Goal: Task Accomplishment & Management: Manage account settings

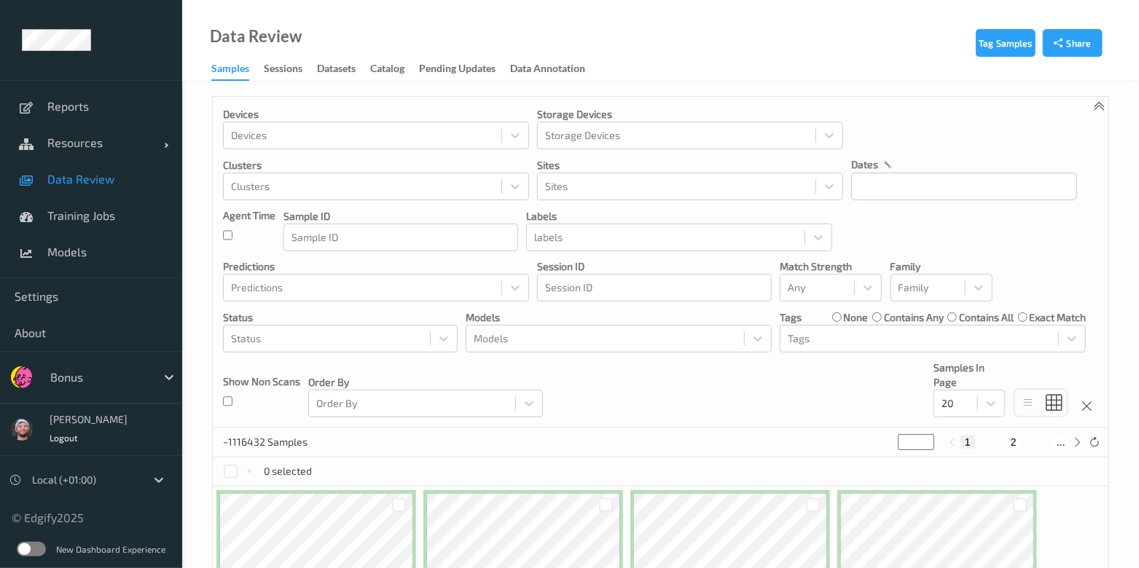
click at [95, 379] on div at bounding box center [99, 377] width 98 height 17
click at [546, 435] on div "1172023 Samples * 1 2 ... 58602" at bounding box center [660, 442] width 895 height 29
click at [118, 370] on div at bounding box center [99, 377] width 98 height 17
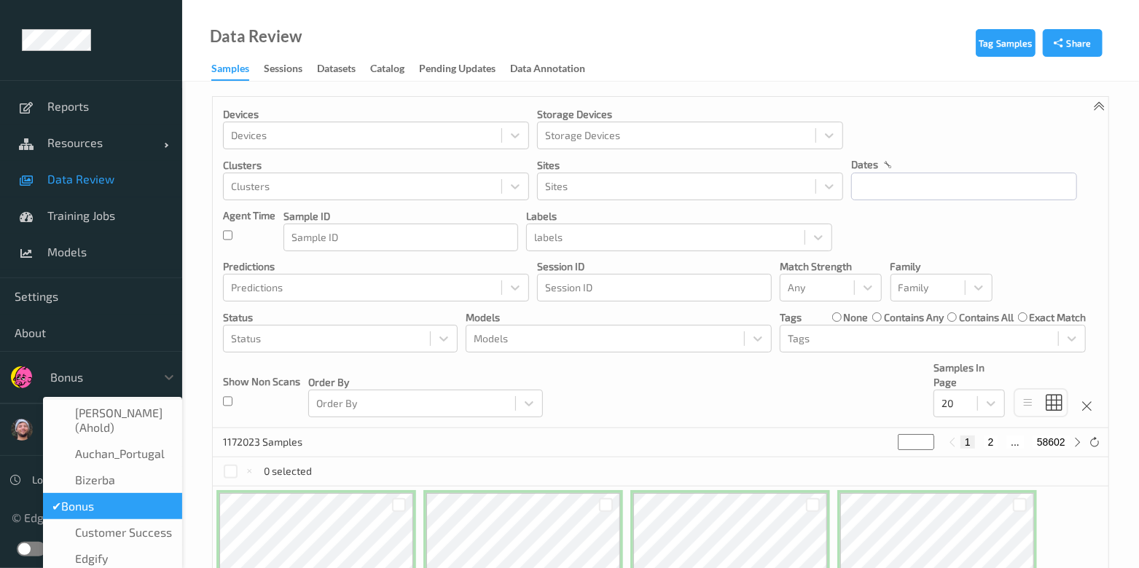
click at [141, 173] on span "Data Review" at bounding box center [107, 179] width 120 height 15
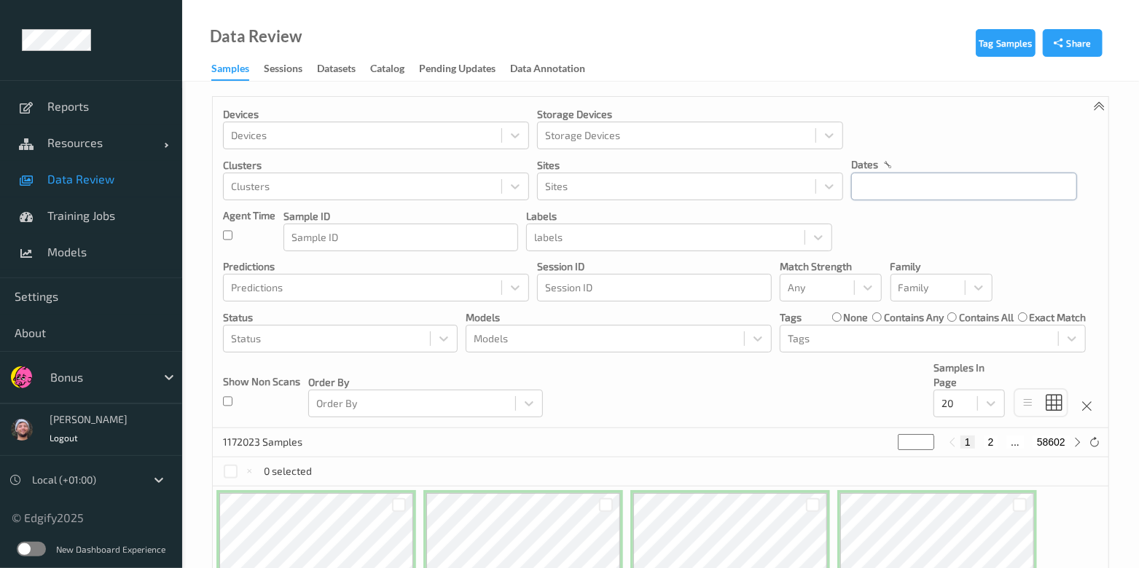
click at [888, 199] on input "text" at bounding box center [964, 187] width 226 height 28
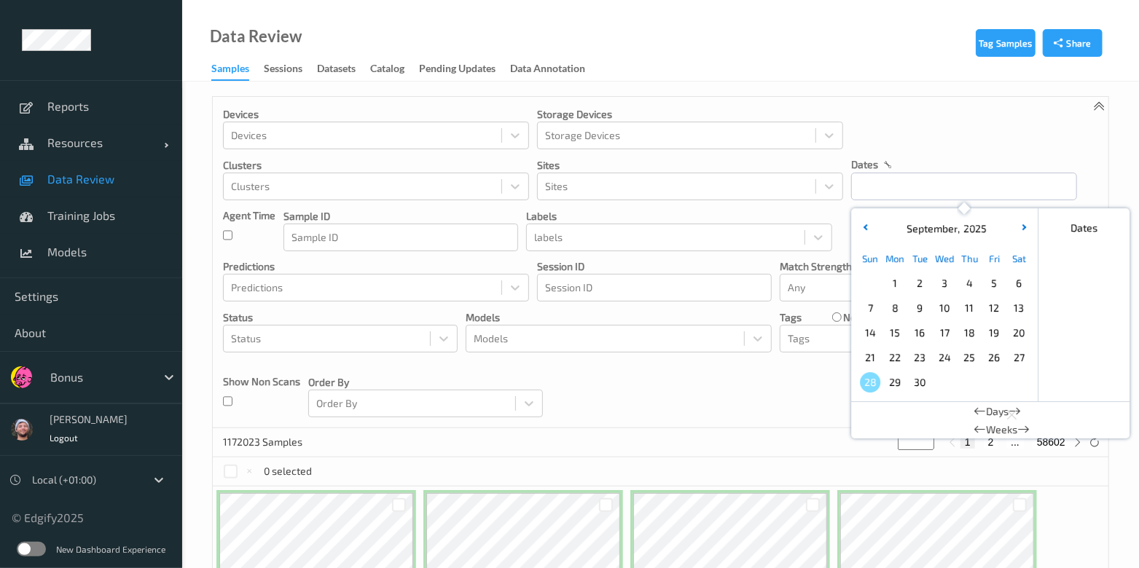
click at [989, 354] on span "26" at bounding box center [994, 358] width 20 height 20
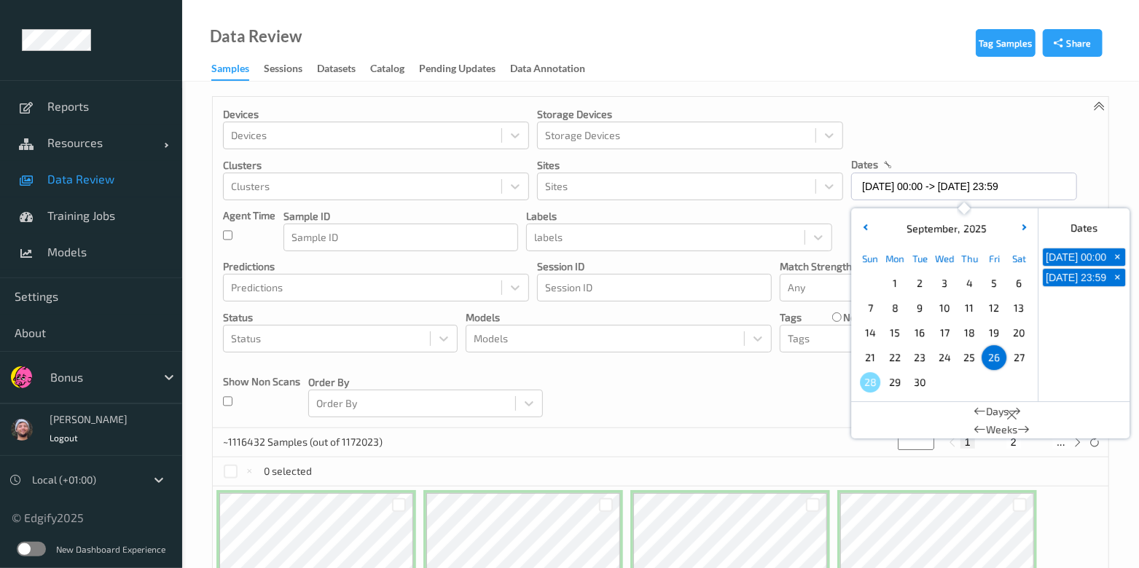
click at [736, 360] on div "Devices Devices Storage Devices Storage Devices Clusters Clusters Sites Sites d…" at bounding box center [660, 262] width 895 height 331
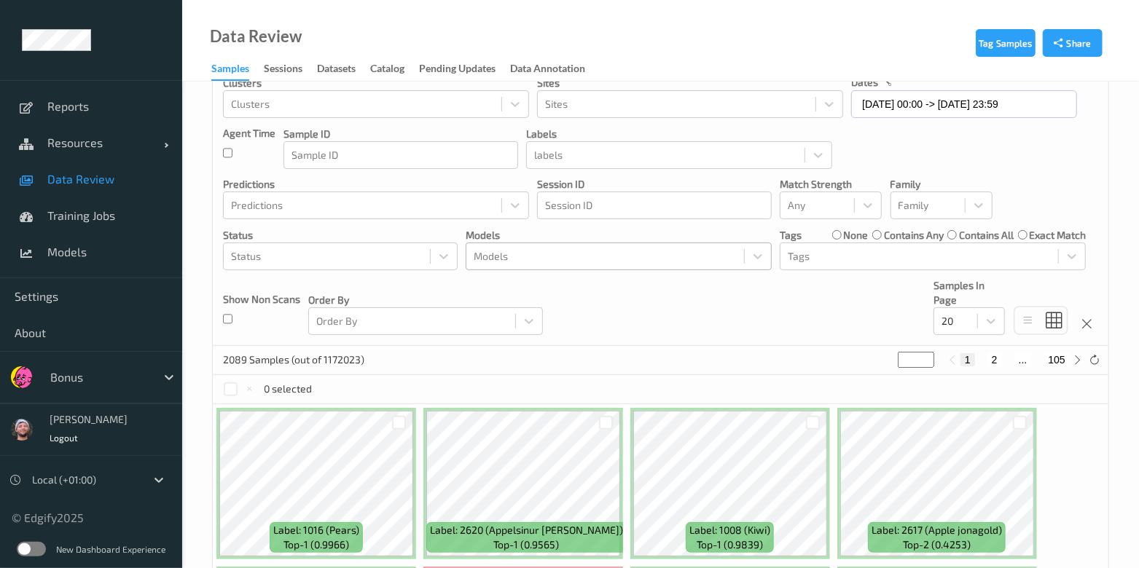
scroll to position [181, 0]
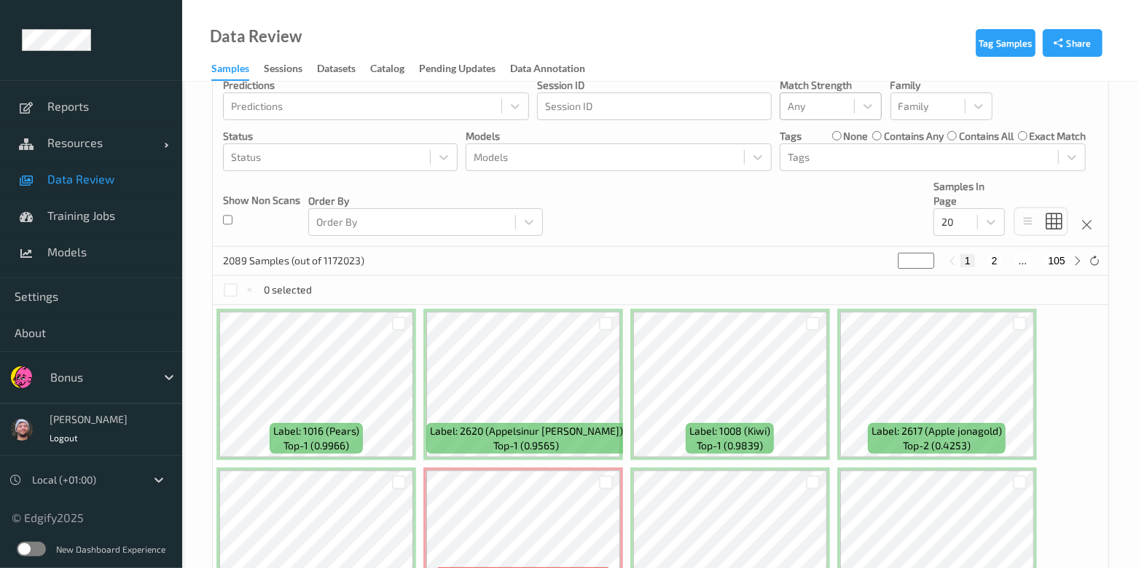
click at [827, 100] on div at bounding box center [817, 106] width 59 height 17
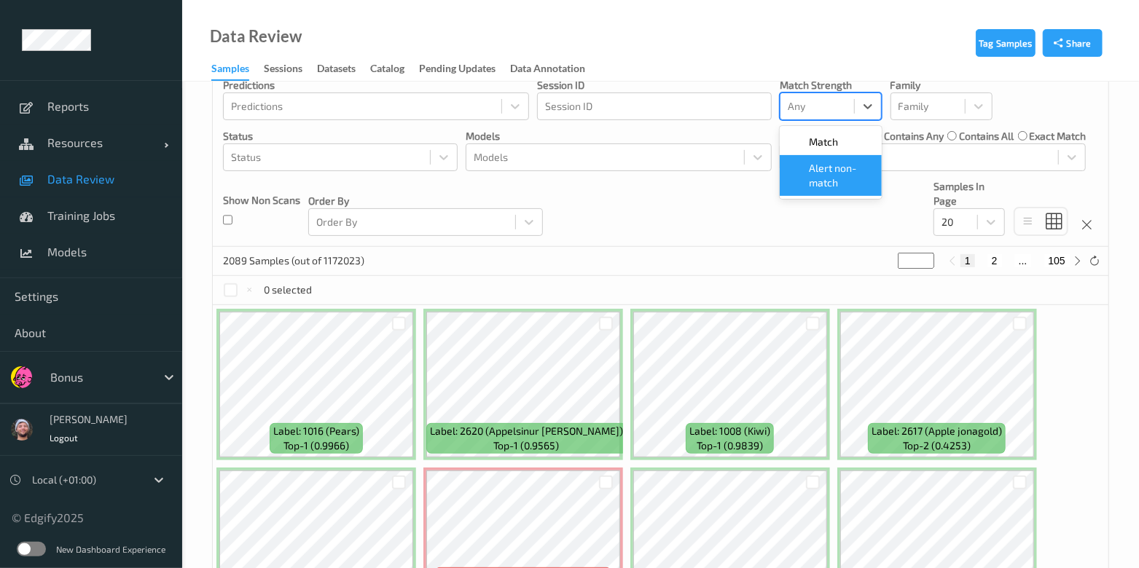
click at [817, 176] on span "Alert non-match" at bounding box center [841, 175] width 64 height 29
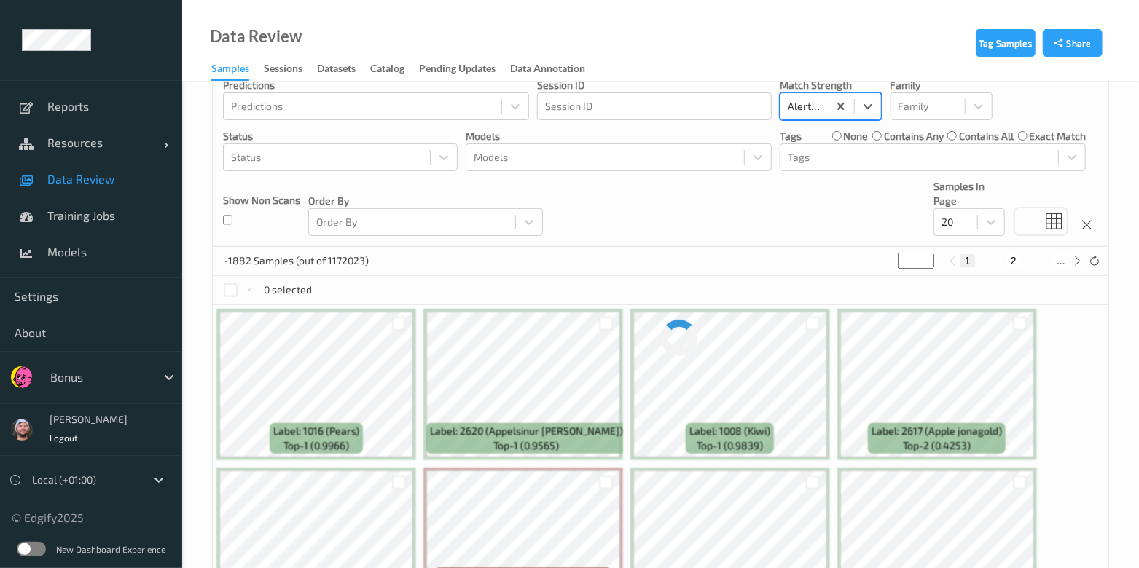
click at [766, 199] on div "Devices Devices Storage Devices Storage Devices Clusters Clusters Sites Sites d…" at bounding box center [660, 80] width 895 height 331
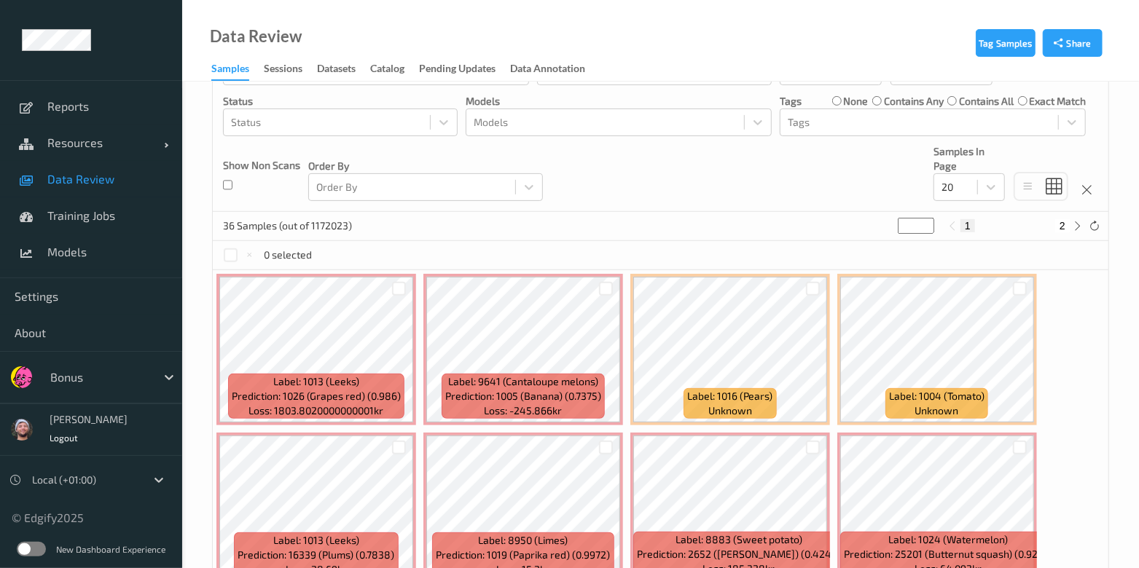
scroll to position [90, 0]
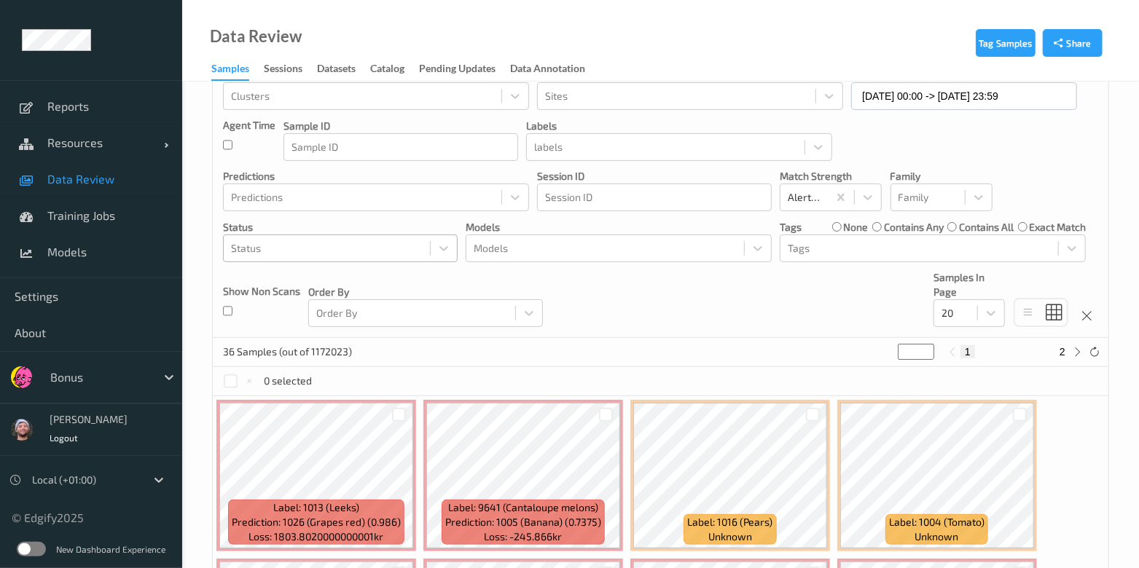
click at [374, 243] on div at bounding box center [327, 248] width 192 height 17
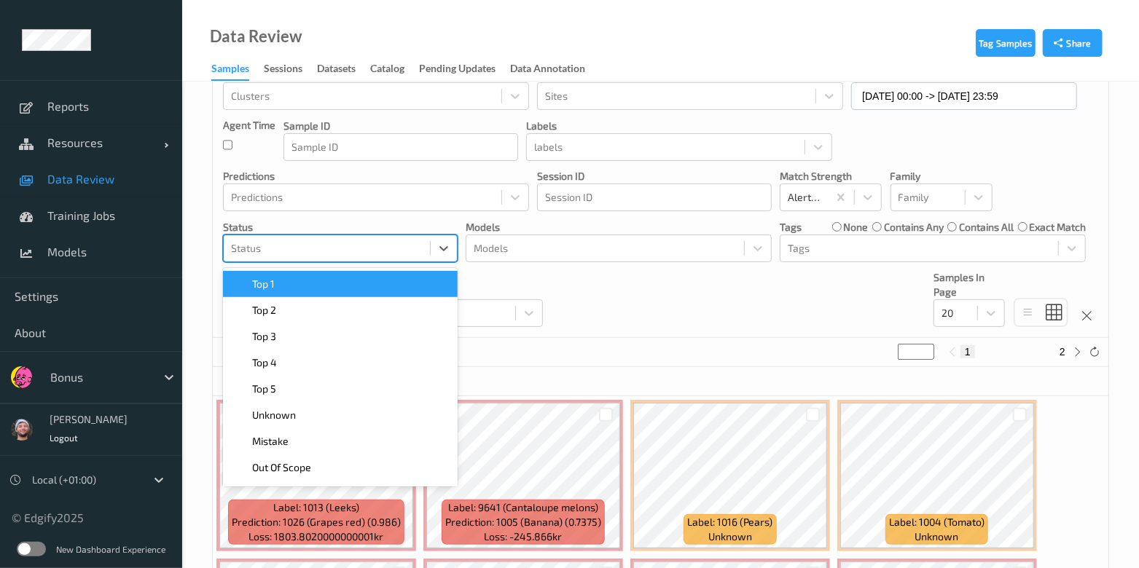
click at [359, 277] on div "Top 1" at bounding box center [340, 284] width 217 height 15
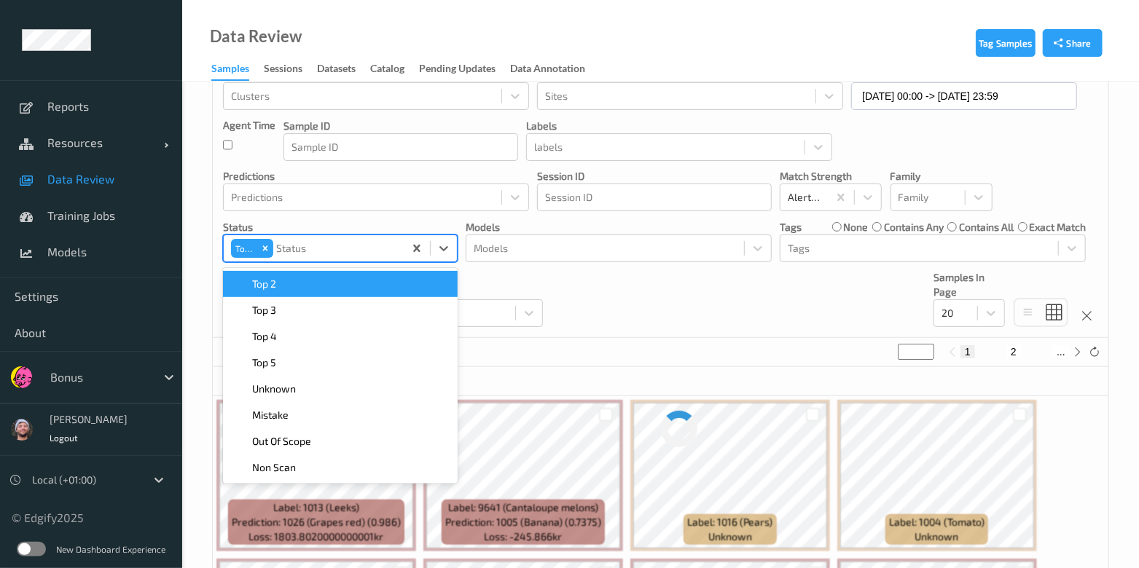
click at [359, 277] on div "Top 2" at bounding box center [340, 284] width 217 height 15
click at [359, 277] on div "Top 3" at bounding box center [340, 284] width 217 height 15
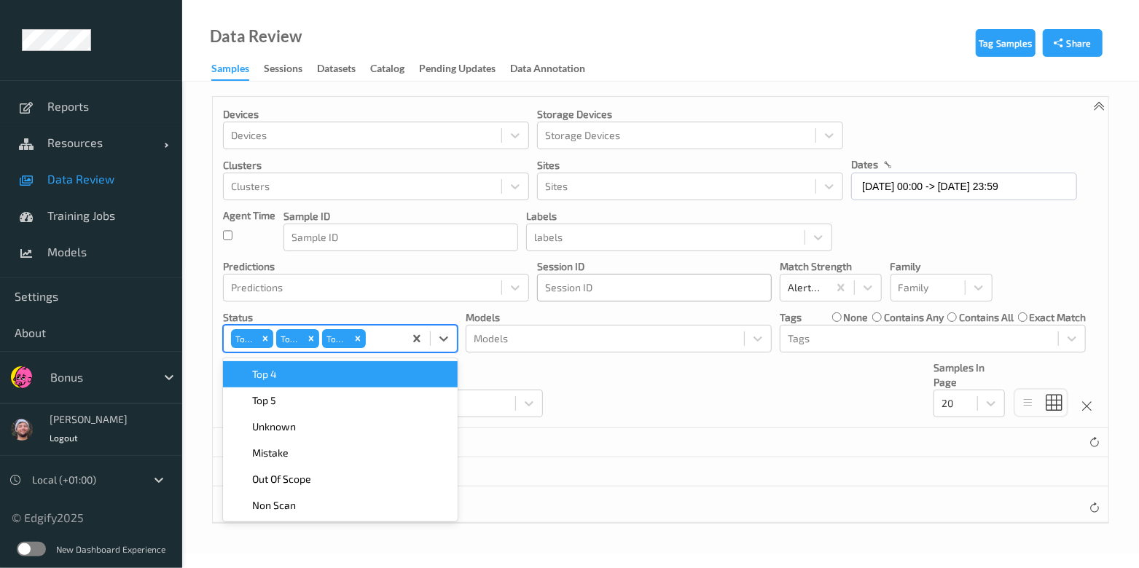
scroll to position [0, 0]
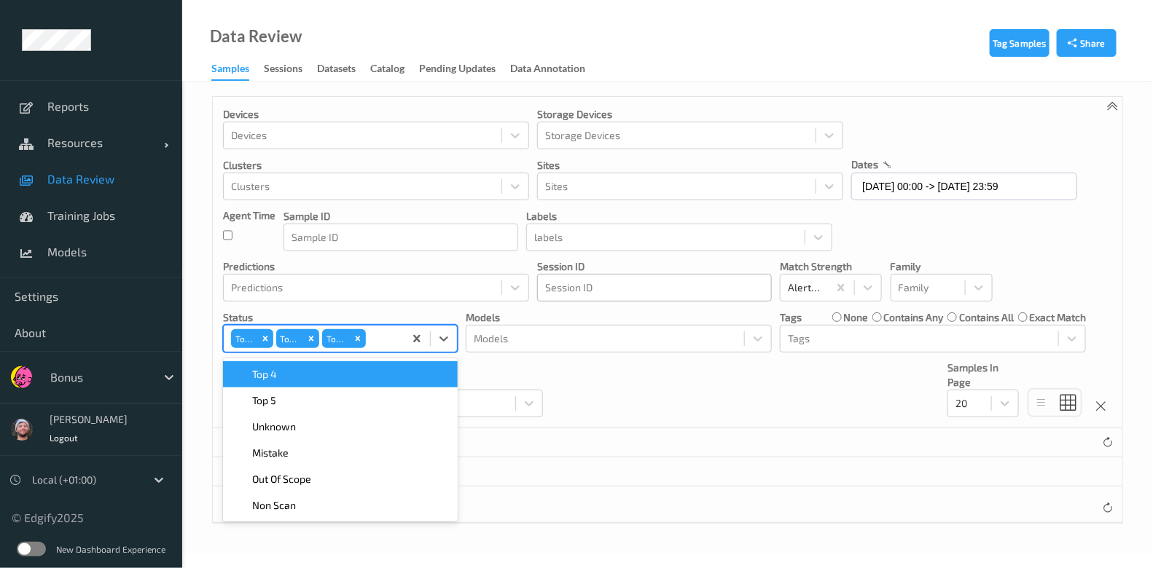
click at [645, 290] on div at bounding box center [654, 287] width 219 height 17
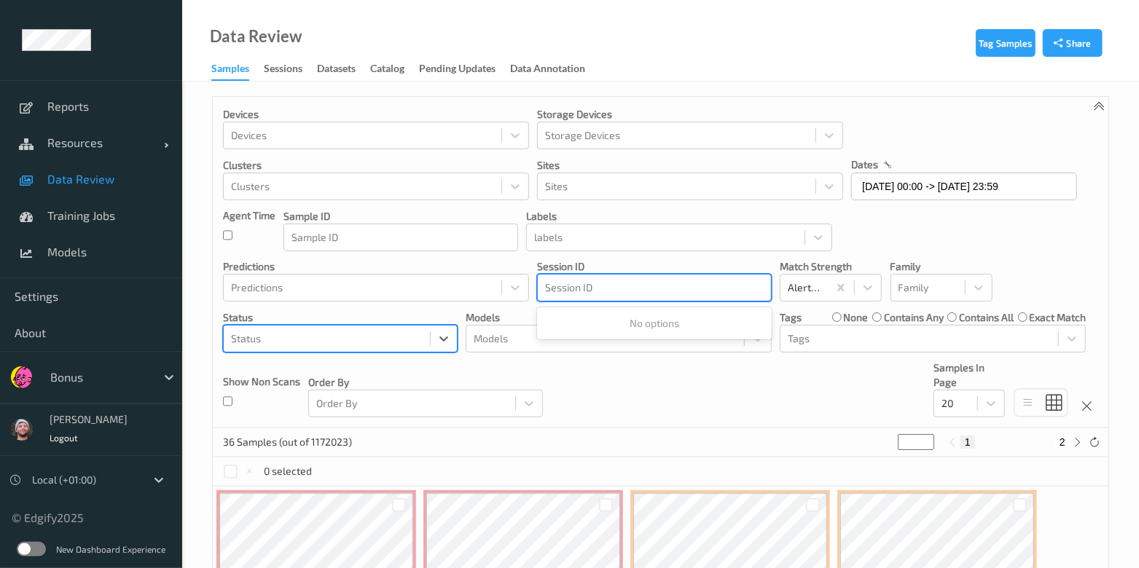
click at [400, 337] on div at bounding box center [327, 338] width 192 height 17
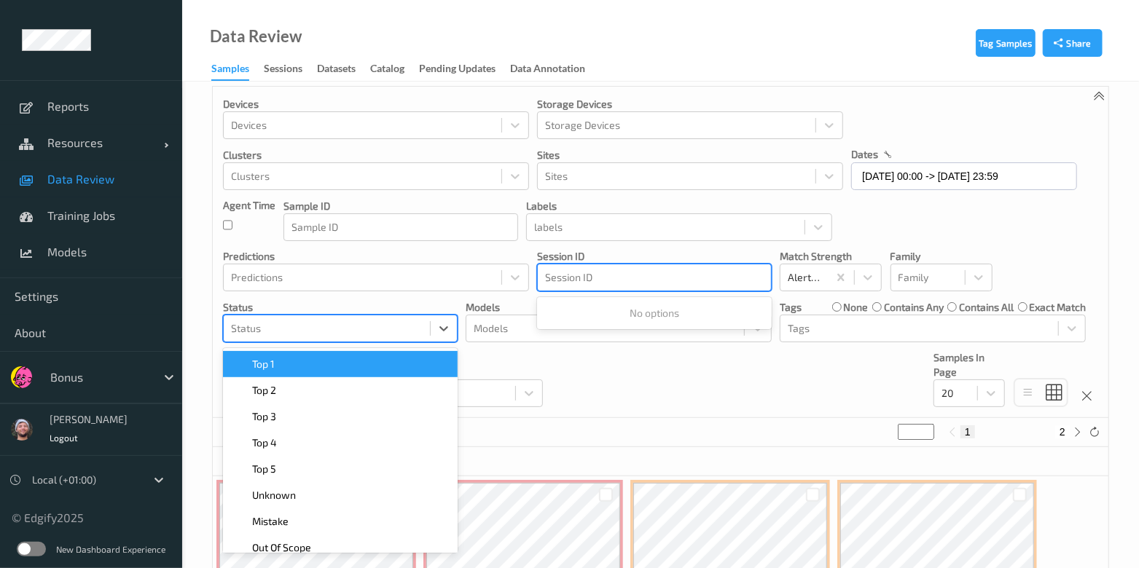
scroll to position [13, 0]
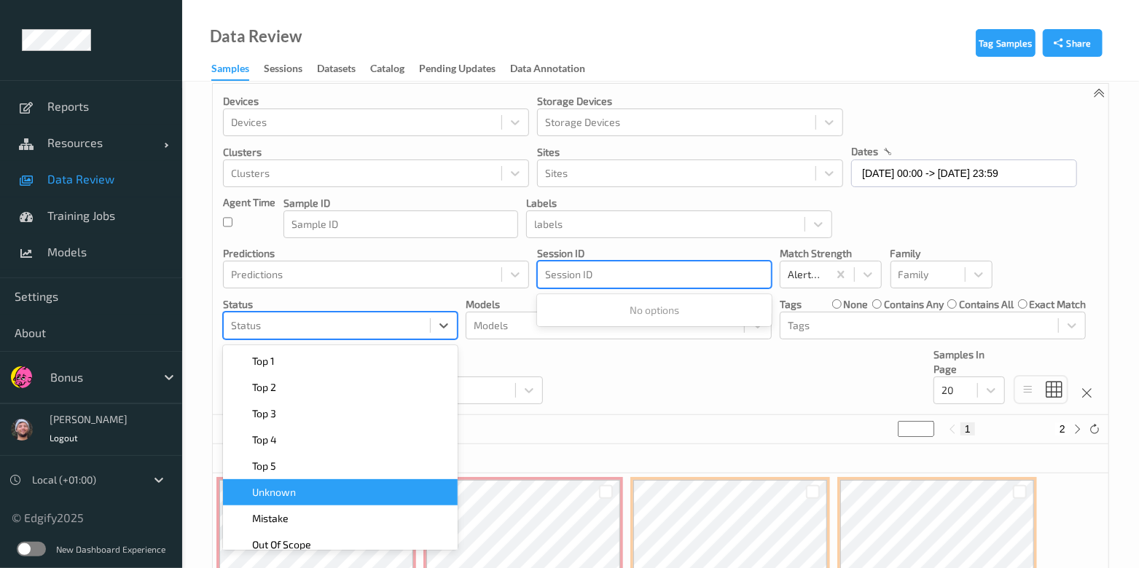
click at [315, 501] on div "Unknown" at bounding box center [340, 492] width 235 height 26
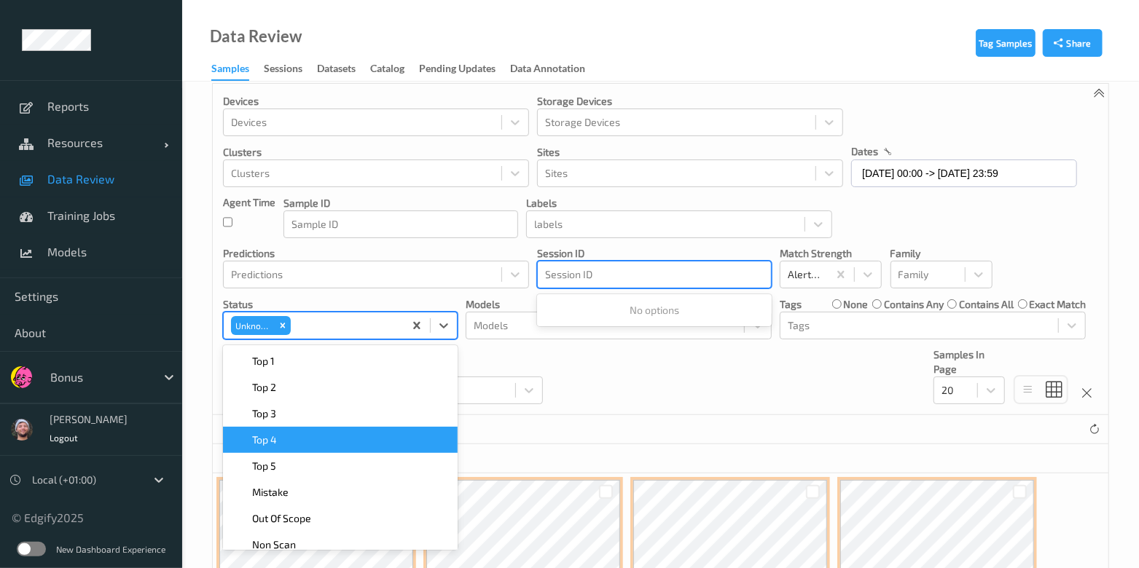
click at [627, 399] on div "Devices Devices Storage Devices Storage Devices Clusters Clusters Sites Sites d…" at bounding box center [660, 249] width 895 height 331
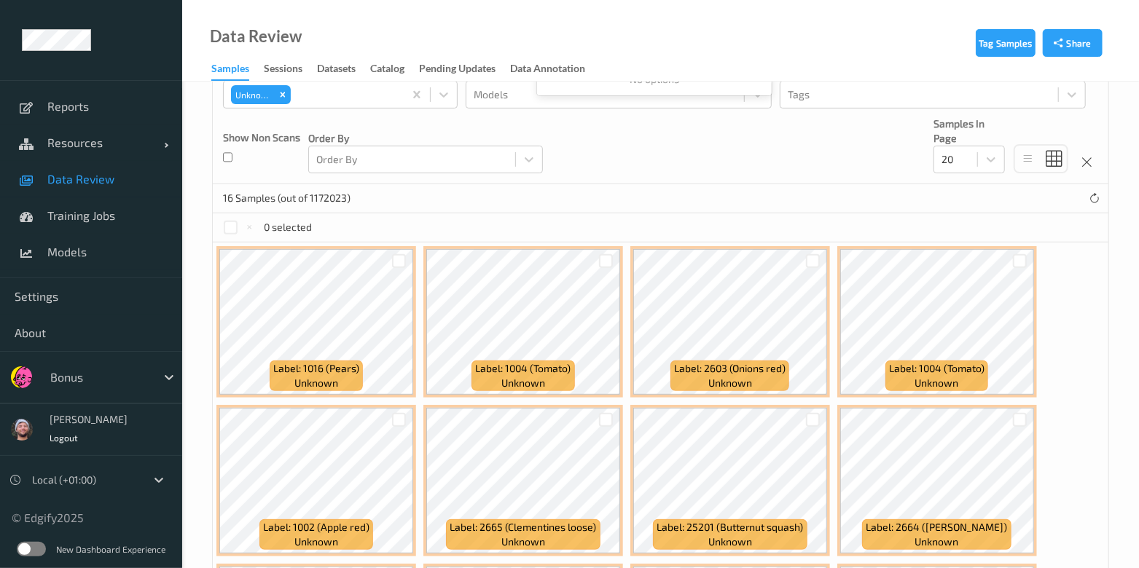
scroll to position [0, 0]
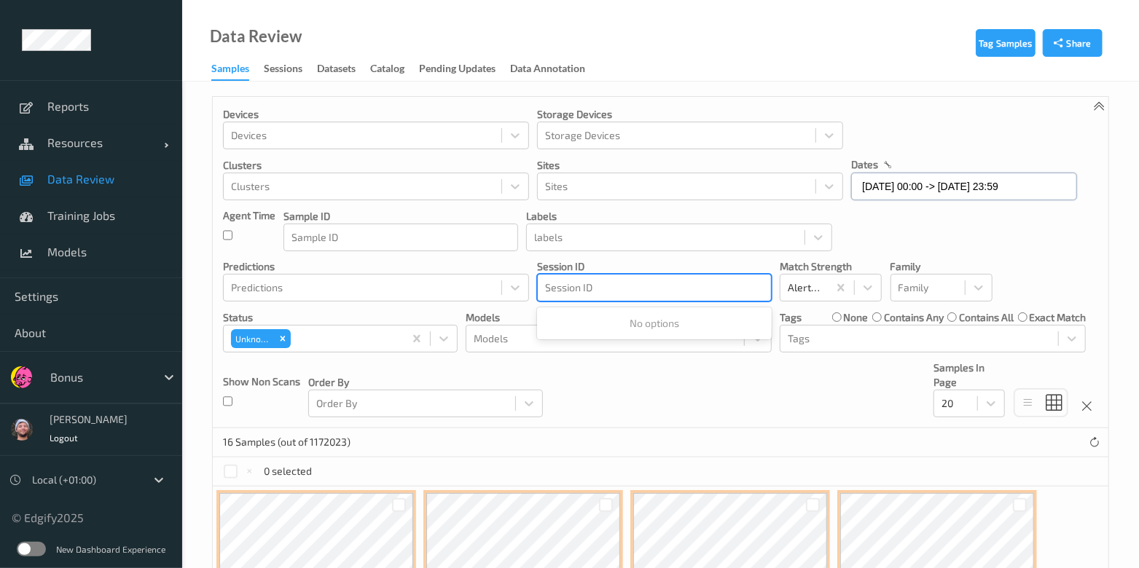
click at [863, 176] on input "26/09/2025 00:00 -> 26/09/2025 23:59" at bounding box center [964, 187] width 226 height 28
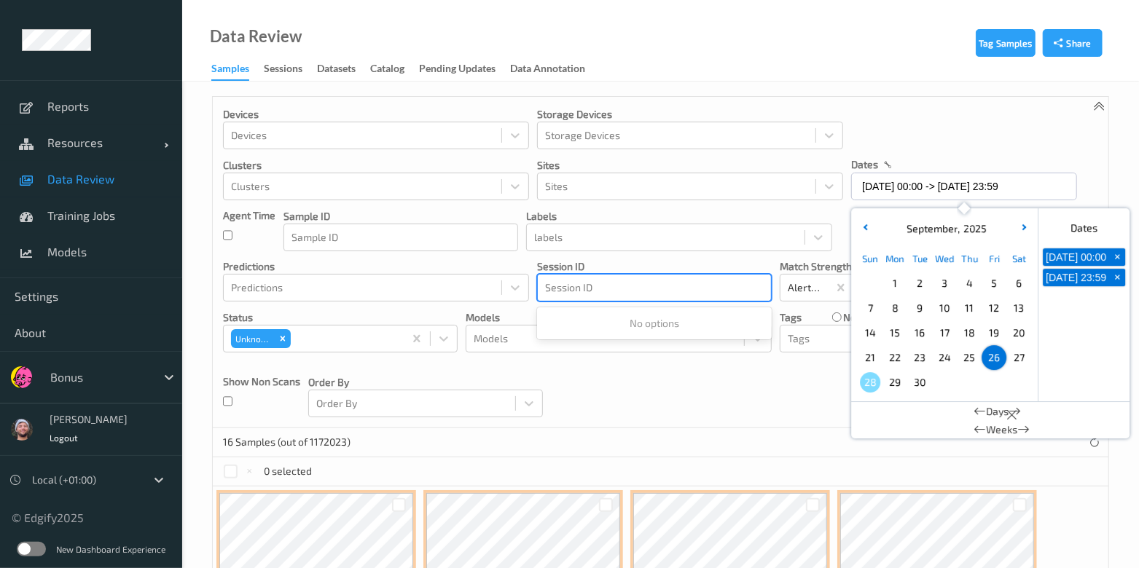
click at [968, 355] on span "25" at bounding box center [969, 358] width 20 height 20
type input "25/09/2025 00:00 -> 25/09/2025 23:59"
click at [699, 407] on div "Devices Devices Storage Devices Storage Devices Clusters Clusters Sites Sites d…" at bounding box center [660, 262] width 895 height 331
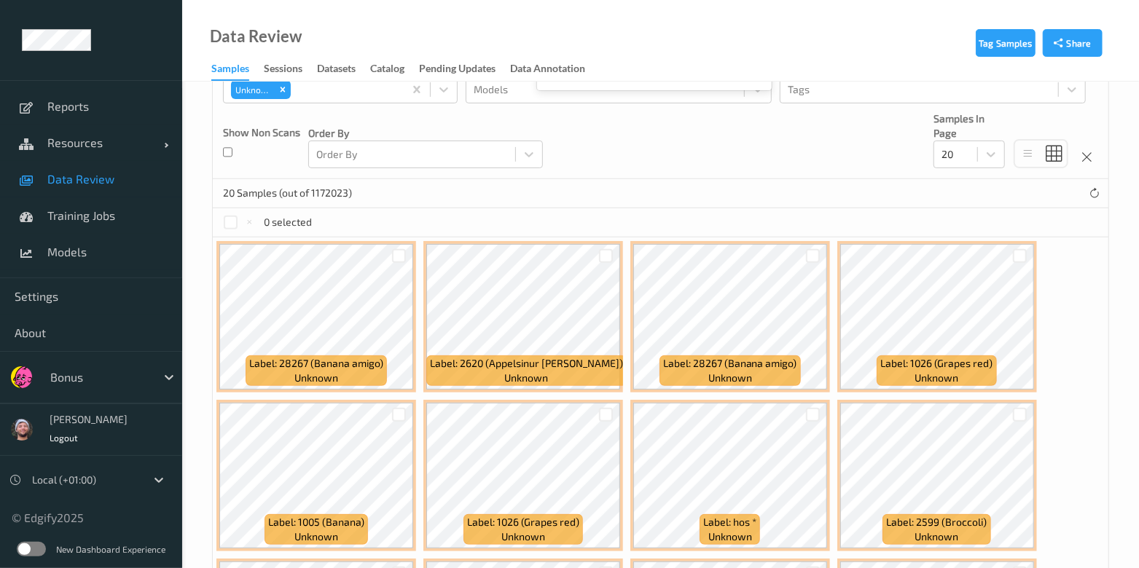
scroll to position [364, 0]
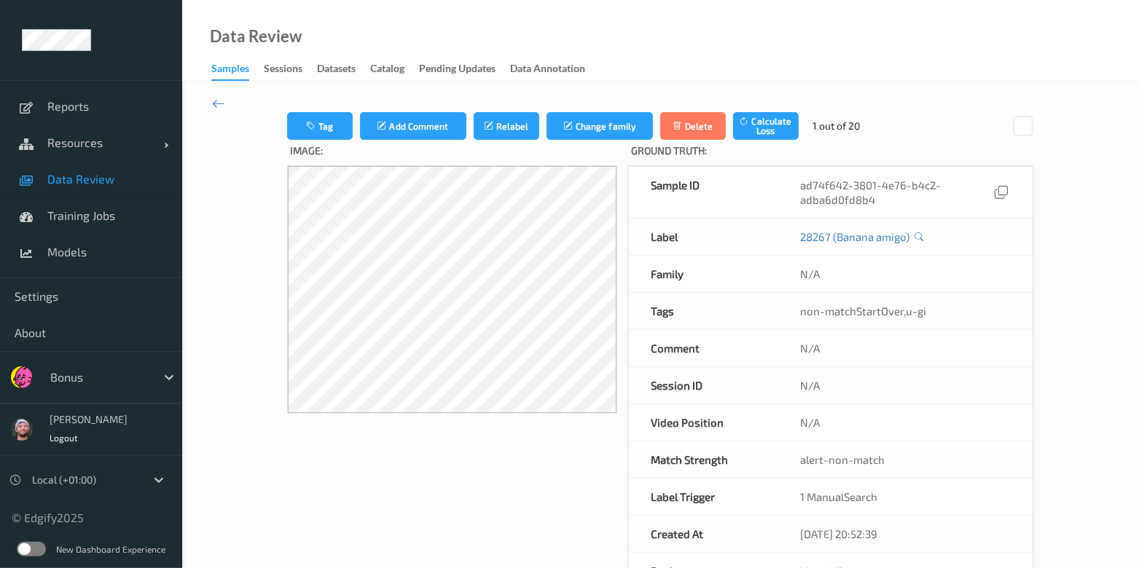
click at [224, 101] on icon at bounding box center [218, 103] width 13 height 16
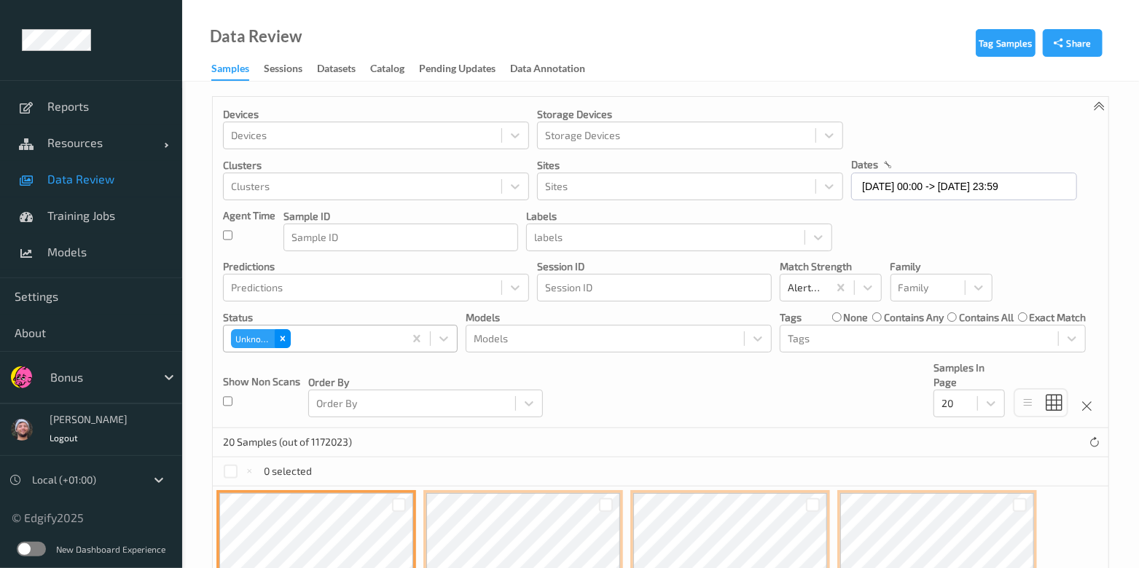
click at [286, 337] on icon "Remove Unknown" at bounding box center [283, 339] width 10 height 10
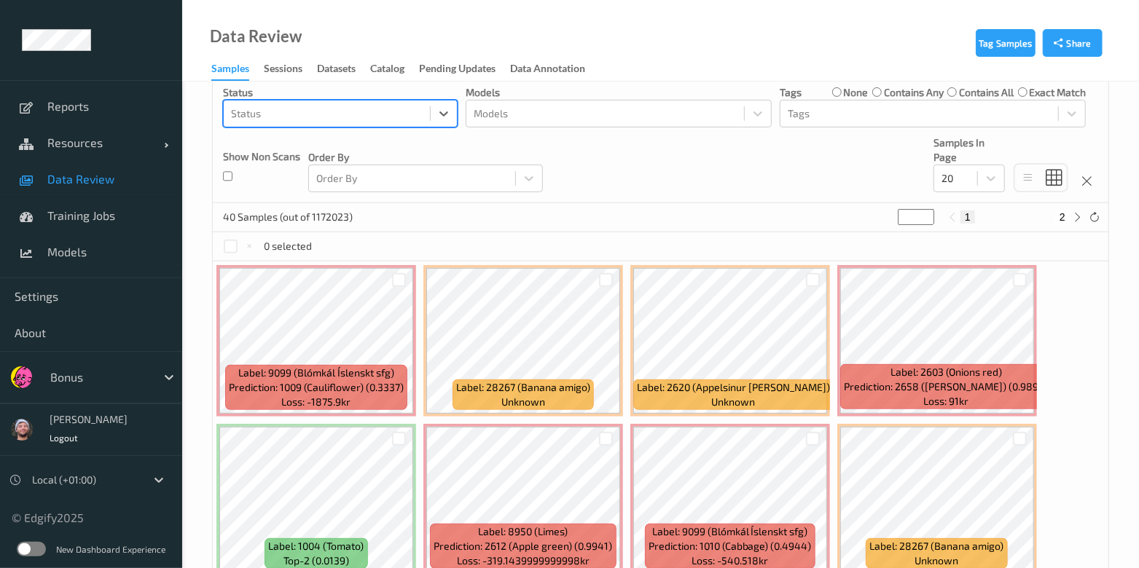
scroll to position [273, 0]
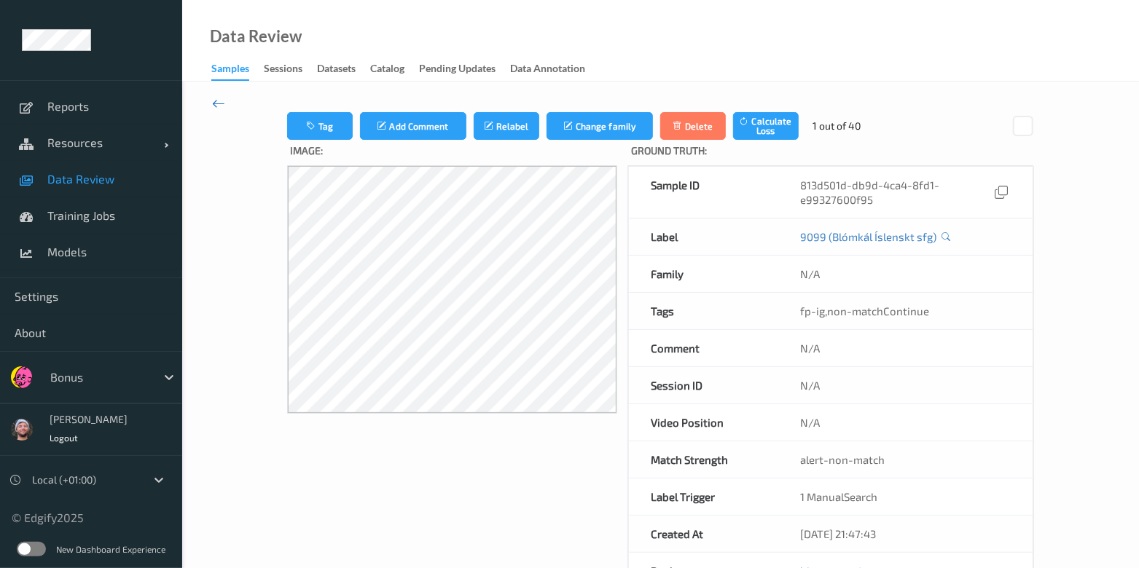
click at [218, 101] on icon at bounding box center [218, 103] width 13 height 16
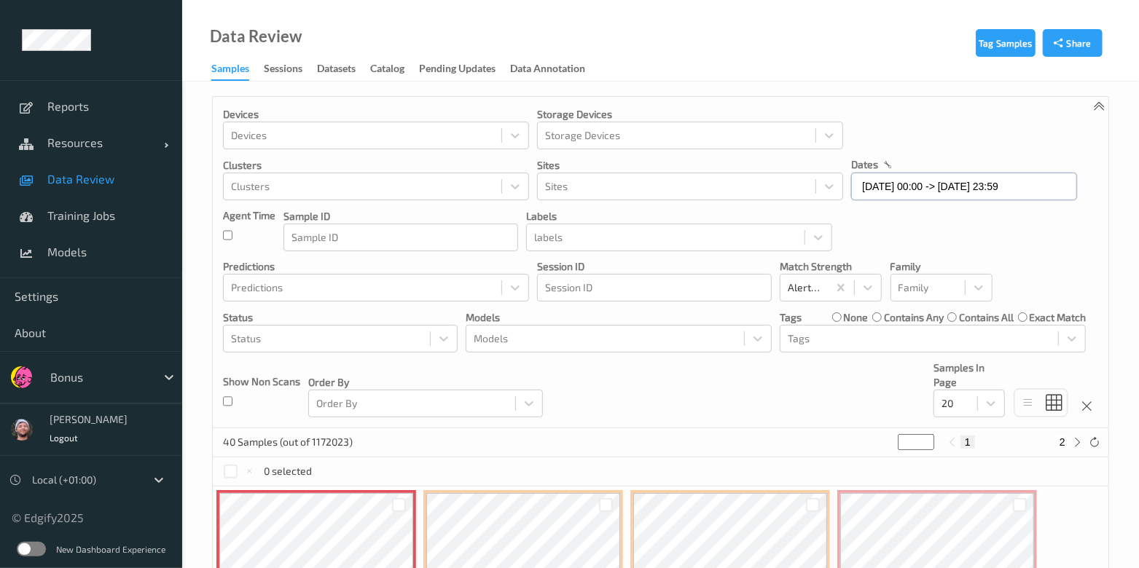
click at [904, 197] on input "25/09/2025 00:00 -> 25/09/2025 23:59" at bounding box center [964, 187] width 226 height 28
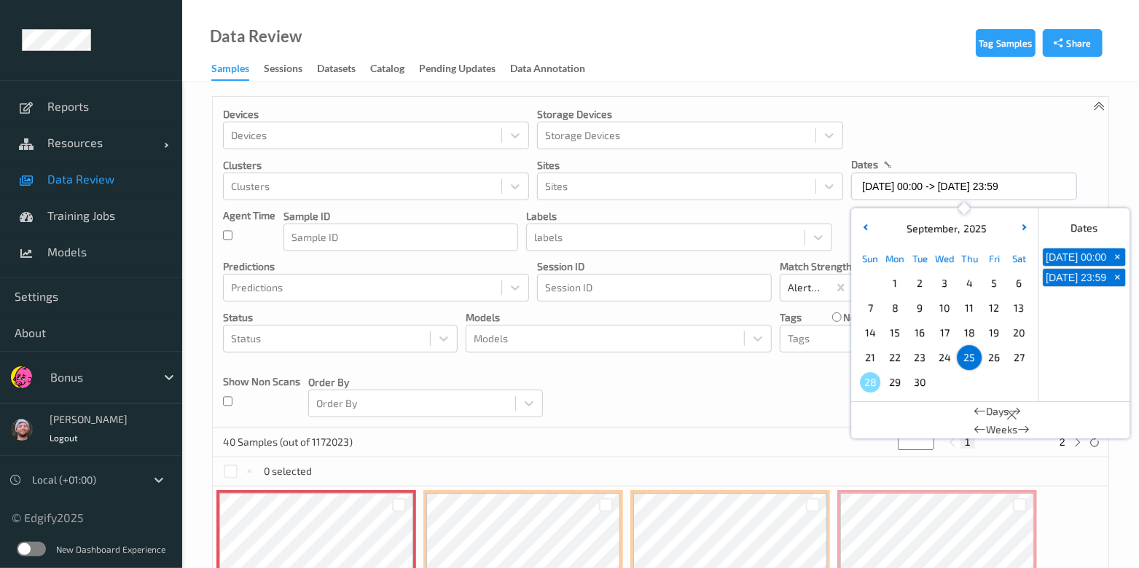
click at [991, 355] on span "26" at bounding box center [994, 358] width 20 height 20
click at [965, 357] on span "25" at bounding box center [969, 358] width 20 height 20
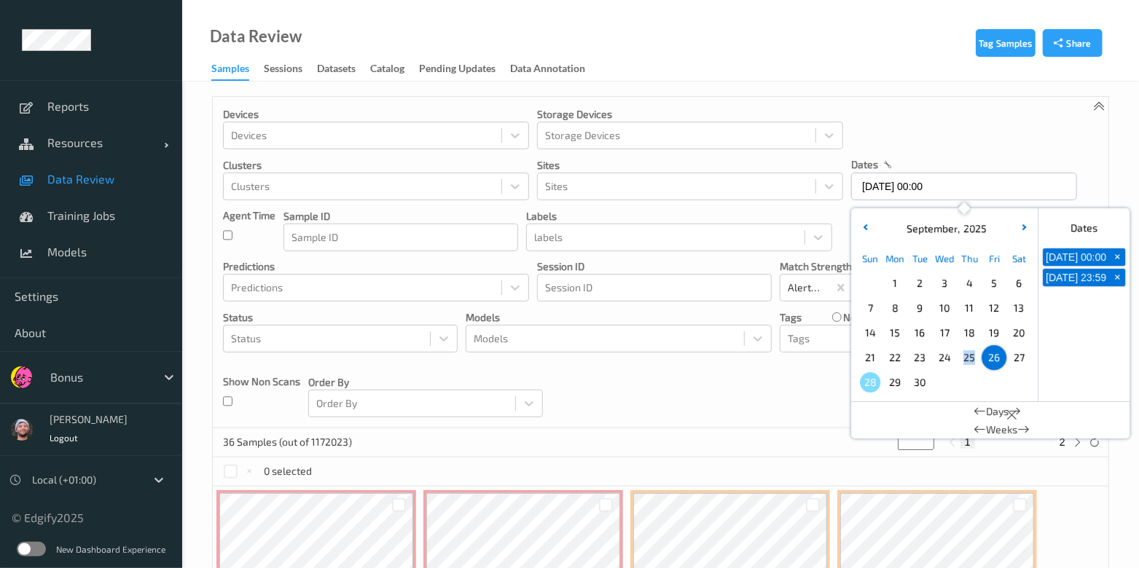
click at [965, 358] on span "25" at bounding box center [969, 358] width 20 height 20
click at [577, 376] on div "Devices Devices Storage Devices Storage Devices Clusters Clusters Sites Sites d…" at bounding box center [660, 262] width 895 height 331
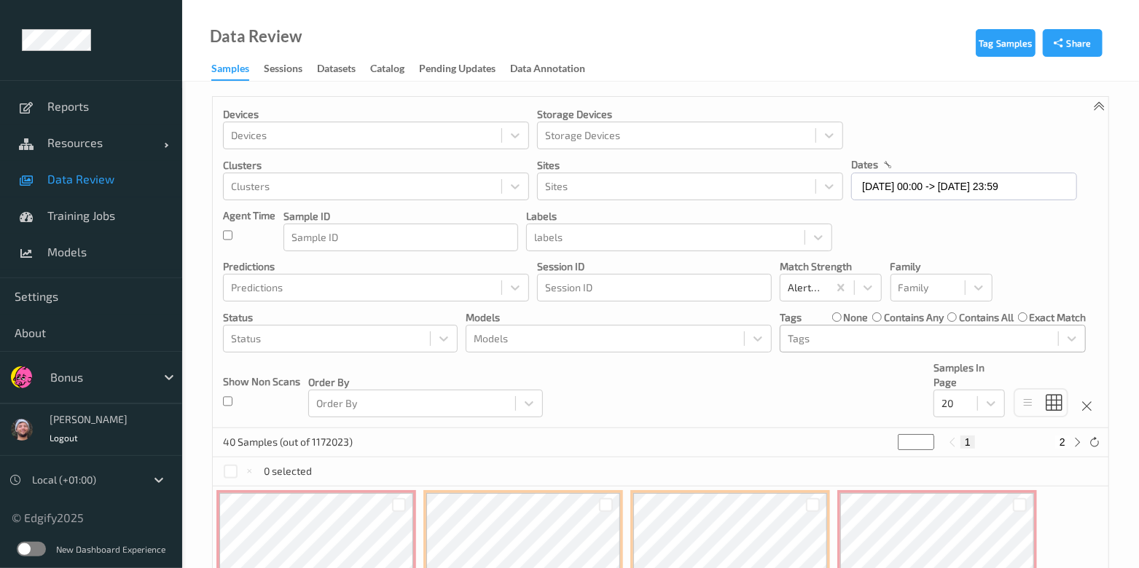
click at [817, 339] on div at bounding box center [919, 338] width 263 height 17
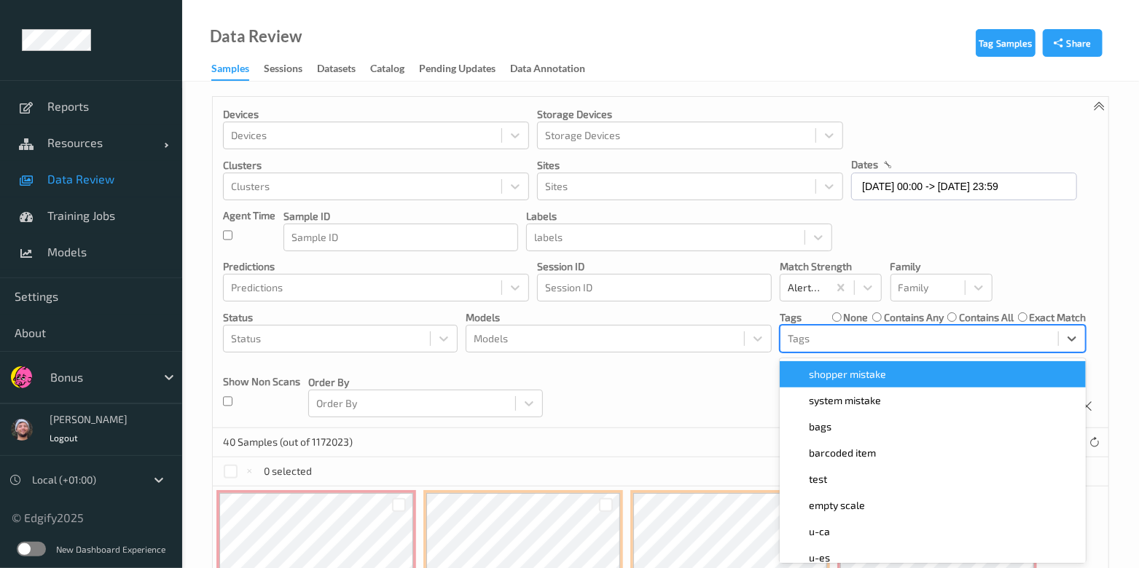
scroll to position [13, 0]
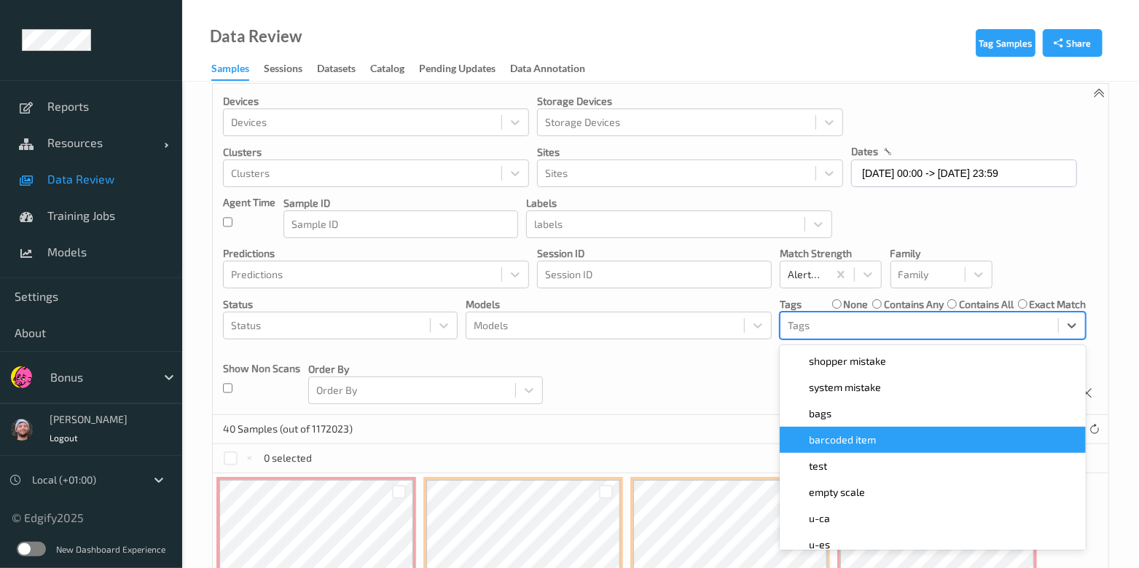
click at [841, 440] on span "barcoded item" at bounding box center [842, 440] width 67 height 15
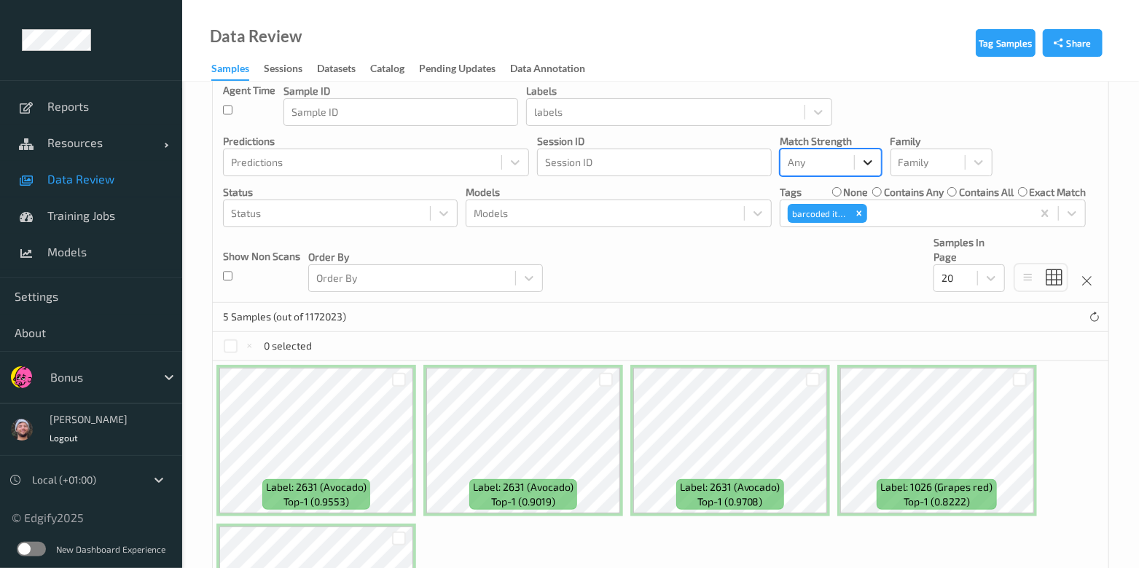
scroll to position [0, 0]
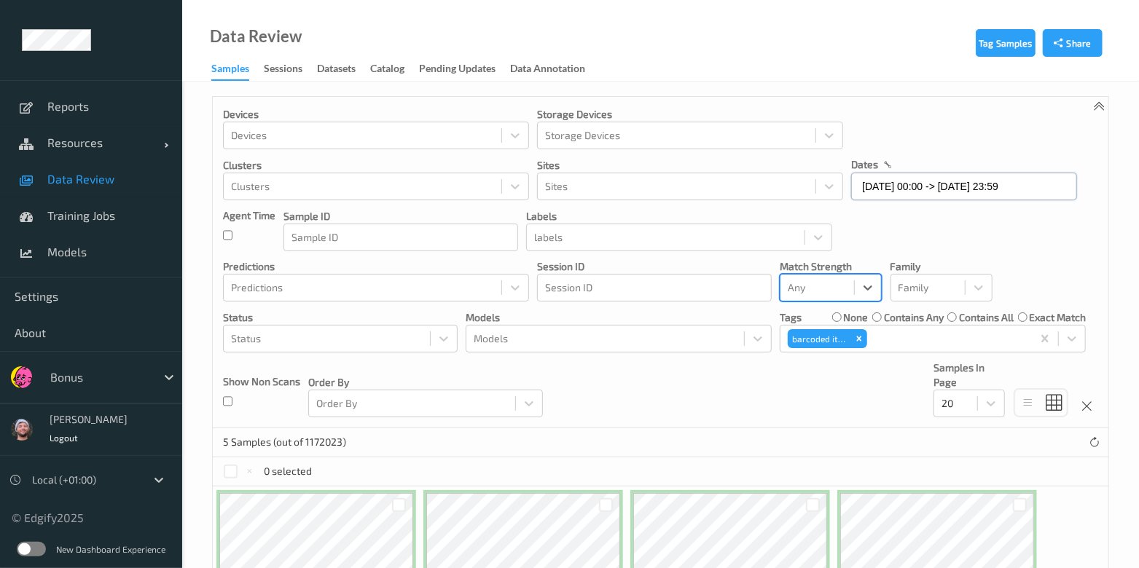
click at [930, 188] on input "25/09/2025 00:00 -> 25/09/2025 23:59" at bounding box center [964, 187] width 226 height 28
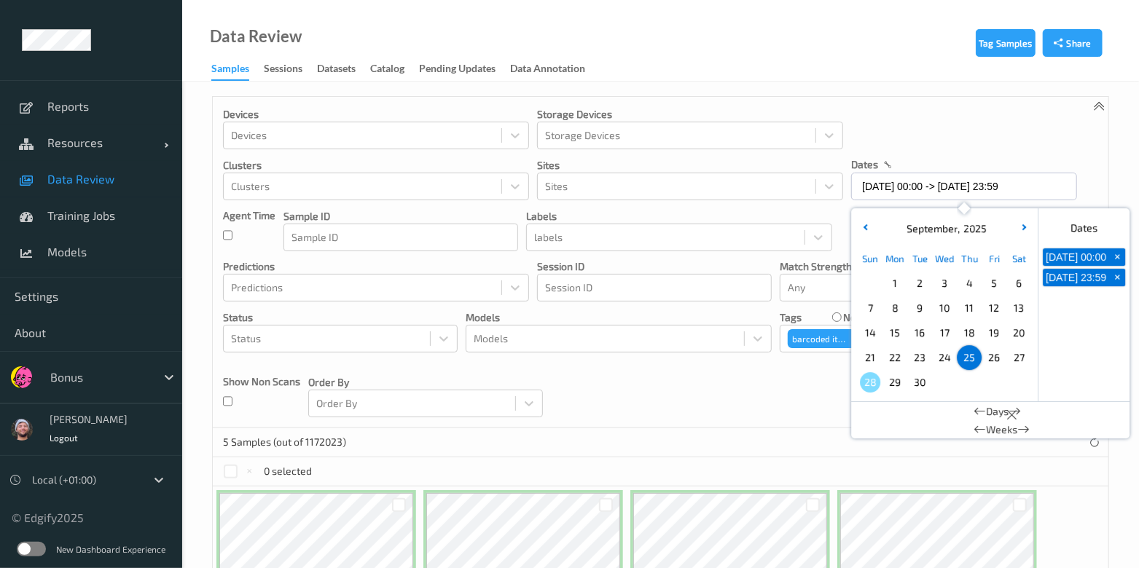
click at [985, 354] on span "26" at bounding box center [994, 358] width 20 height 20
type input "26/09/2025 00:00 -> 26/09/2025 23:59"
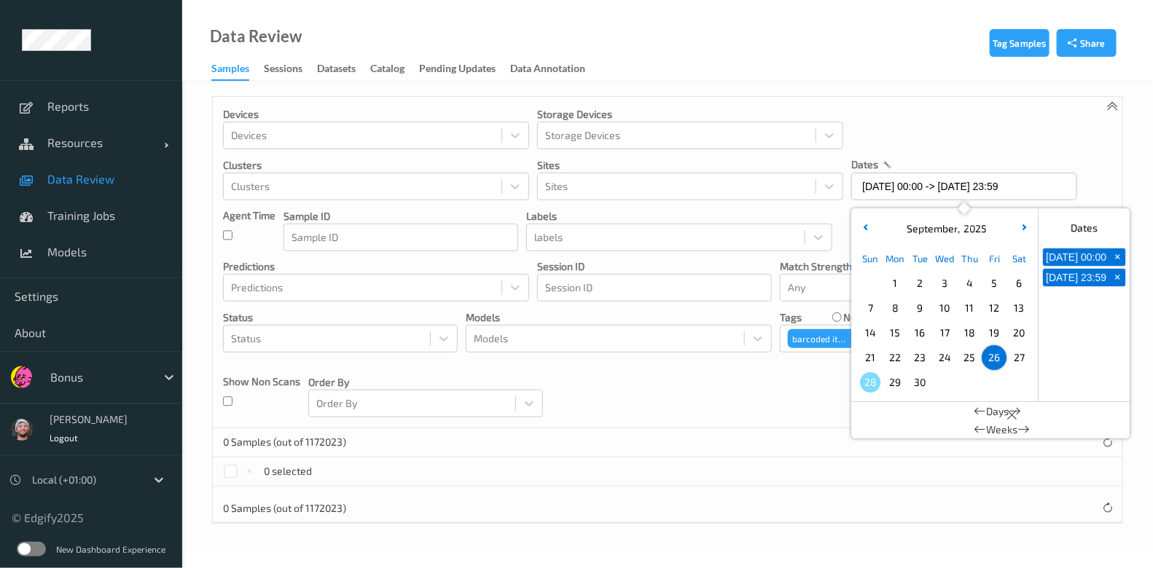
click at [819, 401] on div "Devices Devices Storage Devices Storage Devices Clusters Clusters Sites Sites d…" at bounding box center [667, 262] width 909 height 331
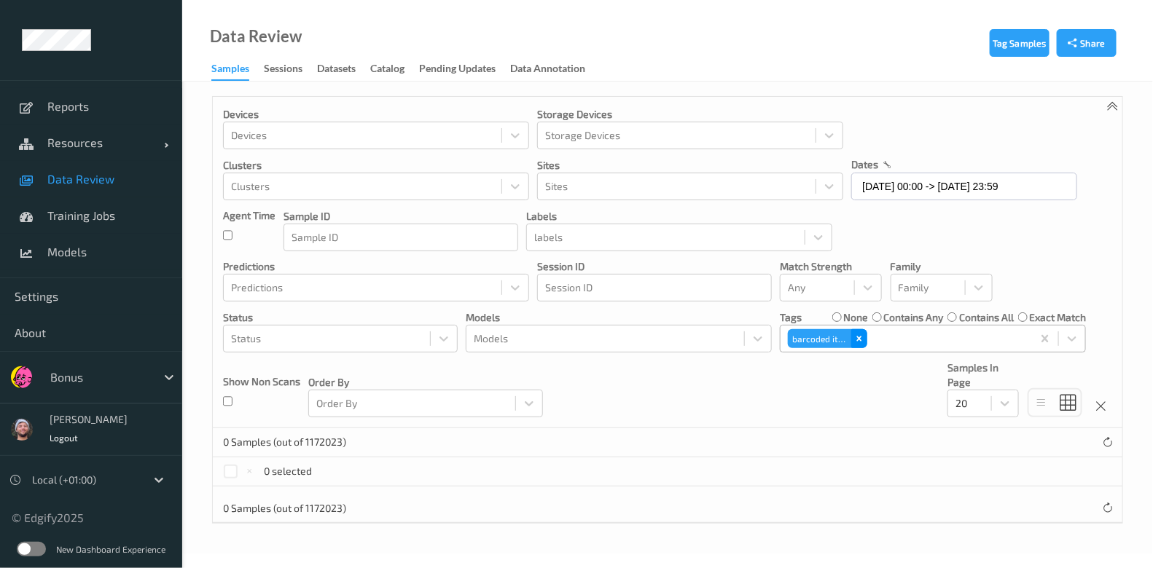
click at [860, 335] on icon "Remove barcoded item" at bounding box center [859, 339] width 10 height 10
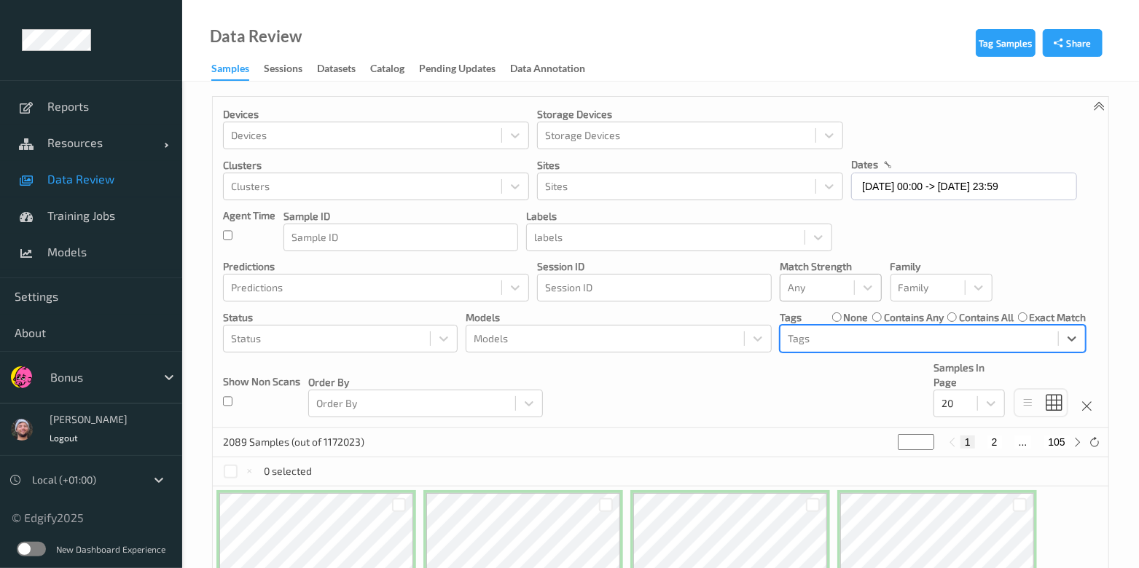
click at [796, 293] on div at bounding box center [817, 287] width 59 height 17
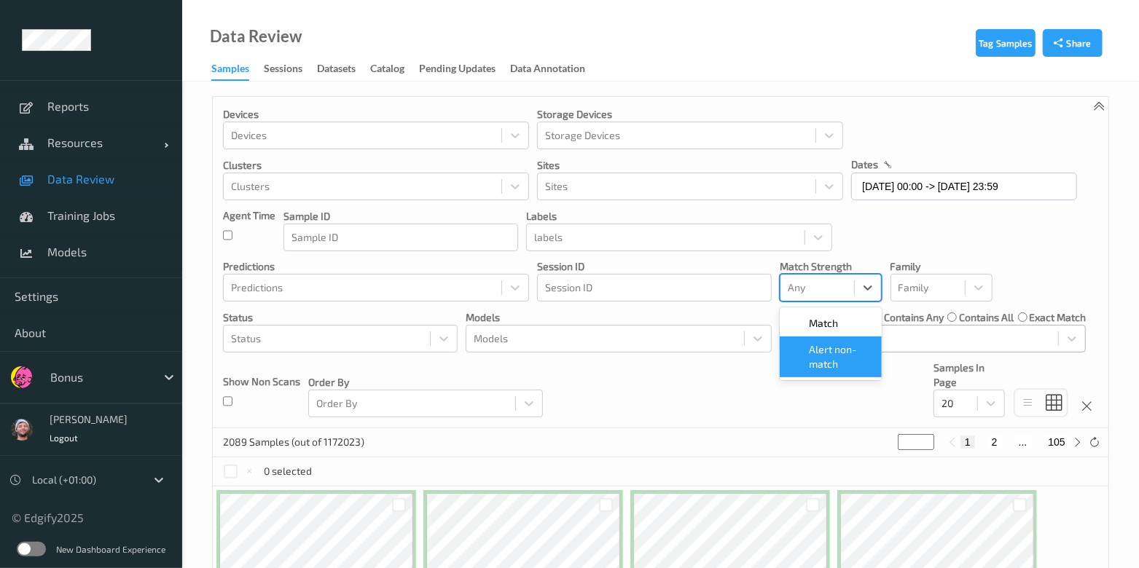
click at [817, 377] on div "Match    Alert non-match" at bounding box center [831, 343] width 102 height 73
click at [817, 369] on span "Alert non-match" at bounding box center [841, 356] width 64 height 29
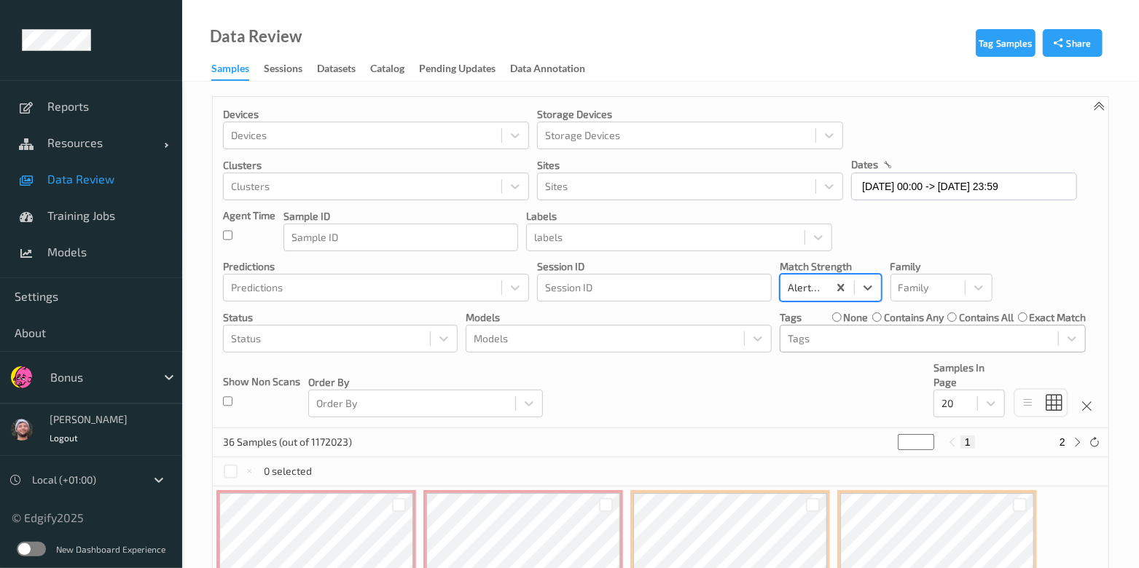
click at [801, 387] on div "Devices Devices Storage Devices Storage Devices Clusters Clusters Sites Sites d…" at bounding box center [660, 262] width 895 height 331
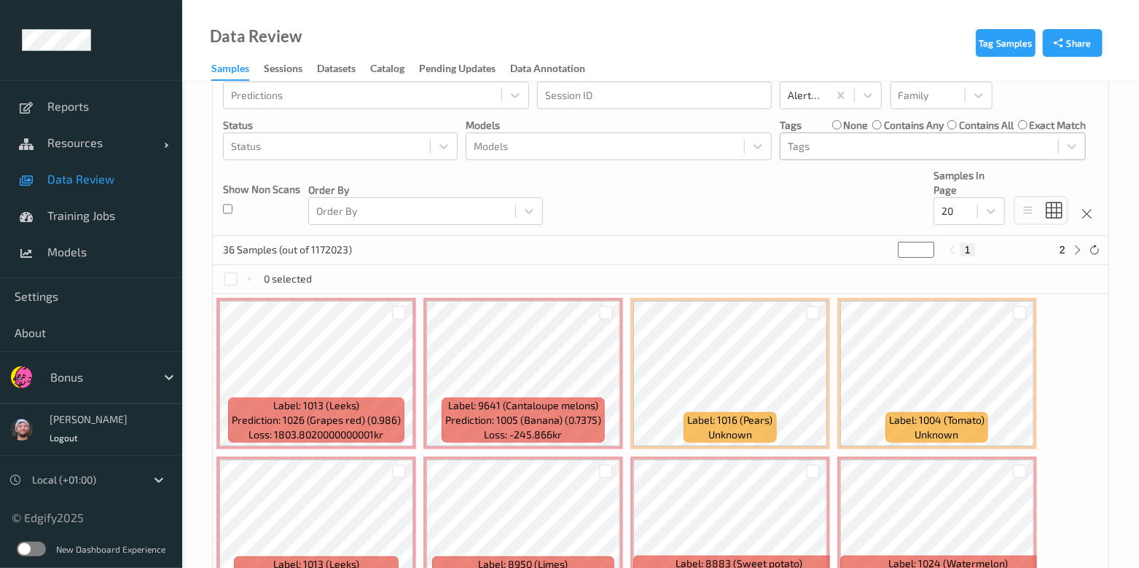
scroll to position [364, 0]
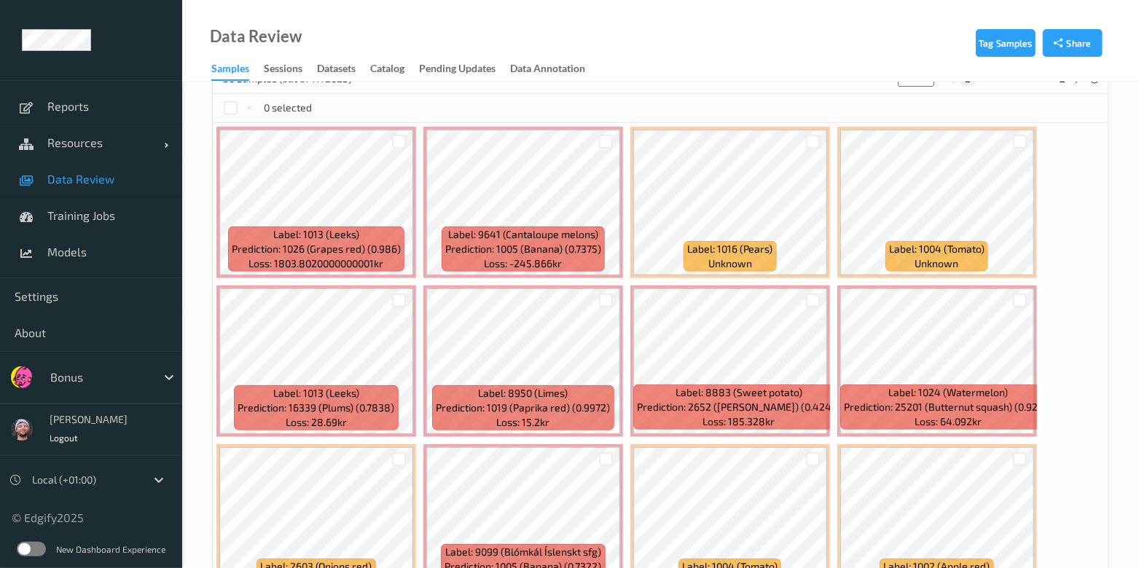
click at [831, 359] on div "Label: 1013 (Leeks) Prediction: 1026 (Grapes red) (0.986) Loss: 1803.8020000000…" at bounding box center [660, 520] width 895 height 794
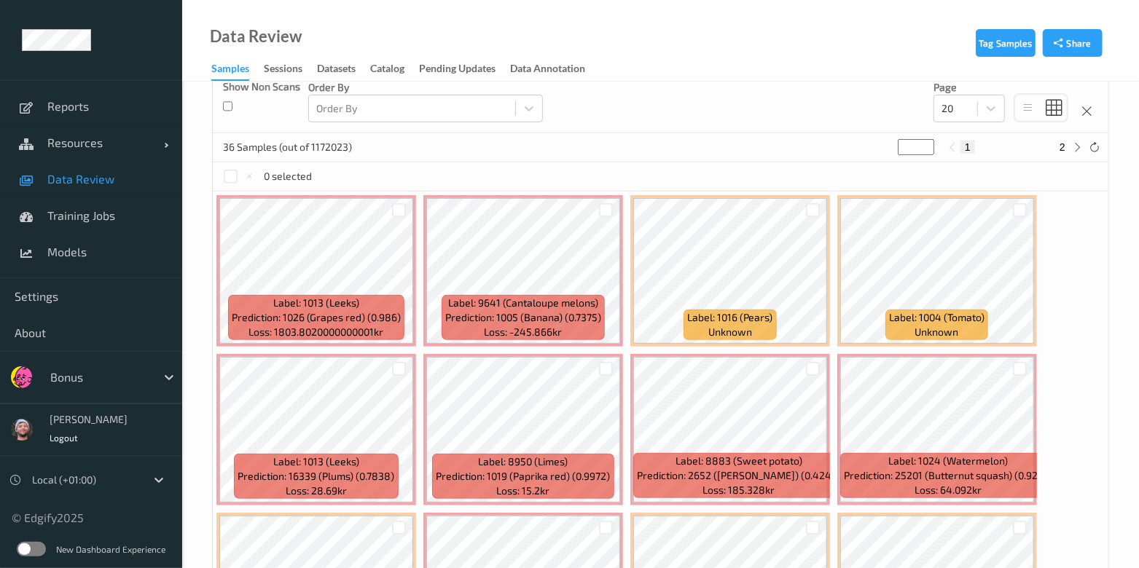
scroll to position [181, 0]
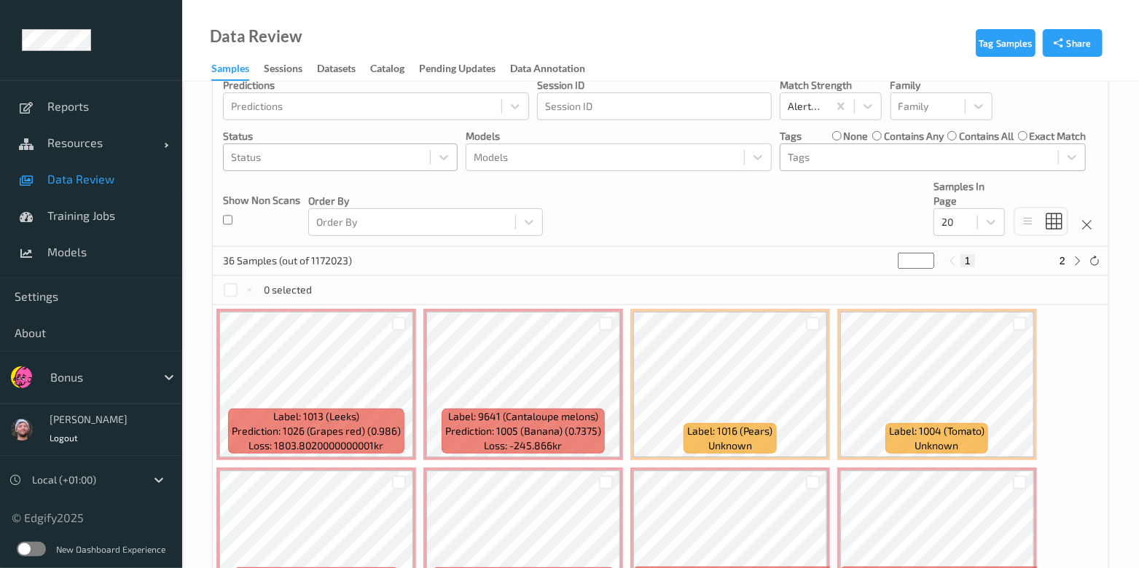
click at [386, 157] on div at bounding box center [327, 157] width 192 height 17
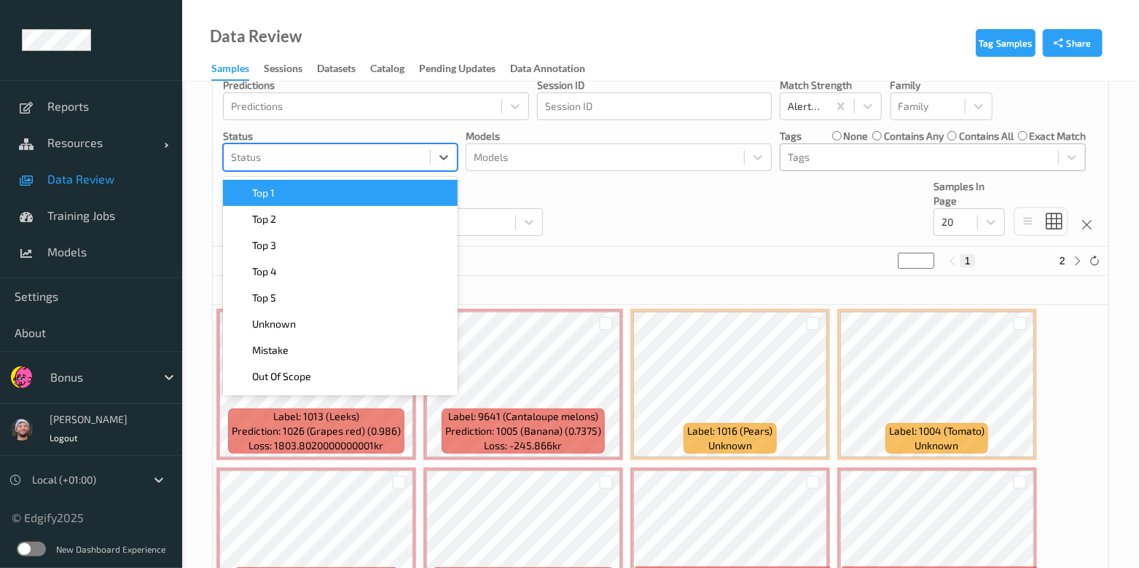
click at [365, 195] on div "Top 1" at bounding box center [340, 193] width 217 height 15
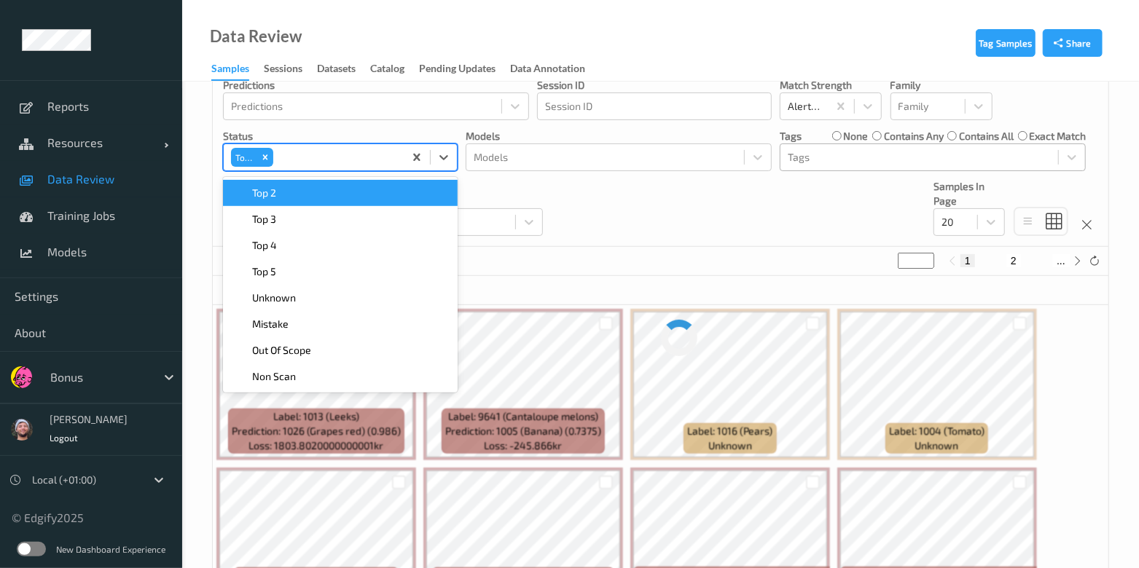
click at [365, 19] on div "Clusters" at bounding box center [376, 5] width 306 height 28
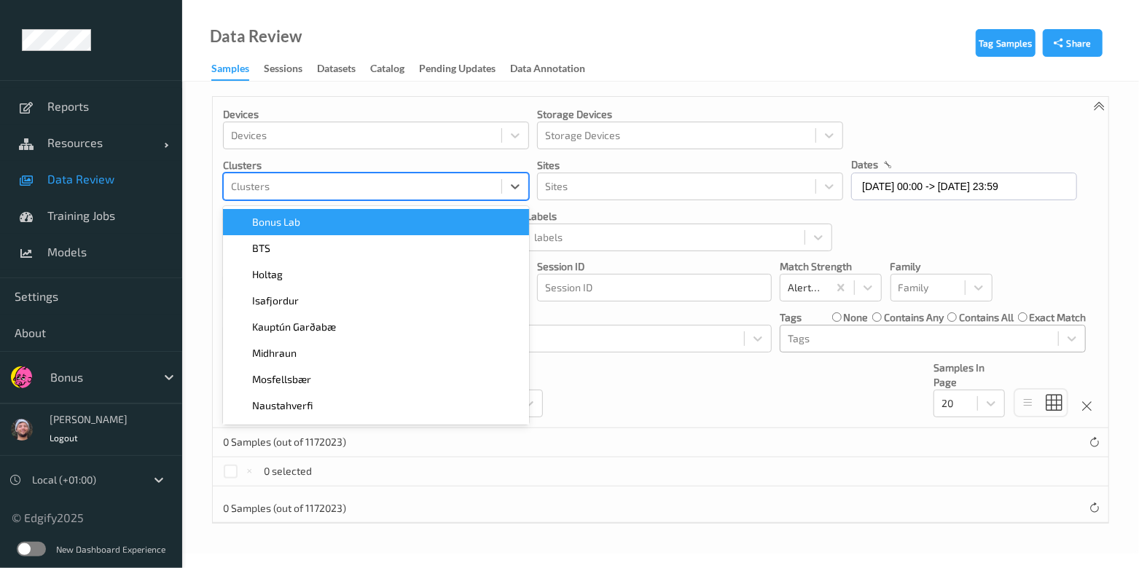
scroll to position [0, 0]
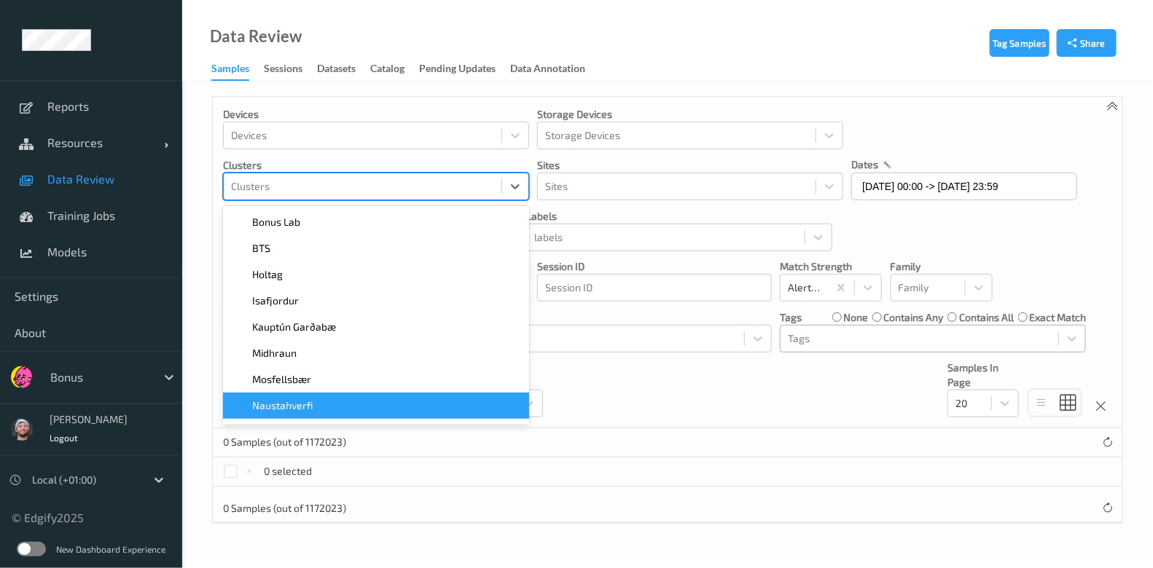
click at [621, 506] on div "0 Samples (out of 1172023)" at bounding box center [667, 508] width 909 height 29
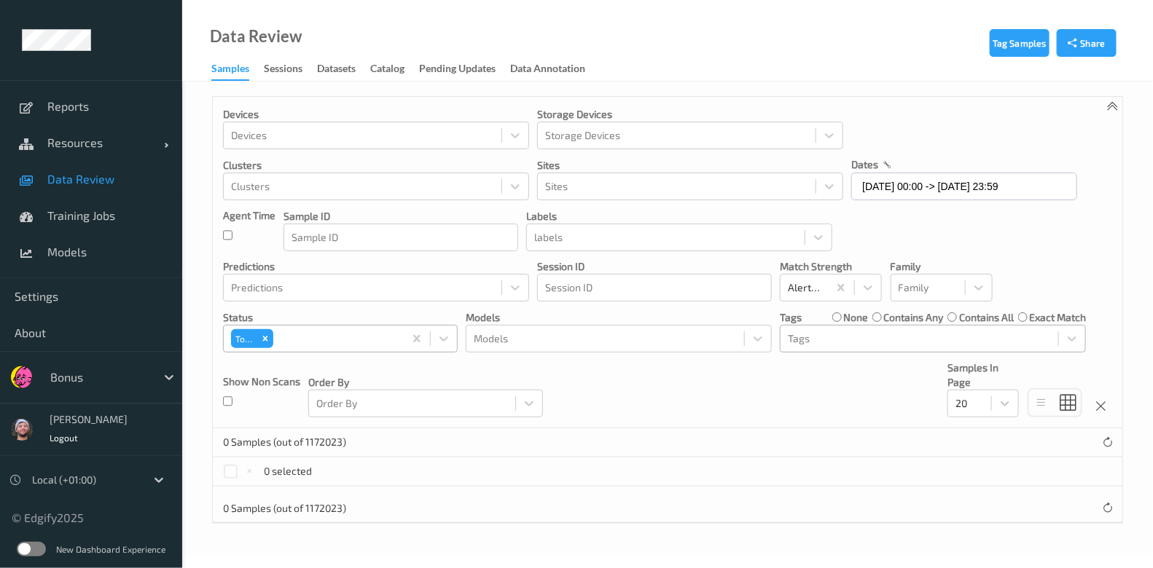
click at [366, 347] on div "Top 1" at bounding box center [314, 338] width 180 height 25
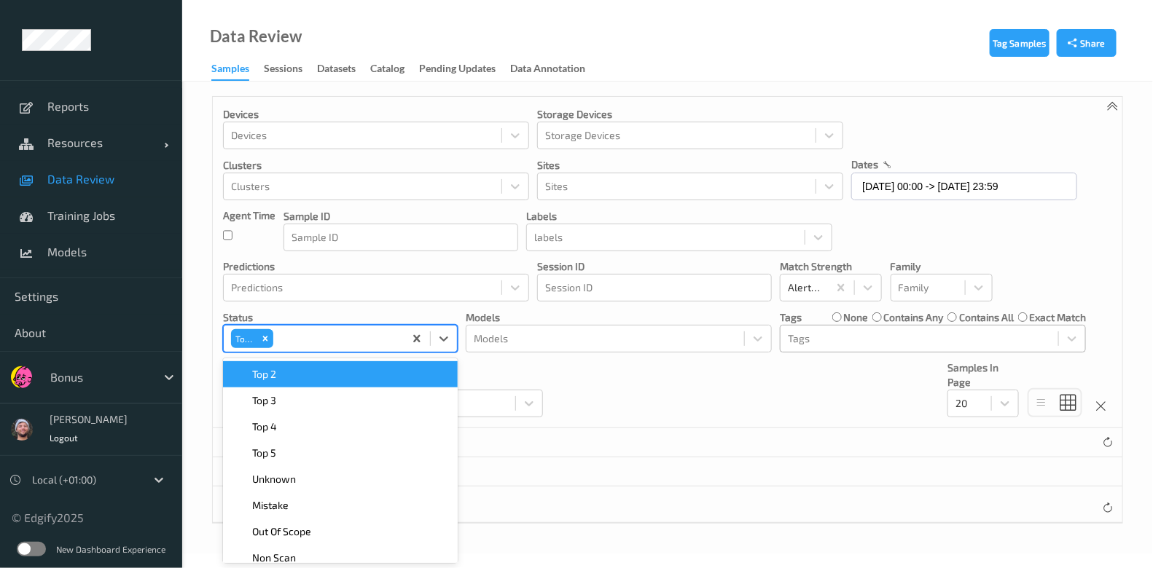
click at [318, 385] on div "Top 2" at bounding box center [340, 374] width 235 height 26
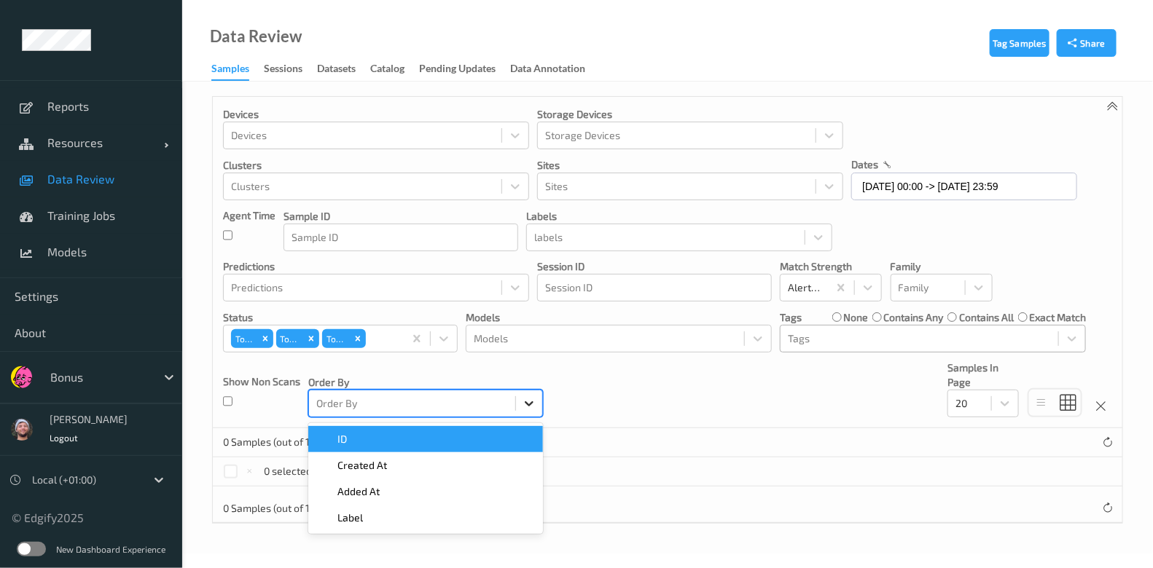
click at [525, 391] on div at bounding box center [529, 404] width 26 height 26
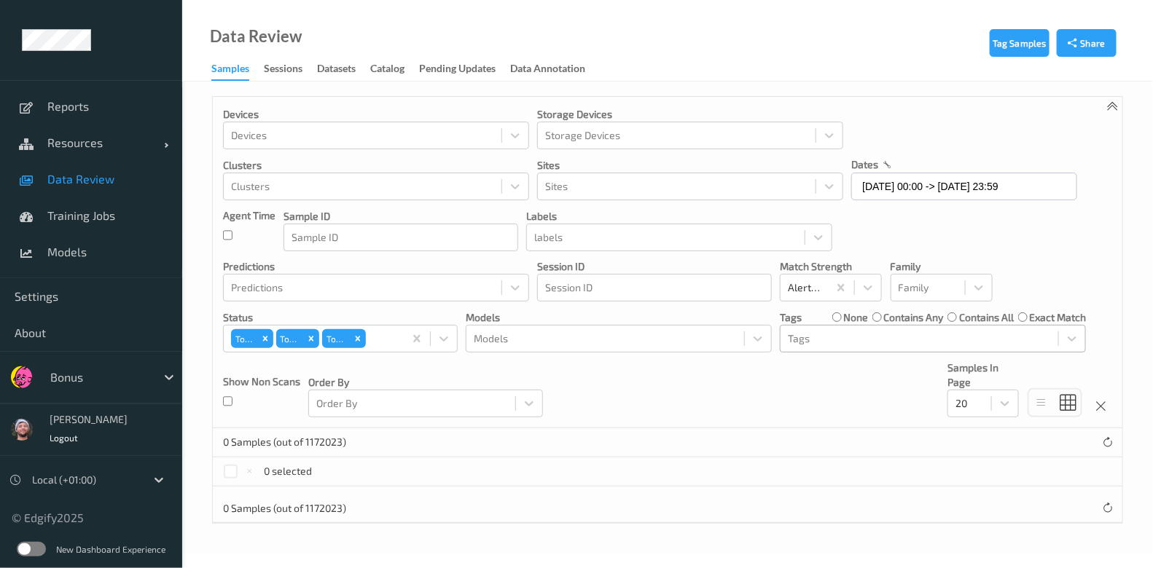
click at [650, 380] on div "Devices Devices Storage Devices Storage Devices Clusters Clusters Sites Sites d…" at bounding box center [667, 262] width 909 height 331
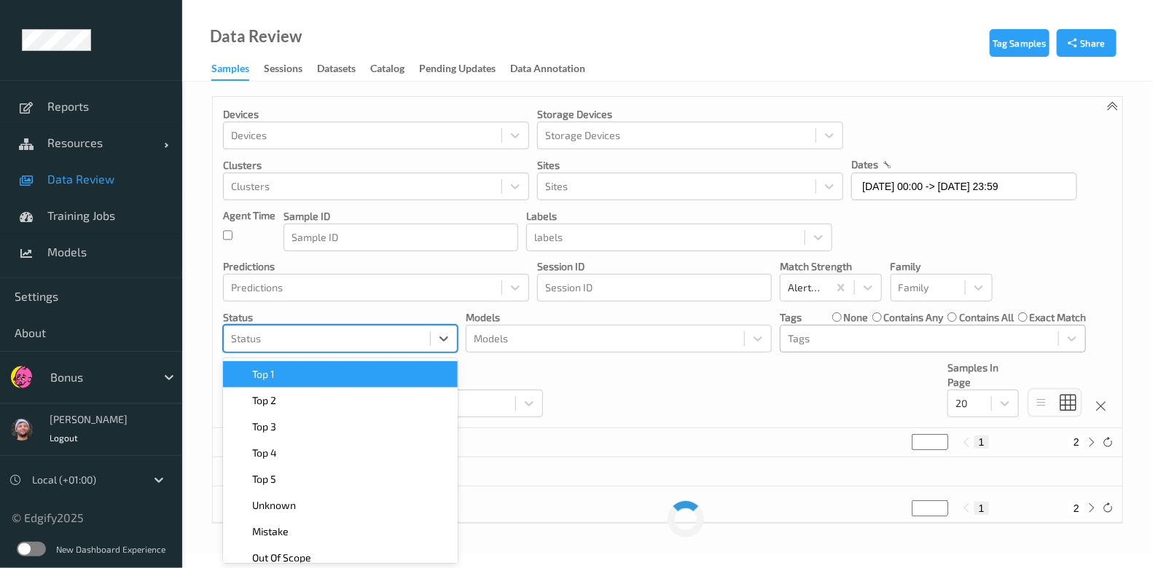
click at [397, 340] on div at bounding box center [327, 338] width 192 height 17
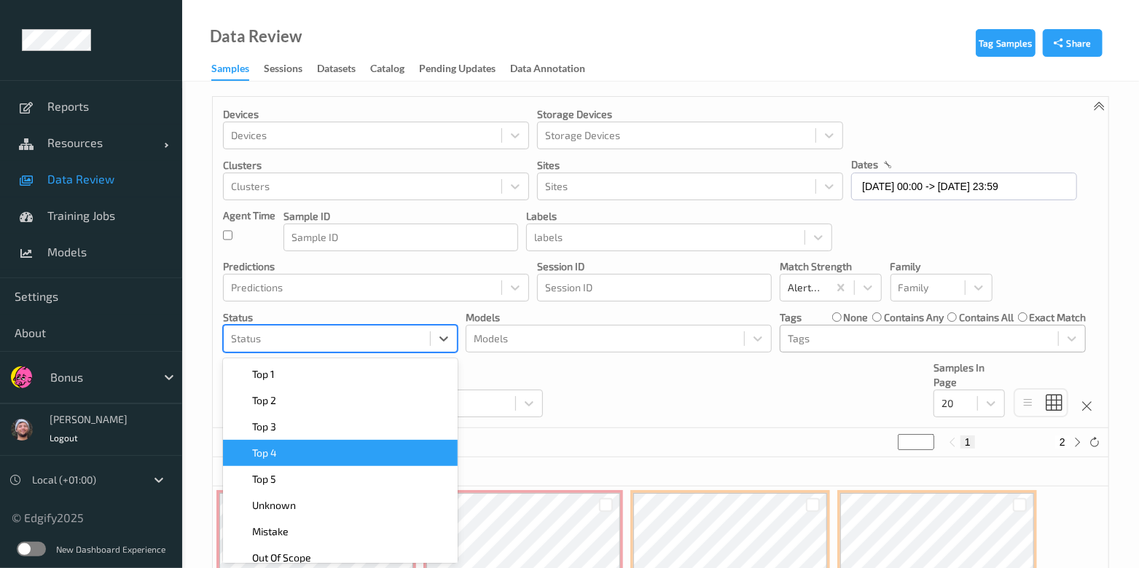
scroll to position [13, 0]
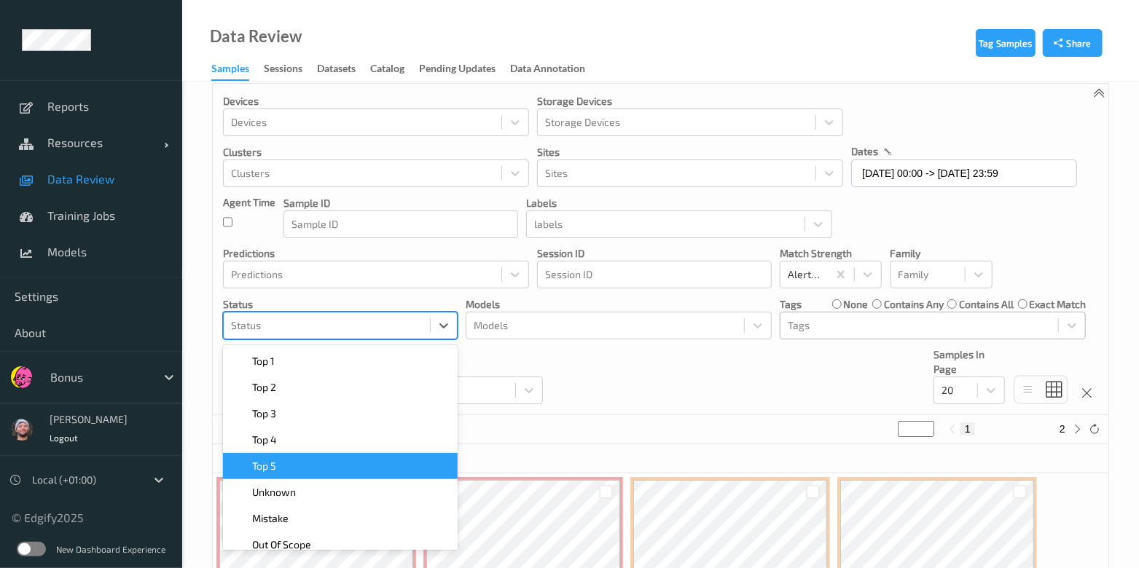
drag, startPoint x: 374, startPoint y: 468, endPoint x: 374, endPoint y: 485, distance: 16.8
click at [374, 485] on div "Top 1    Top 2    Top 3    Top 4    Top 5    Unknown    Mistake    Out Of Scope…" at bounding box center [340, 447] width 235 height 205
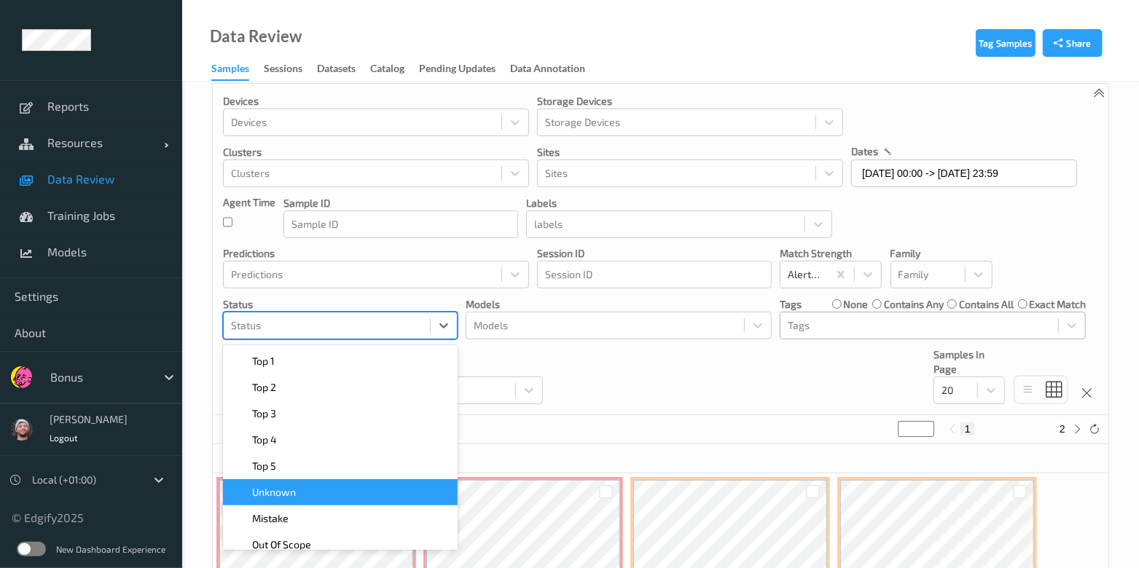
click at [374, 485] on div "Unknown" at bounding box center [340, 492] width 217 height 15
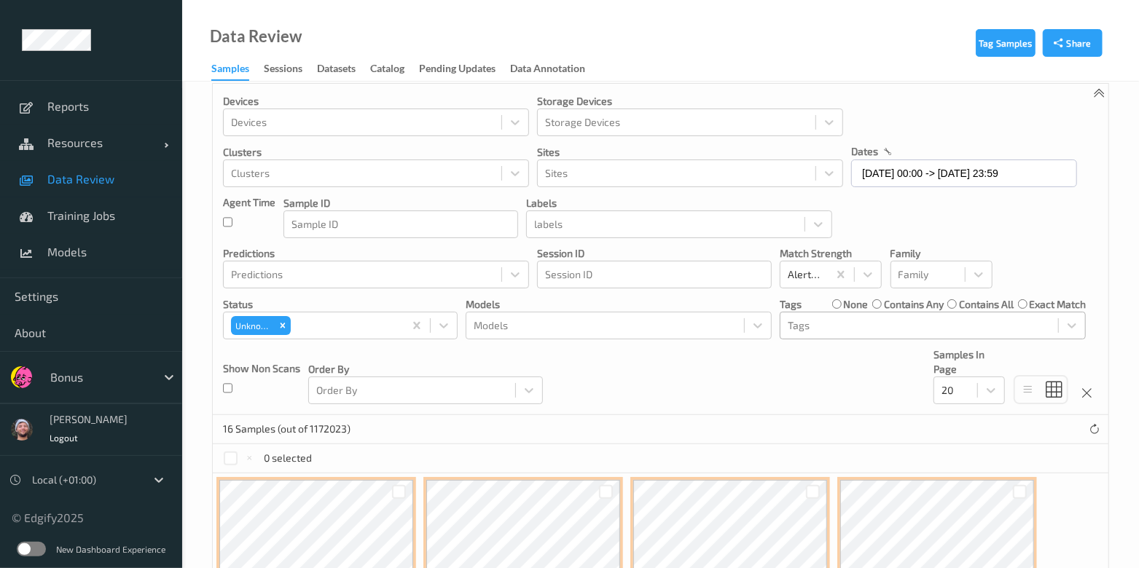
click at [664, 385] on div "Devices Devices Storage Devices Storage Devices Clusters Clusters Sites Sites d…" at bounding box center [660, 249] width 895 height 331
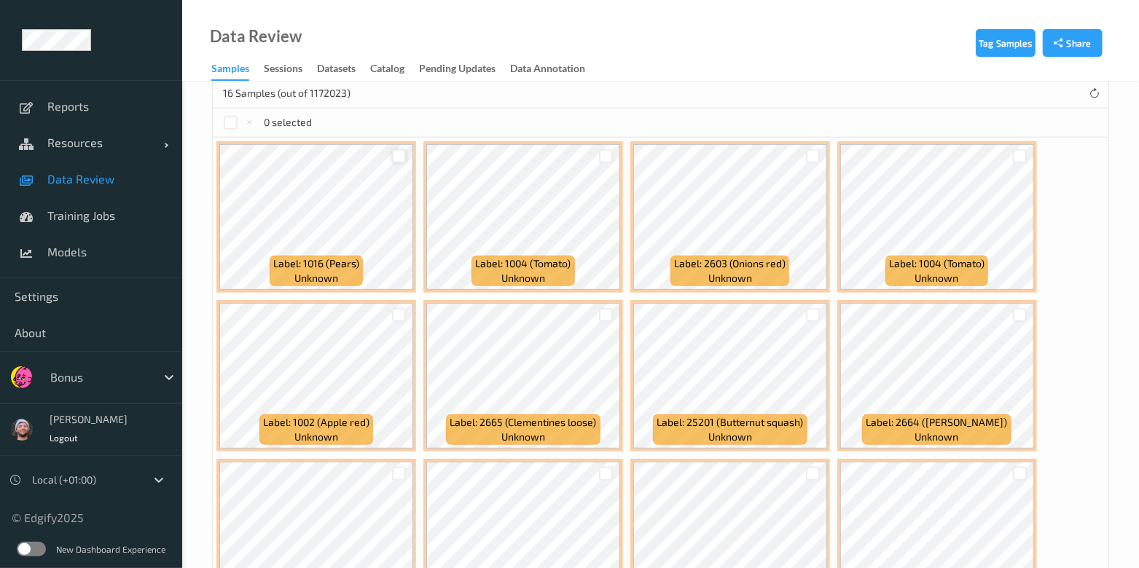
scroll to position [377, 0]
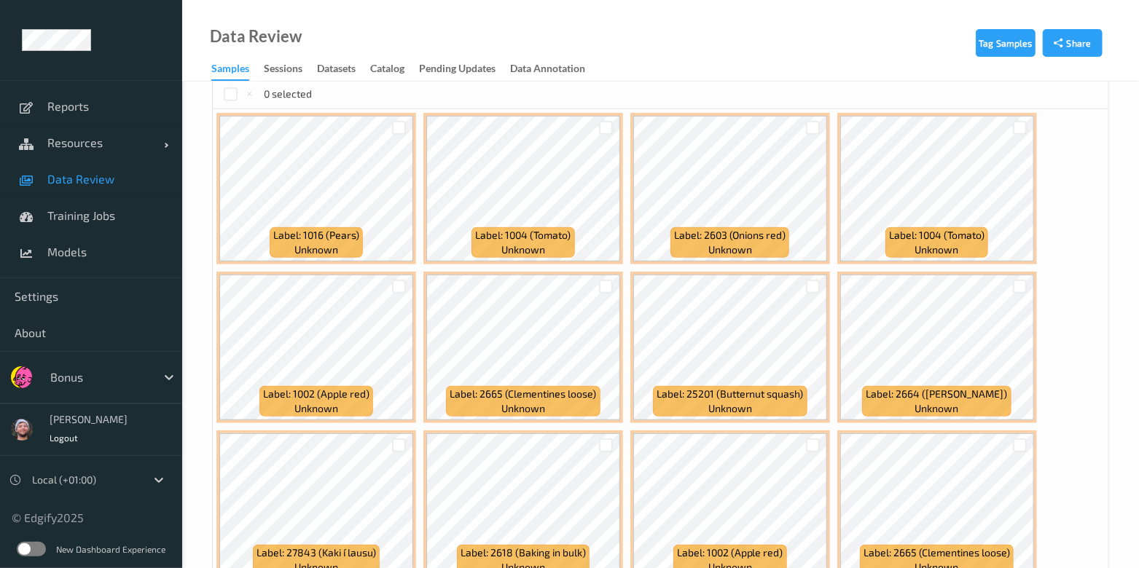
click at [398, 134] on div at bounding box center [399, 128] width 28 height 24
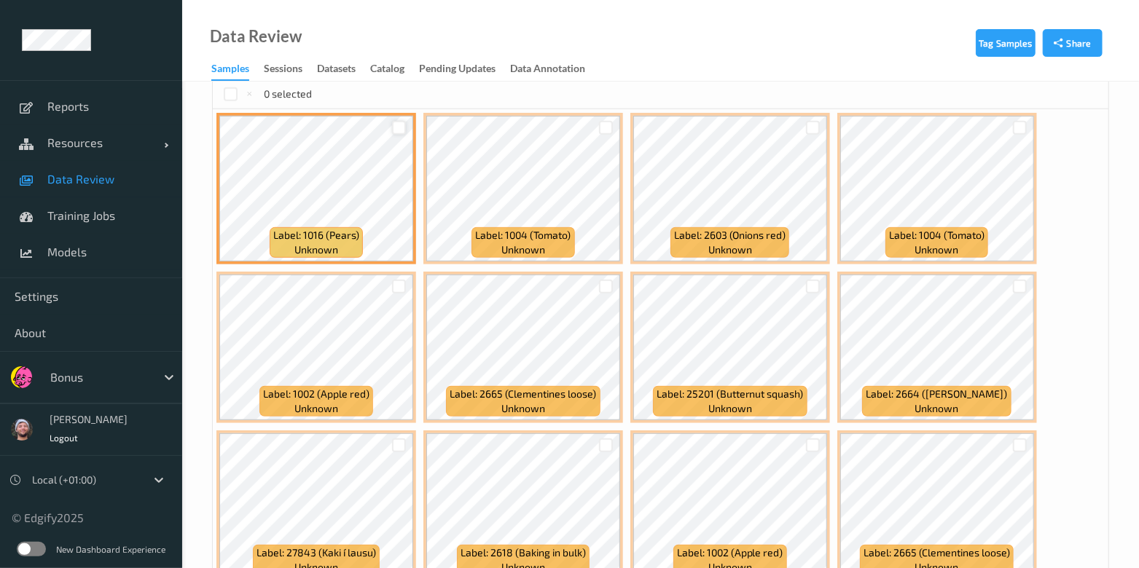
click at [399, 129] on div at bounding box center [399, 128] width 14 height 14
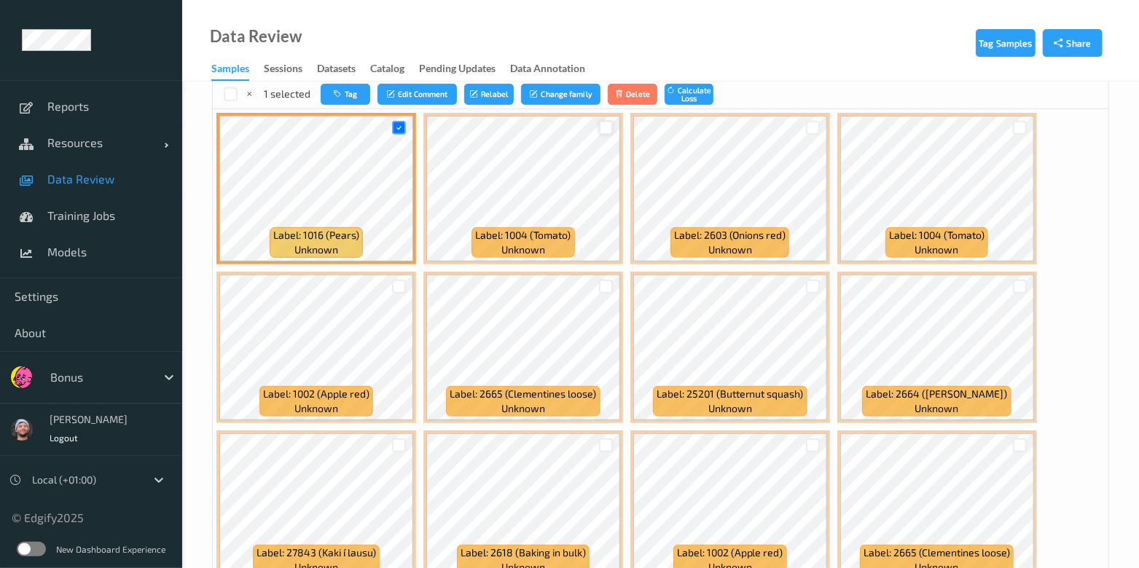
click at [605, 122] on div at bounding box center [606, 128] width 14 height 14
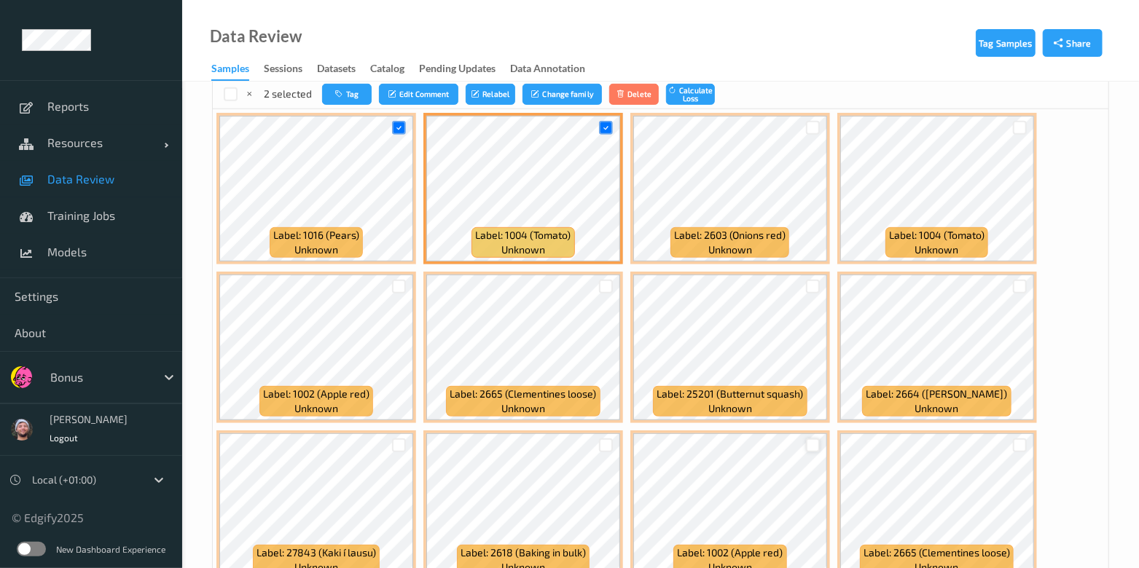
click at [812, 443] on div at bounding box center [813, 446] width 14 height 14
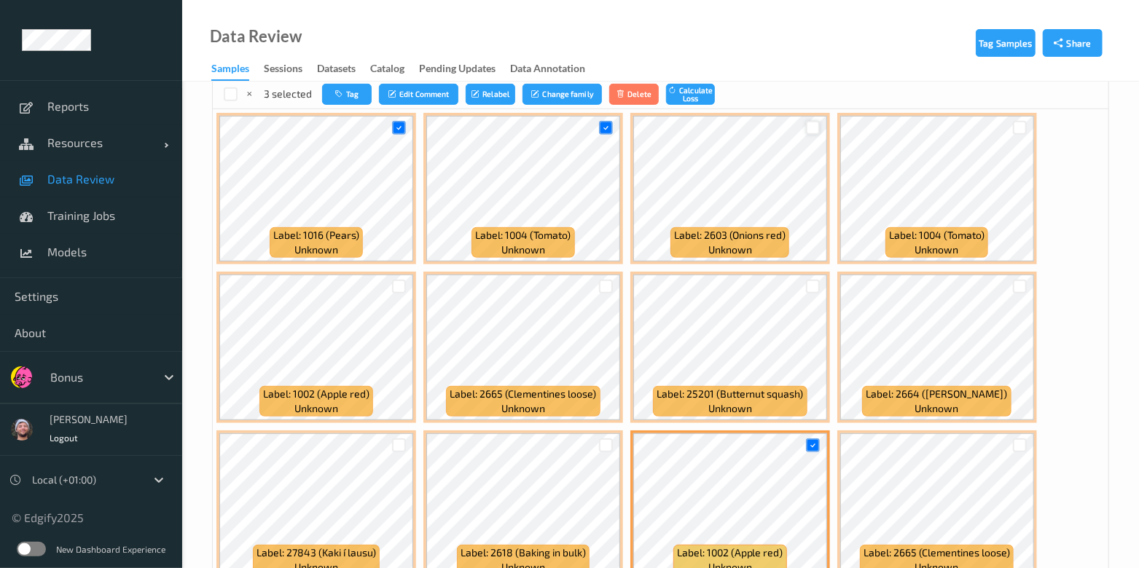
click at [807, 121] on div at bounding box center [813, 128] width 14 height 14
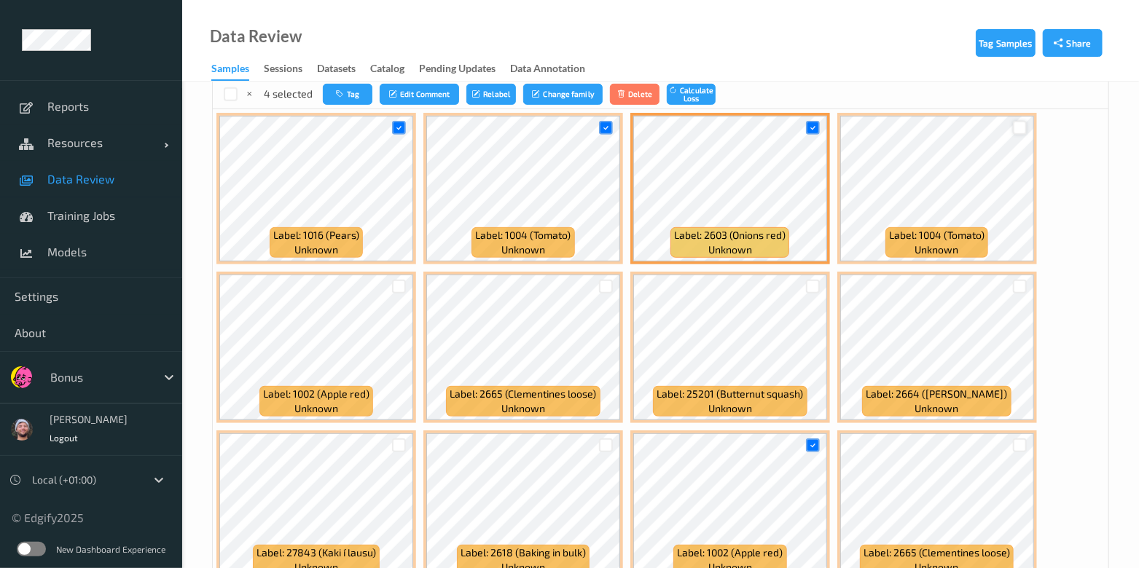
click at [1017, 121] on div at bounding box center [1020, 128] width 14 height 14
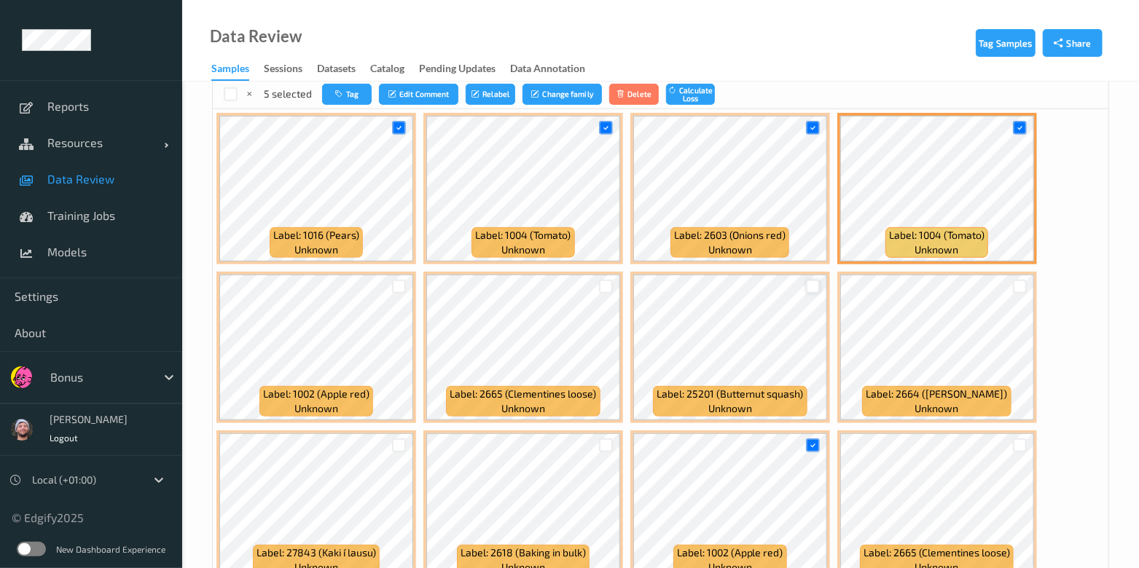
click at [808, 290] on div at bounding box center [813, 287] width 14 height 14
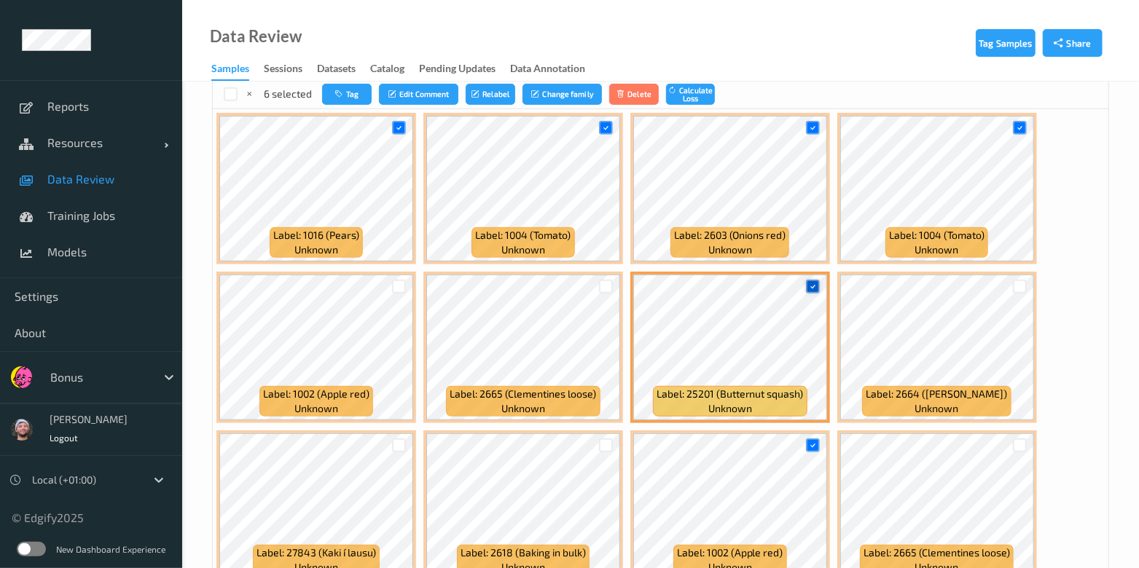
click at [808, 290] on div at bounding box center [813, 287] width 14 height 14
click at [360, 86] on button "Tag" at bounding box center [347, 94] width 50 height 21
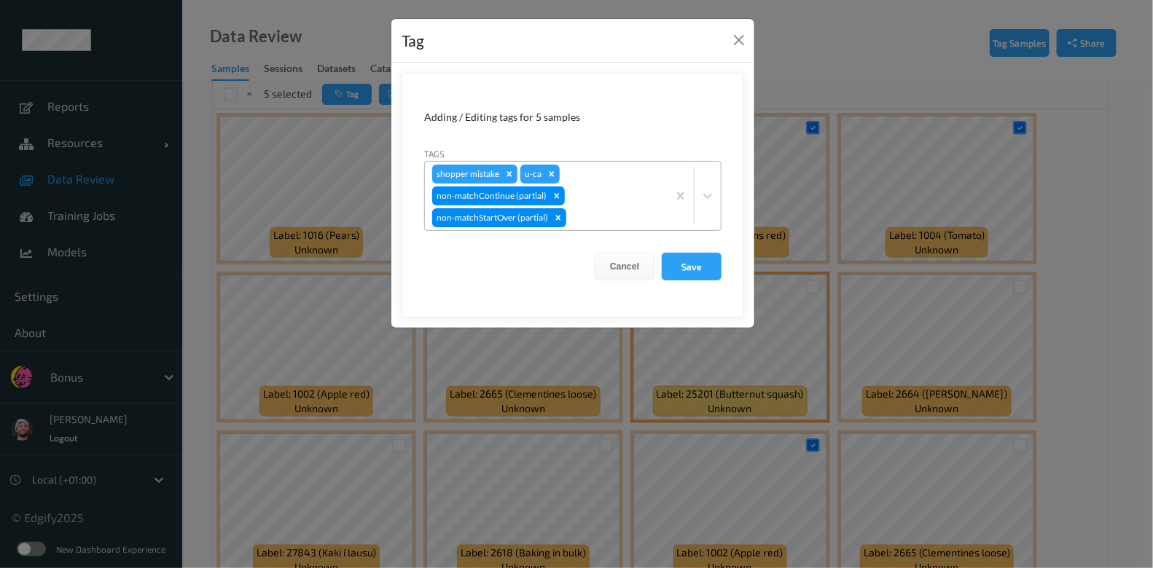
click at [581, 186] on div "shopper mistake u-ca non-matchContinue (partial) non-matchStartOver (partial)" at bounding box center [546, 196] width 243 height 68
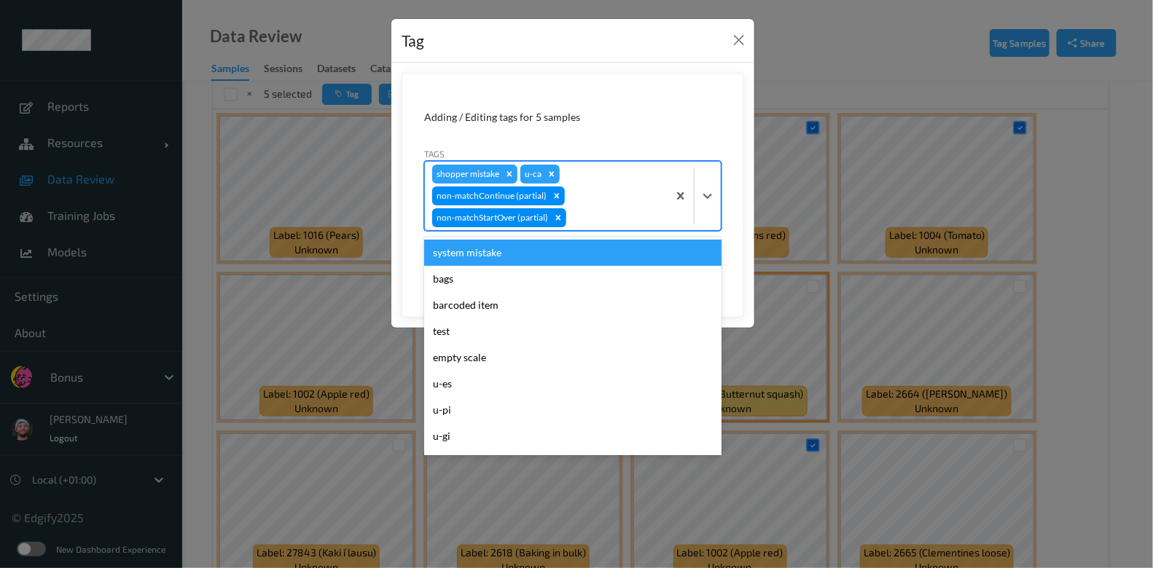
click at [627, 125] on form "Adding / Editing tags for 5 samples Tags option system mistake focused, 1 of 31…" at bounding box center [572, 195] width 342 height 245
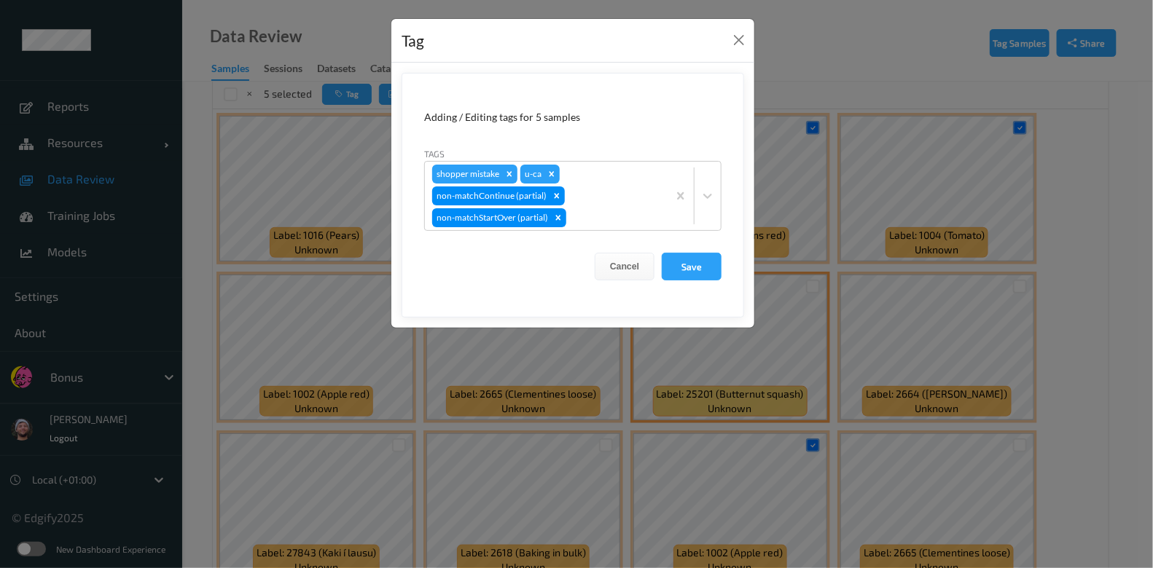
click at [816, 208] on div "Tag Adding / Editing tags for 5 samples Tags shopper mistake u-ca non-matchCont…" at bounding box center [576, 284] width 1153 height 568
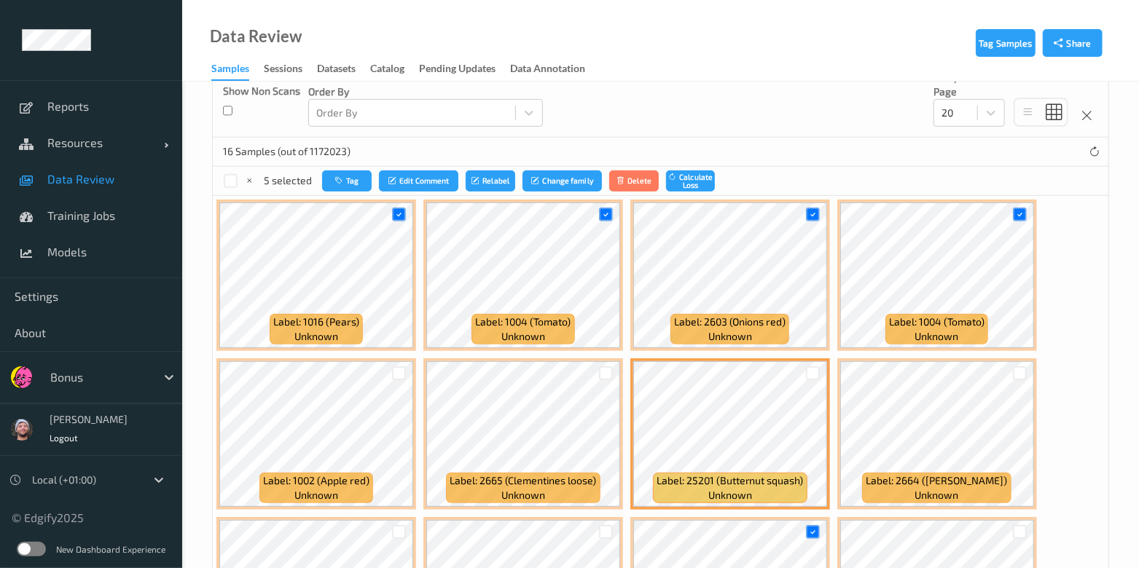
scroll to position [13, 0]
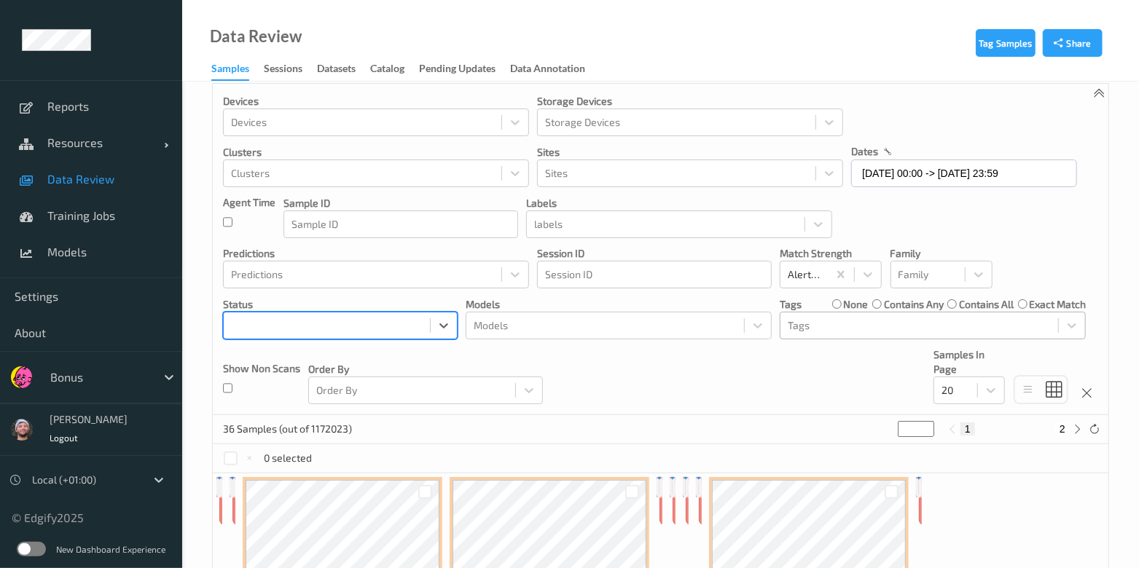
click at [399, 329] on div at bounding box center [327, 325] width 192 height 17
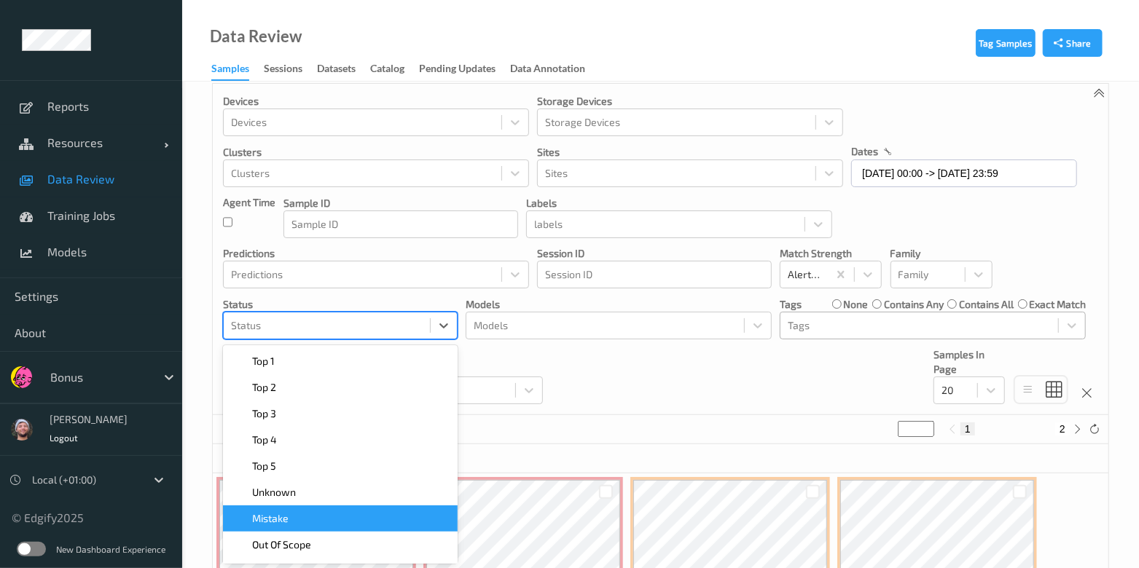
click at [307, 525] on div "Mistake" at bounding box center [340, 519] width 235 height 26
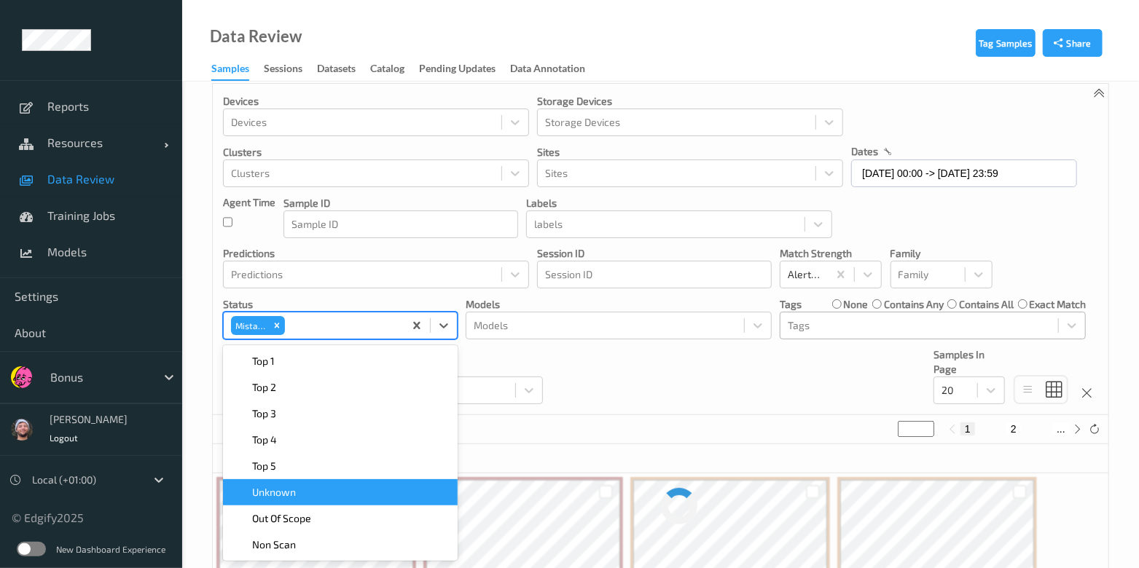
click at [619, 395] on div "Devices Devices Storage Devices Storage Devices Clusters Clusters Sites Sites d…" at bounding box center [660, 249] width 895 height 331
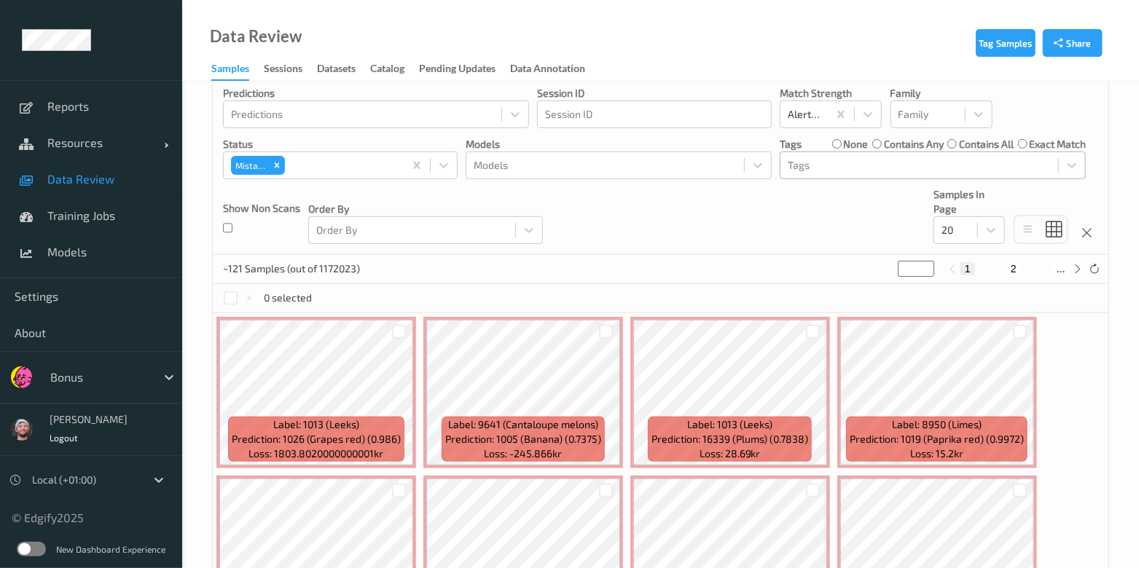
scroll to position [286, 0]
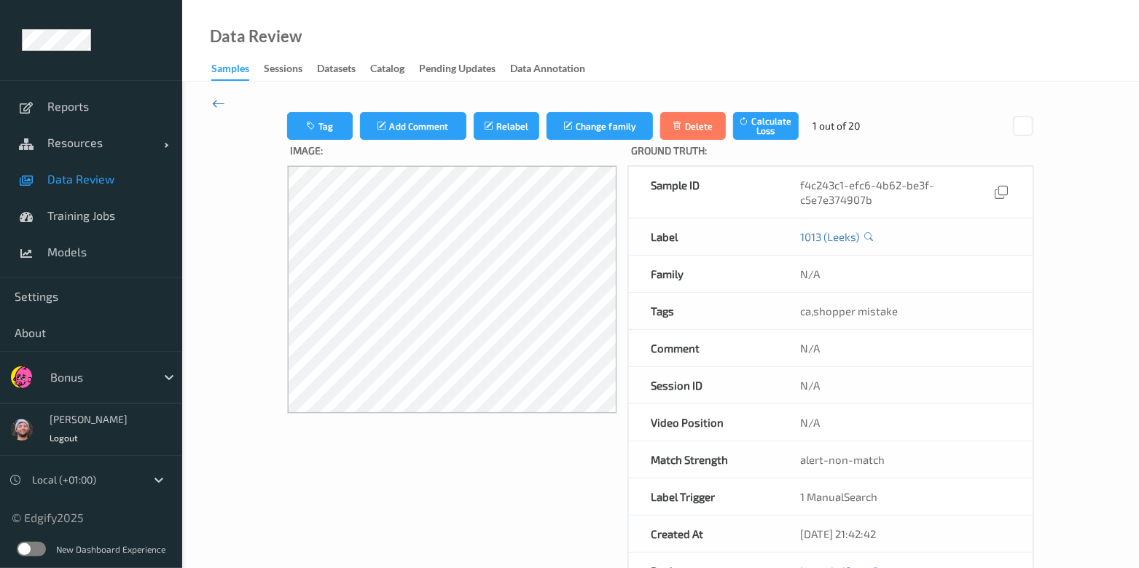
click at [219, 99] on icon at bounding box center [218, 103] width 13 height 16
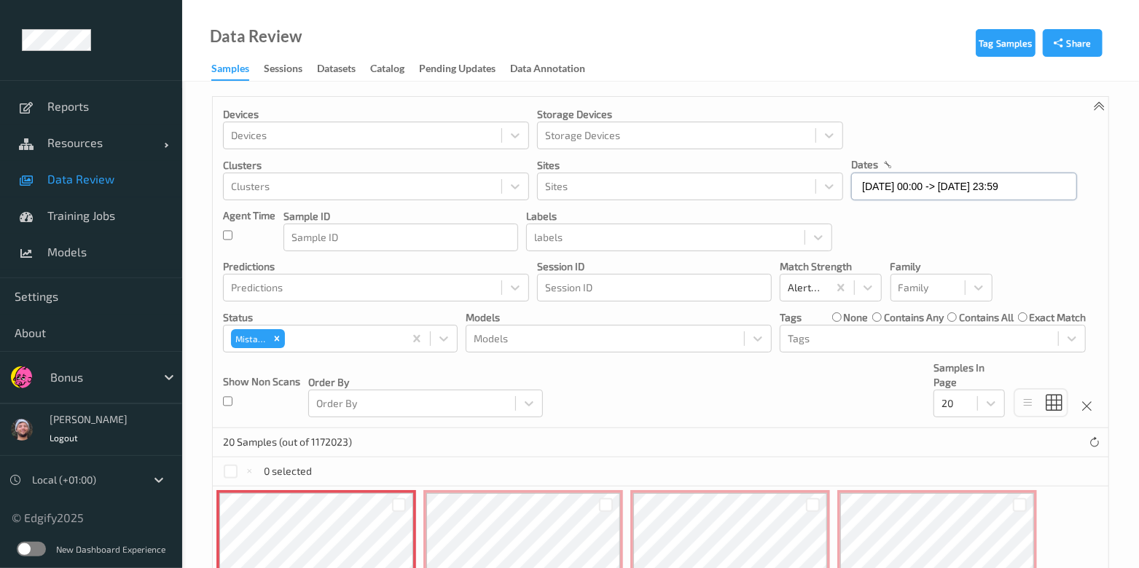
click at [1007, 193] on input "26/09/2025 00:00 -> 26/09/2025 23:59" at bounding box center [964, 187] width 226 height 28
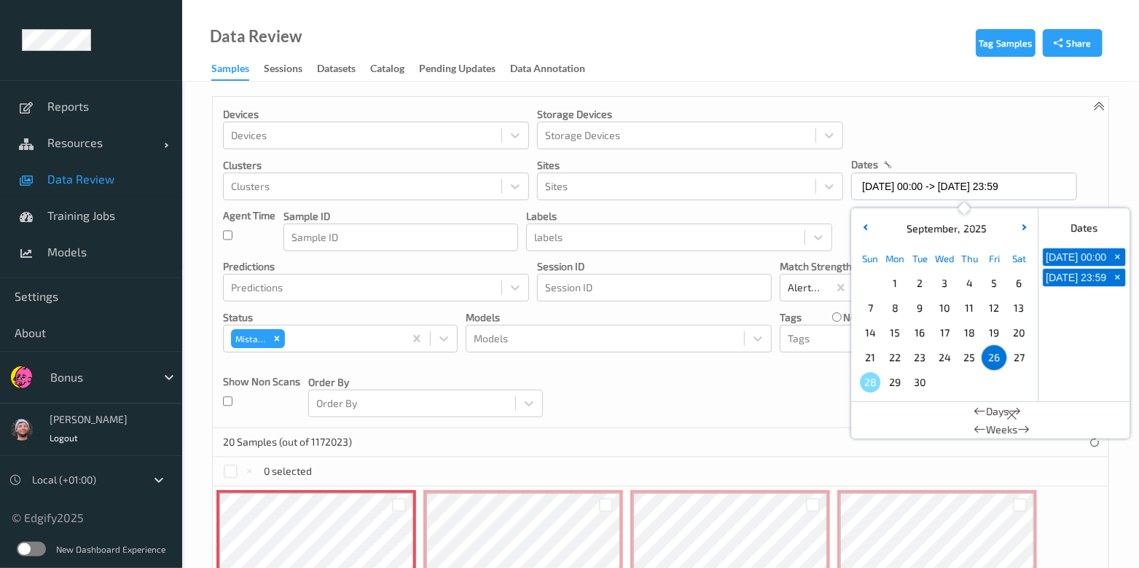
click at [1013, 351] on span "27" at bounding box center [1018, 358] width 20 height 20
type input "27/09/2025 00:00 -> 27/09/2025 23:59"
click at [597, 401] on div "Devices Devices Storage Devices Storage Devices Clusters Clusters Sites Sites d…" at bounding box center [660, 262] width 895 height 331
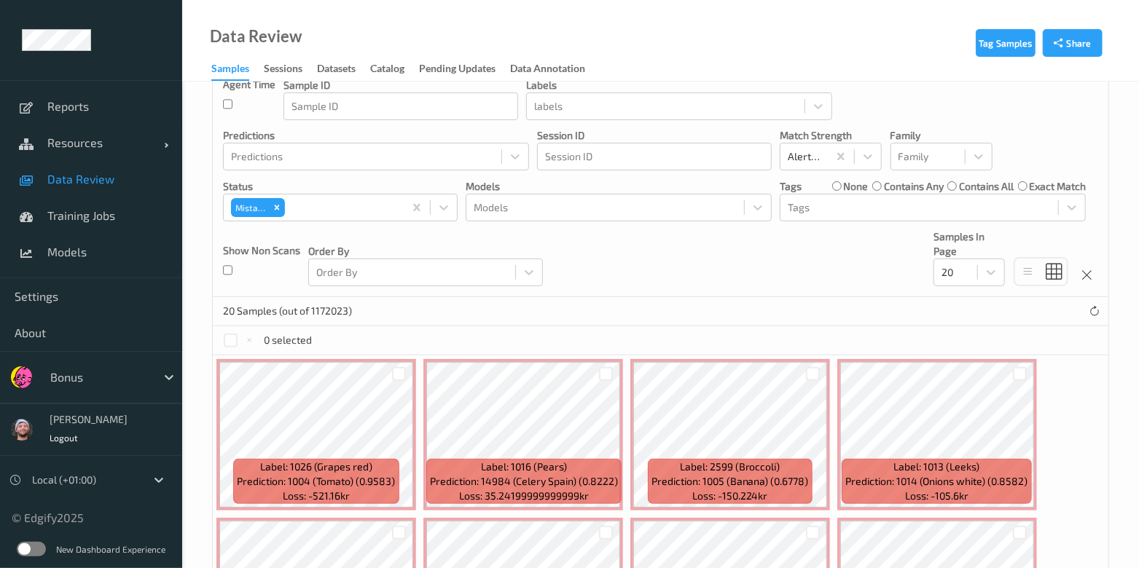
scroll to position [273, 0]
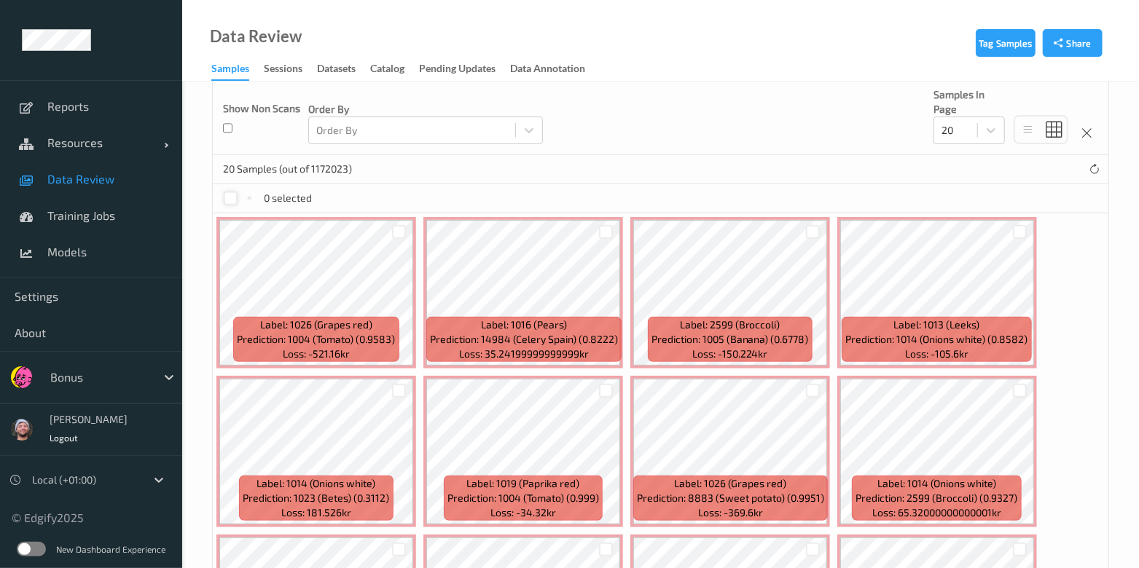
click at [229, 194] on div at bounding box center [231, 199] width 14 height 14
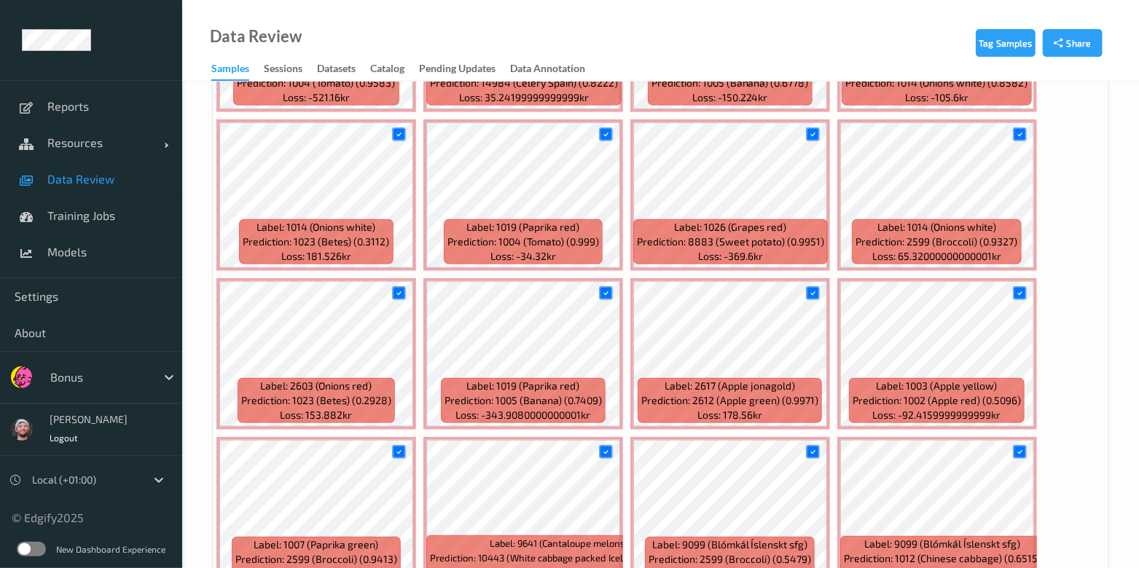
scroll to position [546, 0]
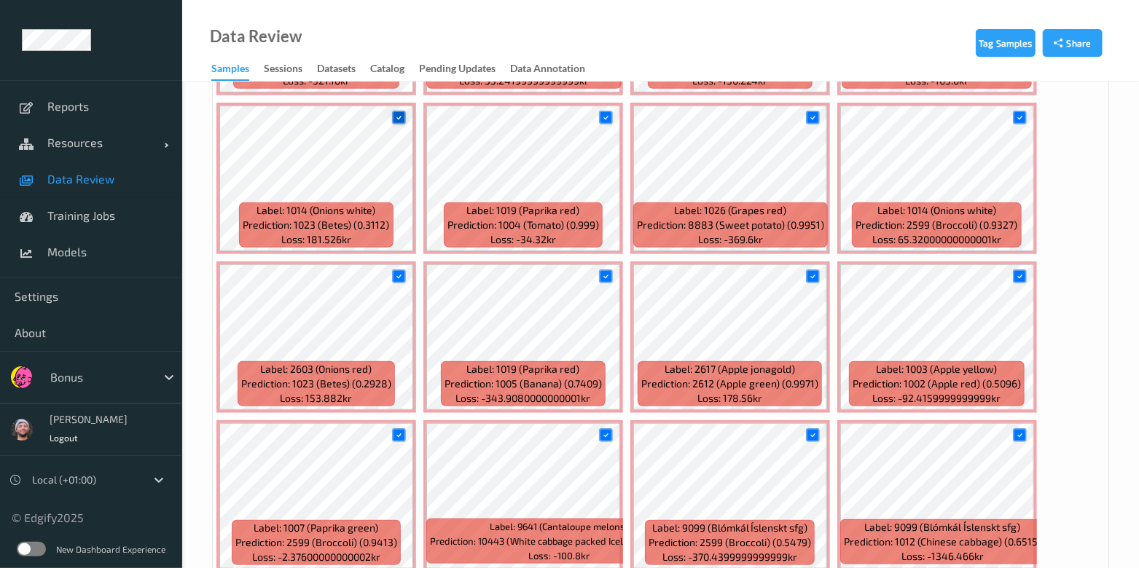
click at [399, 119] on icon at bounding box center [398, 117] width 9 height 9
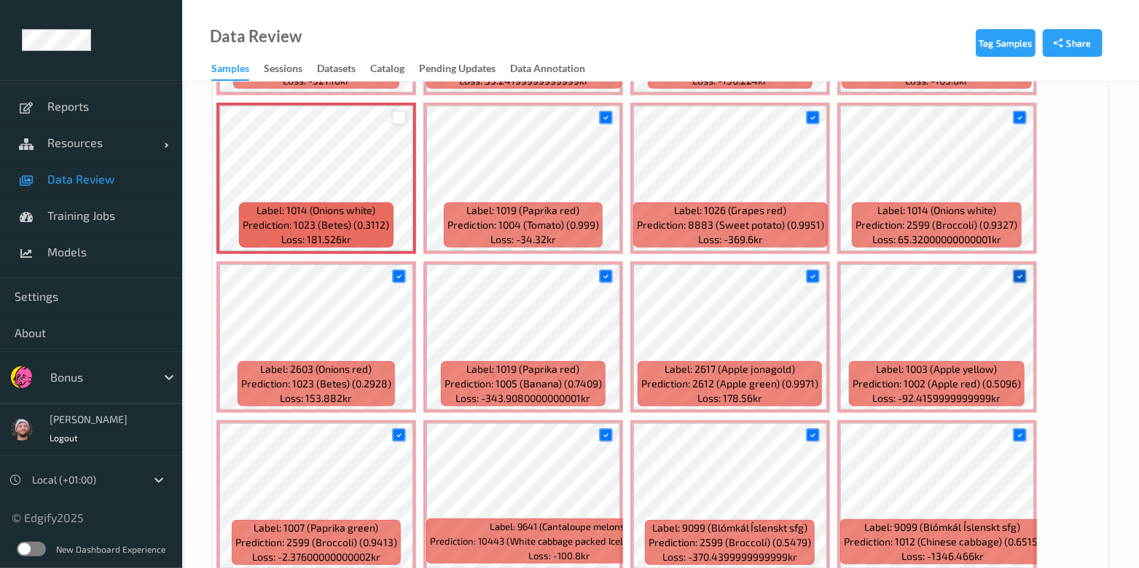
click at [1015, 272] on icon at bounding box center [1019, 276] width 9 height 9
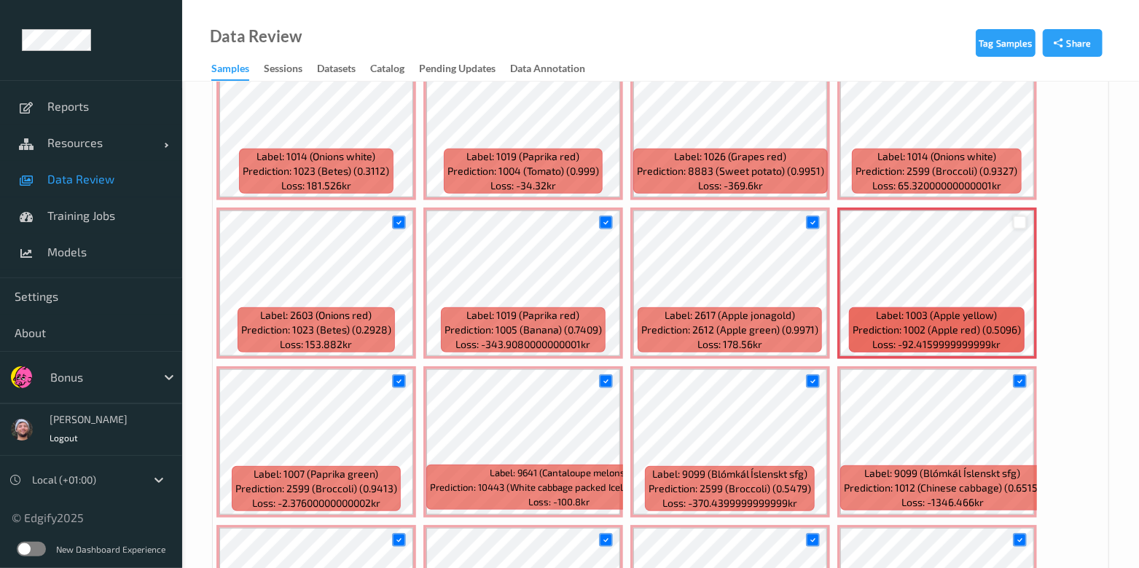
scroll to position [637, 0]
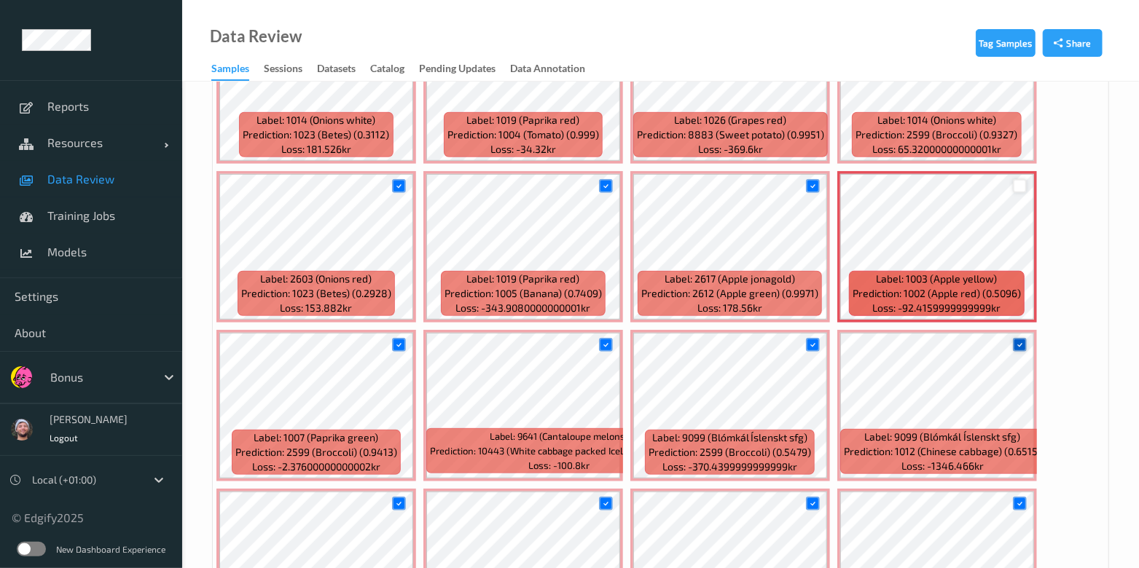
click at [1016, 342] on icon at bounding box center [1019, 344] width 9 height 9
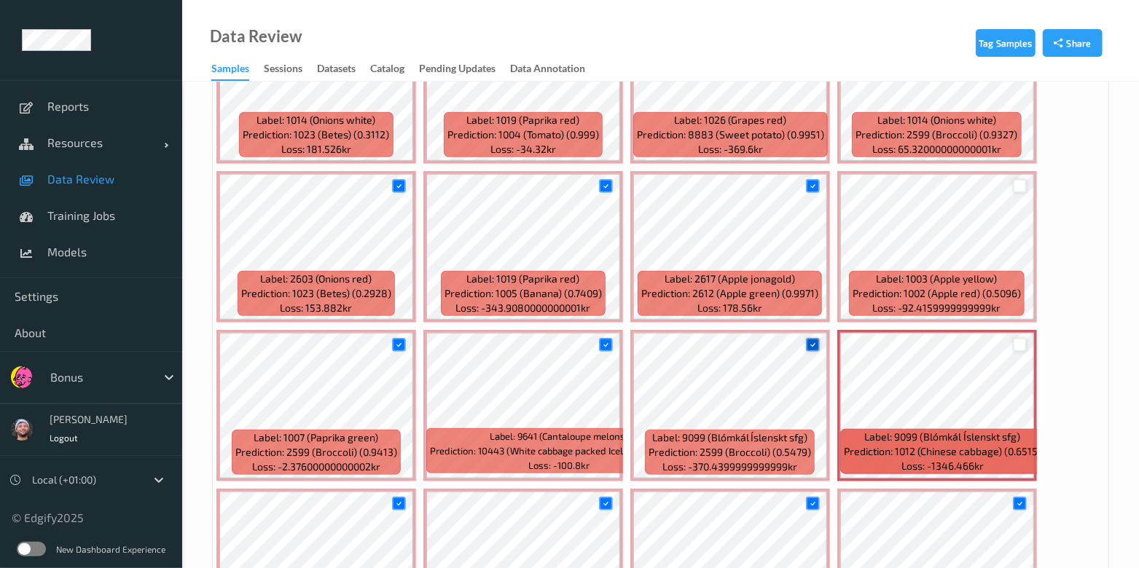
click at [813, 340] on icon at bounding box center [812, 344] width 9 height 9
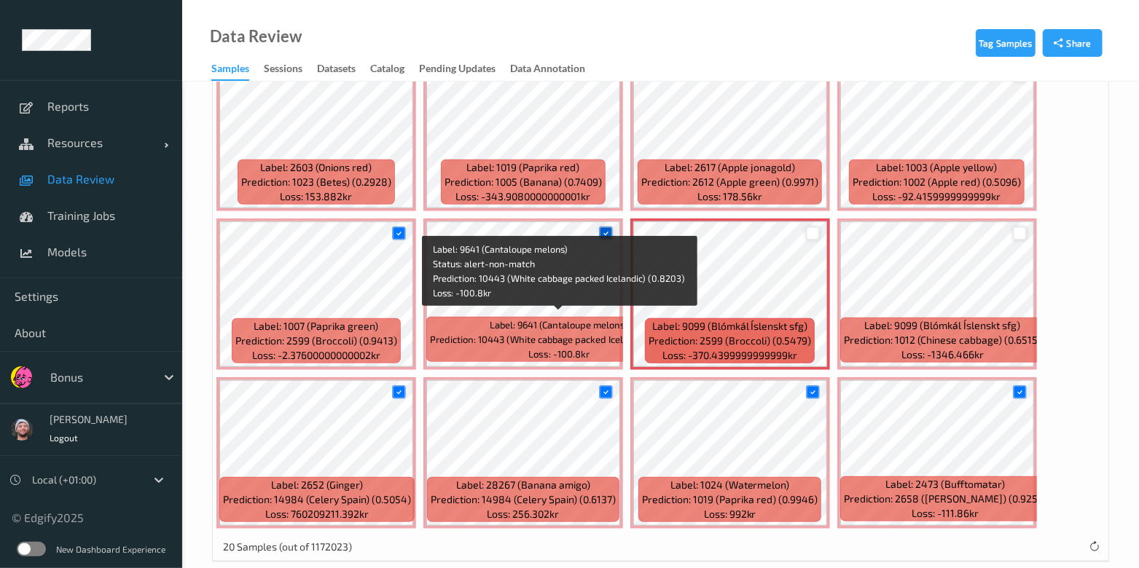
scroll to position [766, 0]
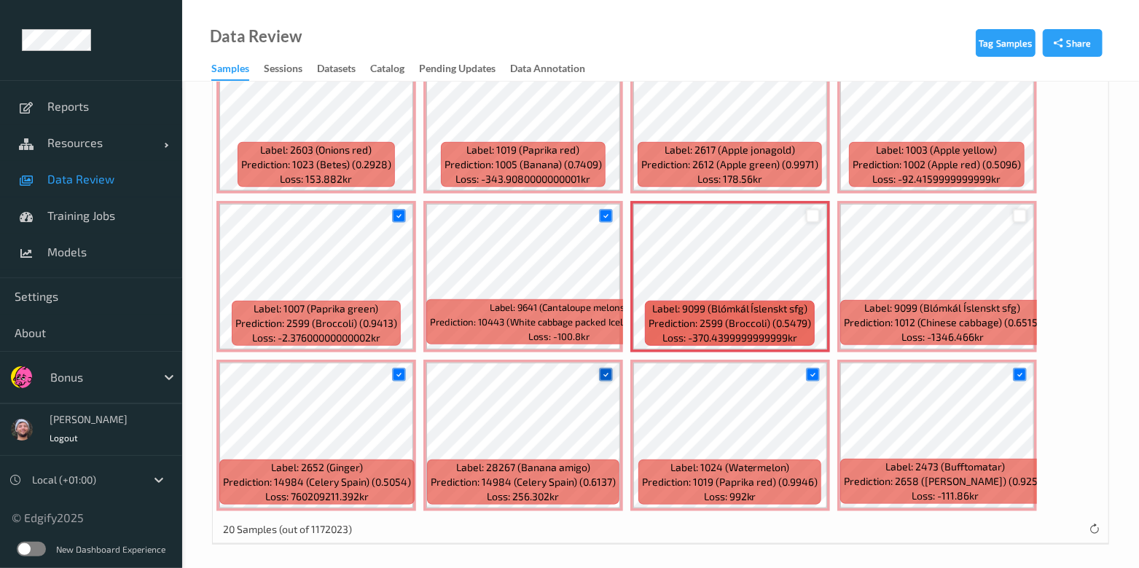
click at [606, 370] on icon at bounding box center [605, 374] width 9 height 9
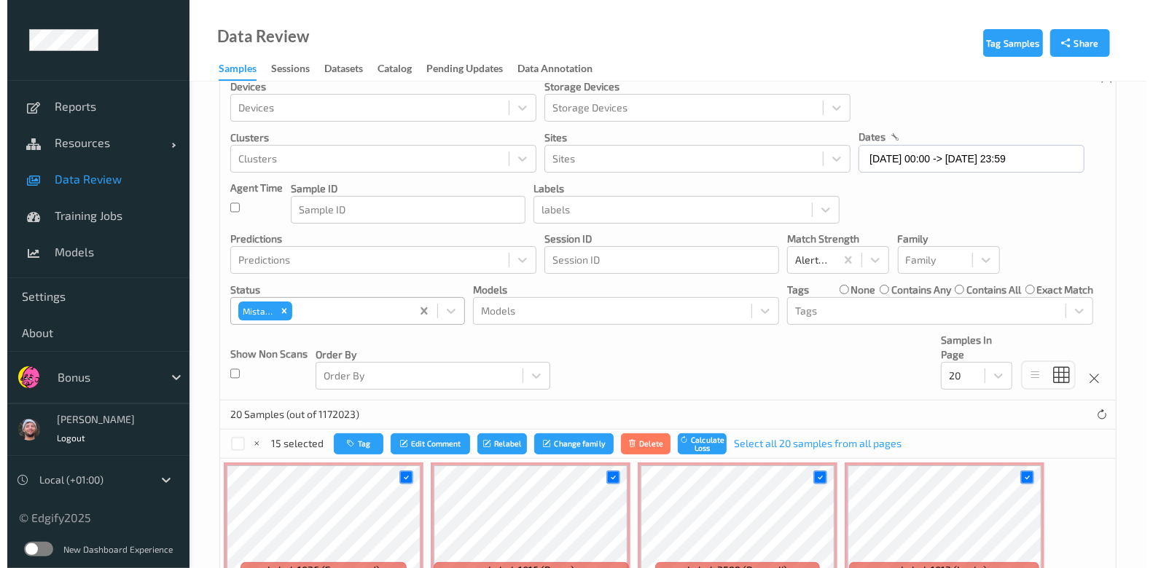
scroll to position [0, 0]
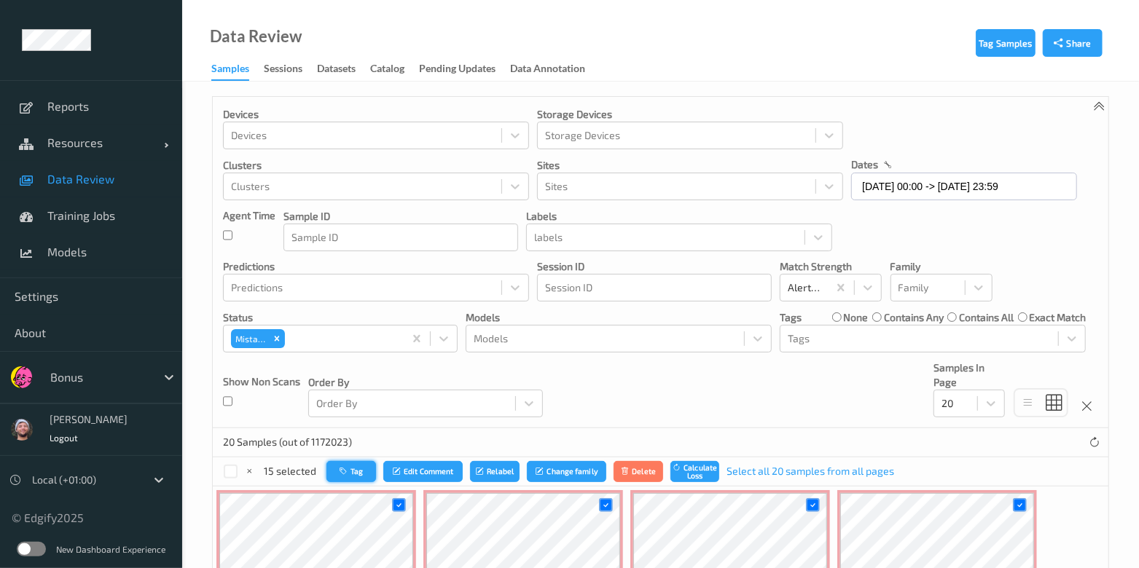
click at [356, 463] on button "Tag" at bounding box center [351, 471] width 50 height 21
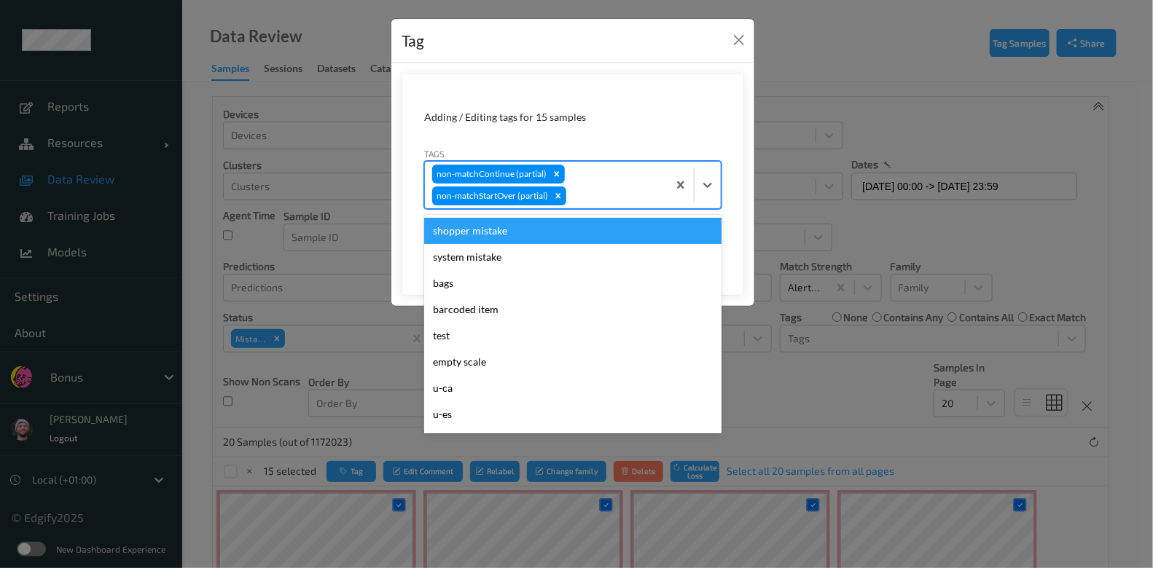
click at [597, 192] on div at bounding box center [614, 195] width 91 height 17
click at [495, 238] on div "shopper mistake" at bounding box center [572, 231] width 297 height 26
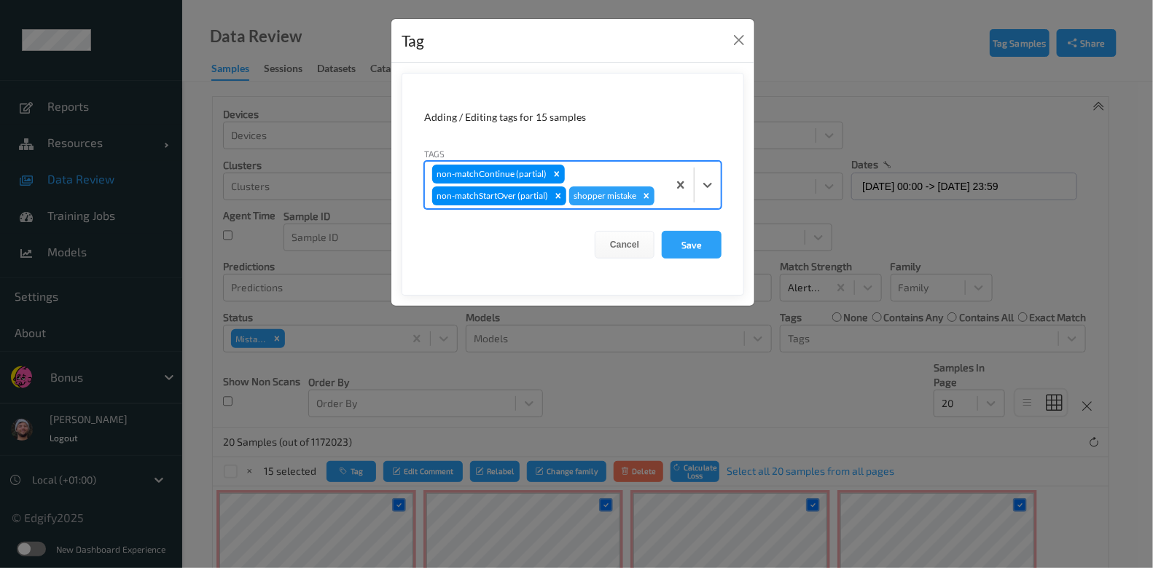
click at [634, 171] on div "non-matchContinue (partial) non-matchStartOver (partial) shopper mistake" at bounding box center [546, 185] width 243 height 47
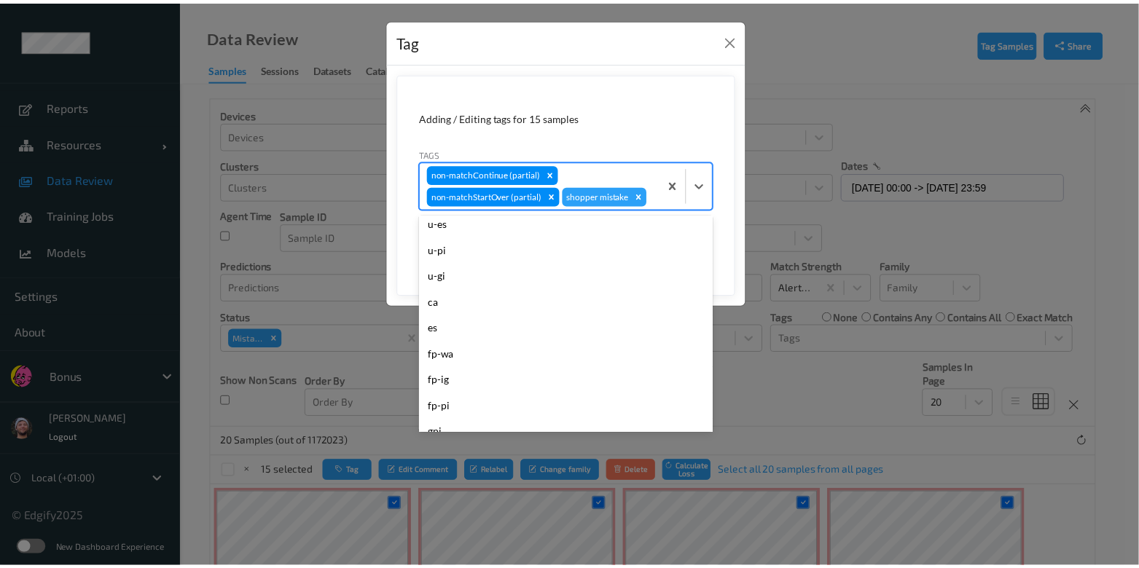
scroll to position [181, 0]
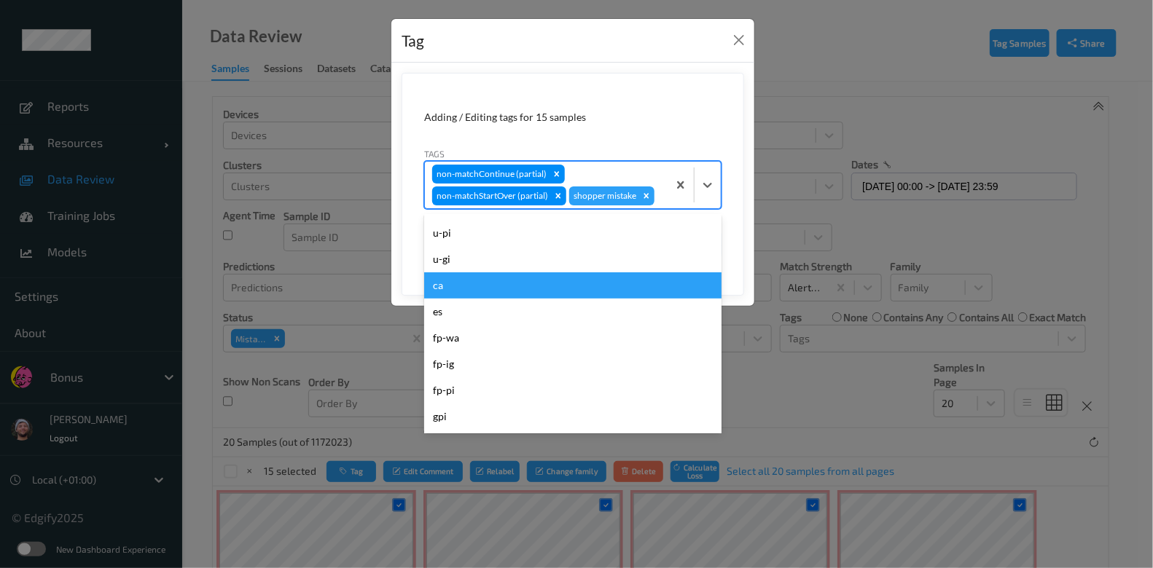
click at [526, 286] on div "ca" at bounding box center [572, 285] width 297 height 26
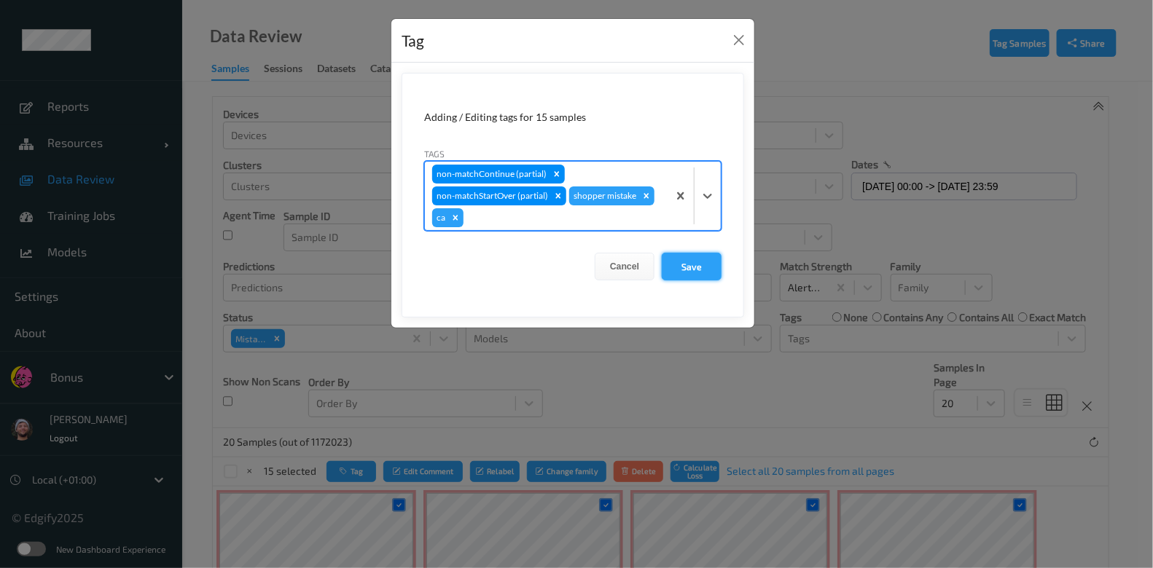
click at [684, 264] on button "Save" at bounding box center [692, 267] width 60 height 28
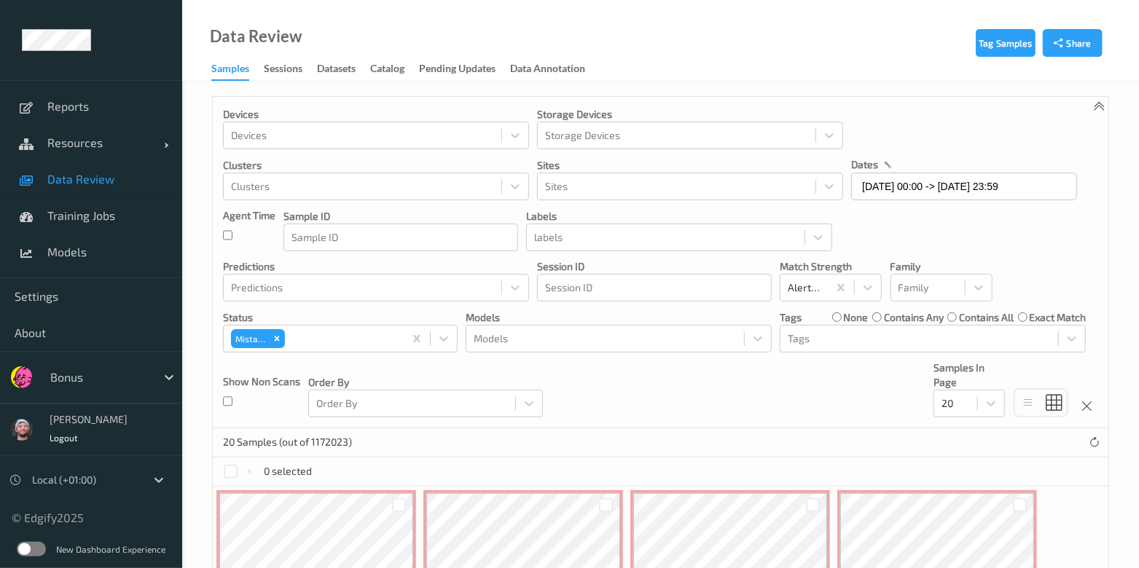
click at [659, 391] on div "Devices Devices Storage Devices Storage Devices Clusters Clusters Sites Sites d…" at bounding box center [660, 262] width 895 height 331
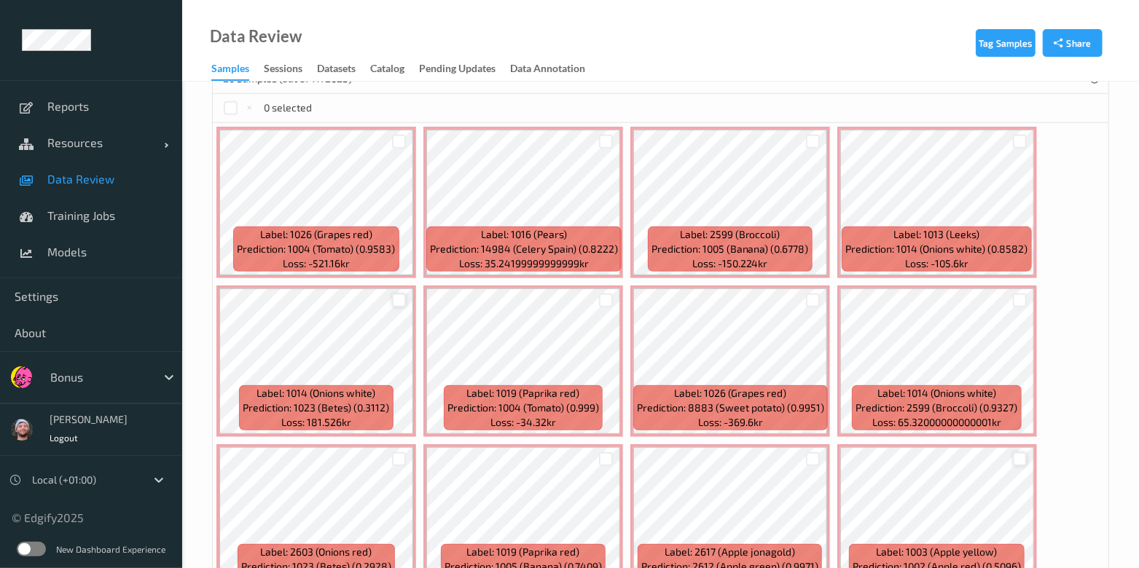
scroll to position [90, 0]
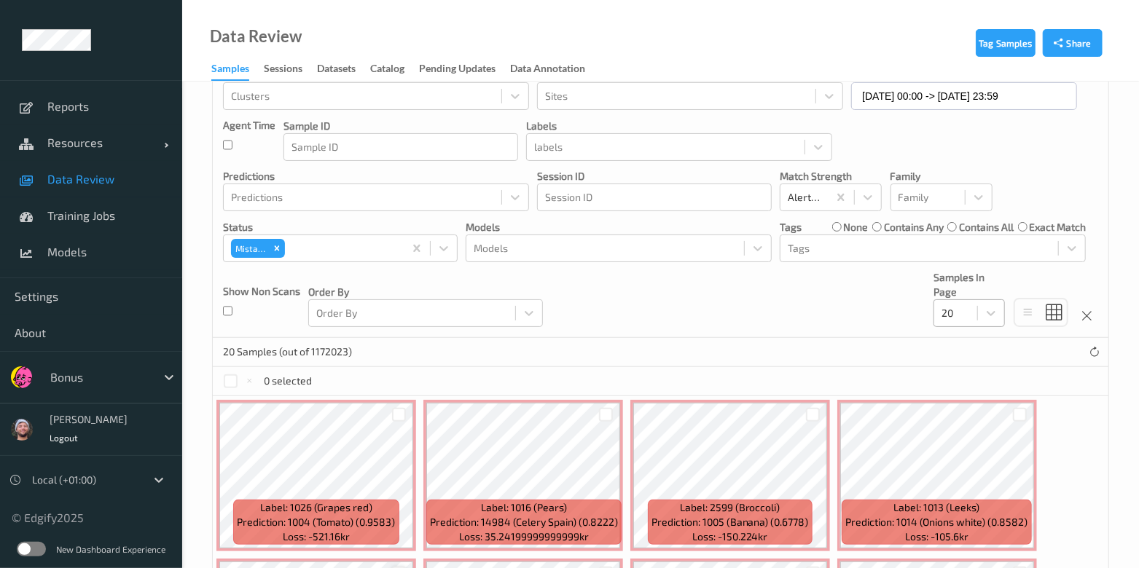
click at [956, 308] on div at bounding box center [955, 313] width 28 height 17
click at [844, 228] on label "none" at bounding box center [856, 227] width 25 height 15
click at [833, 251] on div at bounding box center [919, 248] width 263 height 17
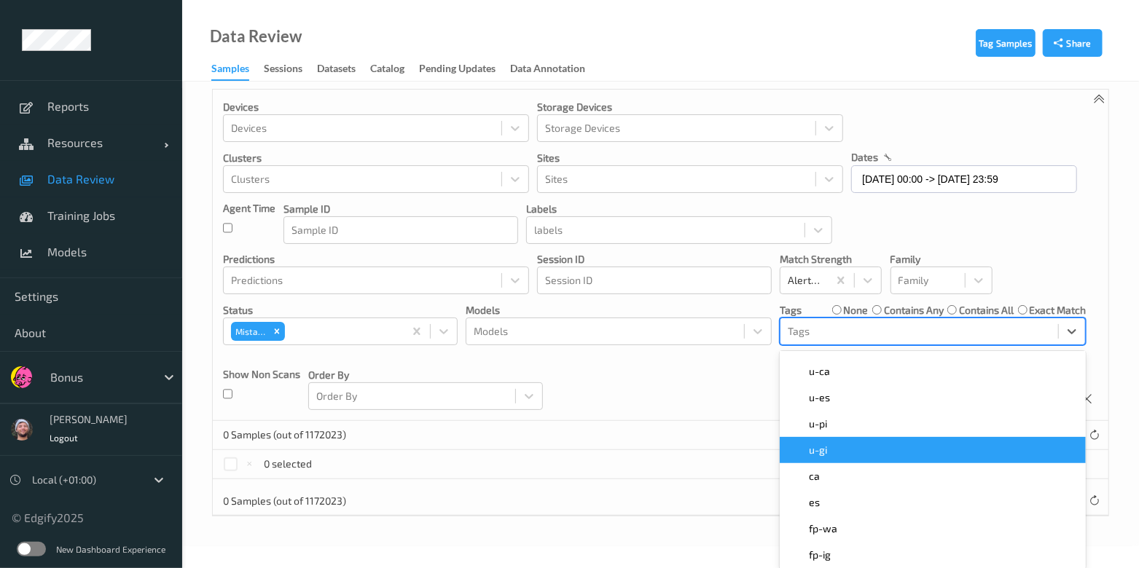
scroll to position [181, 0]
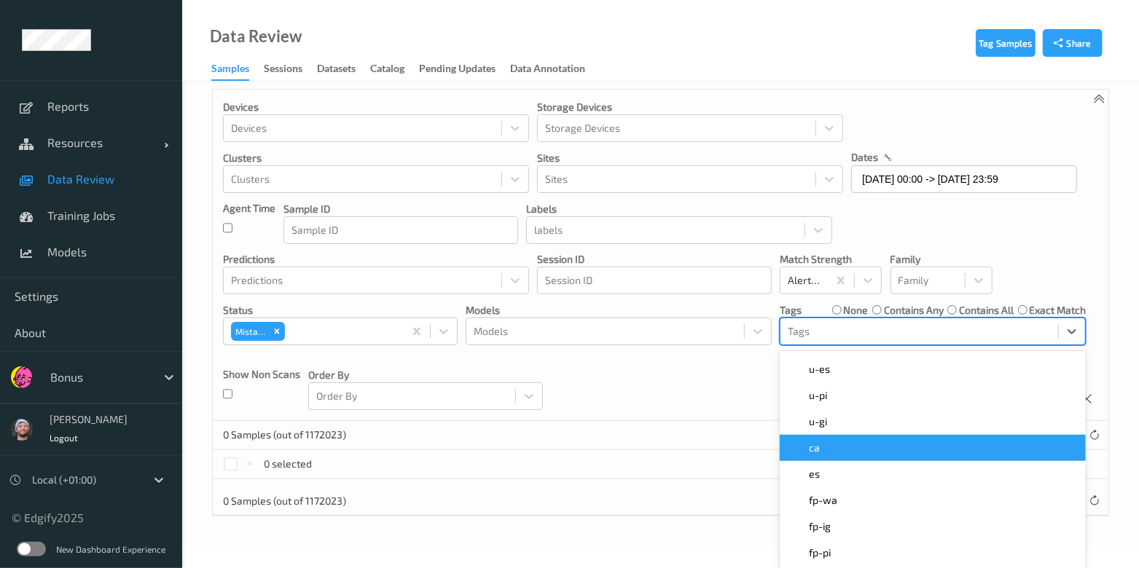
click at [842, 450] on div "ca" at bounding box center [932, 448] width 289 height 15
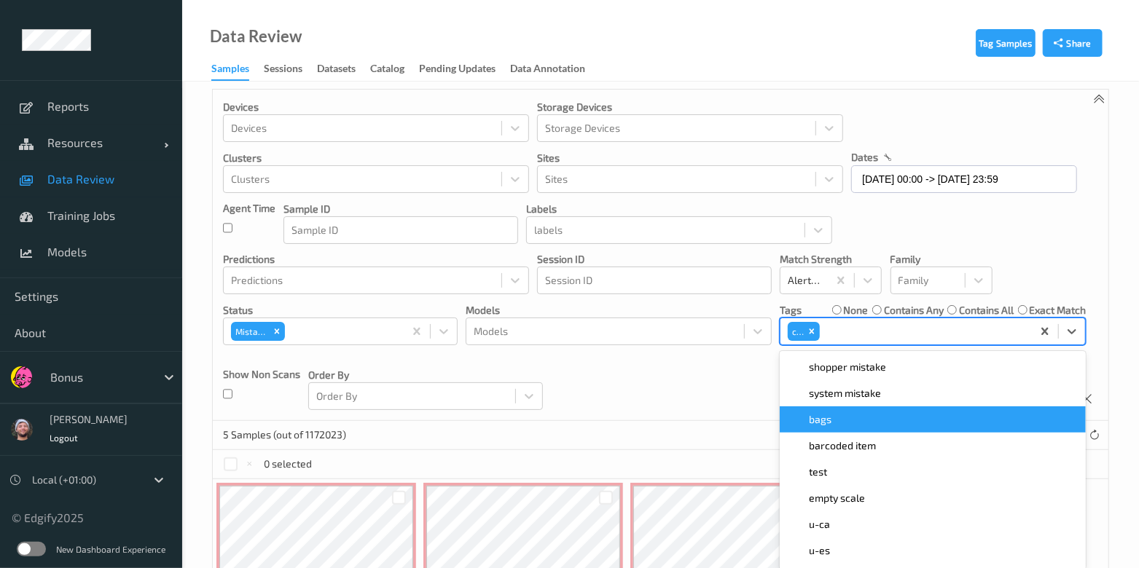
click at [747, 385] on div "Devices Devices Storage Devices Storage Devices Clusters Clusters Sites Sites d…" at bounding box center [660, 255] width 895 height 331
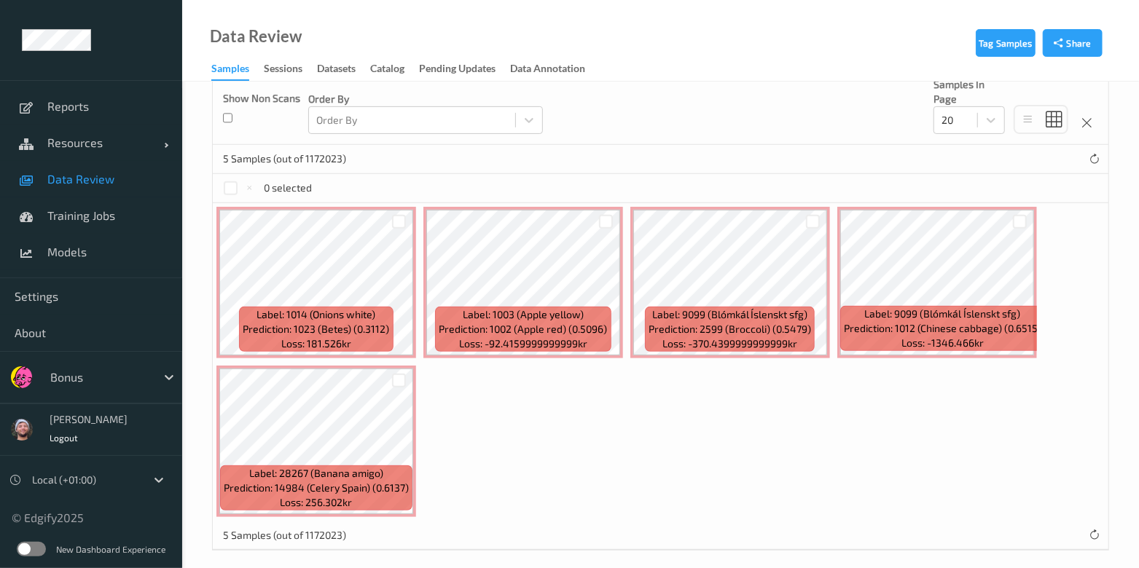
scroll to position [292, 0]
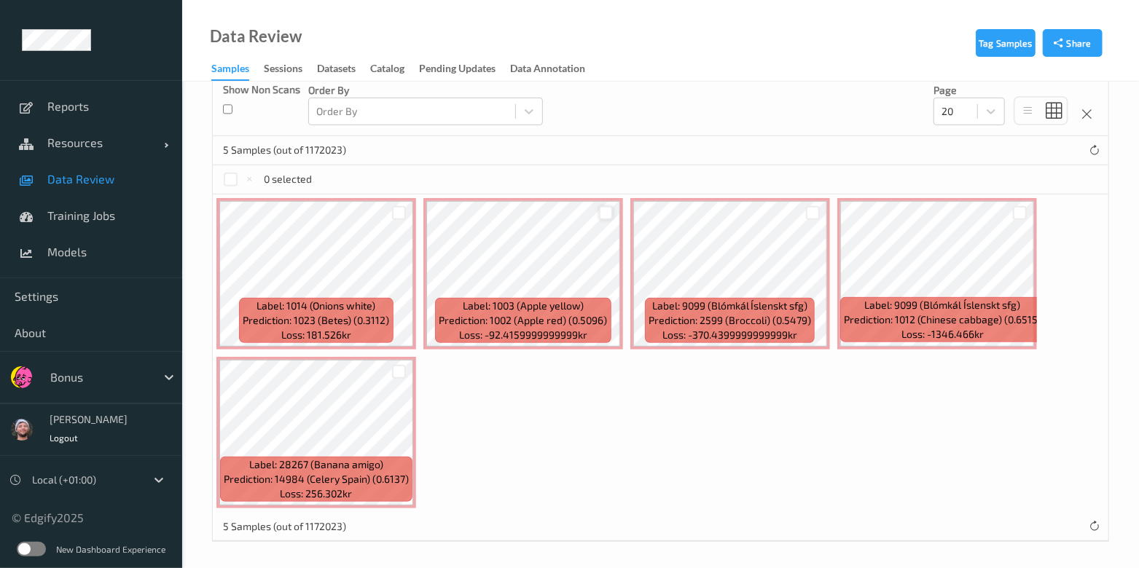
click at [606, 215] on div at bounding box center [606, 213] width 14 height 14
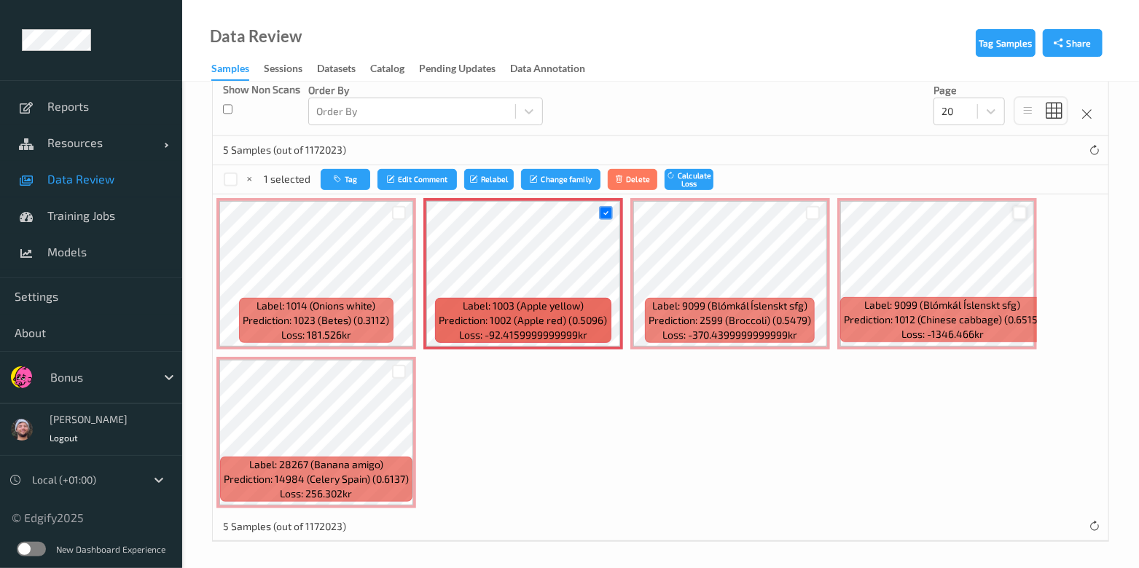
click at [1013, 212] on div at bounding box center [1020, 213] width 14 height 14
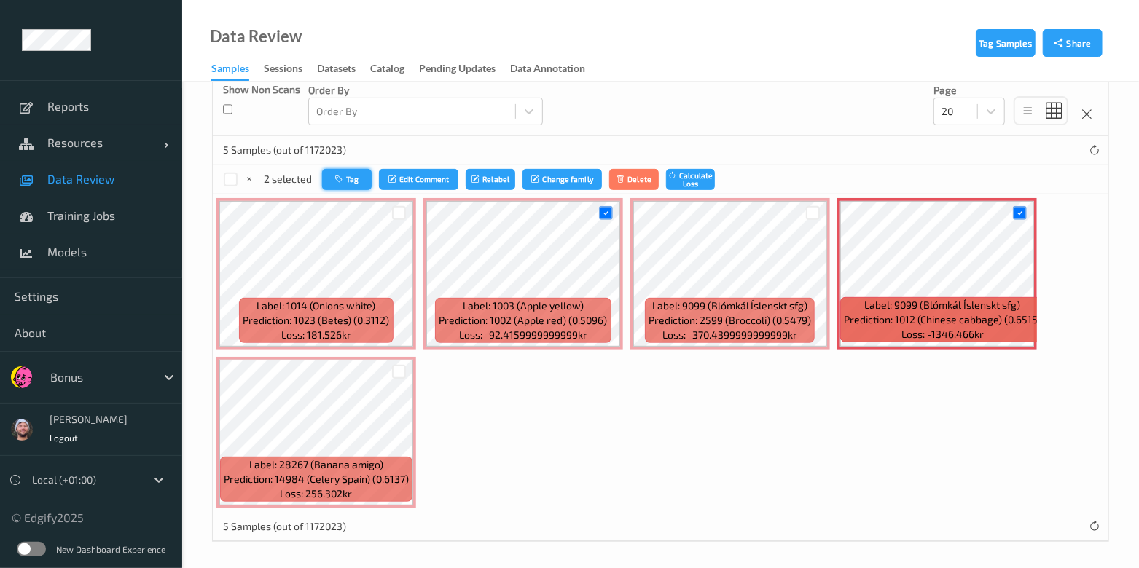
click at [357, 177] on button "Tag" at bounding box center [347, 179] width 50 height 21
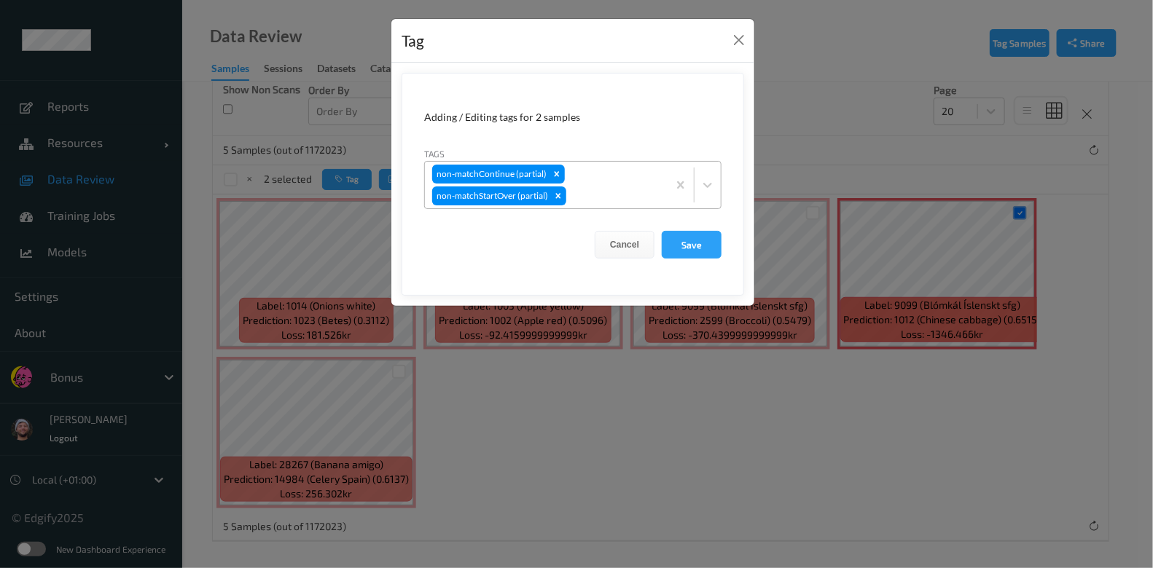
click at [596, 182] on div "non-matchContinue (partial) non-matchStartOver (partial)" at bounding box center [546, 185] width 243 height 47
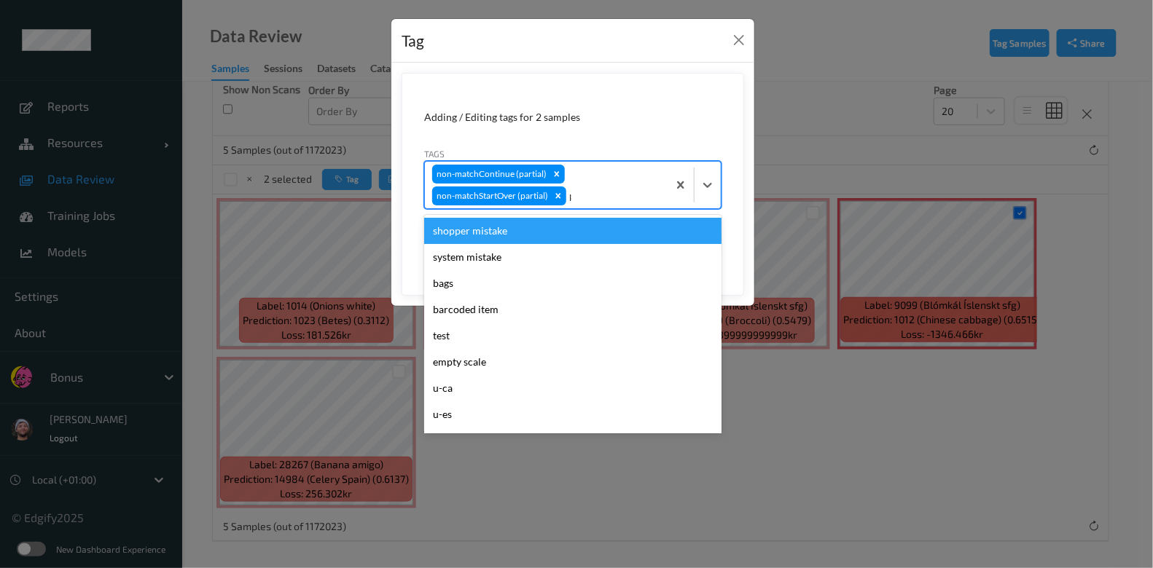
type input "pi"
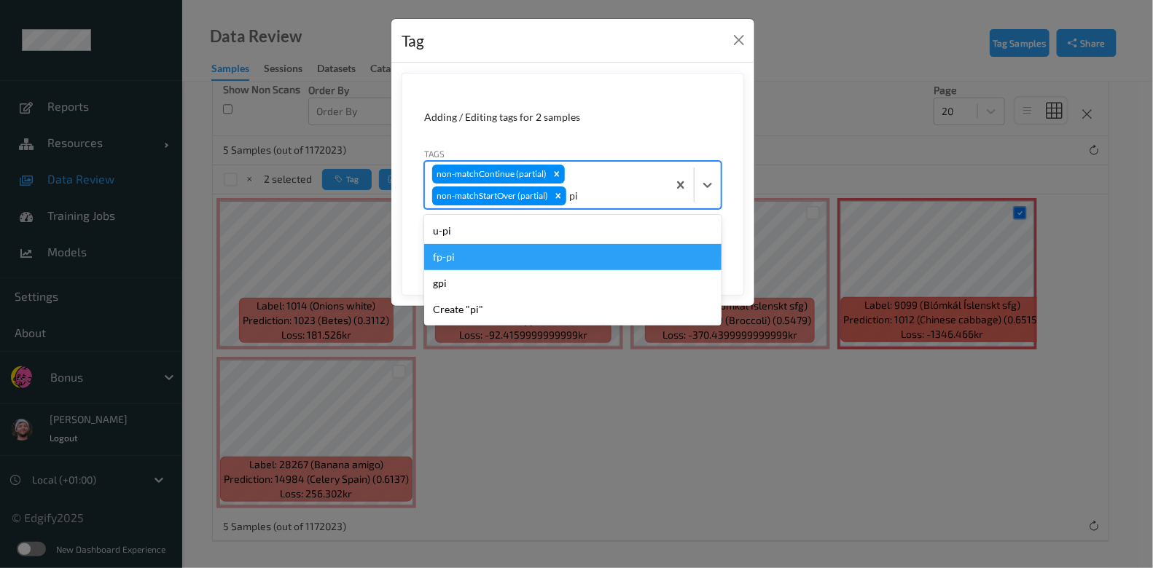
click at [503, 253] on div "fp-pi" at bounding box center [572, 257] width 297 height 26
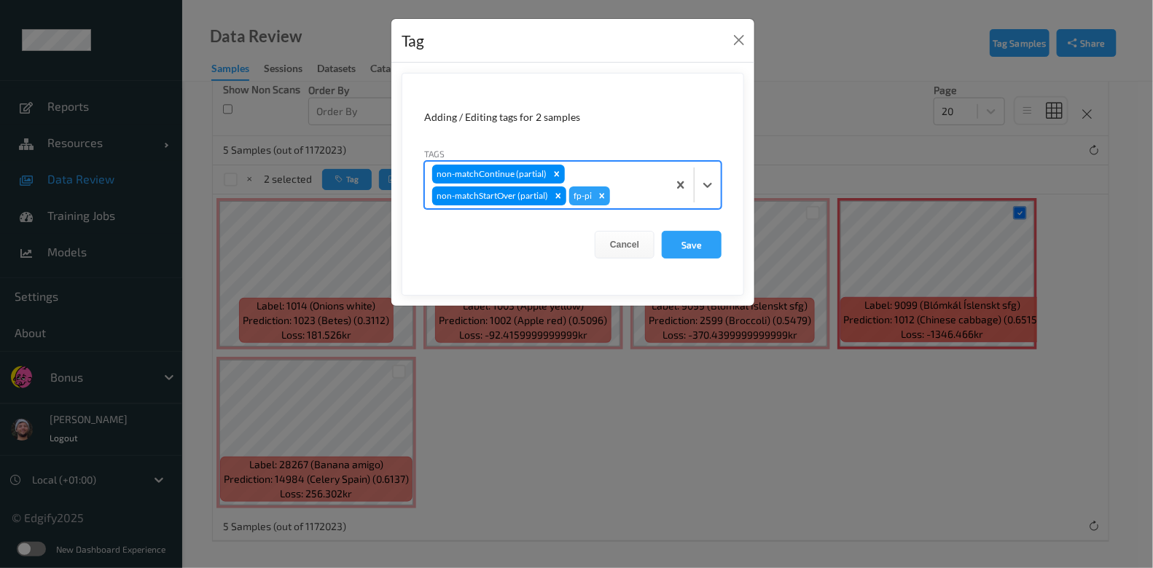
click at [508, 427] on div "Tag Adding / Editing tags for 2 samples Tags option fp-pi, selected. Select is …" at bounding box center [576, 284] width 1153 height 568
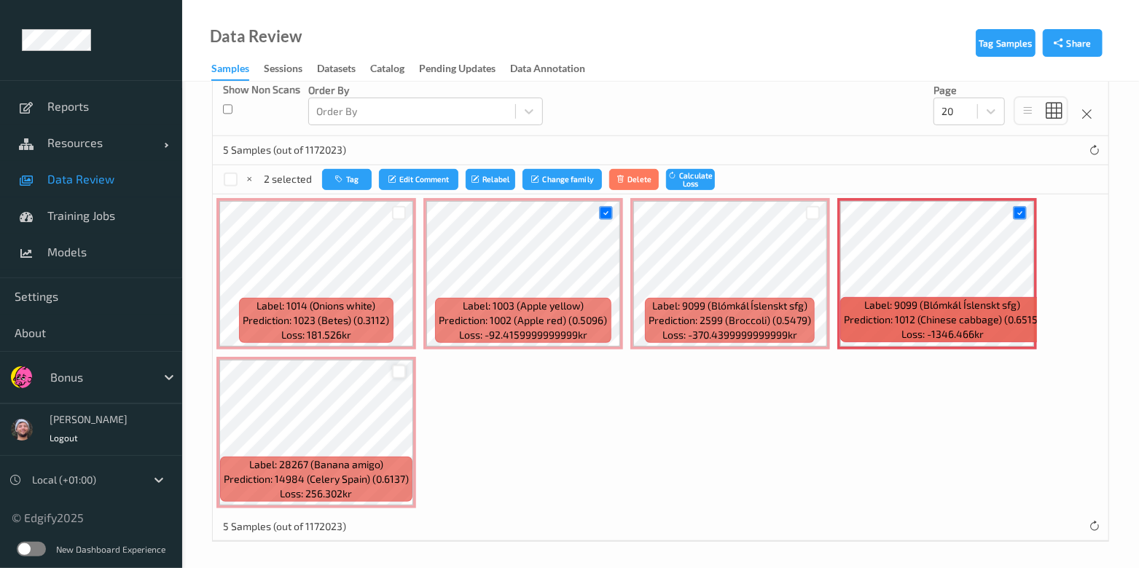
click at [399, 366] on div at bounding box center [399, 372] width 14 height 14
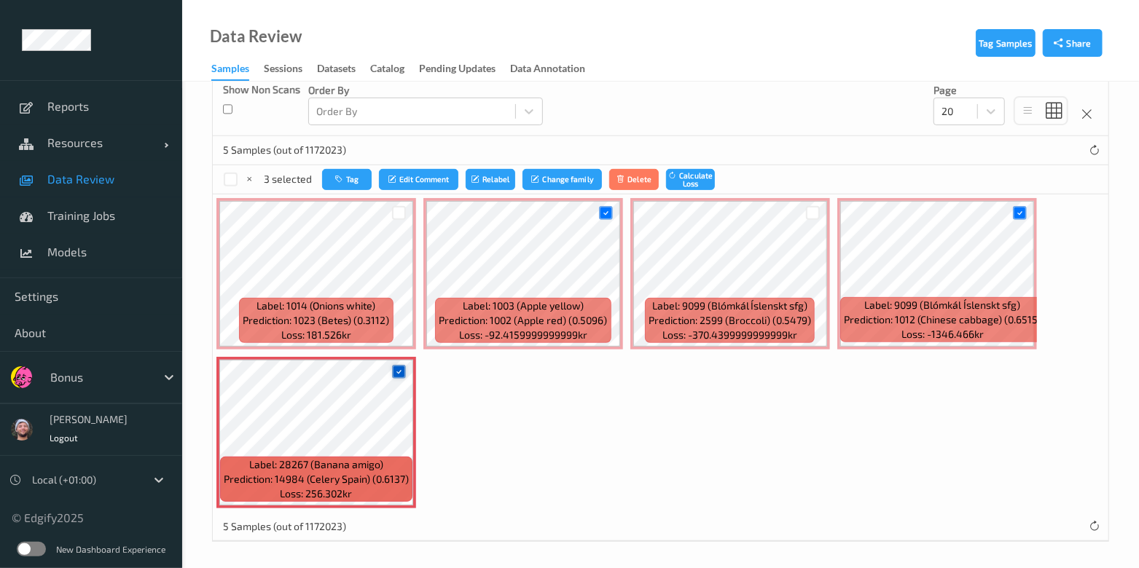
click at [399, 367] on icon at bounding box center [398, 371] width 9 height 9
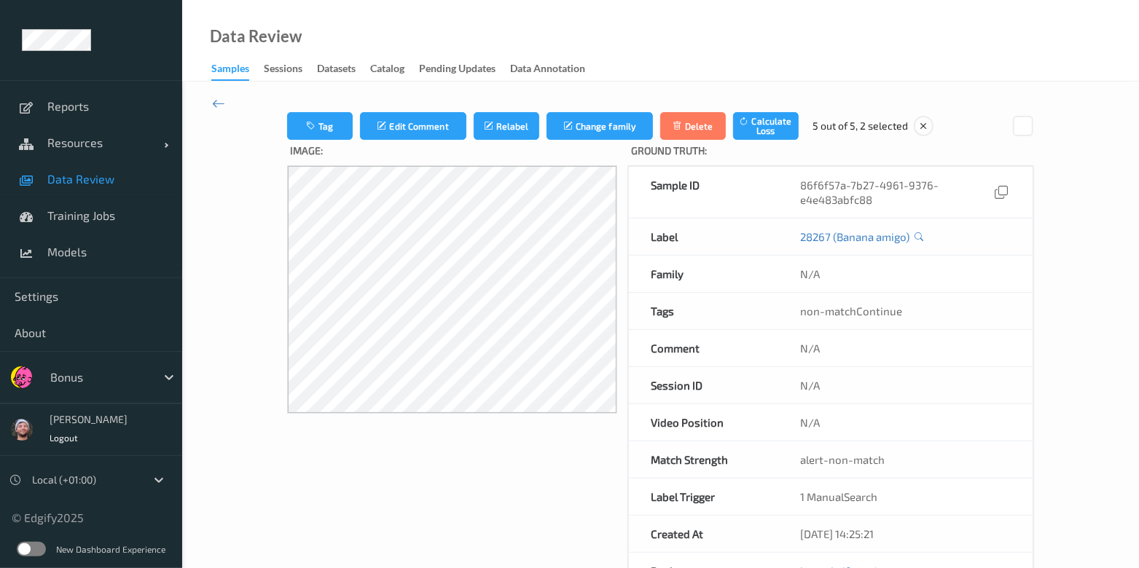
click at [219, 103] on icon at bounding box center [218, 103] width 13 height 16
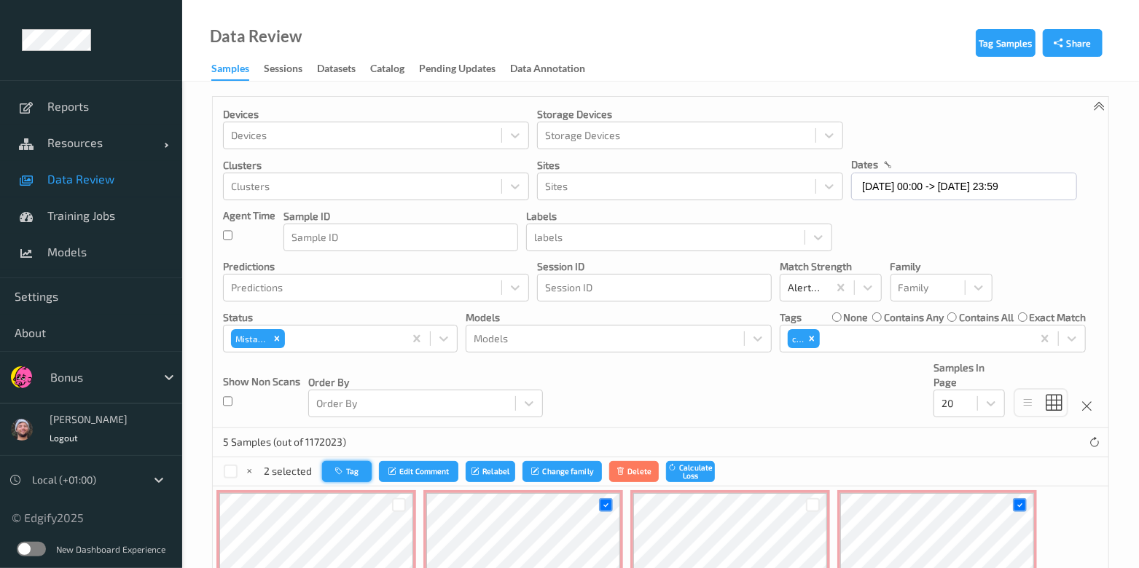
click at [345, 479] on button "Tag" at bounding box center [347, 471] width 50 height 21
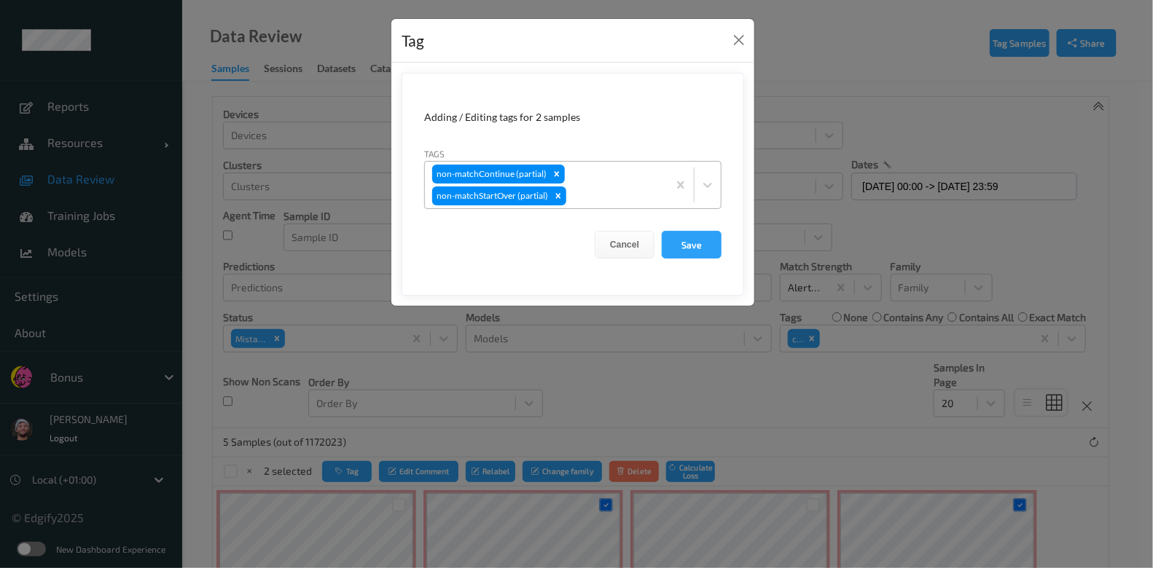
click at [624, 187] on div at bounding box center [614, 195] width 91 height 17
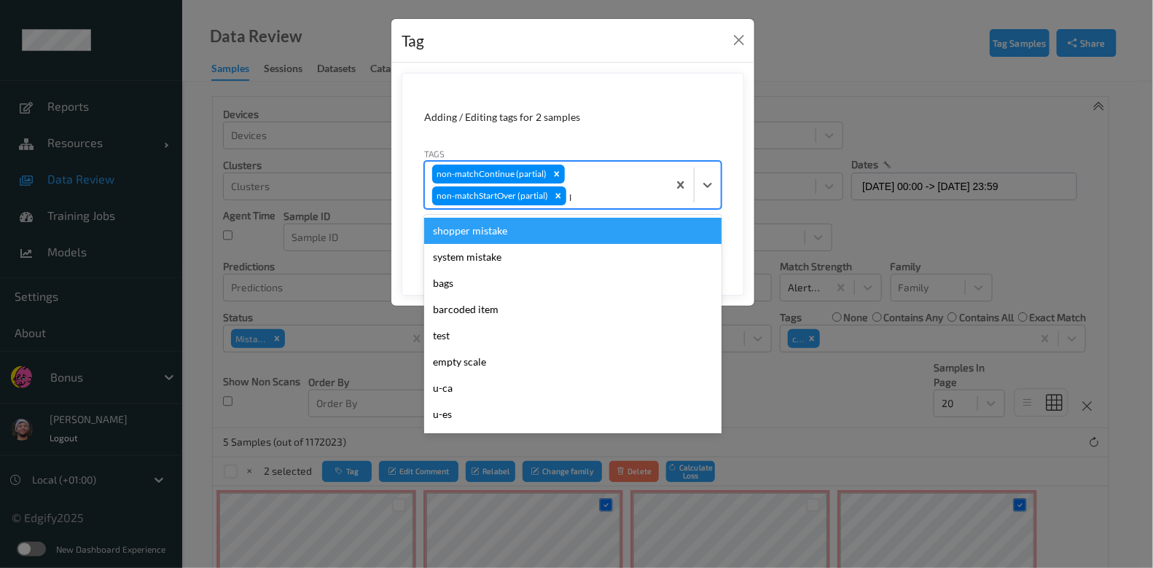
type input "pi"
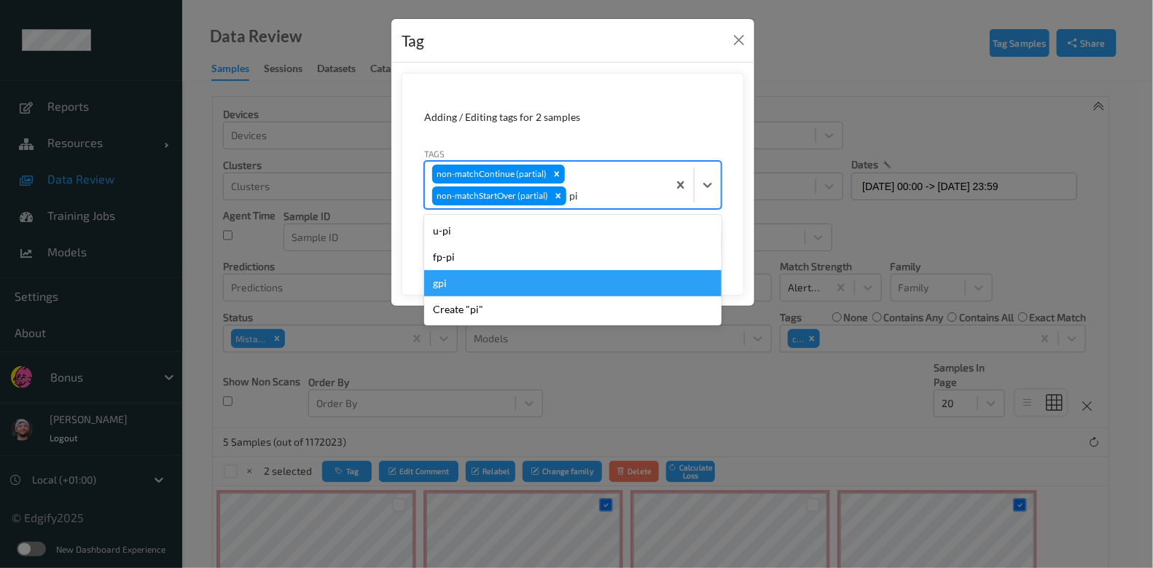
click at [570, 256] on div "fp-pi" at bounding box center [572, 257] width 297 height 26
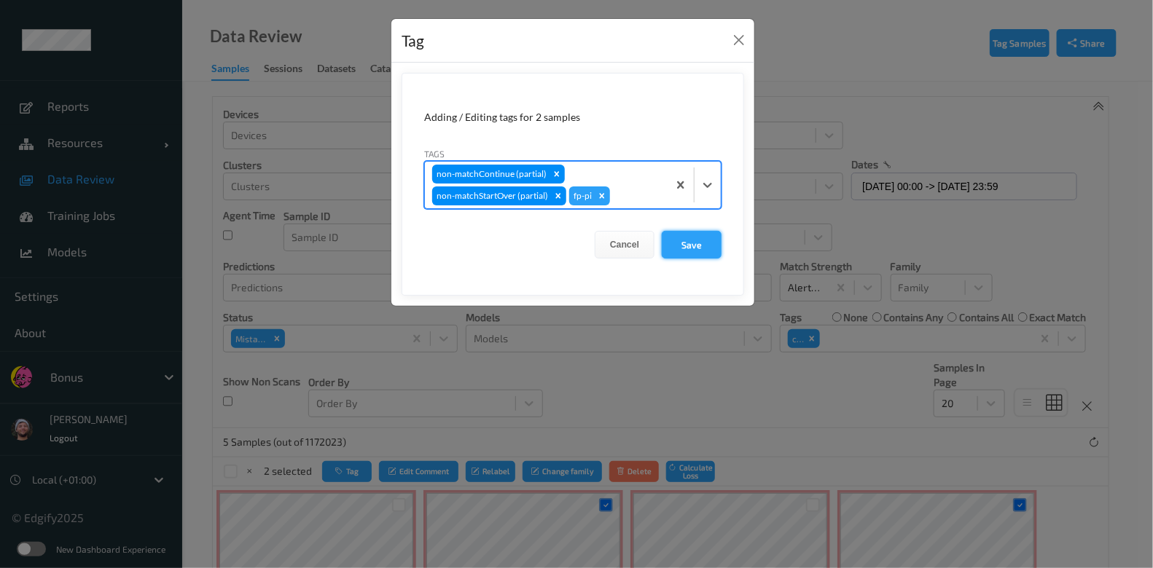
click at [700, 238] on button "Save" at bounding box center [692, 245] width 60 height 28
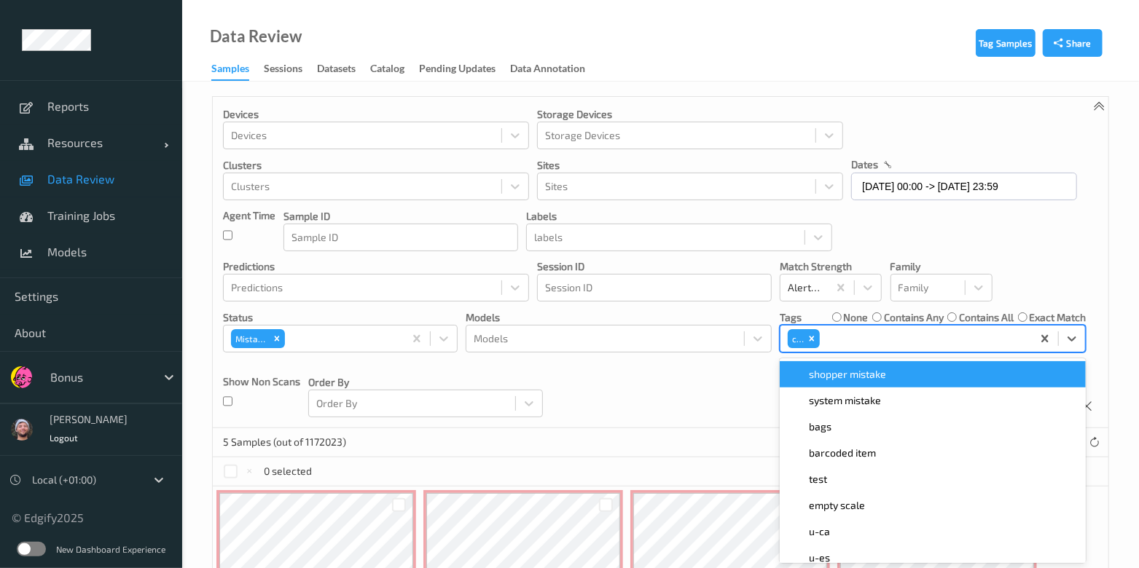
click at [843, 333] on div at bounding box center [924, 338] width 203 height 17
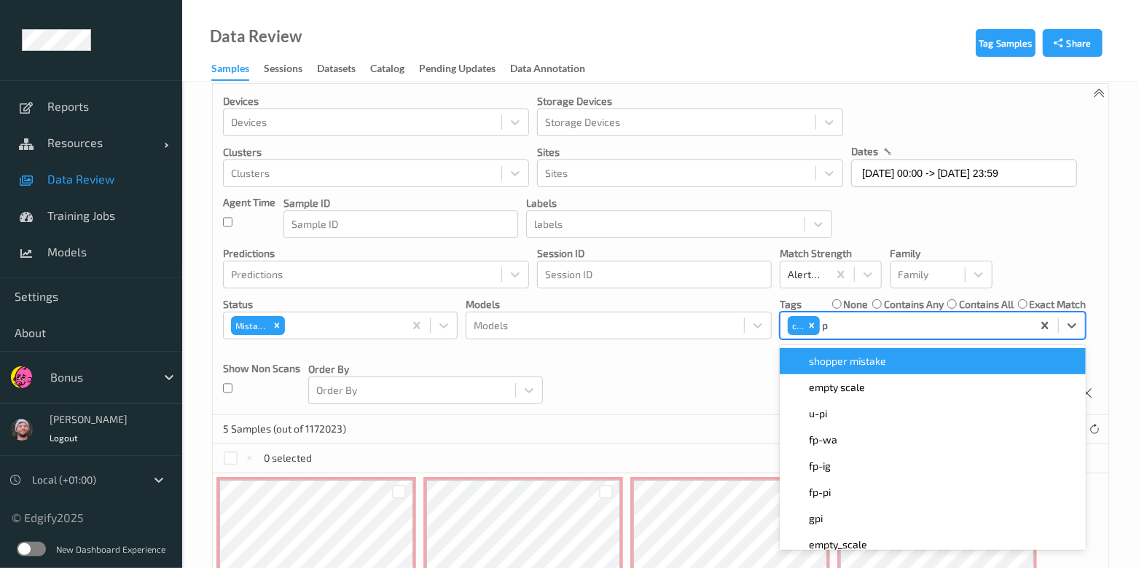
type input "pi"
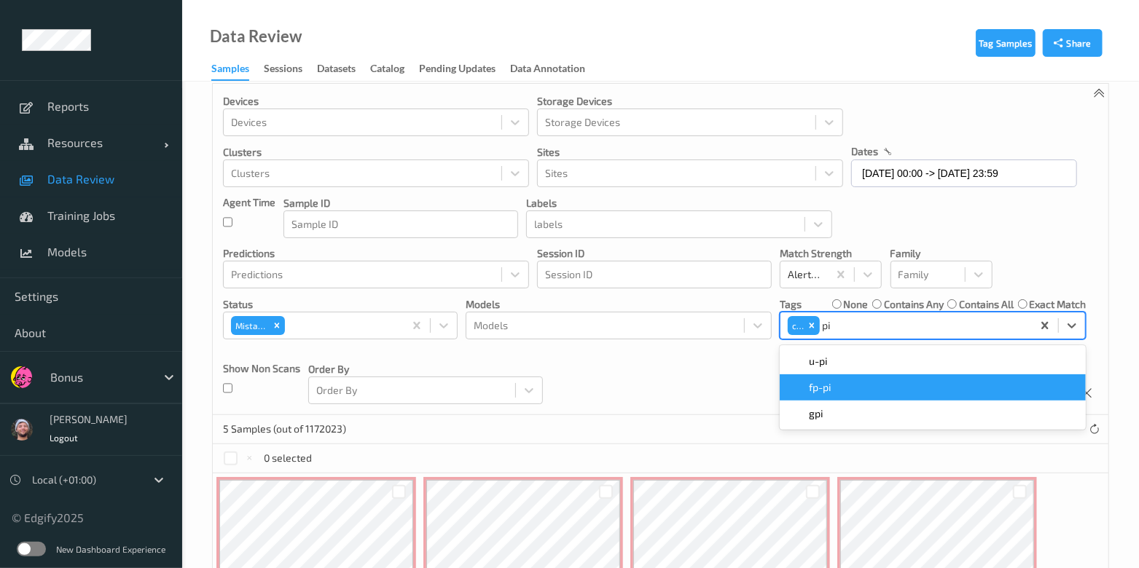
click at [843, 380] on div "fp-pi" at bounding box center [932, 387] width 289 height 15
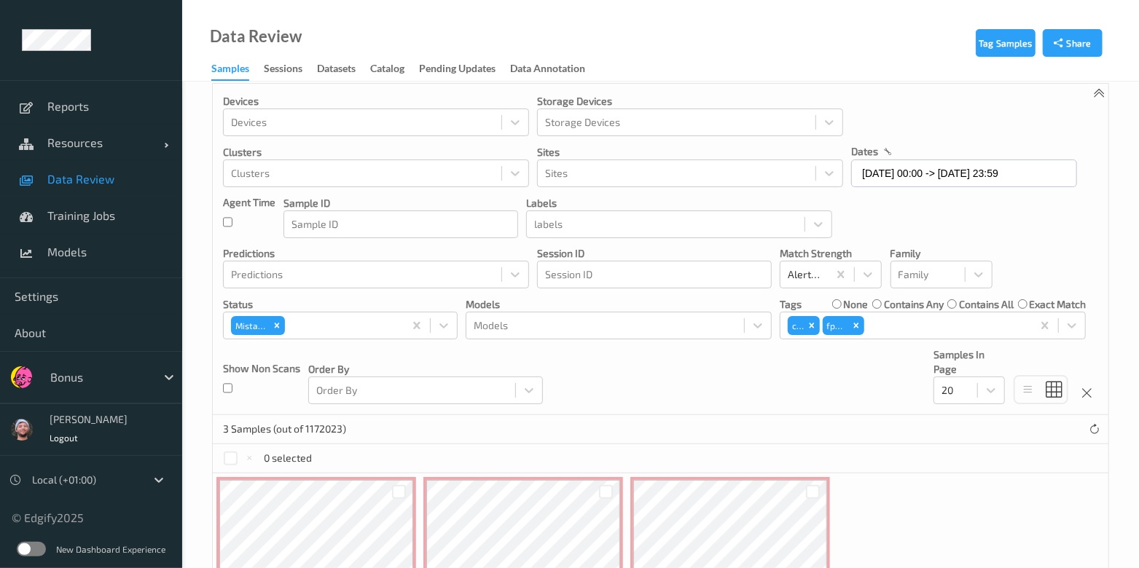
click at [653, 367] on div "Devices Devices Storage Devices Storage Devices Clusters Clusters Sites Sites d…" at bounding box center [660, 249] width 895 height 331
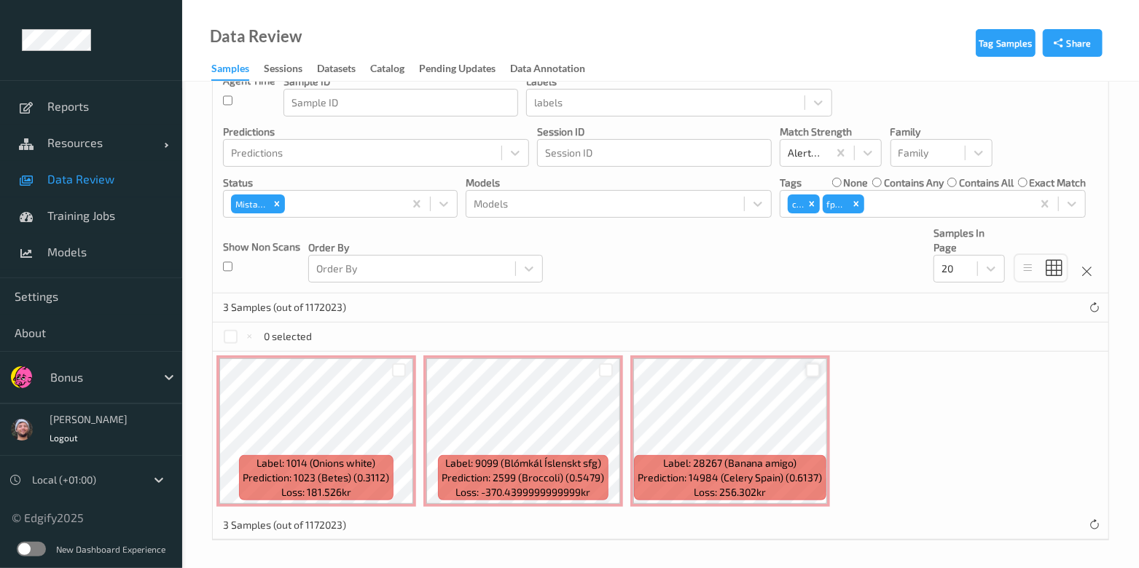
click at [808, 364] on div at bounding box center [813, 371] width 14 height 14
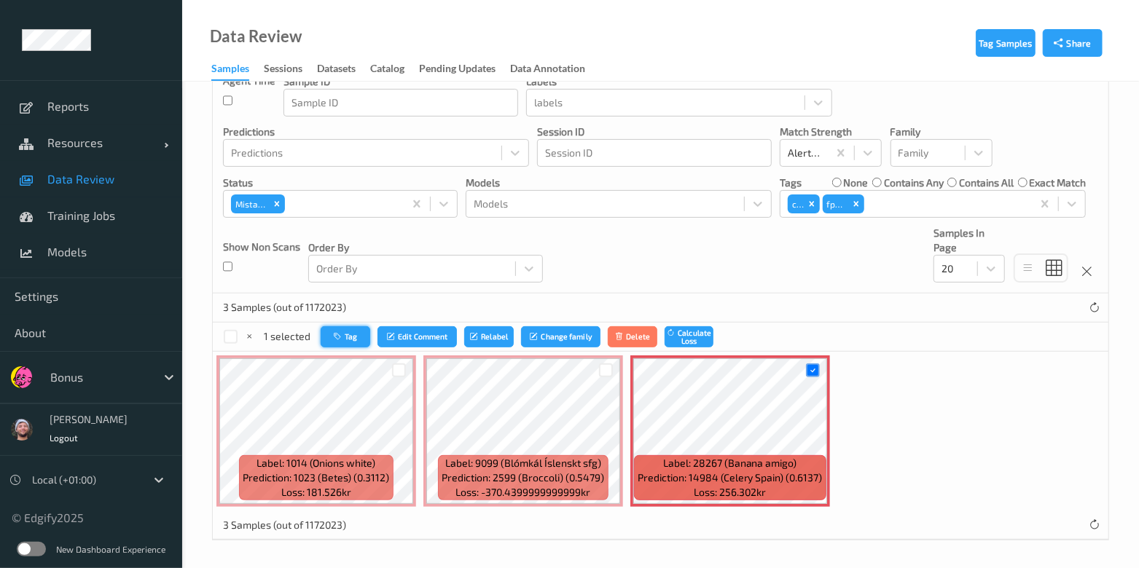
click at [335, 345] on button "Tag" at bounding box center [346, 336] width 50 height 21
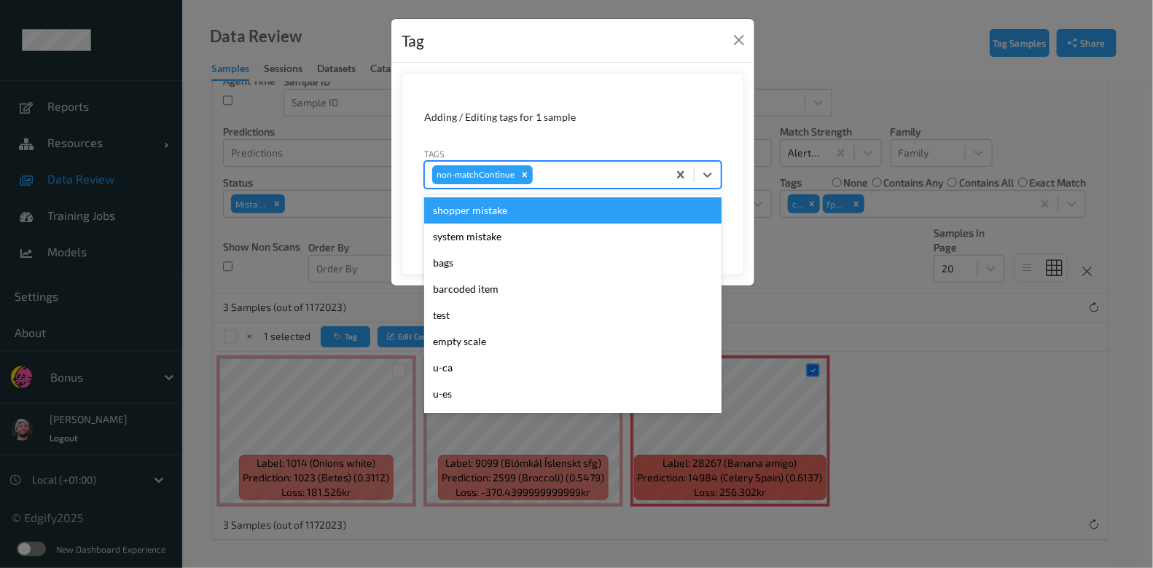
click at [565, 171] on div at bounding box center [597, 174] width 125 height 17
type input "ca"
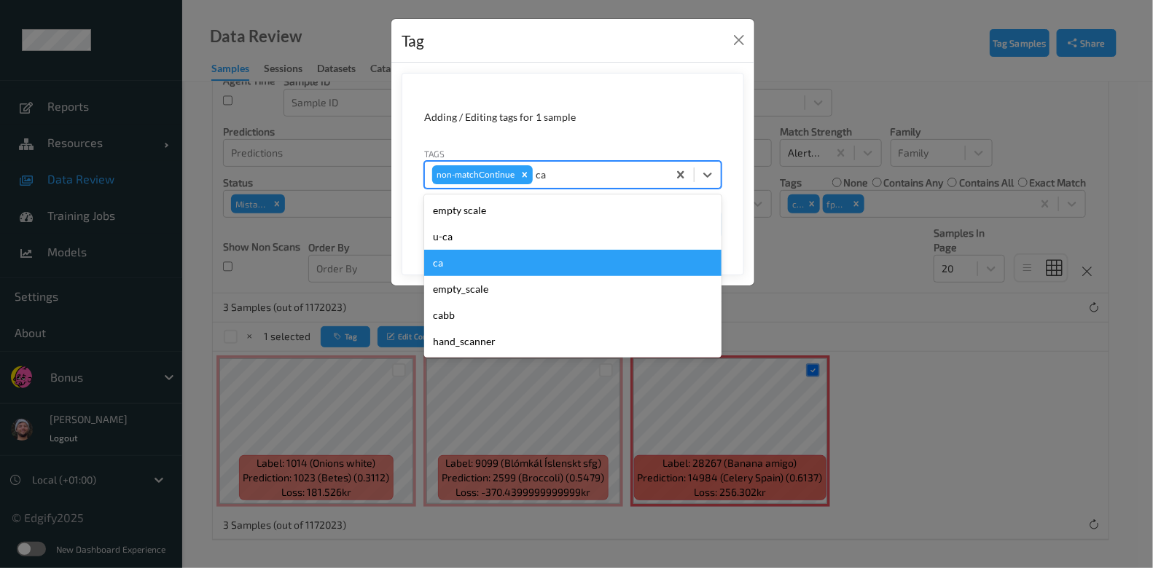
click at [525, 267] on div "ca" at bounding box center [572, 263] width 297 height 26
type input "s"
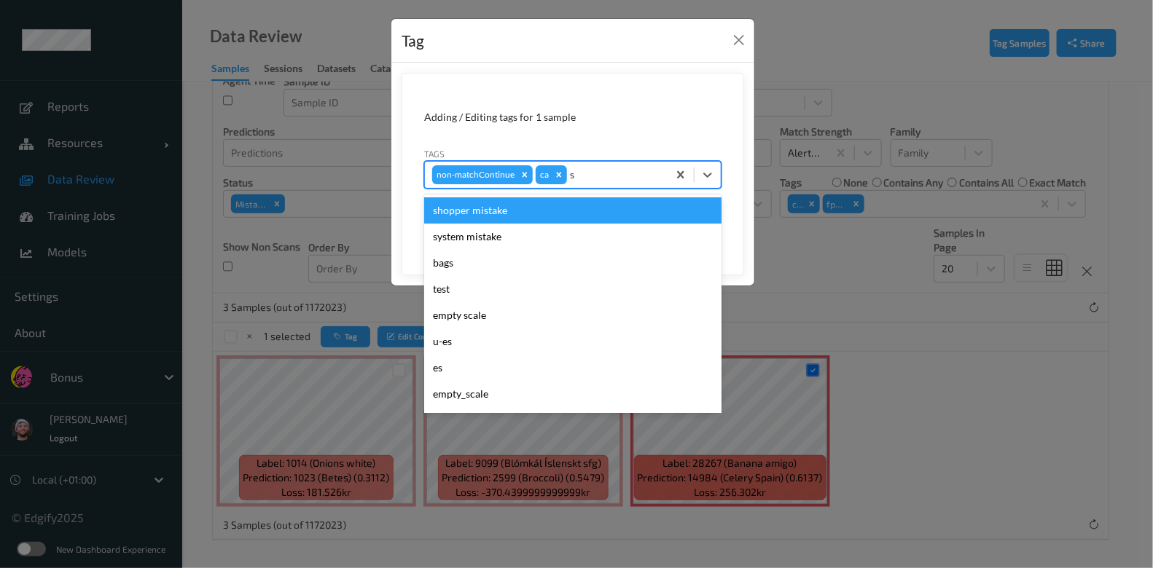
click at [539, 221] on div "shopper mistake" at bounding box center [572, 210] width 297 height 26
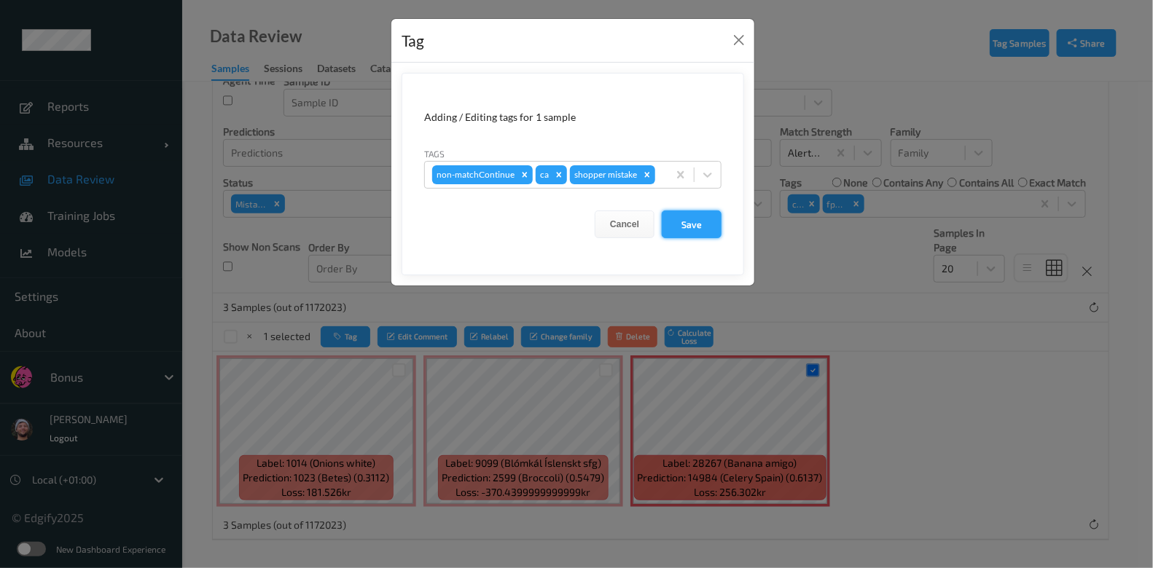
click at [704, 220] on button "Save" at bounding box center [692, 225] width 60 height 28
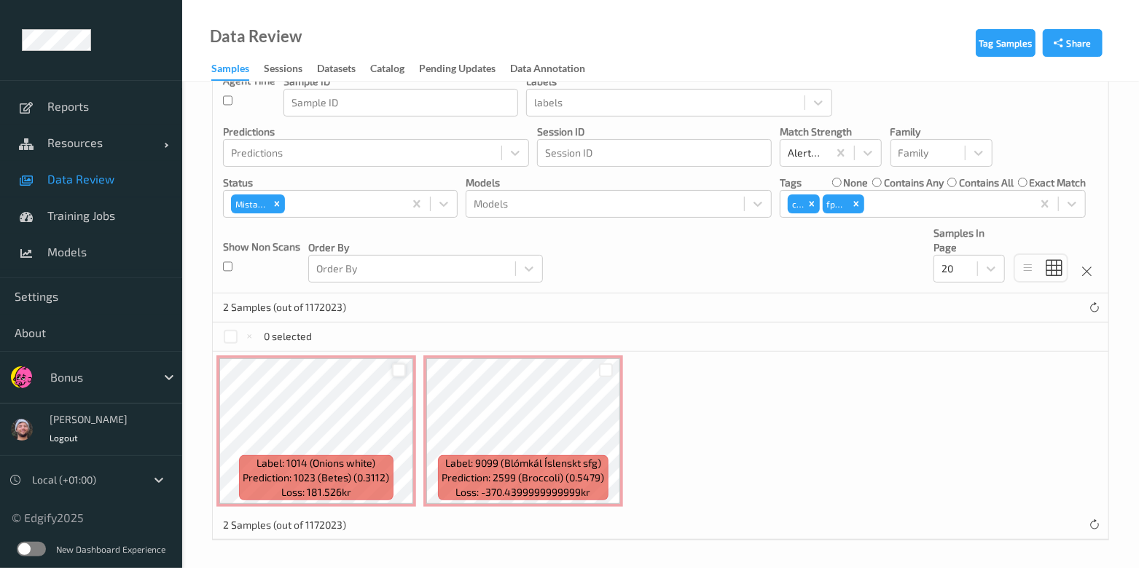
click at [404, 369] on div at bounding box center [399, 371] width 14 height 14
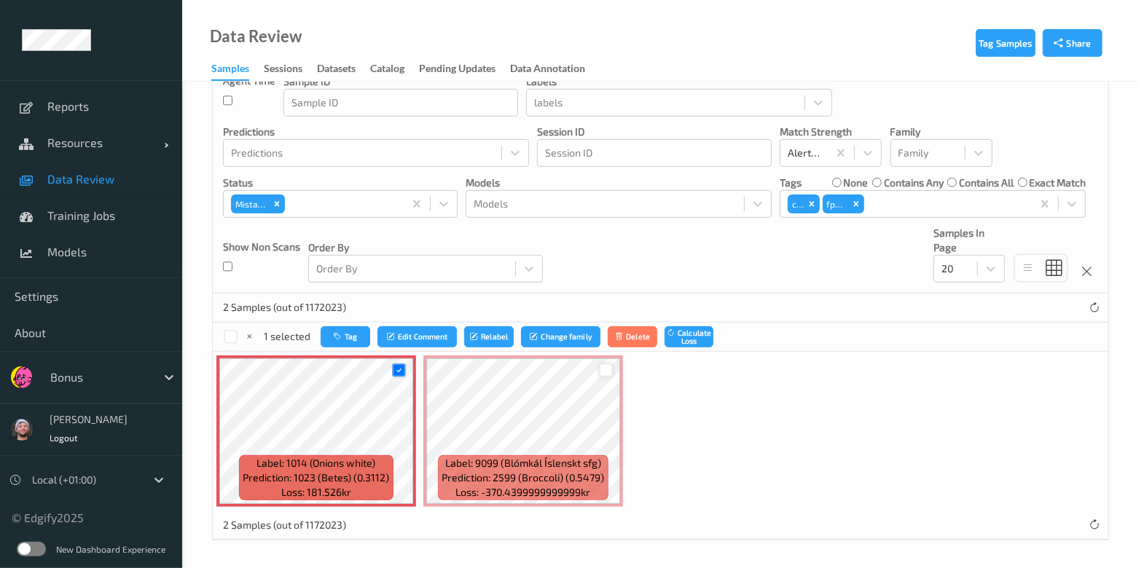
click at [606, 372] on div at bounding box center [606, 371] width 14 height 14
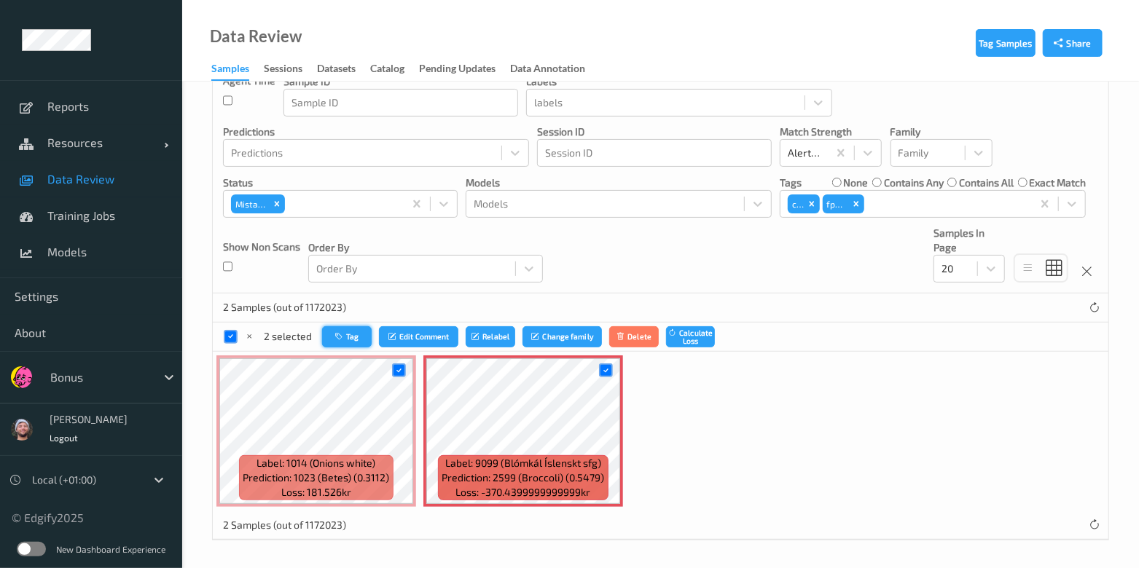
click at [353, 340] on button "Tag" at bounding box center [347, 336] width 50 height 21
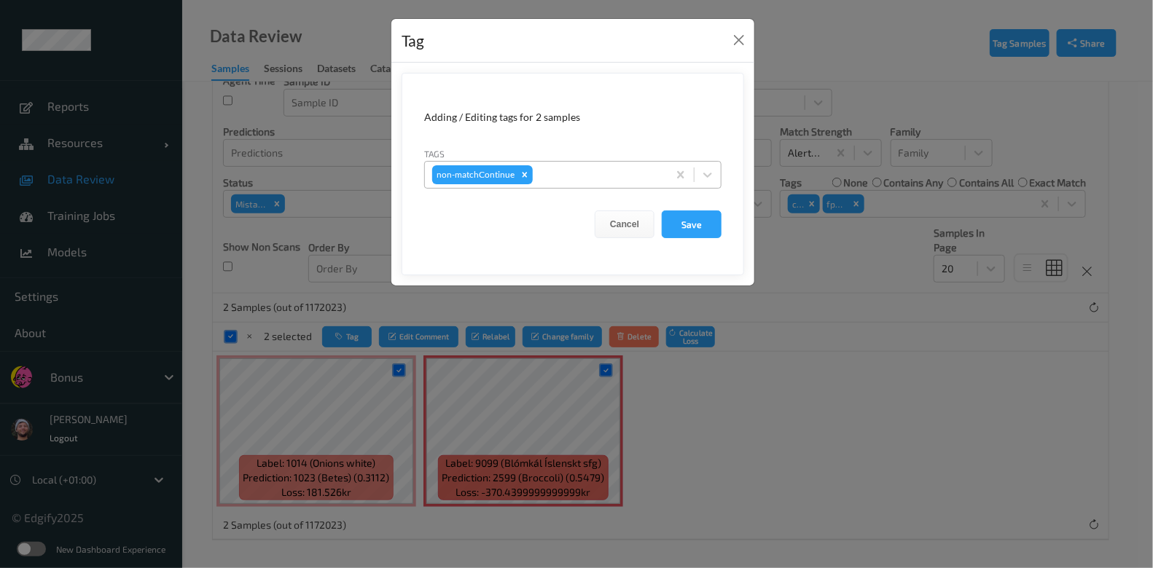
click at [589, 166] on div at bounding box center [597, 174] width 125 height 17
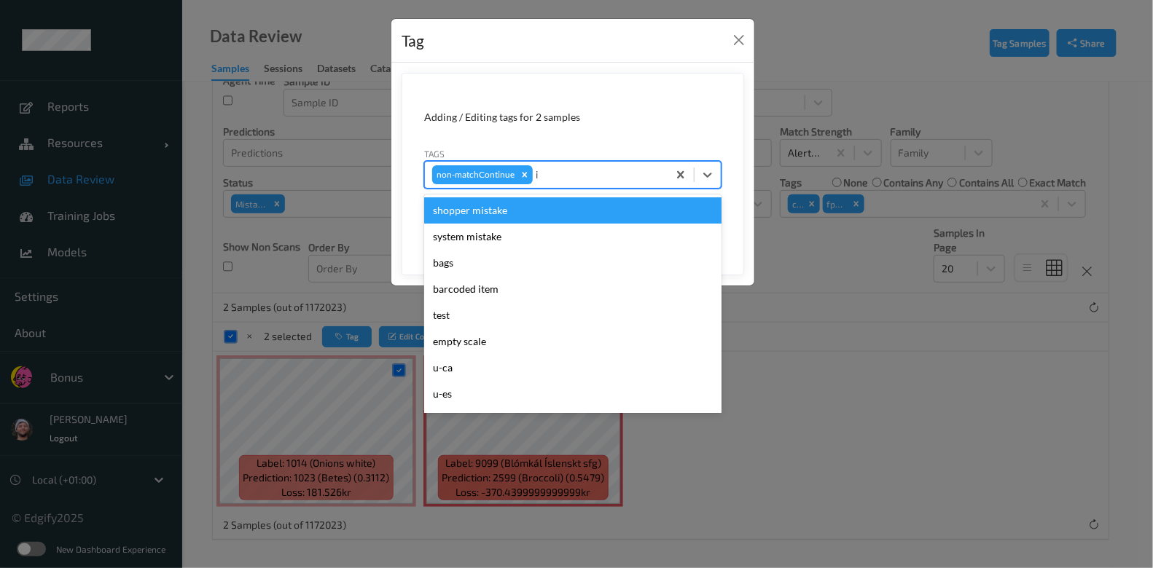
type input "ig"
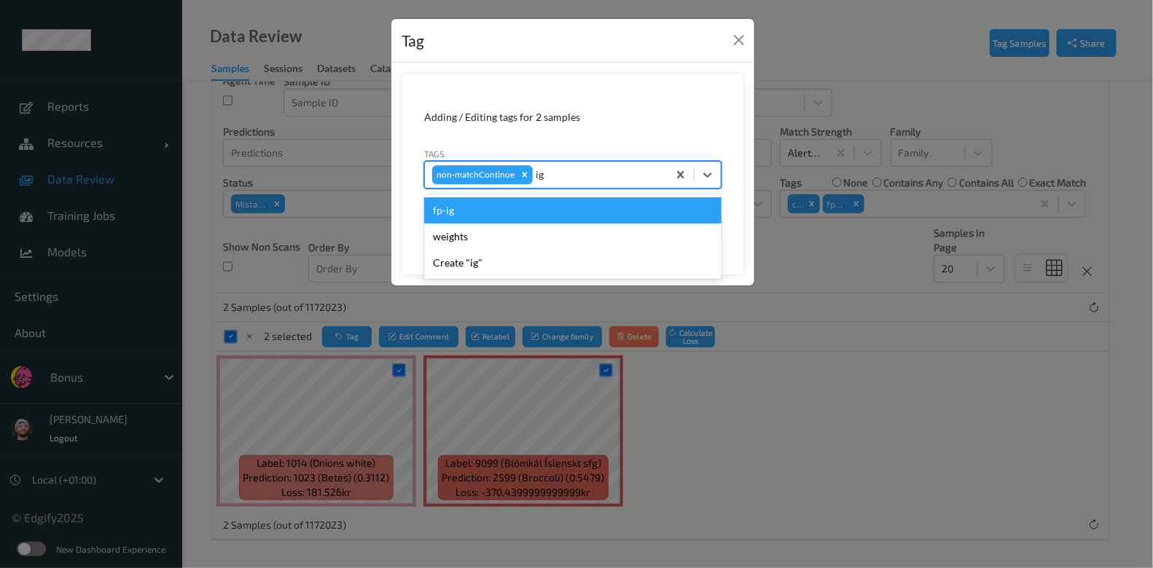
click at [525, 213] on div "fp-ig" at bounding box center [572, 210] width 297 height 26
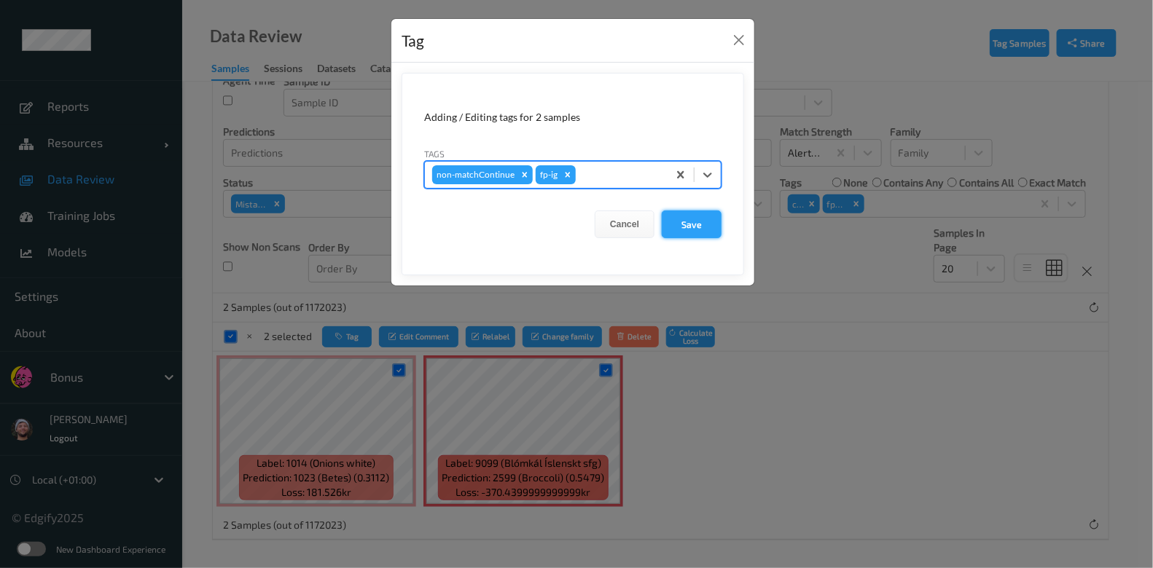
click at [667, 229] on button "Save" at bounding box center [692, 225] width 60 height 28
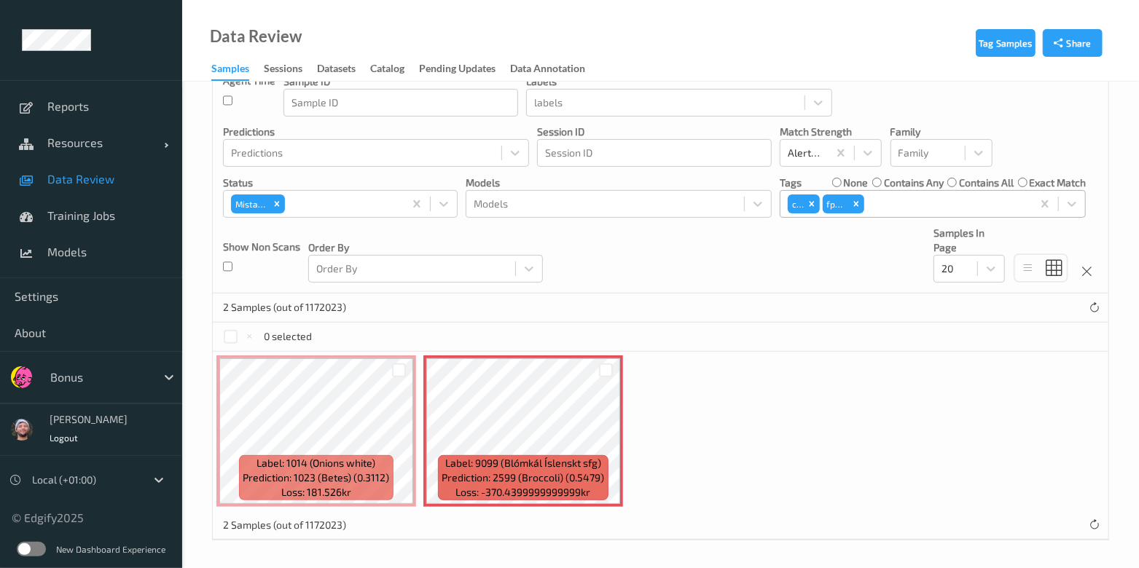
click at [884, 202] on div at bounding box center [945, 203] width 157 height 17
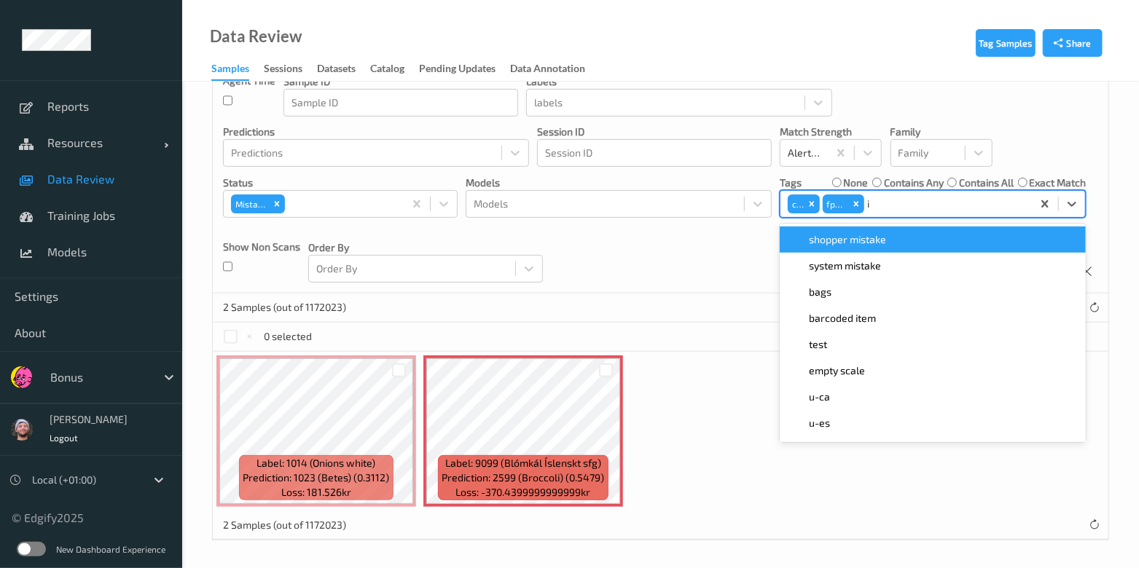
type input "ig"
click at [823, 239] on span "fp-ig" at bounding box center [820, 239] width 22 height 15
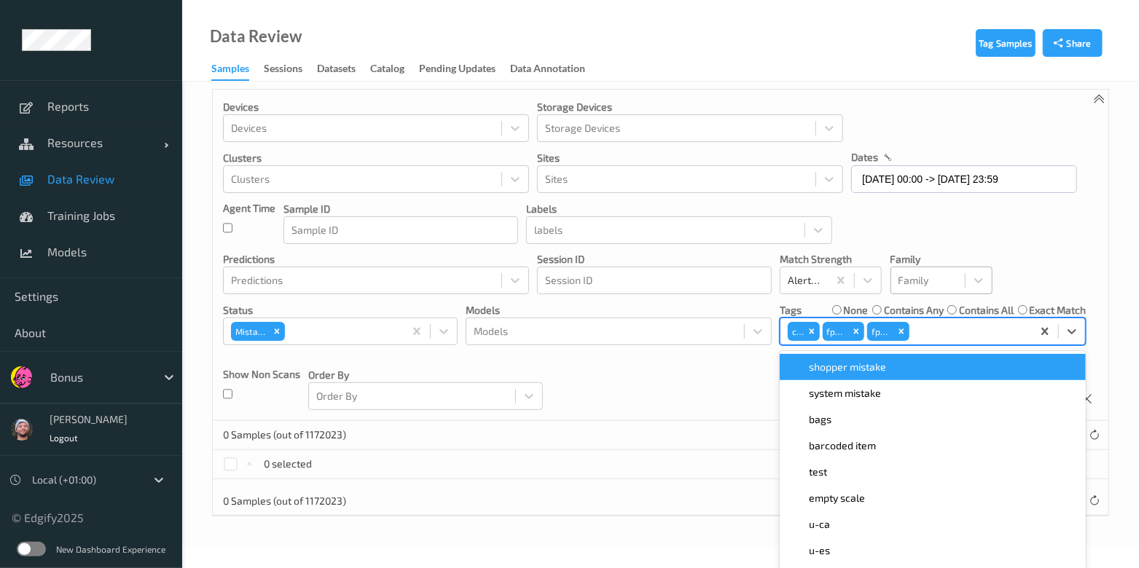
scroll to position [4, 0]
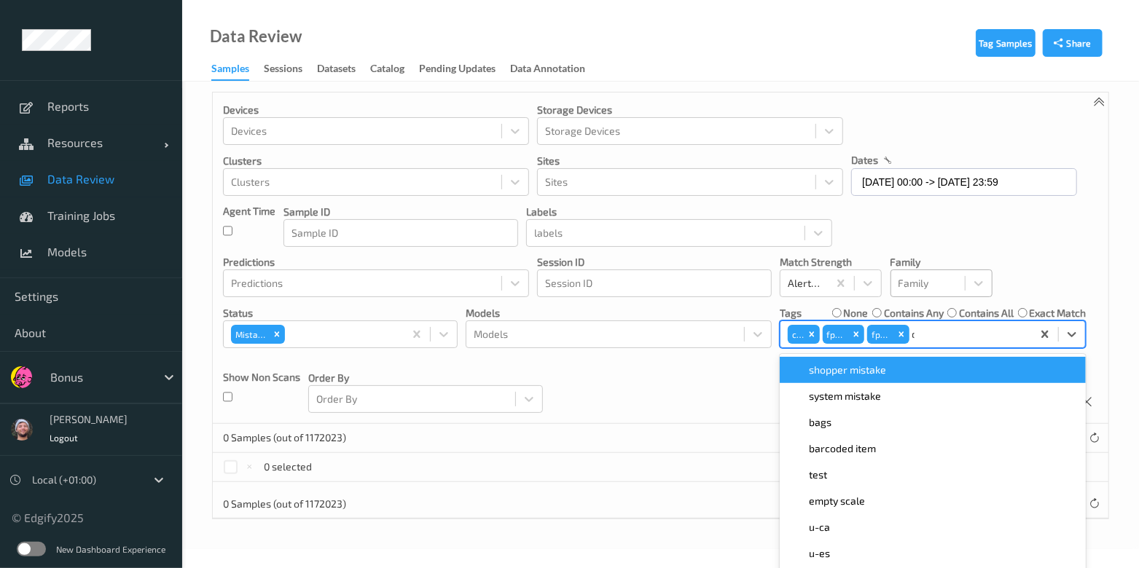
type input "ca"
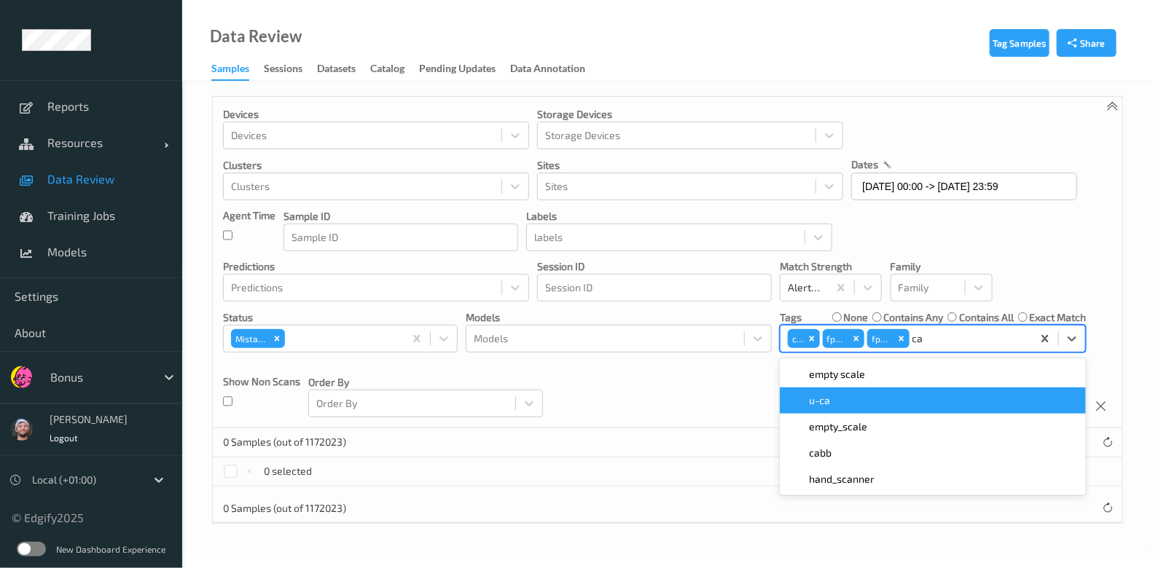
click at [863, 399] on div "u-ca" at bounding box center [932, 400] width 289 height 15
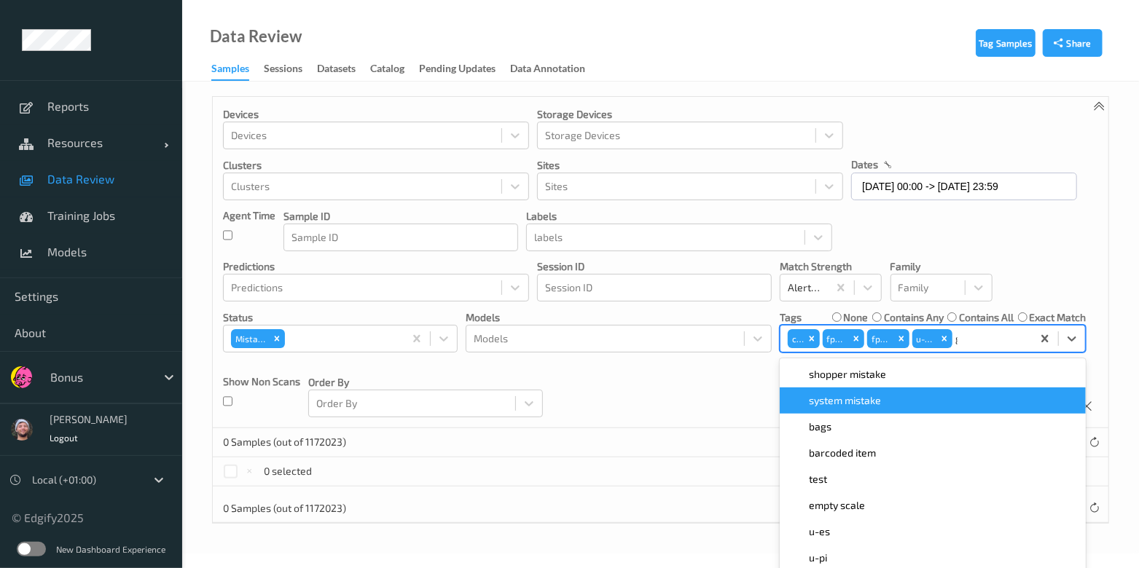
type input "gi"
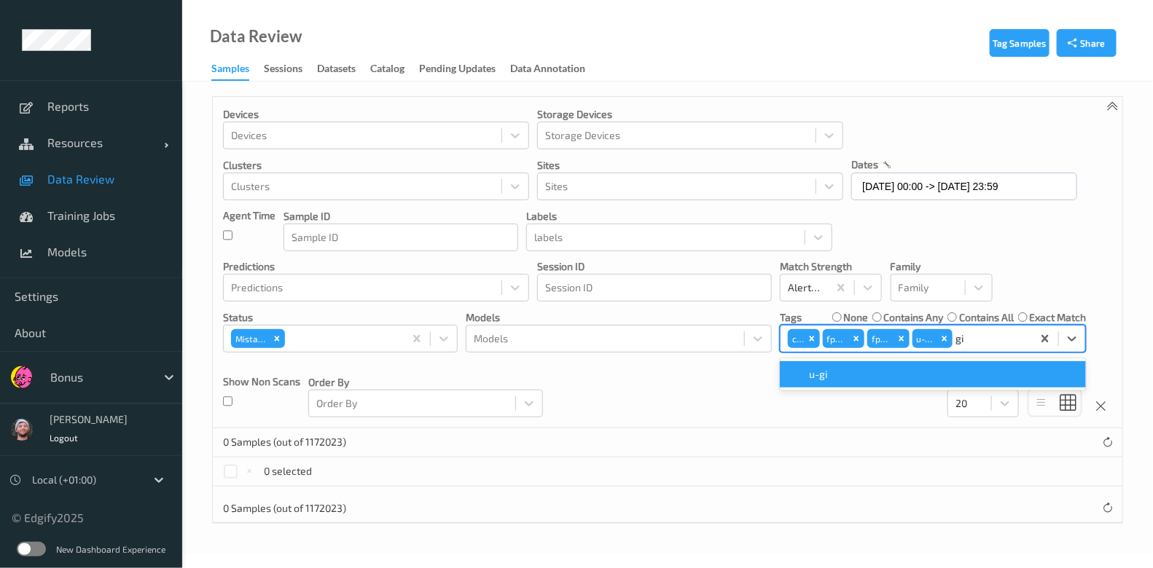
click at [860, 365] on div "u-gi" at bounding box center [933, 374] width 306 height 26
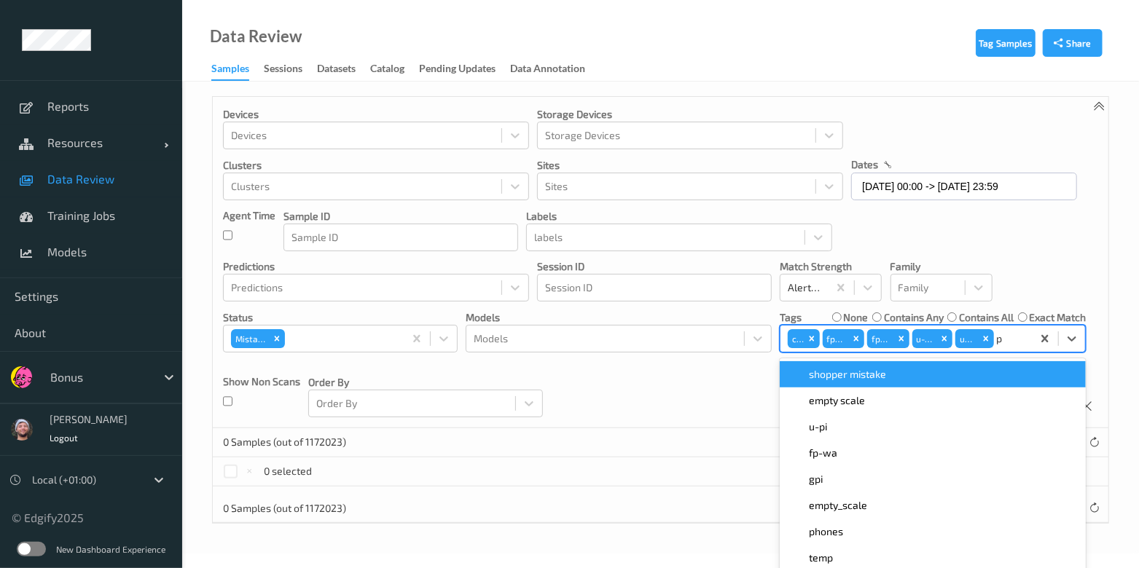
type input "pi"
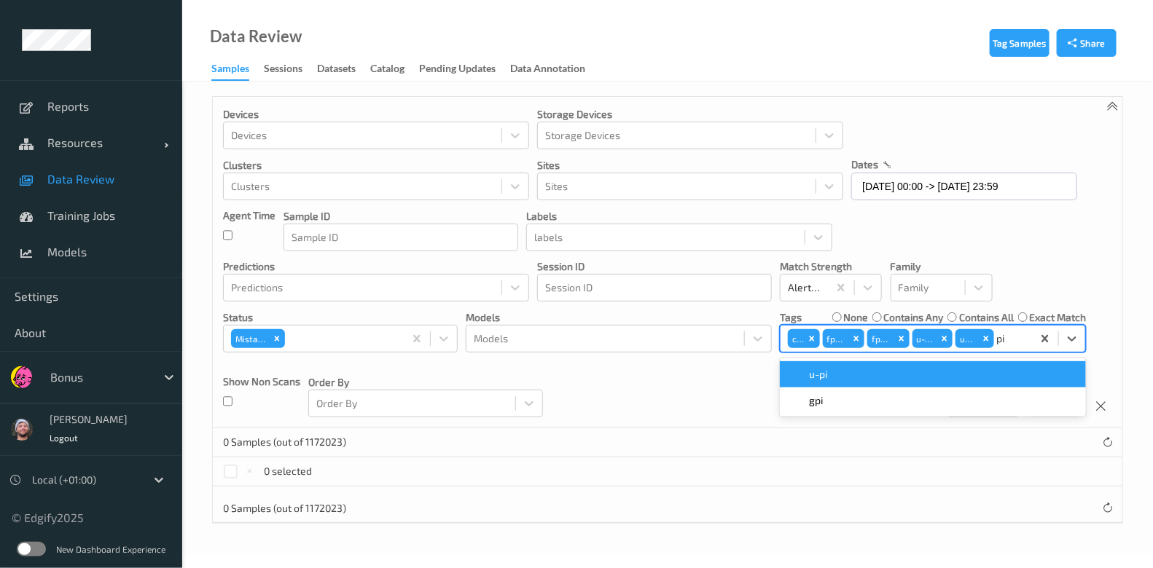
click at [860, 373] on div "u-pi" at bounding box center [932, 374] width 289 height 15
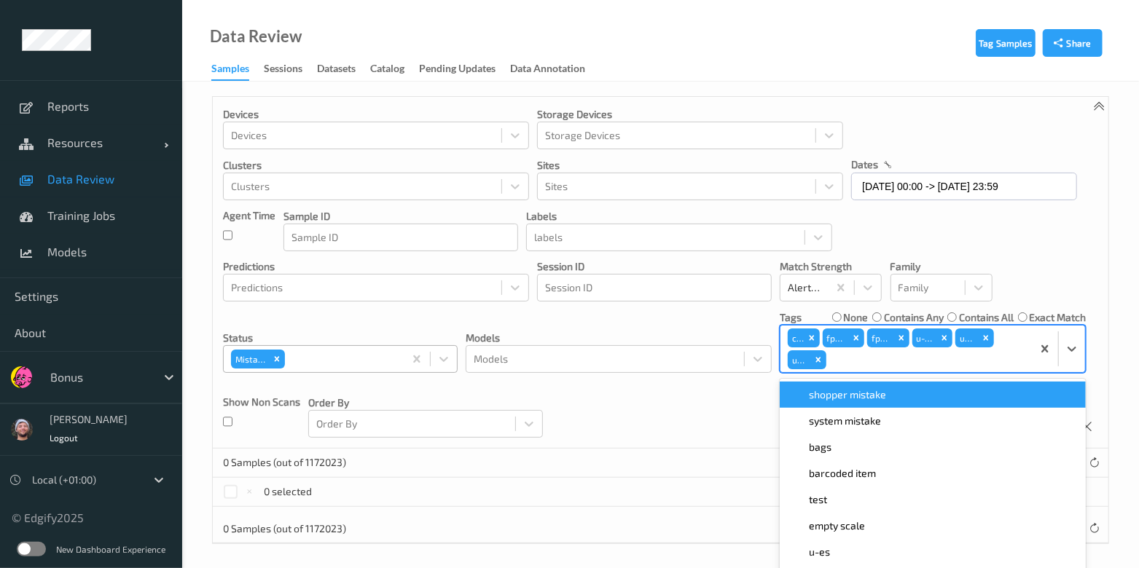
click at [310, 353] on div at bounding box center [342, 358] width 109 height 17
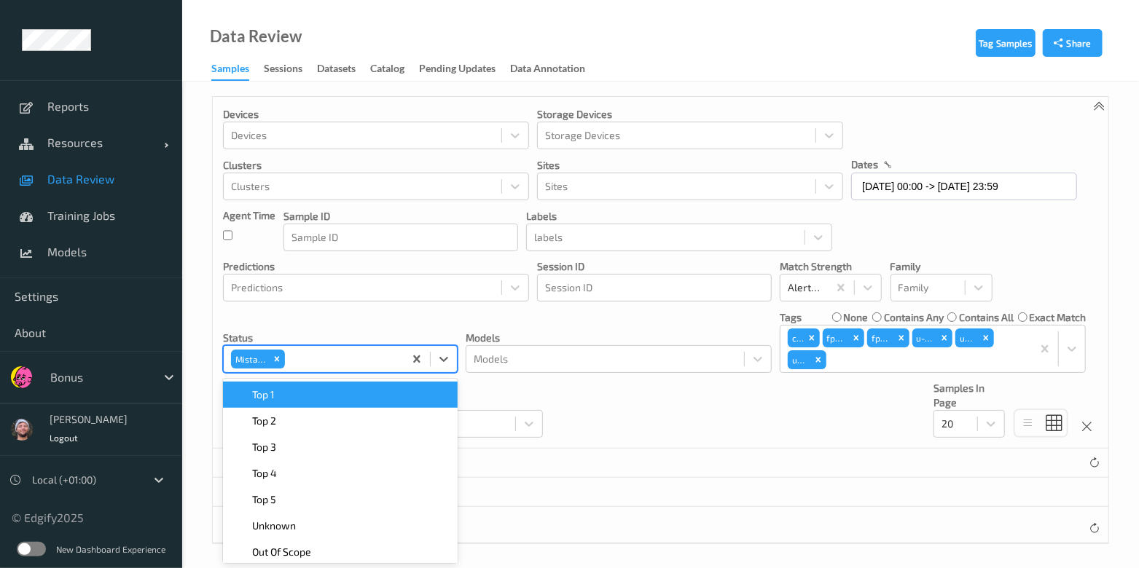
scroll to position [4, 0]
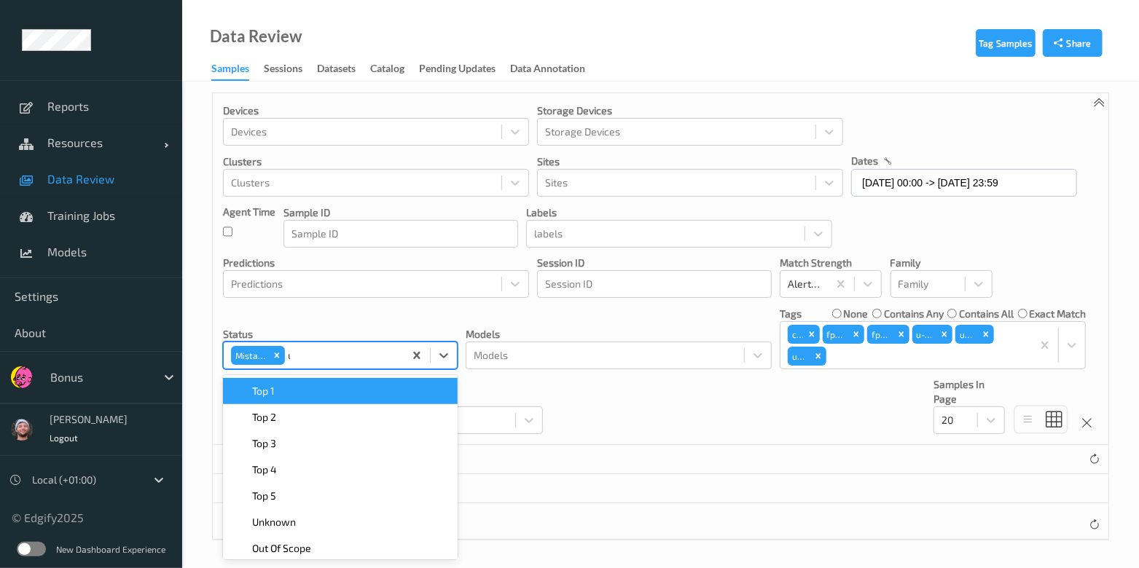
type input "un"
click at [306, 378] on div "Unknown" at bounding box center [340, 391] width 235 height 26
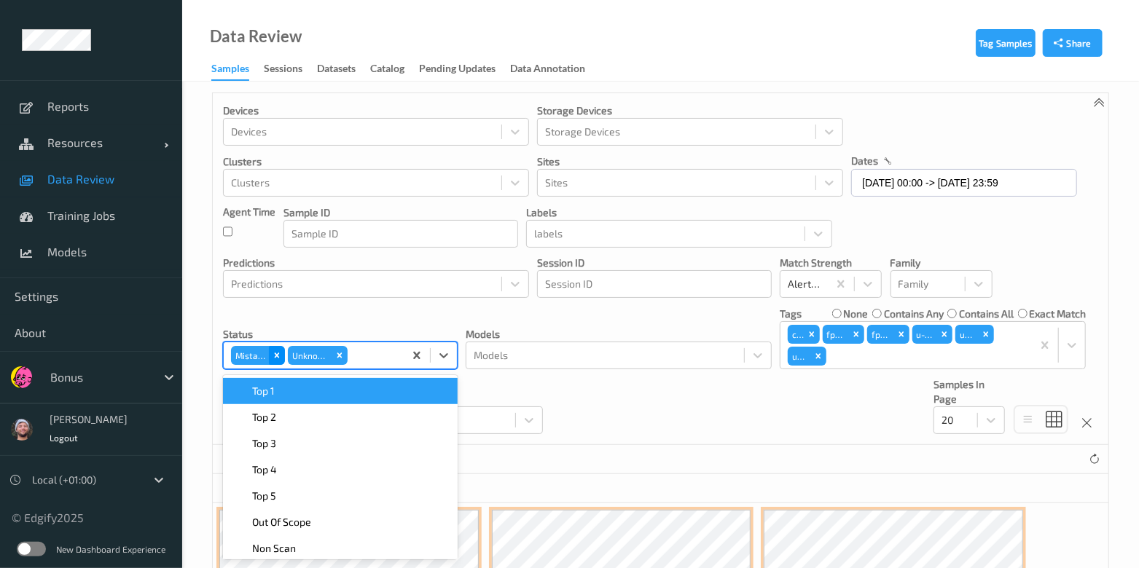
click at [275, 358] on div "Remove Mistake" at bounding box center [277, 355] width 16 height 19
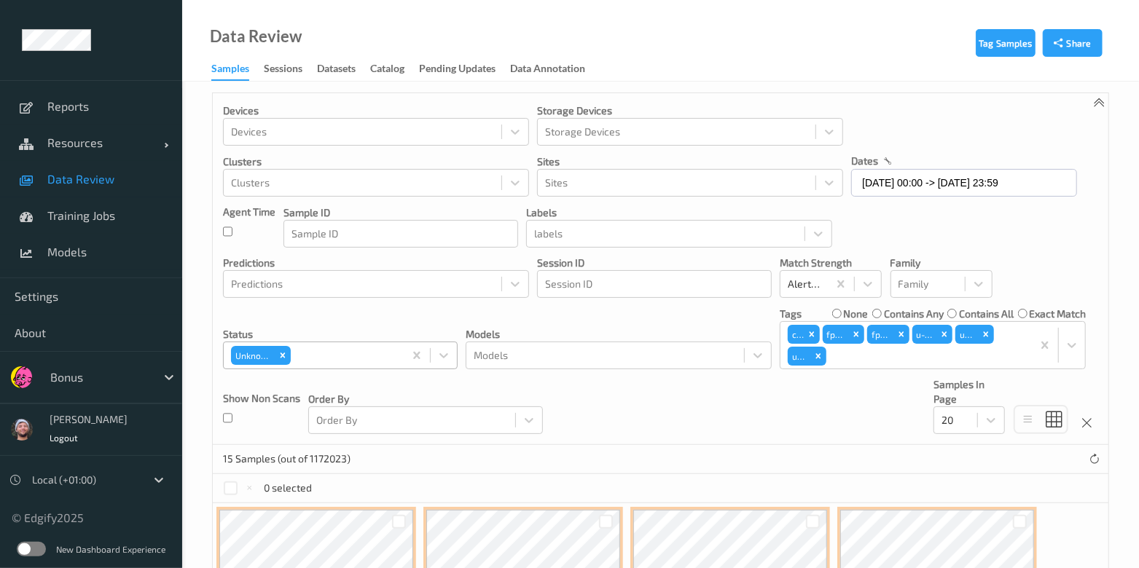
click at [578, 389] on div "Devices Devices Storage Devices Storage Devices Clusters Clusters Sites Sites d…" at bounding box center [660, 269] width 895 height 352
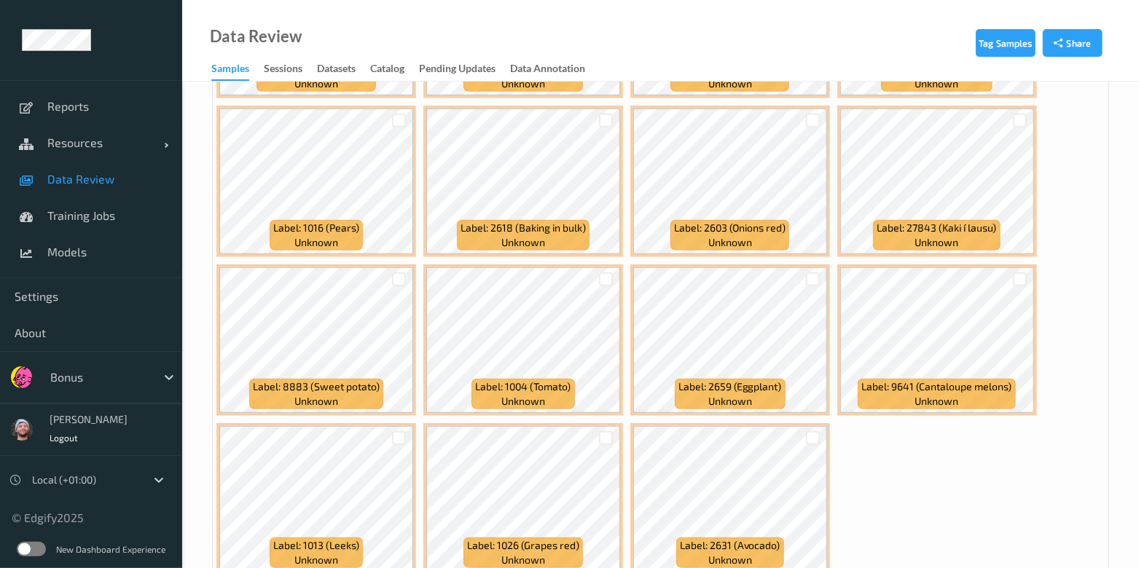
scroll to position [628, 0]
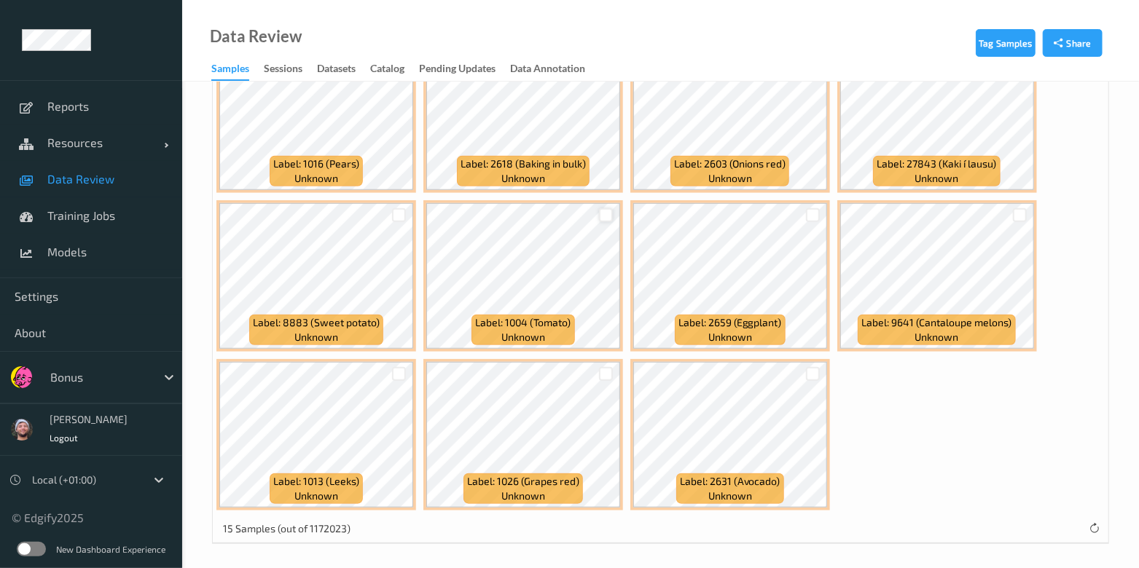
click at [603, 213] on div at bounding box center [606, 215] width 14 height 14
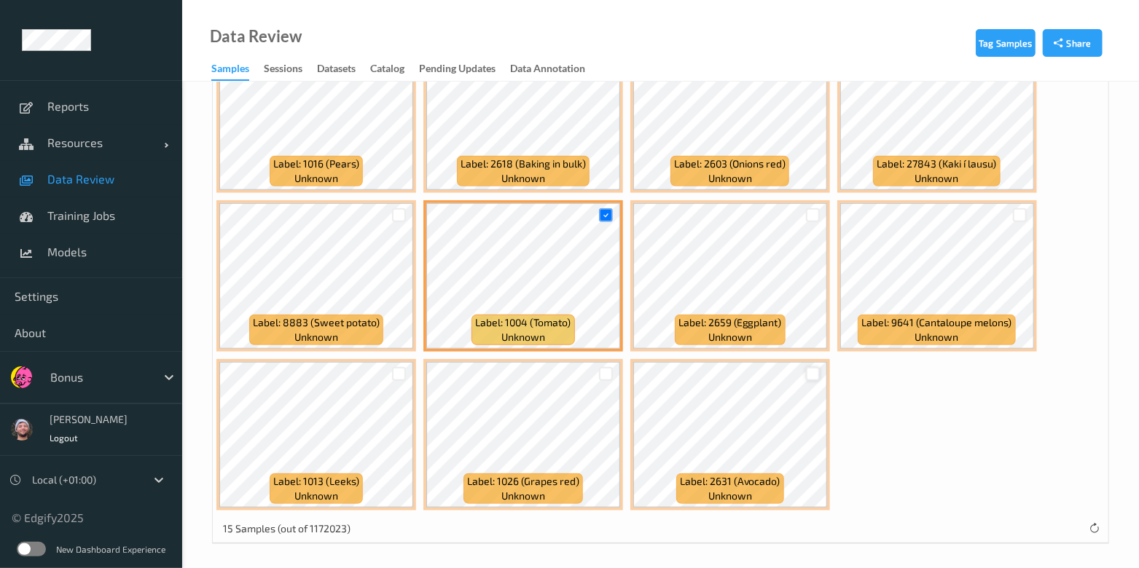
click at [812, 367] on div at bounding box center [813, 374] width 14 height 14
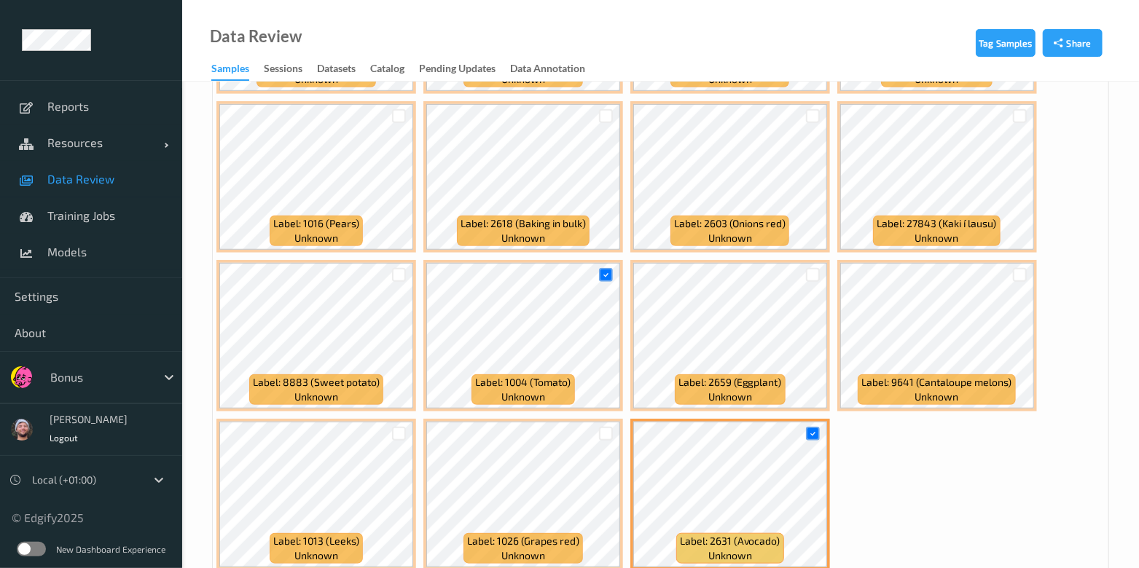
scroll to position [82, 0]
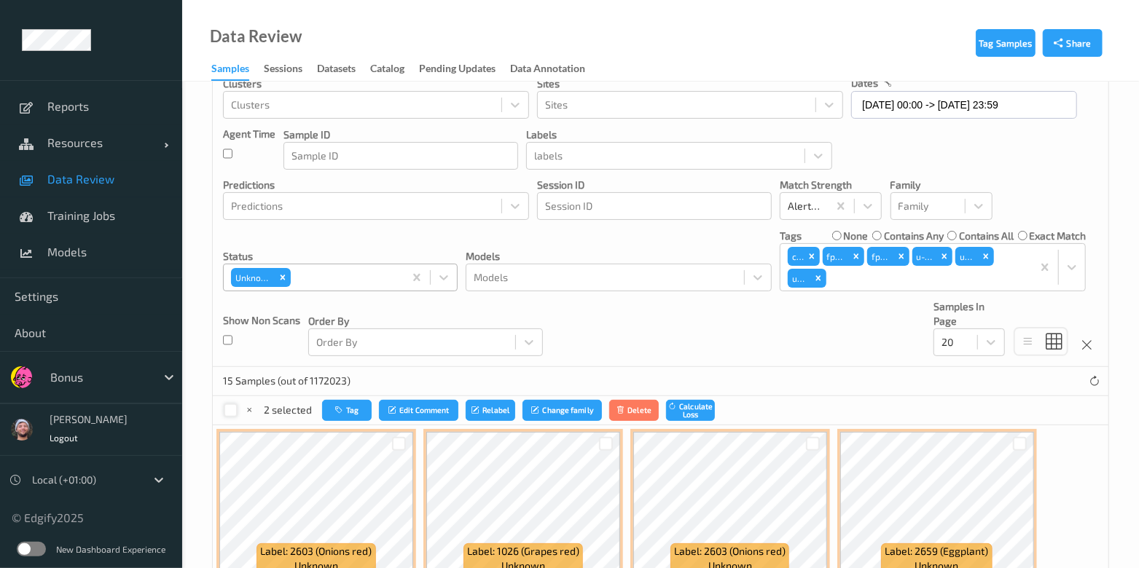
click at [225, 410] on div at bounding box center [231, 411] width 14 height 14
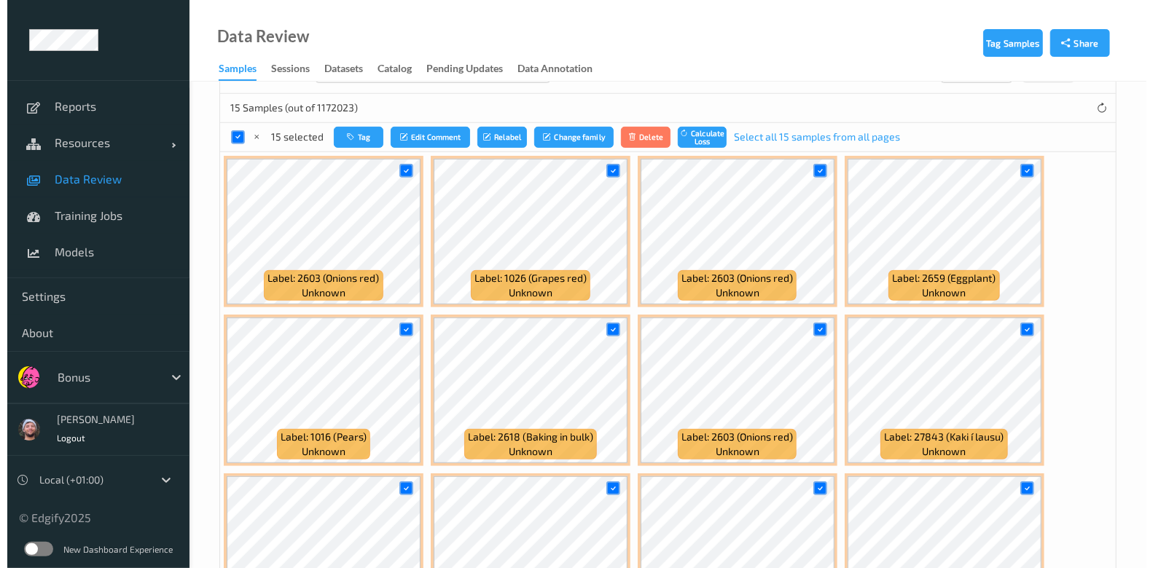
scroll to position [264, 0]
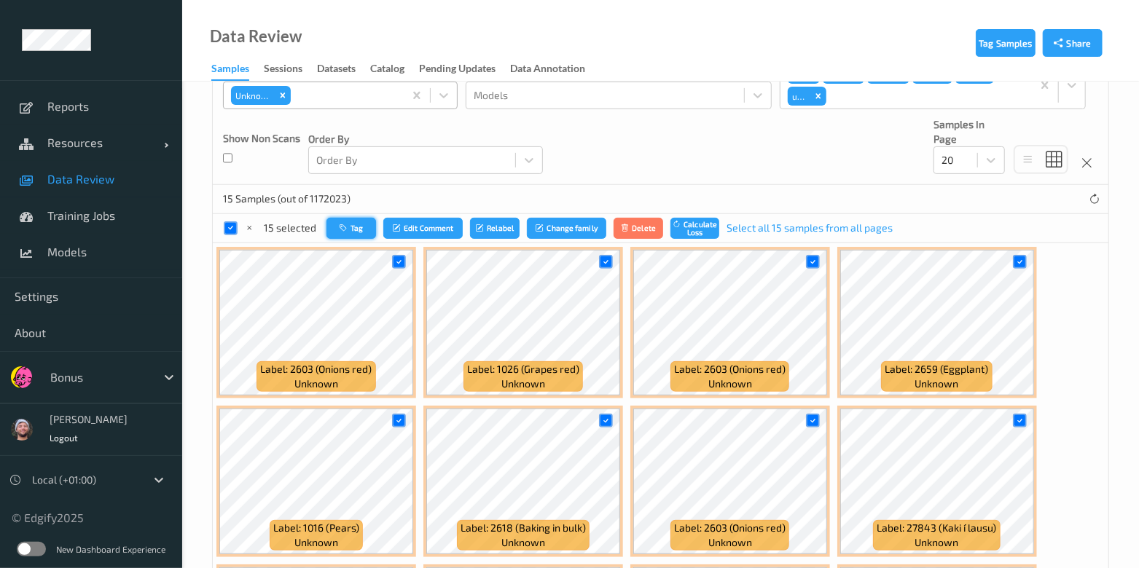
click at [356, 231] on button "Tag" at bounding box center [351, 228] width 50 height 21
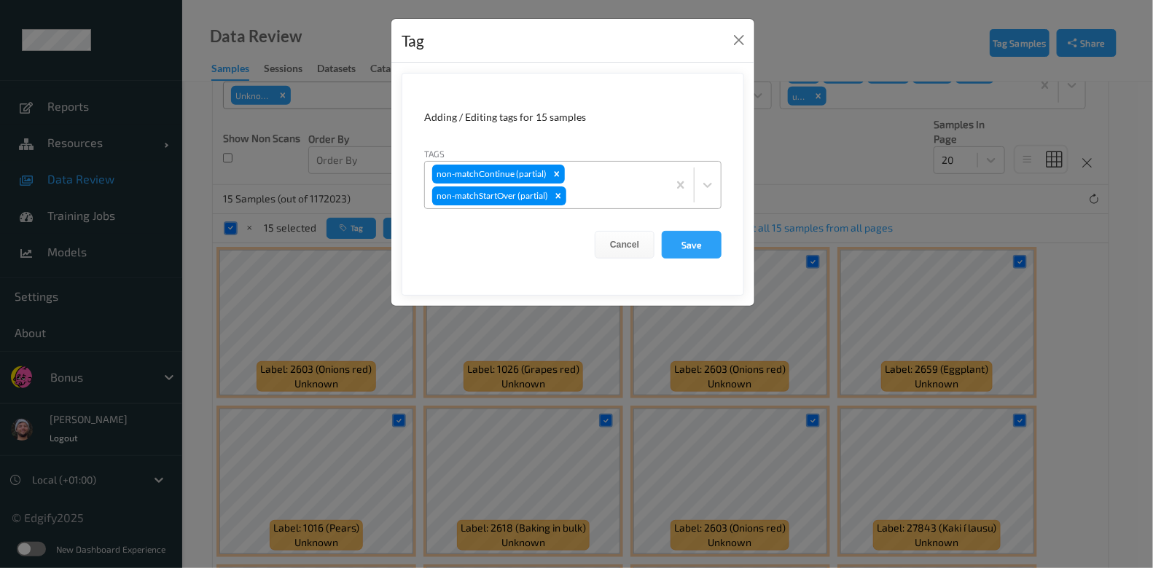
click at [570, 173] on div "non-matchContinue (partial) non-matchStartOver (partial)" at bounding box center [546, 185] width 243 height 47
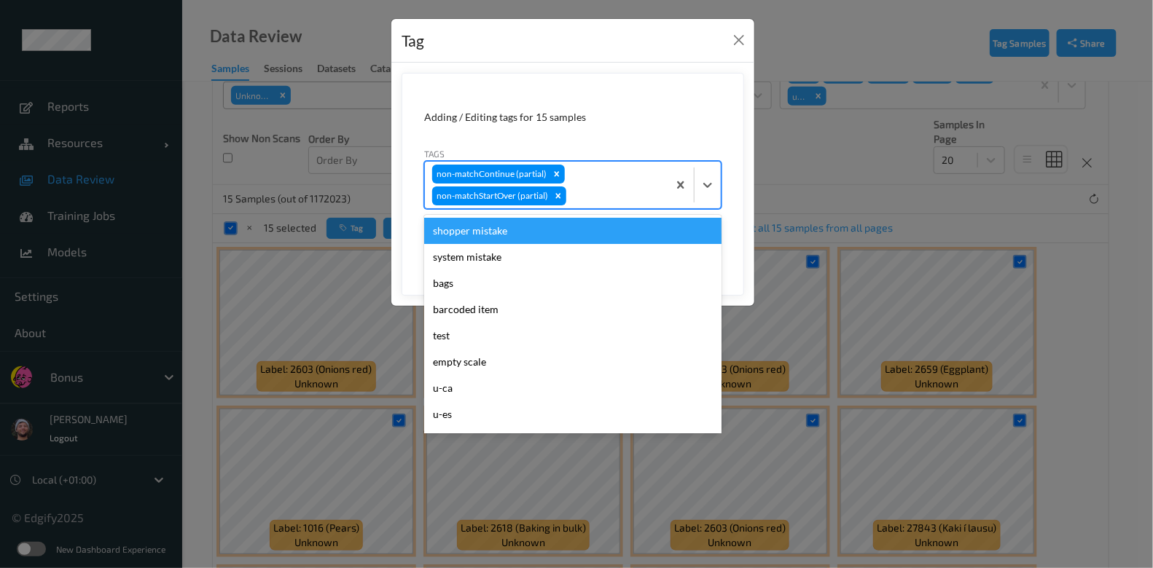
click at [491, 238] on div "shopper mistake" at bounding box center [572, 231] width 297 height 26
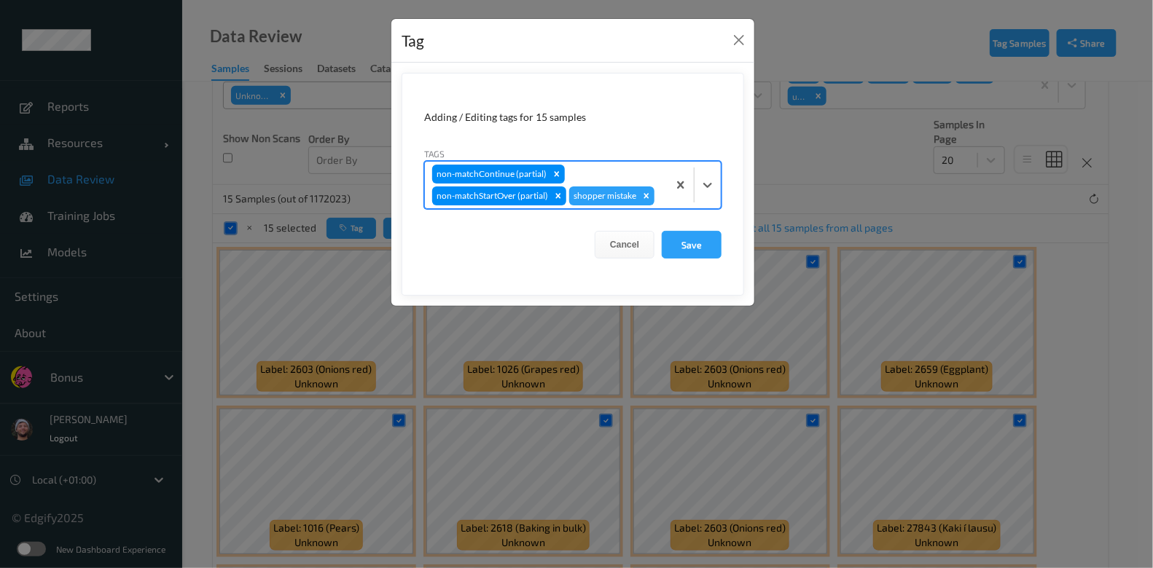
click at [613, 173] on div "non-matchContinue (partial) non-matchStartOver (partial) shopper mistake" at bounding box center [546, 185] width 243 height 47
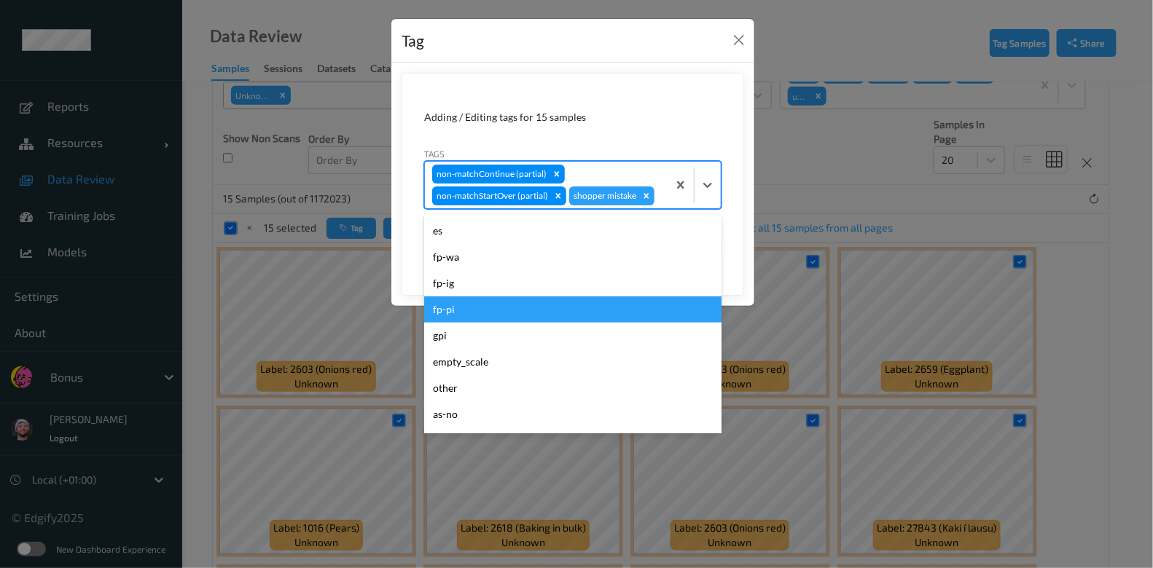
scroll to position [0, 0]
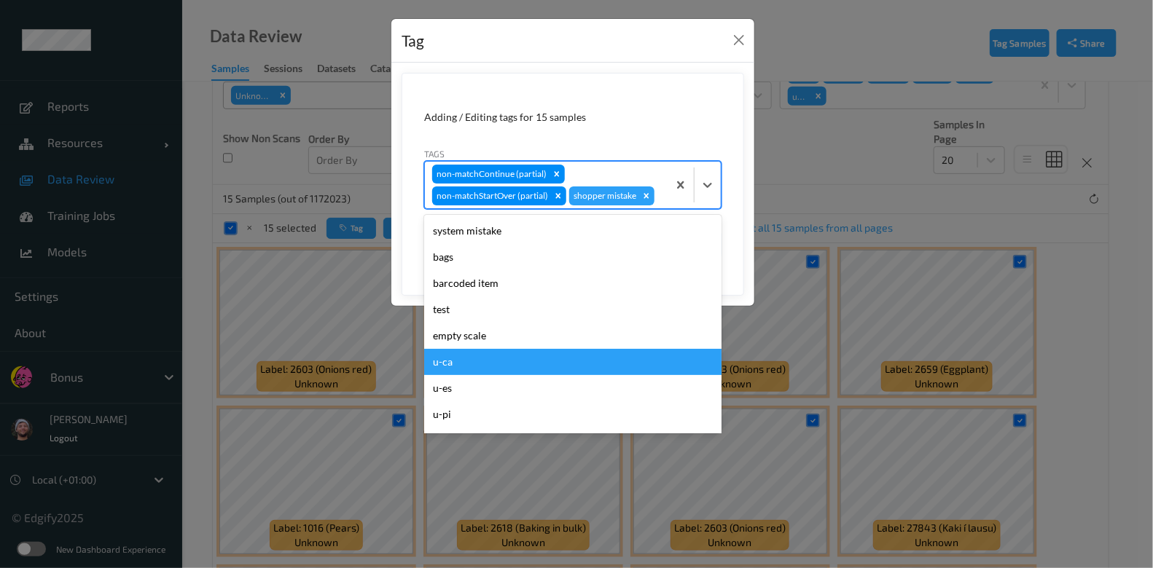
click at [489, 361] on div "u-ca" at bounding box center [572, 362] width 297 height 26
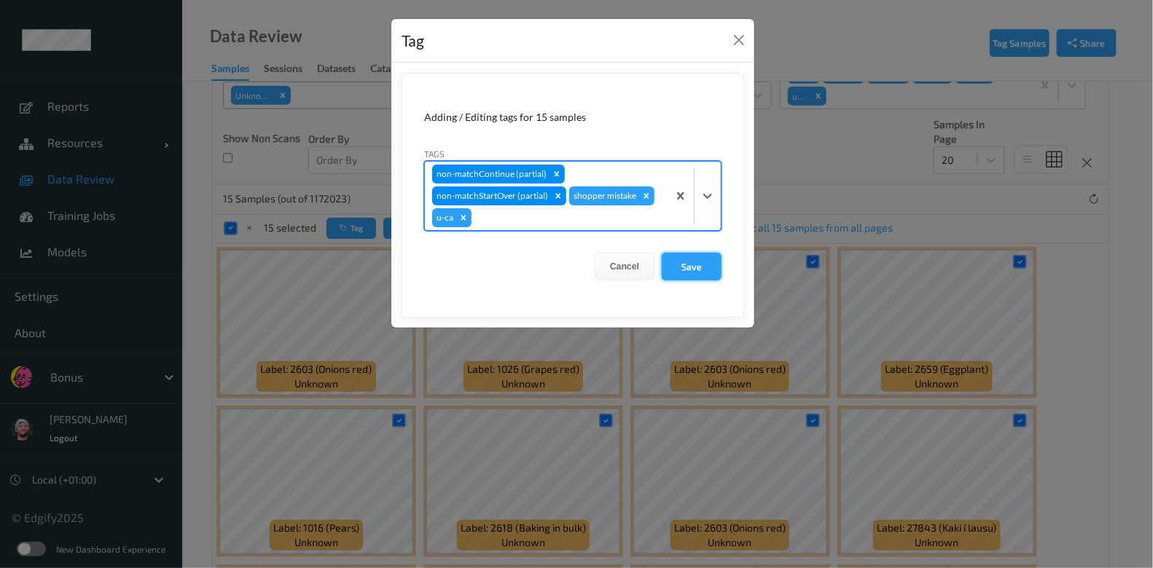
click at [673, 266] on button "Save" at bounding box center [692, 267] width 60 height 28
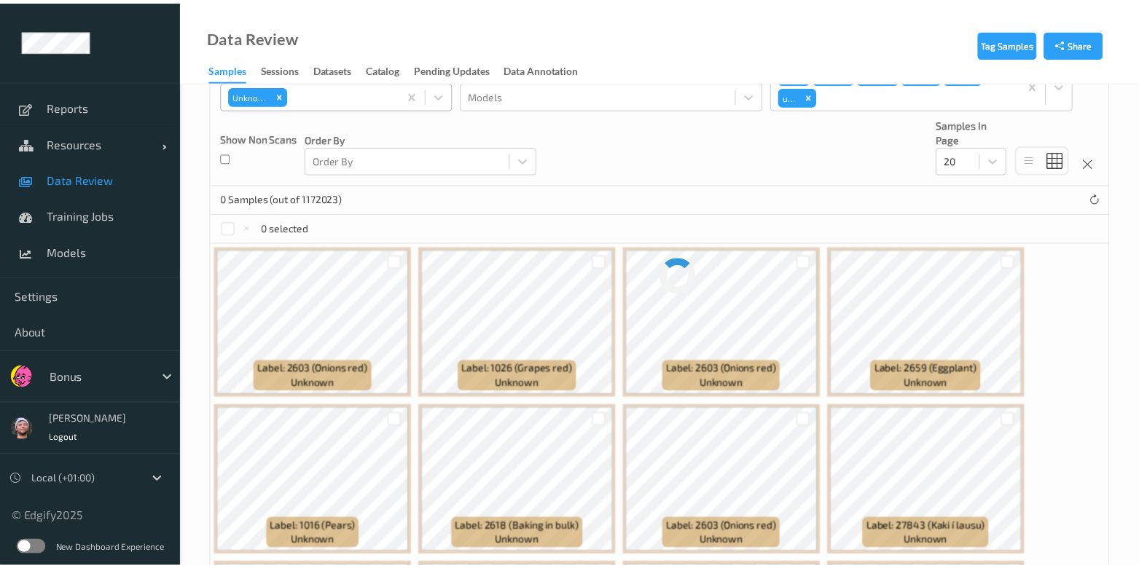
scroll to position [4, 0]
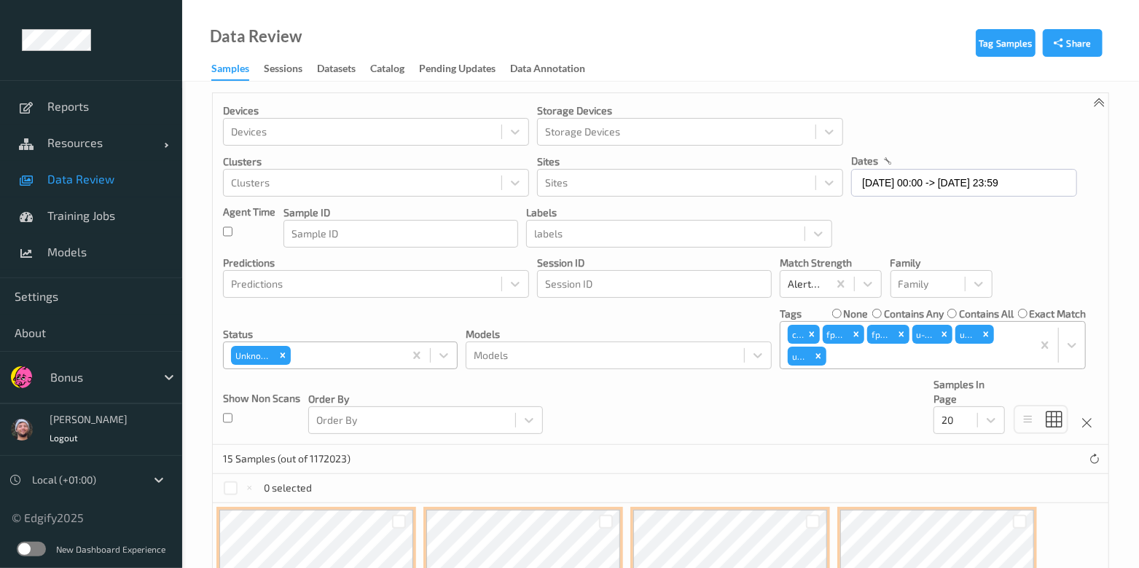
drag, startPoint x: 1038, startPoint y: 341, endPoint x: 1021, endPoint y: 347, distance: 18.4
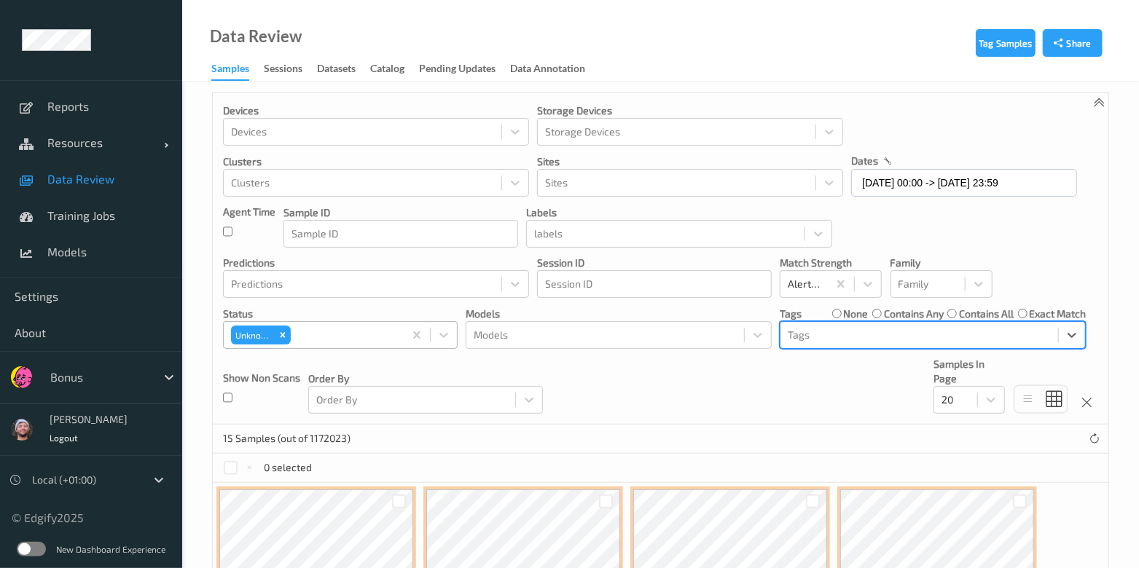
click at [860, 337] on div at bounding box center [919, 334] width 263 height 17
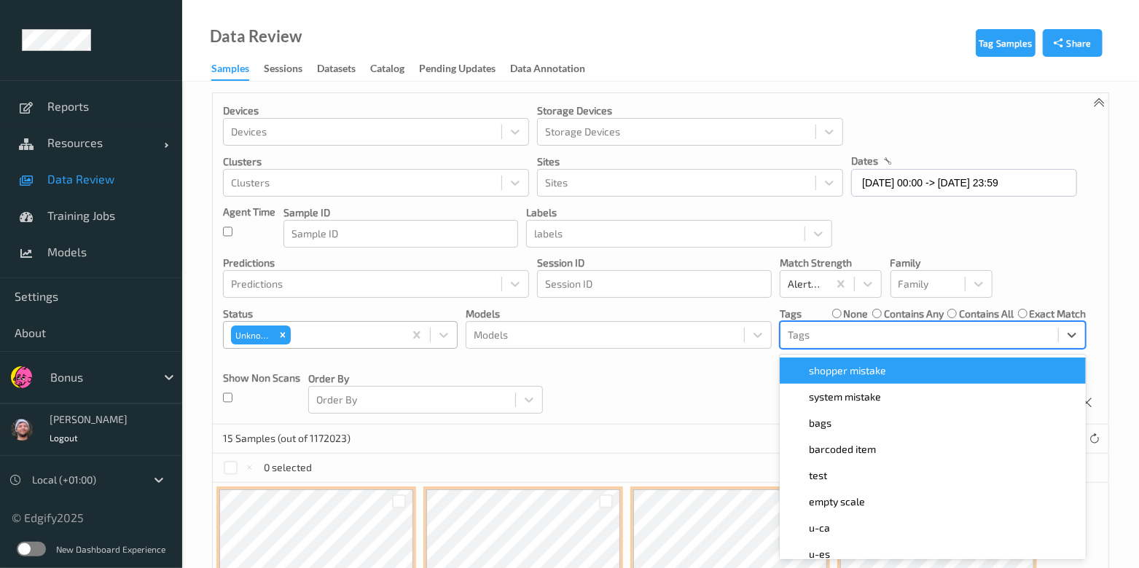
scroll to position [13, 0]
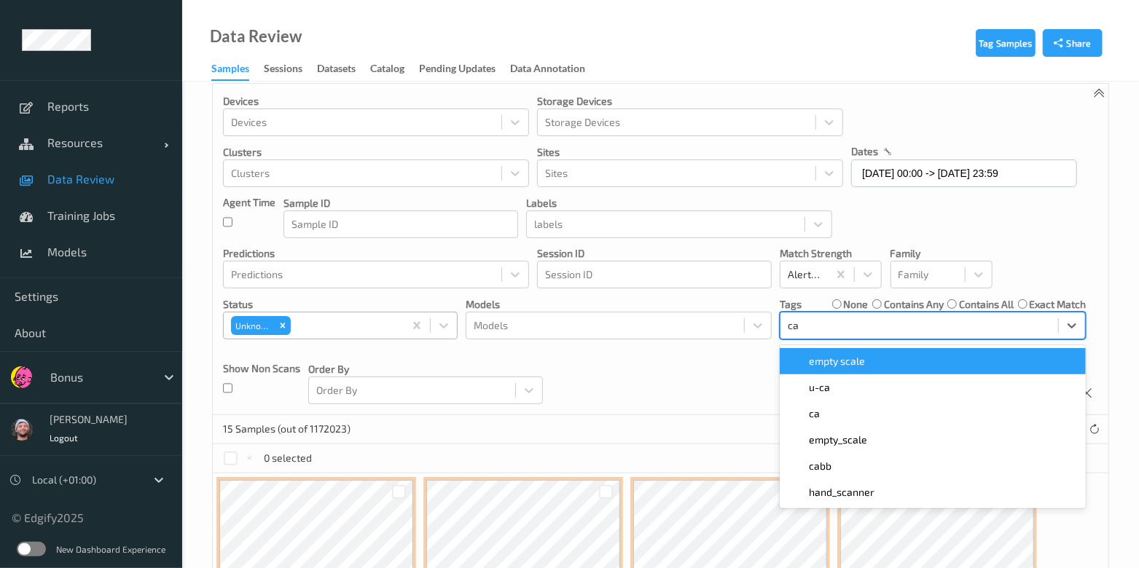
type input "ca"
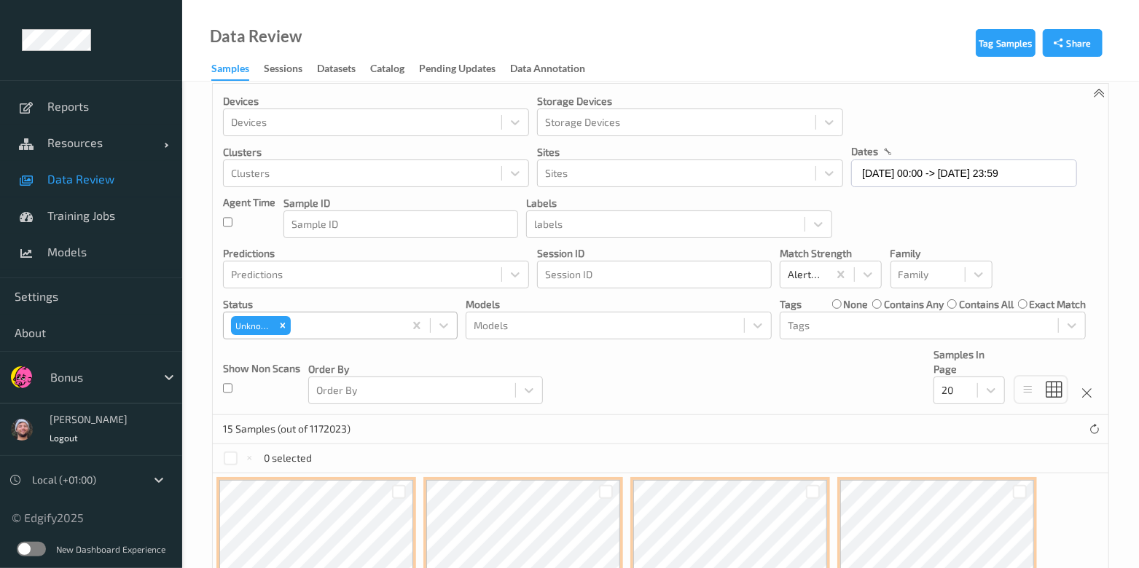
click at [646, 364] on div "Devices Devices Storage Devices Storage Devices Clusters Clusters Sites Sites d…" at bounding box center [660, 249] width 895 height 331
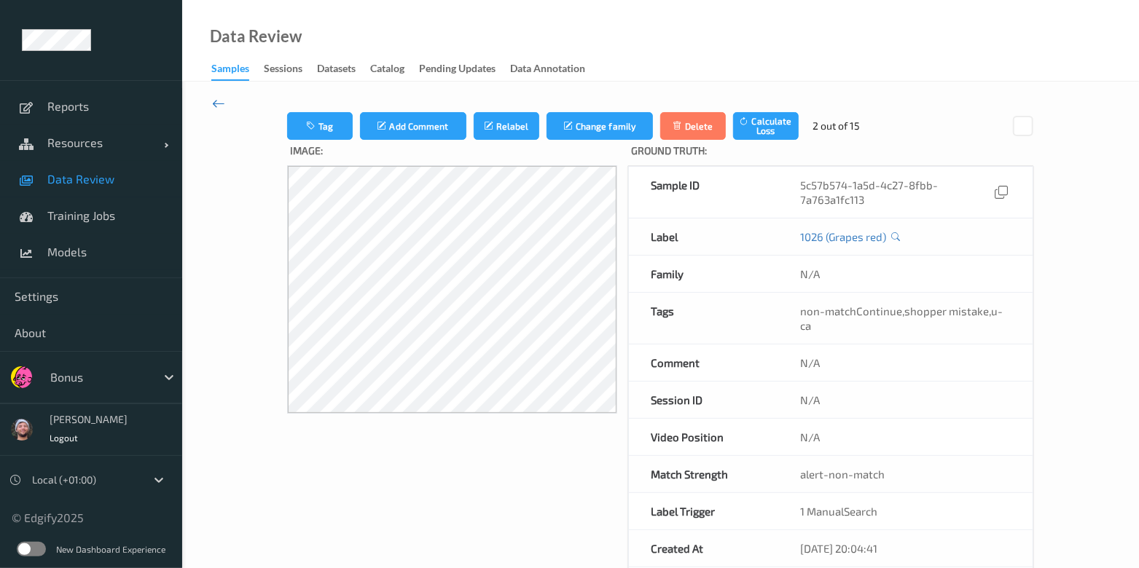
click at [221, 102] on icon at bounding box center [218, 103] width 13 height 16
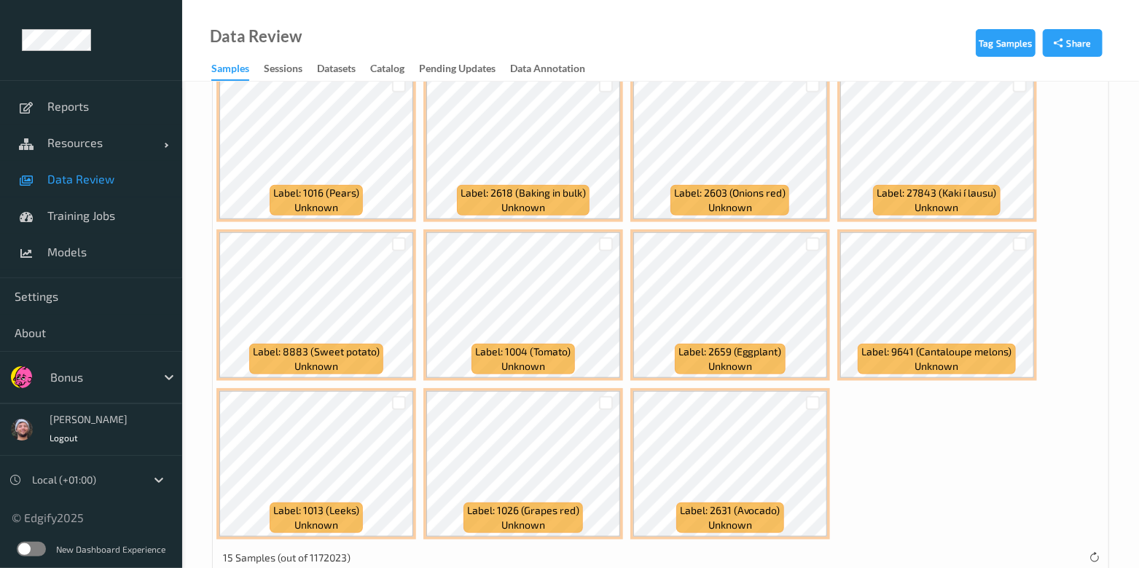
scroll to position [608, 0]
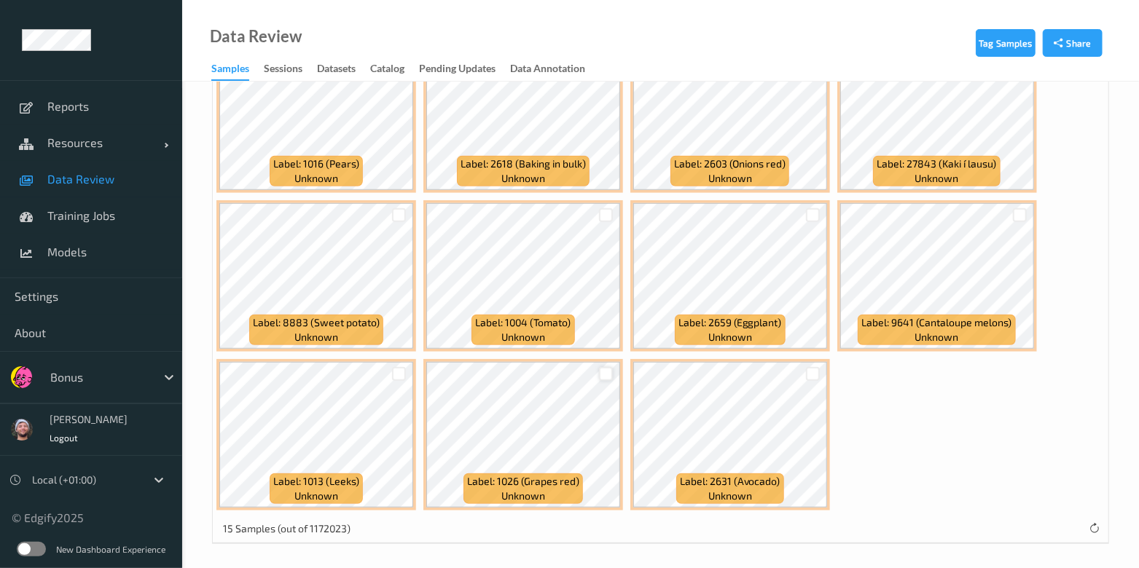
click at [605, 374] on div at bounding box center [606, 374] width 14 height 14
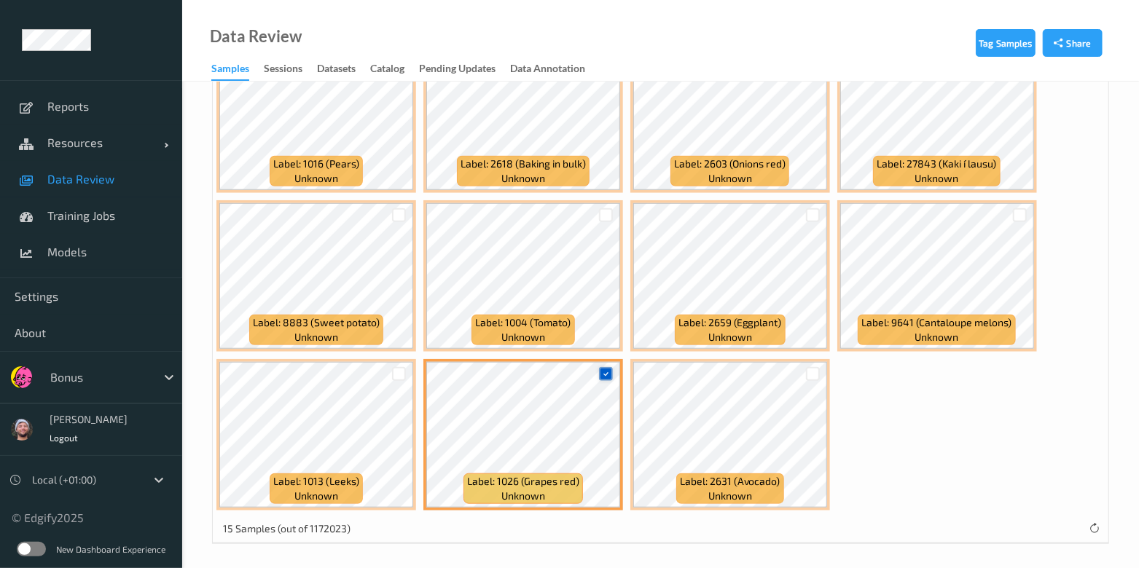
click at [605, 374] on div at bounding box center [606, 374] width 14 height 14
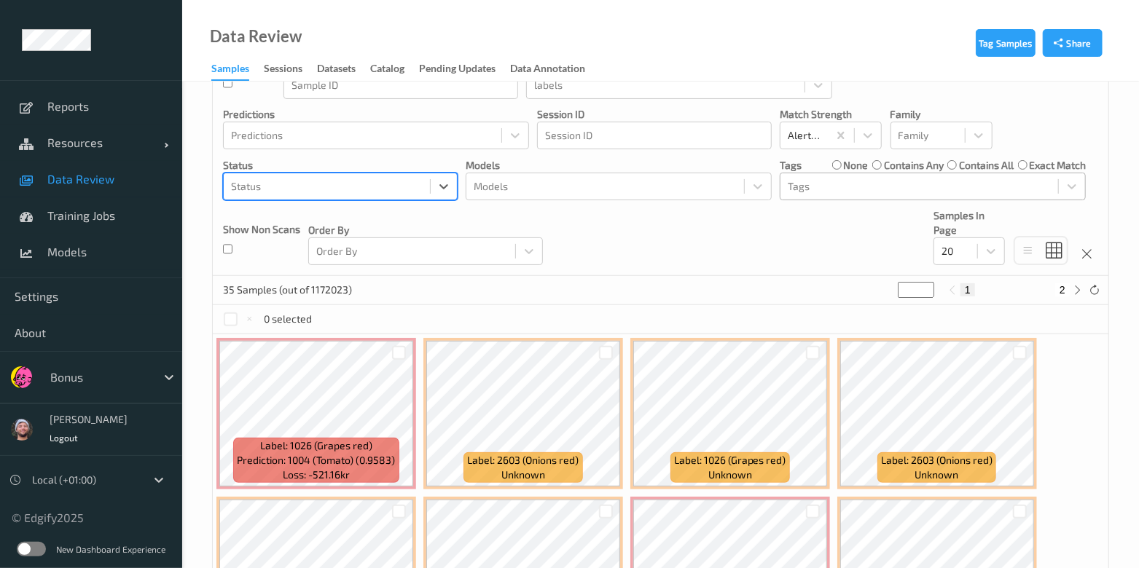
click at [798, 173] on div "Tags" at bounding box center [933, 187] width 306 height 28
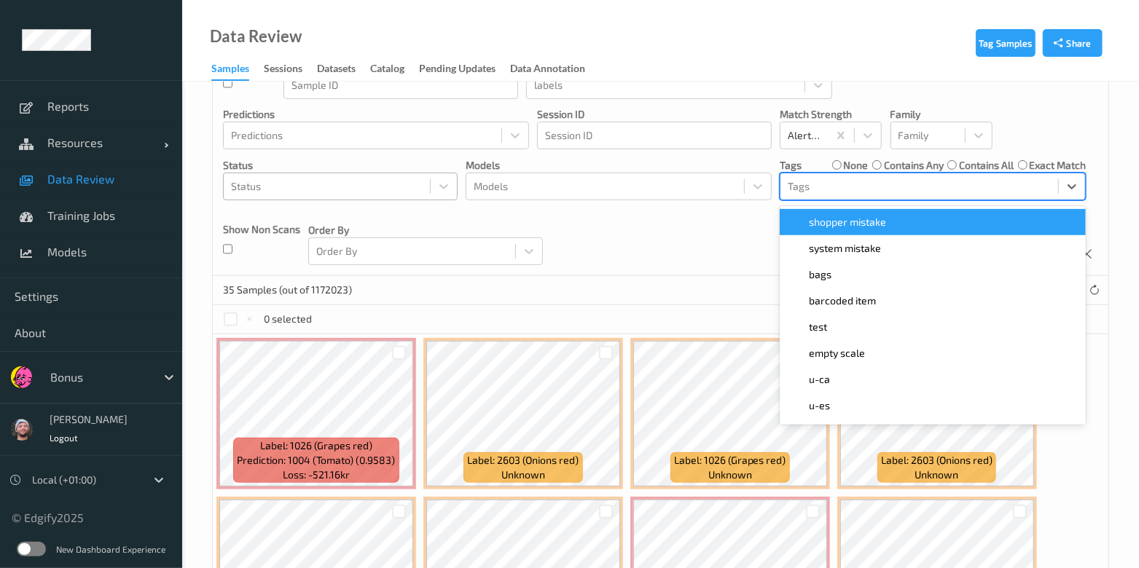
click at [815, 215] on span "shopper mistake" at bounding box center [847, 222] width 77 height 15
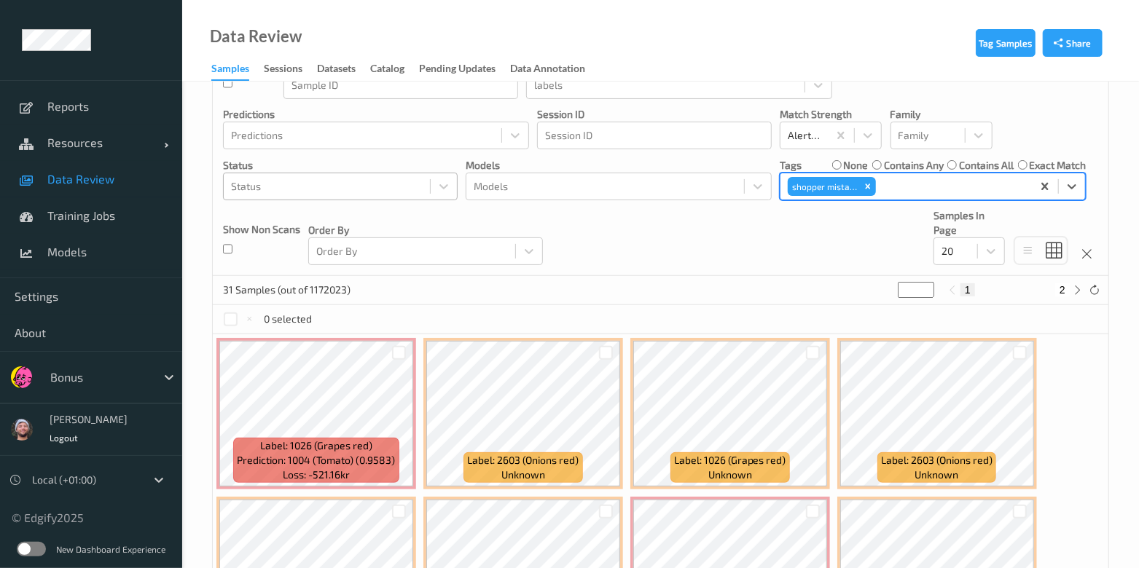
click at [876, 188] on div "shopper mistake" at bounding box center [831, 187] width 91 height 22
click at [874, 188] on div "Remove shopper mistake" at bounding box center [868, 186] width 16 height 19
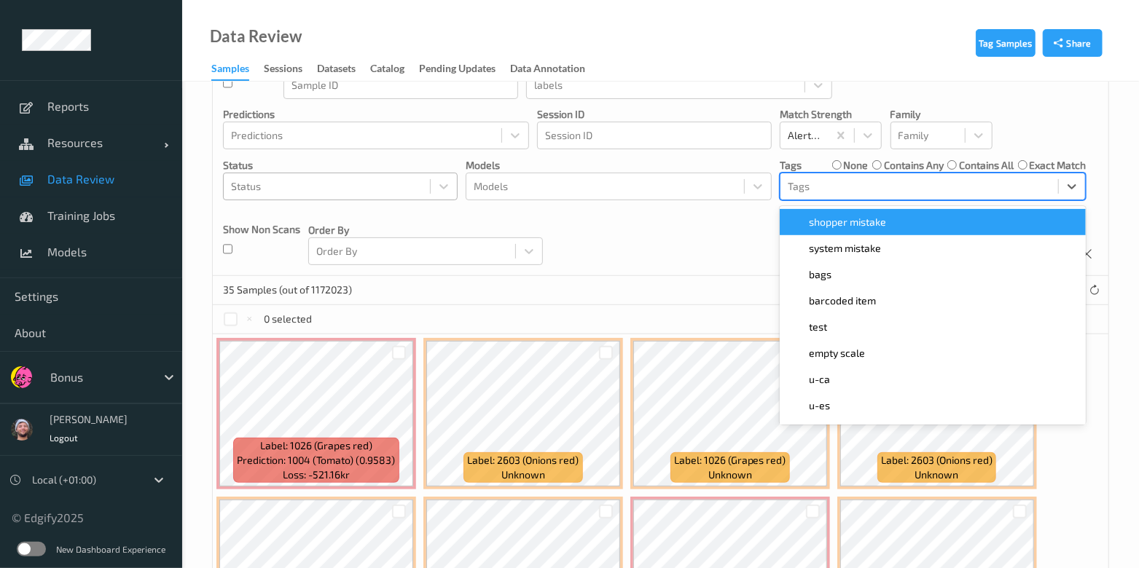
click at [835, 178] on div at bounding box center [919, 186] width 263 height 17
click at [837, 232] on div "shopper mistake" at bounding box center [933, 222] width 306 height 26
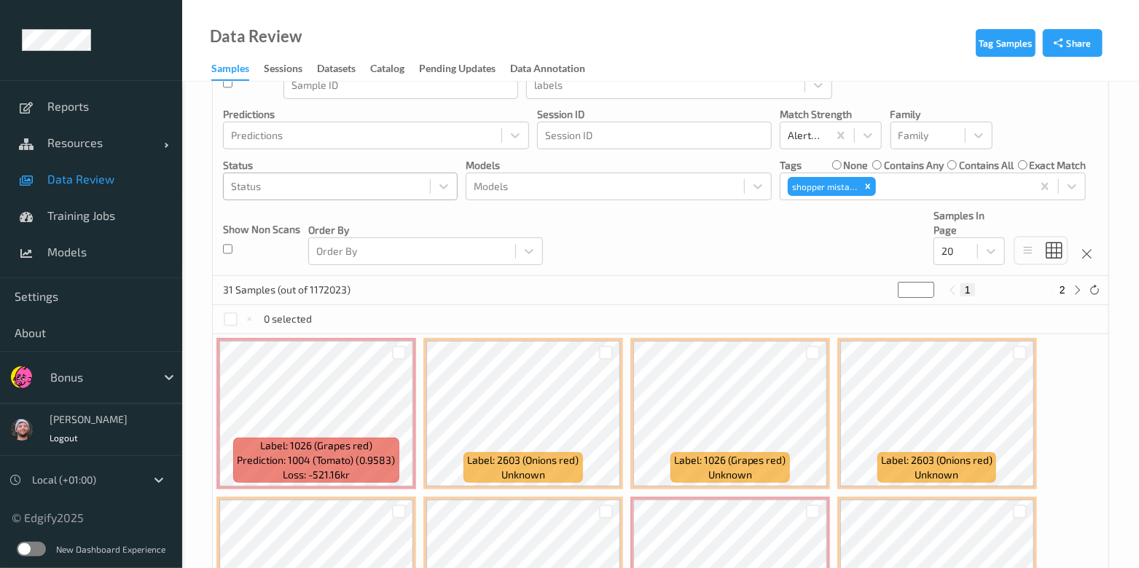
click at [844, 162] on label "none" at bounding box center [856, 165] width 25 height 15
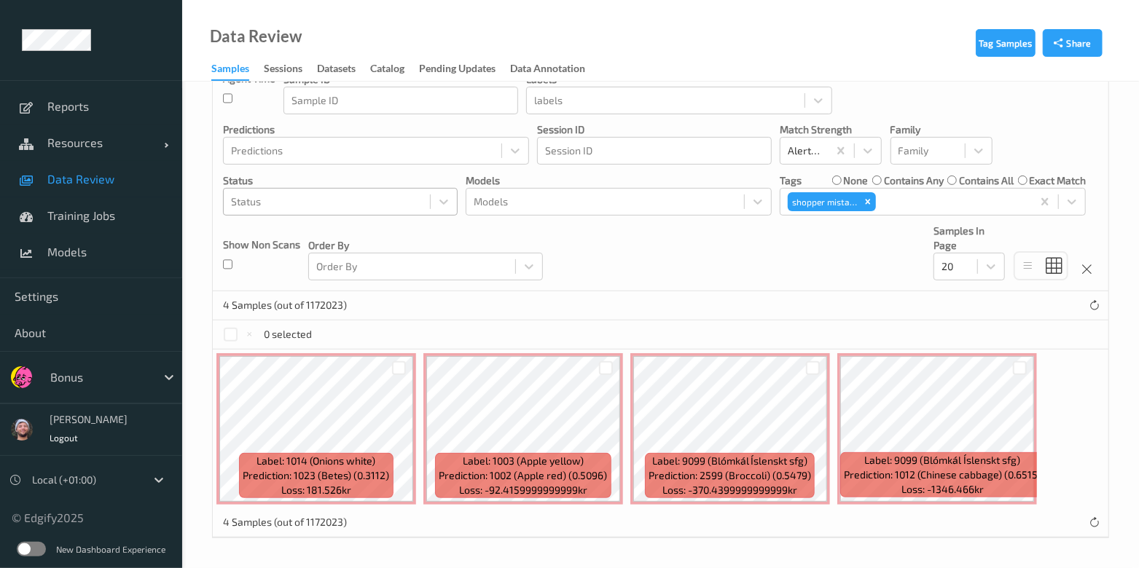
scroll to position [135, 0]
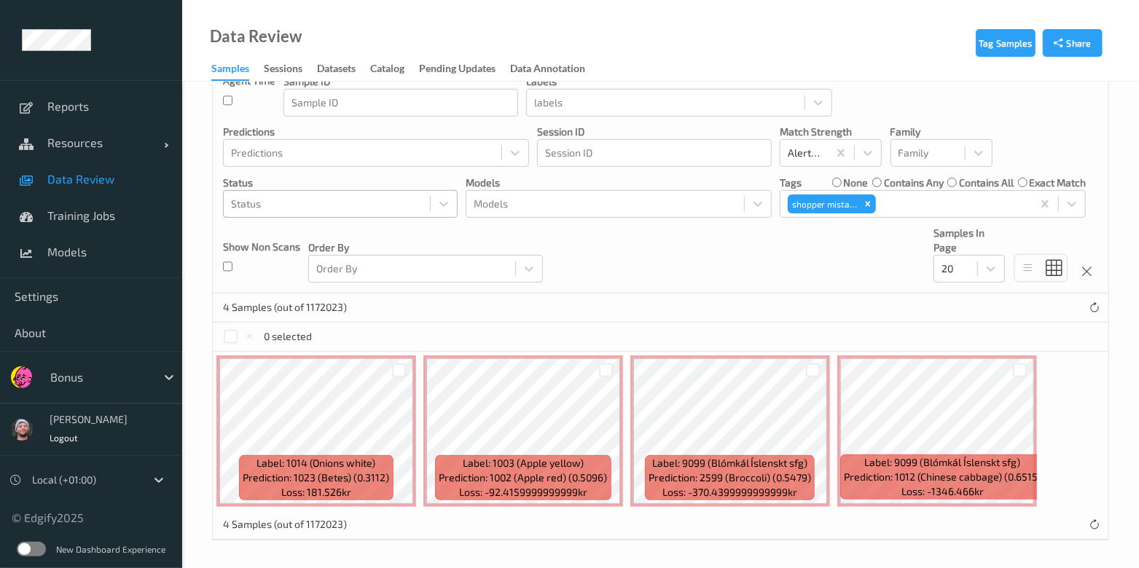
click at [677, 251] on div "Devices Devices Storage Devices Storage Devices Clusters Clusters Sites Sites d…" at bounding box center [660, 127] width 895 height 331
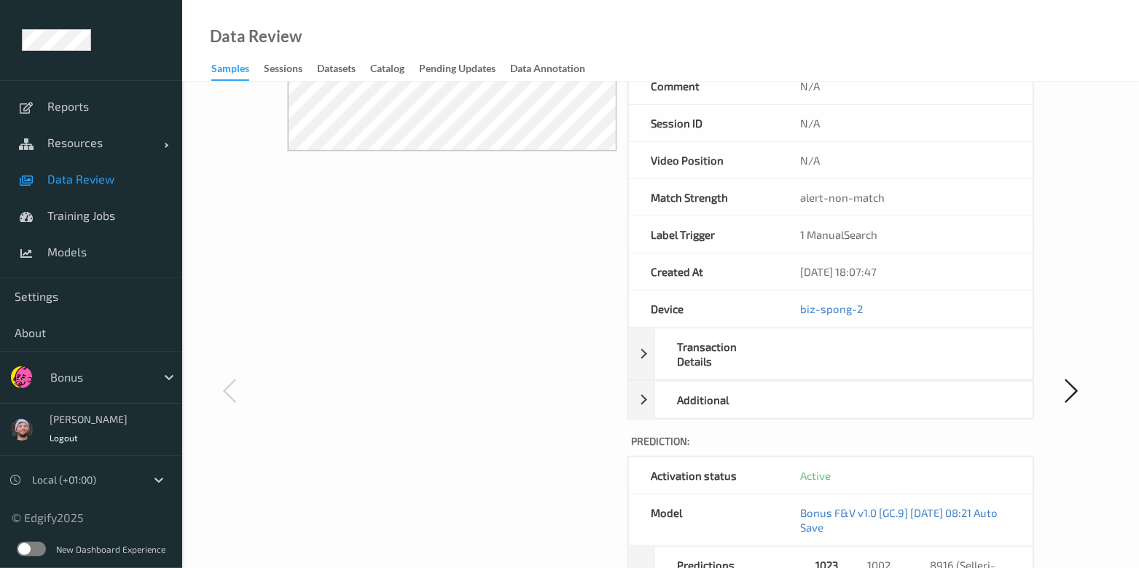
scroll to position [90, 0]
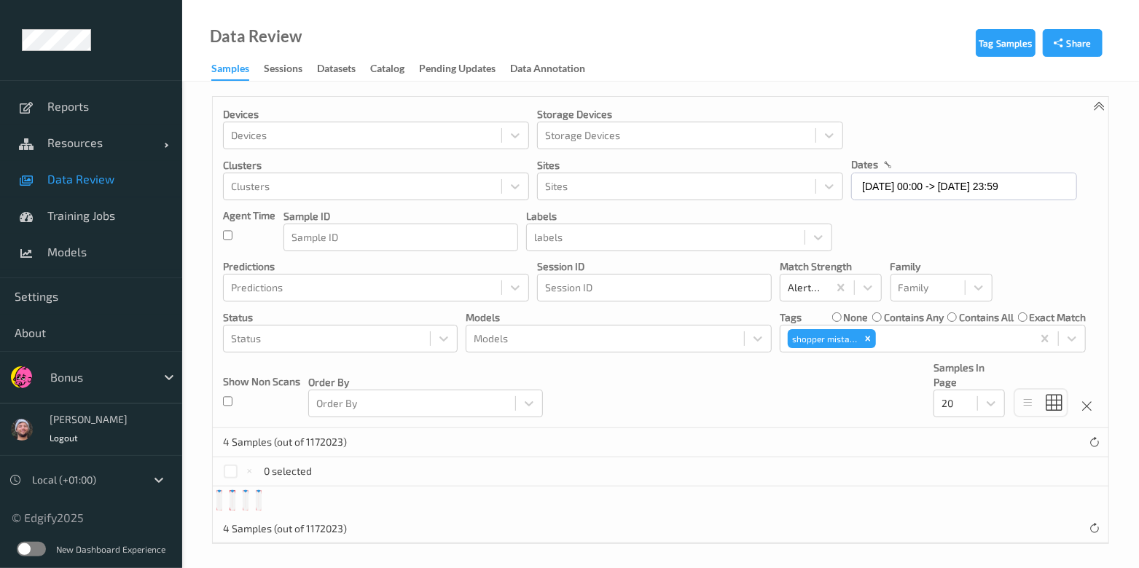
scroll to position [36, 0]
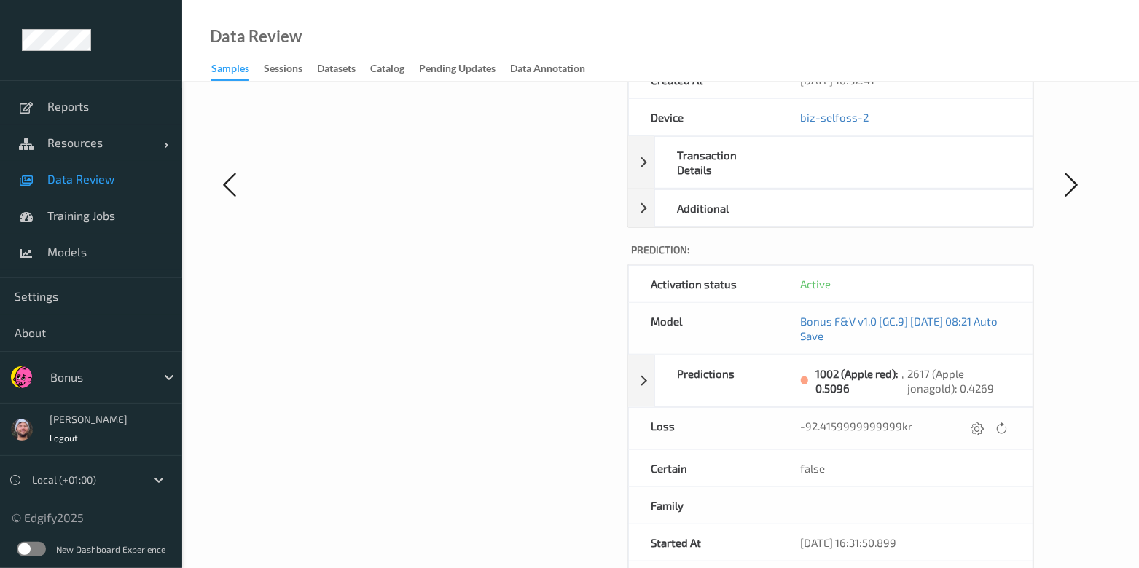
scroll to position [455, 0]
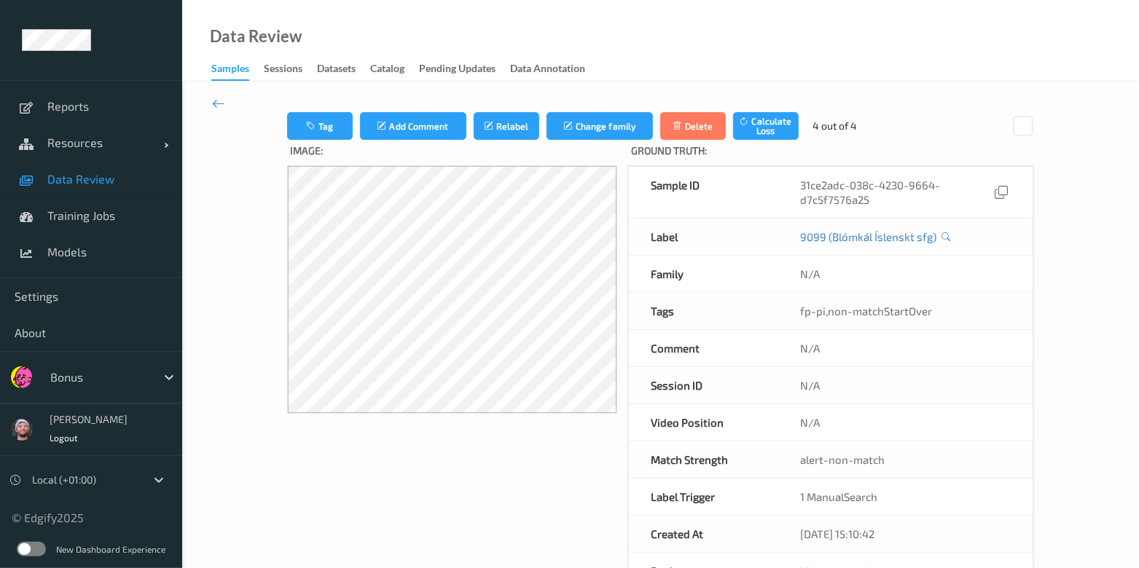
click at [58, 187] on link "Data Review" at bounding box center [91, 179] width 182 height 36
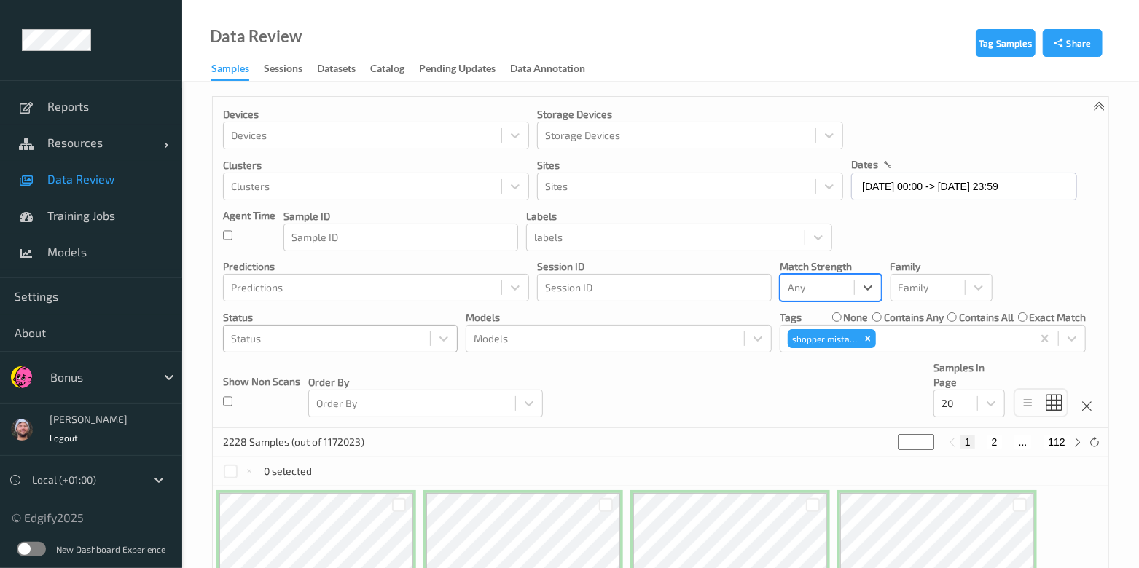
click at [313, 330] on div at bounding box center [327, 338] width 192 height 17
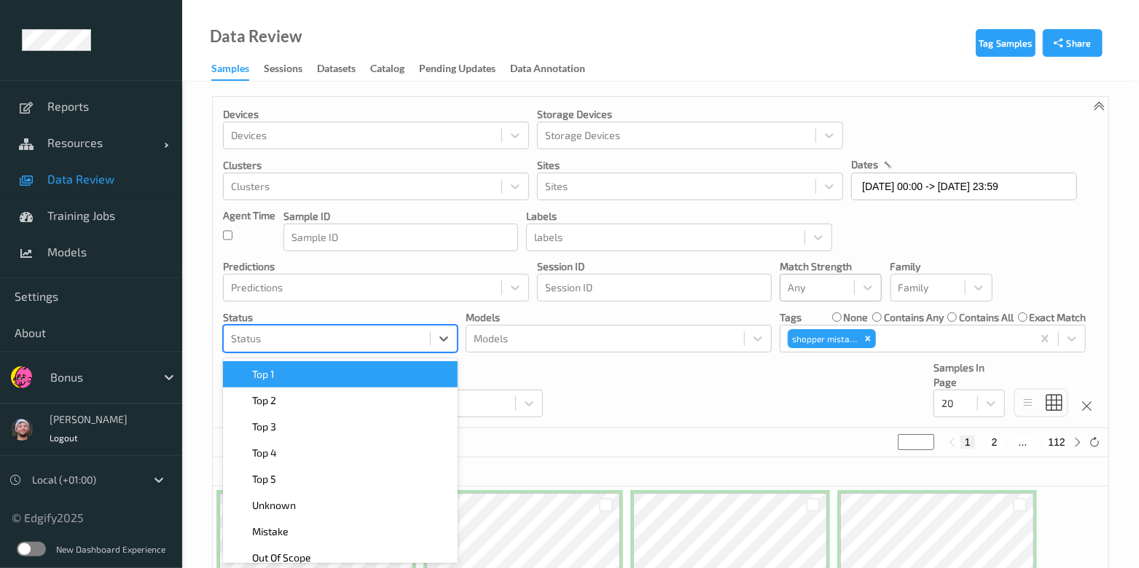
scroll to position [13, 0]
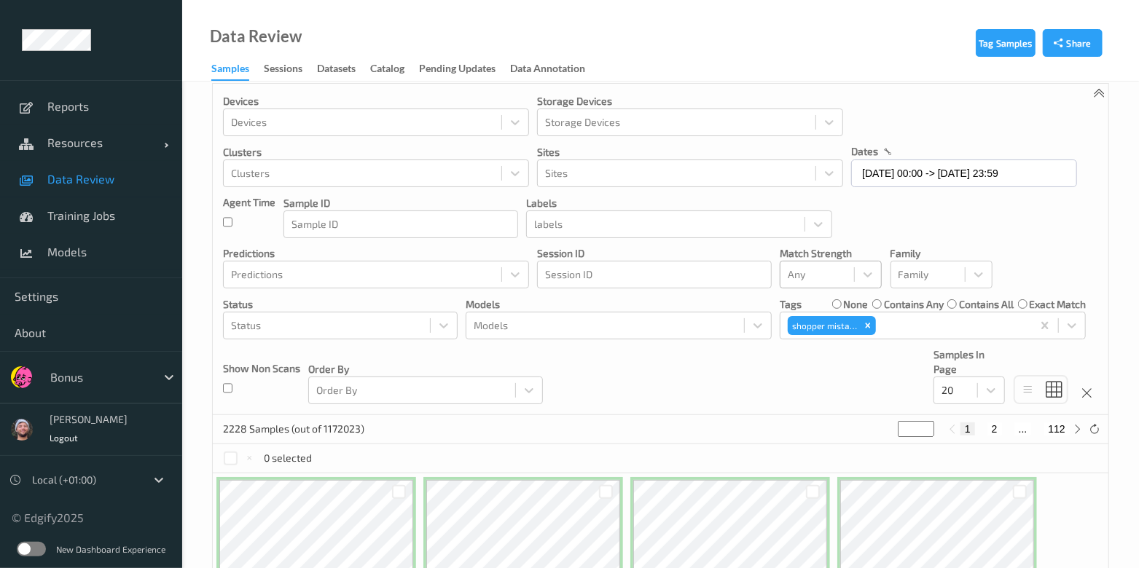
drag, startPoint x: 560, startPoint y: 395, endPoint x: 678, endPoint y: 413, distance: 119.4
click at [561, 395] on div "Devices Devices Storage Devices Storage Devices Clusters Clusters Sites Sites d…" at bounding box center [660, 249] width 895 height 331
click at [940, 391] on div "20" at bounding box center [955, 390] width 43 height 23
click at [956, 540] on div "200" at bounding box center [968, 531] width 71 height 26
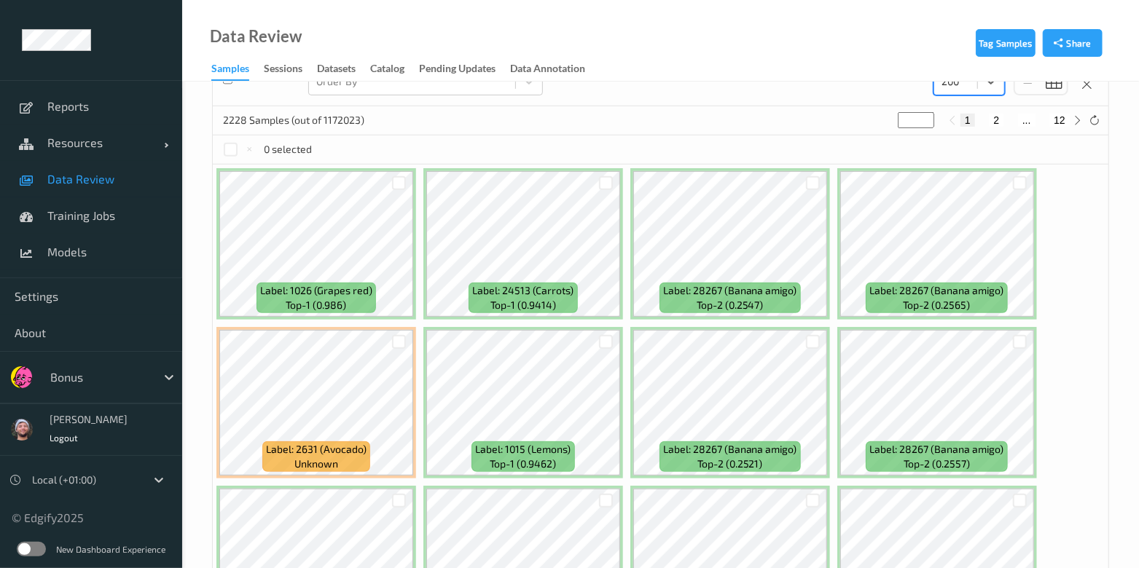
scroll to position [377, 0]
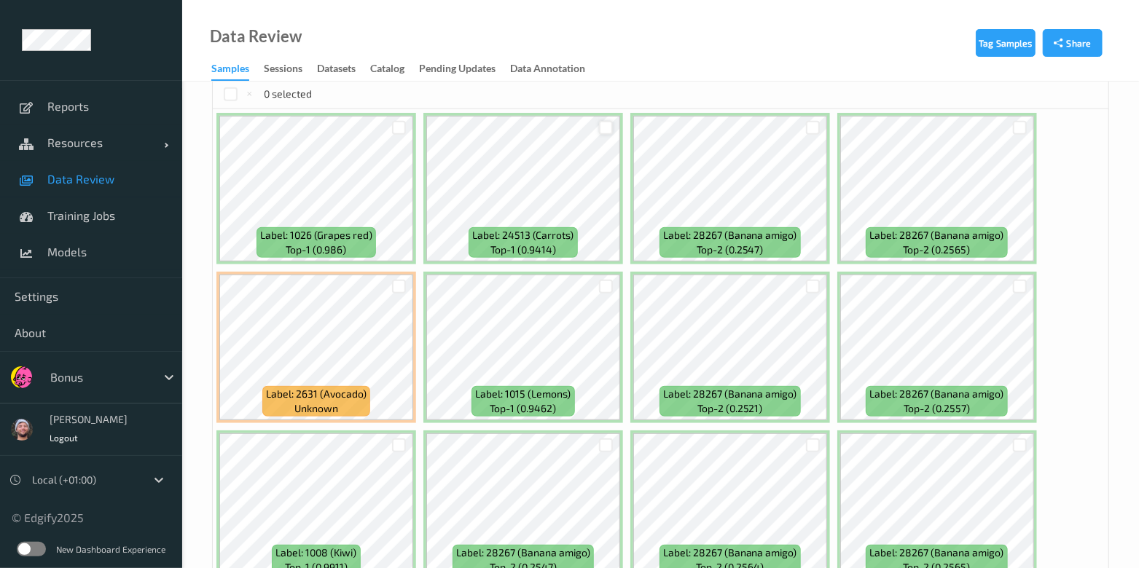
click at [610, 129] on div at bounding box center [606, 128] width 14 height 14
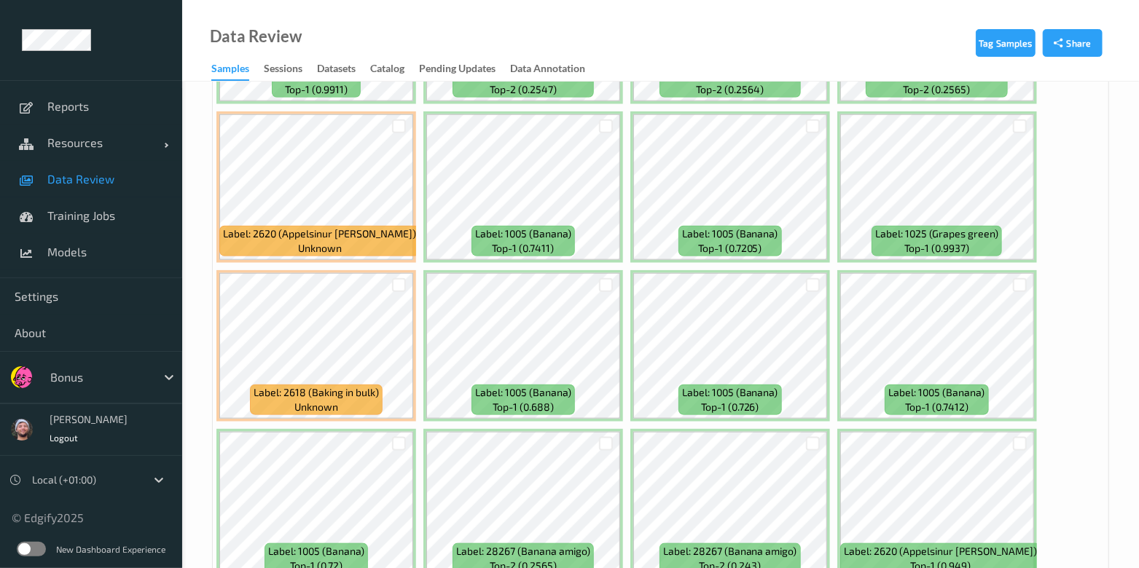
scroll to position [833, 0]
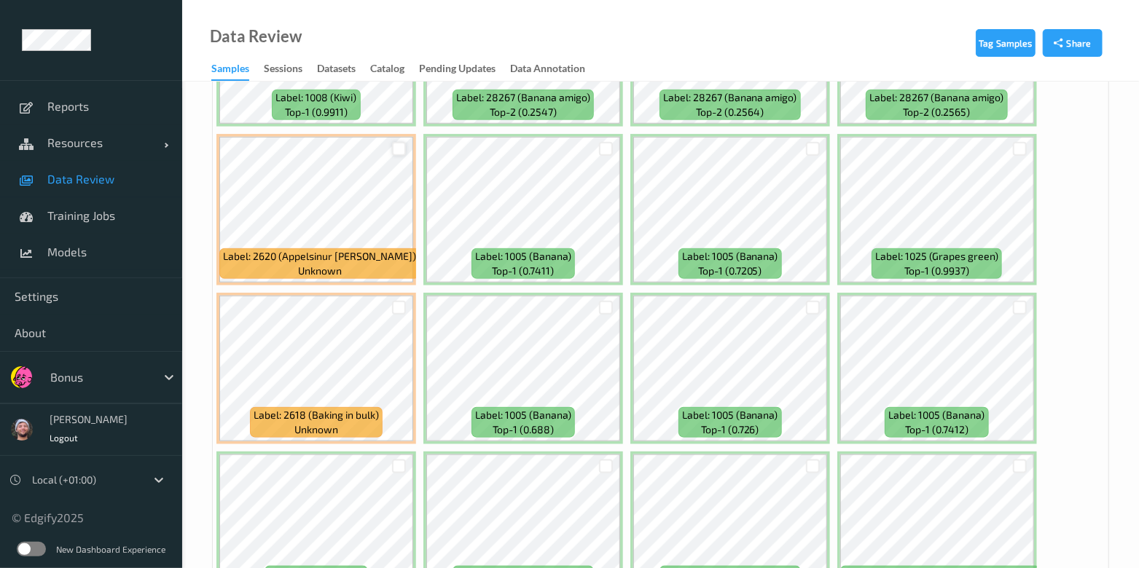
click at [392, 146] on div at bounding box center [399, 149] width 14 height 14
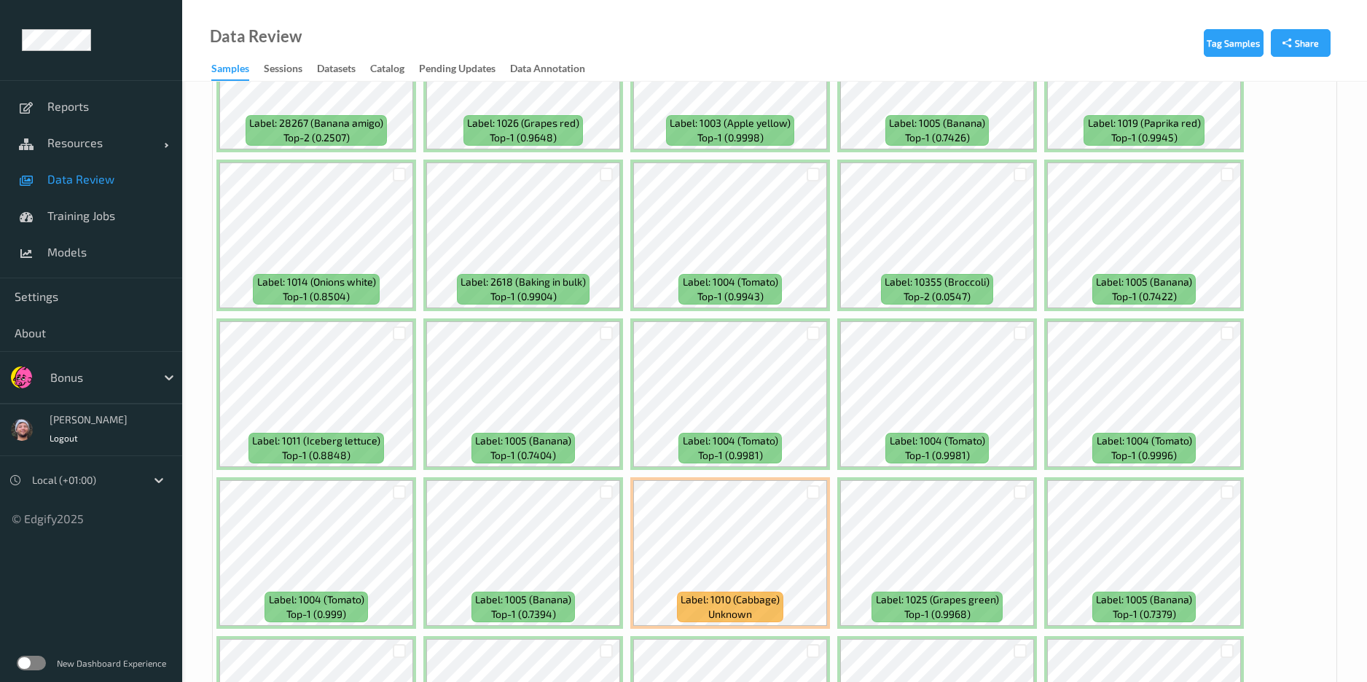
scroll to position [2782, 0]
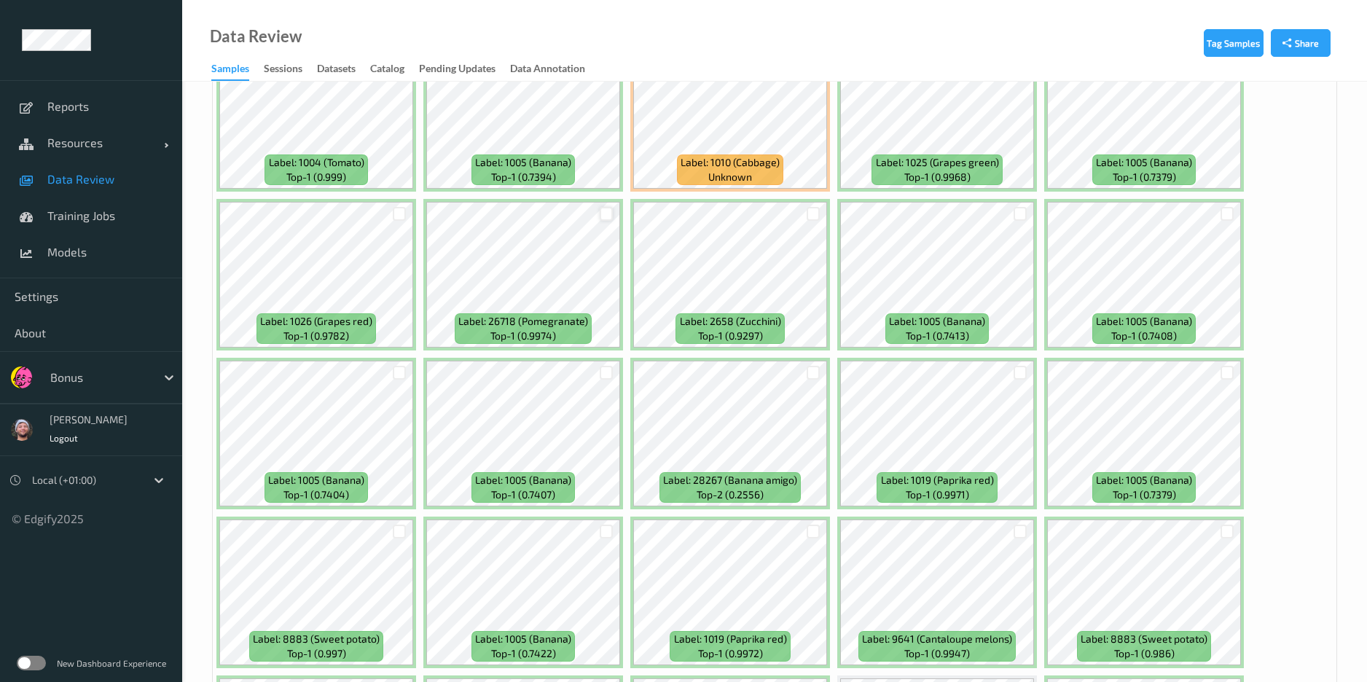
click at [603, 215] on div at bounding box center [607, 214] width 14 height 14
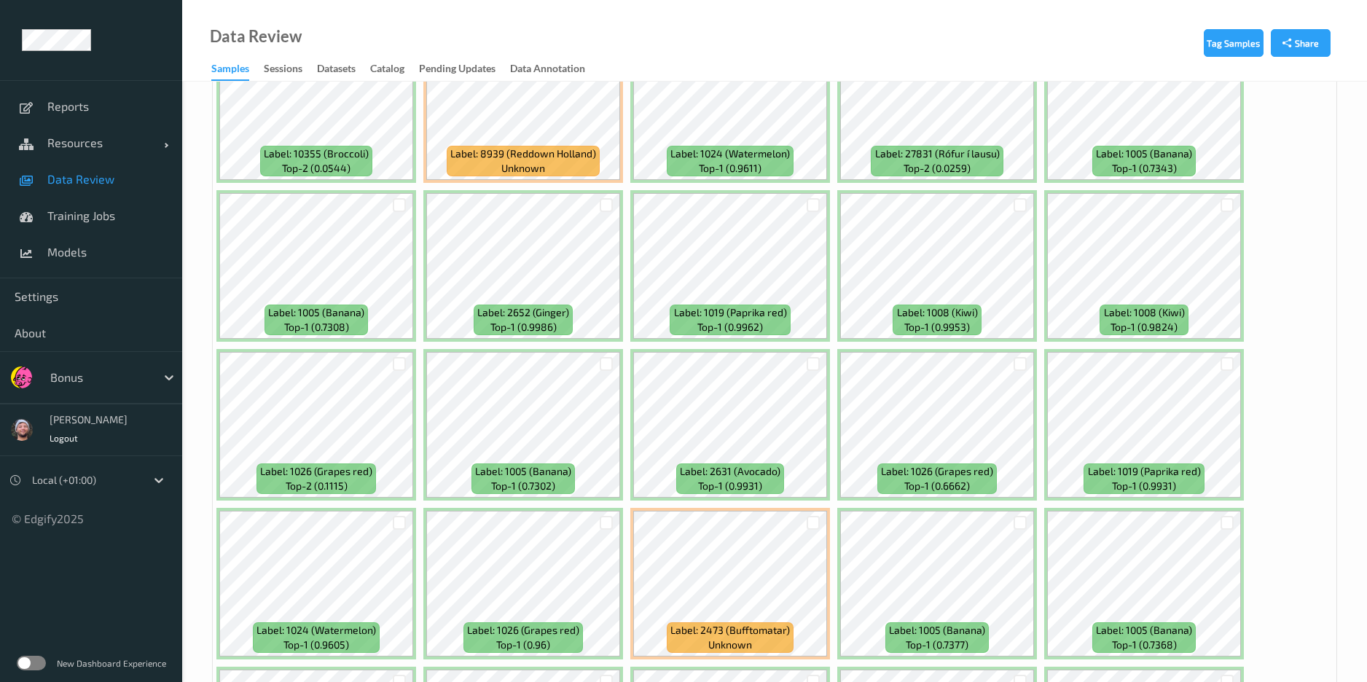
scroll to position [5842, 0]
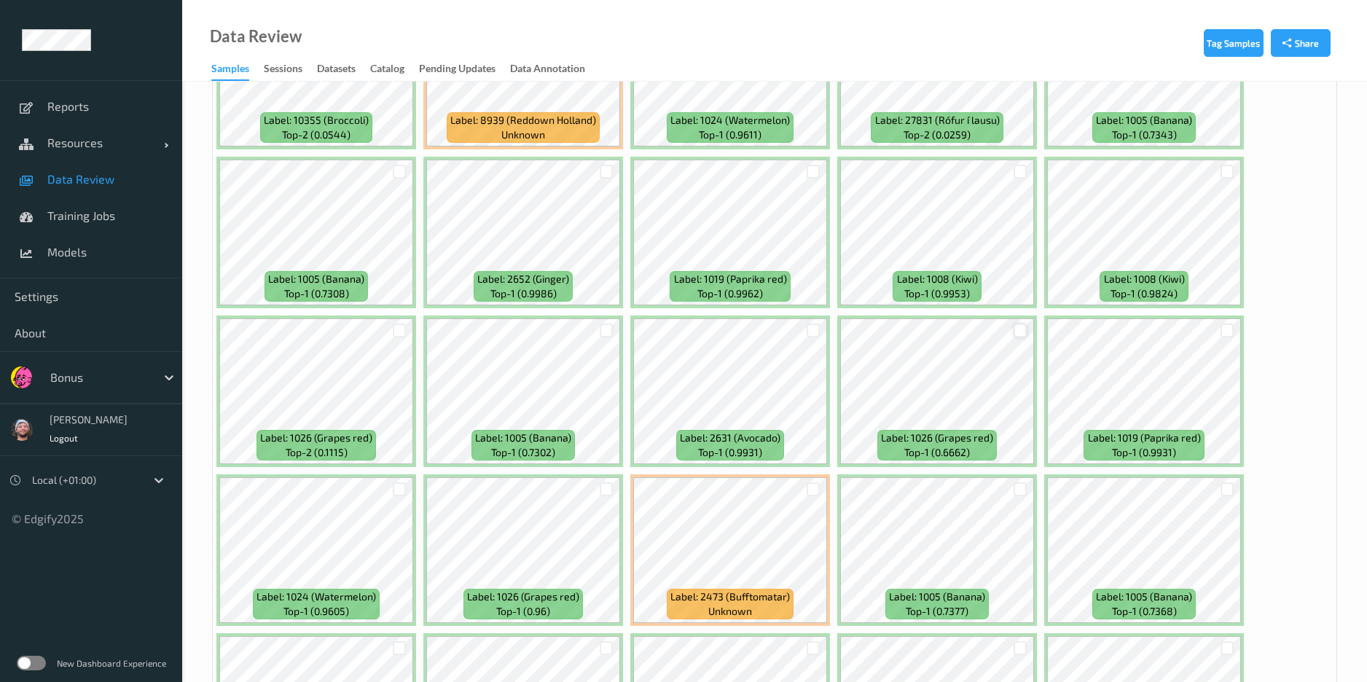
click at [1019, 330] on div at bounding box center [1020, 330] width 14 height 14
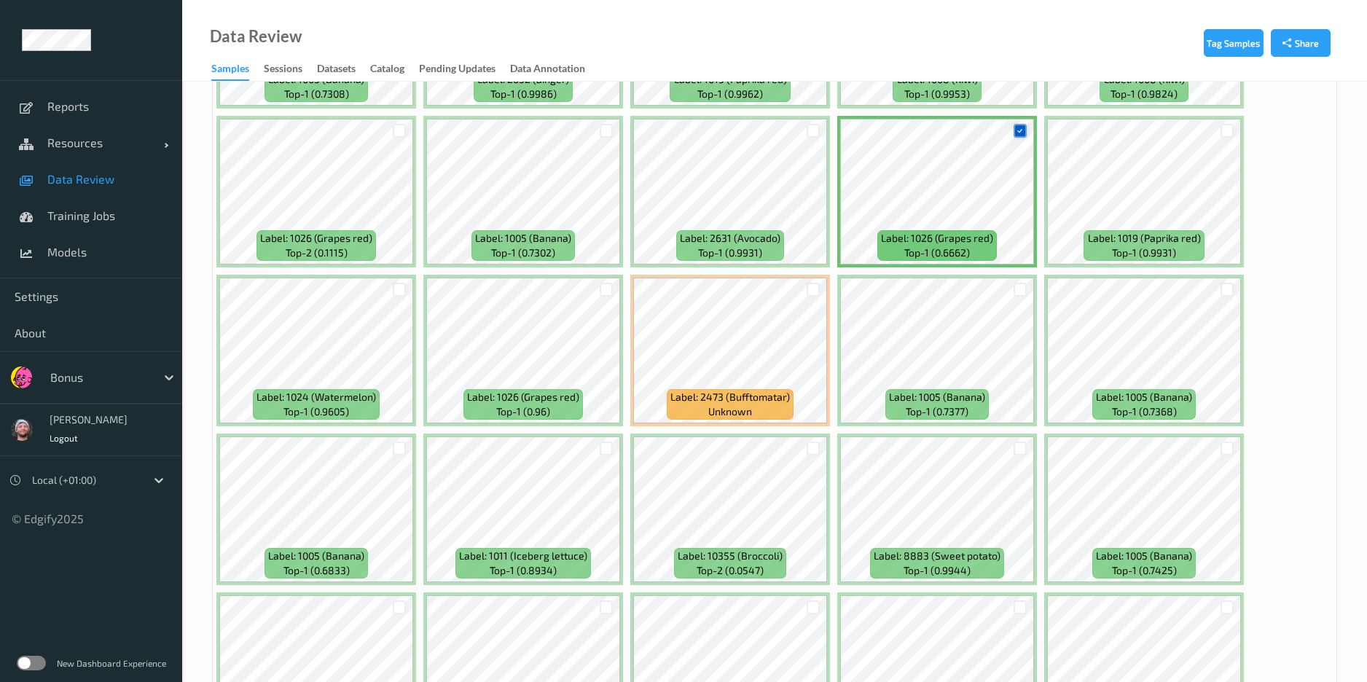
scroll to position [6167, 0]
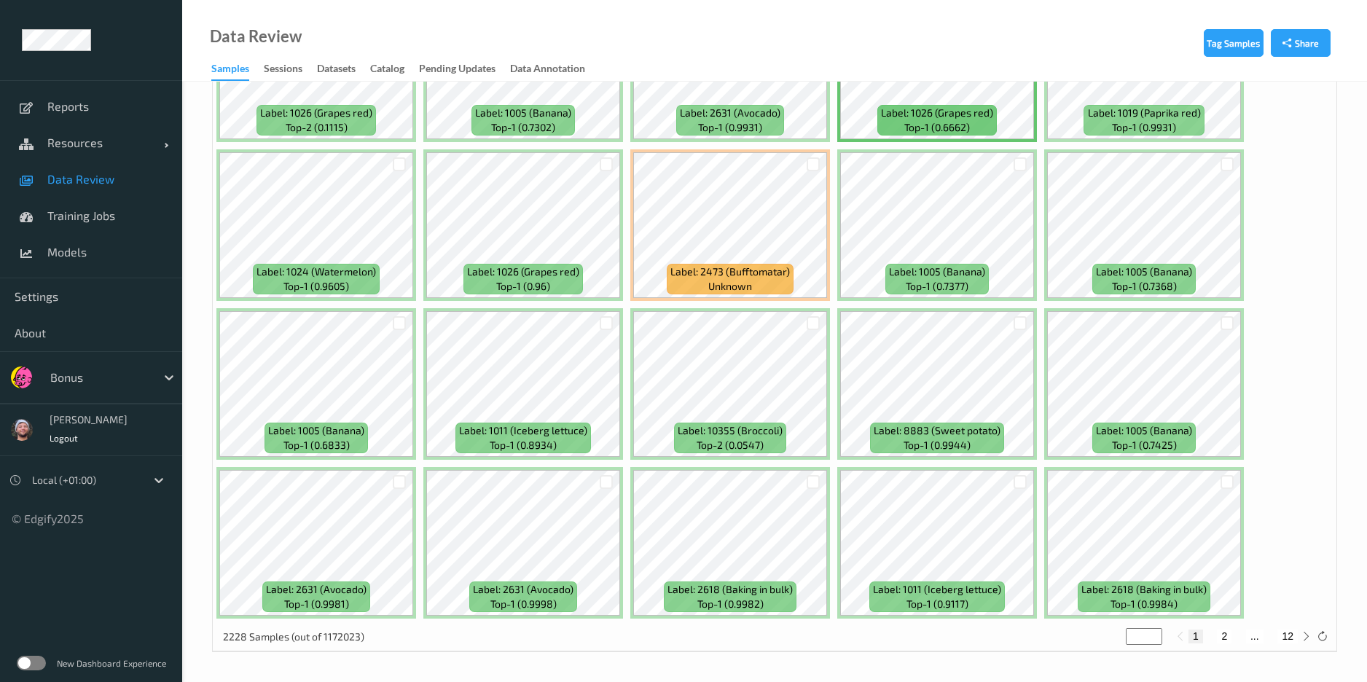
click at [1152, 568] on button "2" at bounding box center [1224, 635] width 15 height 13
type input "*"
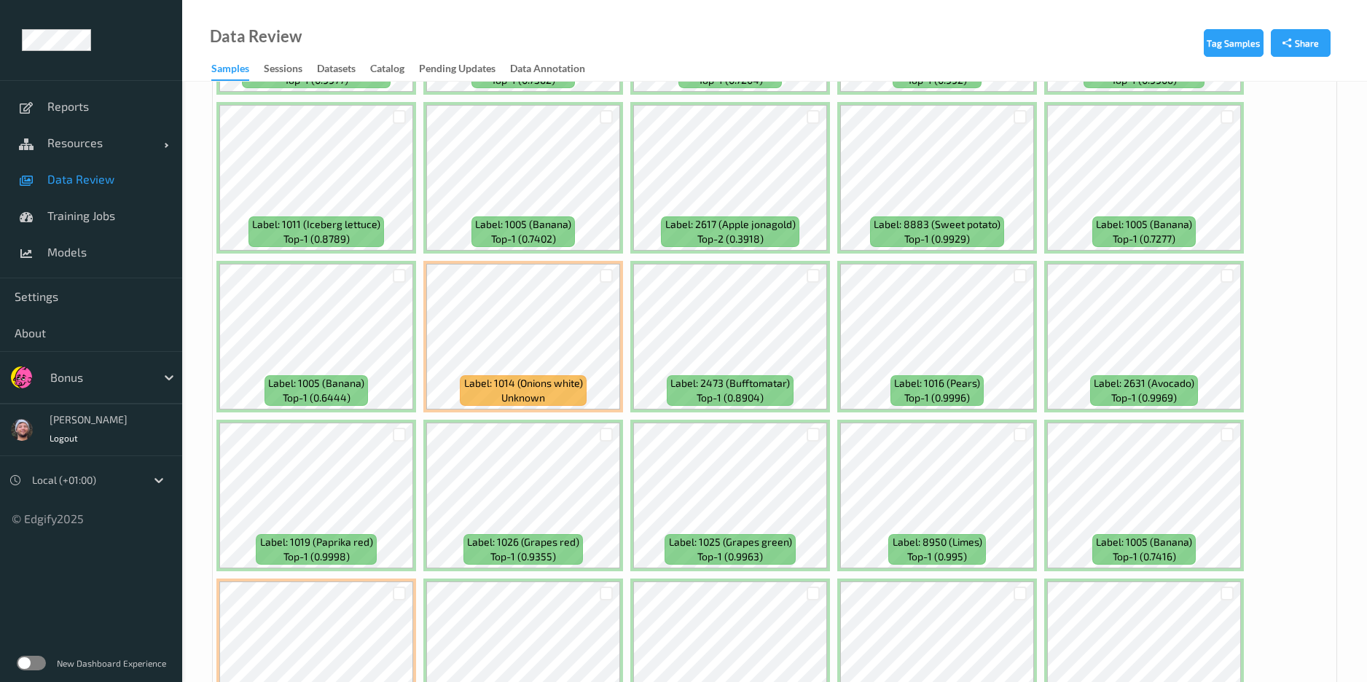
scroll to position [328, 0]
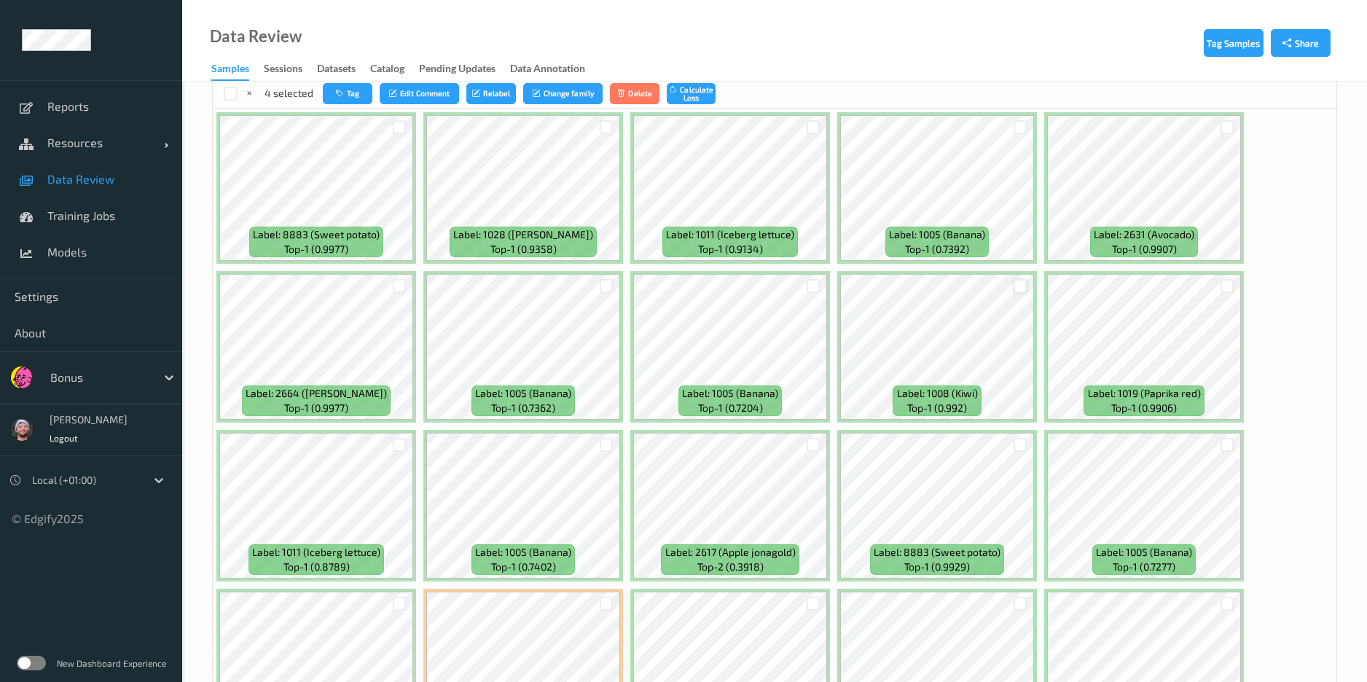
click at [1016, 286] on div at bounding box center [1020, 286] width 14 height 14
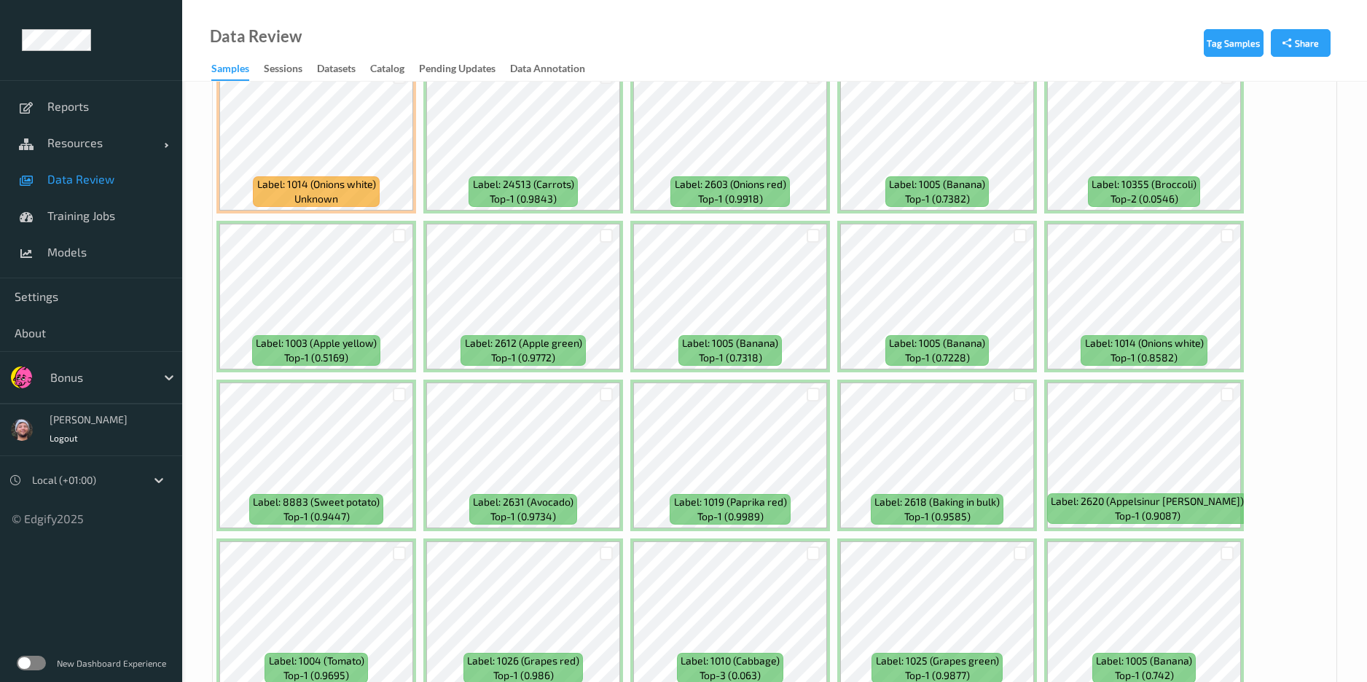
scroll to position [1202, 0]
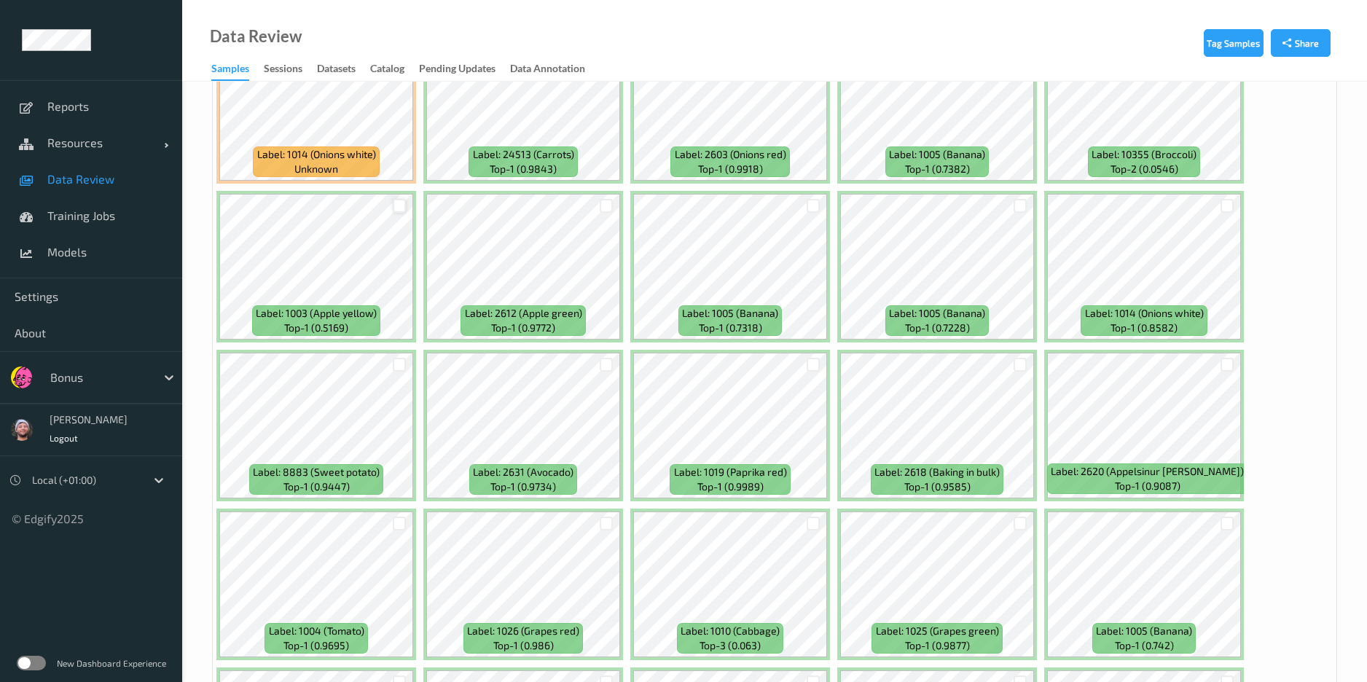
click at [397, 204] on div at bounding box center [400, 206] width 14 height 14
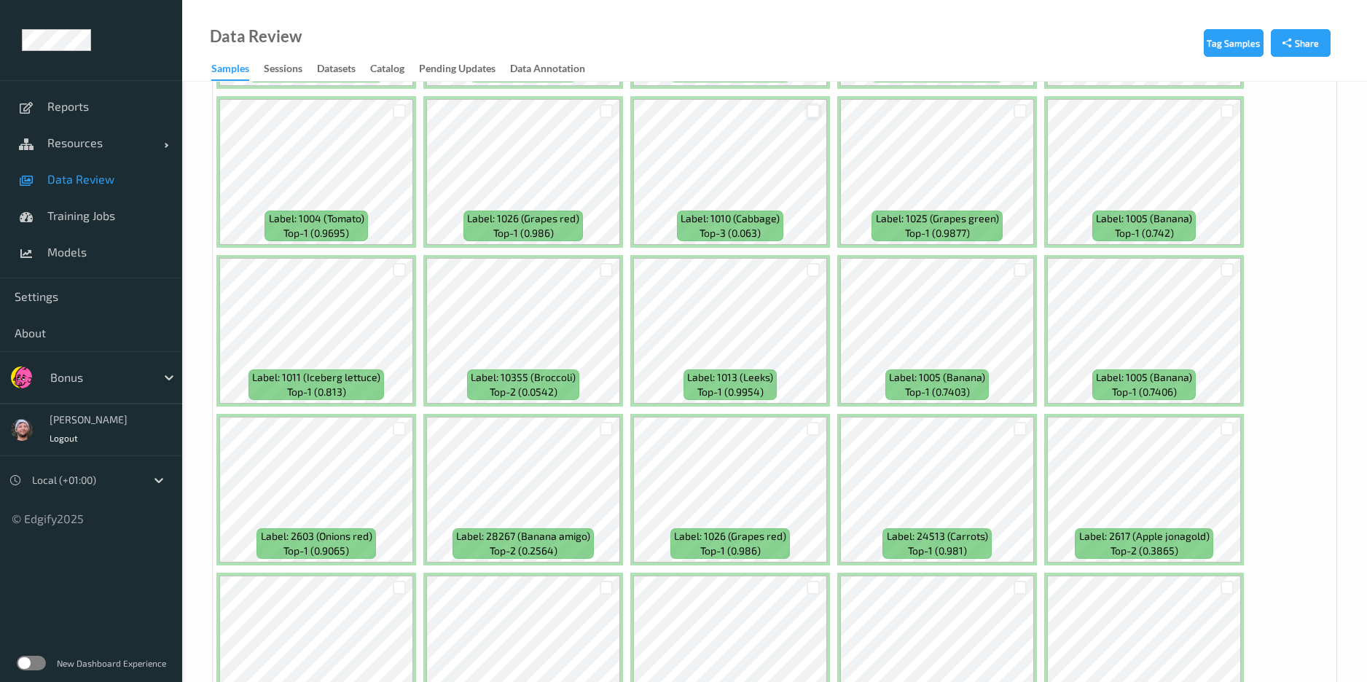
scroll to position [1858, 0]
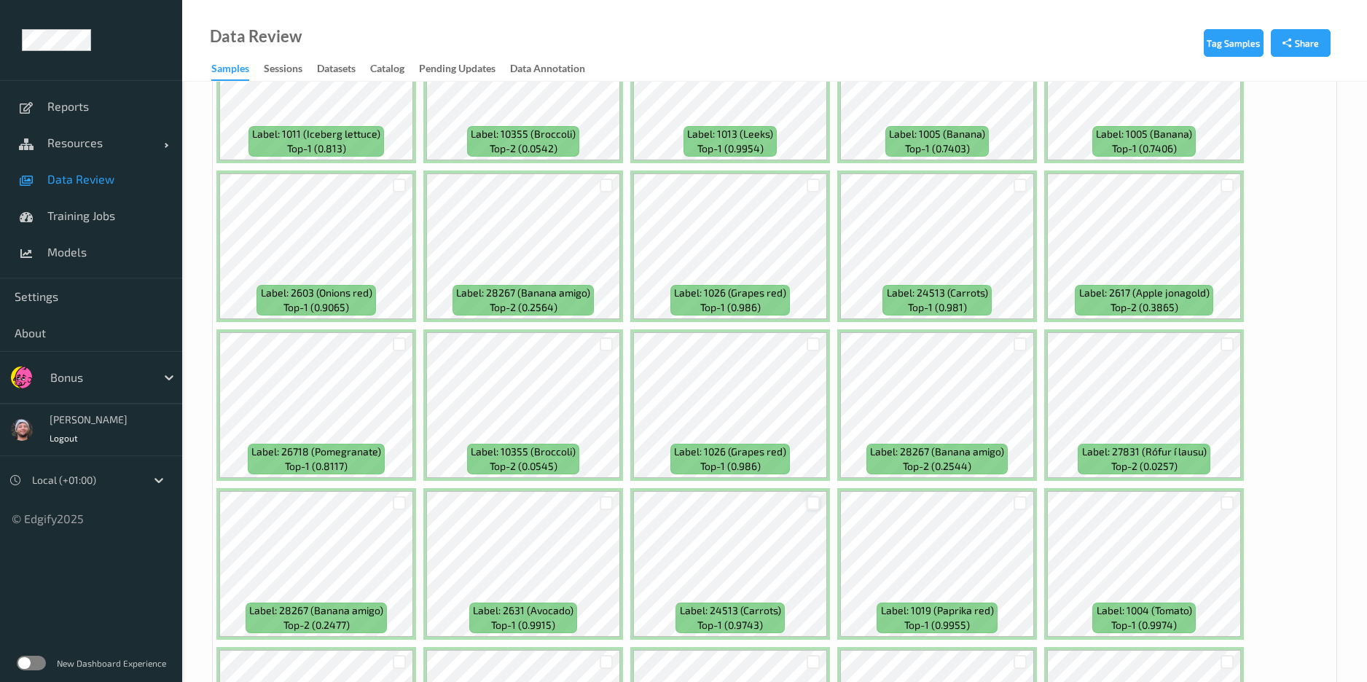
click at [809, 499] on div at bounding box center [813, 503] width 14 height 14
click at [403, 349] on div at bounding box center [400, 344] width 14 height 14
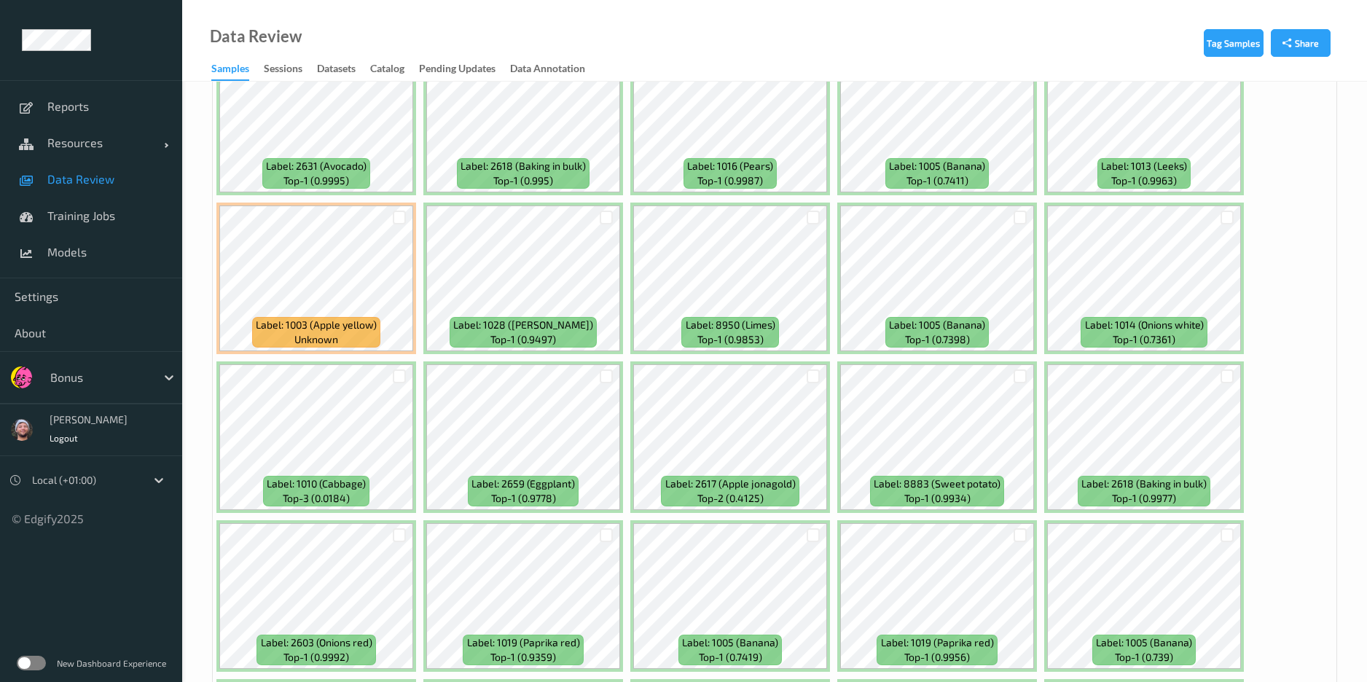
scroll to position [3278, 0]
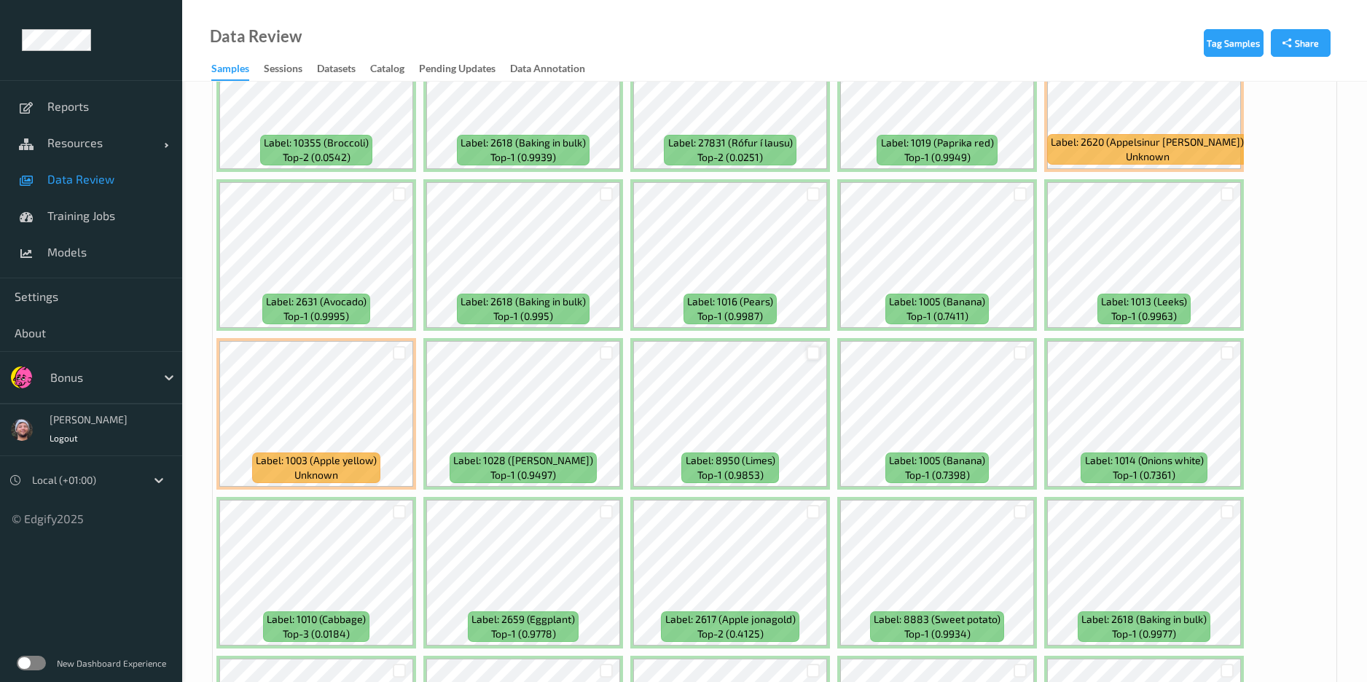
click at [811, 354] on div at bounding box center [813, 353] width 14 height 14
click at [402, 358] on div at bounding box center [400, 353] width 14 height 14
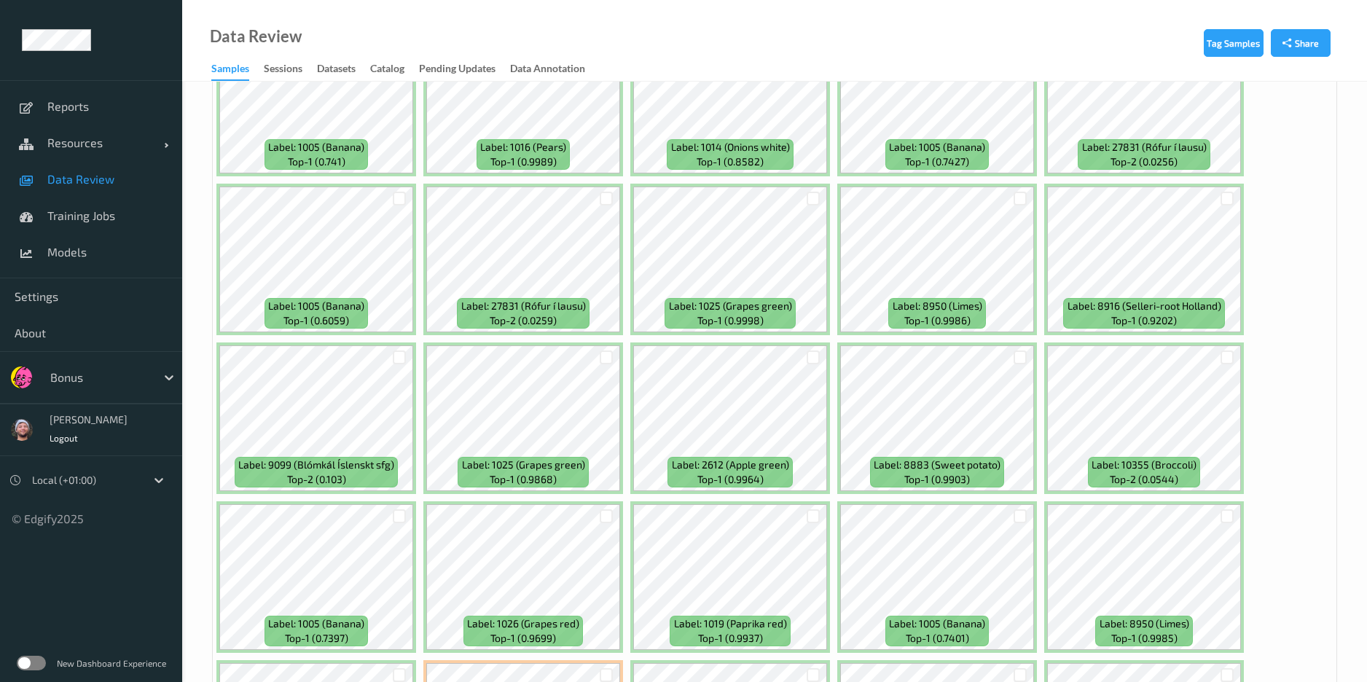
scroll to position [6120, 0]
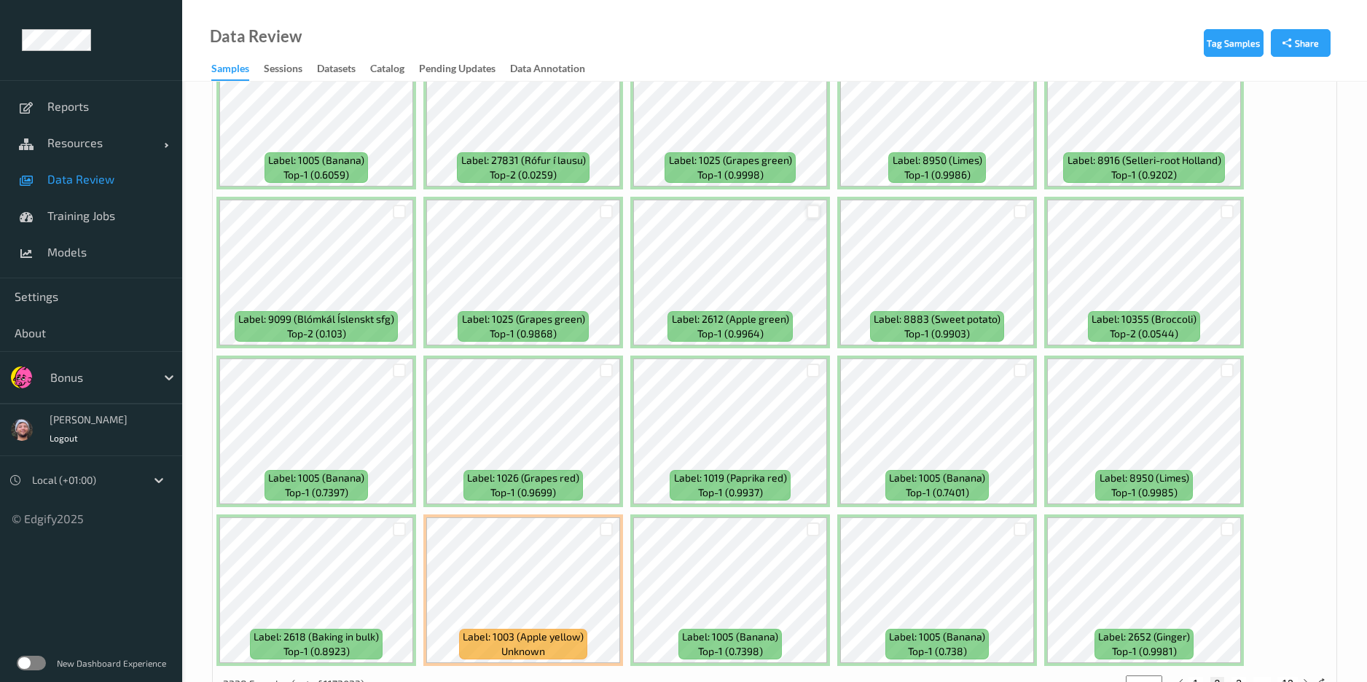
click at [811, 208] on div at bounding box center [813, 212] width 14 height 14
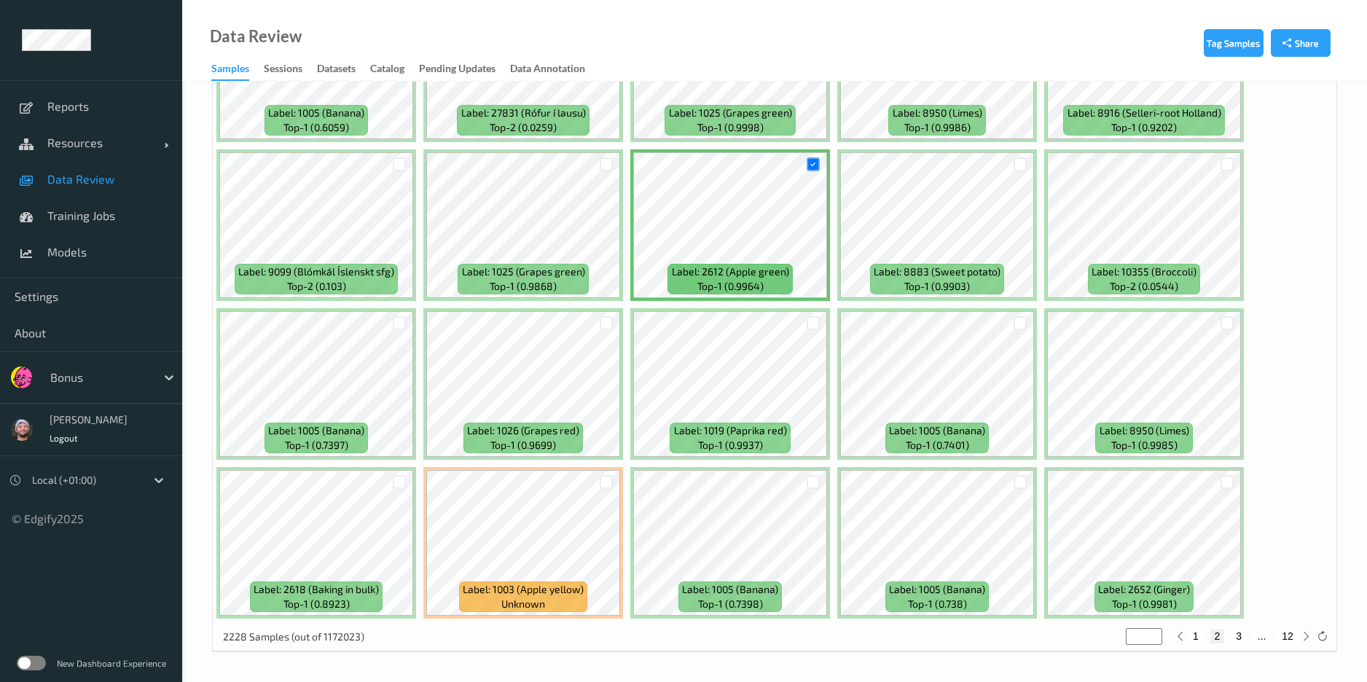
click at [1152, 568] on button "3" at bounding box center [1238, 635] width 15 height 13
type input "*"
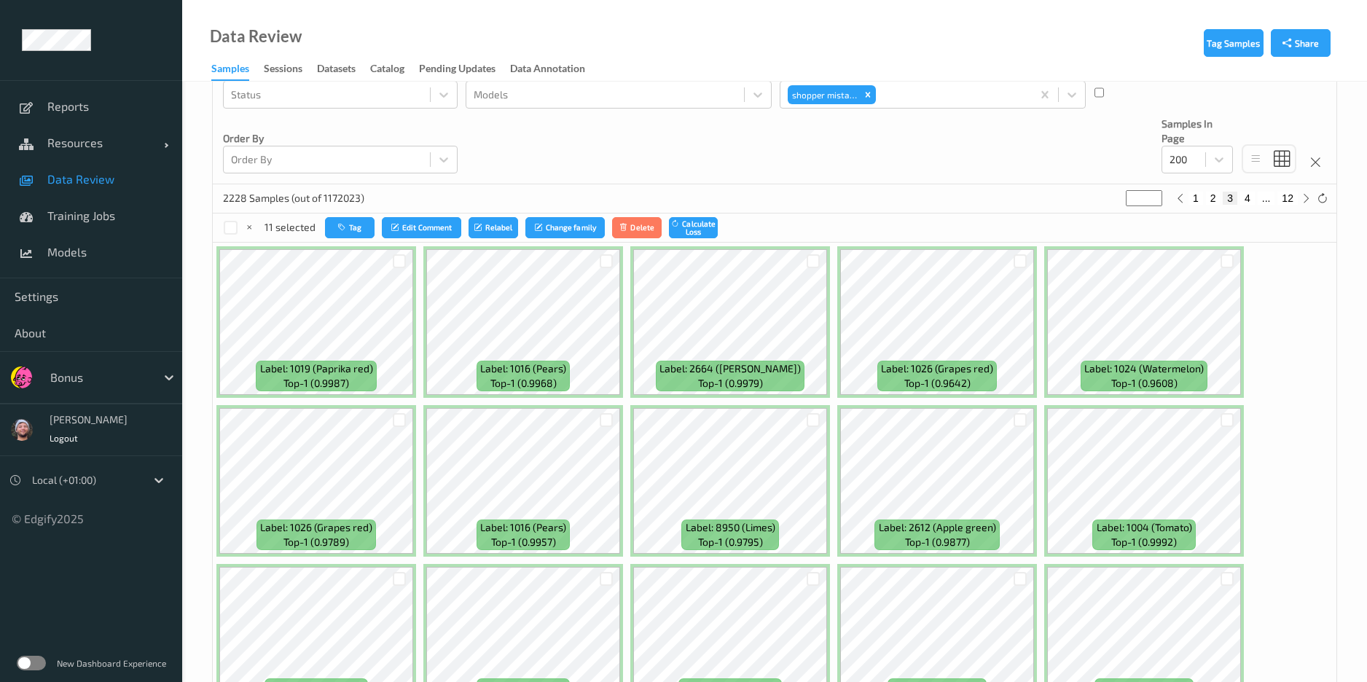
scroll to position [219, 0]
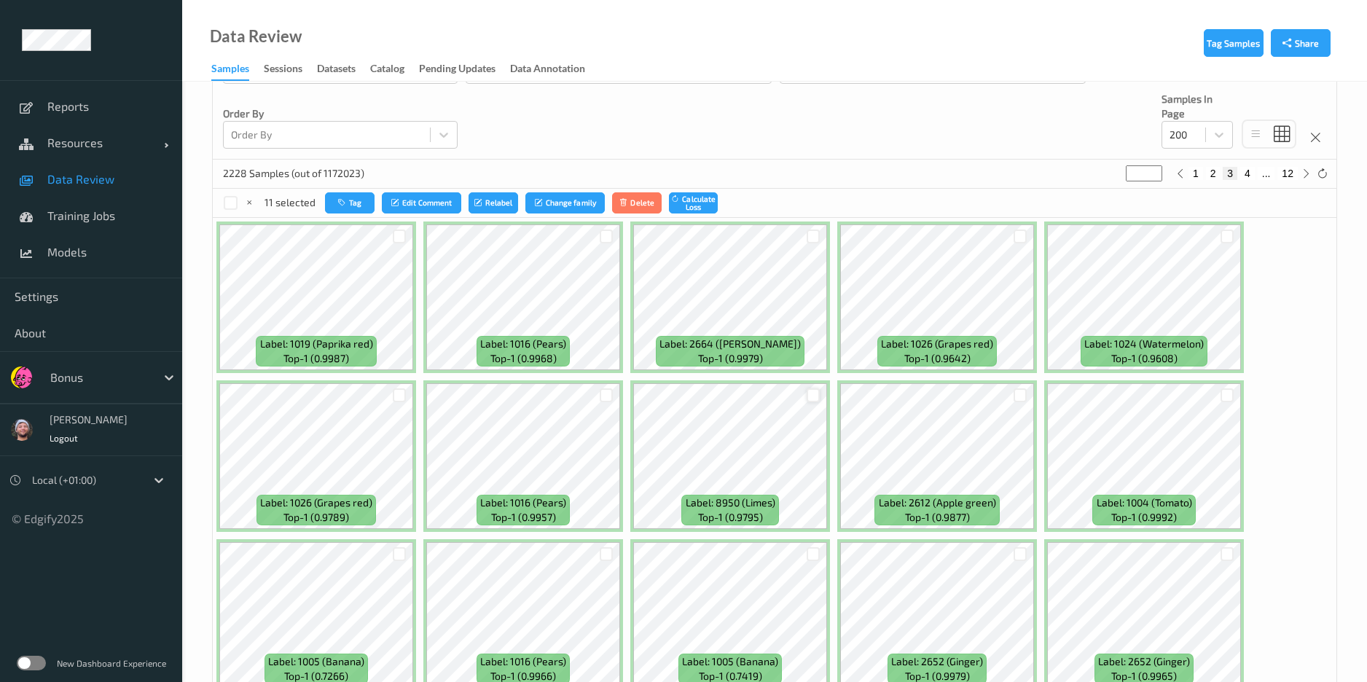
click at [816, 399] on div at bounding box center [813, 395] width 14 height 14
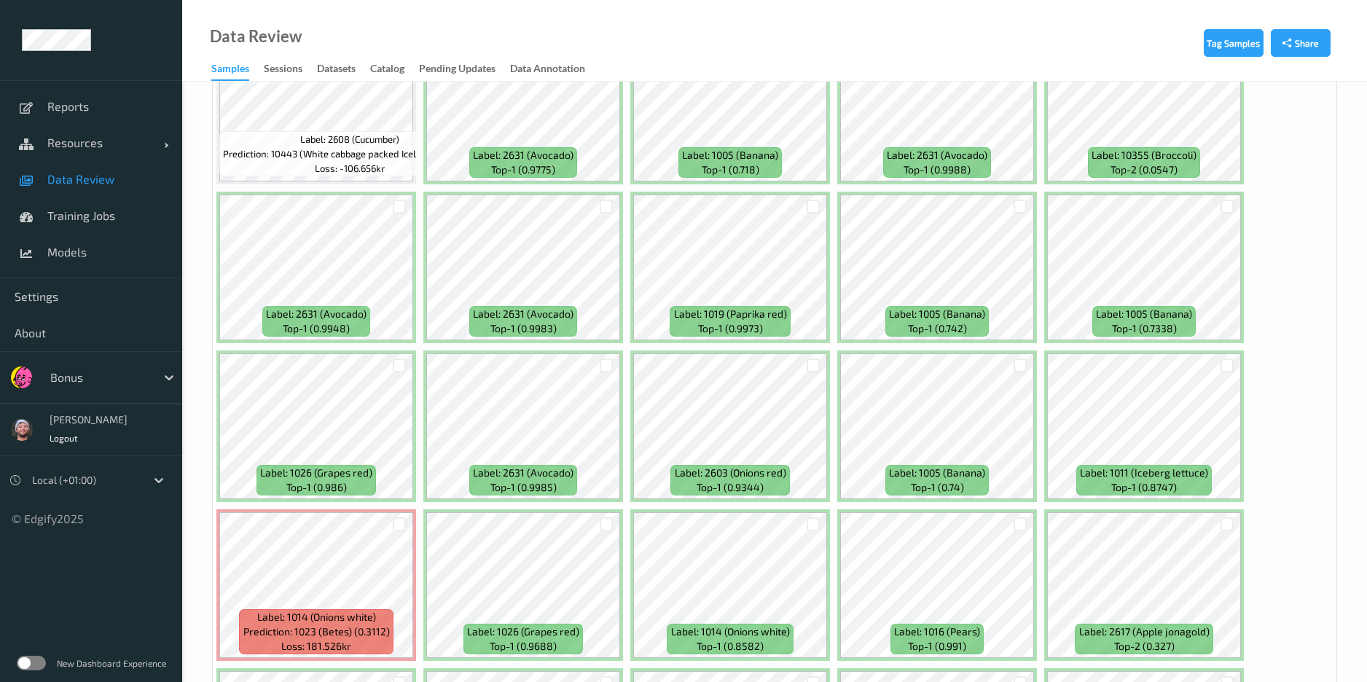
scroll to position [3934, 0]
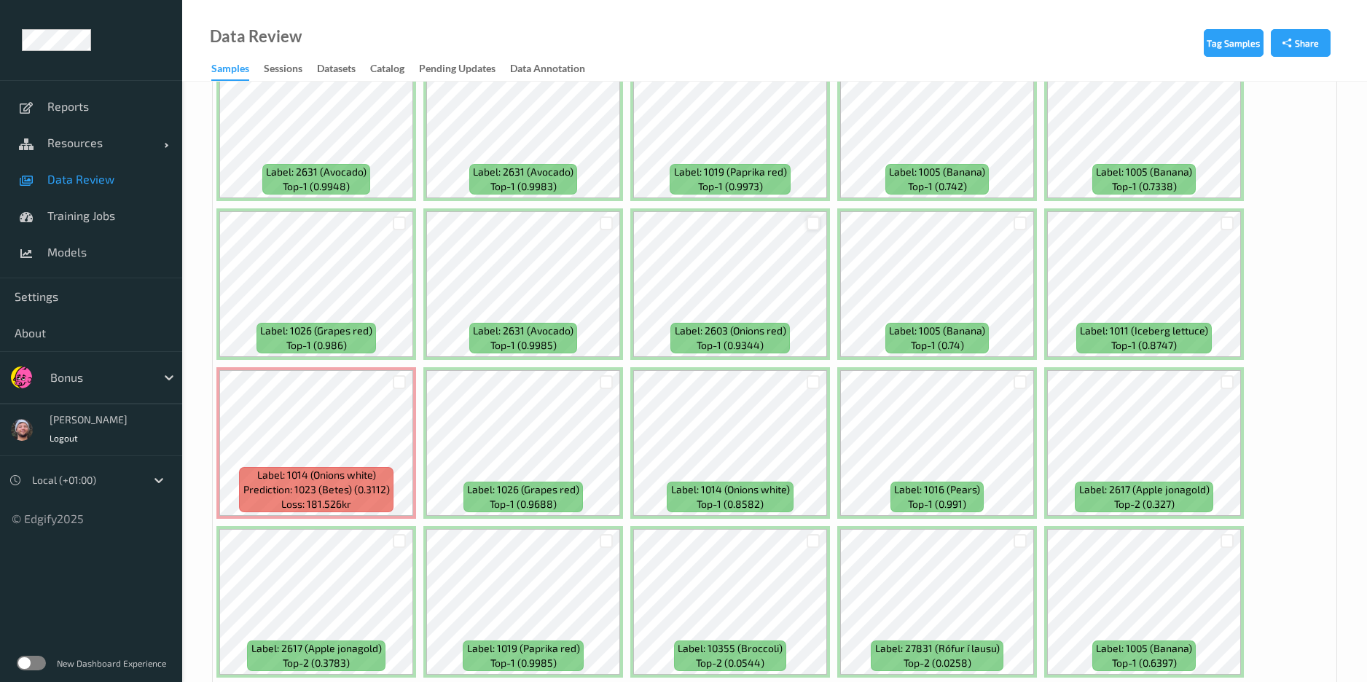
click at [806, 224] on div at bounding box center [813, 223] width 14 height 14
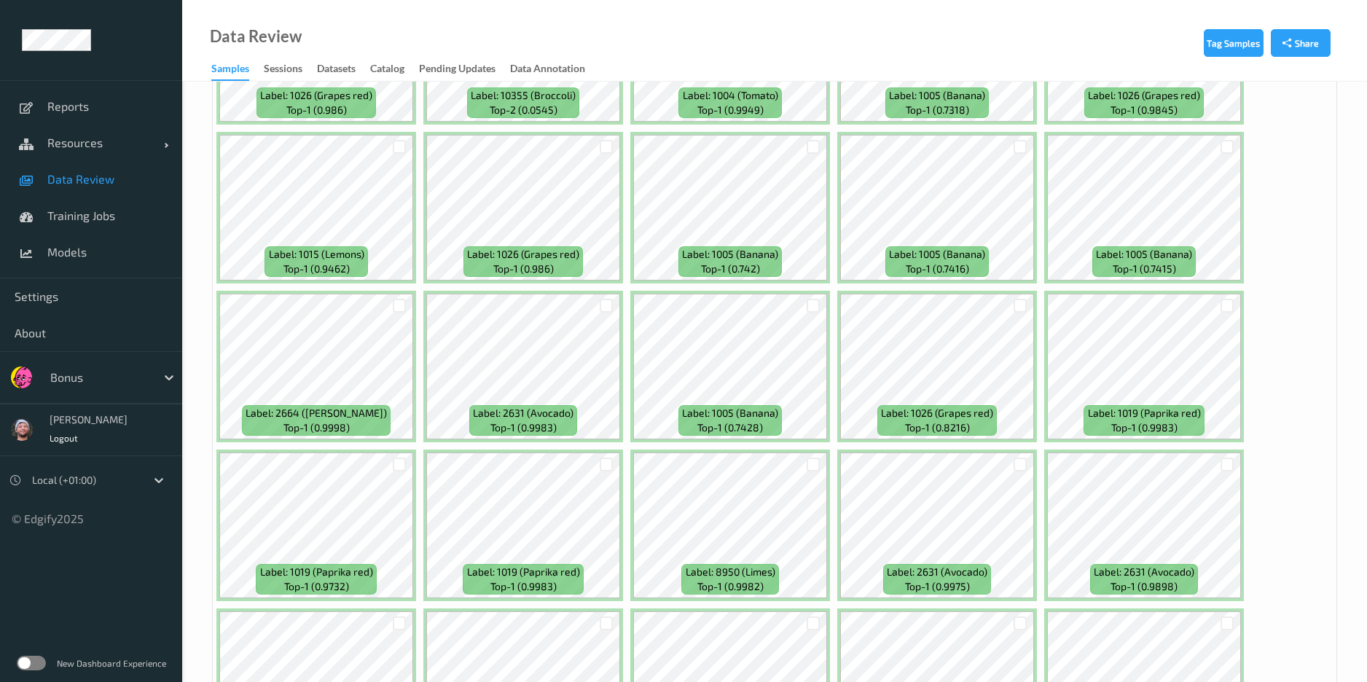
scroll to position [6167, 0]
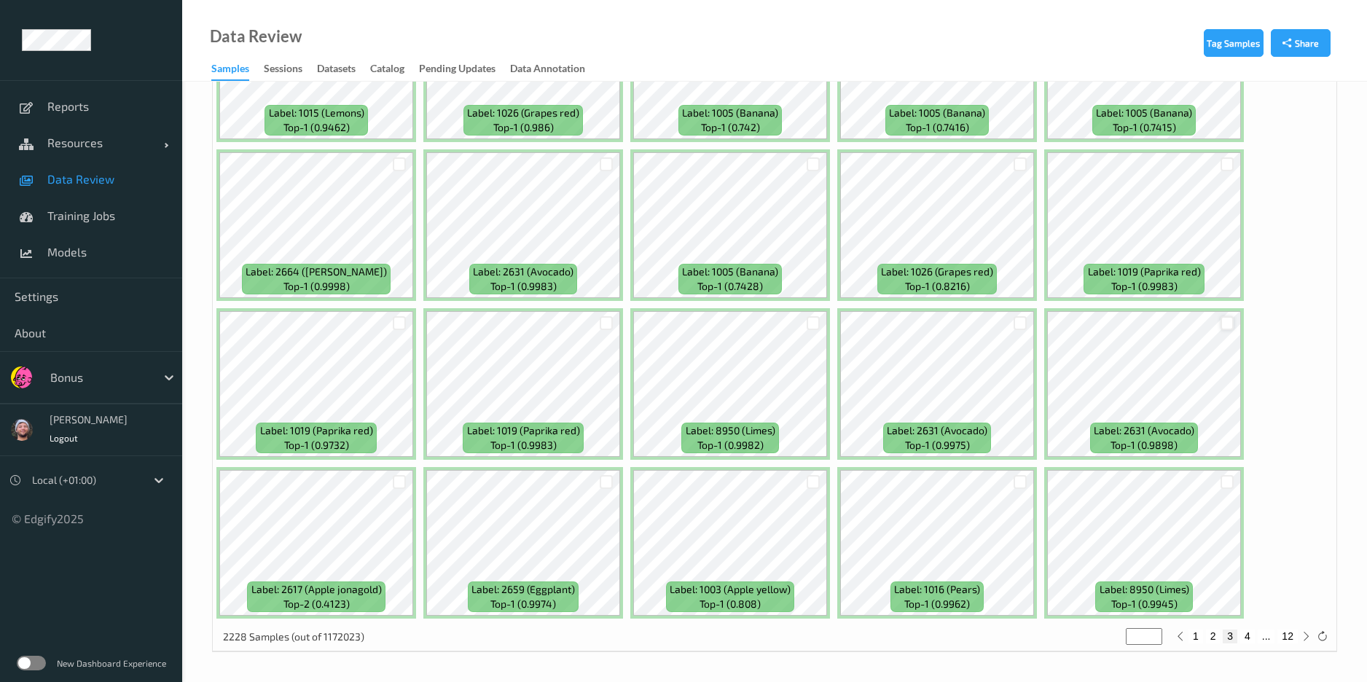
click at [1152, 320] on div at bounding box center [1227, 323] width 14 height 14
click at [1152, 568] on button "4" at bounding box center [1247, 635] width 15 height 13
type input "*"
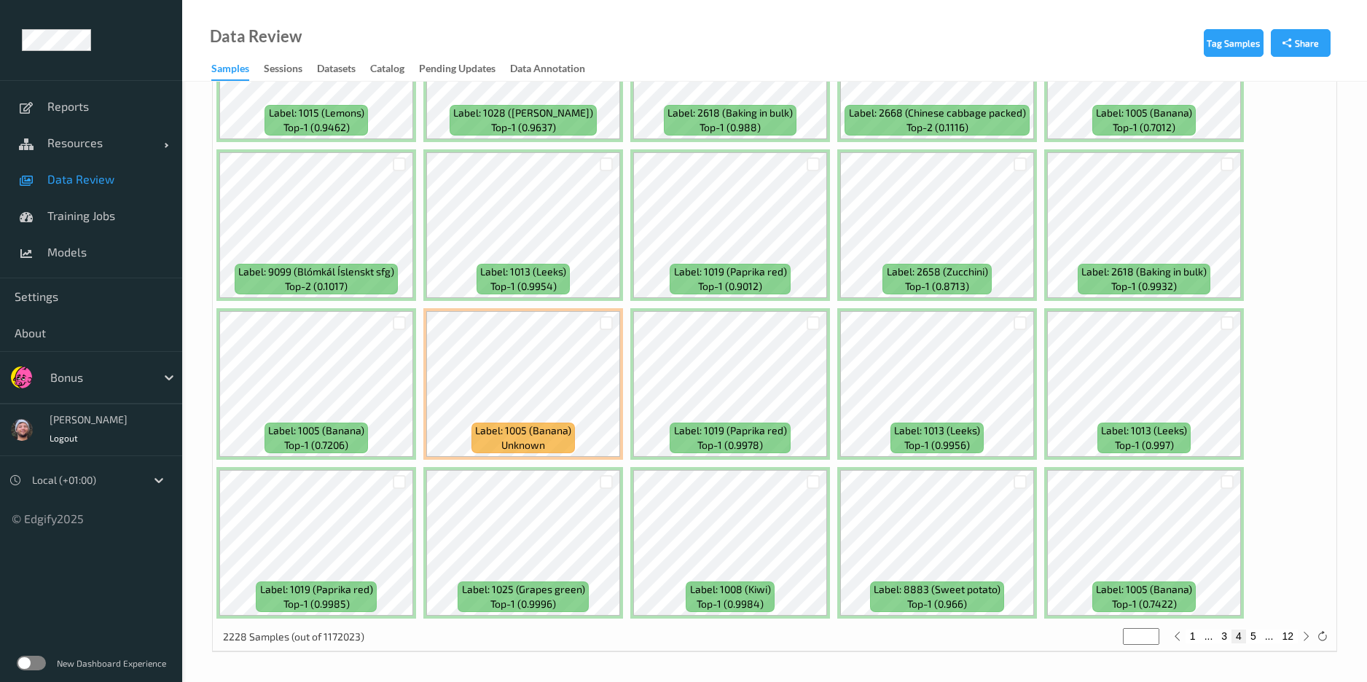
click at [1152, 568] on button "5" at bounding box center [1253, 635] width 15 height 13
type input "*"
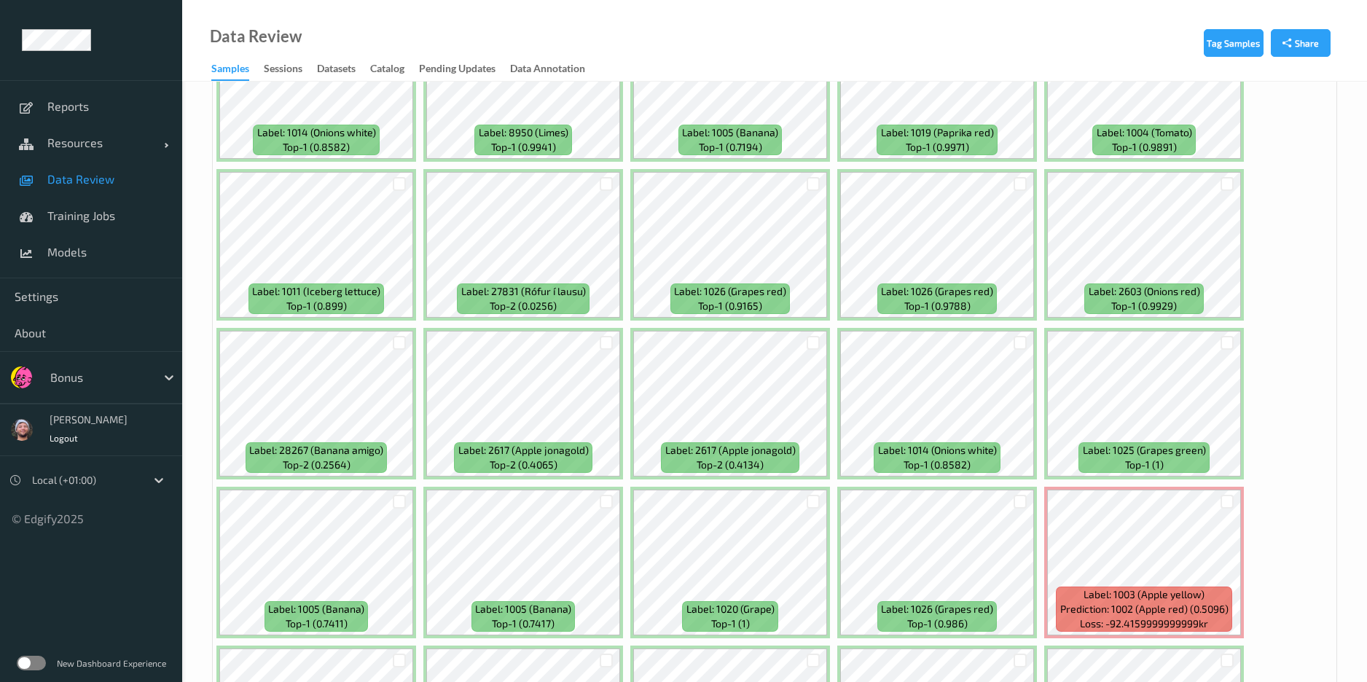
scroll to position [3278, 0]
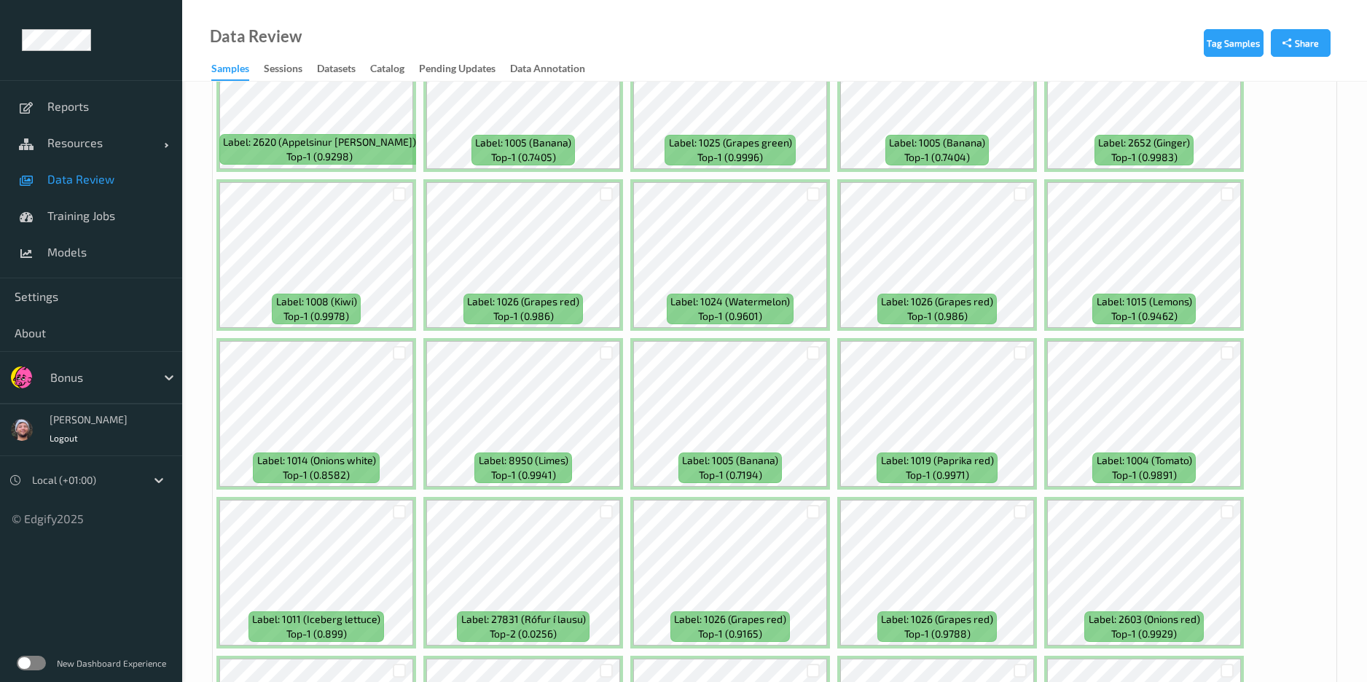
click at [595, 355] on div at bounding box center [606, 353] width 28 height 24
click at [600, 355] on div at bounding box center [607, 353] width 14 height 14
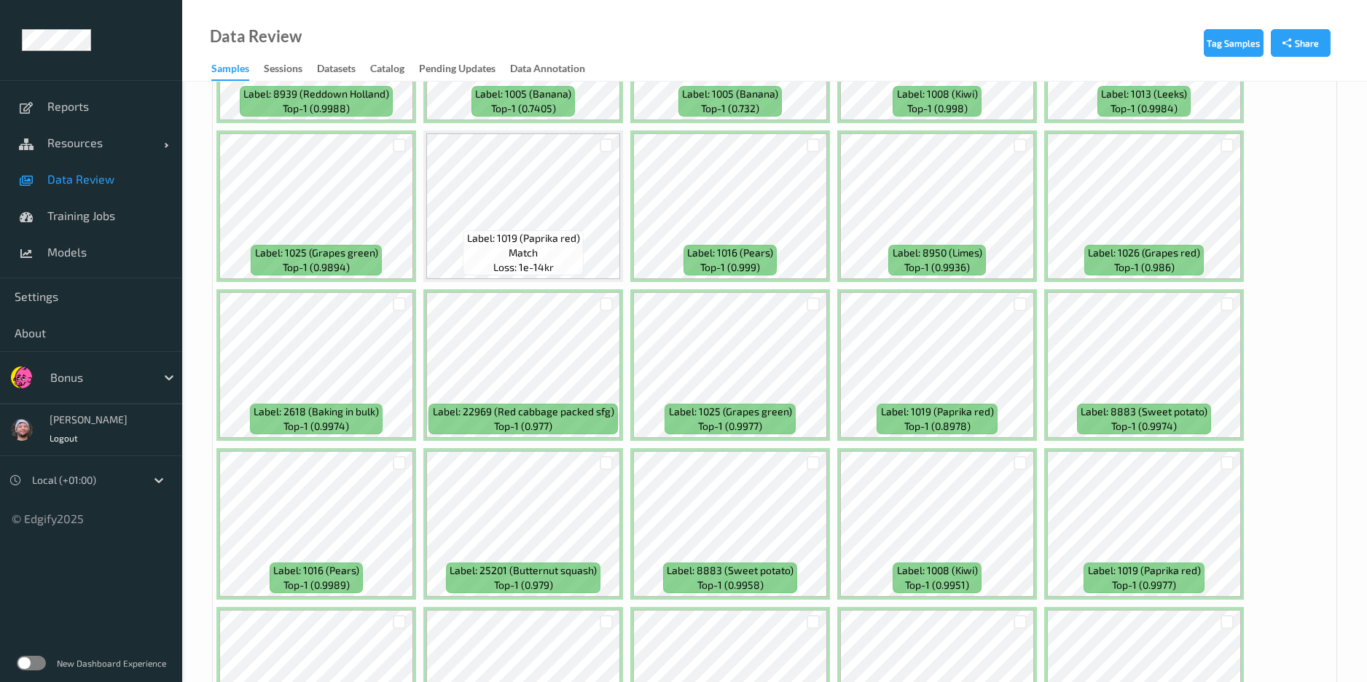
scroll to position [5792, 0]
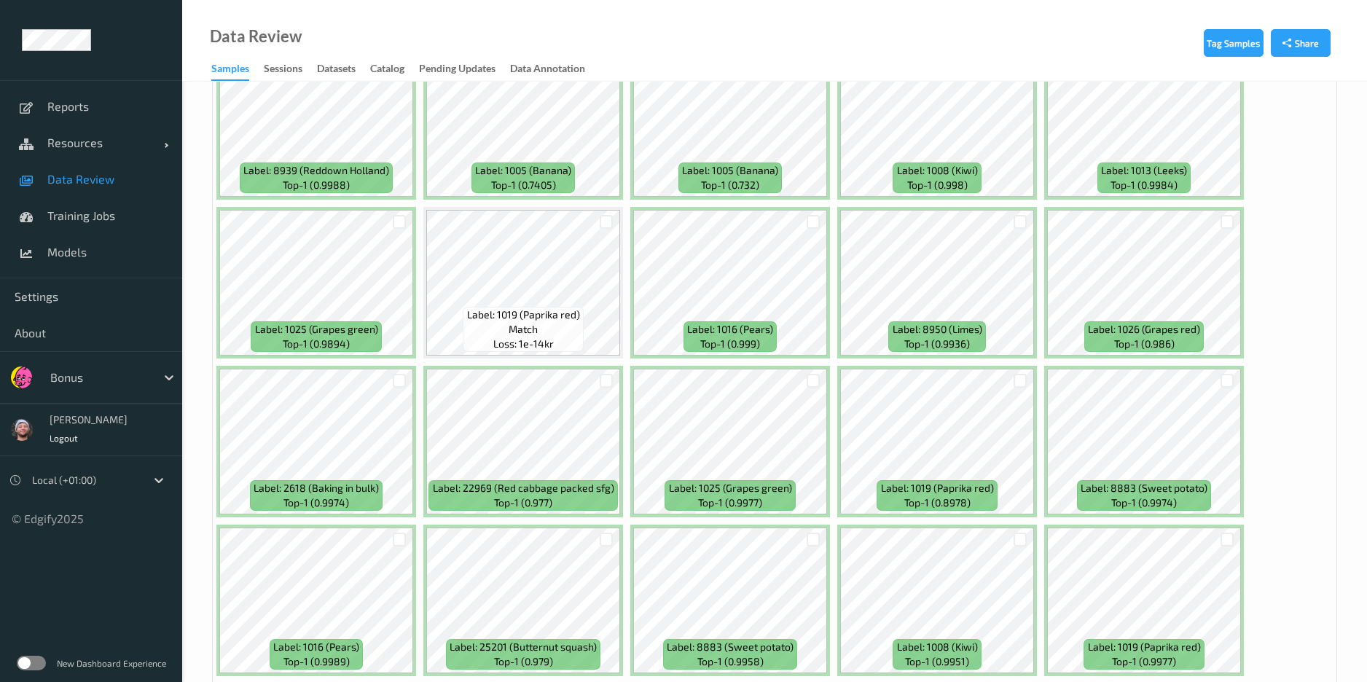
click at [806, 218] on div at bounding box center [813, 222] width 14 height 14
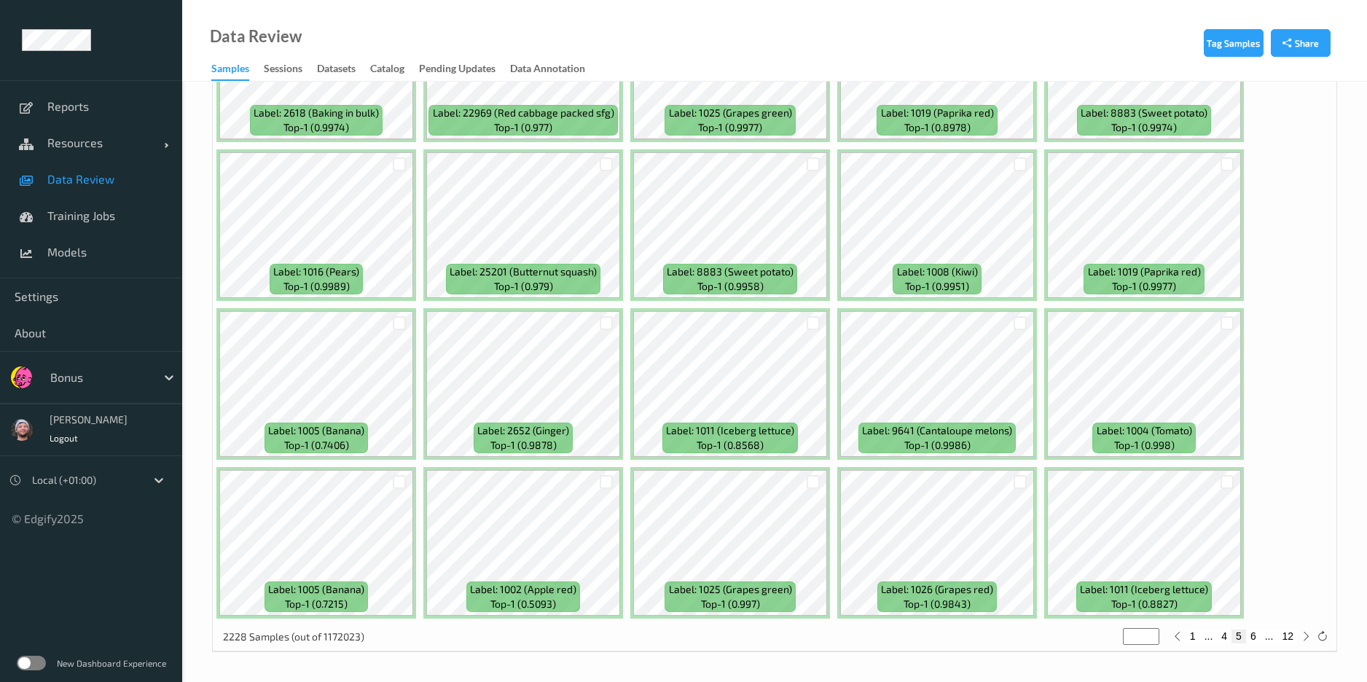
click at [1152, 568] on button "6" at bounding box center [1253, 635] width 15 height 13
type input "*"
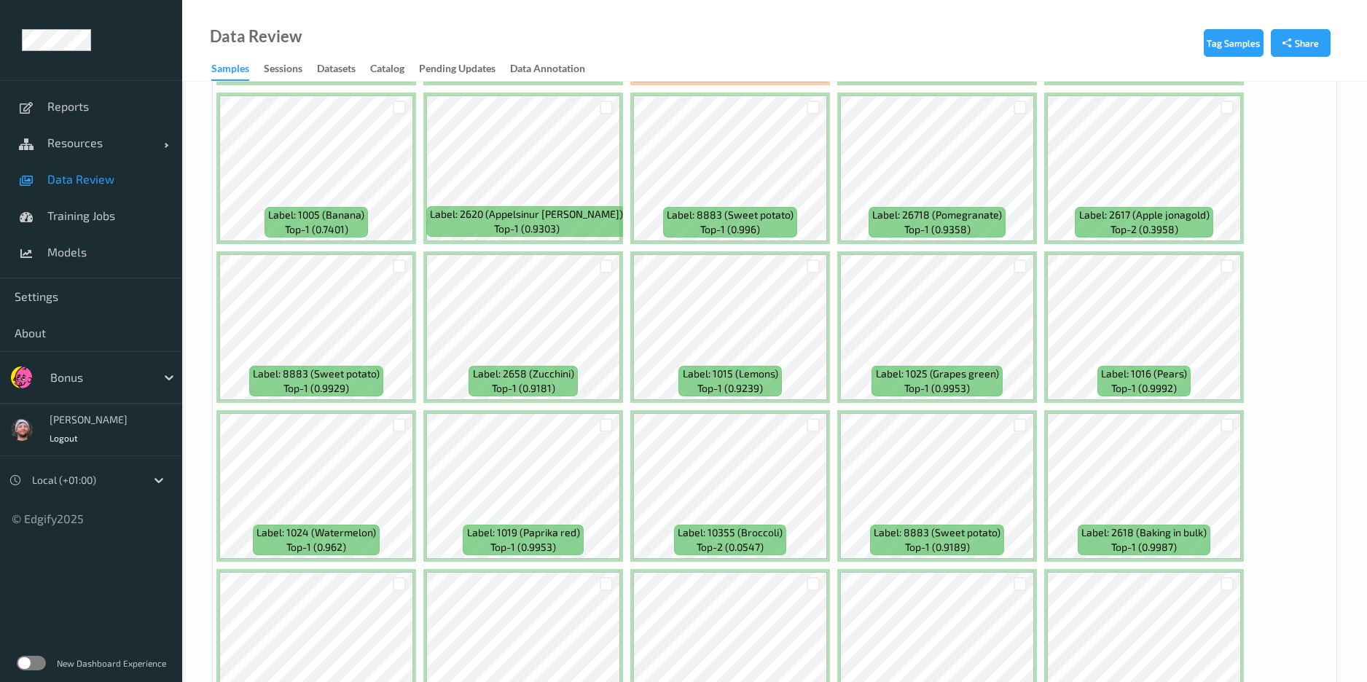
scroll to position [1858, 0]
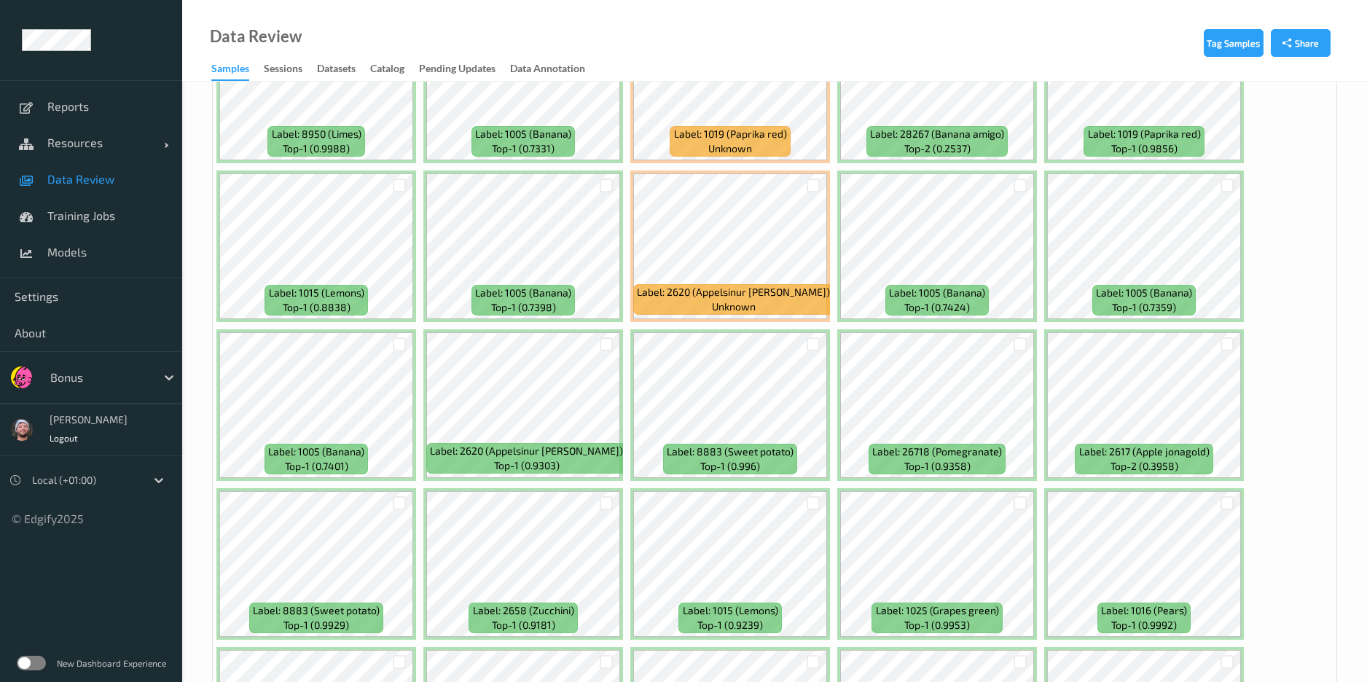
click at [390, 181] on div at bounding box center [399, 185] width 28 height 24
click at [393, 182] on div at bounding box center [400, 185] width 14 height 14
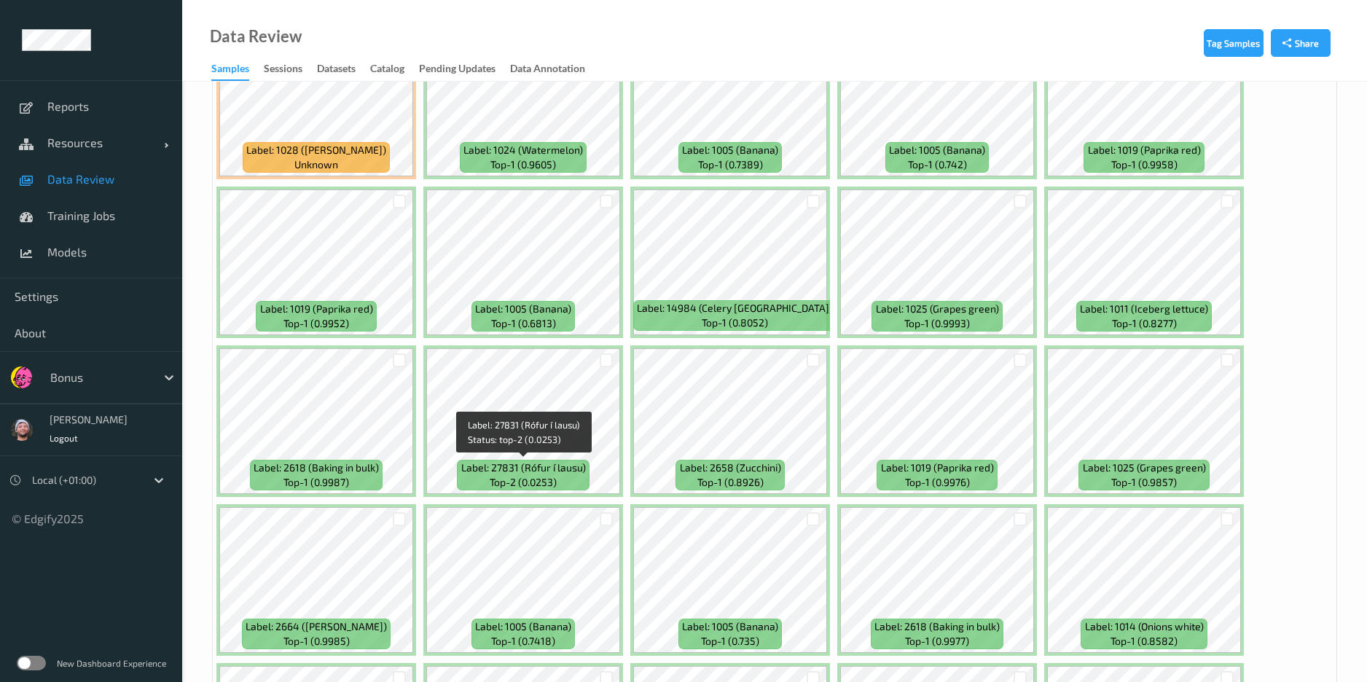
scroll to position [3060, 0]
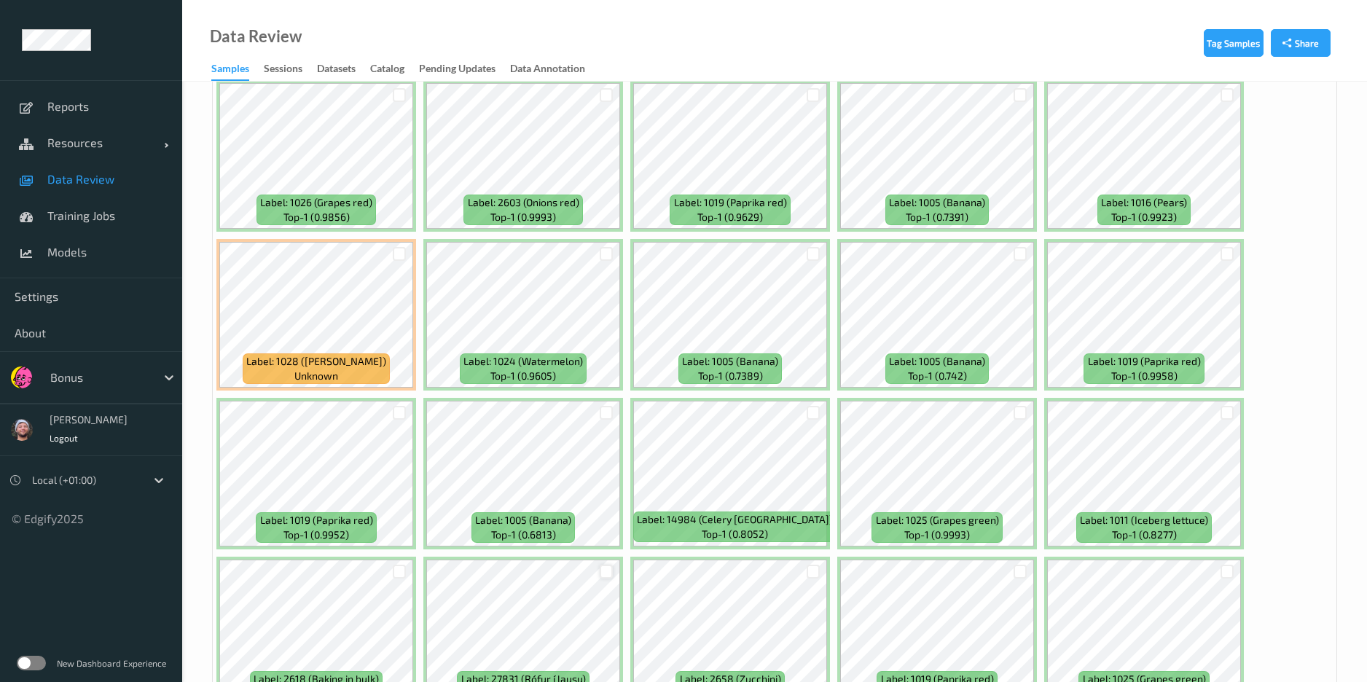
click at [604, 568] on div at bounding box center [607, 572] width 14 height 14
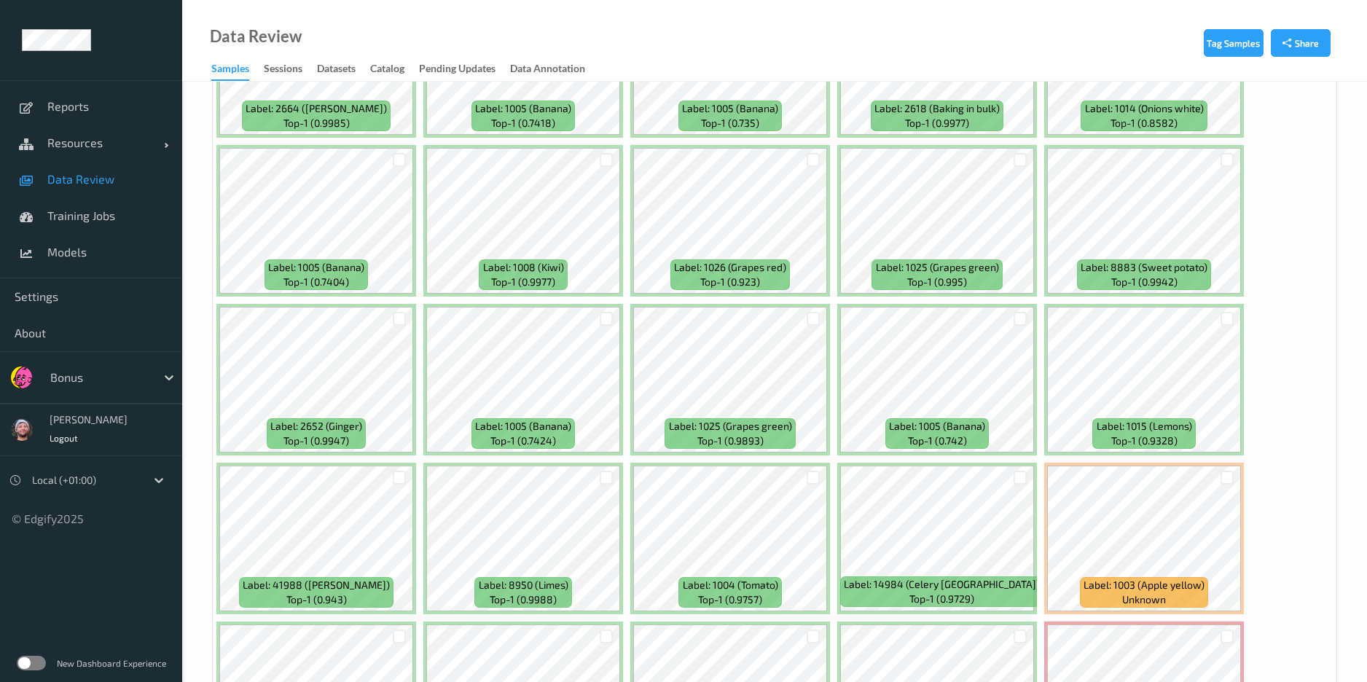
scroll to position [3934, 0]
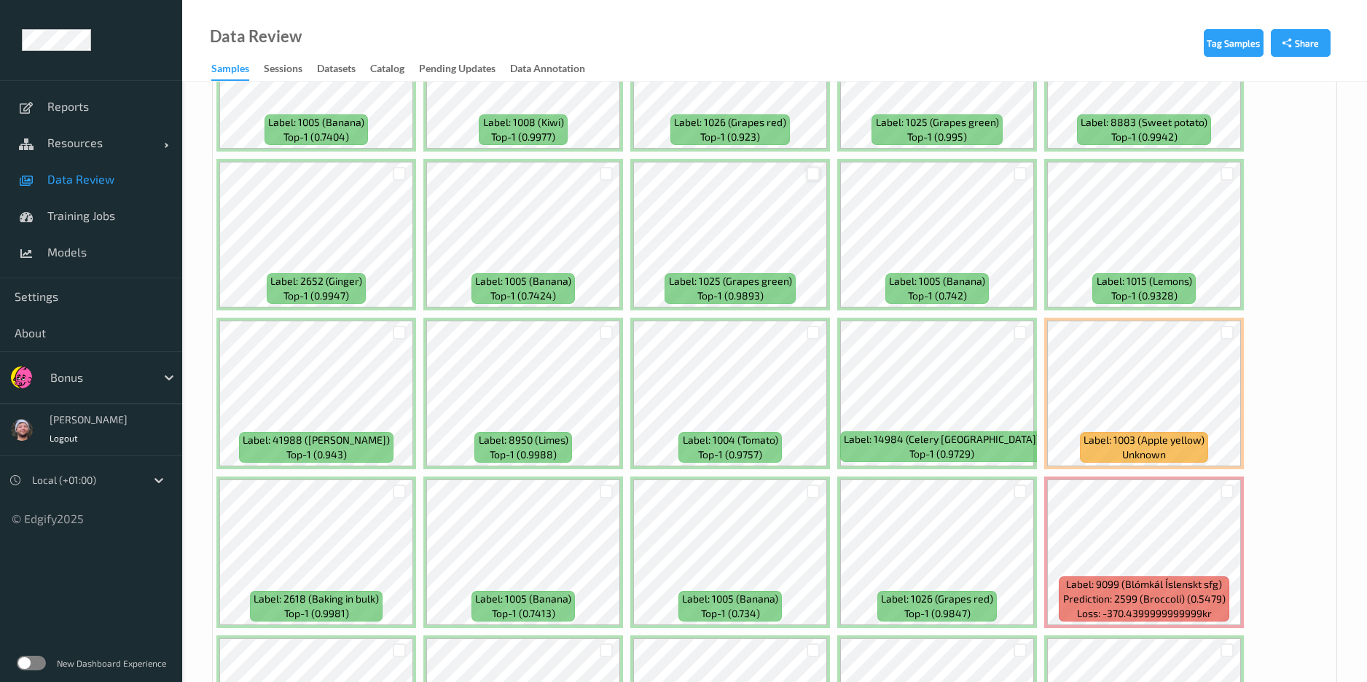
click at [815, 176] on div at bounding box center [813, 174] width 14 height 14
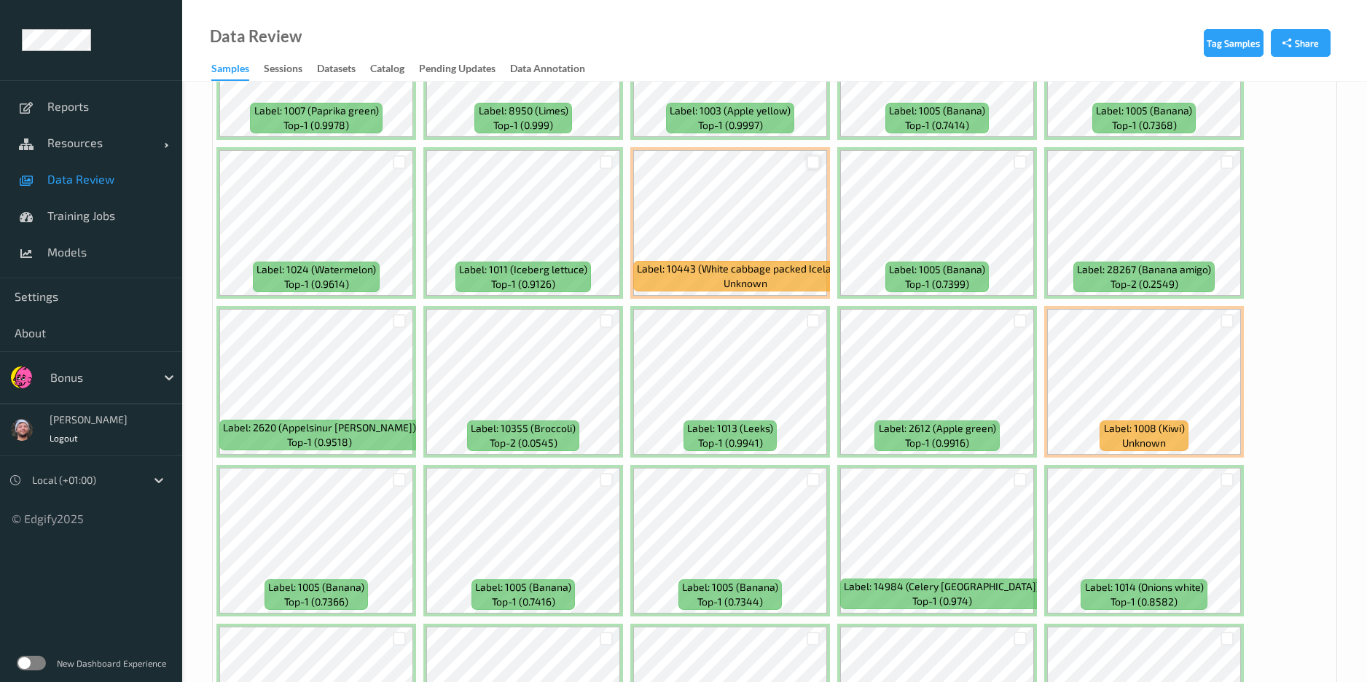
click at [809, 164] on div at bounding box center [813, 162] width 14 height 14
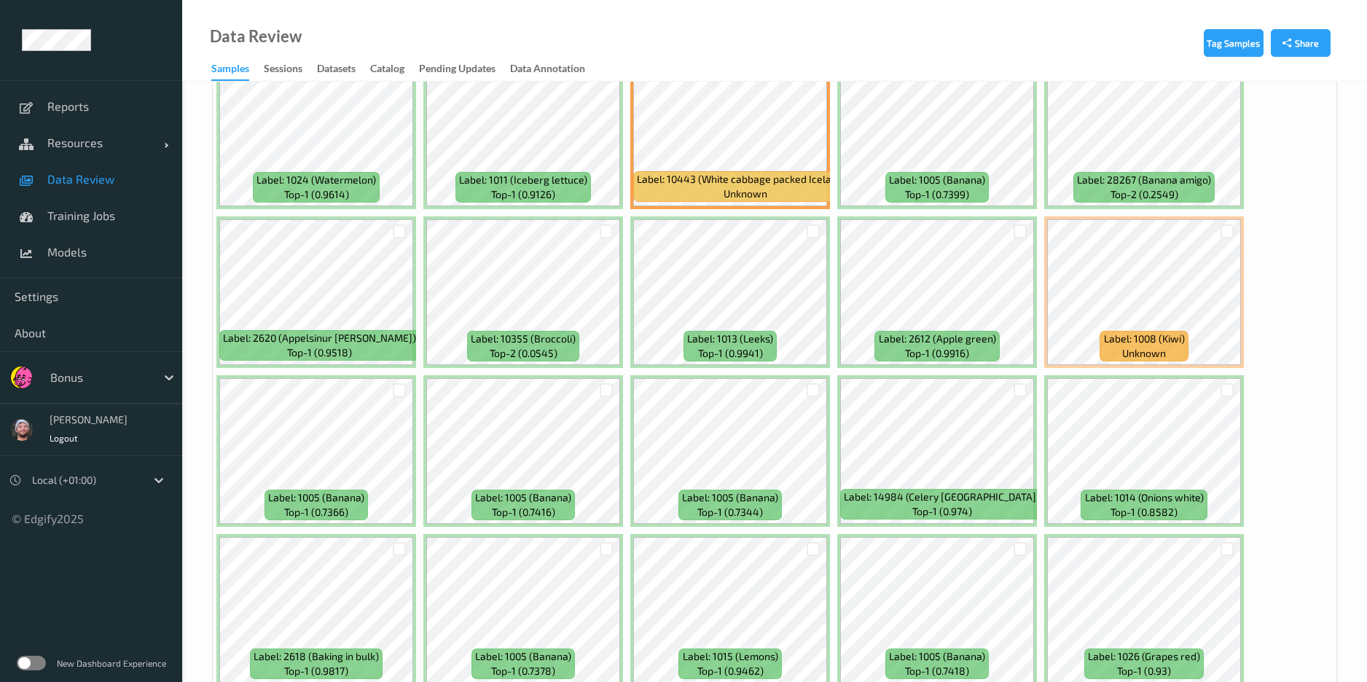
scroll to position [6167, 0]
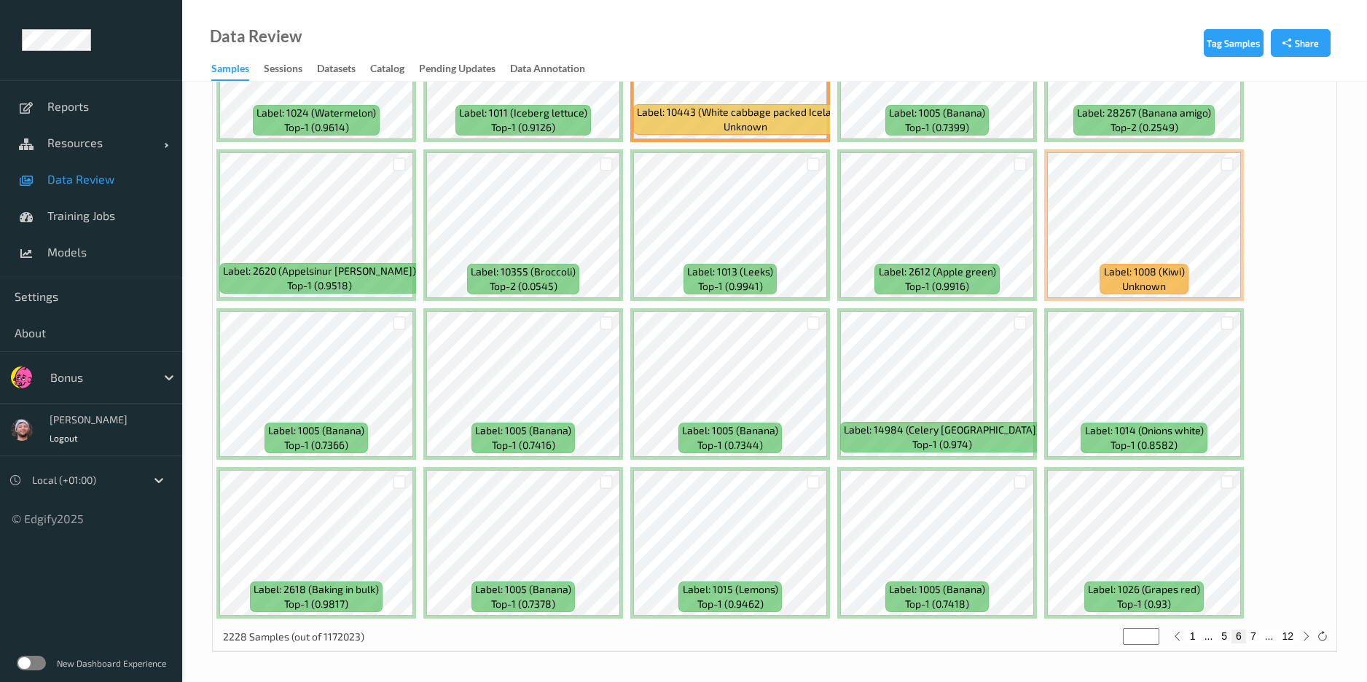
click at [1152, 568] on button "7" at bounding box center [1253, 635] width 15 height 13
type input "*"
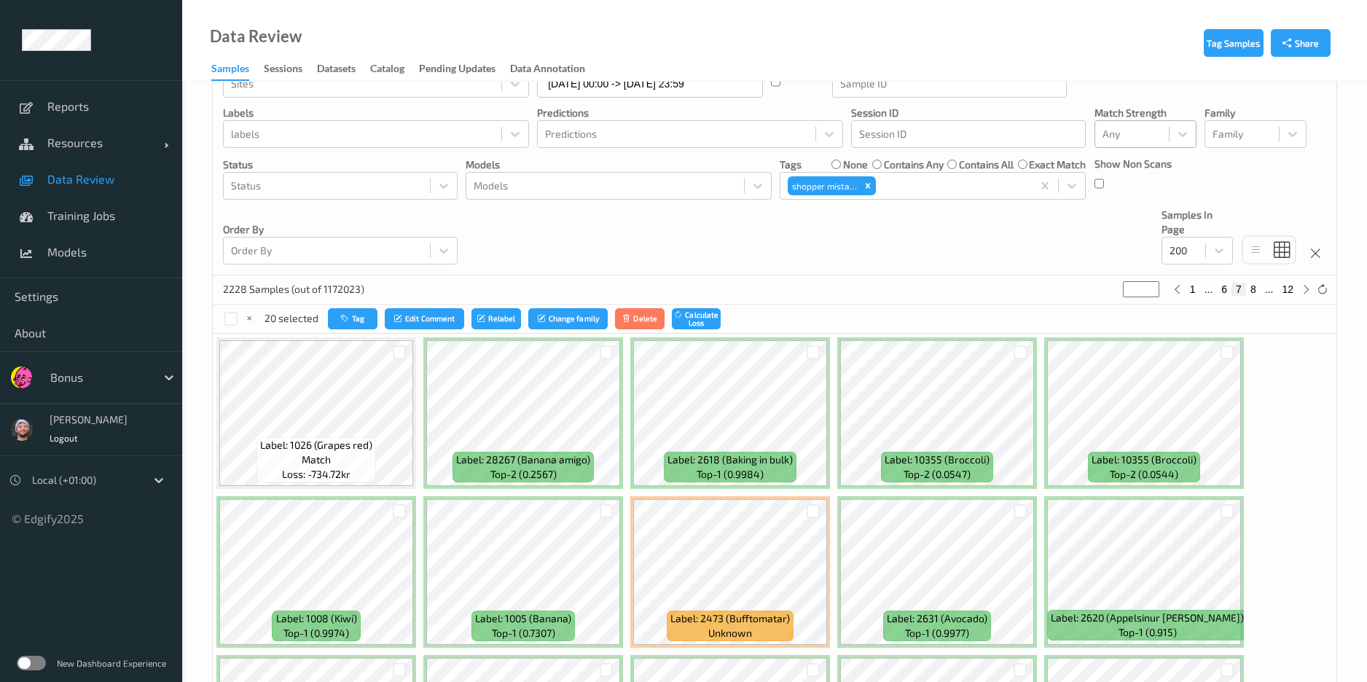
scroll to position [0, 0]
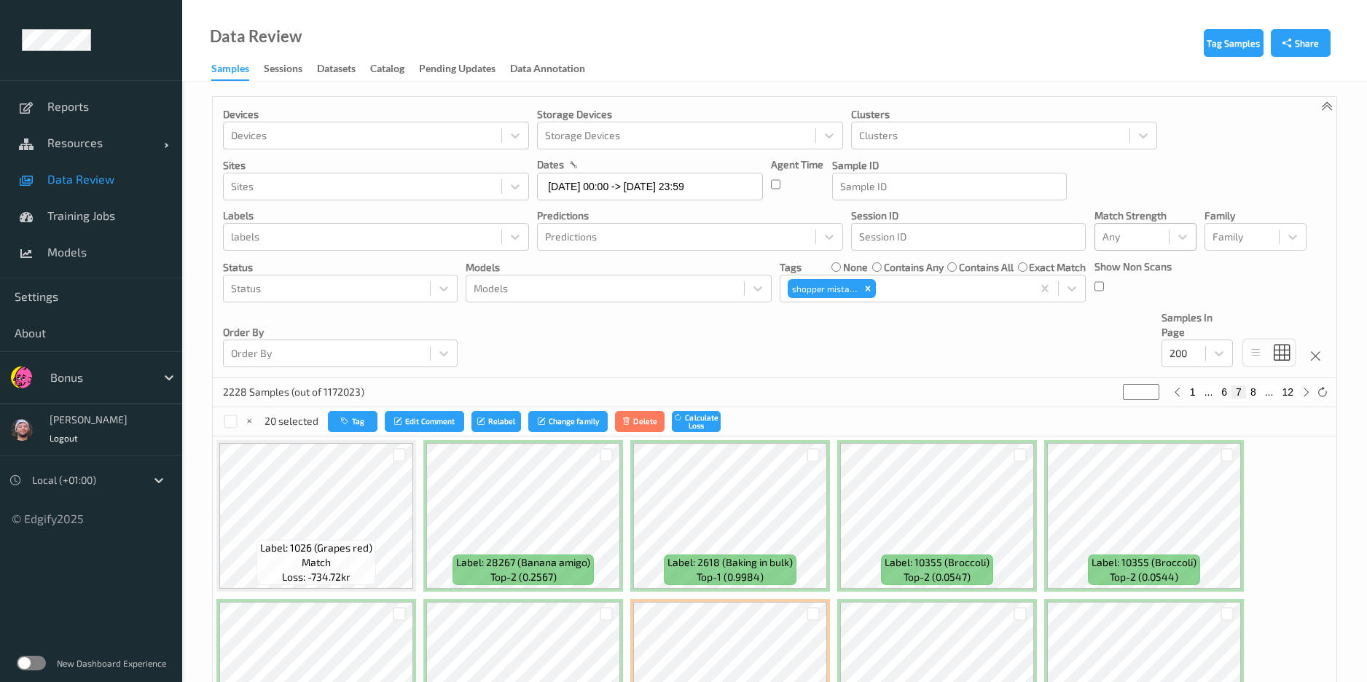
click at [622, 361] on div "Devices Devices Storage Devices Storage Devices Clusters Clusters Sites Sites d…" at bounding box center [774, 237] width 1123 height 281
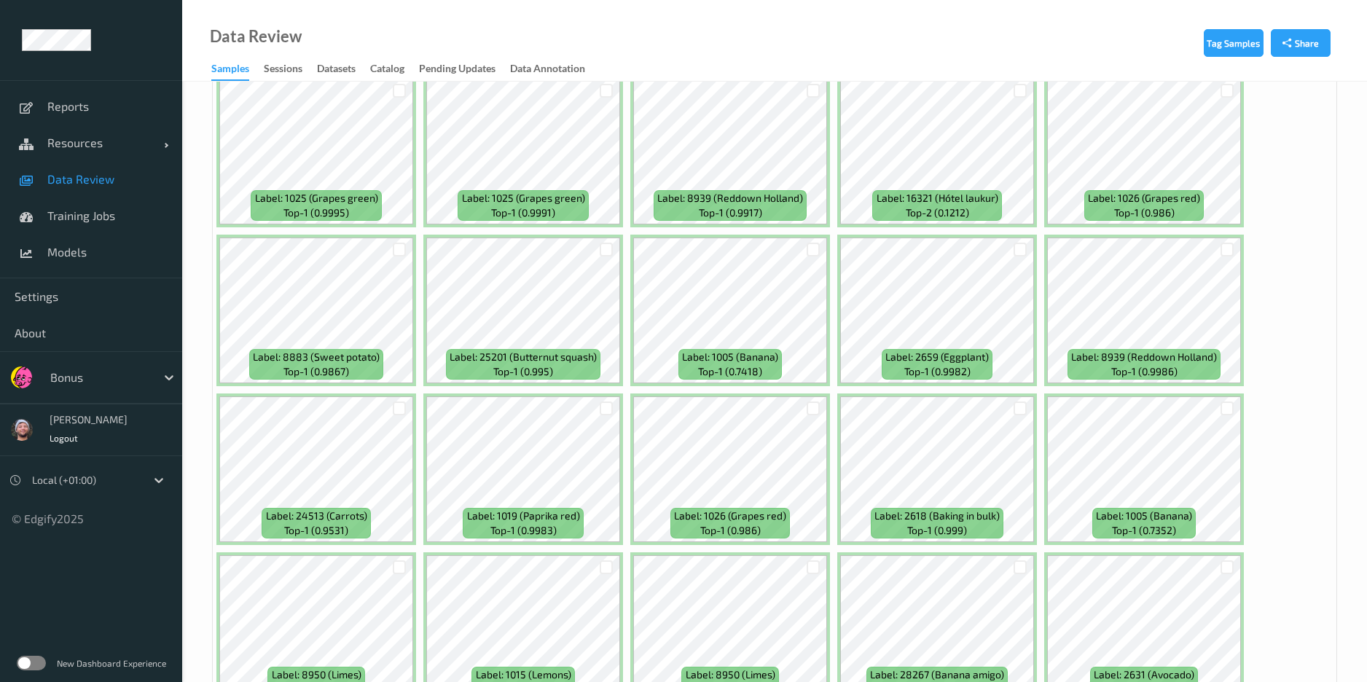
scroll to position [2841, 0]
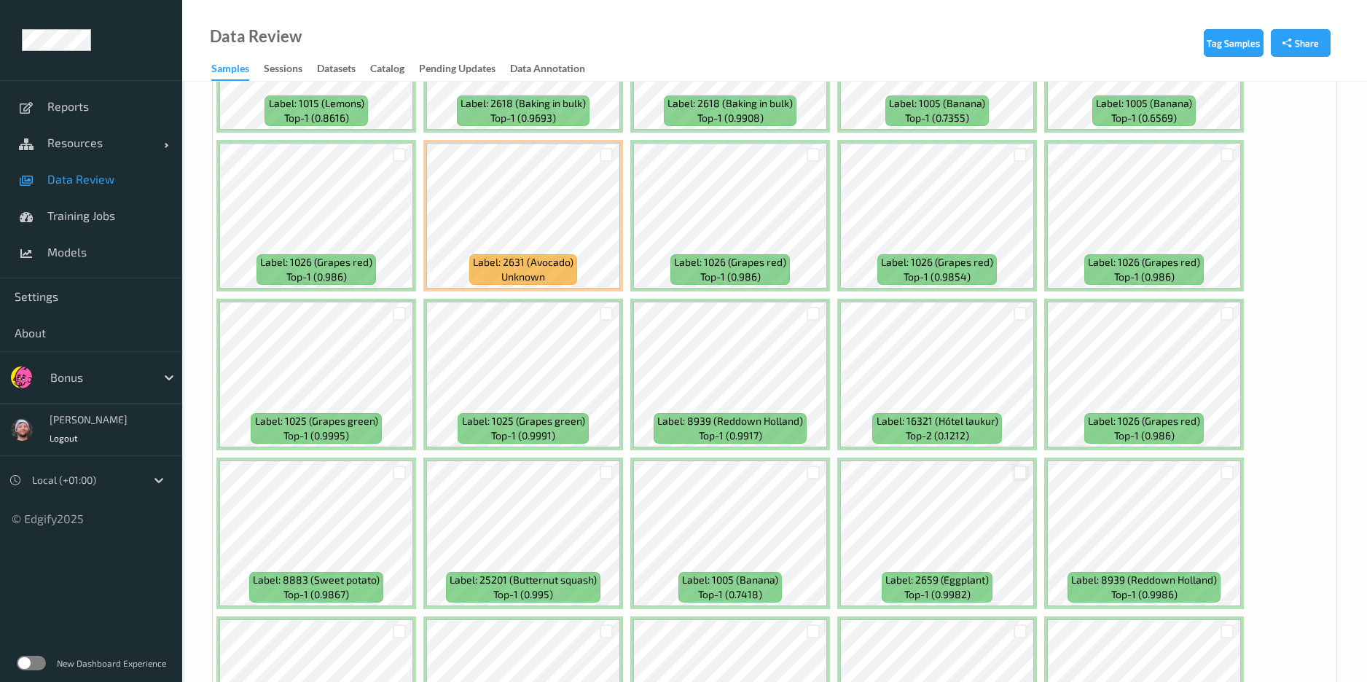
click at [1015, 470] on div at bounding box center [1020, 473] width 14 height 14
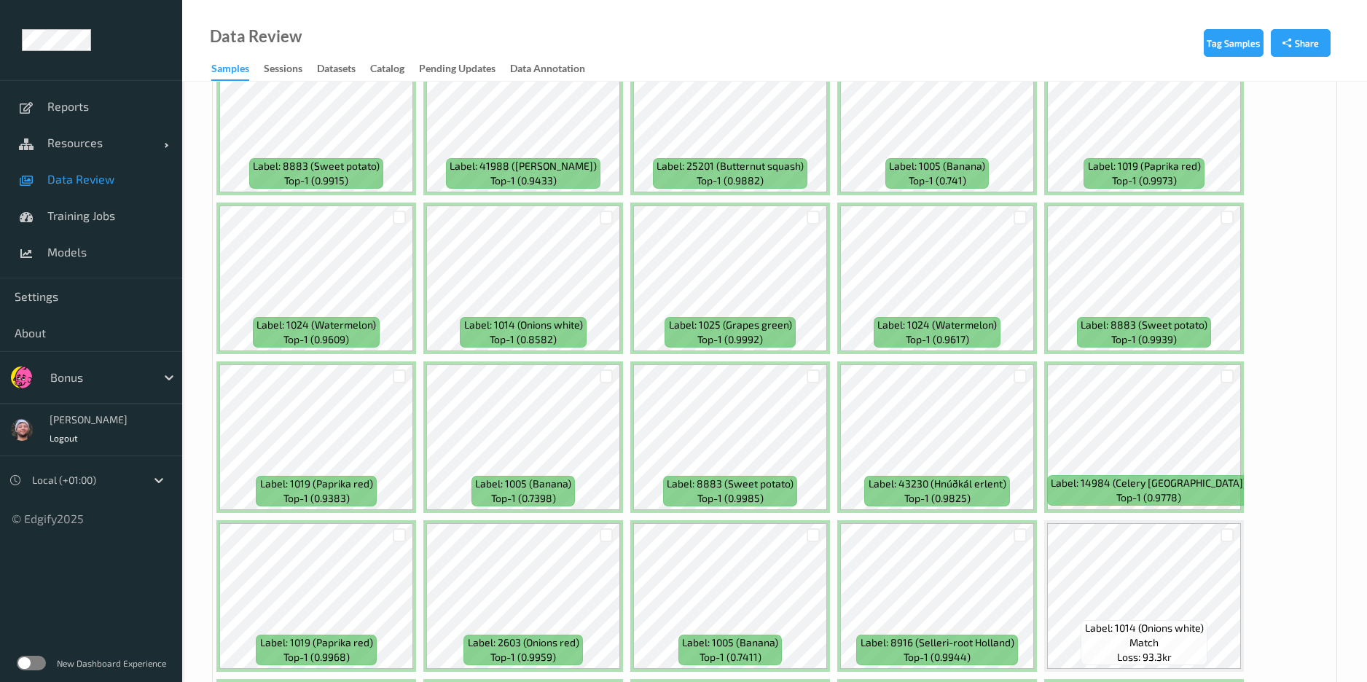
scroll to position [6167, 0]
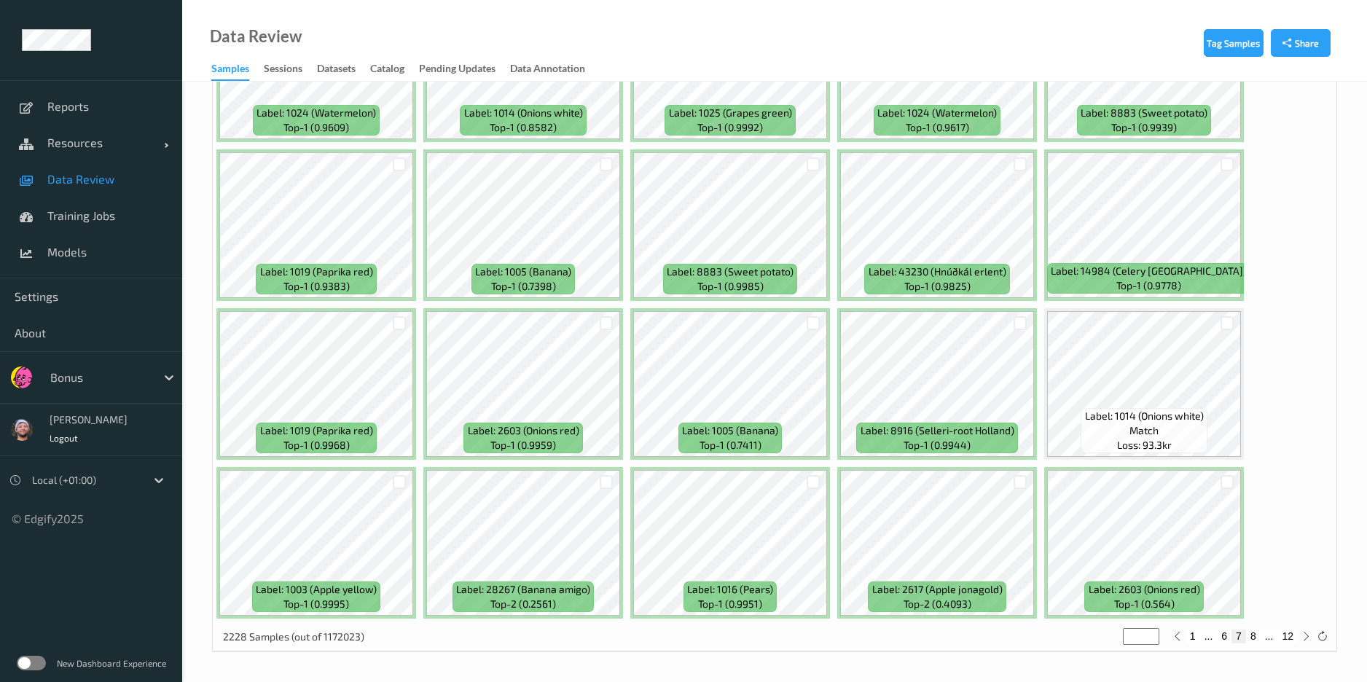
click at [1152, 568] on button "8" at bounding box center [1253, 635] width 15 height 13
type input "*"
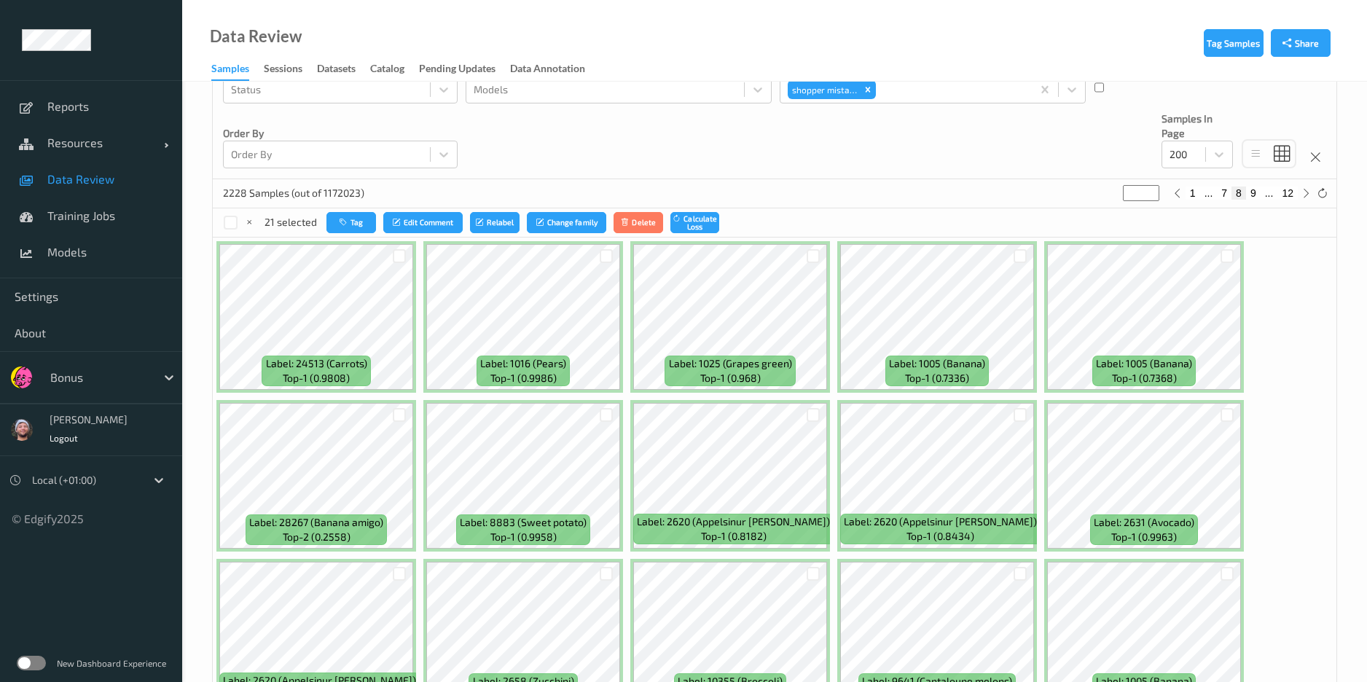
scroll to position [219, 0]
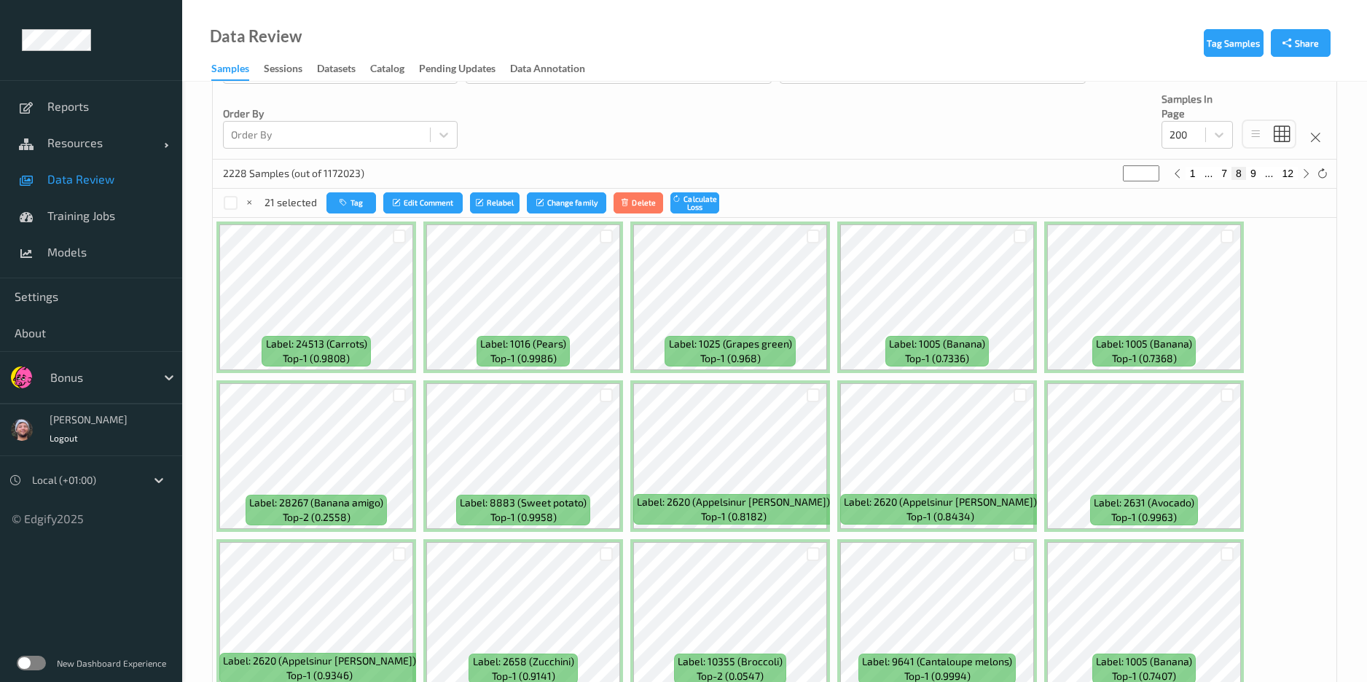
click at [812, 244] on div at bounding box center [813, 236] width 28 height 24
click at [810, 240] on div at bounding box center [813, 236] width 14 height 14
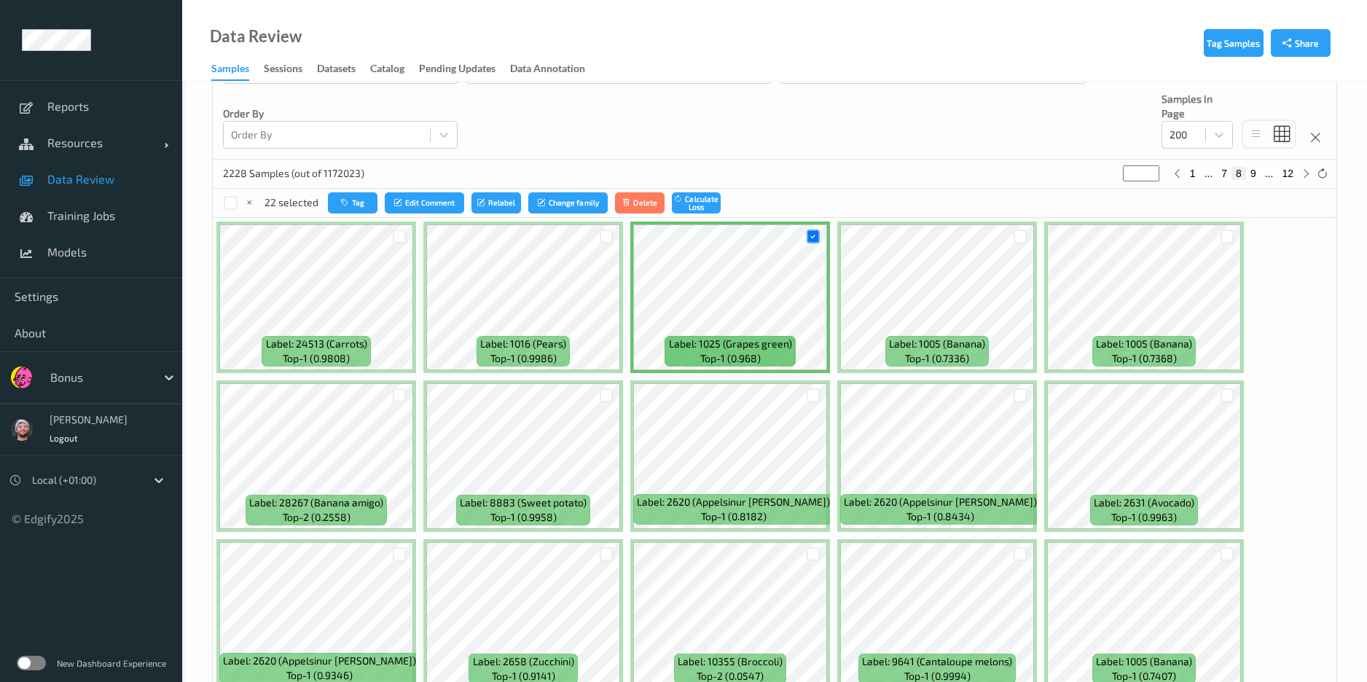
click at [815, 387] on div at bounding box center [813, 395] width 28 height 24
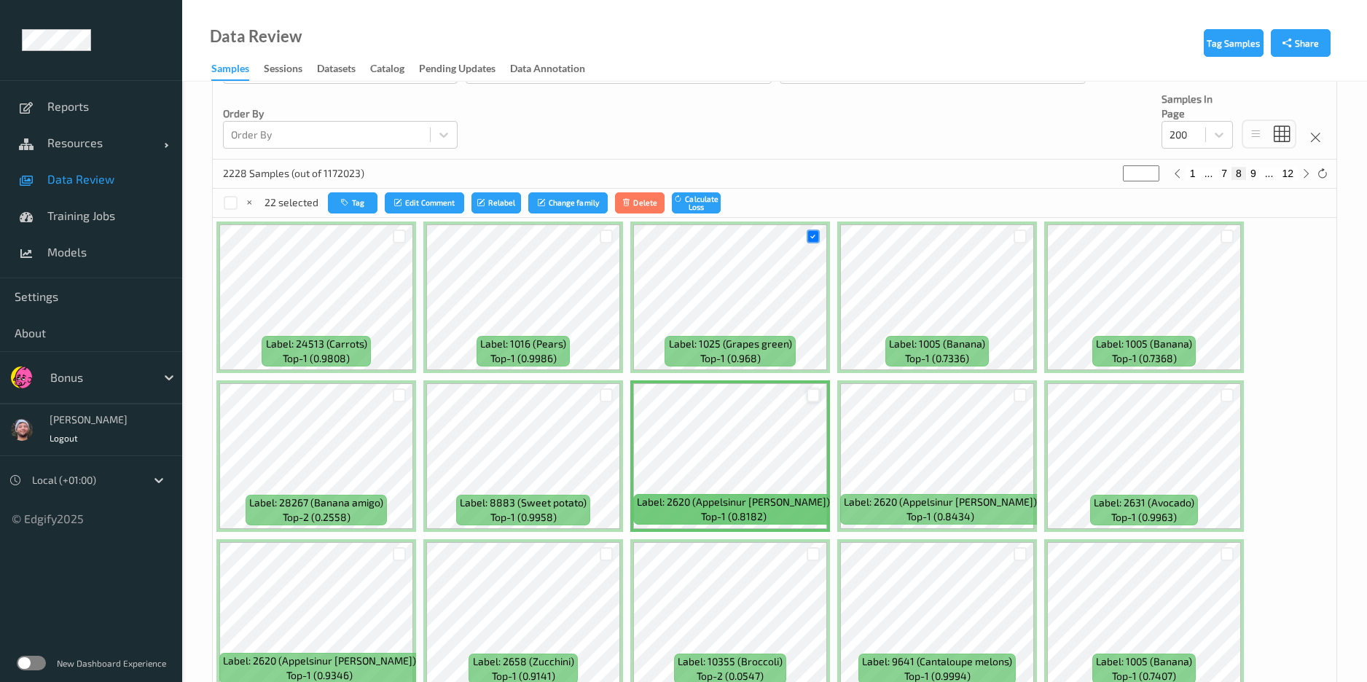
click at [815, 391] on div at bounding box center [813, 395] width 14 height 14
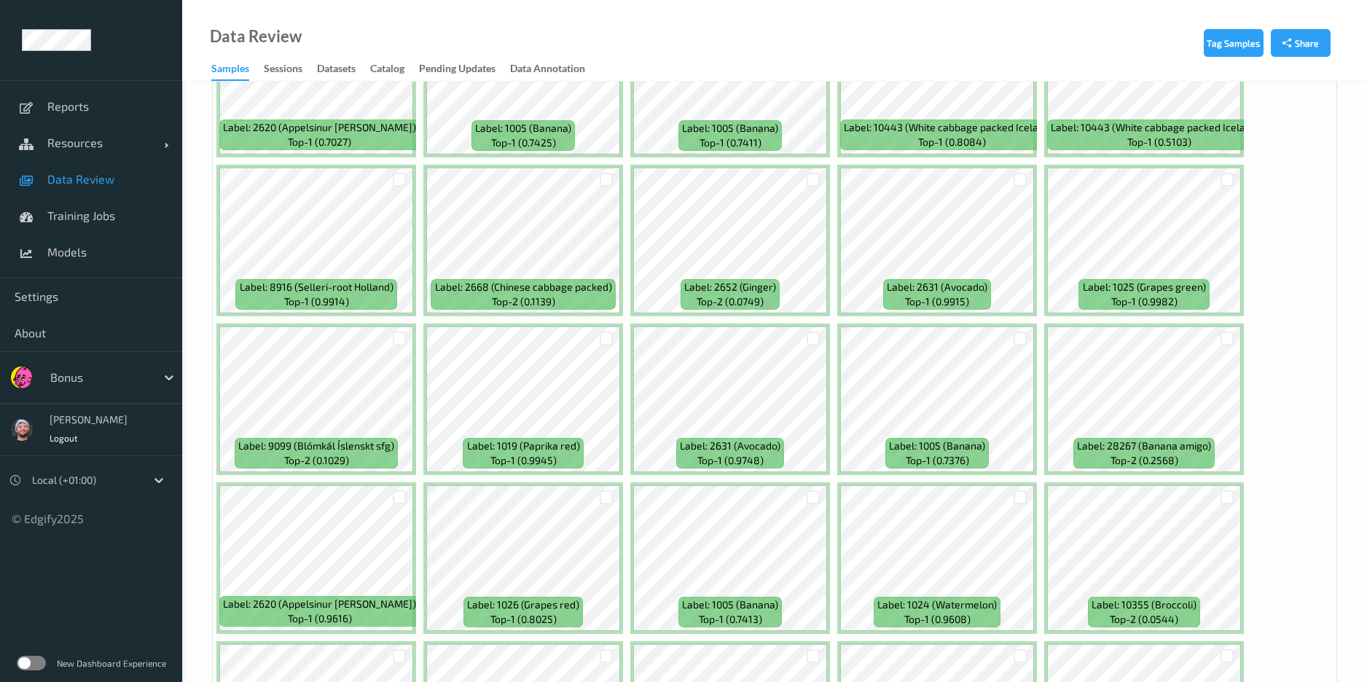
scroll to position [1749, 0]
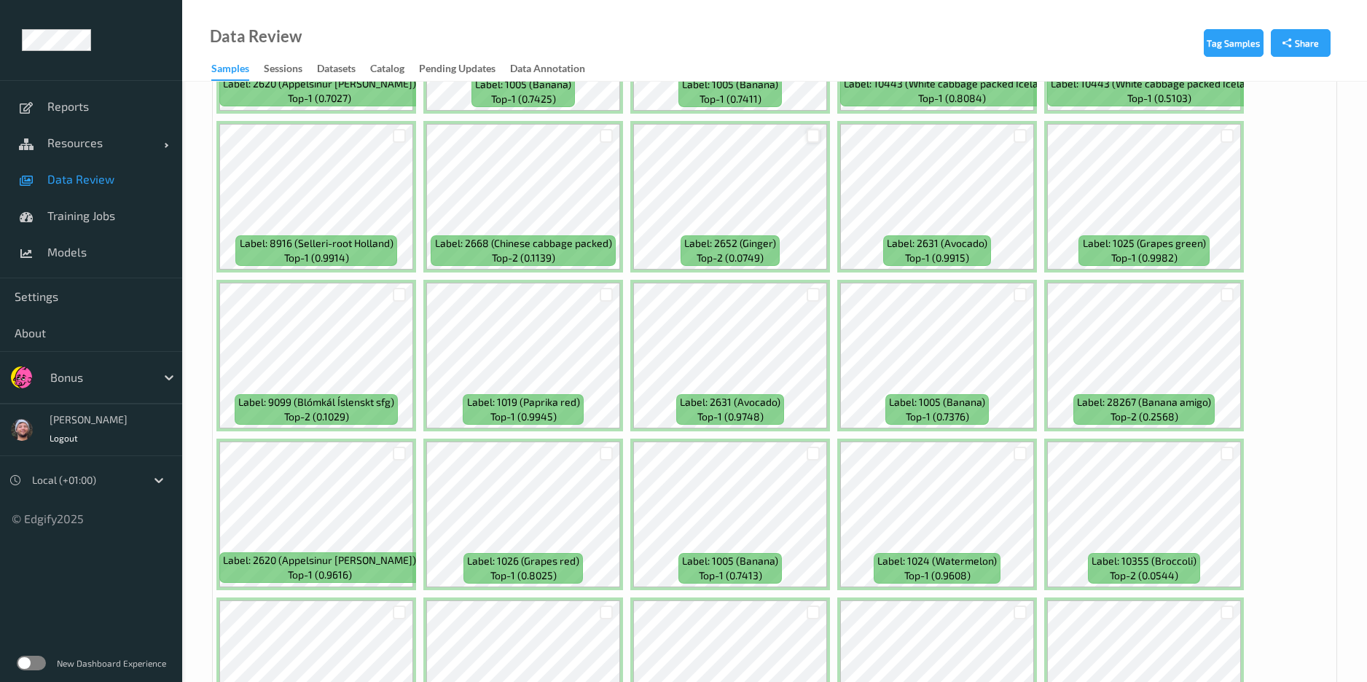
click at [818, 136] on div at bounding box center [813, 136] width 14 height 14
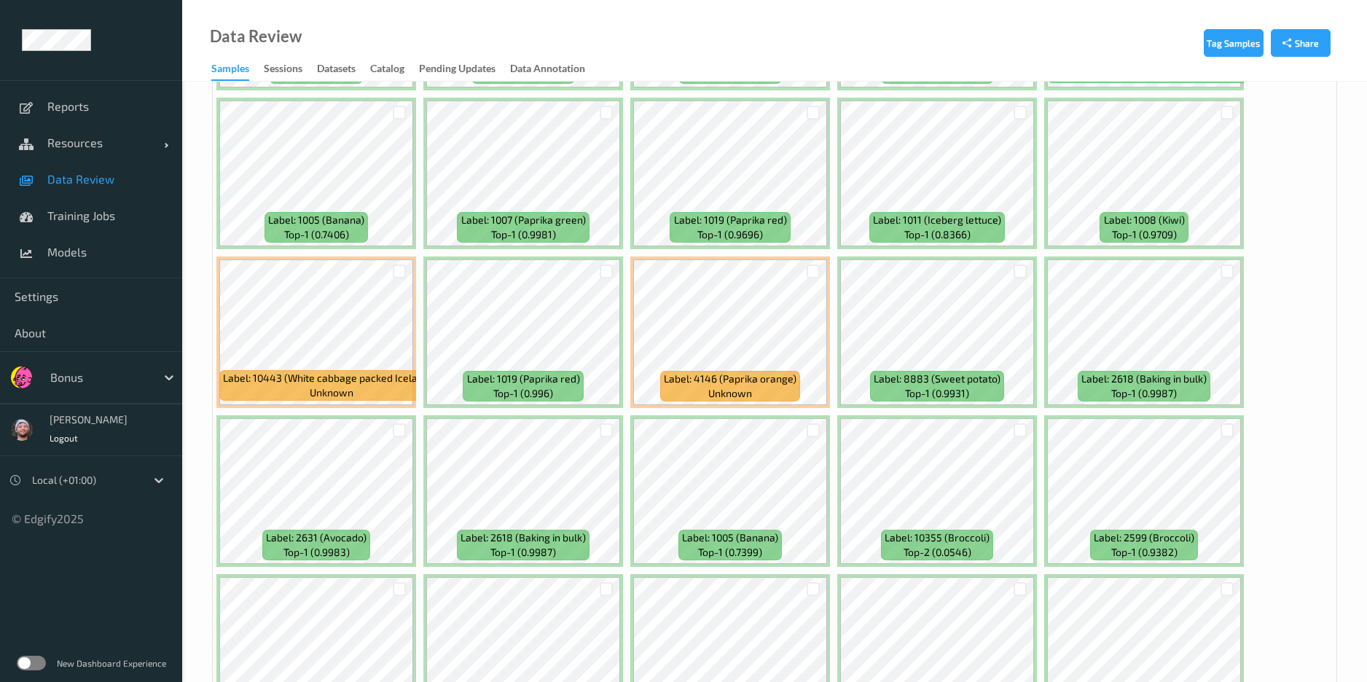
scroll to position [4590, 0]
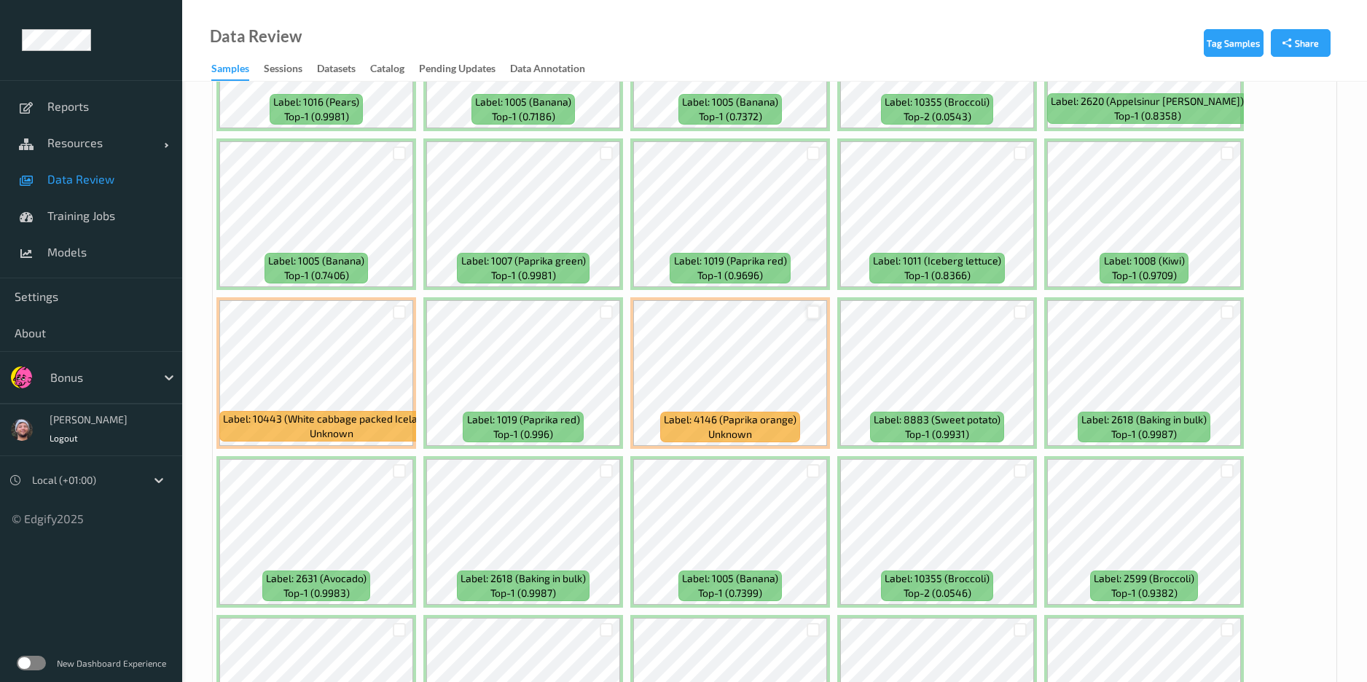
click at [820, 314] on div at bounding box center [813, 312] width 14 height 14
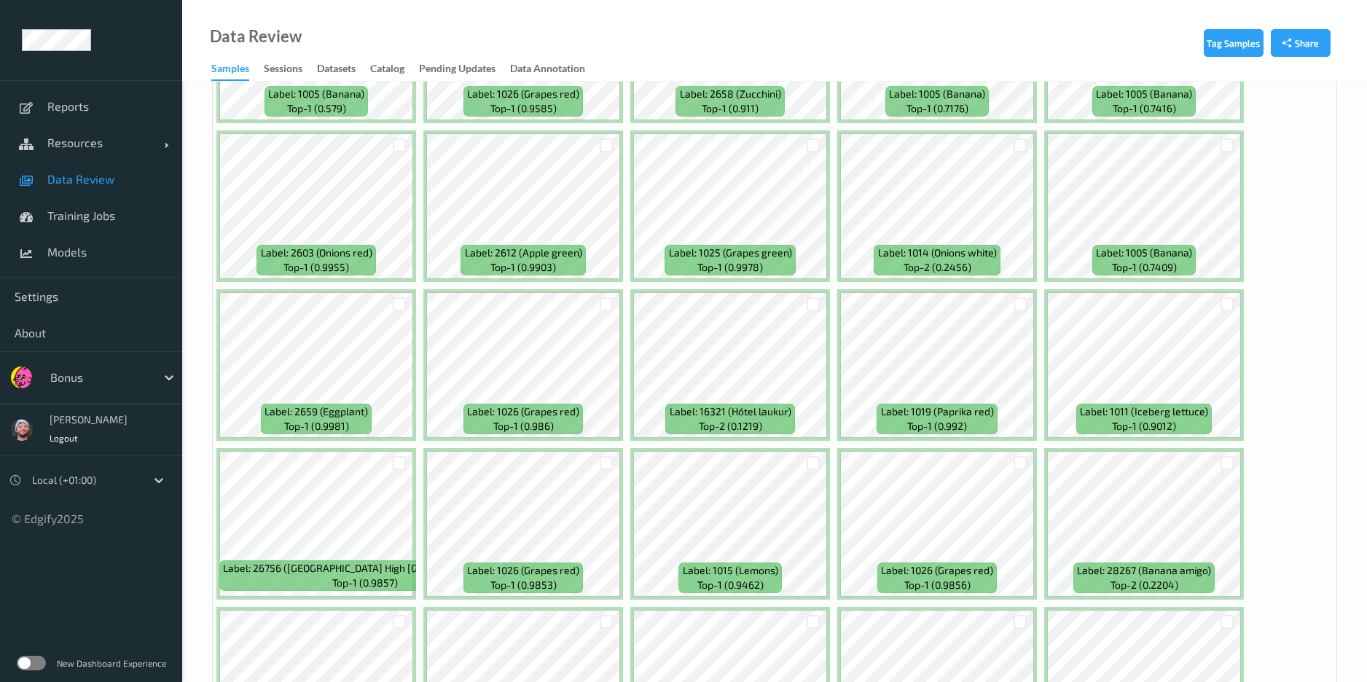
scroll to position [5573, 0]
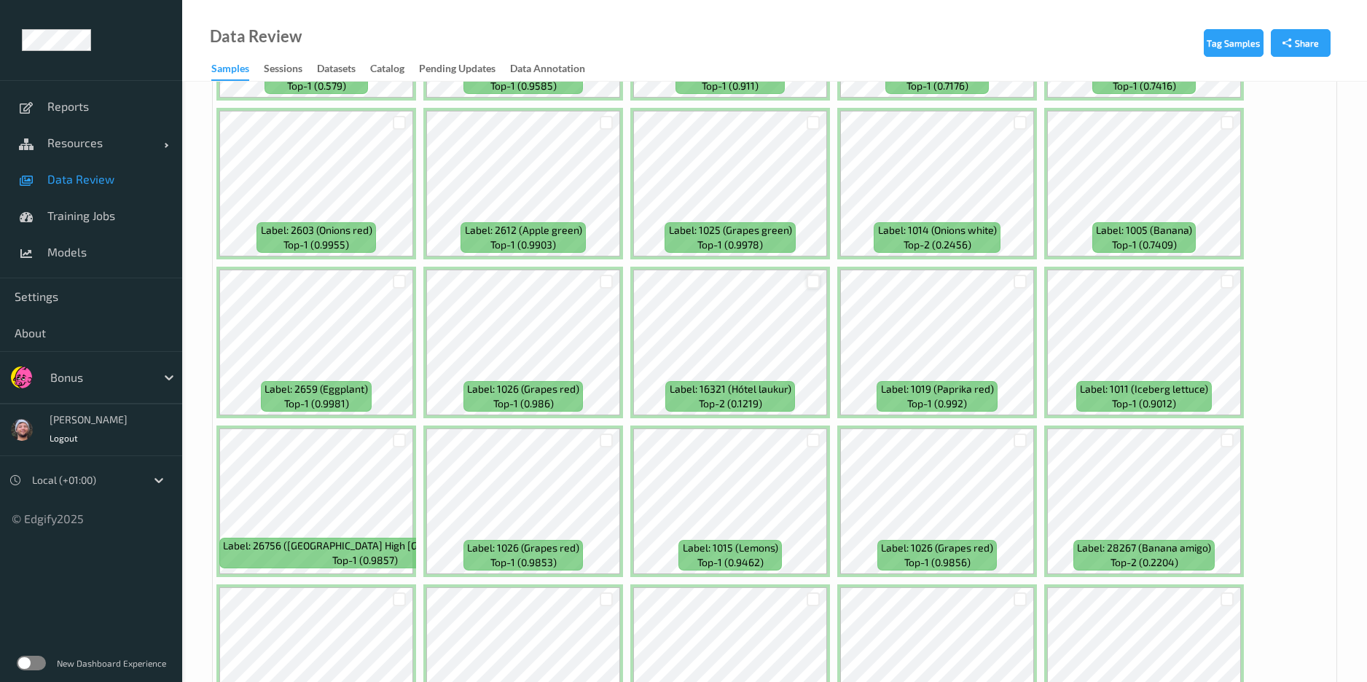
click at [815, 281] on div at bounding box center [813, 282] width 14 height 14
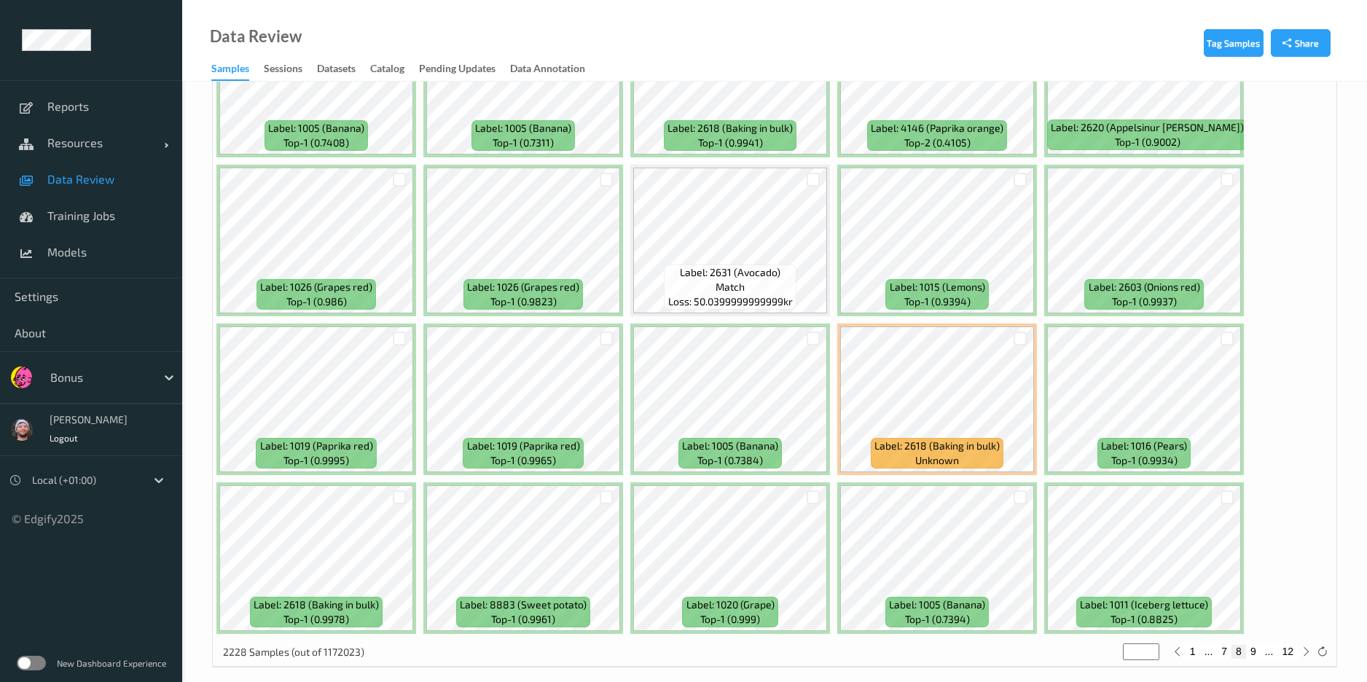
scroll to position [6167, 0]
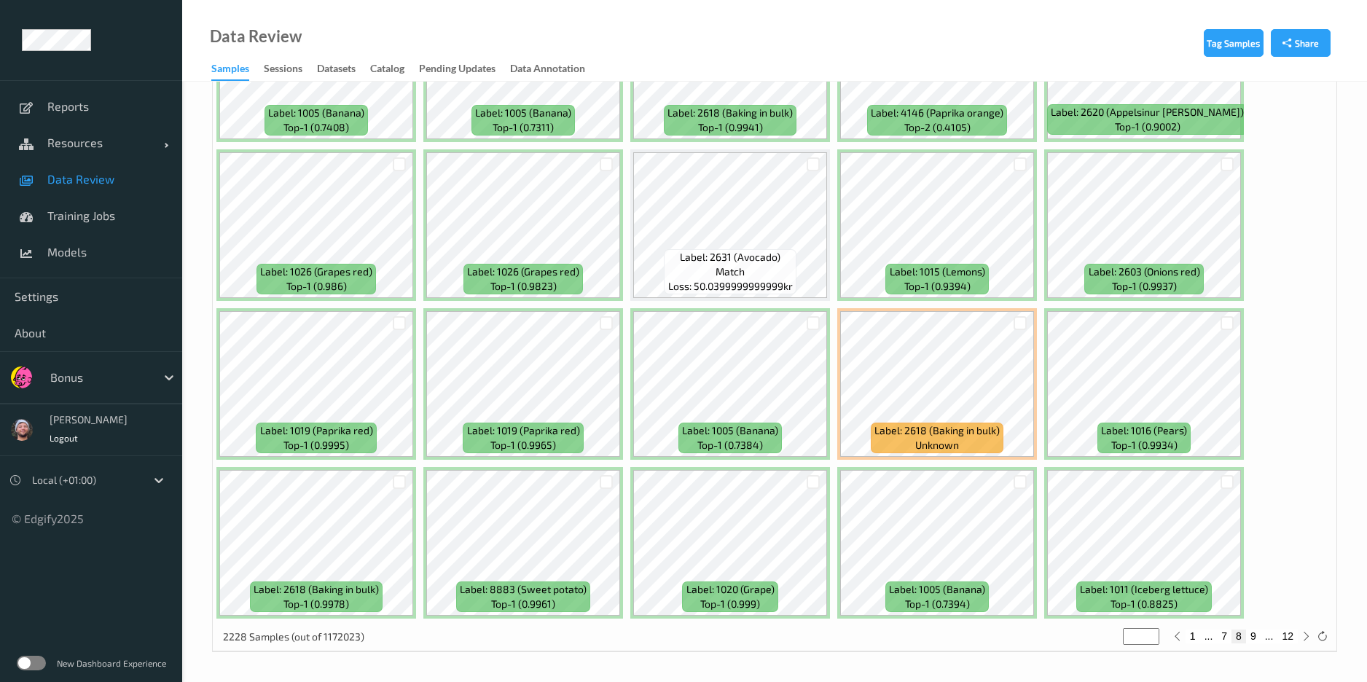
click at [1152, 568] on button "9" at bounding box center [1253, 635] width 15 height 13
type input "*"
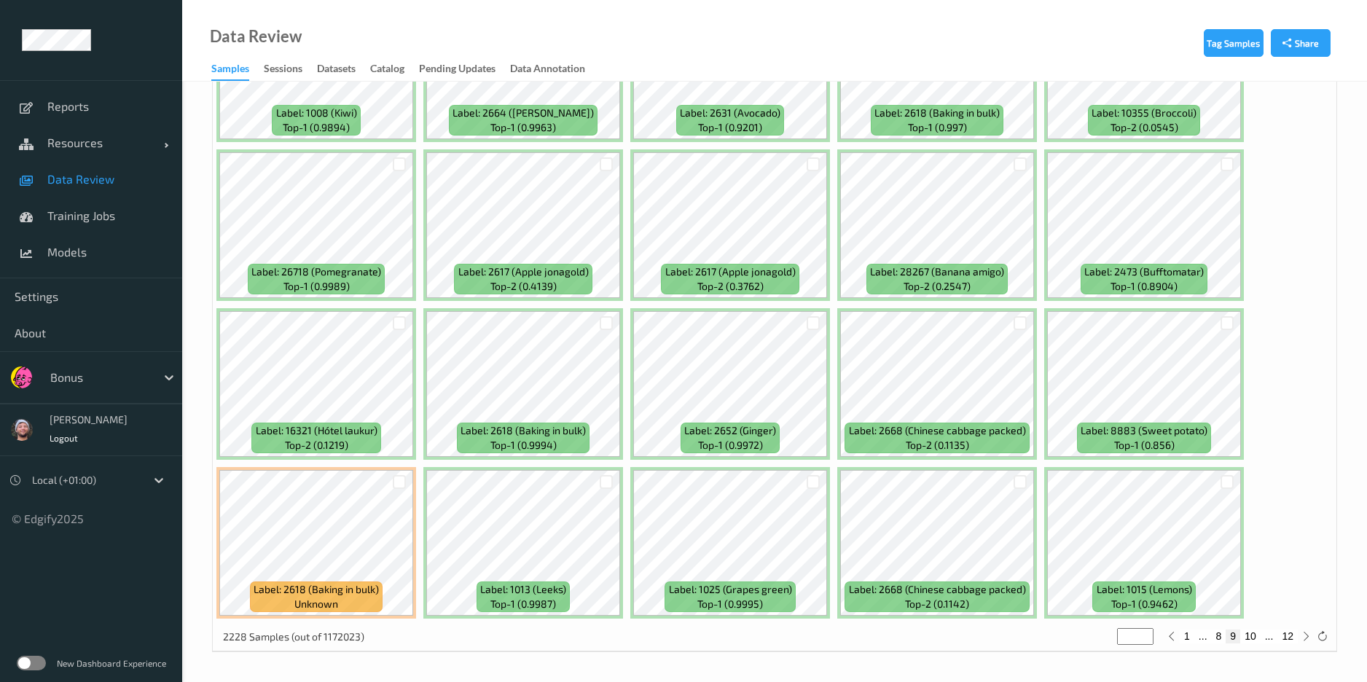
click at [1152, 568] on button "10" at bounding box center [1250, 635] width 20 height 13
type input "**"
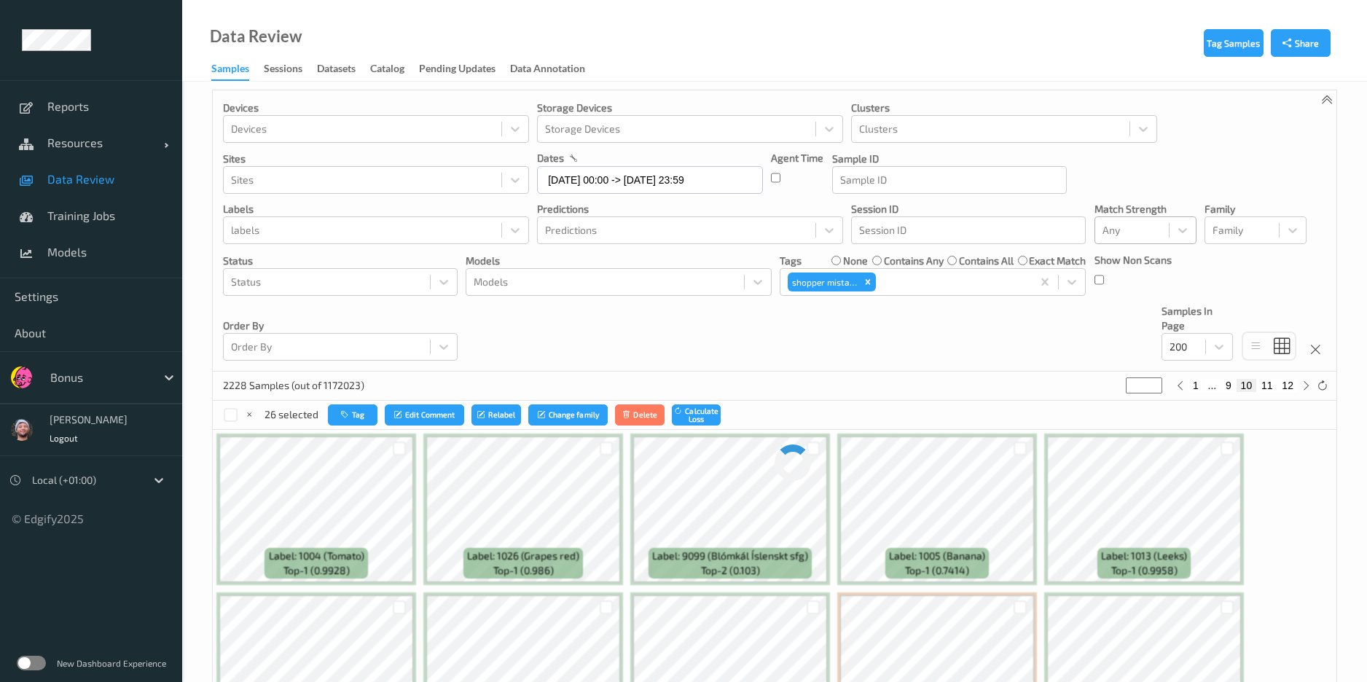
scroll to position [0, 0]
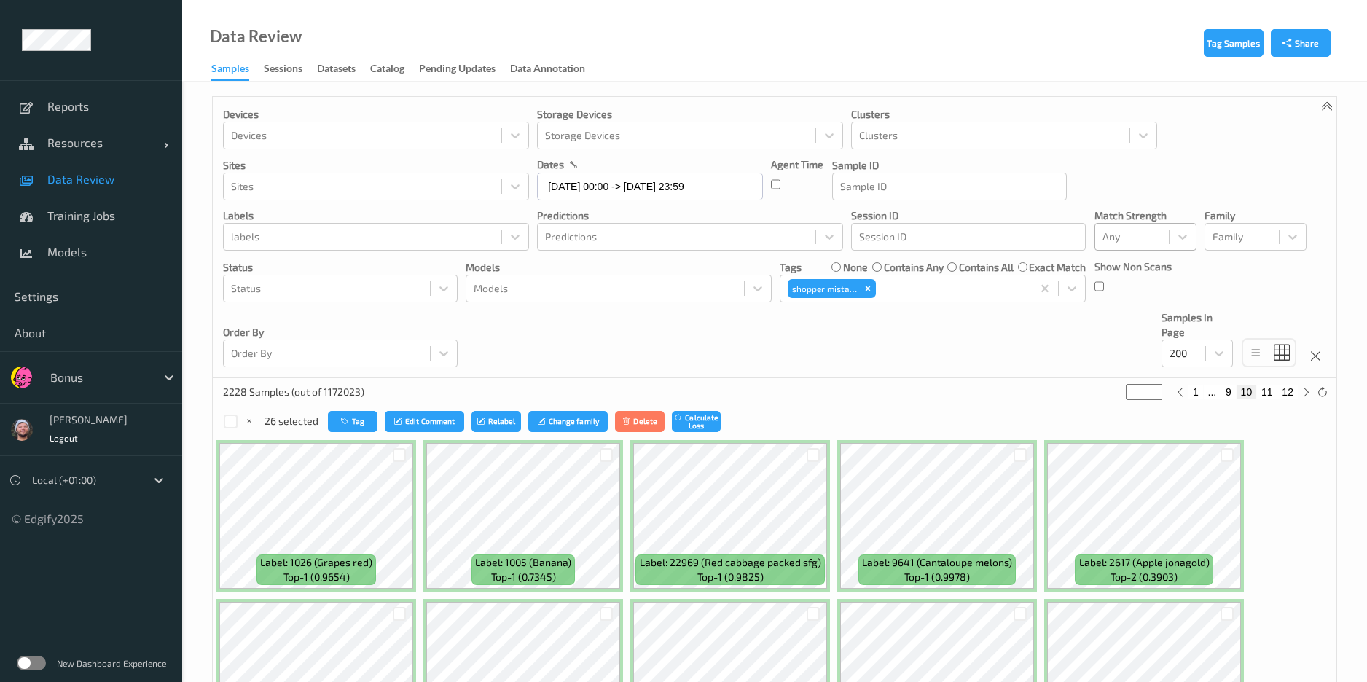
drag, startPoint x: 653, startPoint y: 345, endPoint x: 659, endPoint y: 340, distance: 8.3
click at [653, 344] on div "Devices Devices Storage Devices Storage Devices Clusters Clusters Sites Sites d…" at bounding box center [774, 237] width 1123 height 281
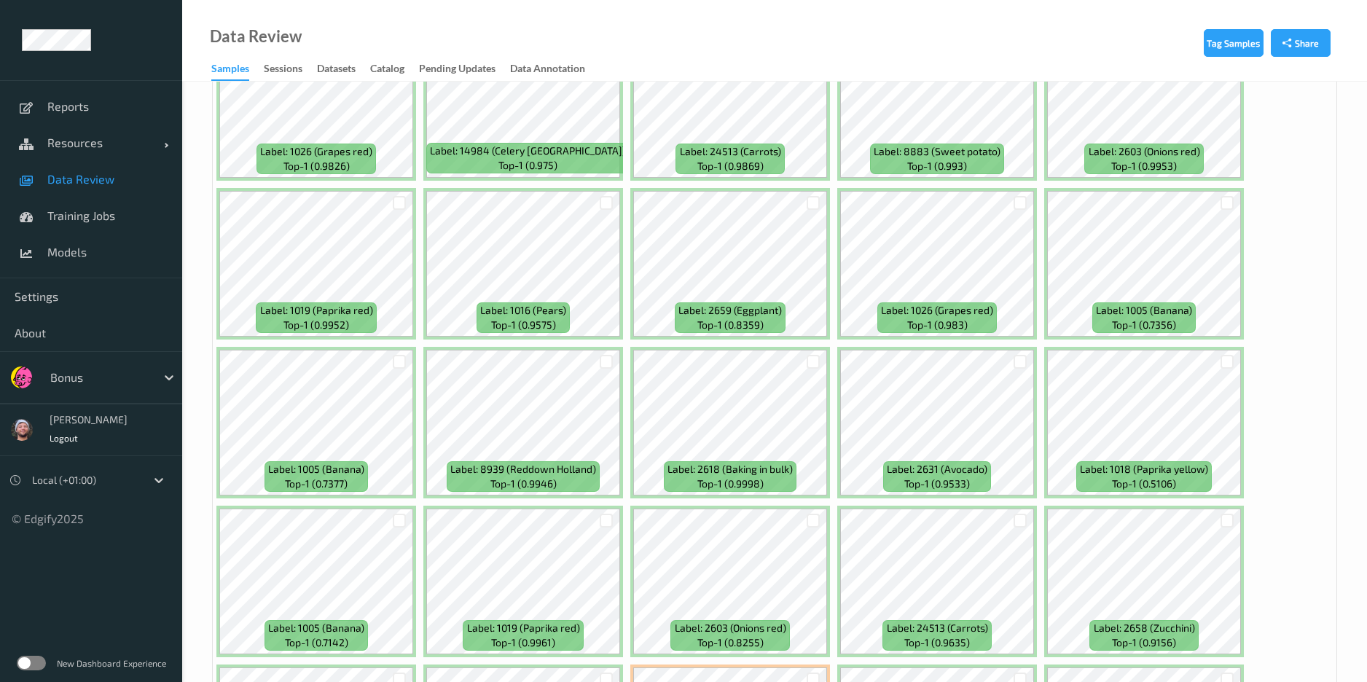
scroll to position [1093, 0]
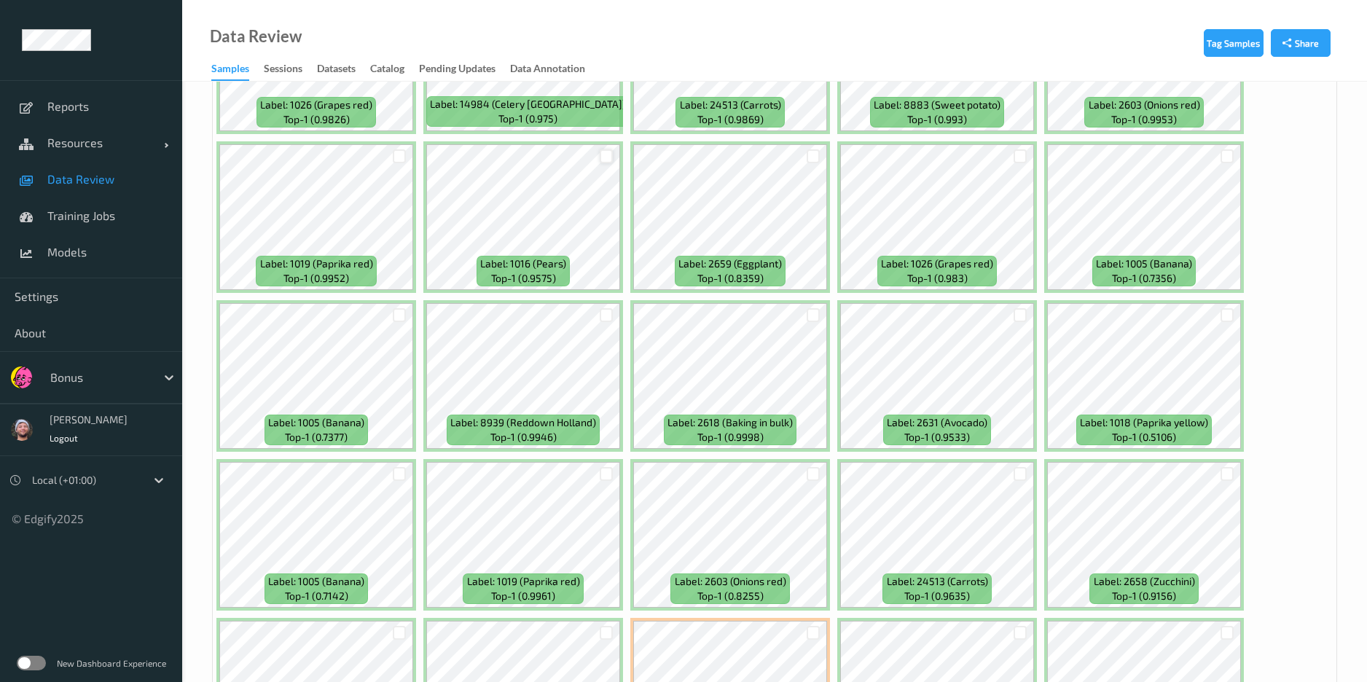
click at [601, 157] on div at bounding box center [607, 156] width 14 height 14
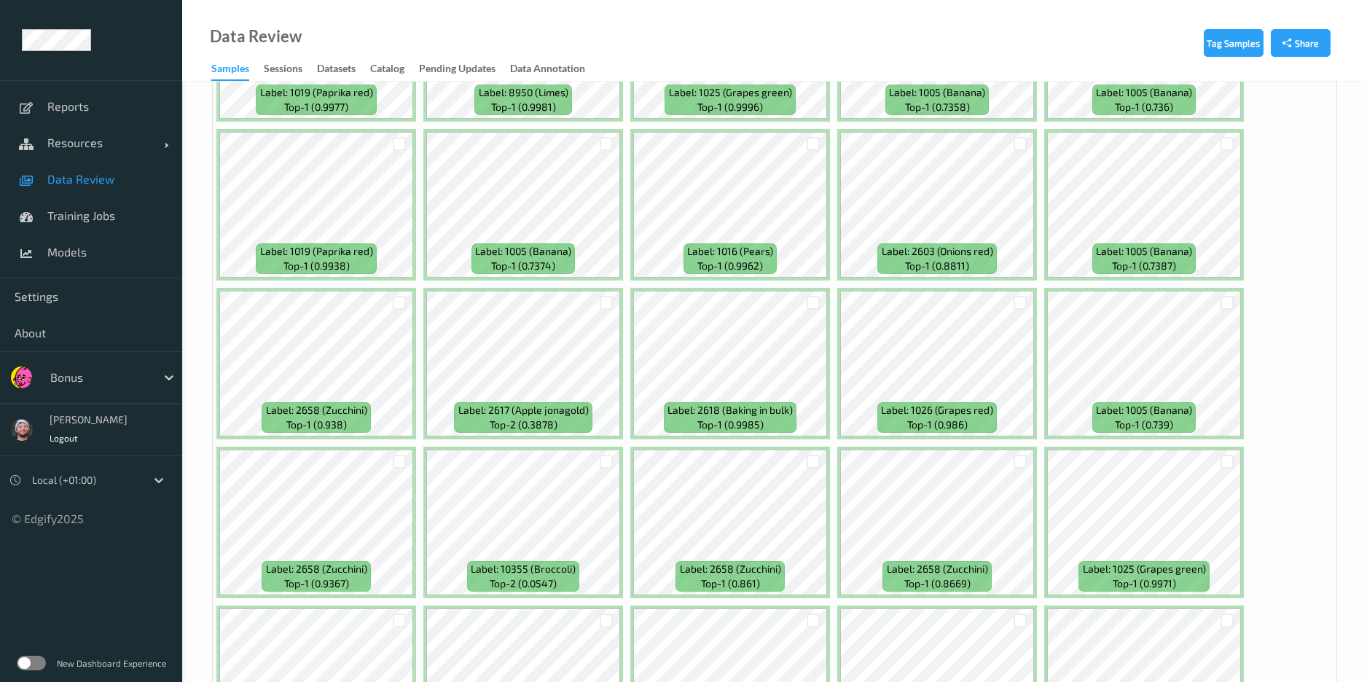
scroll to position [3716, 0]
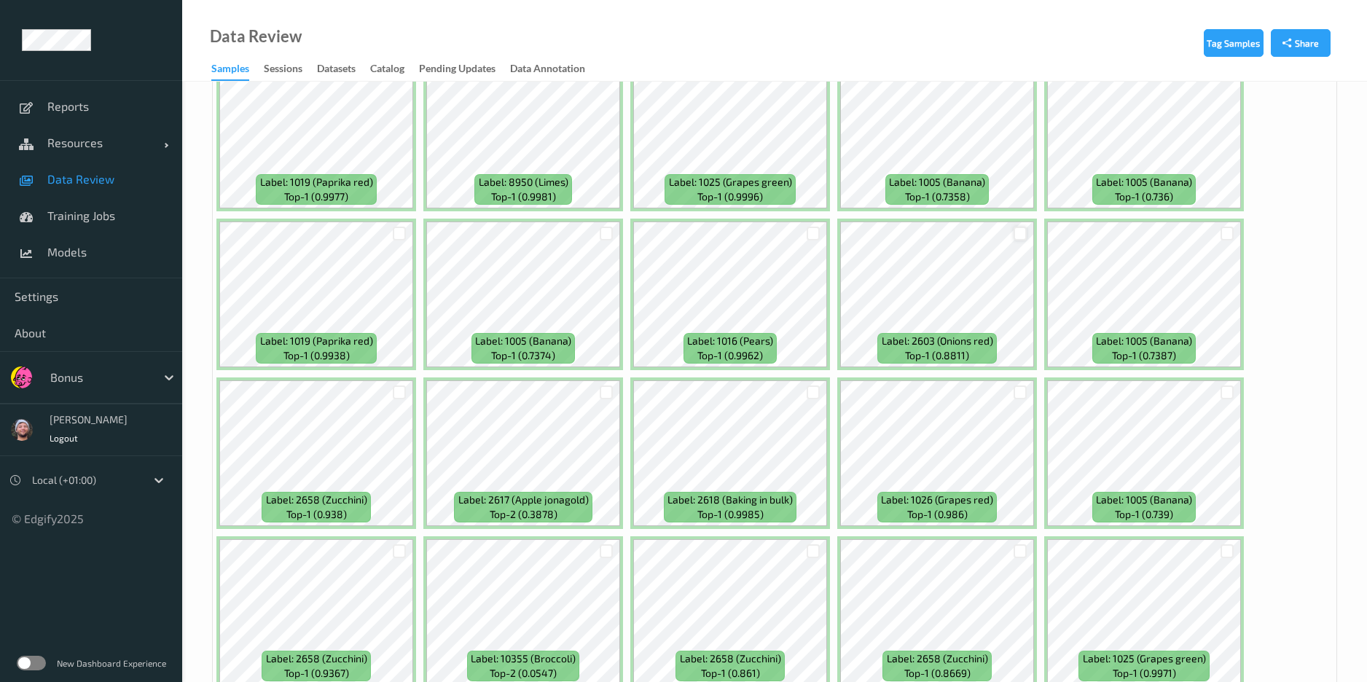
click at [1013, 232] on div at bounding box center [1020, 234] width 14 height 14
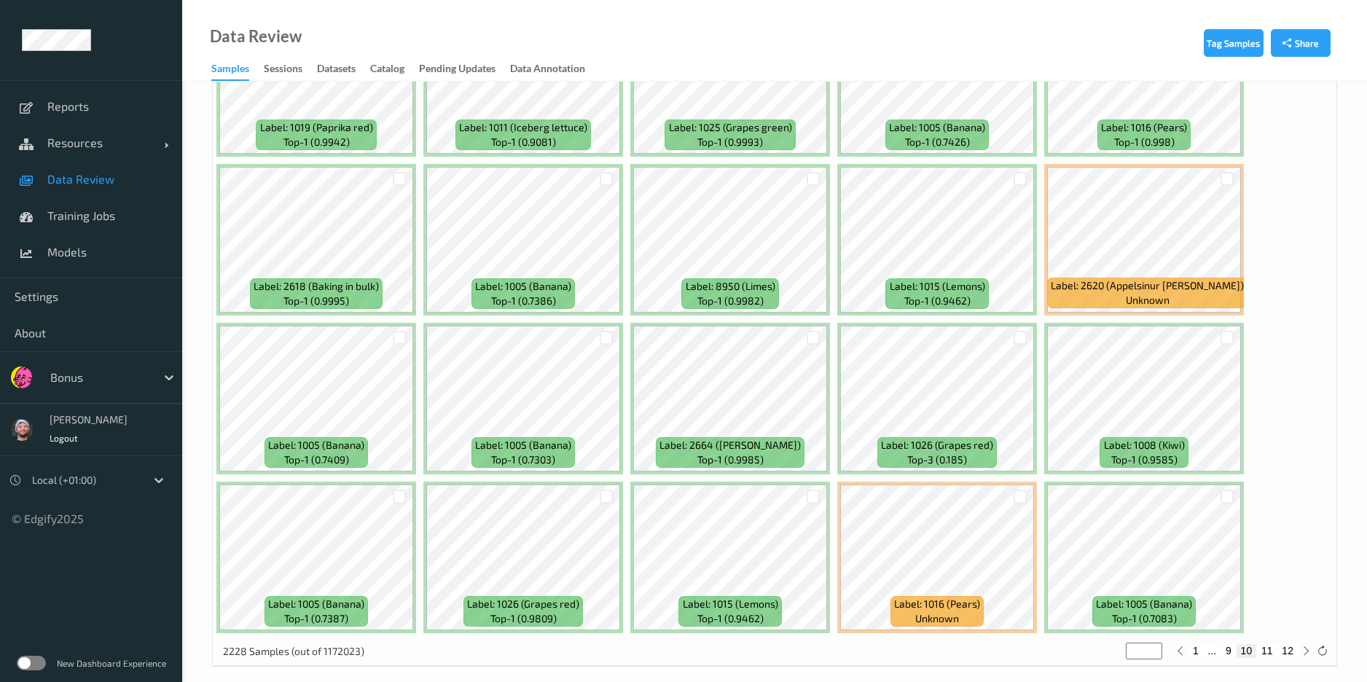
scroll to position [6167, 0]
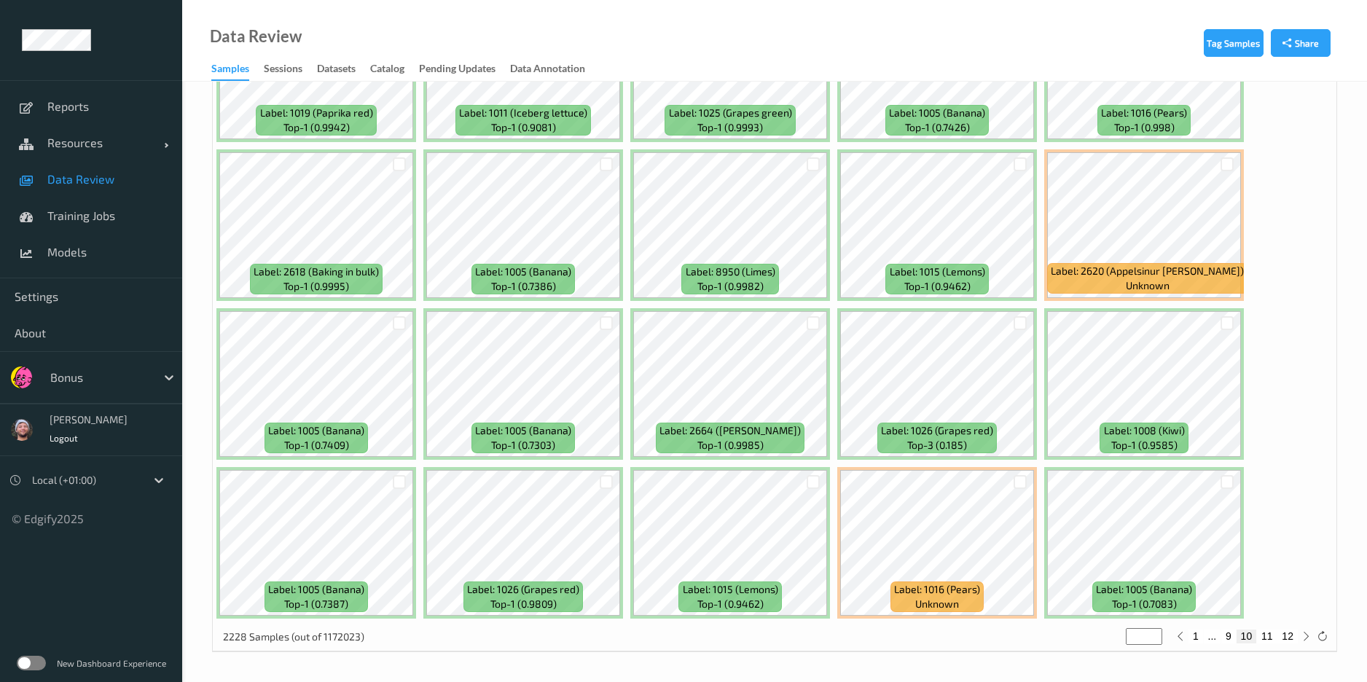
click at [1152, 568] on button "11" at bounding box center [1267, 635] width 20 height 13
type input "**"
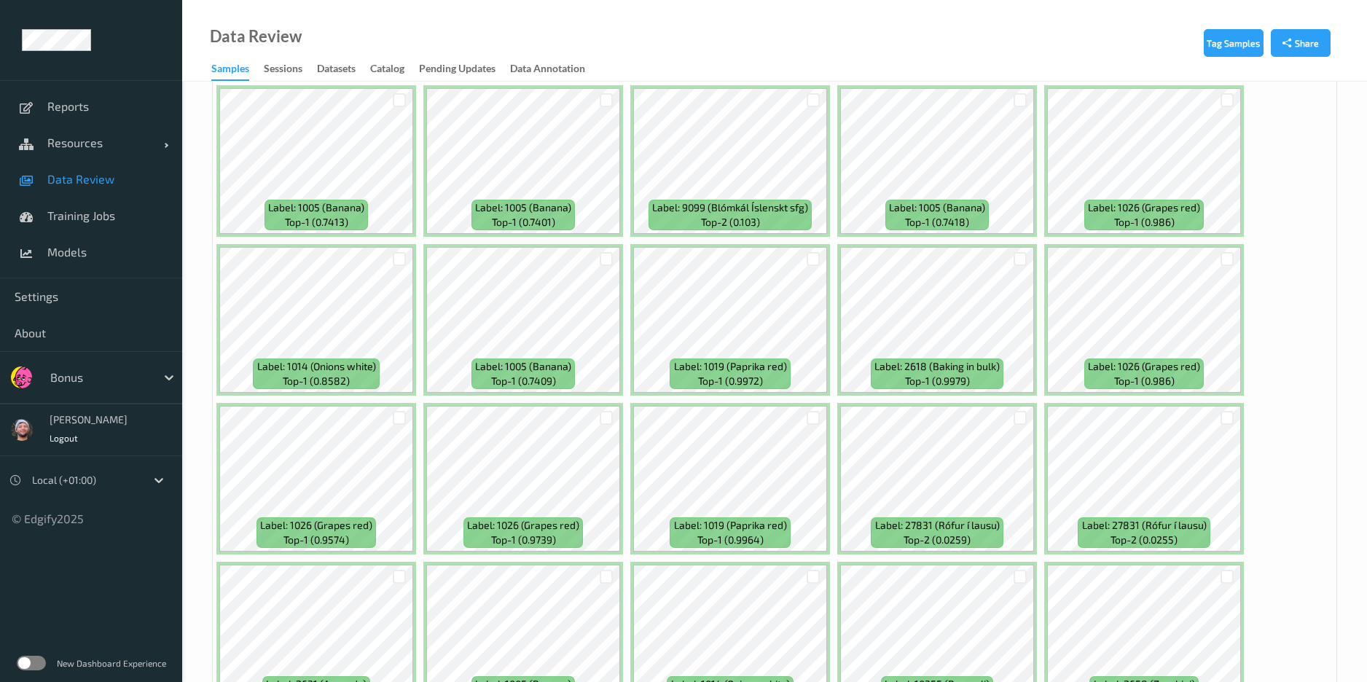
scroll to position [1202, 0]
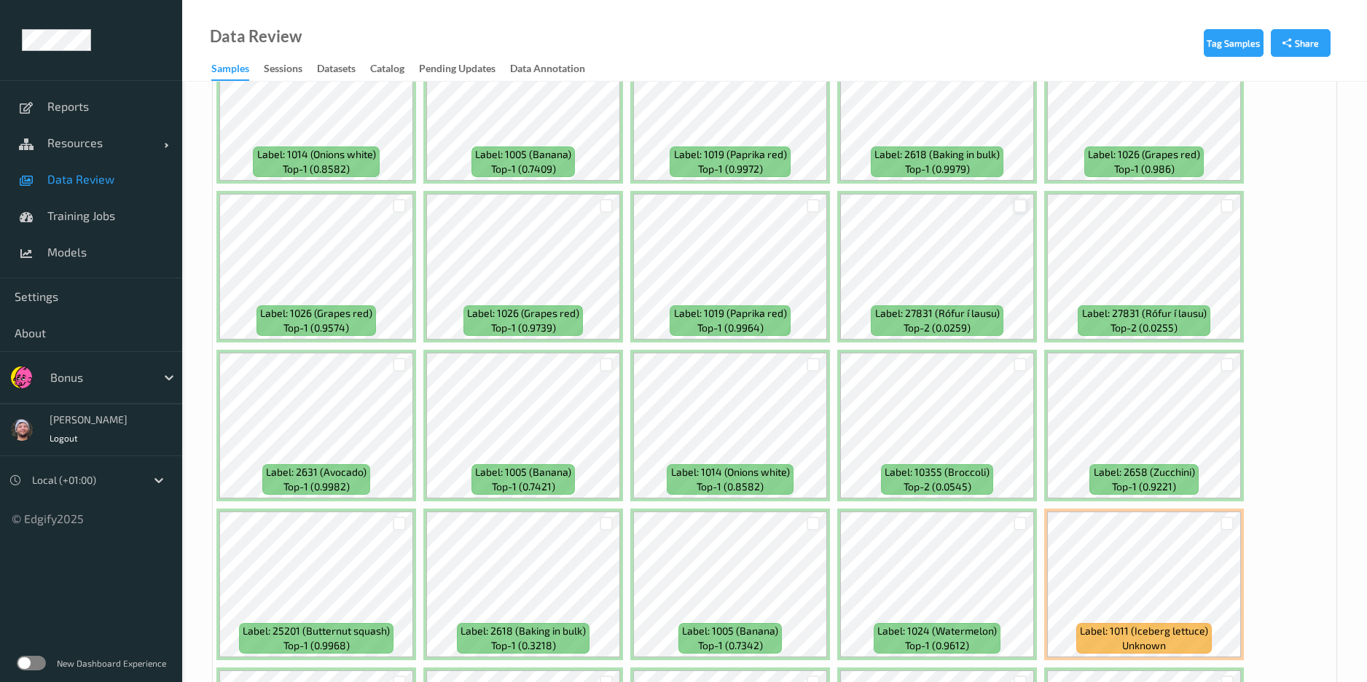
click at [1018, 207] on div at bounding box center [1020, 206] width 14 height 14
click at [1152, 204] on div at bounding box center [1227, 206] width 14 height 14
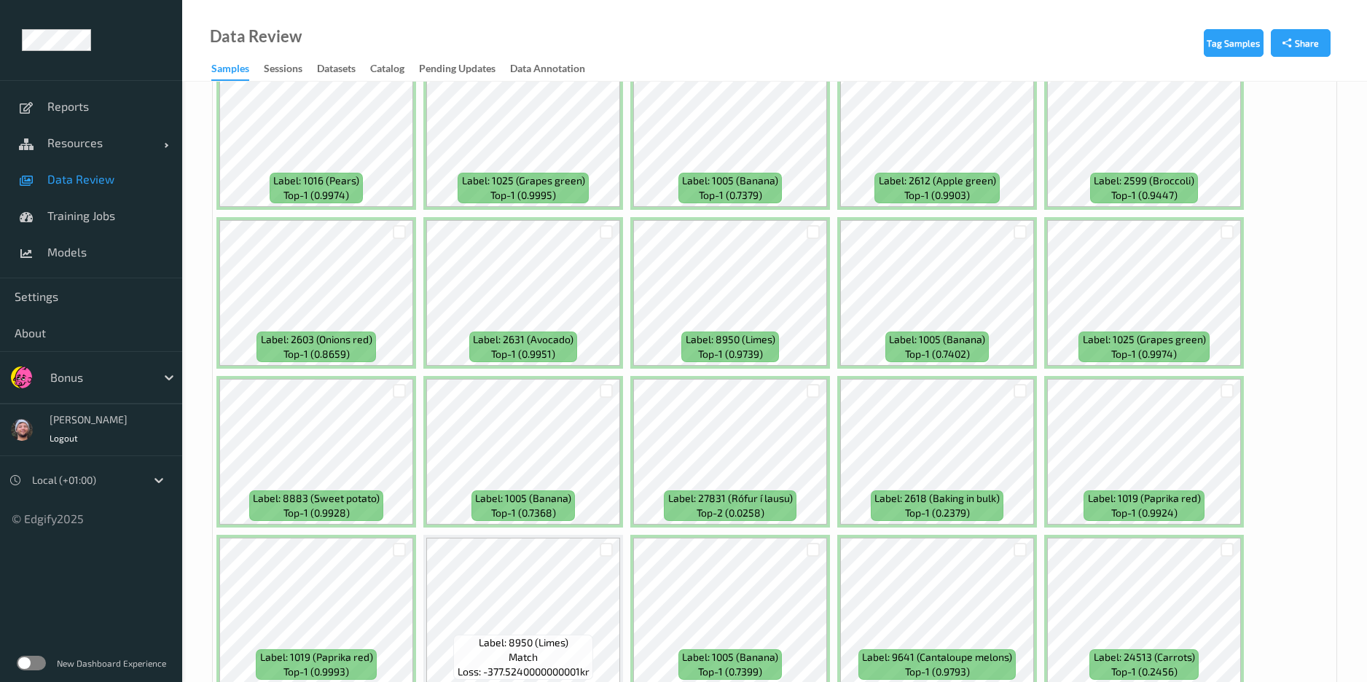
scroll to position [5901, 0]
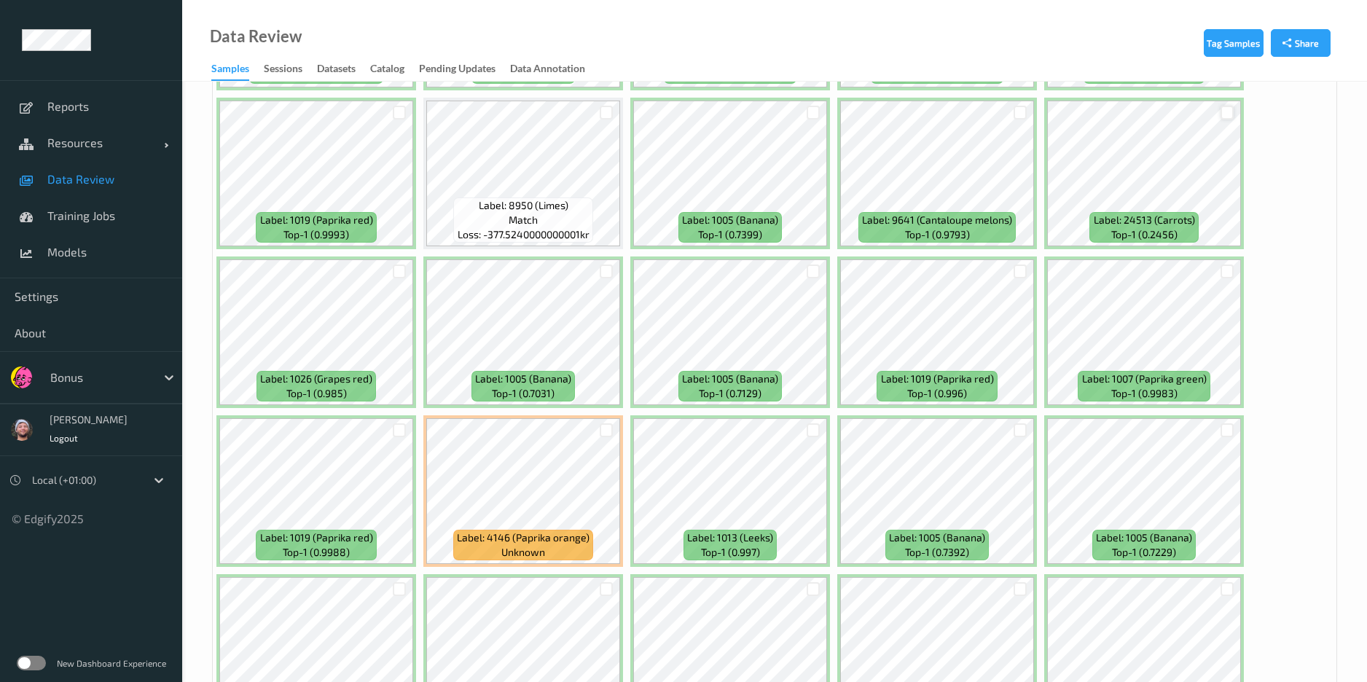
click at [1152, 112] on div at bounding box center [1227, 113] width 14 height 14
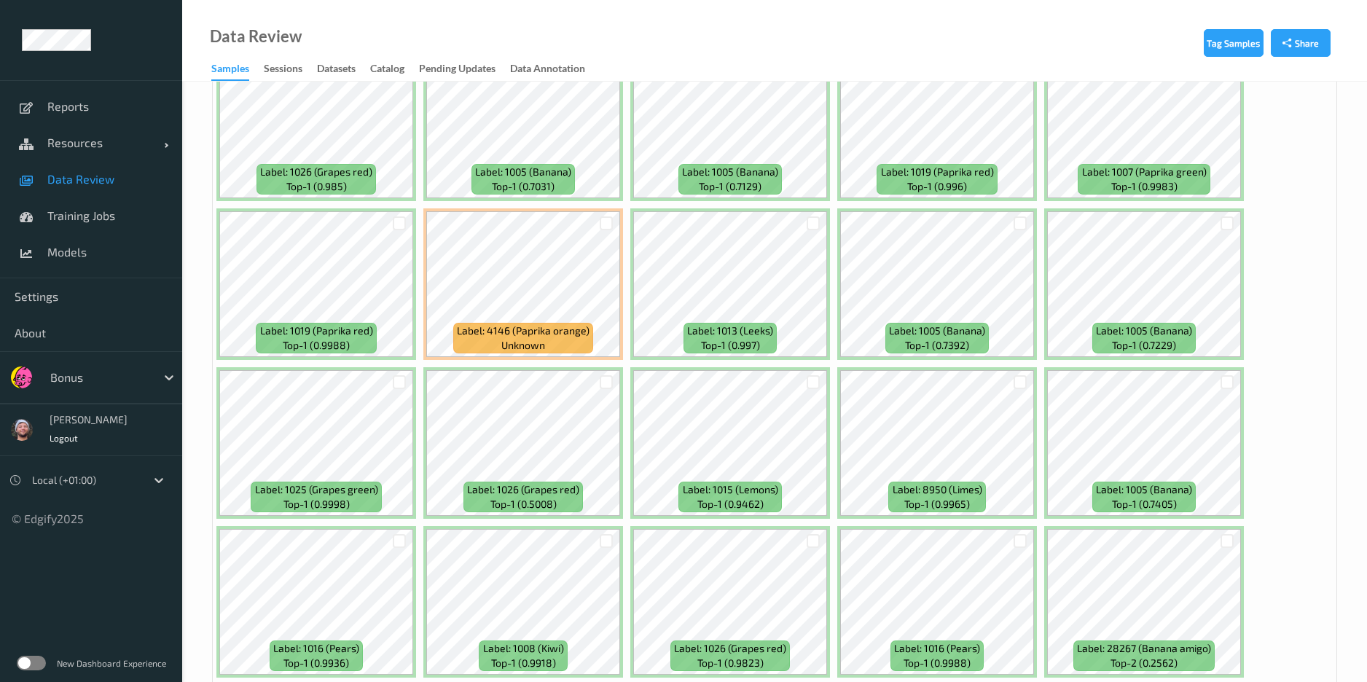
scroll to position [6167, 0]
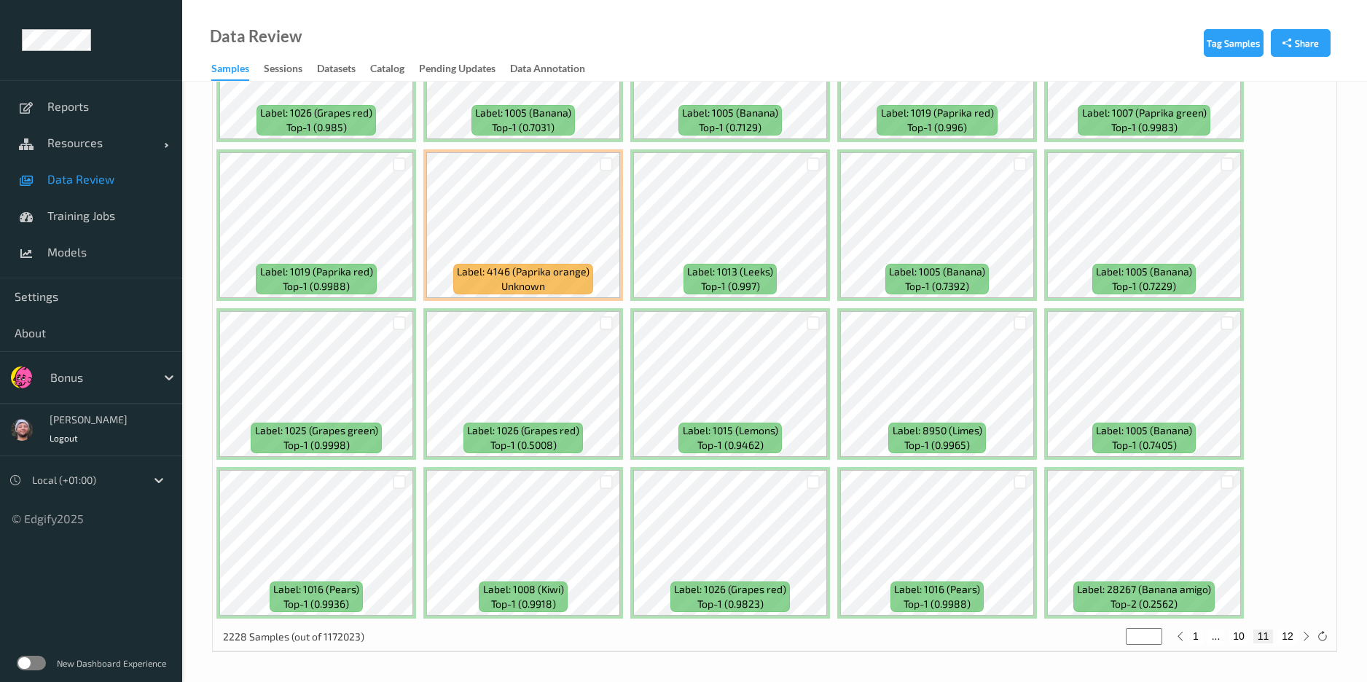
click at [1152, 568] on button "12" at bounding box center [1287, 635] width 20 height 13
type input "**"
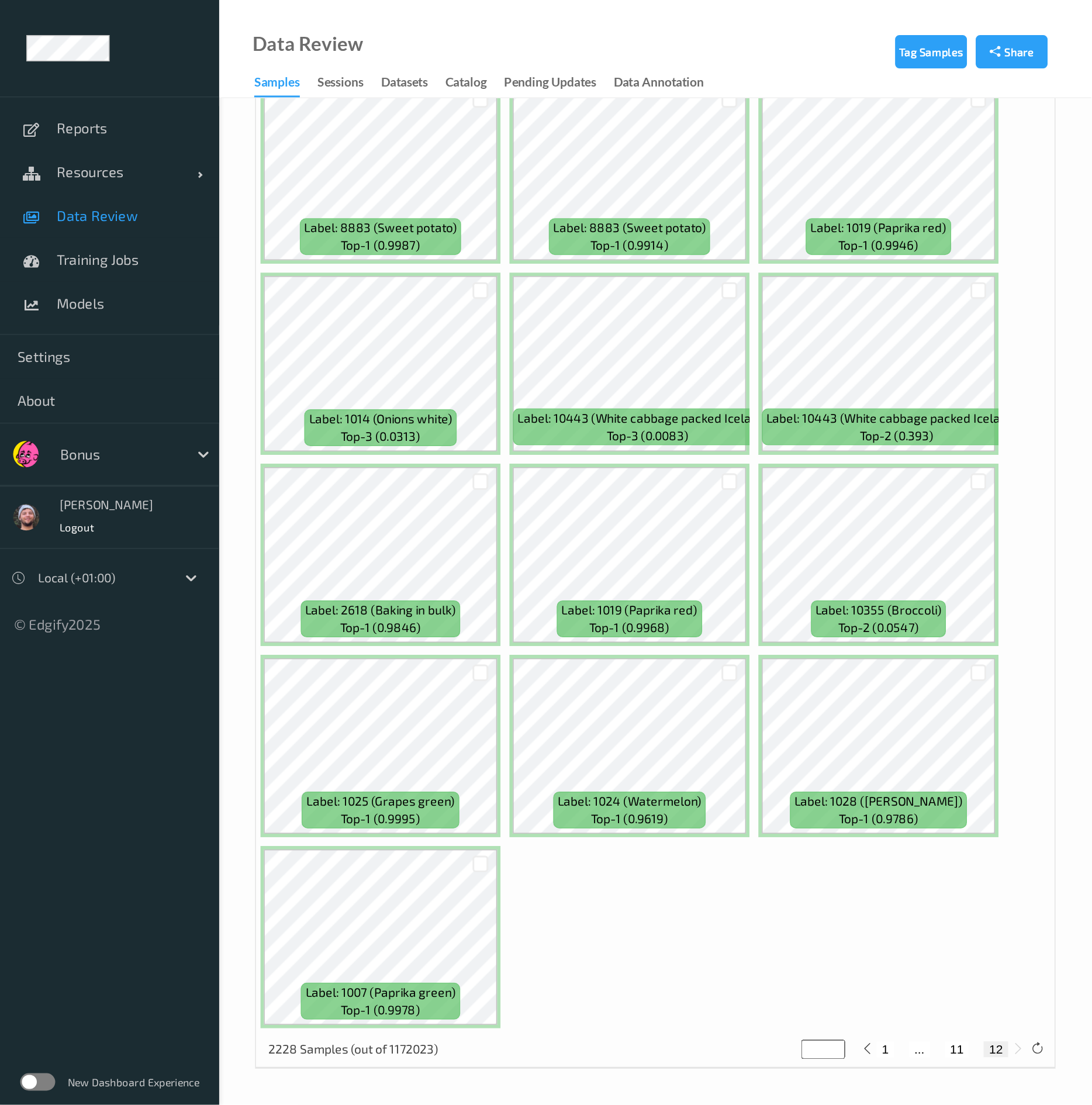
scroll to position [67, 0]
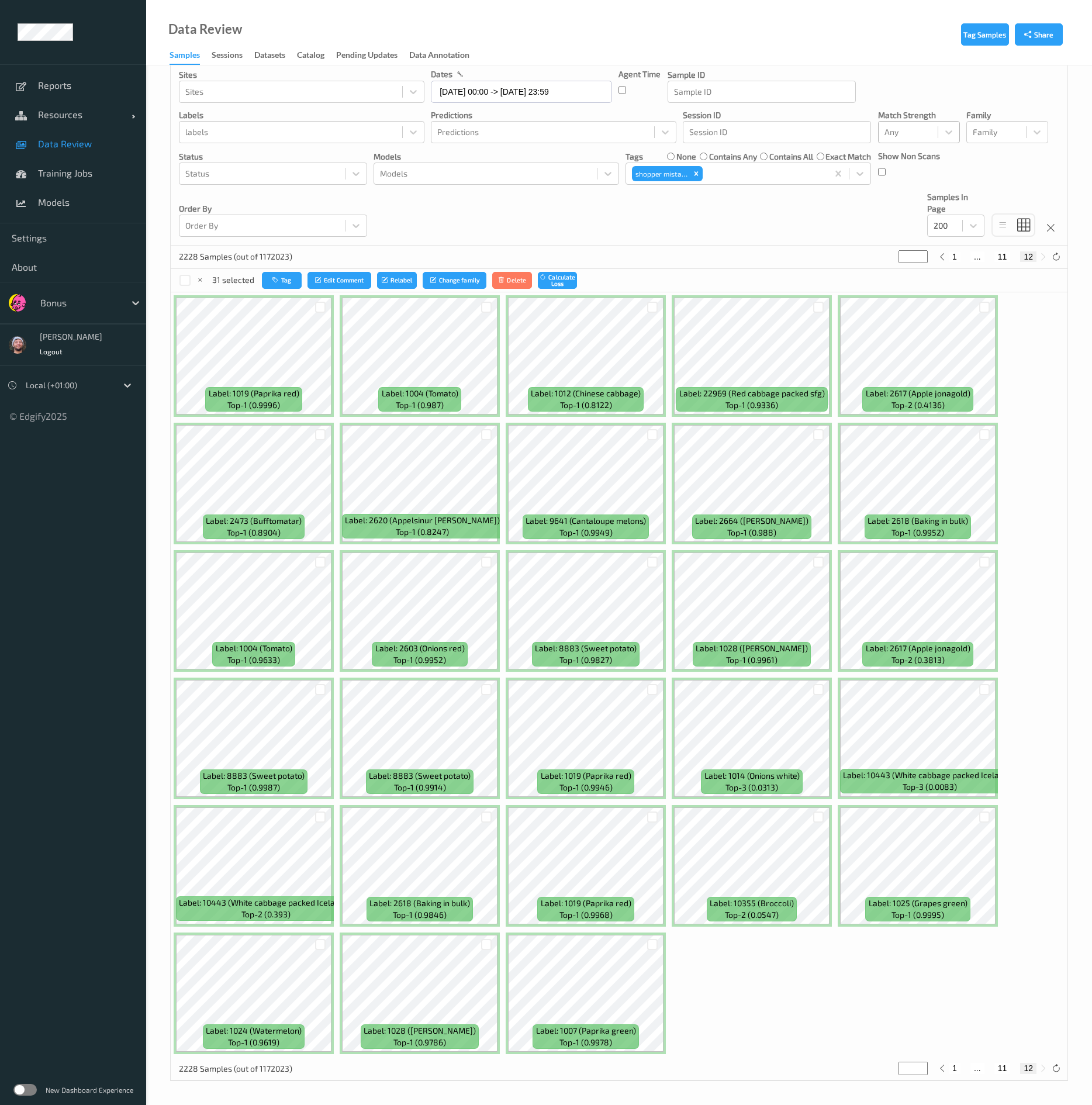
click at [918, 456] on div "Label: 1019 (Paprika red) top-1 (0.9996) Label: 1004 (Tomato) top-1 (0.987) Lab…" at bounding box center [619, 674] width 897 height 765
click at [652, 456] on div at bounding box center [652, 945] width 11 height 11
click at [271, 275] on button "Tag" at bounding box center [283, 280] width 40 height 17
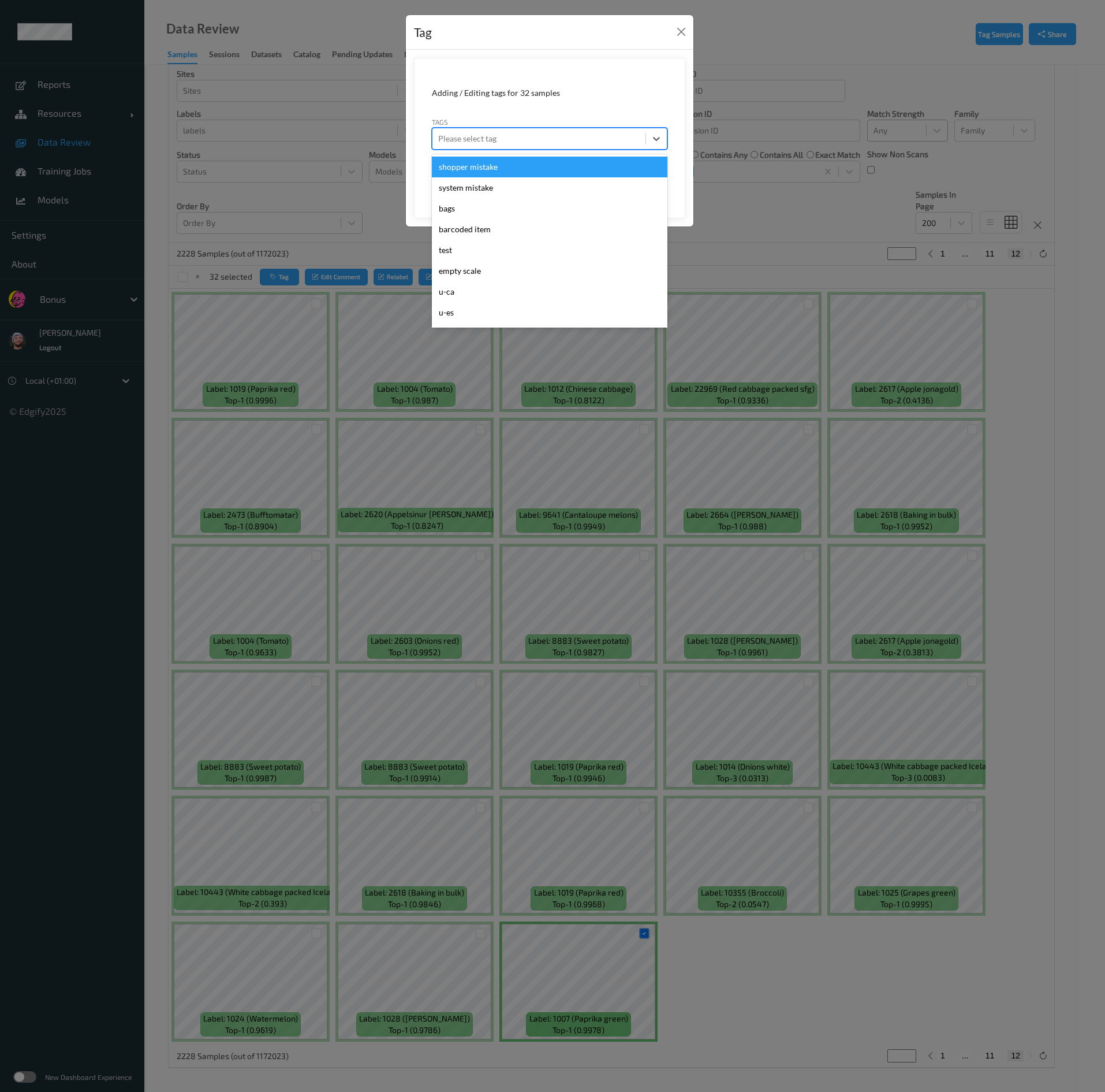
click at [482, 135] on div at bounding box center [539, 138] width 201 height 13
type input "b"
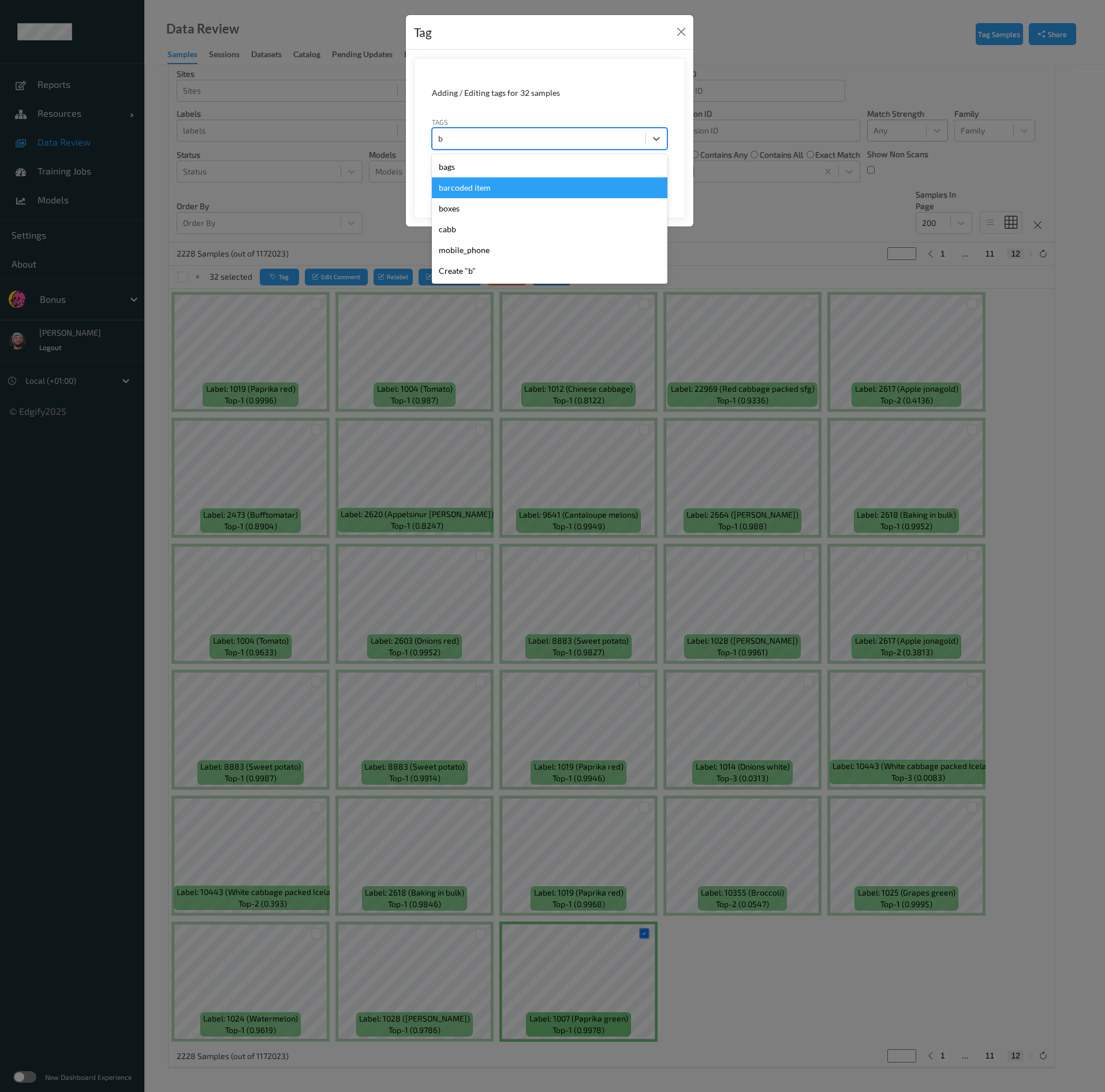
click at [510, 188] on div "barcoded item" at bounding box center [549, 188] width 235 height 21
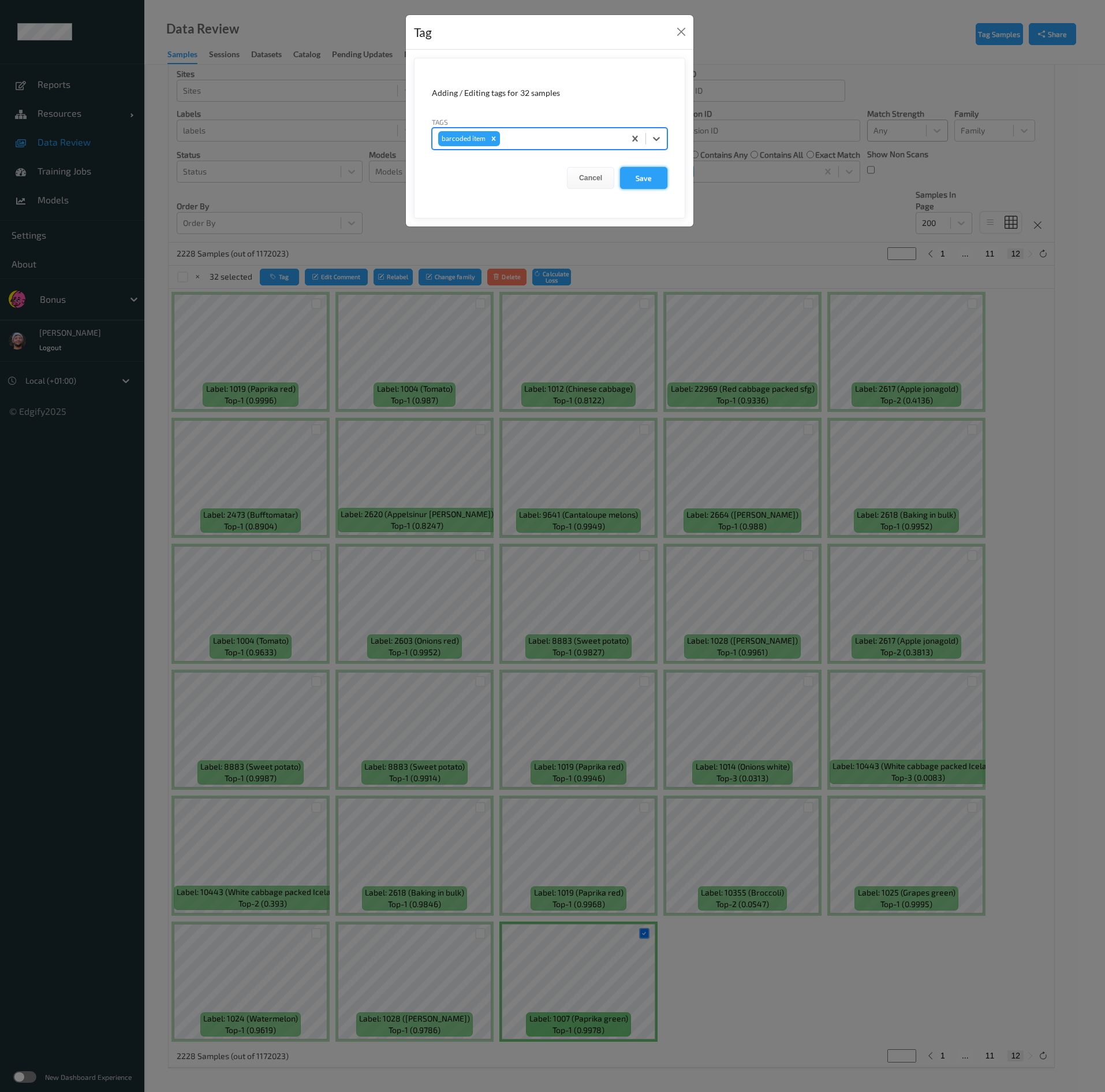
click at [654, 180] on button "Save" at bounding box center [644, 178] width 48 height 22
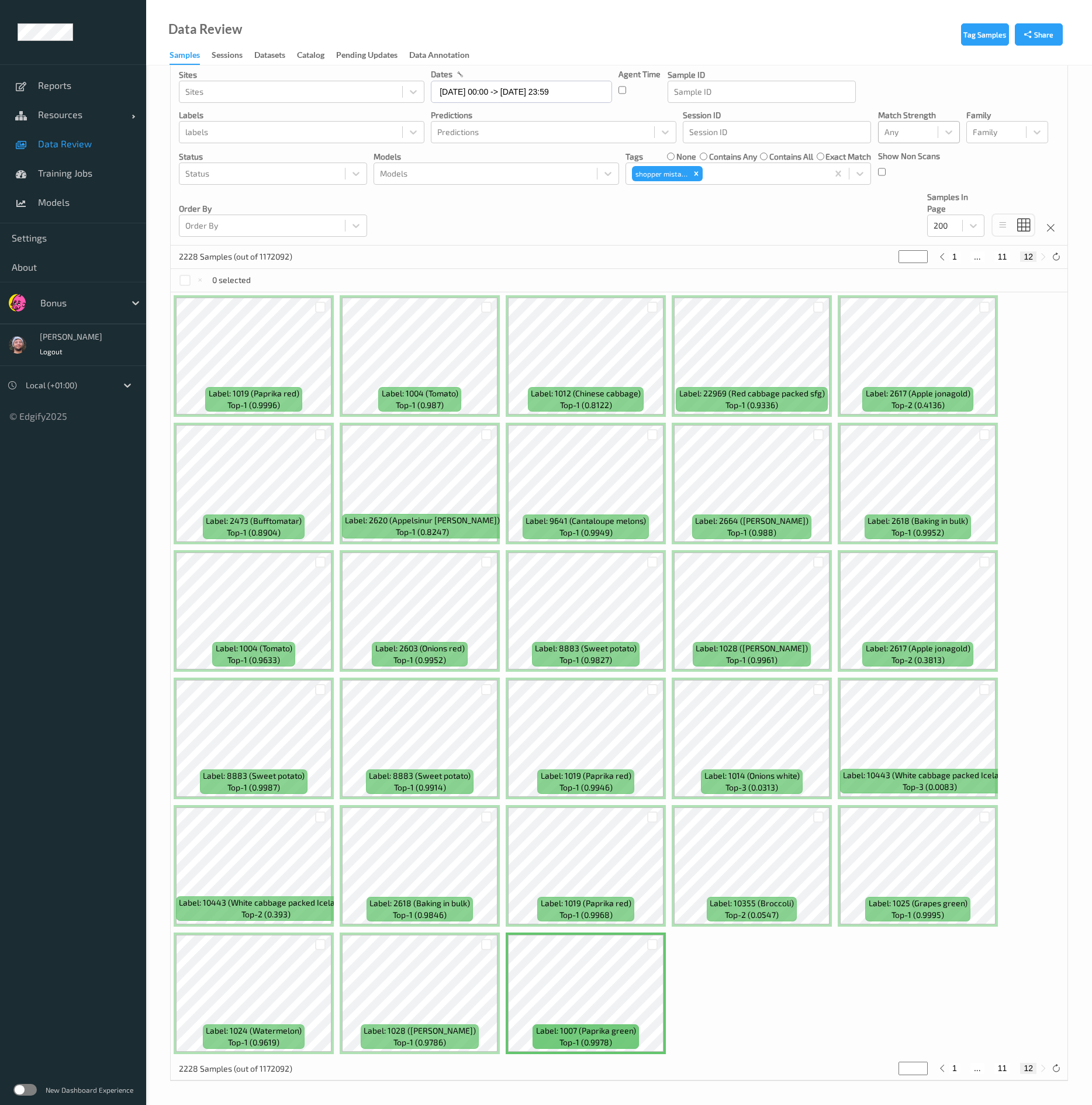
click at [514, 208] on div "Devices Devices Storage Devices Storage Devices Clusters Clusters Sites Sites d…" at bounding box center [619, 132] width 897 height 225
click at [696, 171] on icon "Remove shopper mistake" at bounding box center [696, 173] width 8 height 8
type input "*"
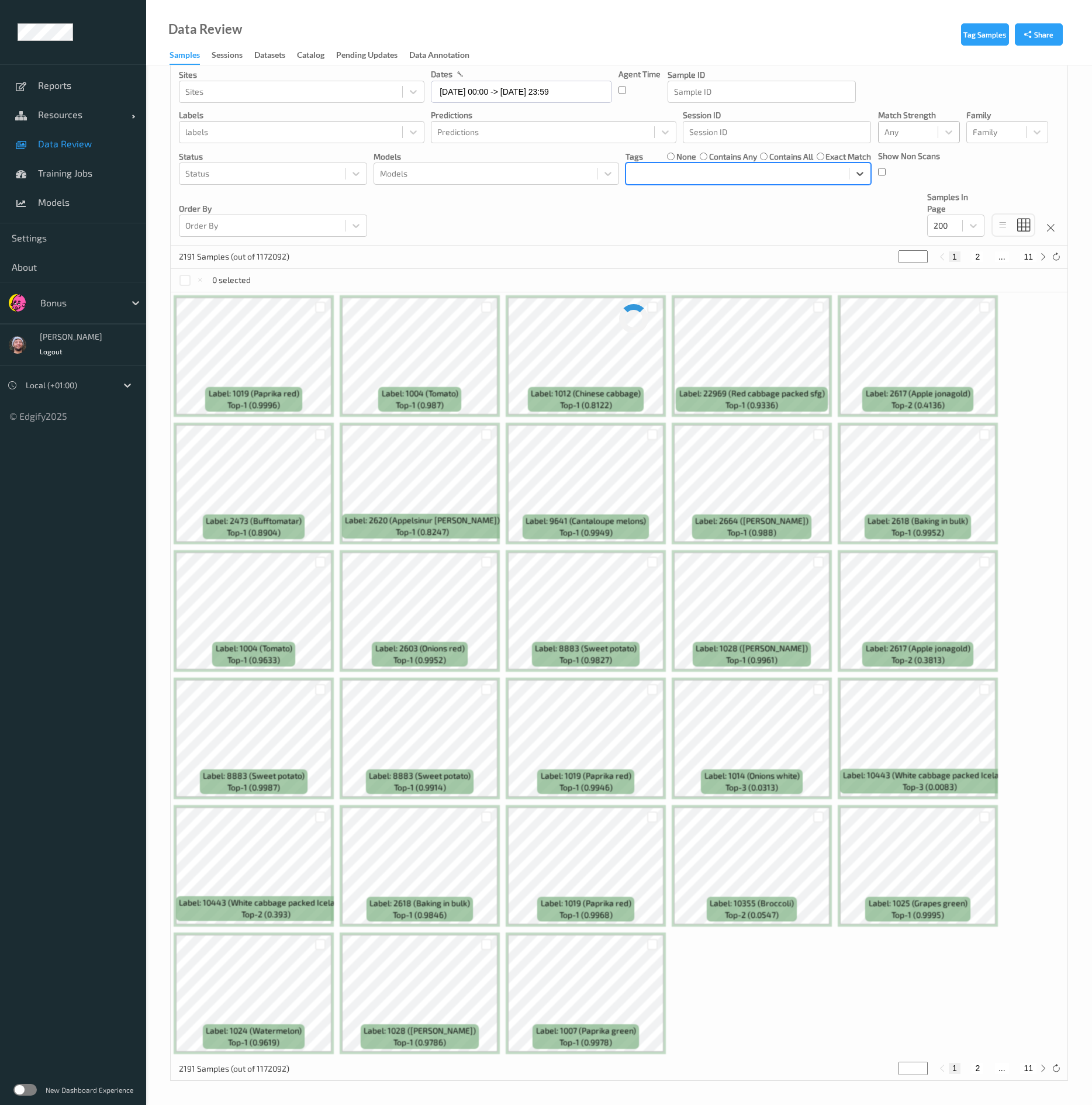
scroll to position [0, 0]
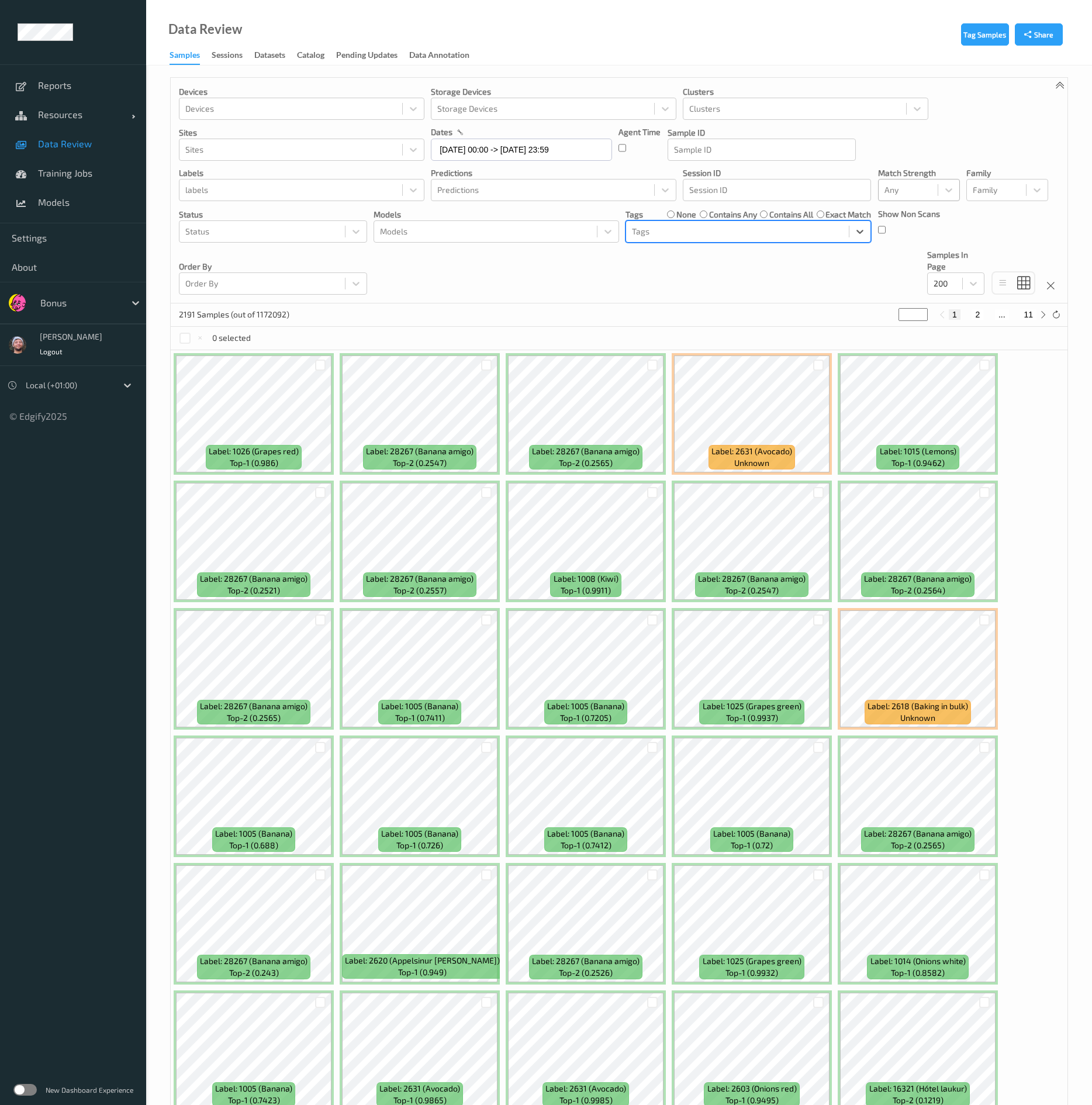
click at [712, 232] on div at bounding box center [737, 231] width 211 height 14
type input "bar"
click at [726, 259] on div "barcoded item" at bounding box center [748, 260] width 232 height 12
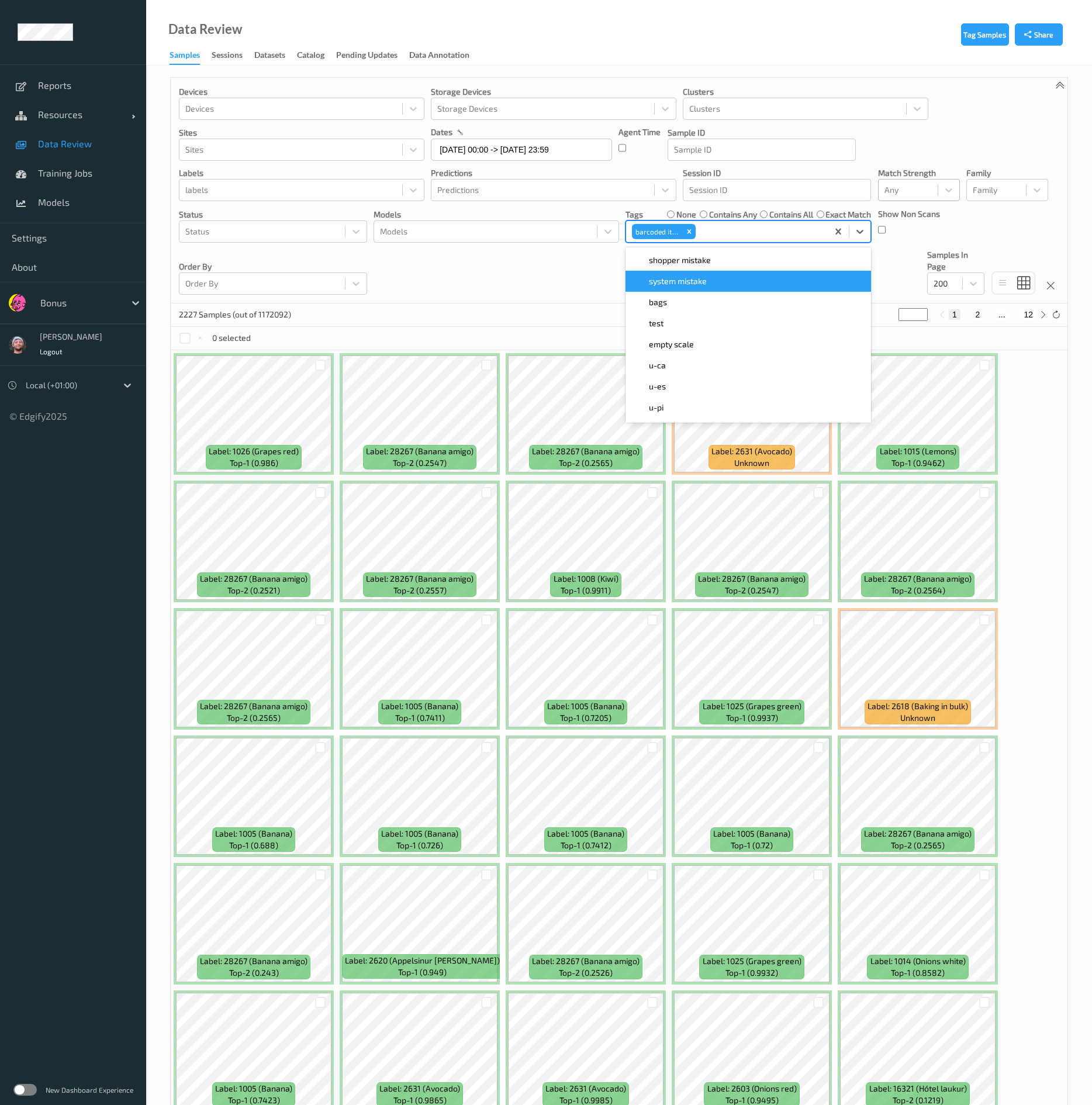
click at [499, 279] on div "Devices Devices Storage Devices Storage Devices Clusters Clusters Sites Sites d…" at bounding box center [619, 190] width 897 height 225
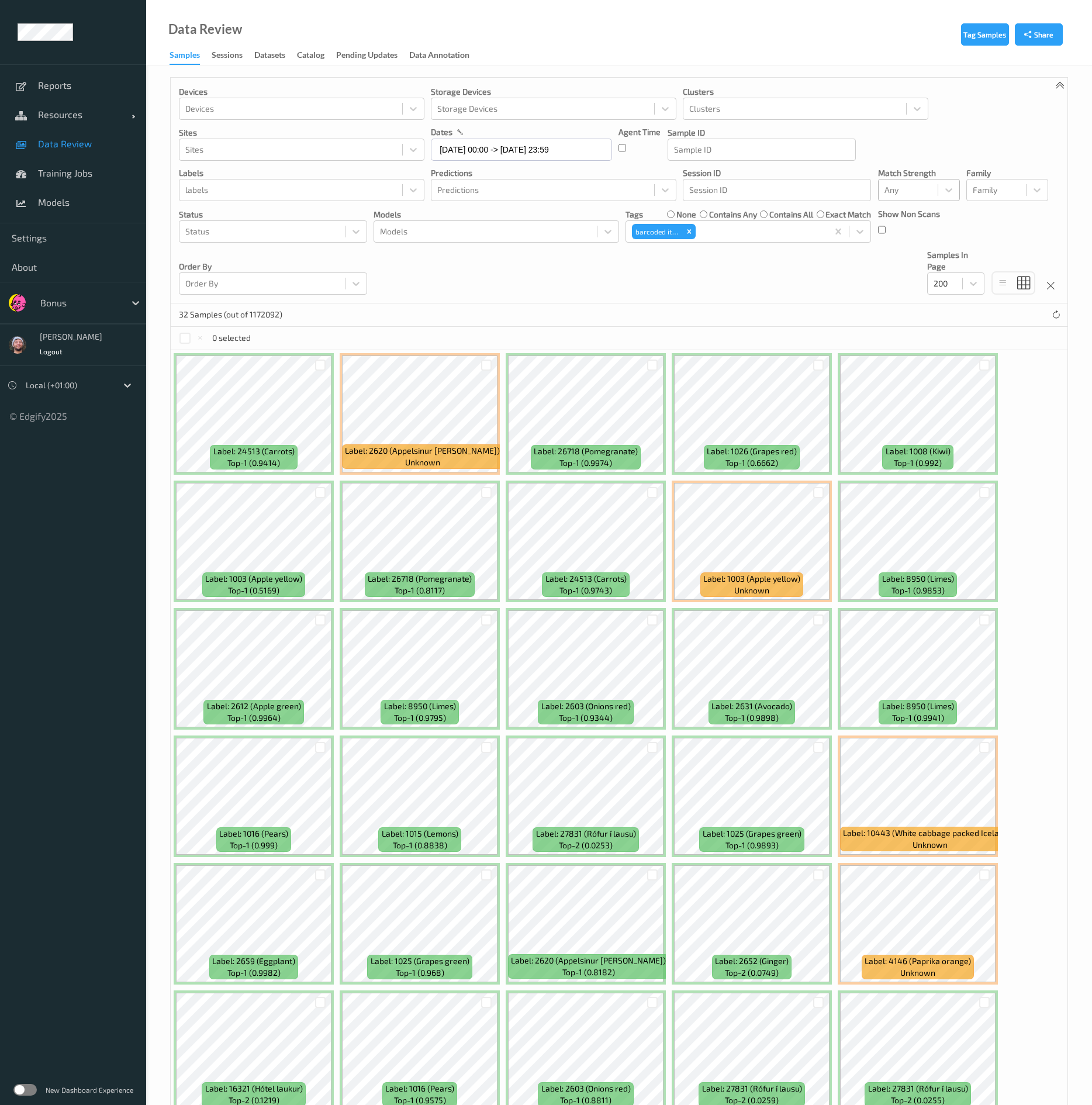
click at [412, 292] on div "Devices Devices Storage Devices Storage Devices Clusters Clusters Sites Sites d…" at bounding box center [619, 190] width 897 height 225
click at [184, 343] on div at bounding box center [185, 339] width 11 height 11
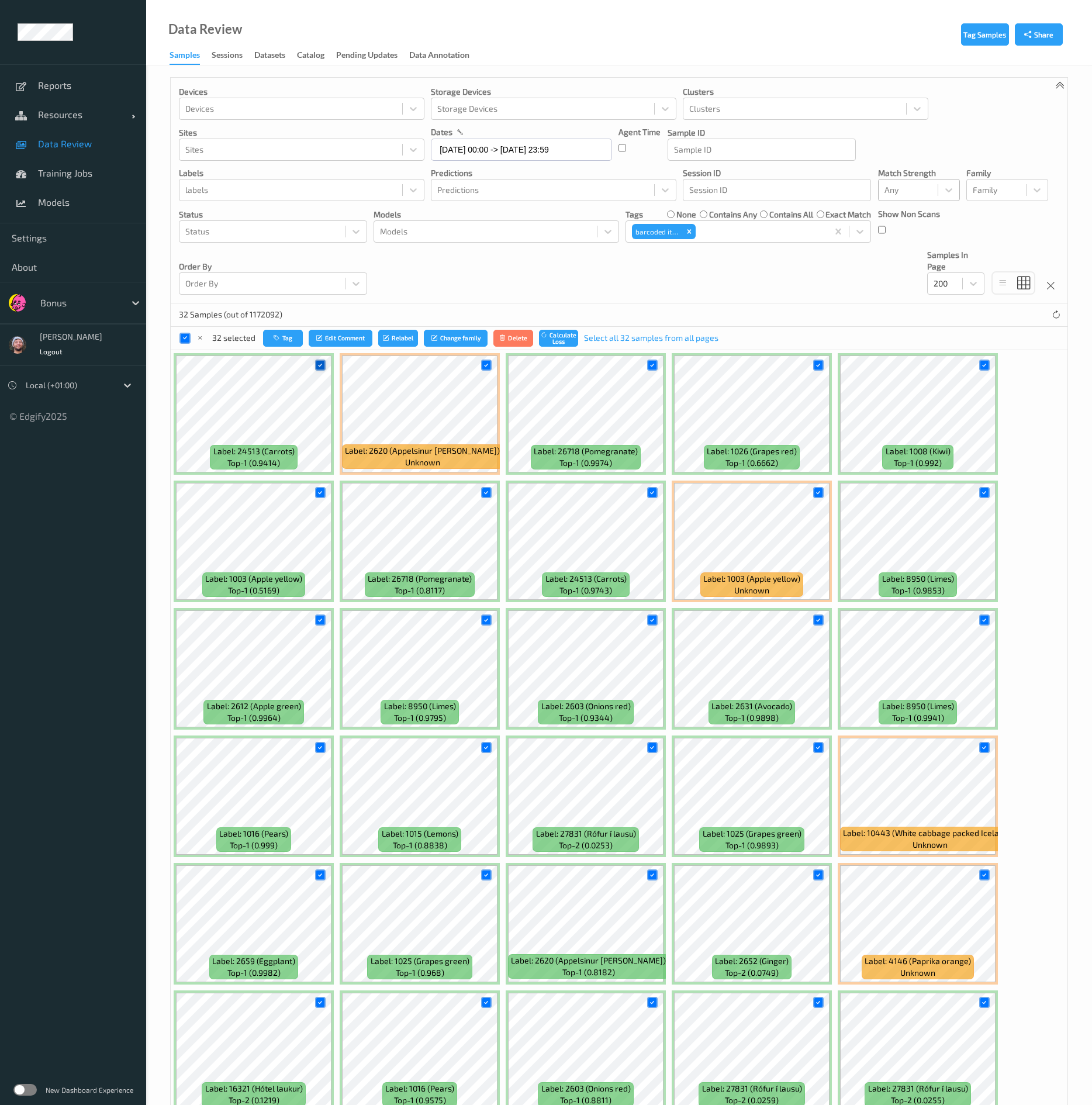
click at [322, 367] on div at bounding box center [321, 365] width 11 height 11
click at [490, 369] on icon at bounding box center [485, 364] width 7 height 7
click at [809, 374] on div at bounding box center [818, 365] width 22 height 19
click at [807, 369] on div at bounding box center [818, 365] width 22 height 19
click at [810, 372] on div at bounding box center [818, 365] width 22 height 19
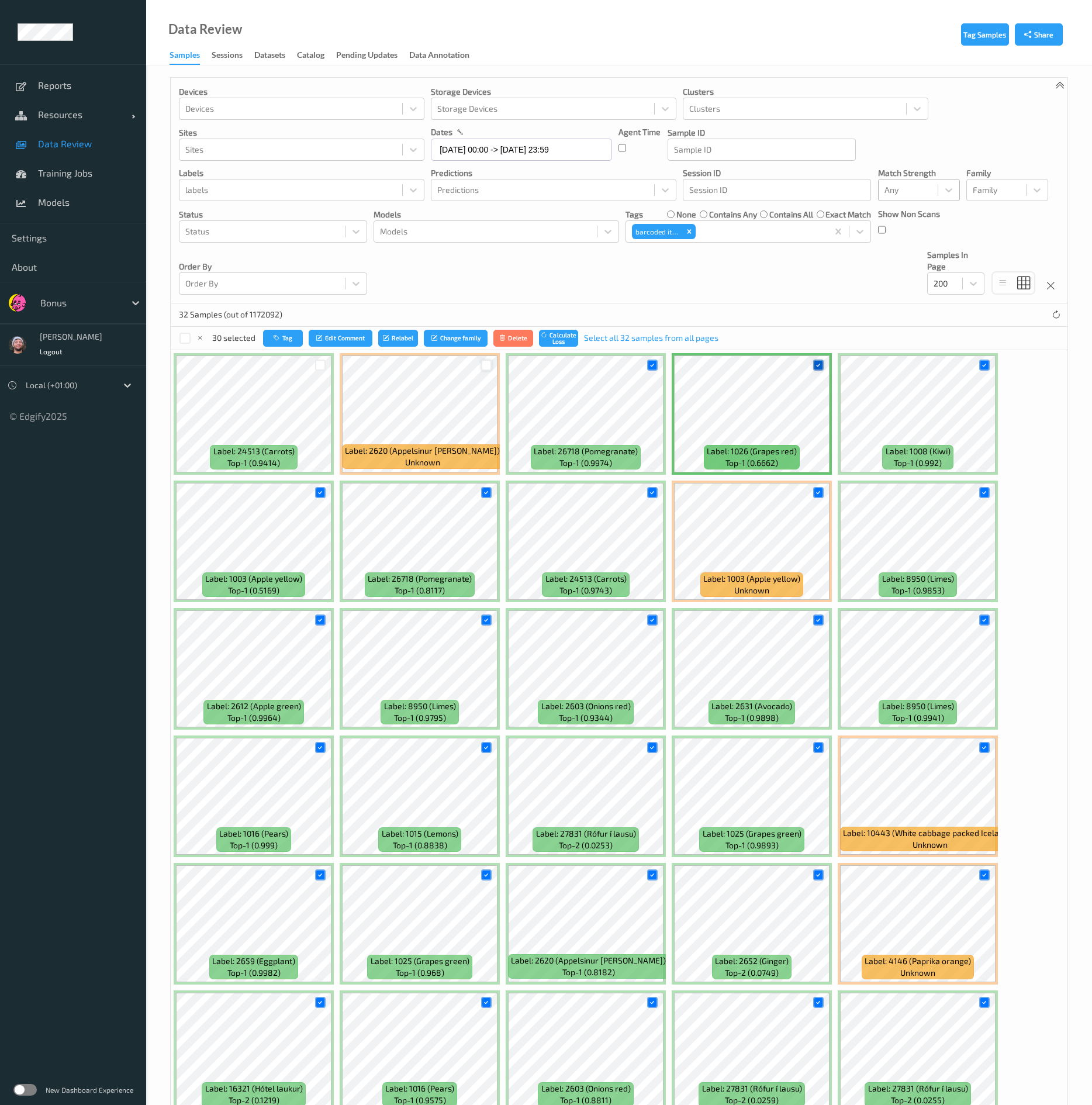
click at [814, 369] on div at bounding box center [818, 365] width 11 height 11
click at [654, 456] on icon at bounding box center [652, 492] width 7 height 7
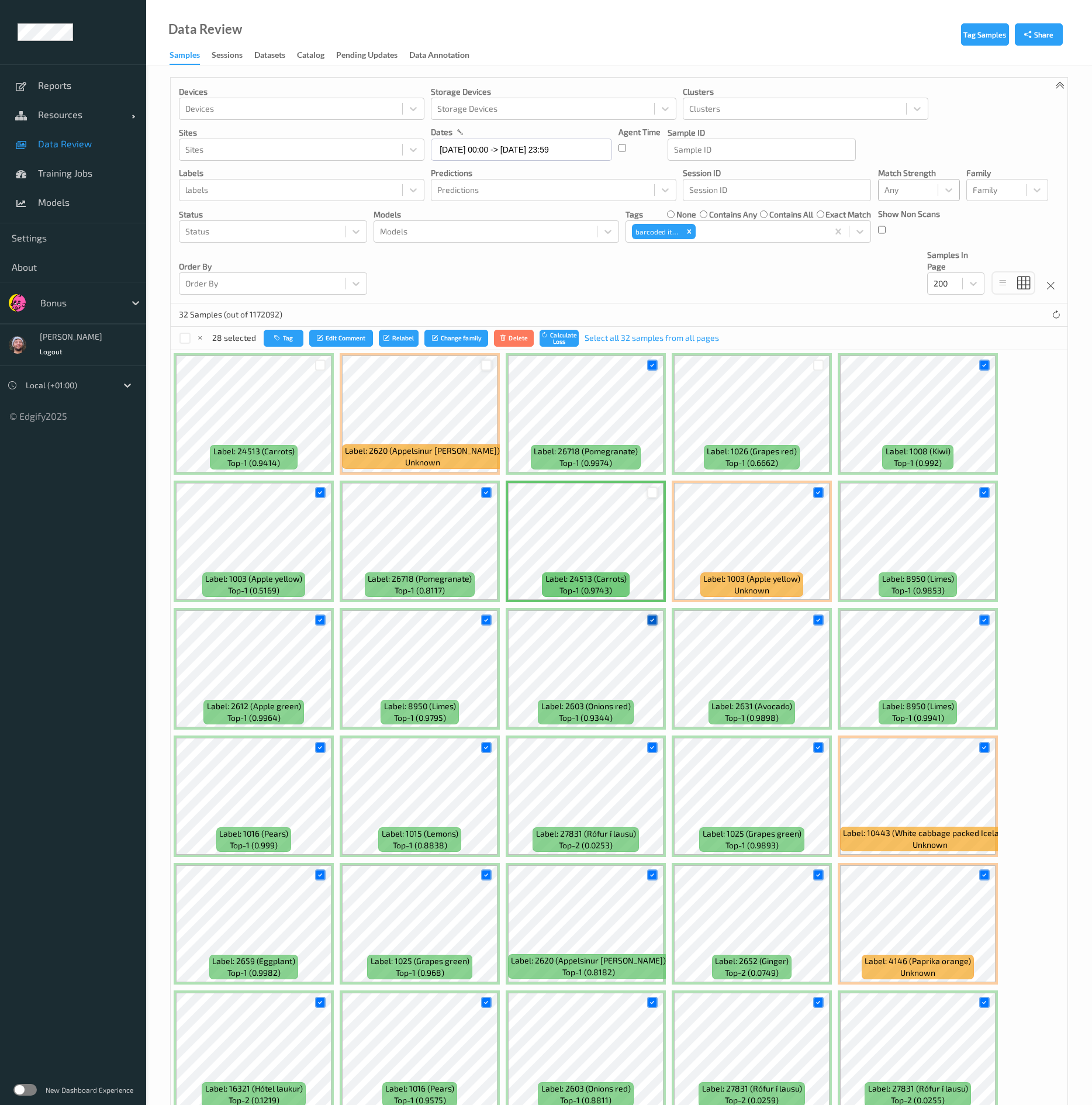
click at [652, 456] on icon at bounding box center [652, 620] width 7 height 7
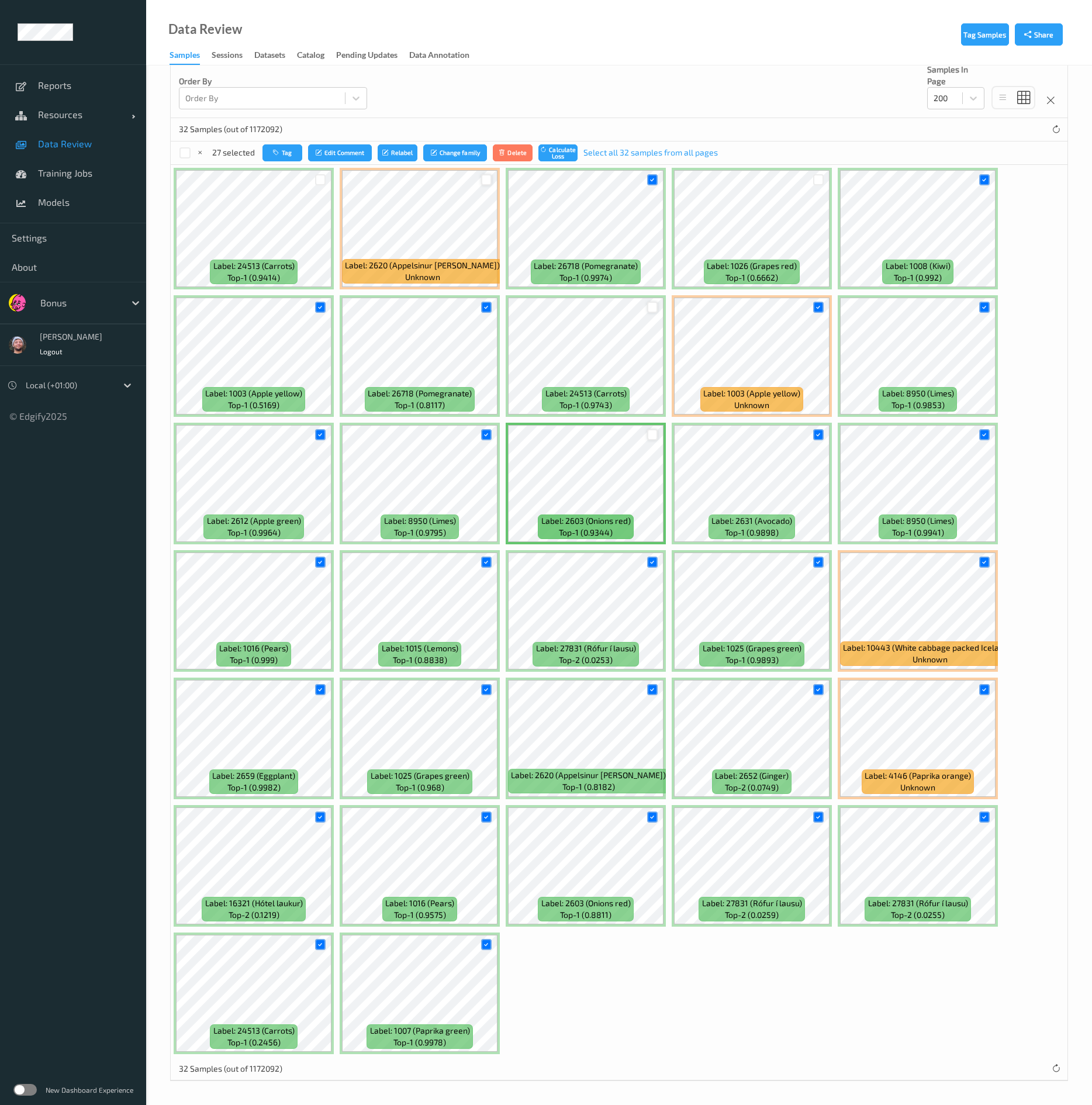
scroll to position [193, 0]
click at [319, 456] on icon at bounding box center [319, 689] width 7 height 7
click at [320, 456] on icon at bounding box center [319, 944] width 7 height 7
click at [486, 456] on icon at bounding box center [485, 944] width 7 height 7
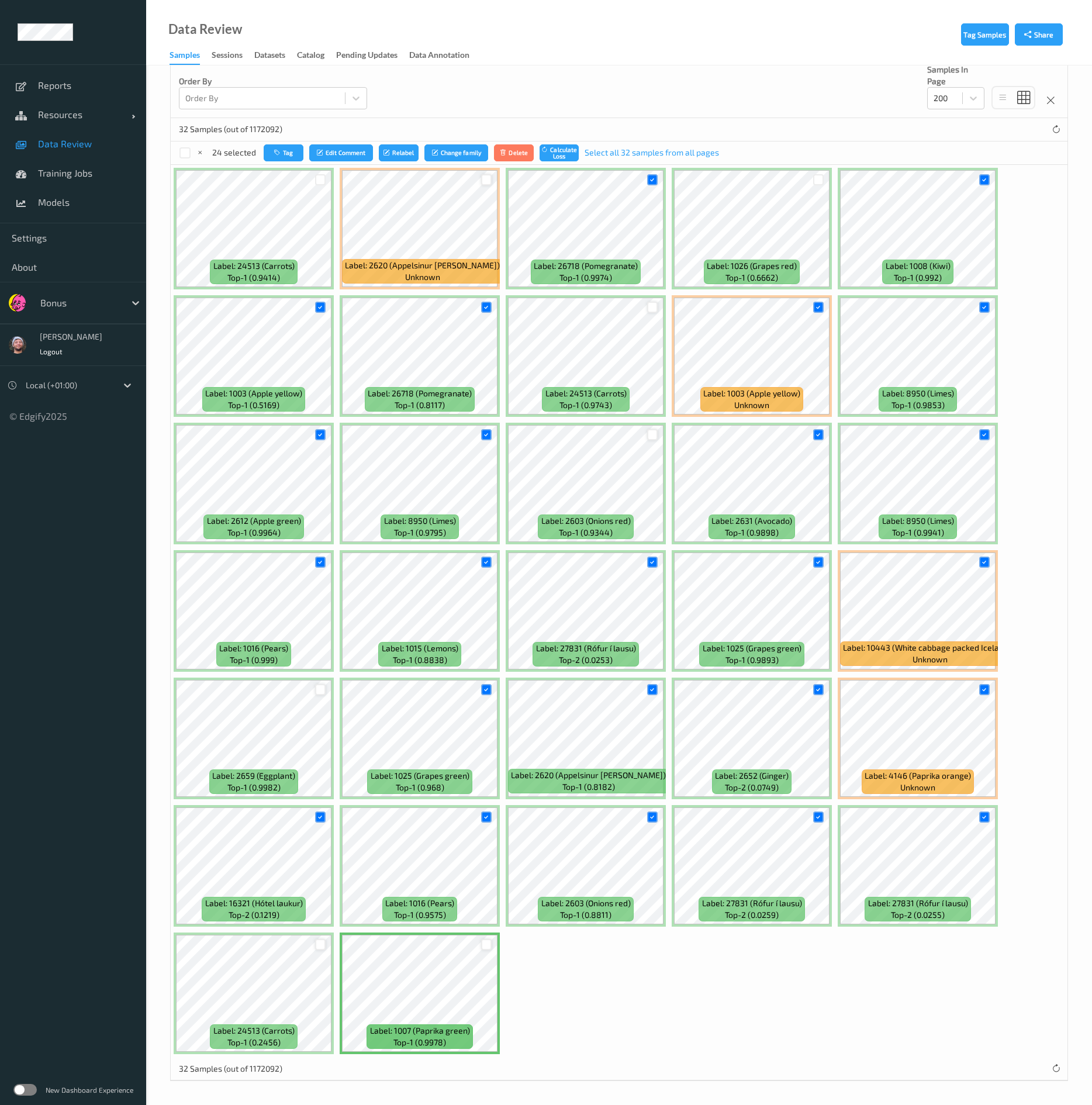
click at [481, 456] on div at bounding box center [486, 945] width 22 height 19
click at [658, 456] on div at bounding box center [652, 817] width 22 height 19
click at [647, 456] on div at bounding box center [652, 817] width 11 height 11
click at [811, 456] on div at bounding box center [818, 817] width 22 height 19
click at [818, 456] on div at bounding box center [818, 817] width 11 height 11
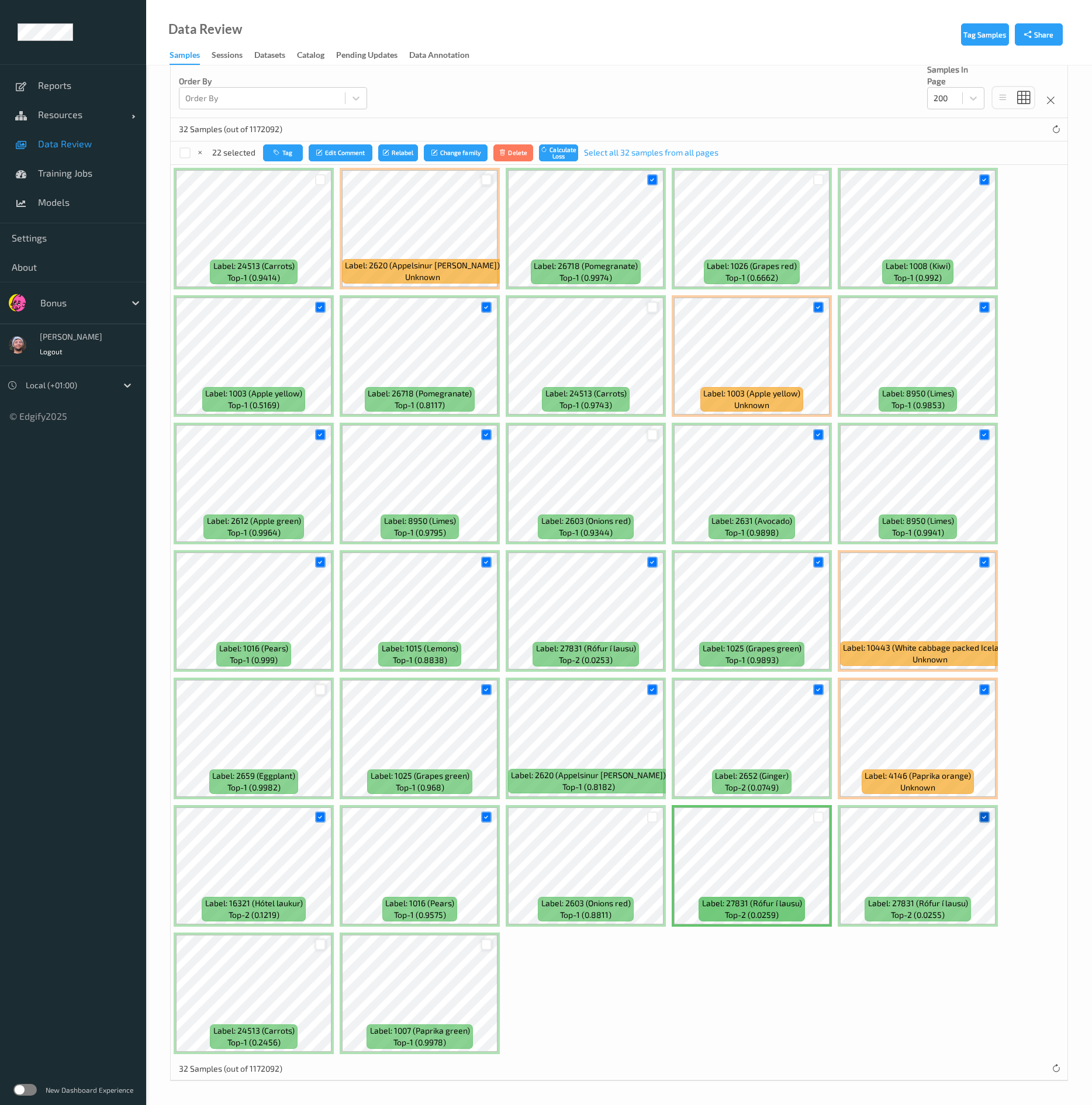
click at [924, 456] on div at bounding box center [984, 817] width 11 height 11
click at [818, 456] on icon at bounding box center [818, 689] width 7 height 7
click at [489, 456] on icon at bounding box center [485, 689] width 7 height 7
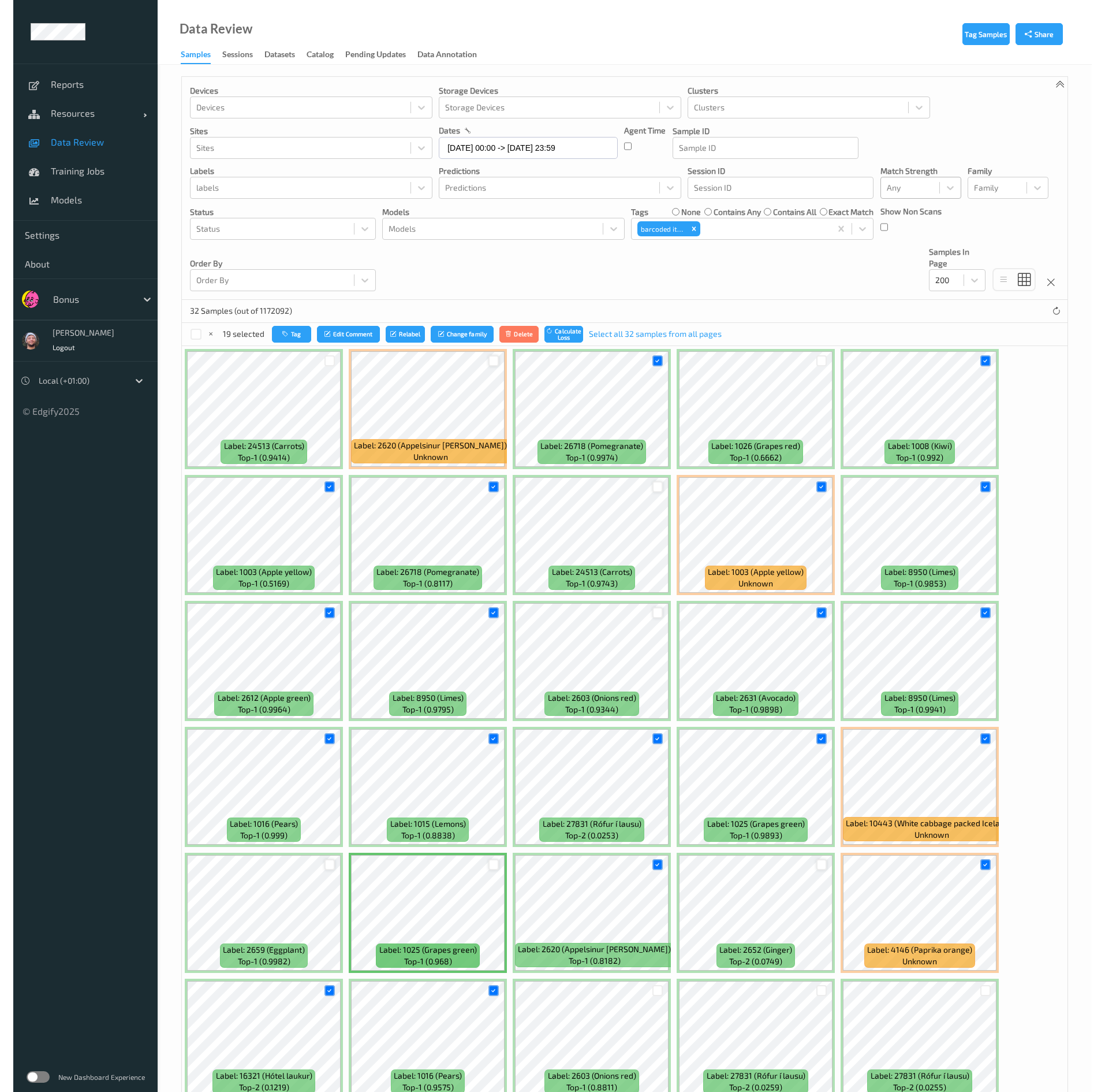
scroll to position [174, 0]
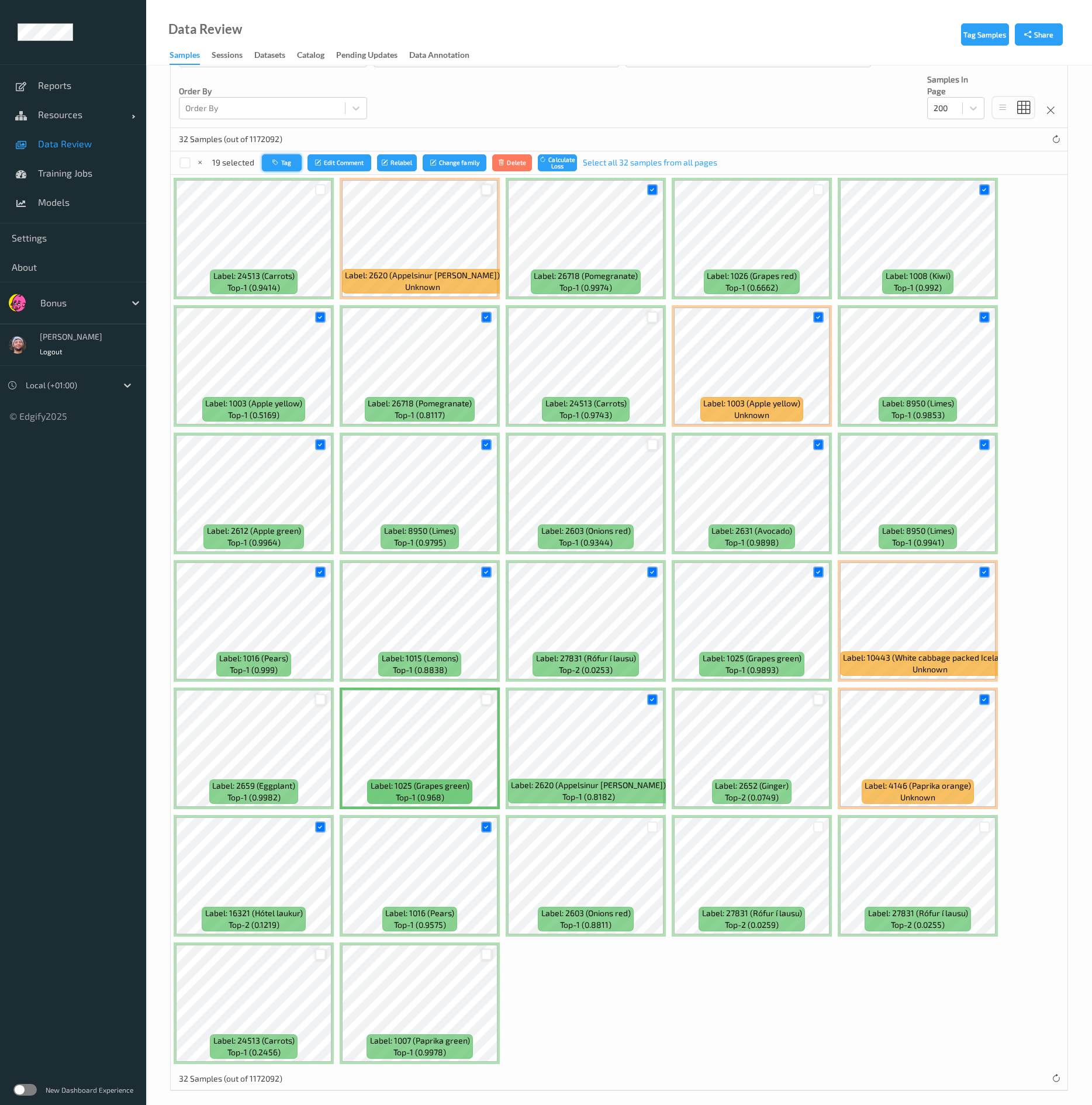
click at [291, 167] on button "Tag" at bounding box center [282, 162] width 40 height 17
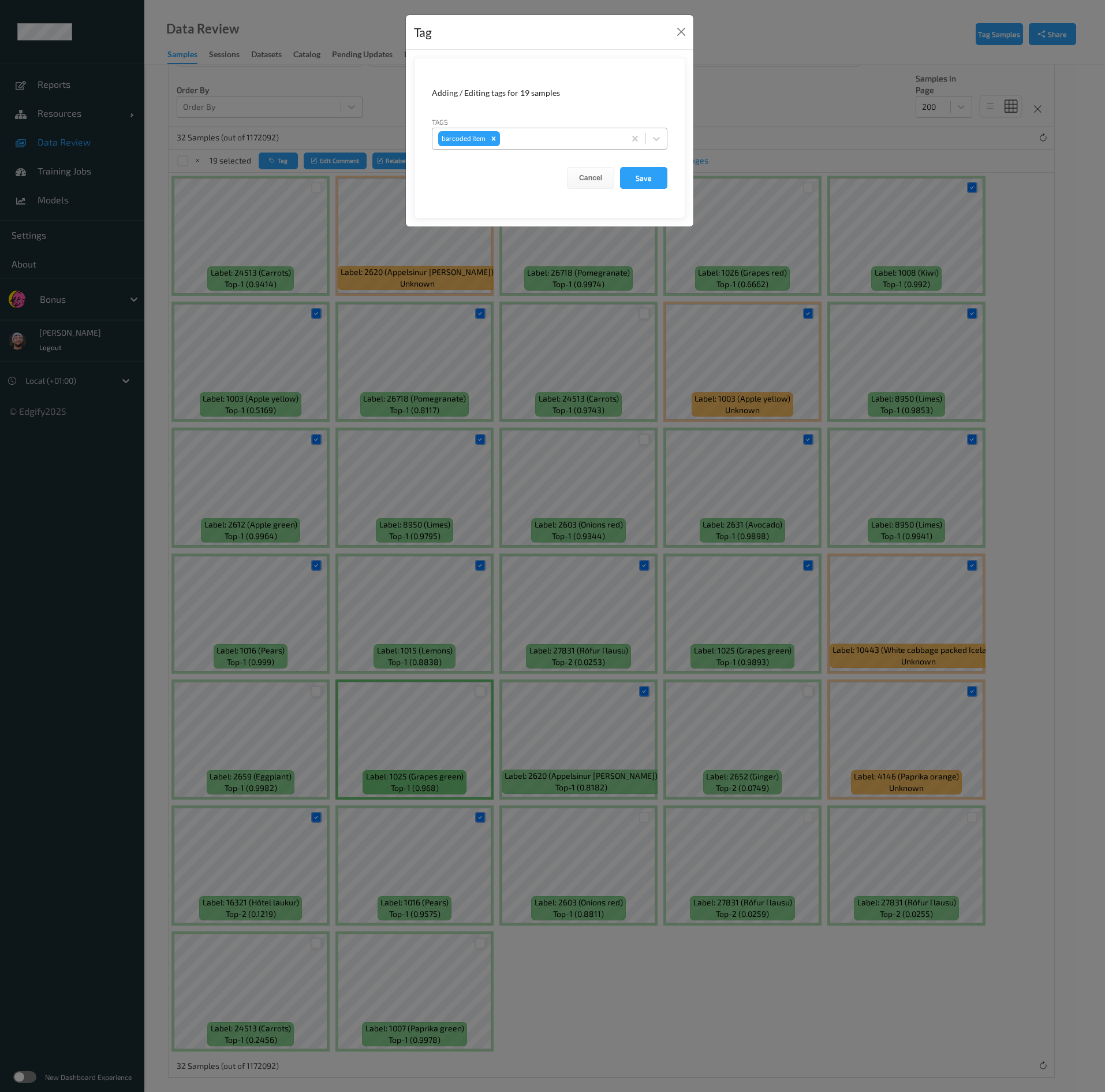
click at [515, 143] on div at bounding box center [560, 138] width 117 height 13
type input "hands"
drag, startPoint x: 465, startPoint y: 171, endPoint x: 475, endPoint y: 163, distance: 12.8
click at [465, 173] on div "hands" at bounding box center [549, 167] width 235 height 21
click at [495, 136] on div "Remove barcoded item" at bounding box center [494, 138] width 13 height 15
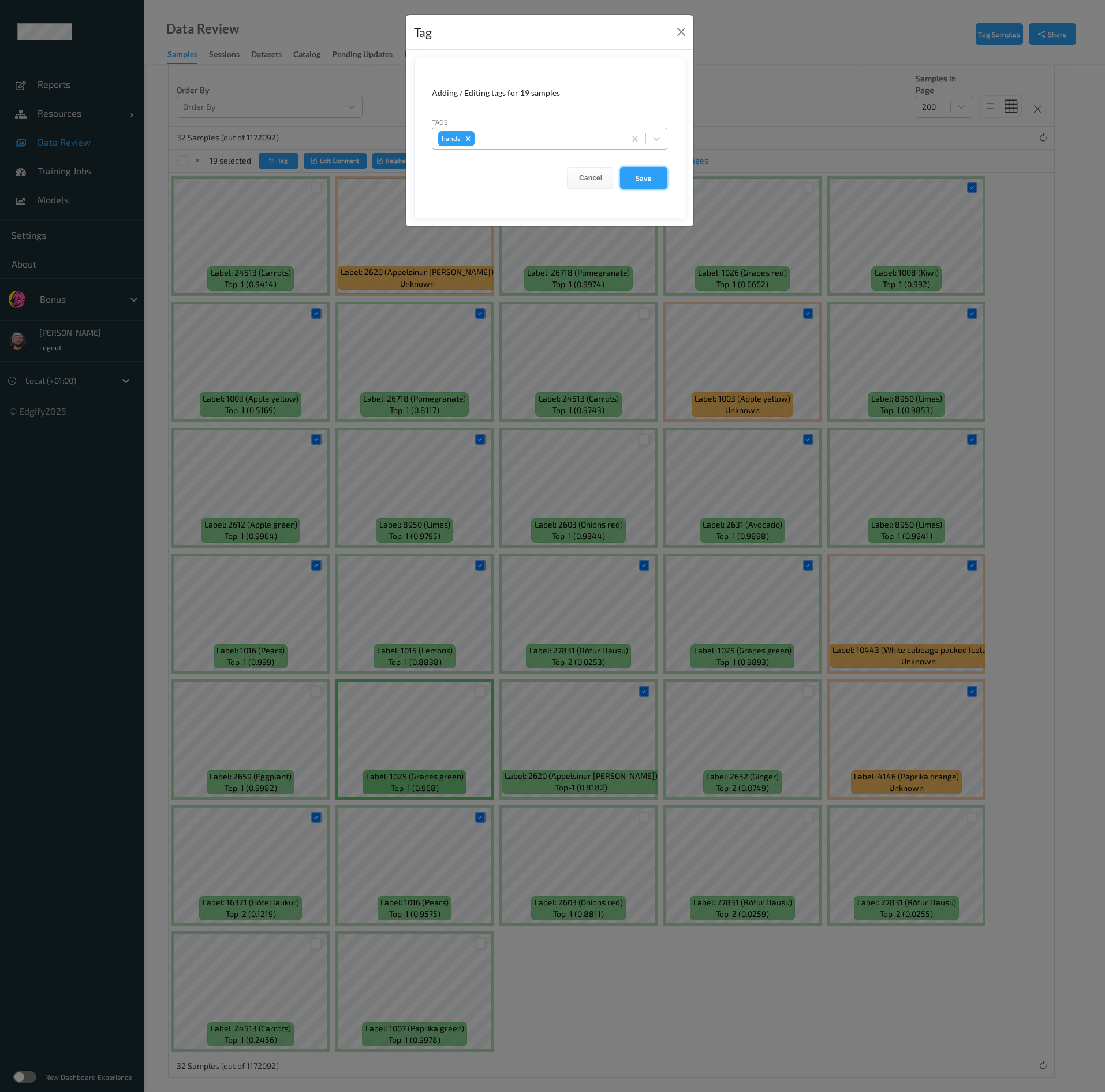
click at [642, 176] on button "Save" at bounding box center [644, 178] width 48 height 22
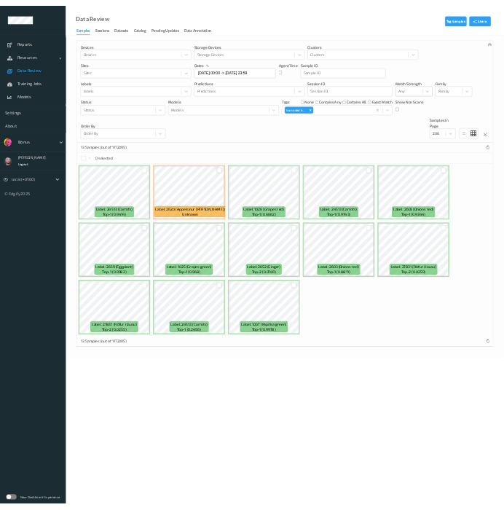
scroll to position [0, 0]
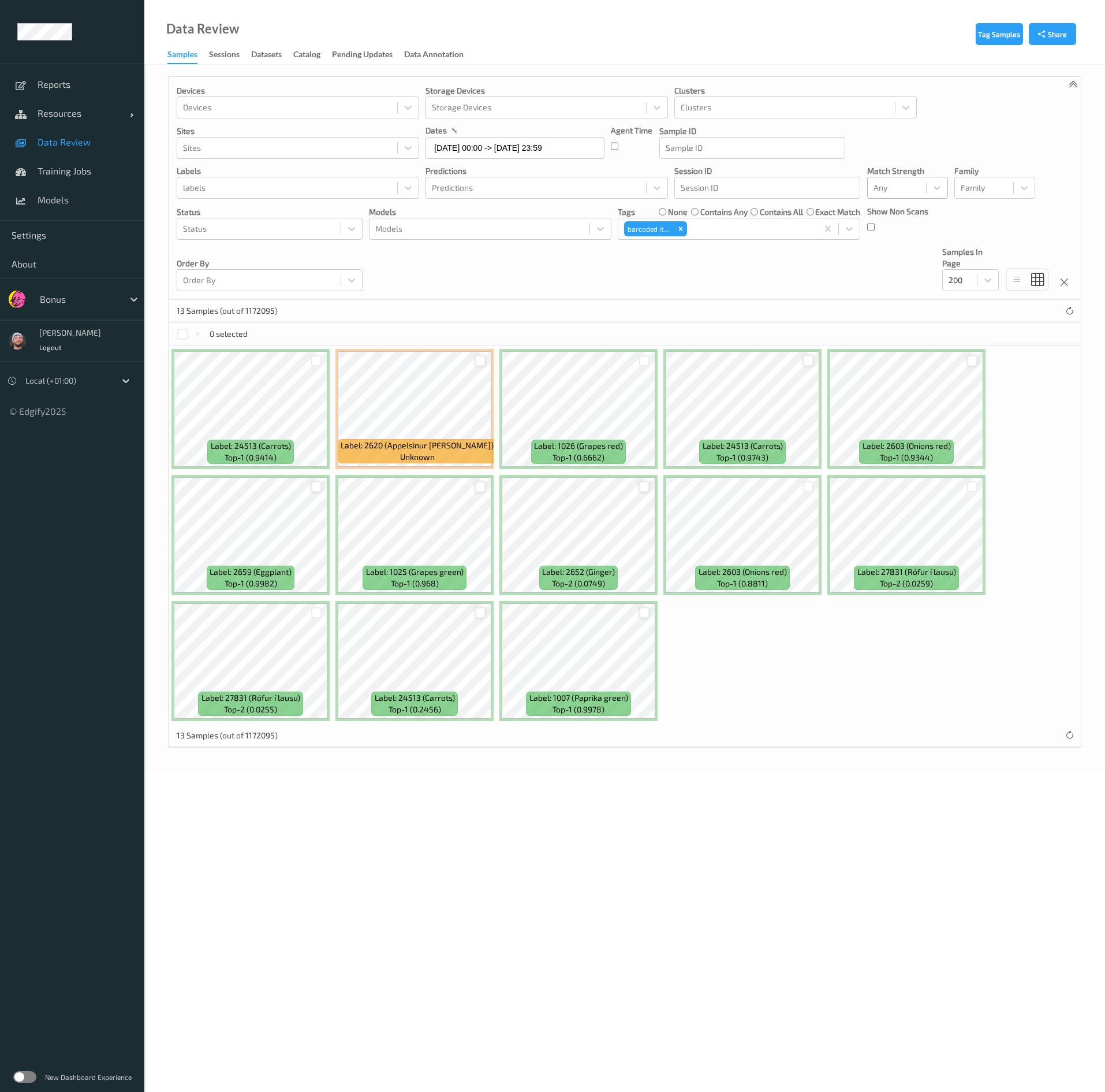
click at [867, 450] on div "Label: 24513 (Carrots) top-1 (0.9414) Label: 2620 (Appelsinur robin) unknown La…" at bounding box center [625, 535] width 912 height 377
click at [812, 450] on div at bounding box center [809, 487] width 11 height 11
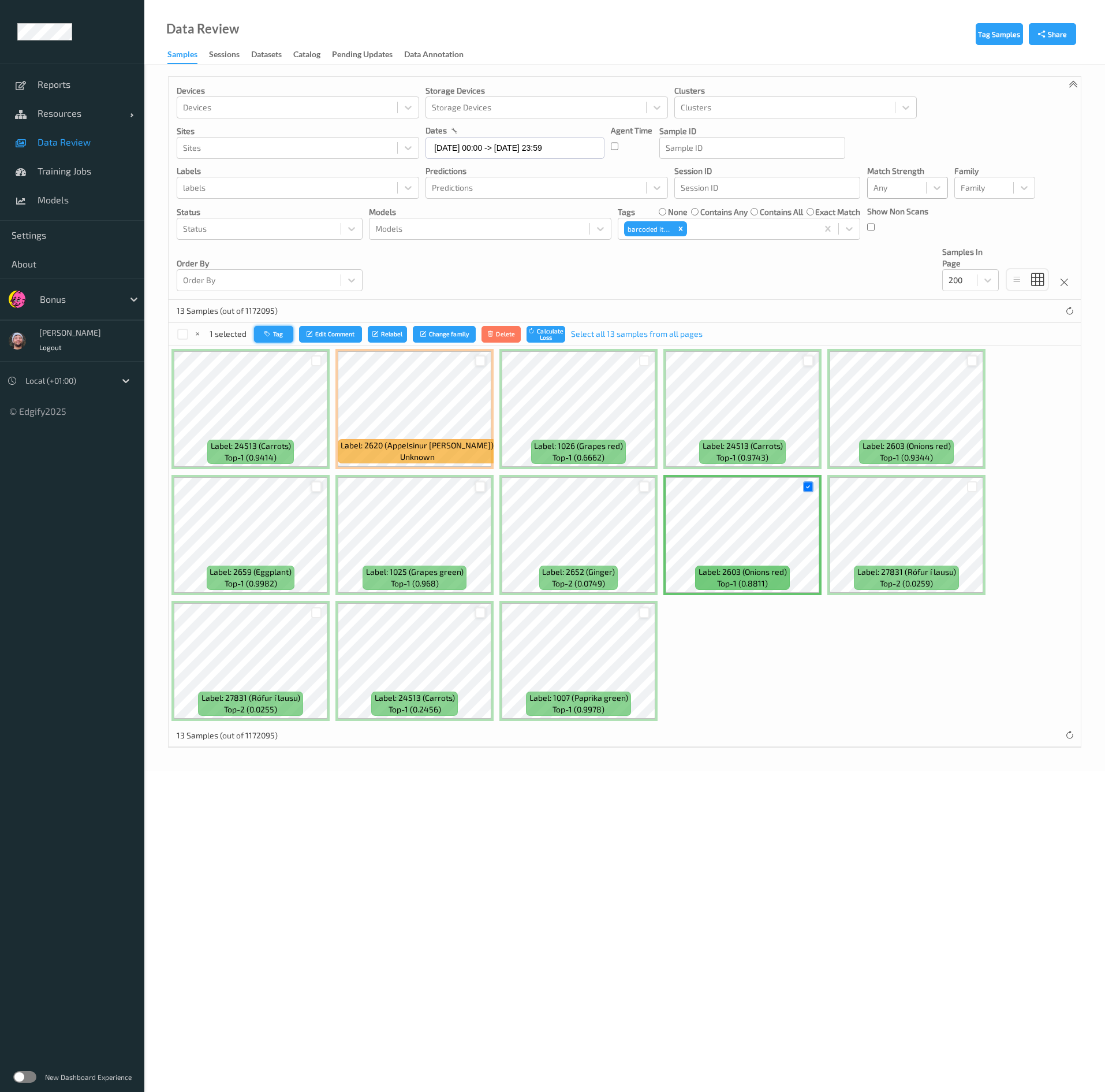
click at [273, 333] on button "Tag" at bounding box center [274, 334] width 40 height 17
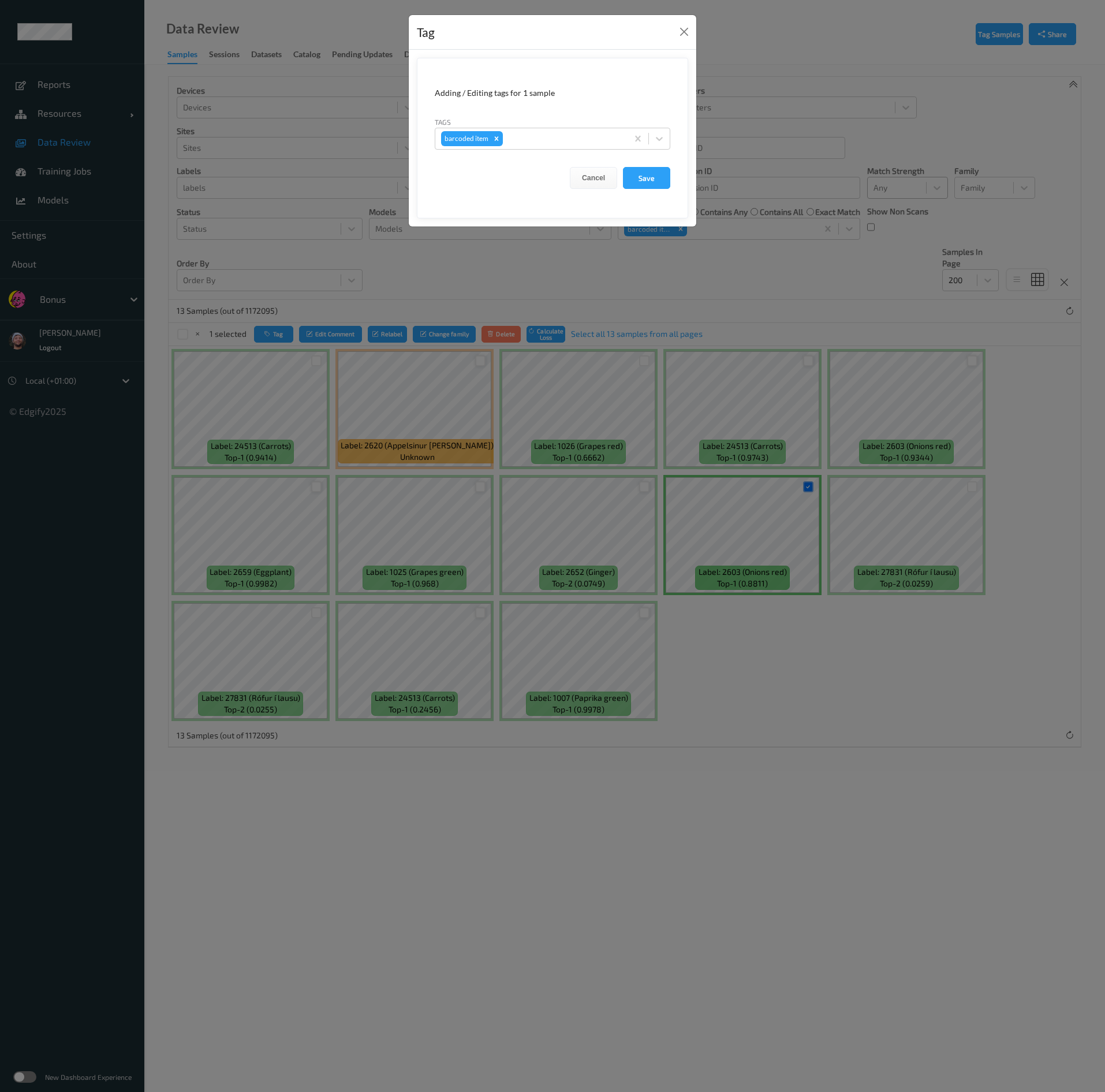
click at [526, 201] on form "Adding / Editing tags for 1 sample Tags barcoded item Cancel Save" at bounding box center [552, 138] width 271 height 161
click at [568, 305] on div "Tag Adding / Editing tags for 1 sample Tags barcoded item Cancel Save" at bounding box center [552, 546] width 1105 height 1092
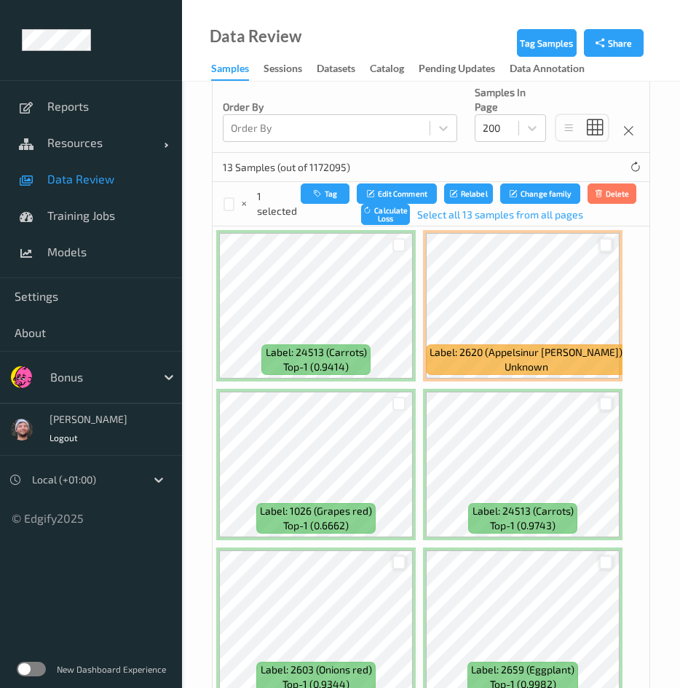
scroll to position [534, 0]
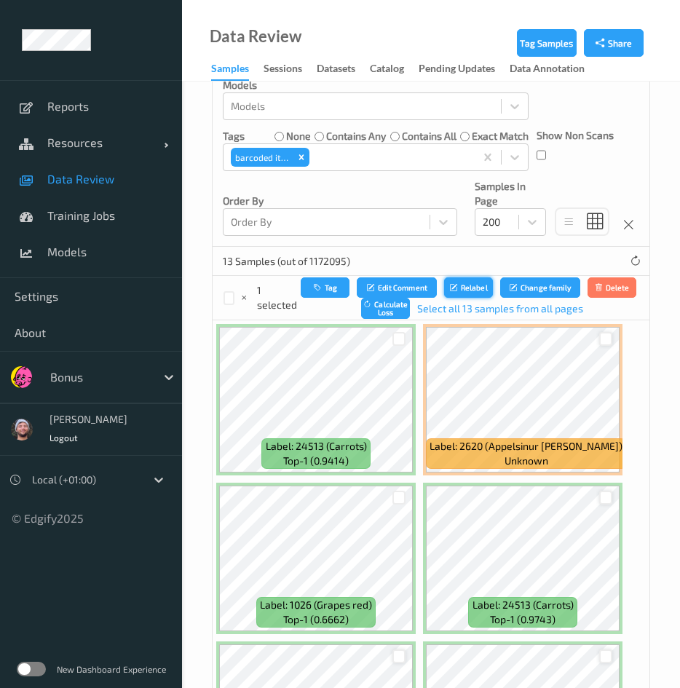
click at [471, 288] on button "Relabel" at bounding box center [469, 288] width 50 height 21
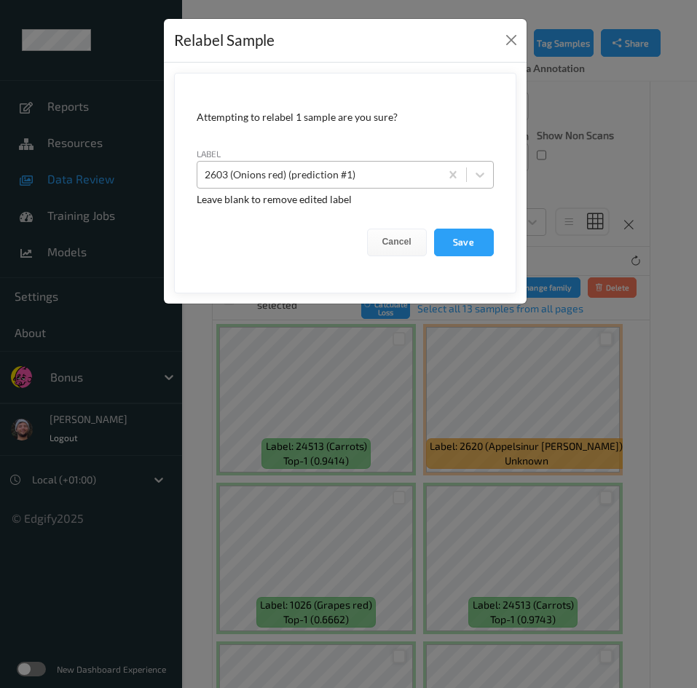
click at [340, 173] on div at bounding box center [319, 174] width 228 height 17
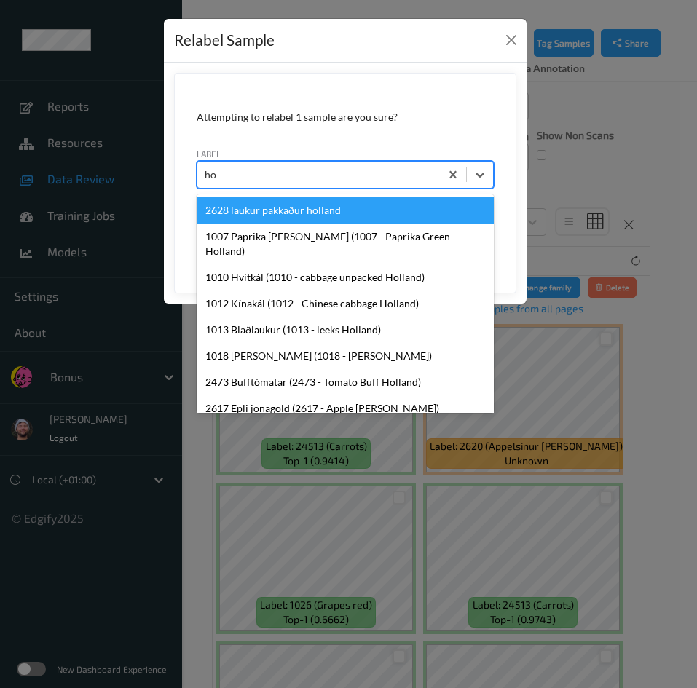
type input "hos"
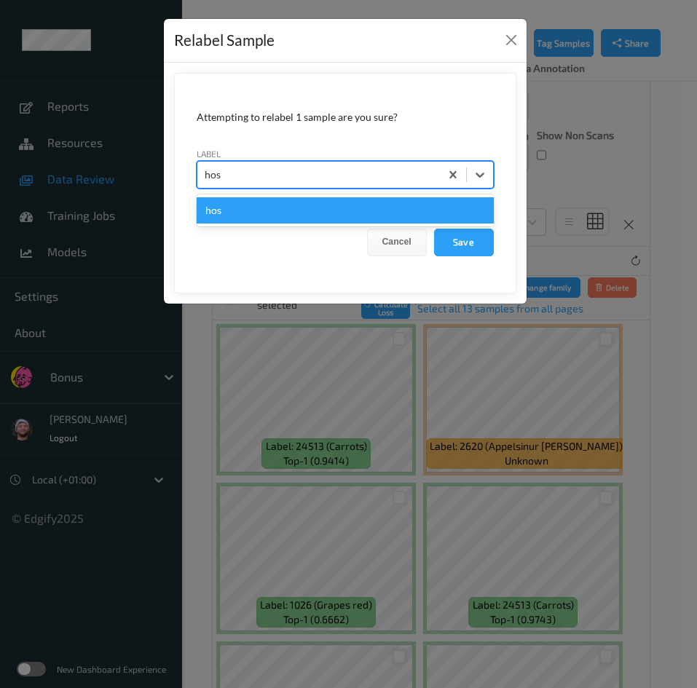
click at [305, 200] on div "hos" at bounding box center [345, 210] width 297 height 26
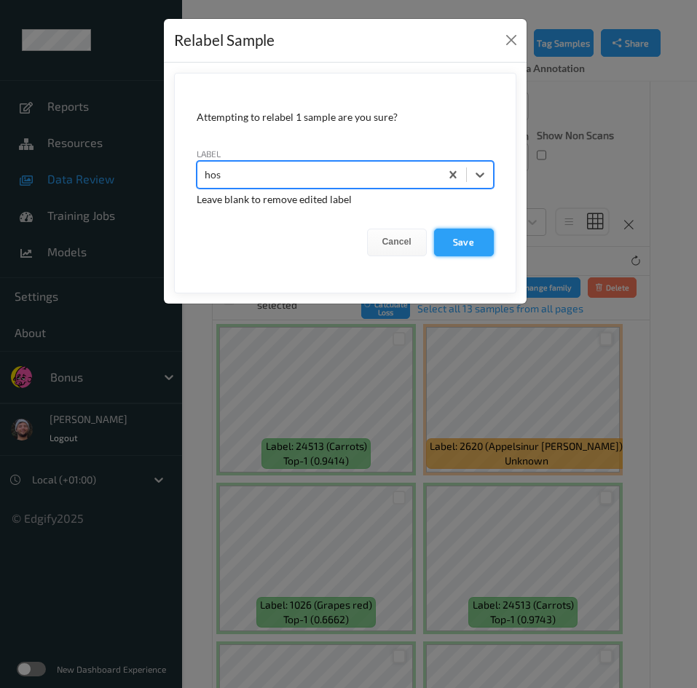
click at [462, 236] on button "Save" at bounding box center [464, 243] width 60 height 28
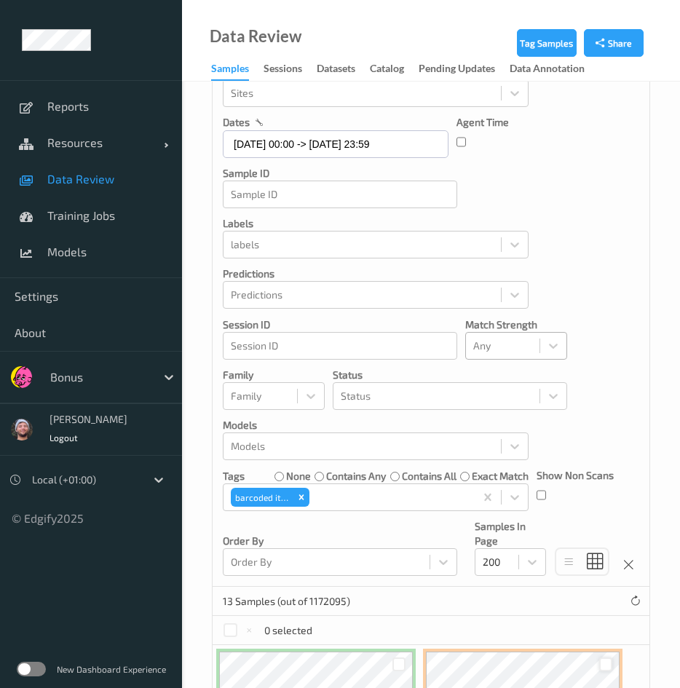
scroll to position [0, 0]
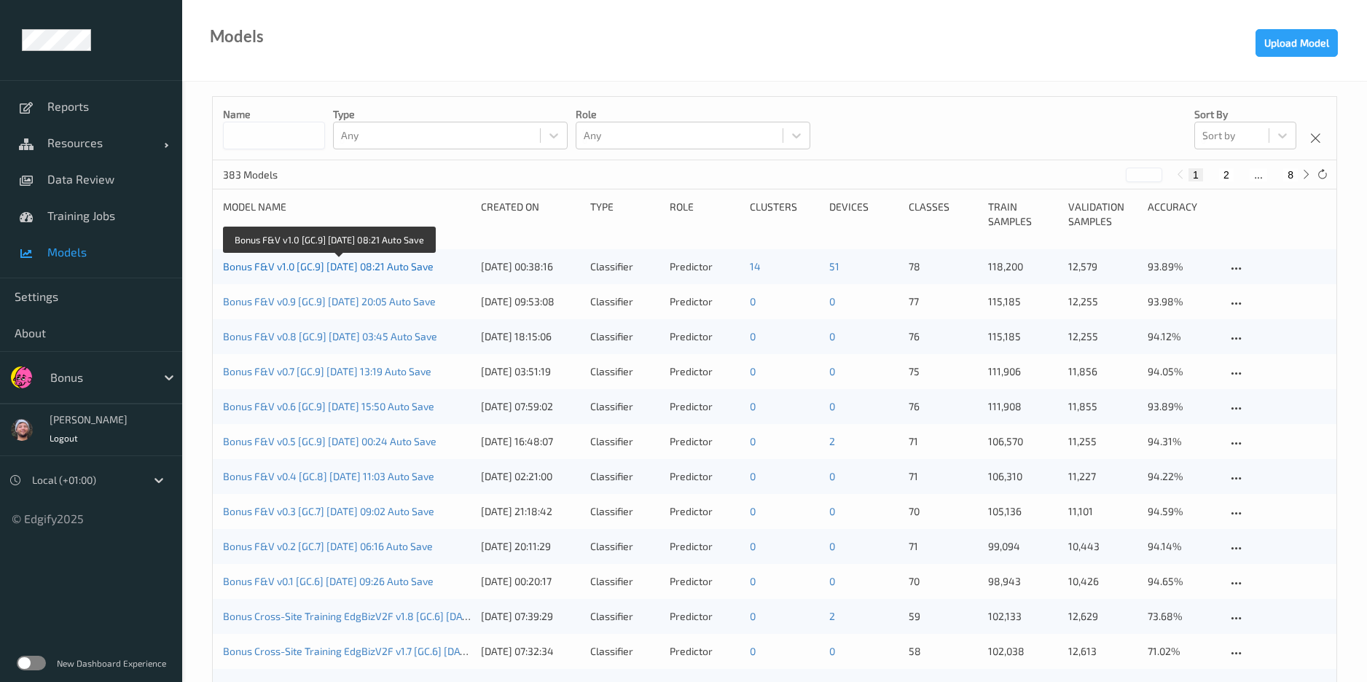
click at [323, 267] on link "Bonus F&V v1.0 [GC.9] [DATE] 08:21 Auto Save" at bounding box center [328, 266] width 211 height 12
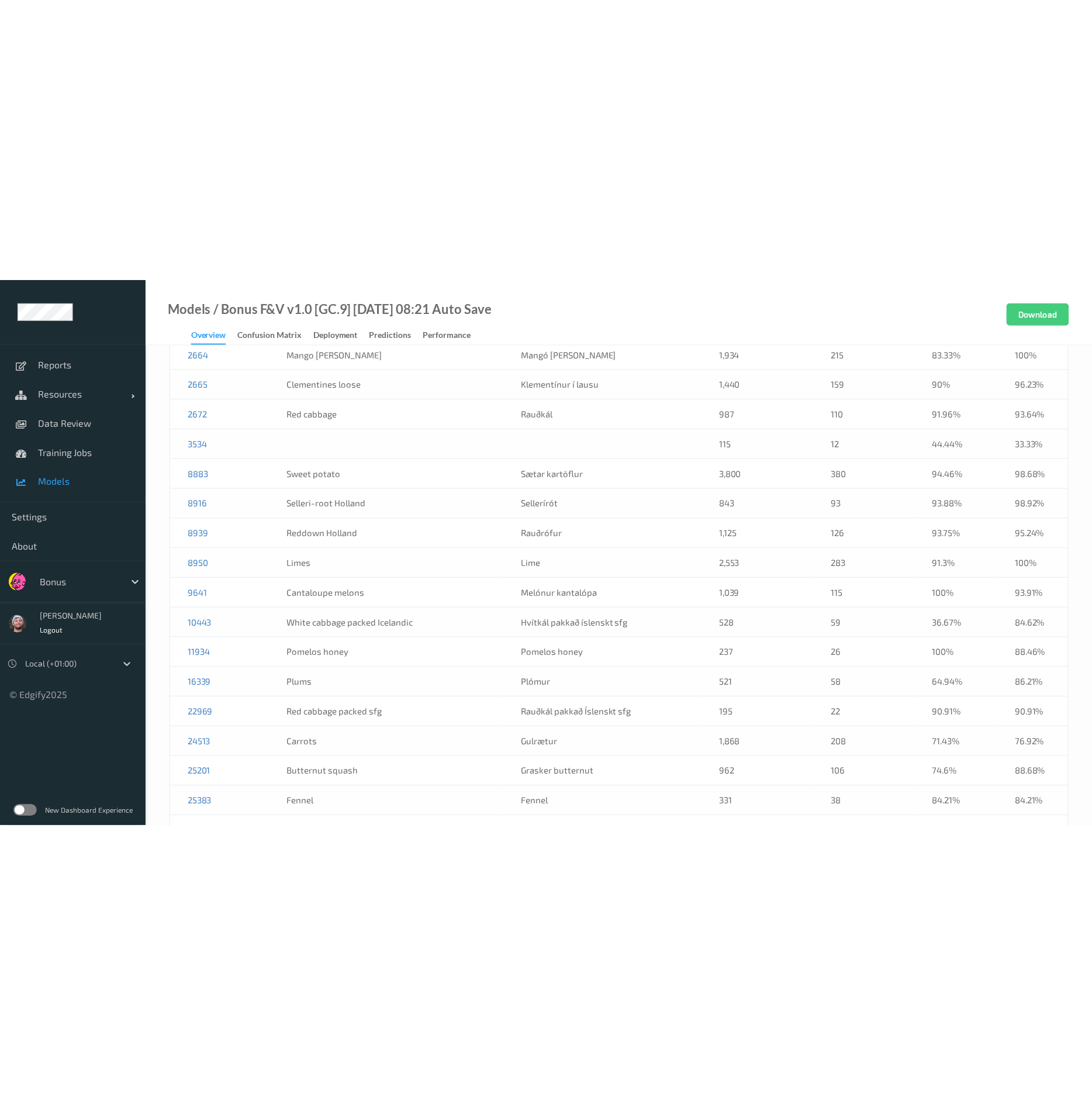
scroll to position [1929, 0]
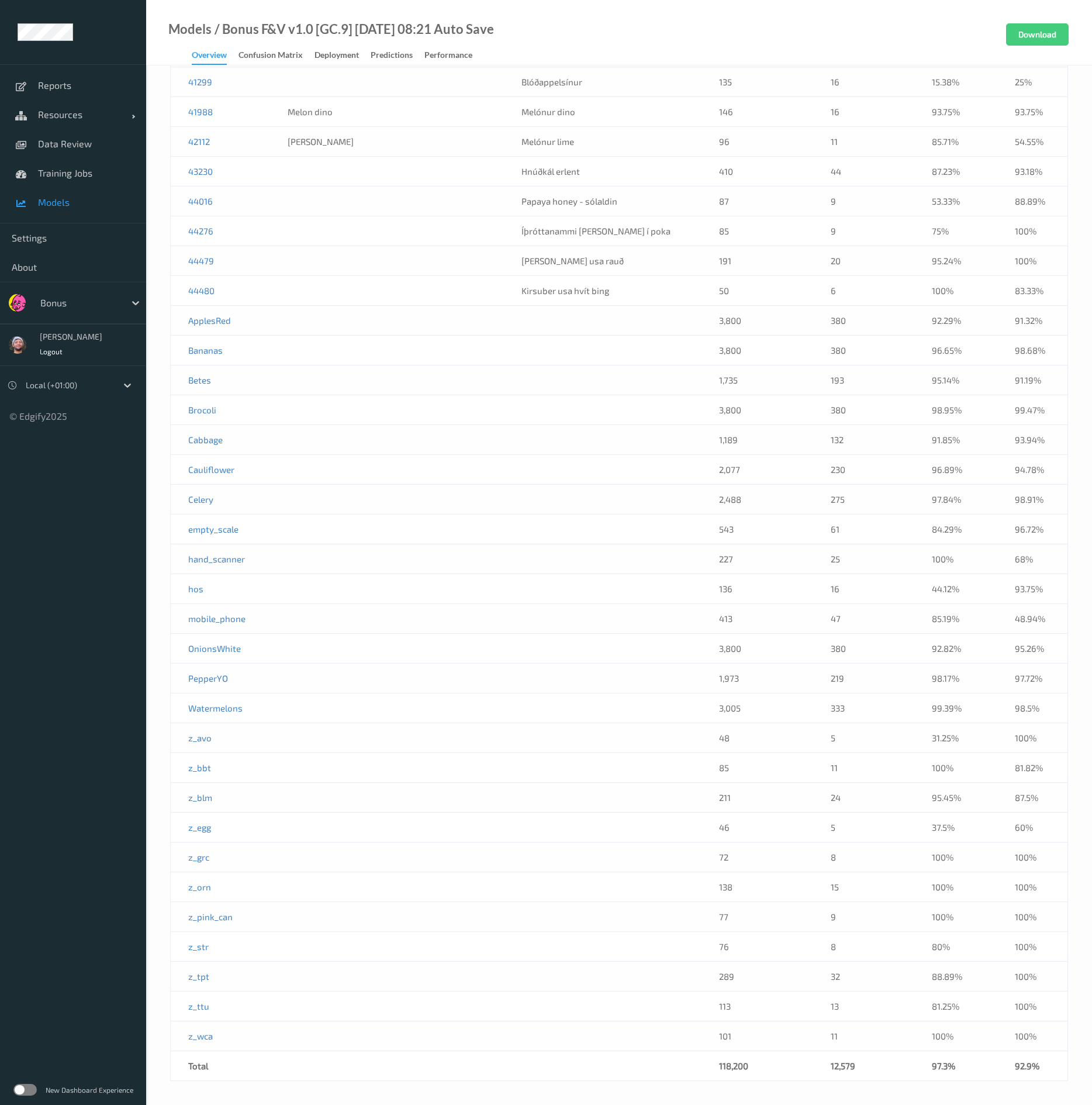
click at [415, 546] on td at bounding box center [387, 588] width 233 height 30
click at [335, 546] on td at bounding box center [387, 588] width 233 height 30
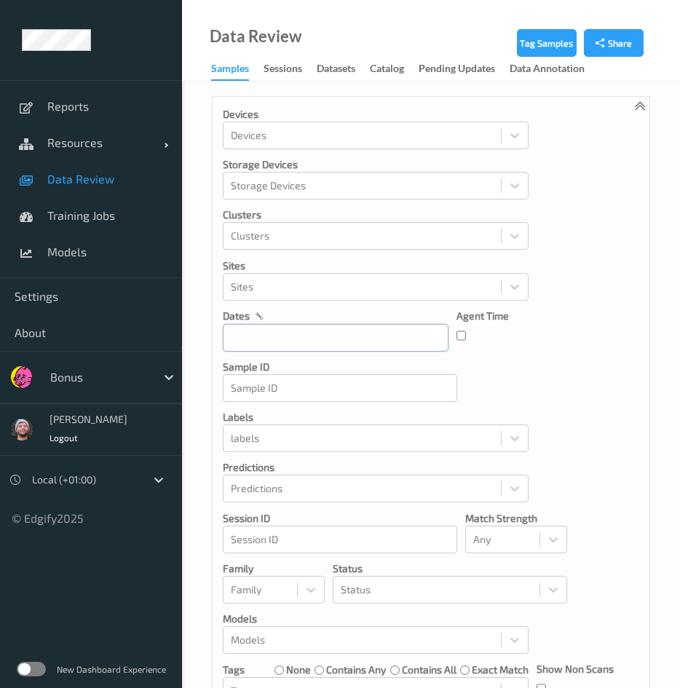
click at [303, 339] on input "text" at bounding box center [336, 338] width 226 height 28
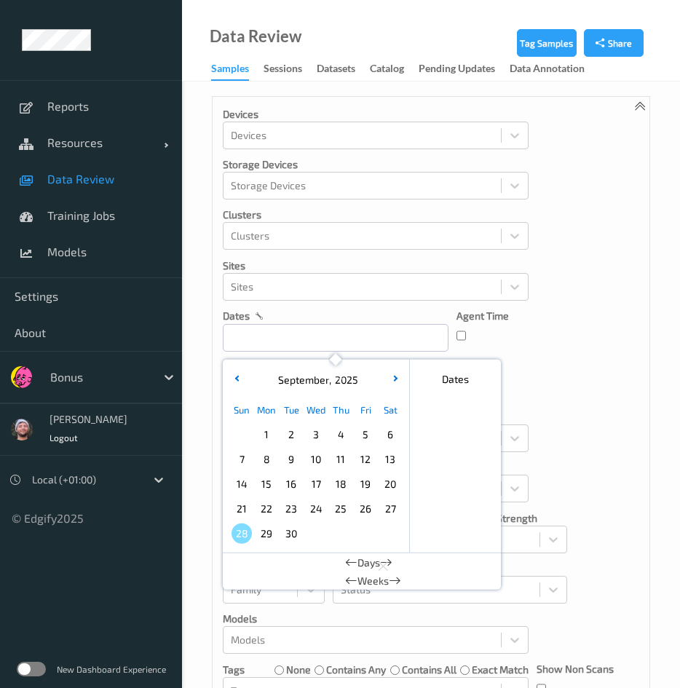
click at [392, 508] on span "27" at bounding box center [390, 509] width 20 height 20
type input "[DATE] 00:00 -> [DATE] 23:59"
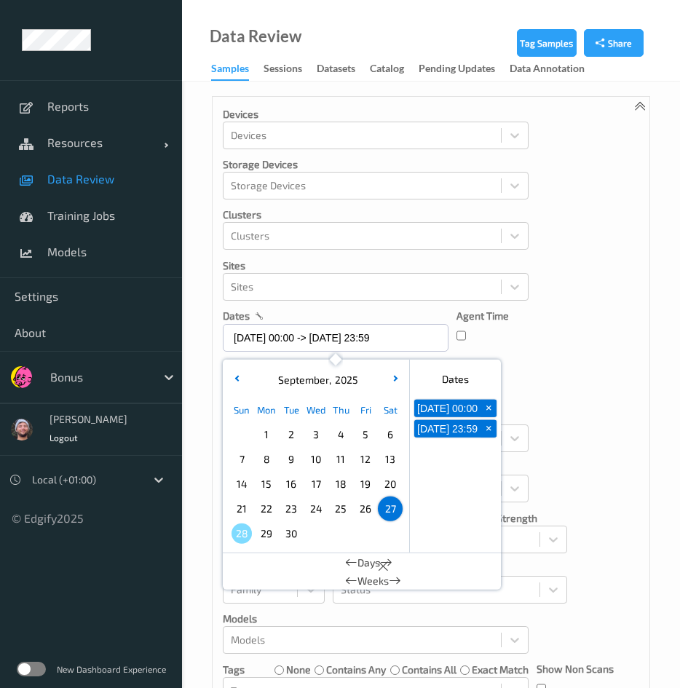
click at [562, 366] on div "Devices Devices Storage Devices Storage Devices Clusters Clusters Sites Sites d…" at bounding box center [431, 439] width 437 height 684
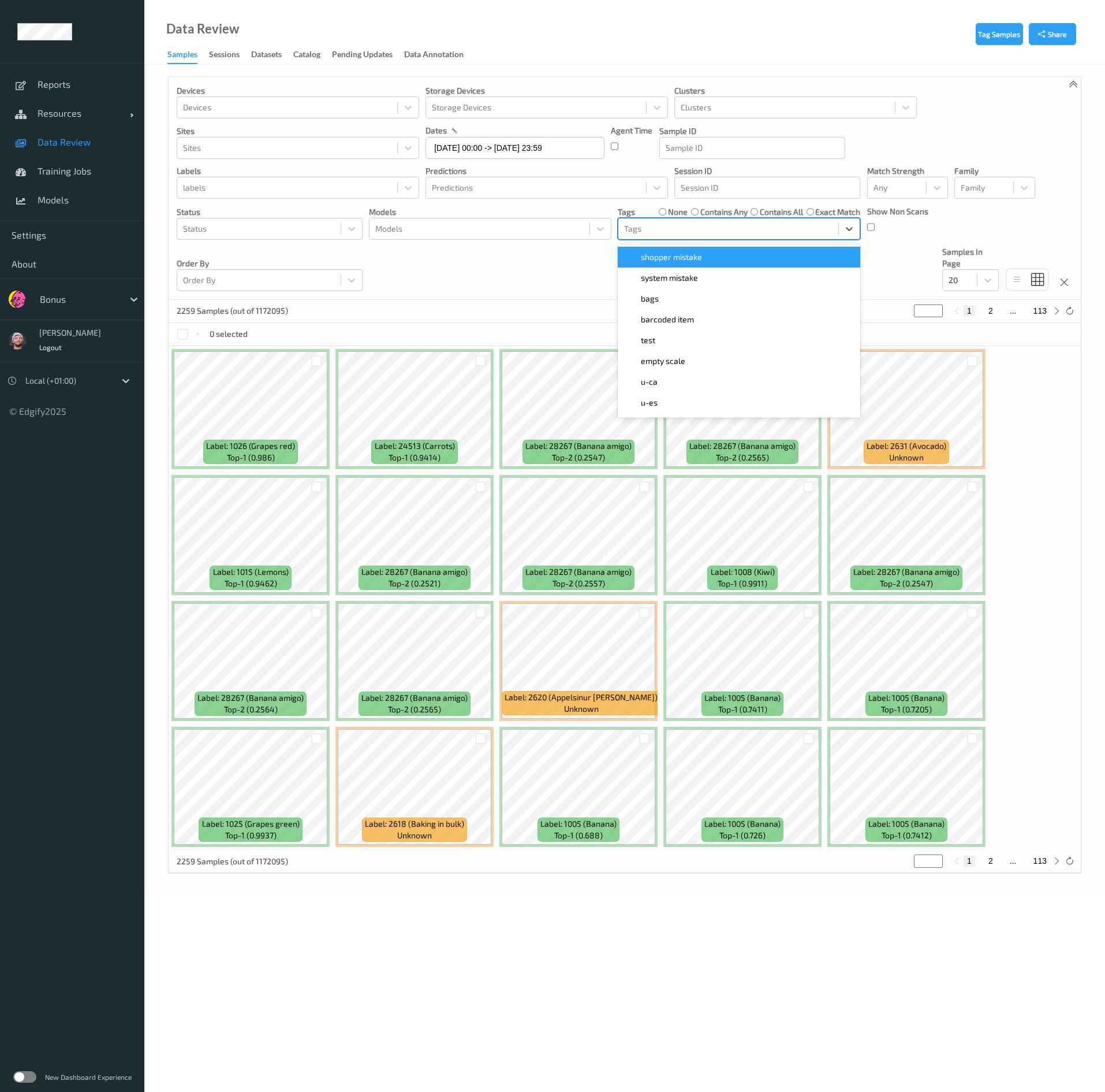
click at [539, 233] on div at bounding box center [728, 228] width 208 height 13
type input "bar"
click at [539, 255] on span "barcoded item" at bounding box center [667, 257] width 53 height 12
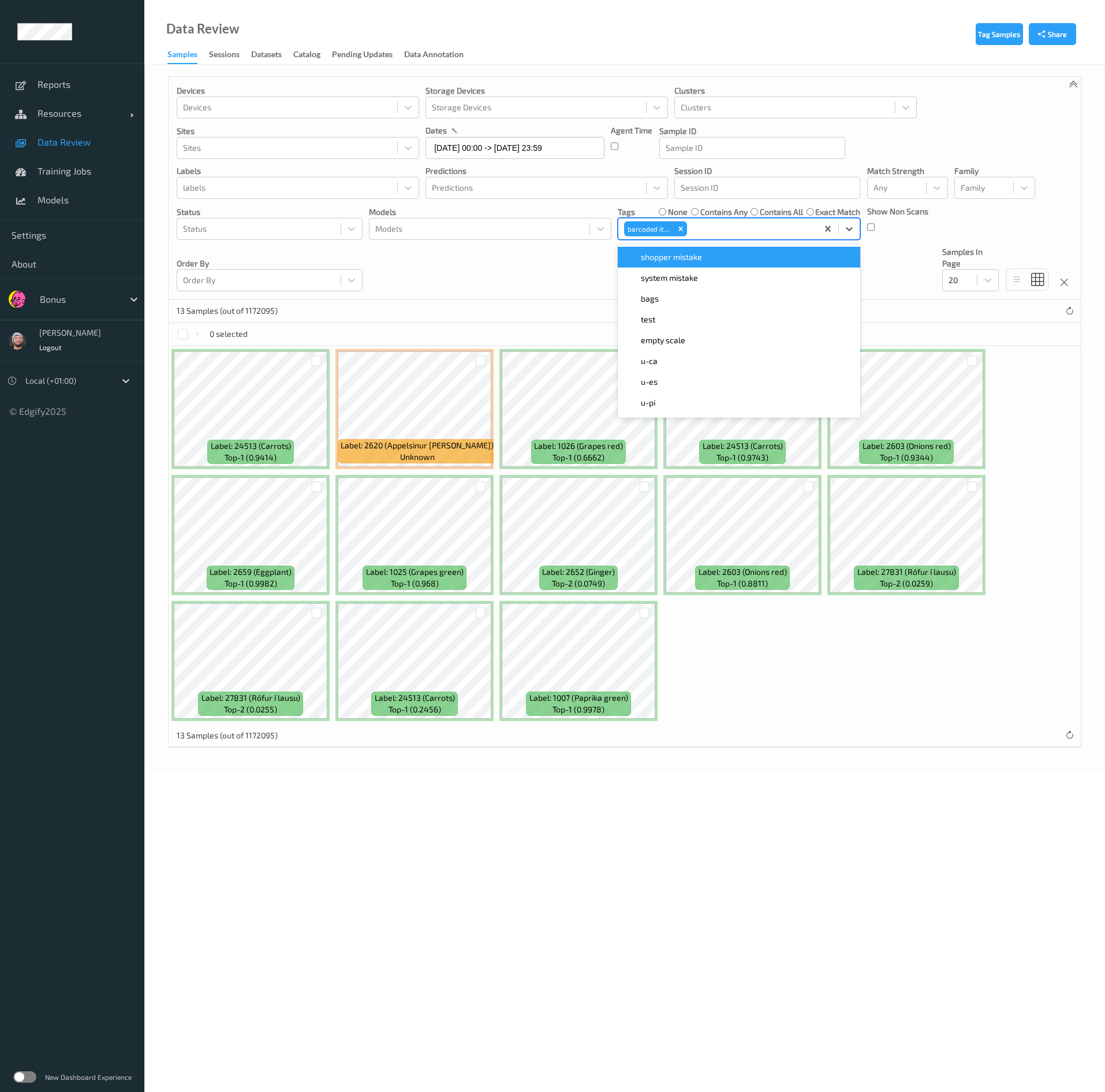
click at [539, 546] on div "Label: 24513 (Carrots) top-1 (0.9414) Label: 2620 (Appelsinur robin) unknown La…" at bounding box center [625, 535] width 912 height 377
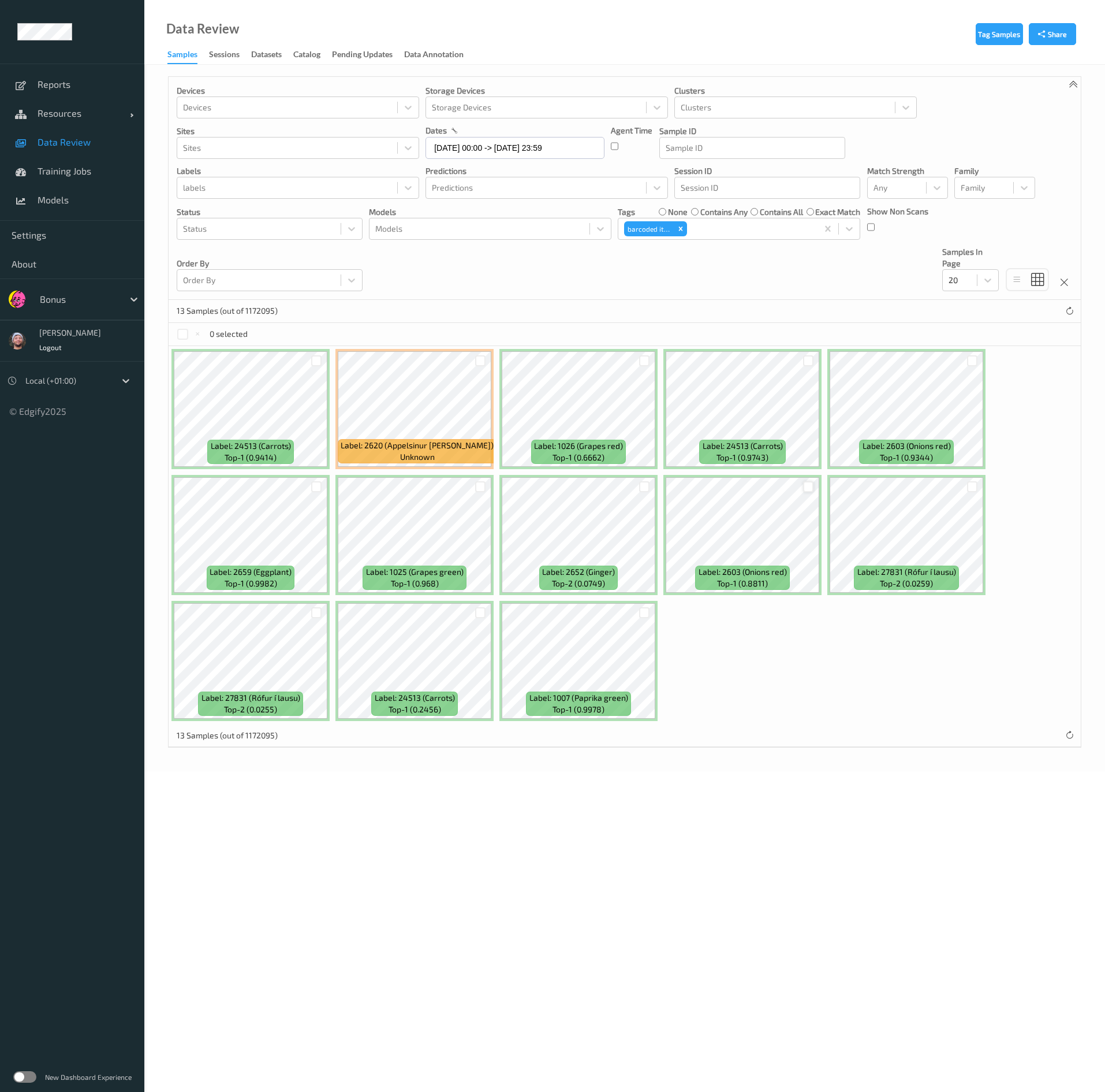
click at [539, 487] on div at bounding box center [809, 487] width 11 height 11
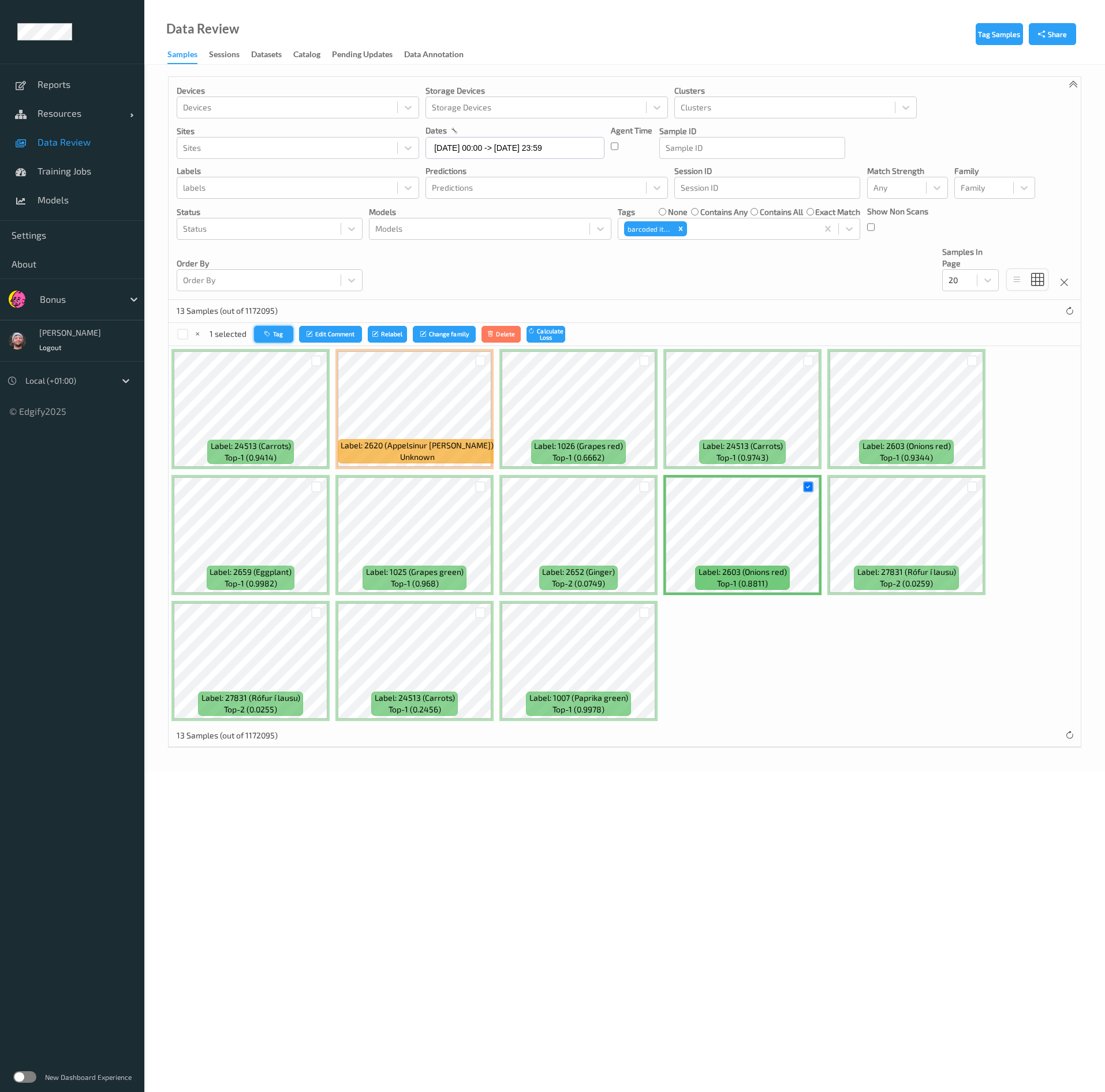
click at [283, 338] on button "Tag" at bounding box center [274, 334] width 40 height 17
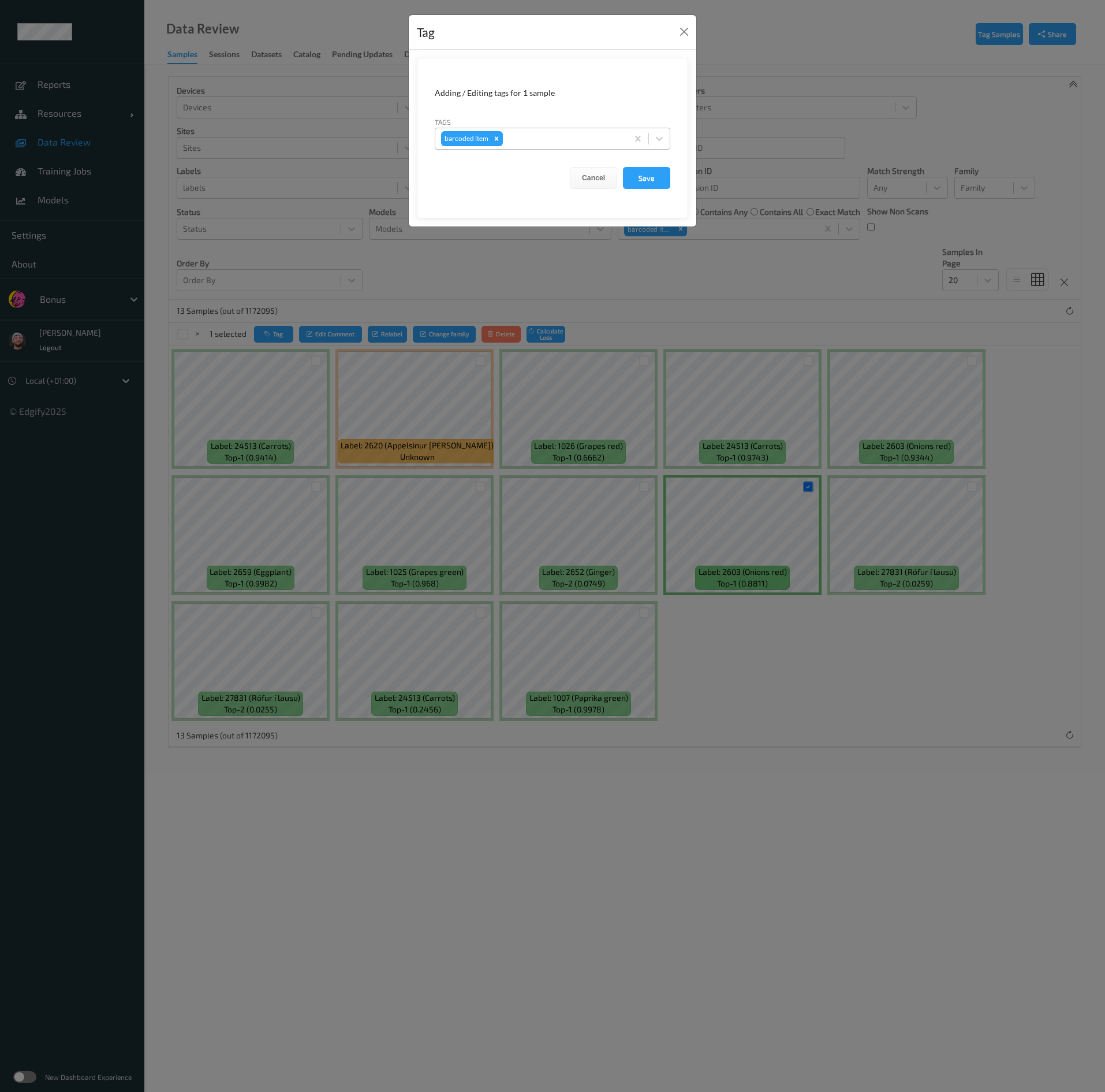
click at [510, 145] on div at bounding box center [563, 138] width 117 height 13
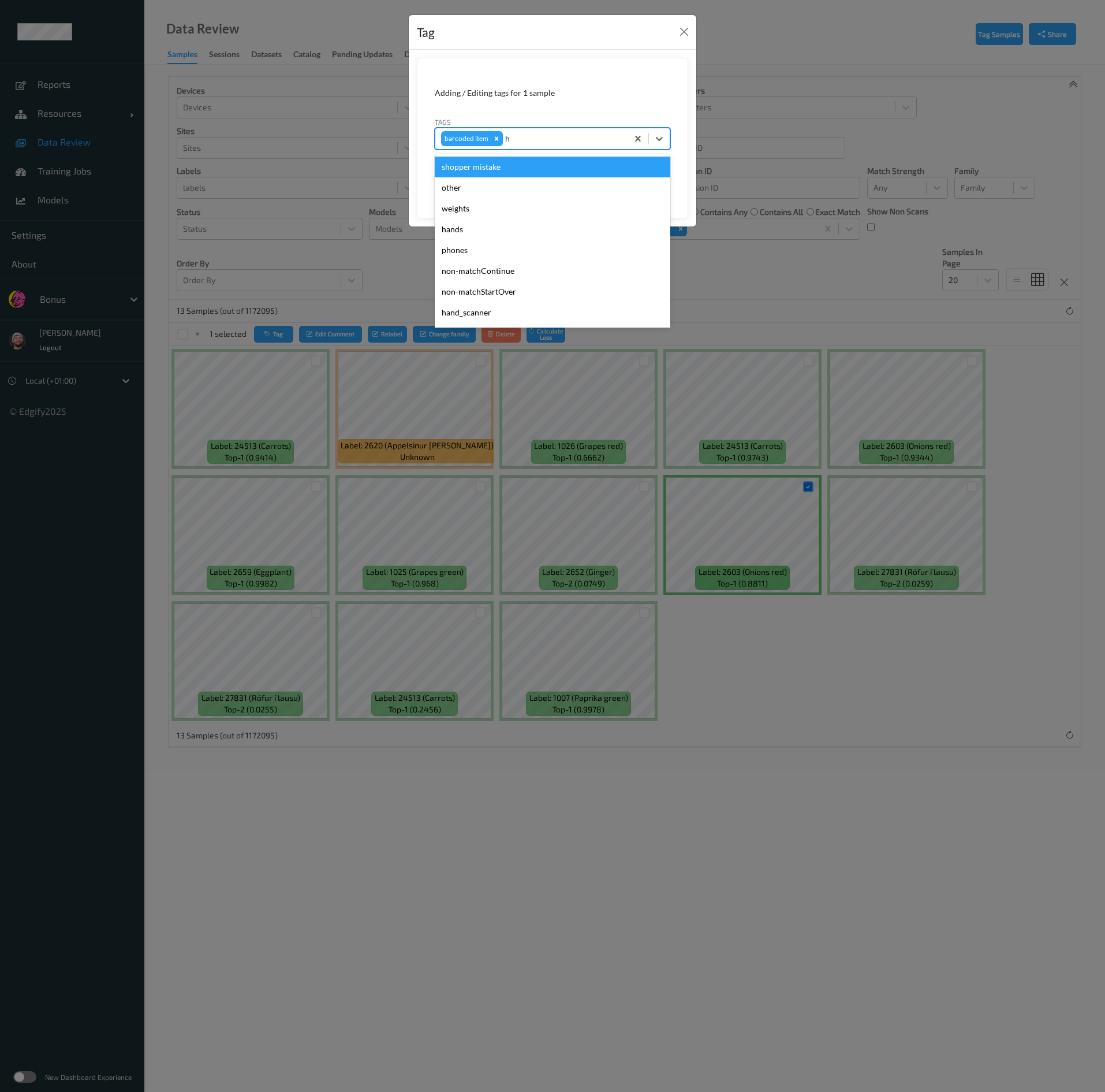
type input "ho"
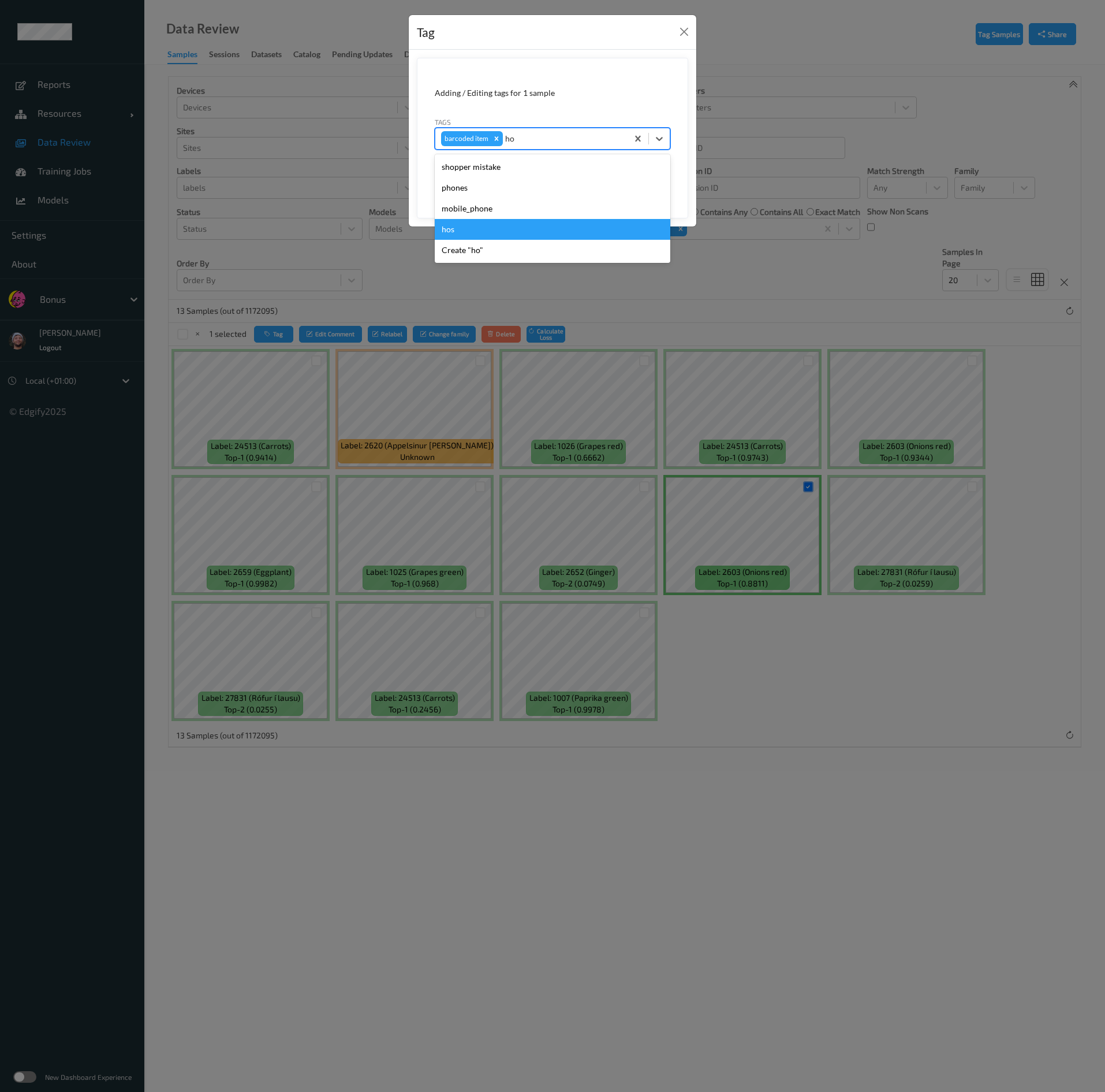
click at [503, 226] on div "hos" at bounding box center [552, 229] width 235 height 21
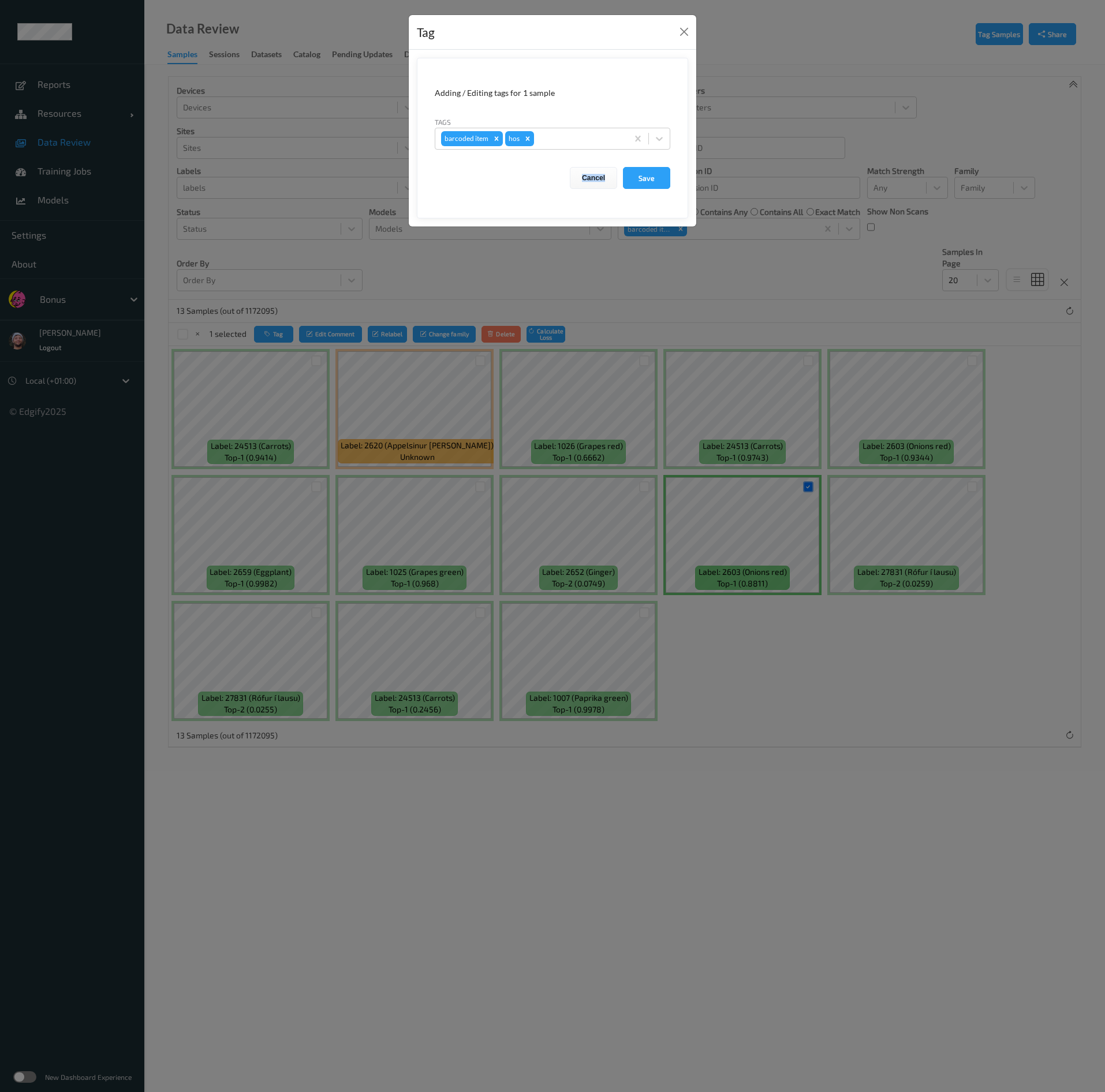
click at [503, 226] on div "Adding / Editing tags for 1 sample Tags barcoded item hos Cancel Save" at bounding box center [552, 138] width 288 height 177
click at [533, 277] on div "Tag Adding / Editing tags for 1 sample Tags barcoded item hos Cancel Save" at bounding box center [552, 546] width 1105 height 1092
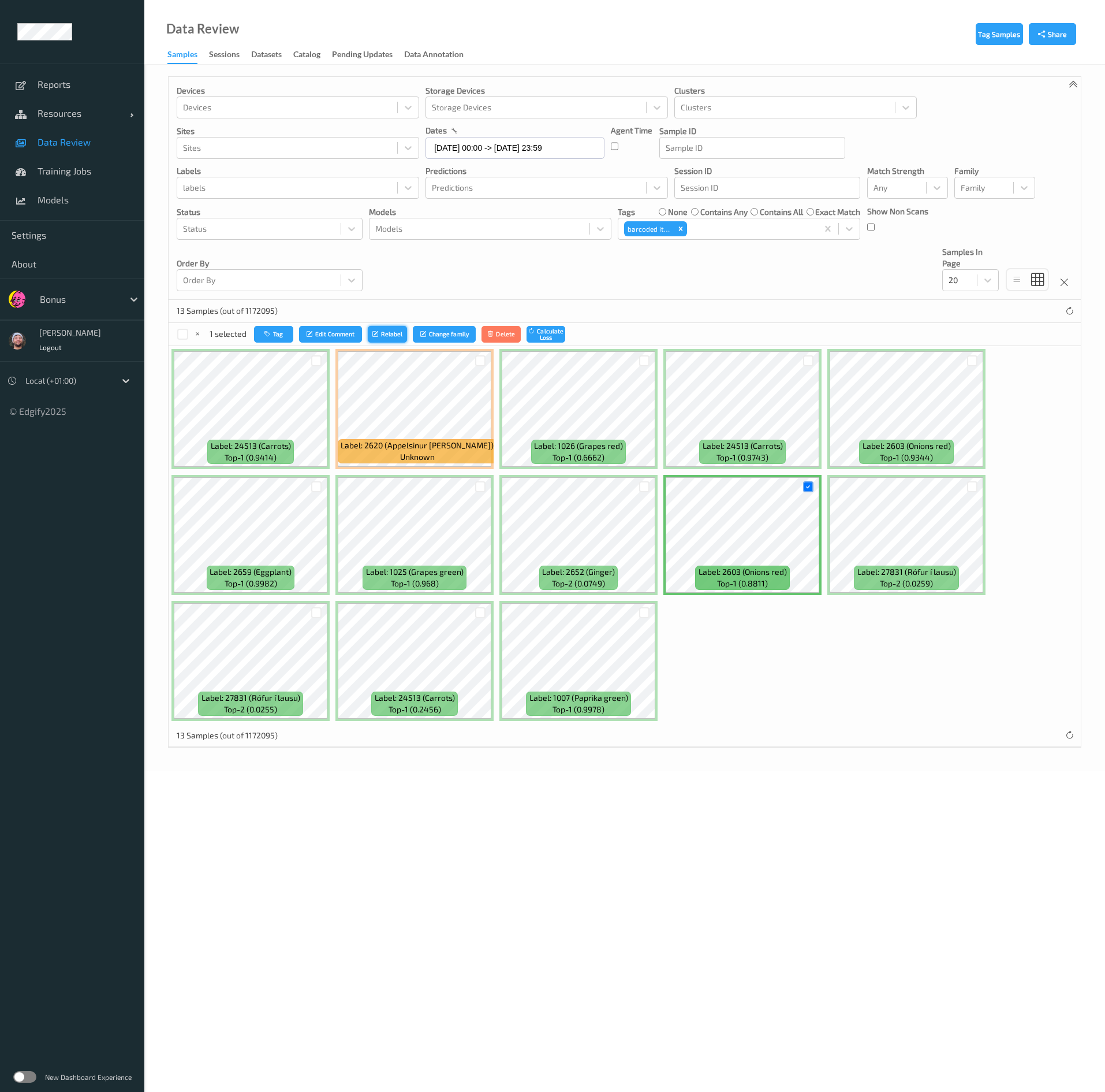
click at [396, 338] on button "Relabel" at bounding box center [388, 334] width 40 height 17
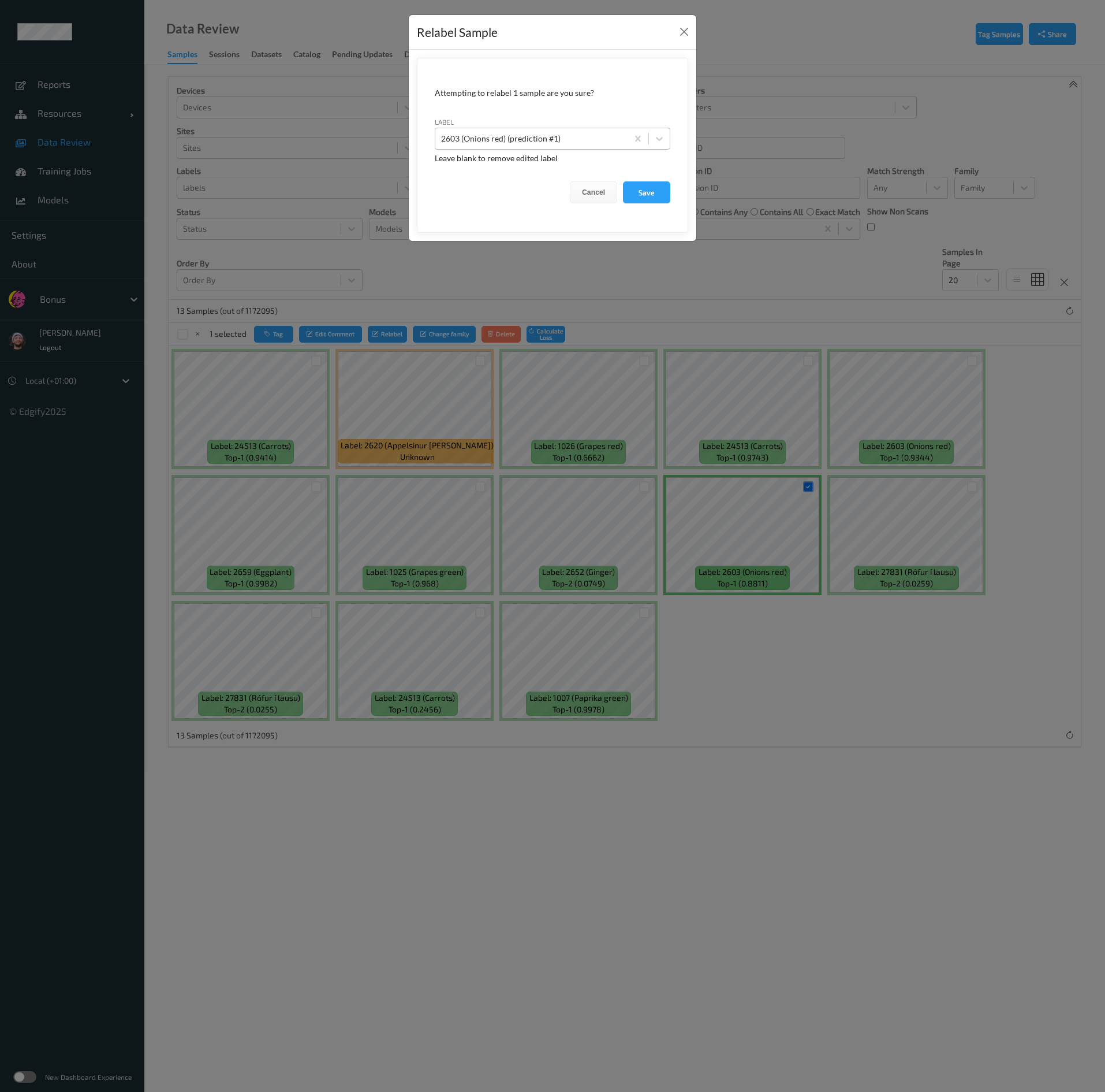
click at [539, 136] on div at bounding box center [532, 138] width 181 height 13
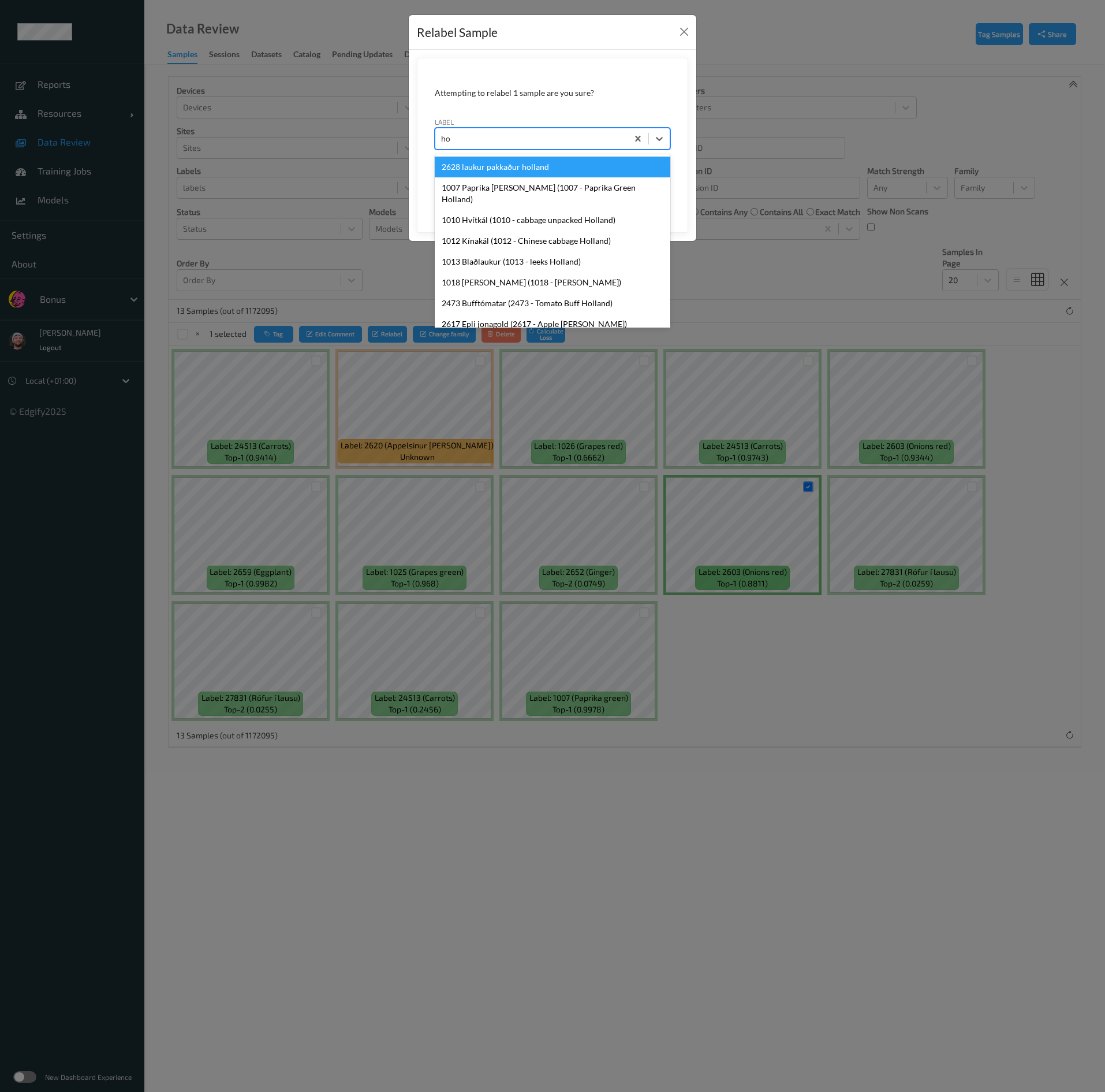
type input "hos"
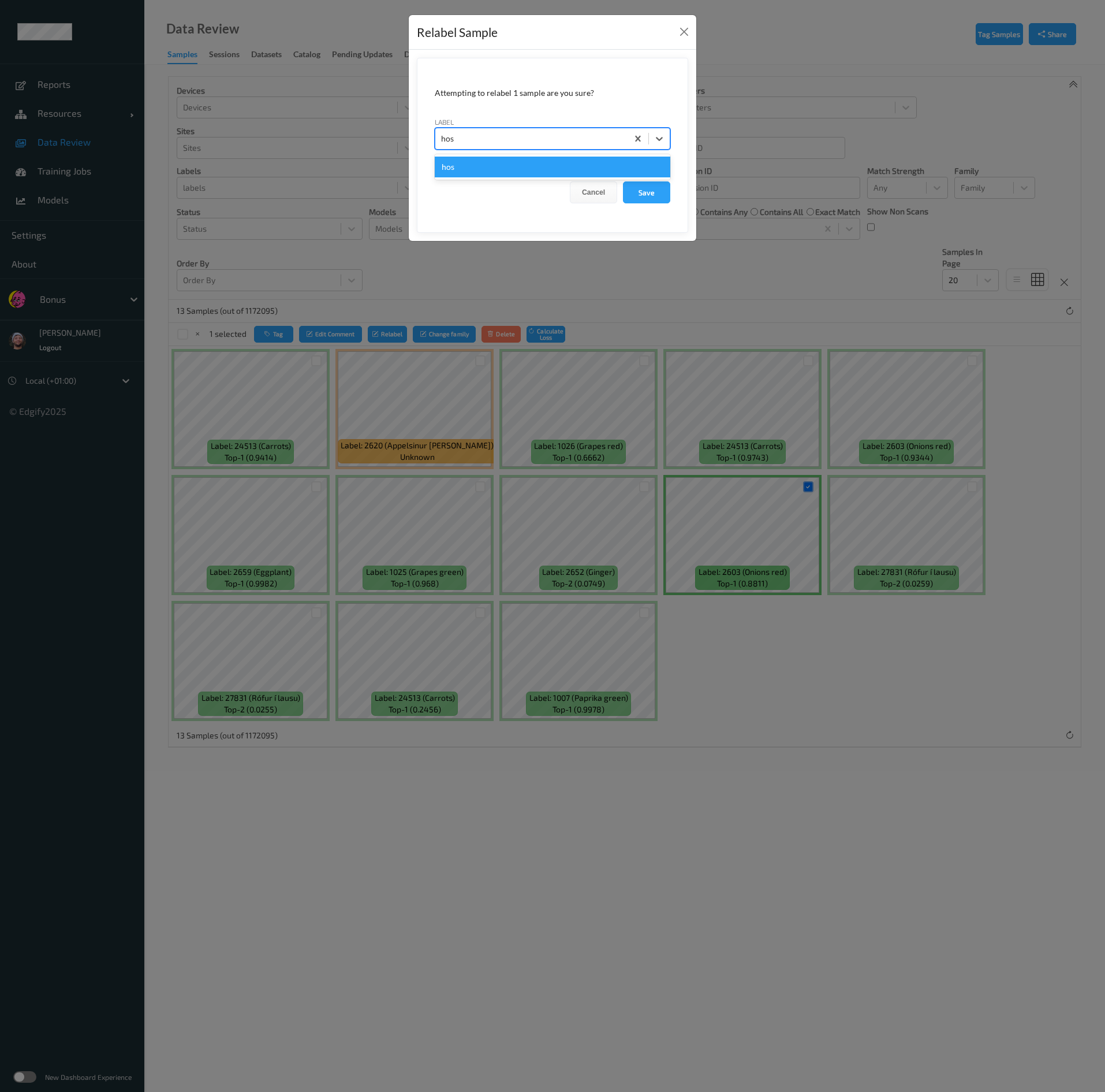
click at [526, 178] on div "hos" at bounding box center [552, 167] width 235 height 21
click at [539, 186] on button "Save" at bounding box center [647, 193] width 48 height 22
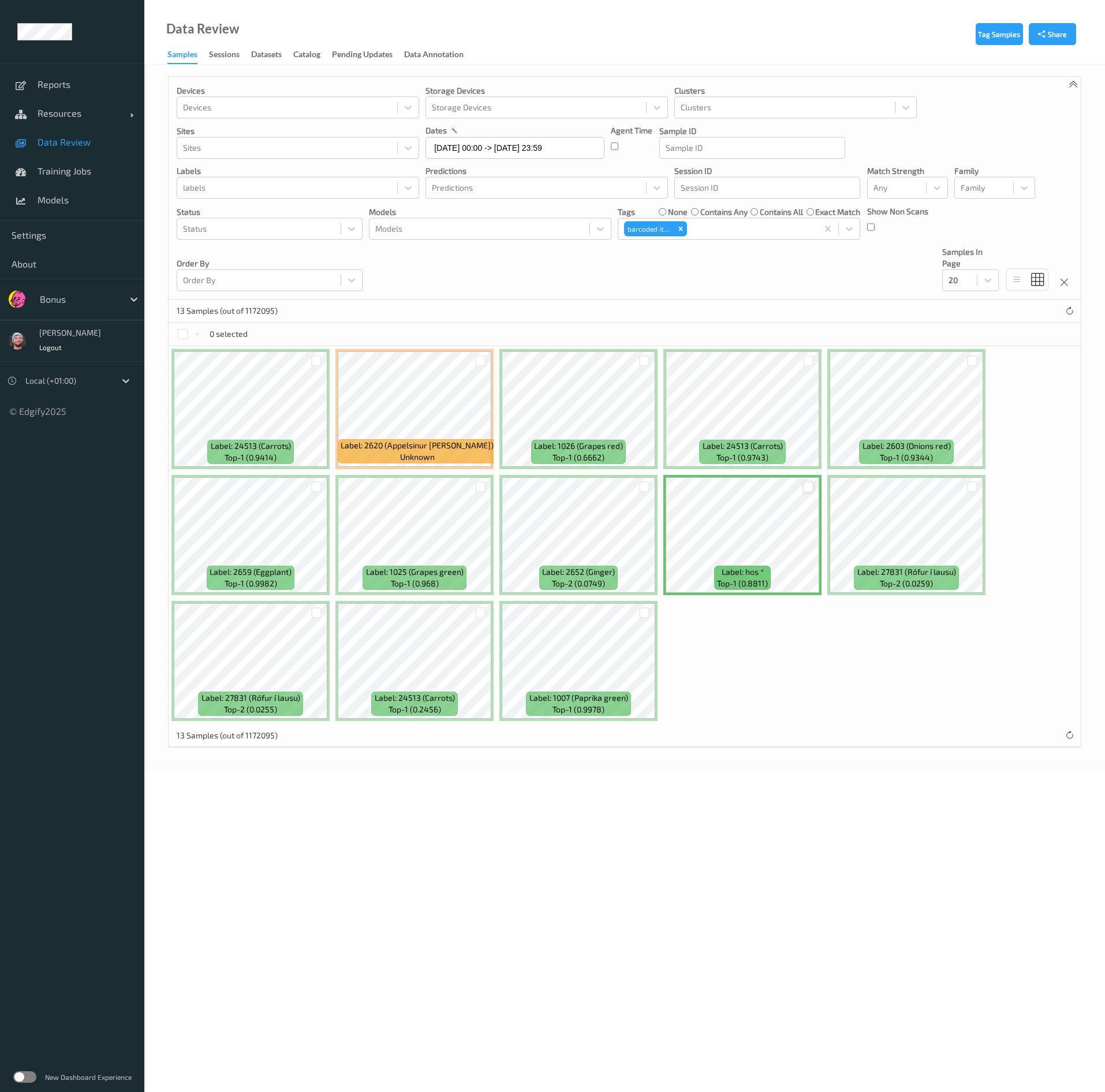
click at [539, 492] on div at bounding box center [809, 487] width 11 height 11
click at [282, 337] on button "Tag" at bounding box center [274, 334] width 40 height 17
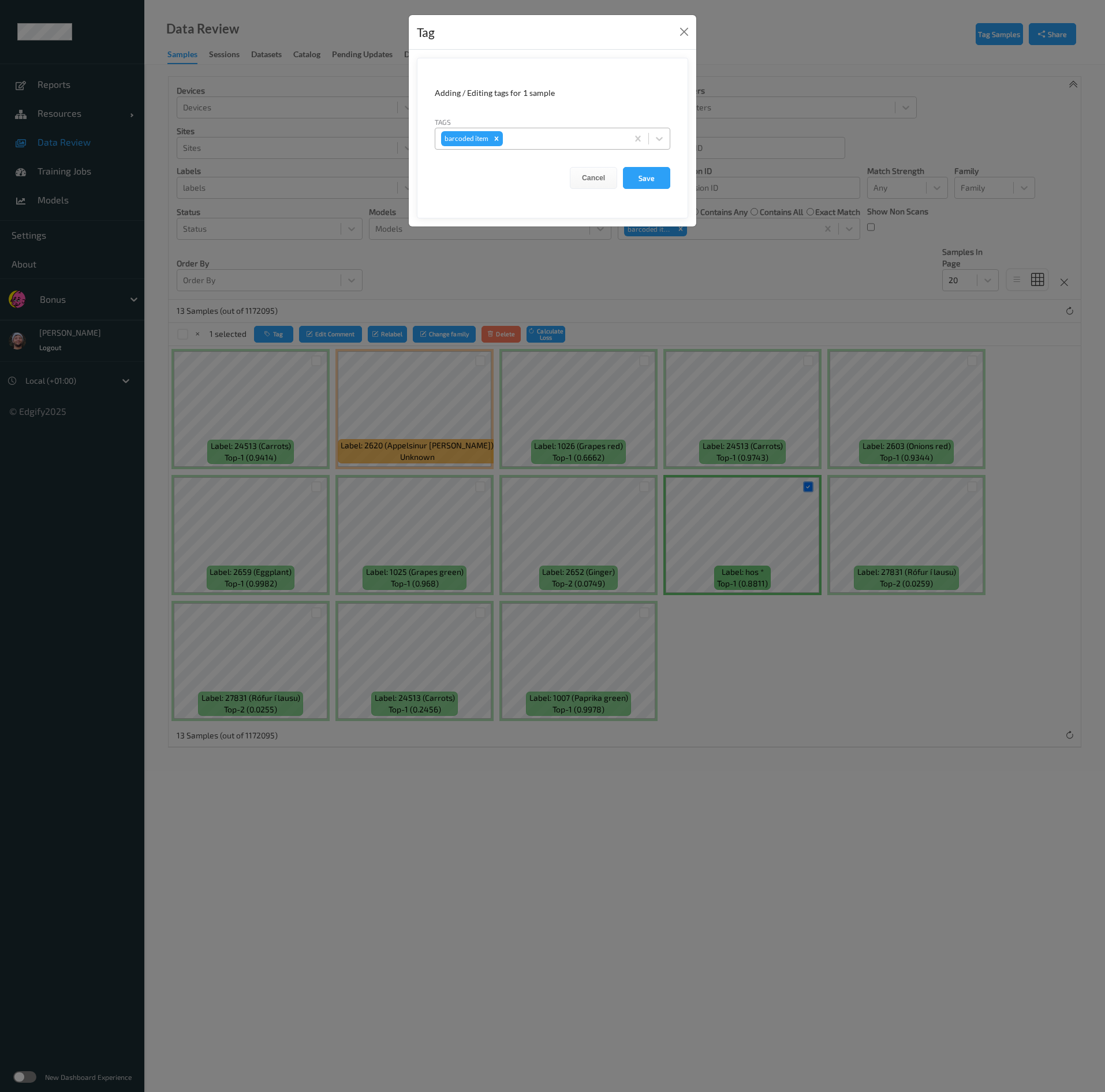
click at [499, 145] on div "Remove barcoded item" at bounding box center [497, 138] width 13 height 15
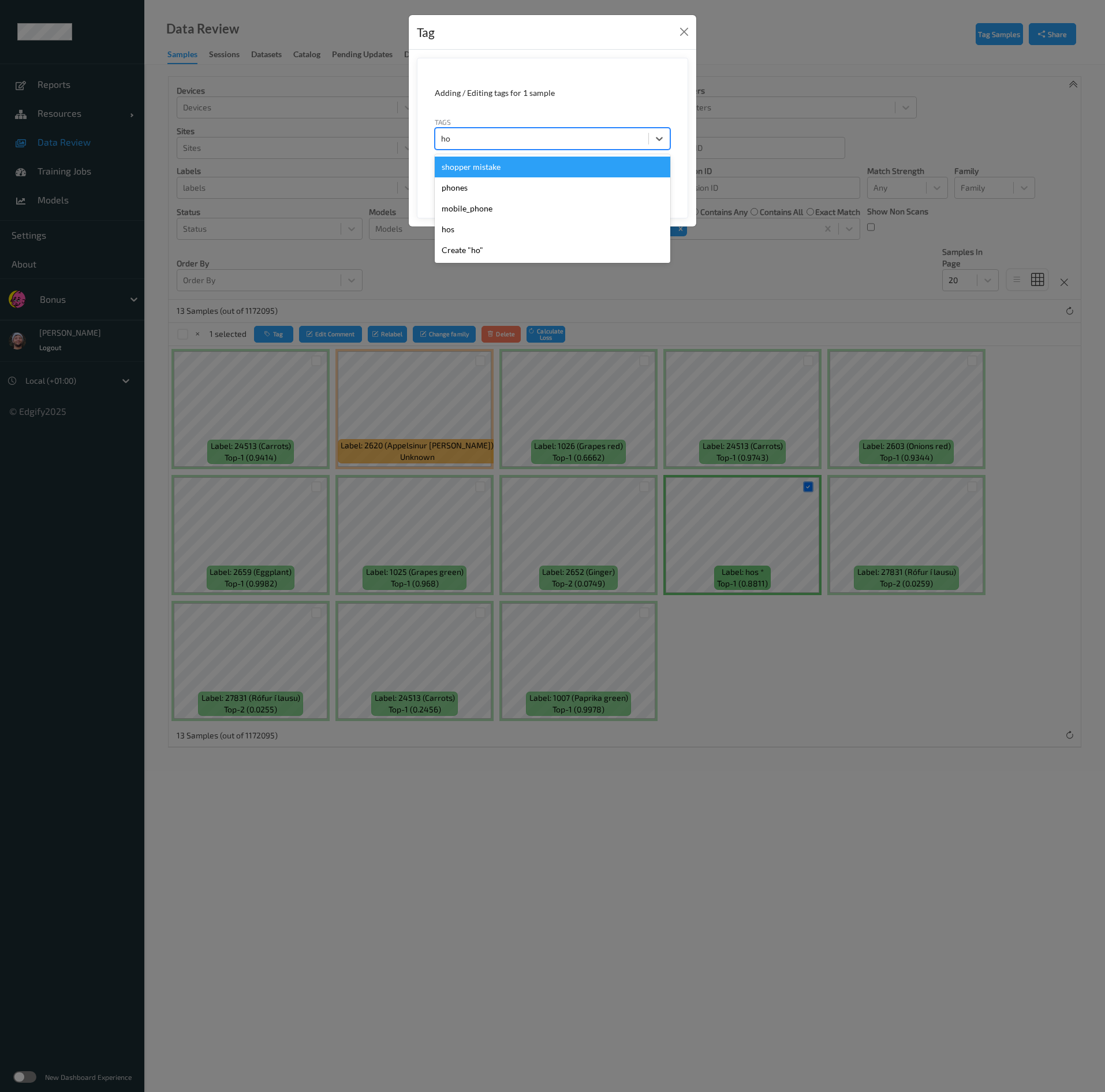
type input "hos"
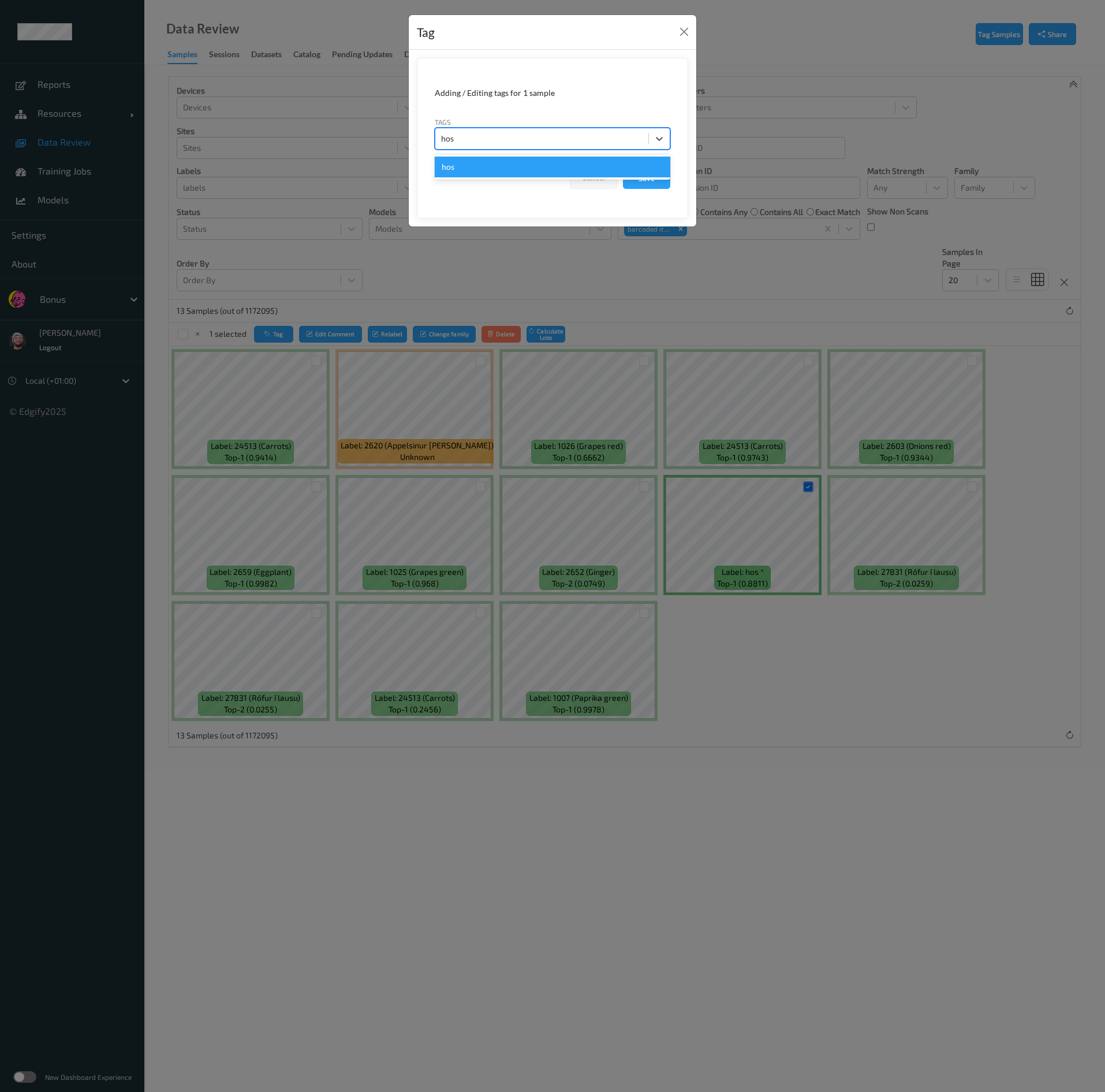
click at [491, 169] on div "hos" at bounding box center [552, 167] width 235 height 21
click at [539, 184] on button "Save" at bounding box center [647, 178] width 48 height 22
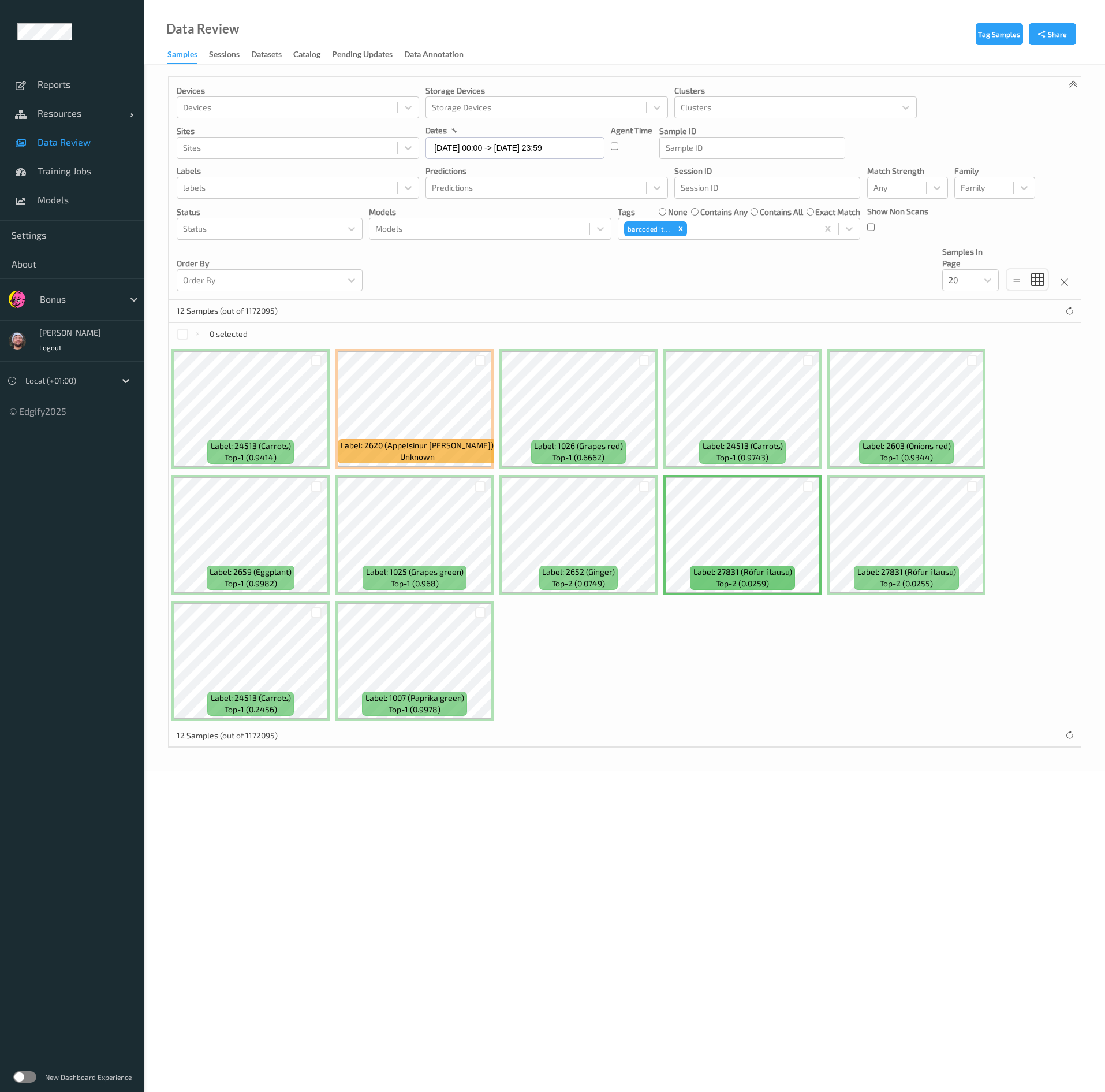
click at [539, 546] on div "Label: 24513 (Carrots) top-1 (0.9414) Label: 2620 (Appelsinur robin) unknown La…" at bounding box center [625, 535] width 912 height 377
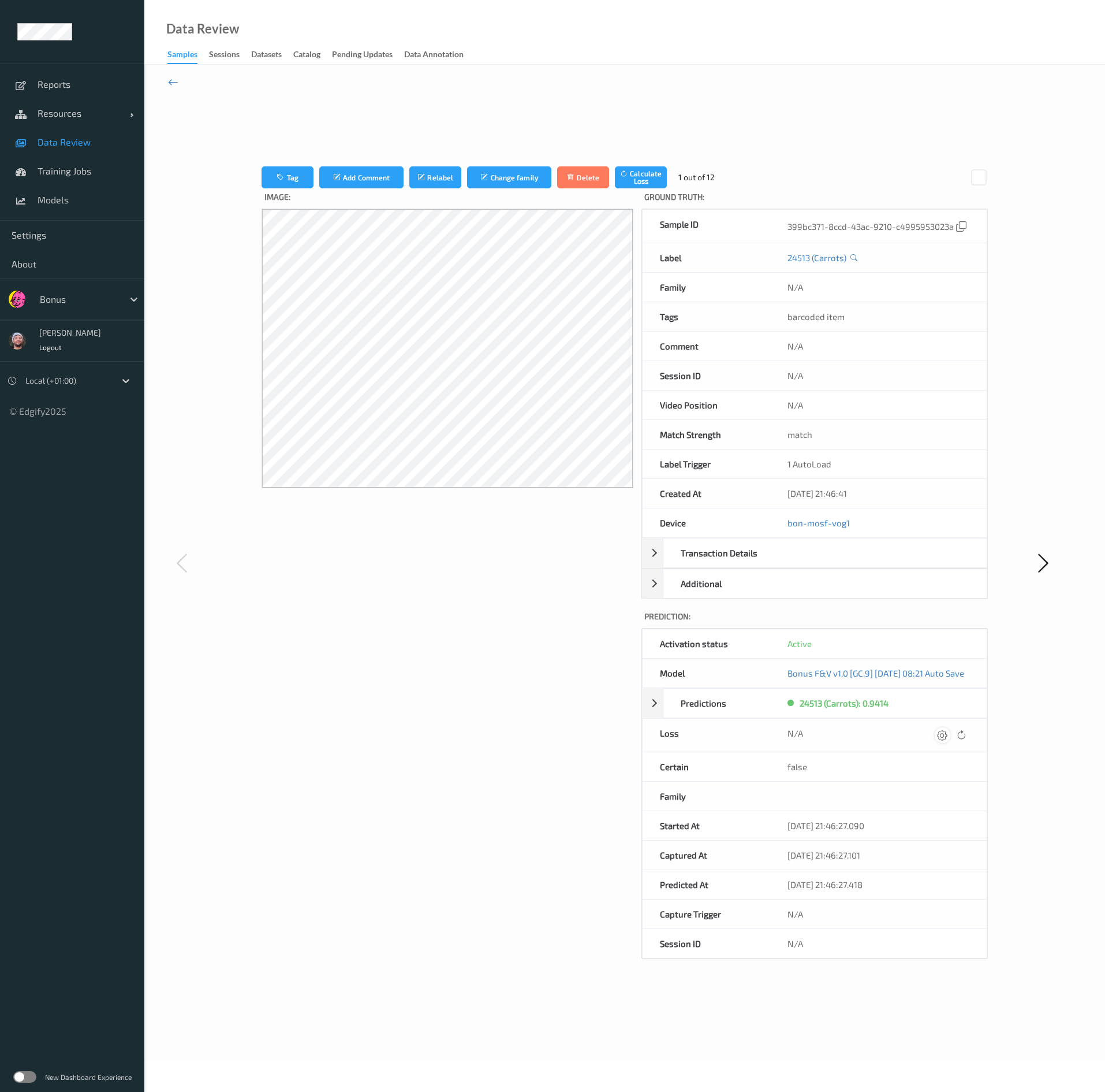
click at [539, 546] on icon at bounding box center [942, 734] width 10 height 10
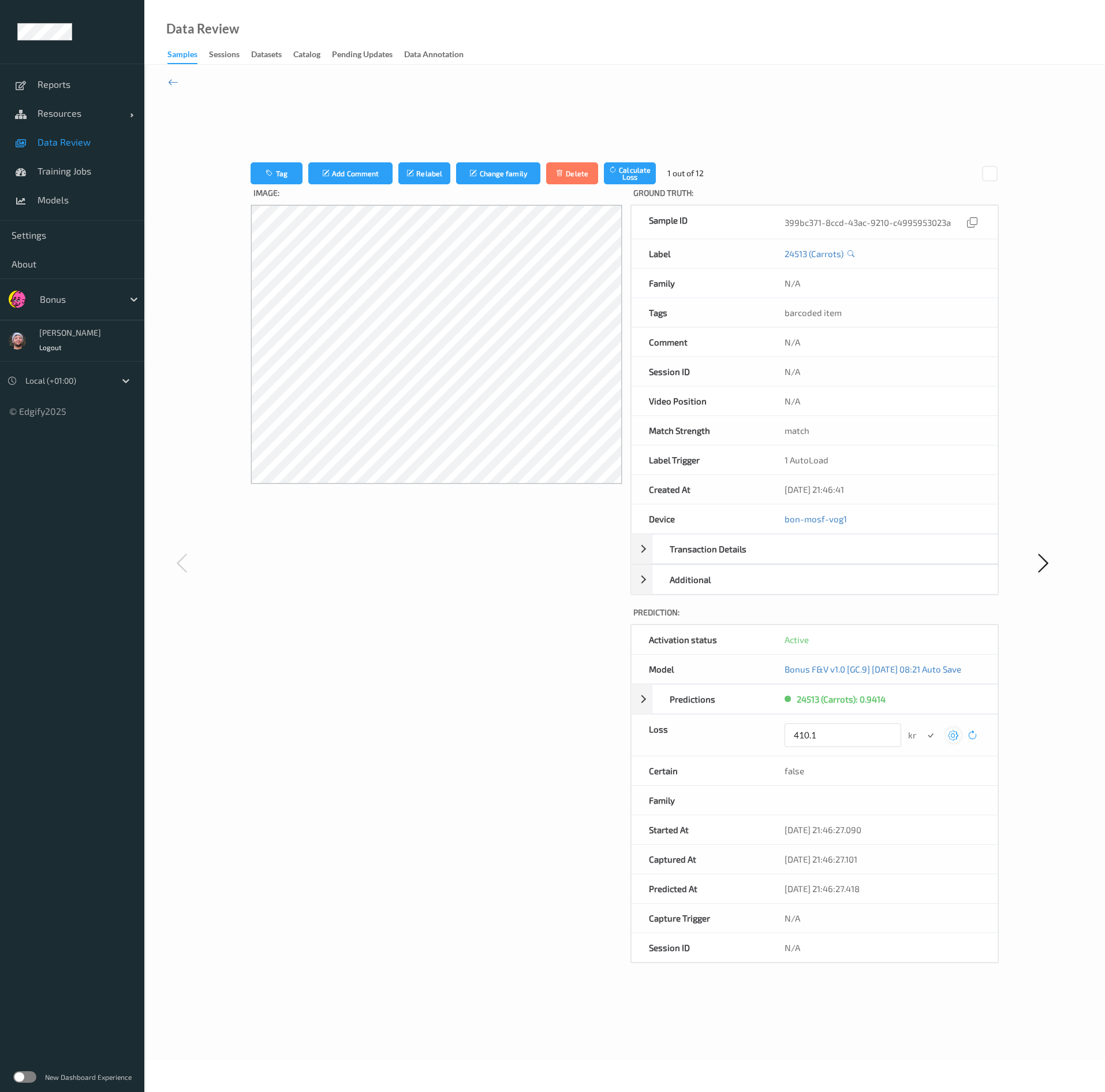
type input "410.1"
click at [539, 546] on button "submit" at bounding box center [931, 735] width 16 height 16
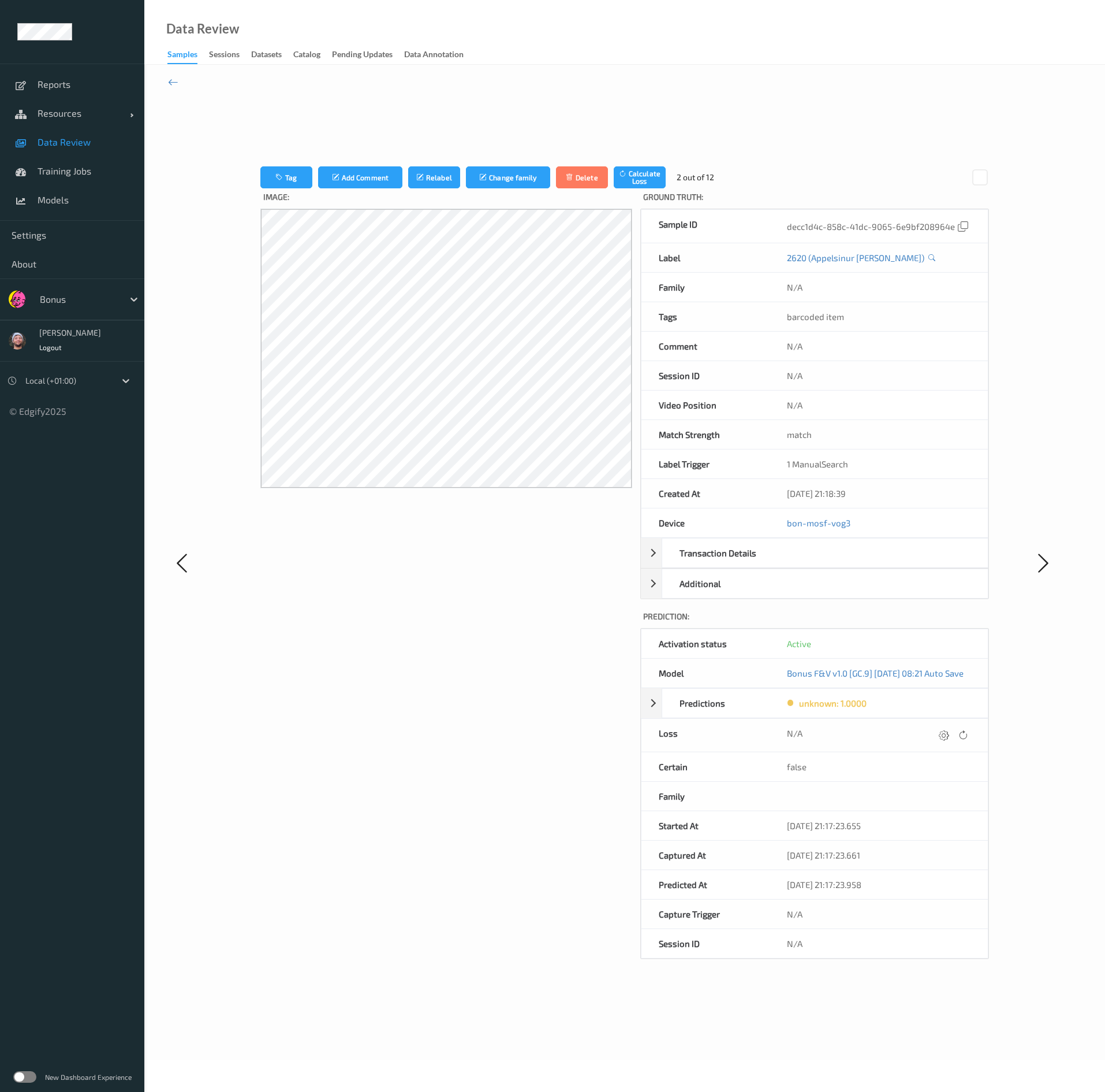
click at [539, 546] on icon at bounding box center [944, 734] width 10 height 10
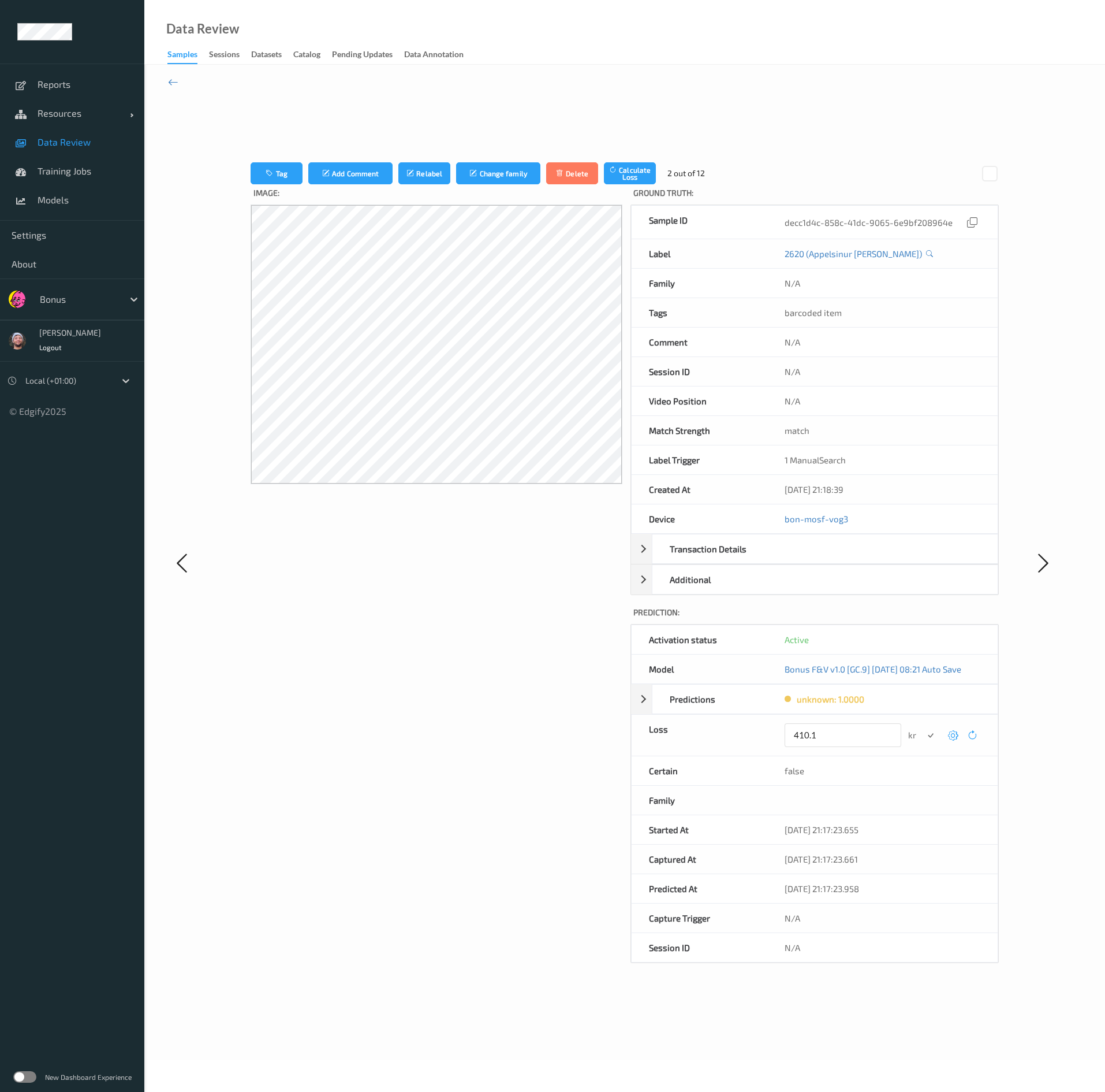
click at [539, 546] on button "submit" at bounding box center [931, 735] width 16 height 16
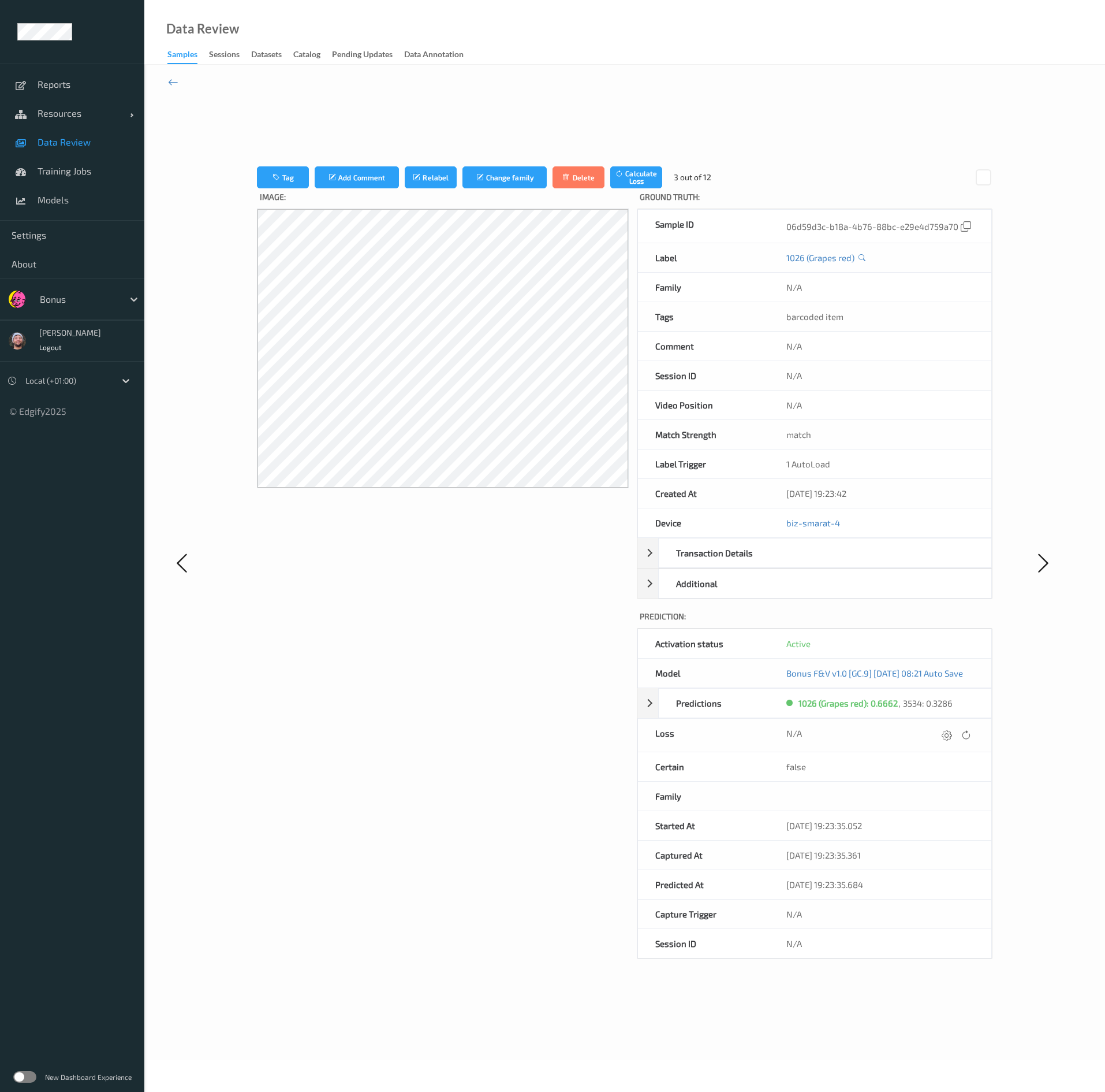
click at [539, 546] on icon at bounding box center [946, 734] width 10 height 10
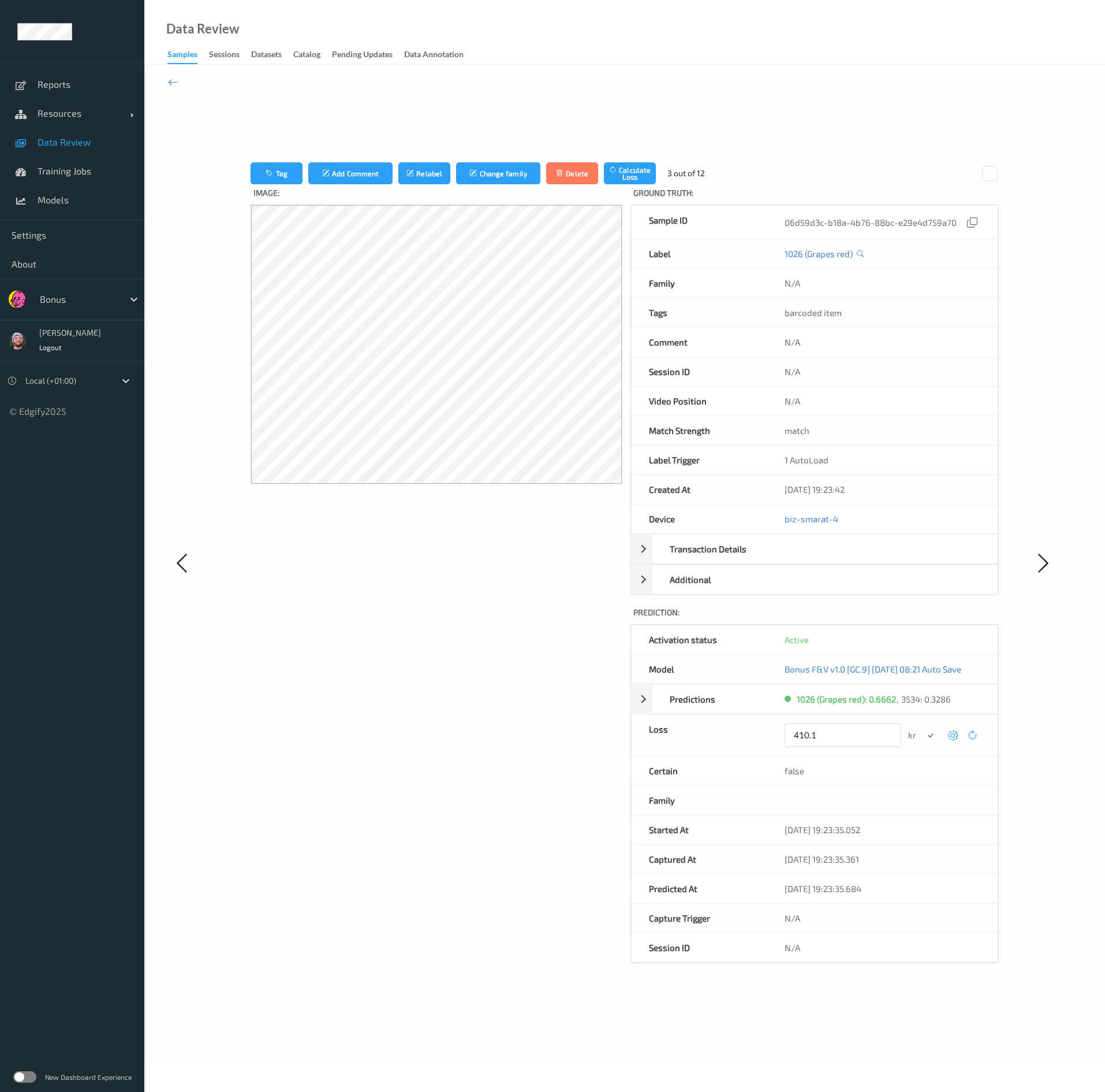
click at [539, 546] on button "submit" at bounding box center [931, 735] width 16 height 16
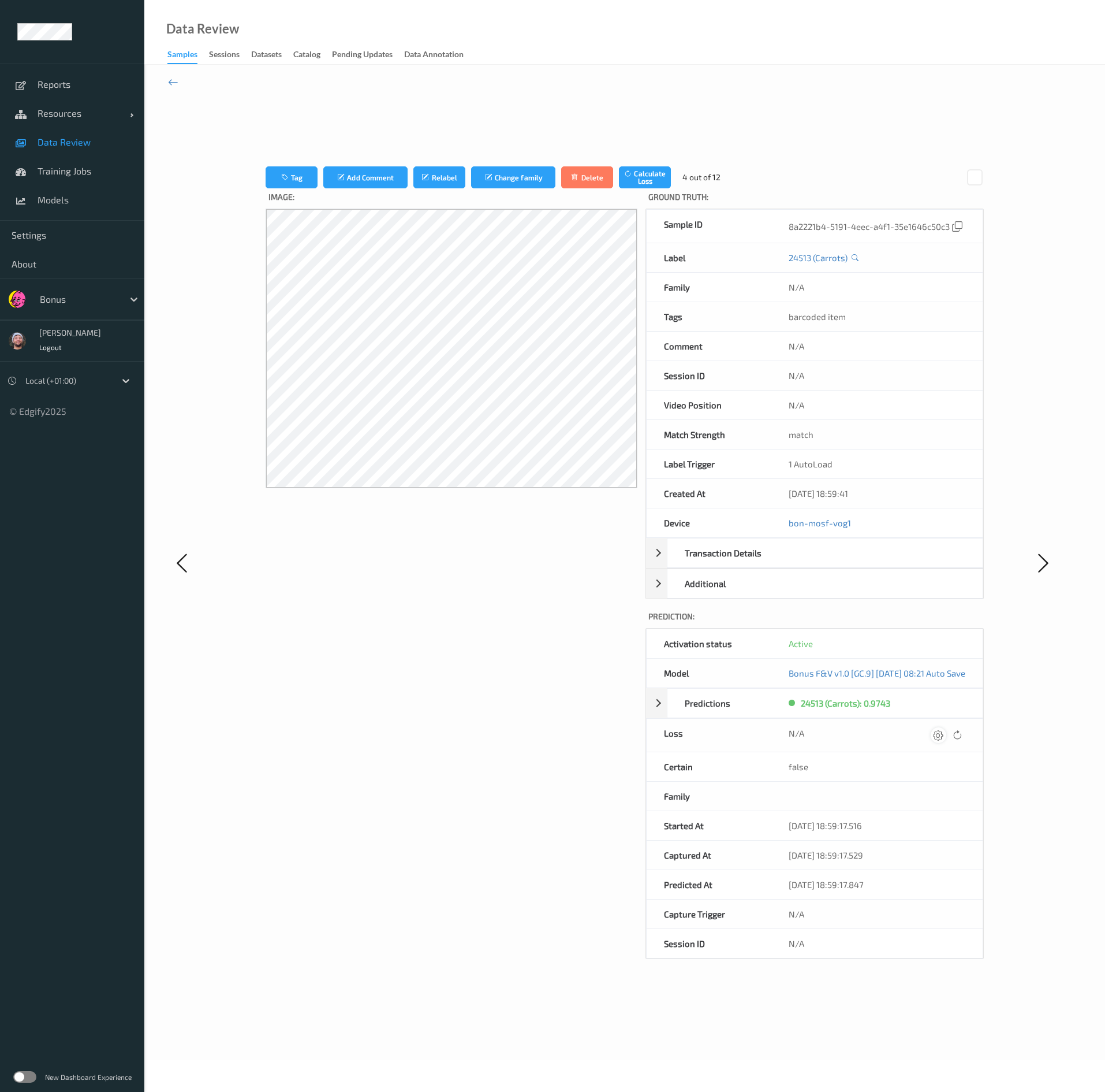
click at [539, 546] on icon at bounding box center [938, 734] width 10 height 10
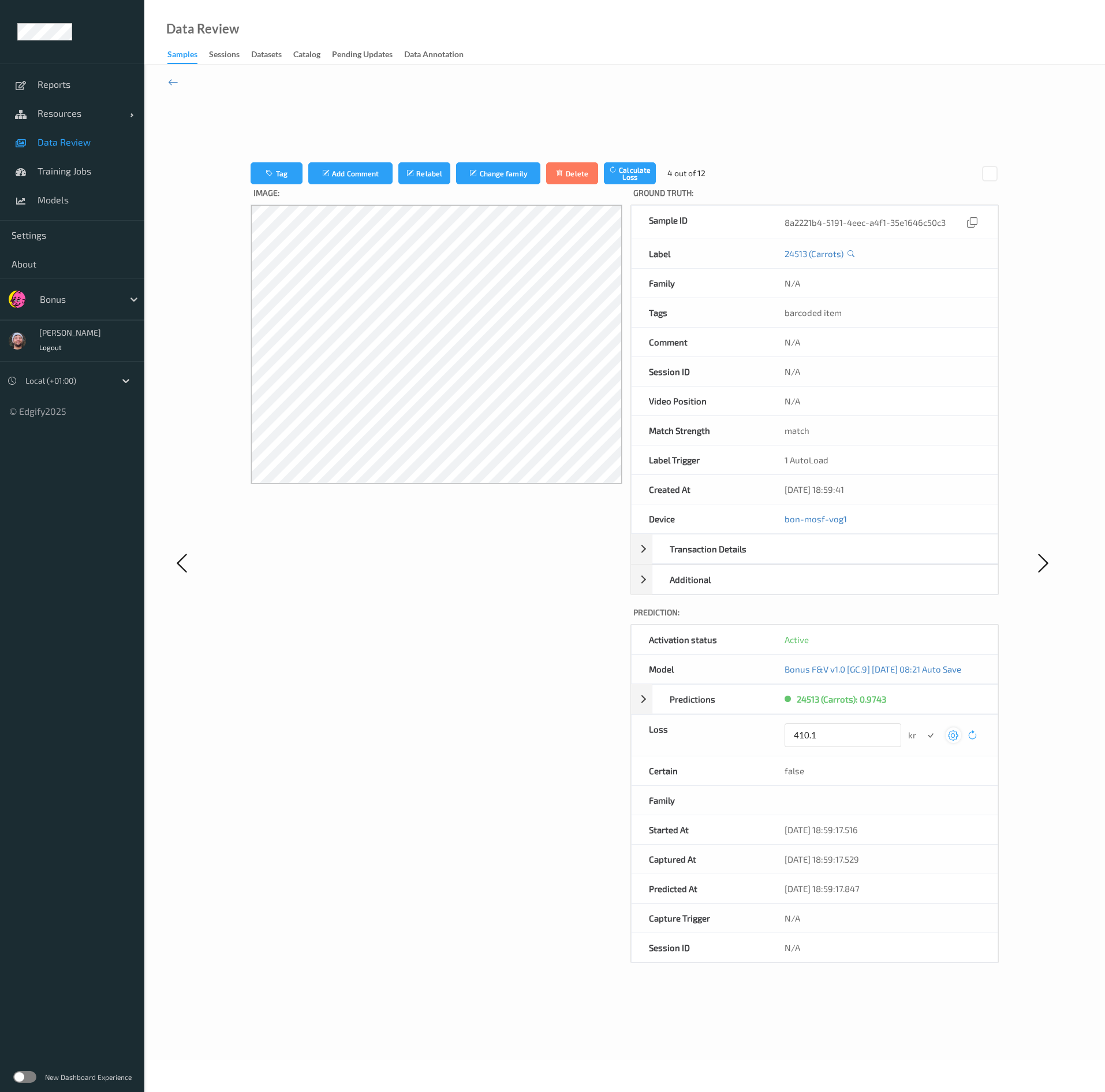
click at [539, 546] on button "submit" at bounding box center [931, 735] width 16 height 16
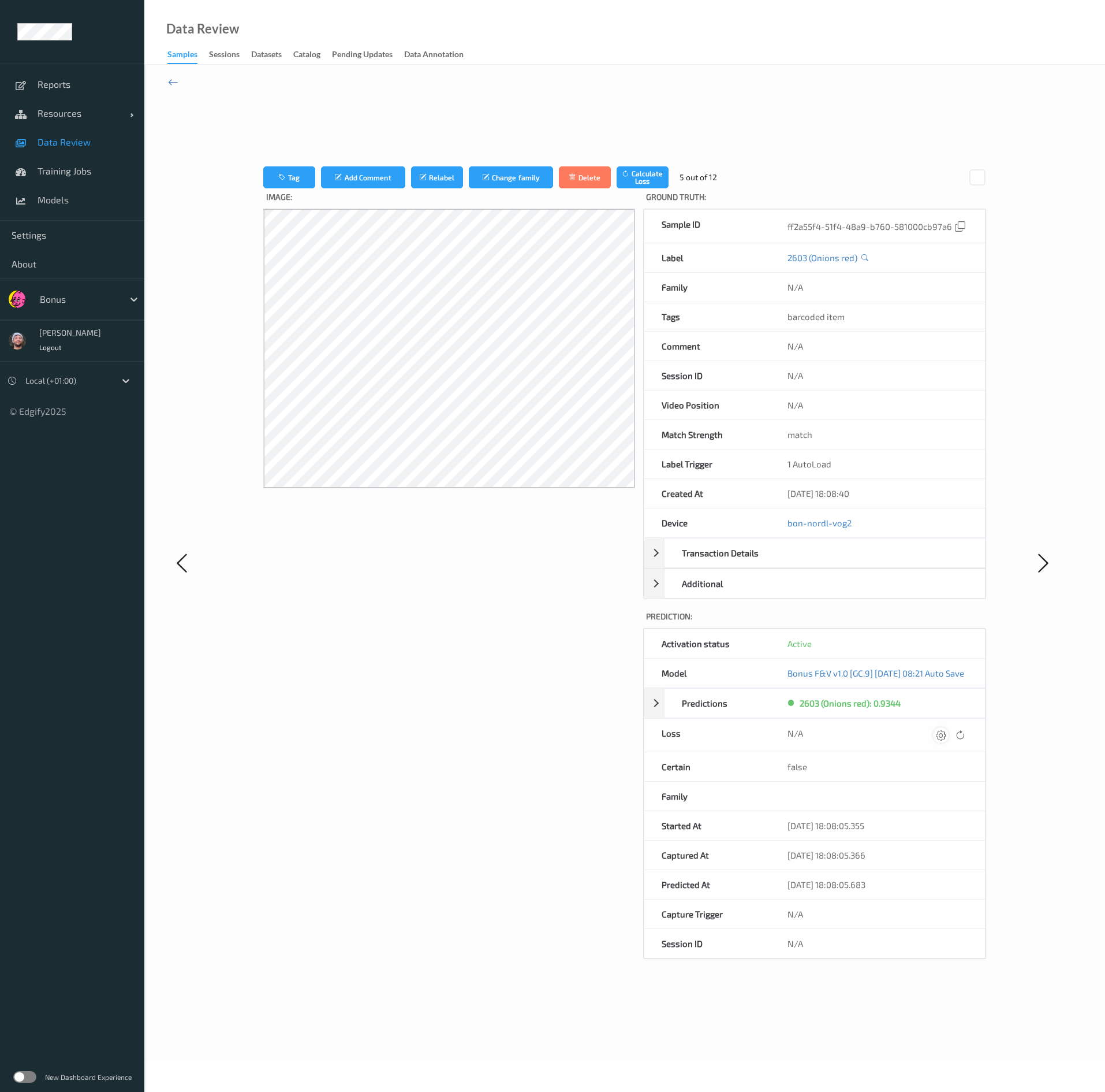
click at [539, 546] on icon at bounding box center [941, 734] width 10 height 10
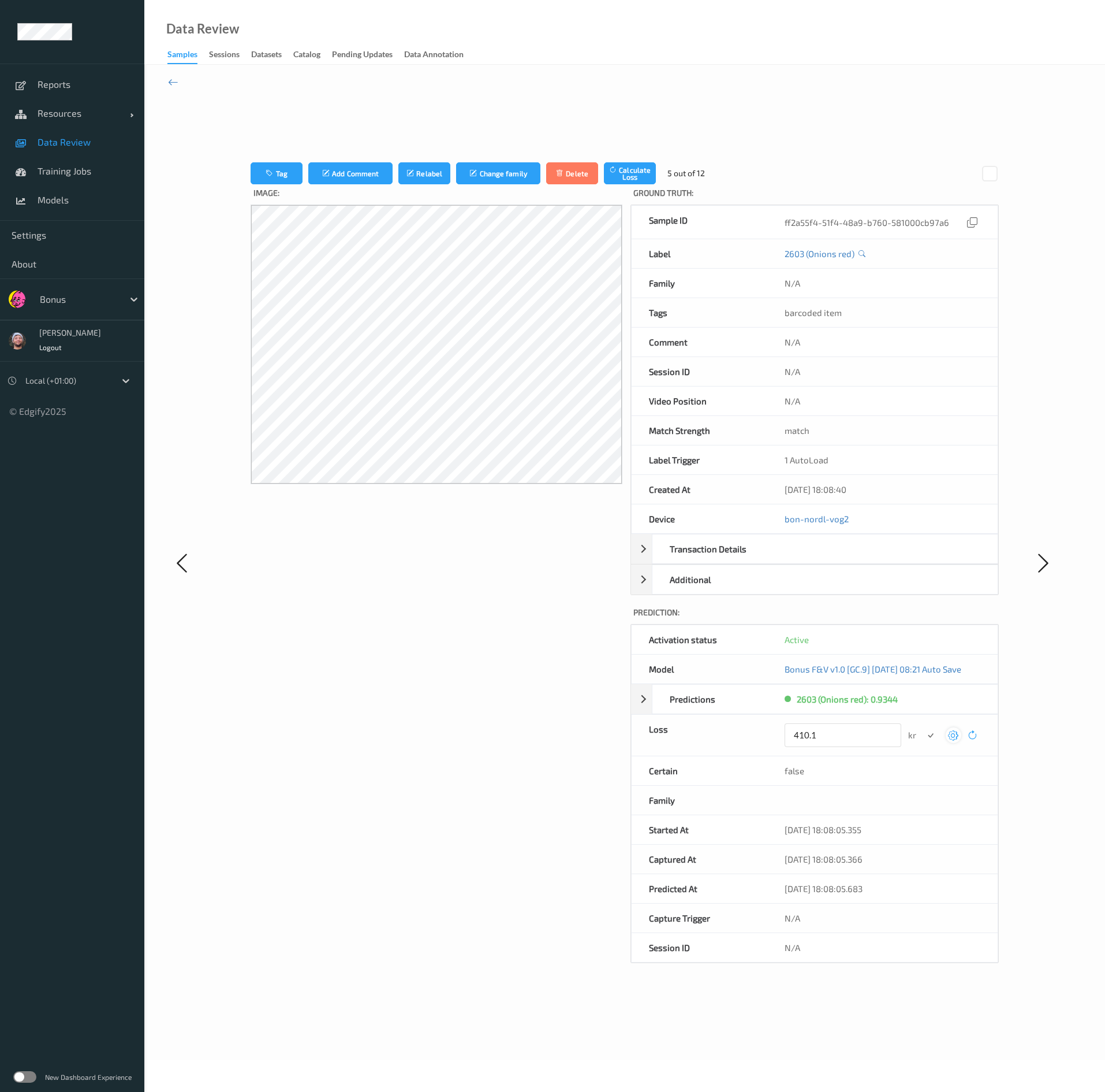
click at [539, 546] on button "submit" at bounding box center [931, 735] width 16 height 16
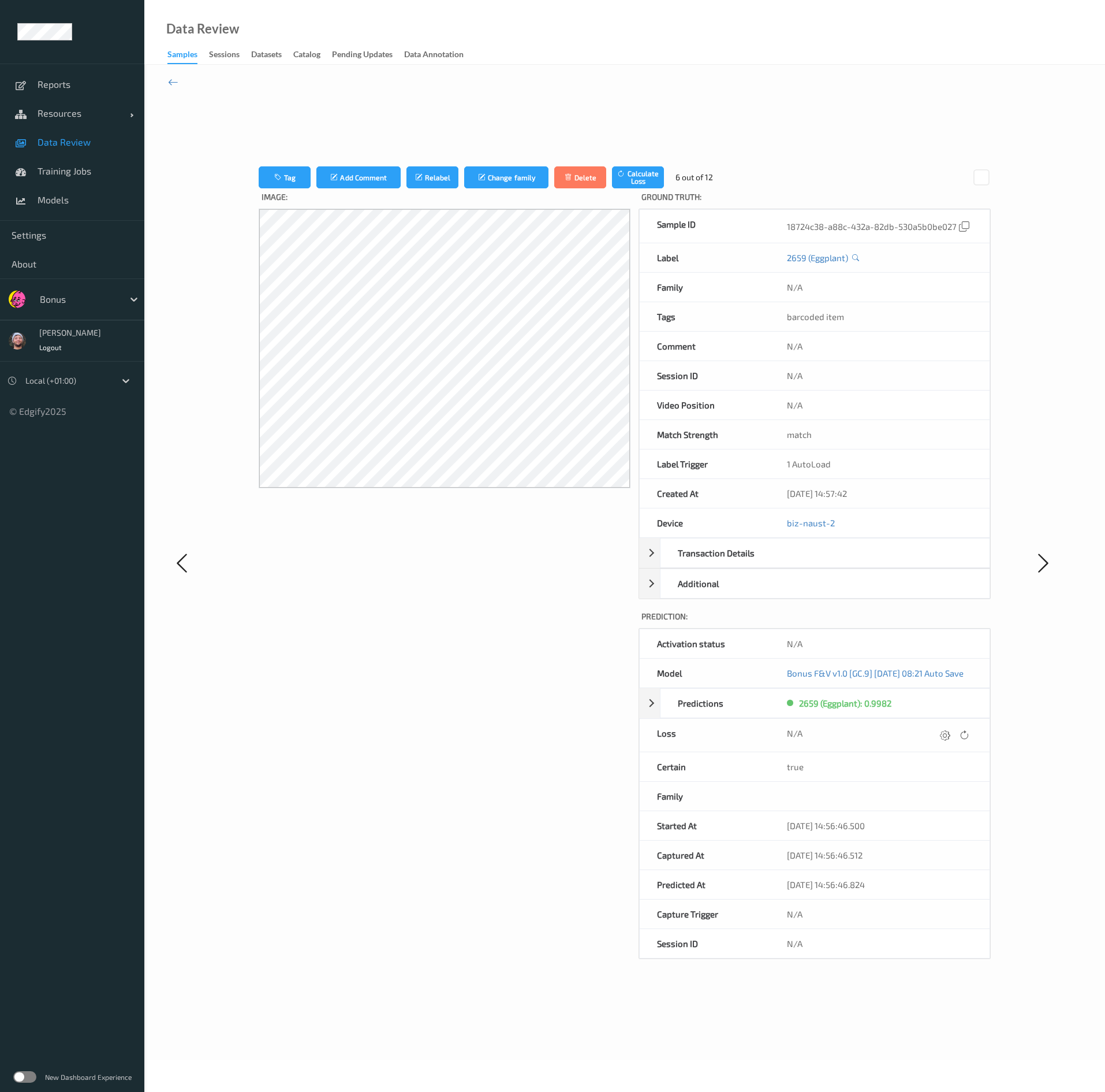
click at [539, 546] on div at bounding box center [946, 735] width 16 height 16
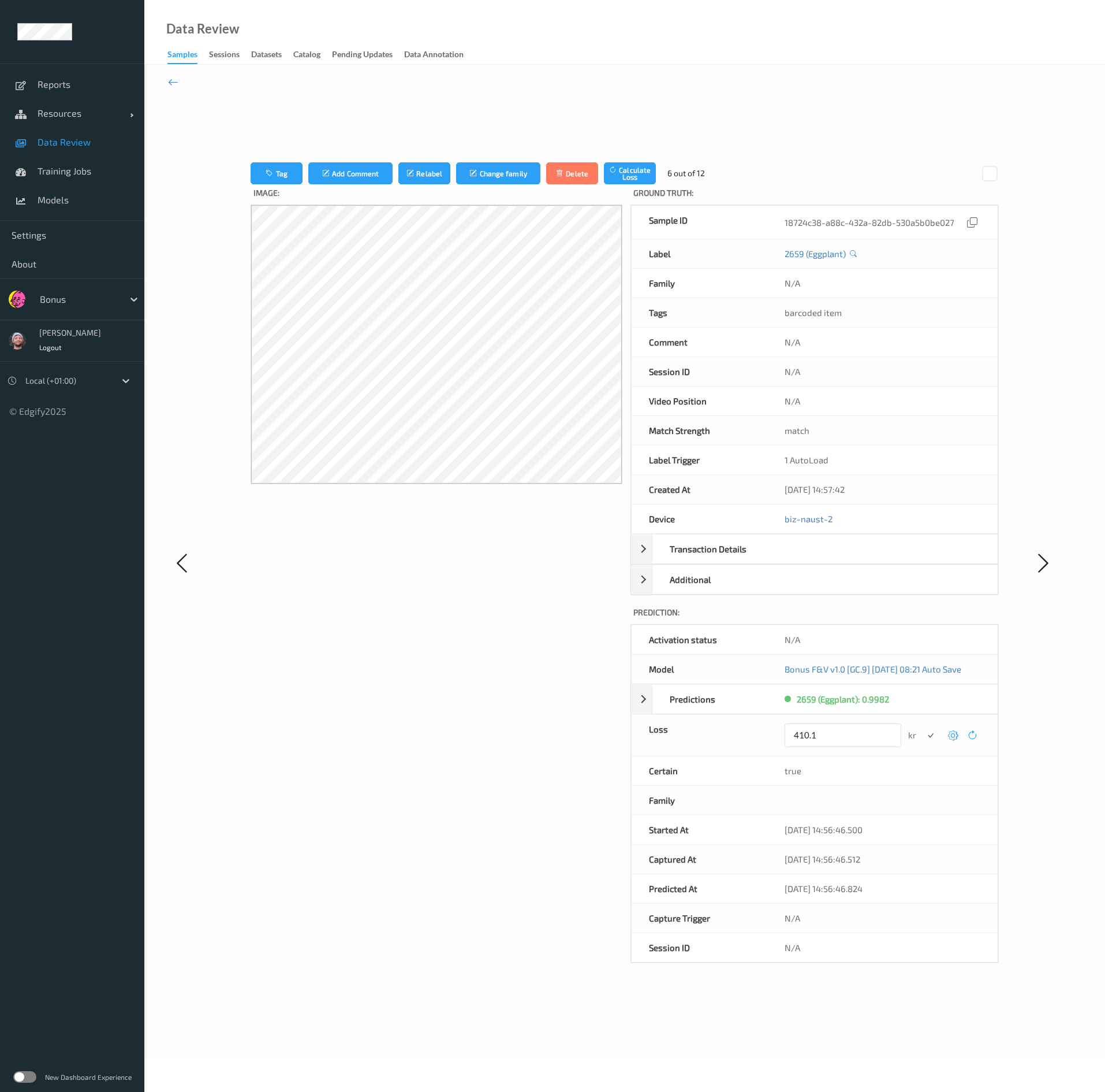
click at [539, 546] on button "submit" at bounding box center [931, 735] width 16 height 16
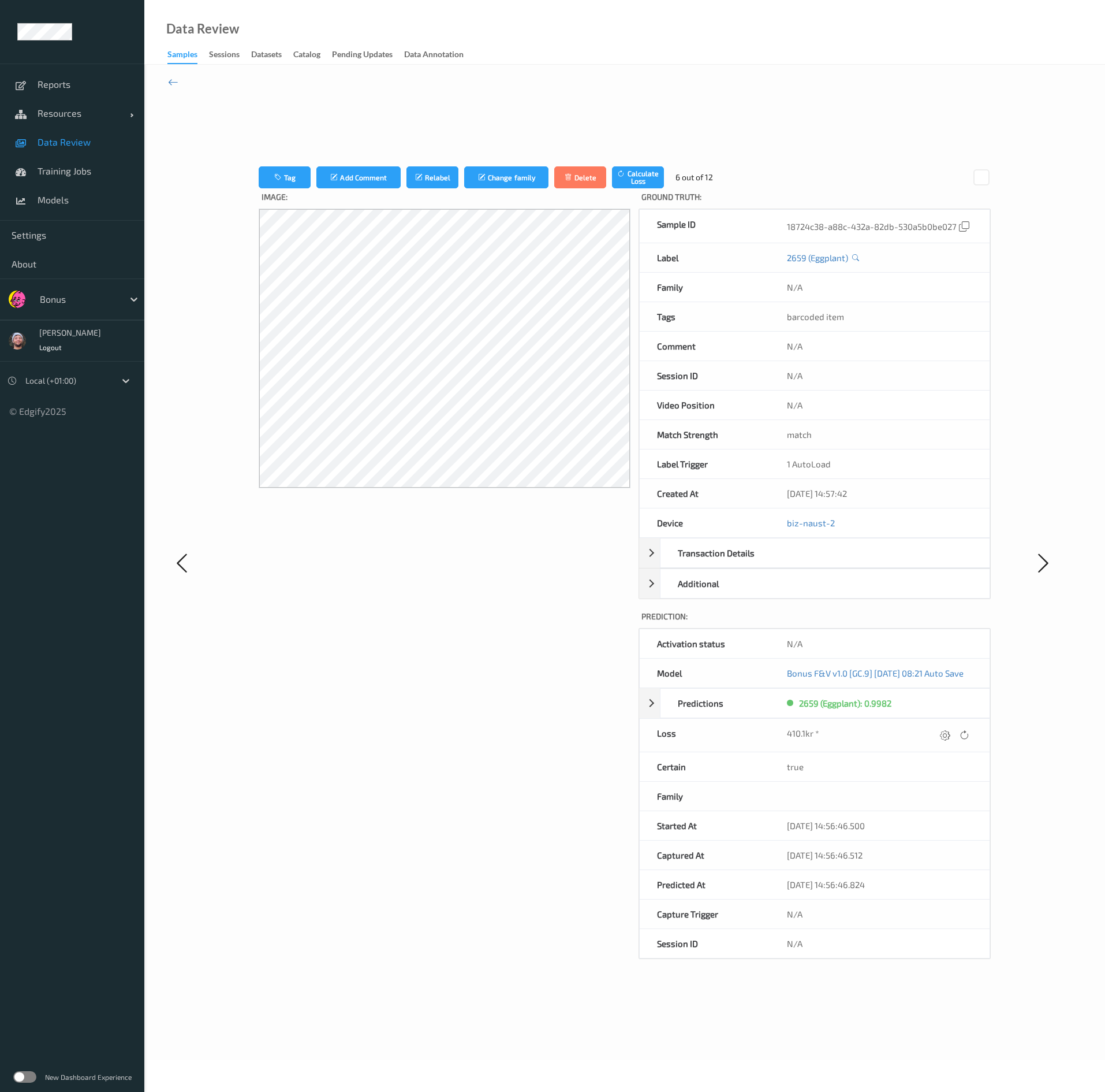
click at [493, 546] on div "Image:" at bounding box center [444, 574] width 372 height 771
click at [172, 82] on icon at bounding box center [173, 82] width 10 height 13
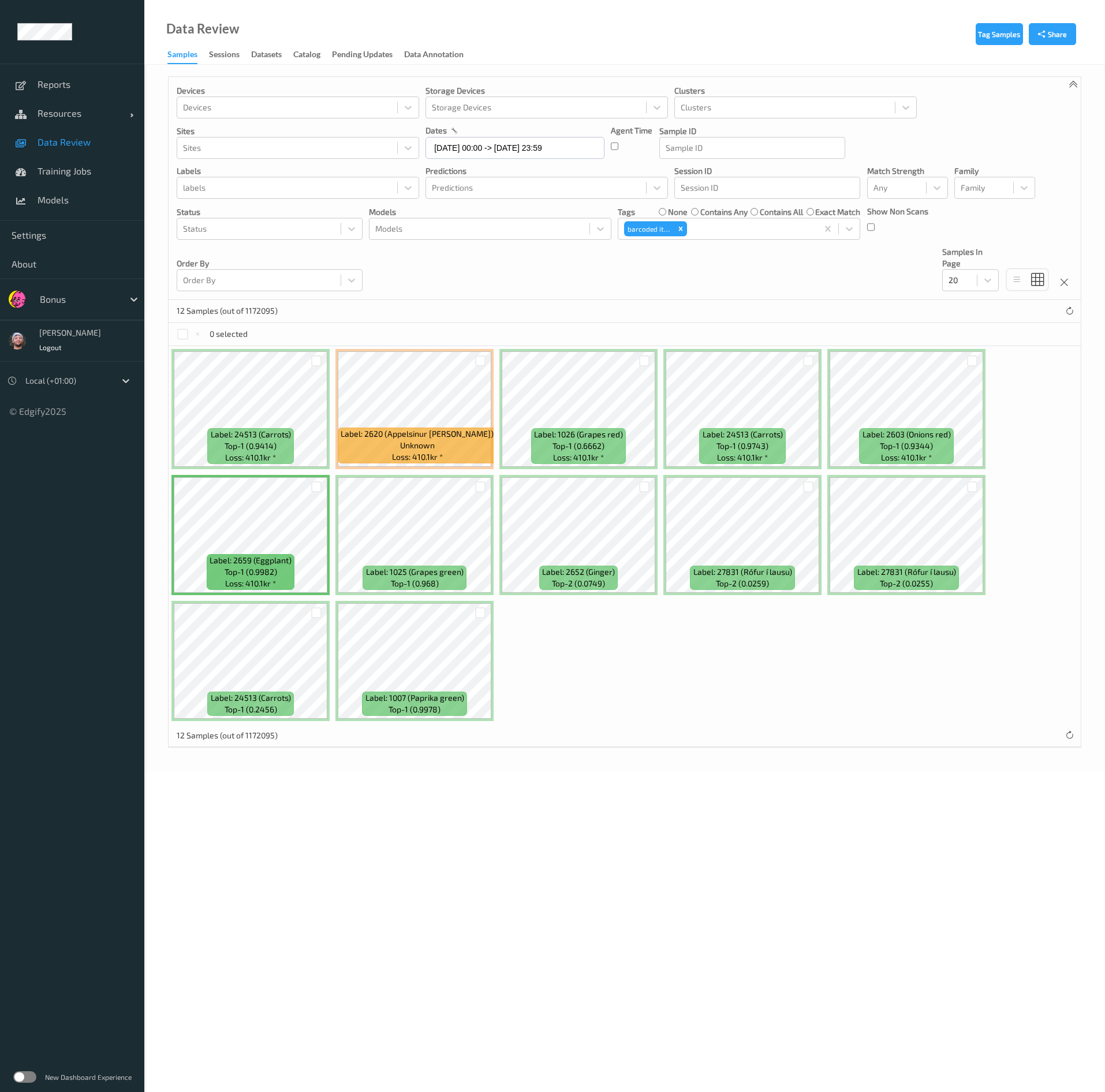
click at [539, 546] on div "Tag Samples Share Devices Devices Storage Devices Storage Devices Clusters Clus…" at bounding box center [625, 418] width 961 height 707
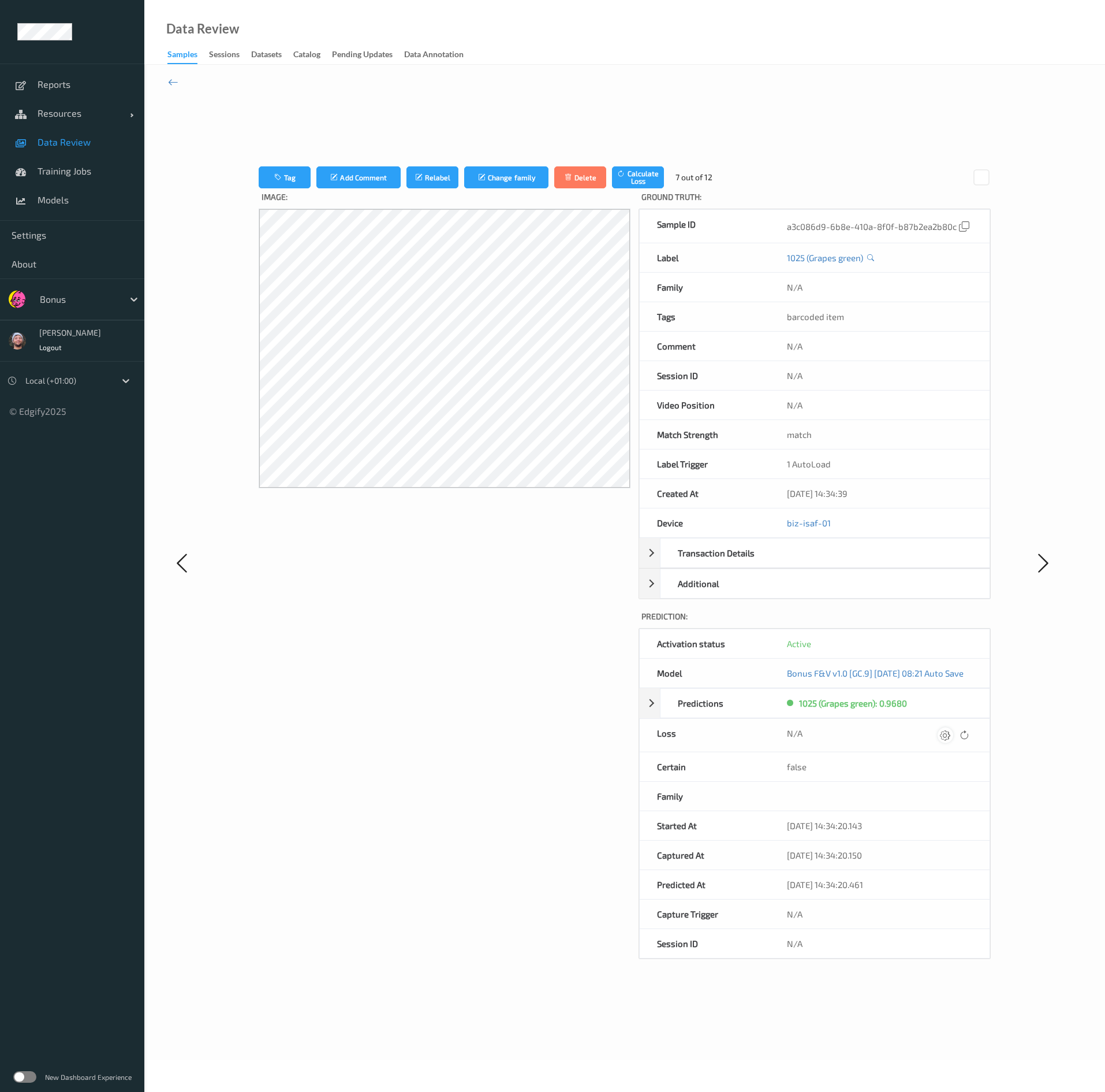
click at [539, 546] on icon at bounding box center [945, 734] width 10 height 10
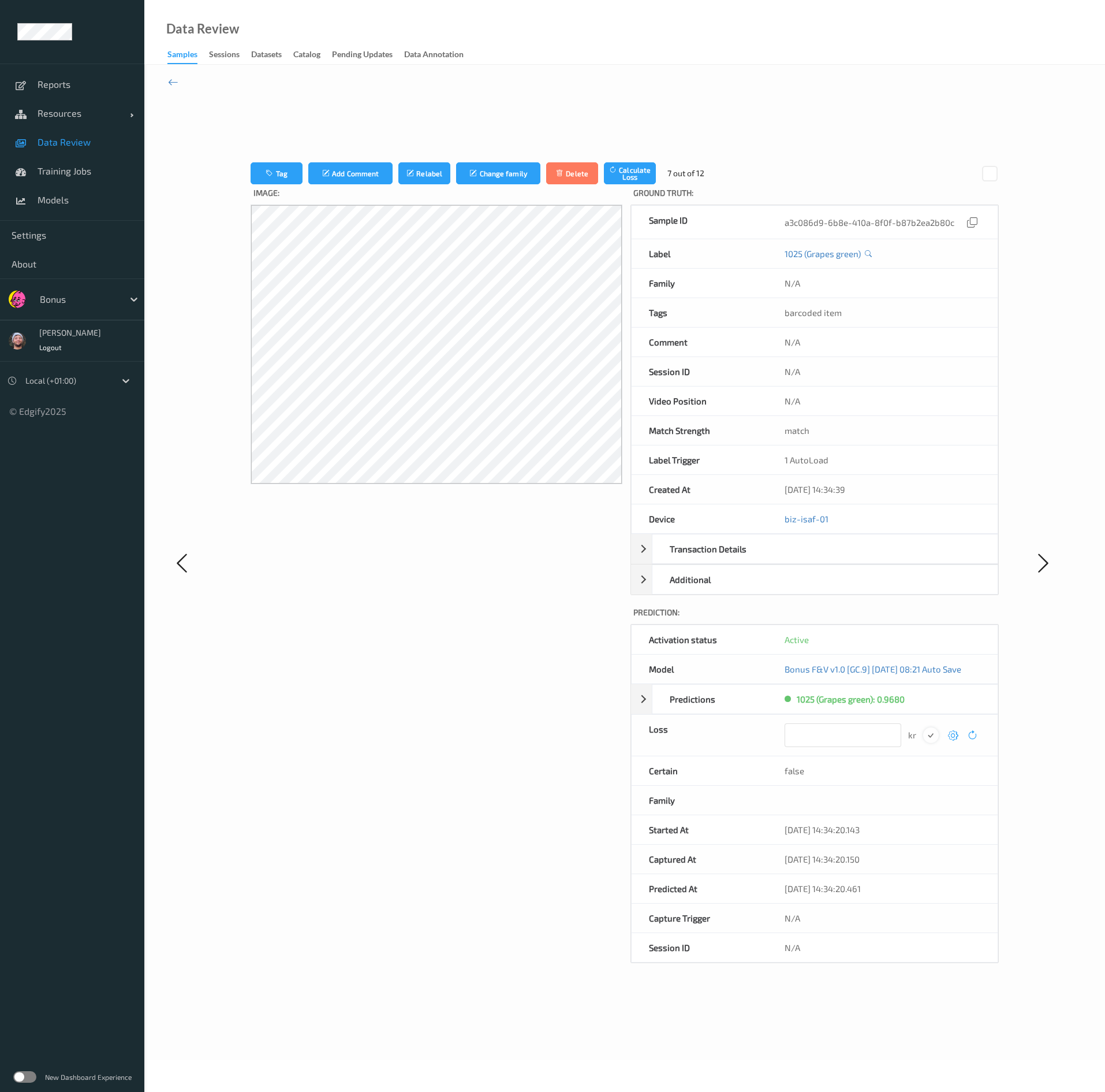
click at [539, 546] on button "submit" at bounding box center [931, 735] width 16 height 16
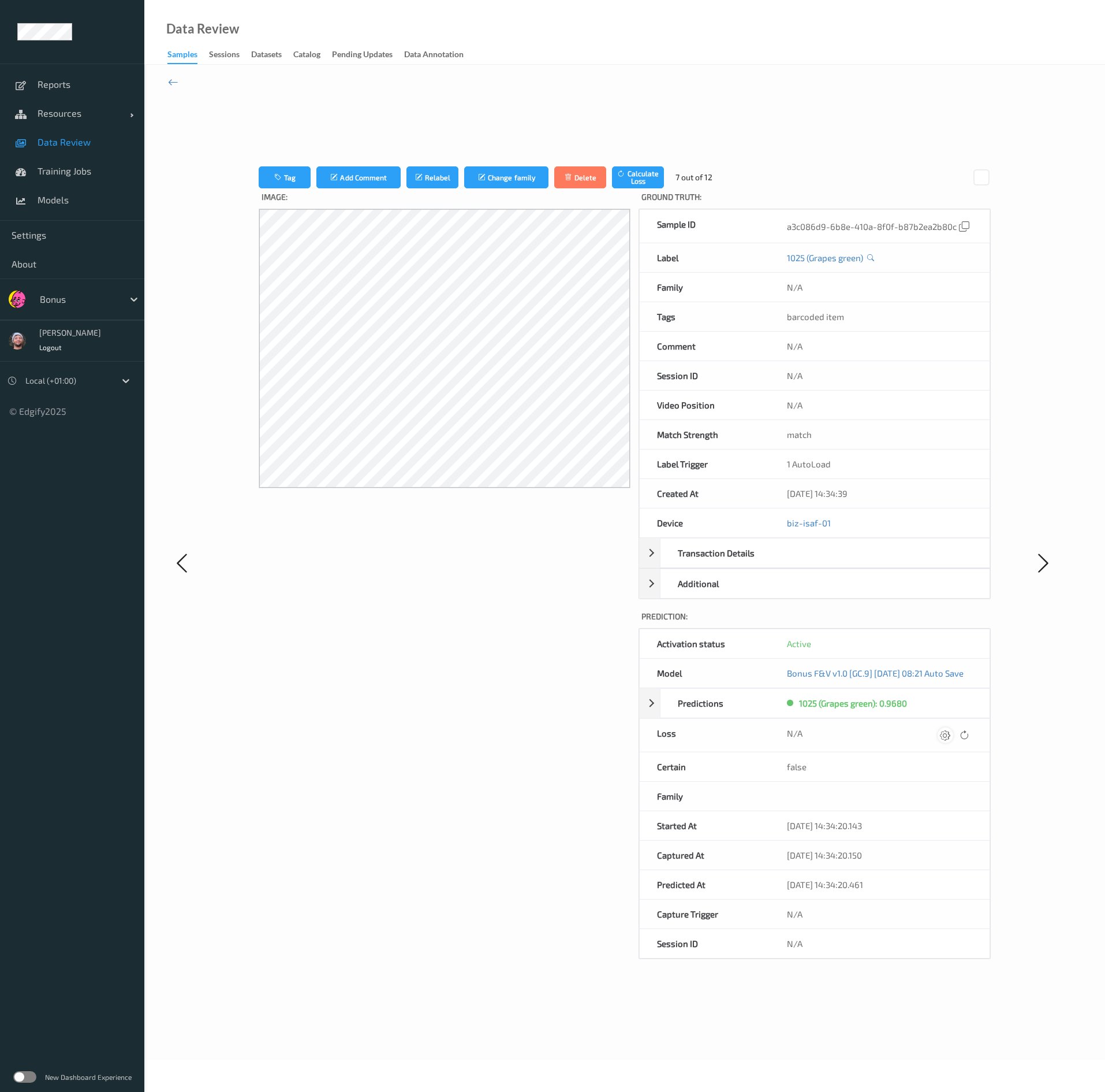
click at [539, 546] on icon at bounding box center [945, 734] width 10 height 10
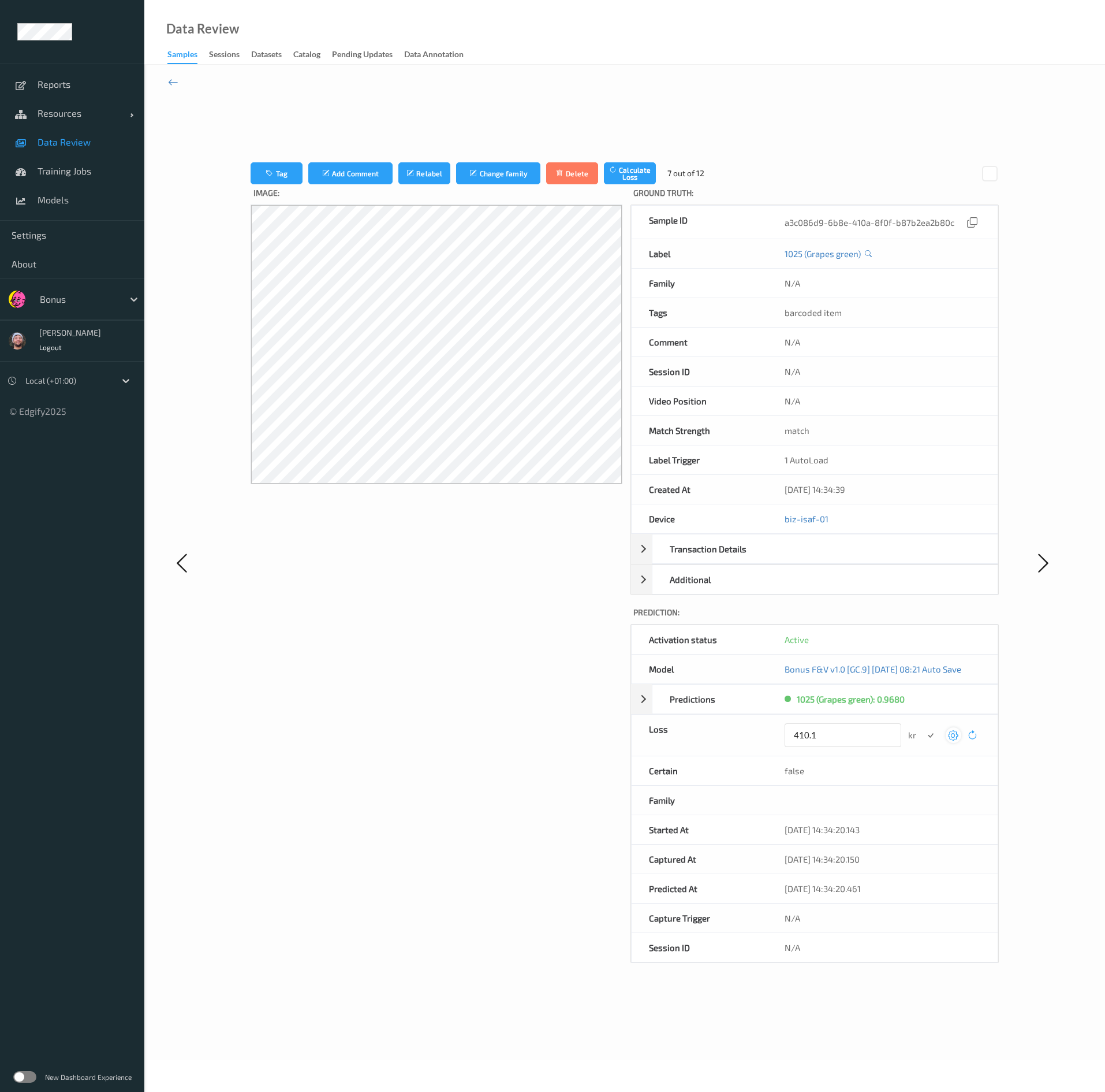
type input "410.1"
click at [539, 546] on button "submit" at bounding box center [931, 735] width 16 height 16
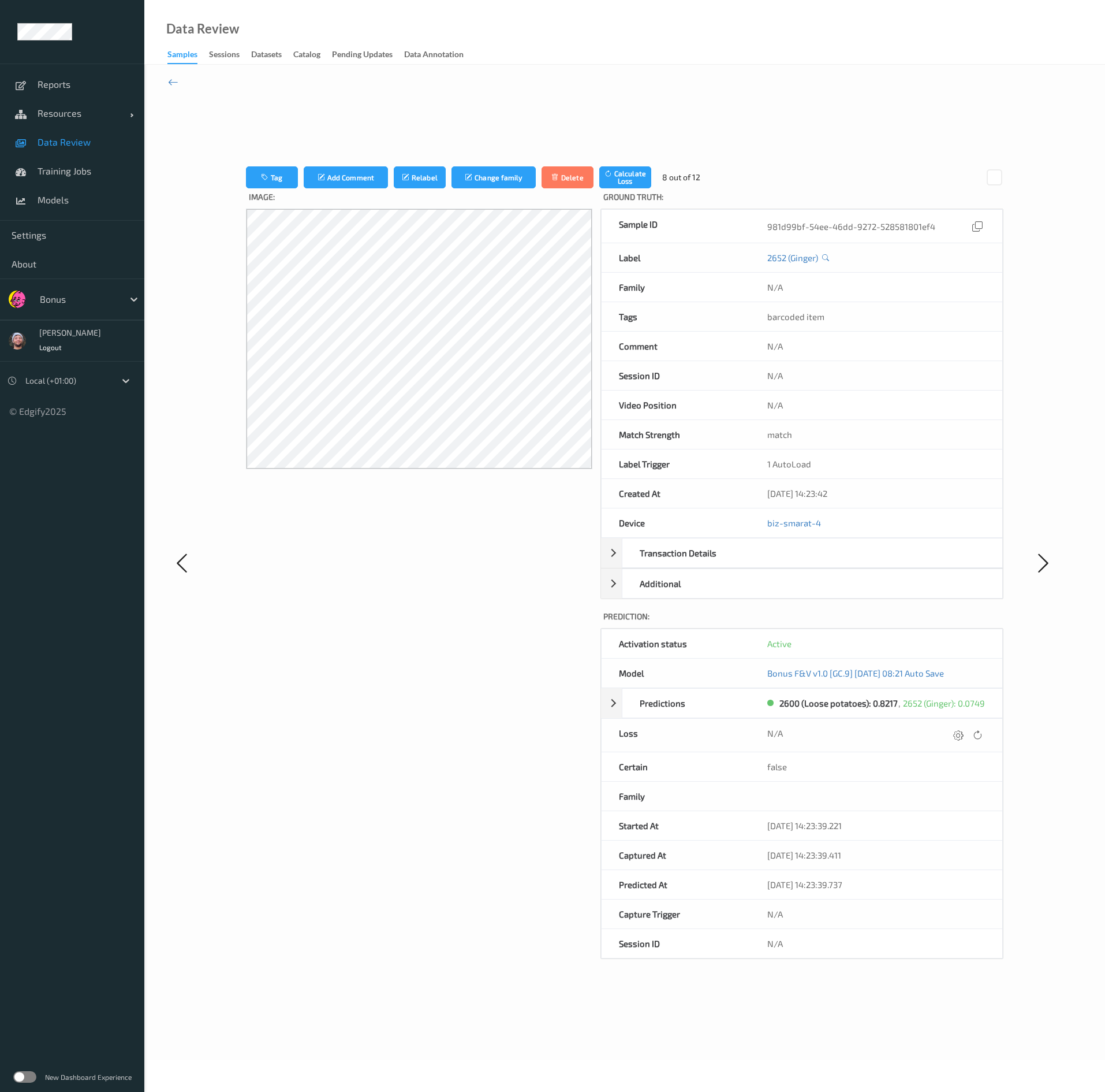
click at [539, 546] on div at bounding box center [968, 735] width 35 height 16
click at [539, 546] on icon at bounding box center [958, 734] width 10 height 10
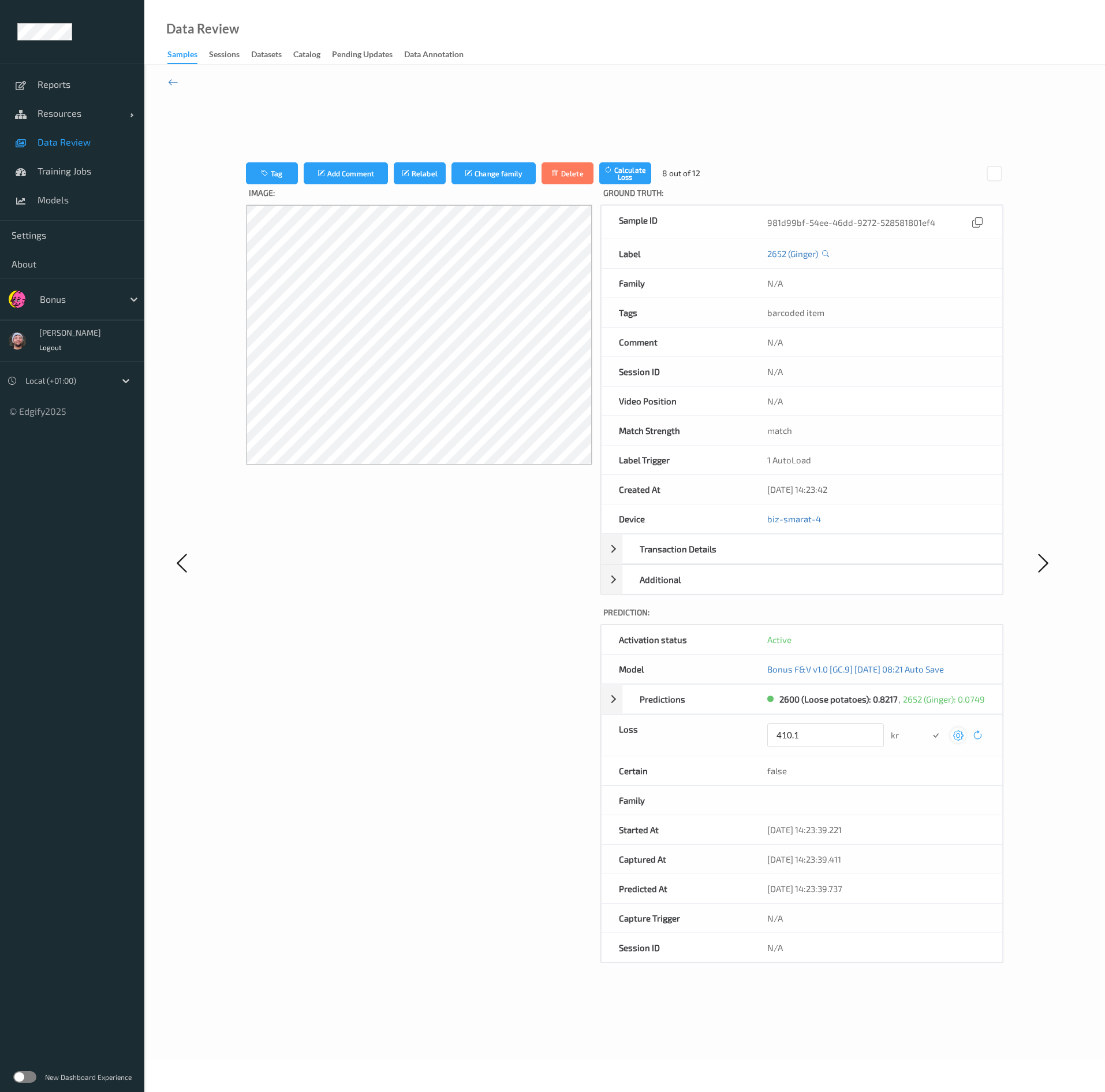
click at [539, 546] on button "submit" at bounding box center [936, 735] width 16 height 16
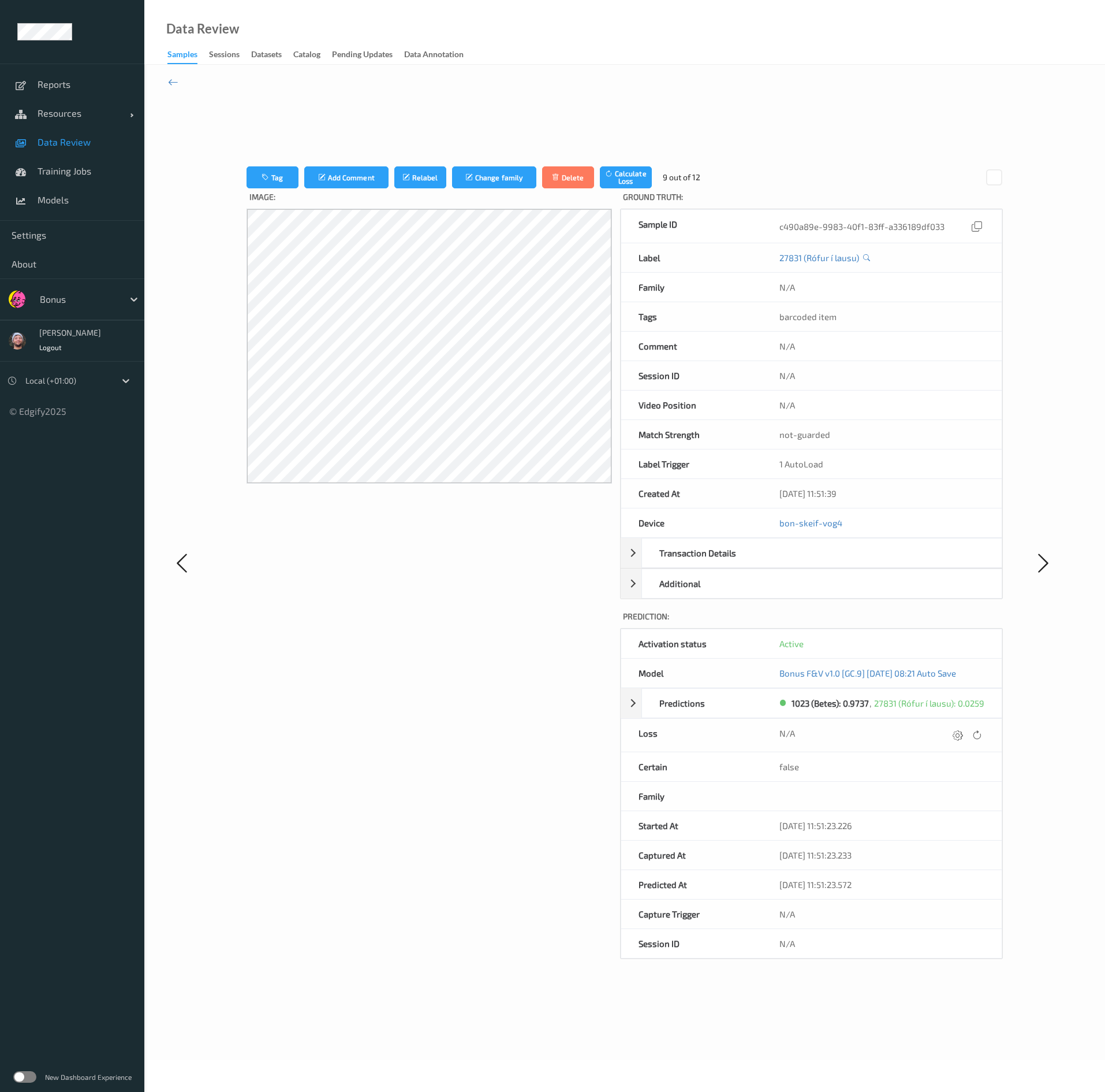
click at [539, 546] on icon at bounding box center [958, 734] width 10 height 10
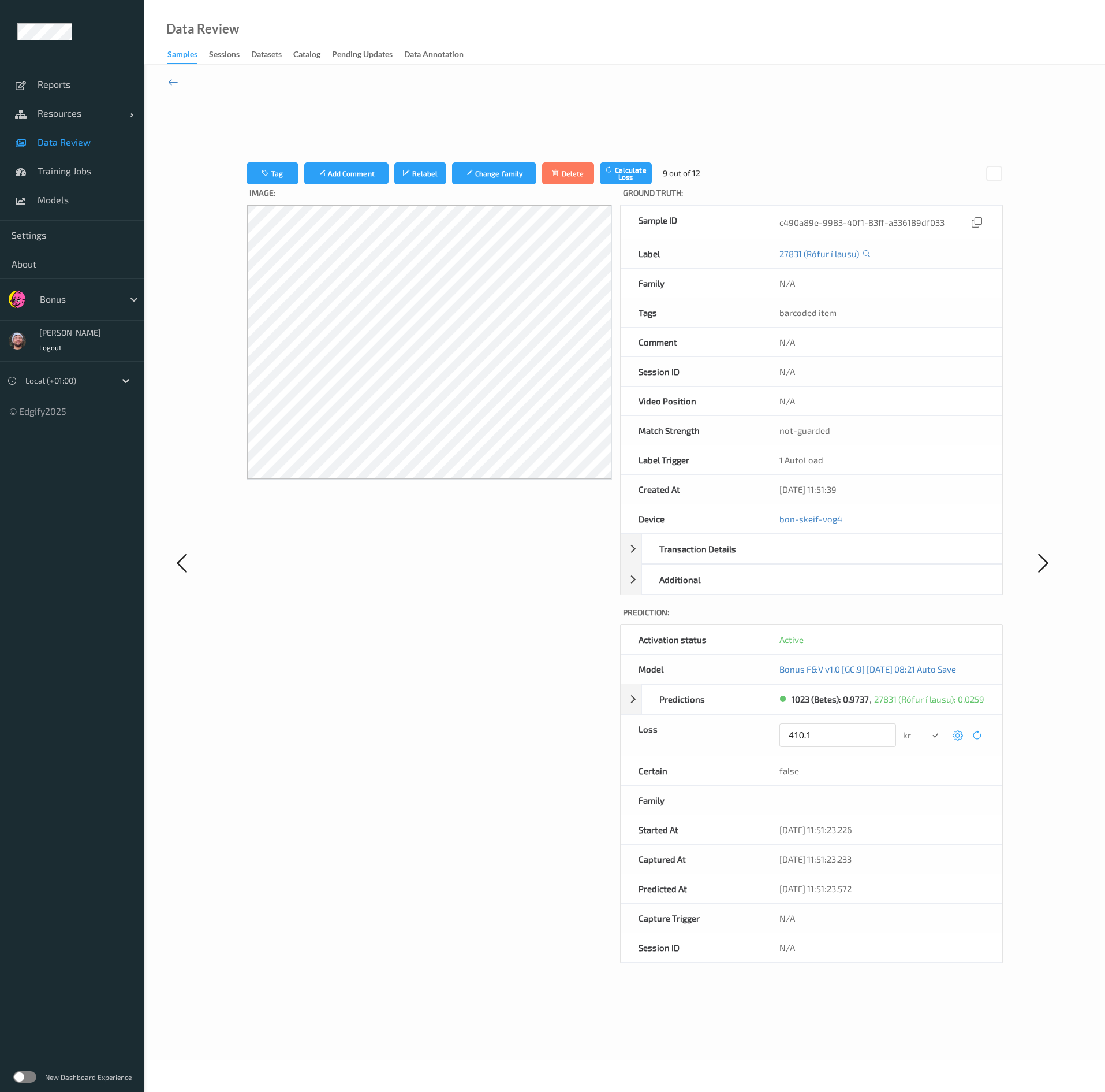
click at [539, 546] on button "submit" at bounding box center [935, 735] width 16 height 16
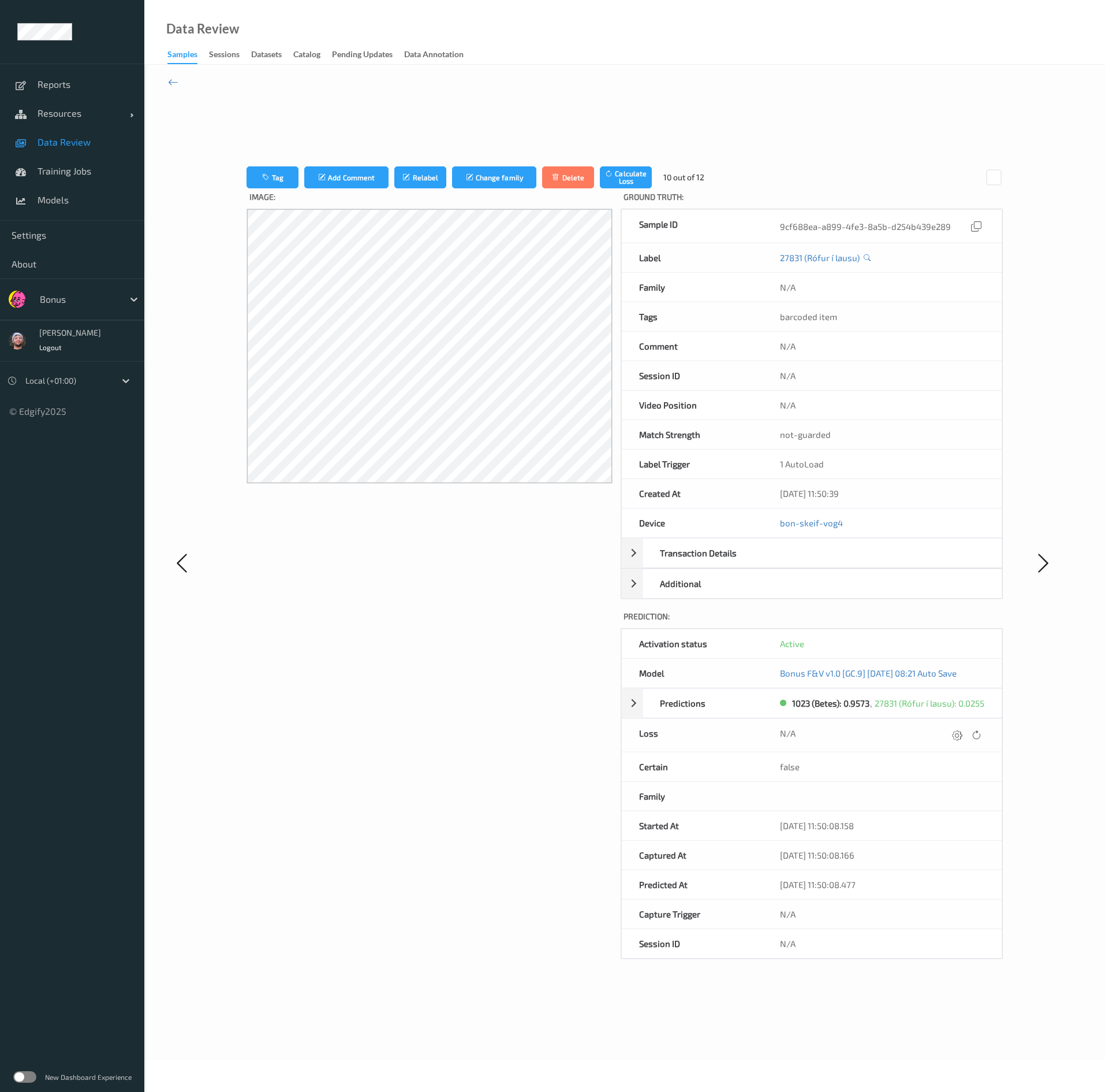
click at [539, 546] on icon at bounding box center [957, 734] width 10 height 10
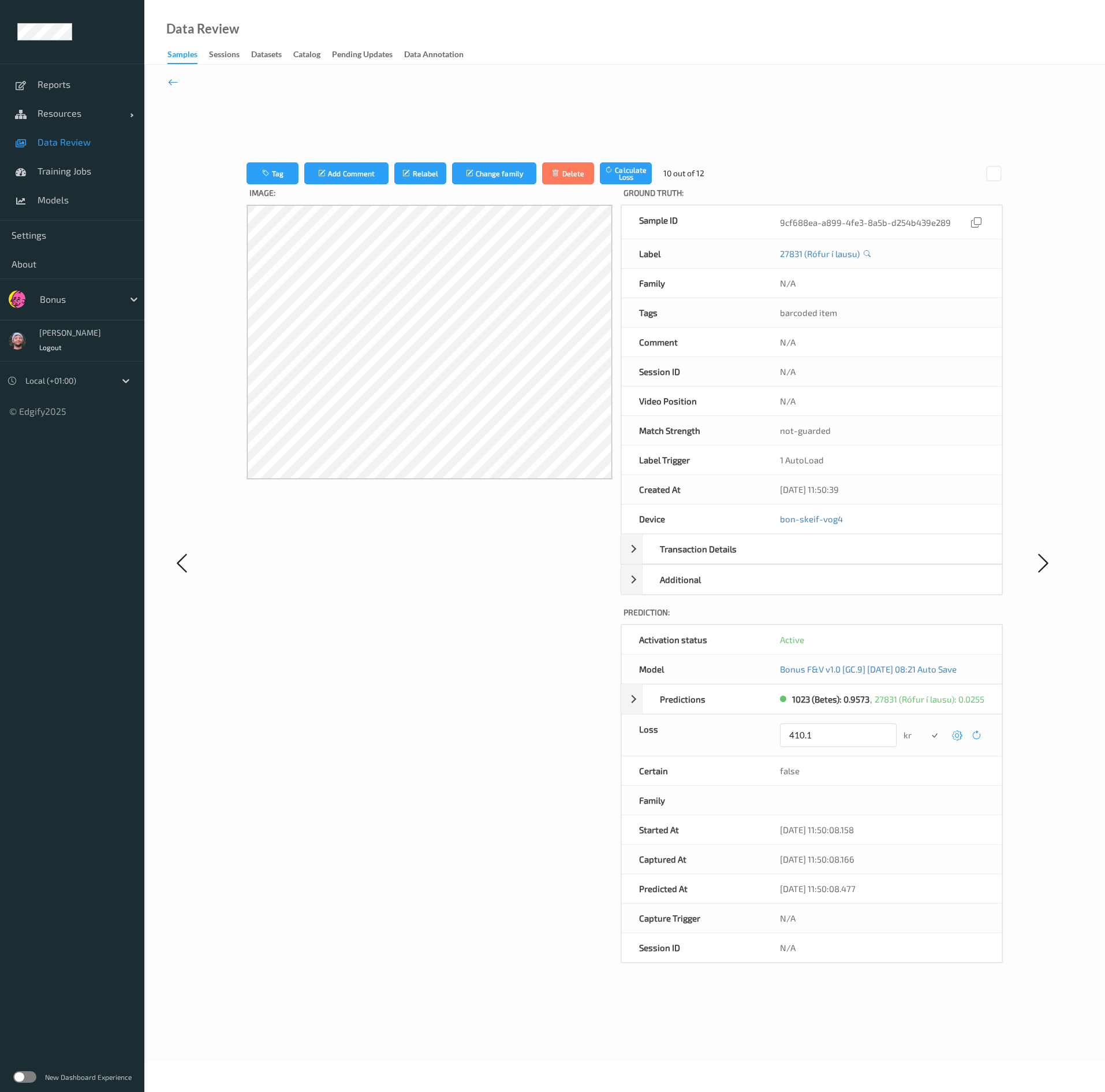
click at [539, 546] on button "submit" at bounding box center [935, 735] width 16 height 16
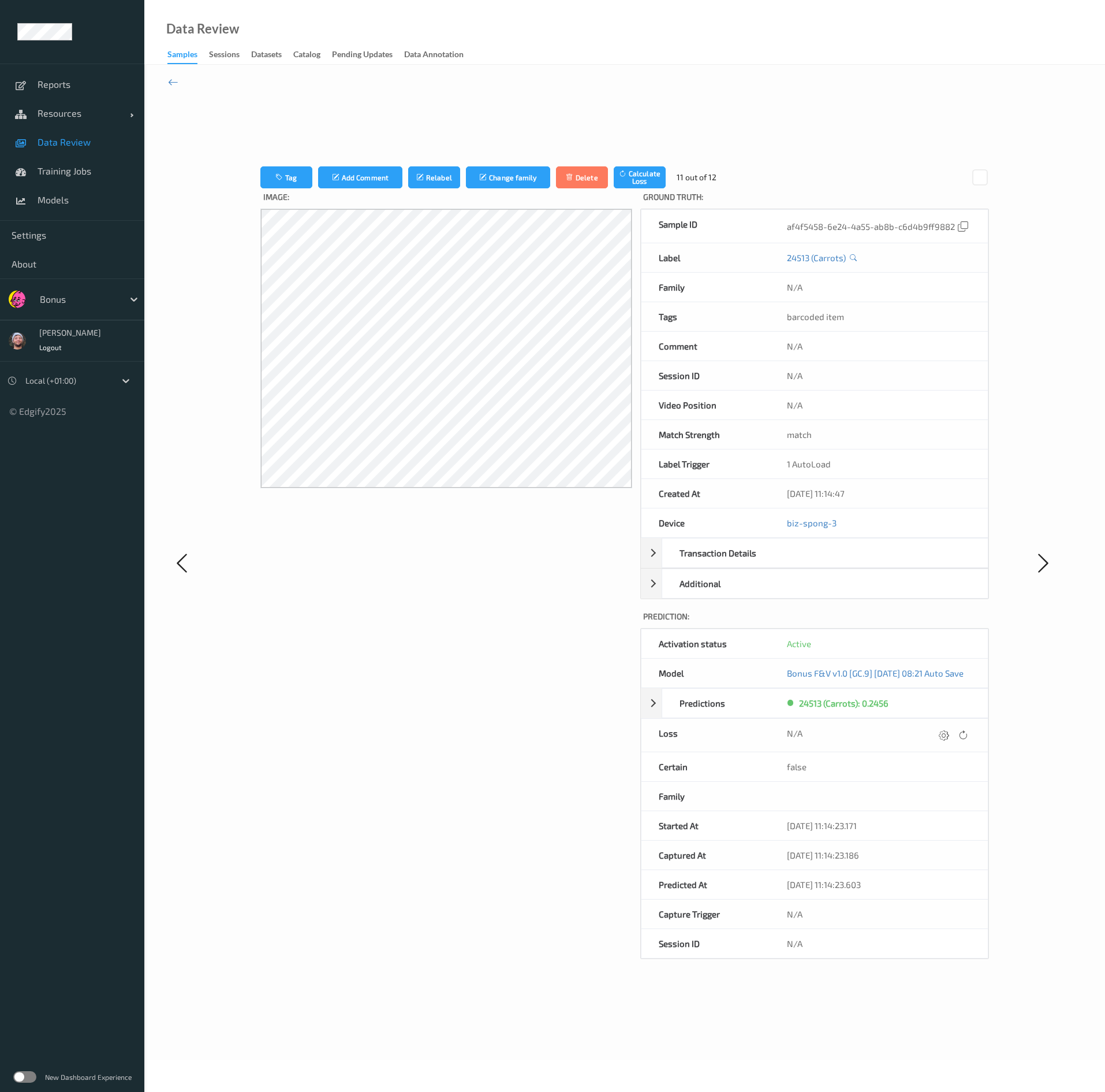
click at [539, 546] on div at bounding box center [944, 735] width 16 height 16
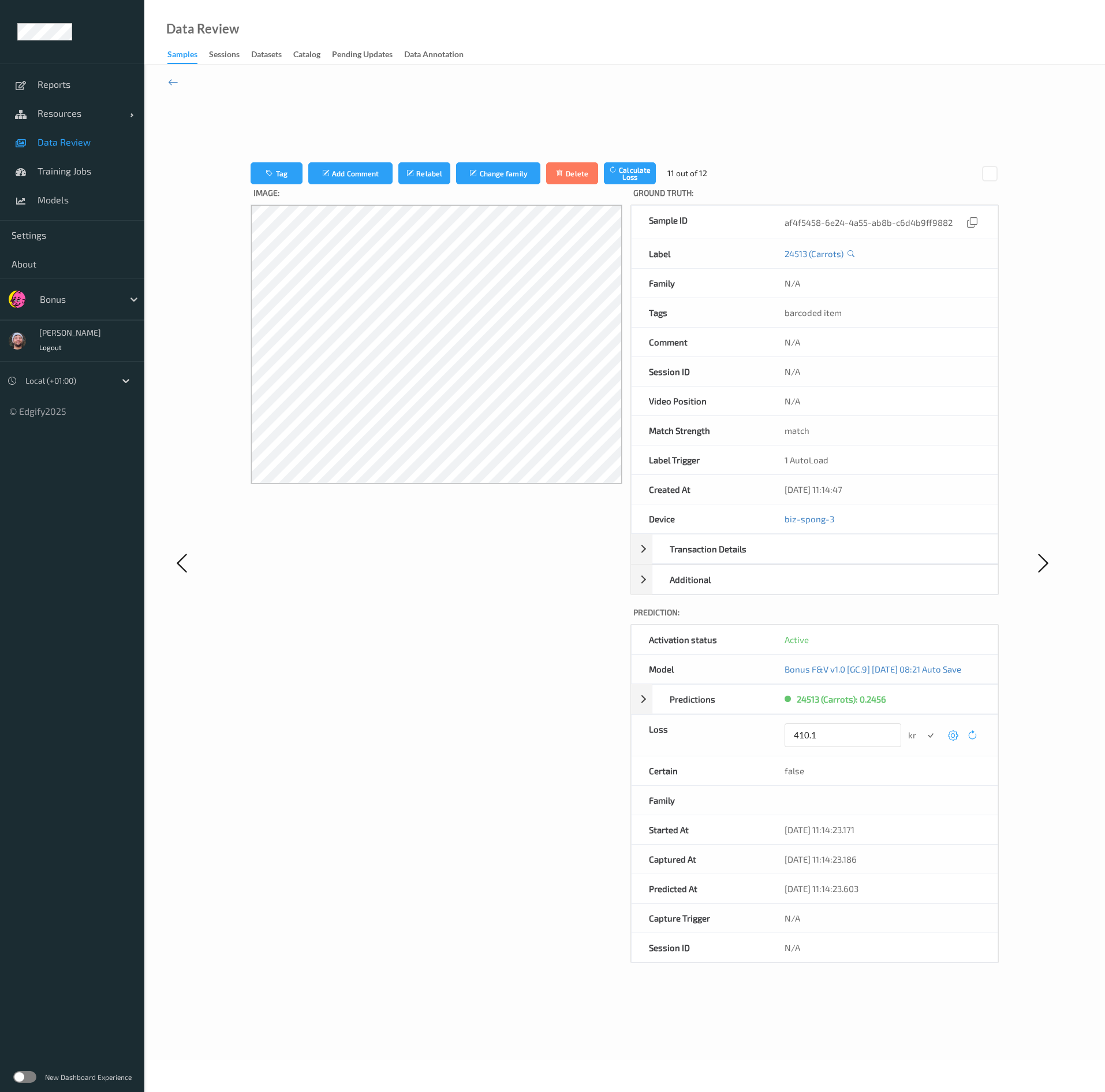
click at [539, 546] on button "submit" at bounding box center [931, 735] width 16 height 16
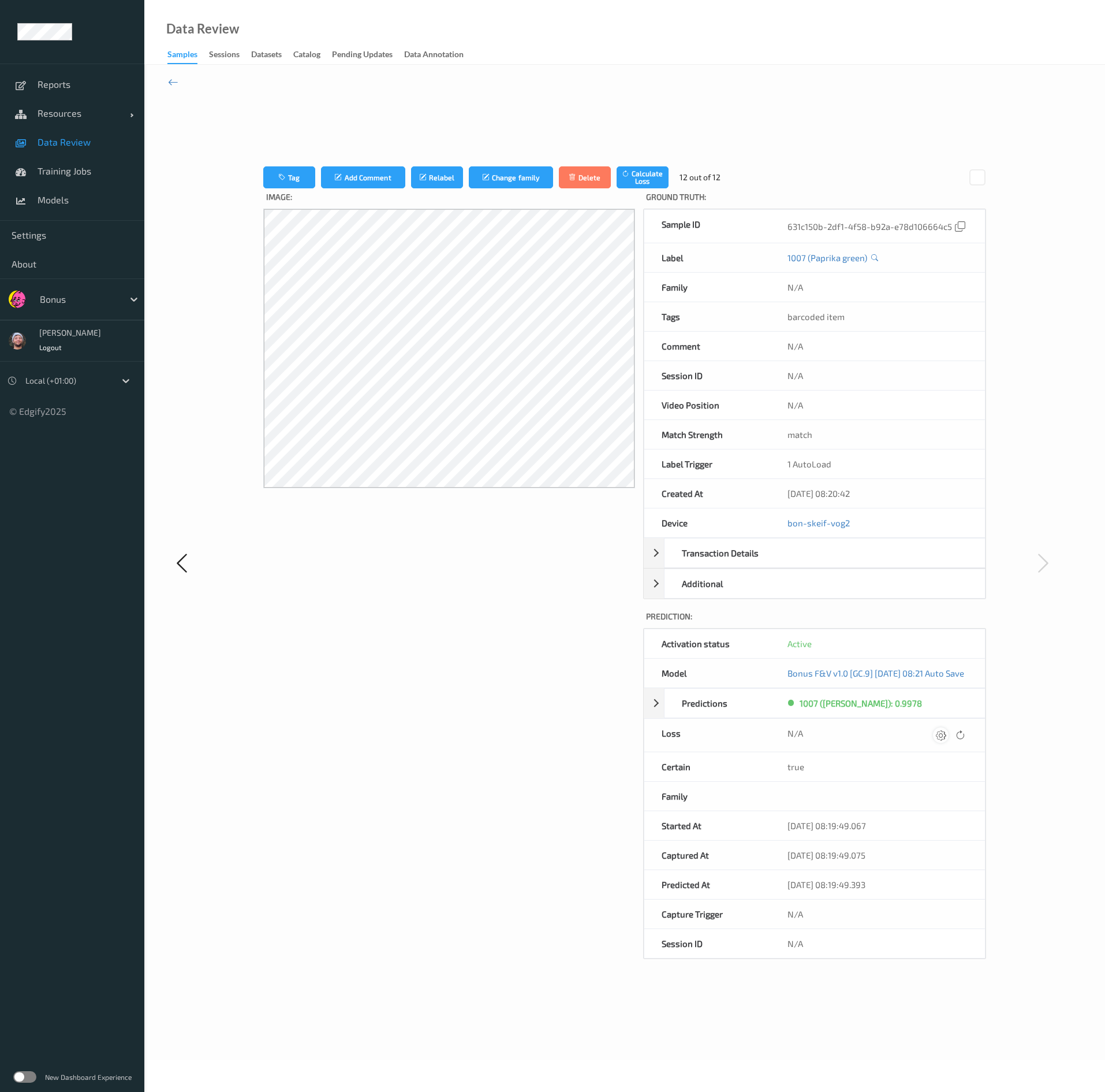
click at [539, 546] on icon at bounding box center [941, 734] width 10 height 10
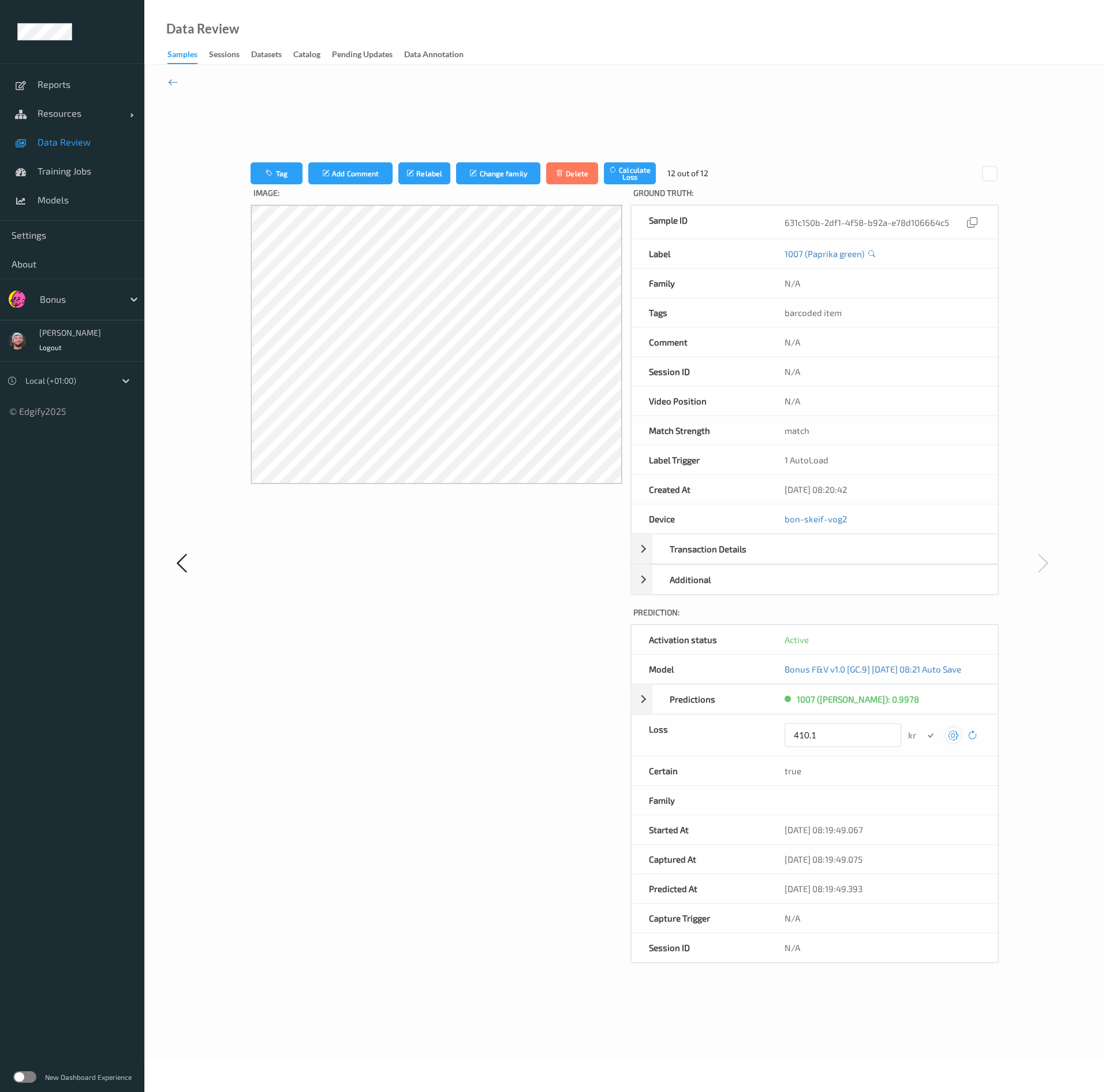
click at [539, 546] on button "submit" at bounding box center [931, 735] width 16 height 16
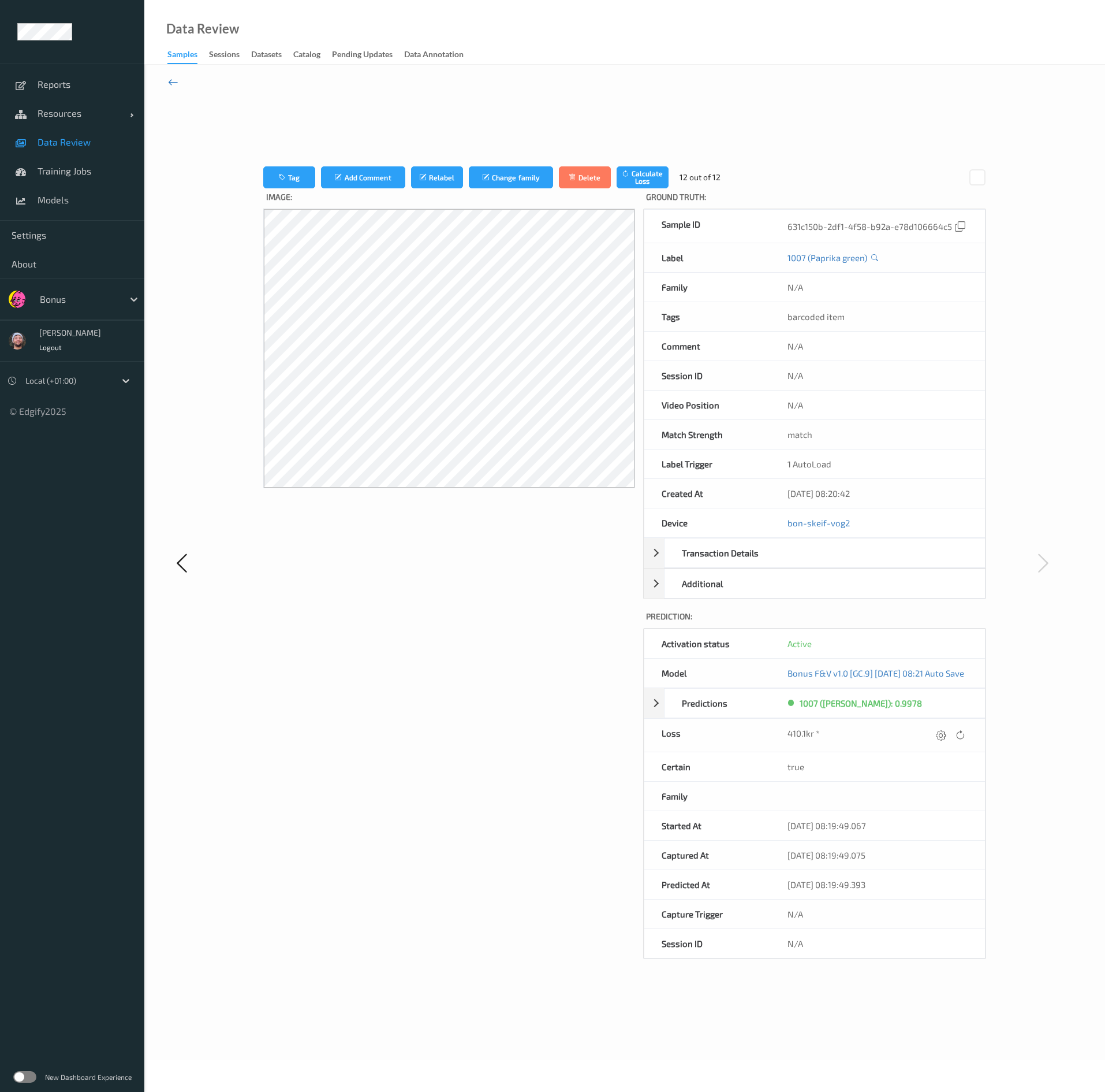
click at [170, 82] on icon at bounding box center [173, 82] width 10 height 13
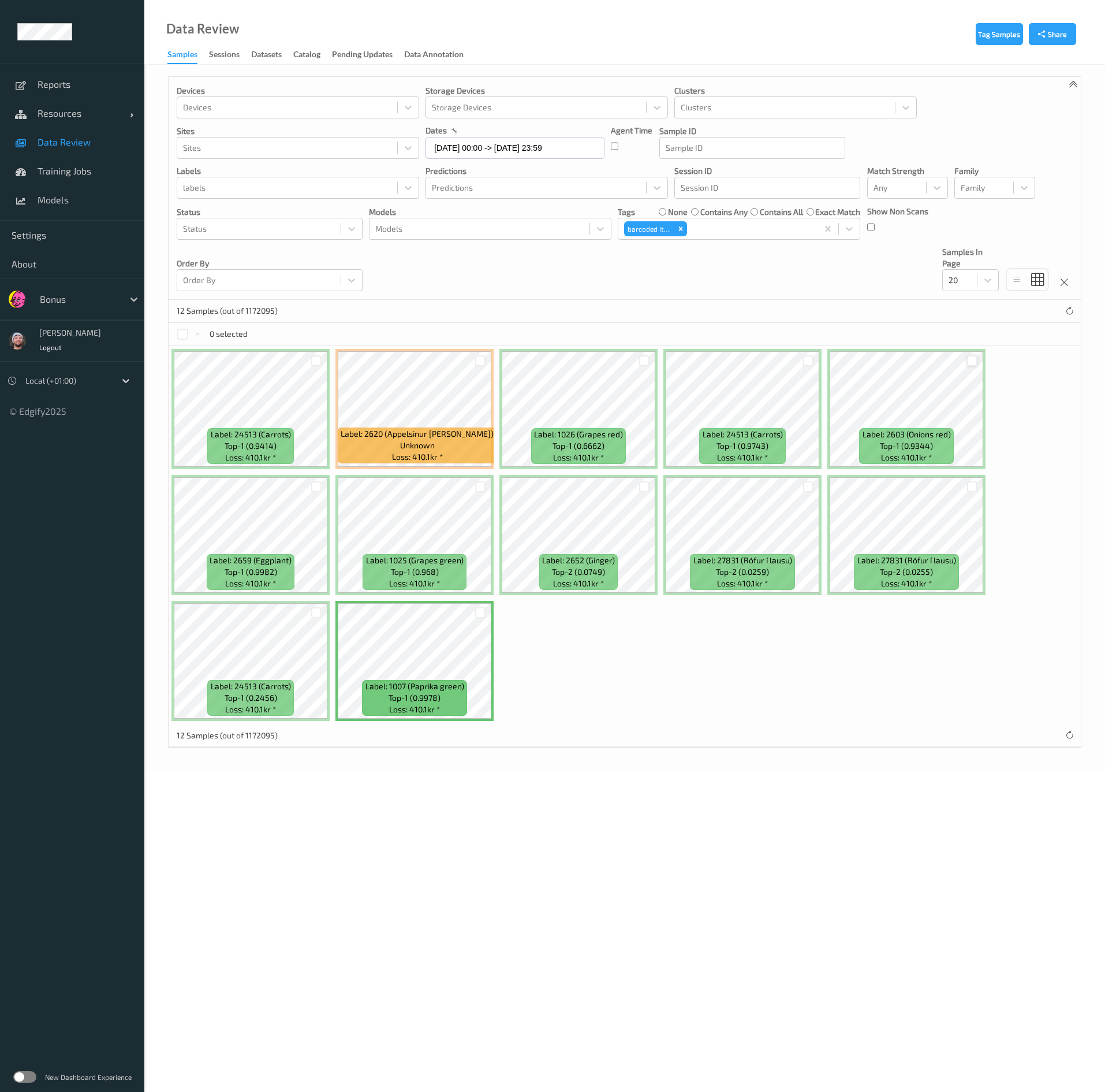
click at [539, 366] on div at bounding box center [973, 361] width 11 height 11
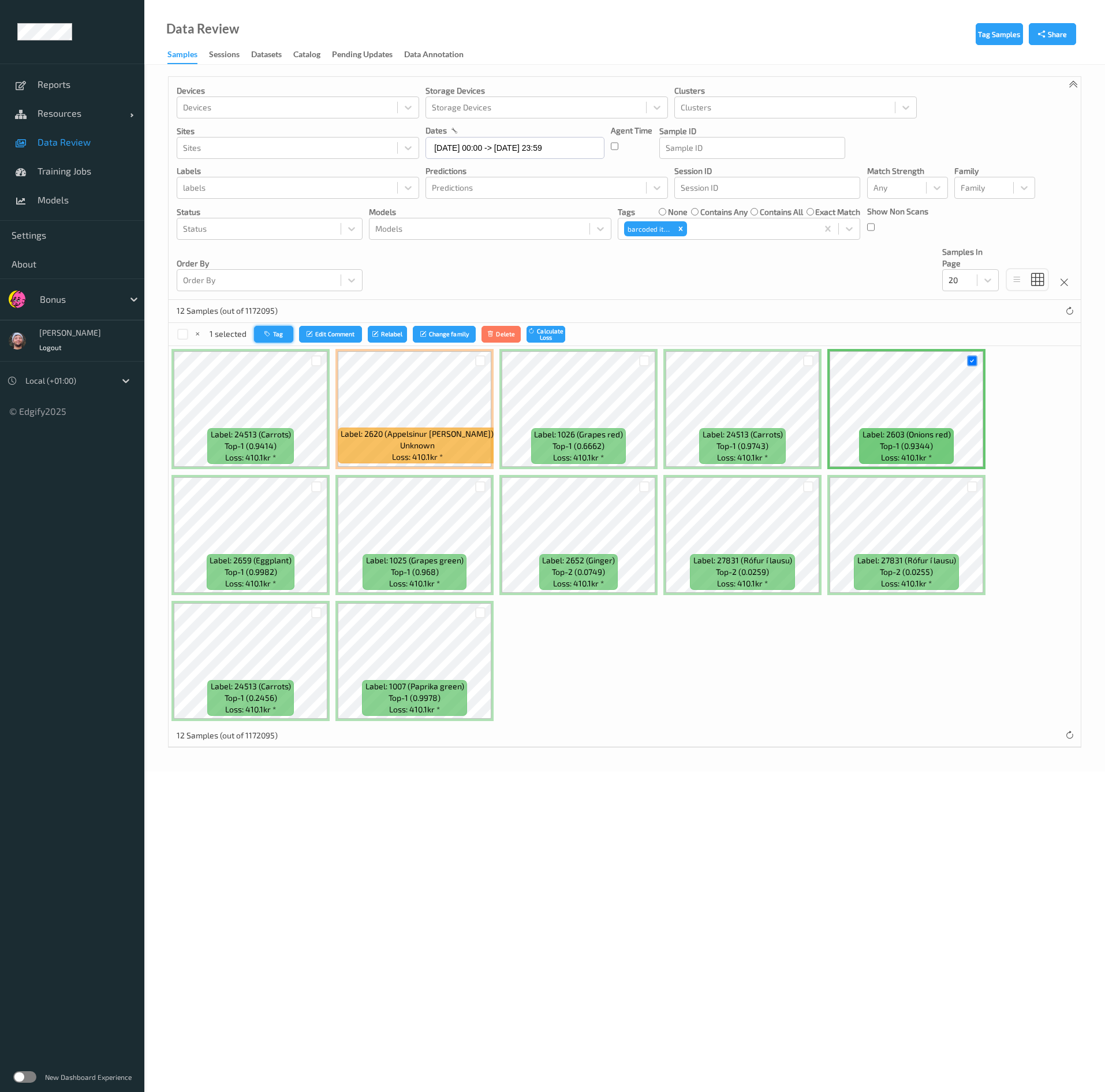
click at [276, 339] on button "Tag" at bounding box center [274, 334] width 40 height 17
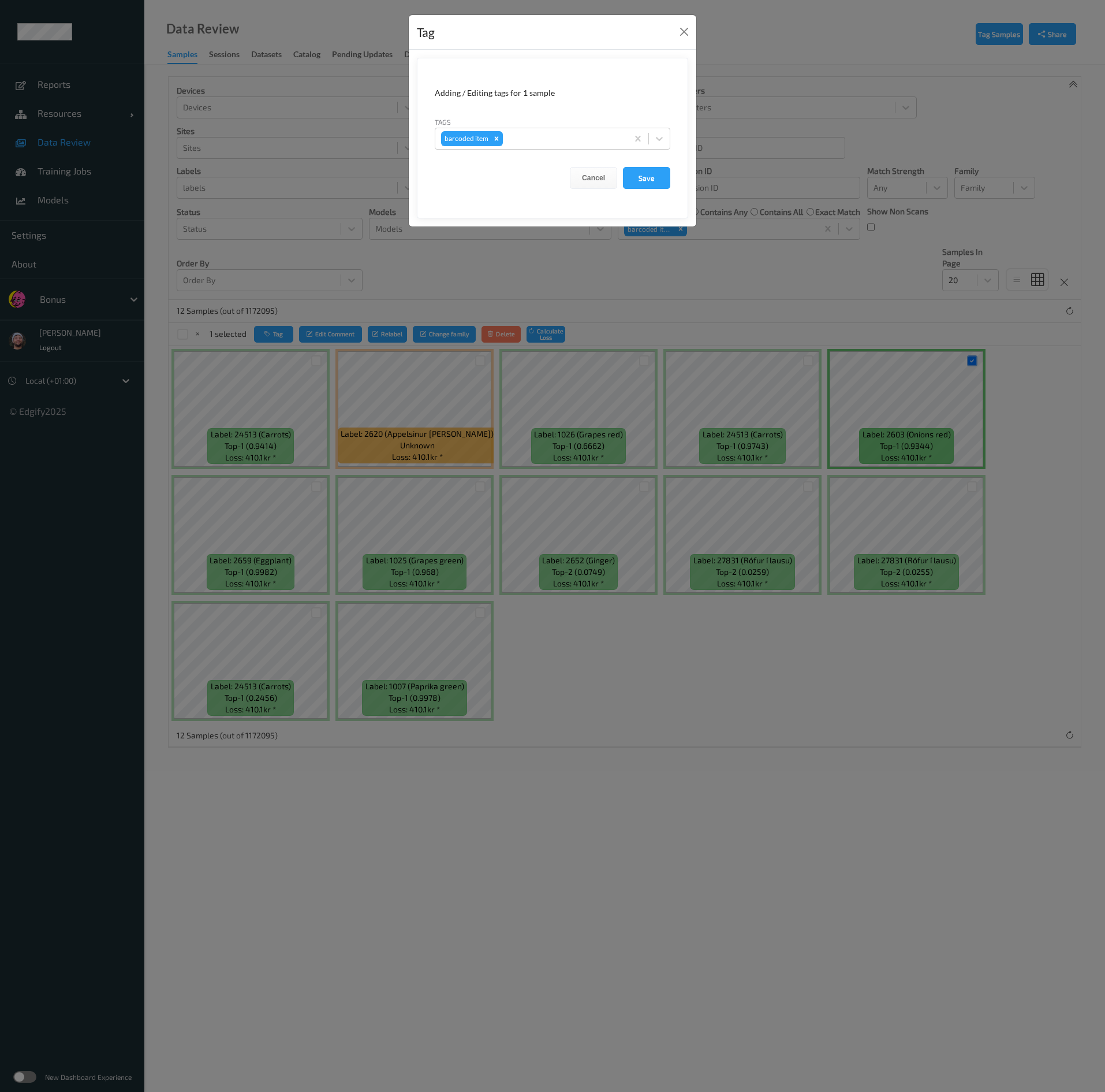
click at [536, 345] on div "Tag Adding / Editing tags for 1 sample Tags barcoded item Cancel Save" at bounding box center [552, 546] width 1105 height 1092
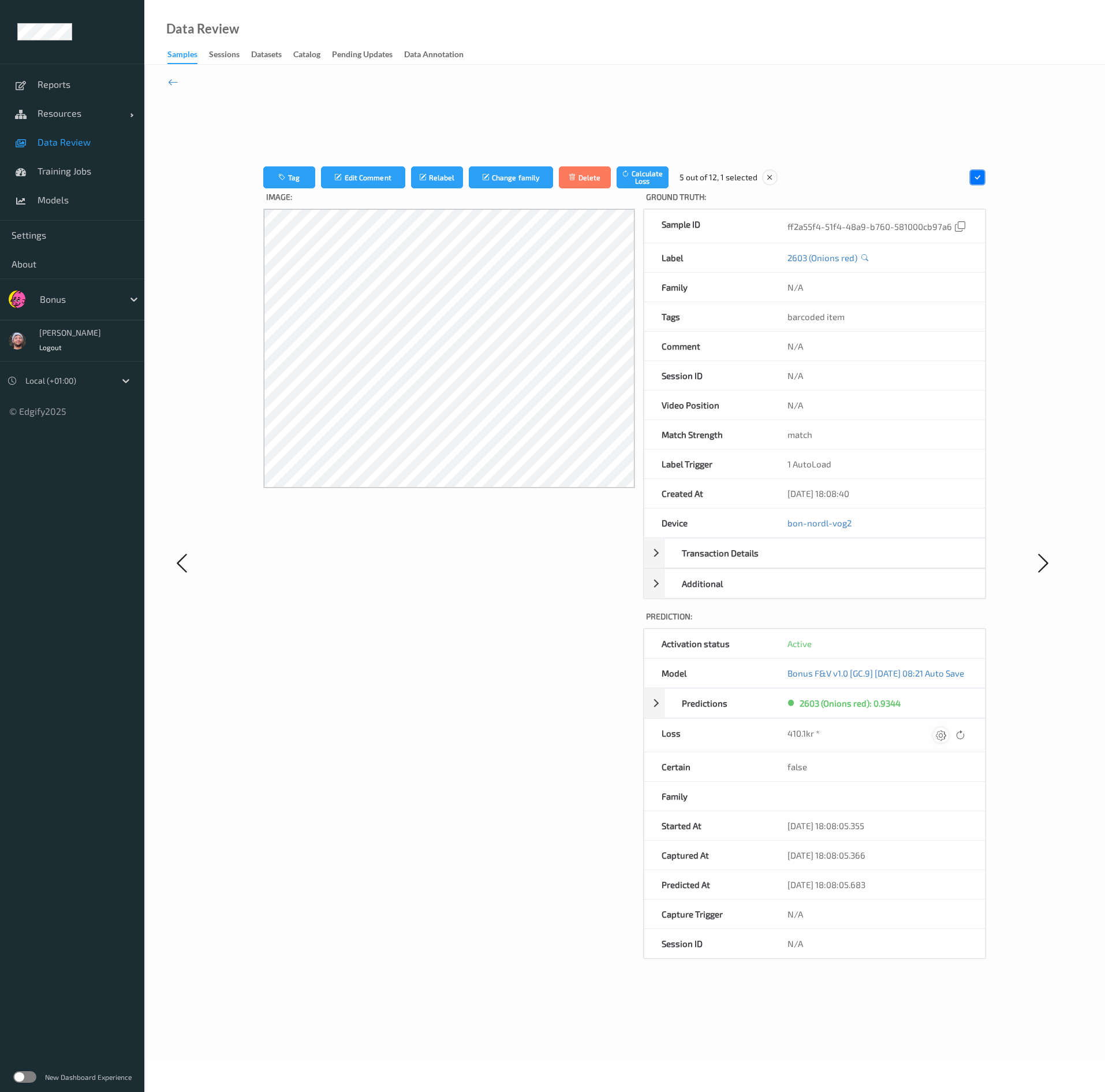
click at [539, 546] on icon at bounding box center [941, 734] width 10 height 10
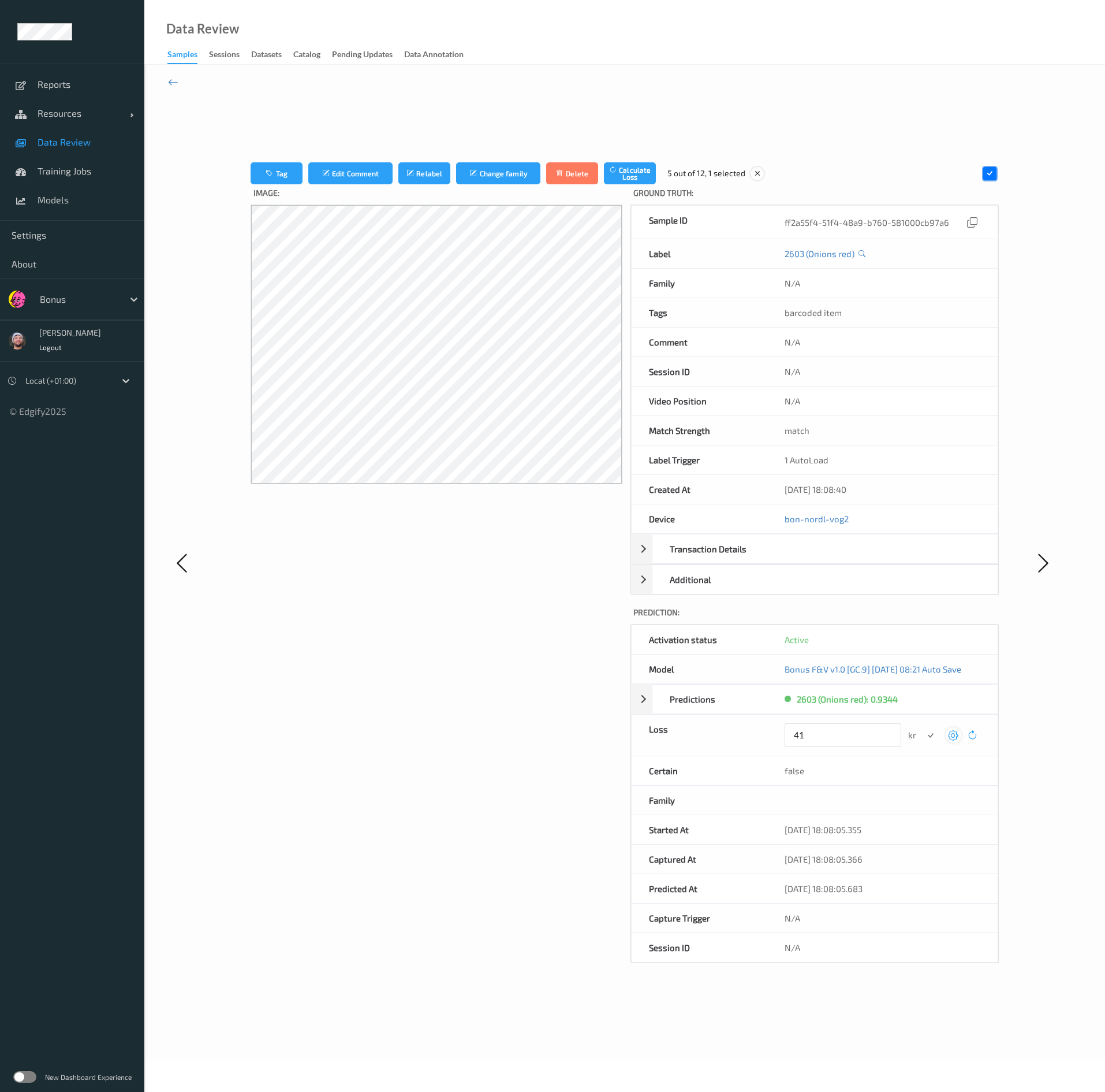
type input "4"
type input "0"
click at [539, 546] on button "submit" at bounding box center [931, 735] width 16 height 16
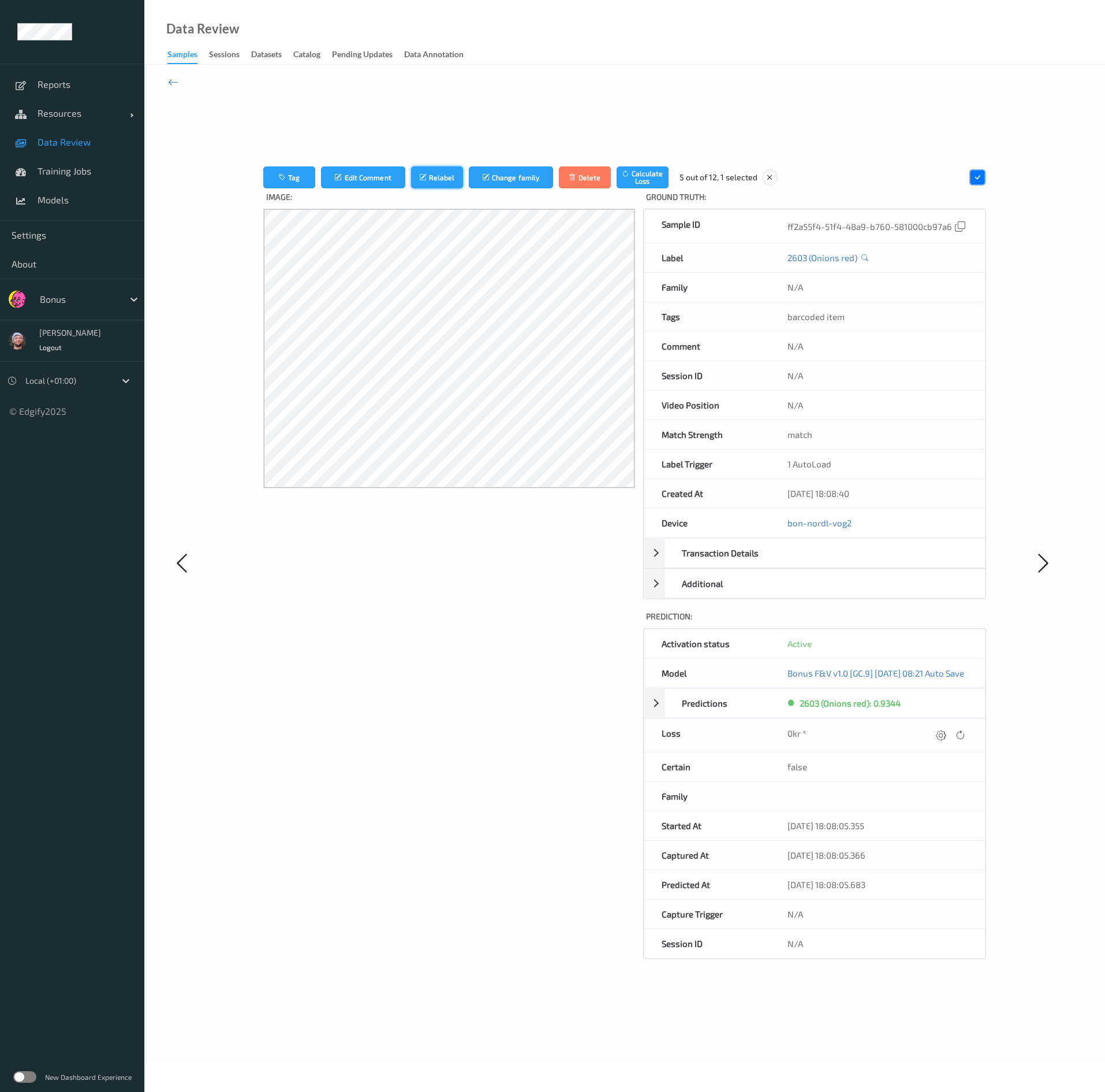
click at [419, 174] on icon "submit" at bounding box center [424, 178] width 10 height 8
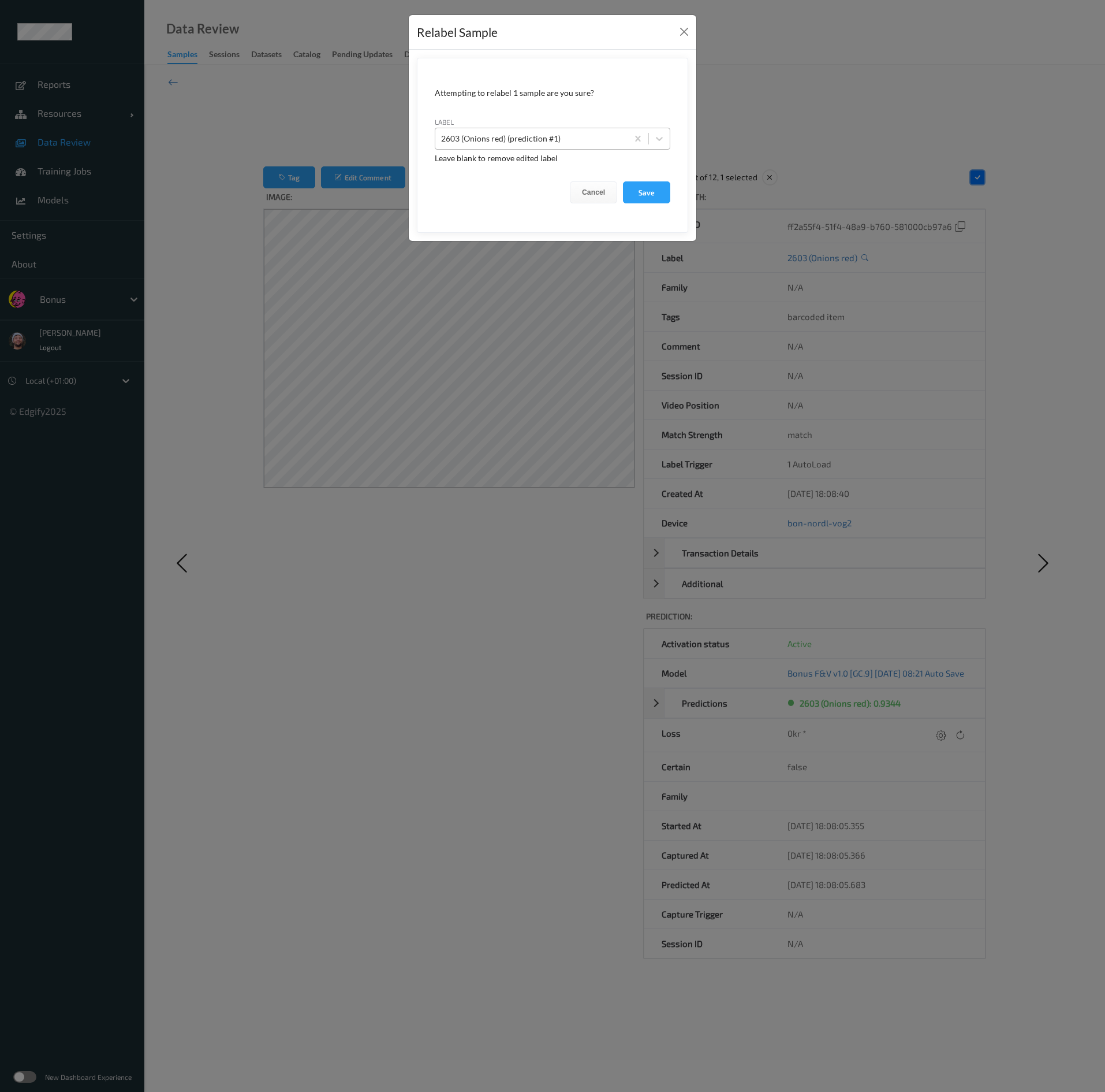
click at [510, 135] on div at bounding box center [532, 138] width 181 height 13
type input "phon"
click at [159, 290] on div "Relabel Sample Attempting to relabel 1 sample are you sure? label 2603 (Onions …" at bounding box center [552, 546] width 1105 height 1092
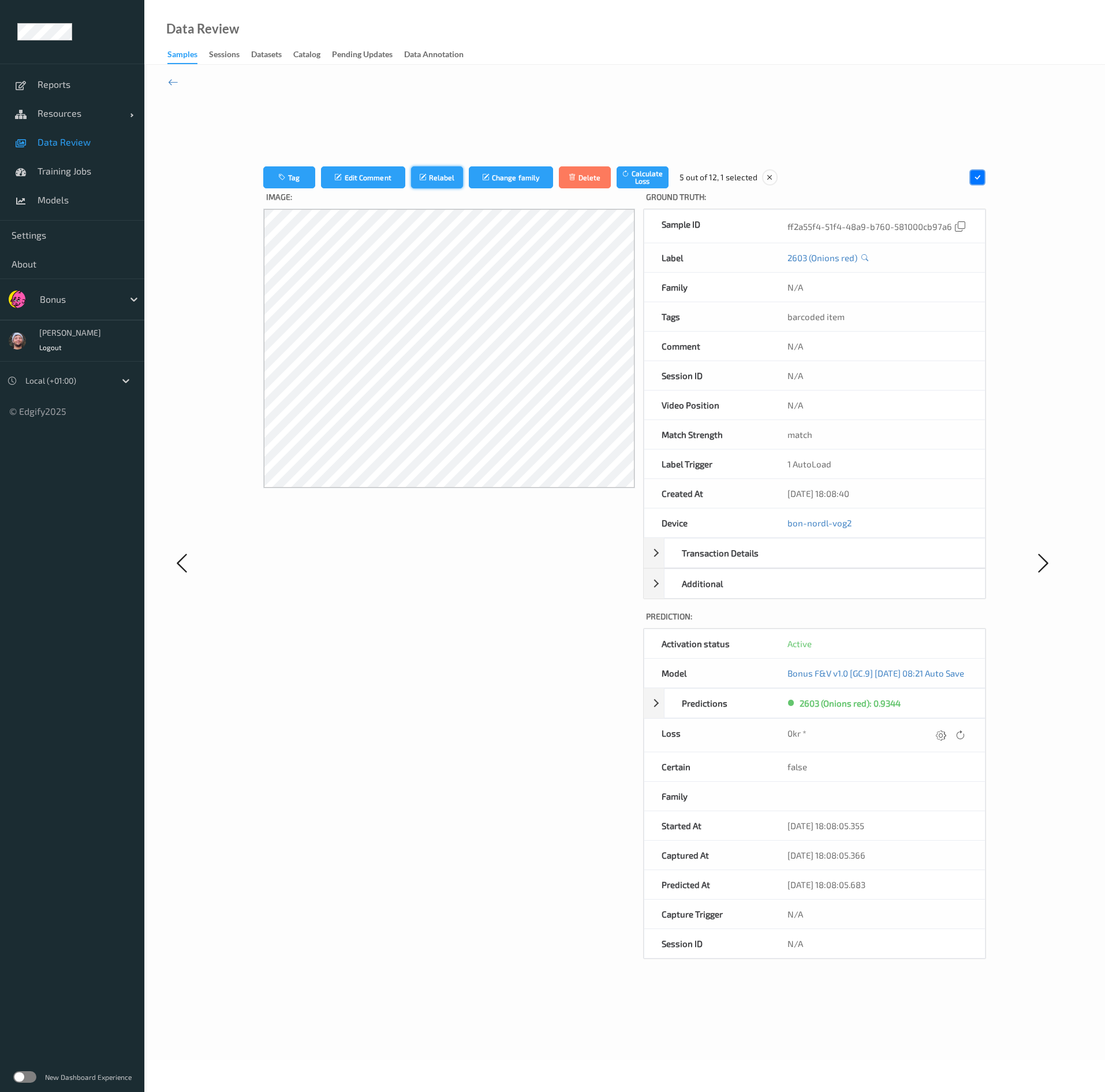
click at [418, 167] on button "Relabel" at bounding box center [438, 178] width 52 height 22
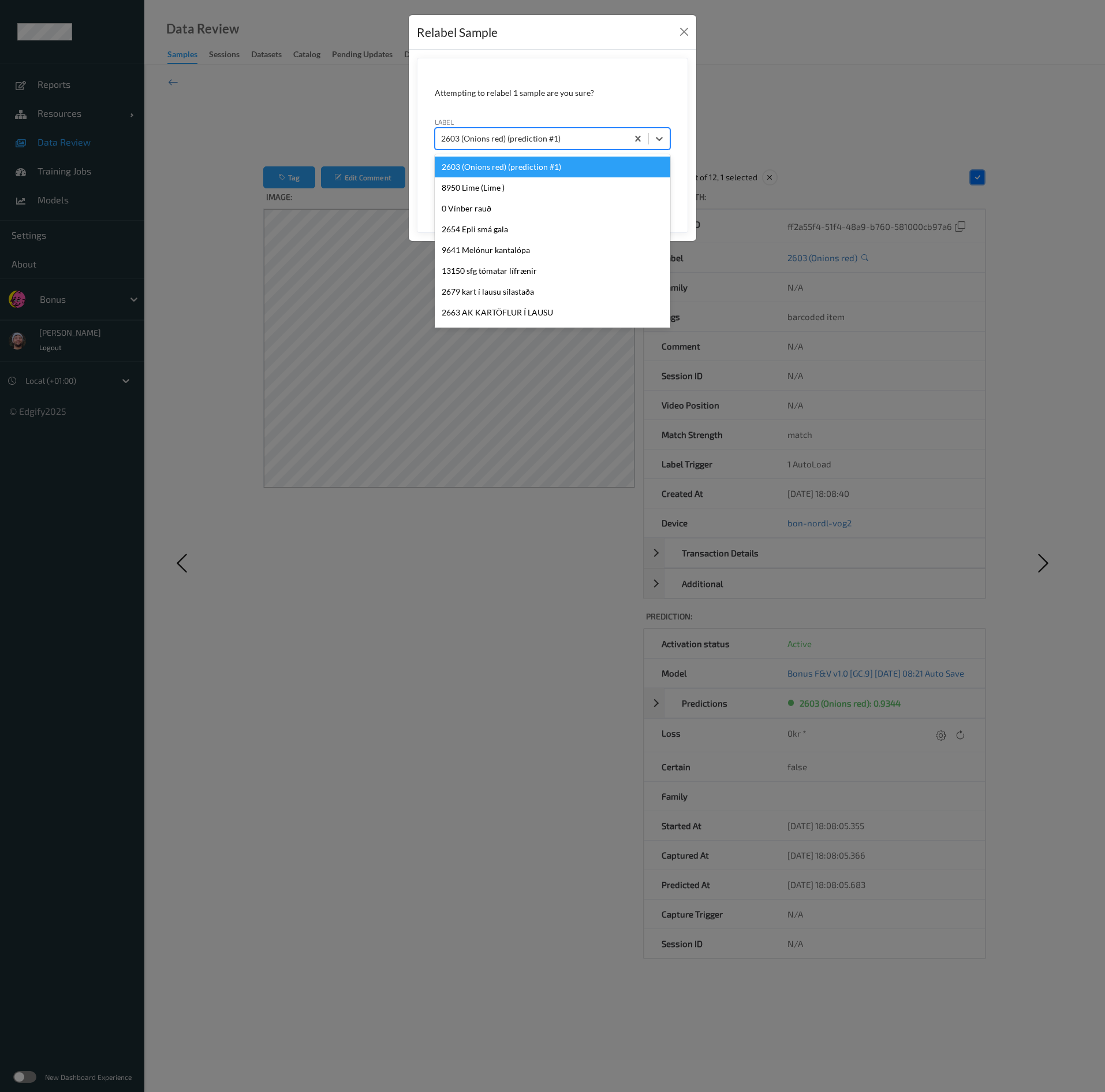
click at [539, 136] on div at bounding box center [532, 138] width 181 height 13
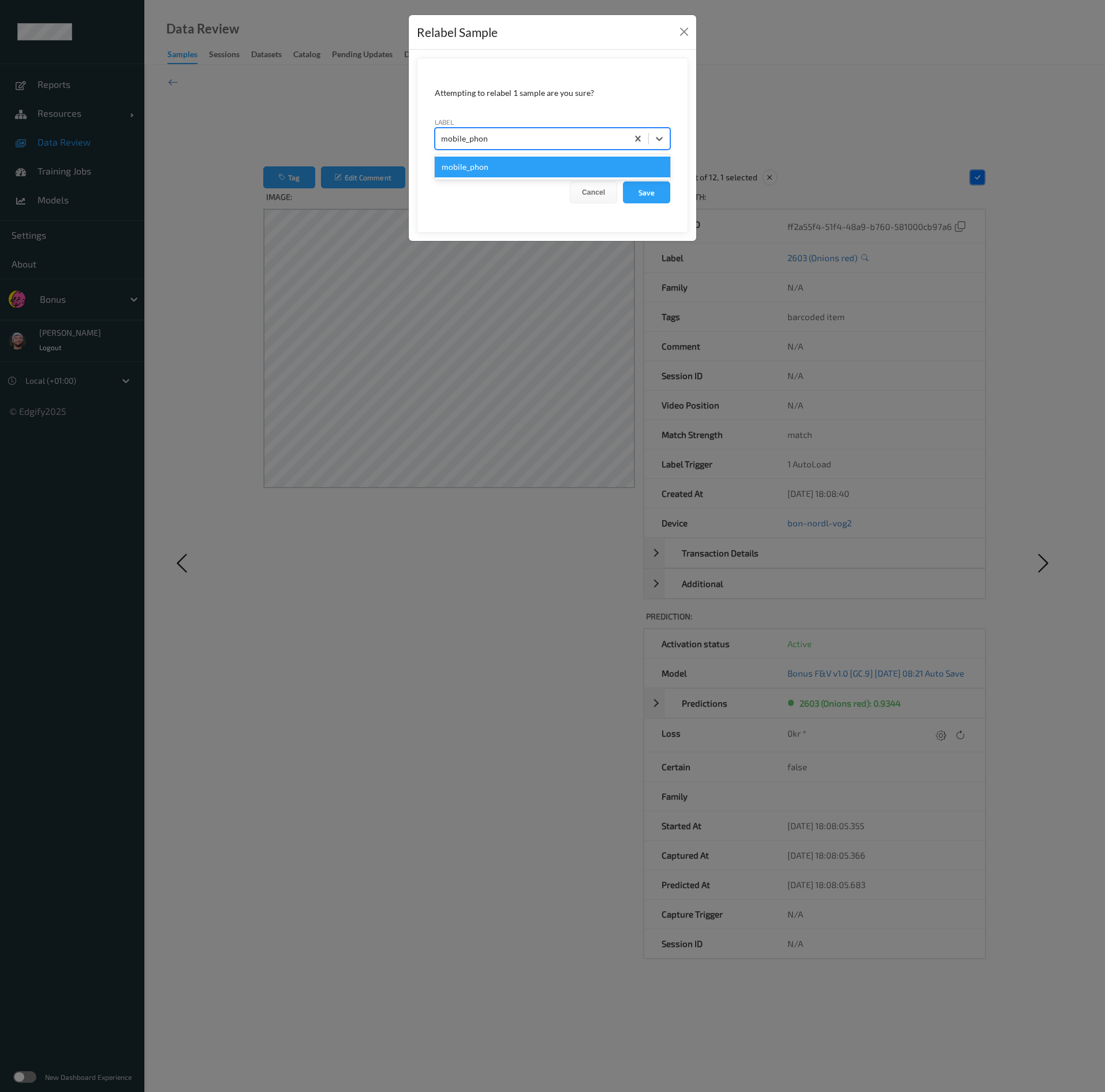
type input "mobile_phone"
click at [539, 182] on button "Save" at bounding box center [647, 193] width 48 height 22
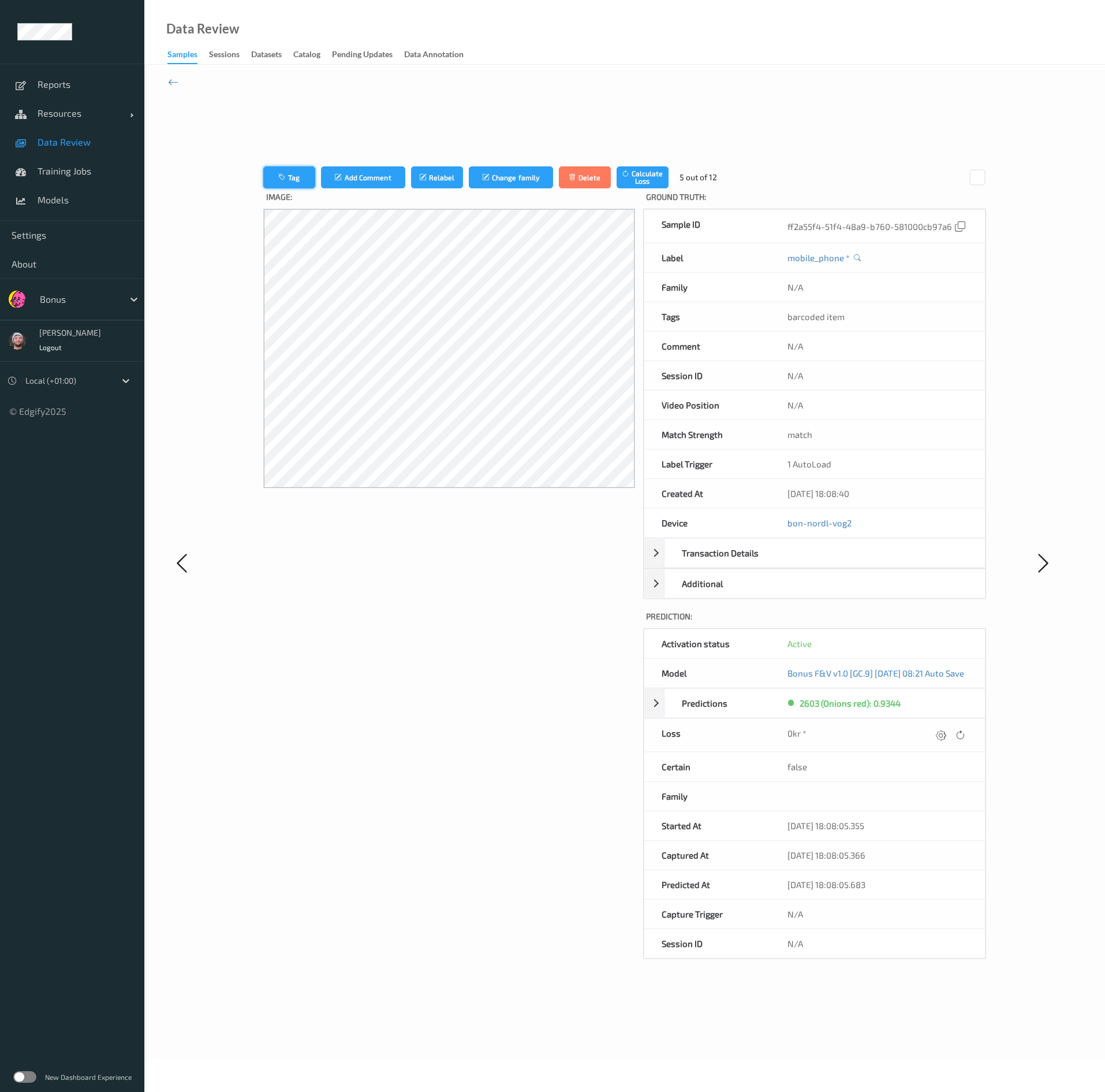
click at [278, 174] on icon "button" at bounding box center [283, 178] width 10 height 8
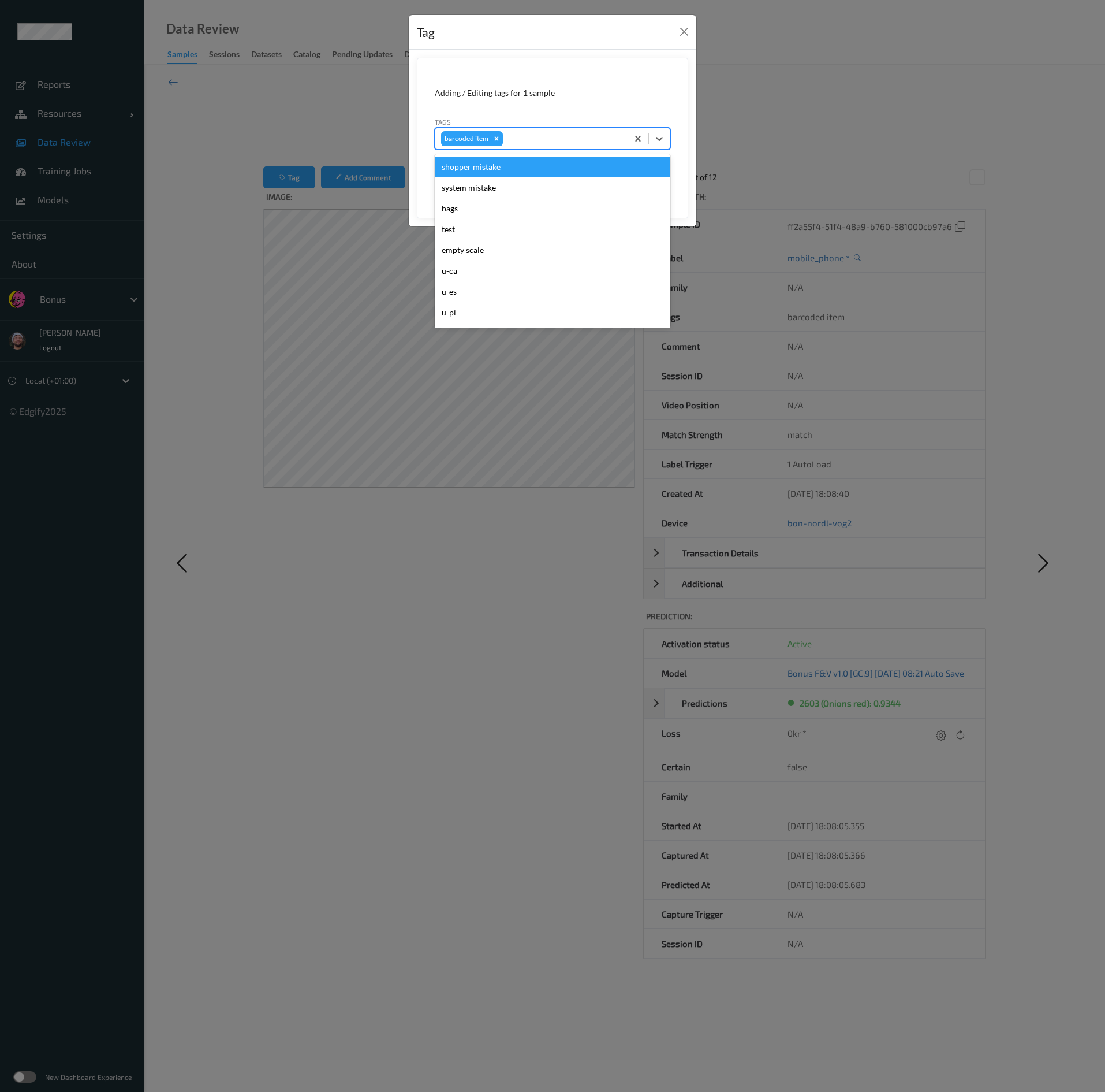
click at [539, 143] on div at bounding box center [563, 138] width 117 height 13
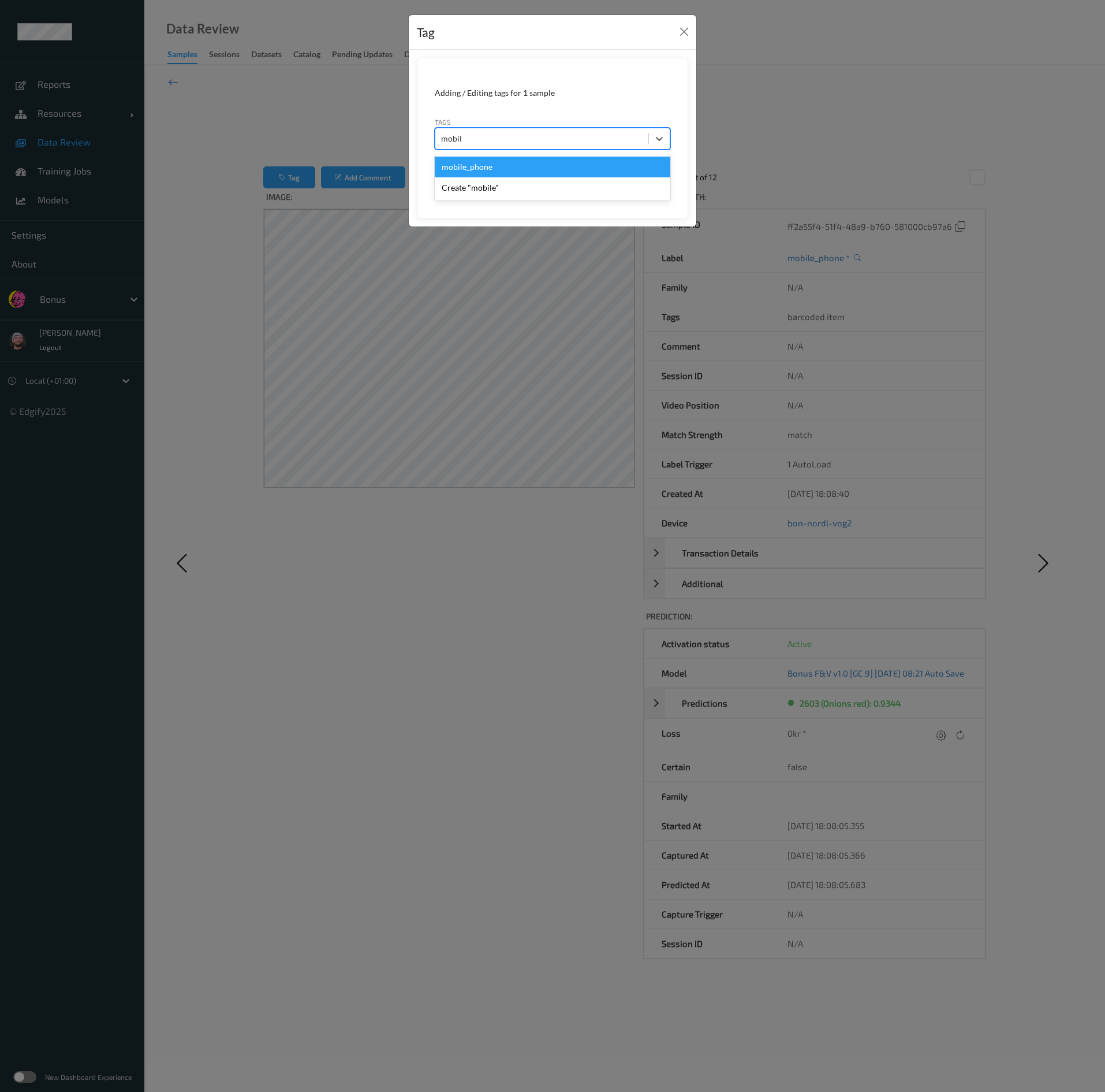
type input "mobile"
click at [539, 167] on button "Save" at bounding box center [647, 178] width 48 height 22
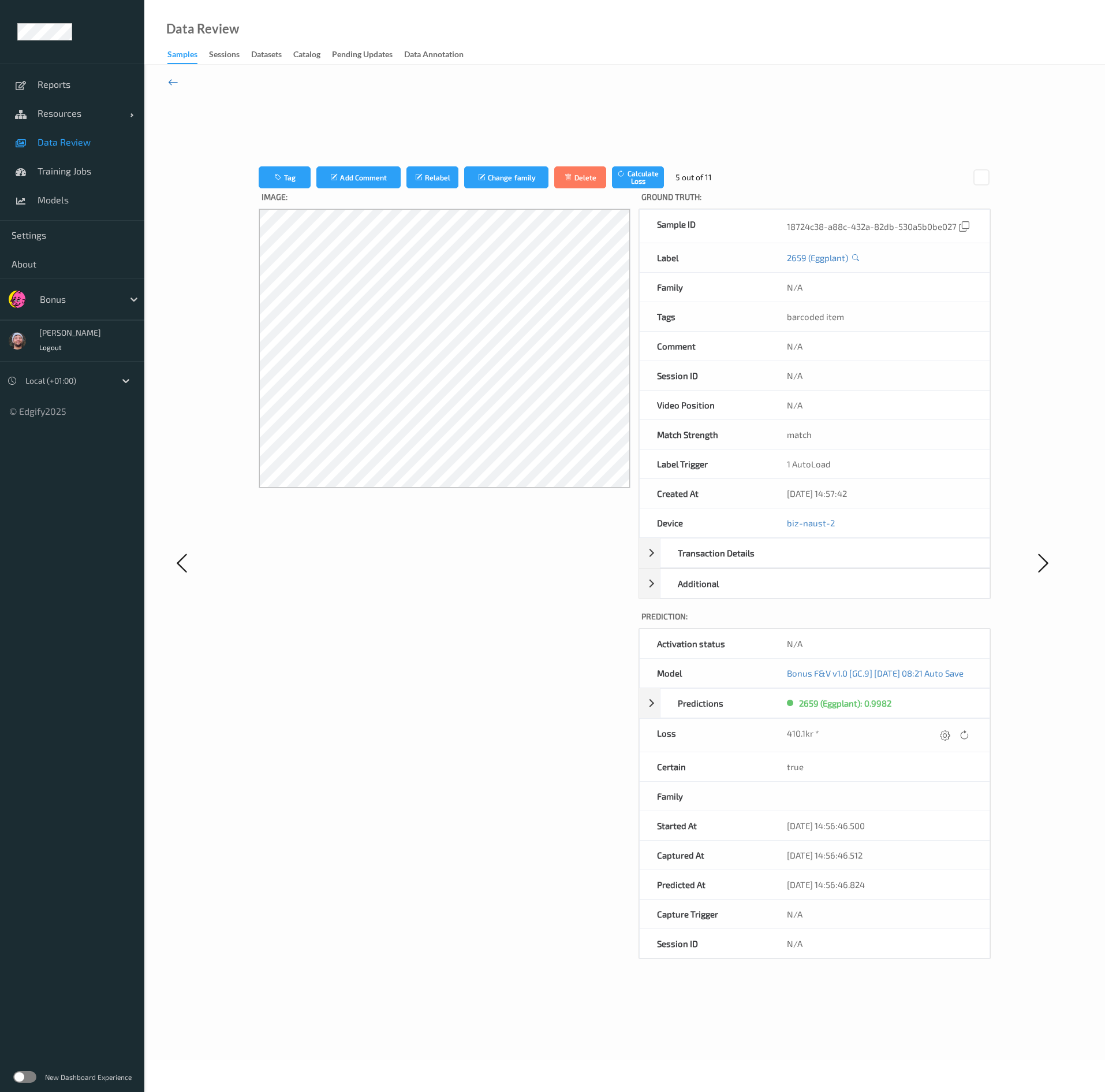
click at [172, 80] on icon at bounding box center [173, 82] width 10 height 13
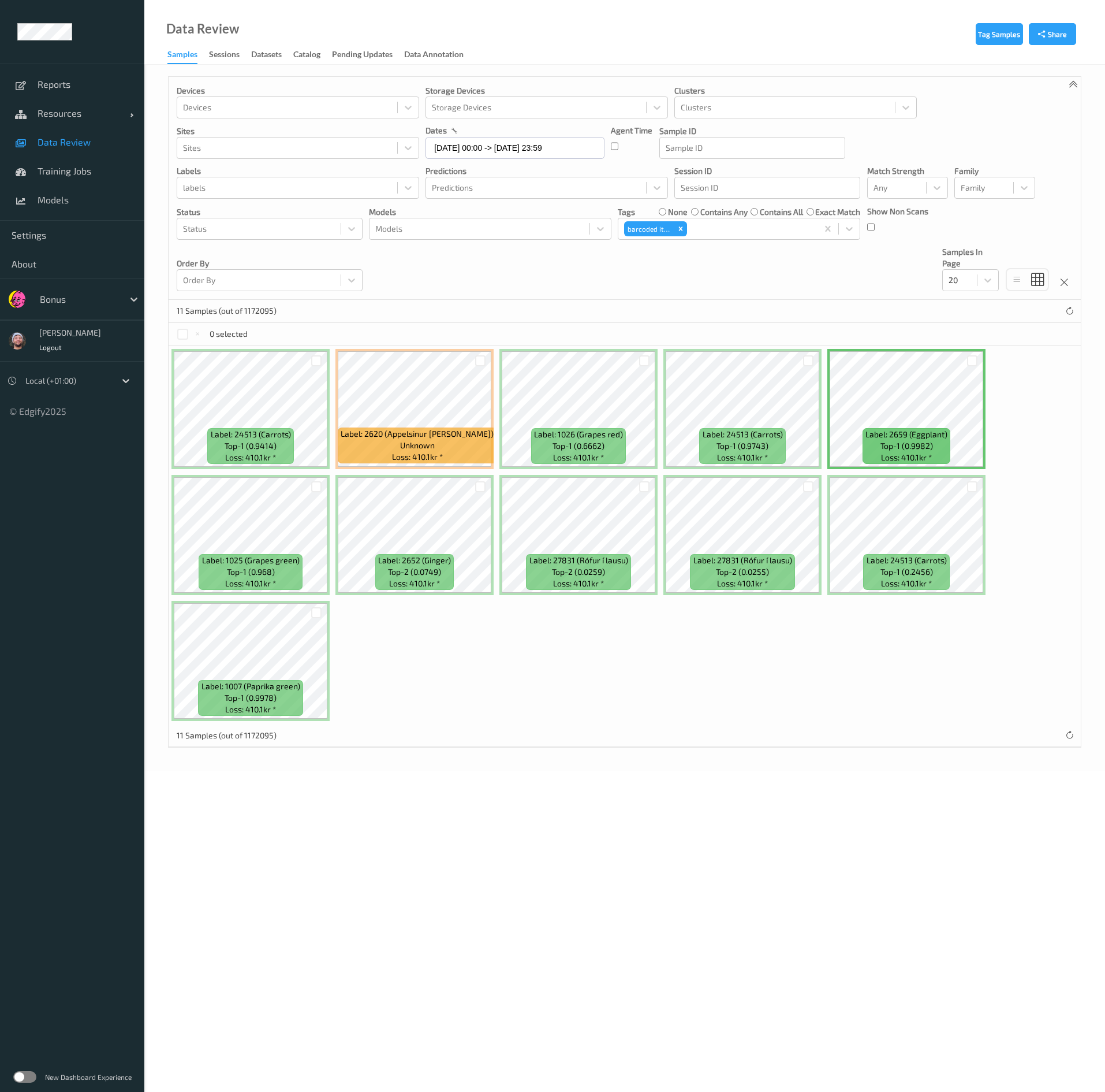
click at [539, 363] on div at bounding box center [644, 361] width 22 height 19
click at [539, 366] on div at bounding box center [644, 361] width 11 height 11
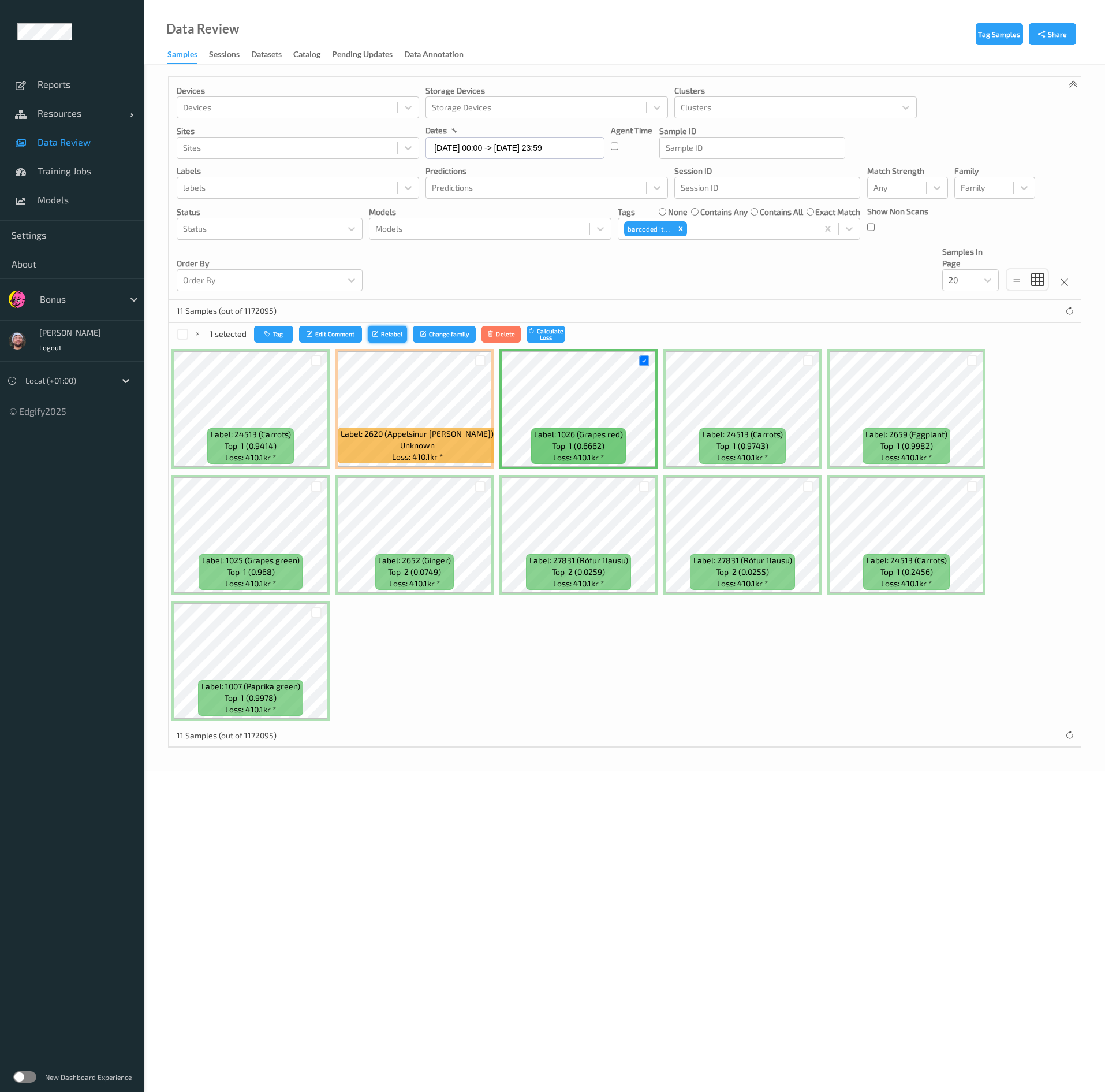
click at [388, 338] on button "Relabel" at bounding box center [388, 334] width 40 height 17
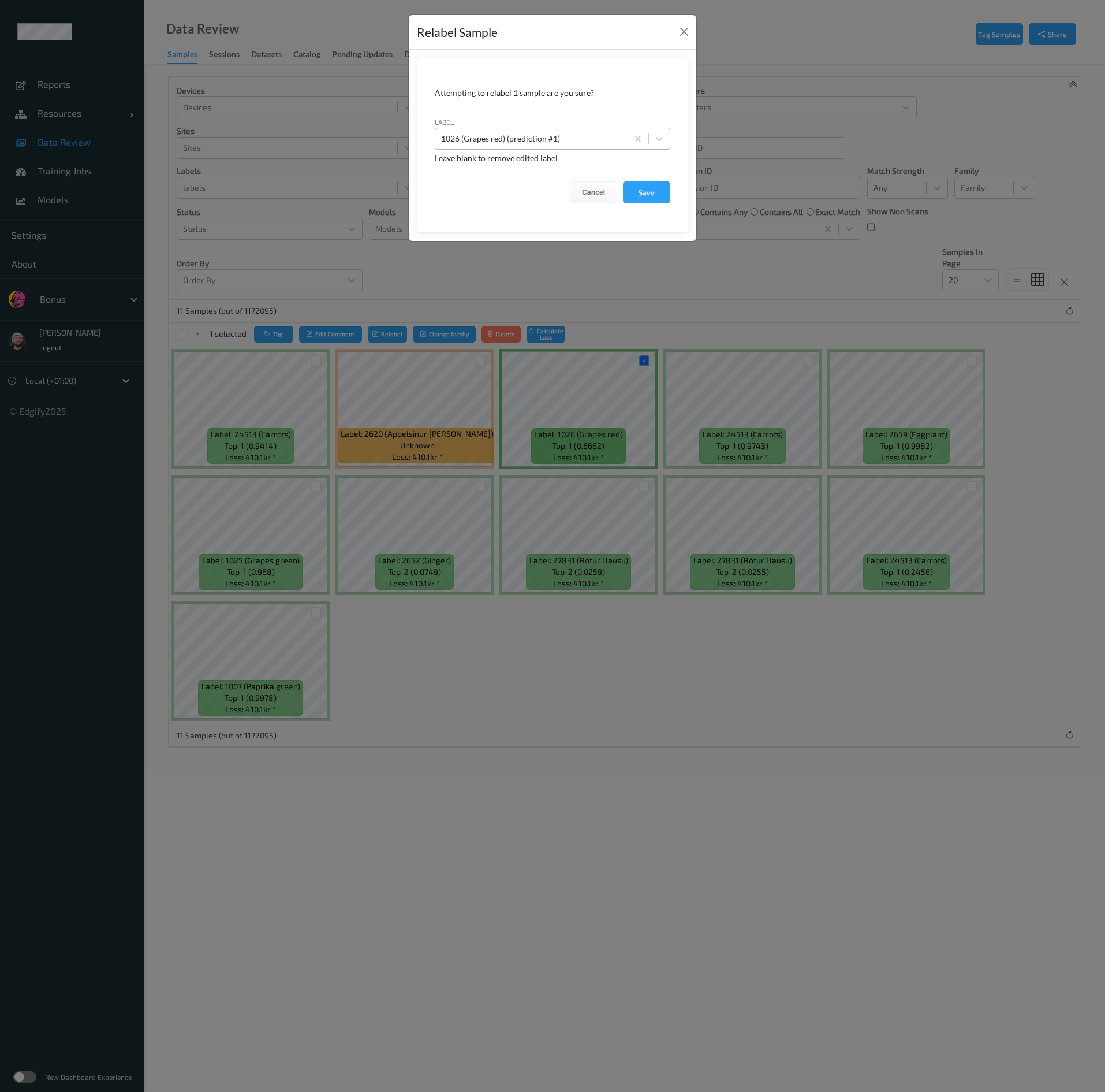
click at [539, 133] on div at bounding box center [532, 138] width 181 height 13
type input "mobile_phone"
click at [539, 182] on button "Save" at bounding box center [647, 193] width 48 height 22
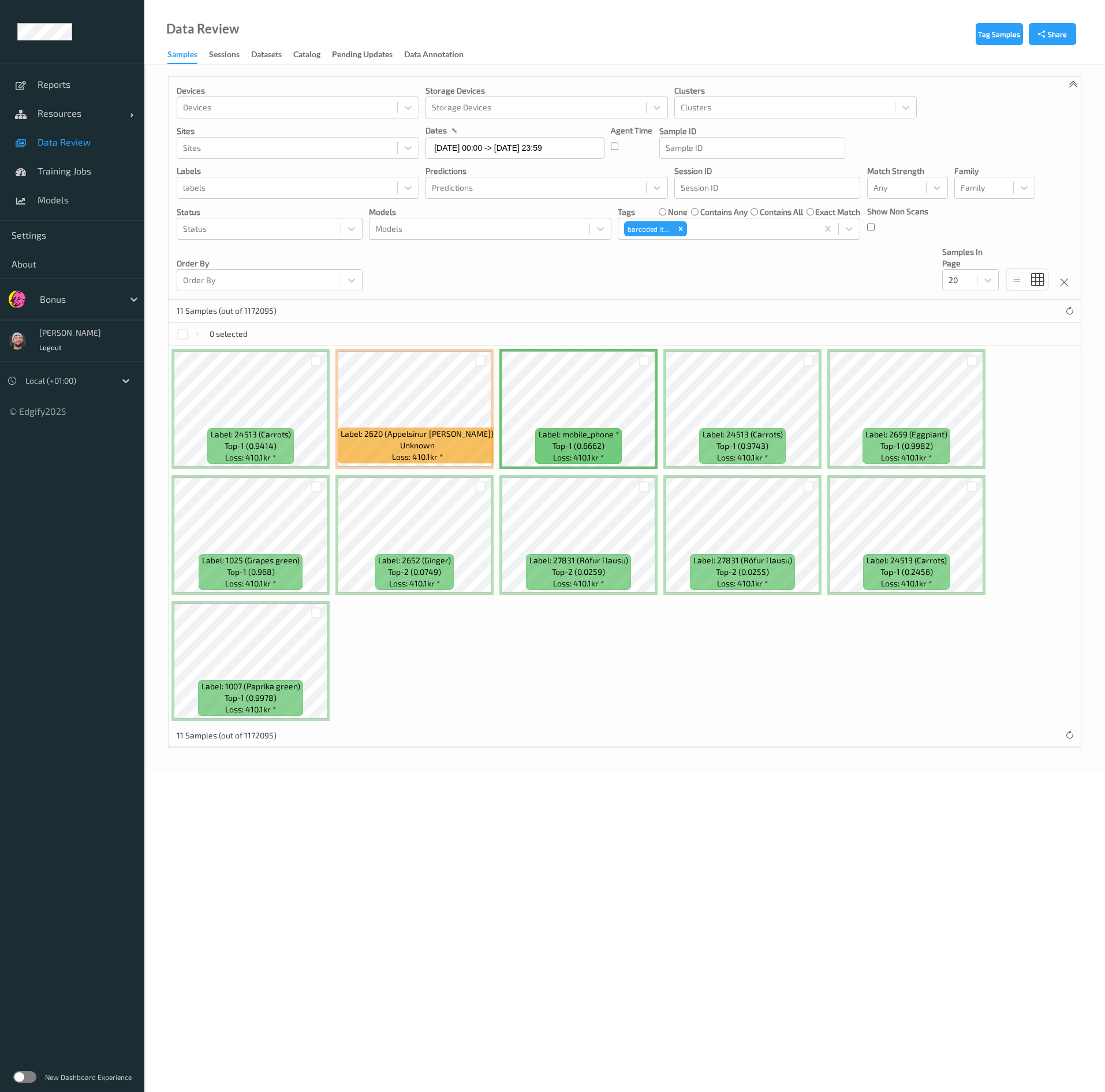
click at [539, 358] on div at bounding box center [644, 361] width 22 height 19
click at [539, 362] on div at bounding box center [644, 361] width 11 height 11
click at [267, 335] on button "Tag" at bounding box center [274, 334] width 40 height 17
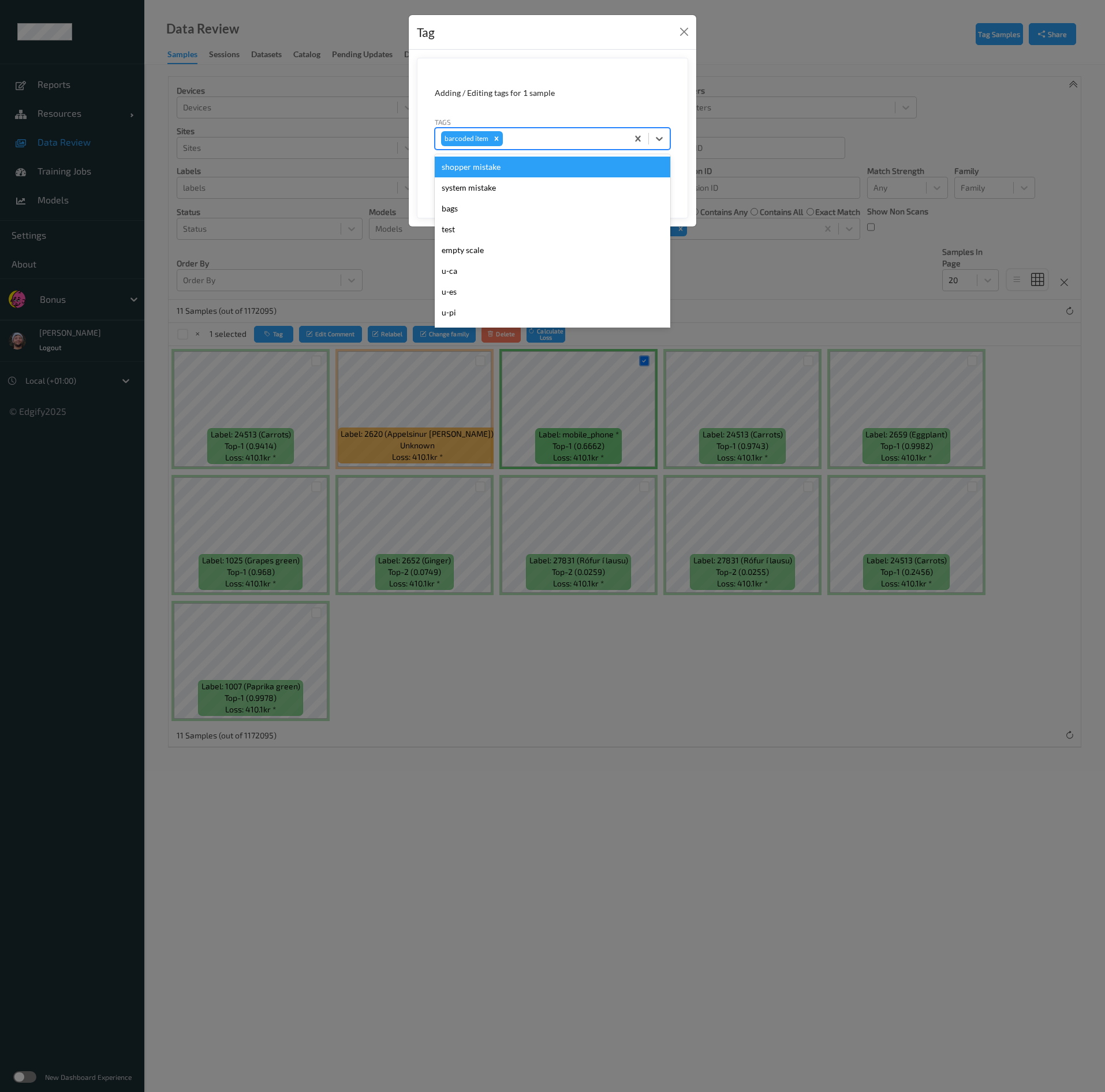
click at [526, 130] on div "barcoded item" at bounding box center [552, 139] width 235 height 22
paste input "mobile_phone"
type input "mobile_phone"
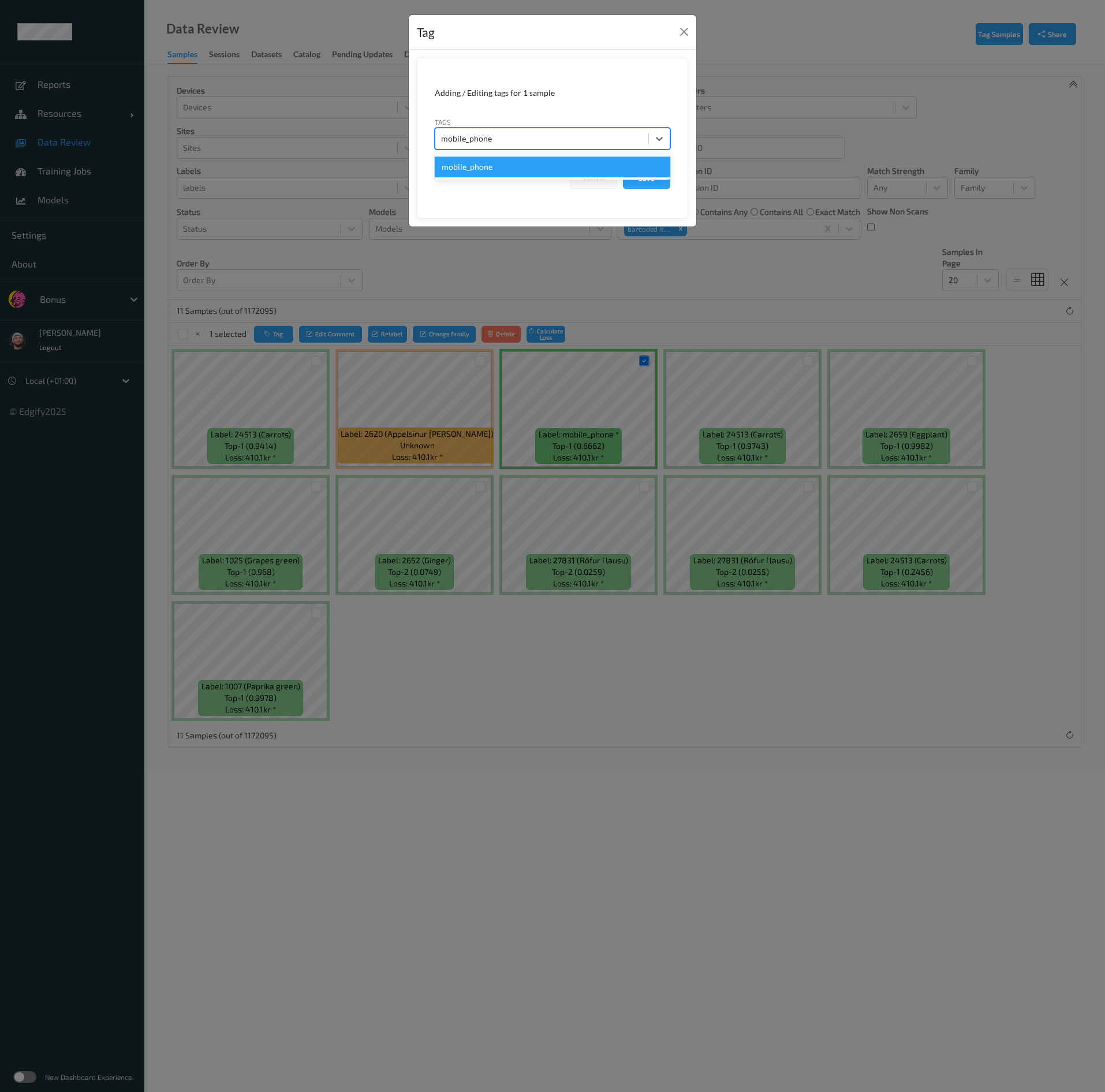
click at [493, 175] on div "mobile_phone" at bounding box center [552, 167] width 235 height 21
click at [488, 132] on div "mobile_phone" at bounding box center [531, 138] width 193 height 20
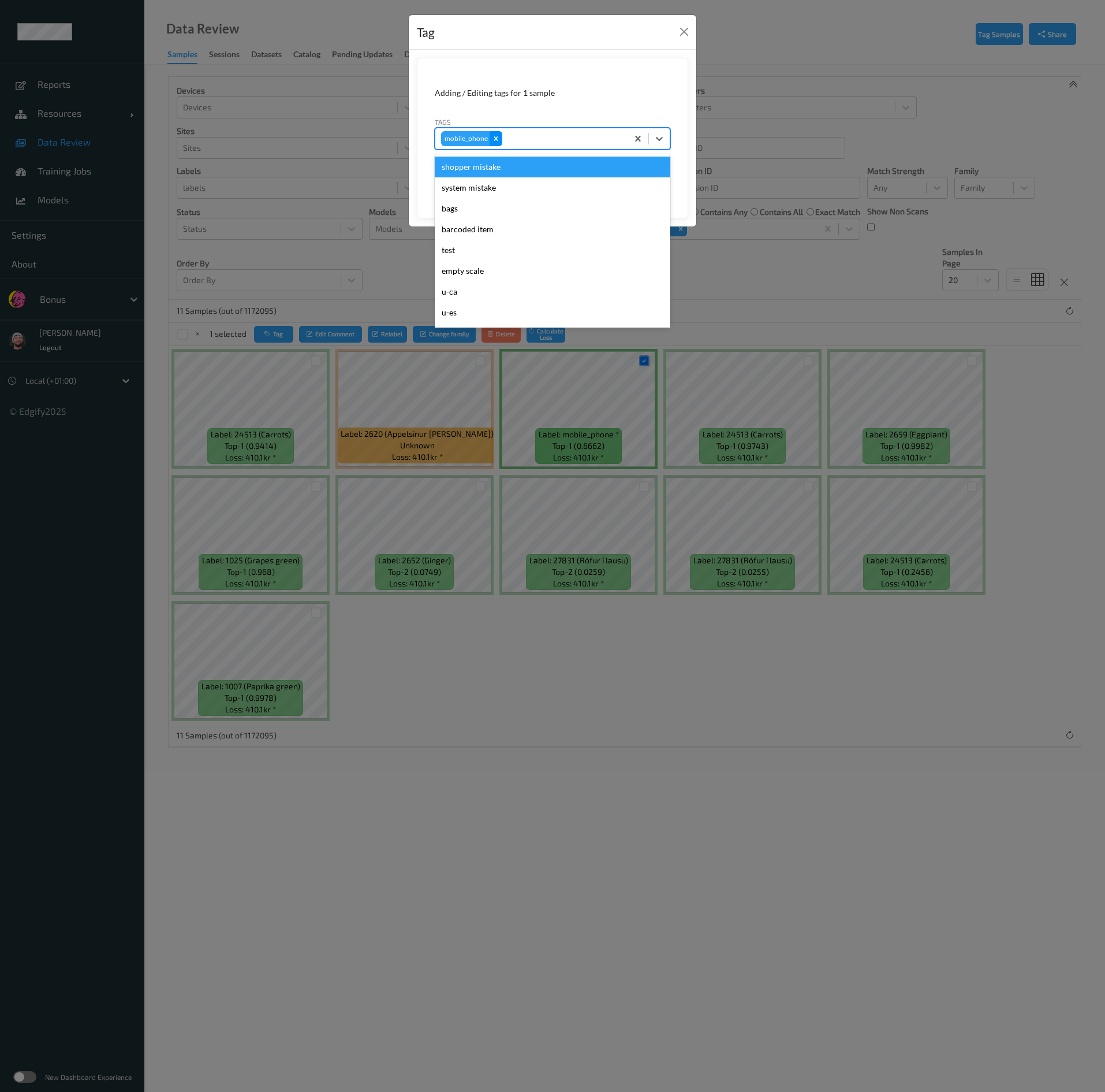
click at [495, 143] on icon "Remove mobile_phone" at bounding box center [496, 139] width 8 height 8
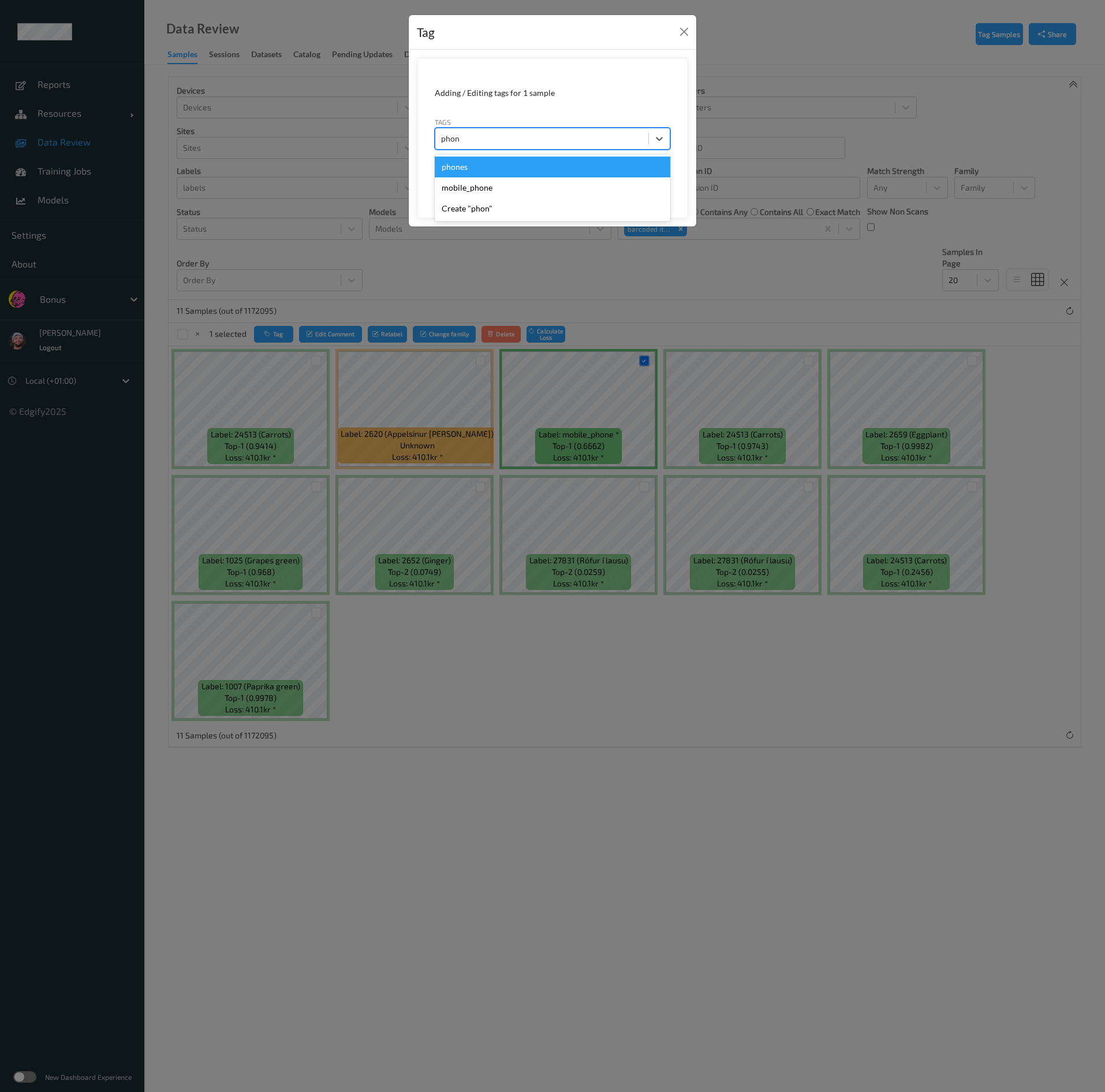
type input "phone"
click at [491, 184] on div "mobile_phone" at bounding box center [552, 188] width 235 height 21
click at [539, 184] on button "Save" at bounding box center [647, 178] width 48 height 22
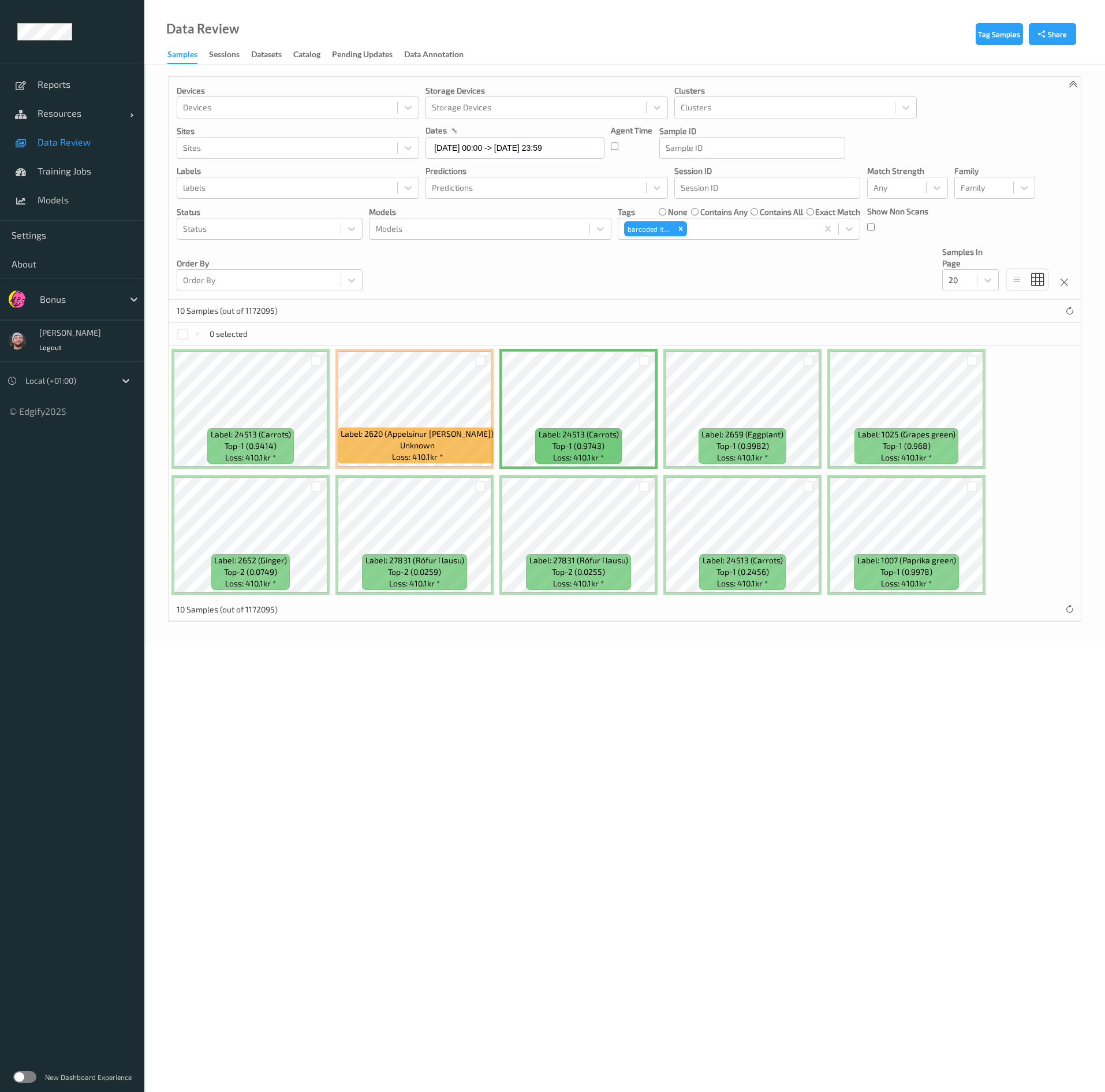
click at [528, 546] on body "Reports Resources Devices Clusters Sites Data Review Training Jobs Models Setti…" at bounding box center [552, 546] width 1105 height 1092
click at [539, 546] on body "Reports Resources Devices Clusters Sites Data Review Training Jobs Models Setti…" at bounding box center [552, 546] width 1105 height 1092
click at [75, 299] on div at bounding box center [78, 299] width 78 height 13
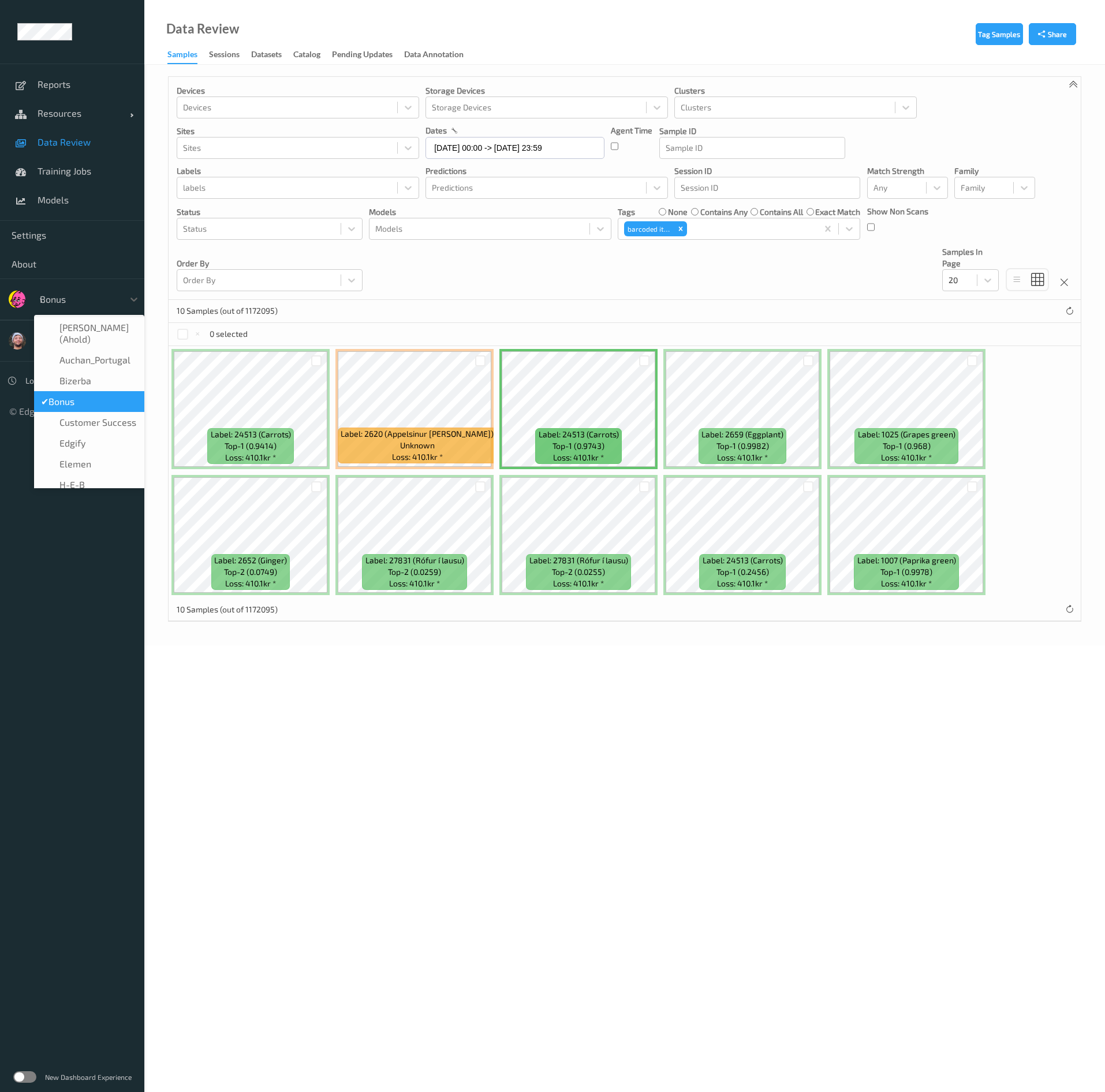
type input "vt"
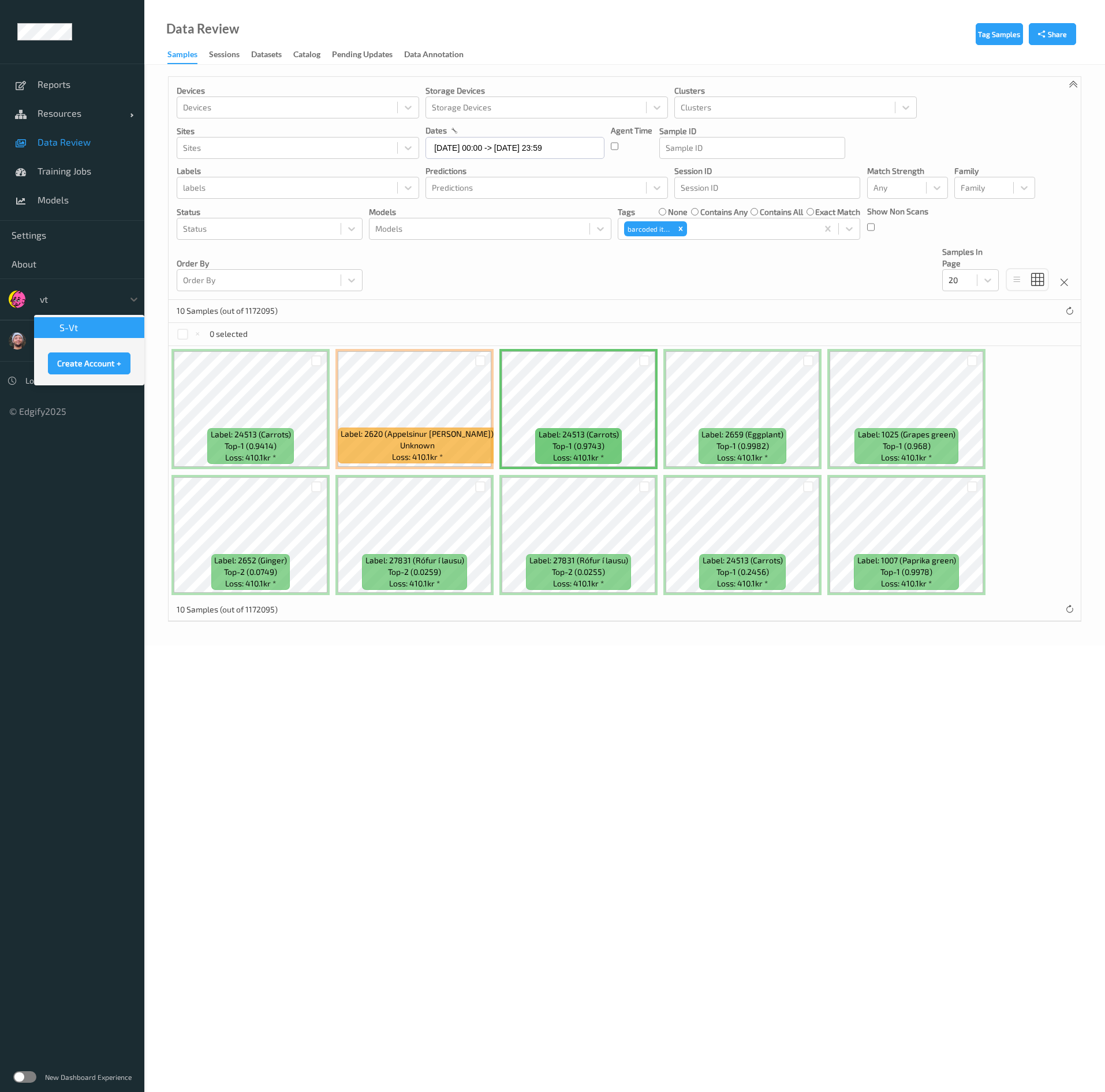
click at [71, 325] on span "s-vt" at bounding box center [68, 328] width 18 height 12
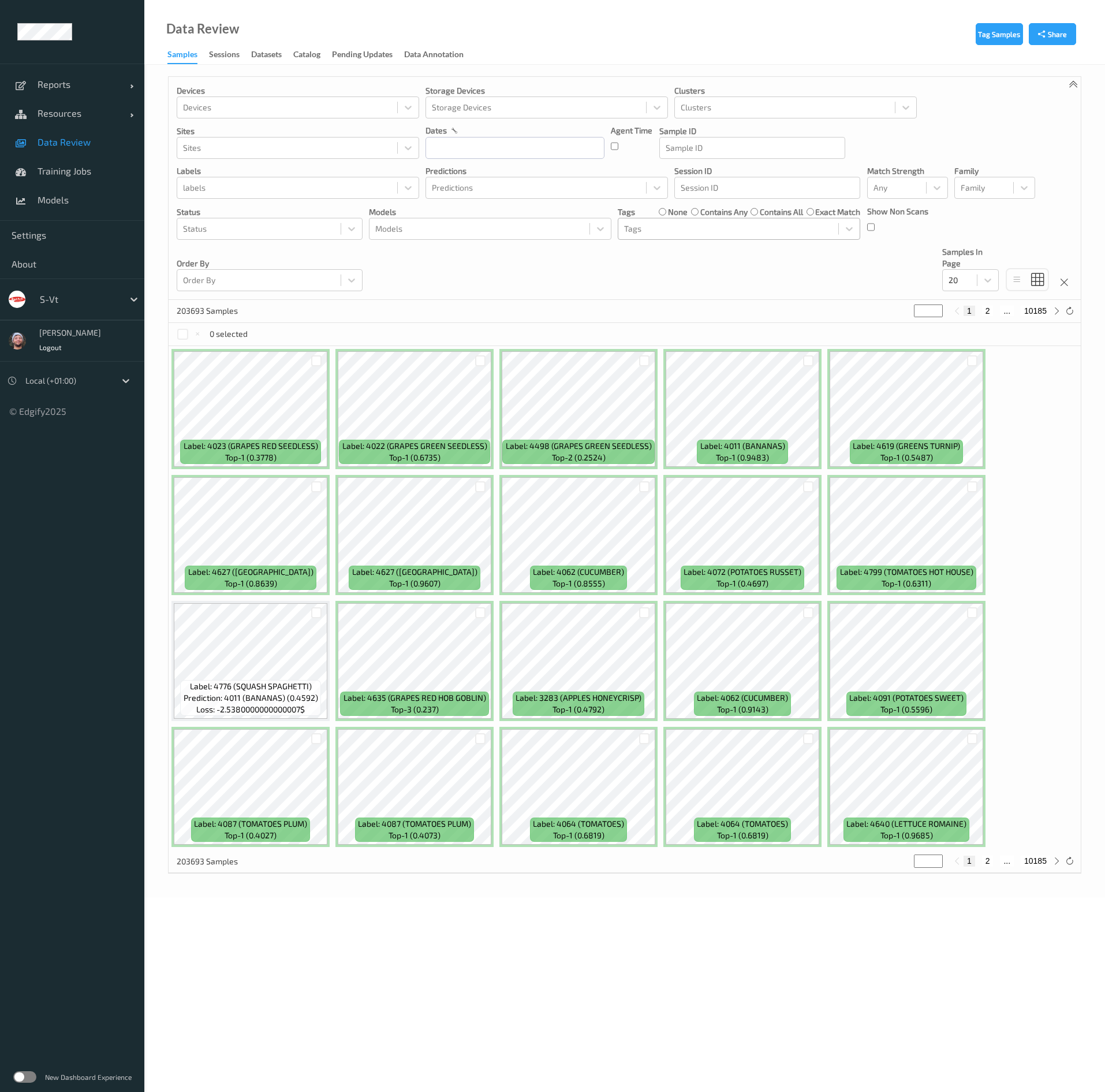
click at [644, 236] on div at bounding box center [728, 228] width 208 height 13
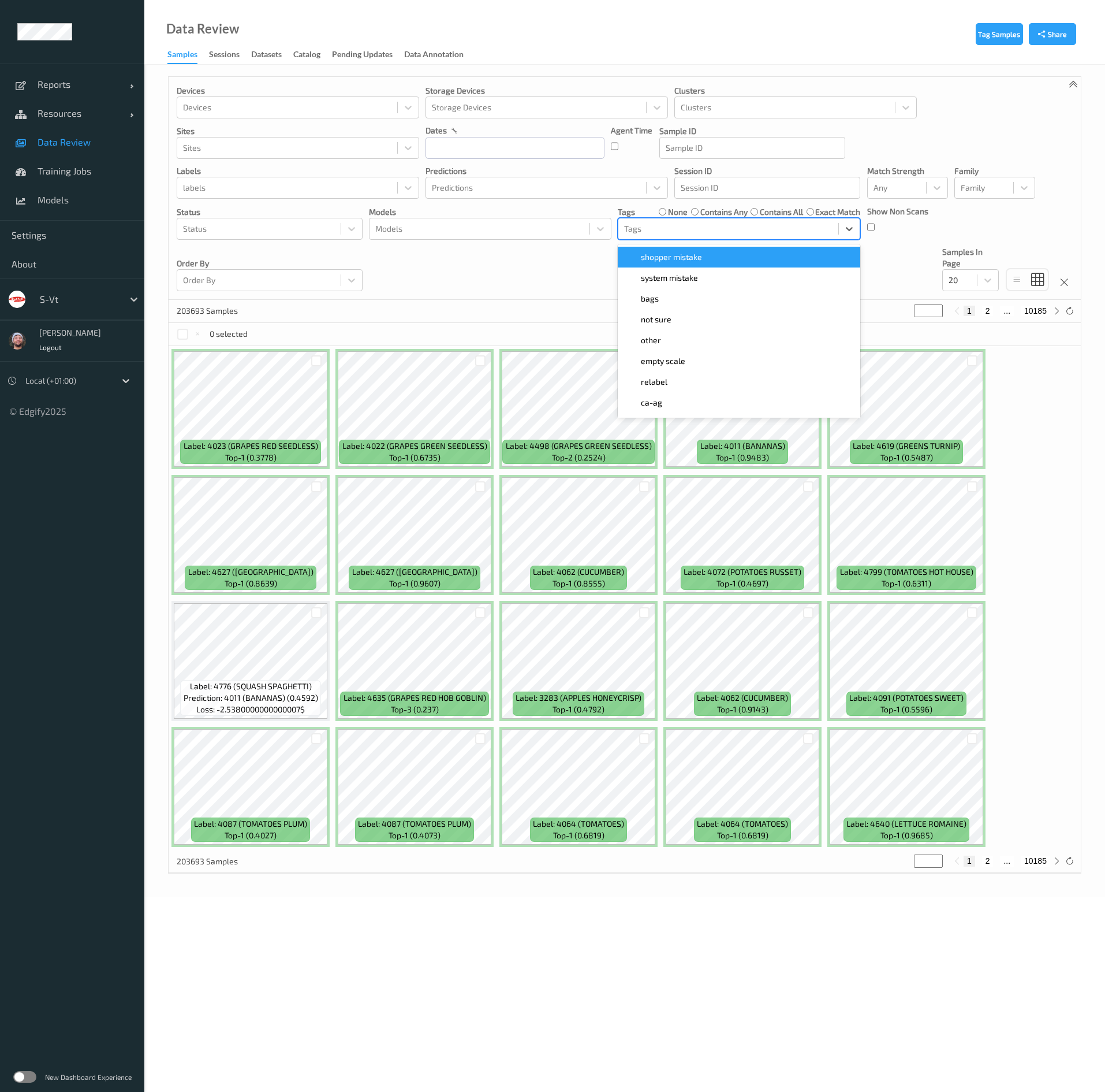
click at [671, 261] on span "shopper mistake" at bounding box center [671, 257] width 61 height 12
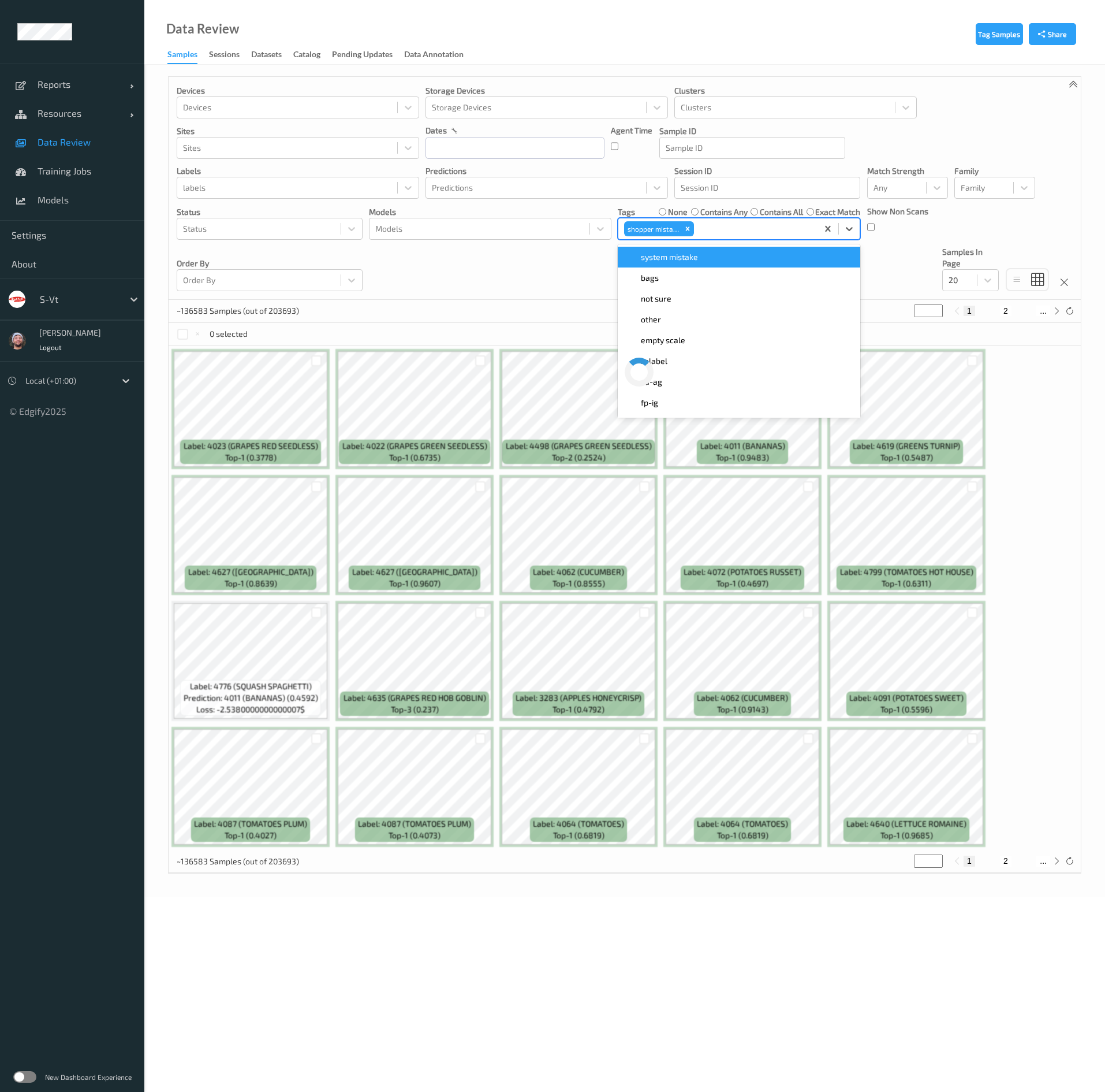
click at [476, 297] on div "Devices Devices Storage Devices Storage Devices Clusters Clusters Sites Sites d…" at bounding box center [625, 188] width 912 height 223
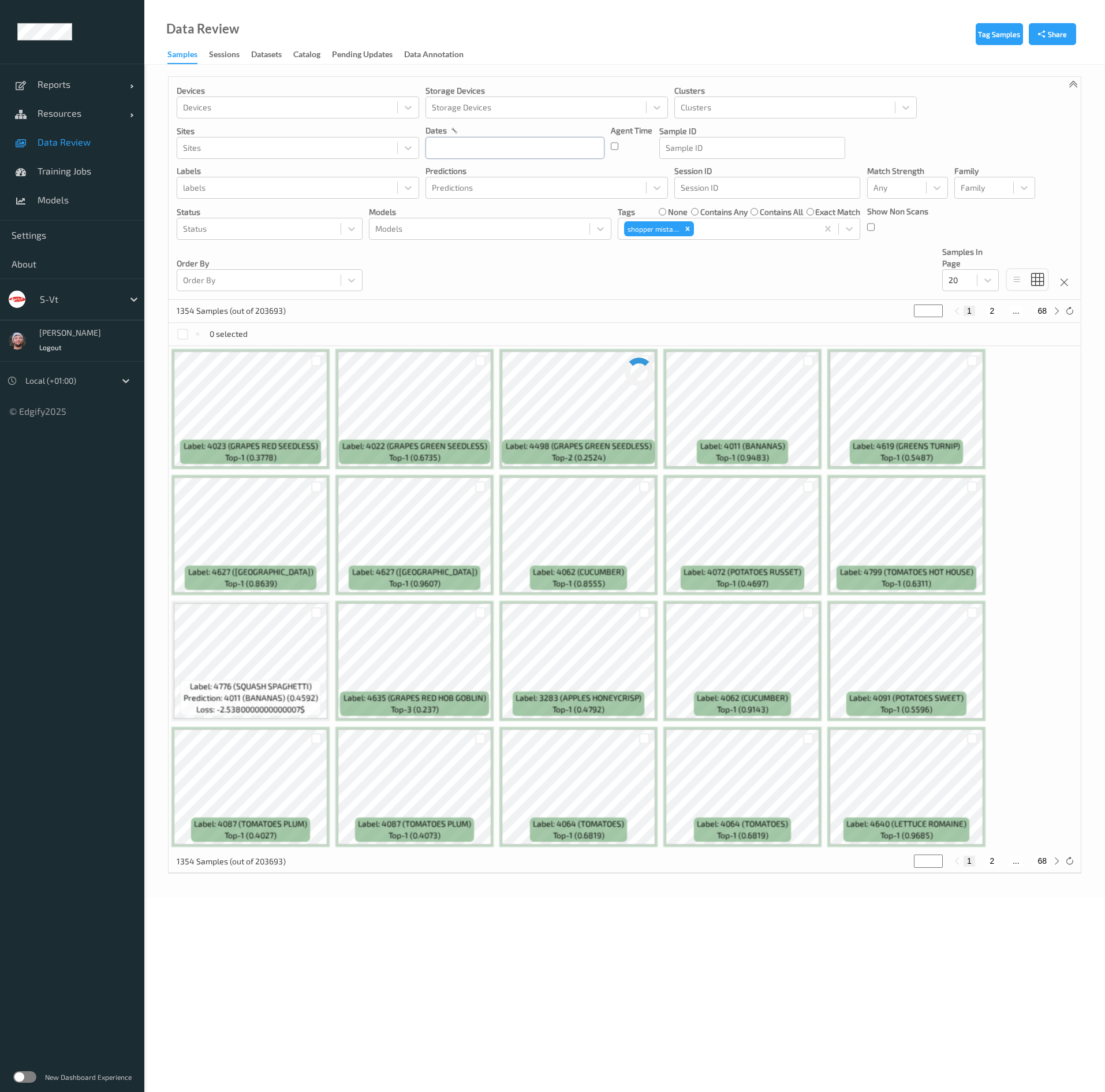
click at [495, 155] on input "text" at bounding box center [515, 148] width 179 height 22
click at [448, 300] on span "28" at bounding box center [441, 305] width 16 height 16
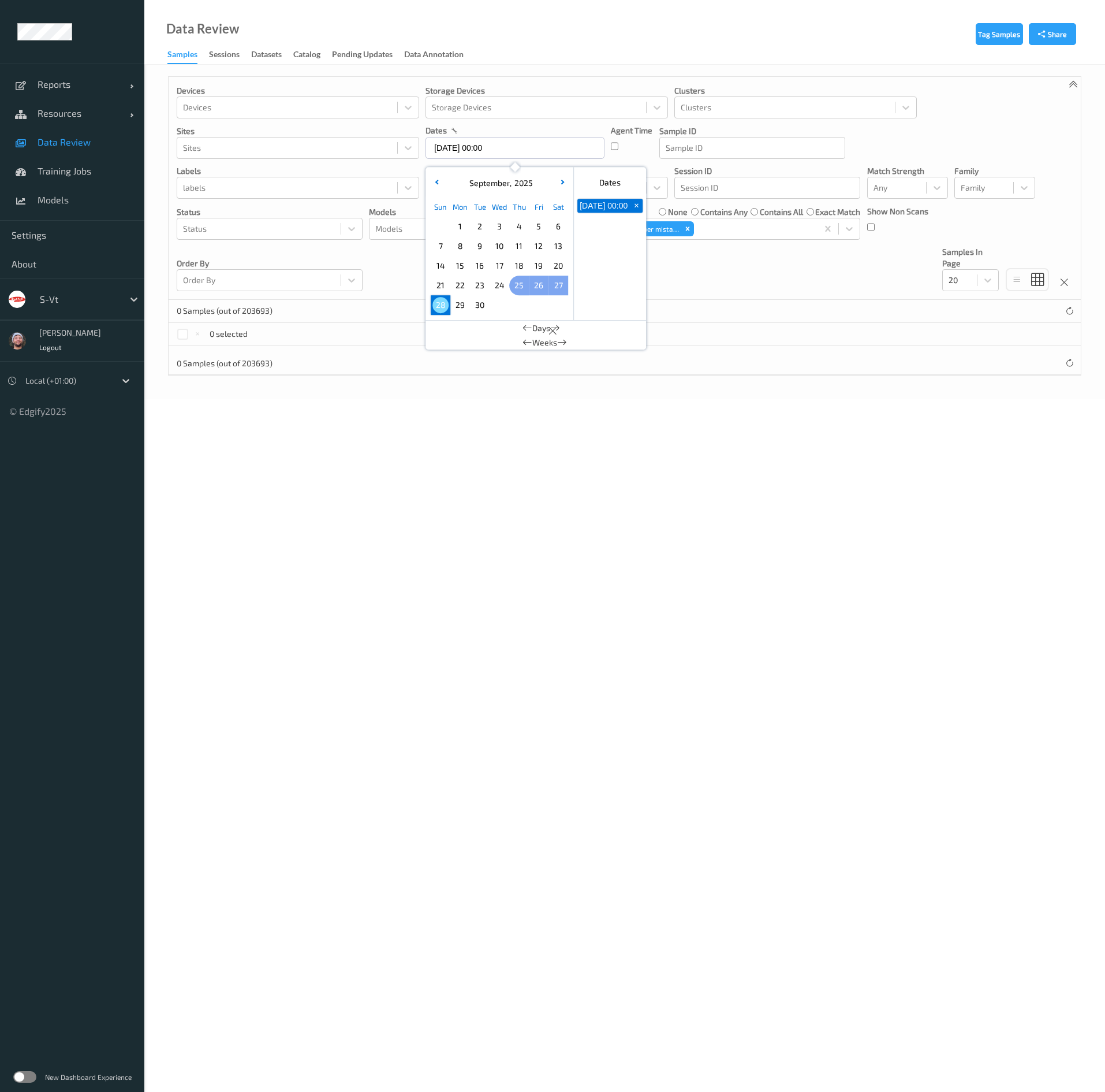
click at [516, 289] on span "25" at bounding box center [519, 285] width 16 height 16
type input "25/09/2025 00:00 -> 28/09/2025 23:59"
click at [824, 282] on div "Devices Devices Storage Devices Storage Devices Clusters Clusters Sites Sites d…" at bounding box center [625, 188] width 912 height 223
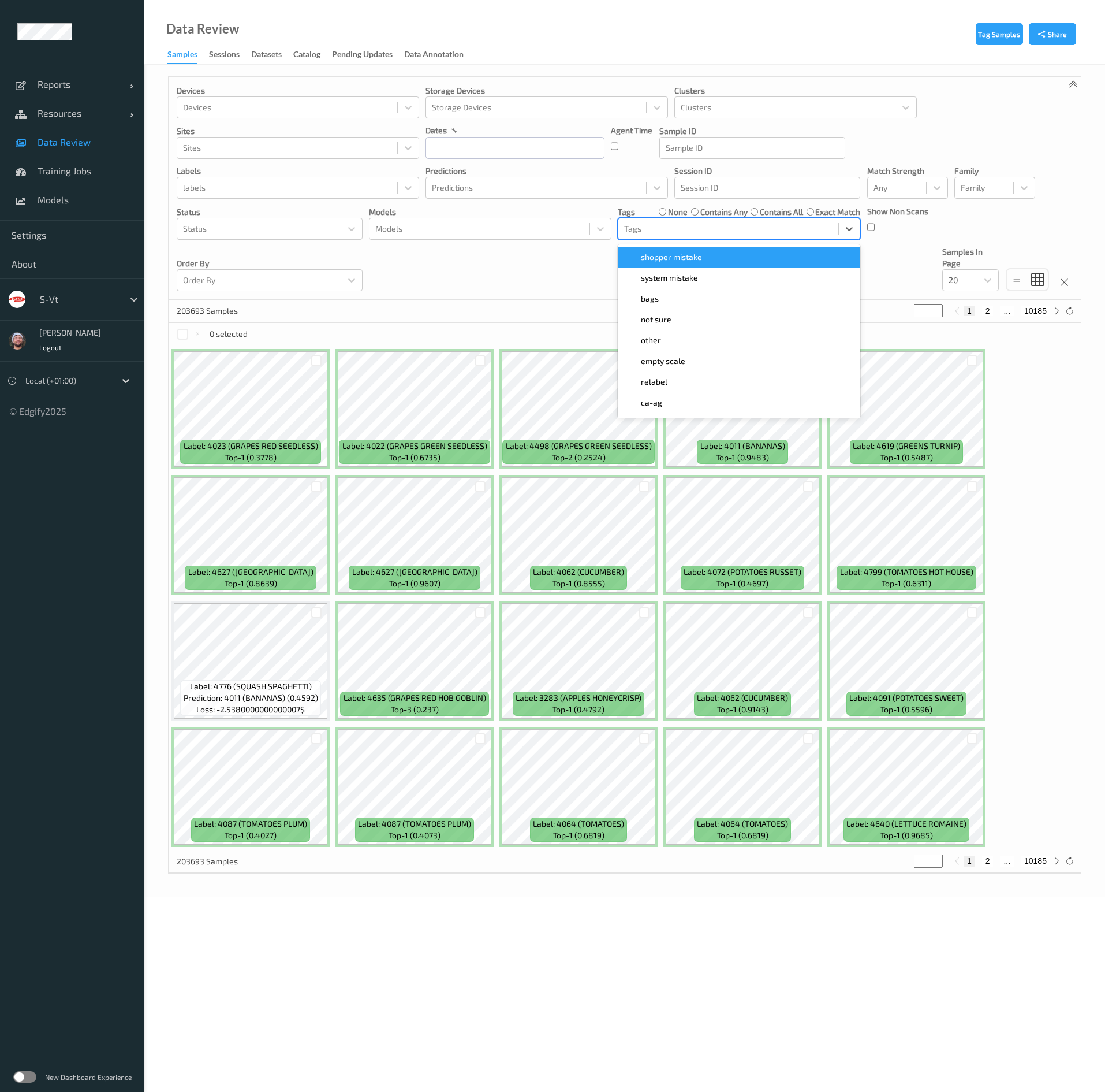
click at [669, 229] on div at bounding box center [728, 228] width 208 height 13
click at [520, 274] on div "Devices Devices Storage Devices Storage Devices Clusters Clusters Sites Sites d…" at bounding box center [625, 188] width 912 height 223
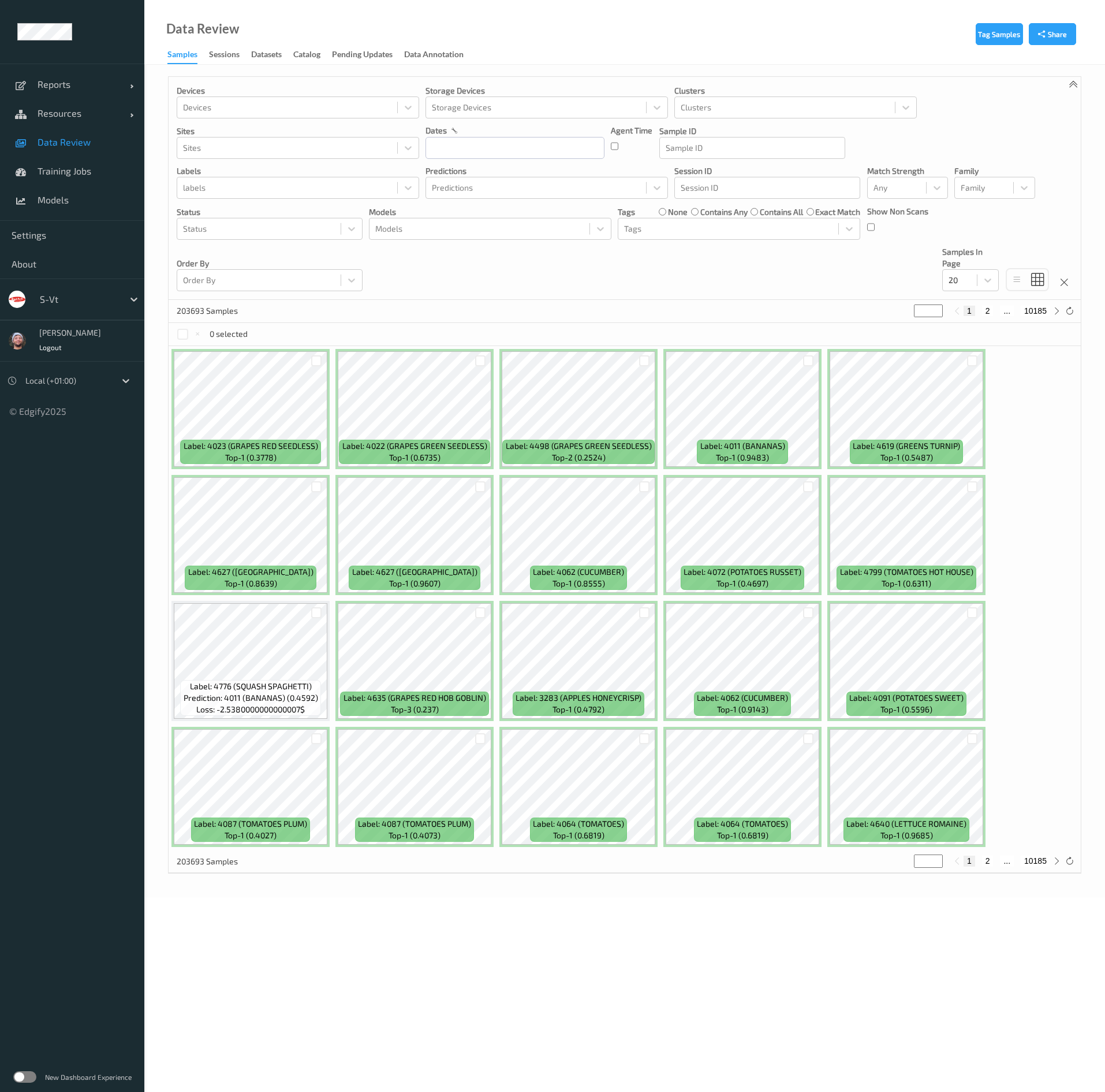
click at [520, 271] on div "Devices Devices Storage Devices Storage Devices Clusters Clusters Sites Sites d…" at bounding box center [625, 188] width 912 height 223
click at [652, 231] on div at bounding box center [728, 228] width 208 height 13
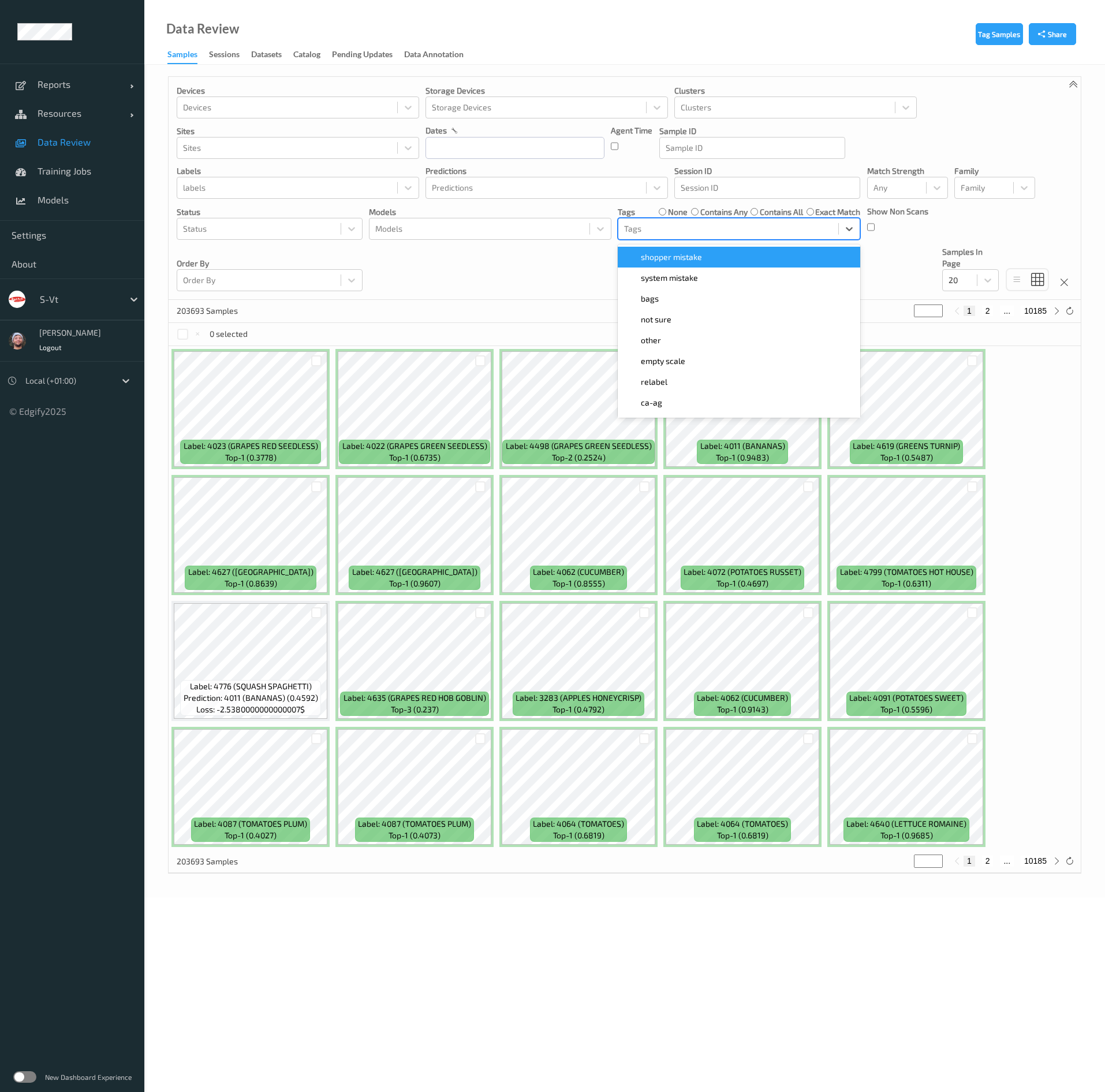
click at [662, 255] on span "shopper mistake" at bounding box center [671, 257] width 61 height 12
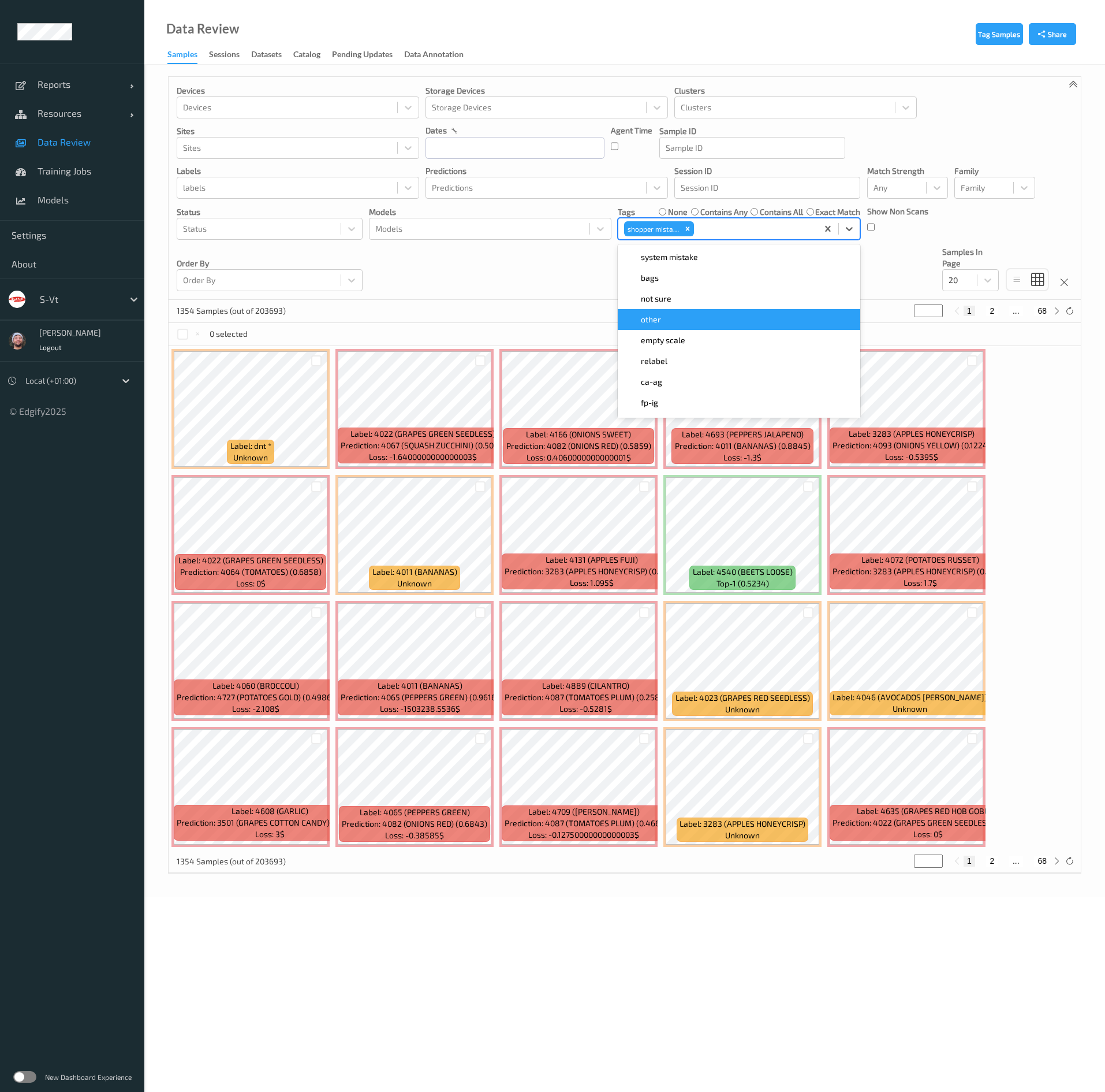
click at [514, 293] on div "Devices Devices Storage Devices Storage Devices Clusters Clusters Sites Sites d…" at bounding box center [625, 188] width 912 height 223
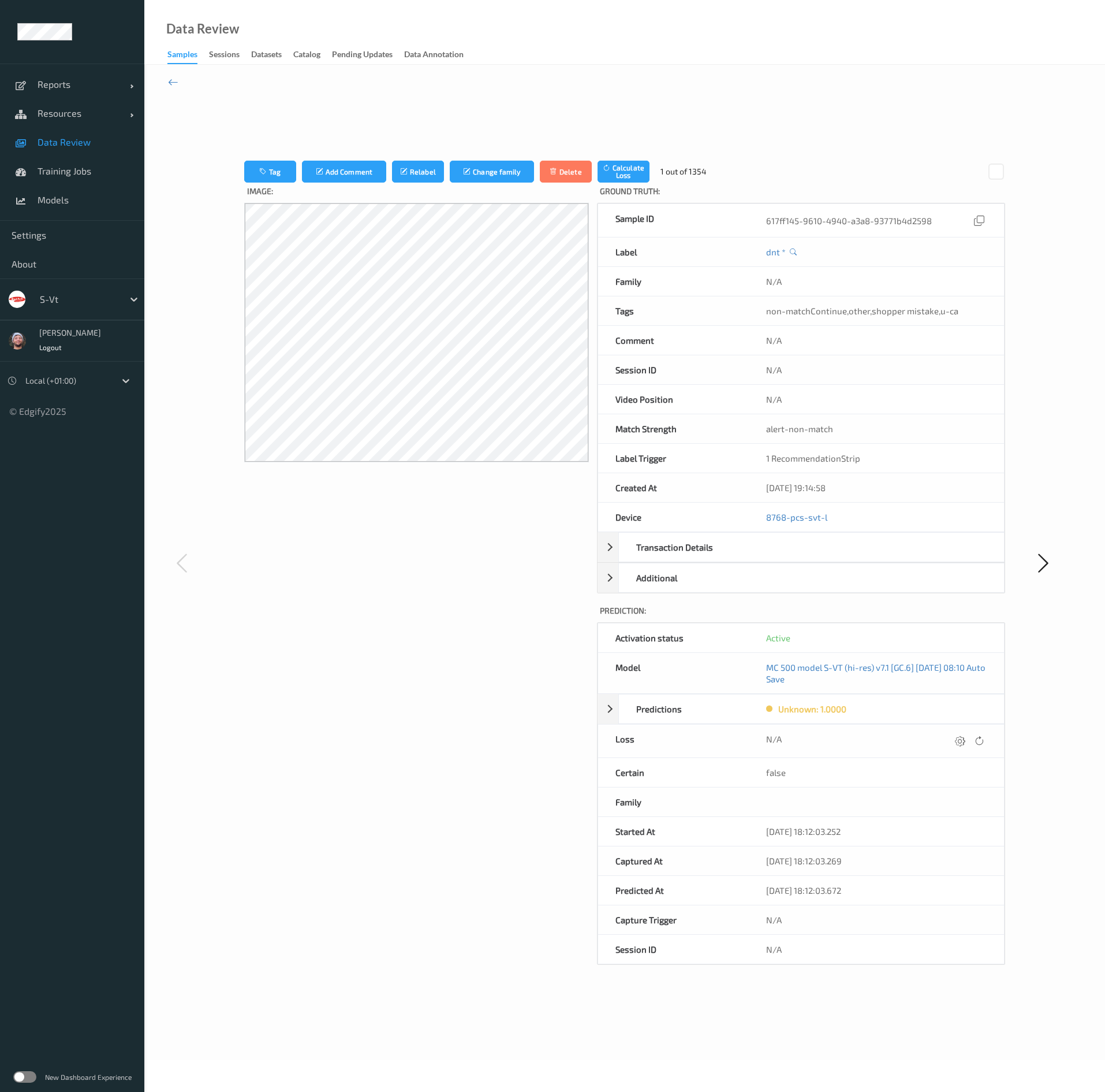
click at [63, 140] on span "Data Review" at bounding box center [85, 142] width 95 height 12
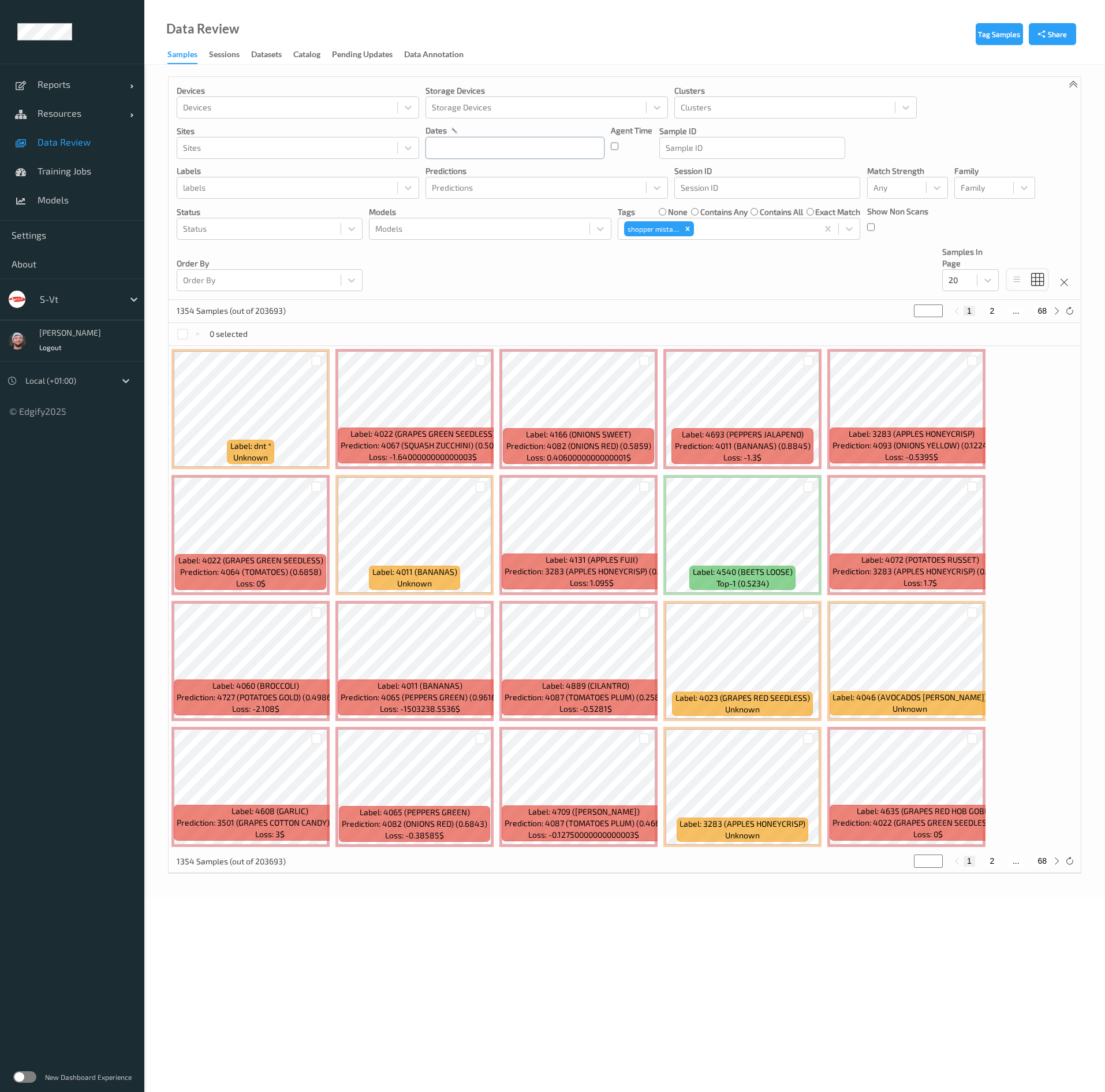
click at [510, 155] on input "text" at bounding box center [515, 148] width 179 height 22
click at [526, 287] on span "25" at bounding box center [519, 285] width 16 height 16
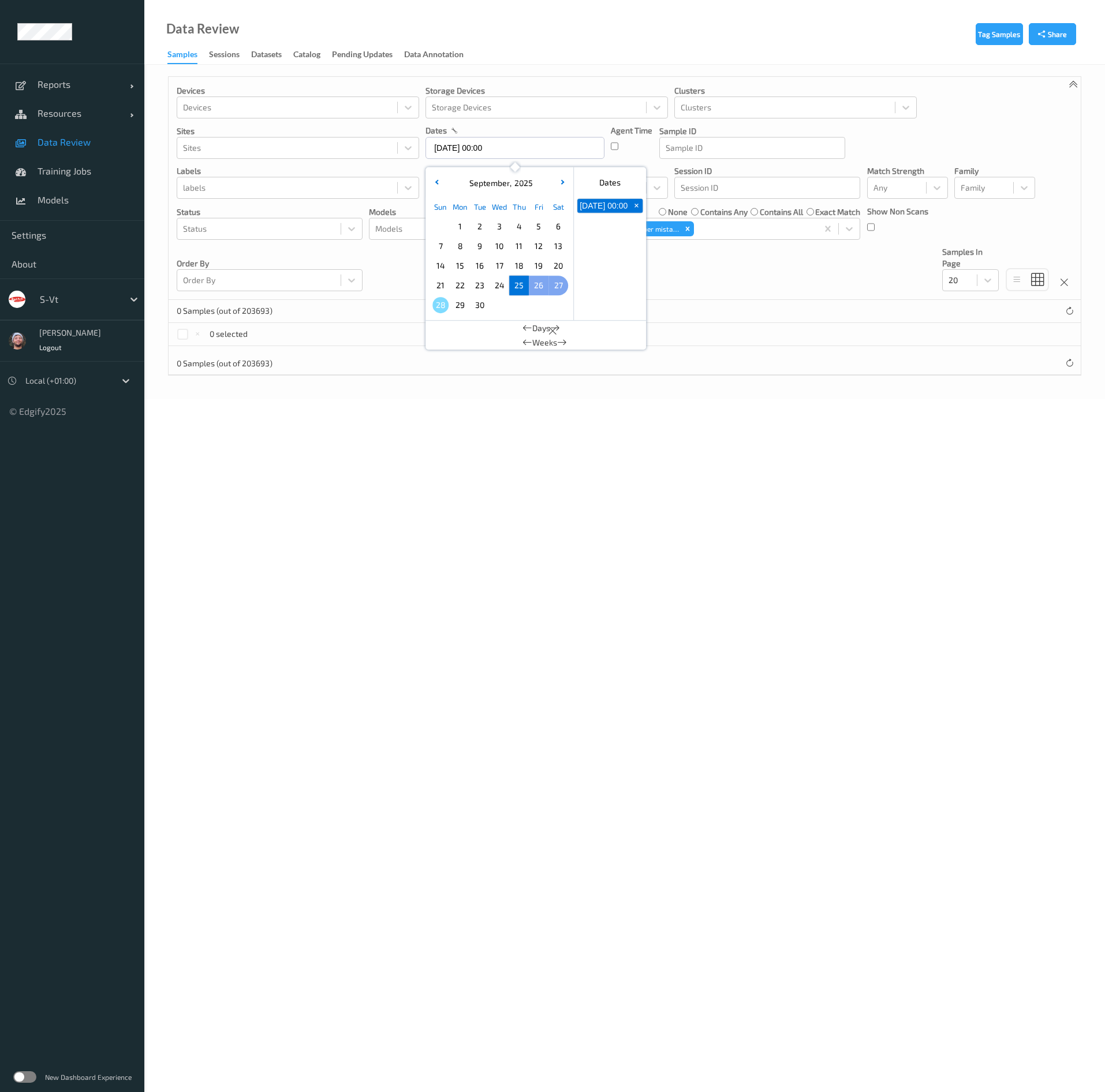
click at [559, 287] on span "27" at bounding box center [558, 285] width 16 height 16
click at [541, 284] on span "26" at bounding box center [539, 285] width 16 height 16
click at [688, 231] on icon "Remove shopper mistake" at bounding box center [688, 228] width 4 height 4
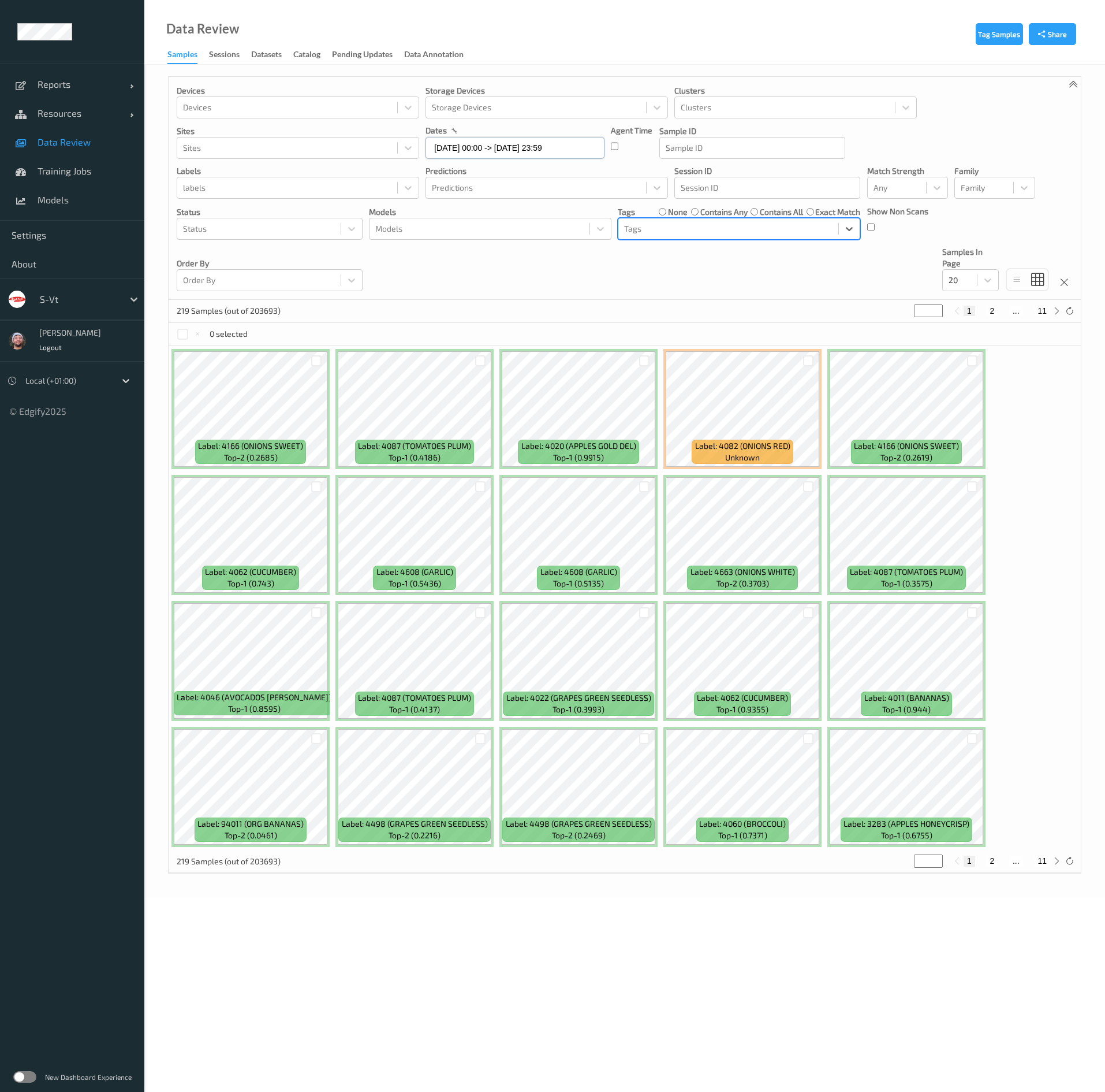
click at [559, 156] on input "26/09/2025 00:00 -> 26/09/2025 23:59" at bounding box center [515, 148] width 179 height 22
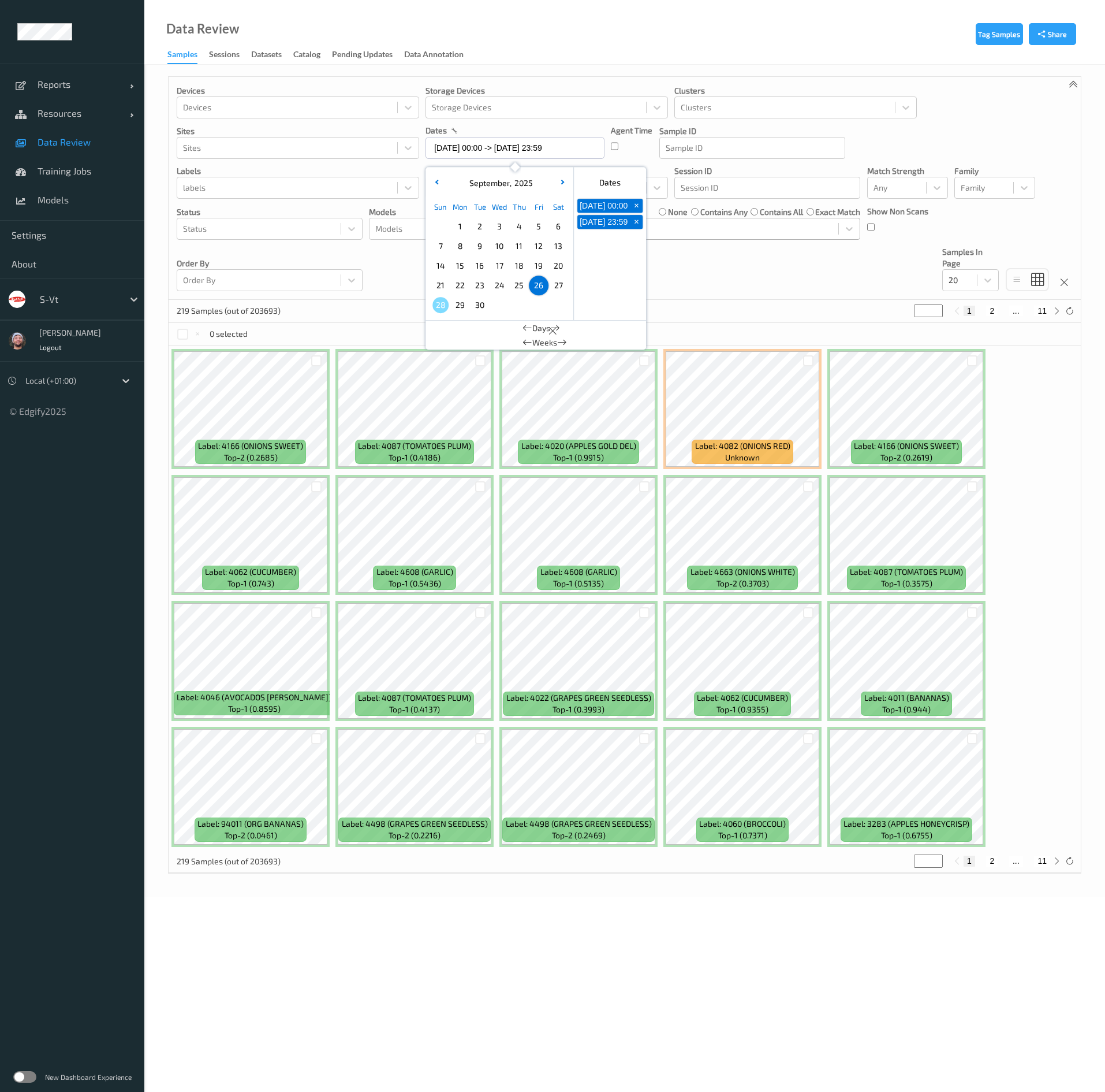
click at [522, 286] on span "25" at bounding box center [519, 285] width 16 height 16
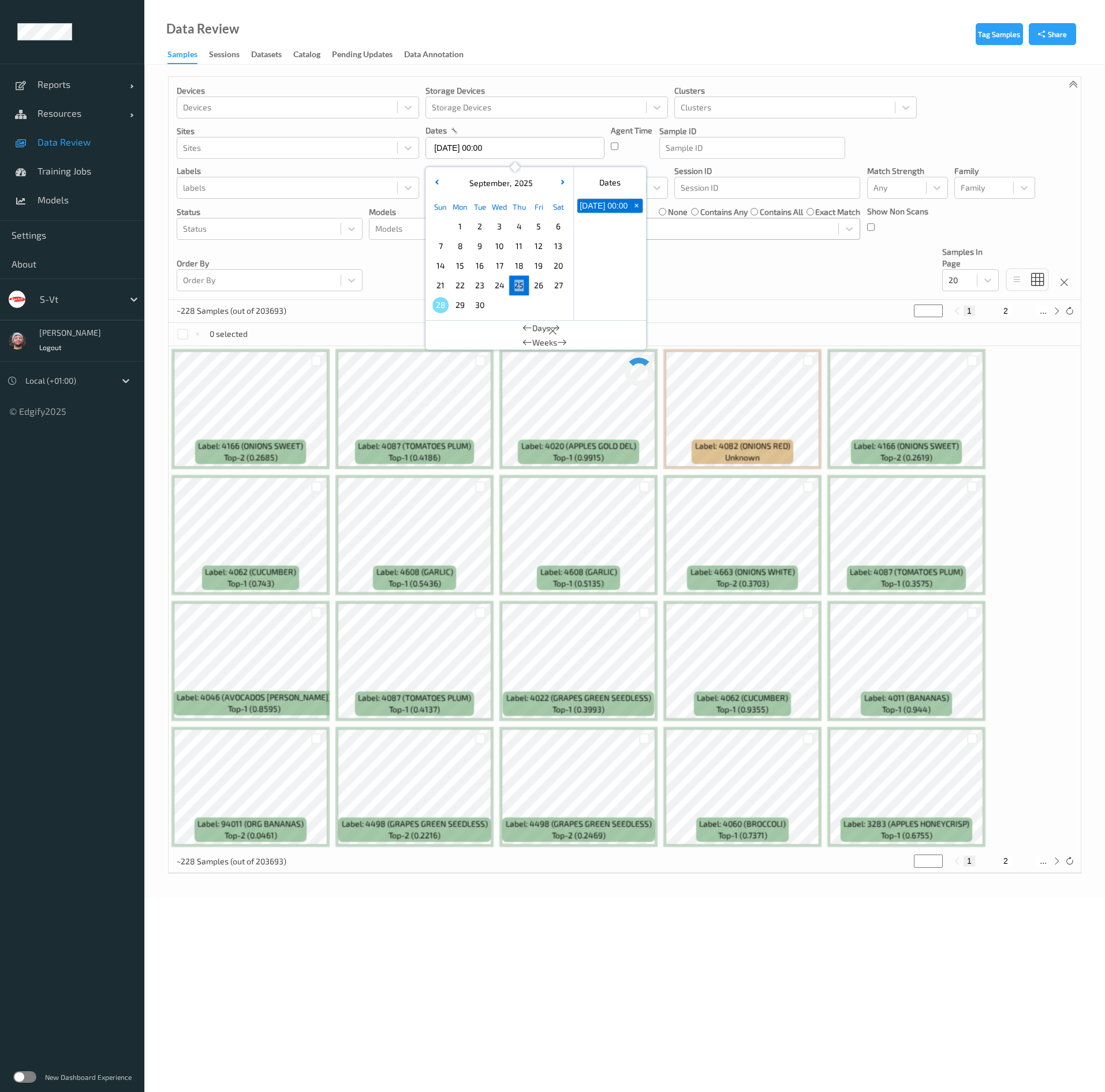
click at [522, 286] on span "25" at bounding box center [519, 285] width 16 height 16
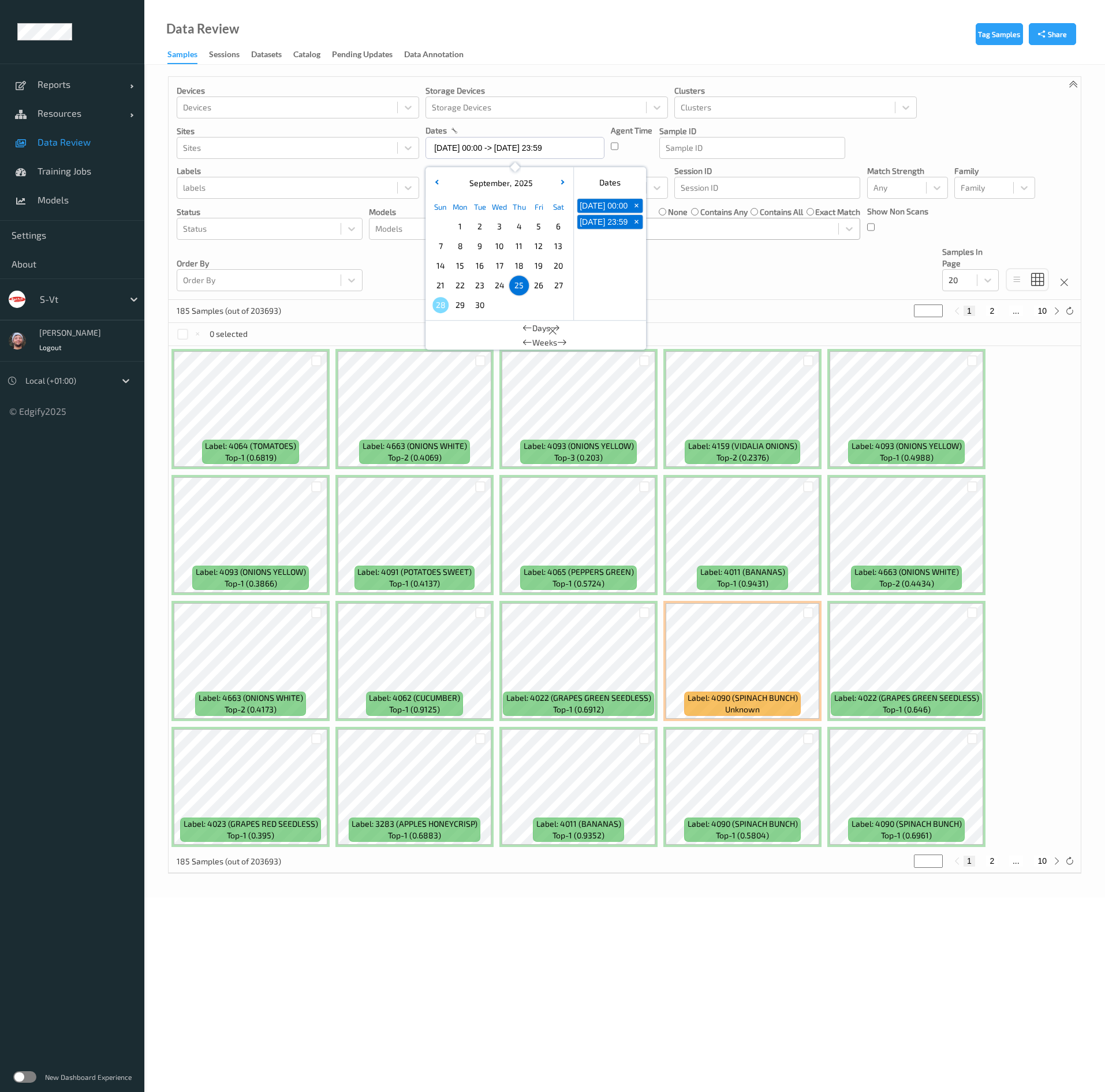
click at [495, 282] on span "24" at bounding box center [499, 285] width 16 height 16
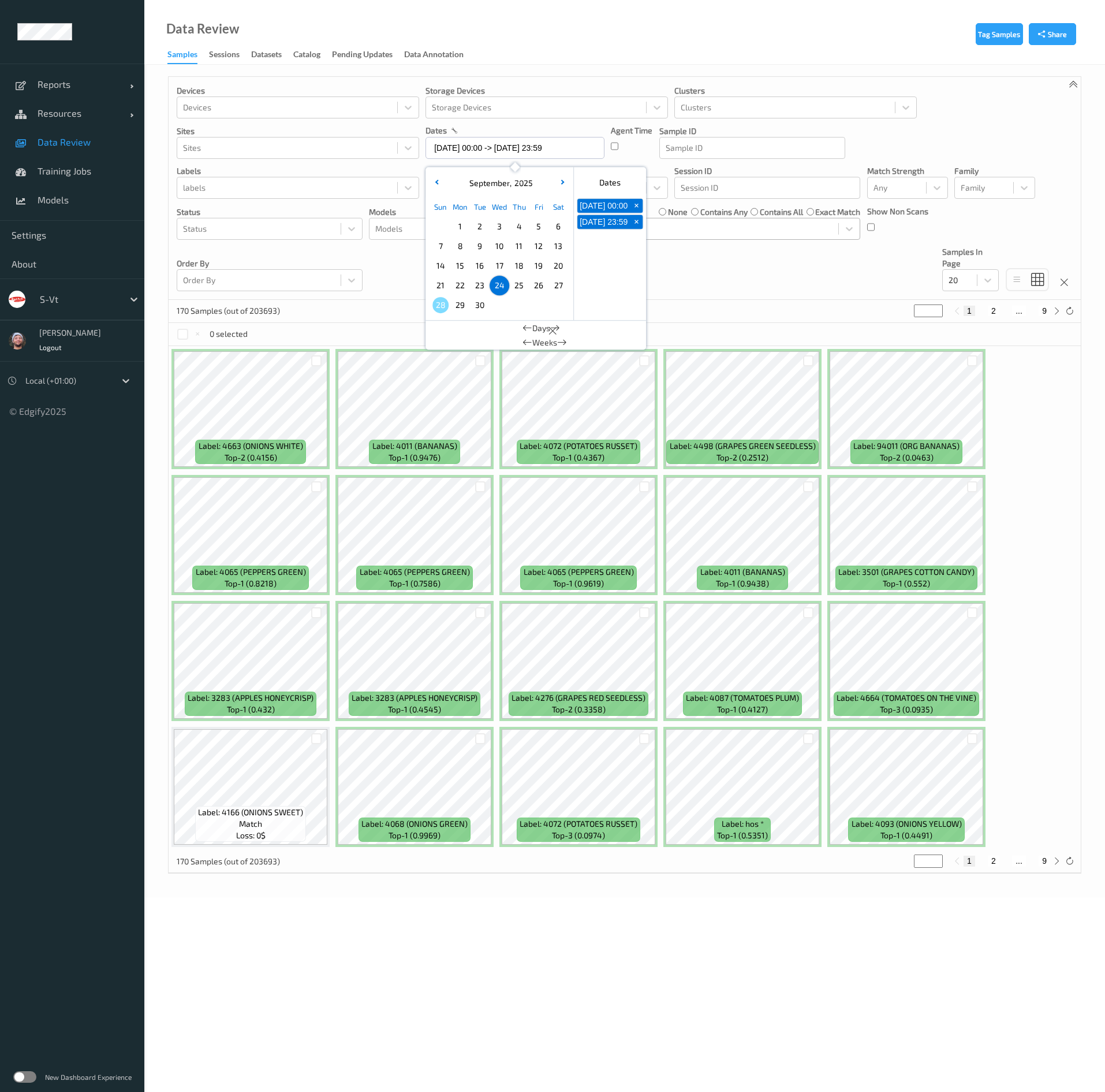
click at [722, 278] on div "Devices Devices Storage Devices Storage Devices Clusters Clusters Sites Sites d…" at bounding box center [625, 188] width 912 height 223
click at [967, 285] on div at bounding box center [960, 280] width 22 height 13
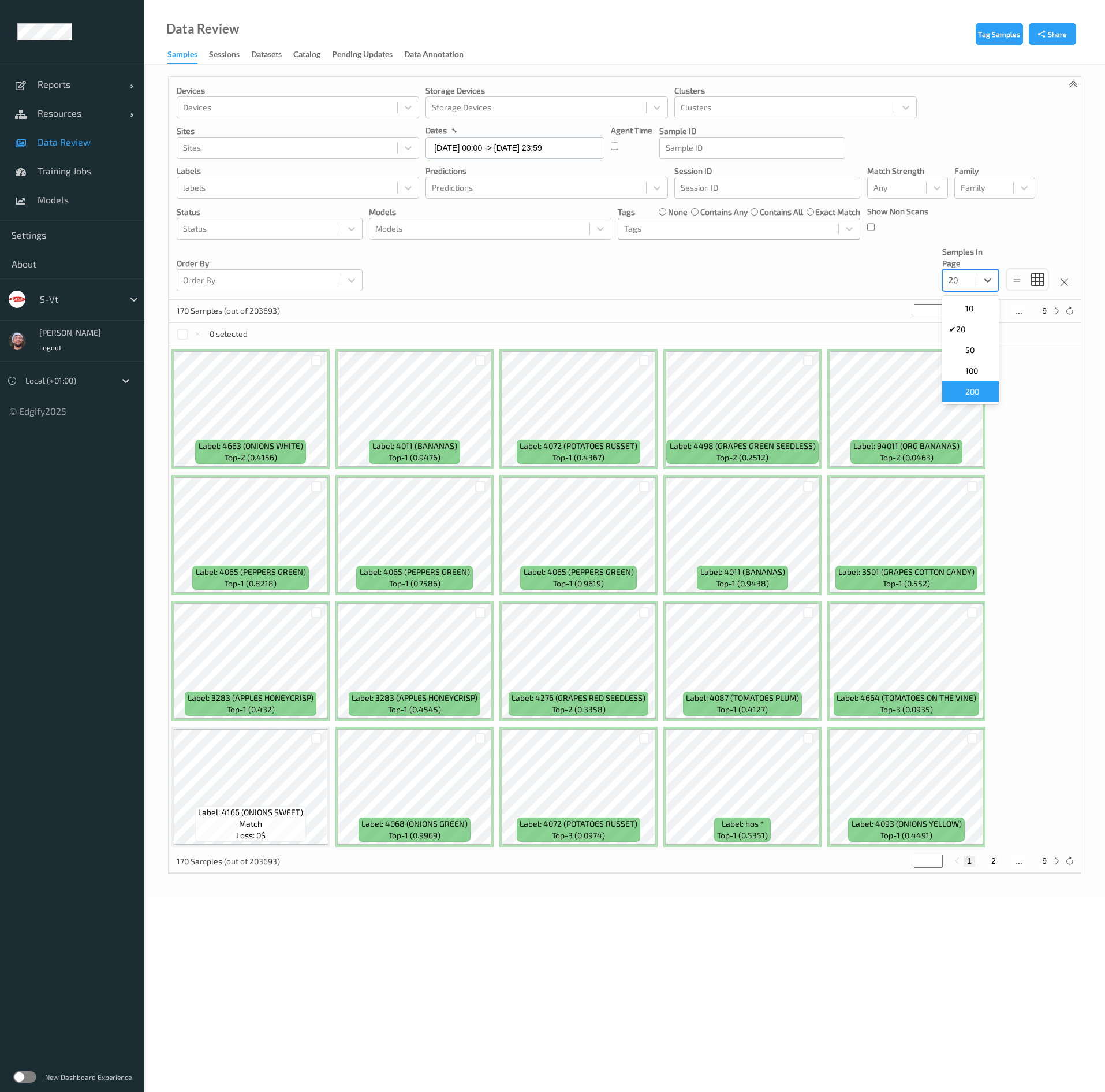
click at [968, 391] on span "200" at bounding box center [972, 392] width 13 height 12
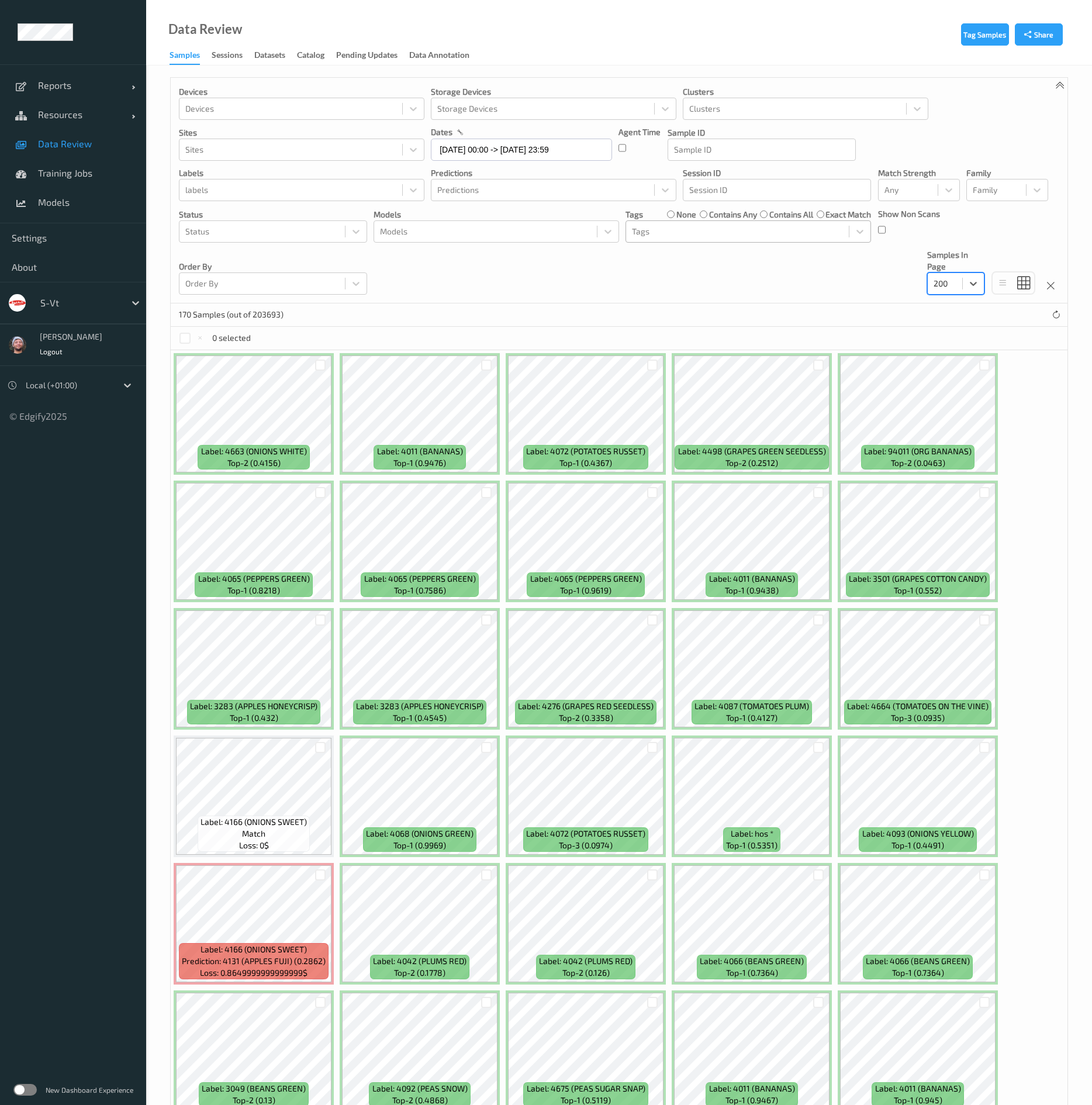
click at [755, 295] on div "Devices Devices Storage Devices Storage Devices Clusters Clusters Sites Sites d…" at bounding box center [619, 190] width 897 height 225
click at [509, 142] on input "24/09/2025 00:00 -> 24/09/2025 23:59" at bounding box center [522, 150] width 181 height 22
click at [531, 288] on span "25" at bounding box center [526, 289] width 16 height 16
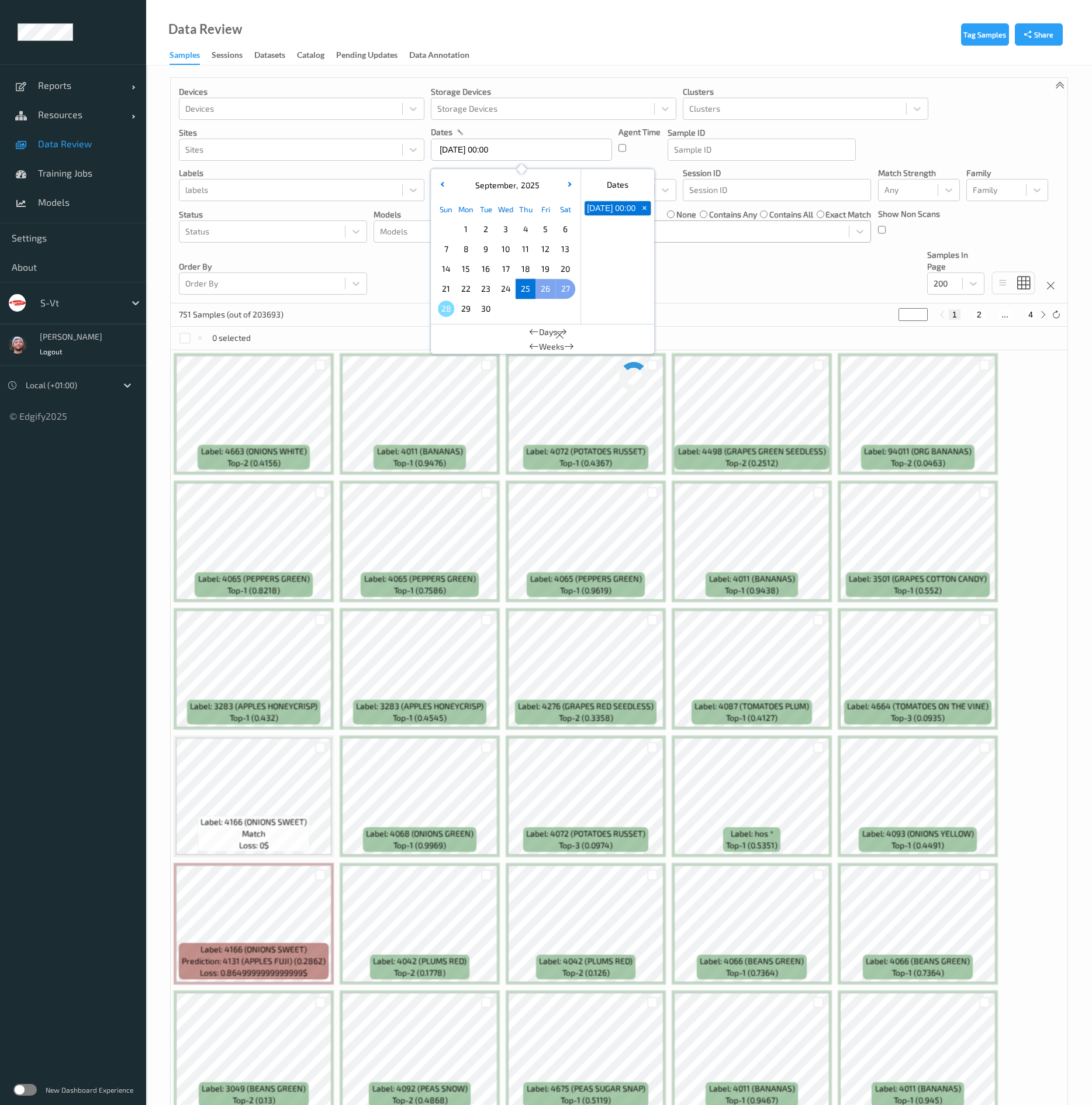
click at [566, 288] on span "27" at bounding box center [565, 289] width 16 height 16
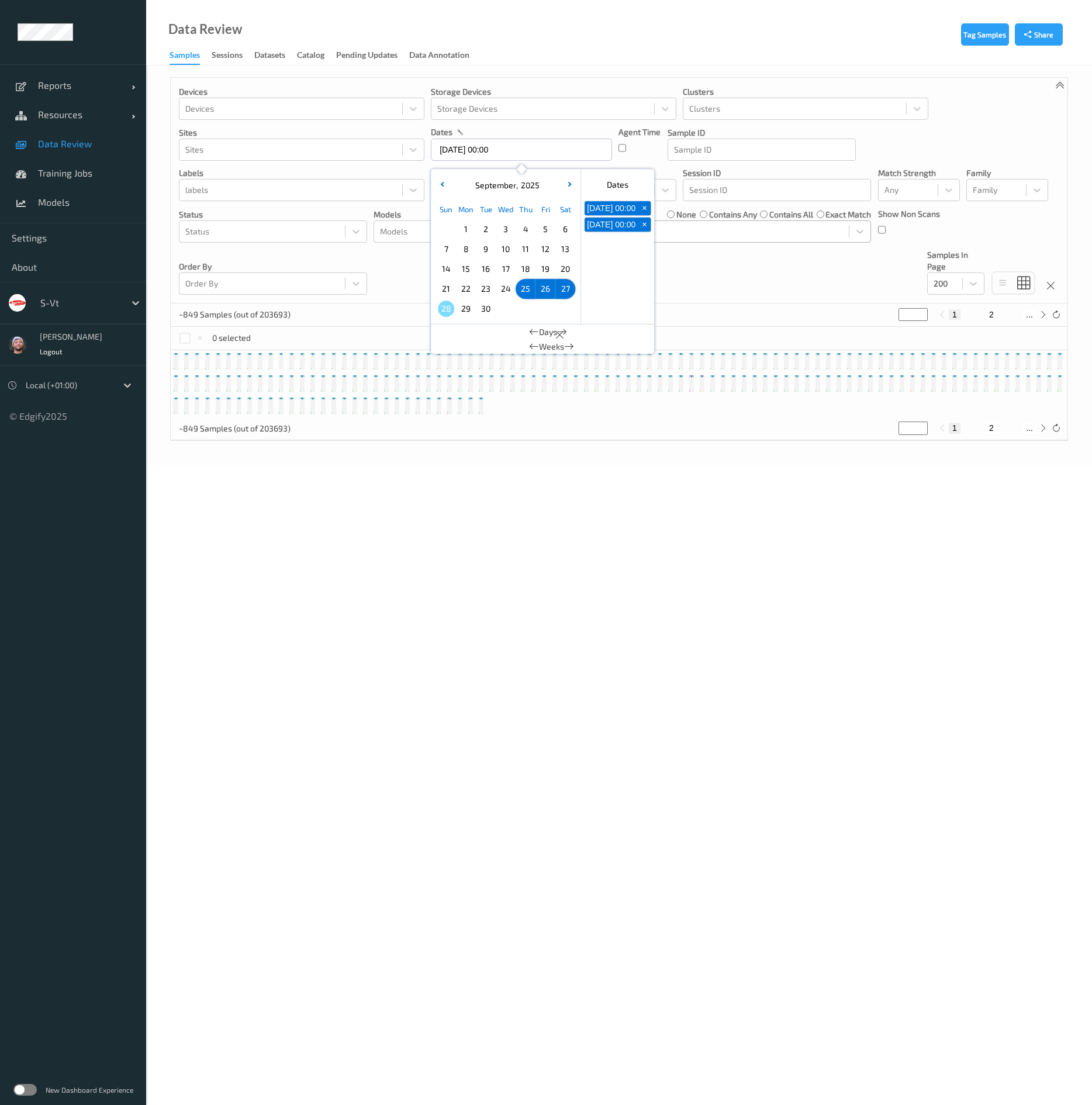
type input "25/09/2025 00:00 -> 27/09/2025 23:59"
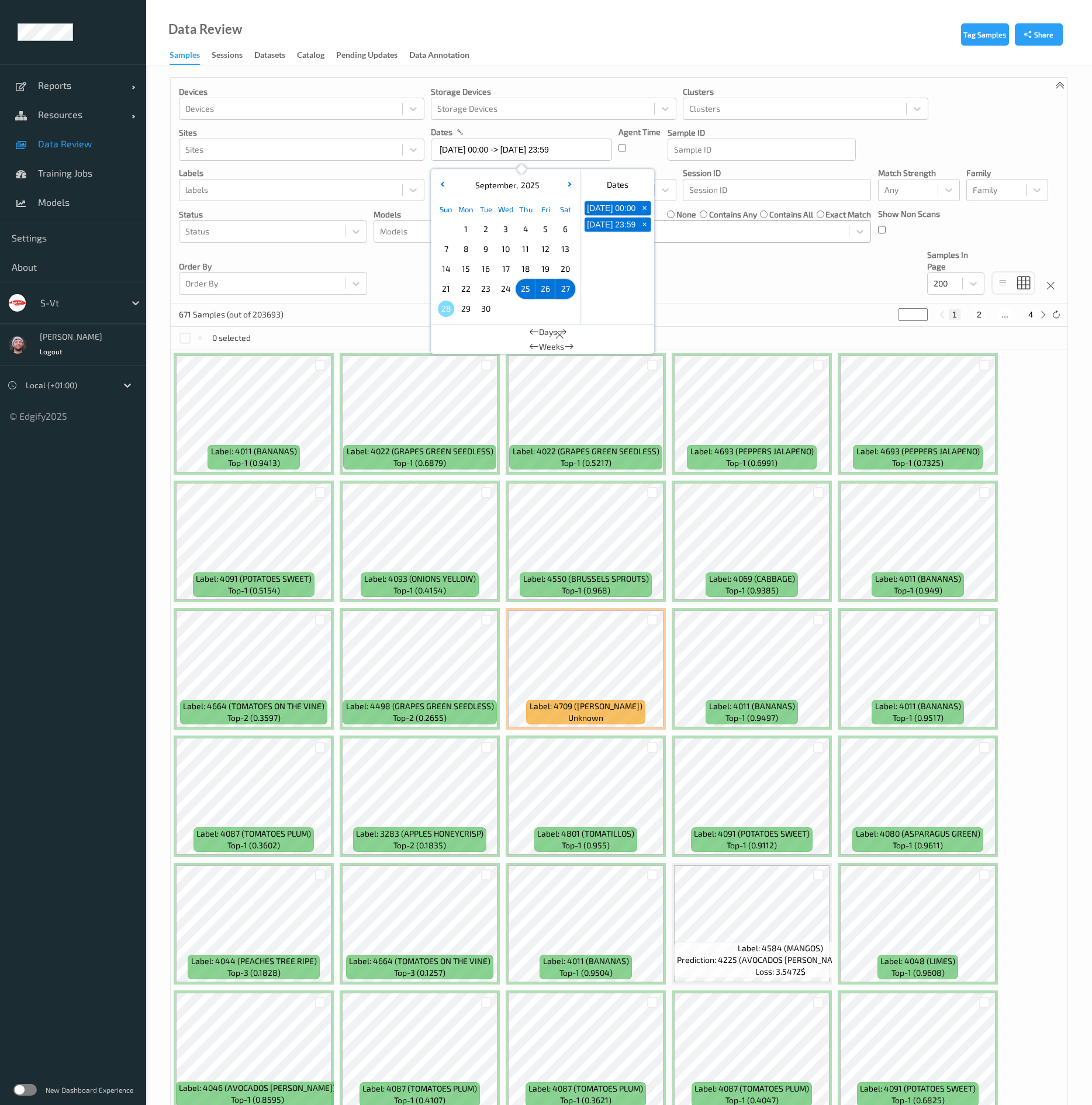
click at [709, 287] on div "Devices Devices Storage Devices Storage Devices Clusters Clusters Sites Sites d…" at bounding box center [619, 190] width 897 height 225
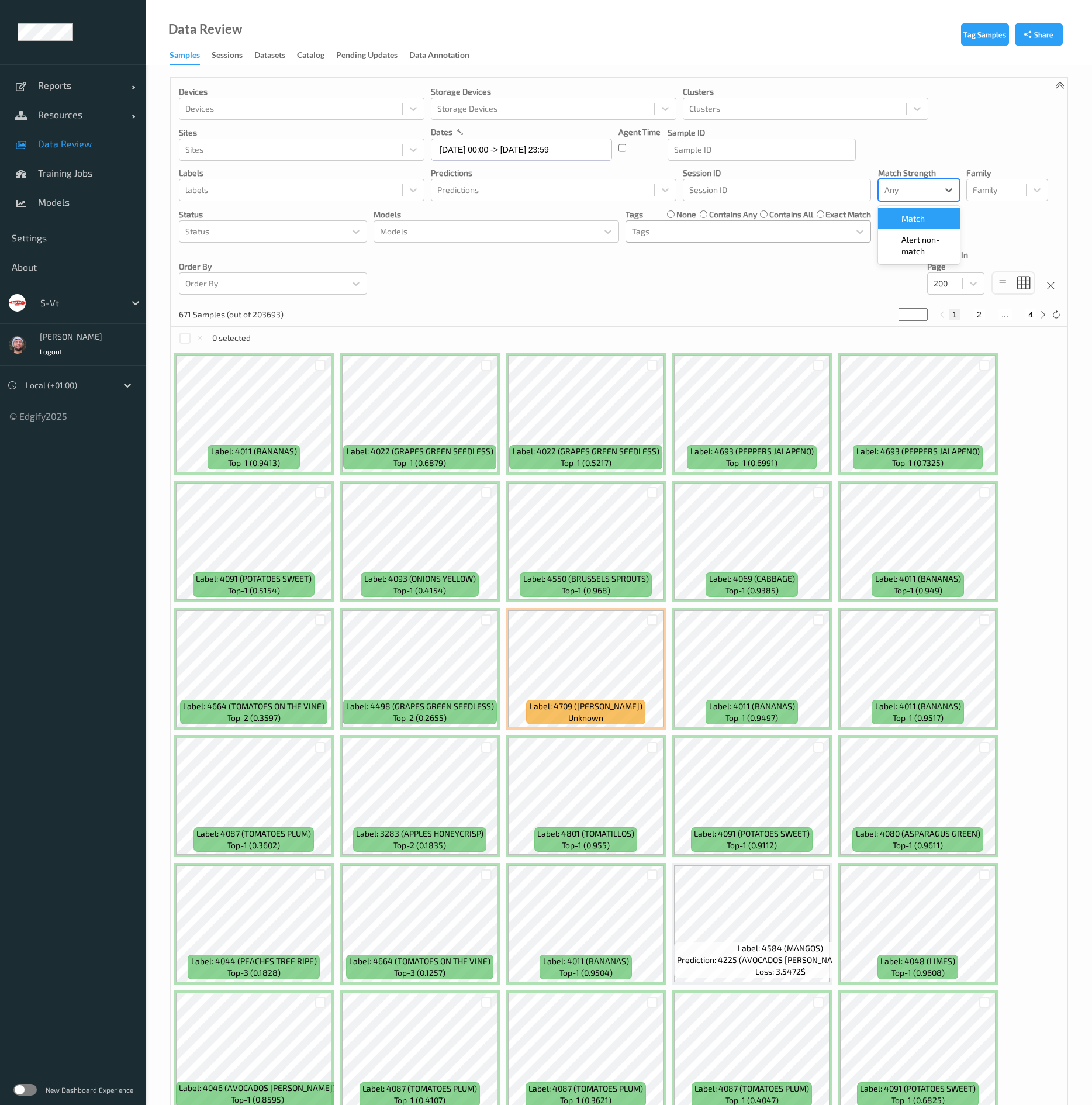
click at [919, 195] on div at bounding box center [907, 189] width 47 height 14
click at [913, 245] on span "Alert non-match" at bounding box center [927, 245] width 51 height 23
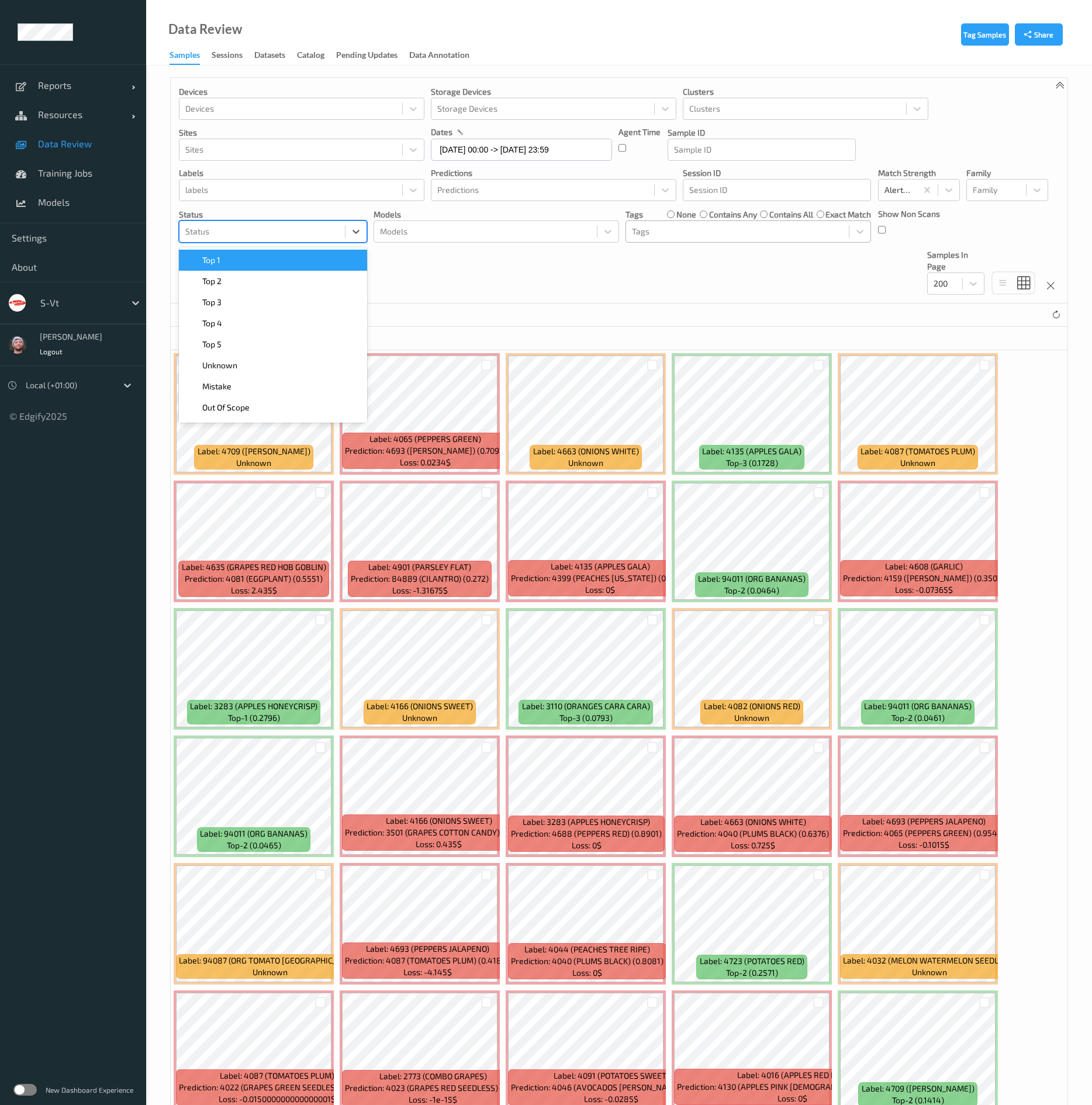
click at [322, 238] on div at bounding box center [262, 231] width 154 height 14
click at [310, 260] on div "Top 1" at bounding box center [273, 260] width 174 height 12
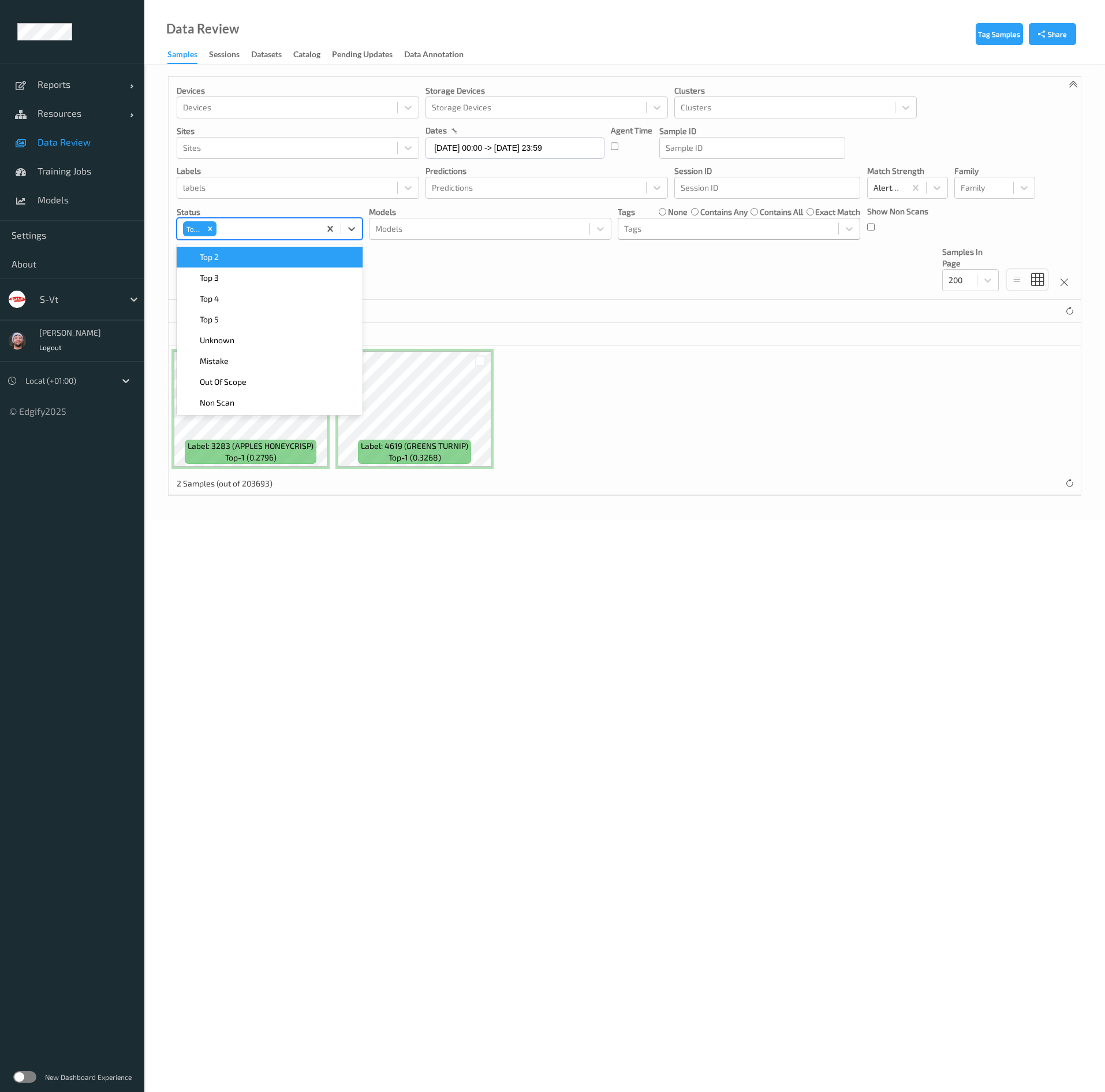
click at [273, 262] on div "Top 2" at bounding box center [270, 257] width 172 height 12
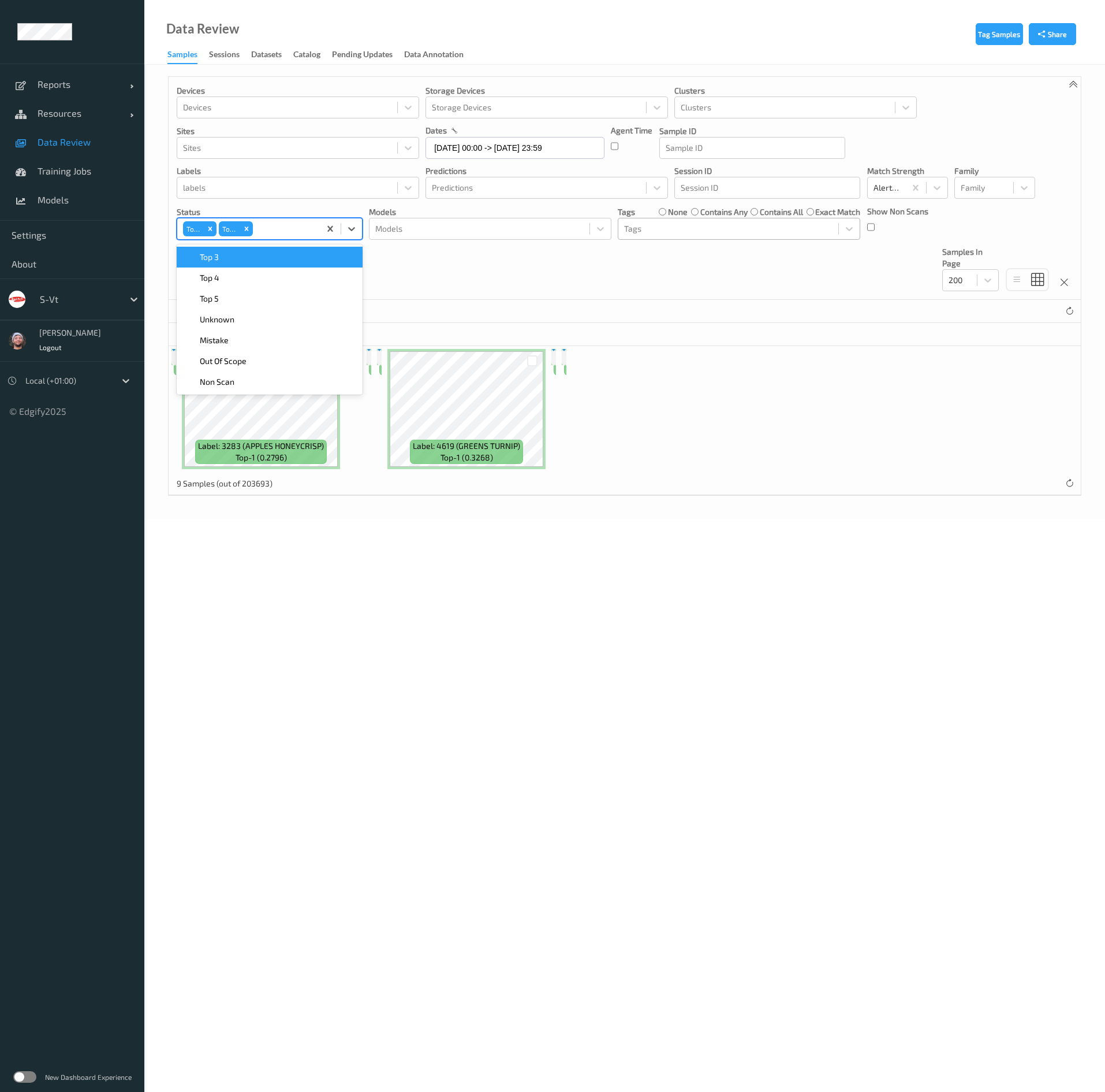
click at [273, 262] on div "Top 3" at bounding box center [270, 257] width 172 height 12
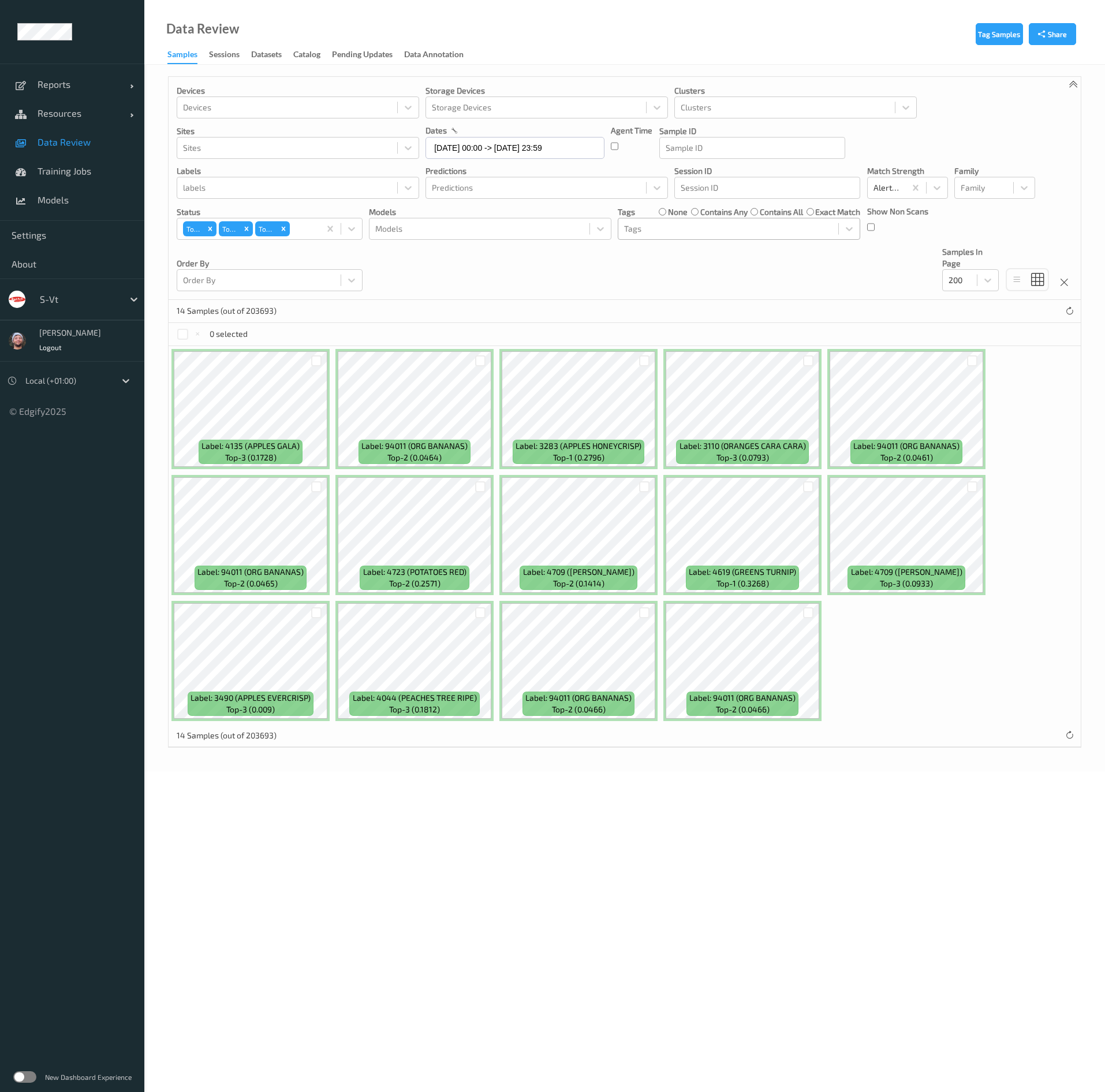
click at [444, 305] on div "14 Samples (out of 203693)" at bounding box center [625, 311] width 912 height 23
click at [185, 339] on div at bounding box center [183, 335] width 11 height 11
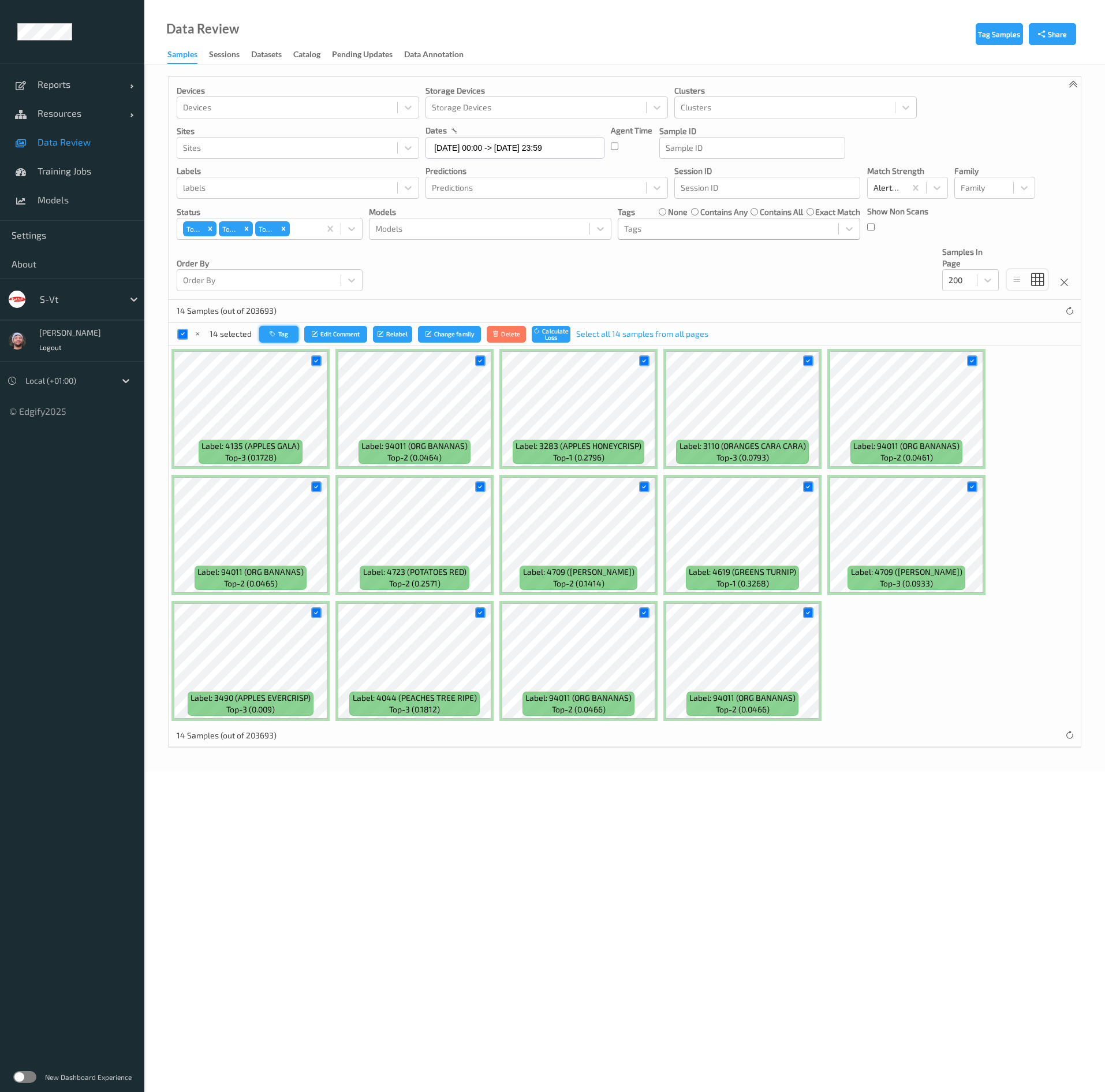
click at [281, 335] on button "Tag" at bounding box center [279, 334] width 40 height 17
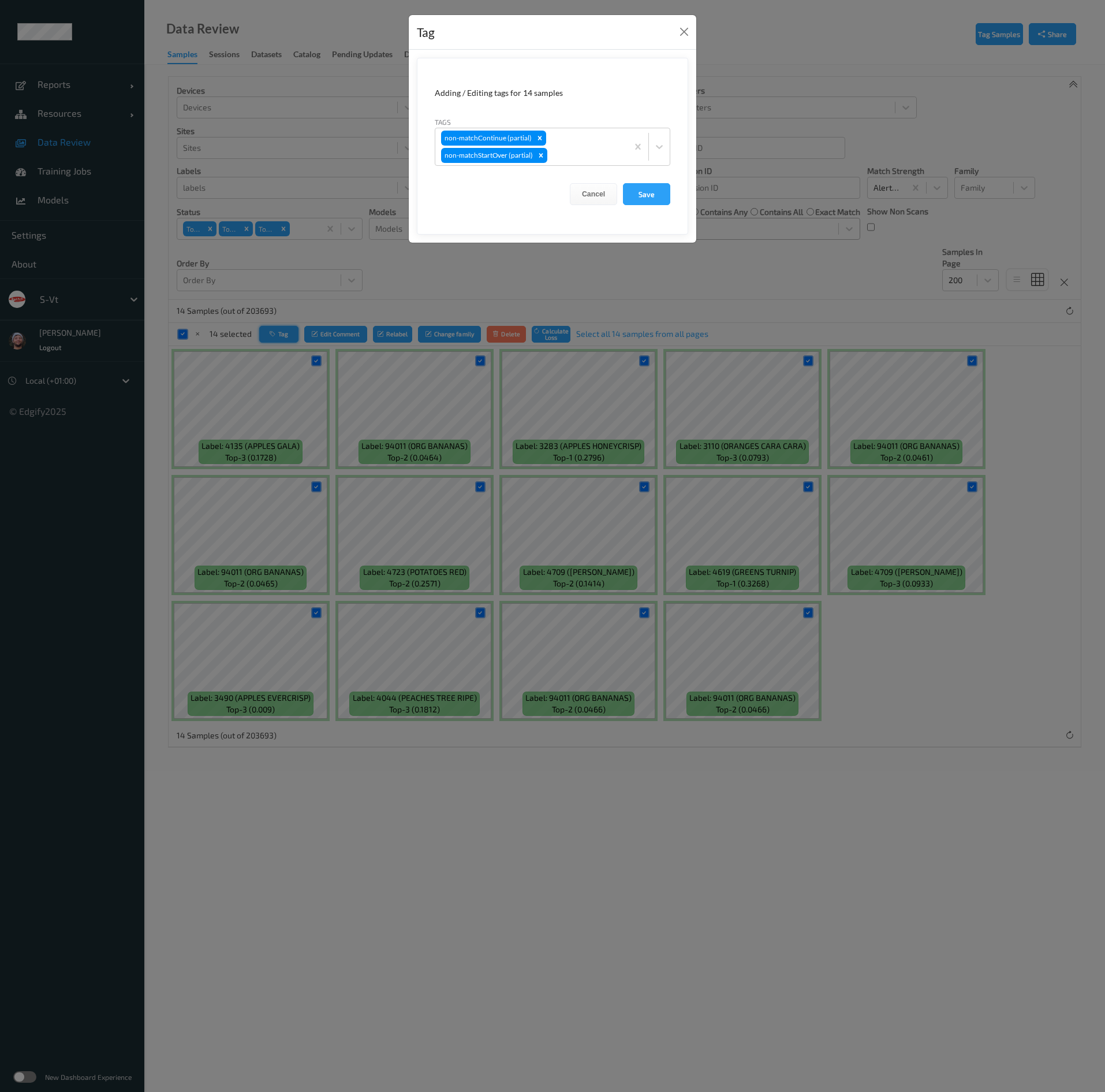
click at [281, 335] on div "Tag Adding / Editing tags for 14 samples Tags non-matchContinue (partial) non-m…" at bounding box center [552, 546] width 1105 height 1092
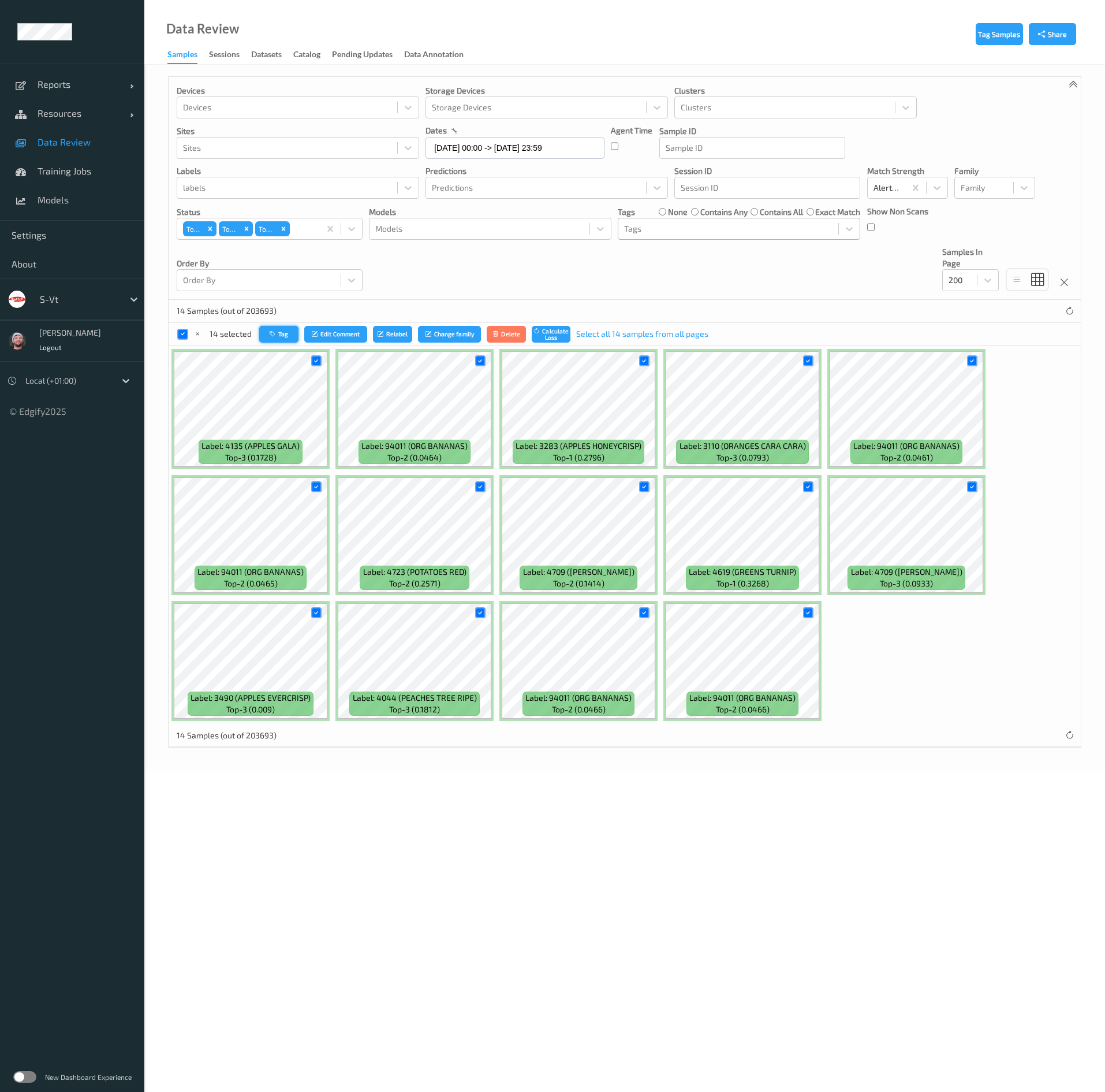
click at [281, 335] on button "Tag" at bounding box center [279, 334] width 40 height 17
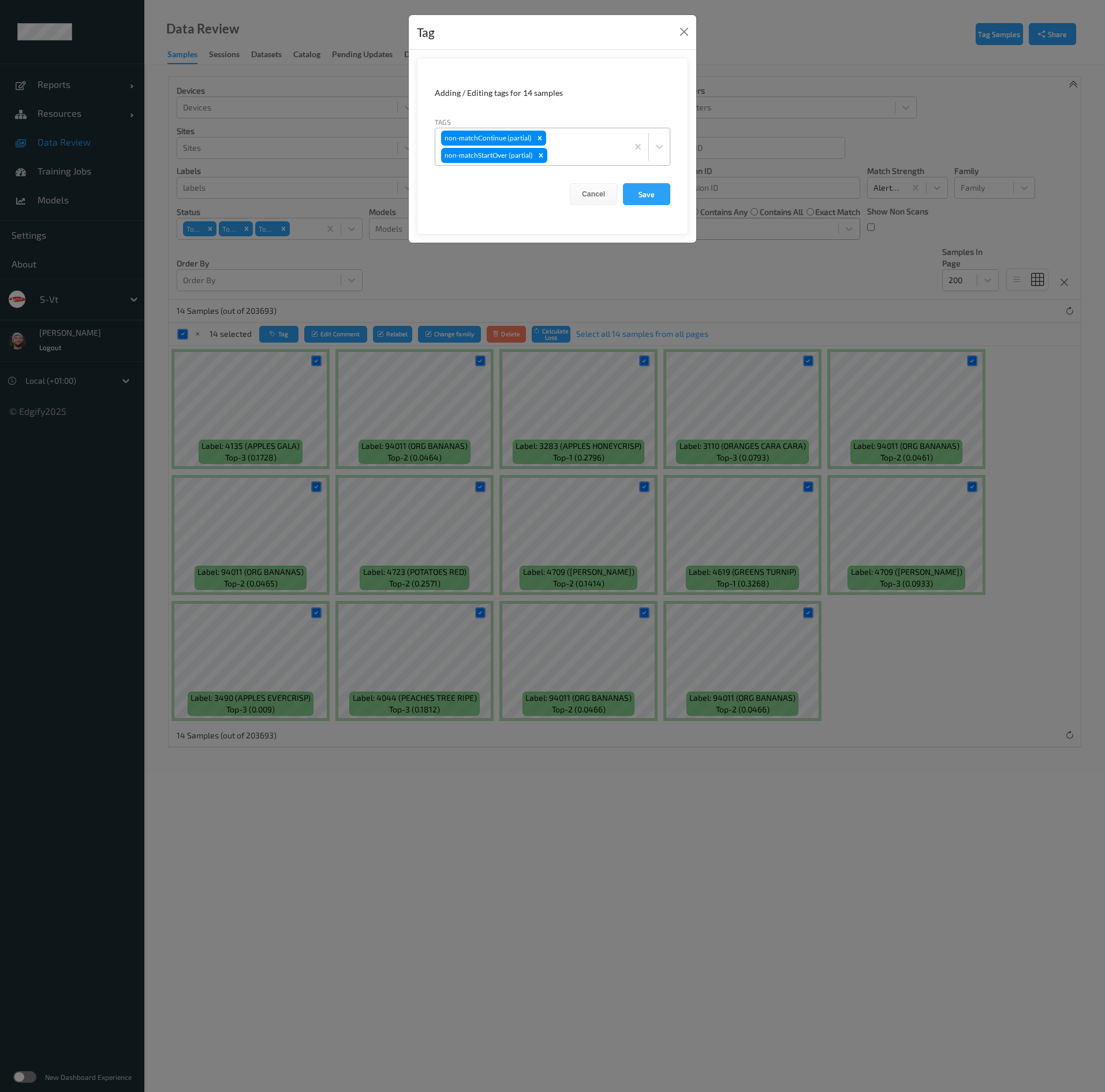
click at [586, 153] on div at bounding box center [586, 155] width 72 height 13
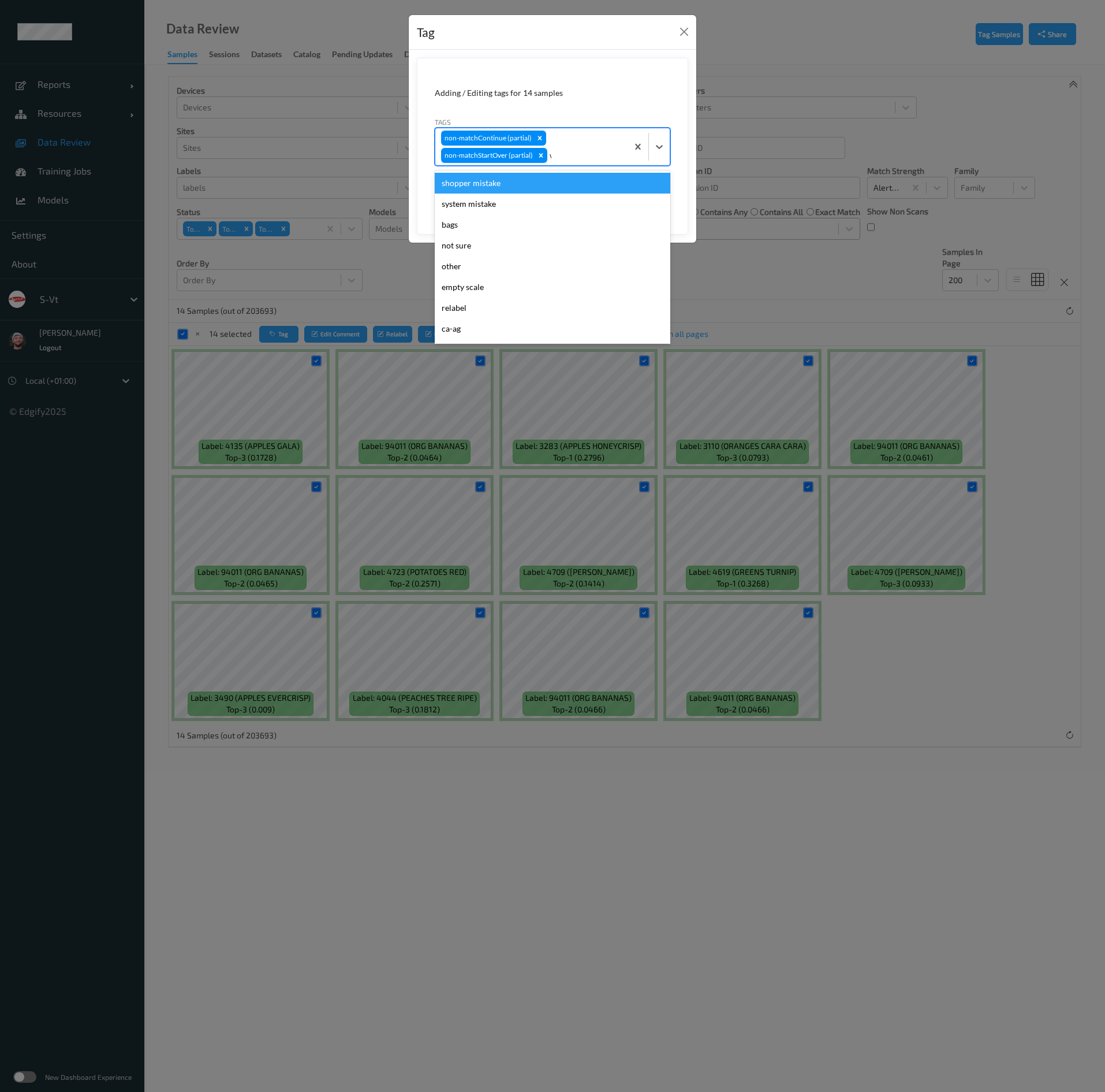
type input "wa"
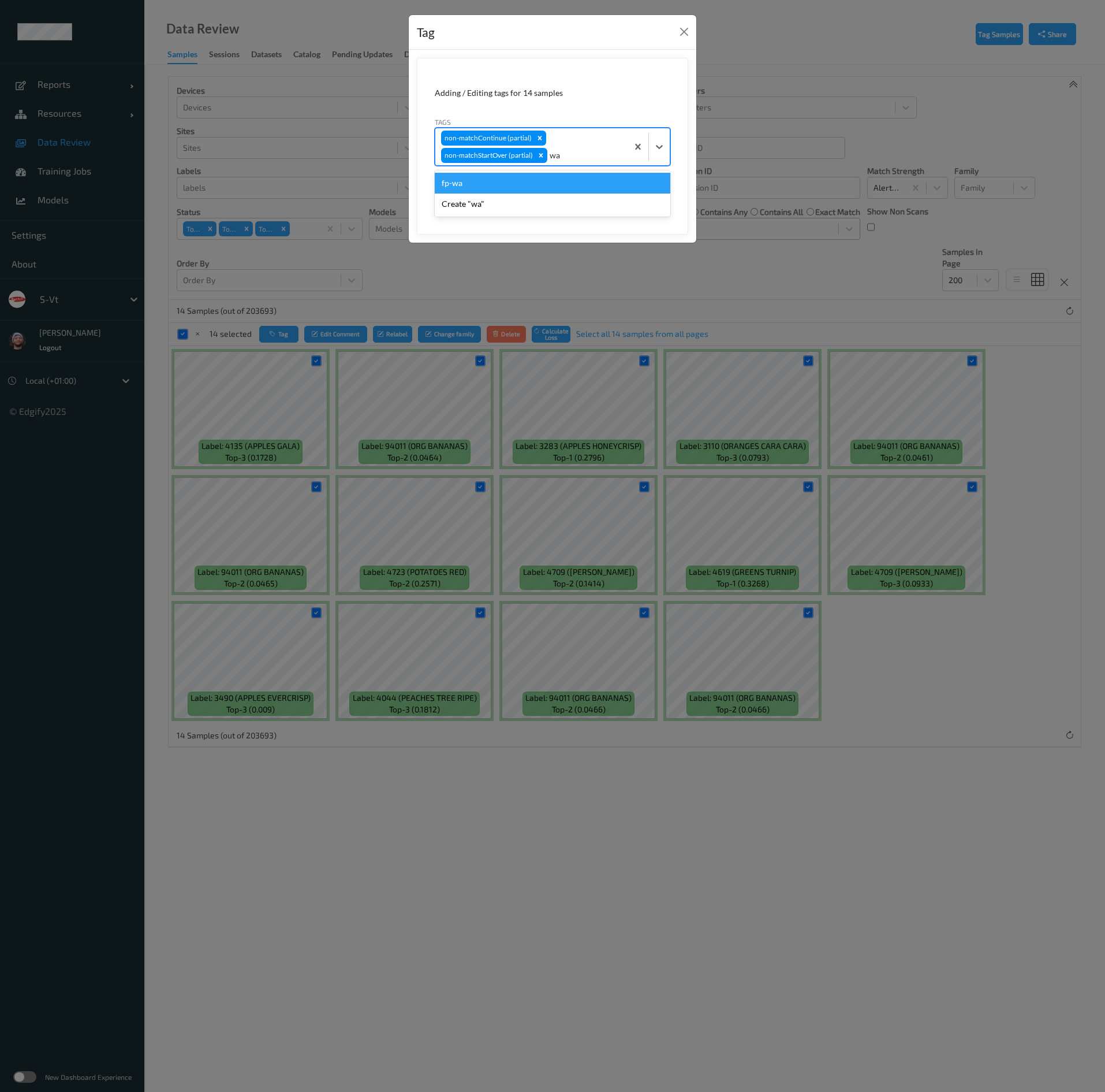
click at [543, 191] on div "fp-wa" at bounding box center [552, 183] width 235 height 21
click at [657, 188] on button "Save" at bounding box center [647, 194] width 48 height 22
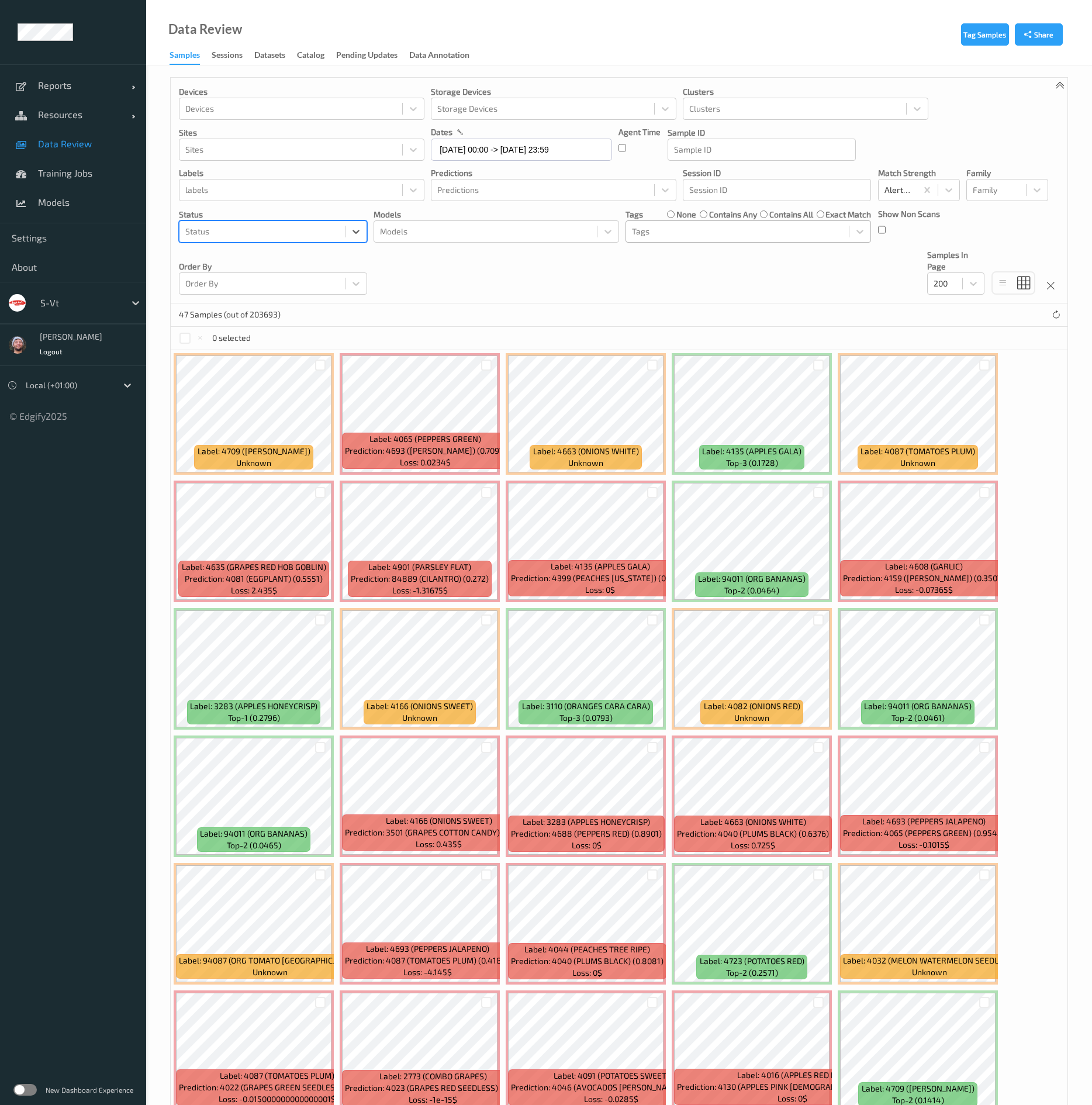
click at [298, 238] on div at bounding box center [262, 231] width 154 height 14
click at [264, 372] on div "Unknown" at bounding box center [273, 365] width 174 height 12
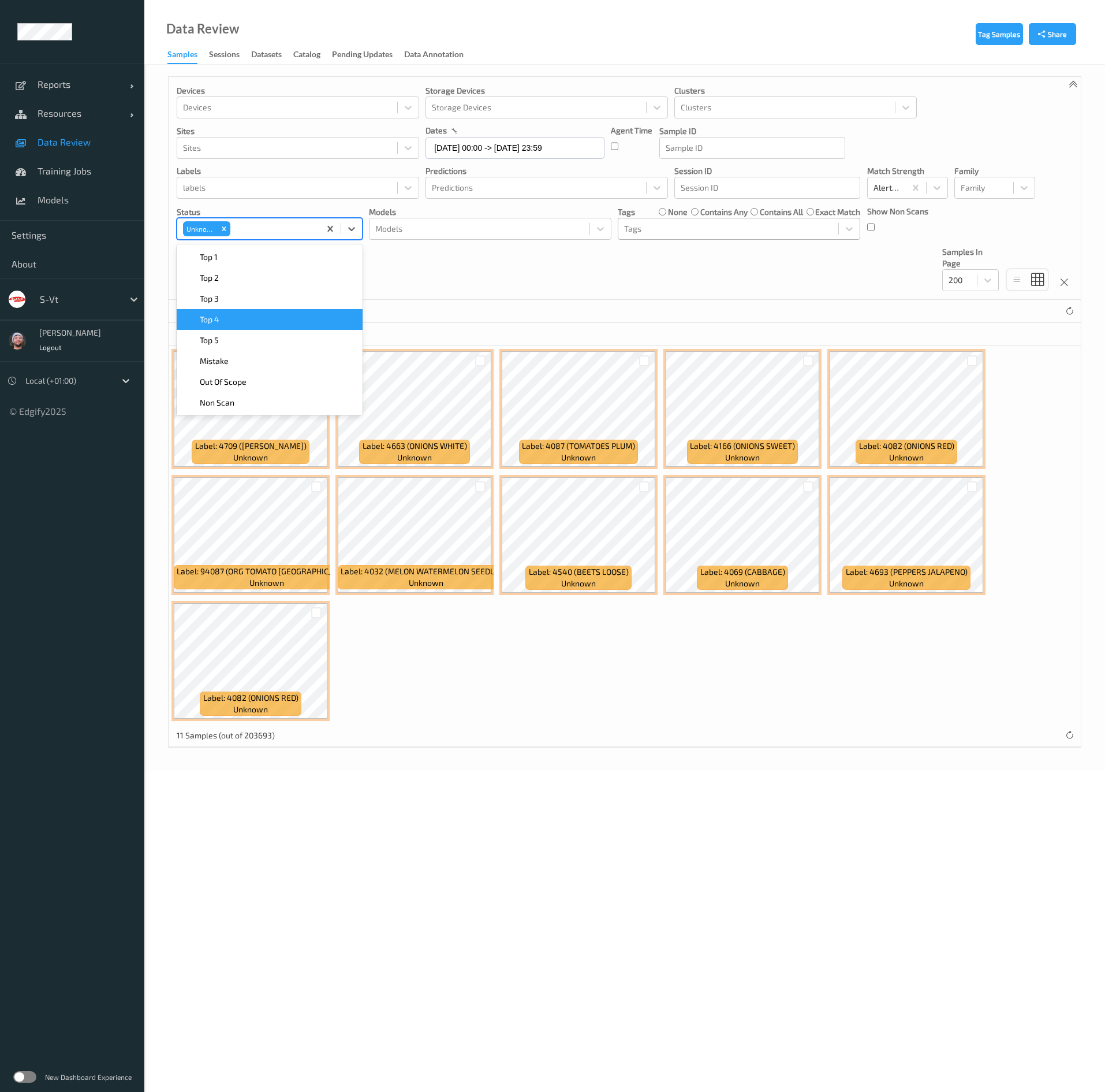
click at [429, 285] on div "Devices Devices Storage Devices Storage Devices Clusters Clusters Sites Sites d…" at bounding box center [625, 188] width 912 height 223
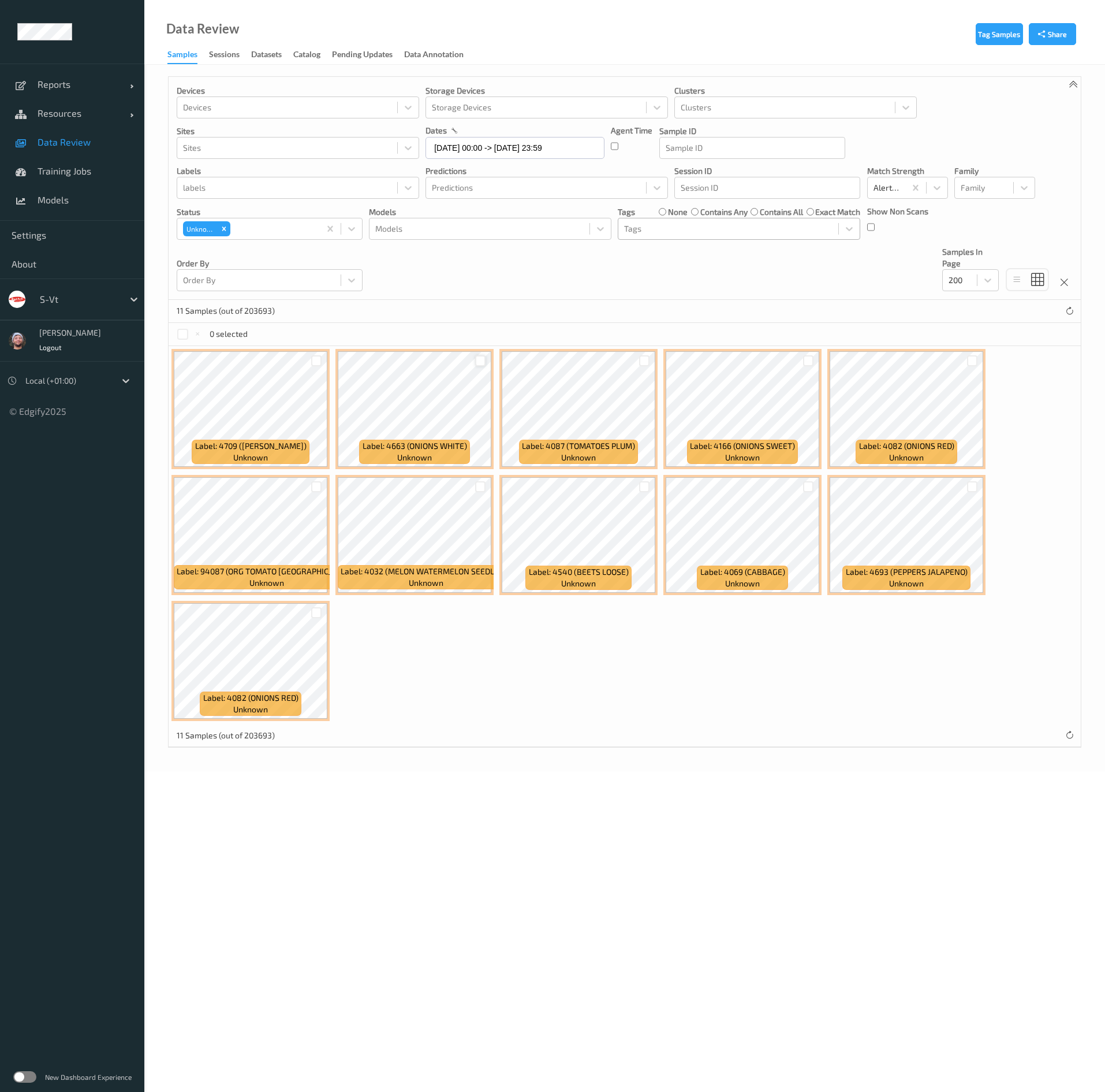
click at [478, 366] on div at bounding box center [481, 361] width 11 height 11
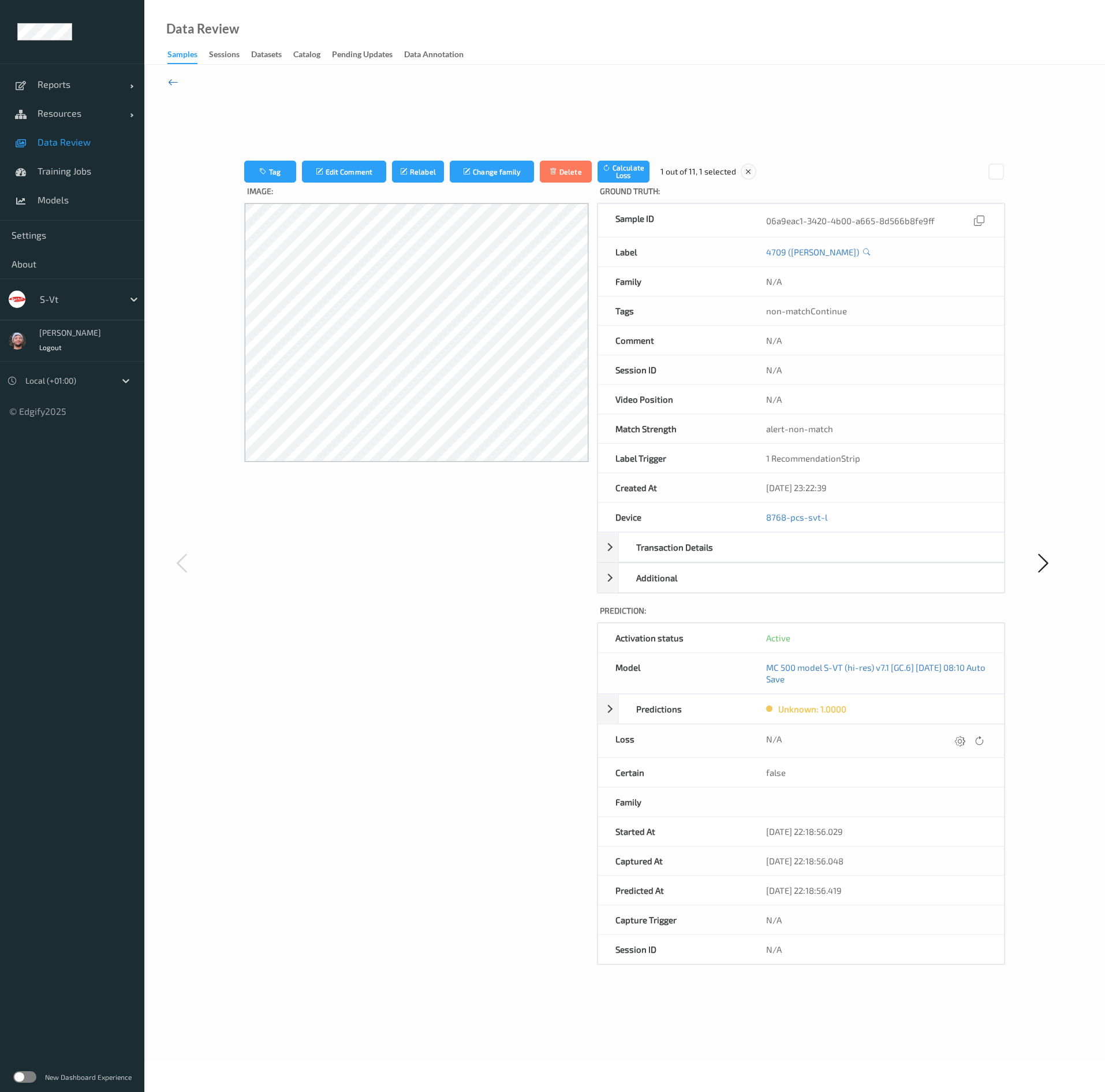
click at [175, 77] on icon at bounding box center [173, 82] width 10 height 13
click at [1003, 166] on div at bounding box center [996, 171] width 16 height 16
click at [996, 182] on label "Ground Truth :" at bounding box center [801, 192] width 408 height 20
click at [990, 167] on div at bounding box center [996, 171] width 16 height 16
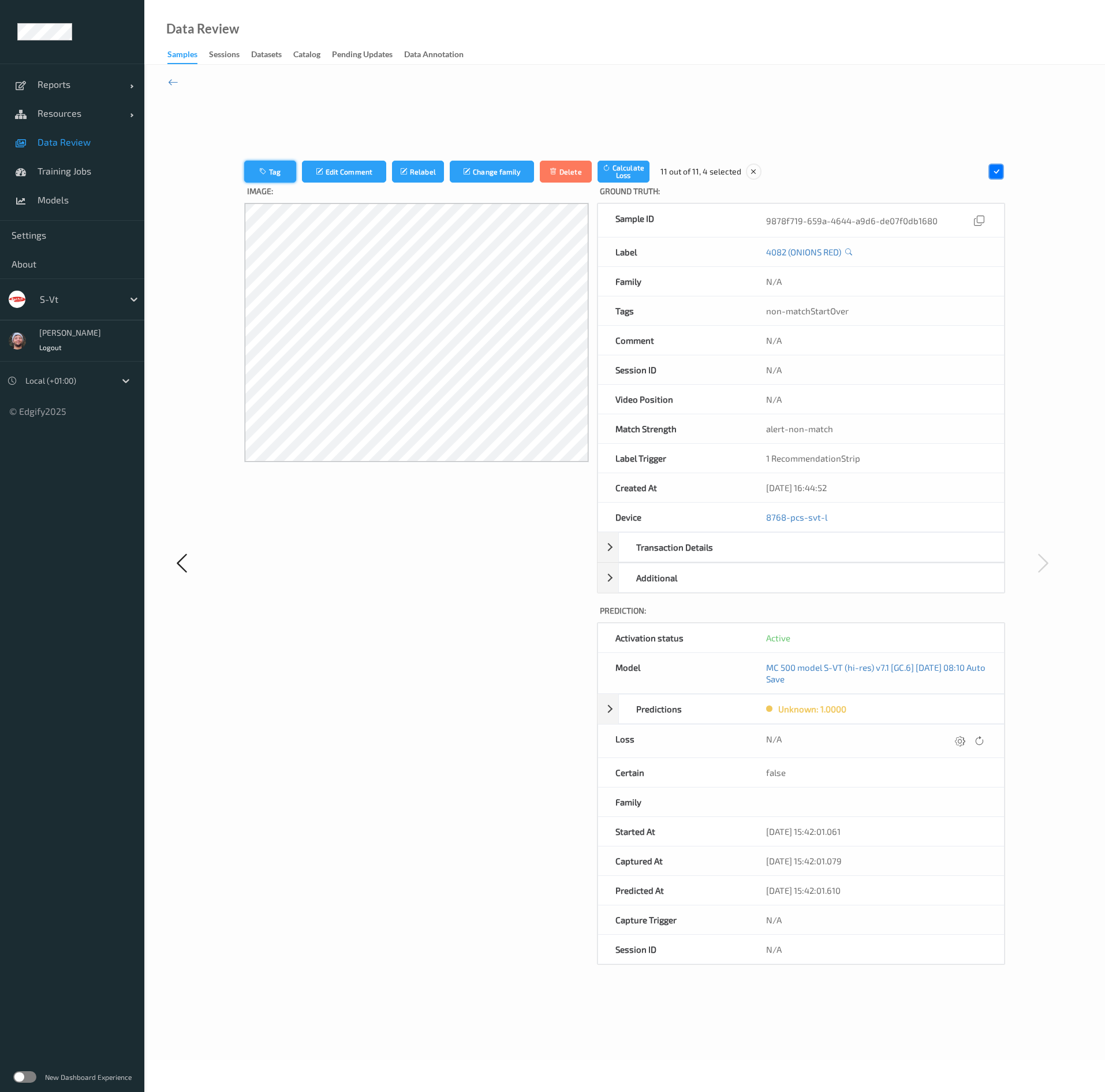
click at [275, 161] on button "Tag" at bounding box center [270, 172] width 52 height 22
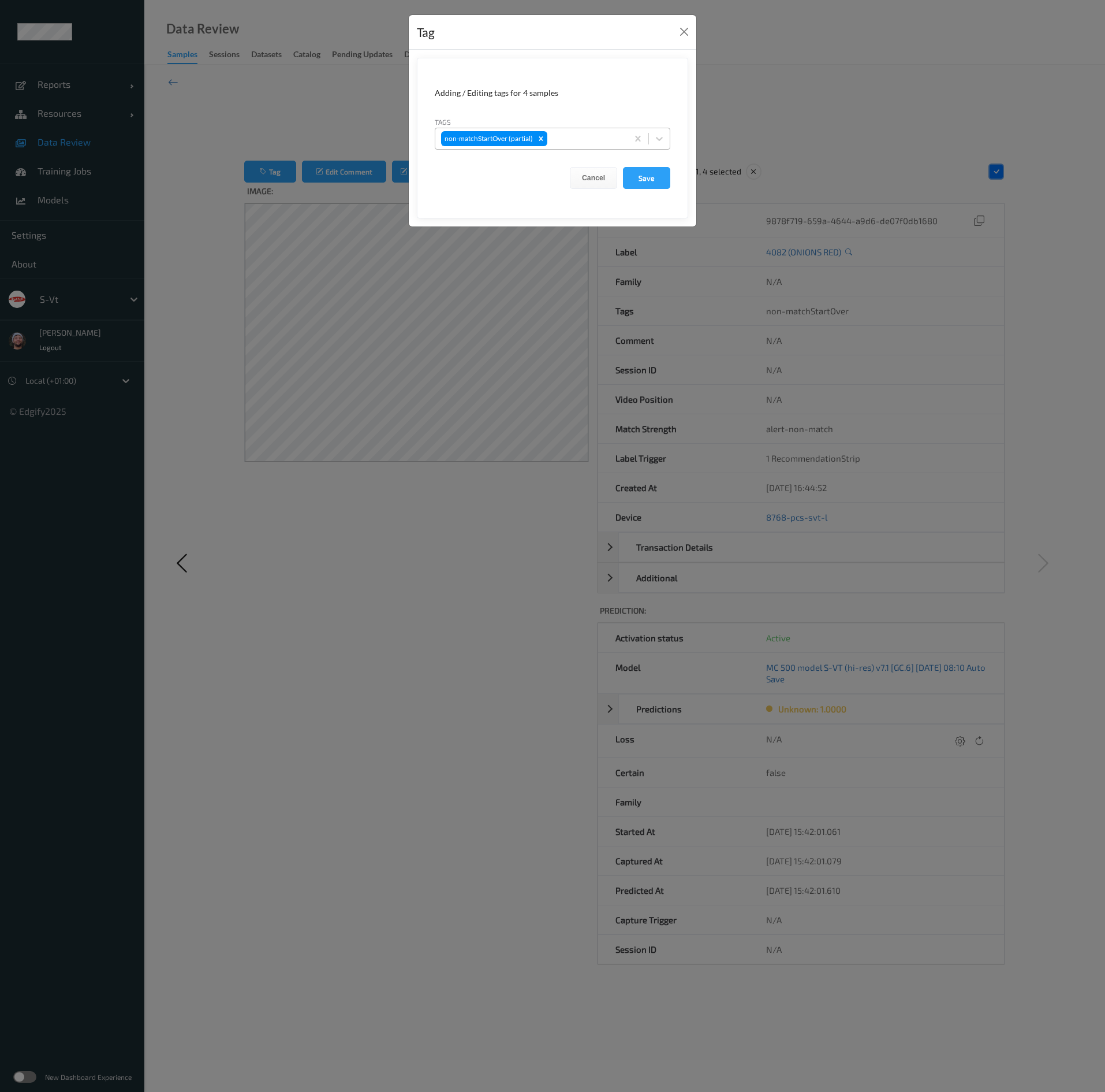
click at [587, 140] on div at bounding box center [586, 138] width 72 height 13
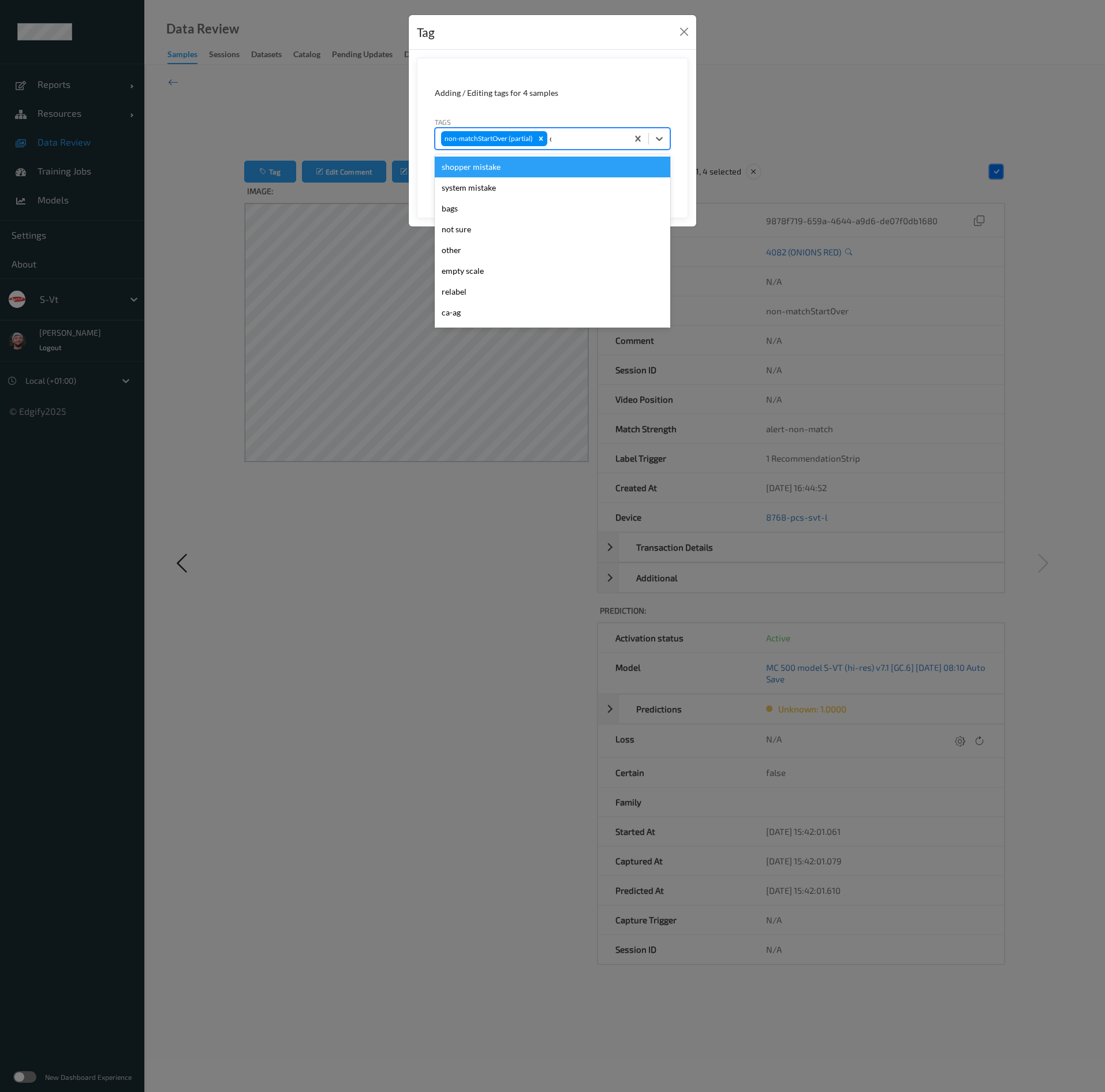
type input "ca"
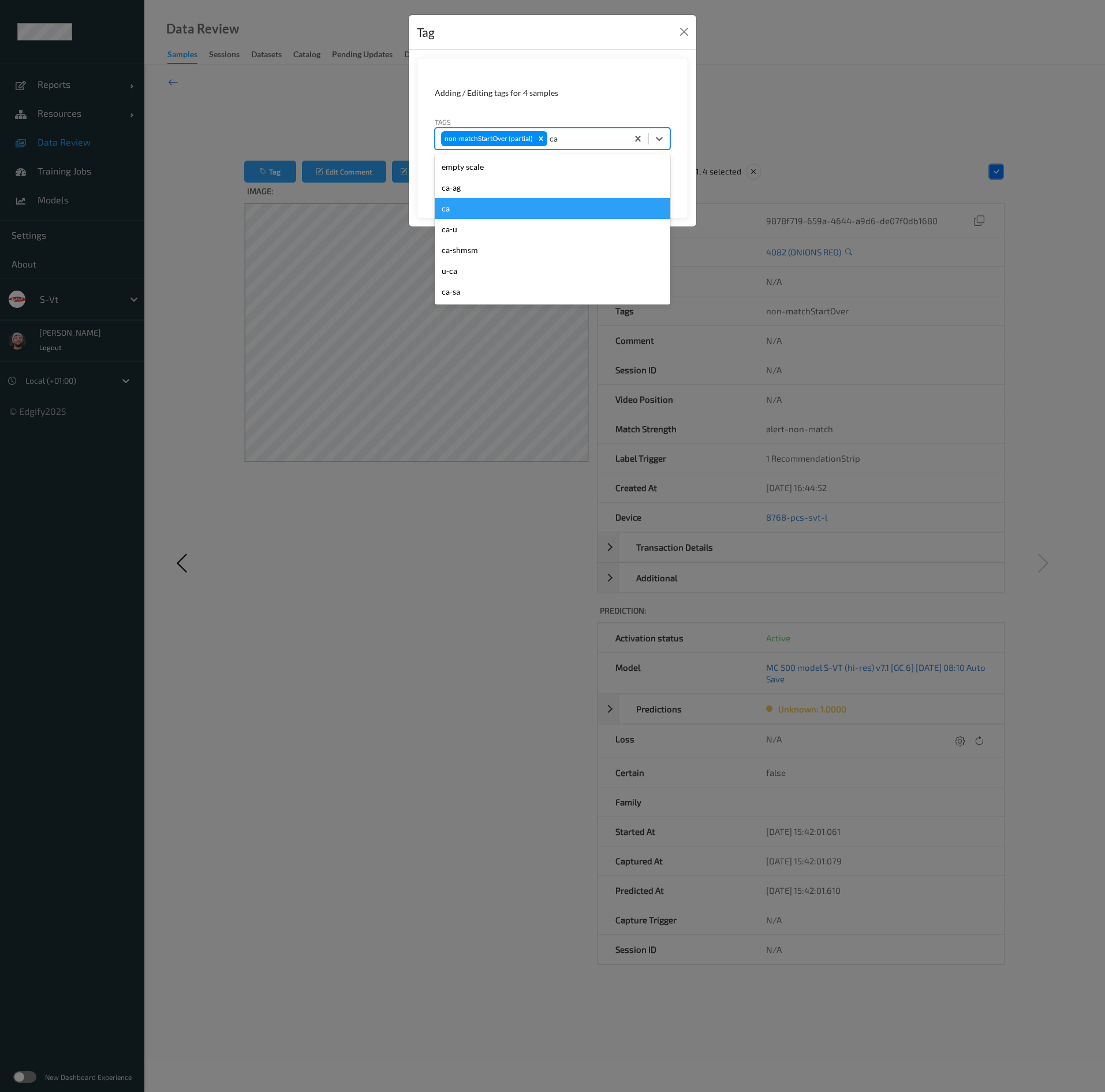
click at [533, 208] on div "ca" at bounding box center [552, 209] width 235 height 21
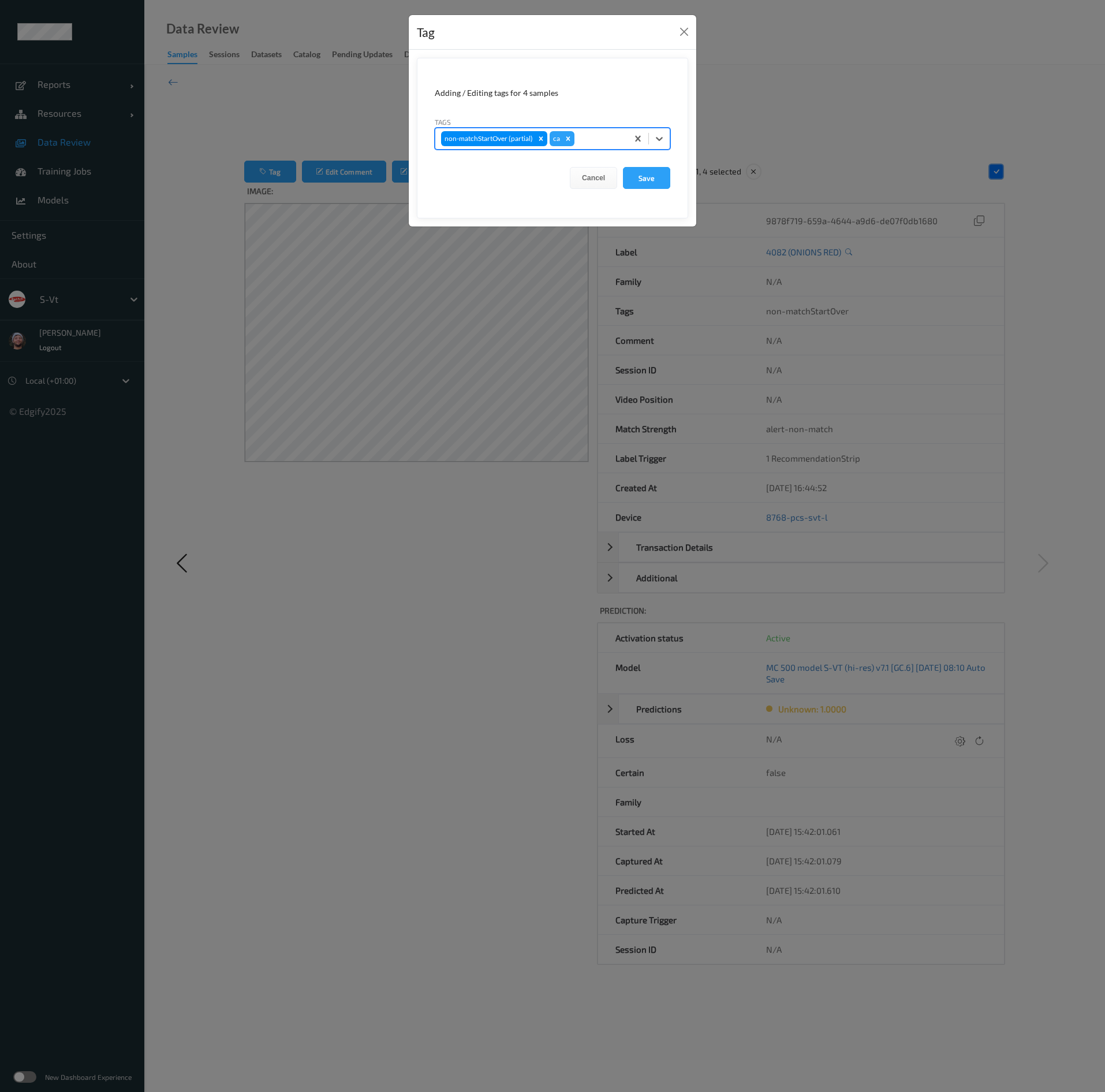
type input "s"
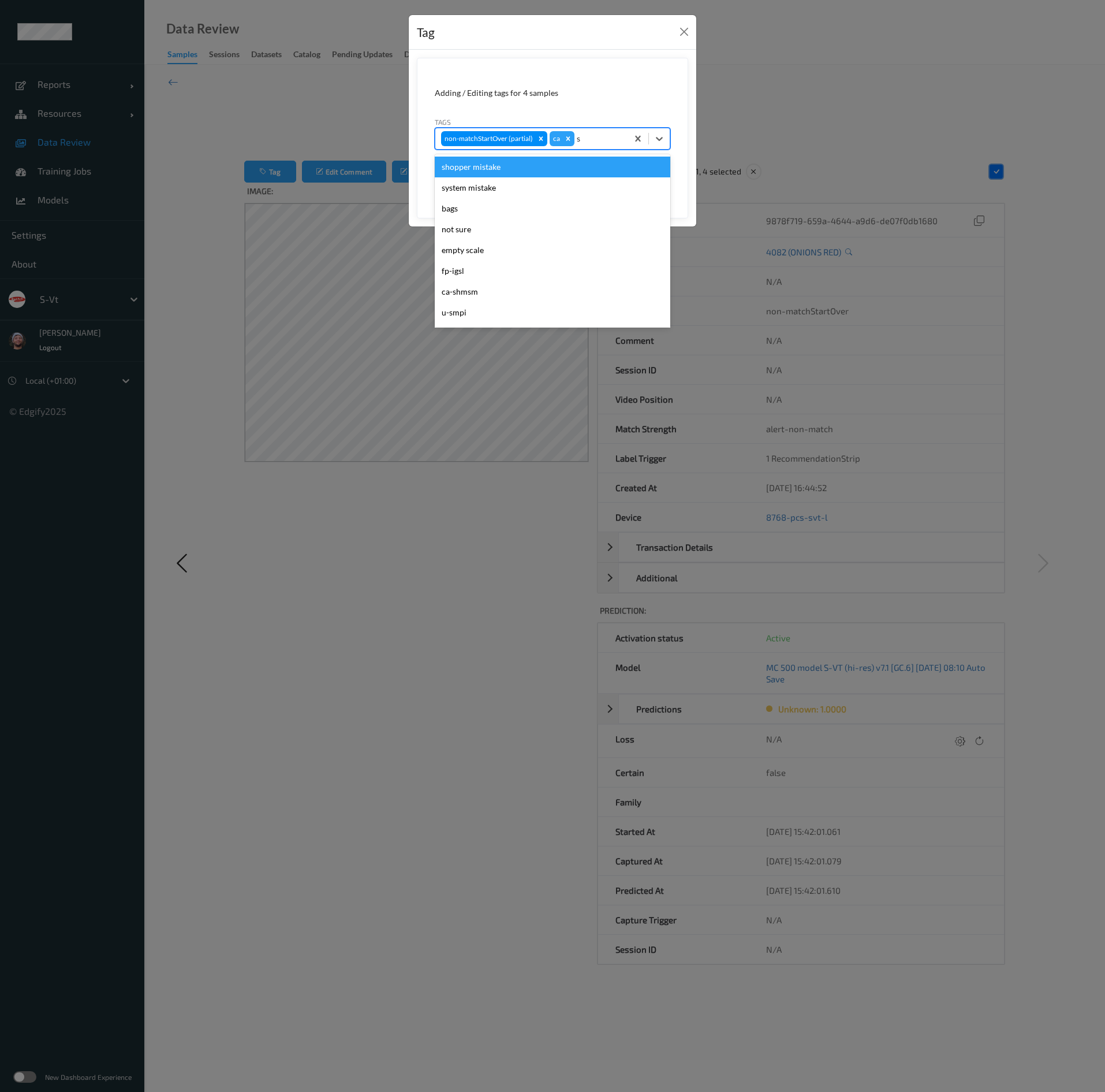
click at [533, 167] on div "shopper mistake" at bounding box center [552, 167] width 235 height 21
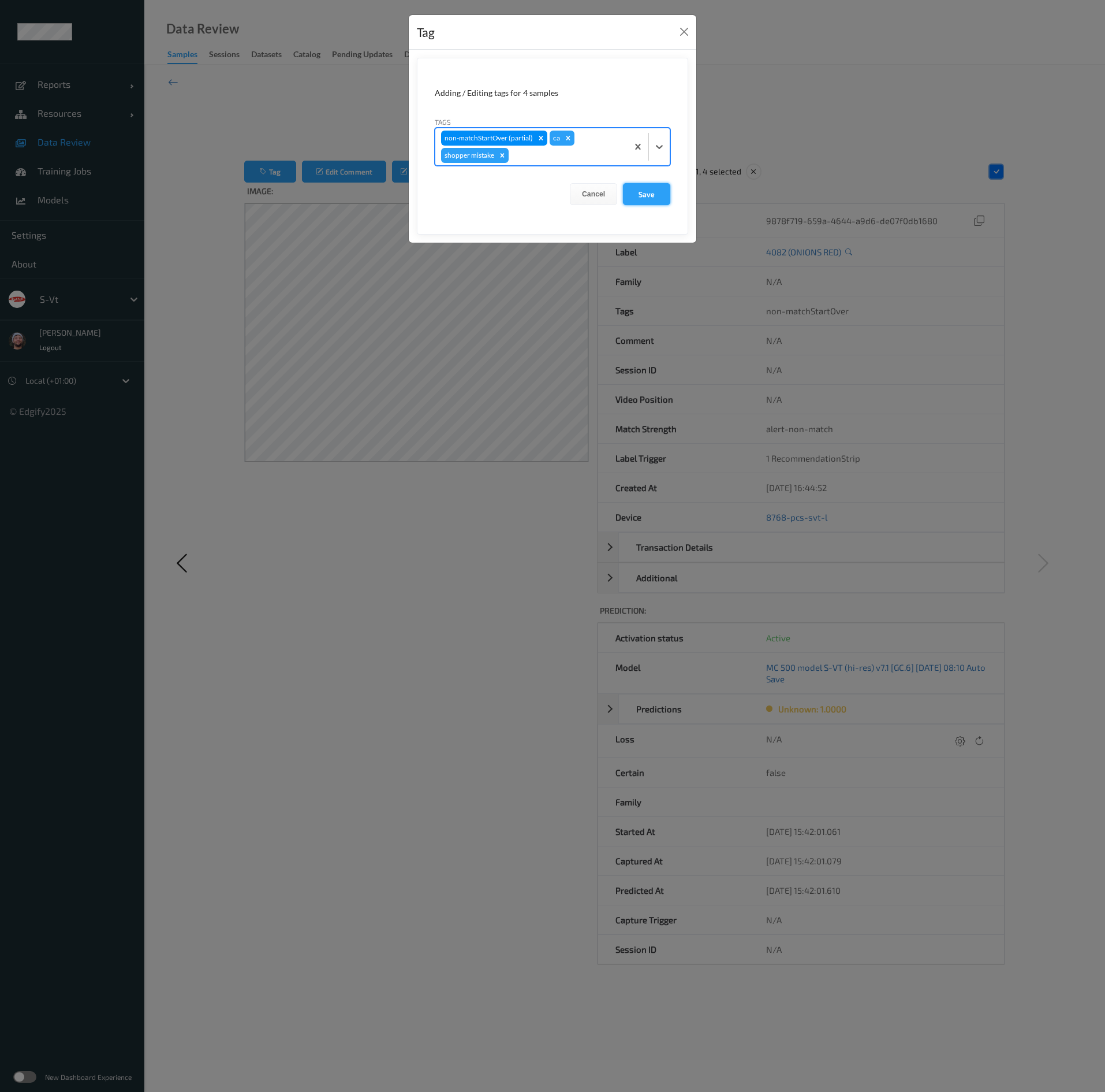
click at [655, 188] on button "Save" at bounding box center [647, 194] width 48 height 22
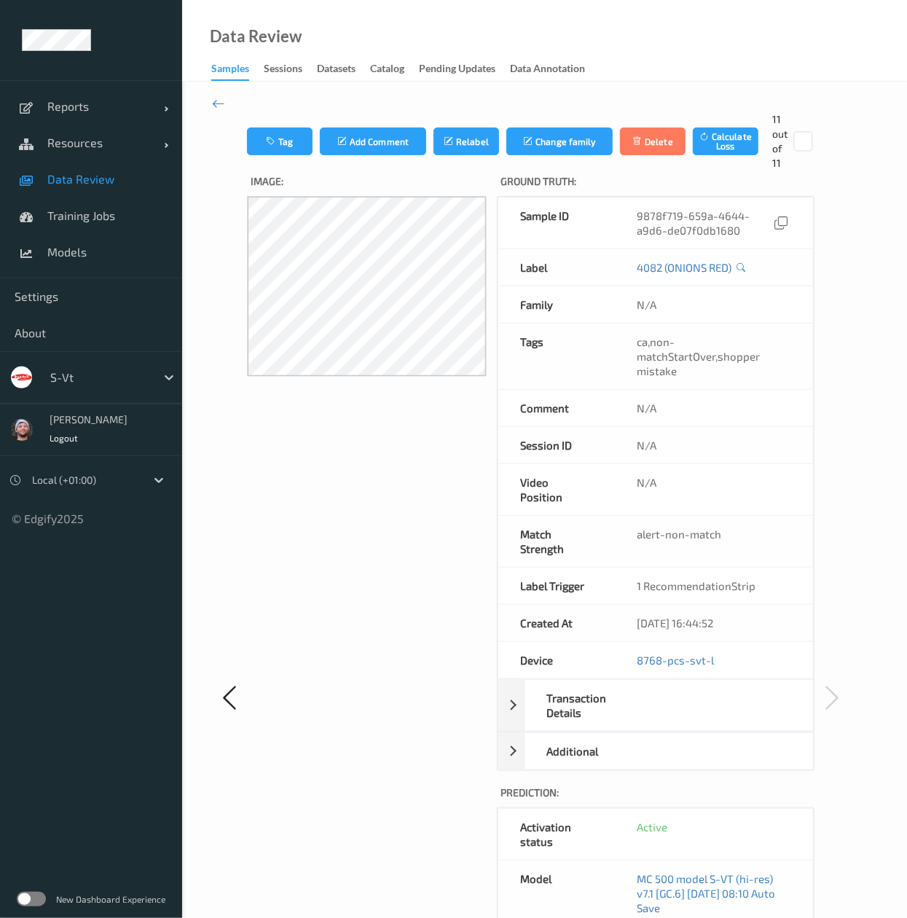
click at [64, 188] on link "Data Review" at bounding box center [91, 179] width 182 height 36
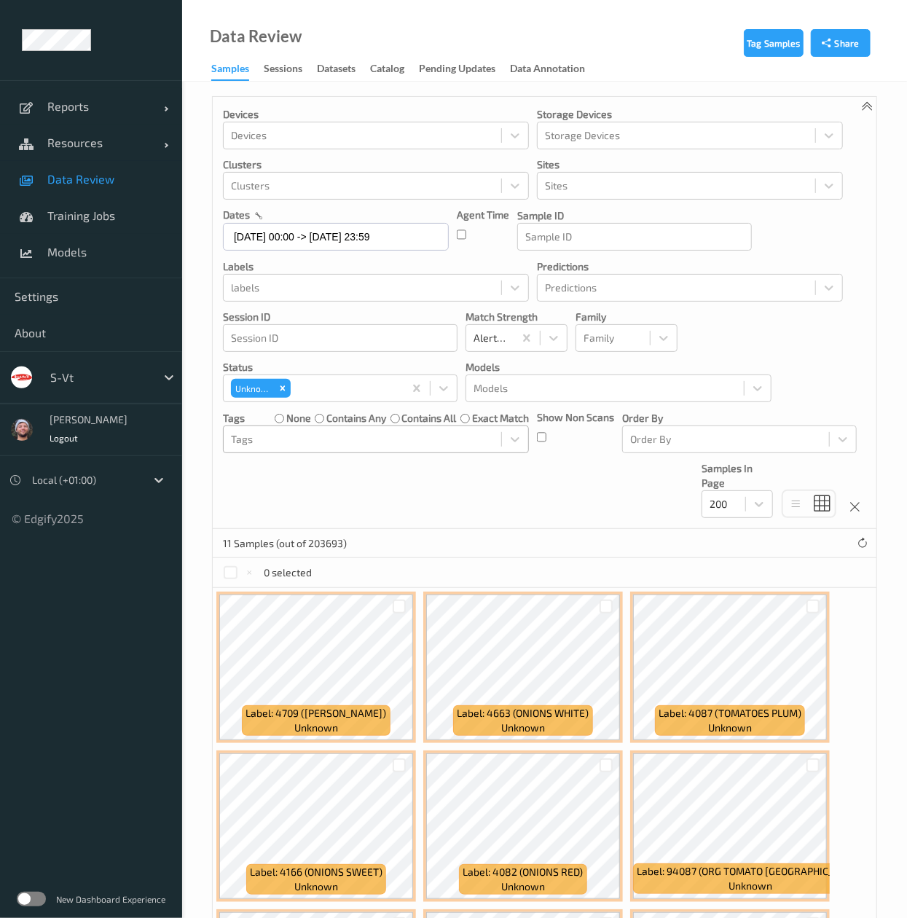
click at [356, 448] on div at bounding box center [362, 439] width 263 height 17
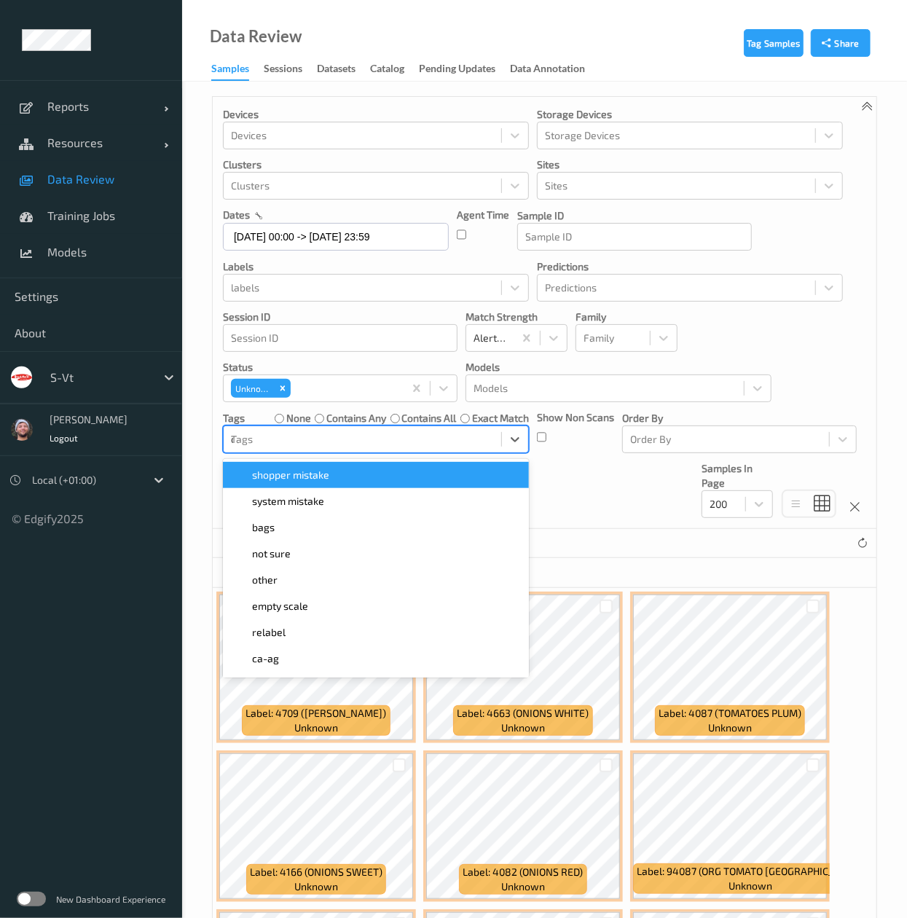
type input "ca"
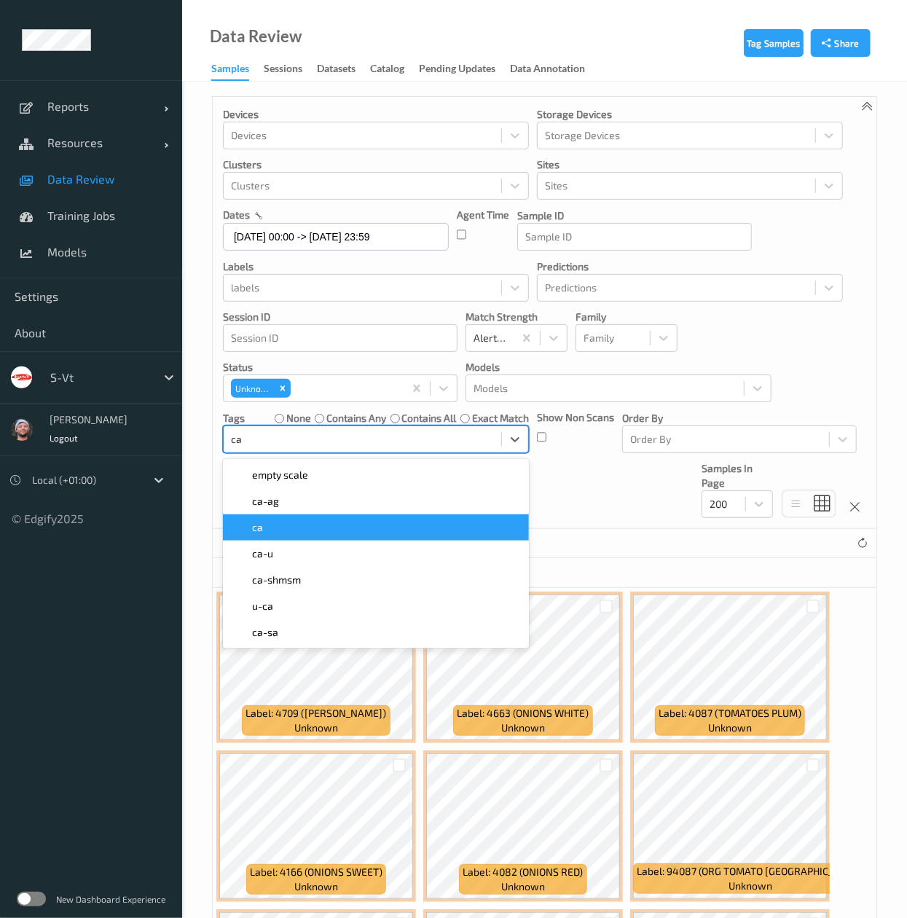
click at [302, 530] on div "ca" at bounding box center [376, 527] width 289 height 15
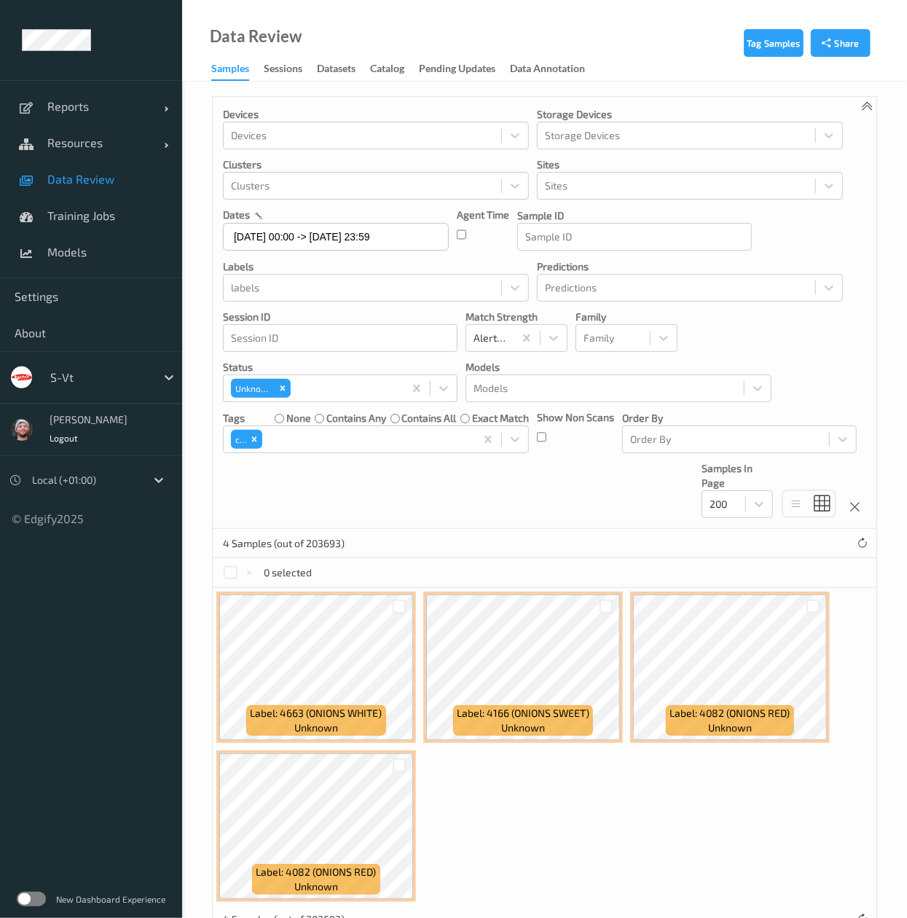
click at [589, 480] on div "Devices Devices Storage Devices Storage Devices Clusters Clusters Sites Sites d…" at bounding box center [545, 313] width 664 height 432
click at [234, 573] on div at bounding box center [231, 573] width 14 height 14
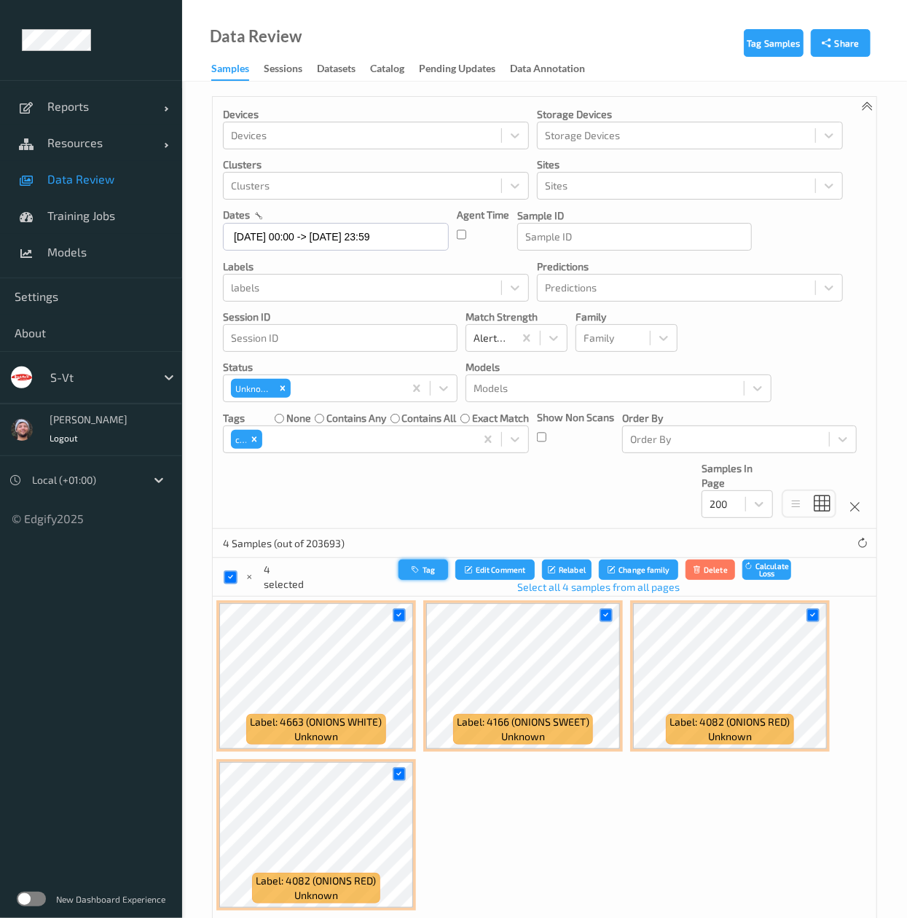
click at [404, 579] on button "Tag" at bounding box center [424, 570] width 50 height 21
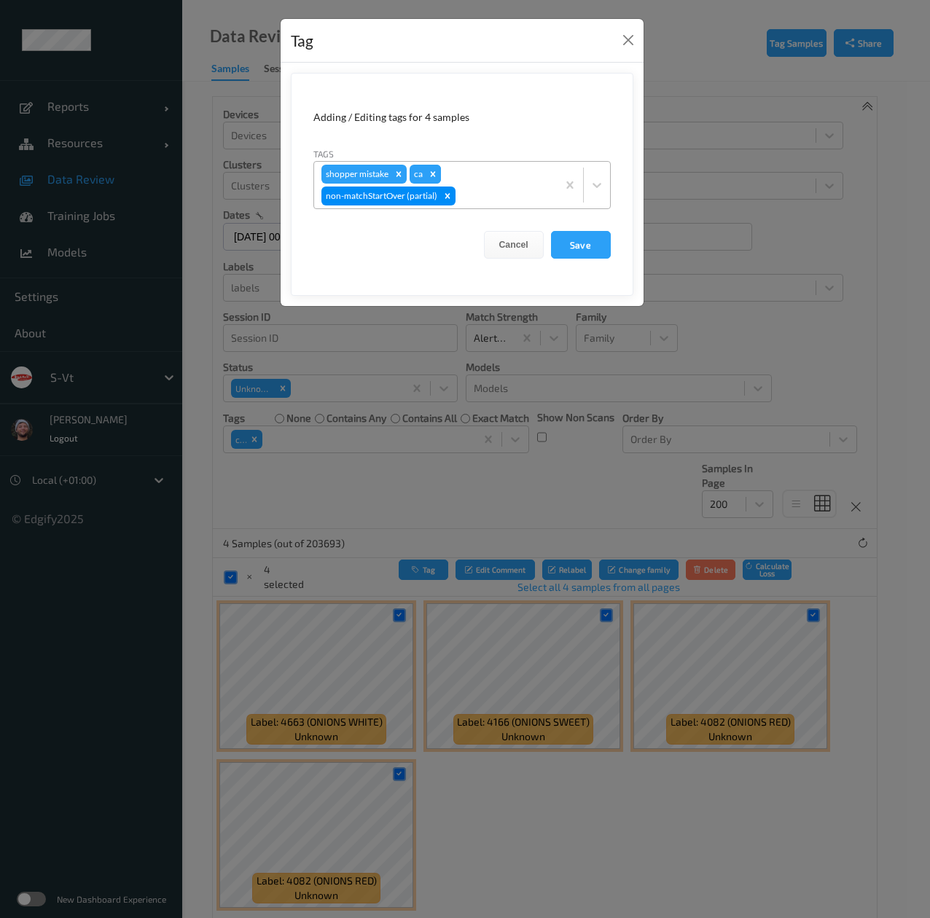
click at [434, 176] on icon "Remove ca" at bounding box center [432, 173] width 5 height 5
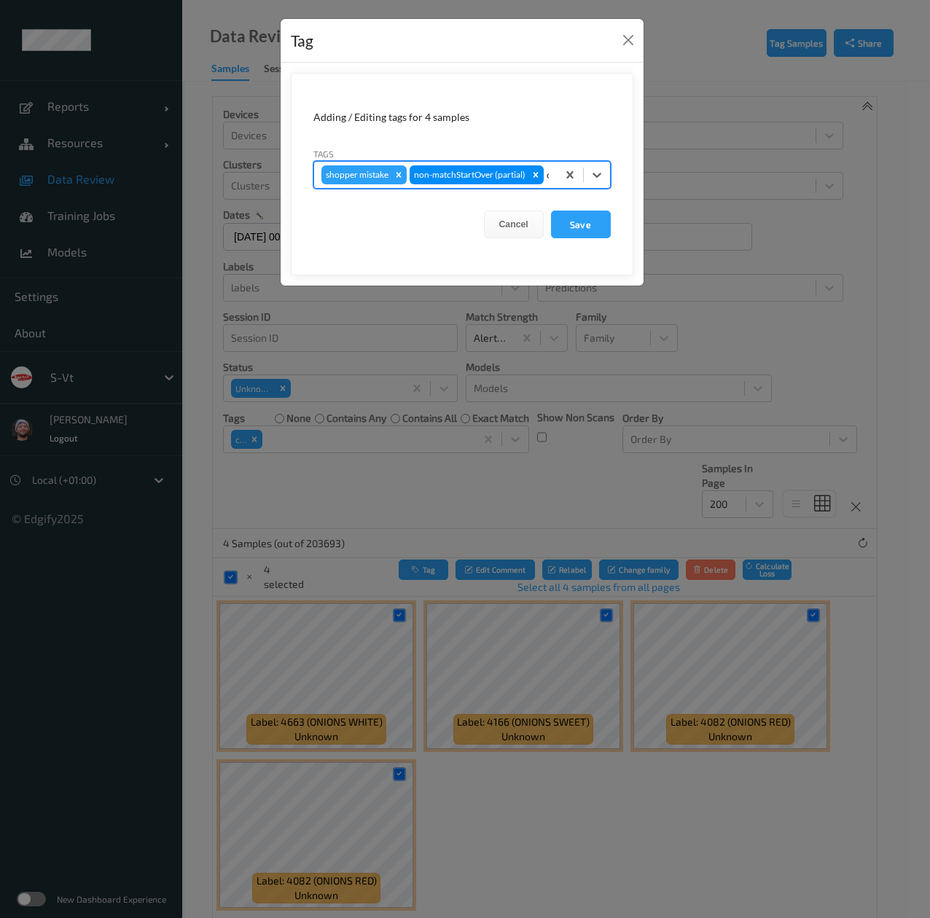
type input "ca"
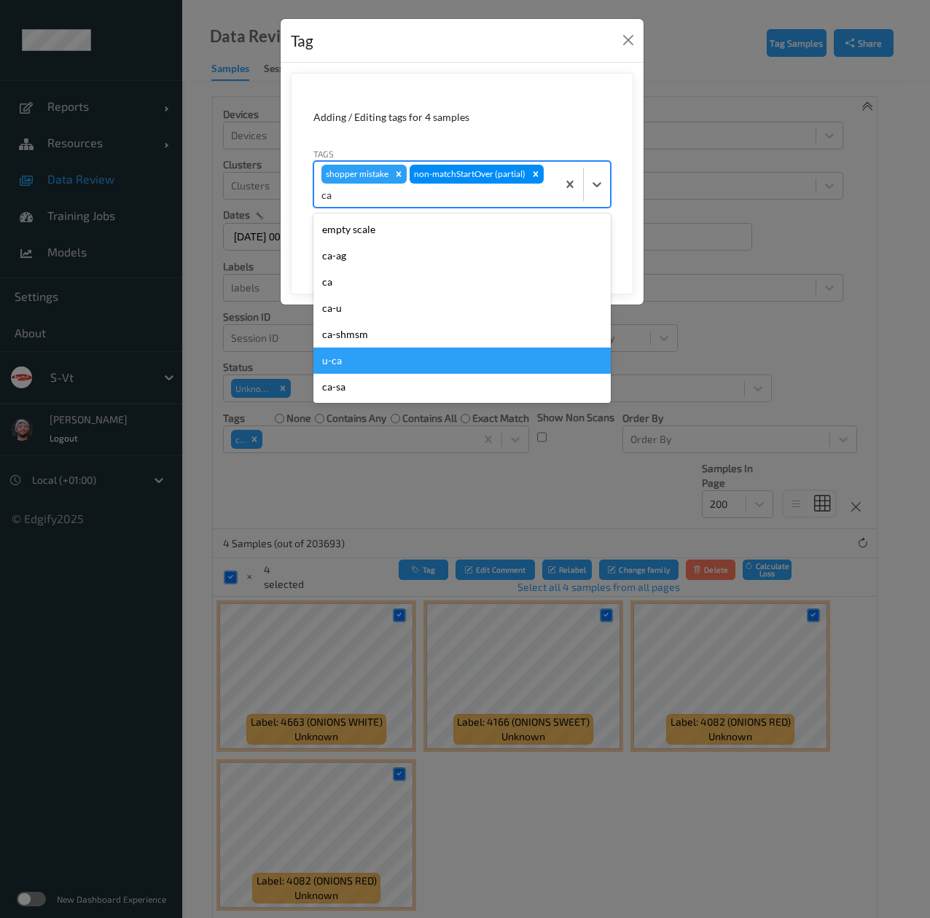
click at [353, 351] on div "u-ca" at bounding box center [461, 361] width 297 height 26
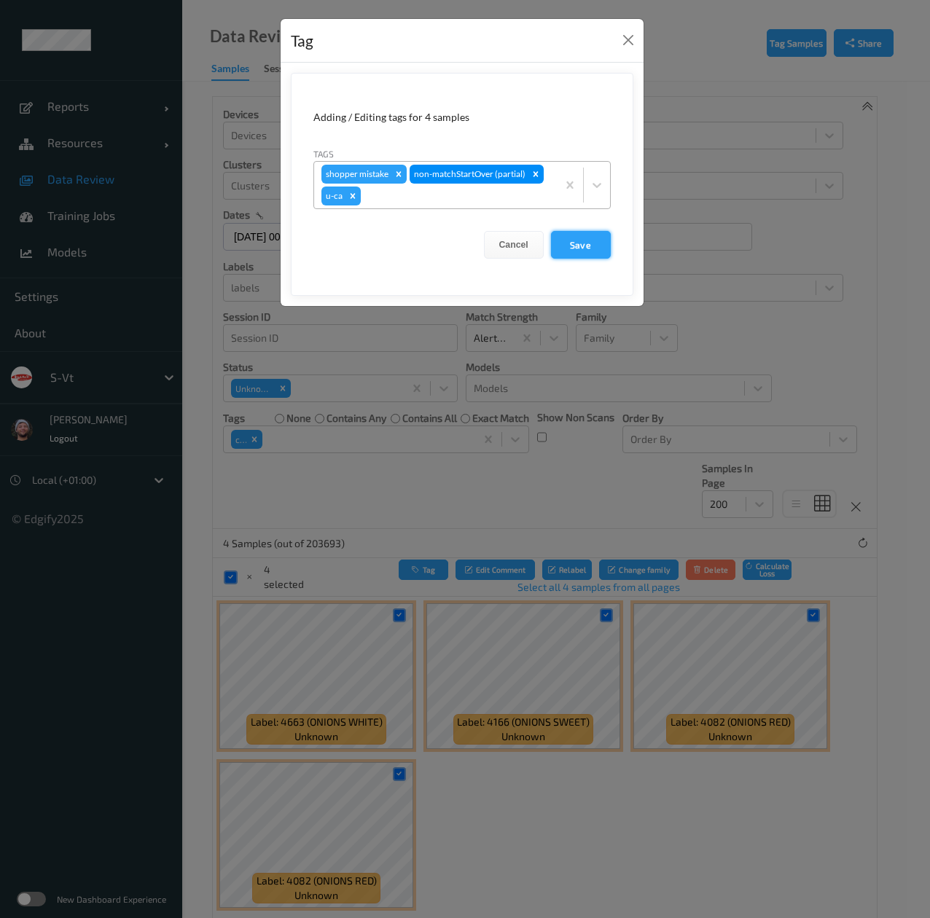
click at [594, 245] on button "Save" at bounding box center [581, 245] width 60 height 28
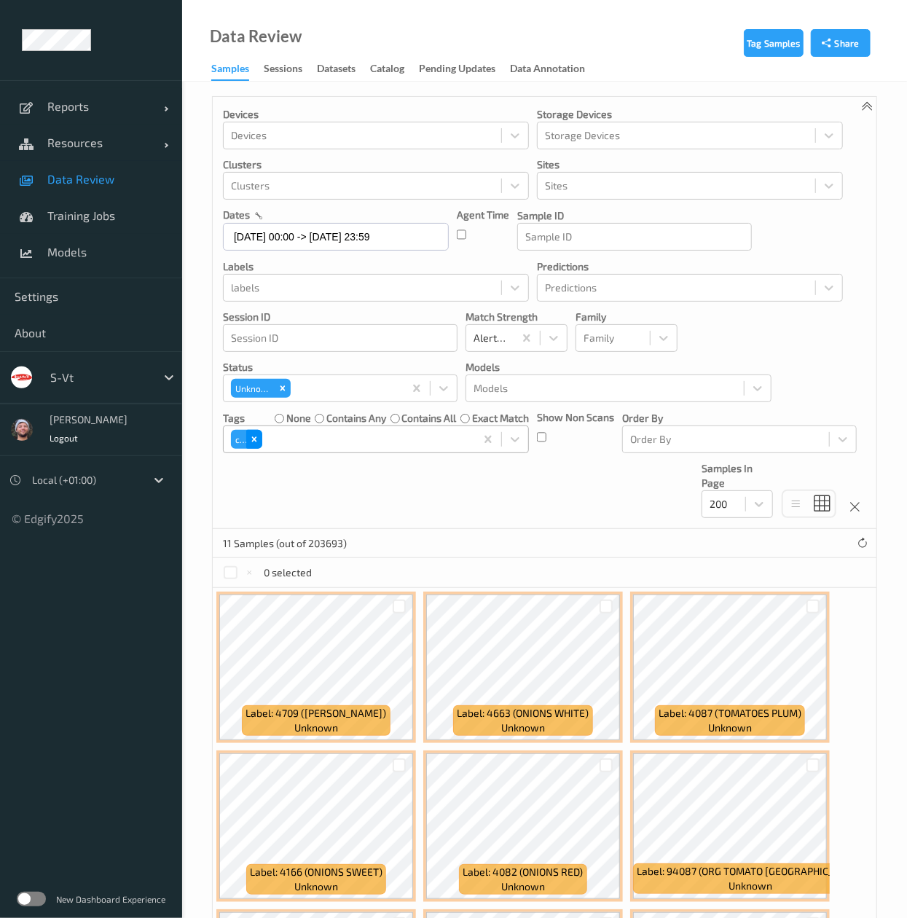
click at [248, 442] on div "Remove ca" at bounding box center [254, 439] width 16 height 19
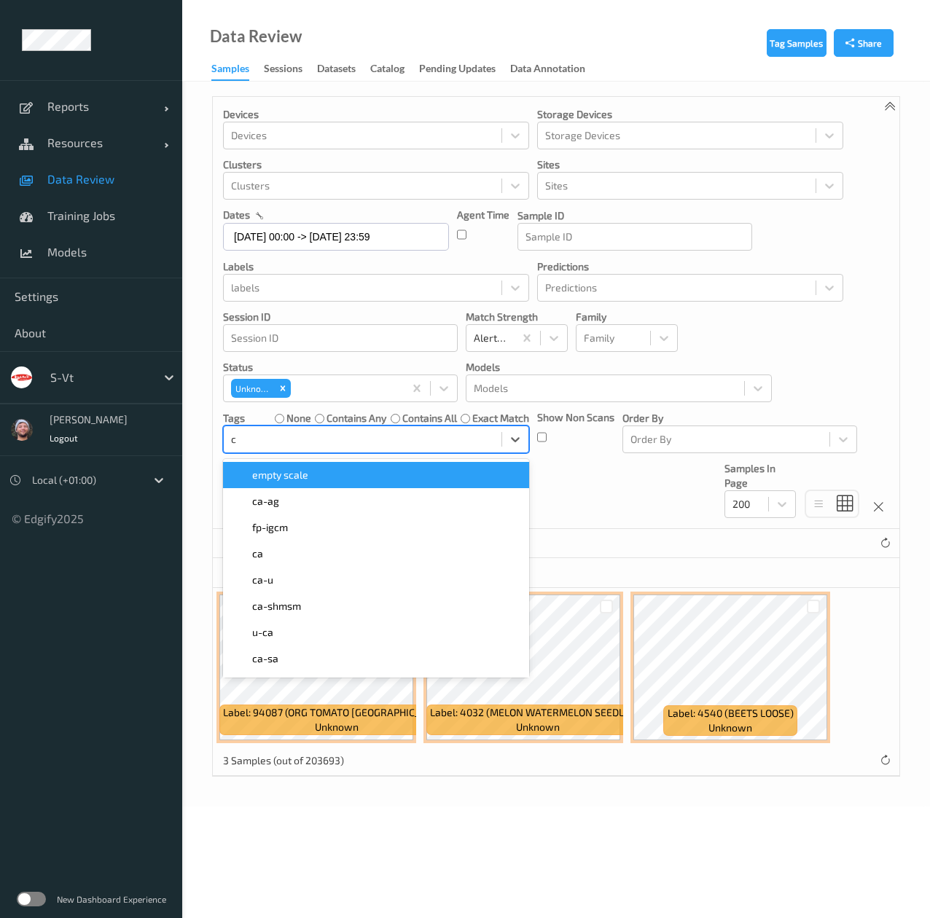
type input "ca"
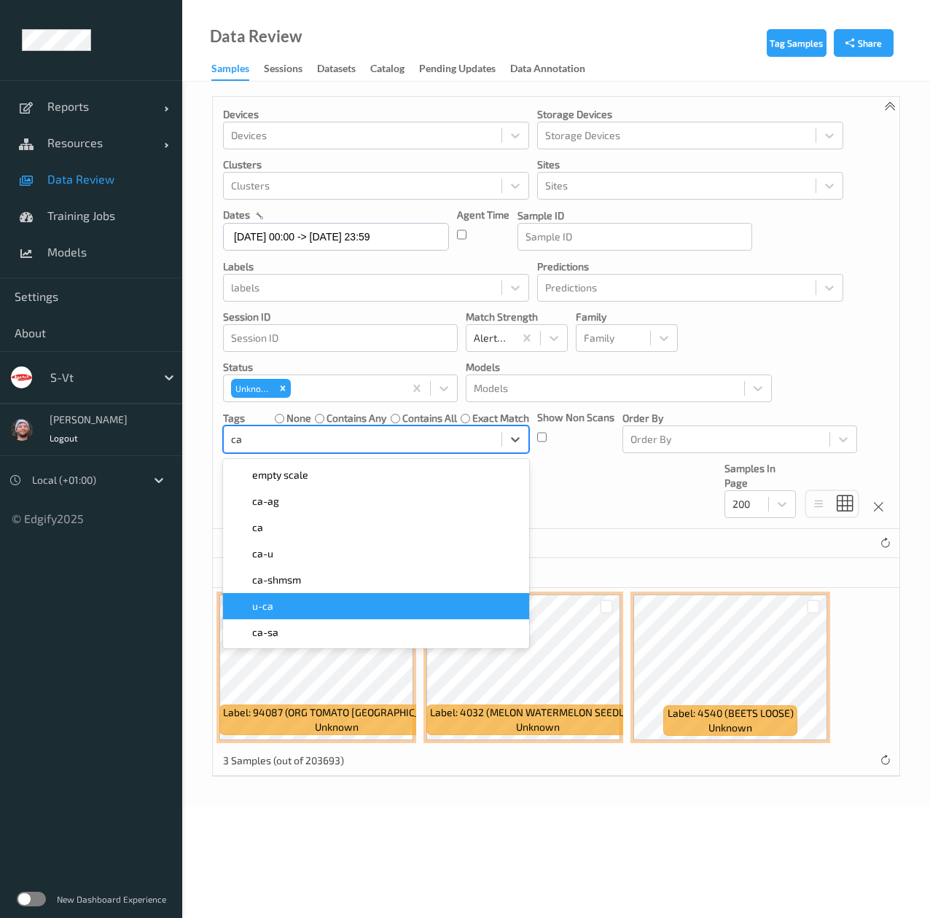
click at [286, 603] on div "u-ca" at bounding box center [376, 606] width 289 height 15
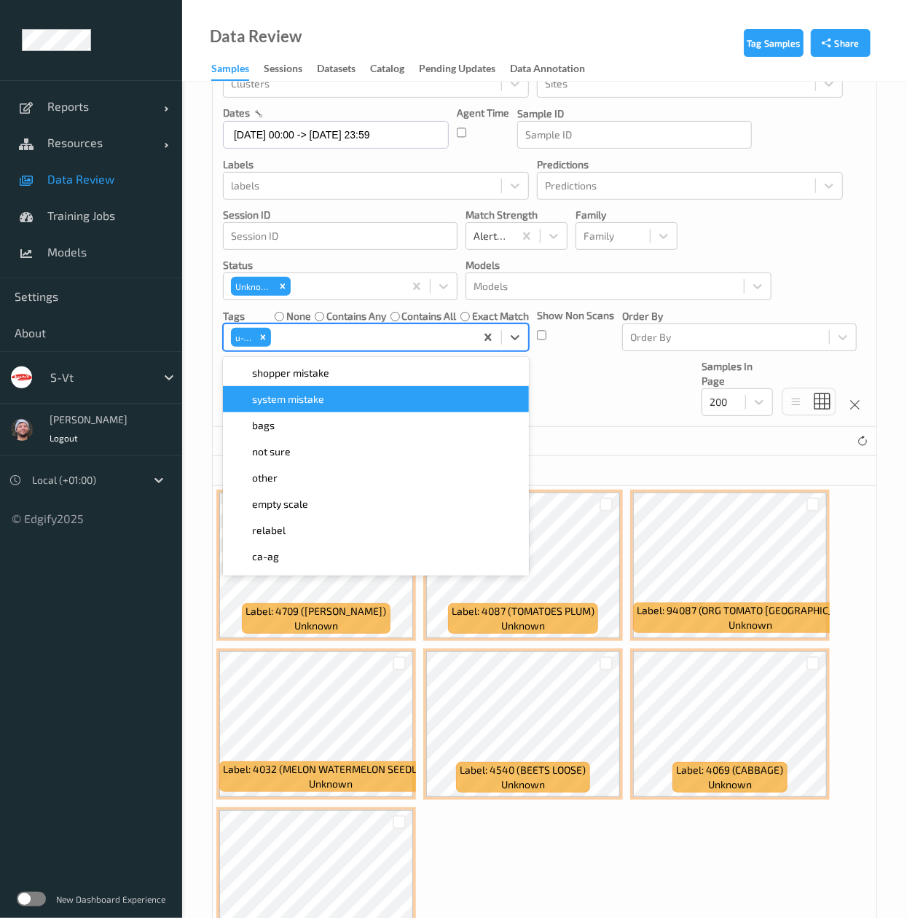
scroll to position [211, 0]
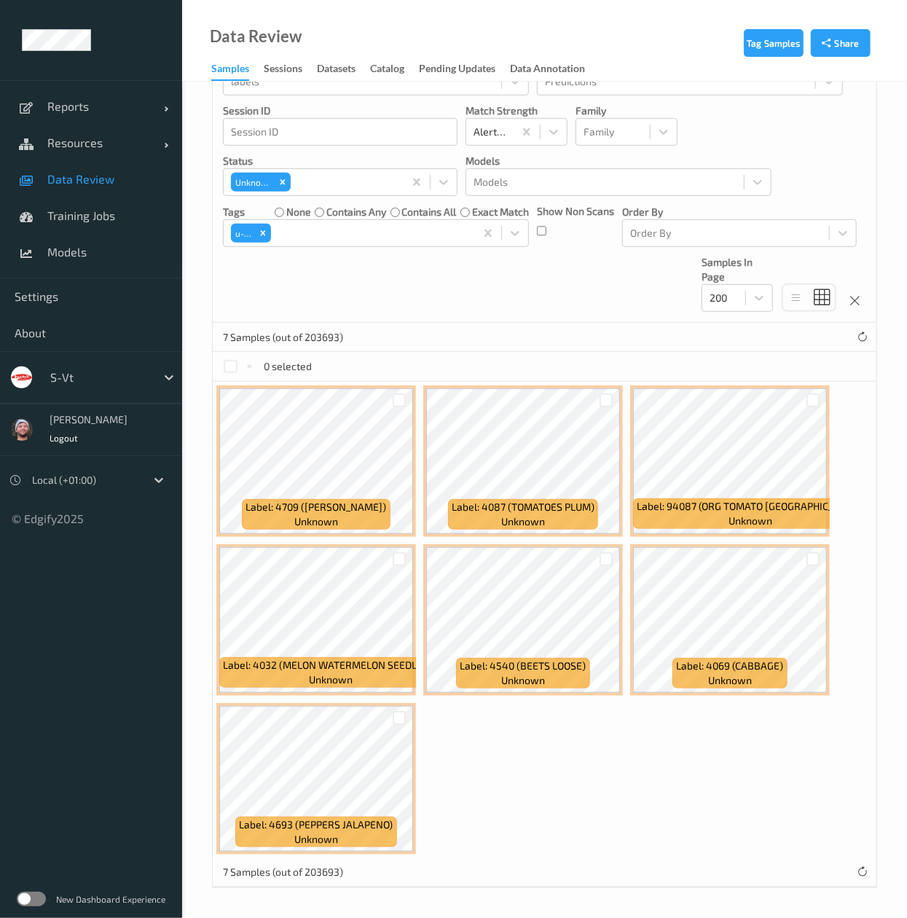
click at [608, 294] on div "Devices Devices Storage Devices Storage Devices Clusters Clusters Sites Sites d…" at bounding box center [545, 107] width 664 height 432
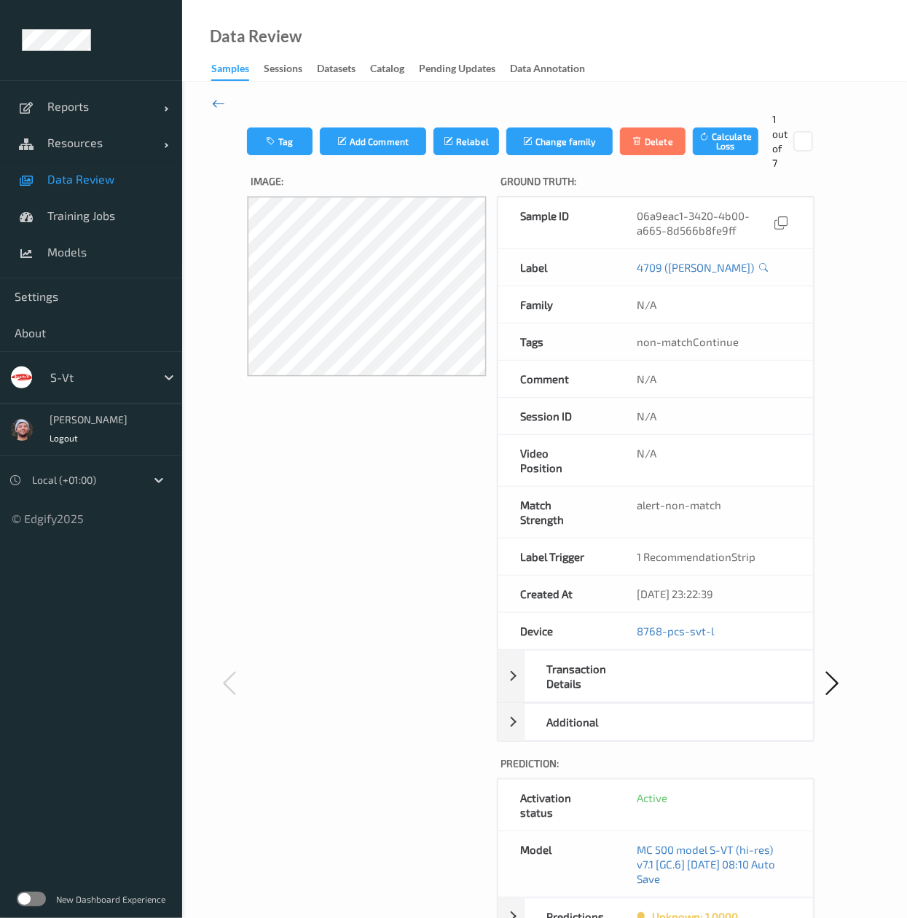
click at [220, 102] on icon at bounding box center [218, 103] width 13 height 16
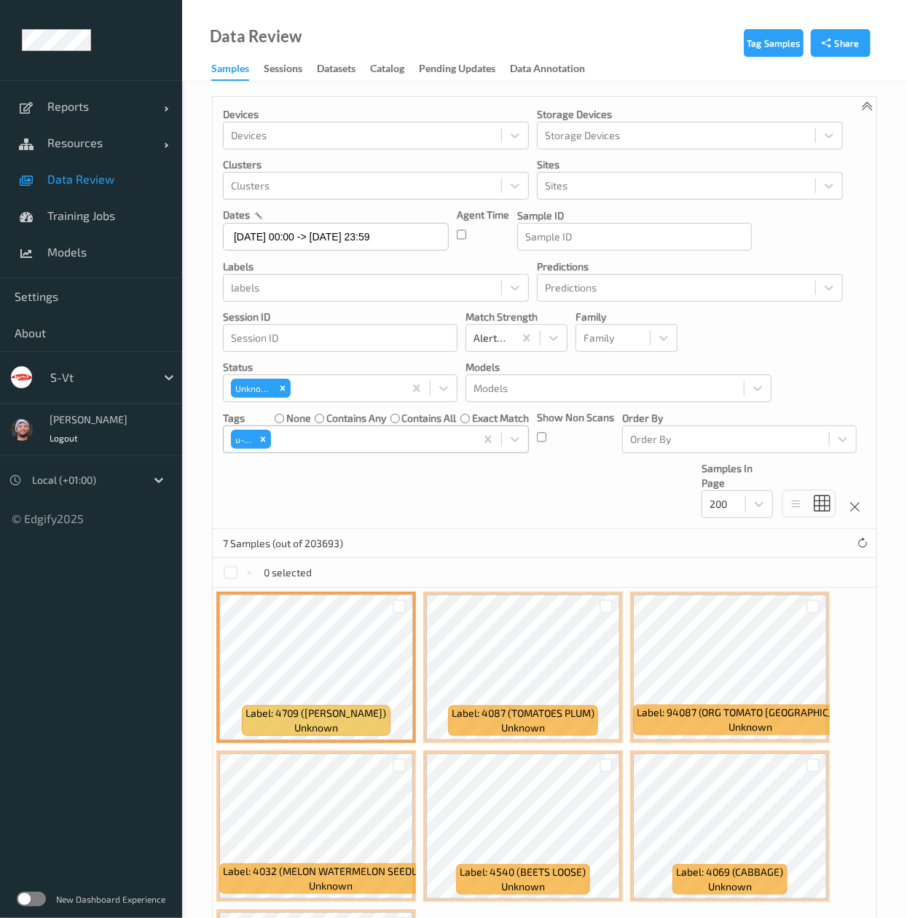
click at [337, 441] on div at bounding box center [371, 439] width 194 height 17
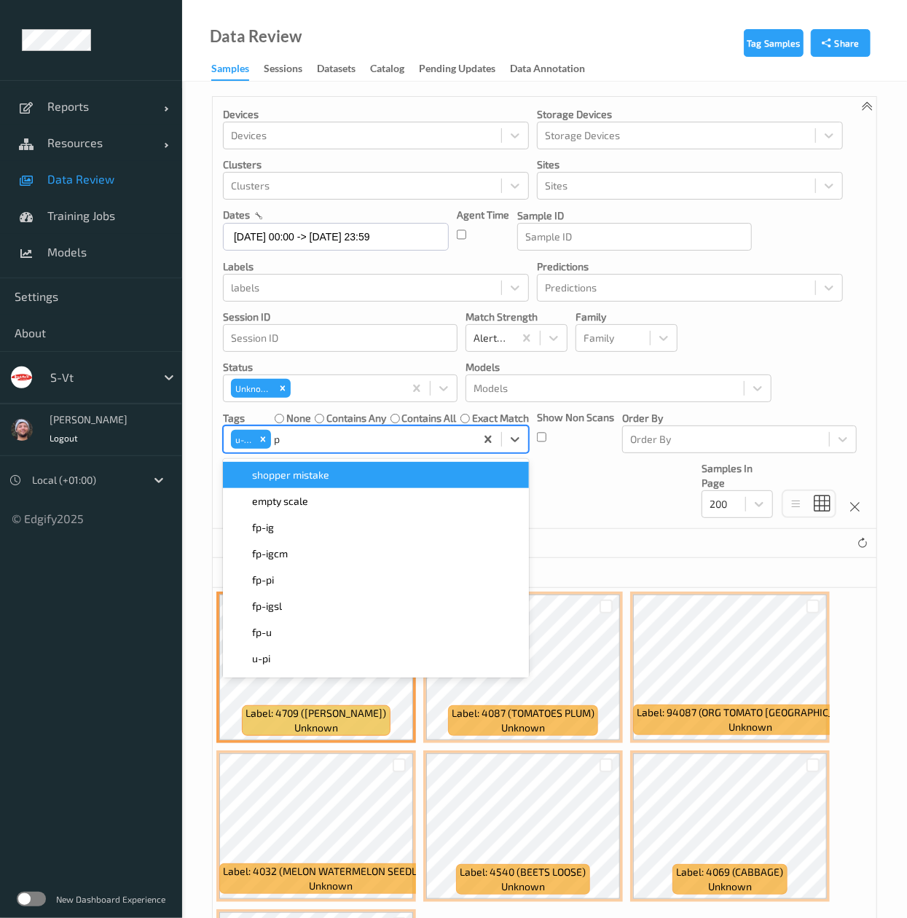
type input "pi"
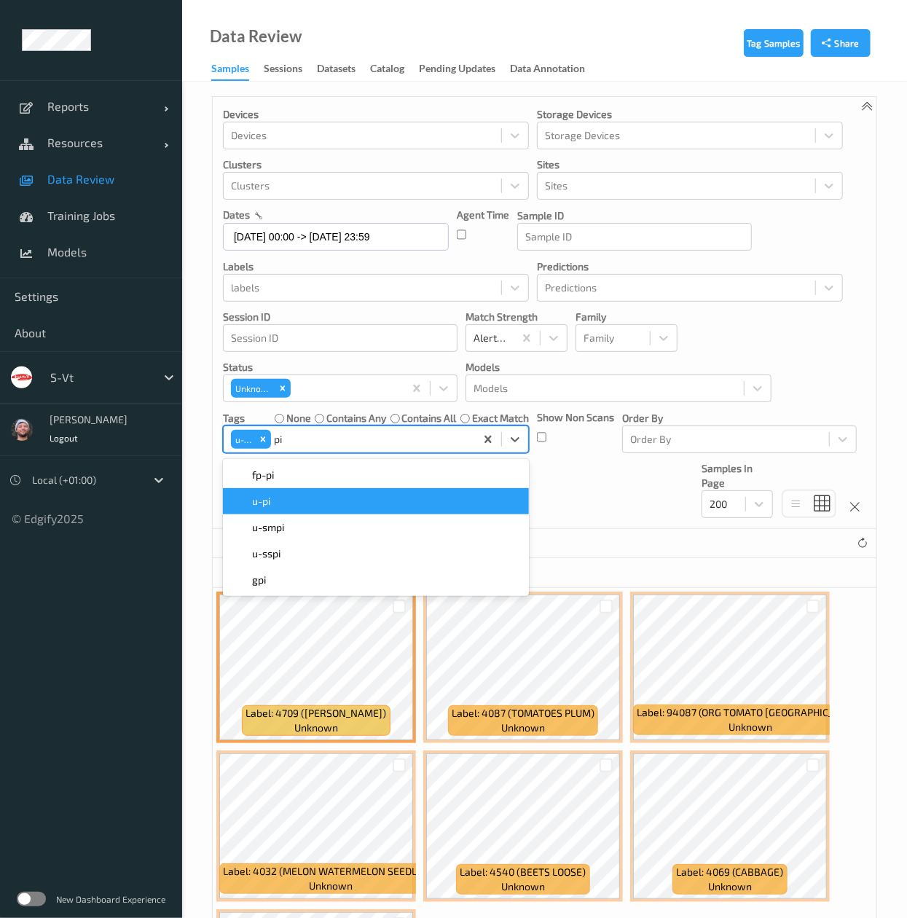
click at [347, 506] on div "u-pi" at bounding box center [376, 501] width 289 height 15
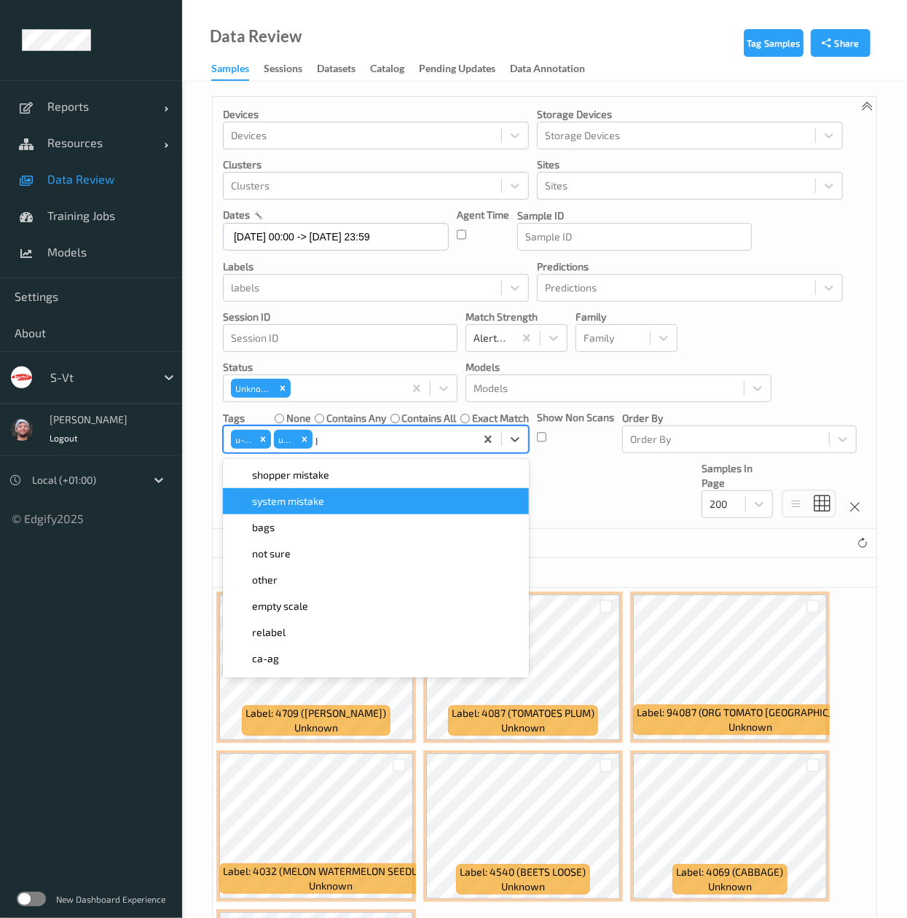
type input "gi"
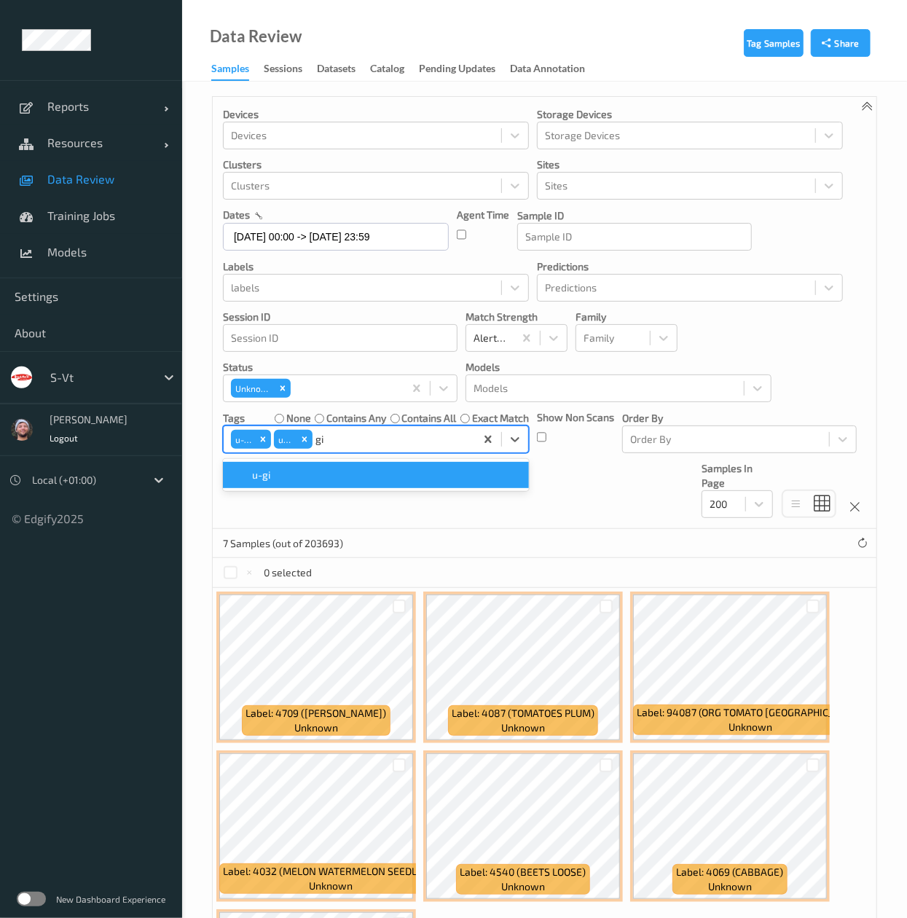
click at [315, 487] on div "u-gi" at bounding box center [376, 475] width 306 height 26
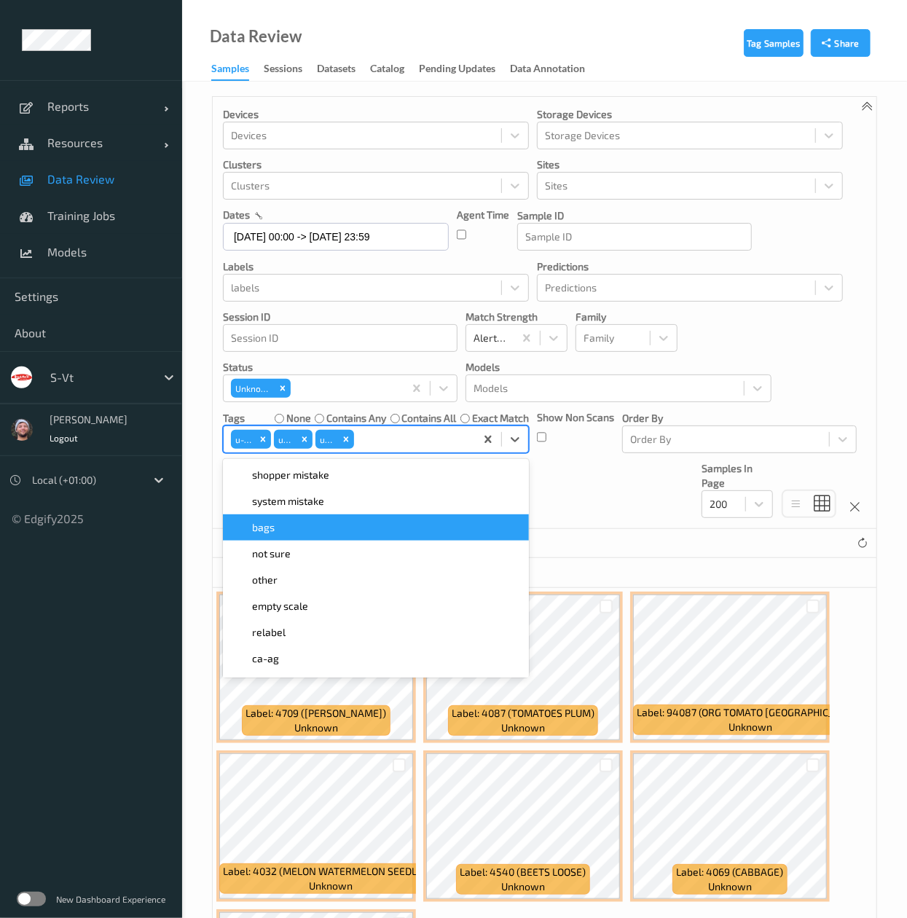
click at [581, 526] on div "Devices Devices Storage Devices Storage Devices Clusters Clusters Sites Sites d…" at bounding box center [545, 313] width 664 height 432
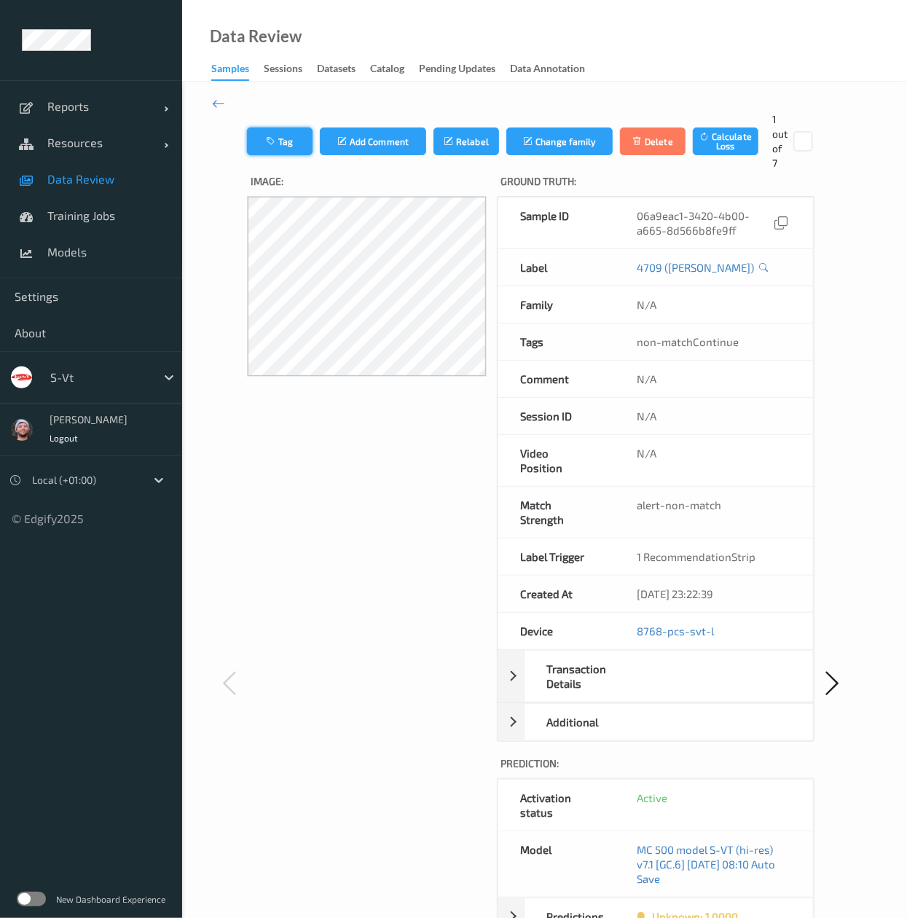
click at [261, 139] on button "Tag" at bounding box center [280, 141] width 66 height 28
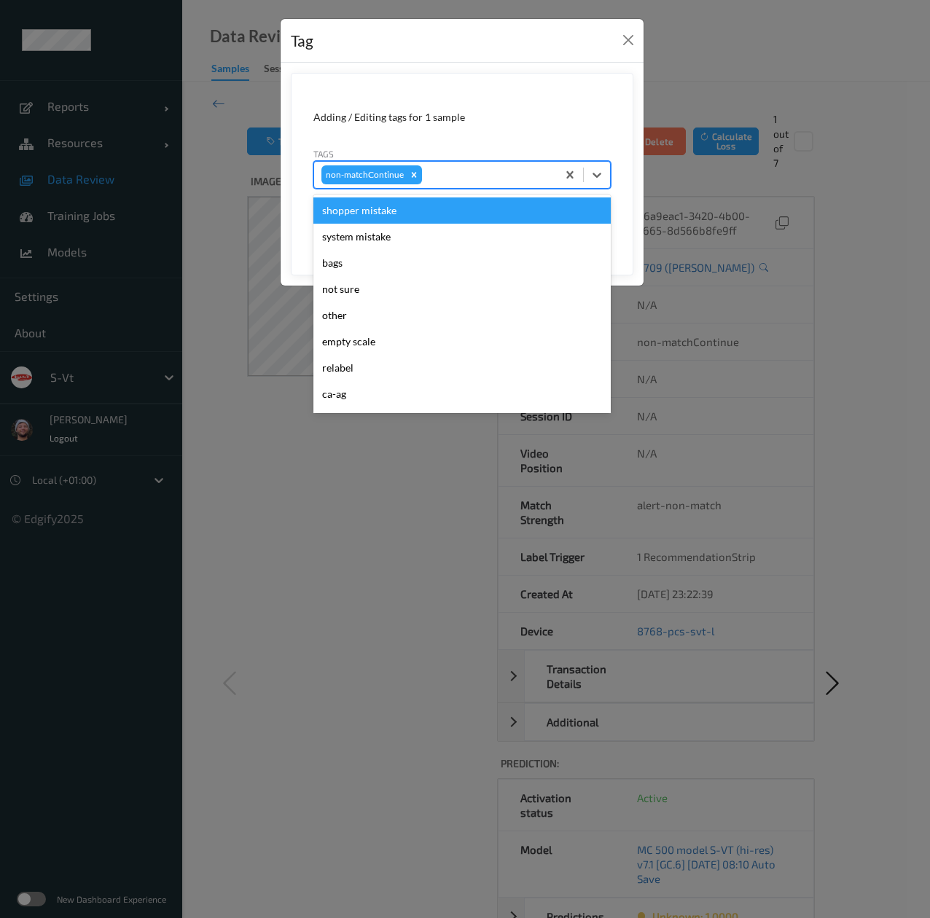
click at [449, 175] on div at bounding box center [487, 174] width 125 height 17
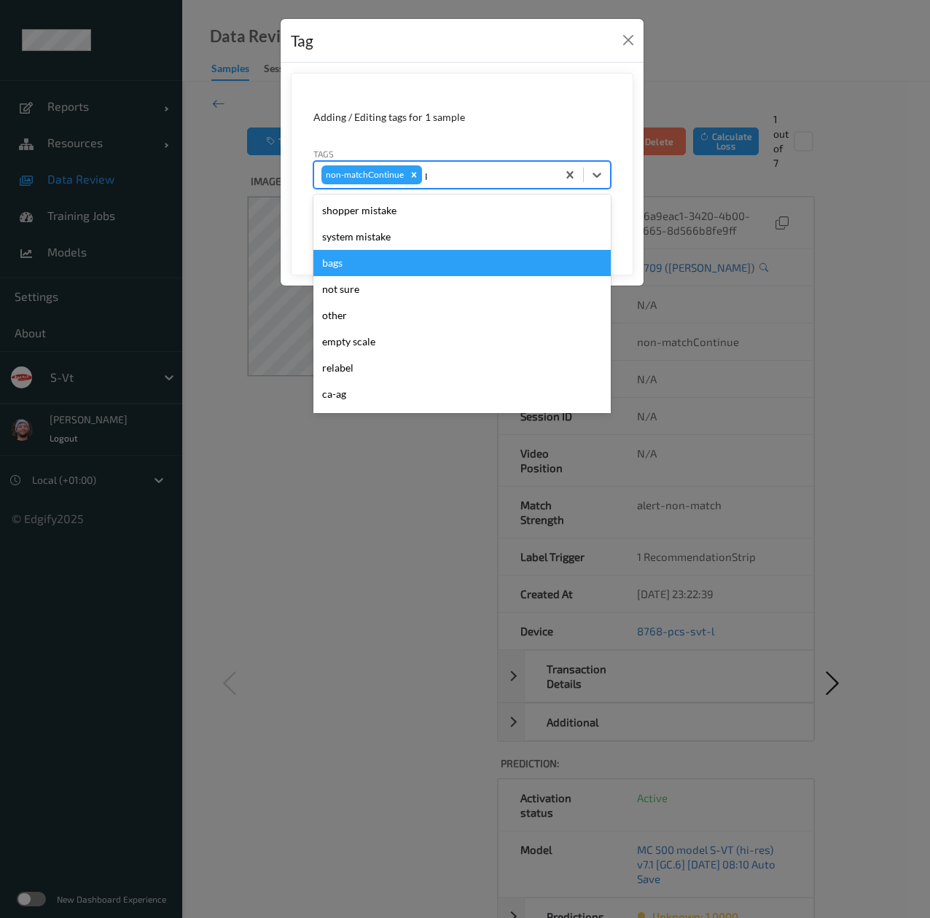
type input "pi"
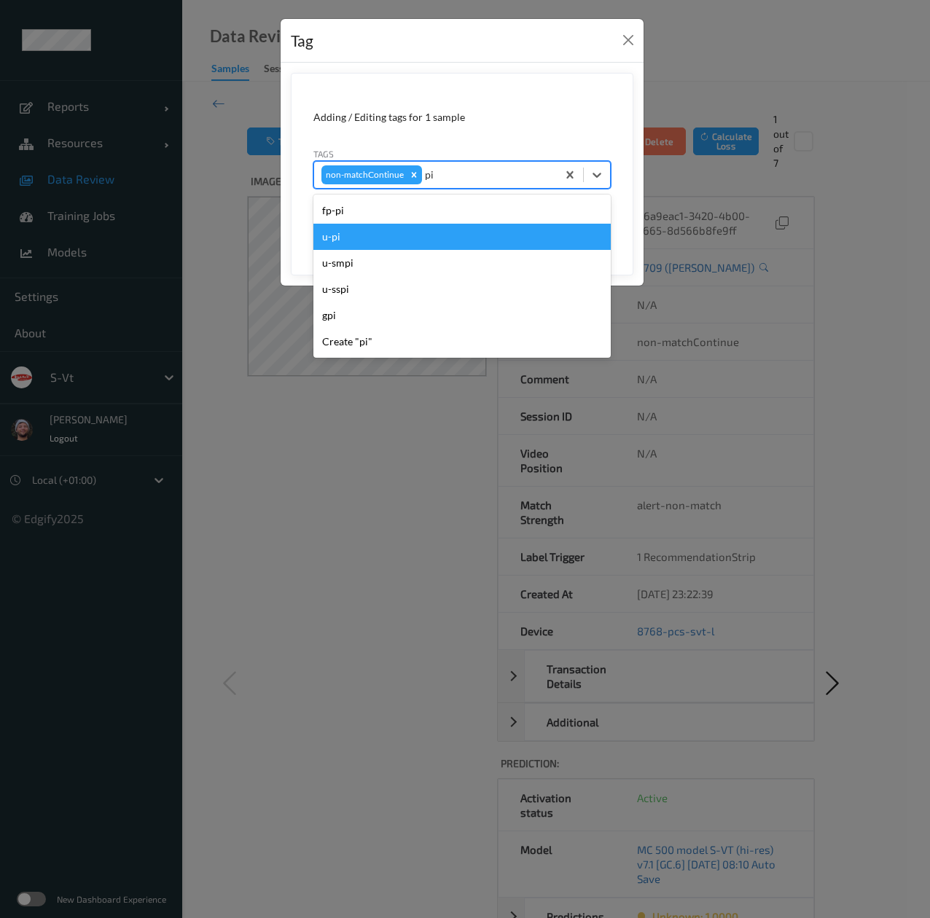
click at [430, 226] on div "u-pi" at bounding box center [461, 237] width 297 height 26
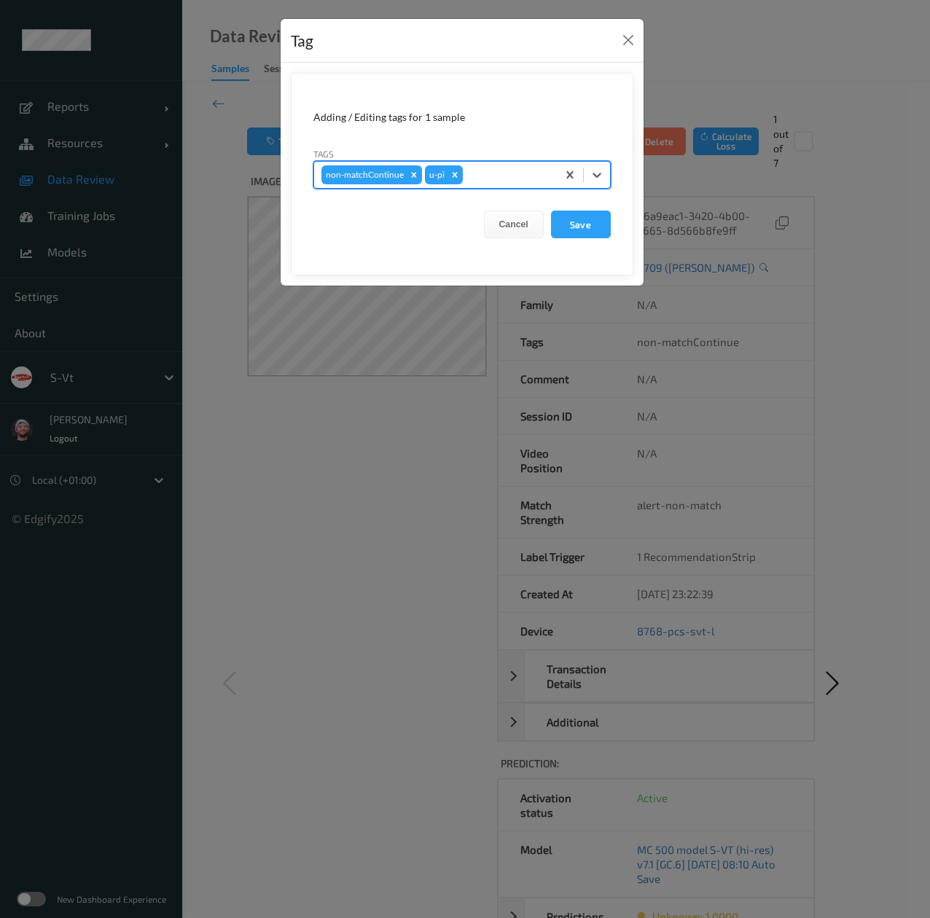
click at [551, 211] on button "Save" at bounding box center [581, 225] width 60 height 28
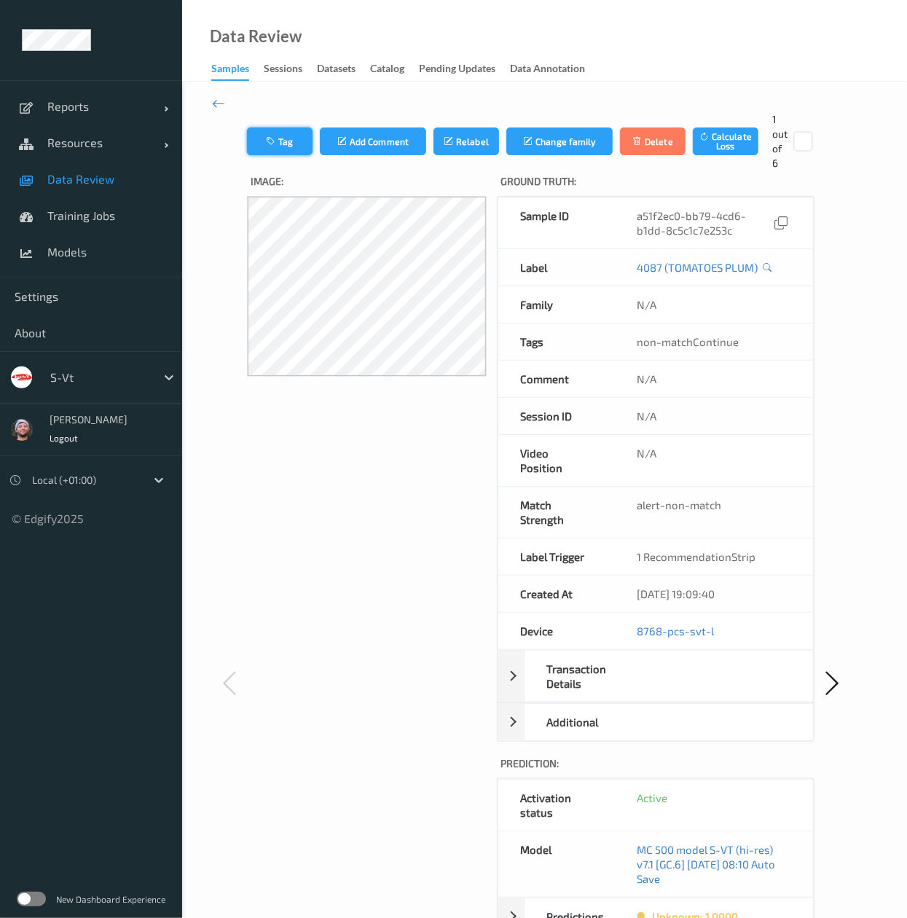
click at [289, 143] on button "Tag" at bounding box center [280, 141] width 66 height 28
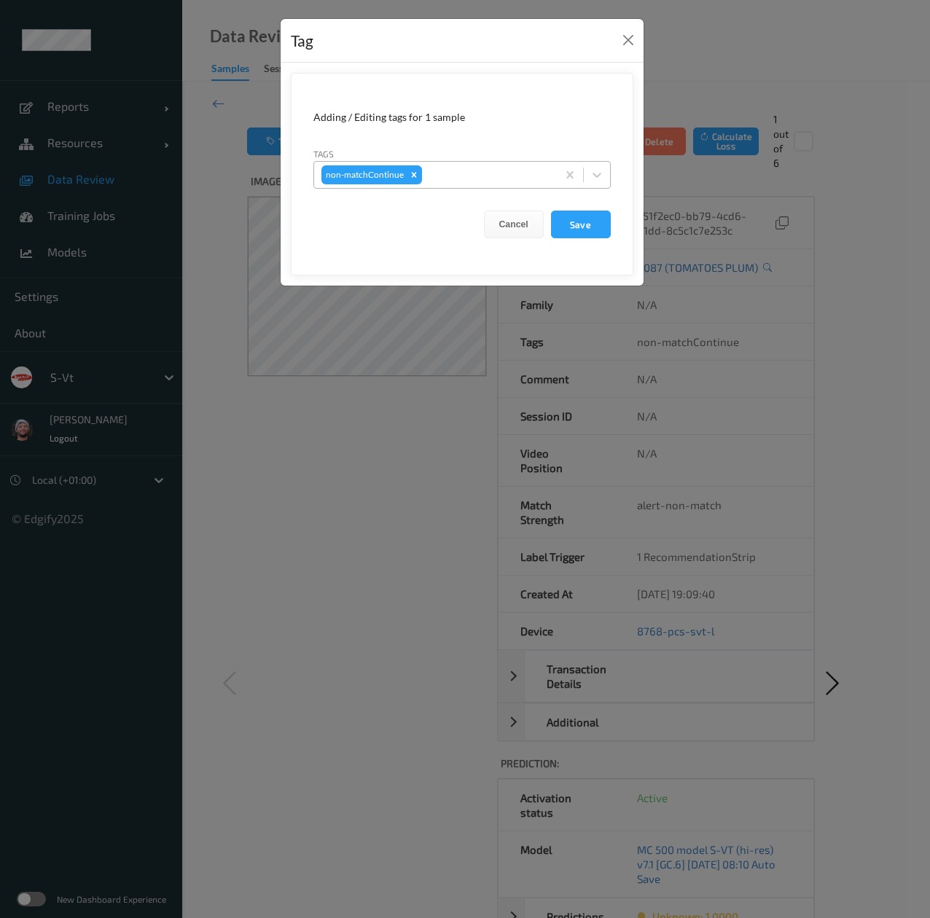
click at [471, 181] on div at bounding box center [487, 174] width 125 height 17
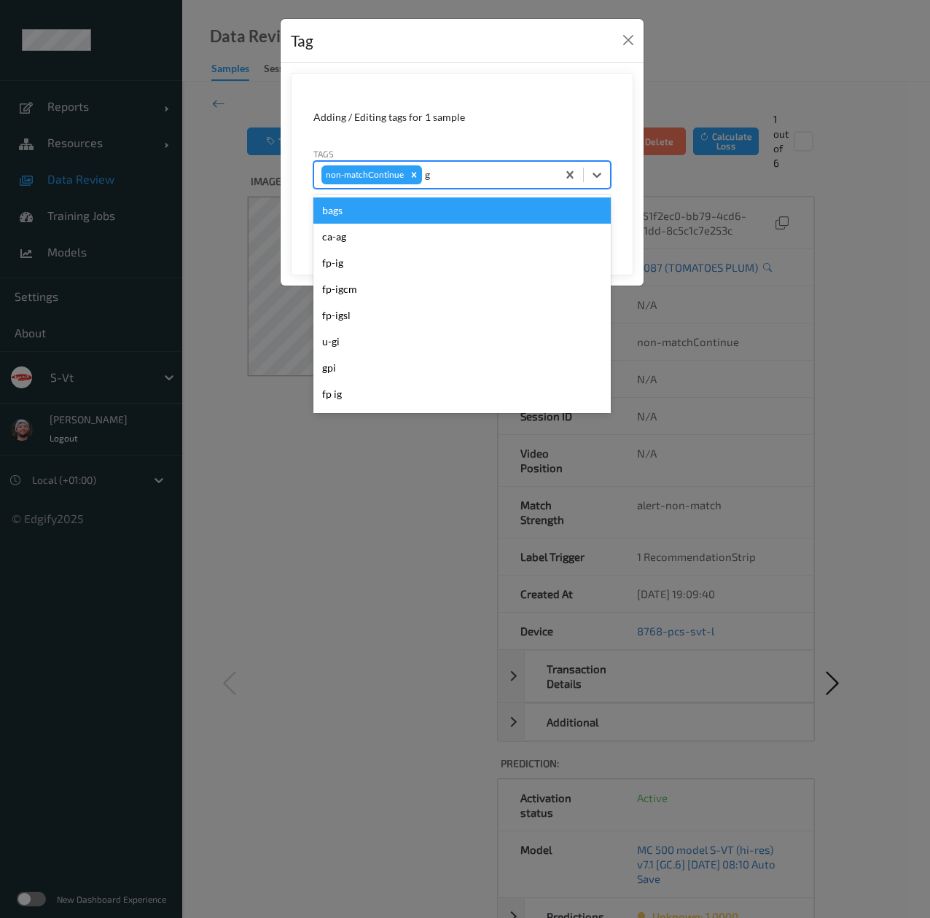
type input "go"
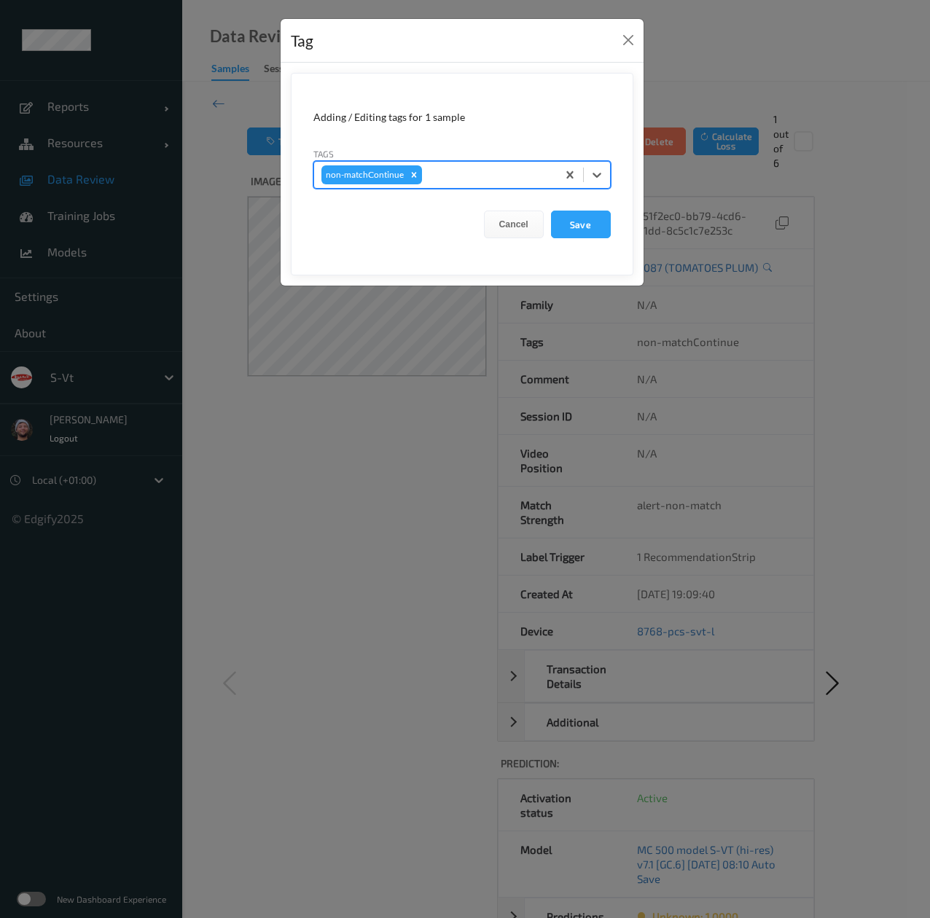
click at [471, 168] on div at bounding box center [487, 174] width 125 height 17
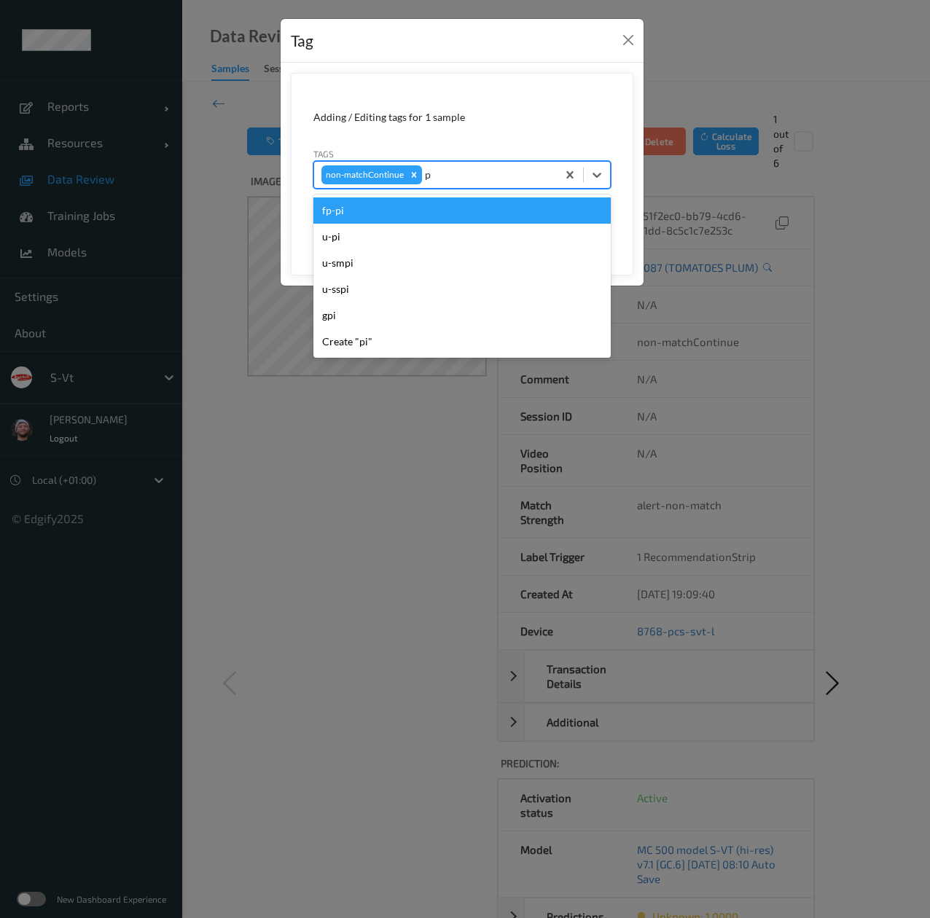
type input "pi"
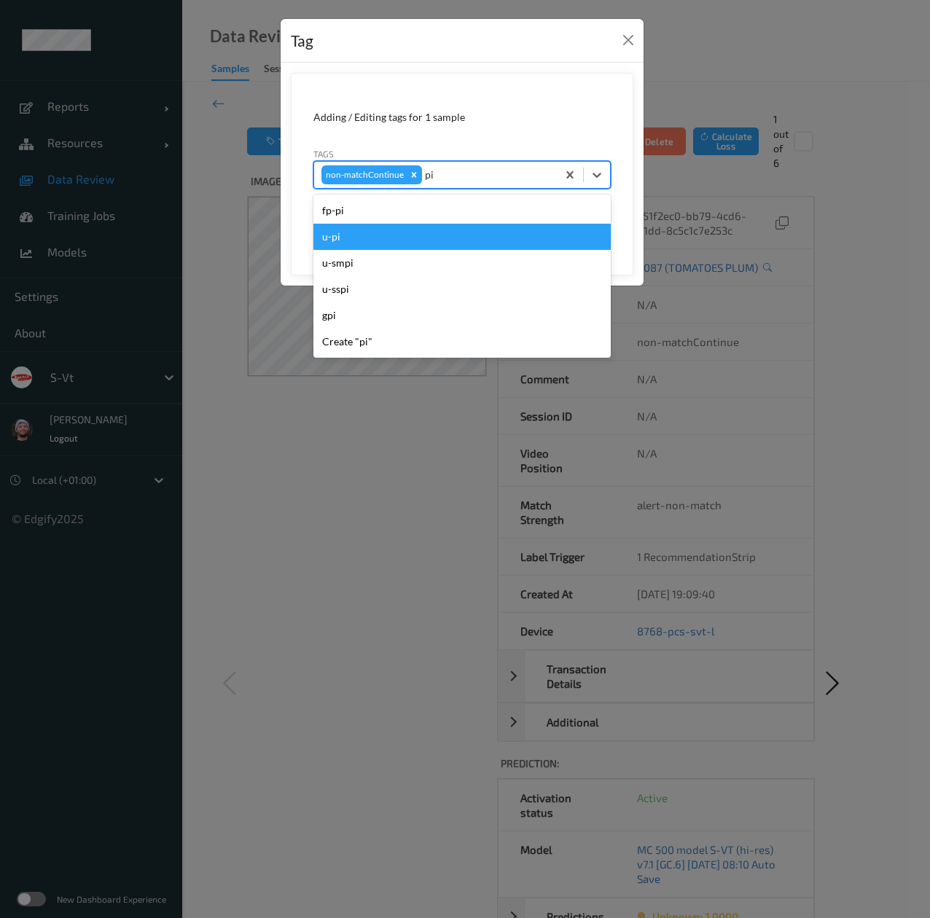
click at [492, 238] on div "u-pi" at bounding box center [461, 237] width 297 height 26
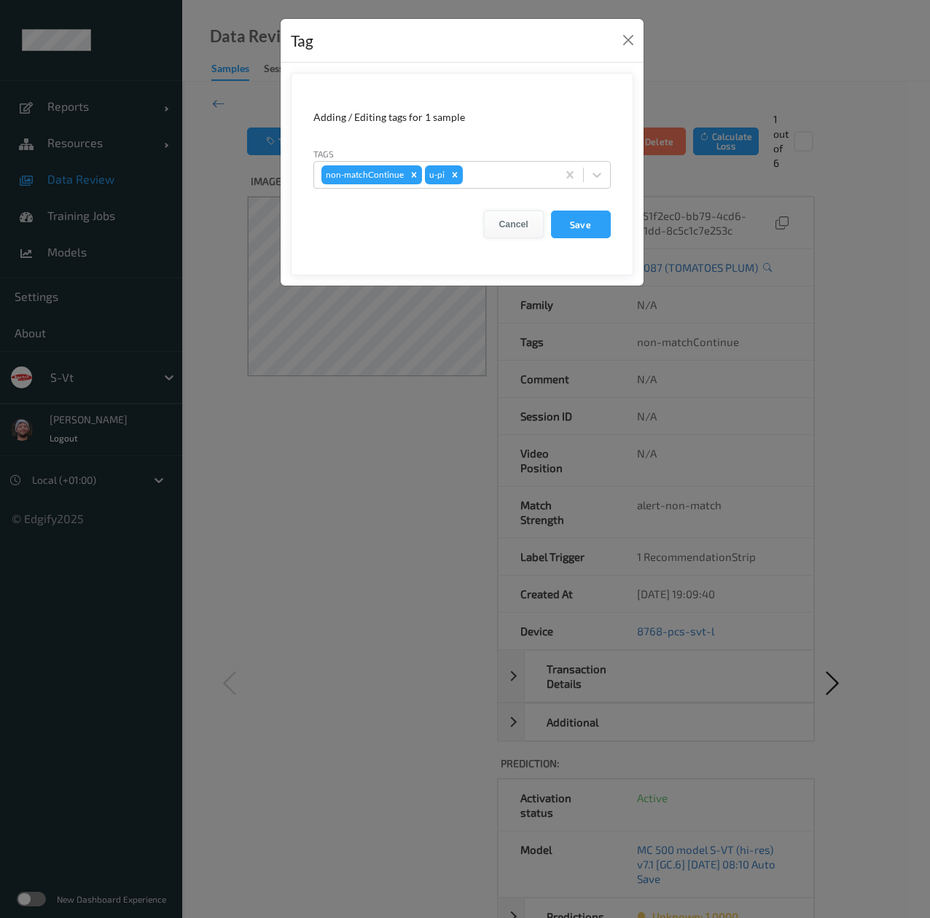
click at [528, 229] on button "Cancel" at bounding box center [514, 225] width 60 height 28
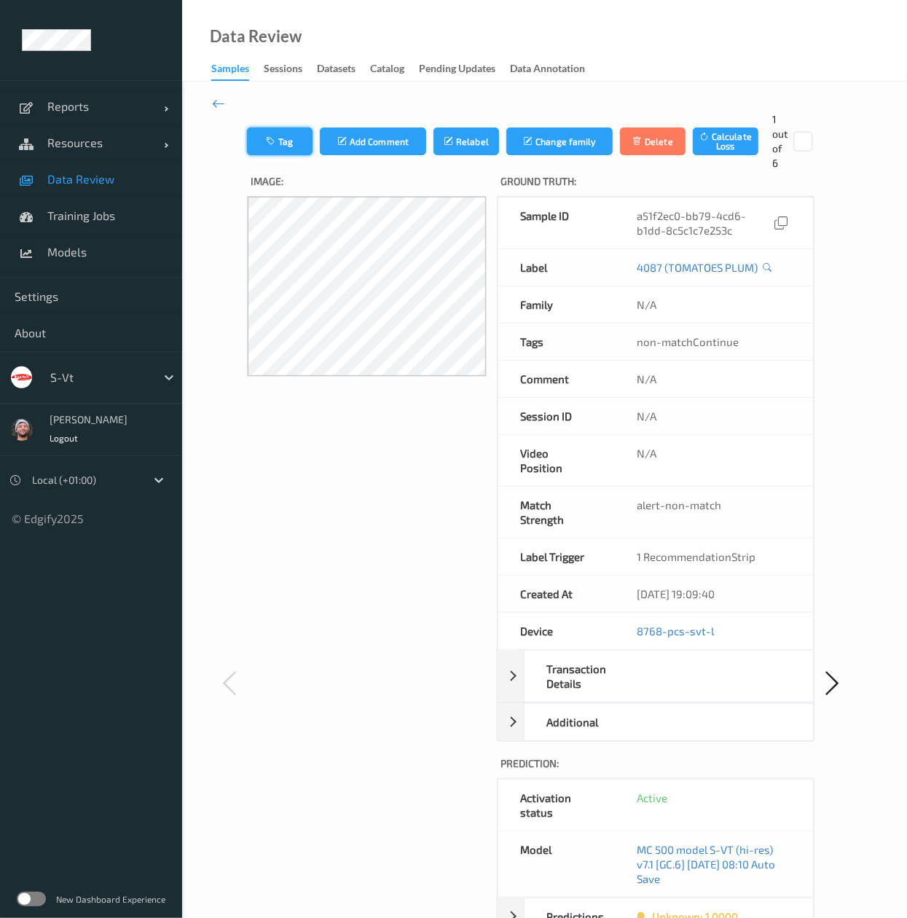
click at [264, 145] on button "Tag" at bounding box center [280, 141] width 66 height 28
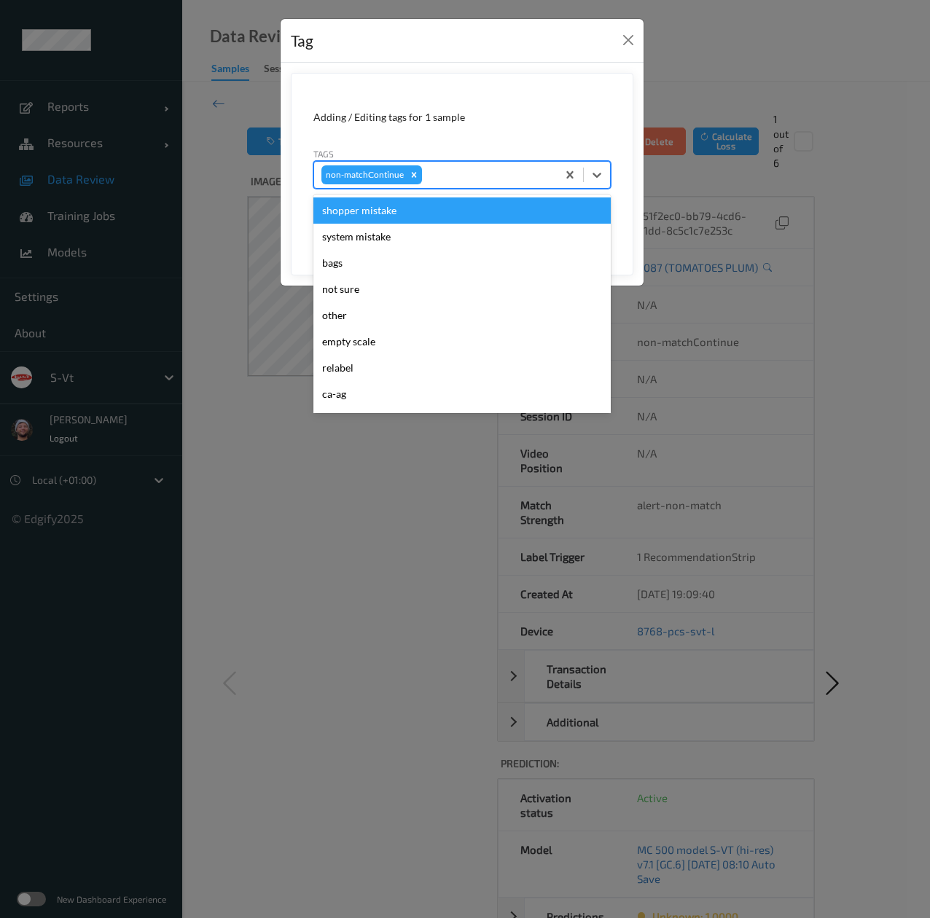
click at [462, 187] on div "non-matchContinue" at bounding box center [435, 174] width 243 height 25
type input "pi"
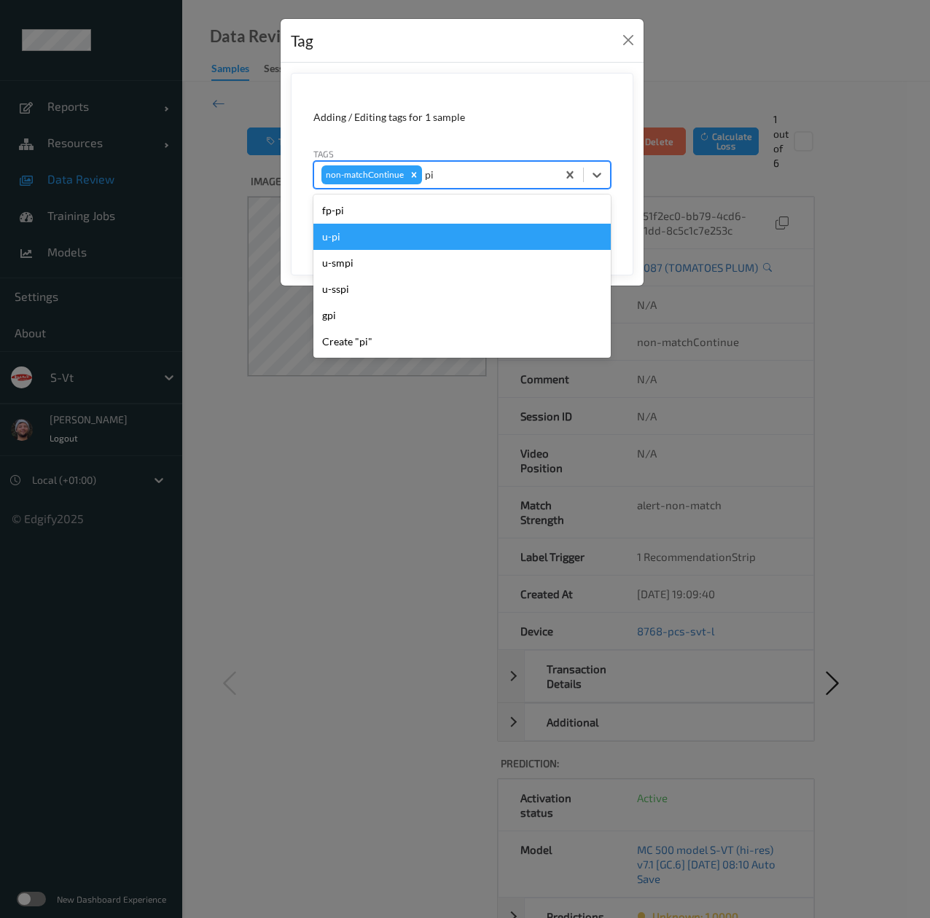
click at [456, 232] on div "u-pi" at bounding box center [461, 237] width 297 height 26
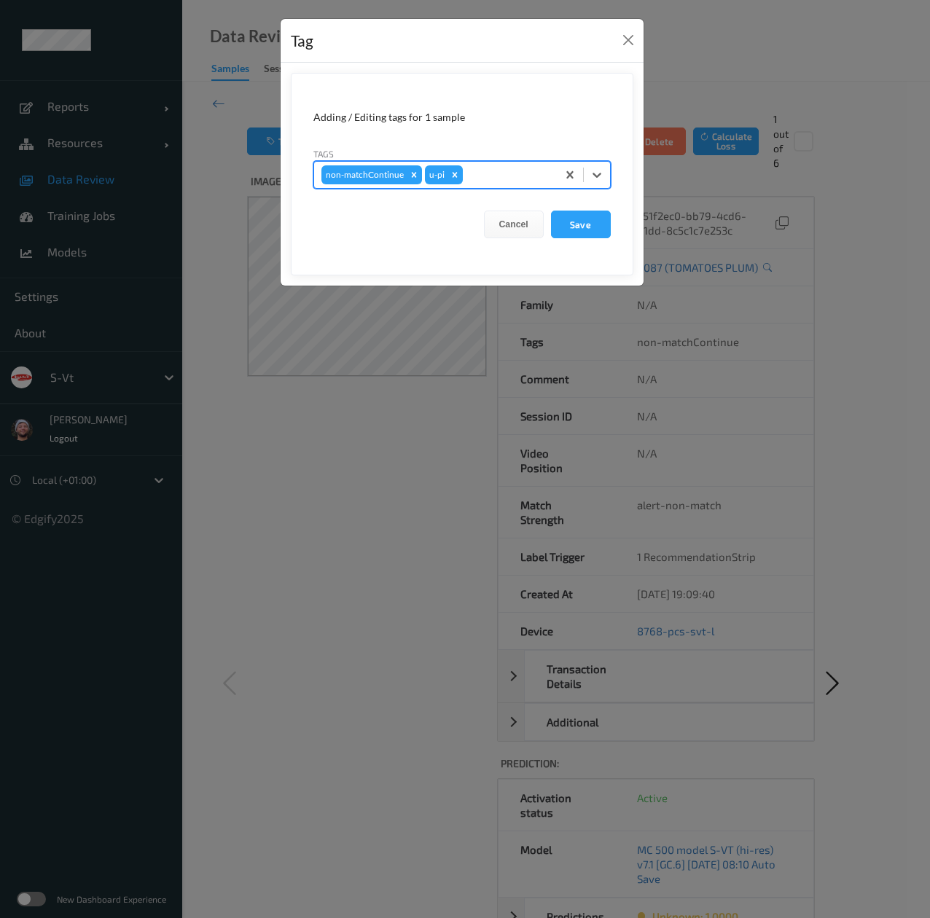
click at [551, 211] on button "Save" at bounding box center [581, 225] width 60 height 28
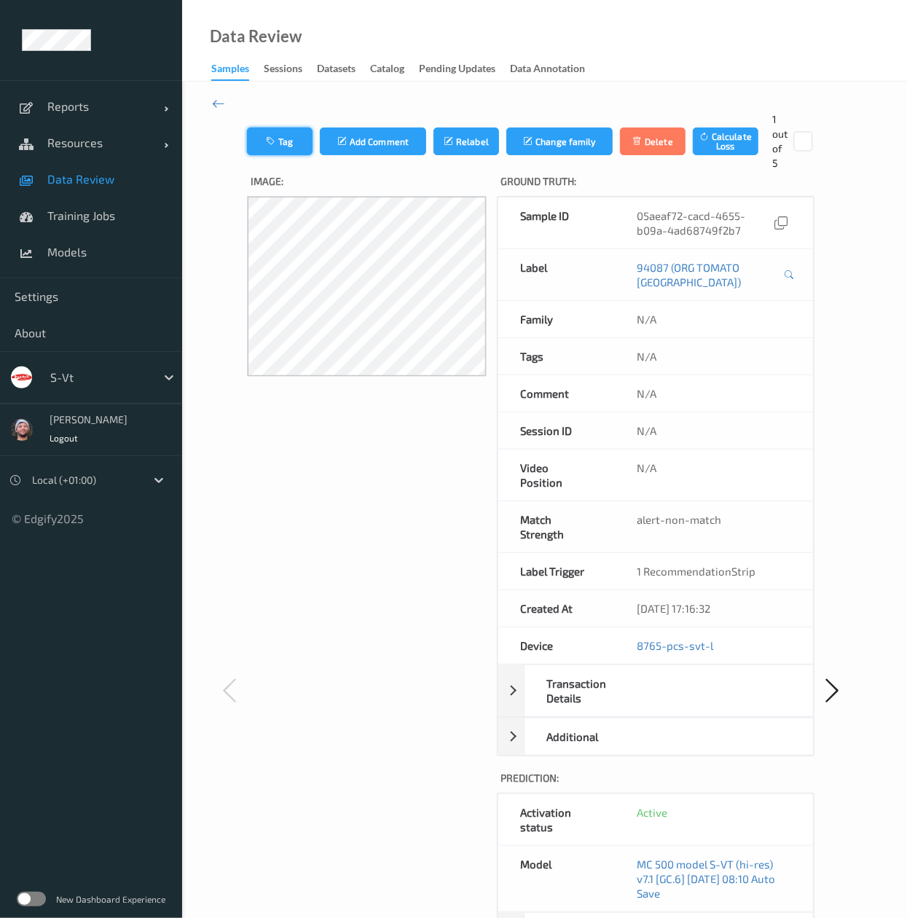
click at [283, 148] on button "Tag" at bounding box center [280, 141] width 66 height 28
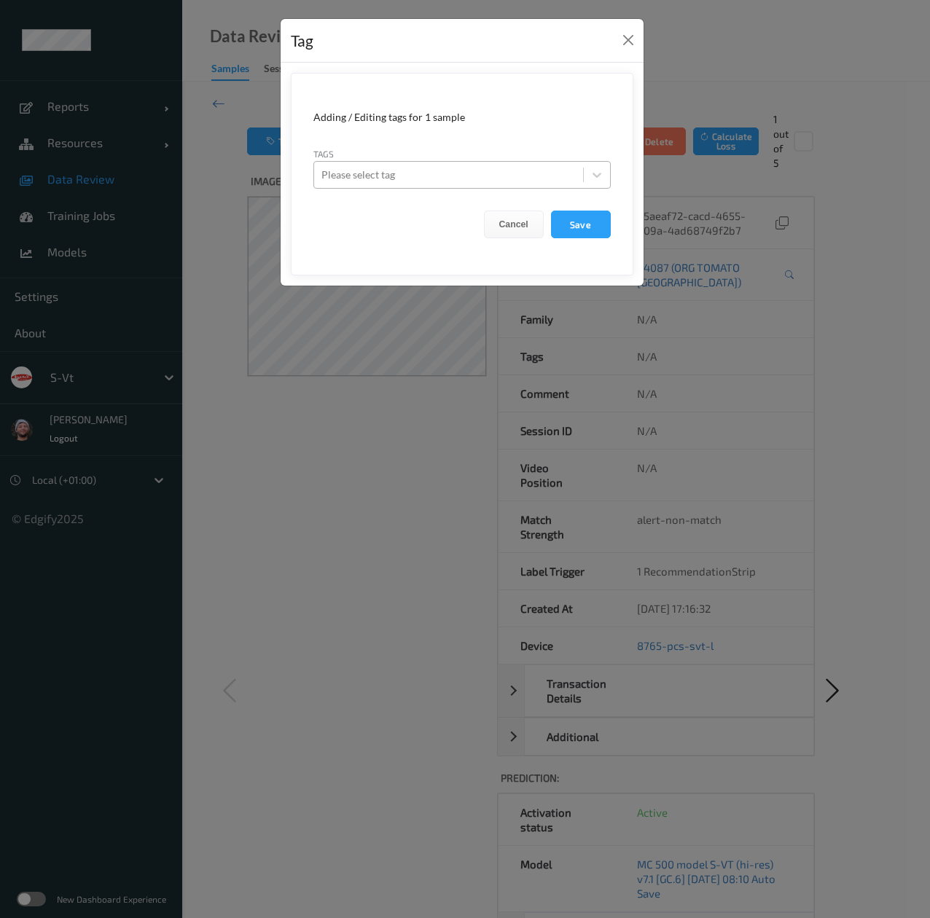
click at [420, 183] on div at bounding box center [448, 174] width 254 height 17
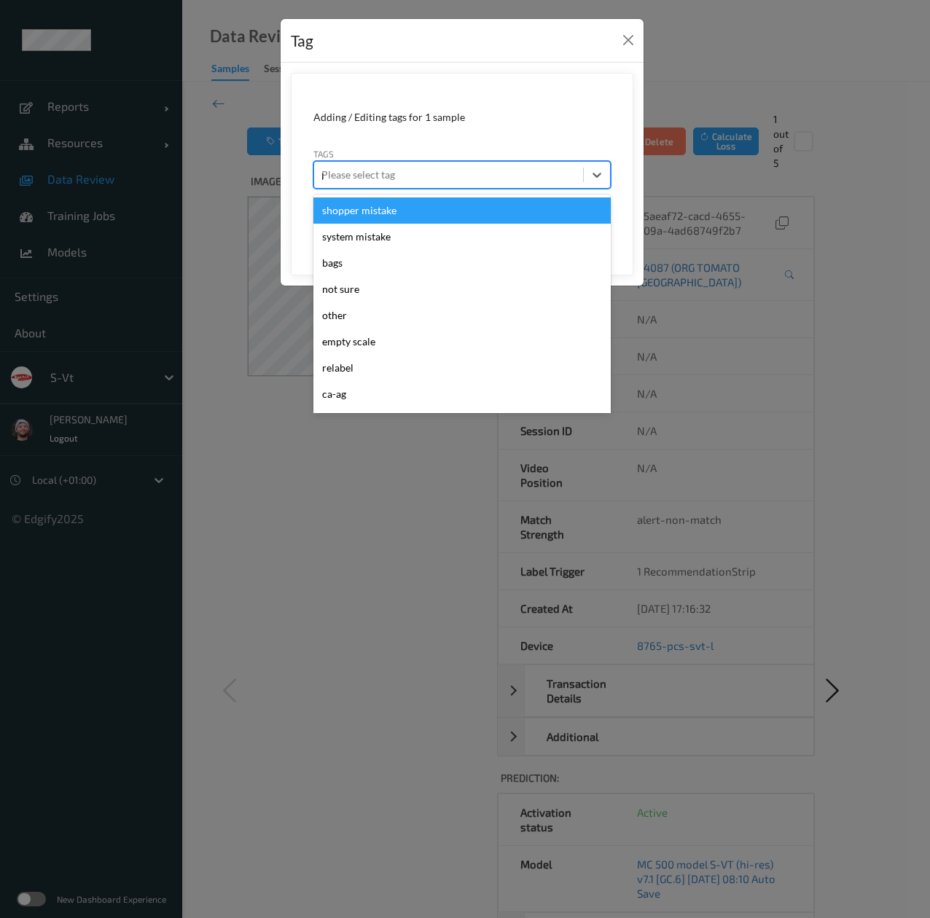
type input "pi"
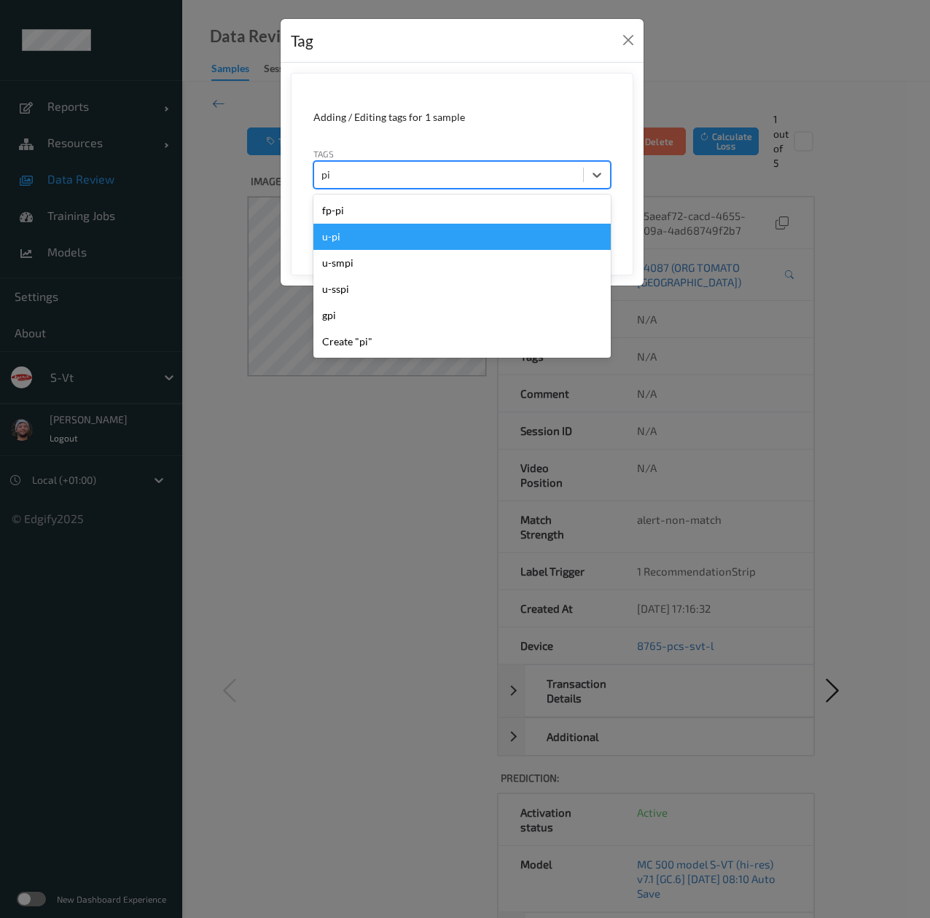
click at [412, 239] on div "u-pi" at bounding box center [461, 237] width 297 height 26
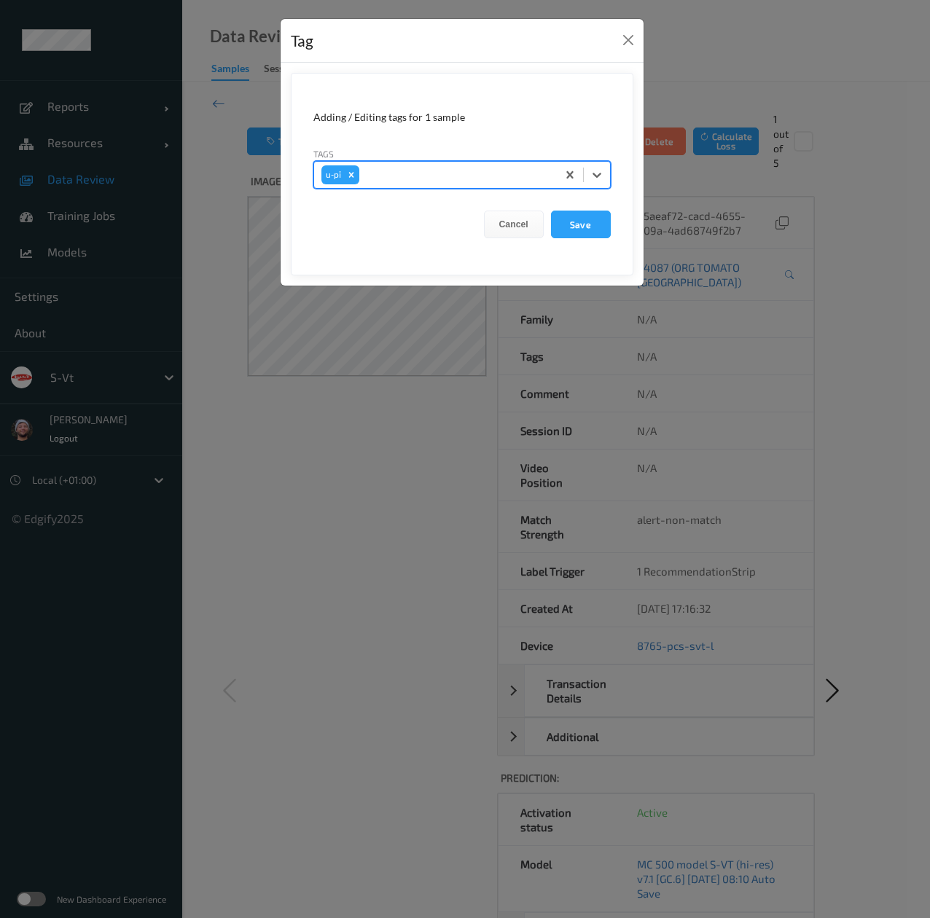
click at [551, 211] on button "Save" at bounding box center [581, 225] width 60 height 28
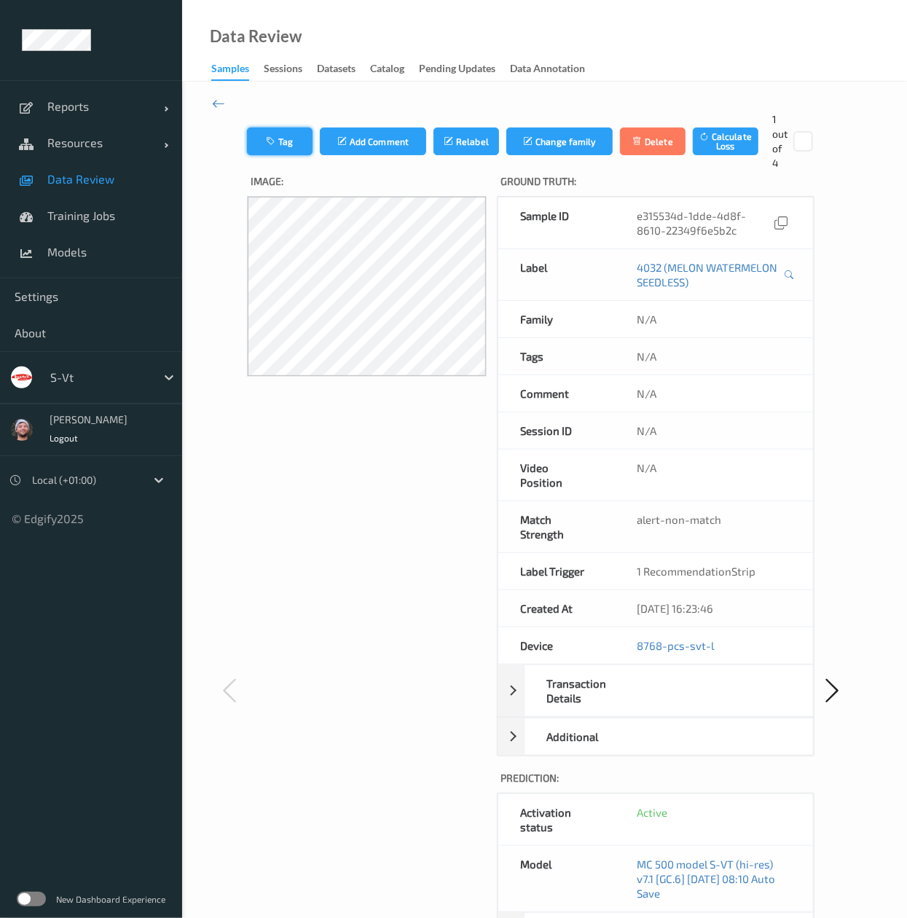
click at [291, 139] on button "Tag" at bounding box center [280, 141] width 66 height 28
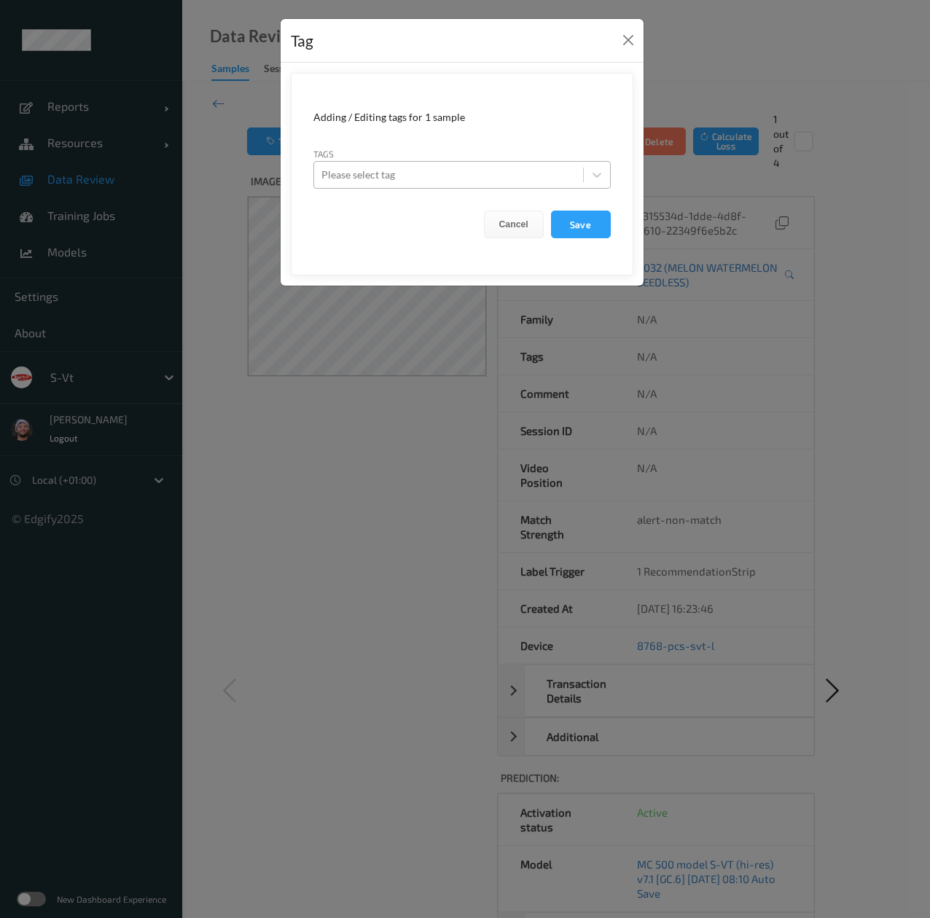
click at [377, 180] on div at bounding box center [448, 174] width 254 height 17
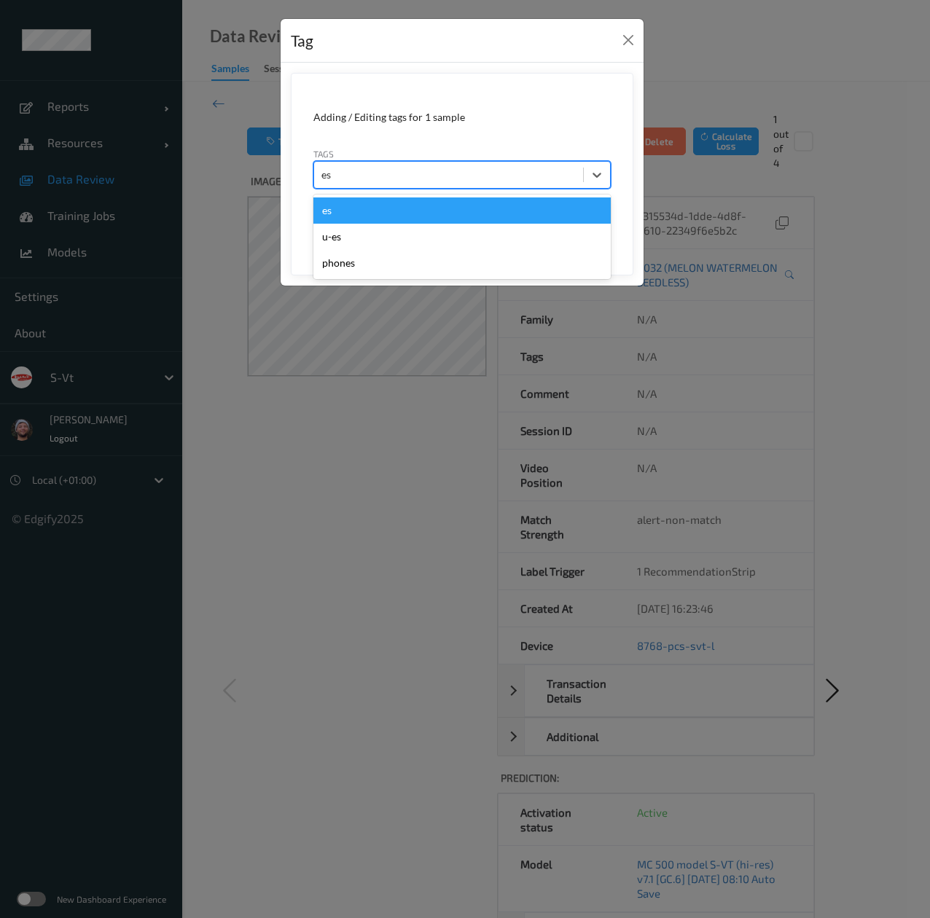
type input "e"
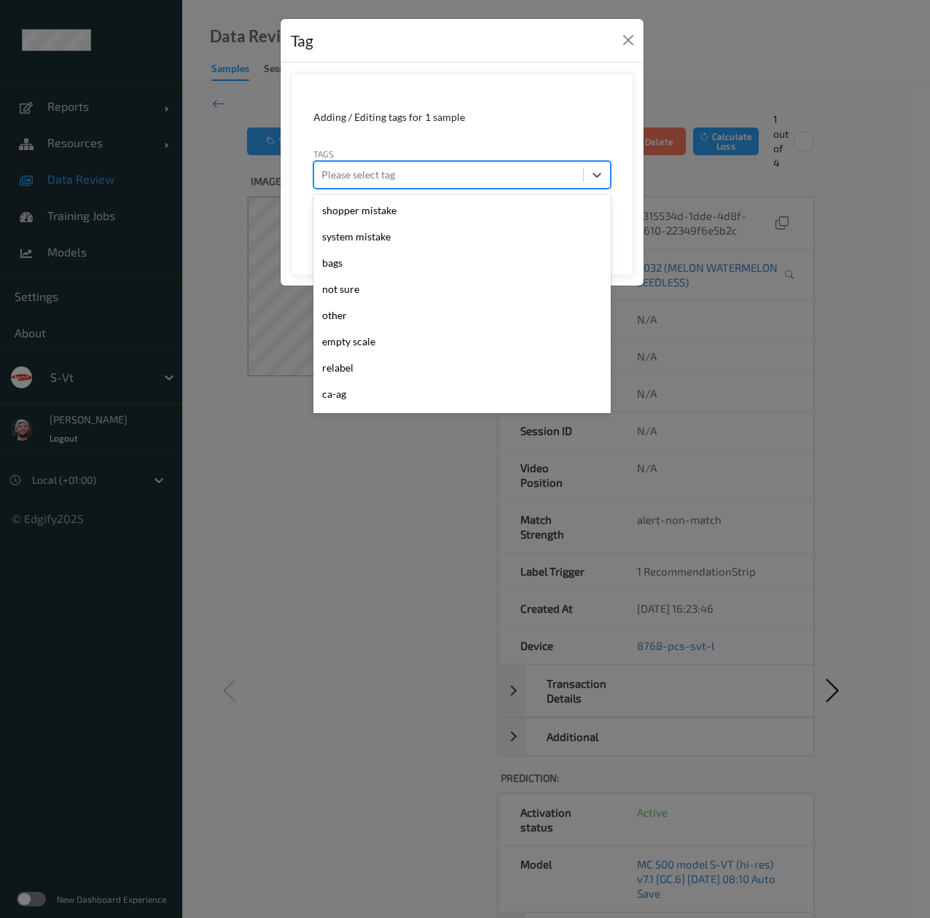
type input "u"
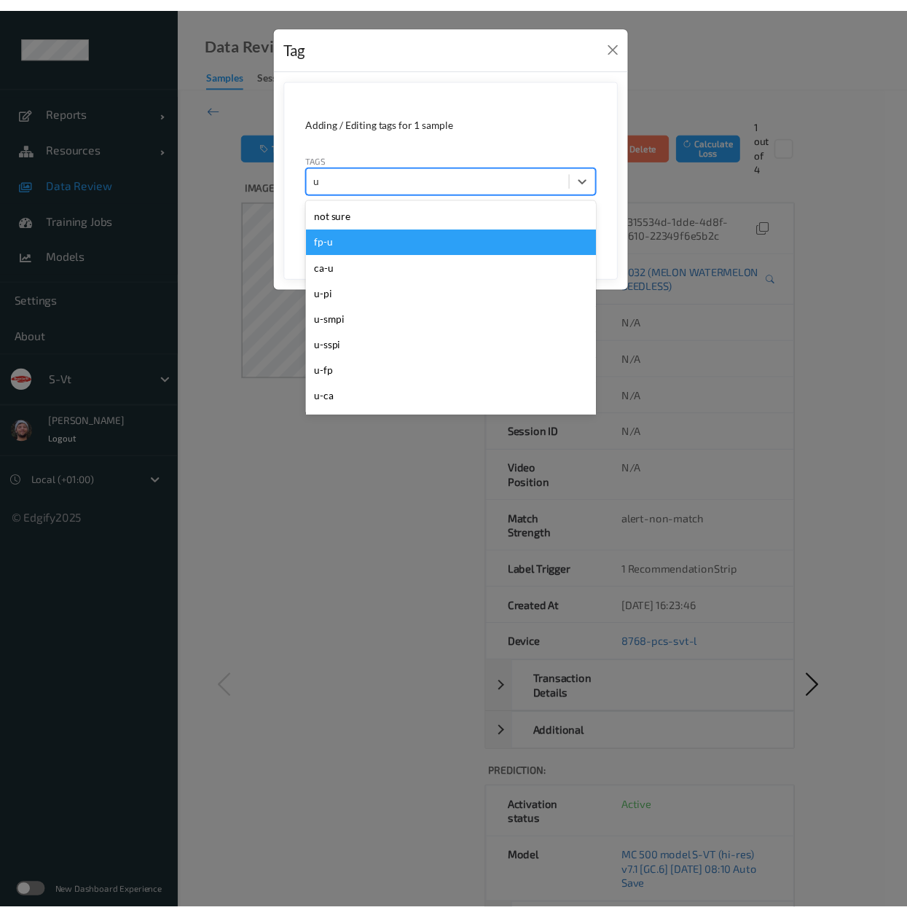
scroll to position [259, 0]
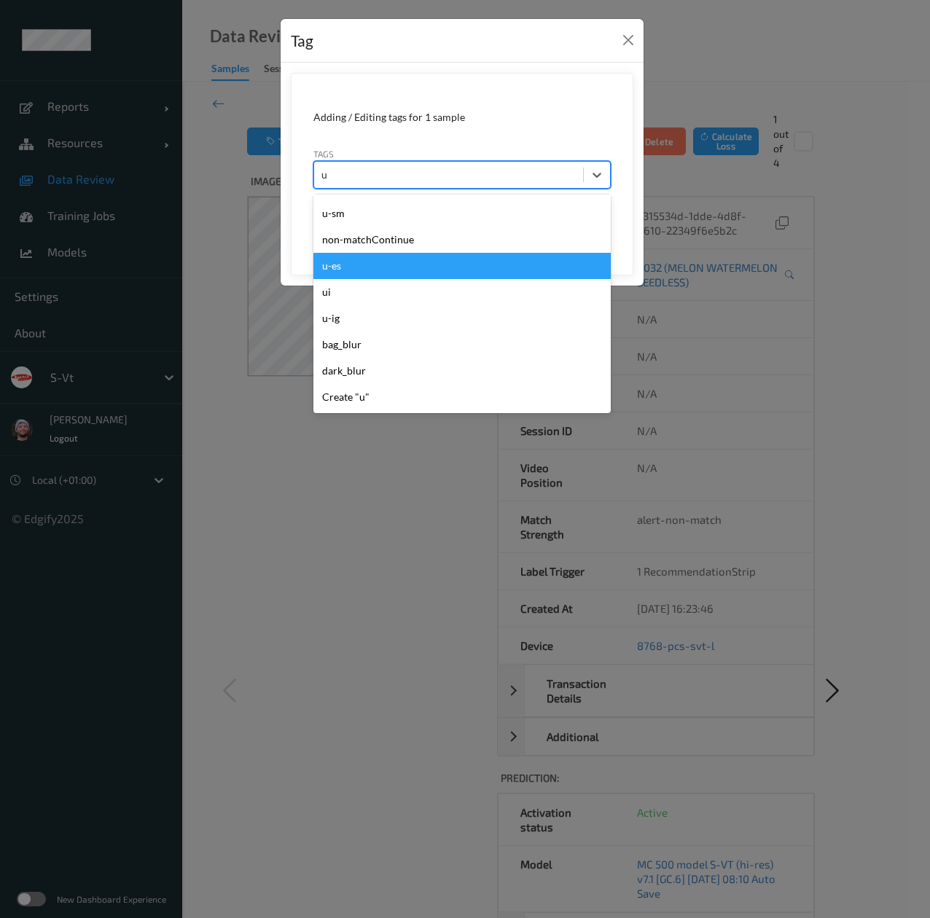
click at [371, 262] on div "u-es" at bounding box center [461, 266] width 297 height 26
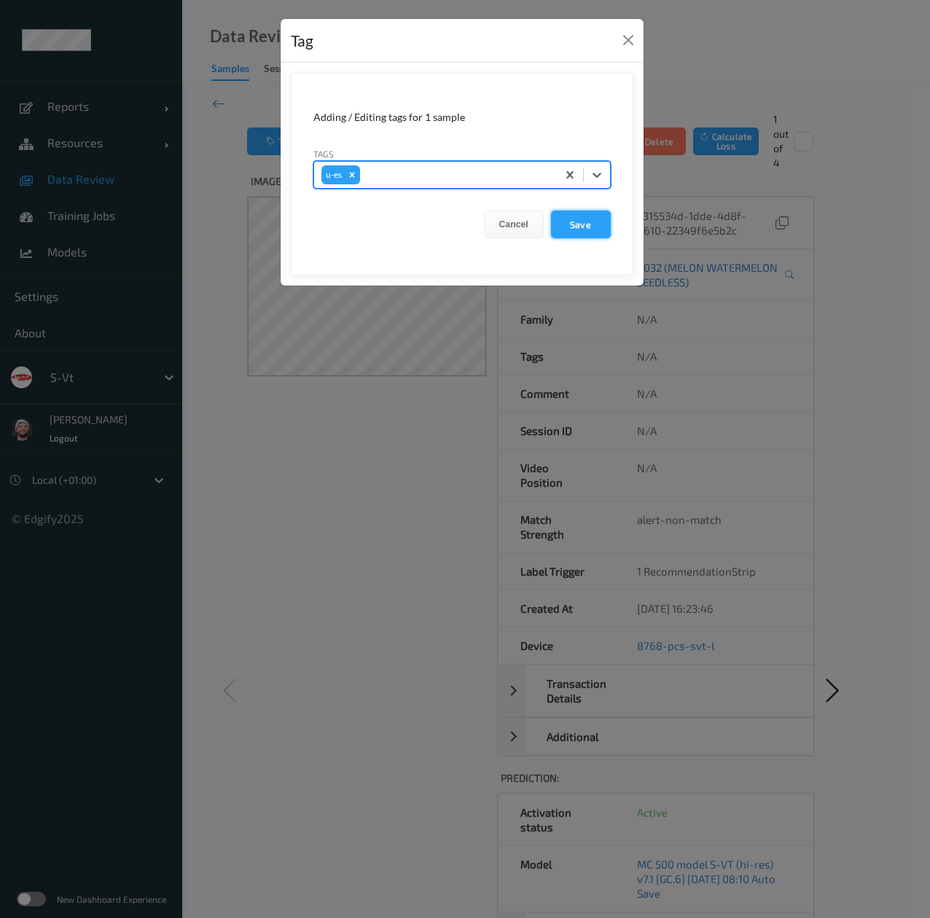
click at [586, 219] on button "Save" at bounding box center [581, 225] width 60 height 28
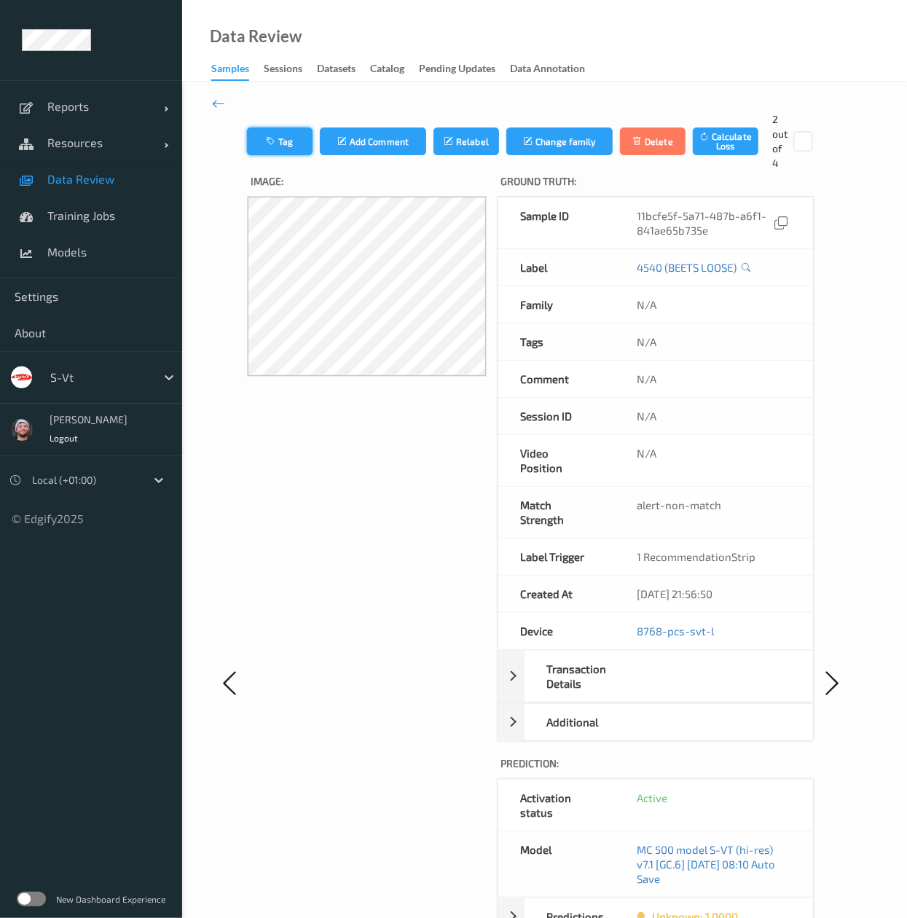
click at [295, 139] on button "Tag" at bounding box center [280, 141] width 66 height 28
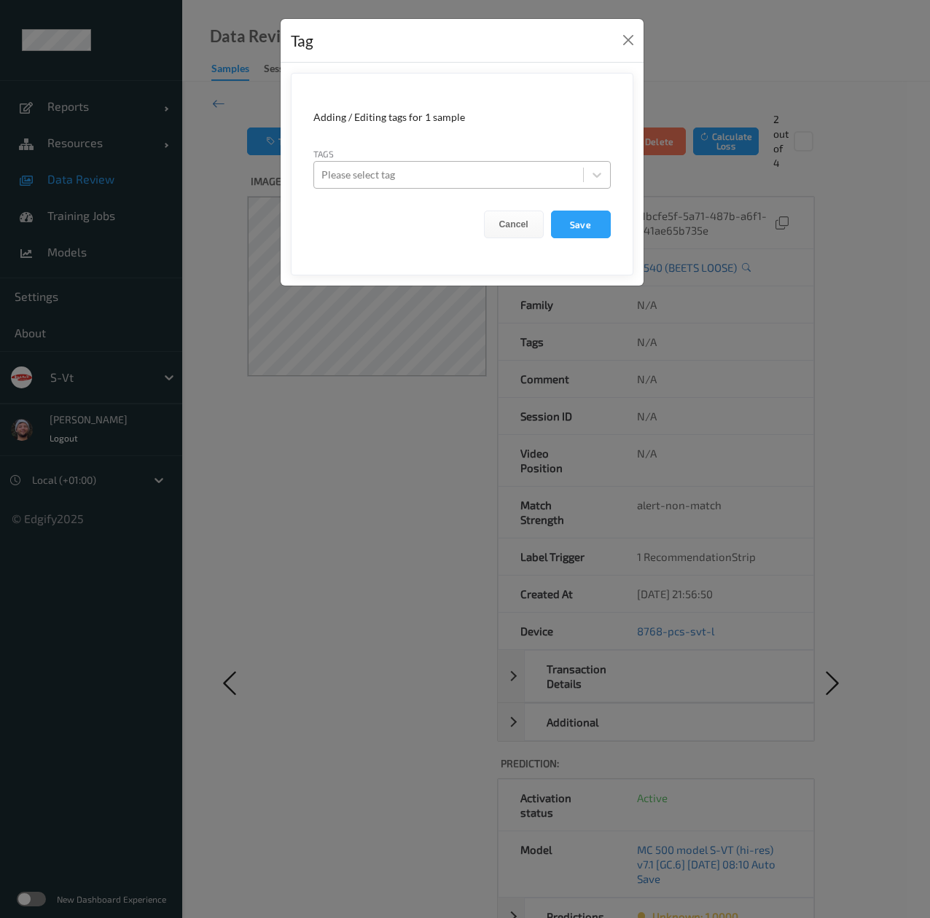
click at [380, 171] on div at bounding box center [448, 174] width 254 height 17
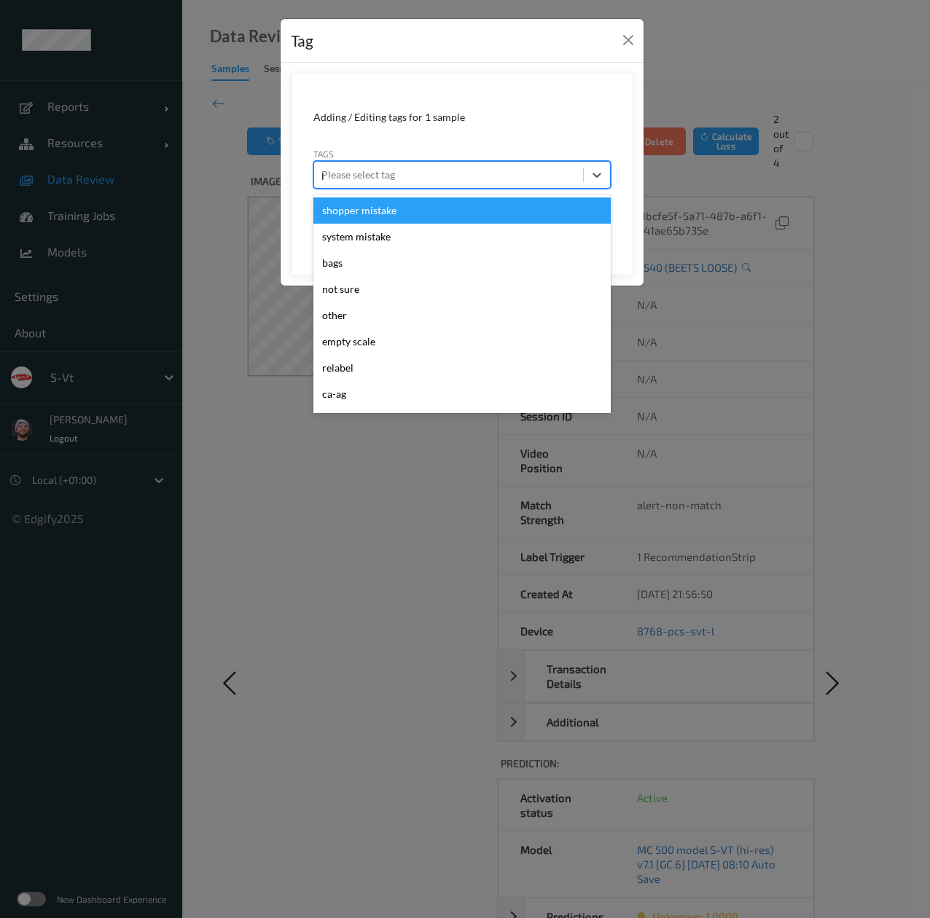
type input "pi"
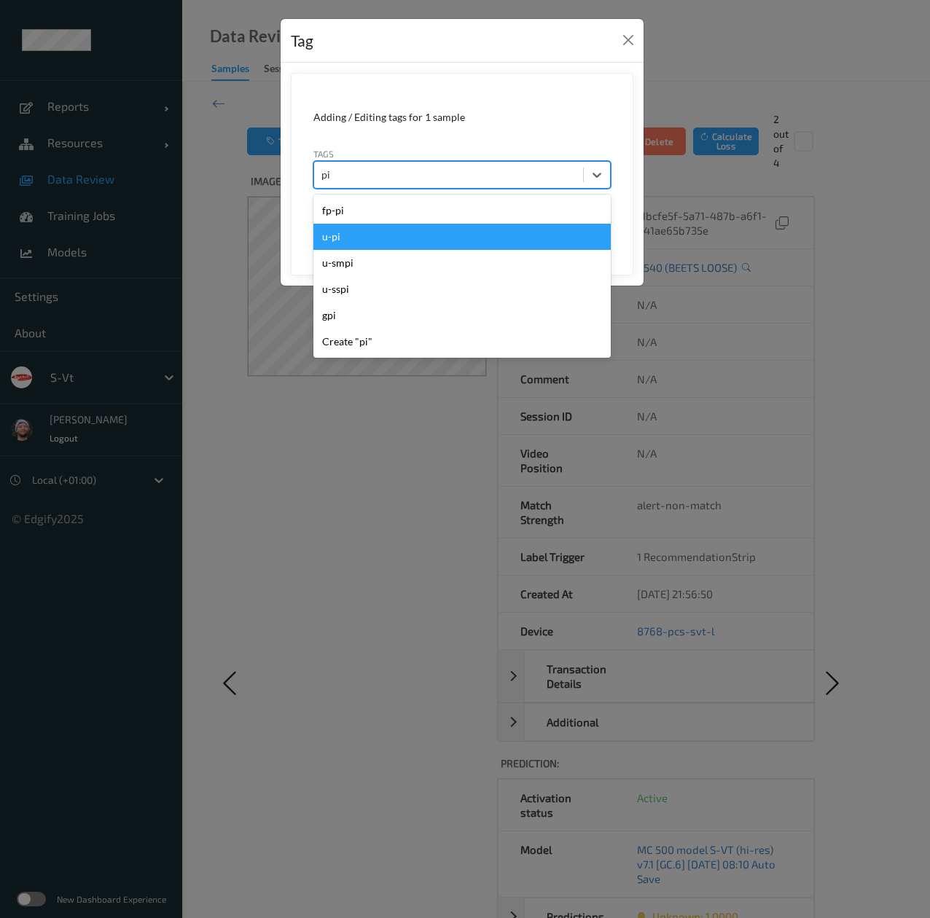
drag, startPoint x: 399, startPoint y: 205, endPoint x: 428, endPoint y: 232, distance: 39.2
click at [428, 232] on div "fp-pi u-pi u-smpi u-sspi gpi Create "pi"" at bounding box center [461, 276] width 297 height 163
click at [428, 232] on div "u-pi" at bounding box center [461, 237] width 297 height 26
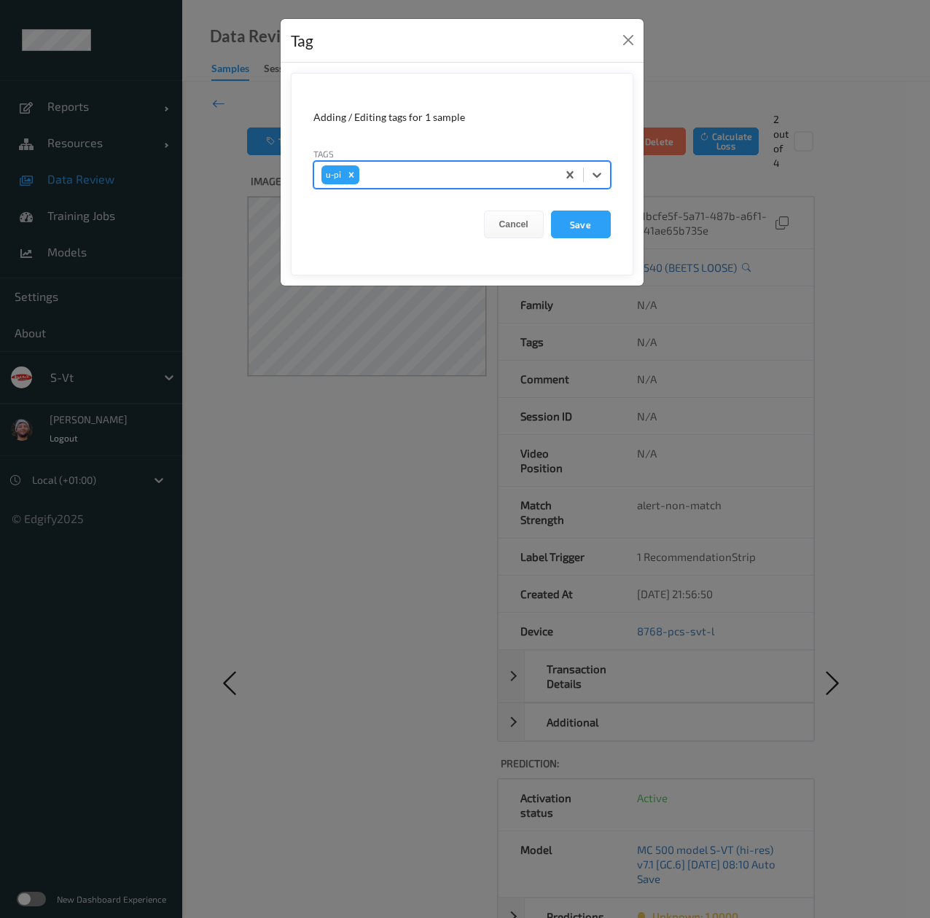
click at [551, 211] on button "Save" at bounding box center [581, 225] width 60 height 28
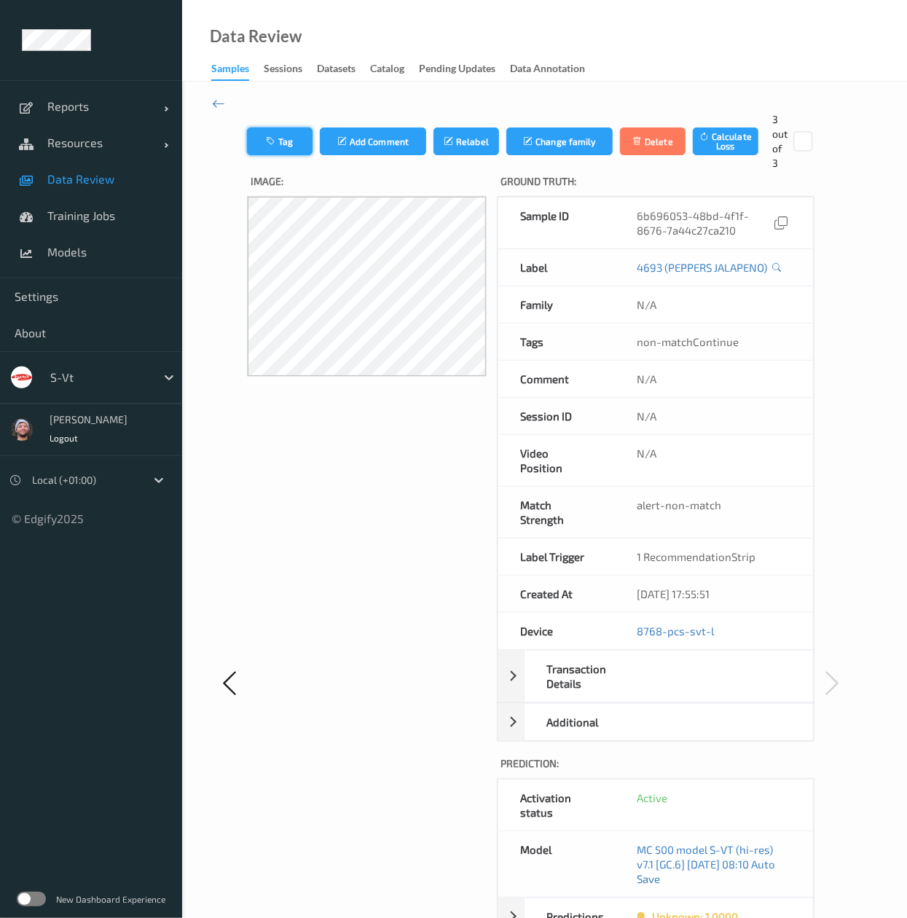
click at [284, 149] on button "Tag" at bounding box center [280, 141] width 66 height 28
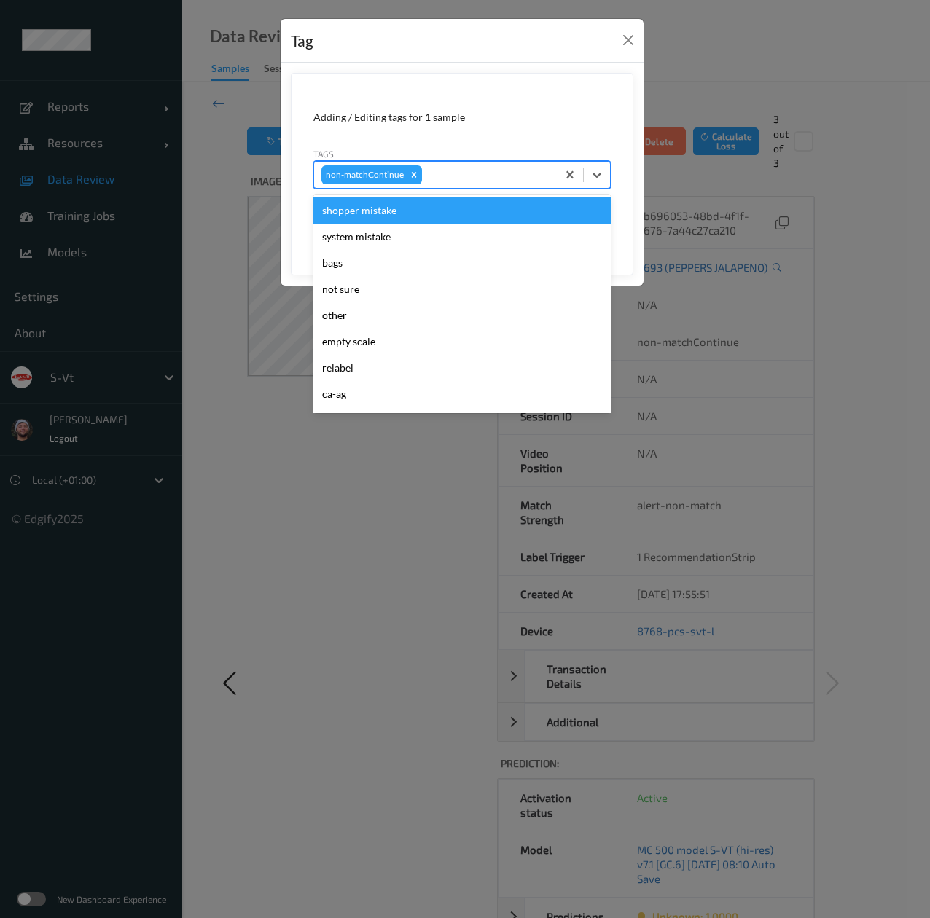
click at [458, 180] on div at bounding box center [487, 174] width 125 height 17
type input "pi"
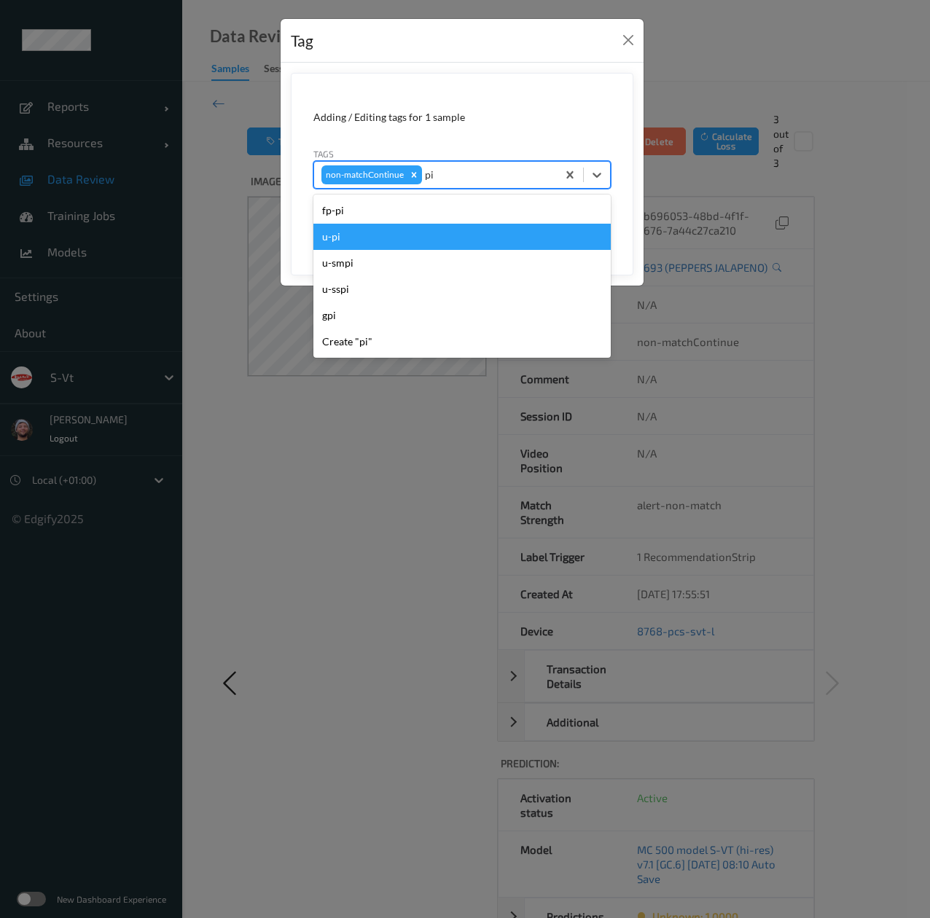
click at [380, 238] on div "u-pi" at bounding box center [461, 237] width 297 height 26
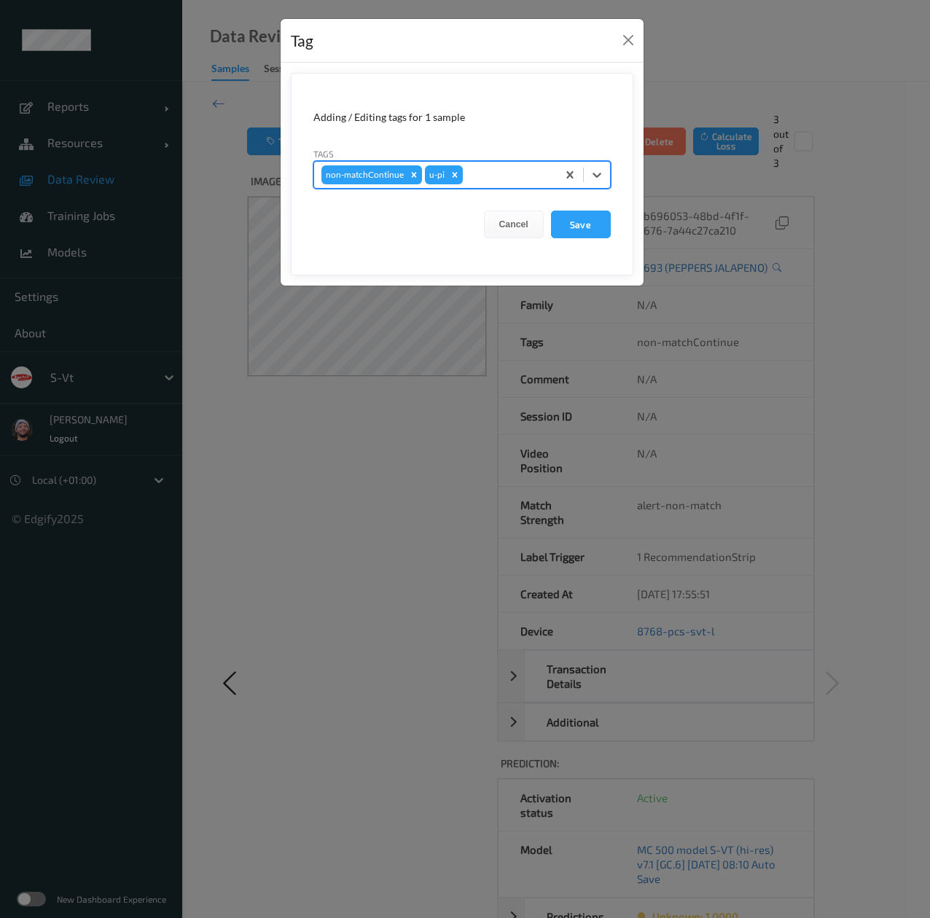
click at [551, 211] on button "Save" at bounding box center [581, 225] width 60 height 28
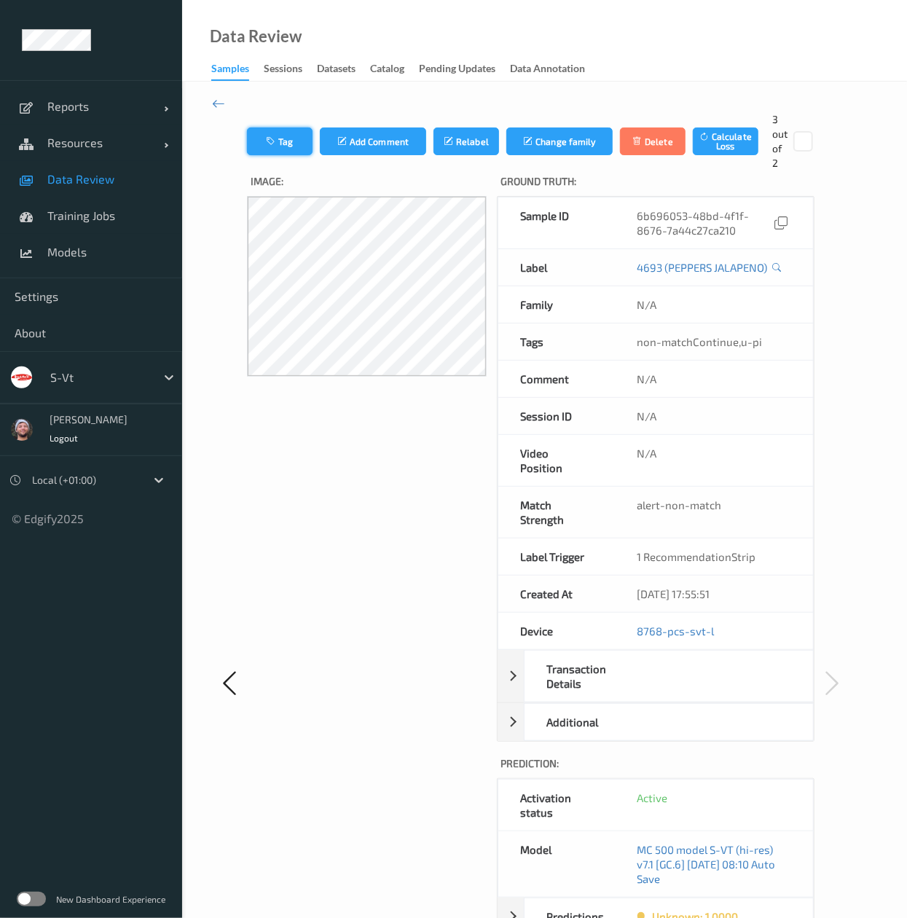
click at [289, 139] on button "Tag" at bounding box center [280, 141] width 66 height 28
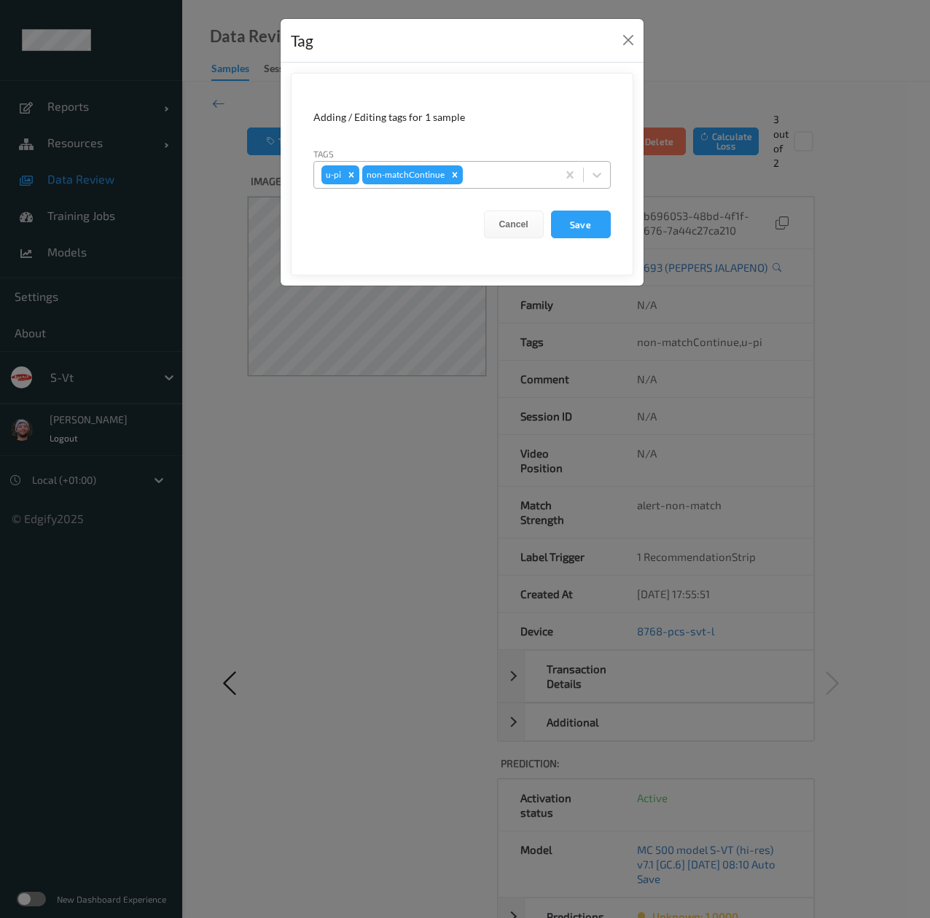
click at [514, 173] on div at bounding box center [508, 174] width 84 height 17
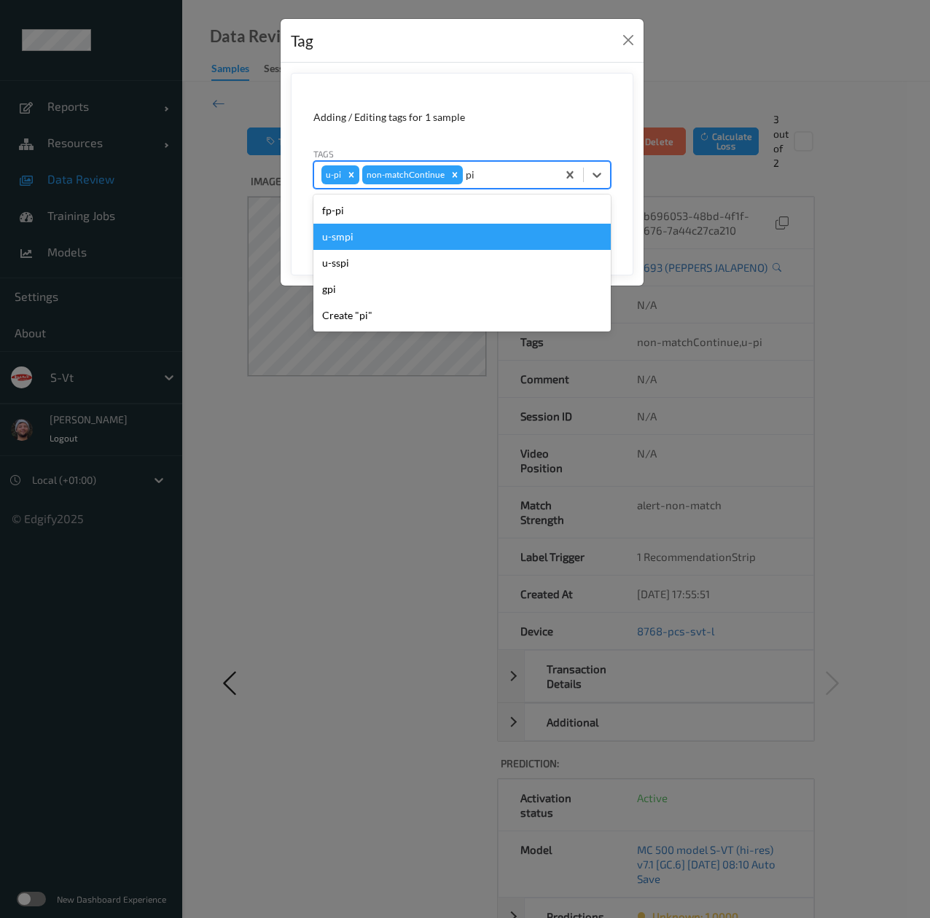
type input "pi"
click at [695, 291] on div "Tag Adding / Editing tags for 1 sample Tags option u-smpi focused, 2 of 5. 5 re…" at bounding box center [465, 459] width 930 height 918
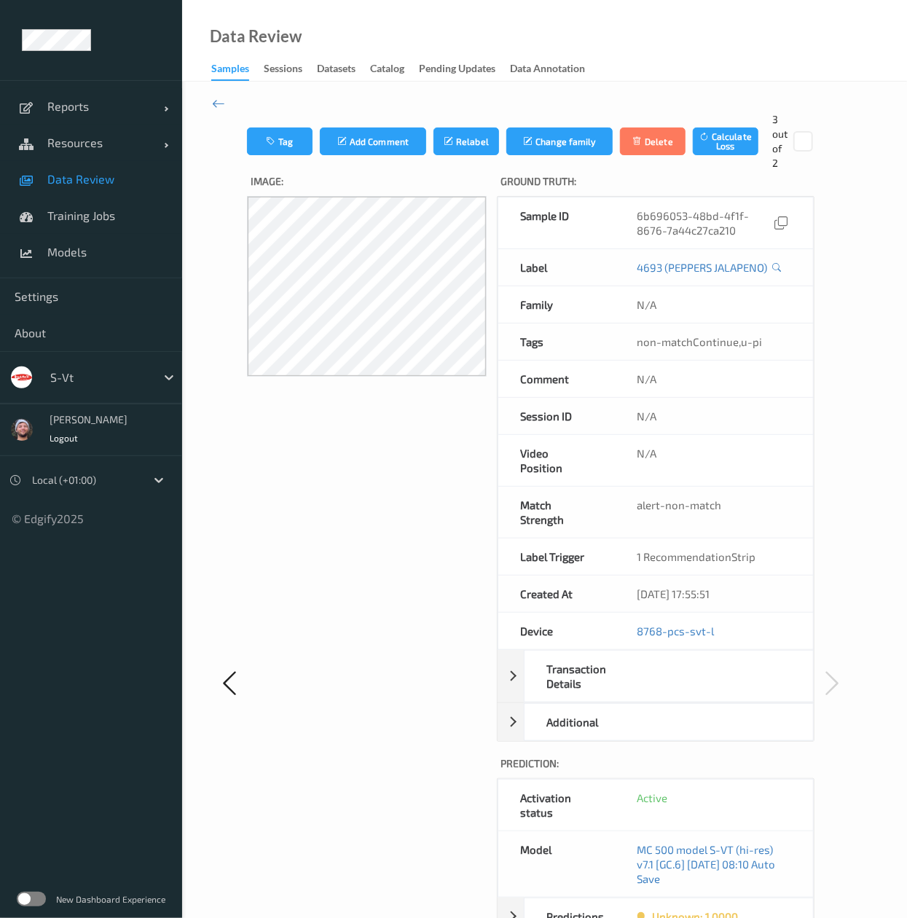
click at [102, 189] on link "Data Review" at bounding box center [91, 179] width 182 height 36
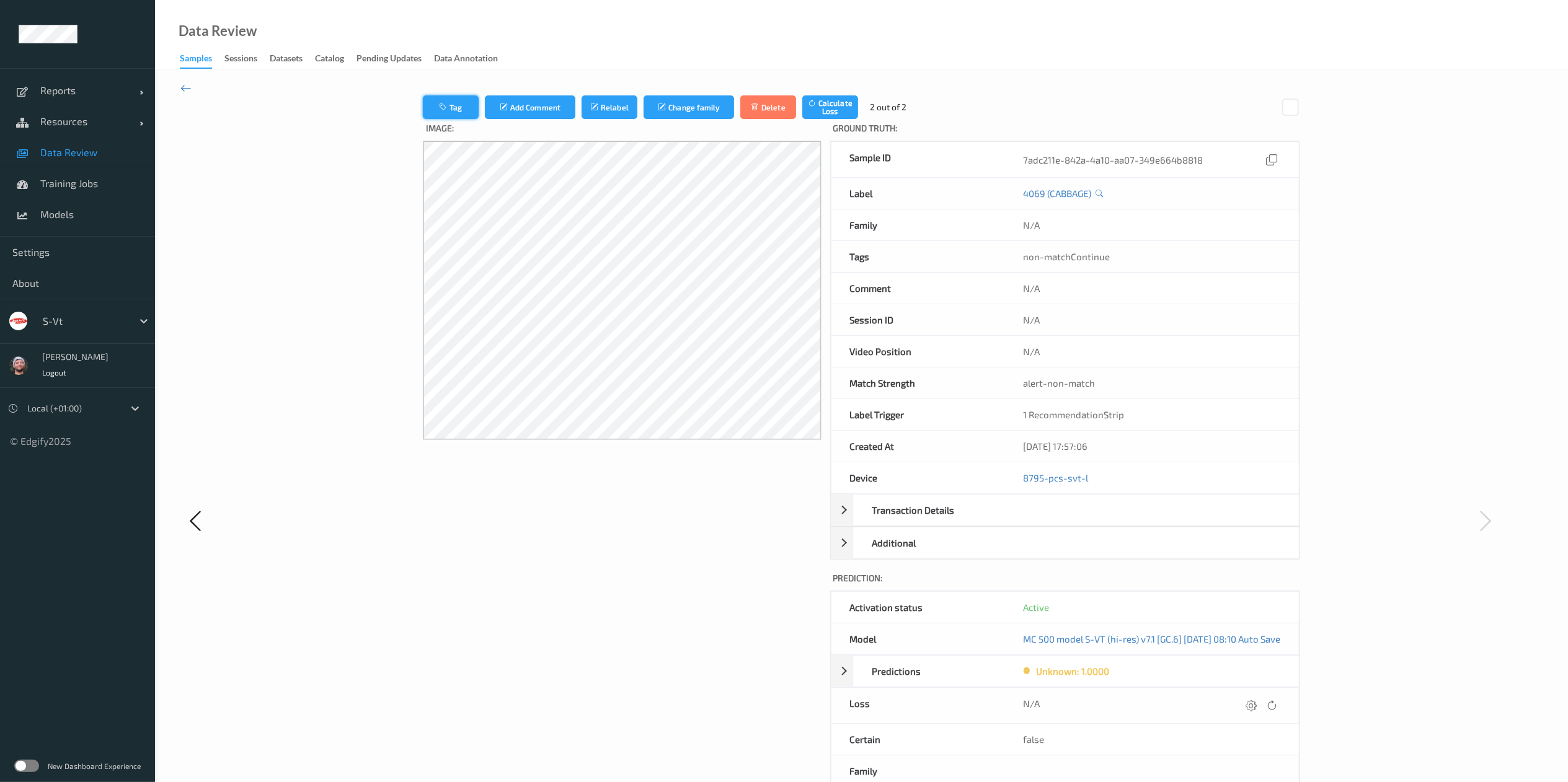
click at [426, 111] on button "Tag" at bounding box center [451, 107] width 56 height 24
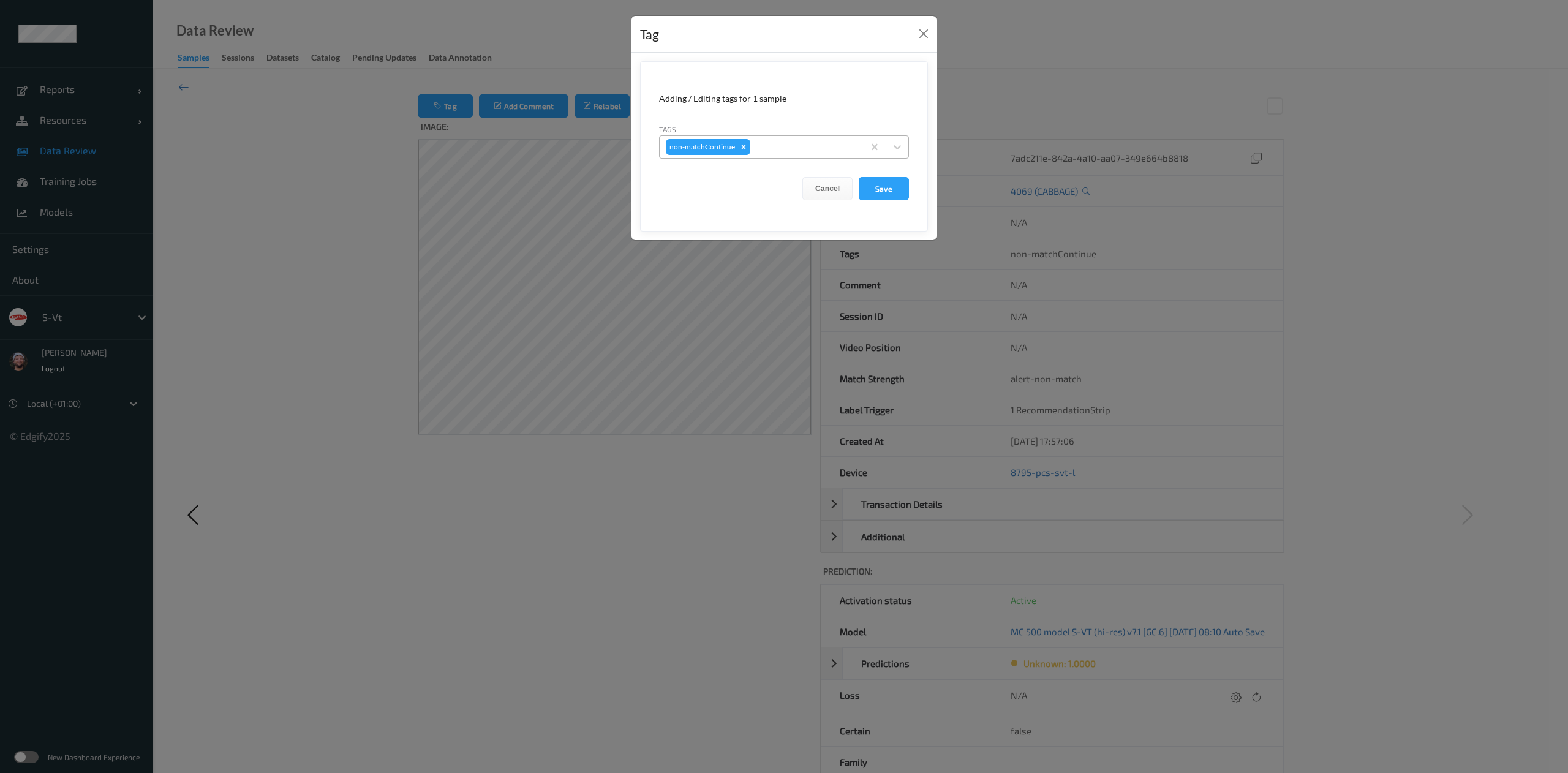
click at [763, 154] on div at bounding box center [805, 146] width 105 height 14
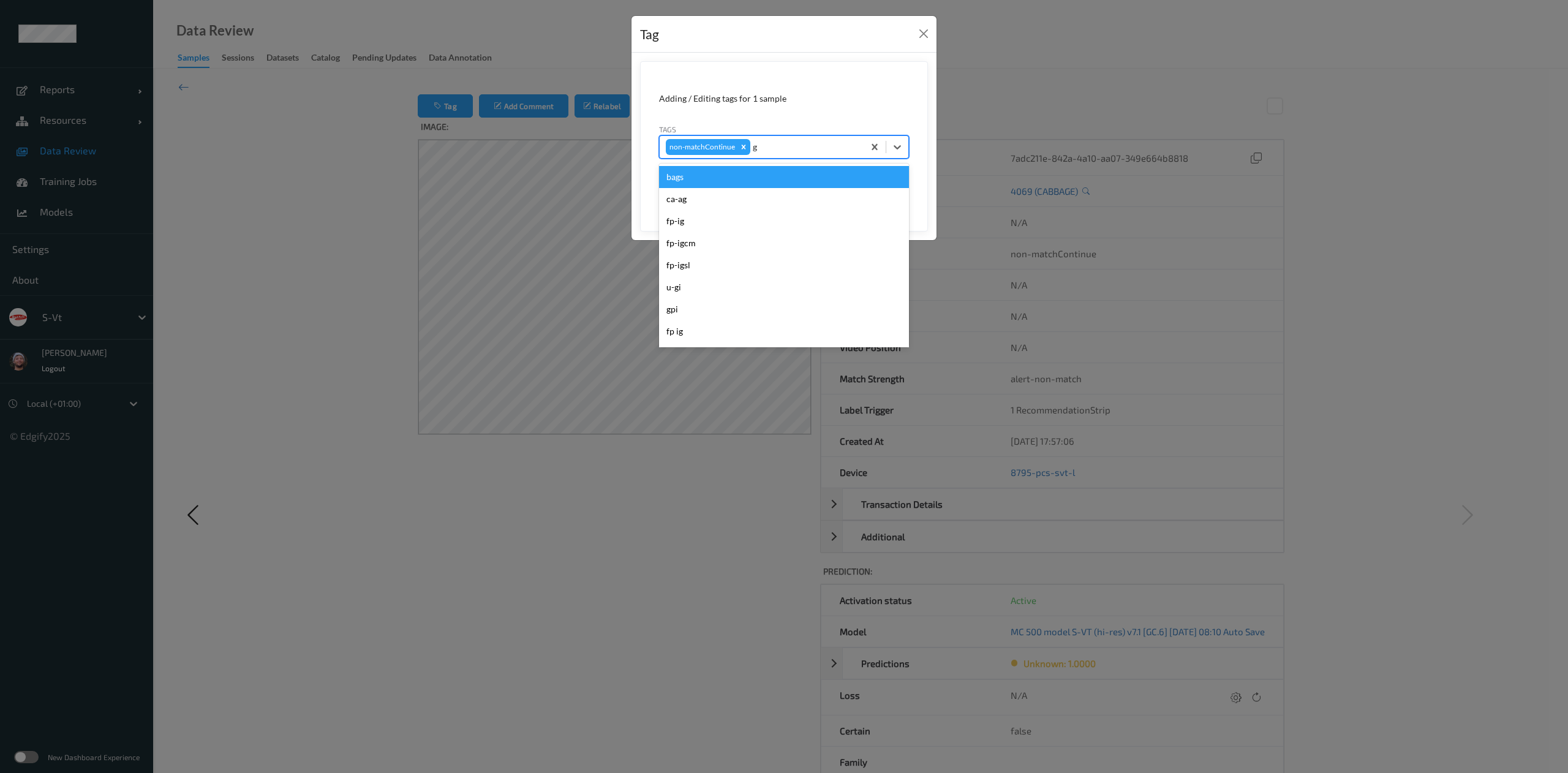
type input "gi"
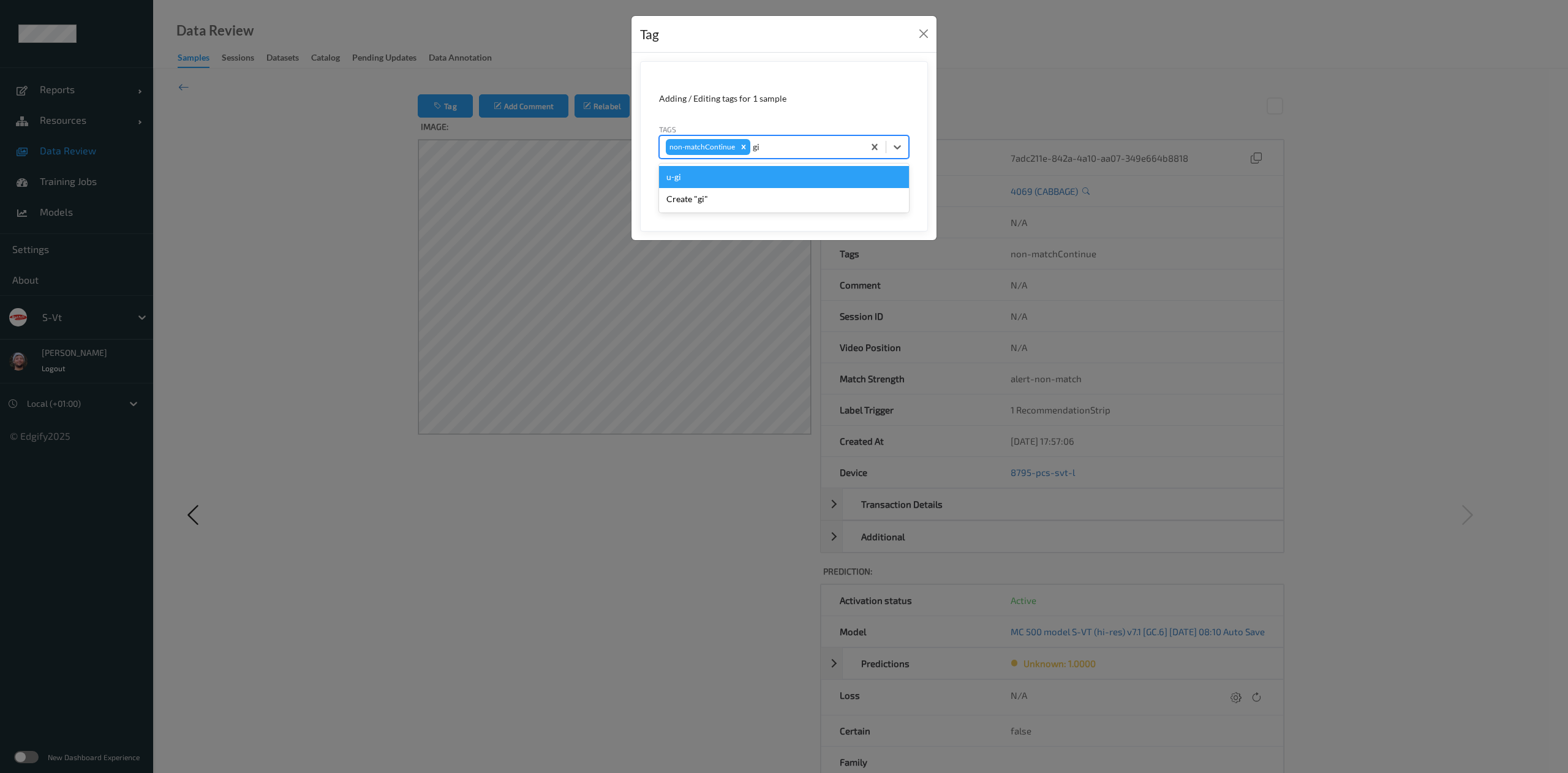
click at [811, 172] on div "u-gi" at bounding box center [784, 177] width 250 height 22
click at [874, 191] on button "Save" at bounding box center [884, 189] width 50 height 24
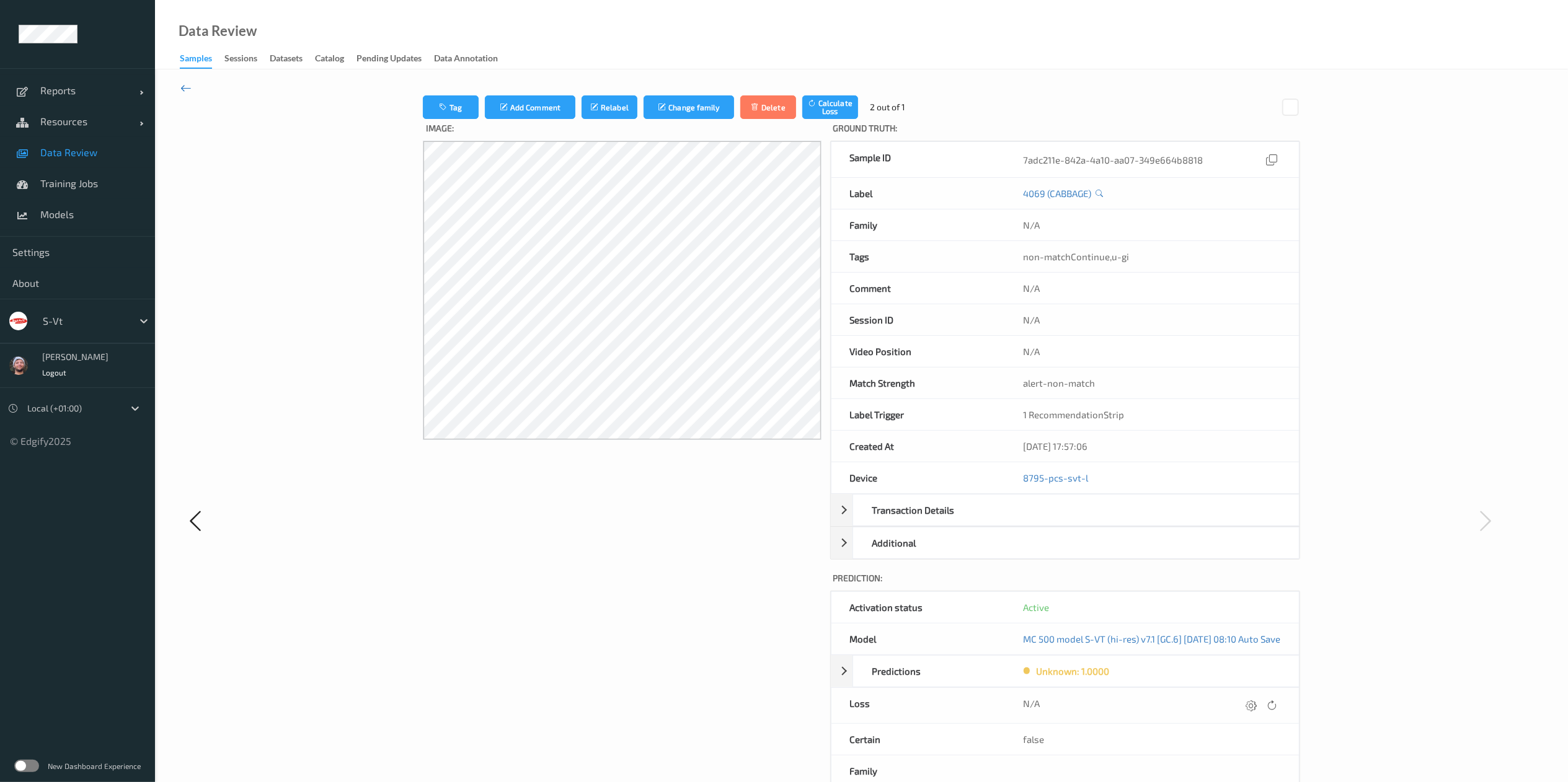
click at [184, 83] on icon at bounding box center [186, 88] width 11 height 14
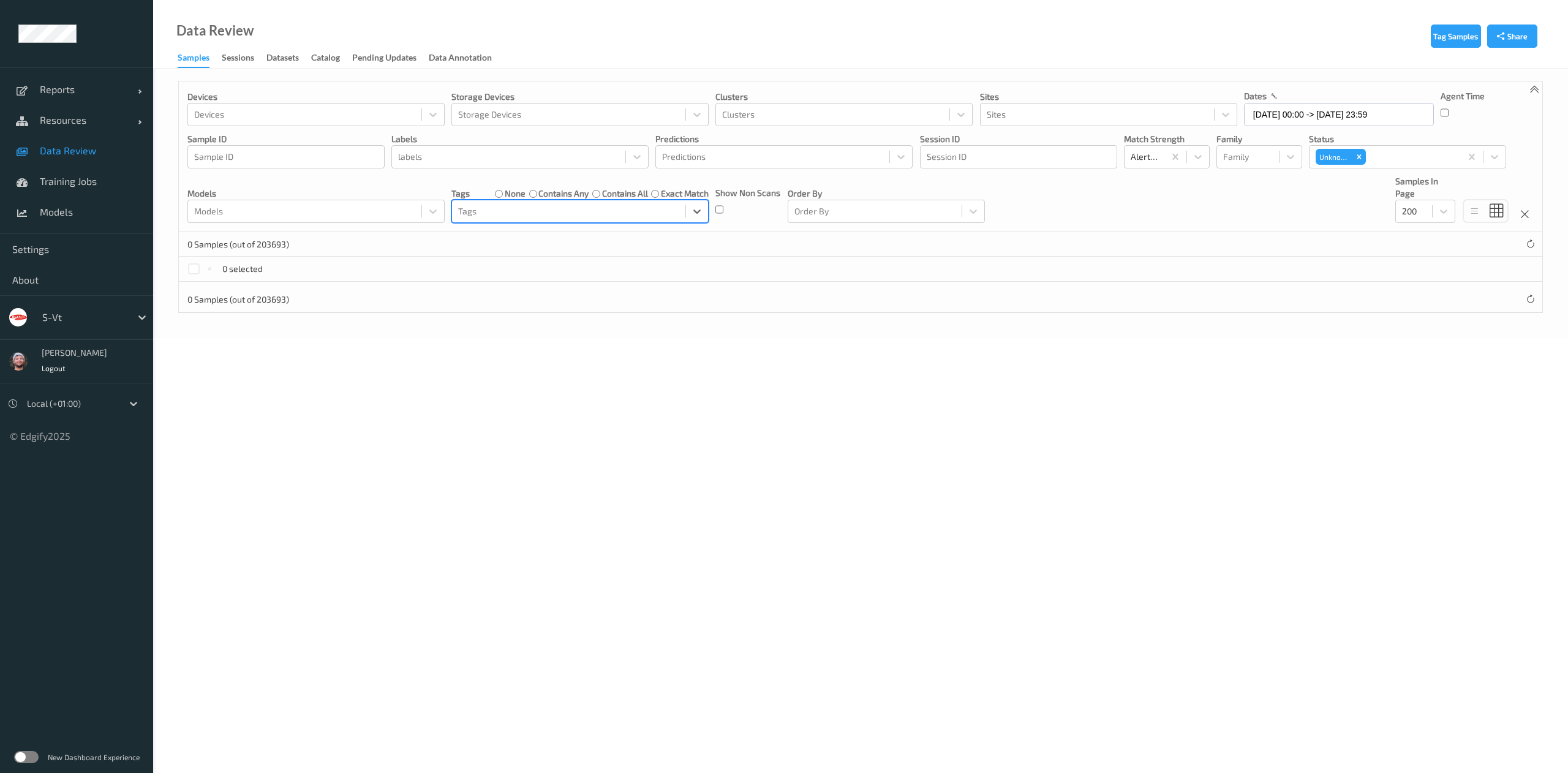
click at [554, 190] on label "contains any" at bounding box center [563, 193] width 50 height 13
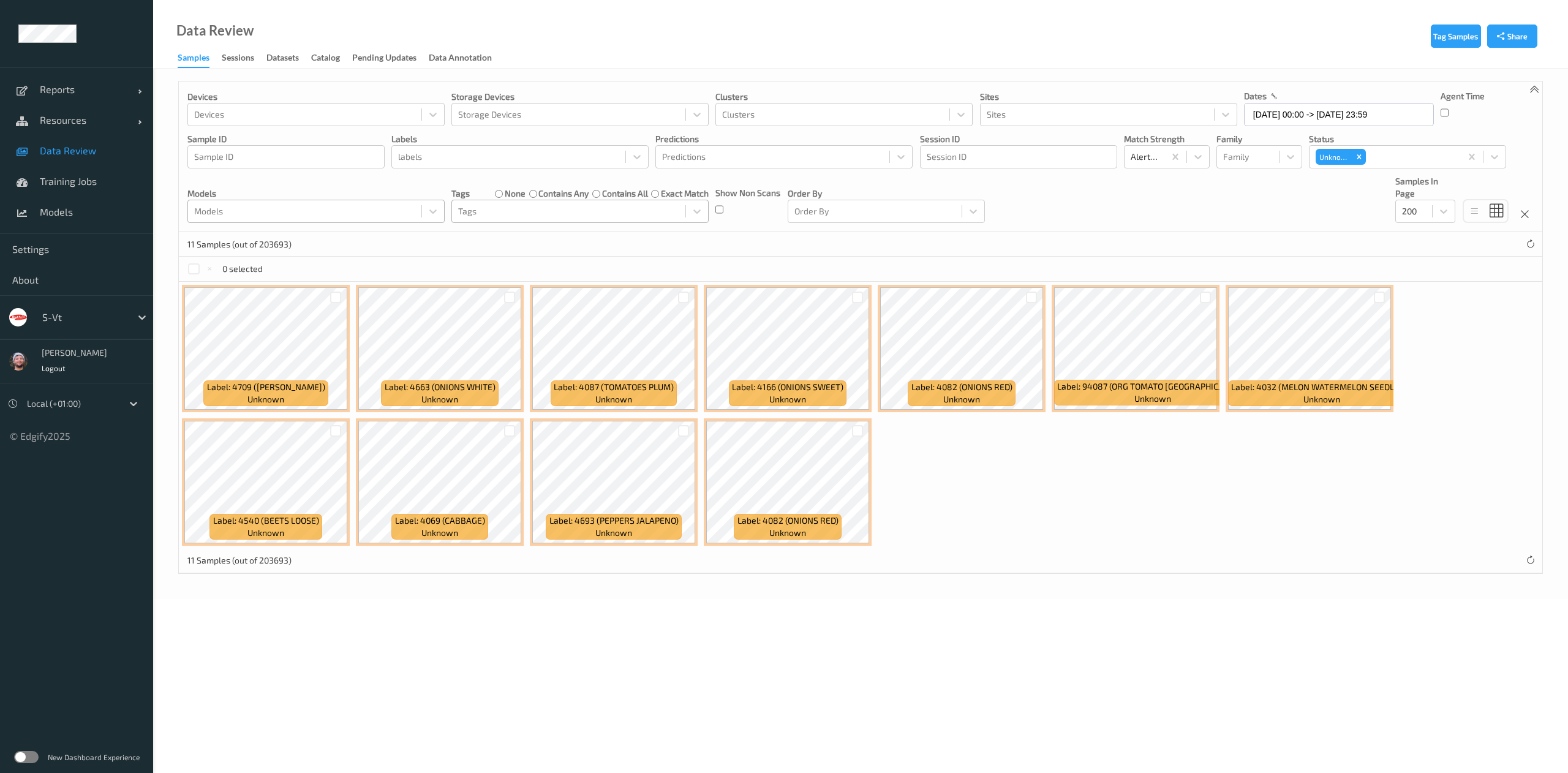
click at [392, 220] on div "Models" at bounding box center [305, 211] width 234 height 19
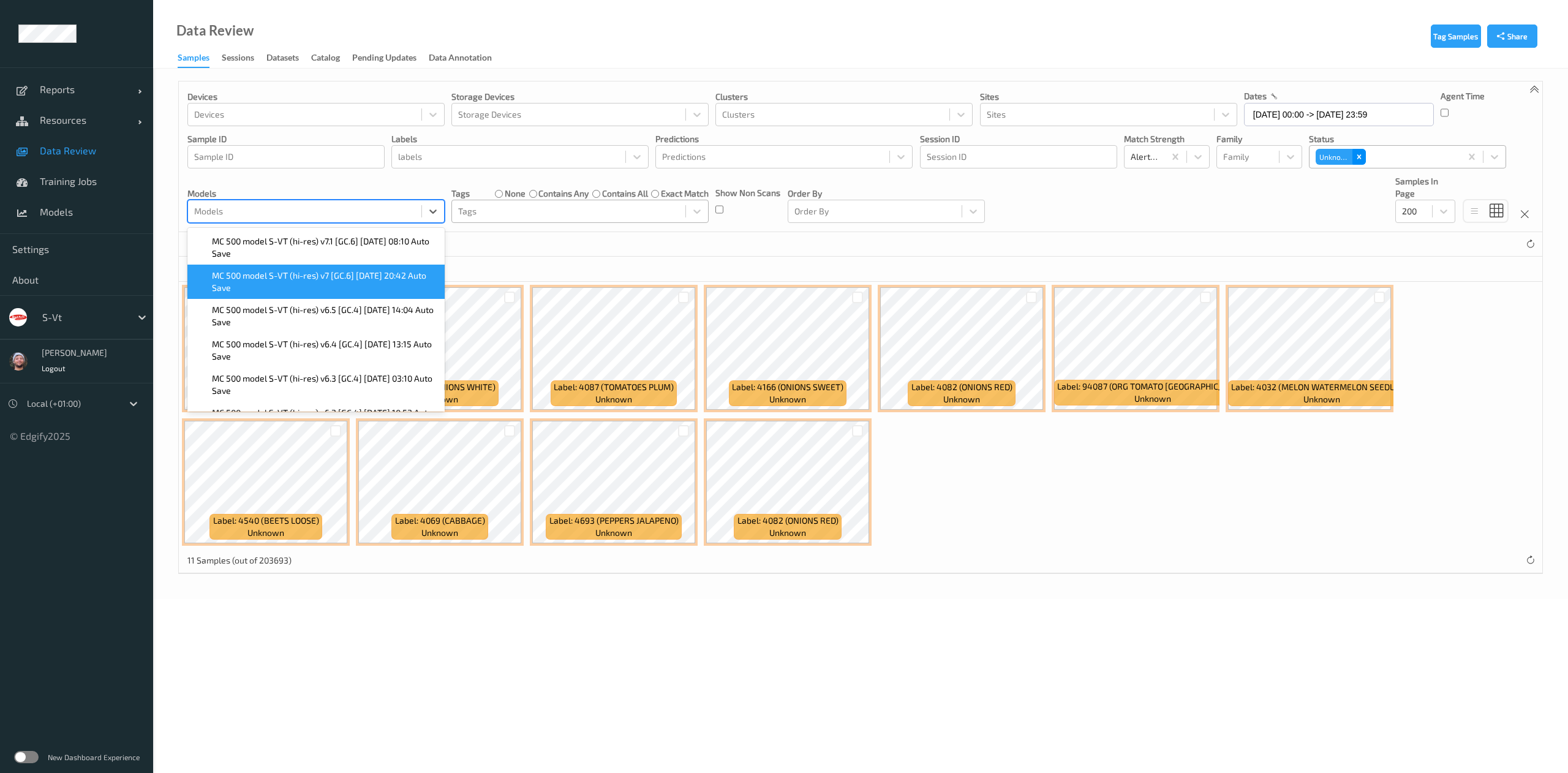
click at [1172, 159] on div "Remove Unknown" at bounding box center [1359, 156] width 13 height 16
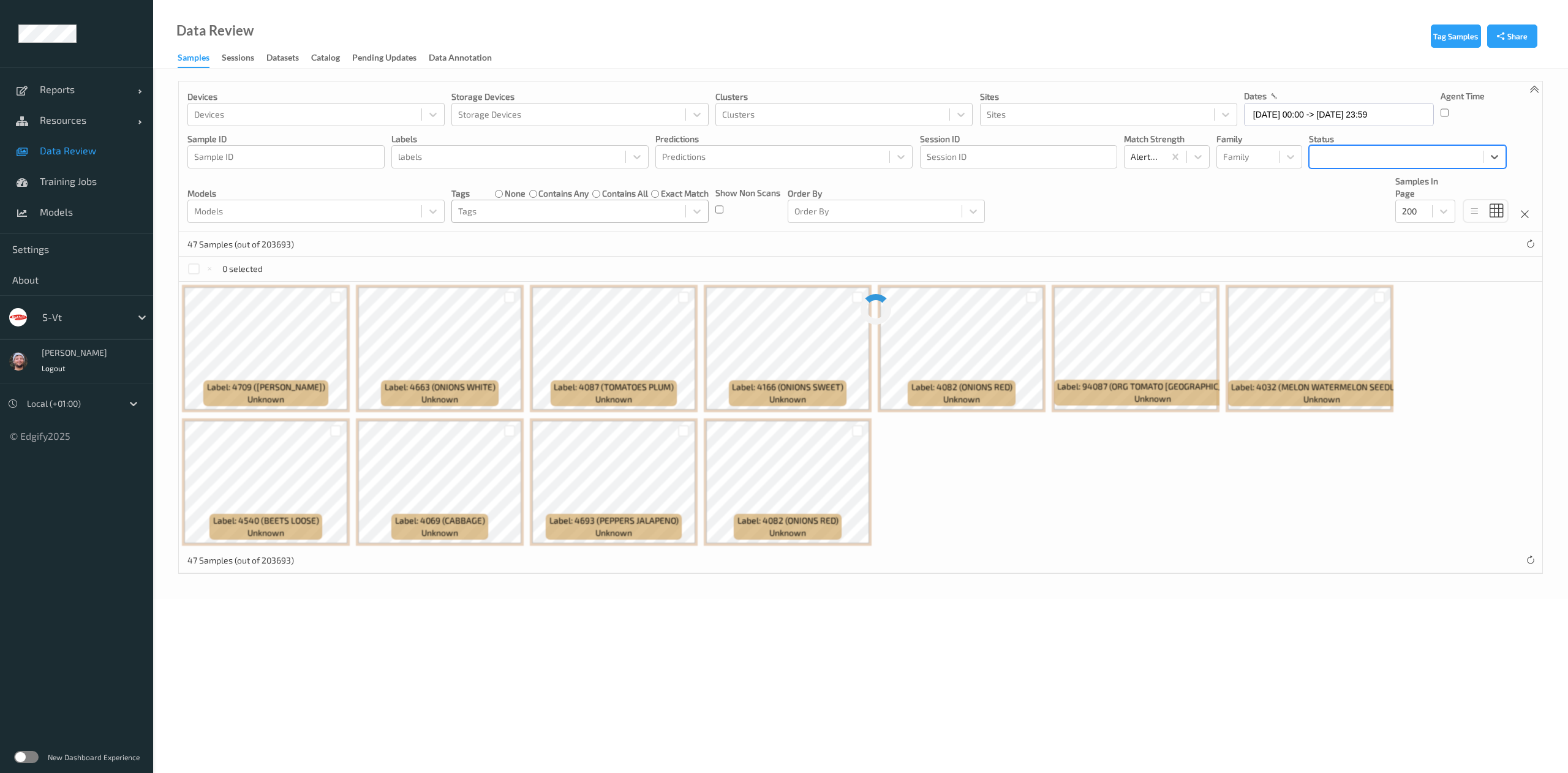
click at [1172, 156] on div at bounding box center [1396, 156] width 161 height 14
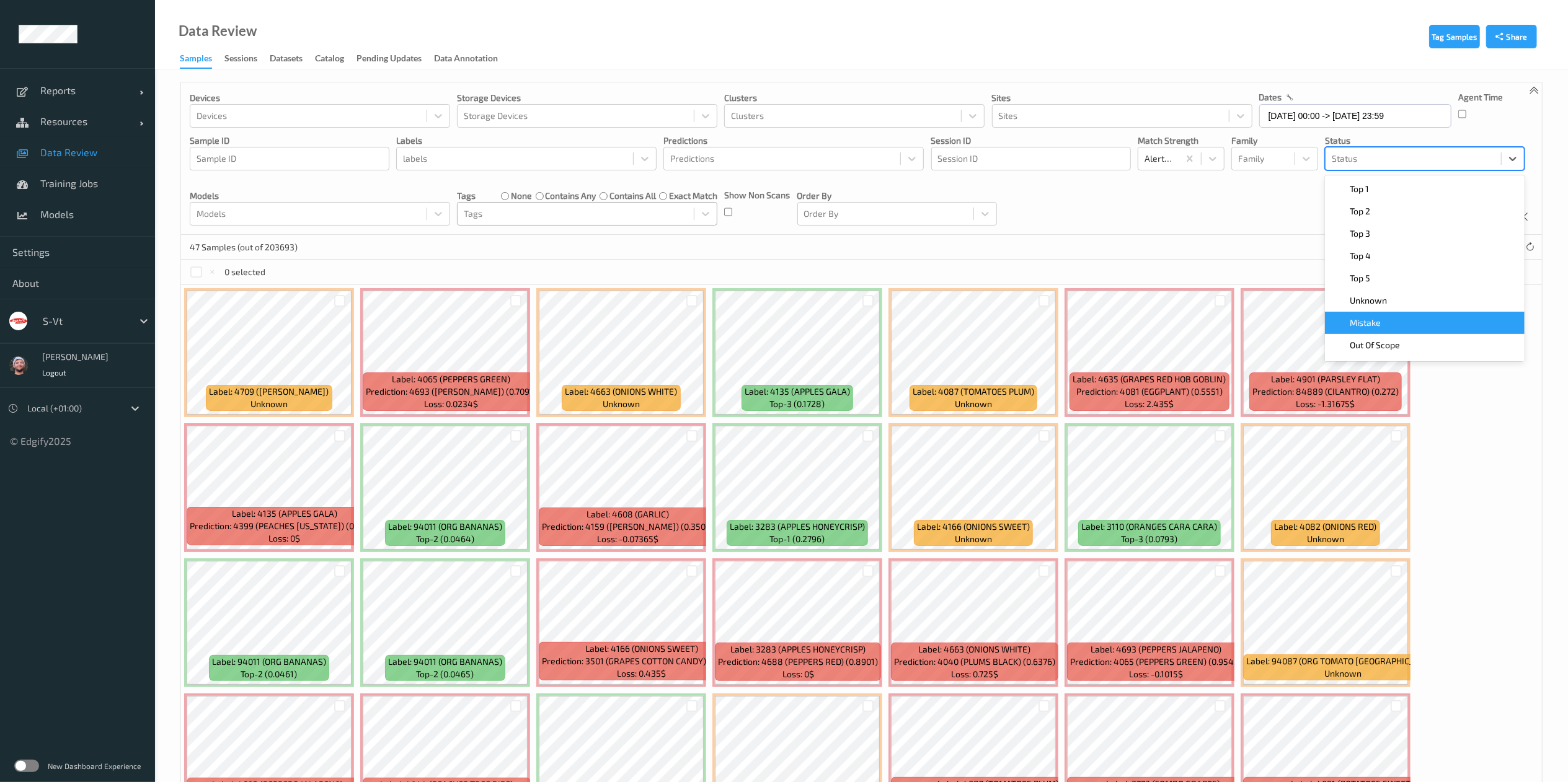
click at [1187, 311] on div "Mistake" at bounding box center [1425, 323] width 200 height 22
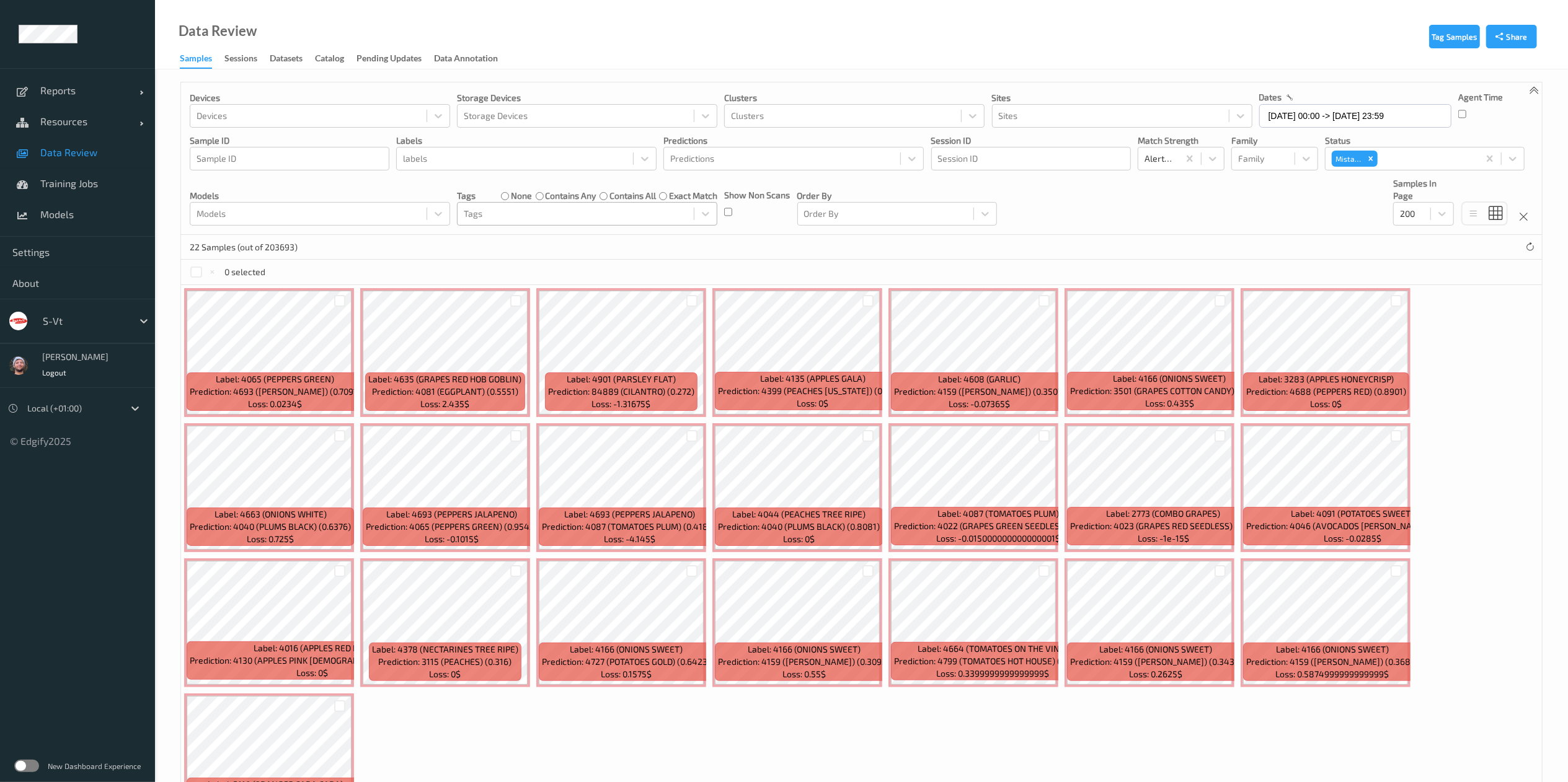
click at [1050, 213] on div "Devices Devices Storage Devices Storage Devices Clusters Clusters Sites Sites d…" at bounding box center [861, 158] width 1361 height 152
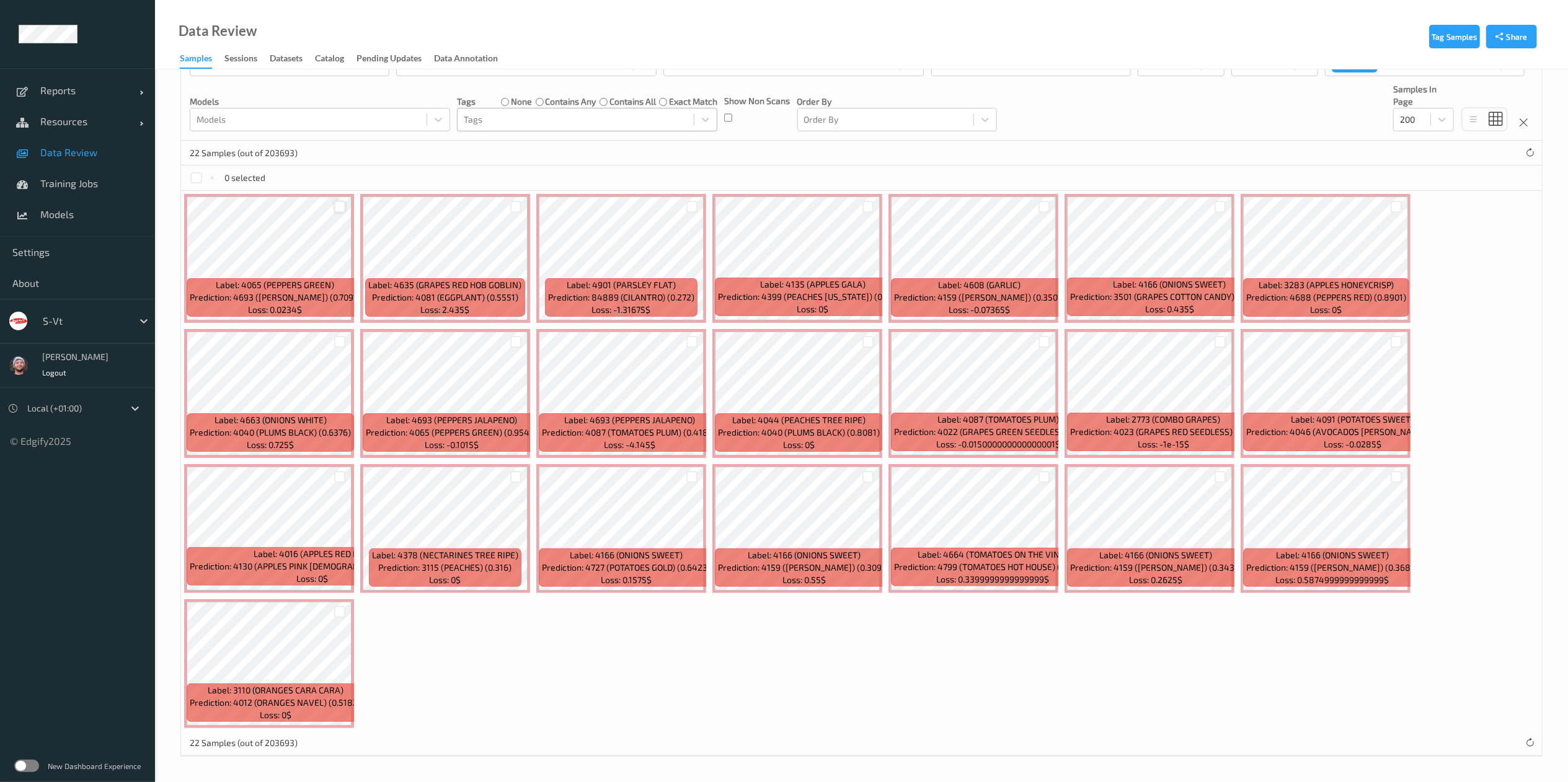
click at [340, 205] on div at bounding box center [340, 207] width 12 height 12
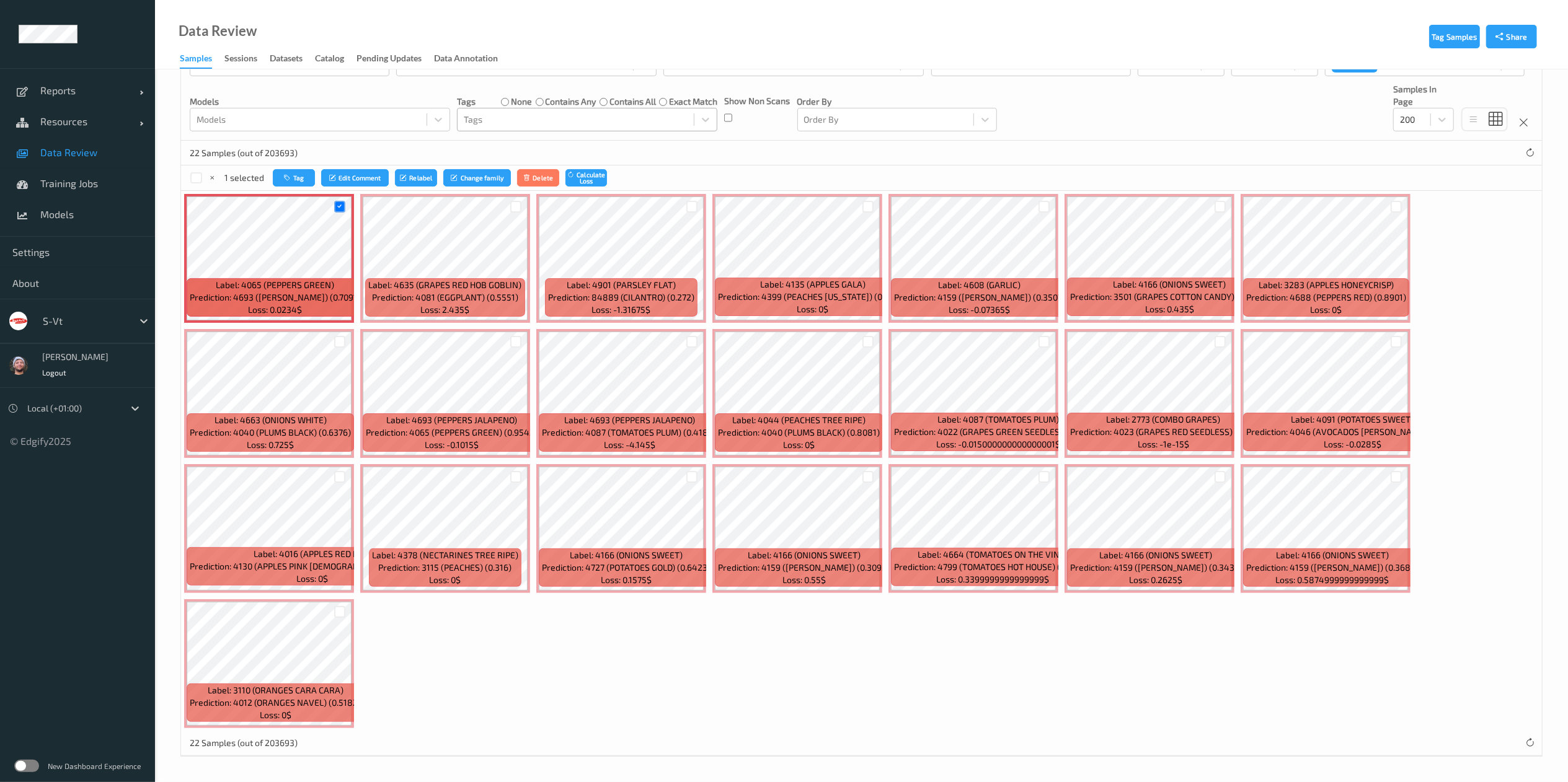
scroll to position [0, 0]
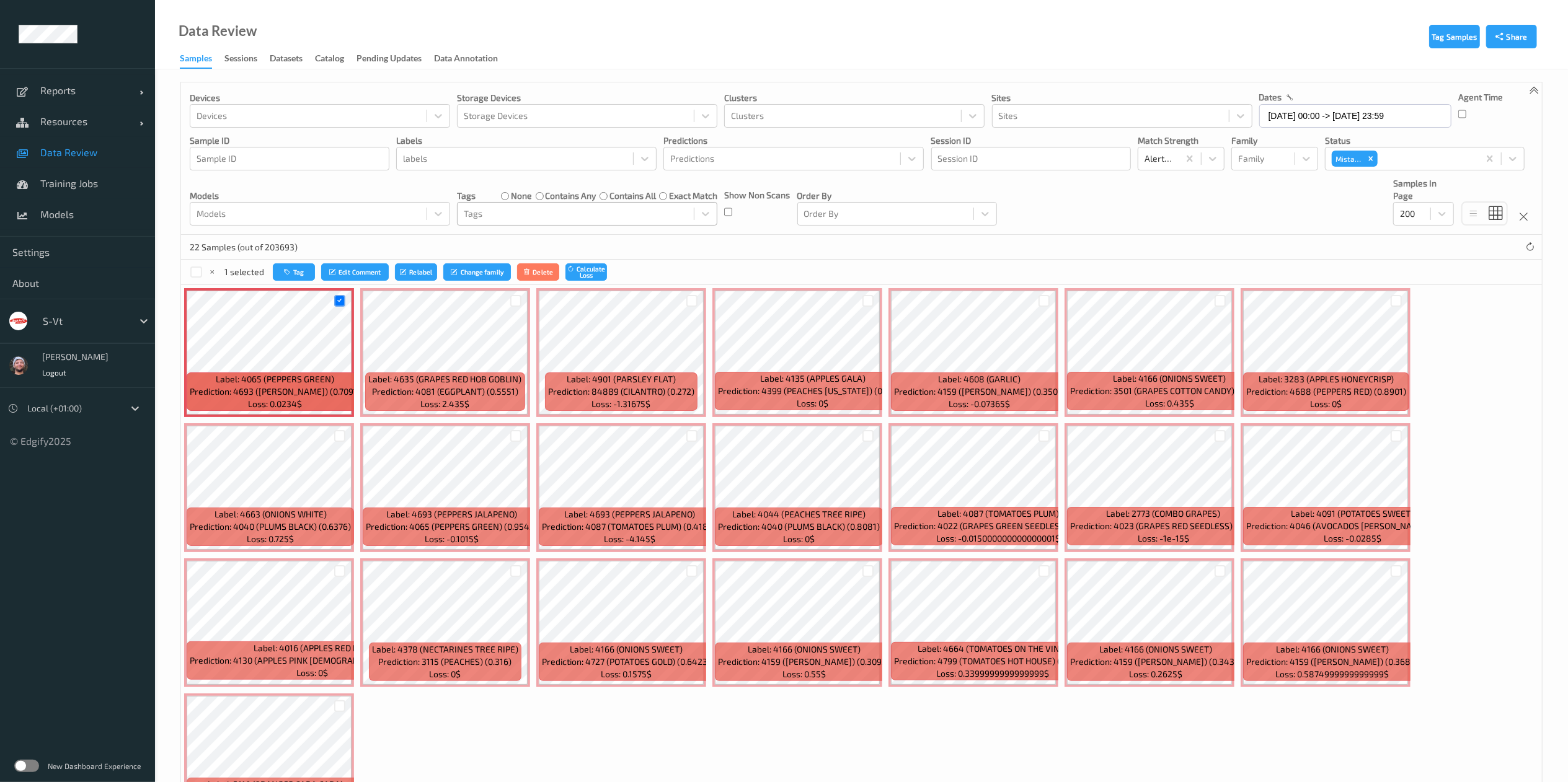
click at [526, 197] on label "none" at bounding box center [521, 196] width 21 height 13
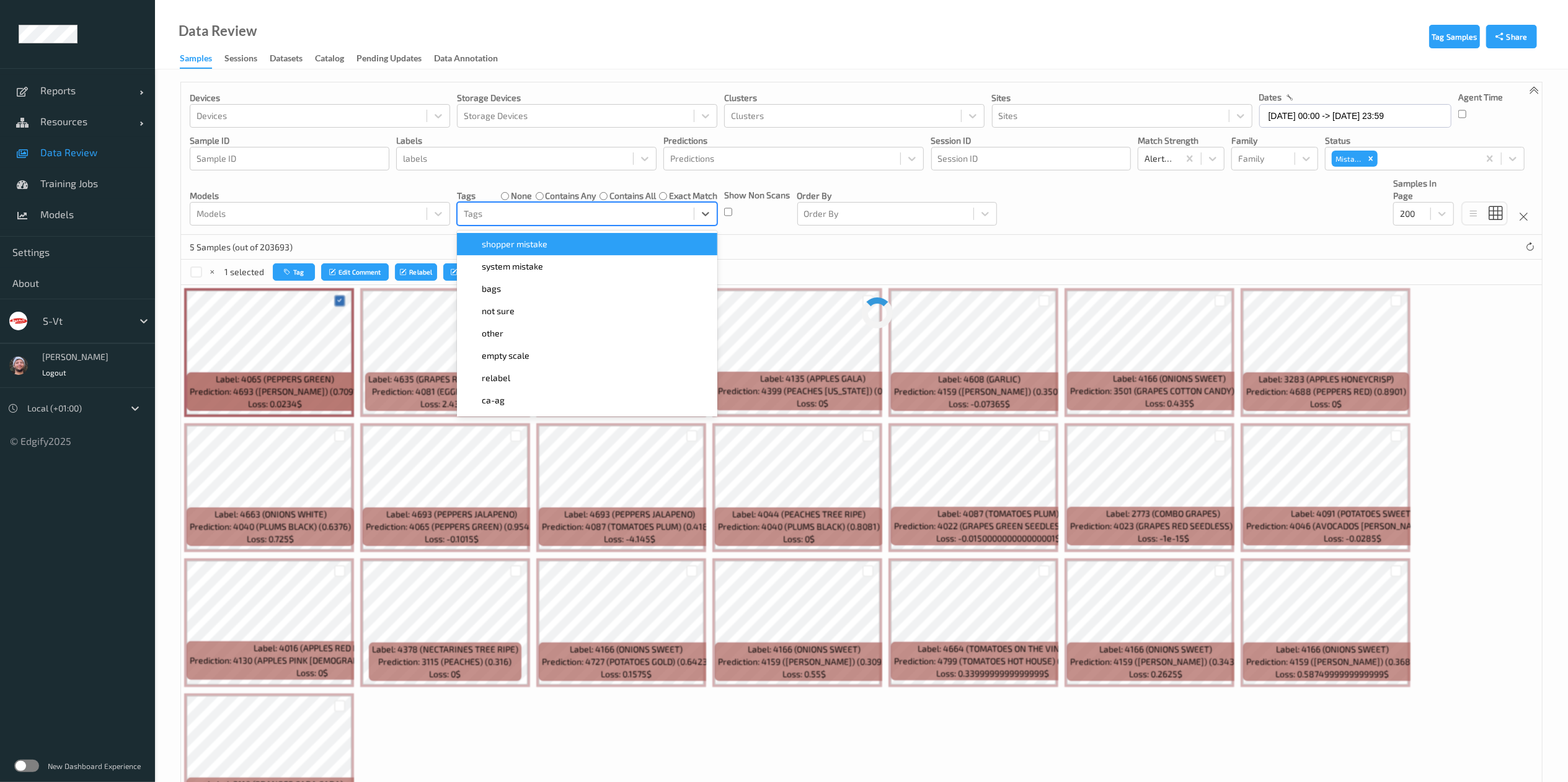
click at [518, 214] on div at bounding box center [575, 214] width 224 height 14
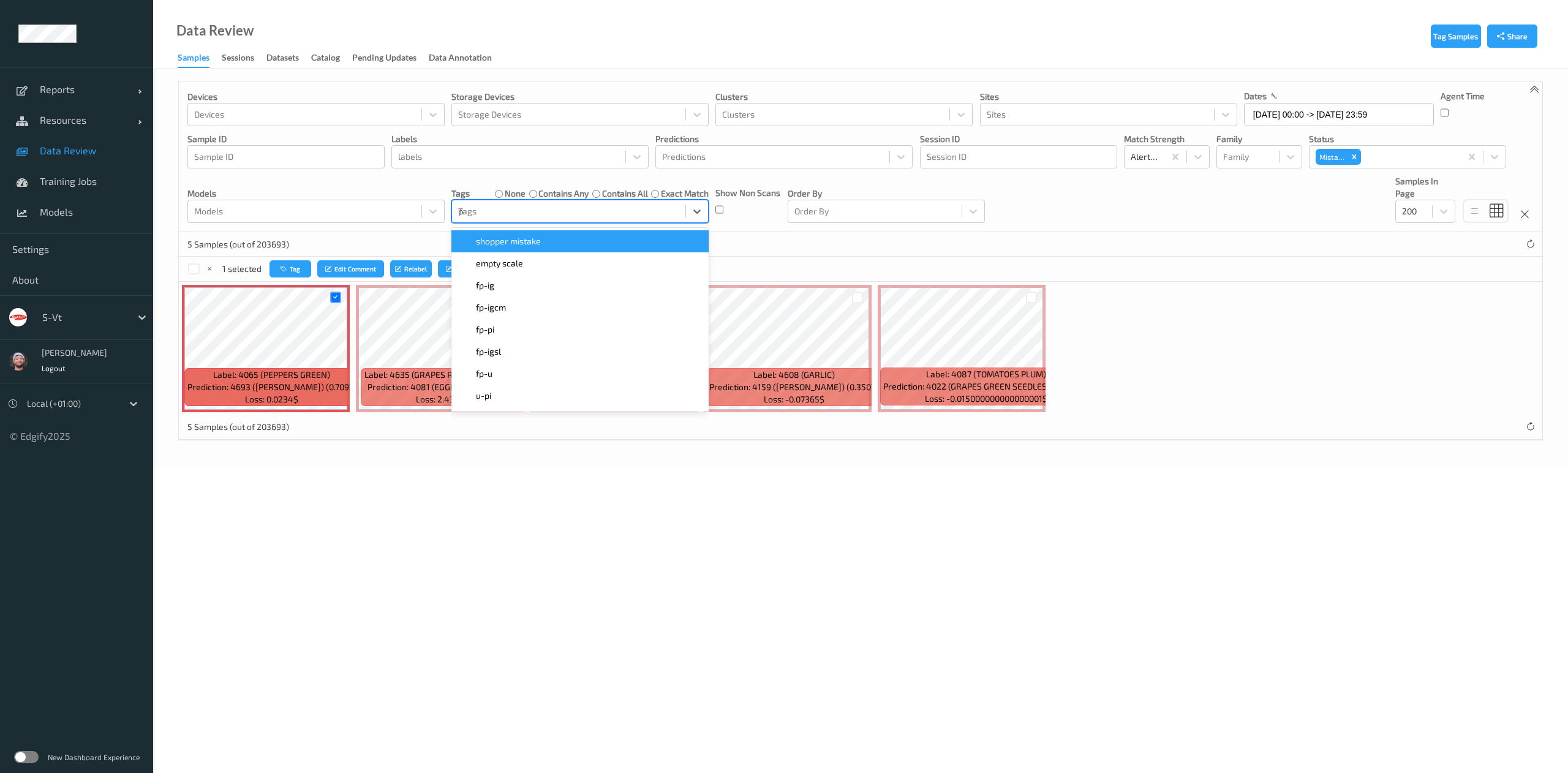
type input "pi"
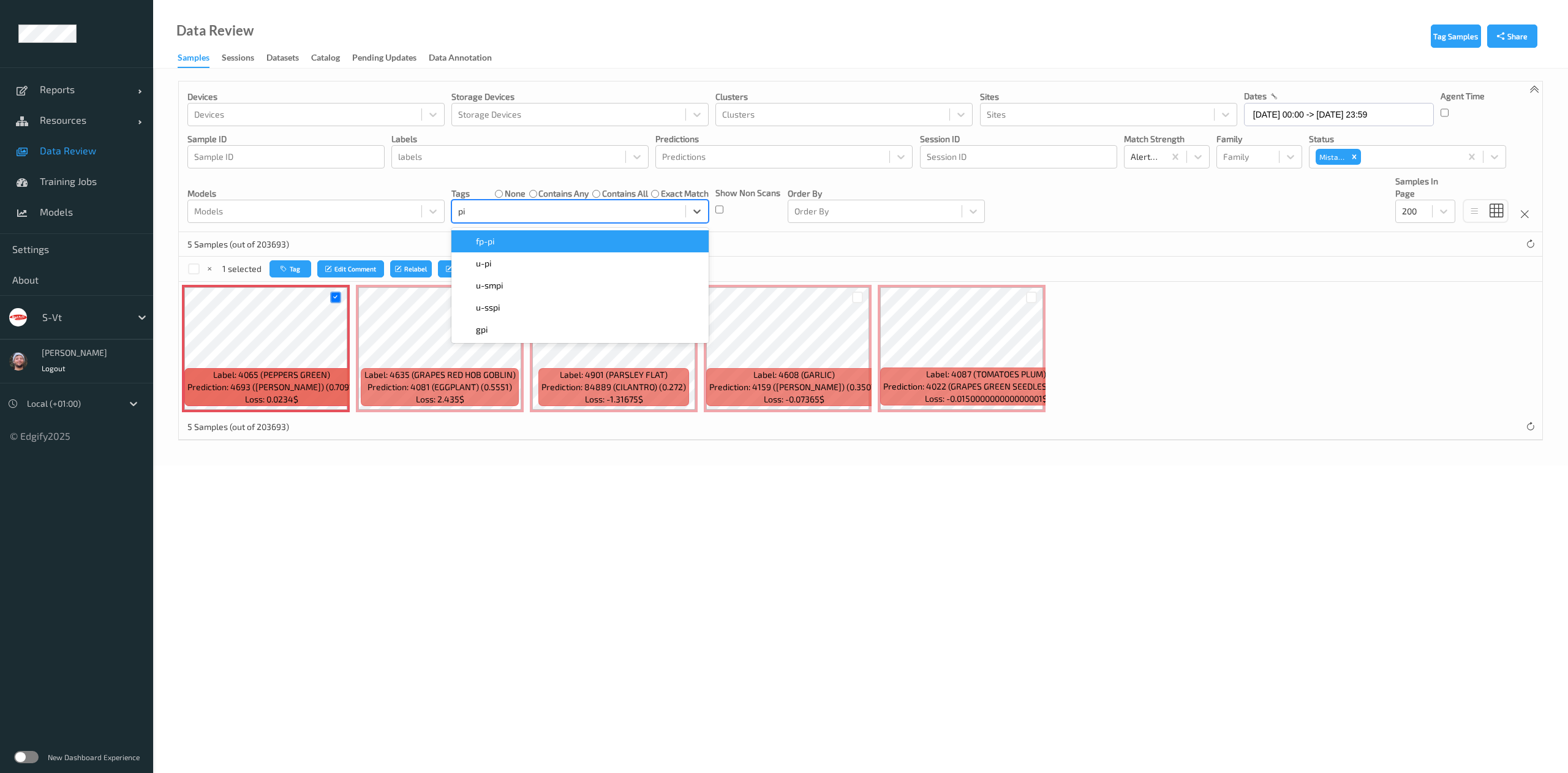
click at [508, 246] on div "fp-pi" at bounding box center [580, 241] width 243 height 13
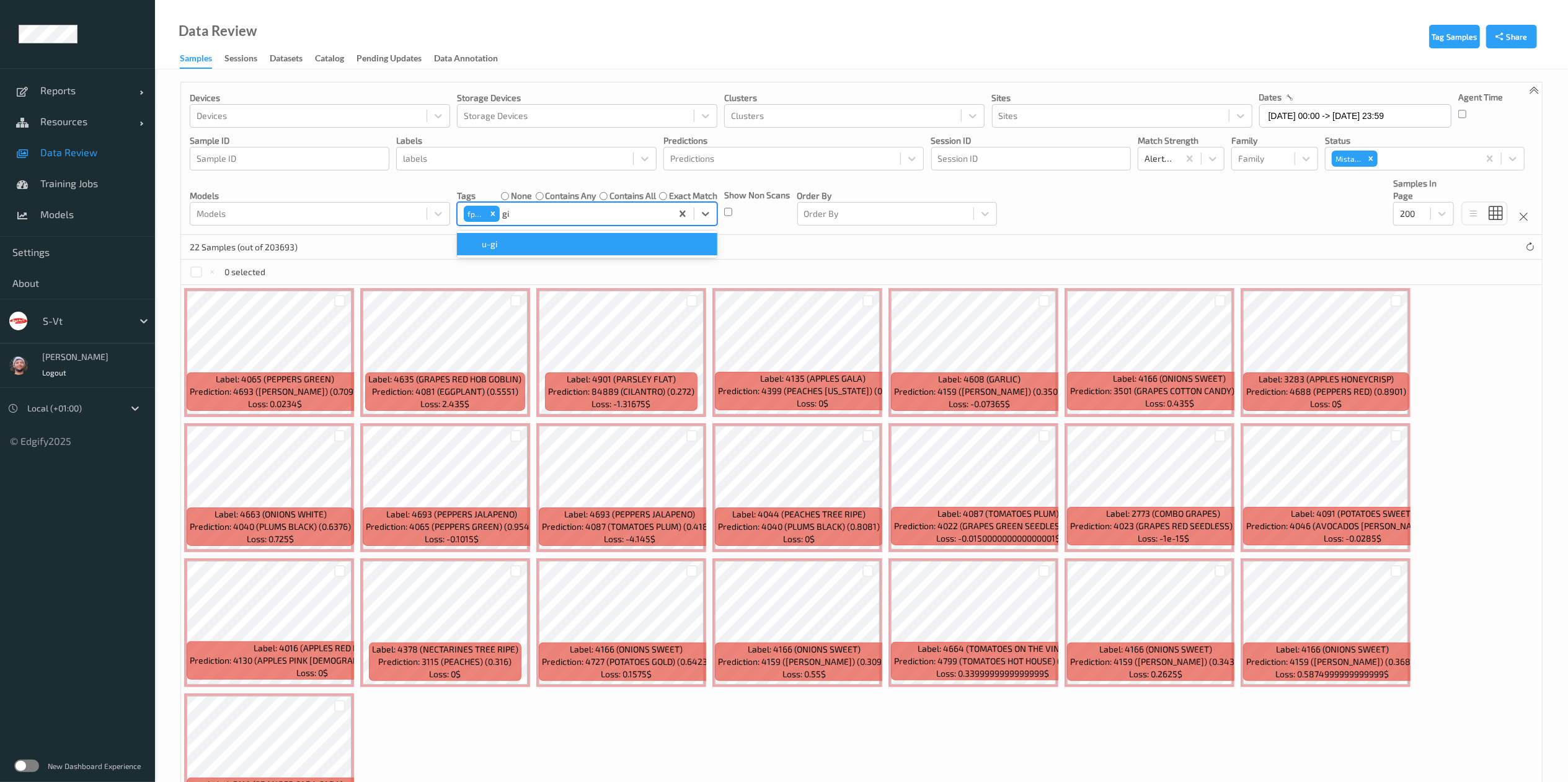
type input "g"
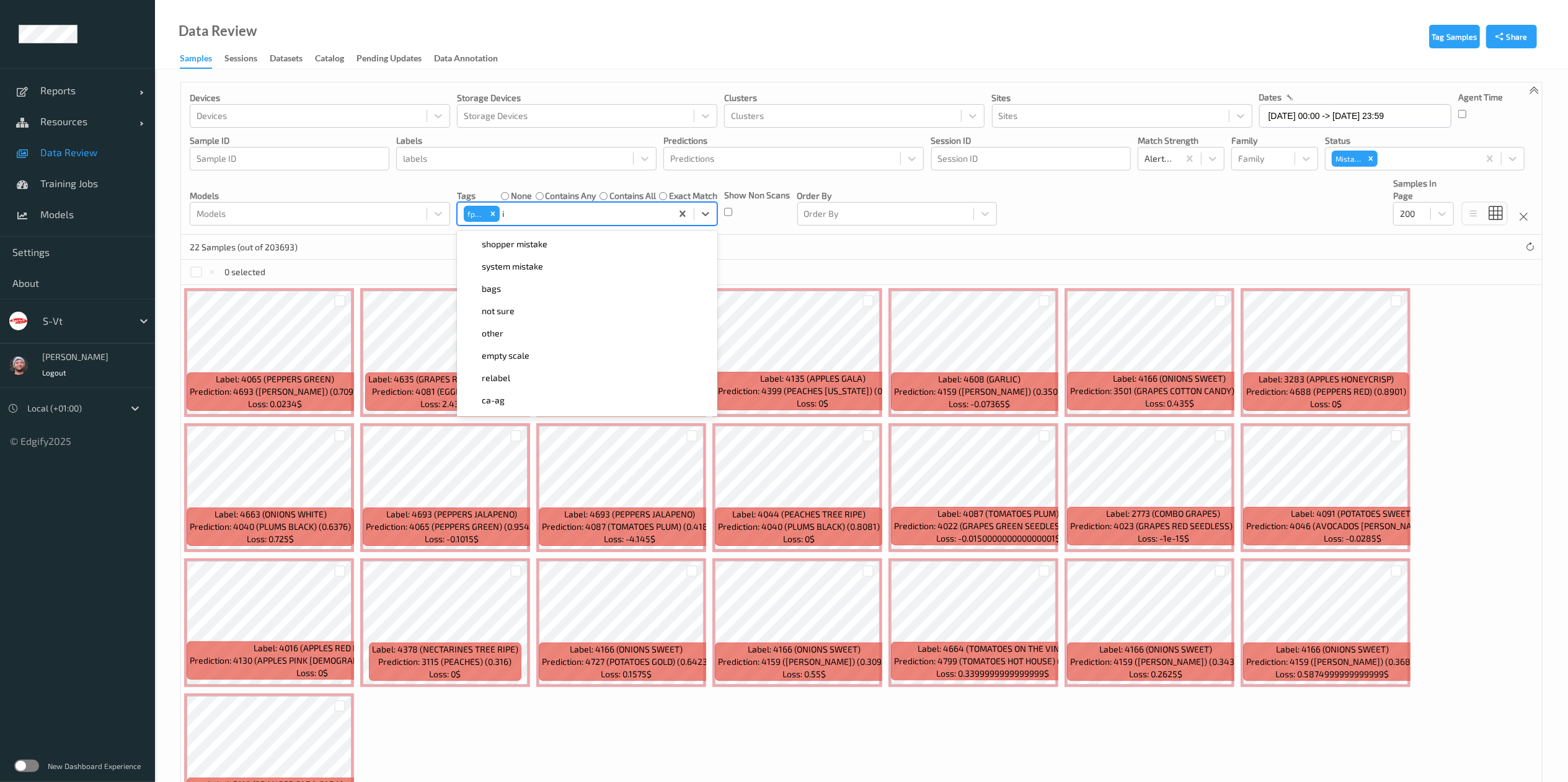
type input "ig"
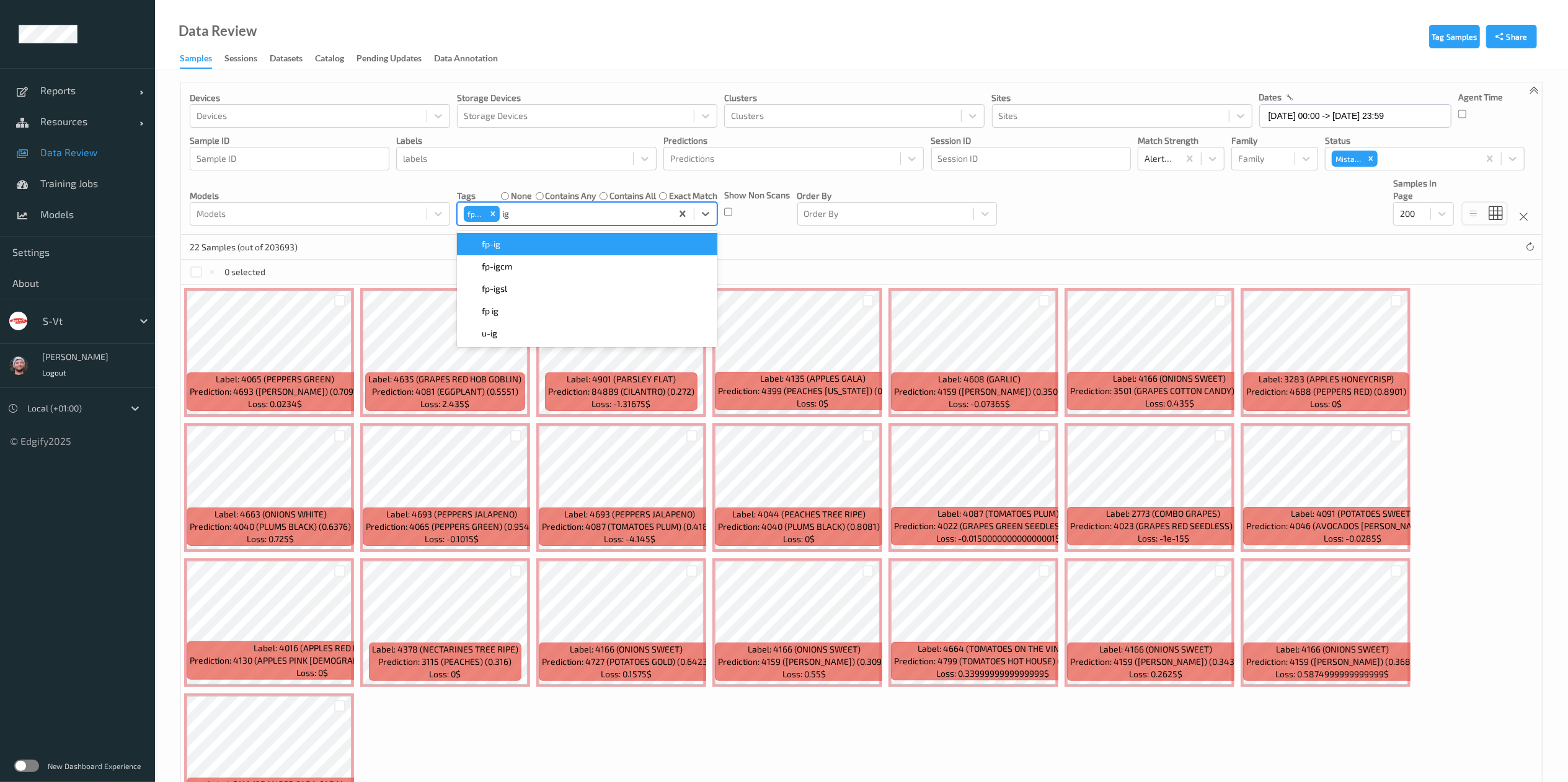
click at [514, 249] on div "fp-ig" at bounding box center [587, 244] width 246 height 13
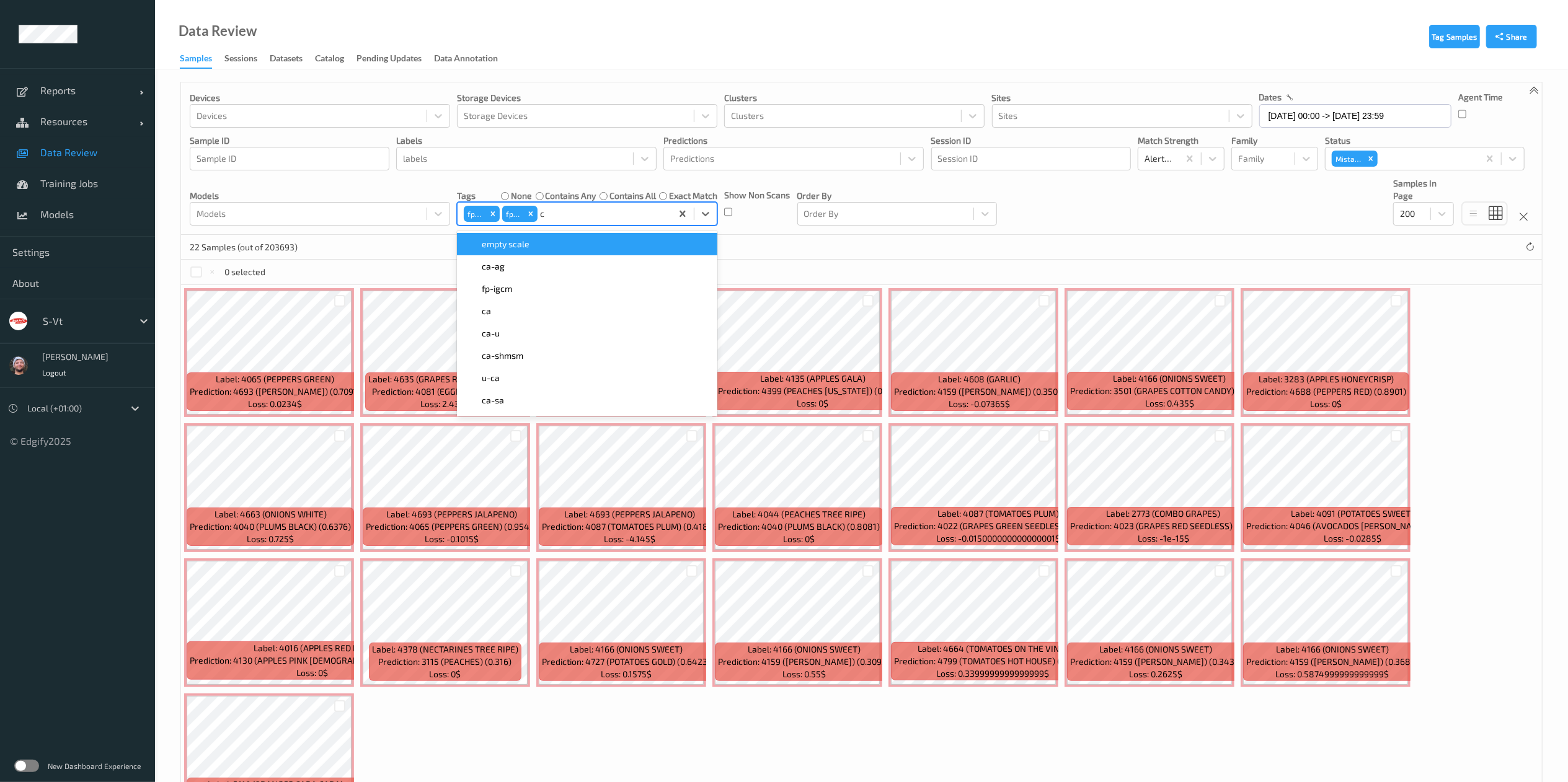
type input "ca"
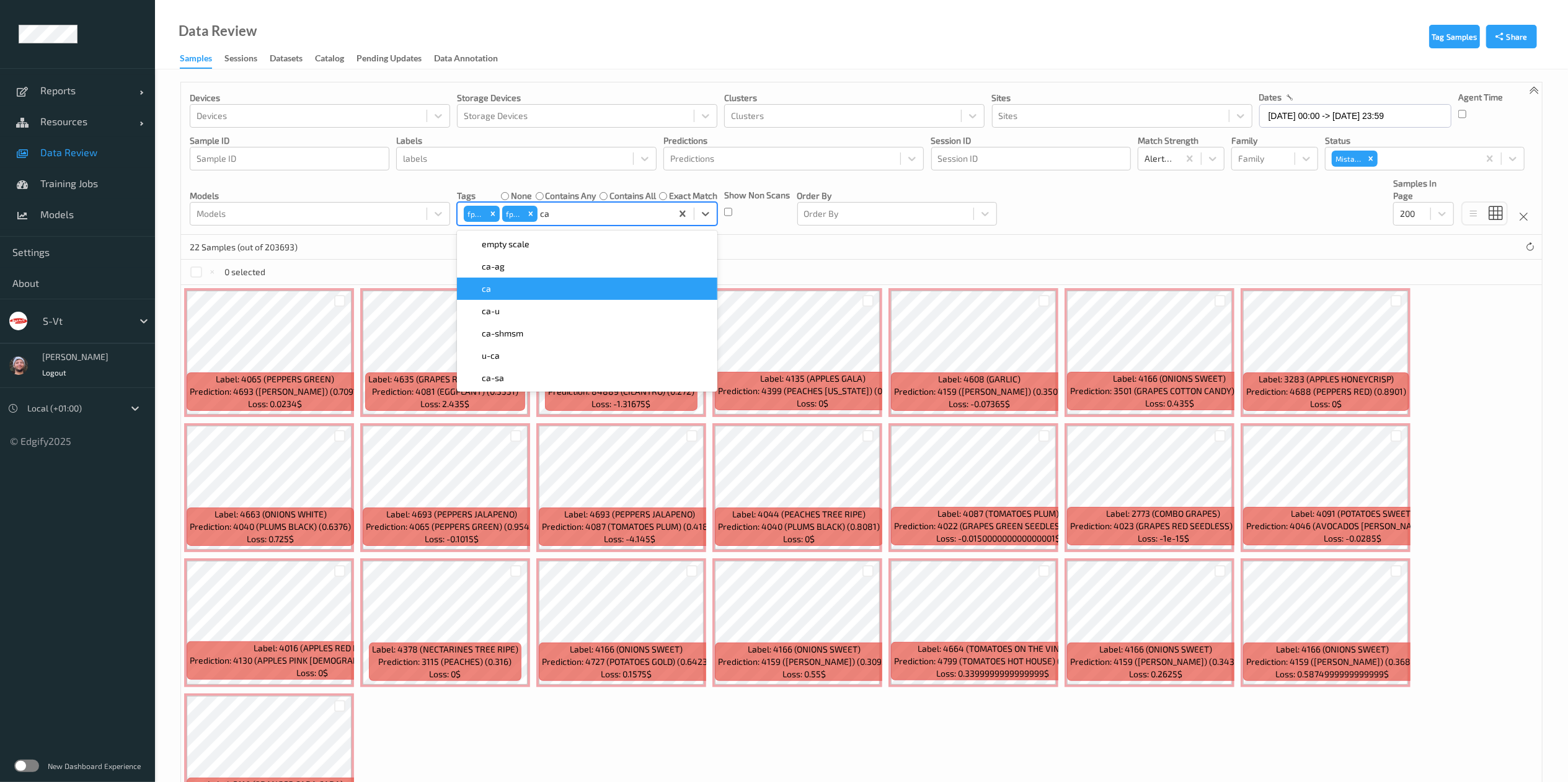
click at [501, 290] on div "ca" at bounding box center [587, 288] width 246 height 13
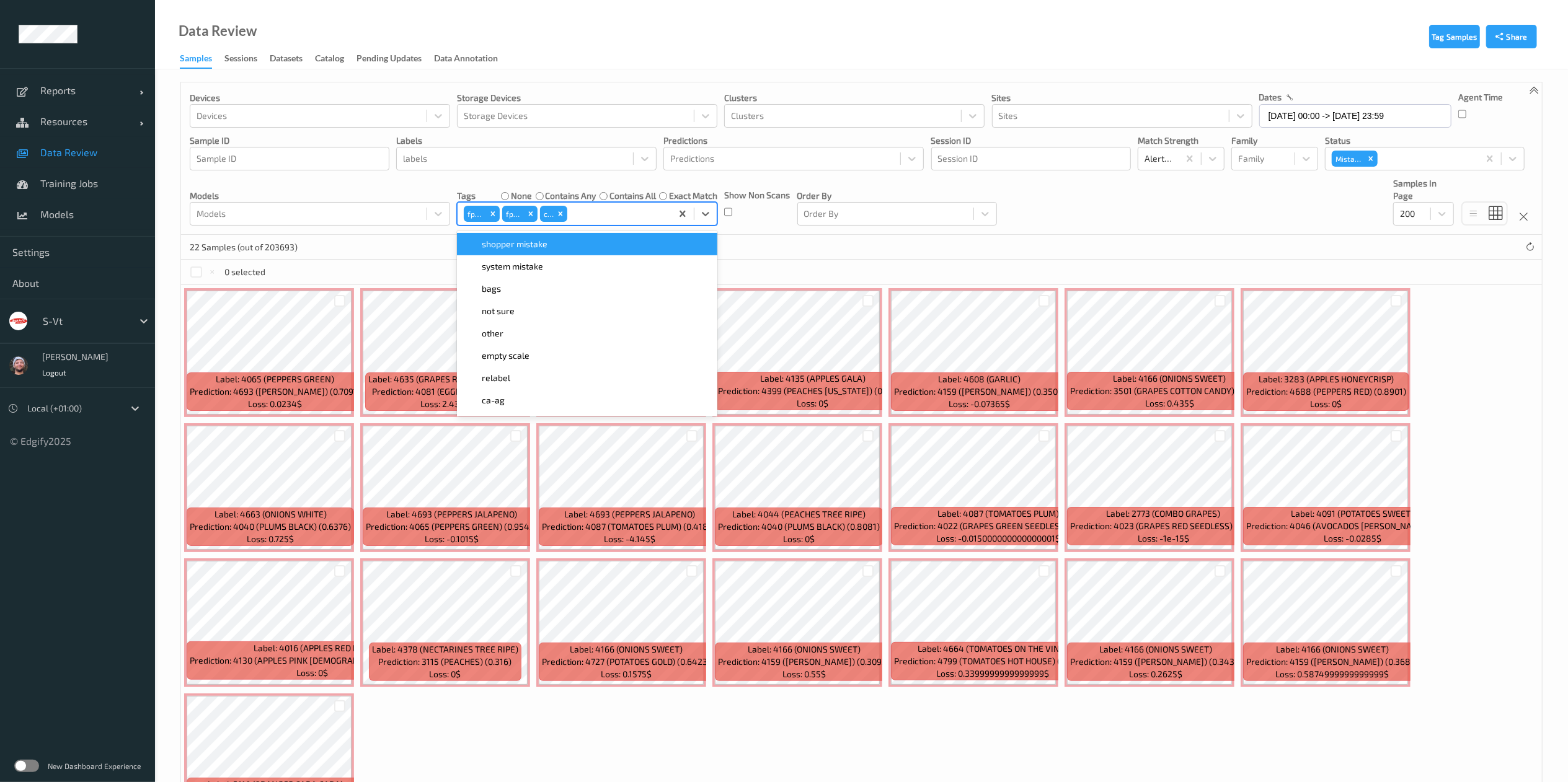
click at [775, 243] on div "22 Samples (out of 203693)" at bounding box center [861, 247] width 1361 height 25
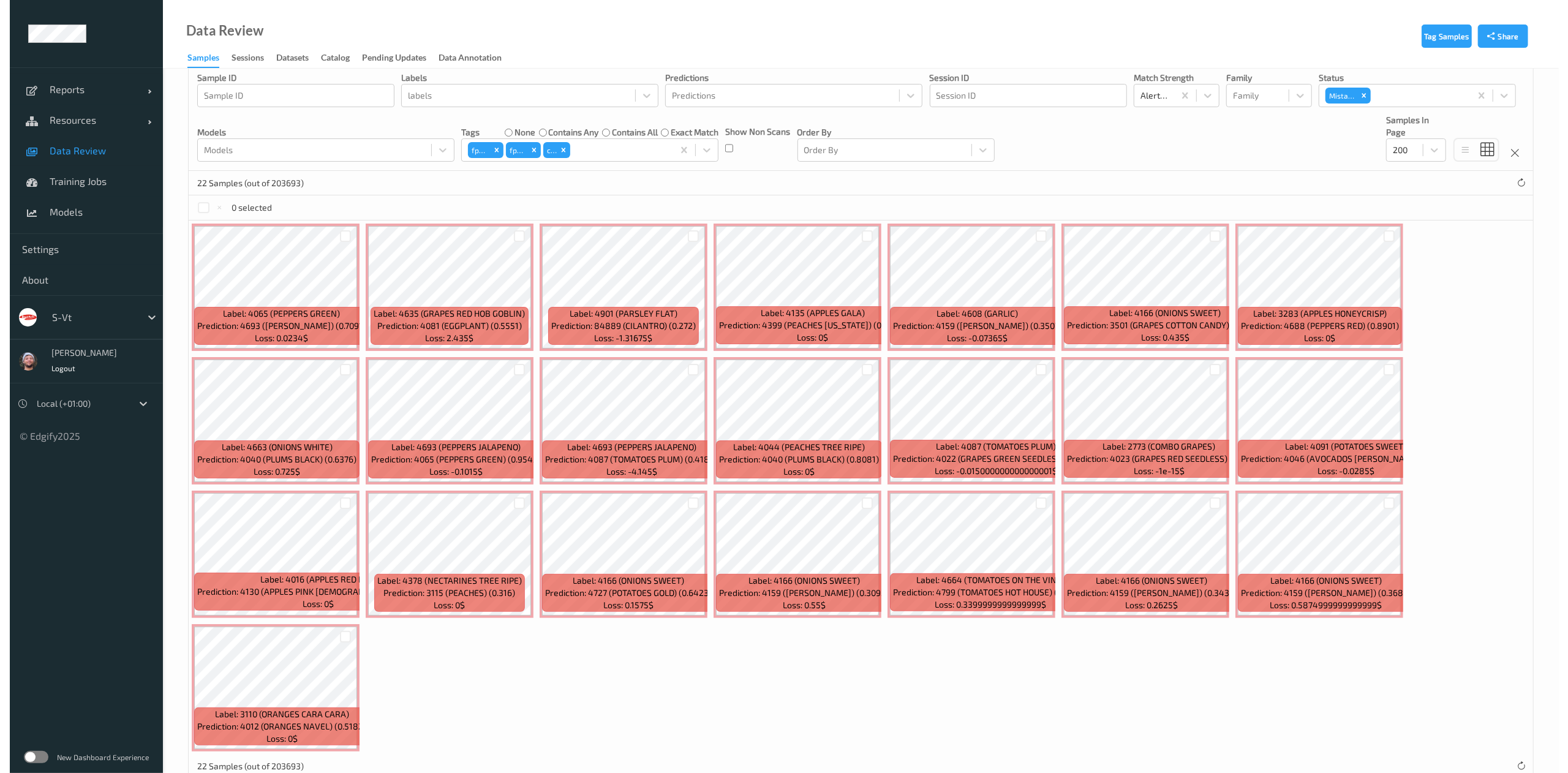
scroll to position [94, 0]
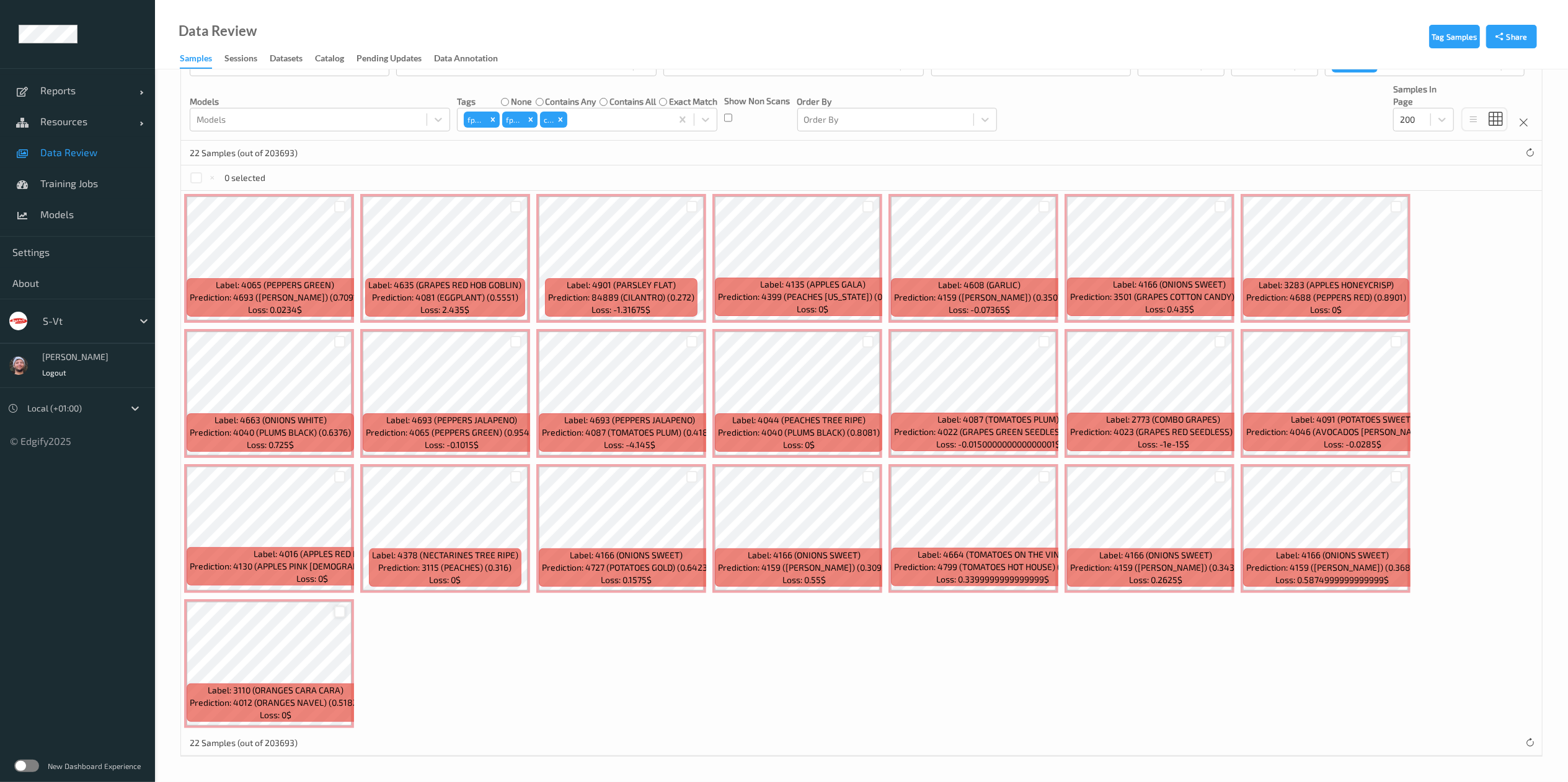
click at [340, 610] on div at bounding box center [340, 613] width 12 height 12
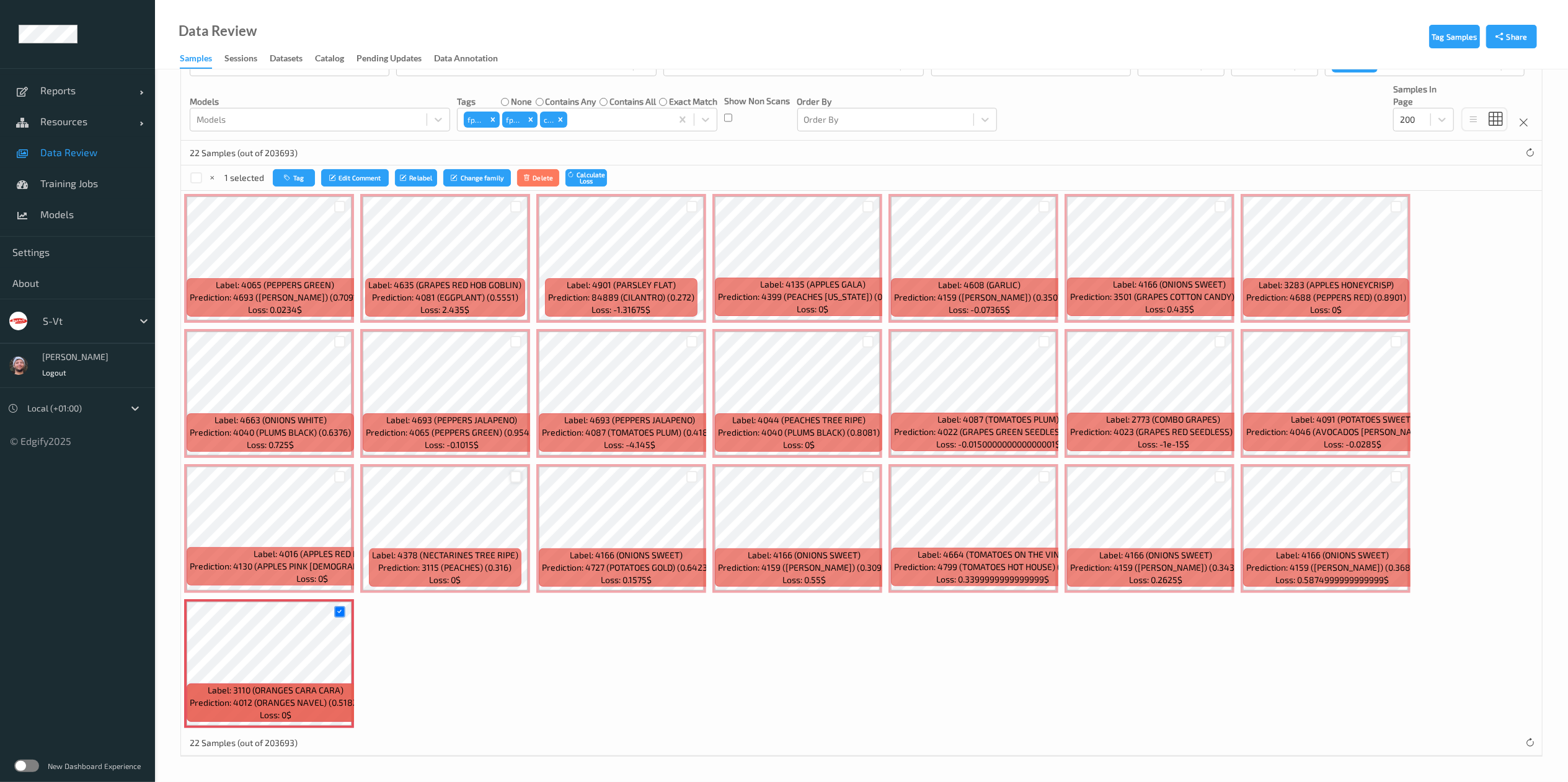
click at [512, 478] on div at bounding box center [517, 477] width 12 height 12
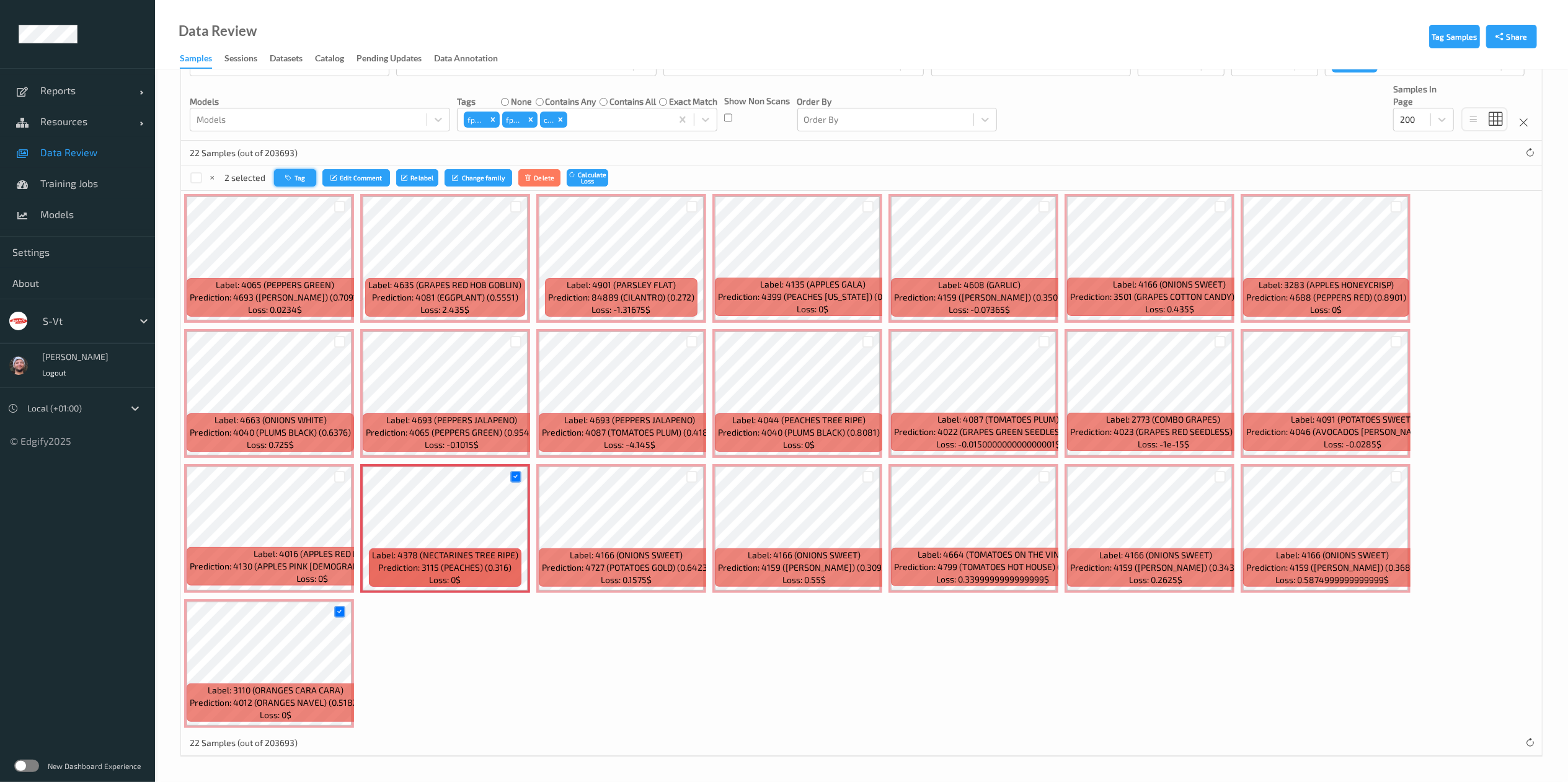
click at [315, 174] on button "Tag" at bounding box center [295, 178] width 43 height 18
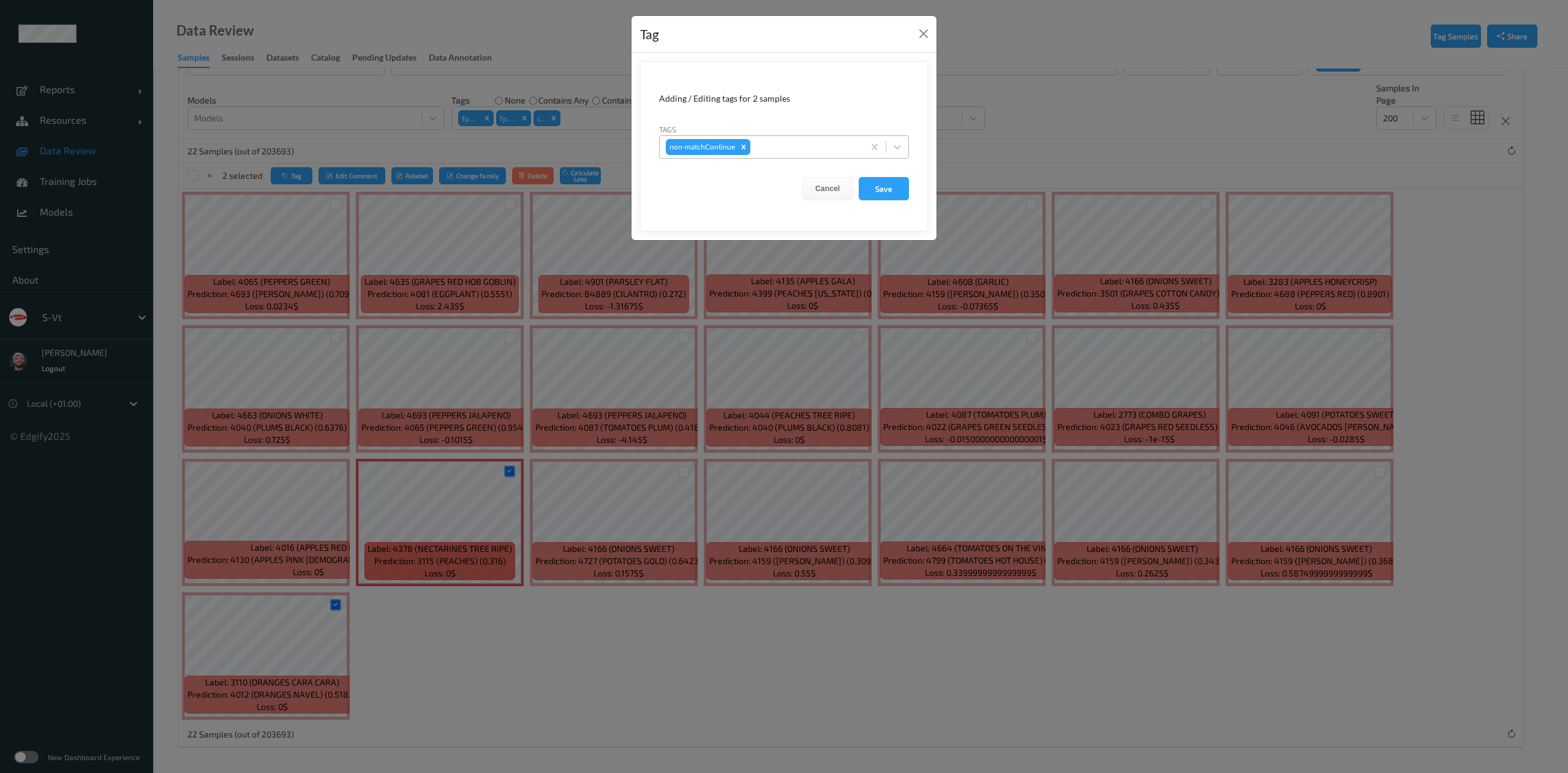
click at [814, 151] on div at bounding box center [805, 146] width 105 height 14
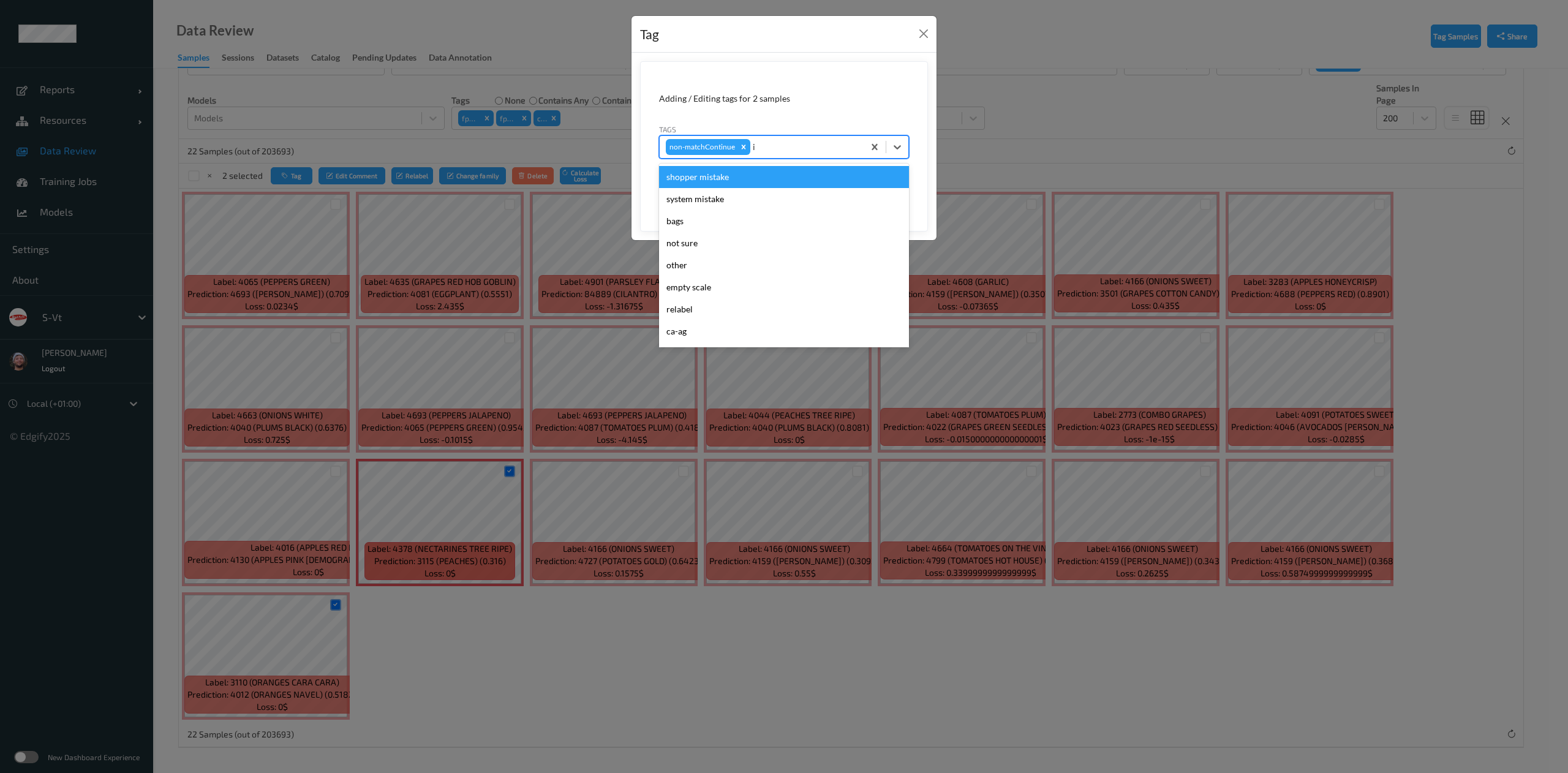
type input "ig"
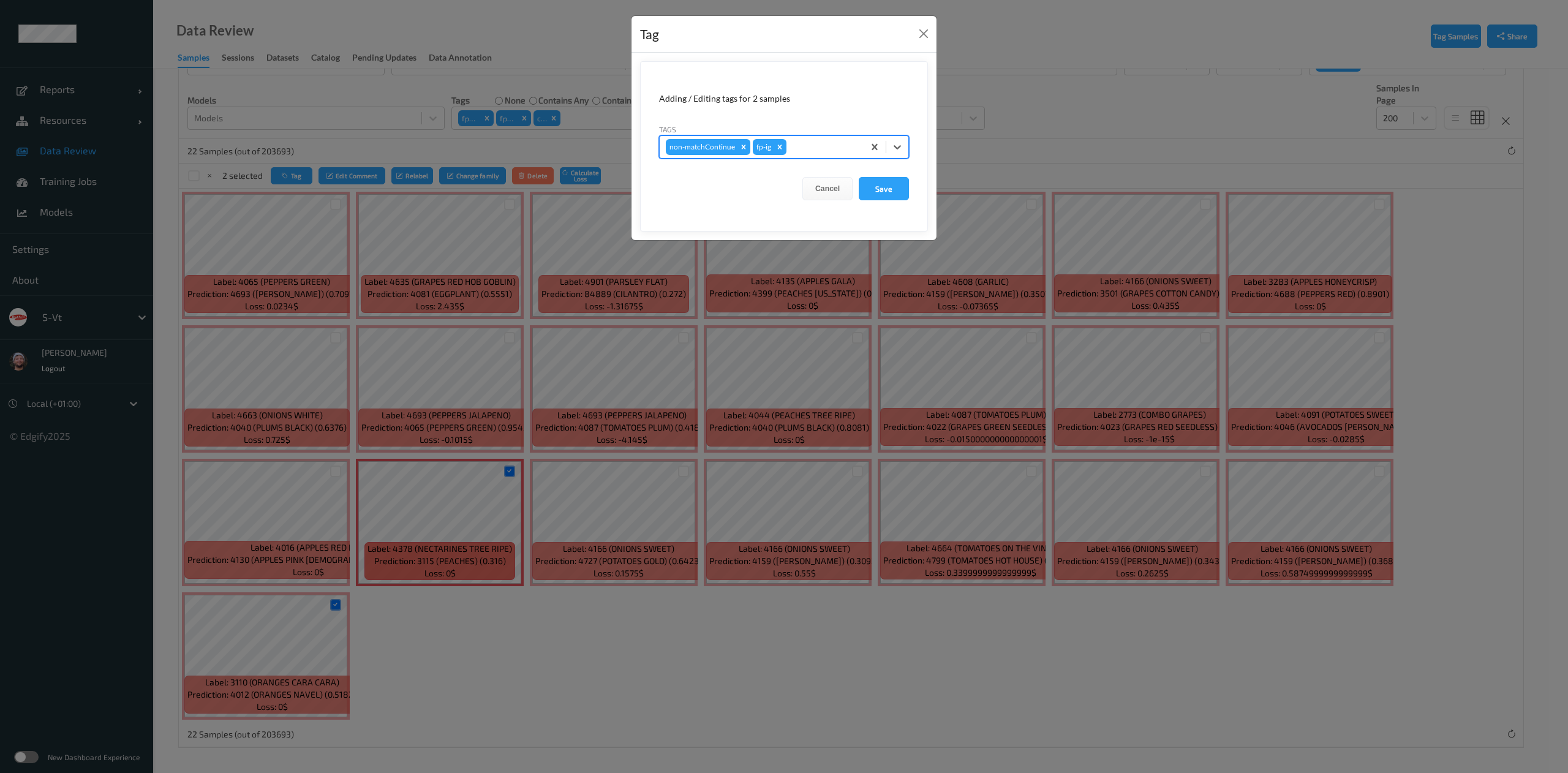
click at [858, 177] on button "Save" at bounding box center [884, 189] width 50 height 24
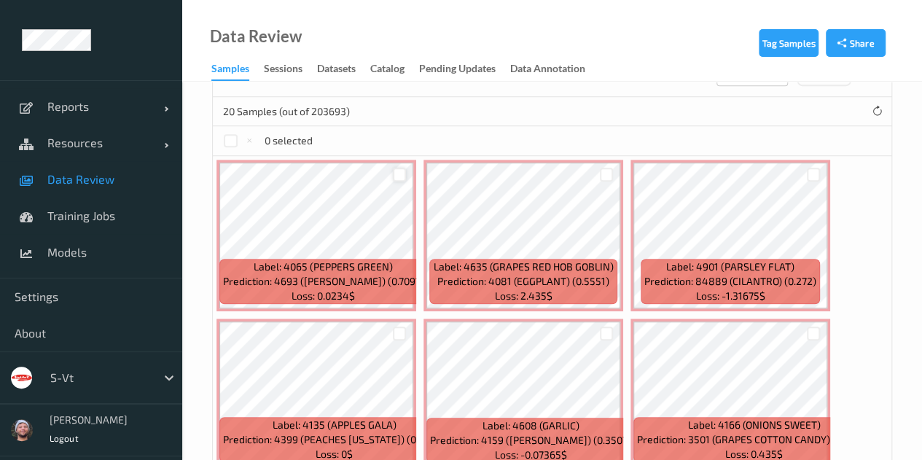
scroll to position [437, 0]
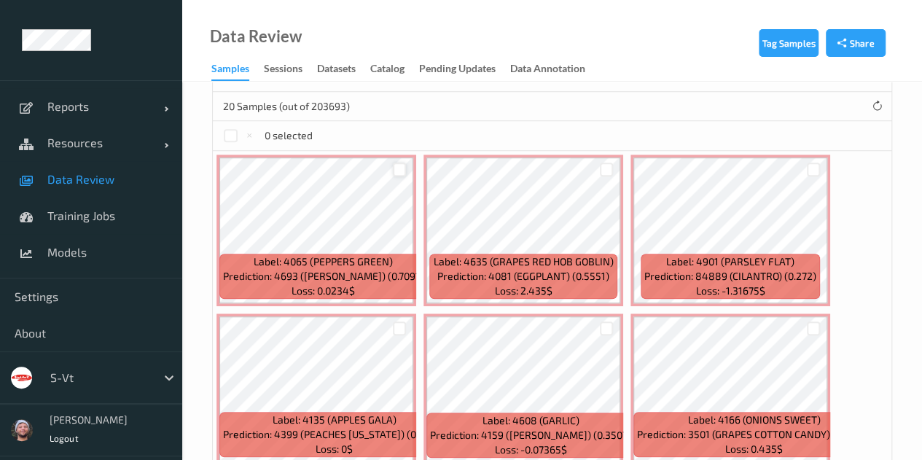
click at [398, 165] on div at bounding box center [400, 169] width 14 height 14
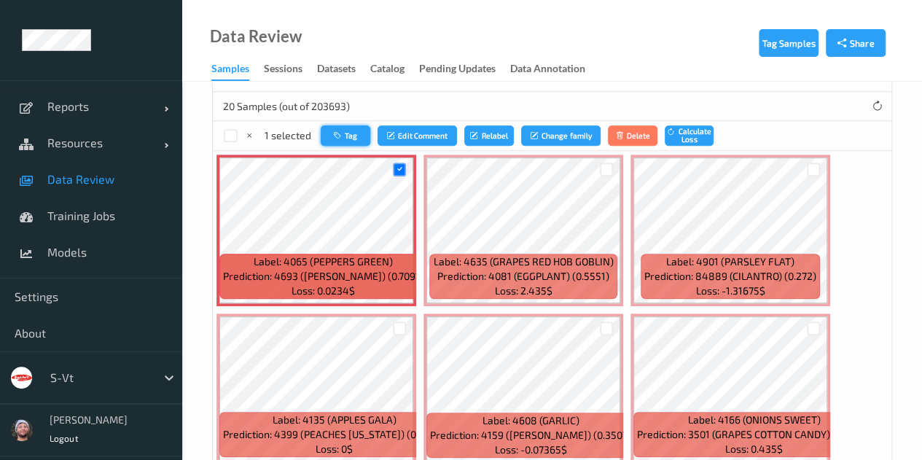
click at [359, 136] on button "Tag" at bounding box center [346, 135] width 50 height 21
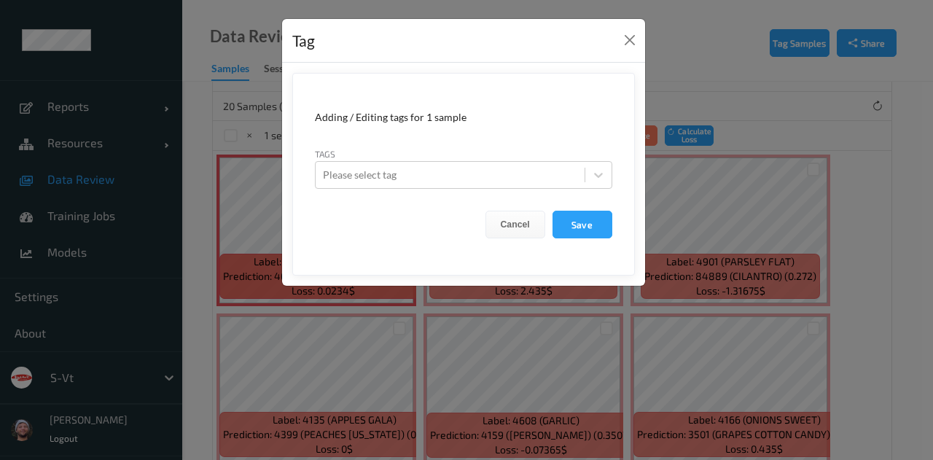
click at [484, 155] on div "Tags Please select tag" at bounding box center [463, 167] width 297 height 42
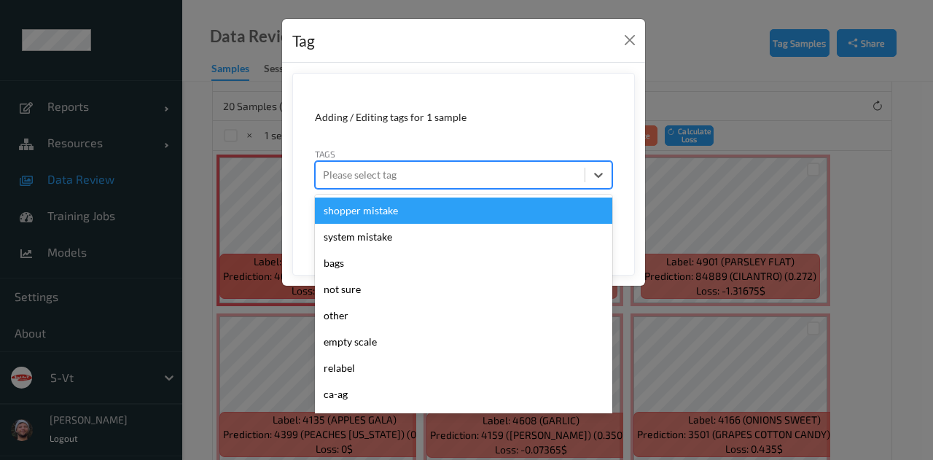
click at [479, 169] on div at bounding box center [450, 174] width 254 height 17
type input "pi"
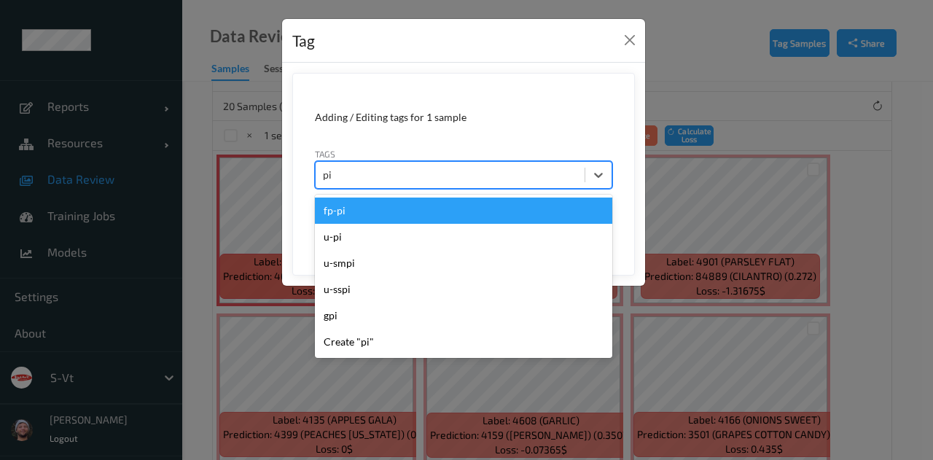
click at [465, 218] on div "fp-pi" at bounding box center [463, 210] width 297 height 26
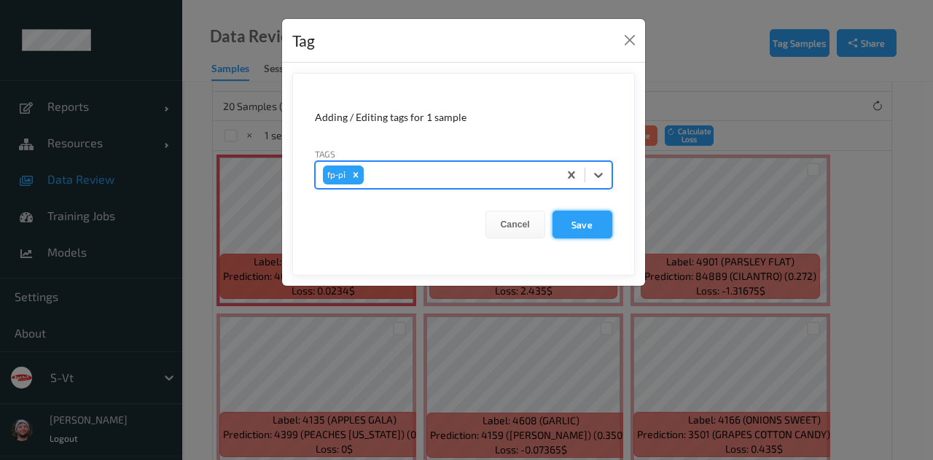
click at [566, 222] on button "Save" at bounding box center [582, 225] width 60 height 28
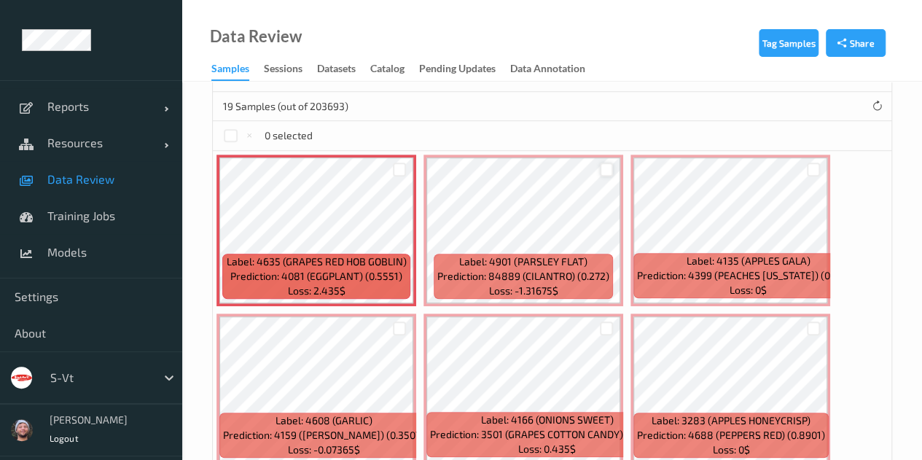
click at [603, 167] on div at bounding box center [607, 169] width 14 height 14
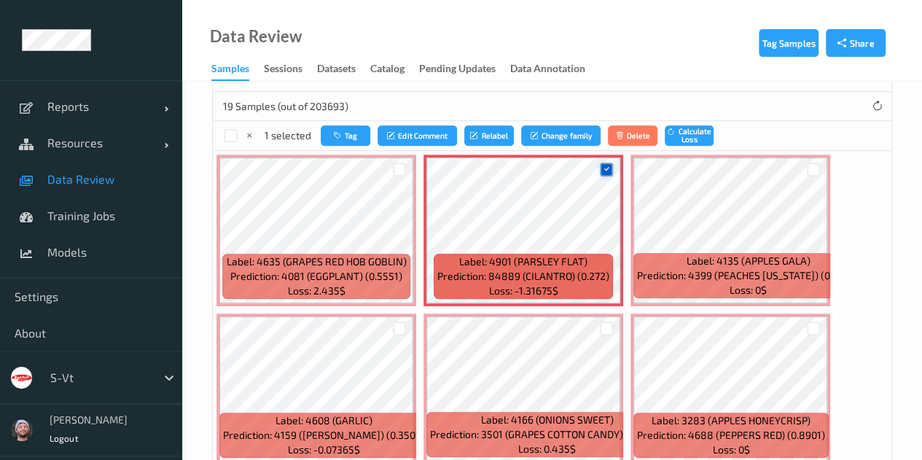
click at [603, 167] on icon at bounding box center [605, 169] width 9 height 9
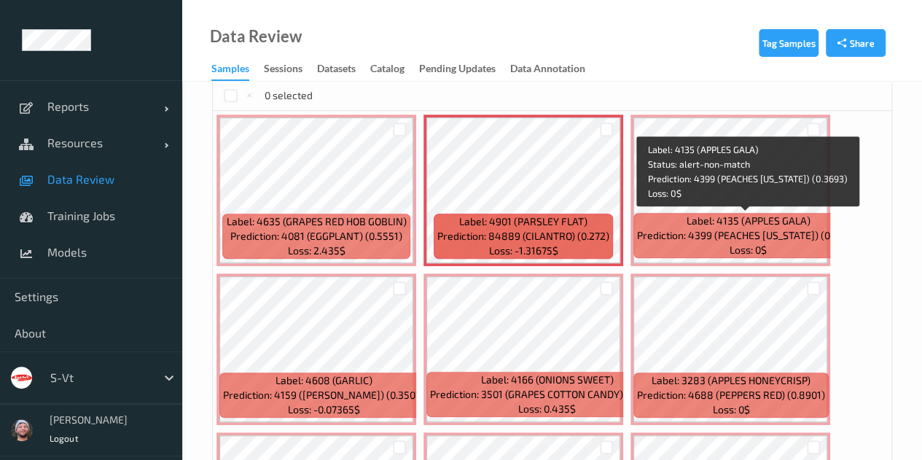
scroll to position [510, 0]
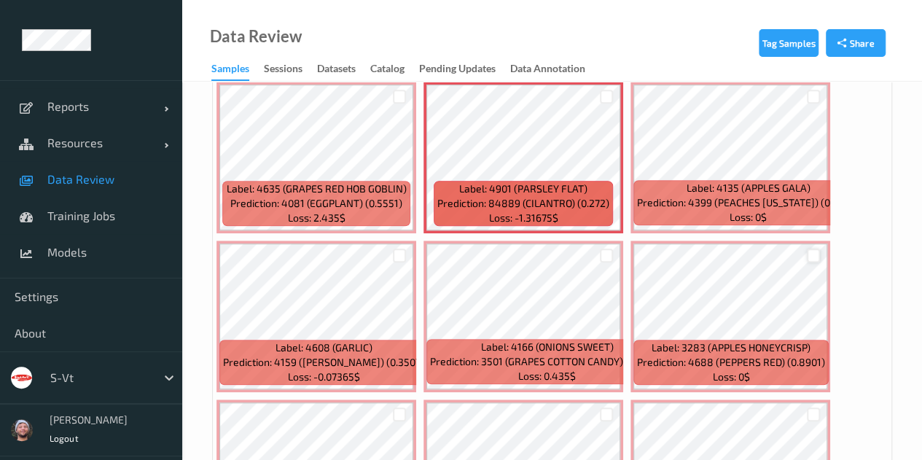
click at [813, 253] on div at bounding box center [813, 255] width 14 height 14
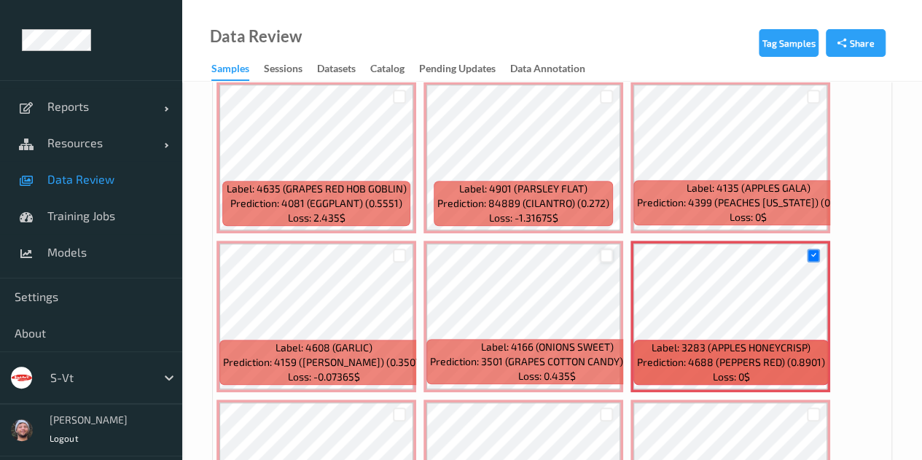
click at [607, 258] on div at bounding box center [607, 255] width 14 height 14
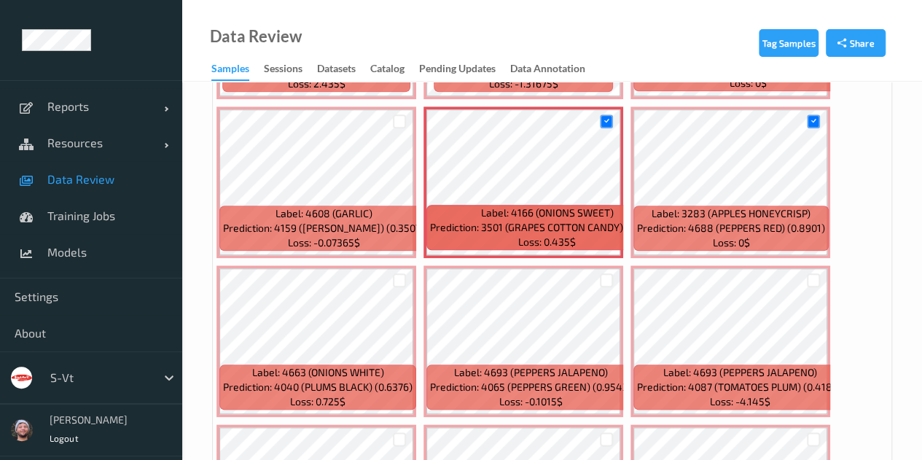
scroll to position [656, 0]
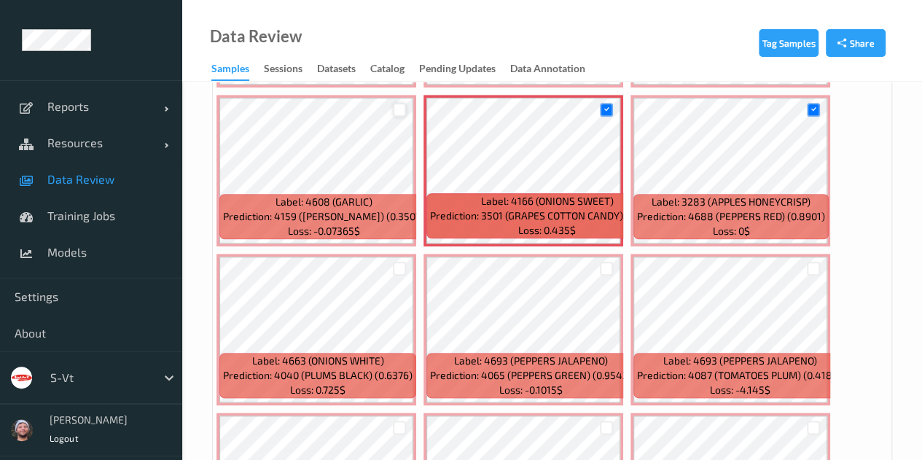
click at [397, 110] on div at bounding box center [400, 110] width 14 height 14
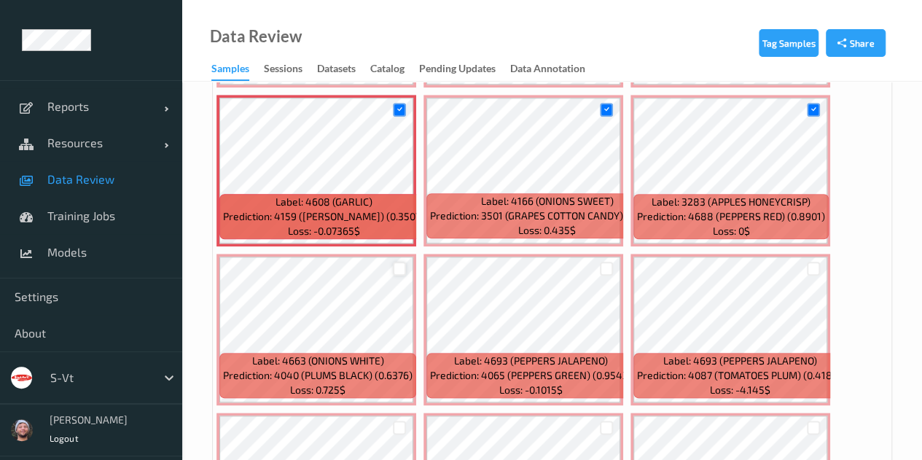
click at [399, 267] on div at bounding box center [400, 269] width 14 height 14
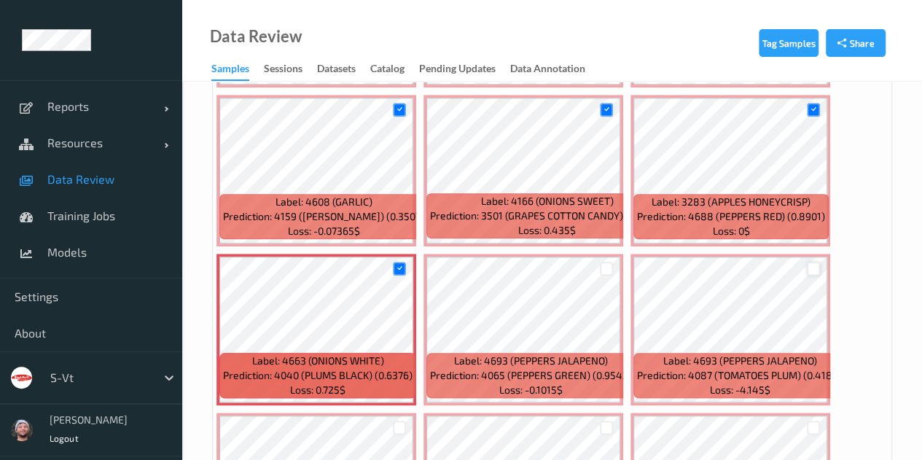
click at [813, 267] on div at bounding box center [813, 269] width 14 height 14
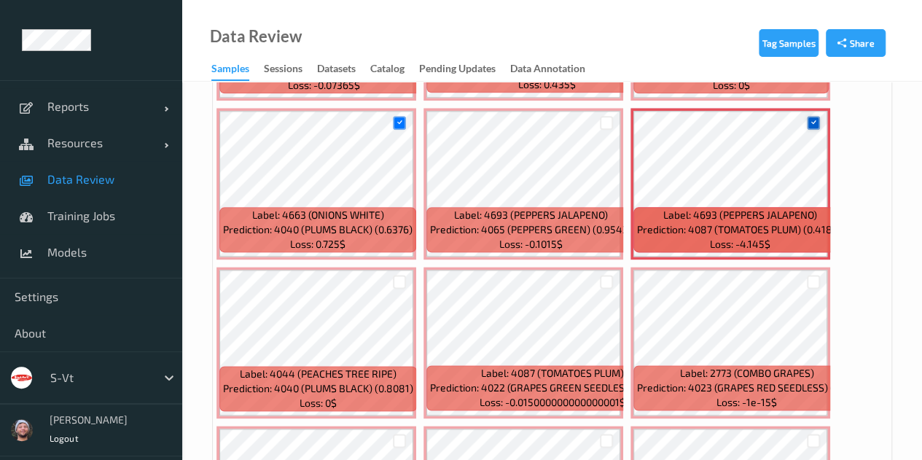
scroll to position [874, 0]
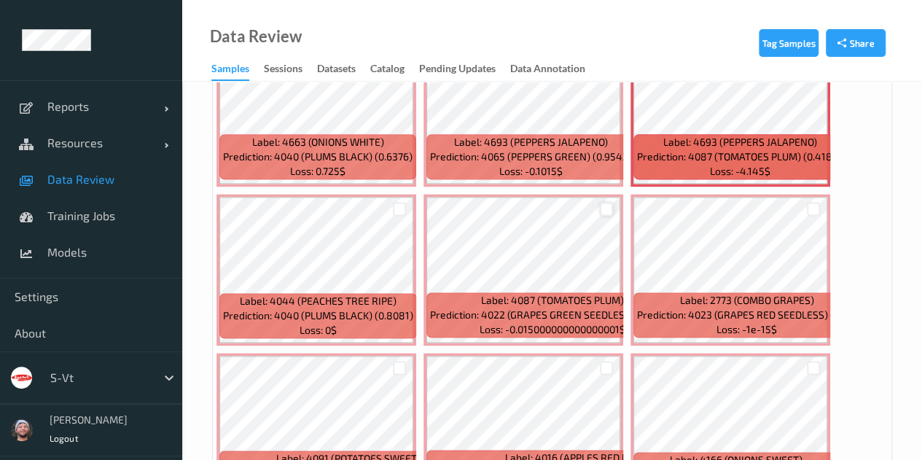
click at [605, 209] on div at bounding box center [607, 209] width 14 height 14
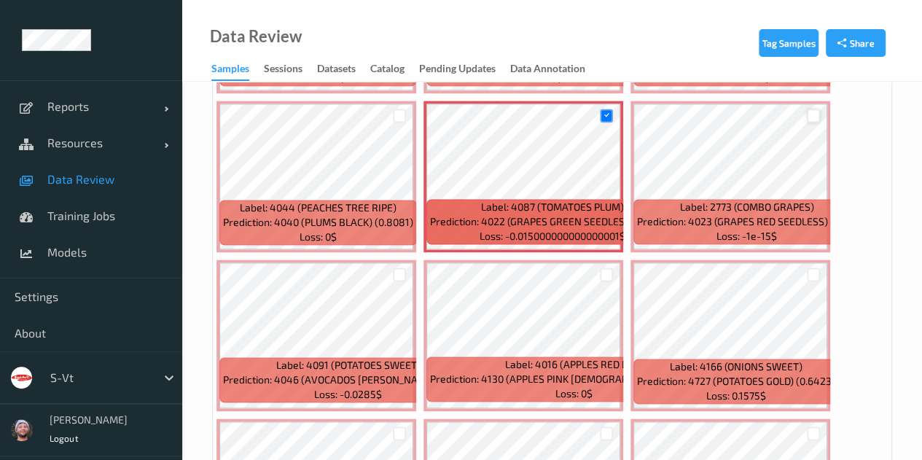
scroll to position [1020, 0]
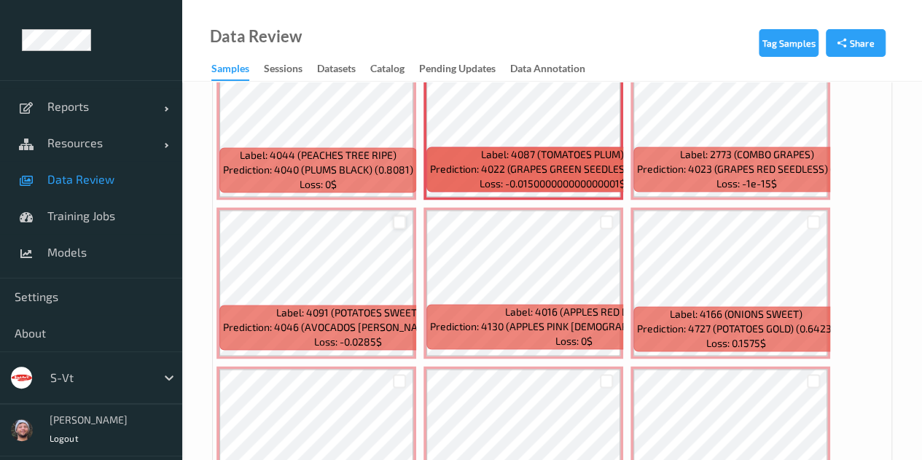
click at [404, 219] on div at bounding box center [400, 222] width 14 height 14
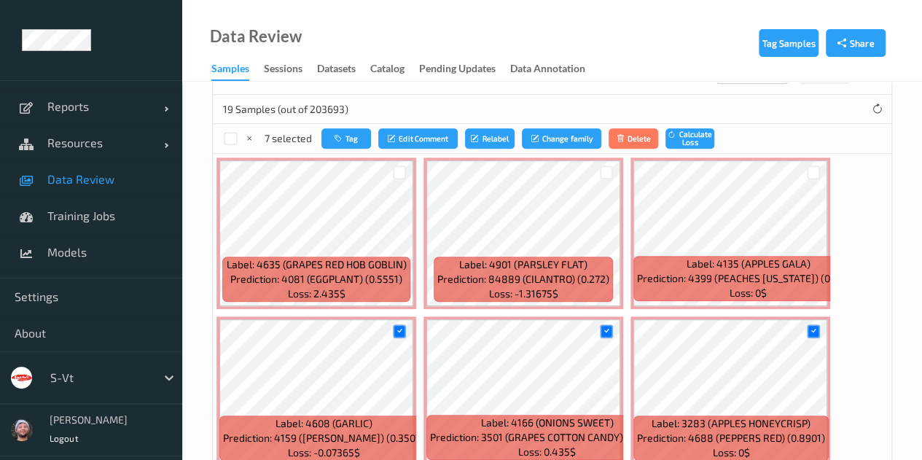
scroll to position [219, 0]
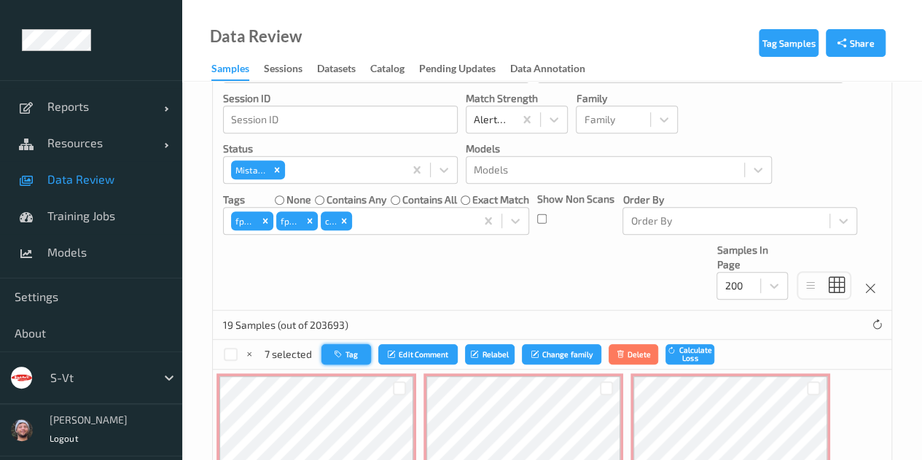
click at [353, 353] on button "Tag" at bounding box center [346, 354] width 50 height 21
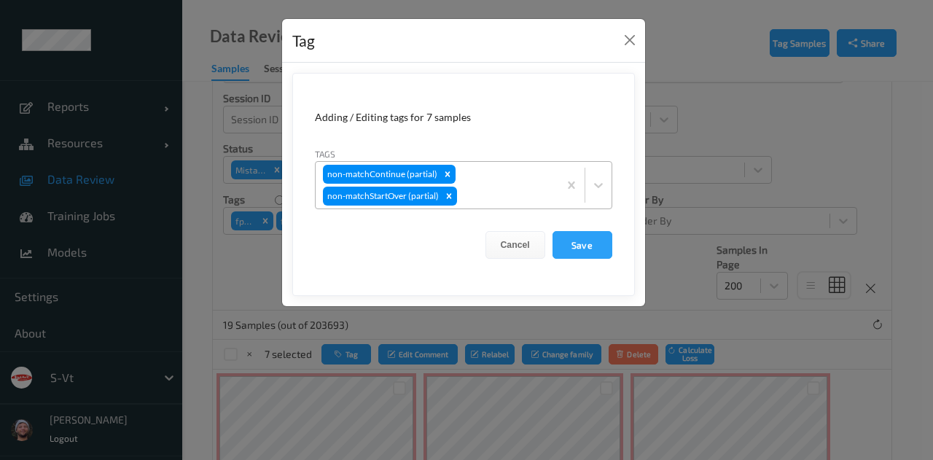
click at [482, 178] on div "non-matchContinue (partial) non-matchStartOver (partial)" at bounding box center [436, 185] width 243 height 47
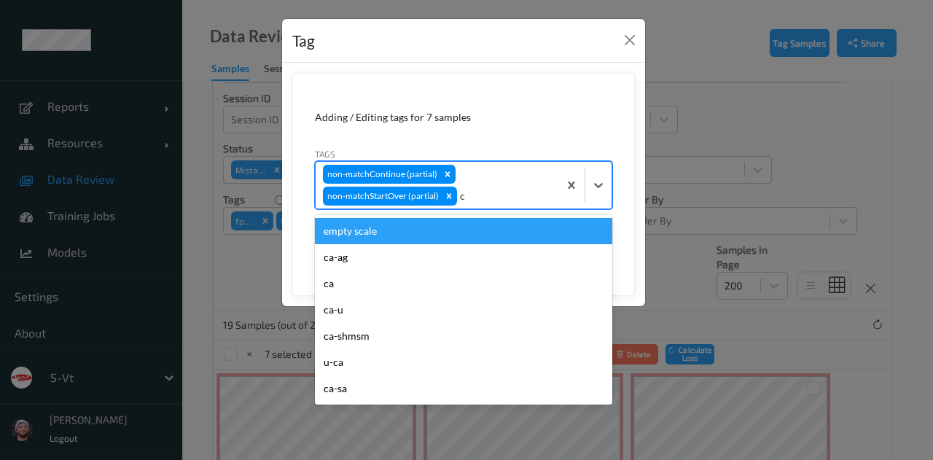
type input "ca"
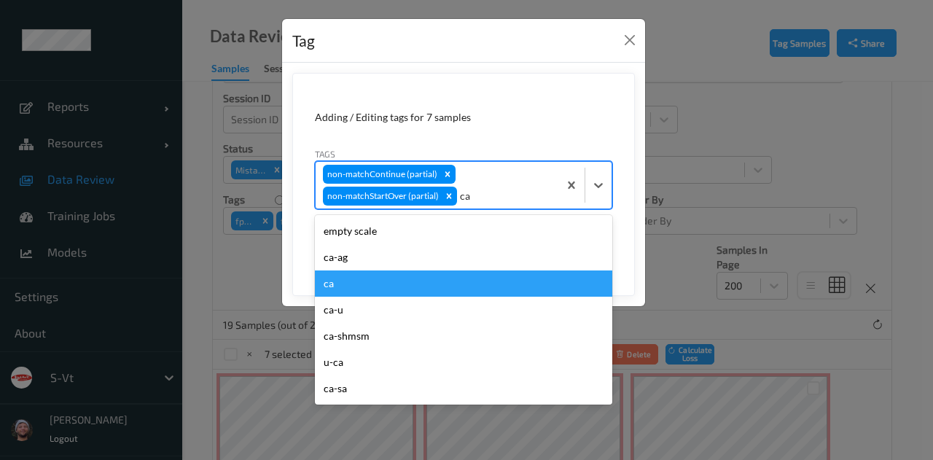
click at [443, 279] on div "ca" at bounding box center [463, 283] width 297 height 26
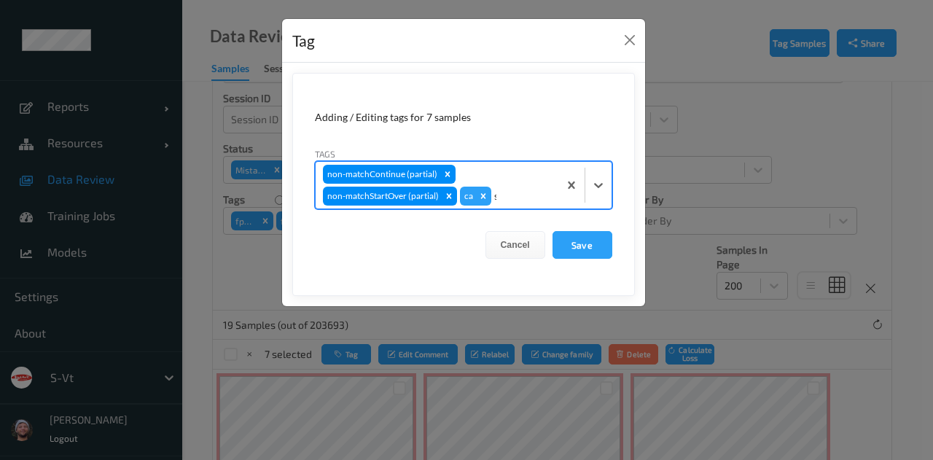
type input "sh"
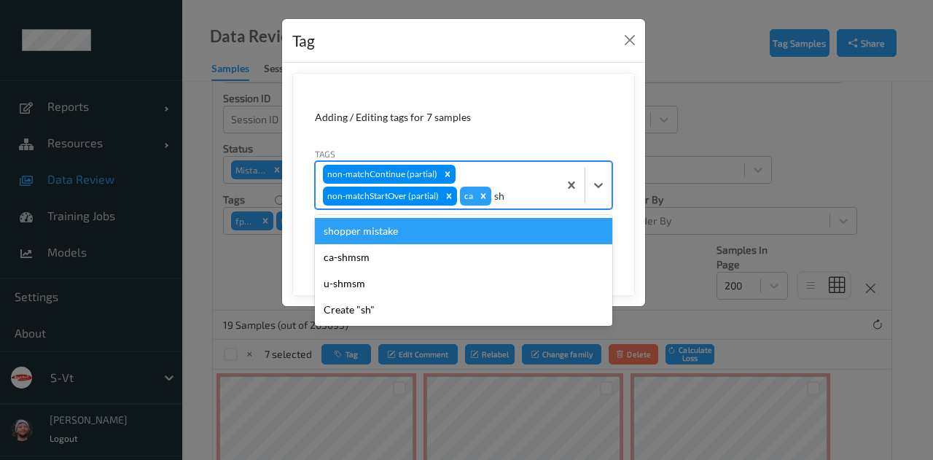
click at [440, 232] on div "shopper mistake" at bounding box center [463, 231] width 297 height 26
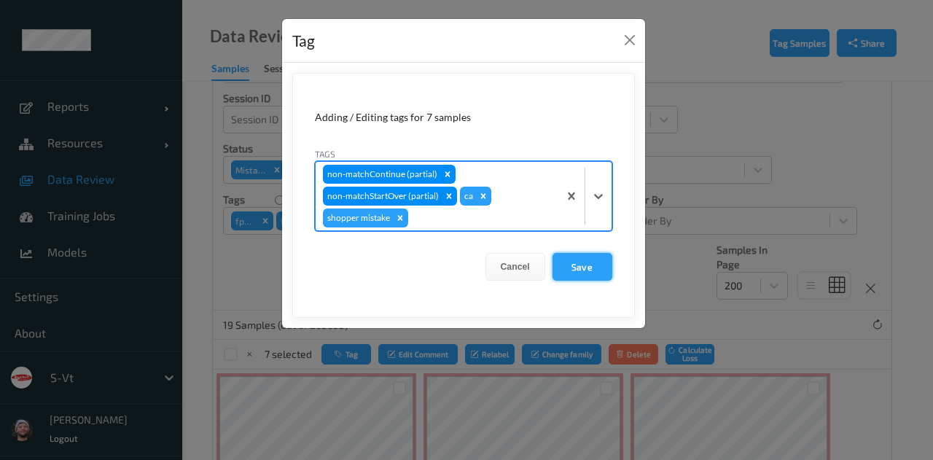
click at [583, 267] on button "Save" at bounding box center [582, 267] width 60 height 28
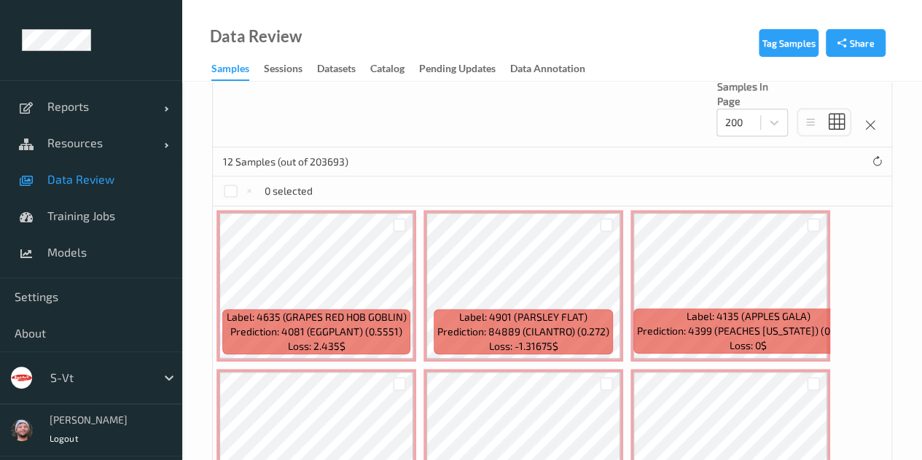
scroll to position [437, 0]
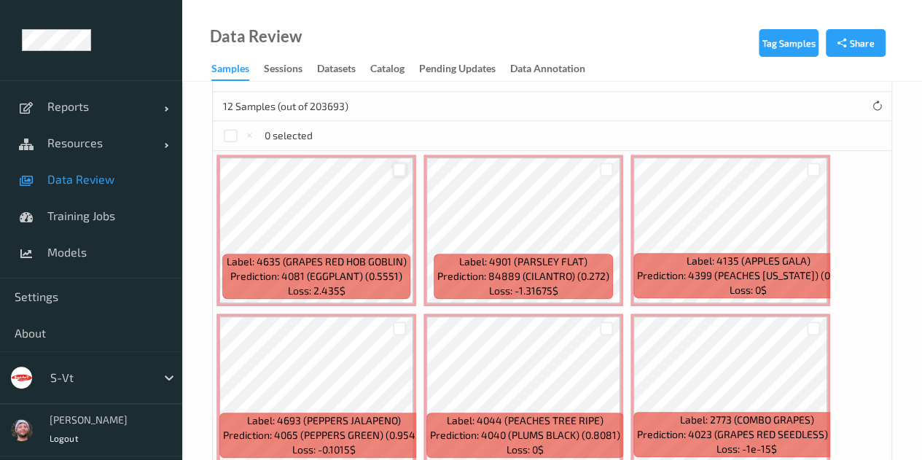
click at [396, 170] on div at bounding box center [400, 169] width 14 height 14
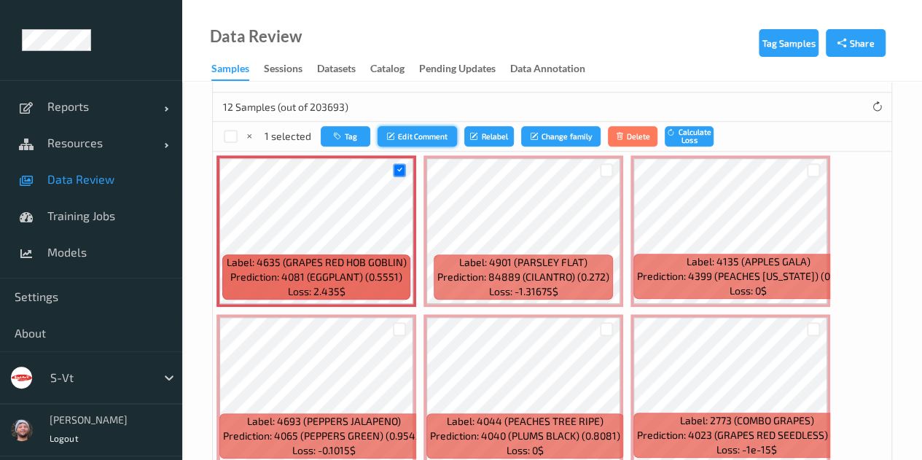
scroll to position [364, 0]
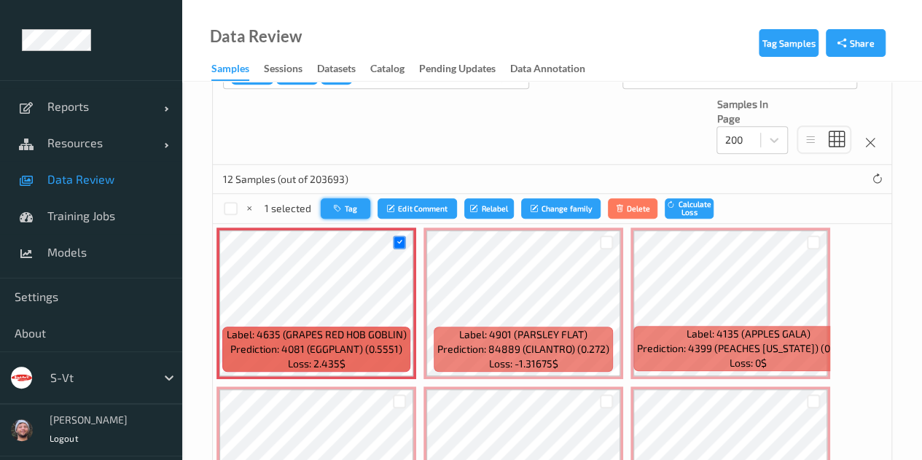
click at [364, 215] on button "Tag" at bounding box center [346, 208] width 50 height 21
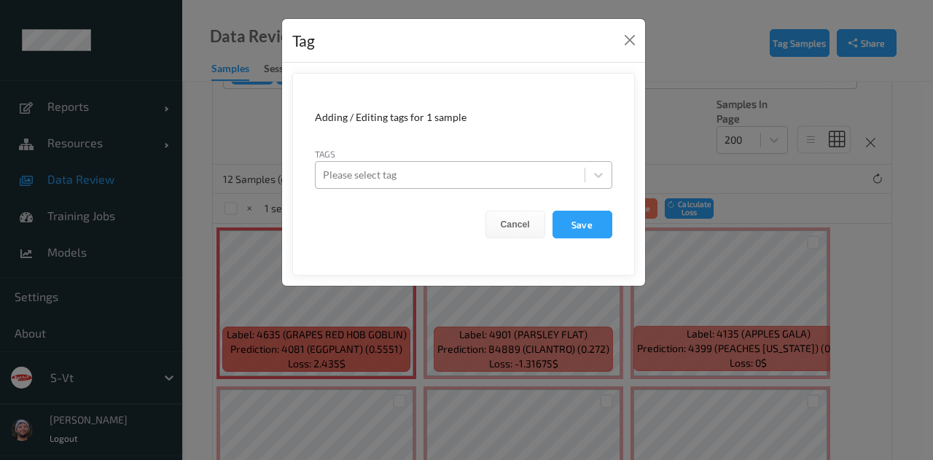
click at [484, 170] on div at bounding box center [450, 174] width 254 height 17
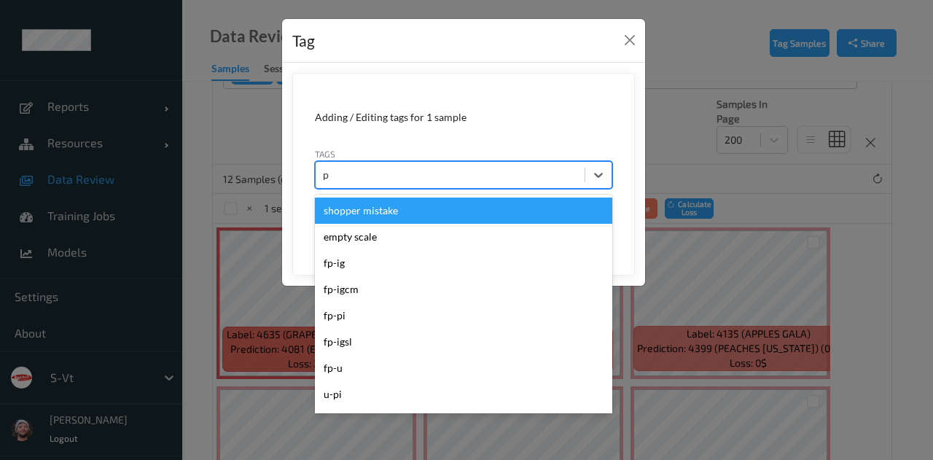
type input "pi"
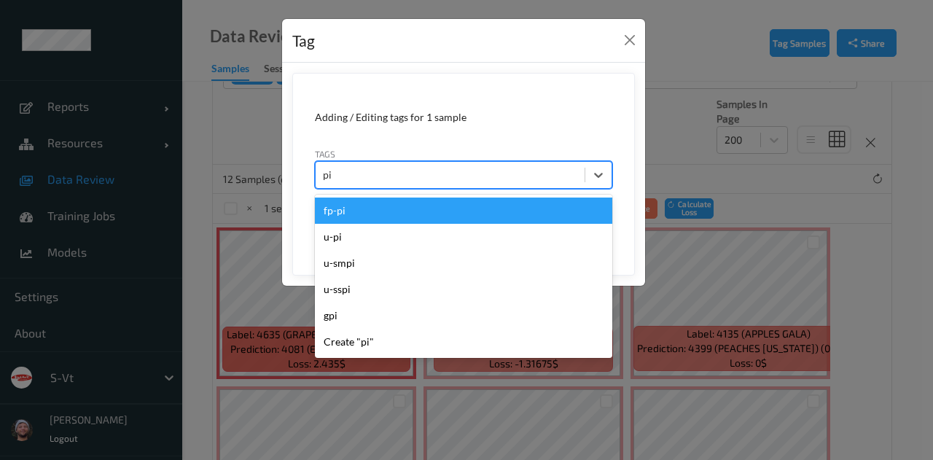
click at [402, 215] on div "fp-pi" at bounding box center [463, 210] width 297 height 26
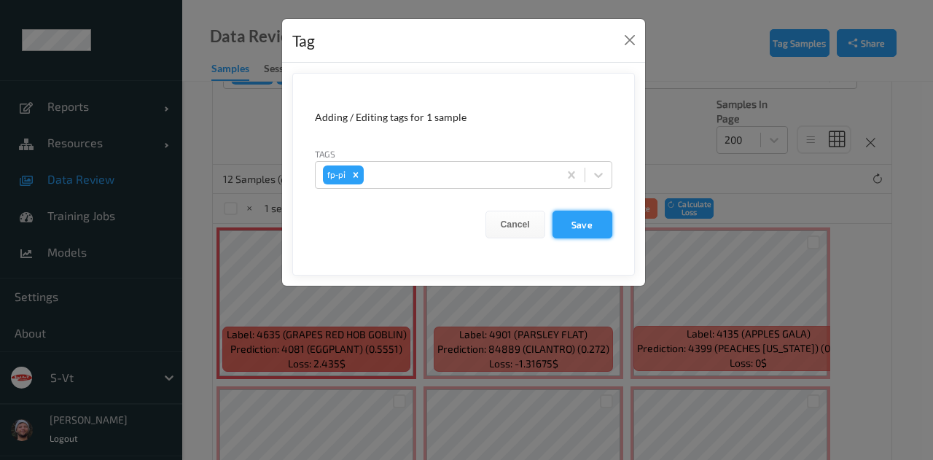
click at [586, 216] on button "Save" at bounding box center [582, 225] width 60 height 28
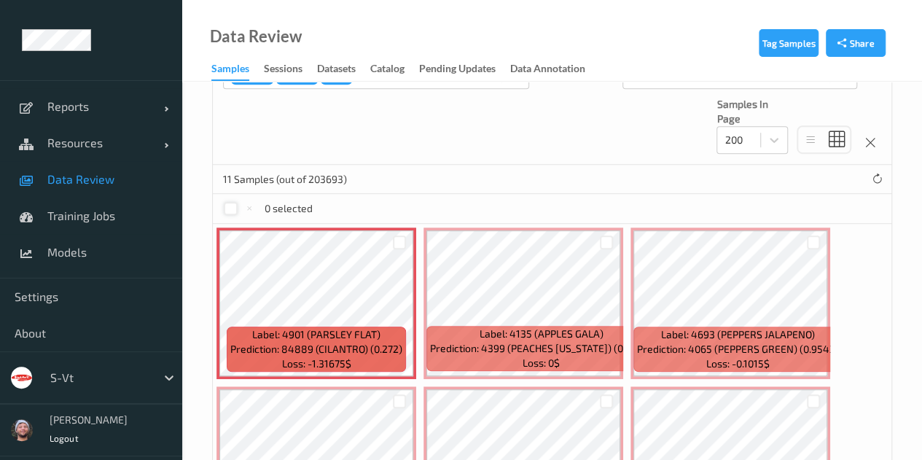
click at [230, 208] on div at bounding box center [231, 209] width 14 height 14
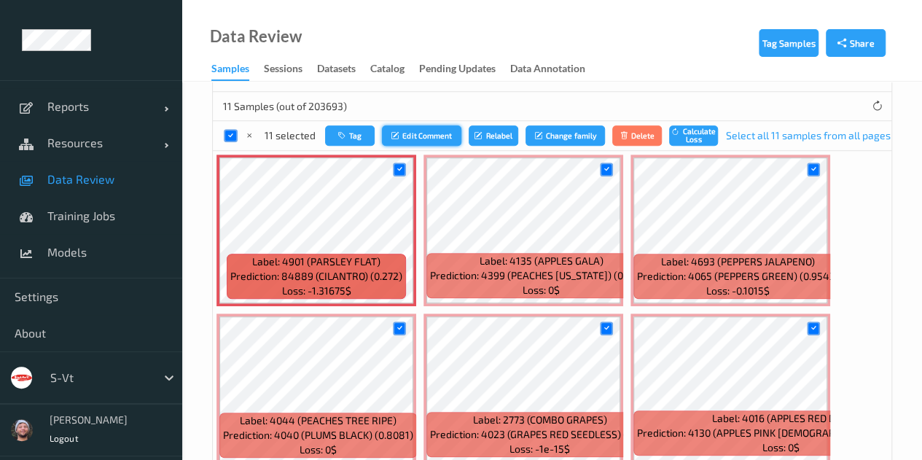
scroll to position [510, 0]
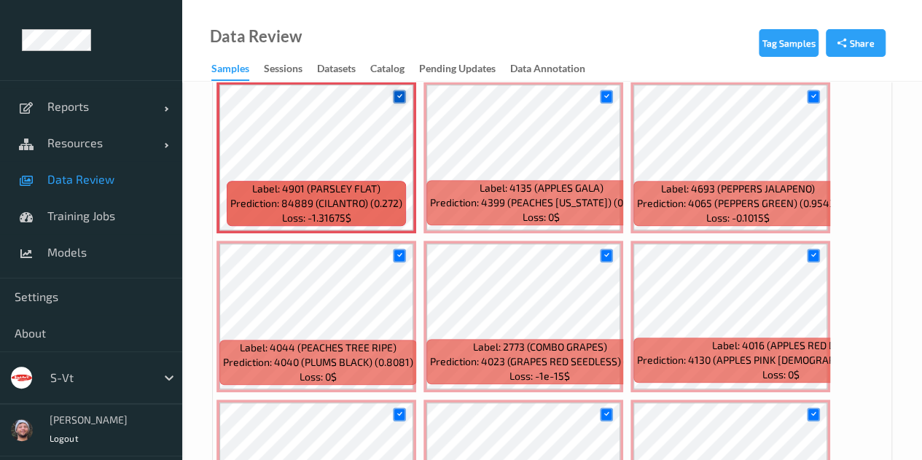
click at [397, 92] on icon at bounding box center [398, 96] width 9 height 9
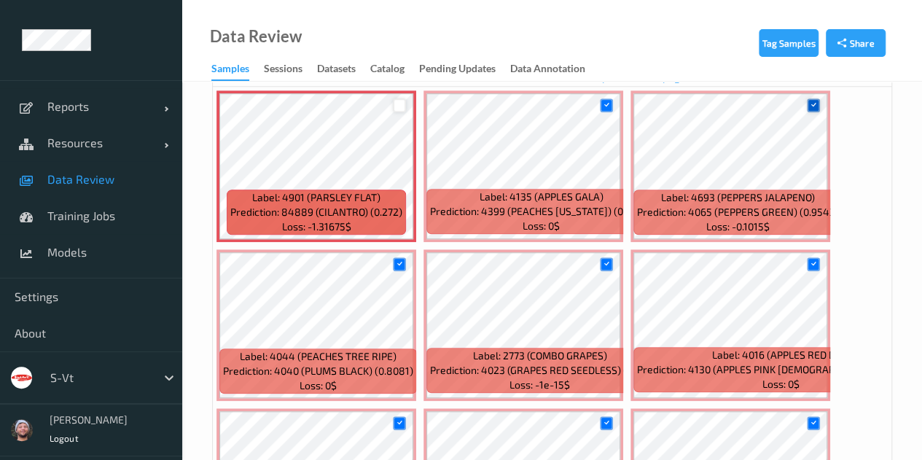
click at [811, 101] on icon at bounding box center [812, 105] width 9 height 9
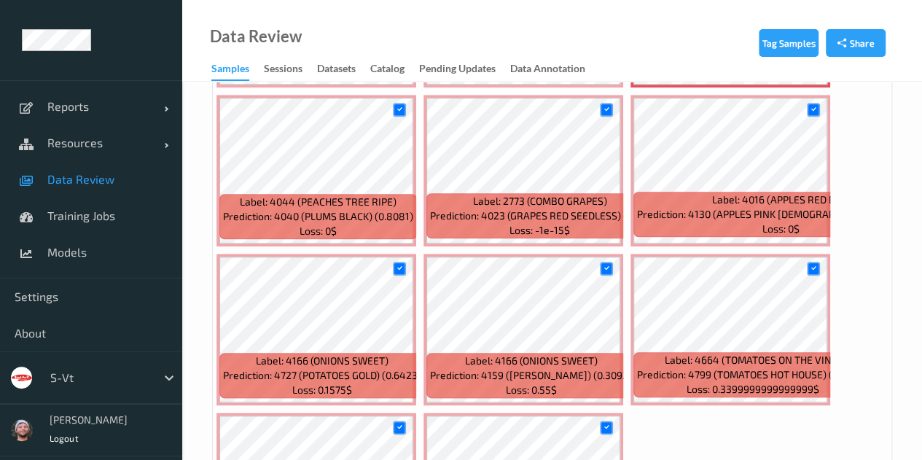
scroll to position [801, 0]
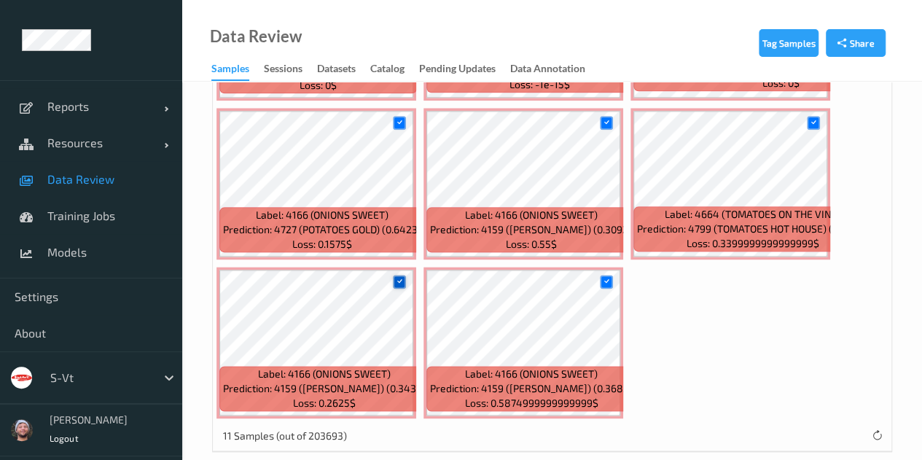
click at [398, 281] on icon at bounding box center [398, 281] width 9 height 9
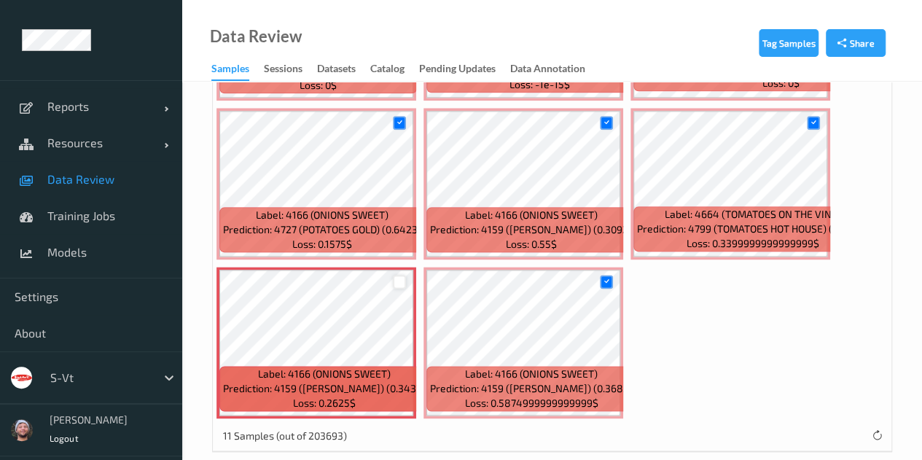
scroll to position [729, 0]
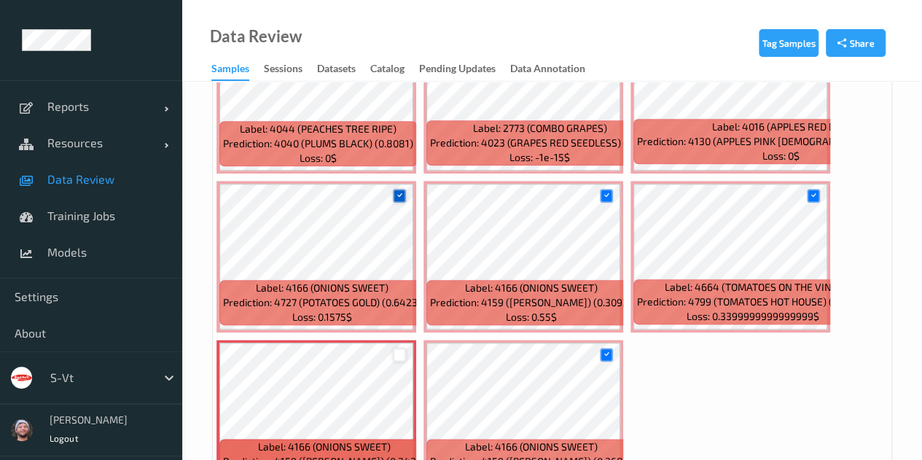
click at [399, 197] on icon at bounding box center [398, 195] width 9 height 9
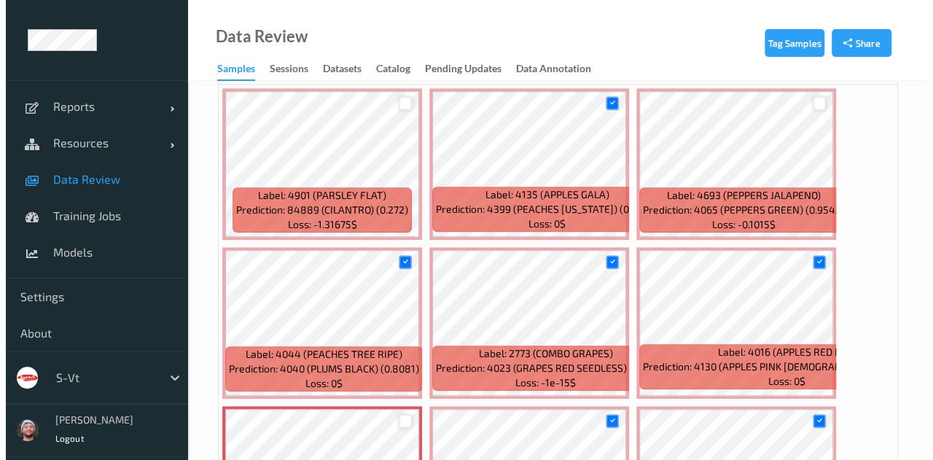
scroll to position [437, 0]
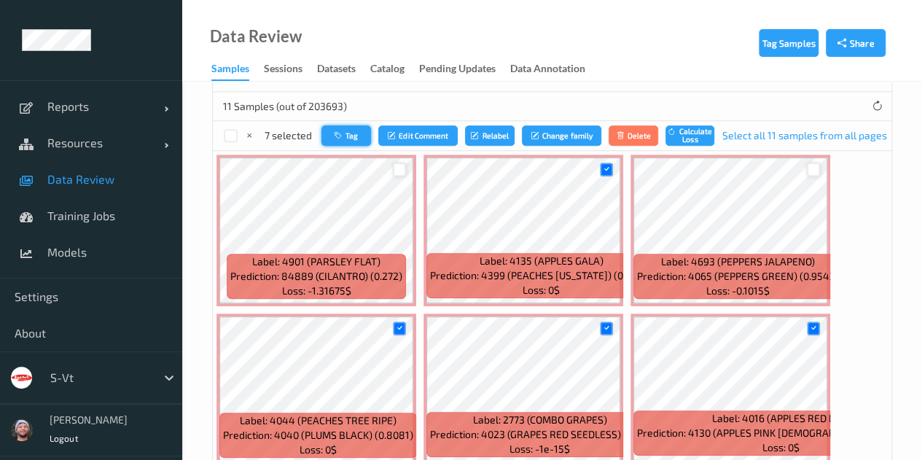
click at [326, 127] on button "Tag" at bounding box center [346, 135] width 50 height 21
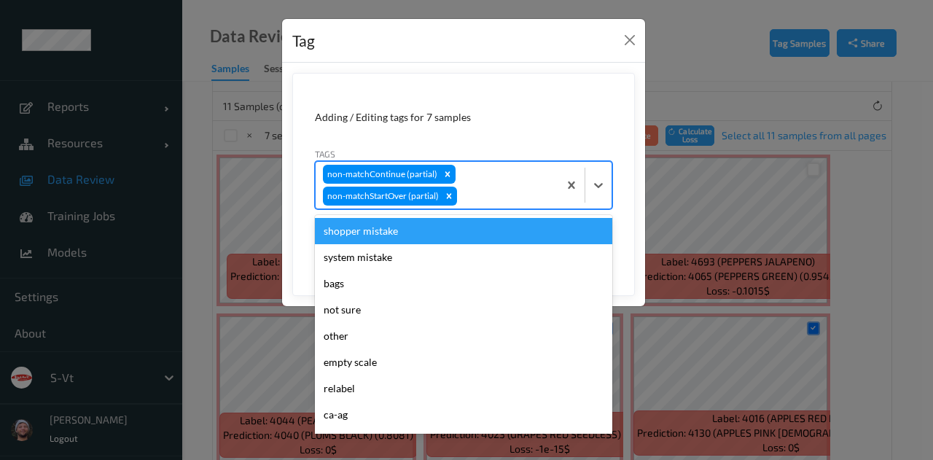
click at [476, 196] on div at bounding box center [505, 195] width 91 height 17
type input "ig"
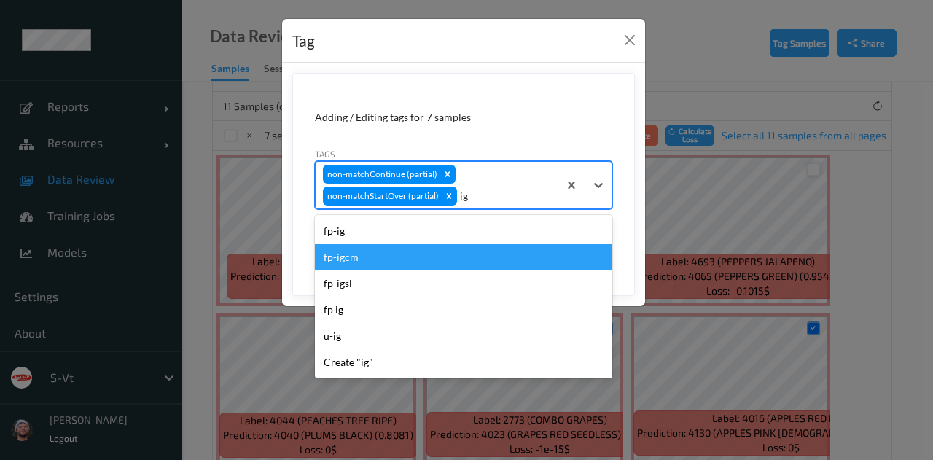
click at [412, 231] on div "fp-ig" at bounding box center [463, 231] width 297 height 26
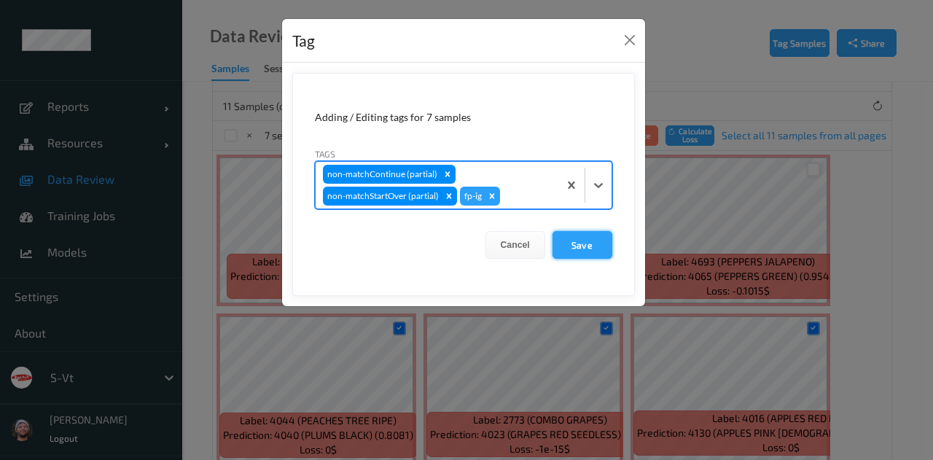
click at [567, 246] on button "Save" at bounding box center [582, 245] width 60 height 28
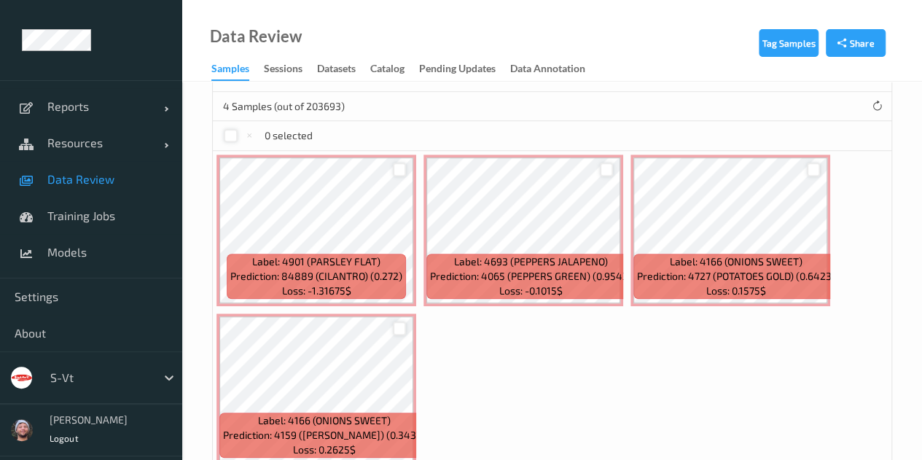
click at [232, 138] on div at bounding box center [231, 136] width 14 height 14
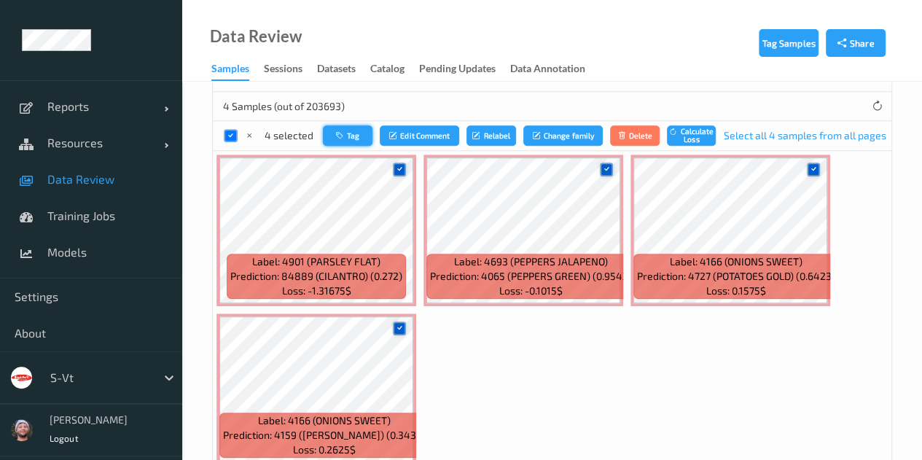
click at [342, 133] on icon "button" at bounding box center [341, 135] width 11 height 9
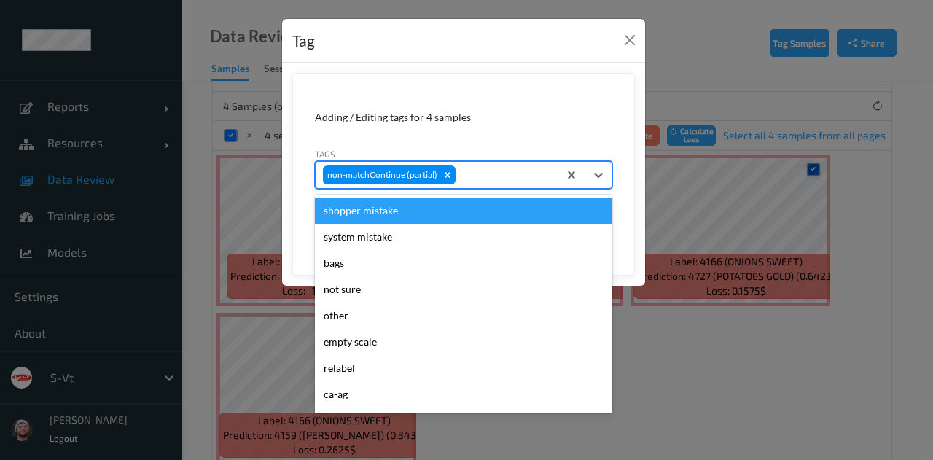
click at [509, 171] on div at bounding box center [504, 174] width 93 height 17
type input "pi"
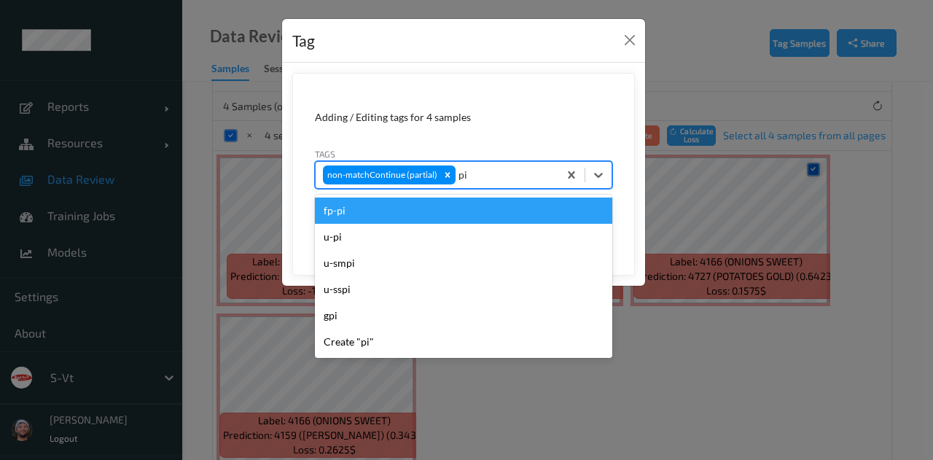
click at [396, 216] on div "fp-pi" at bounding box center [463, 210] width 297 height 26
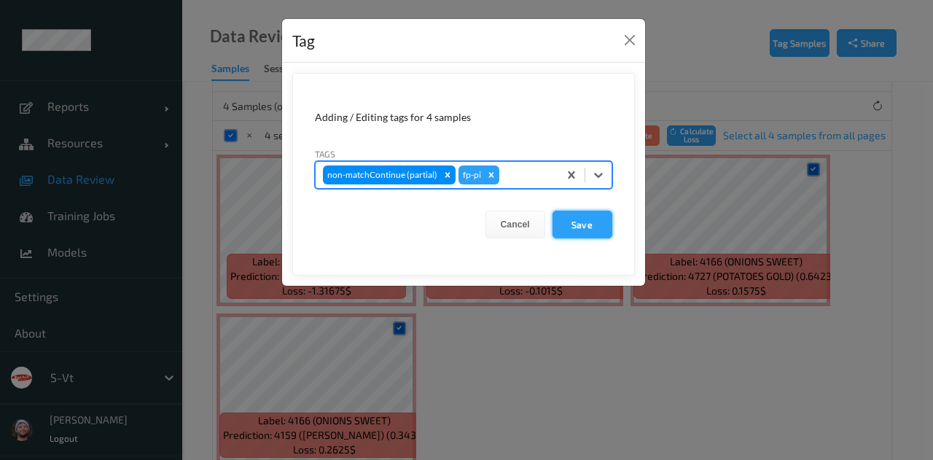
click at [590, 224] on button "Save" at bounding box center [582, 225] width 60 height 28
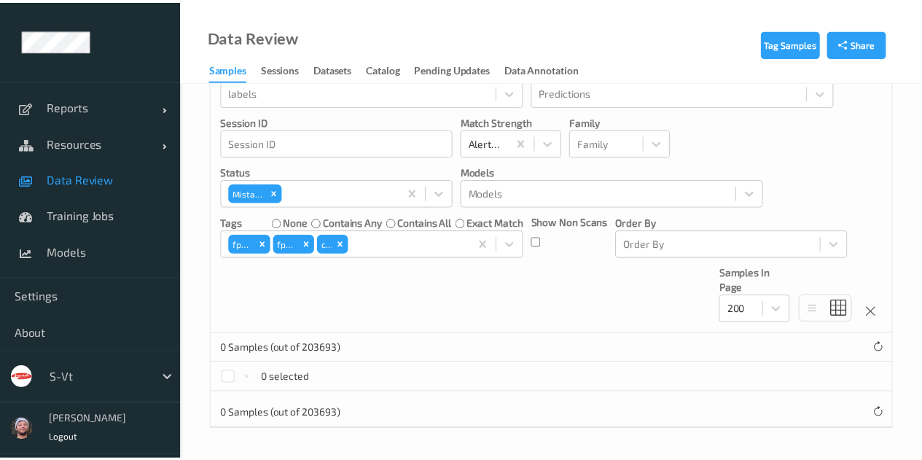
scroll to position [193, 0]
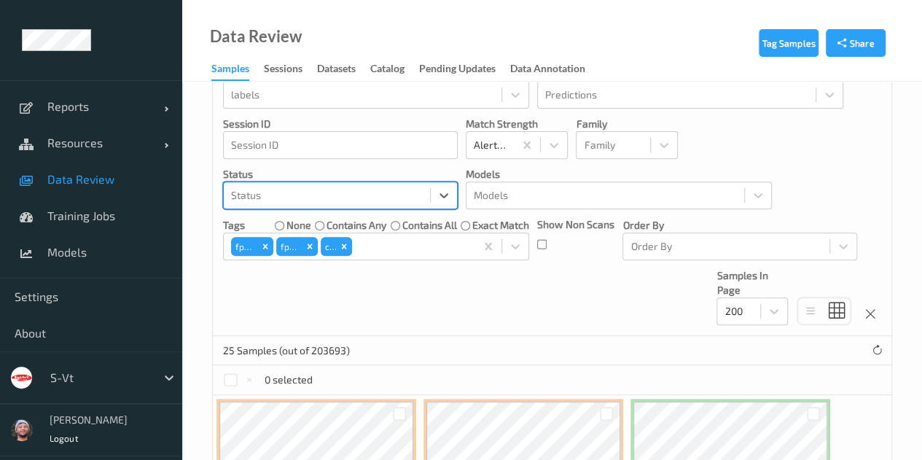
click at [379, 199] on div at bounding box center [327, 195] width 192 height 17
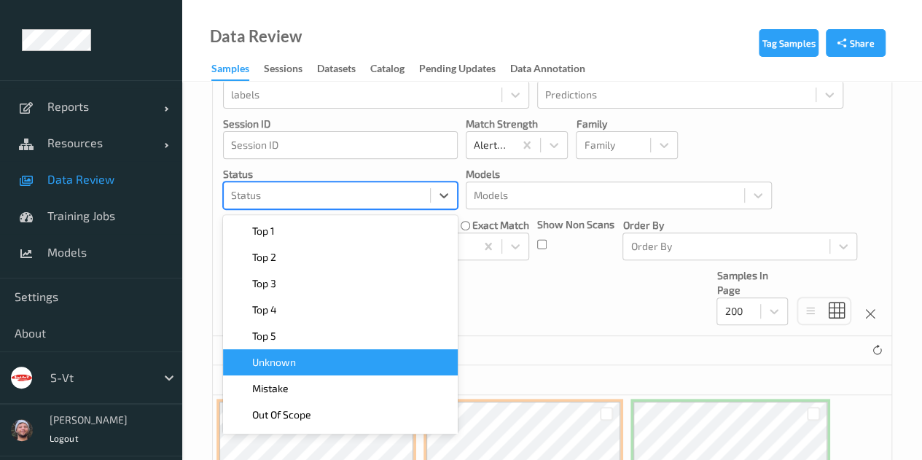
click at [338, 366] on div "Unknown" at bounding box center [340, 362] width 217 height 15
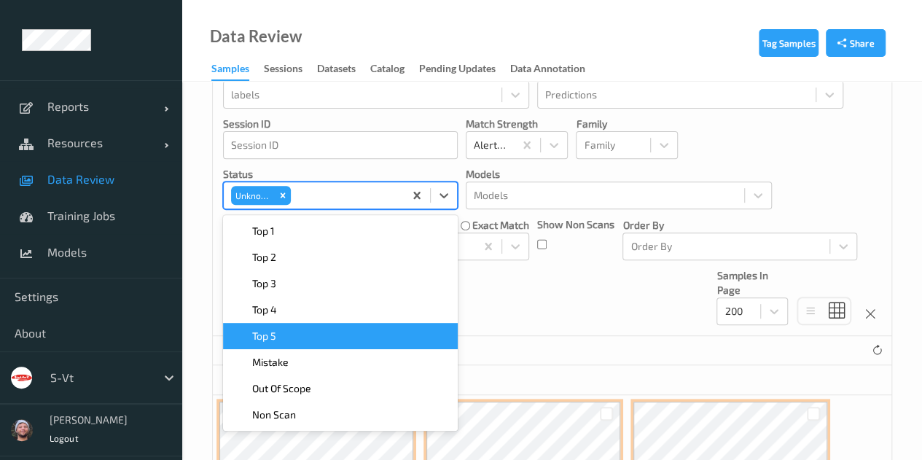
click at [501, 277] on div "Devices Devices Storage Devices Storage Devices Clusters Clusters Sites Sites d…" at bounding box center [552, 120] width 678 height 432
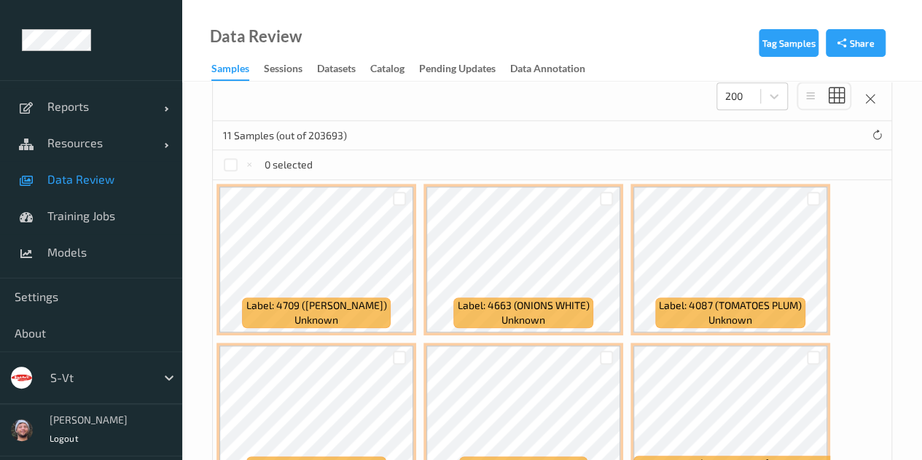
scroll to position [484, 0]
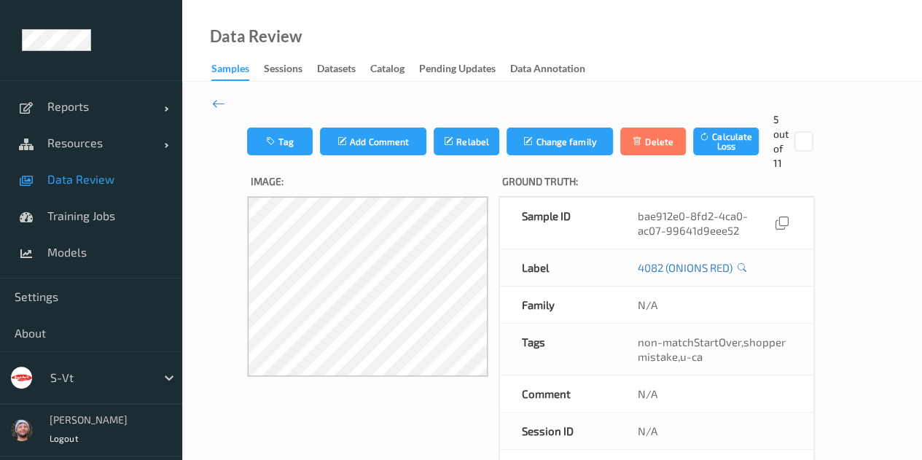
click at [68, 192] on link "Data Review" at bounding box center [91, 179] width 182 height 36
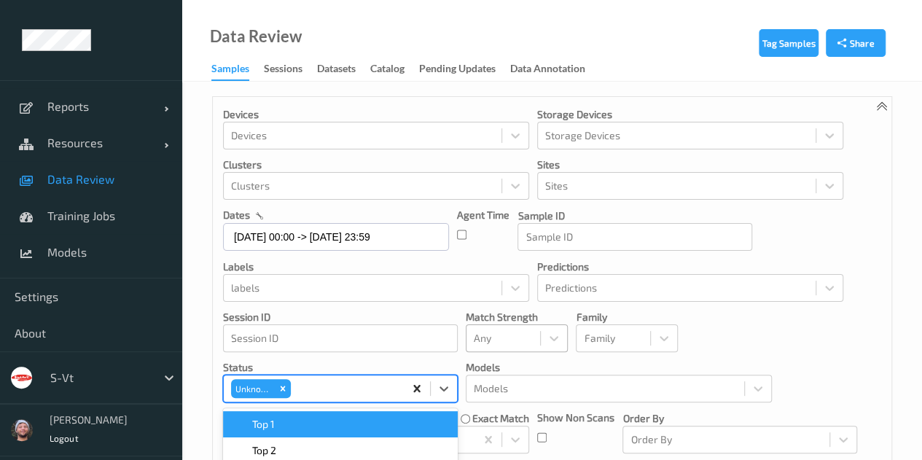
click at [418, 375] on div "Unknown" at bounding box center [340, 388] width 235 height 28
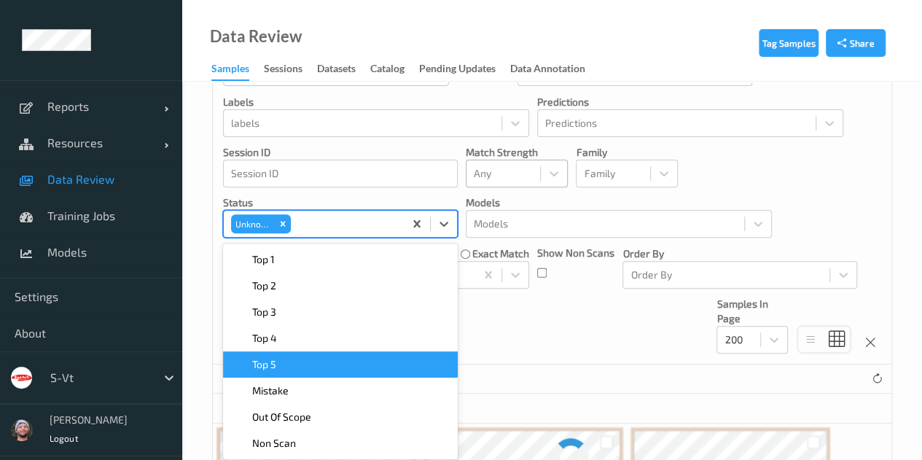
scroll to position [169, 0]
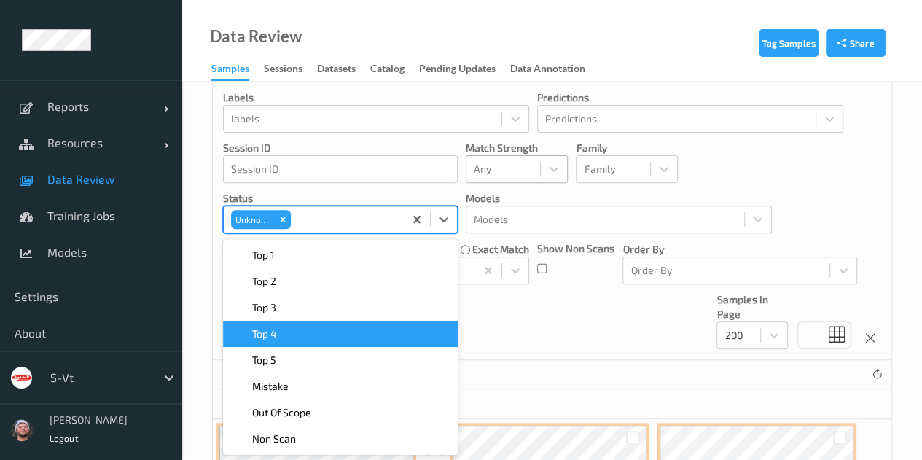
click at [501, 309] on div "Devices Devices Storage Devices Storage Devices Clusters Clusters Sites Sites d…" at bounding box center [552, 144] width 678 height 432
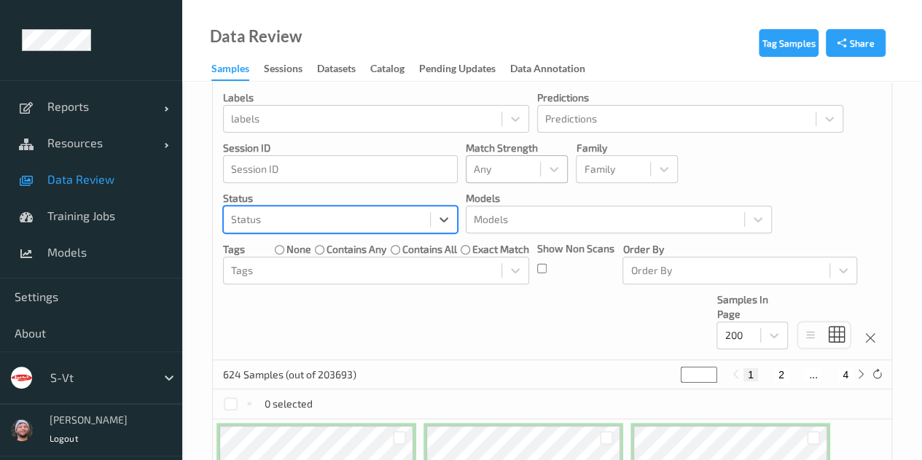
click at [449, 324] on div "Devices Devices Storage Devices Storage Devices Clusters Clusters Sites Sites d…" at bounding box center [552, 144] width 678 height 432
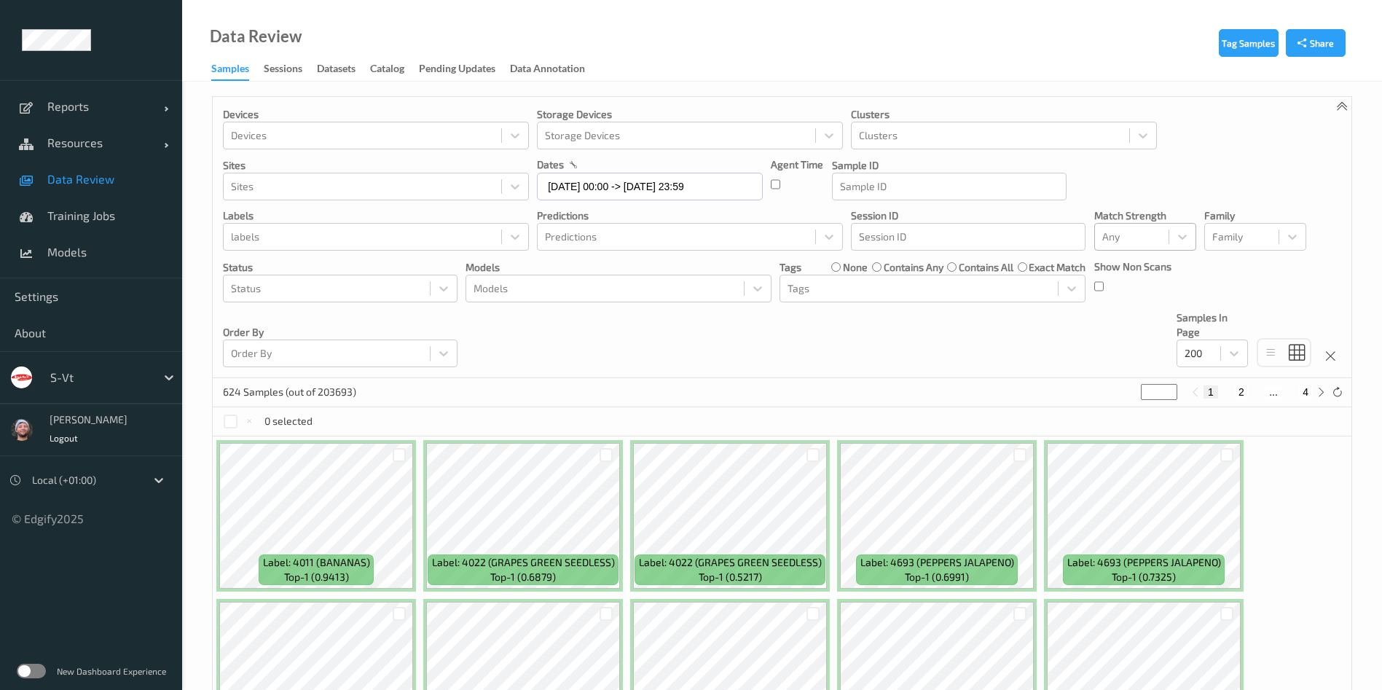
scroll to position [219, 0]
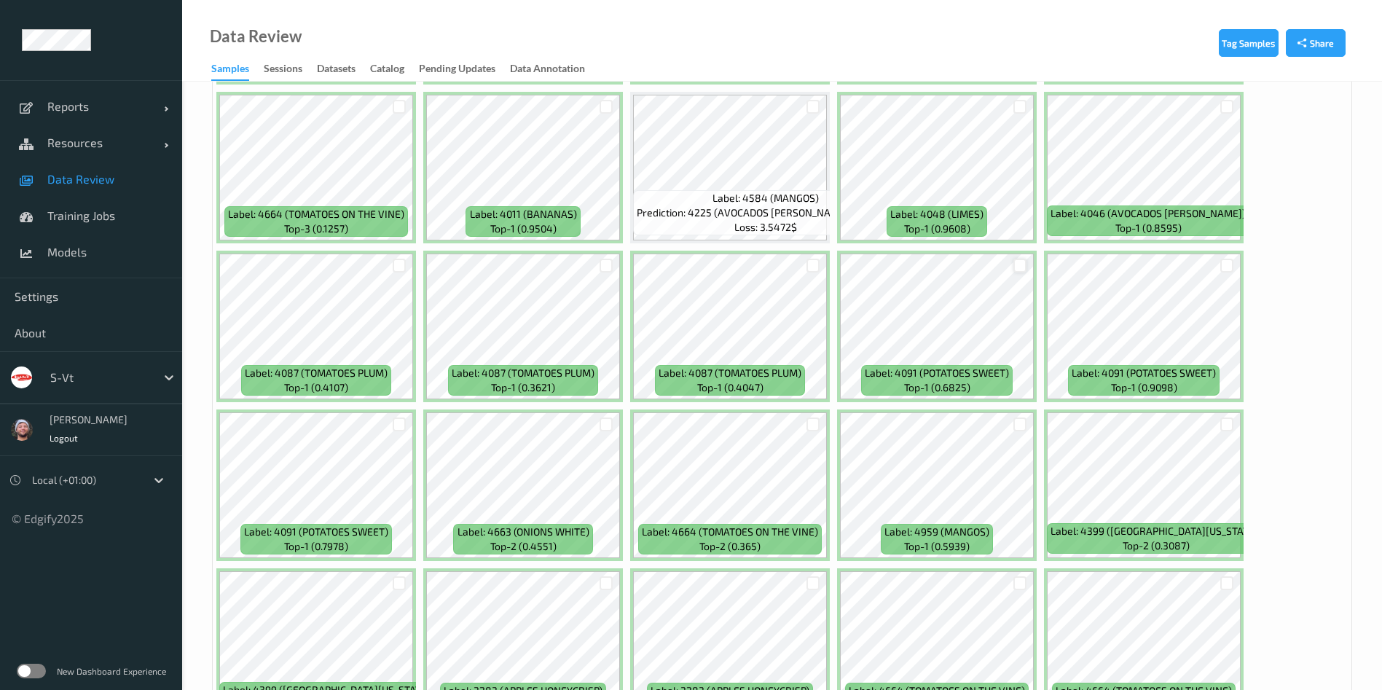
click at [1013, 270] on div at bounding box center [1020, 266] width 14 height 14
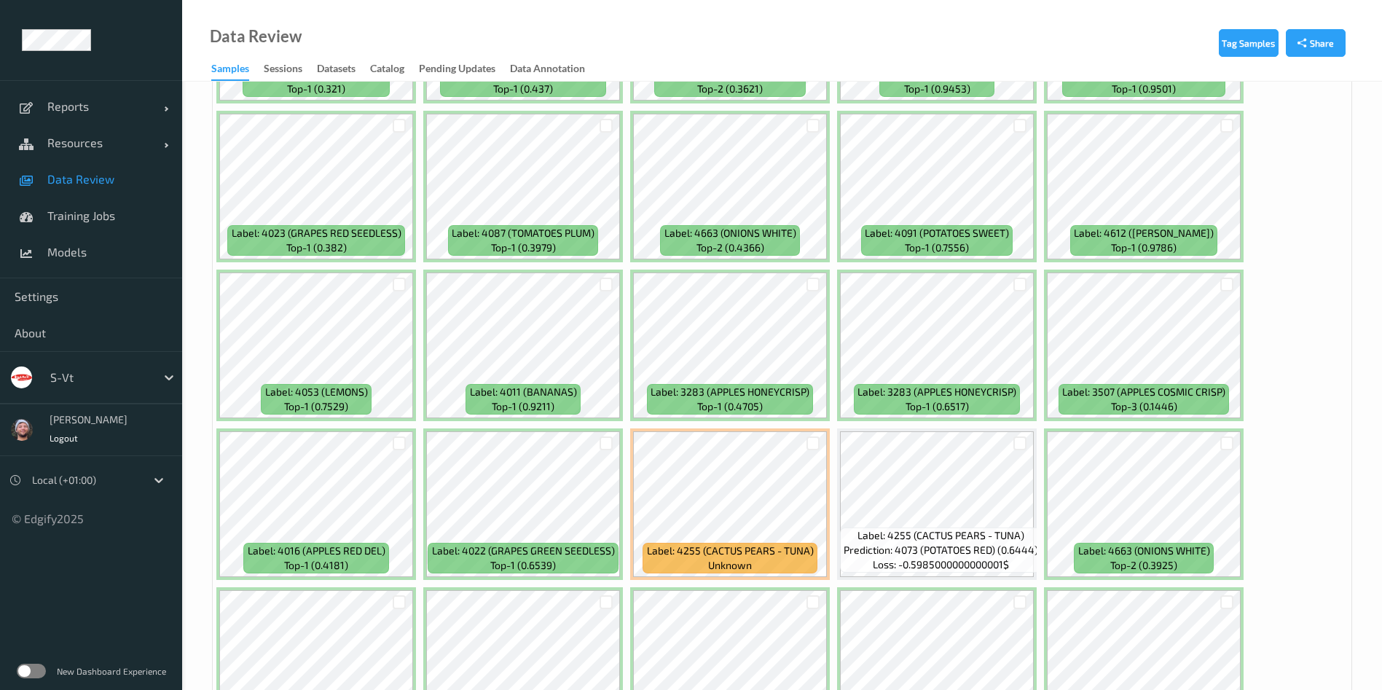
scroll to position [2404, 0]
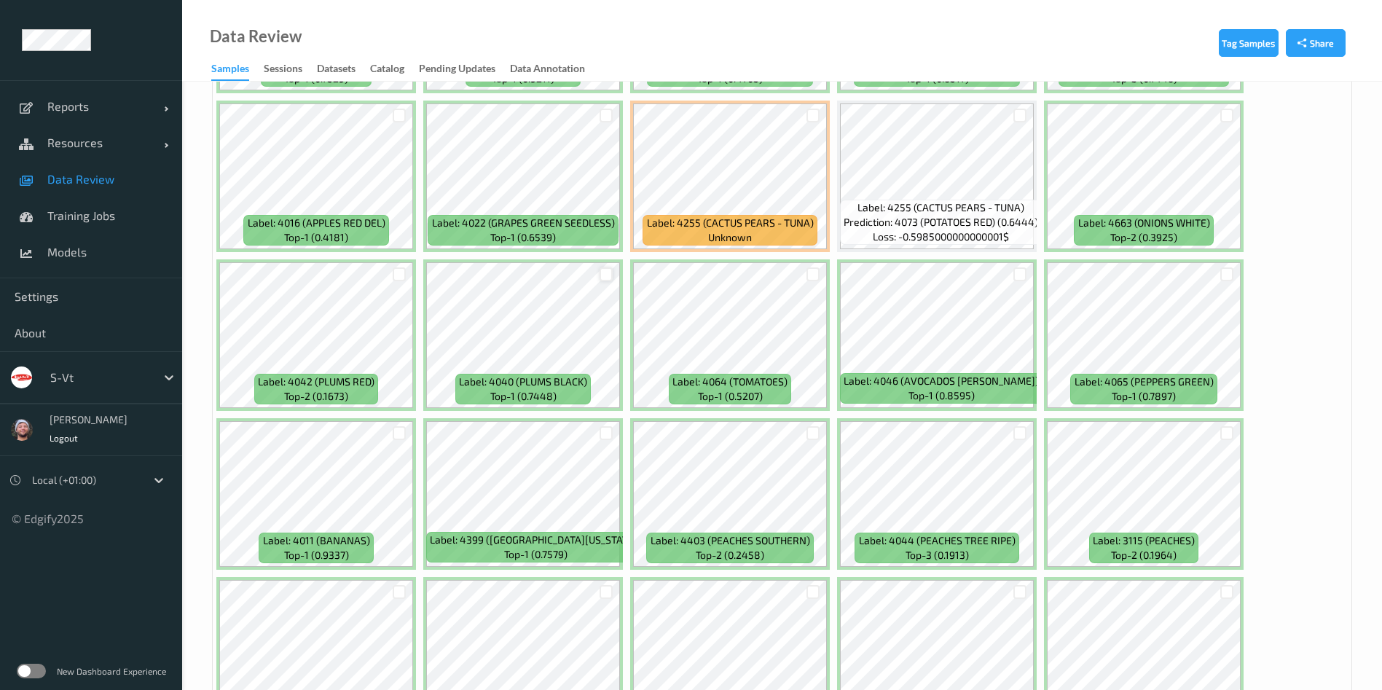
click at [604, 278] on div at bounding box center [607, 274] width 14 height 14
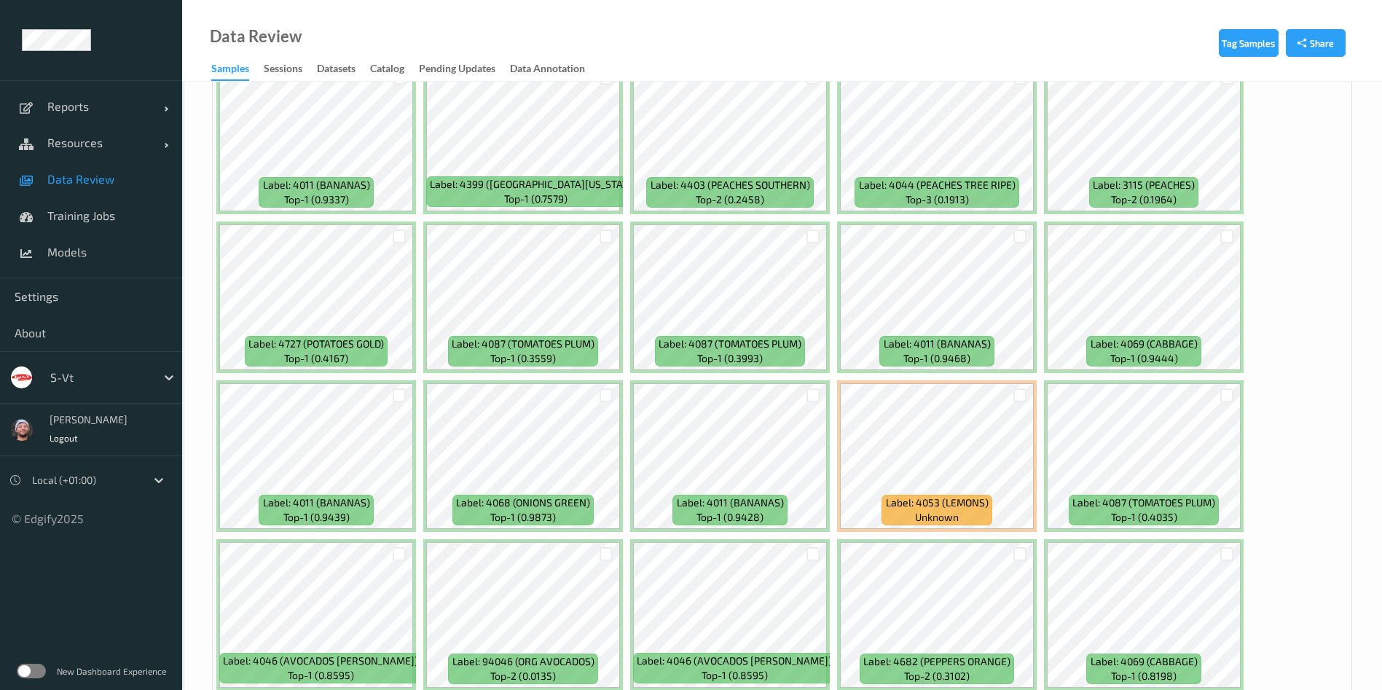
scroll to position [2841, 0]
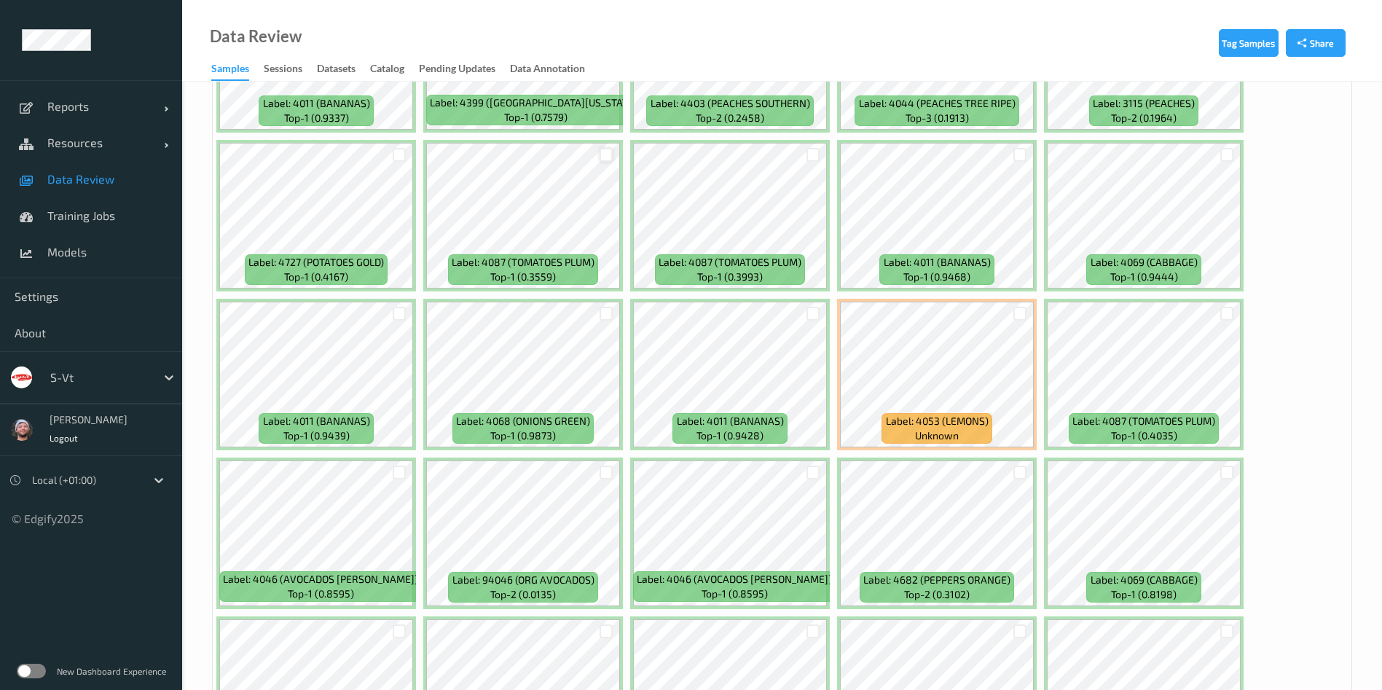
click at [601, 151] on div at bounding box center [607, 155] width 14 height 14
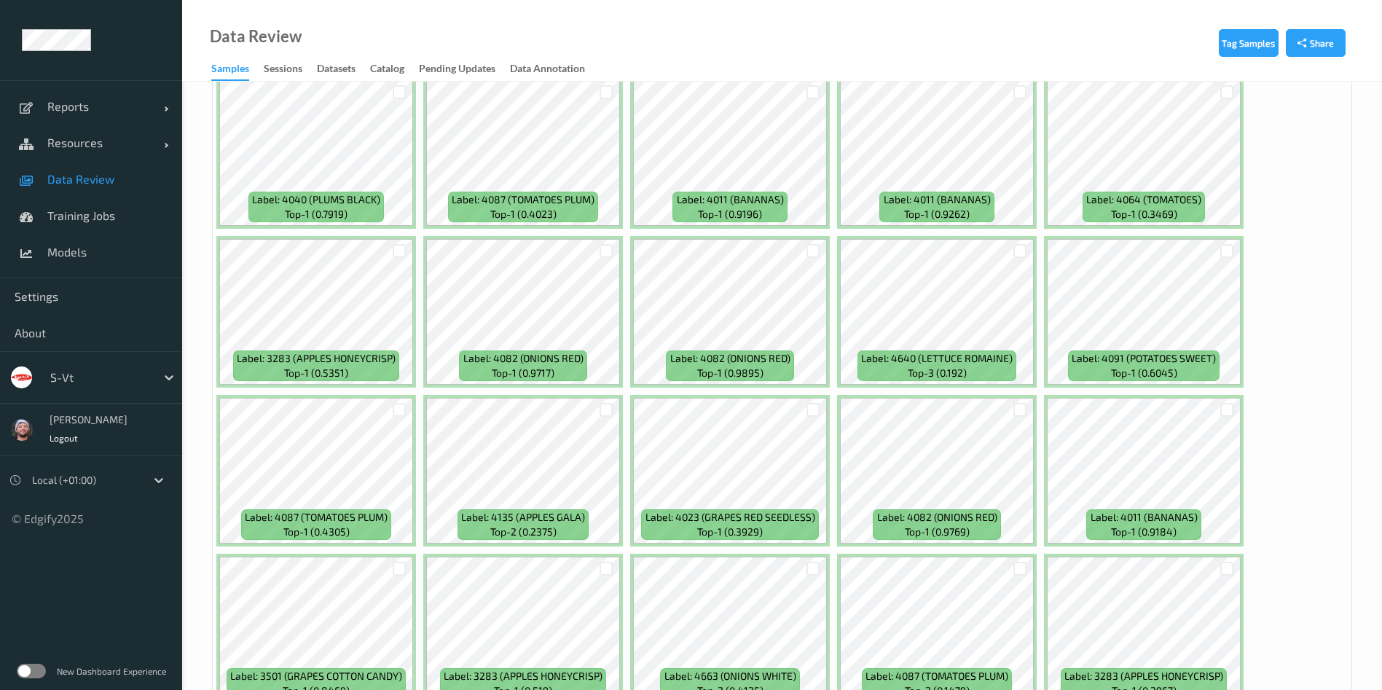
scroll to position [4371, 0]
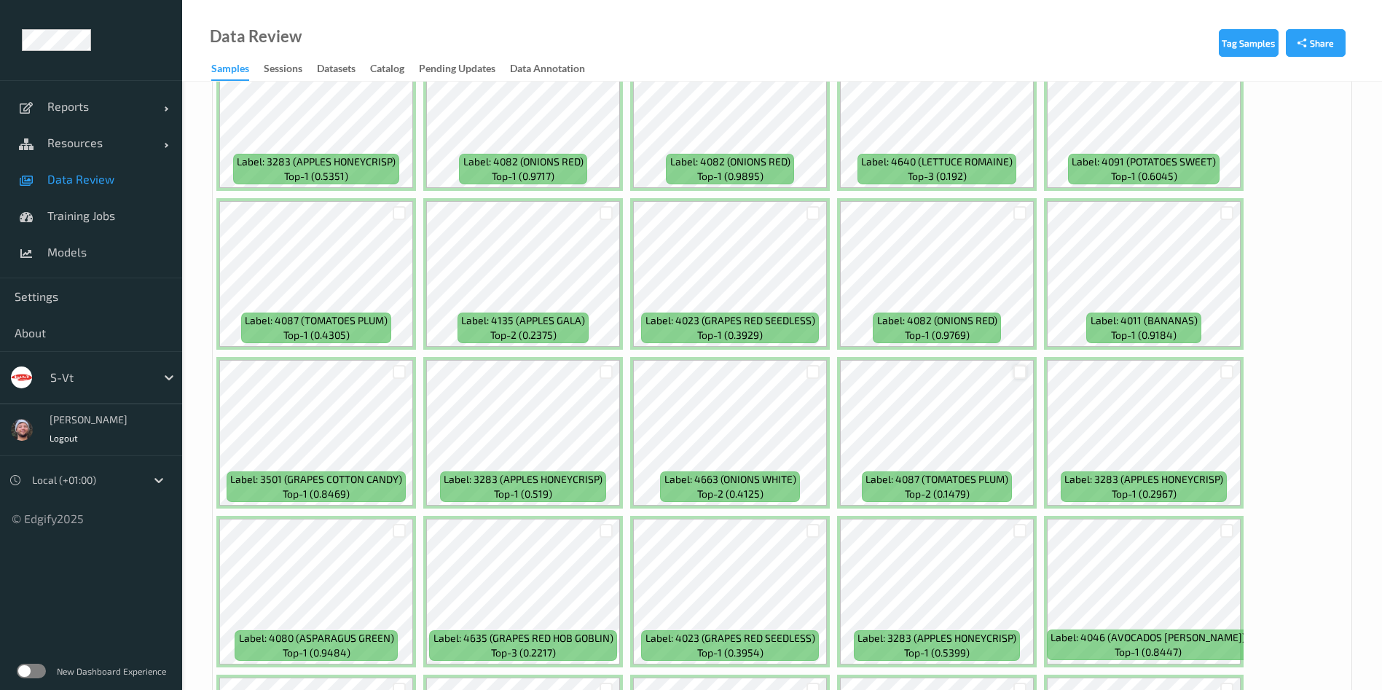
click at [1015, 367] on div at bounding box center [1020, 372] width 14 height 14
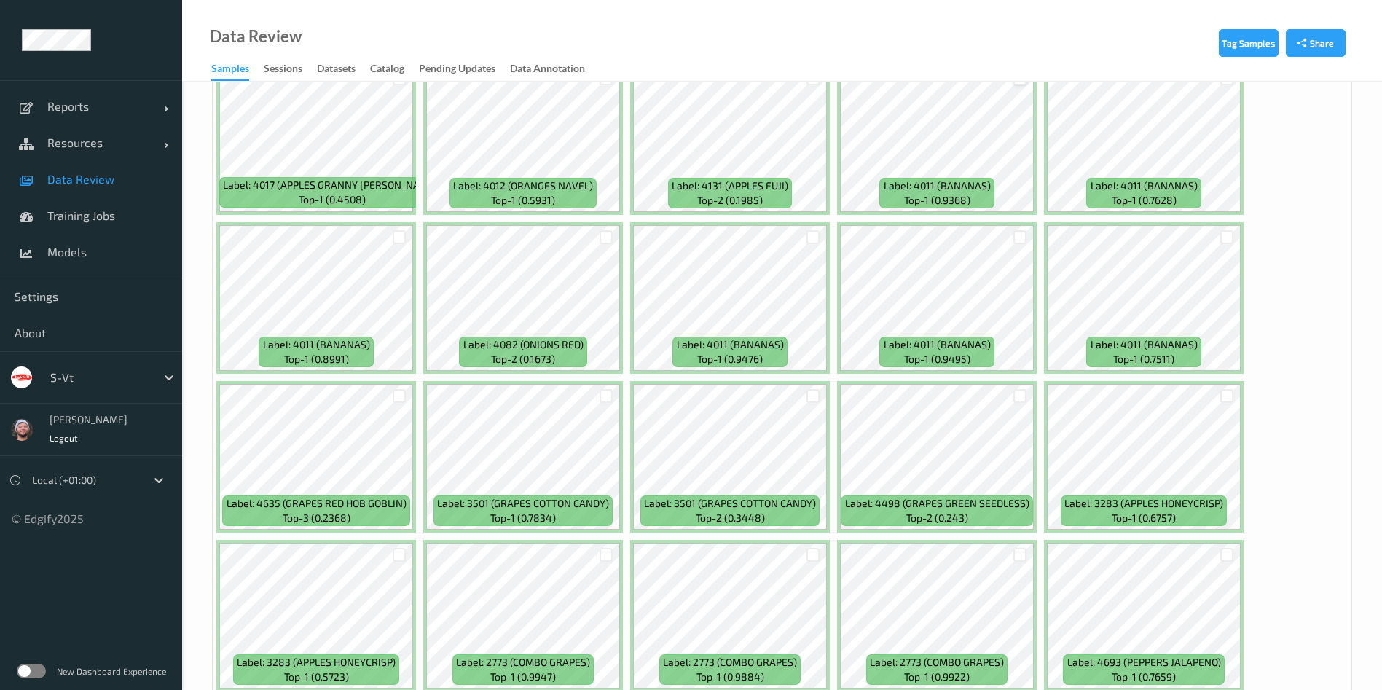
scroll to position [6159, 0]
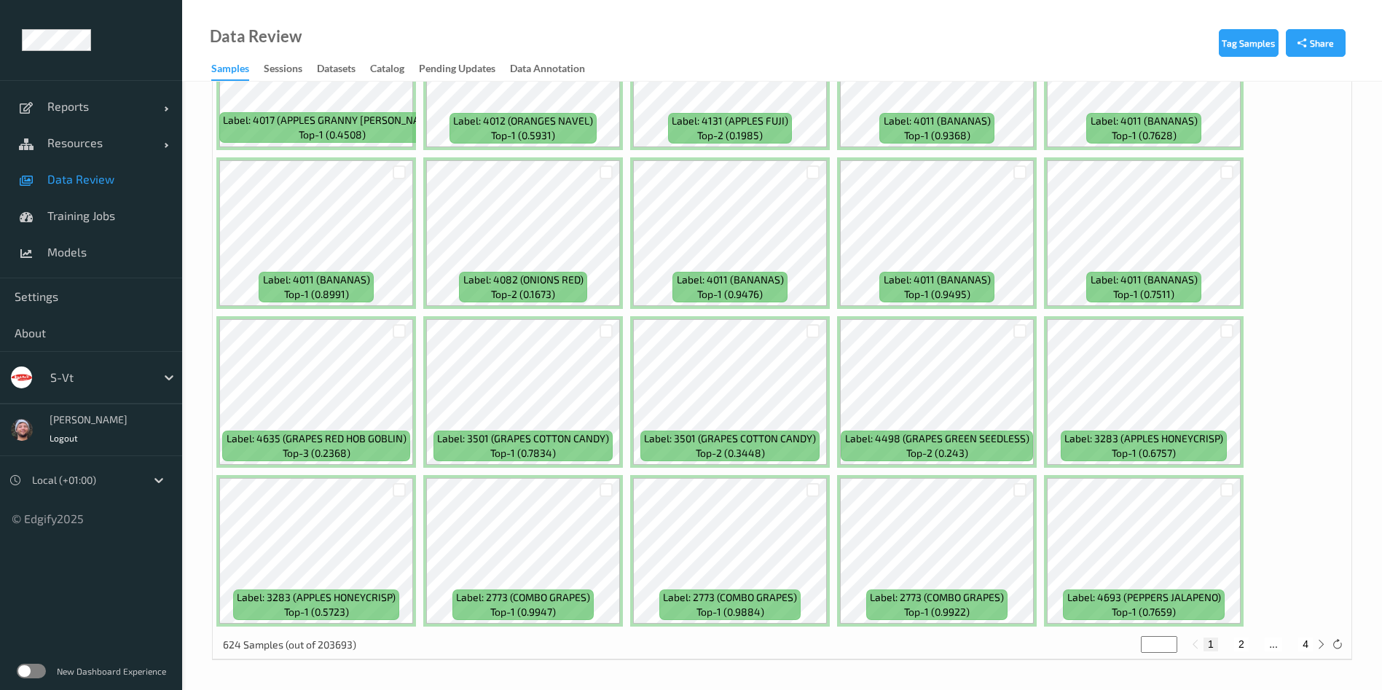
click at [1241, 639] on button "2" at bounding box center [1241, 643] width 15 height 13
type input "*"
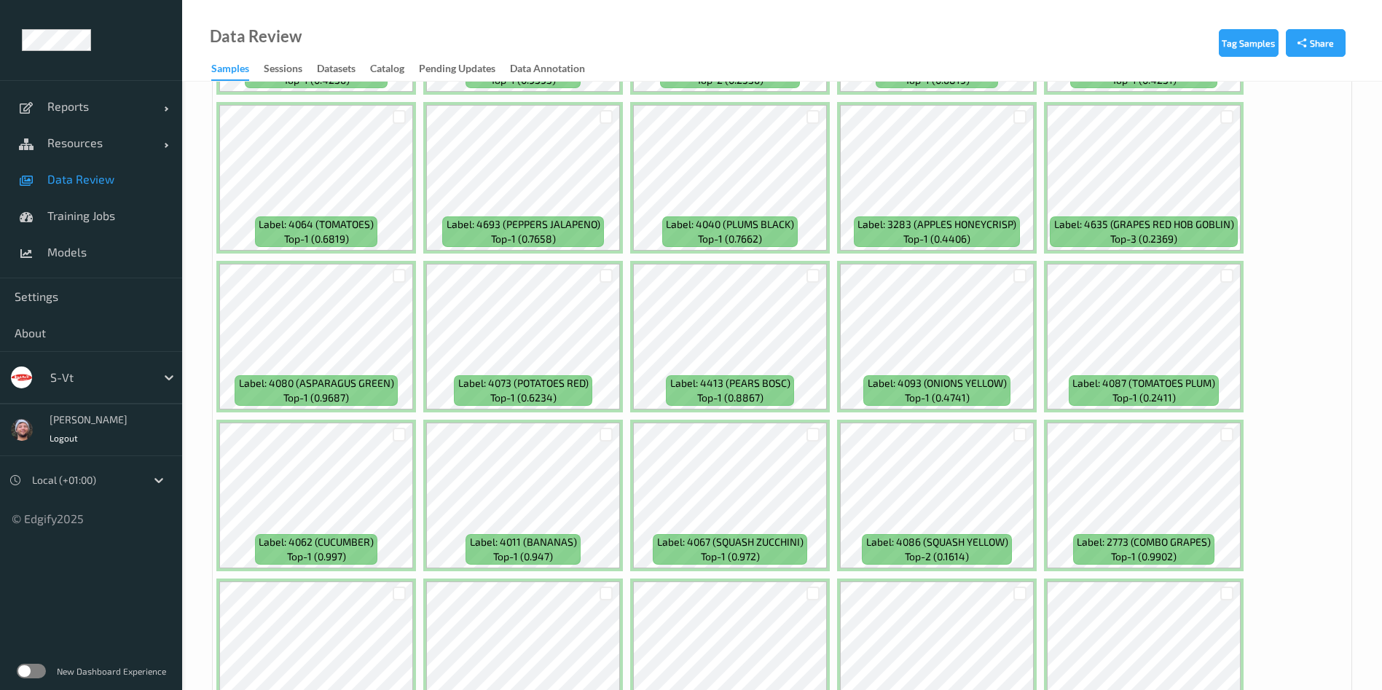
scroll to position [765, 0]
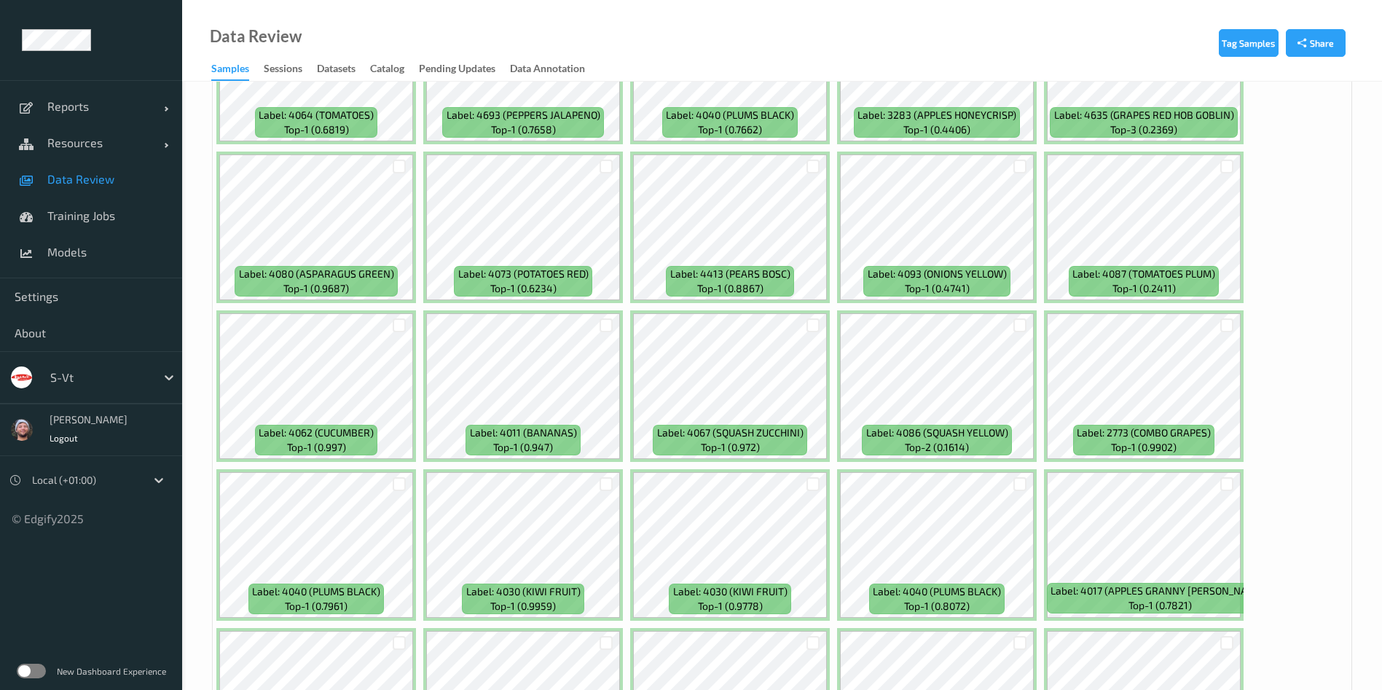
click at [390, 322] on div at bounding box center [399, 325] width 28 height 24
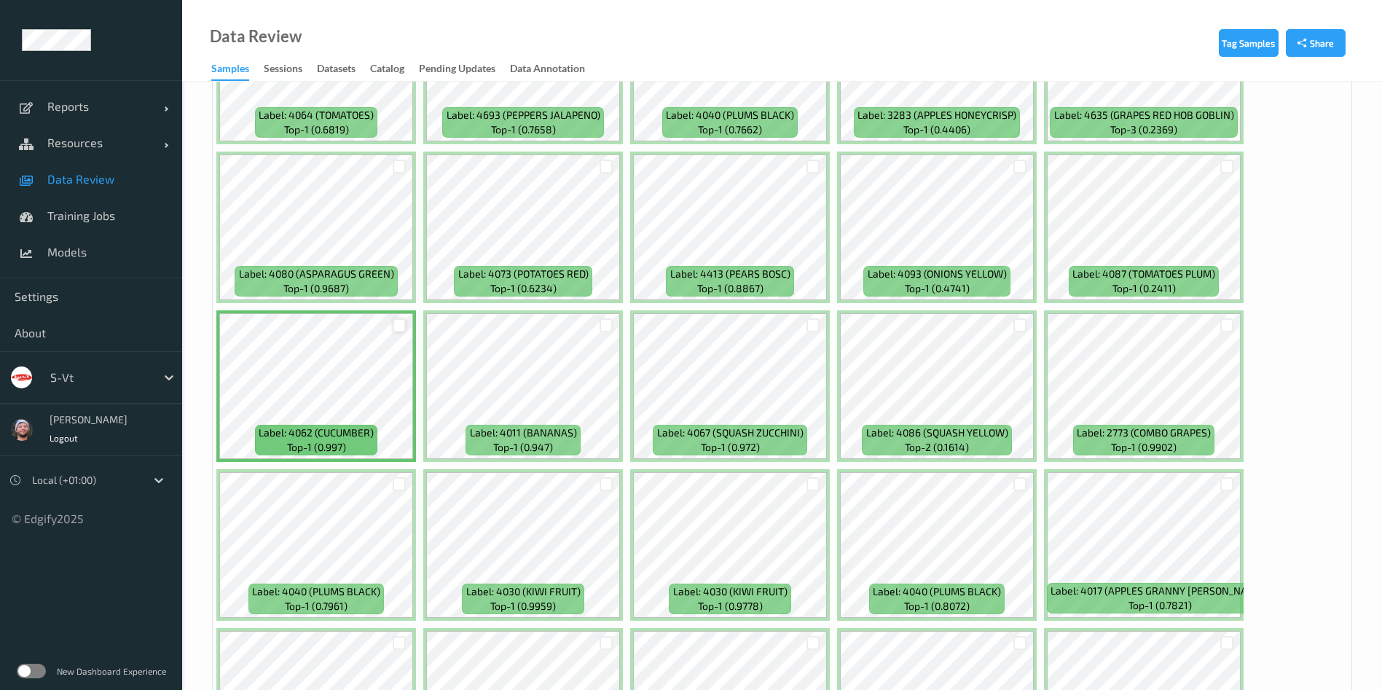
click at [393, 326] on div at bounding box center [400, 325] width 14 height 14
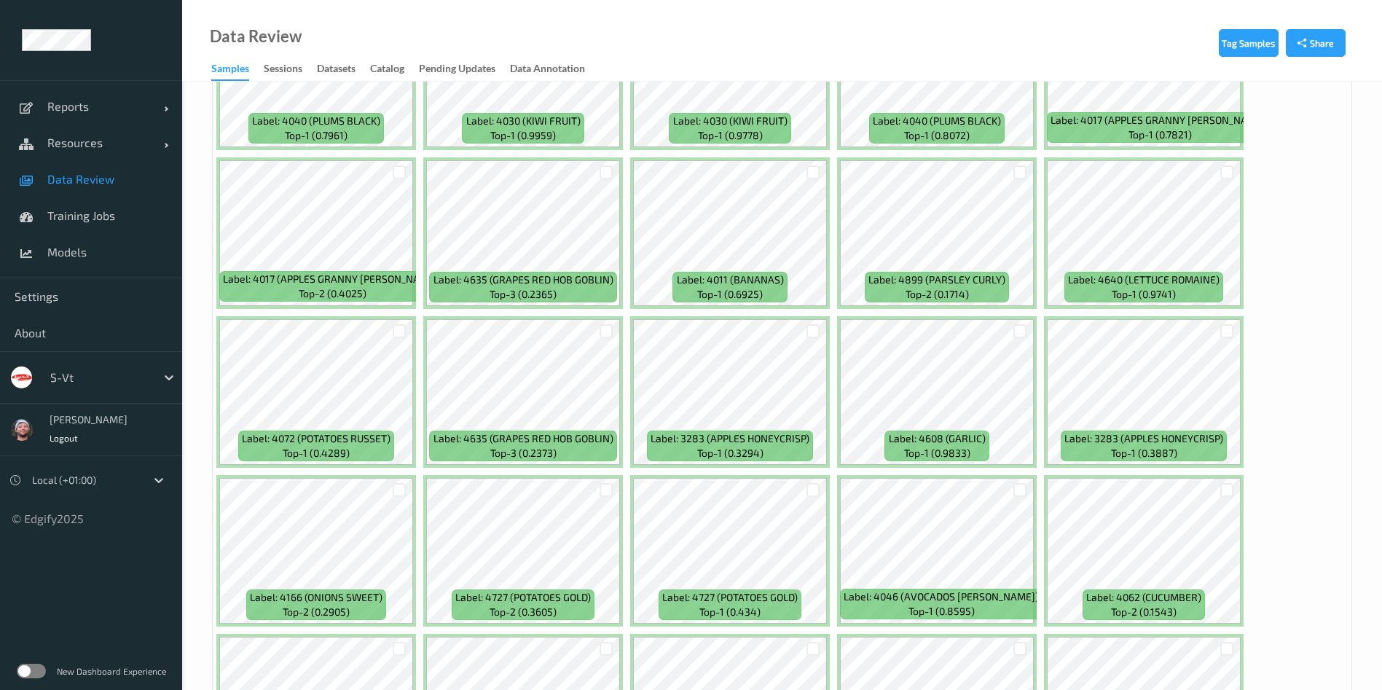
scroll to position [1202, 0]
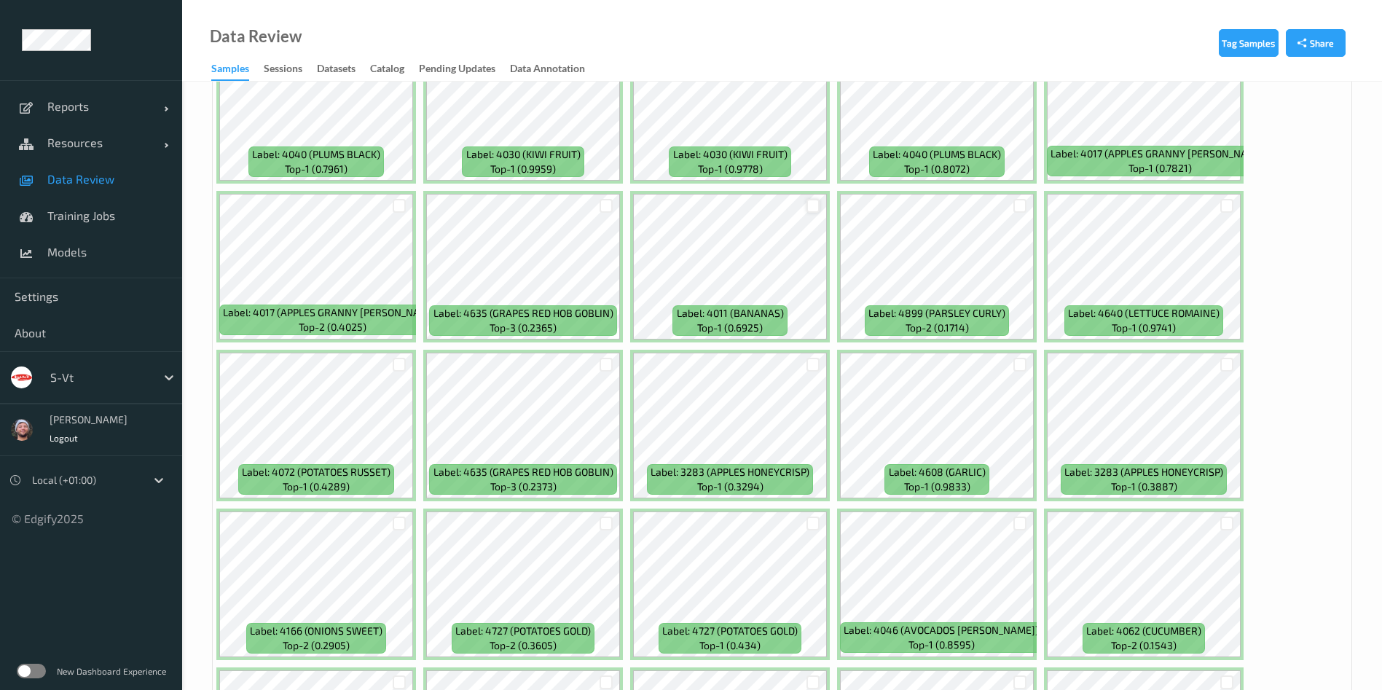
click at [809, 208] on div at bounding box center [813, 206] width 14 height 14
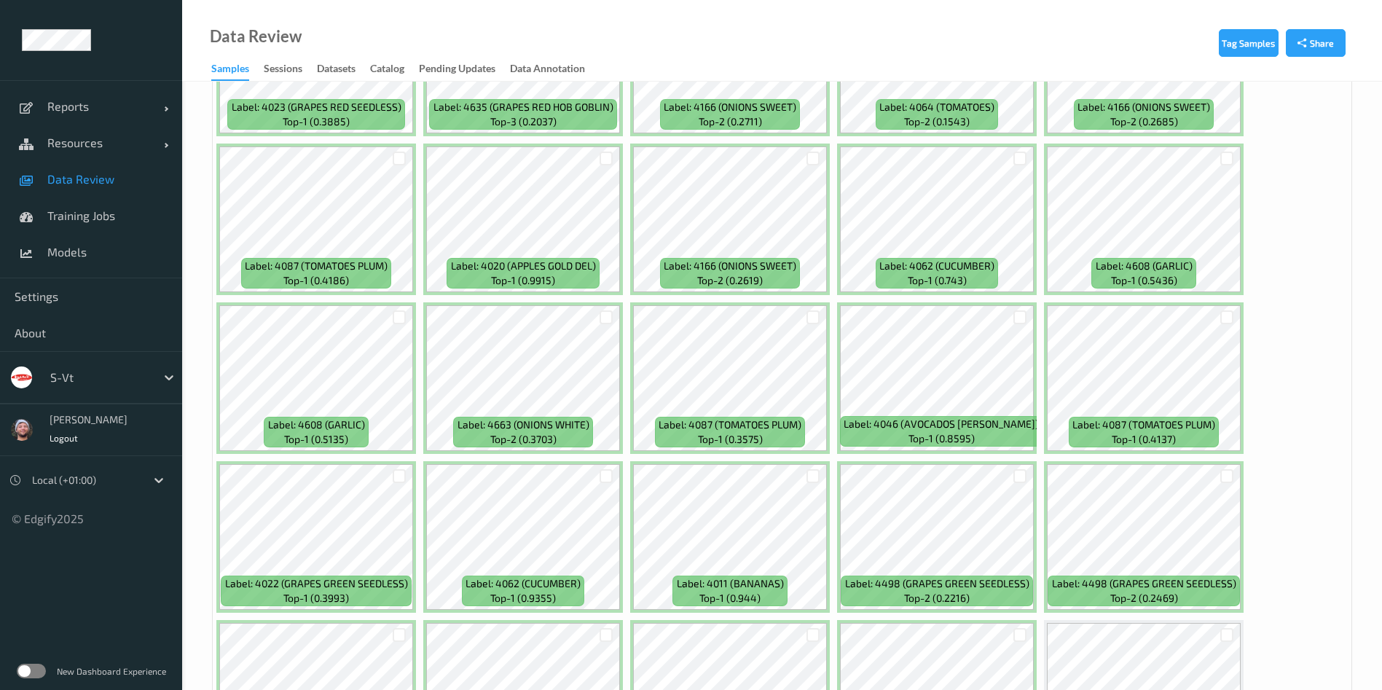
scroll to position [2076, 0]
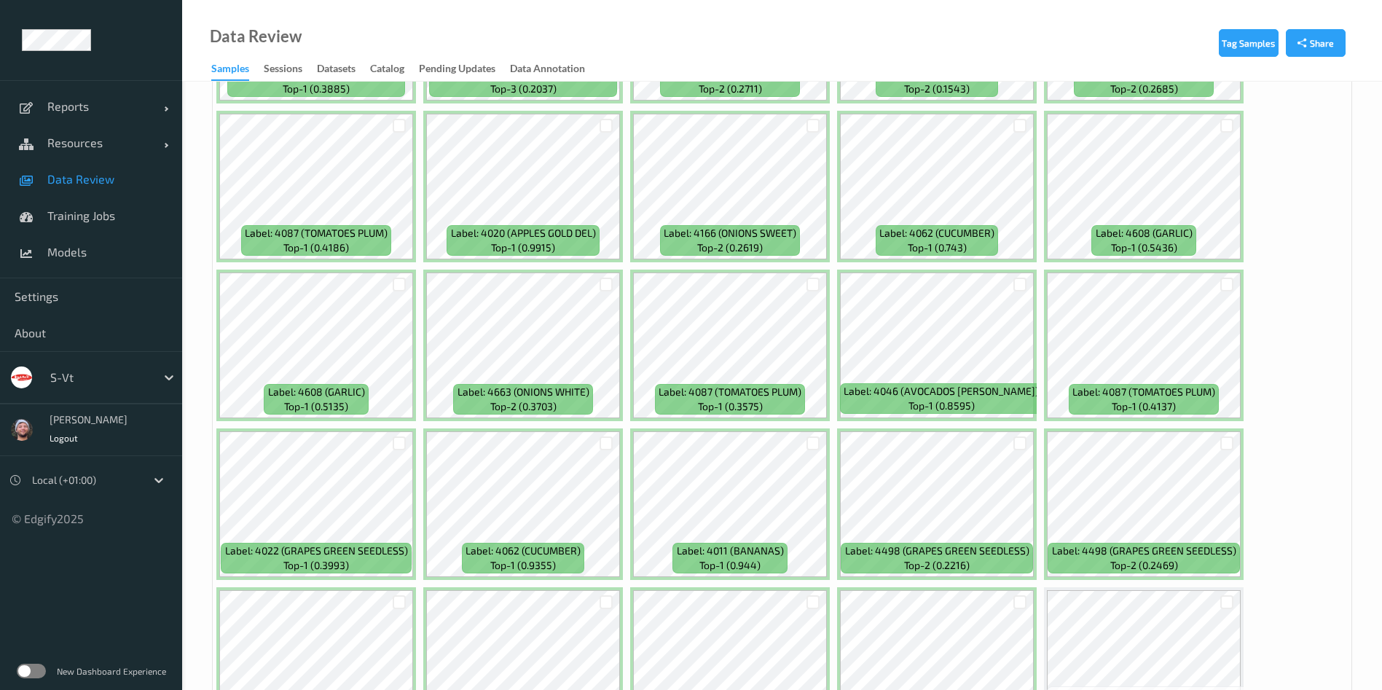
click at [1015, 124] on div at bounding box center [1020, 126] width 14 height 14
click at [1221, 129] on div at bounding box center [1227, 126] width 14 height 14
click at [393, 283] on div at bounding box center [400, 285] width 14 height 14
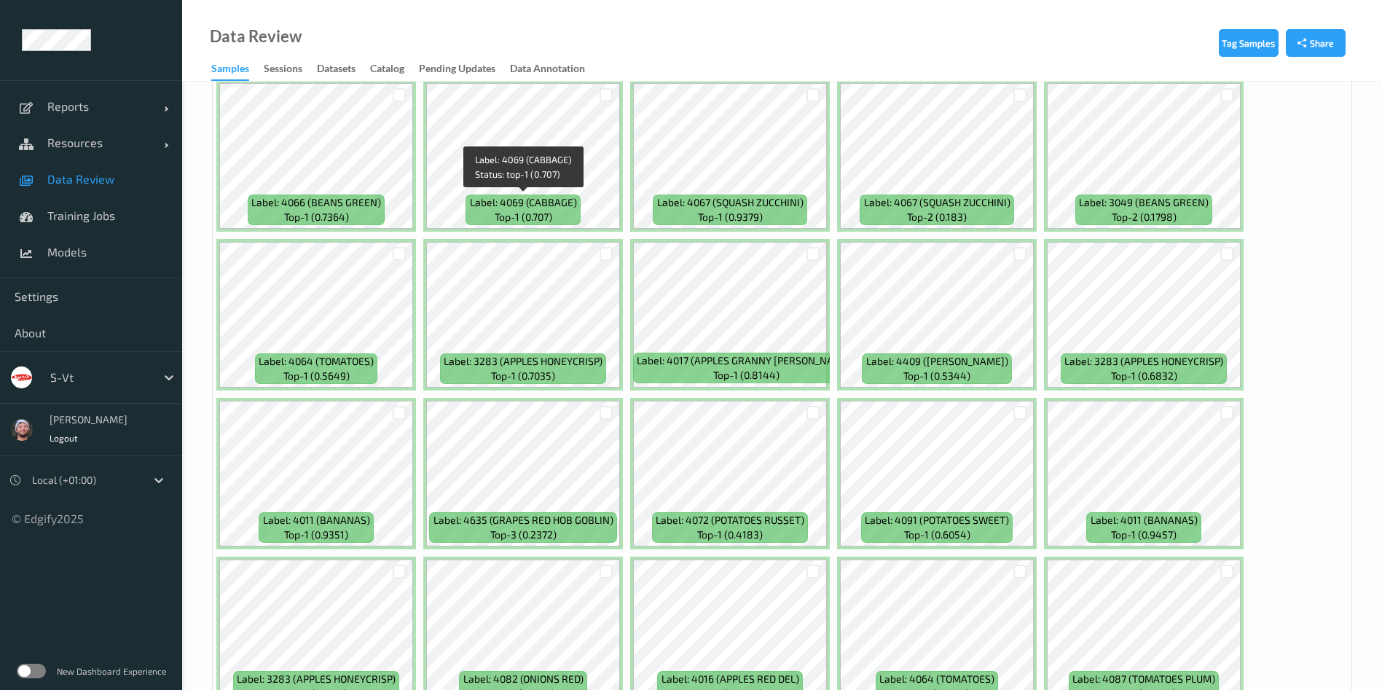
scroll to position [3278, 0]
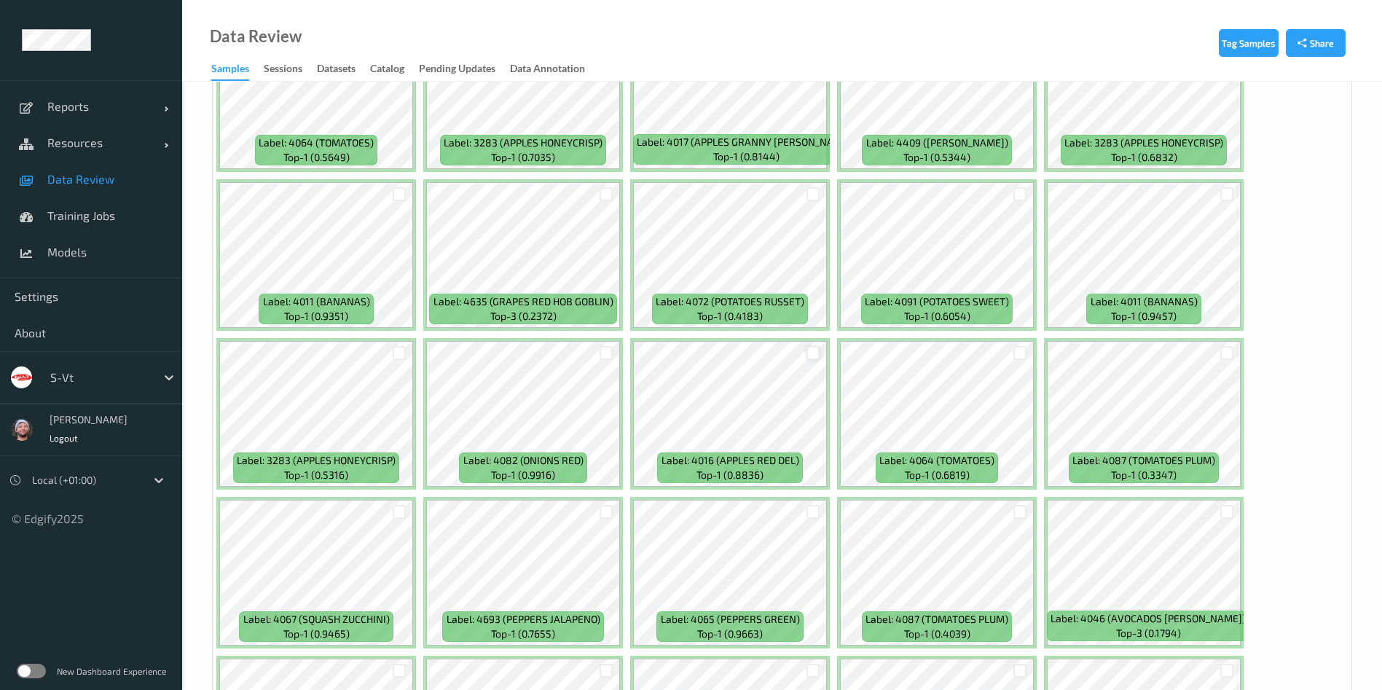
click at [810, 346] on div at bounding box center [813, 353] width 14 height 14
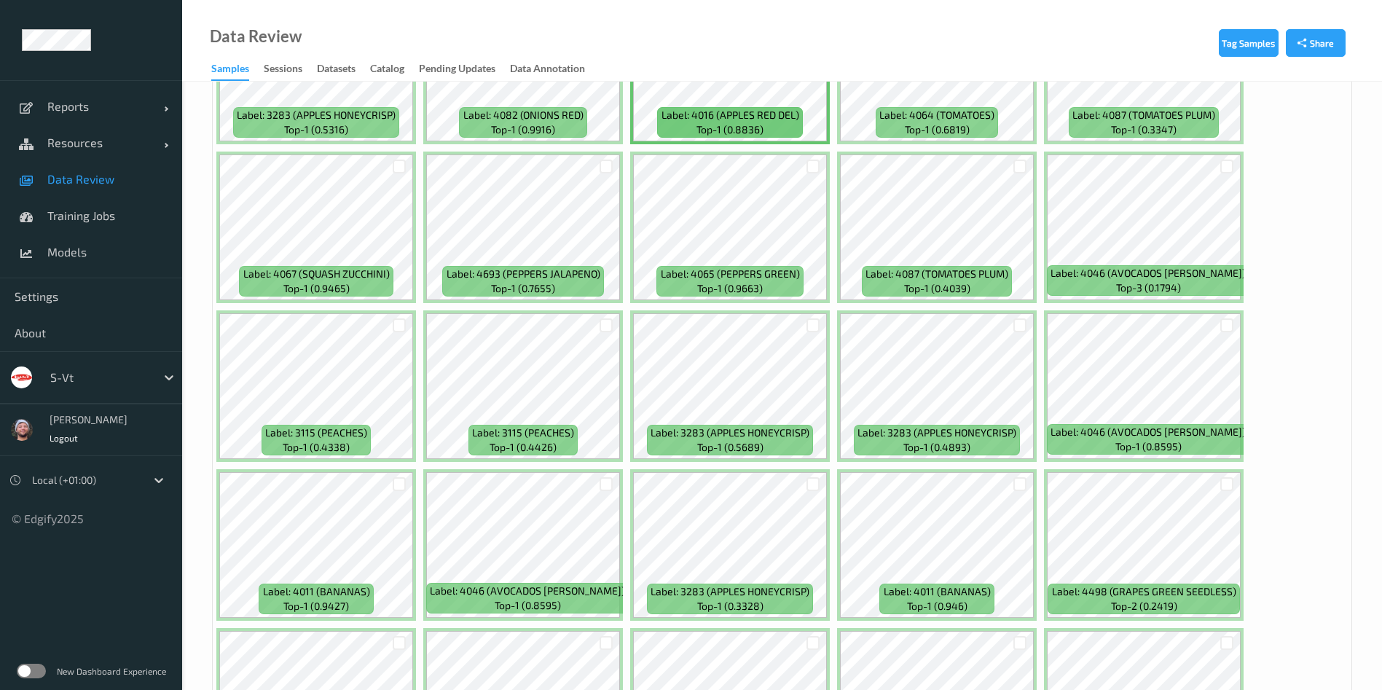
scroll to position [3497, 0]
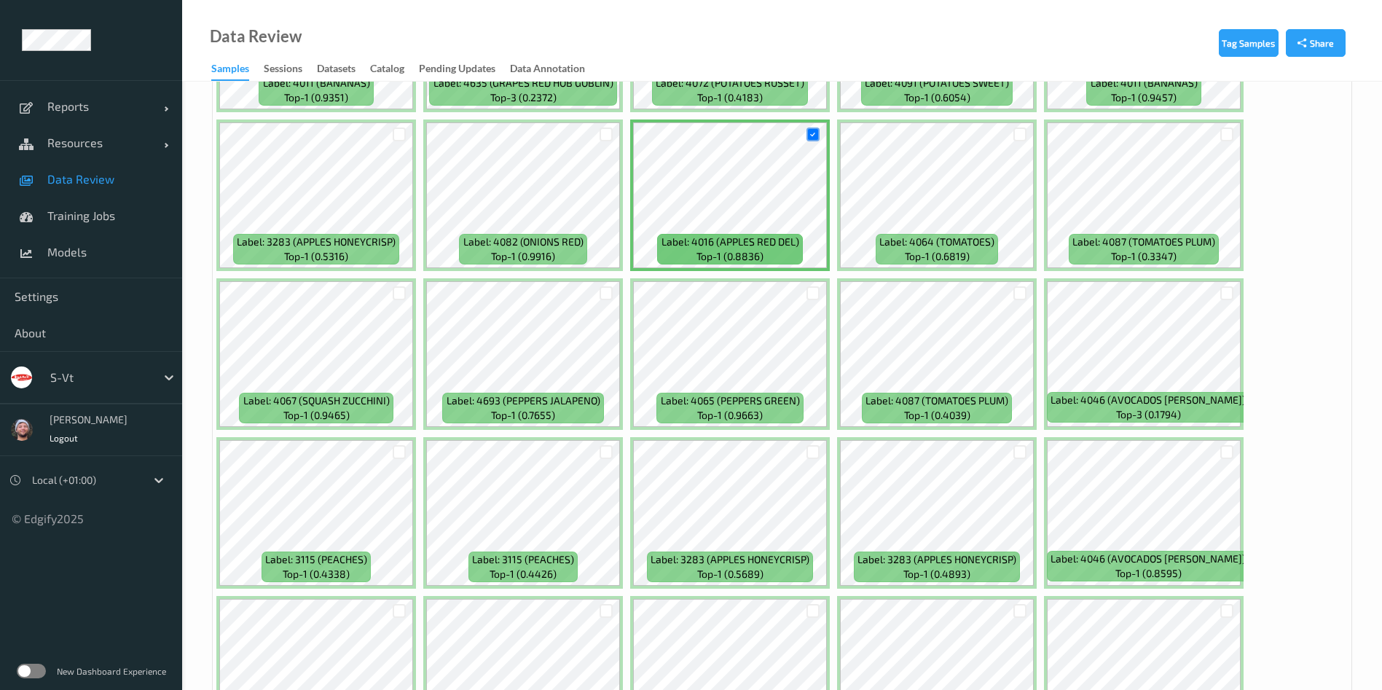
click at [1225, 125] on div at bounding box center [1227, 134] width 28 height 24
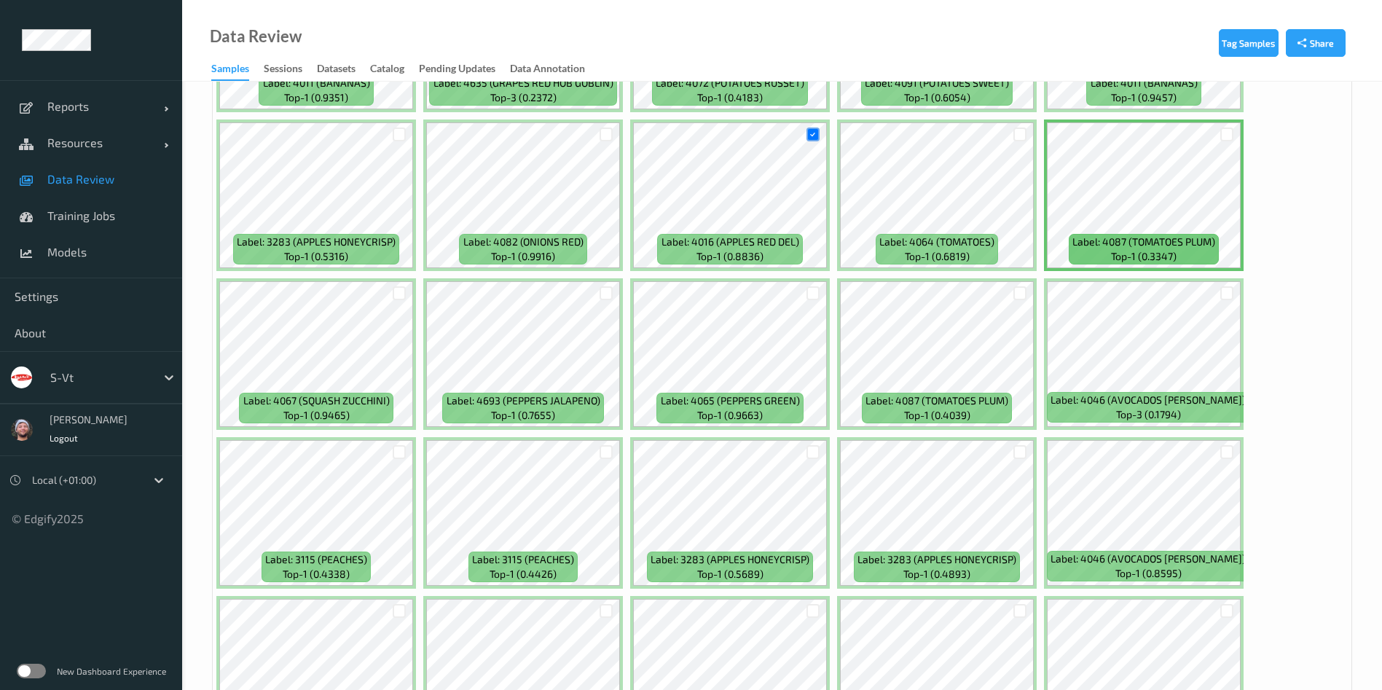
click at [1220, 142] on div at bounding box center [1227, 134] width 28 height 24
click at [1222, 141] on div at bounding box center [1227, 134] width 14 height 14
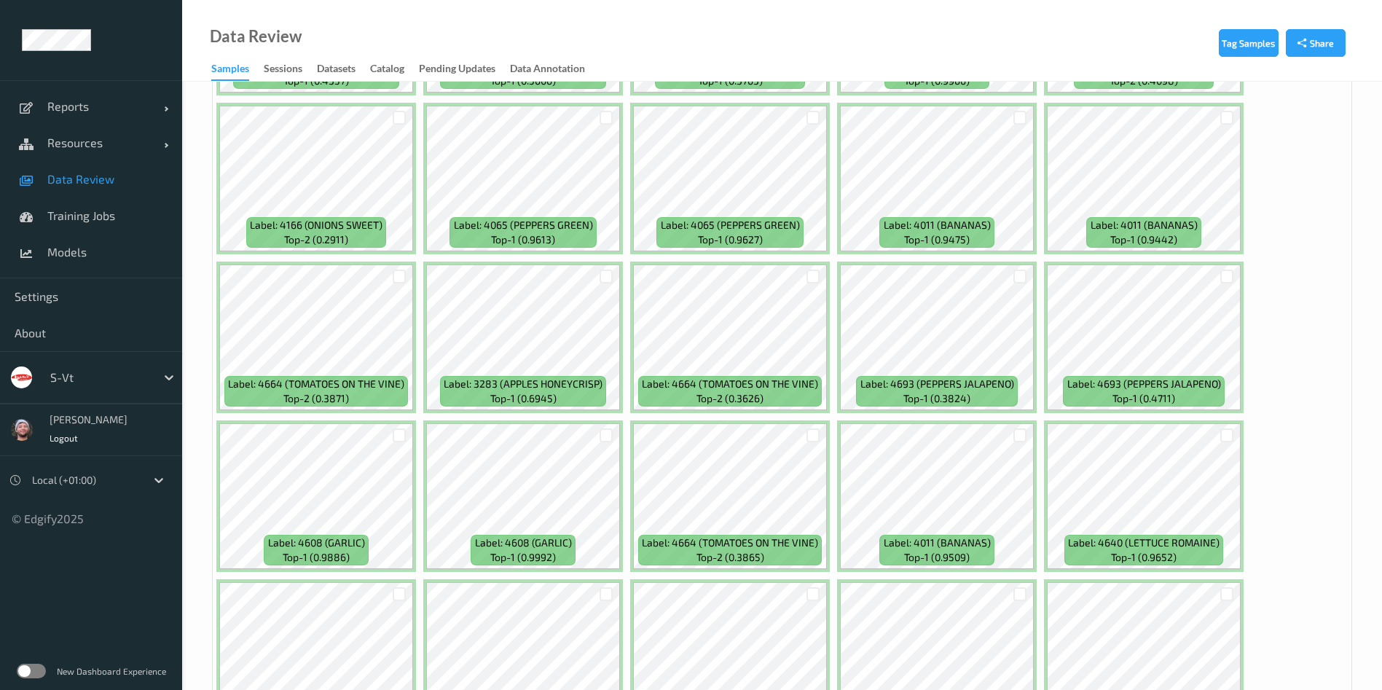
scroll to position [5355, 0]
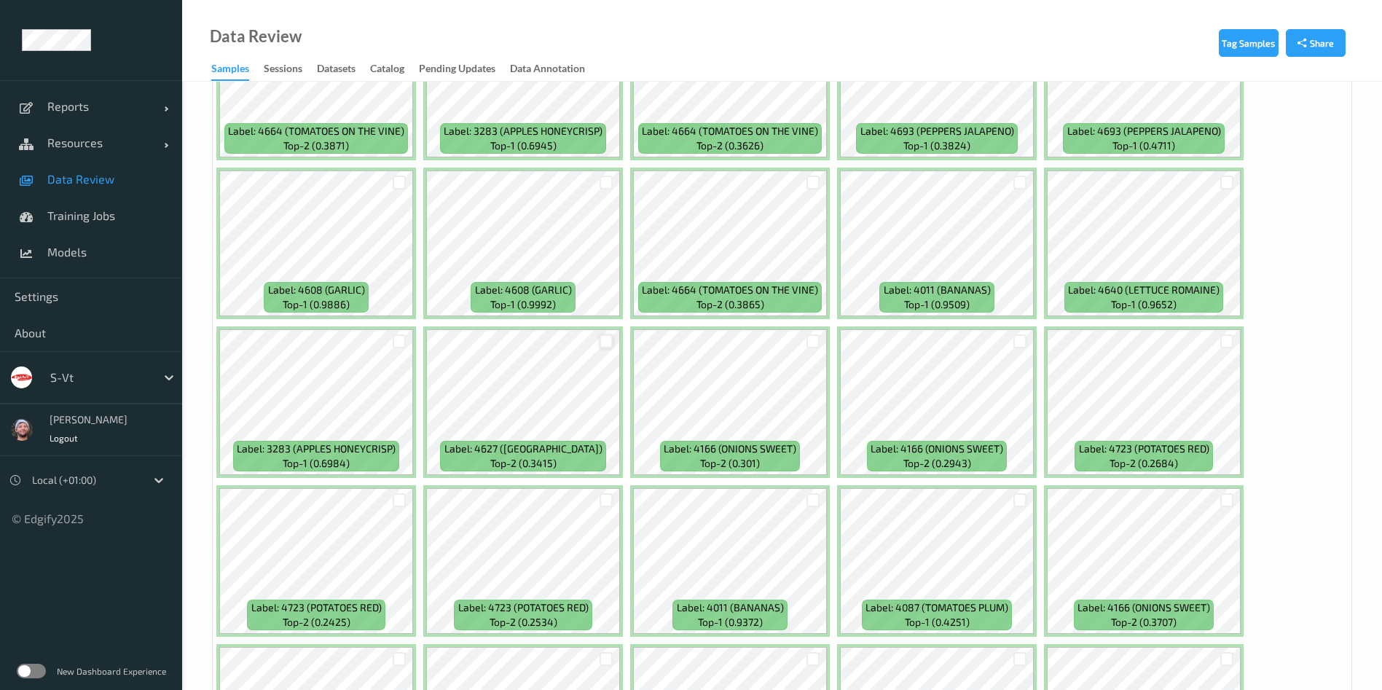
click at [603, 337] on div at bounding box center [607, 341] width 14 height 14
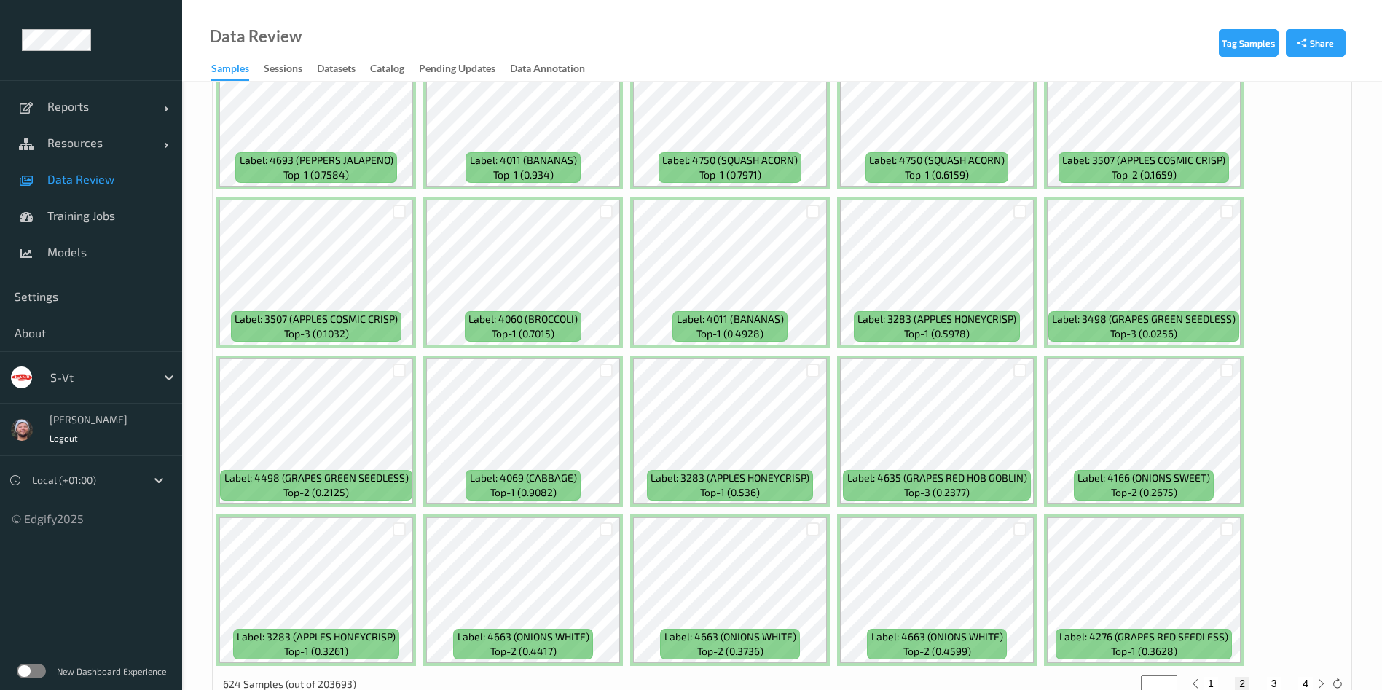
scroll to position [6159, 0]
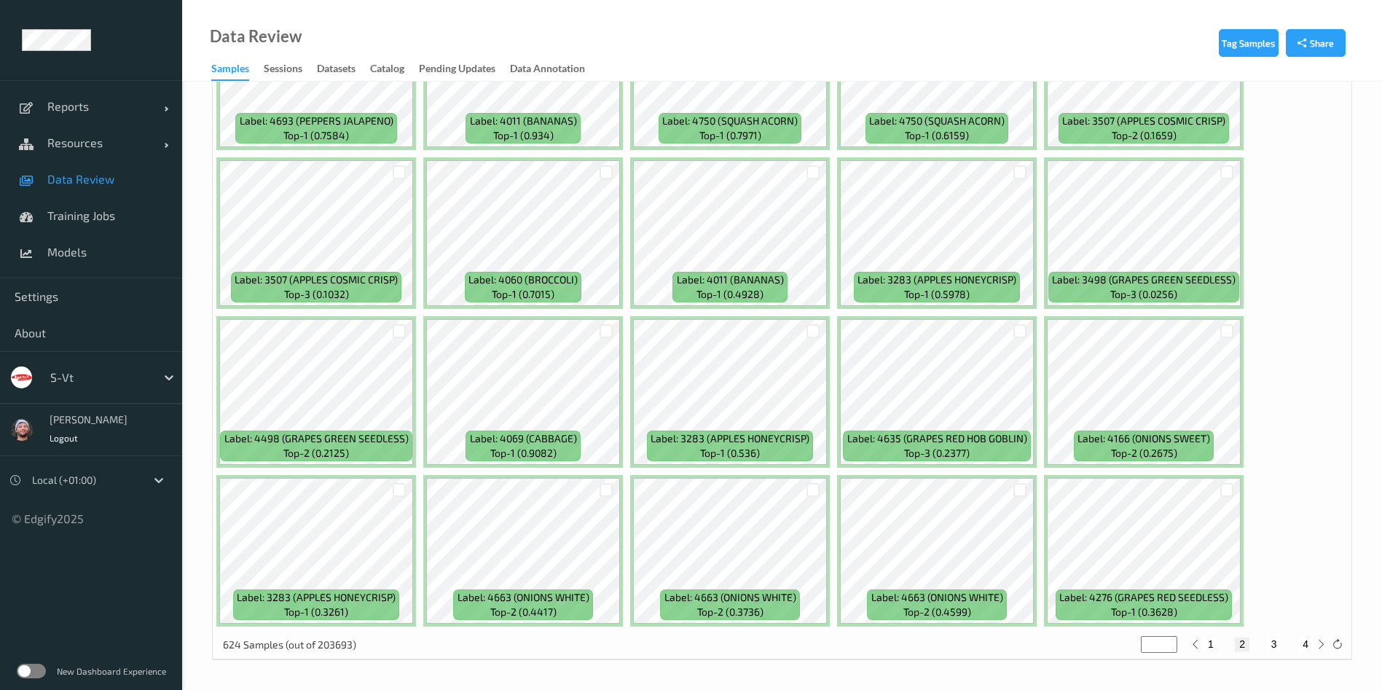
click at [1276, 640] on button "3" at bounding box center [1274, 643] width 15 height 13
type input "*"
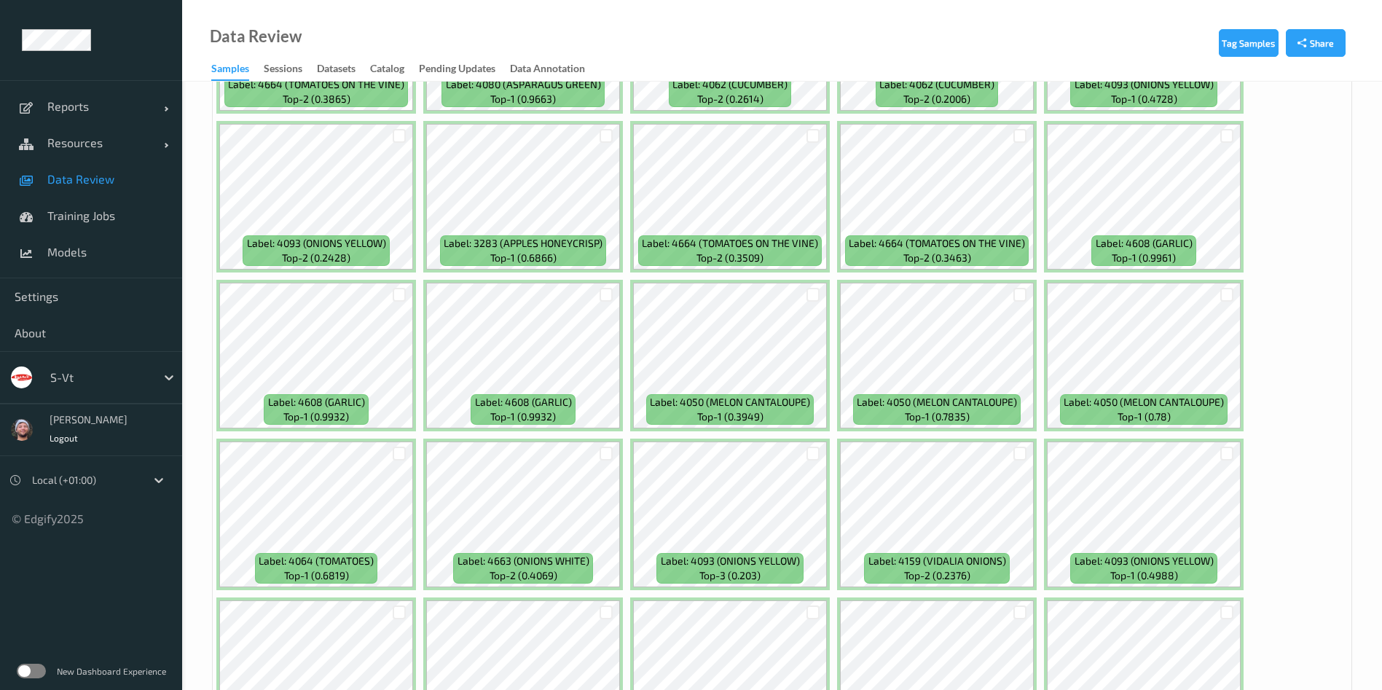
scroll to position [1967, 0]
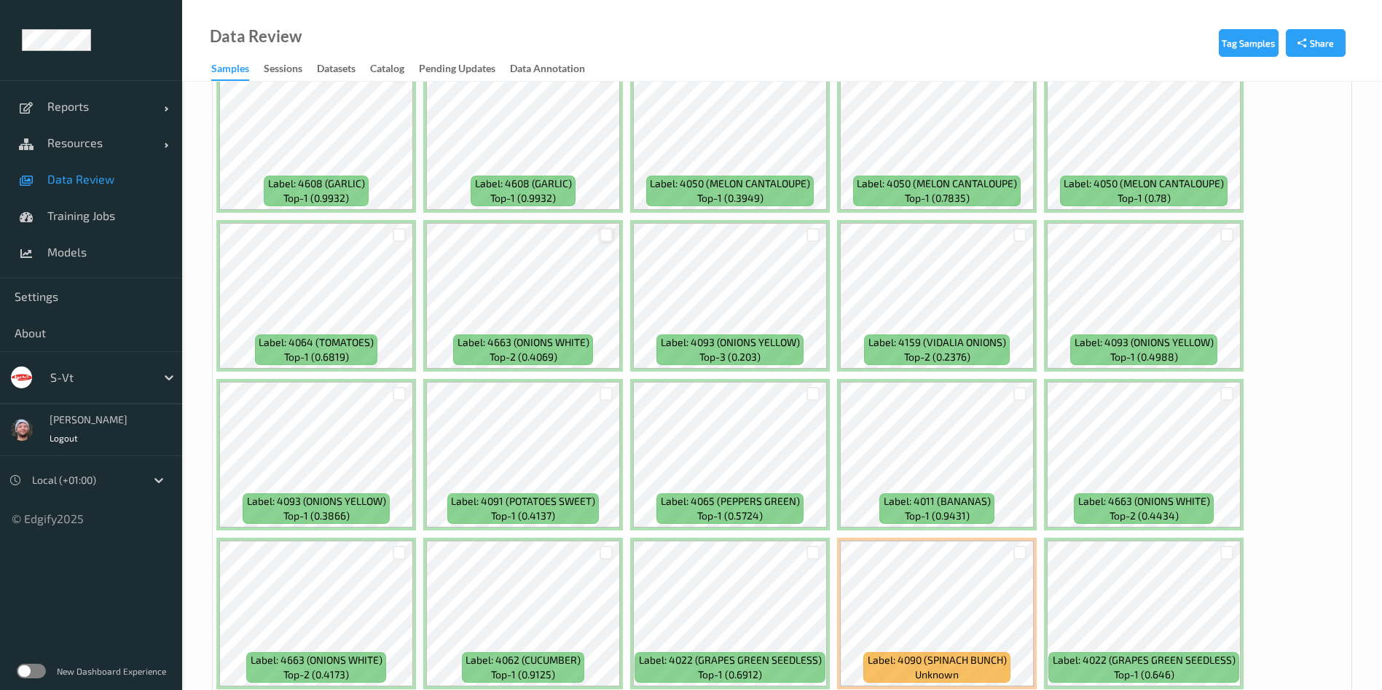
click at [608, 237] on div at bounding box center [607, 235] width 14 height 14
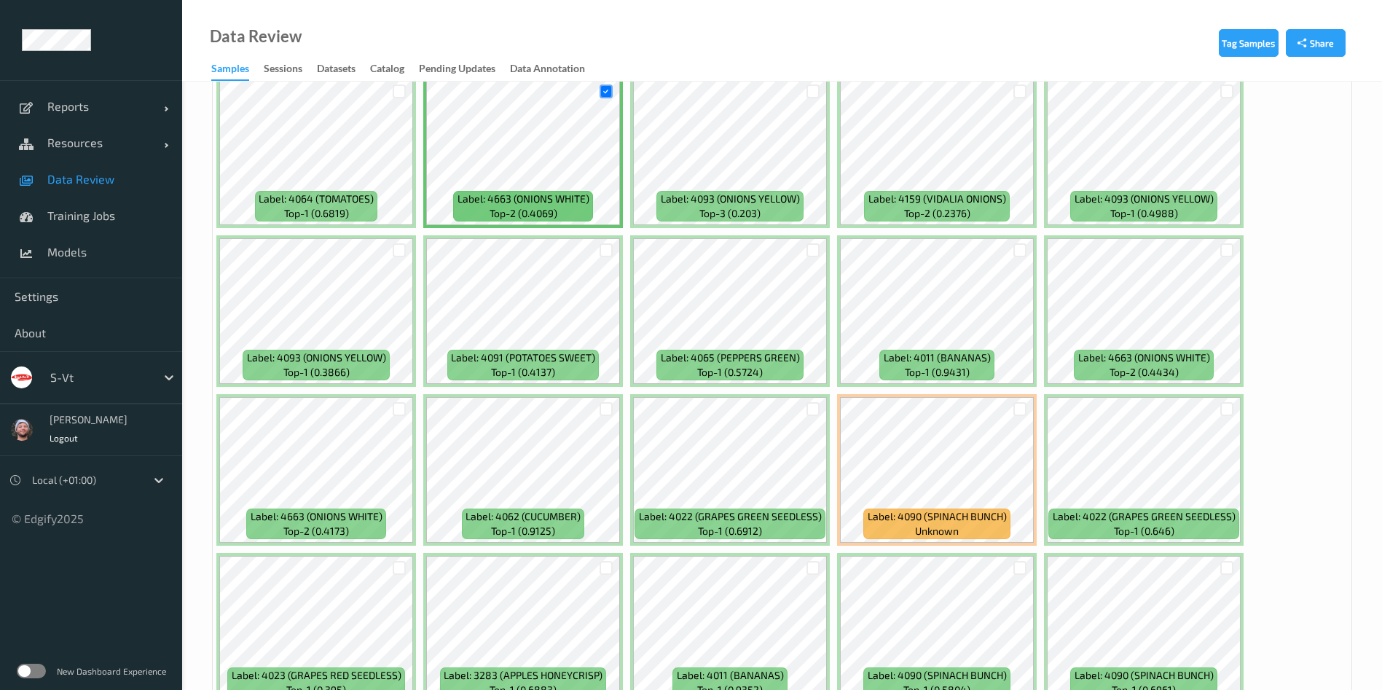
scroll to position [2076, 0]
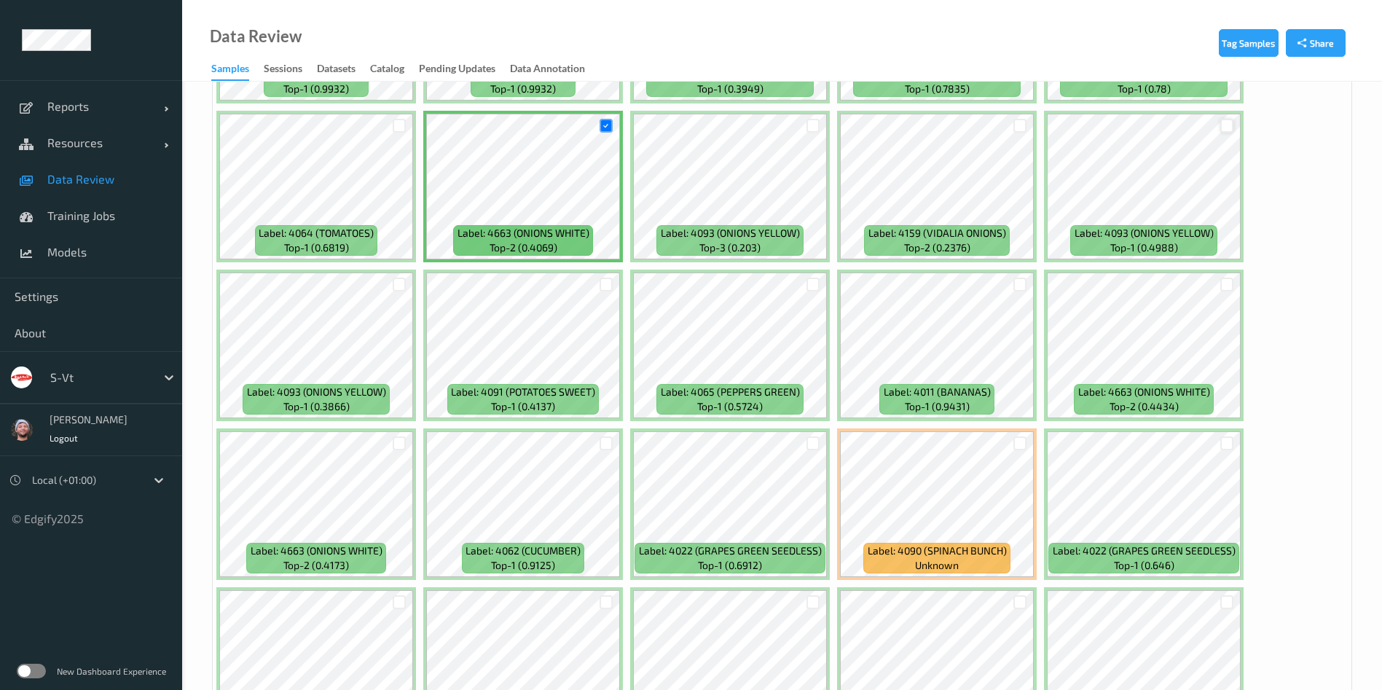
click at [1225, 121] on div at bounding box center [1227, 126] width 14 height 14
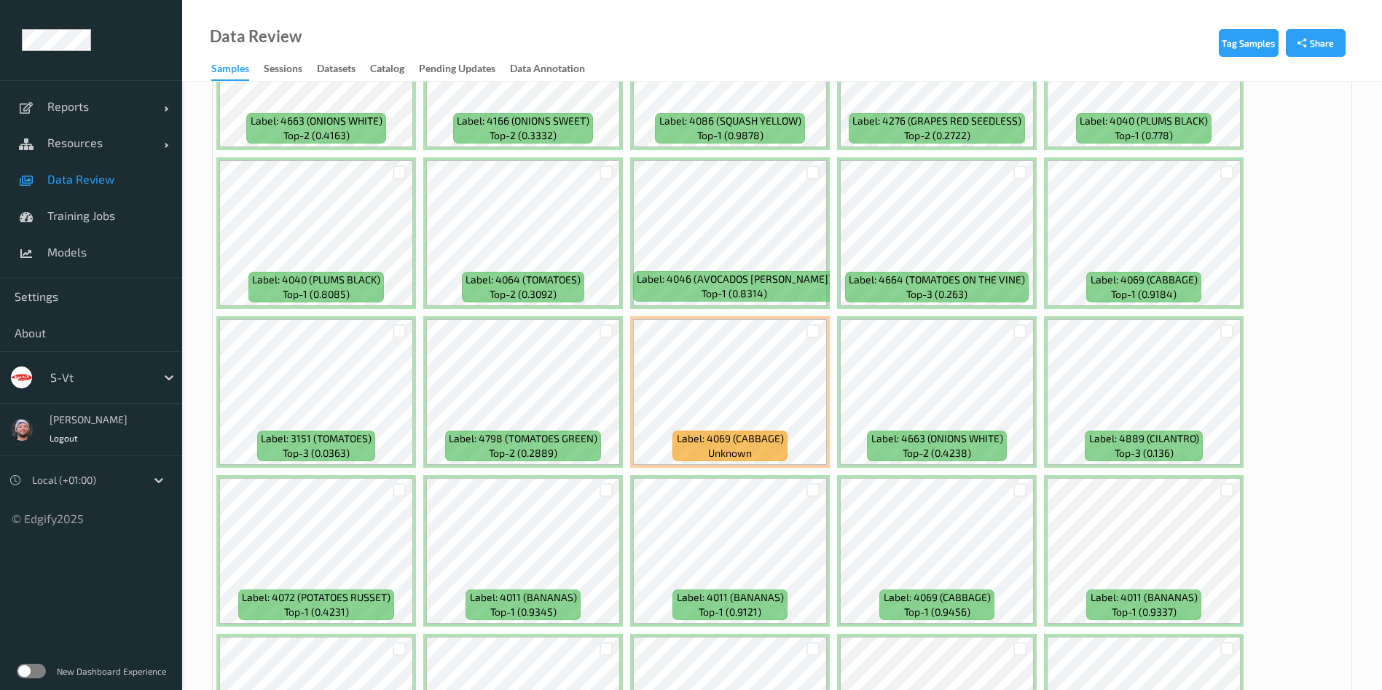
scroll to position [5246, 0]
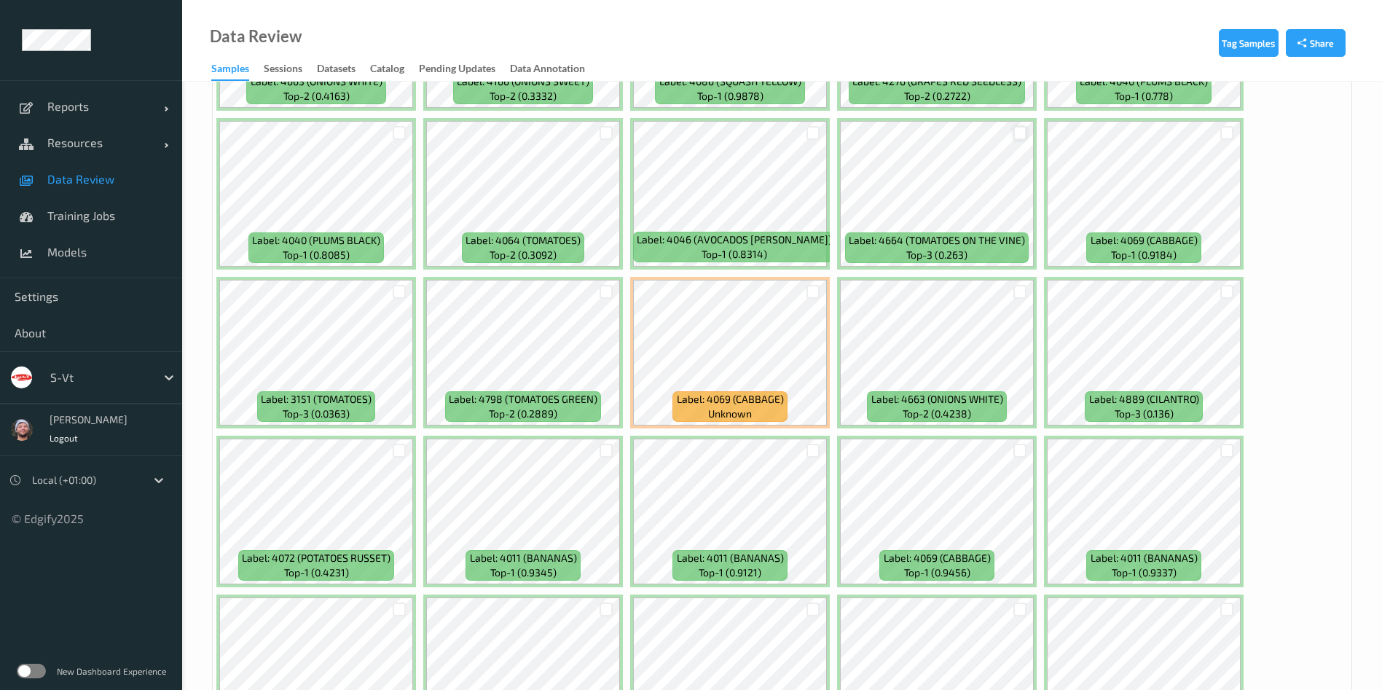
click at [1019, 133] on div at bounding box center [1020, 133] width 14 height 14
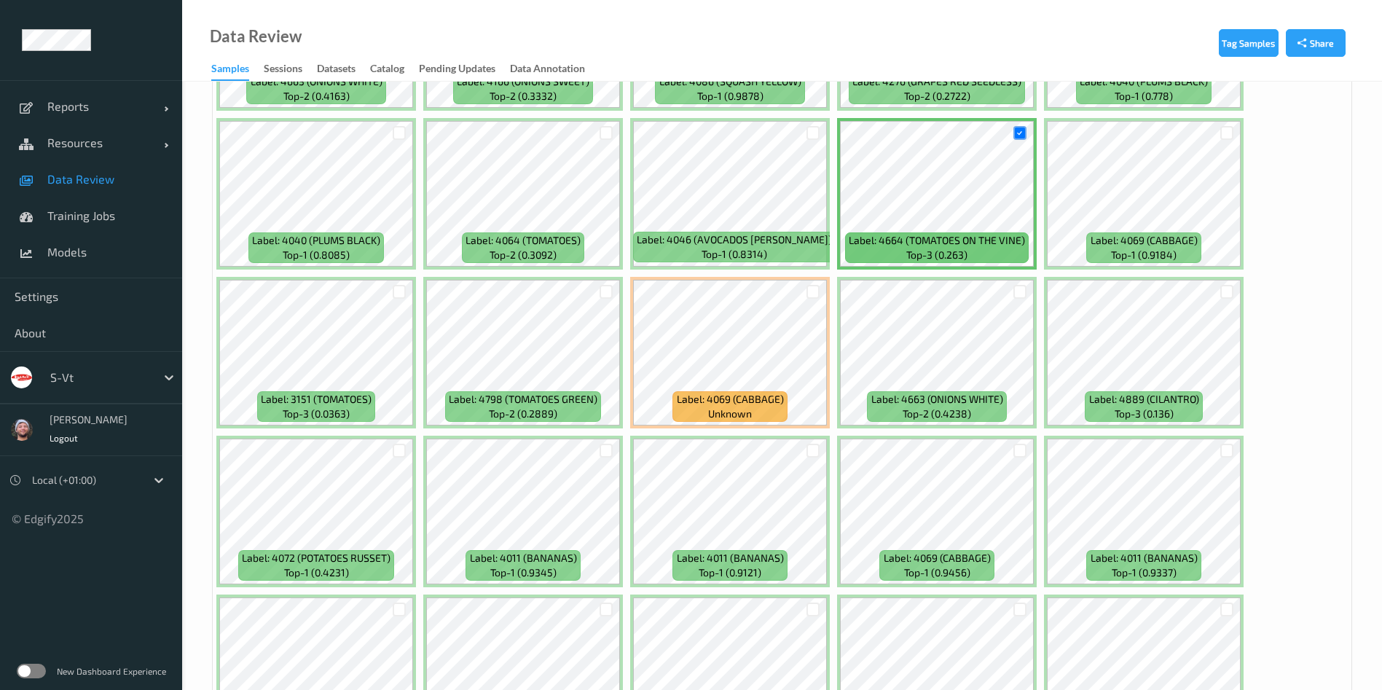
scroll to position [5027, 0]
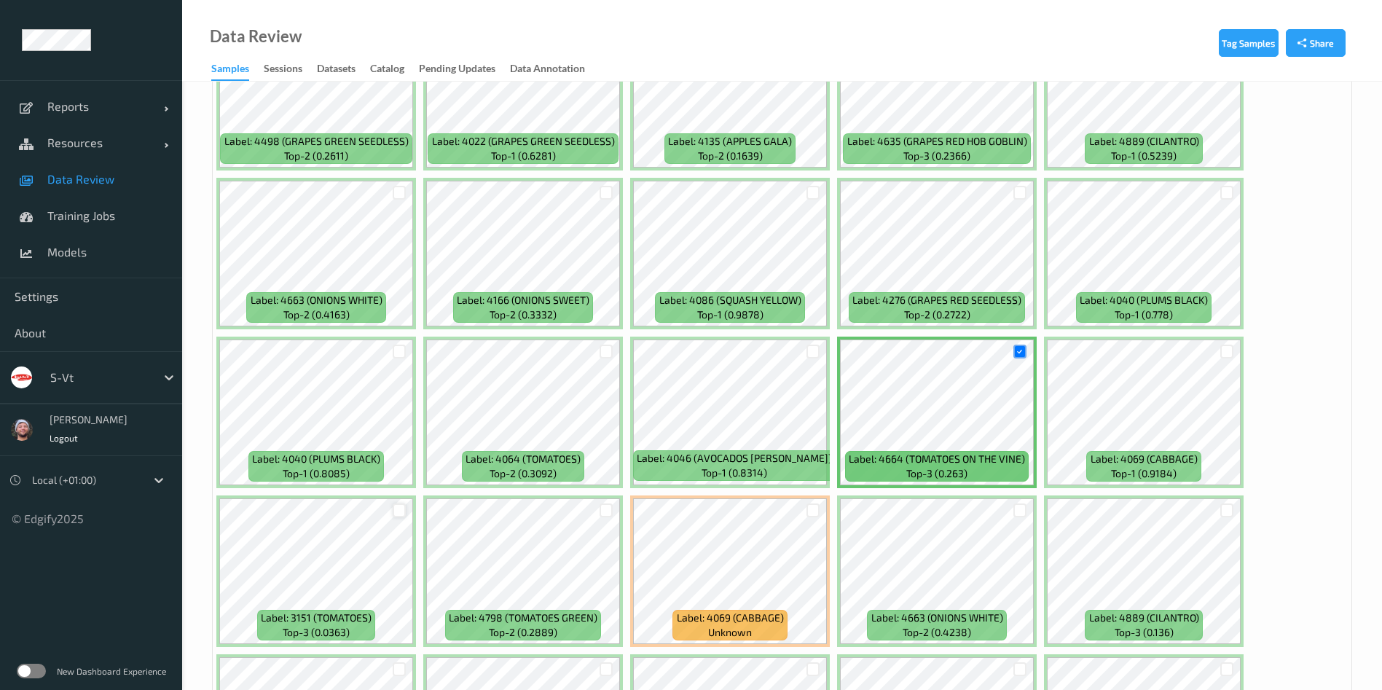
click at [398, 509] on div at bounding box center [400, 510] width 14 height 14
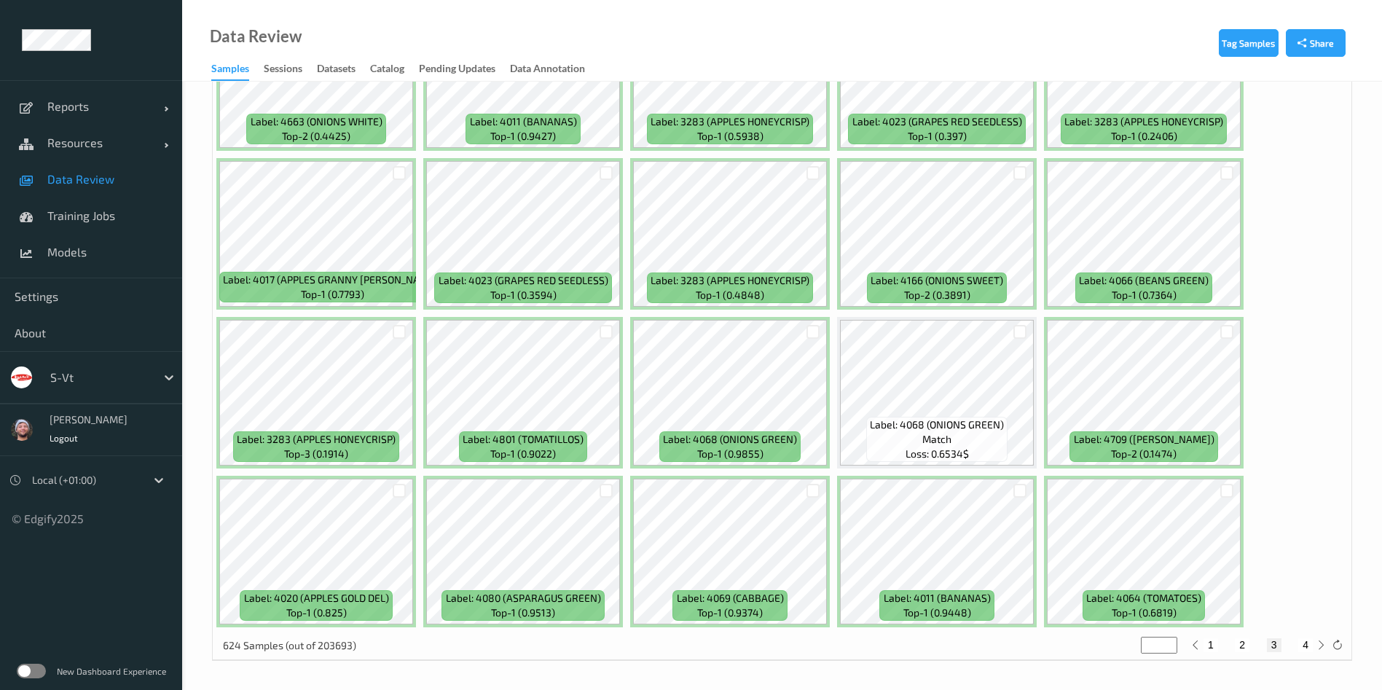
scroll to position [6159, 0]
click at [1300, 643] on button "4" at bounding box center [1305, 643] width 15 height 13
type input "*"
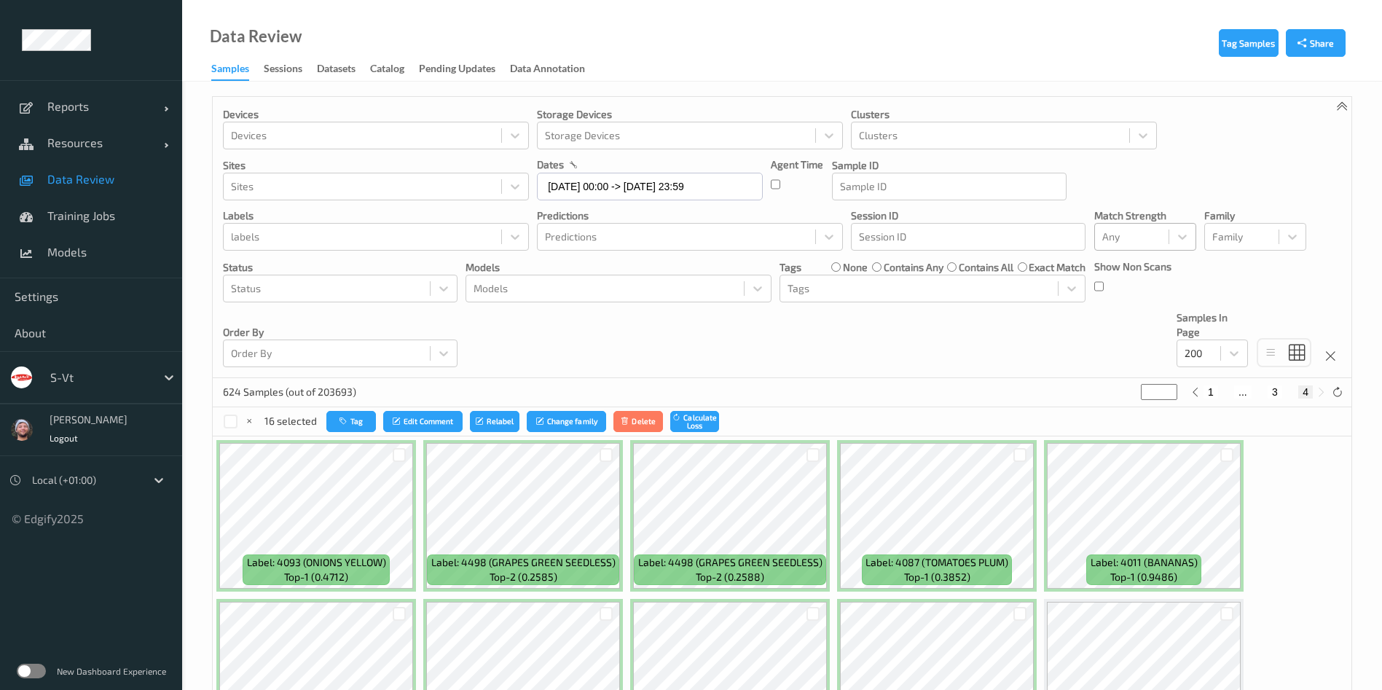
scroll to position [328, 0]
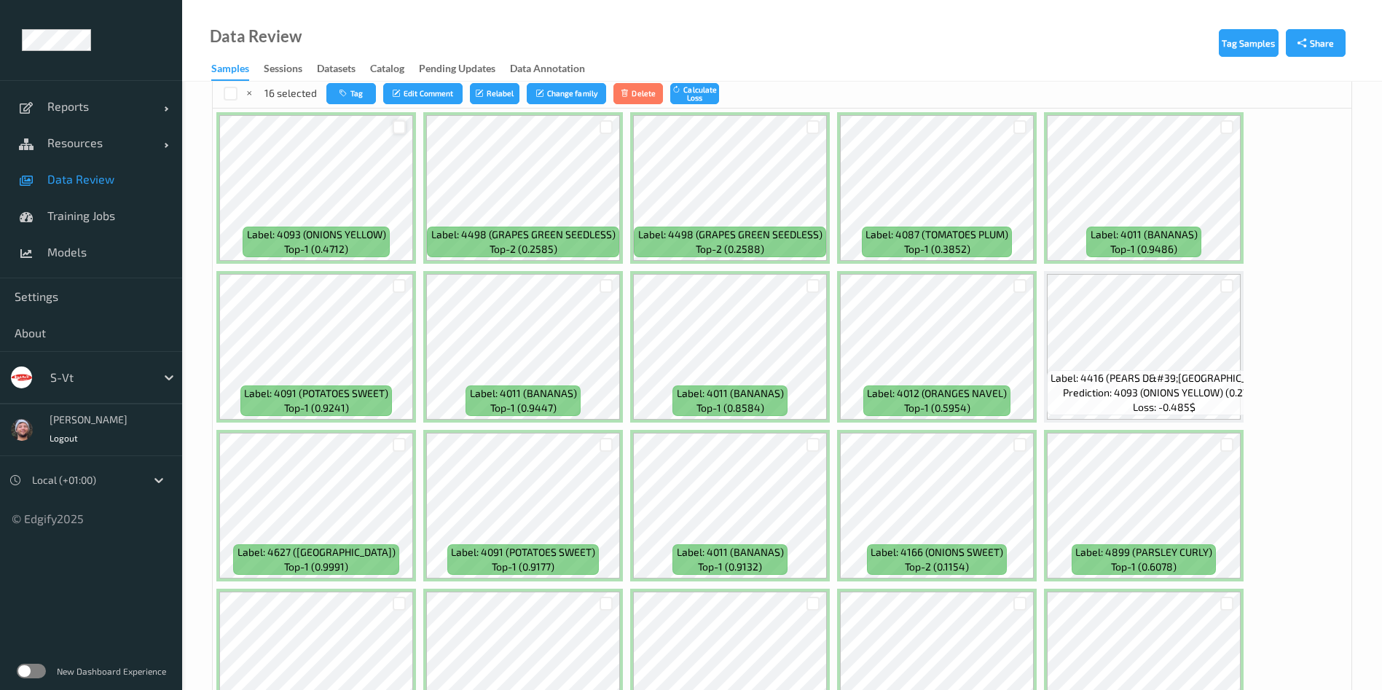
click at [399, 123] on div at bounding box center [400, 127] width 14 height 14
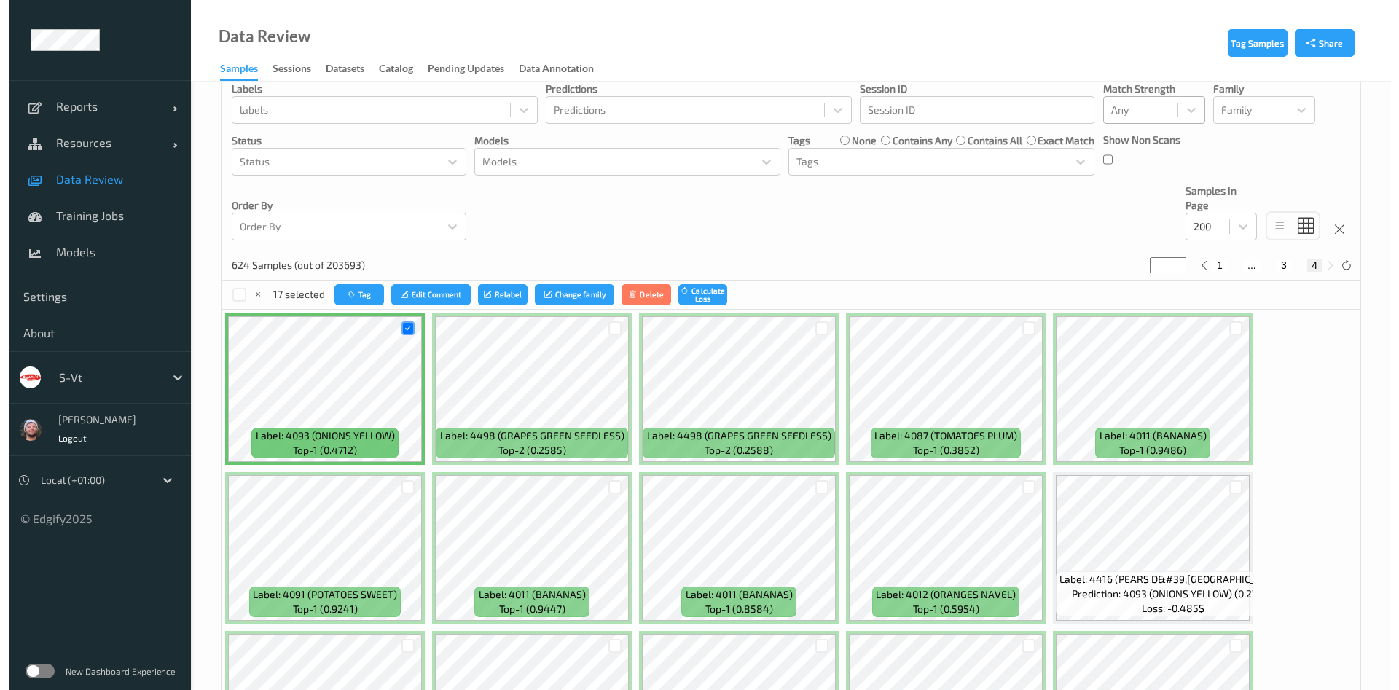
scroll to position [54, 0]
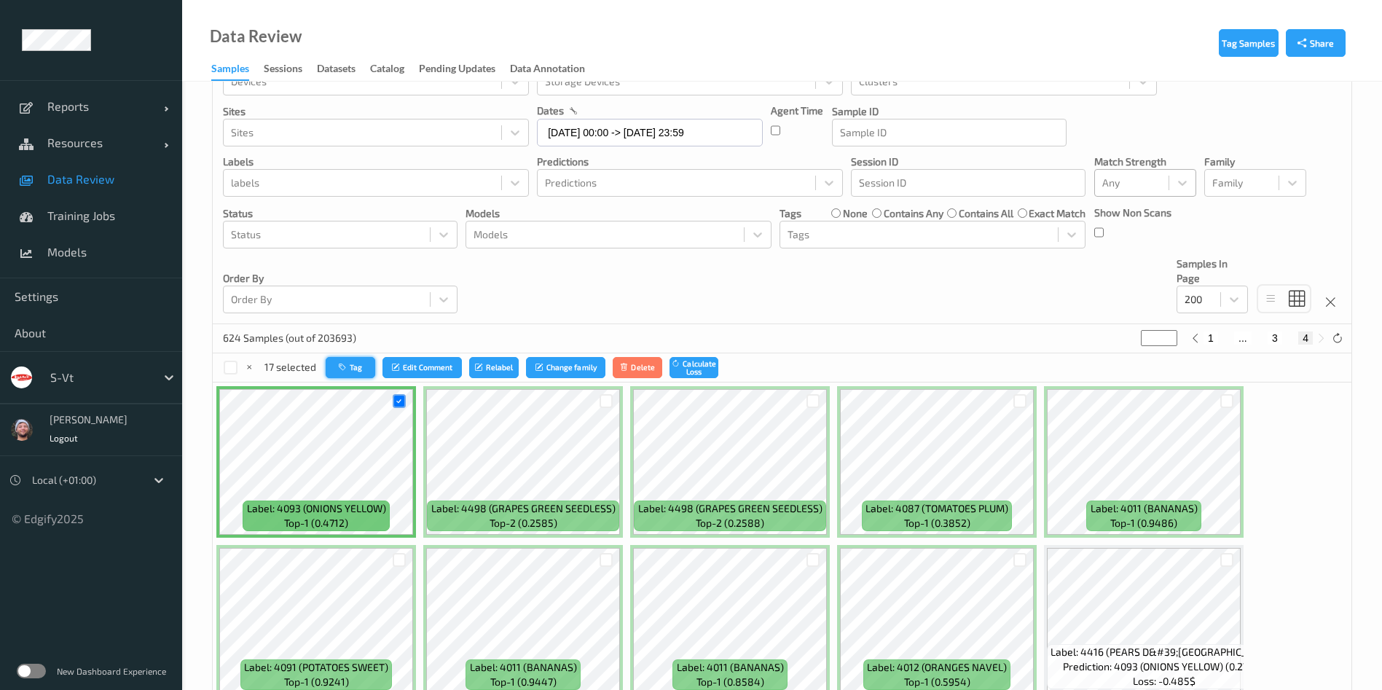
click at [356, 364] on button "Tag" at bounding box center [351, 367] width 50 height 21
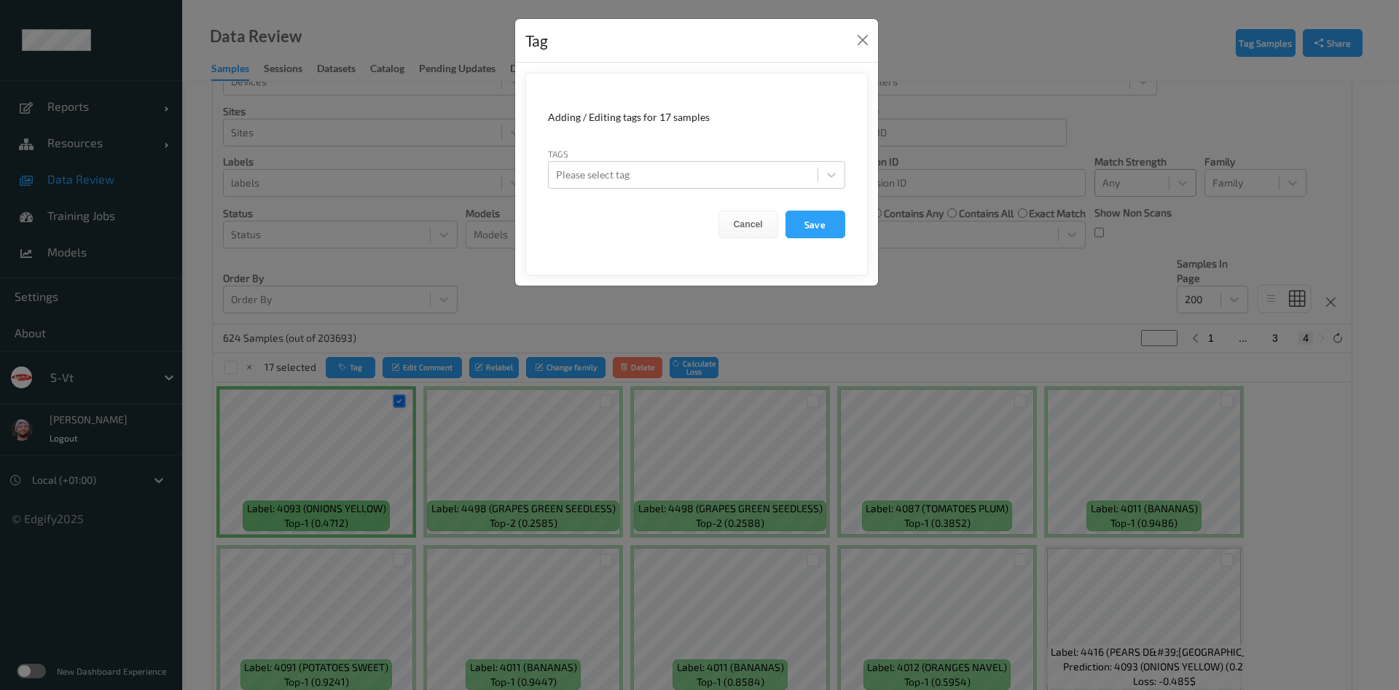
click at [914, 297] on div "Tag Adding / Editing tags for 17 samples Tags Please select tag Cancel Save" at bounding box center [699, 345] width 1399 height 690
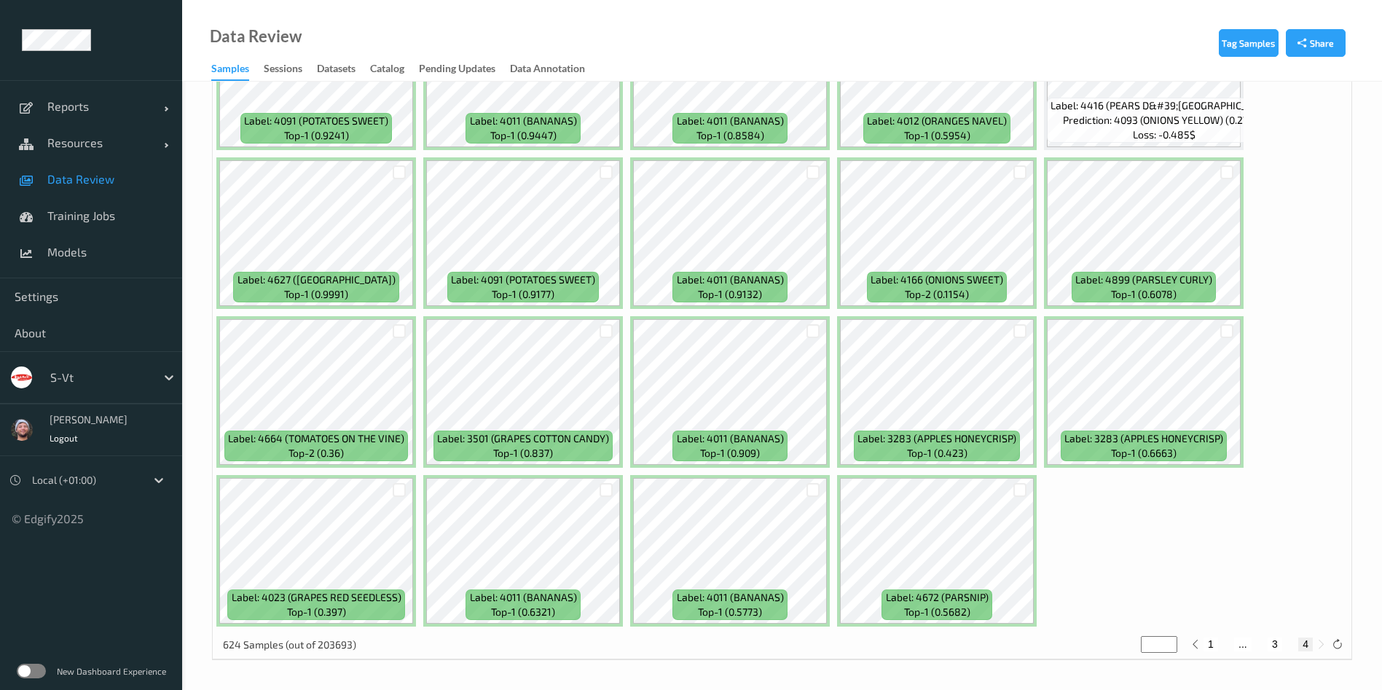
scroll to position [163, 0]
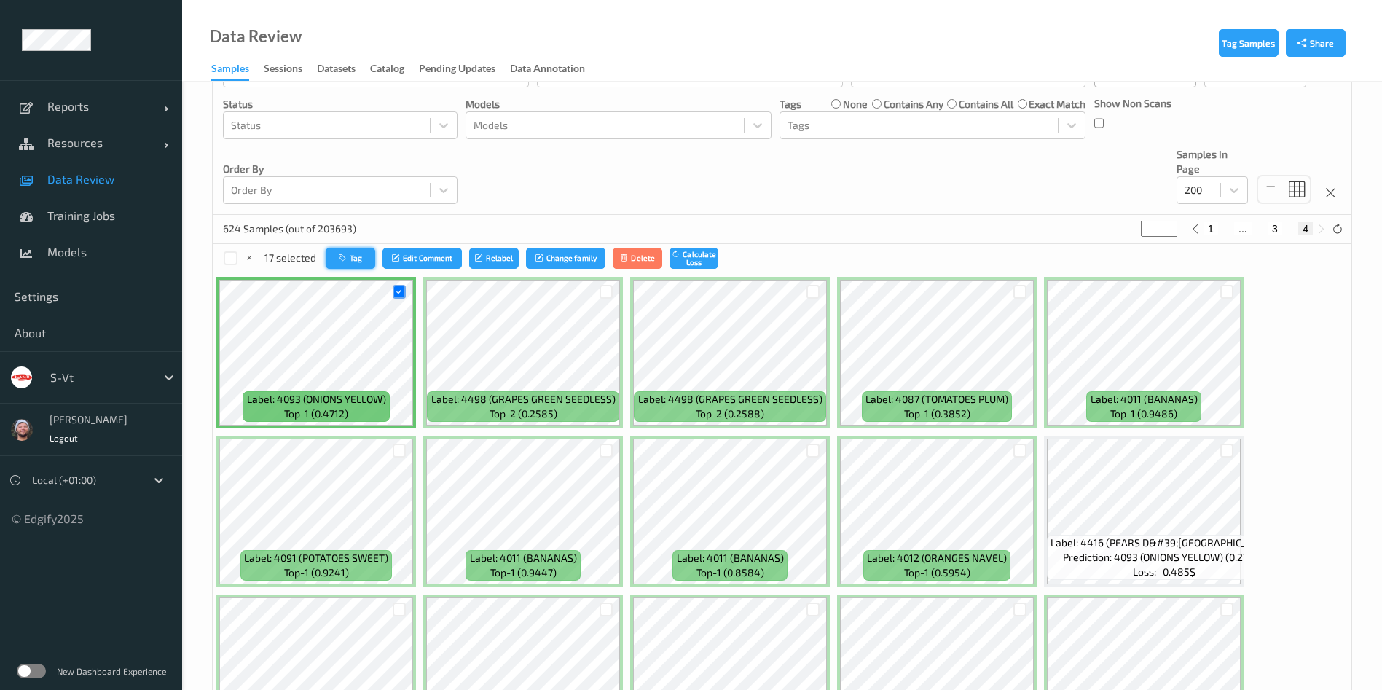
click at [350, 249] on button "Tag" at bounding box center [351, 258] width 50 height 21
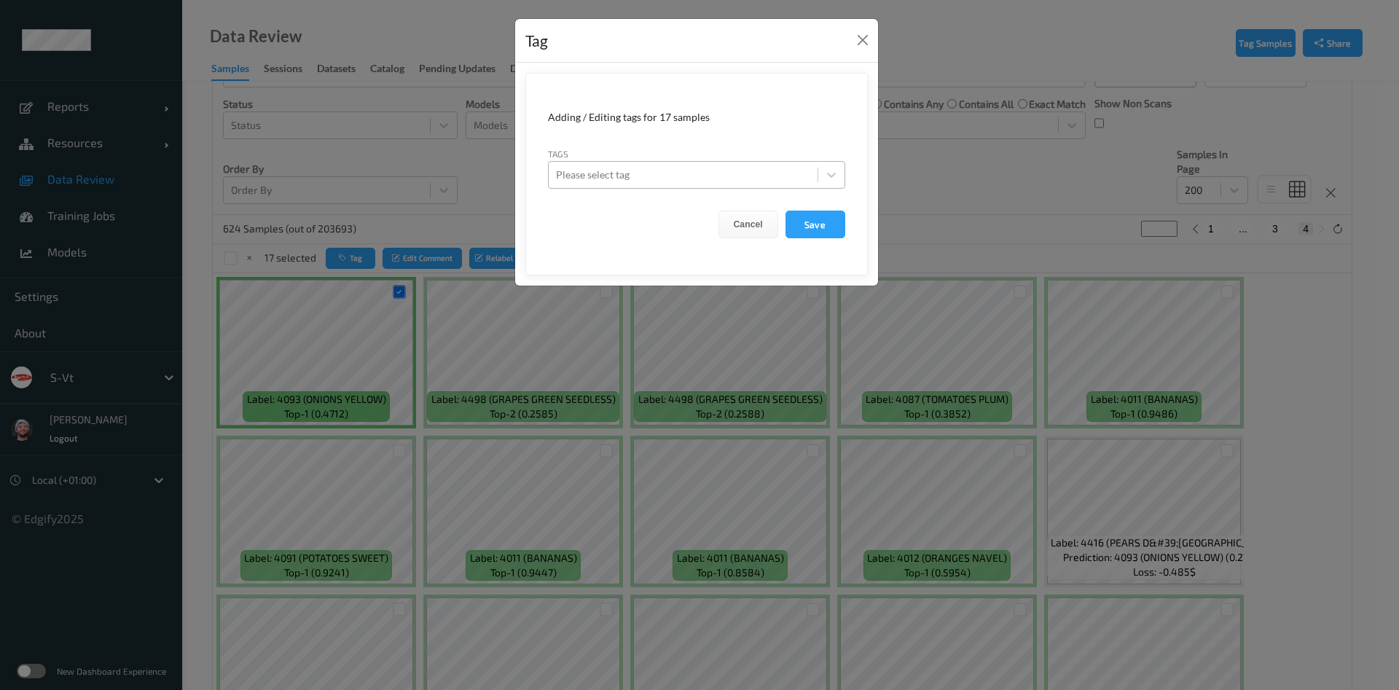
click at [614, 164] on div "Please select tag" at bounding box center [683, 174] width 269 height 23
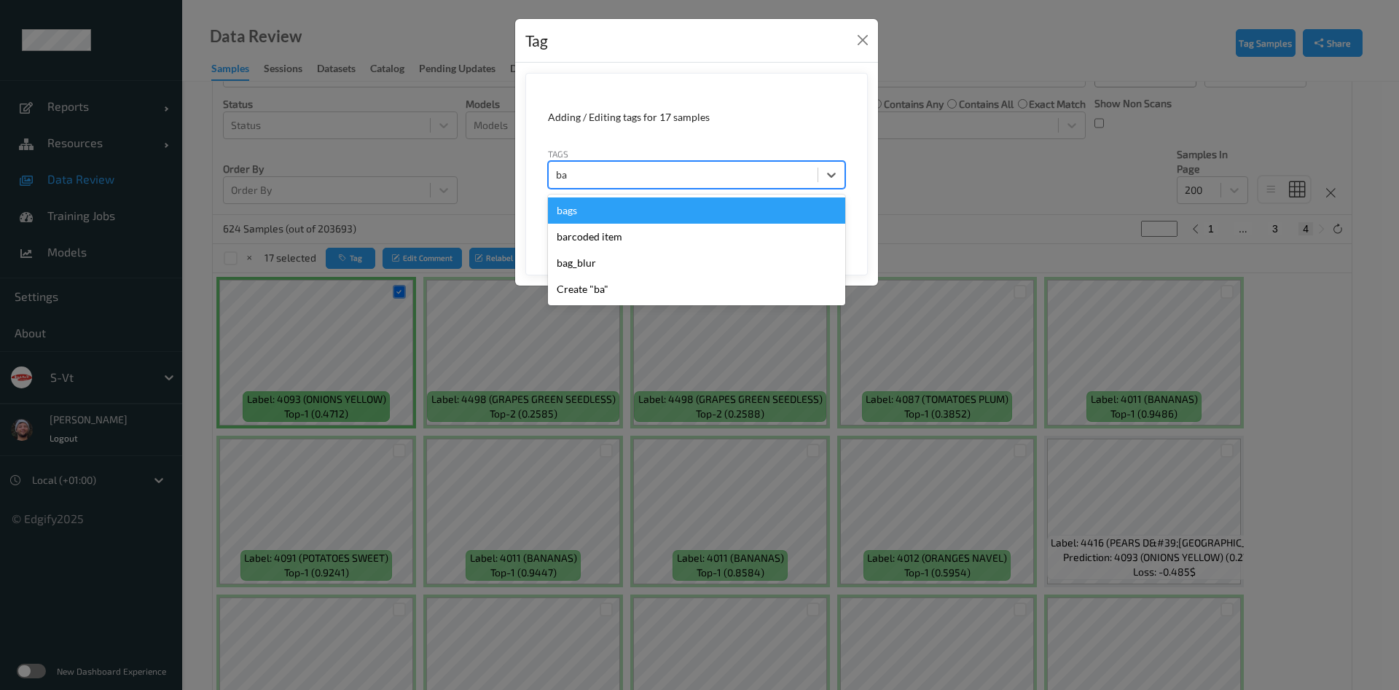
type input "bar"
click at [619, 215] on div "barcoded item" at bounding box center [696, 210] width 297 height 26
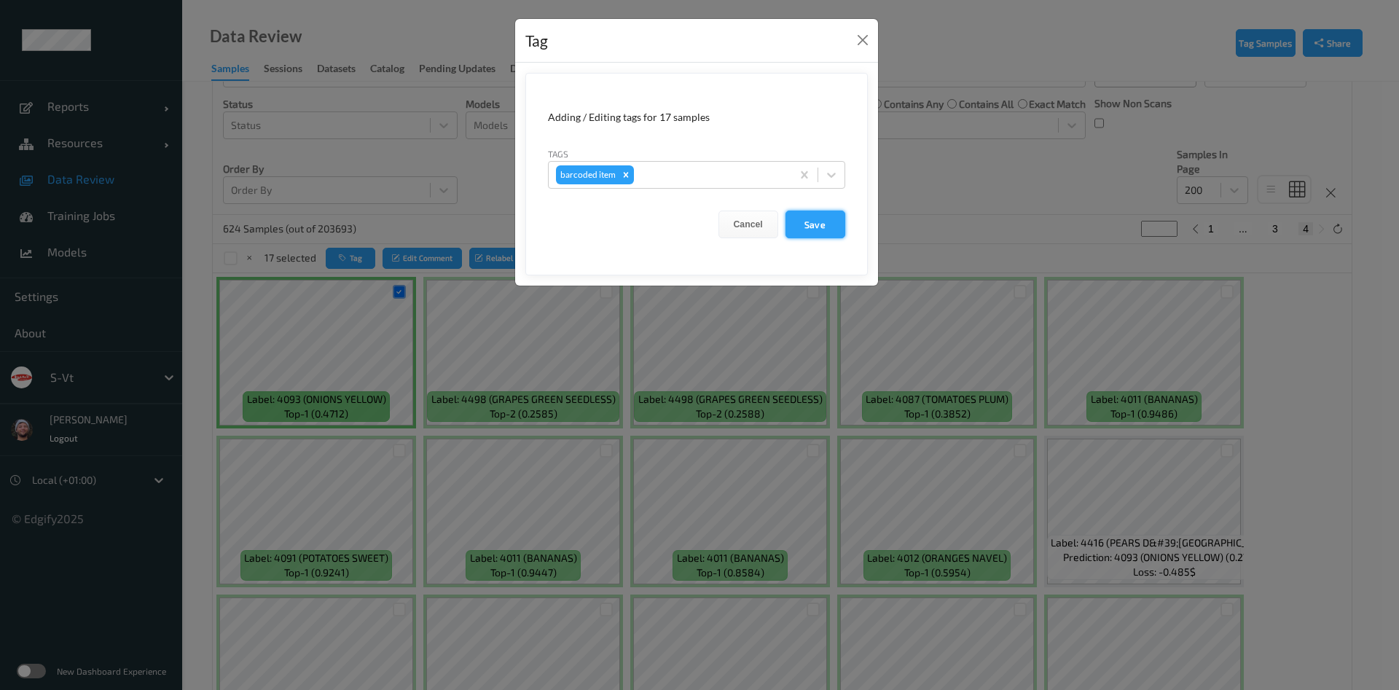
click at [837, 218] on button "Save" at bounding box center [815, 225] width 60 height 28
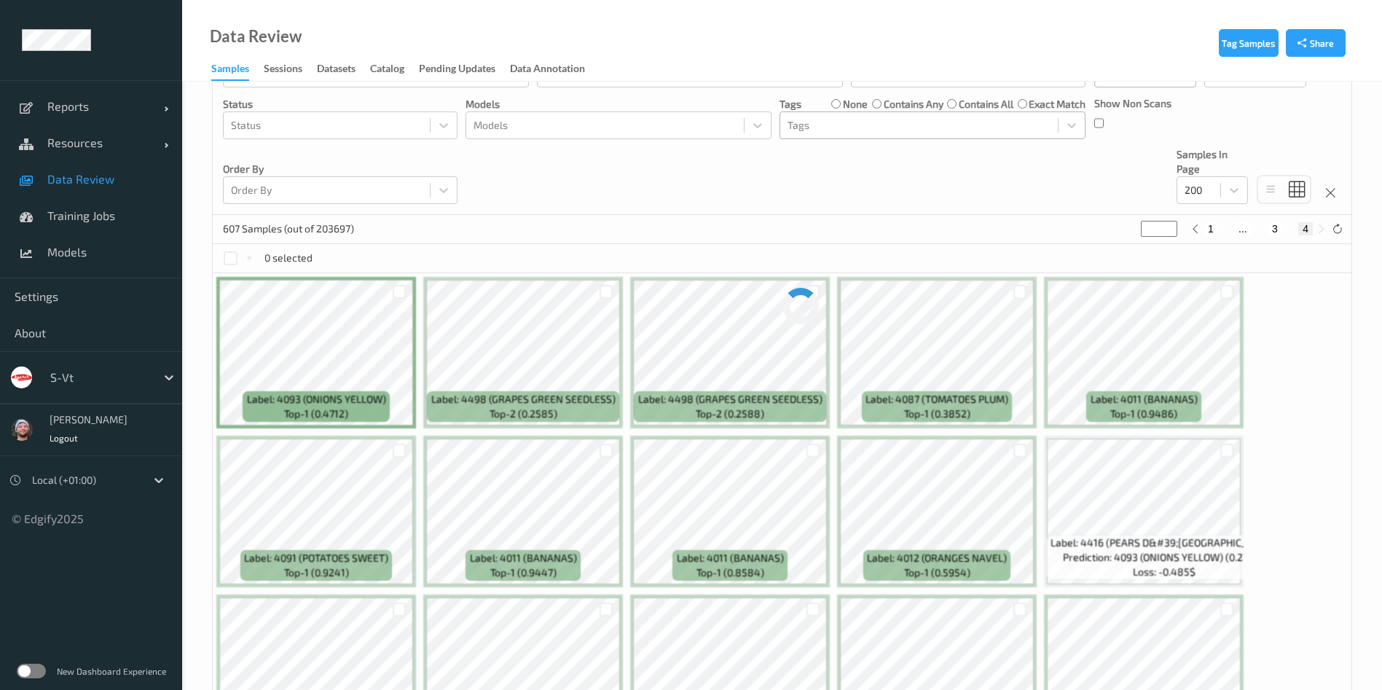
scroll to position [124, 0]
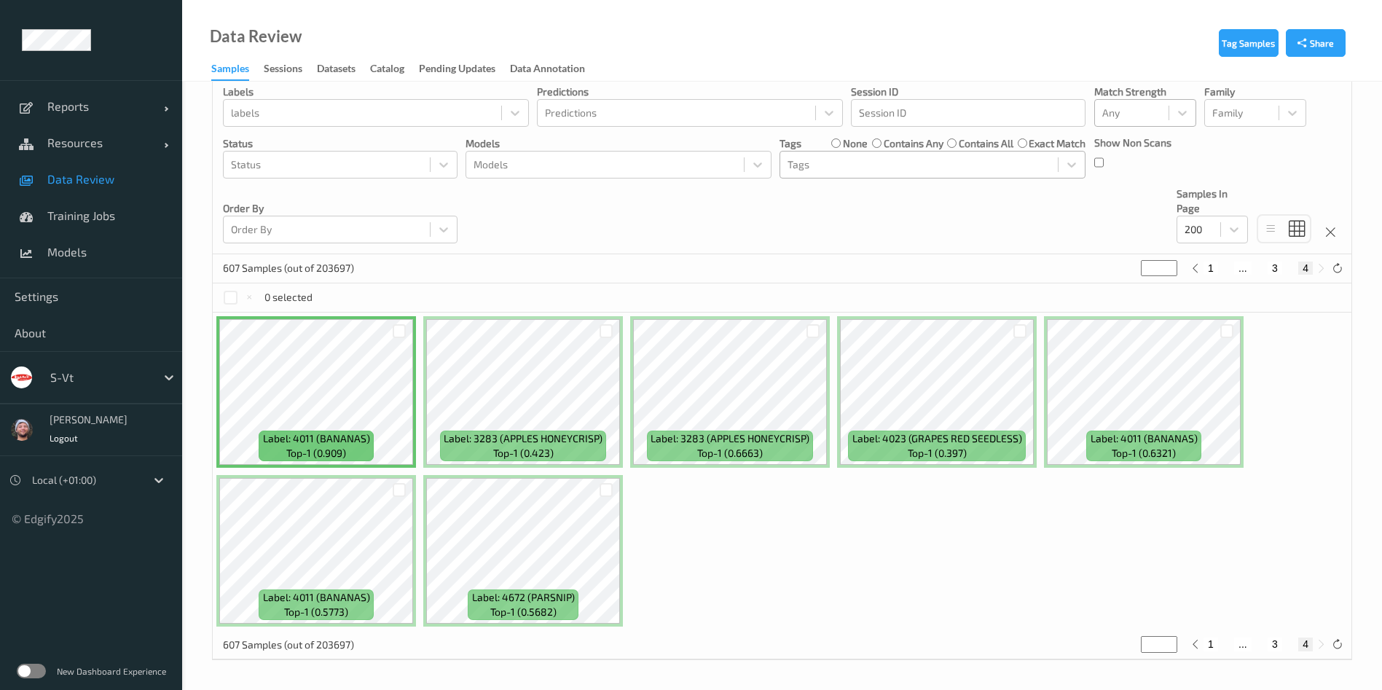
click at [825, 174] on div "Tags" at bounding box center [919, 164] width 278 height 23
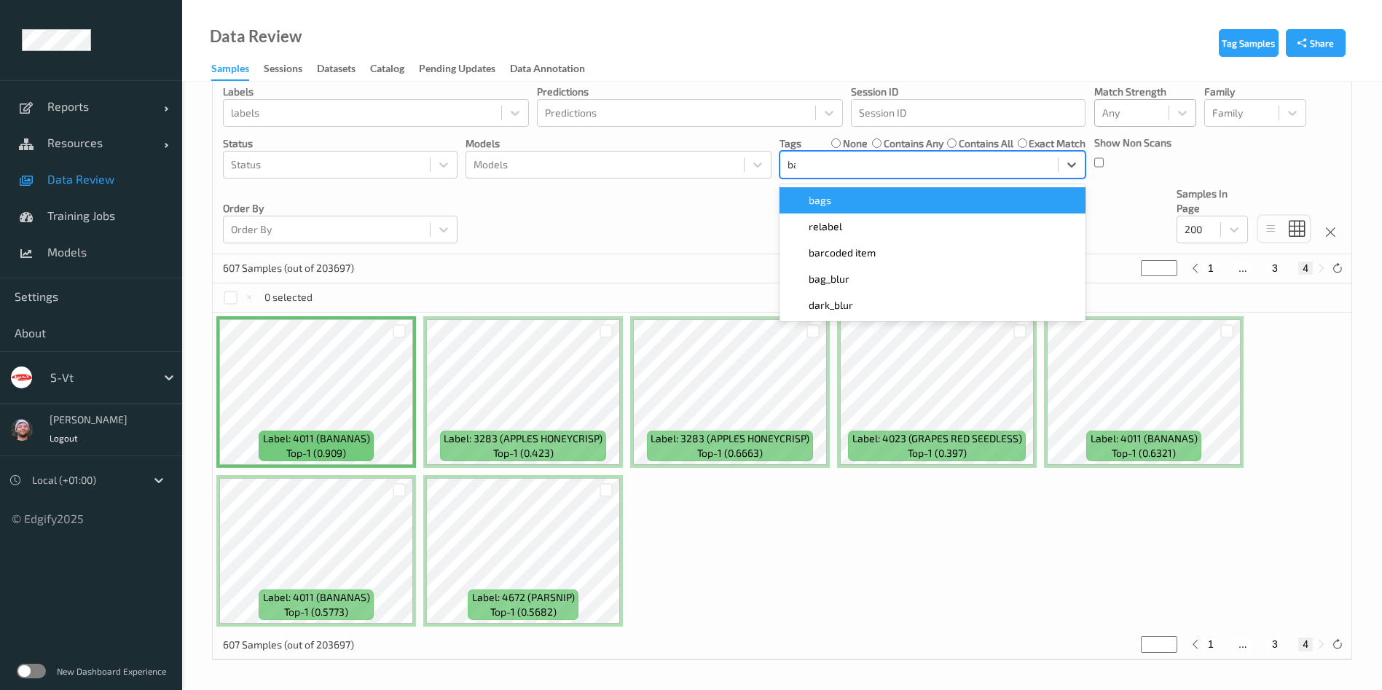
type input "bar"
click at [825, 195] on span "barcoded item" at bounding box center [842, 200] width 67 height 15
type input "*"
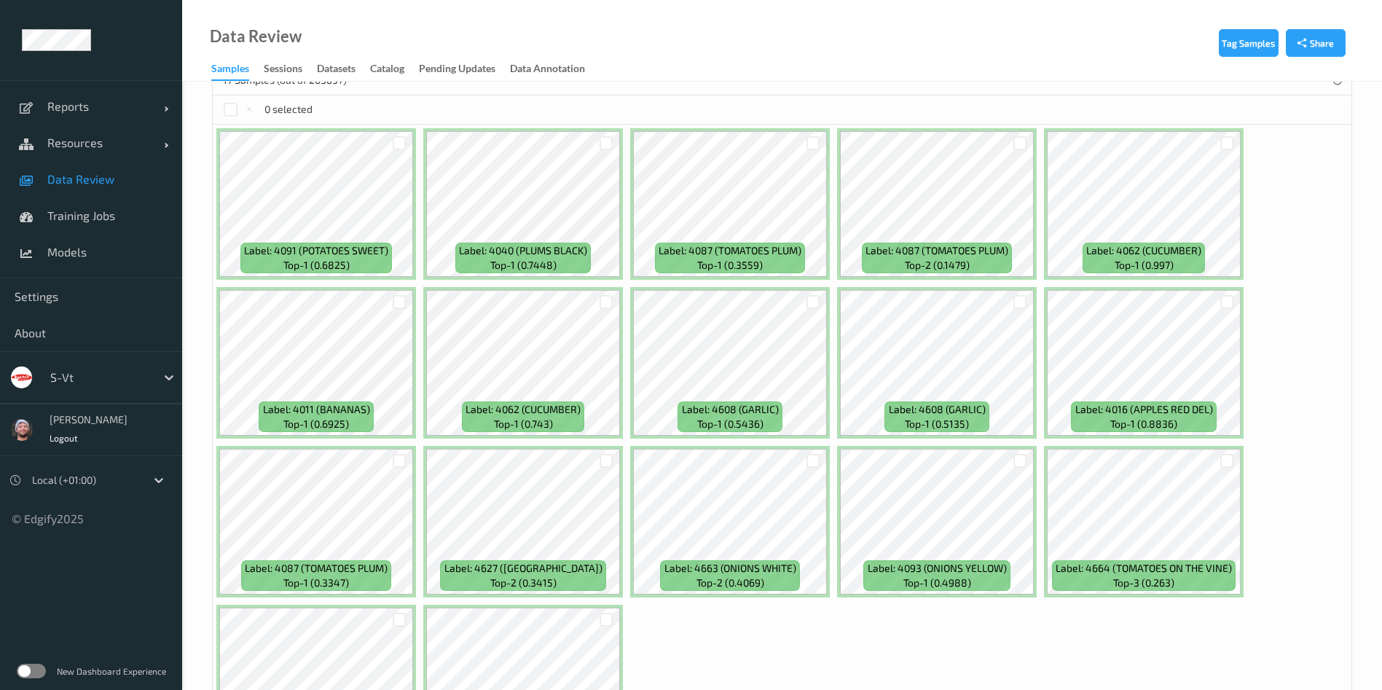
scroll to position [219, 0]
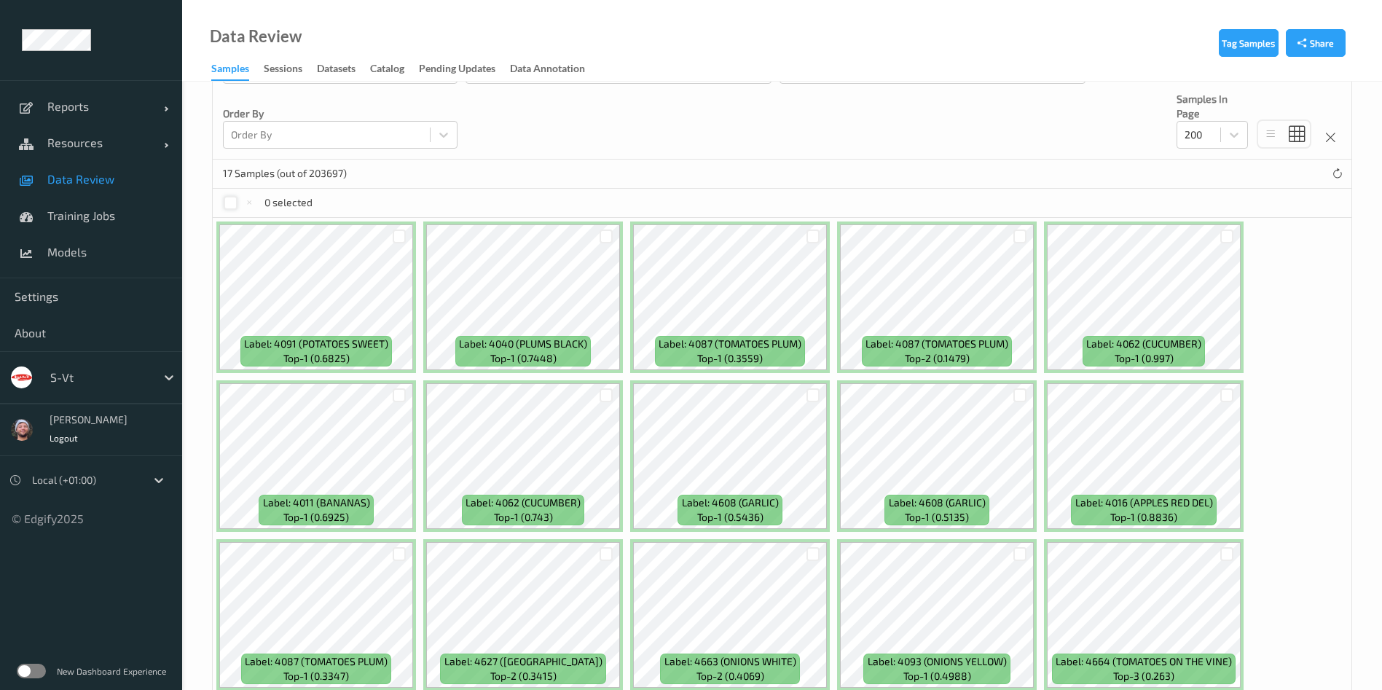
click at [232, 205] on div at bounding box center [231, 203] width 14 height 14
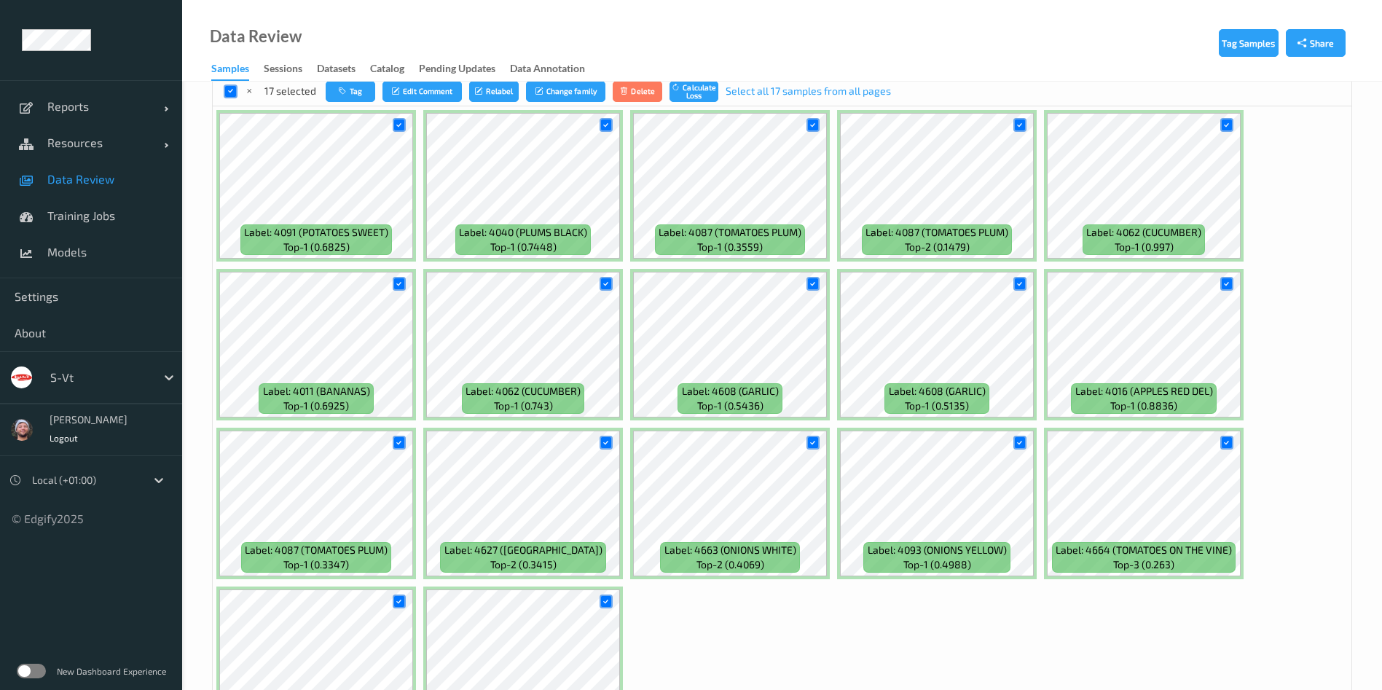
scroll to position [437, 0]
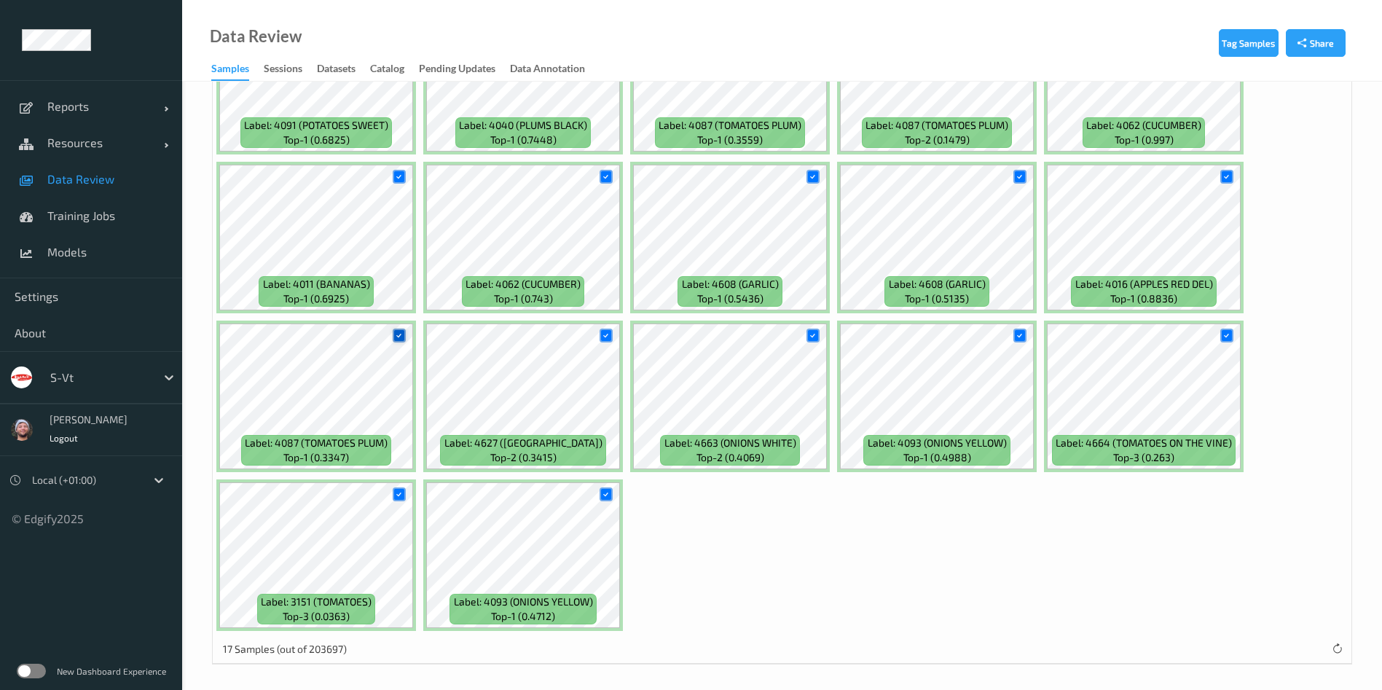
click at [397, 331] on icon at bounding box center [398, 335] width 9 height 9
click at [399, 176] on icon at bounding box center [398, 176] width 9 height 9
click at [600, 332] on div at bounding box center [607, 336] width 14 height 14
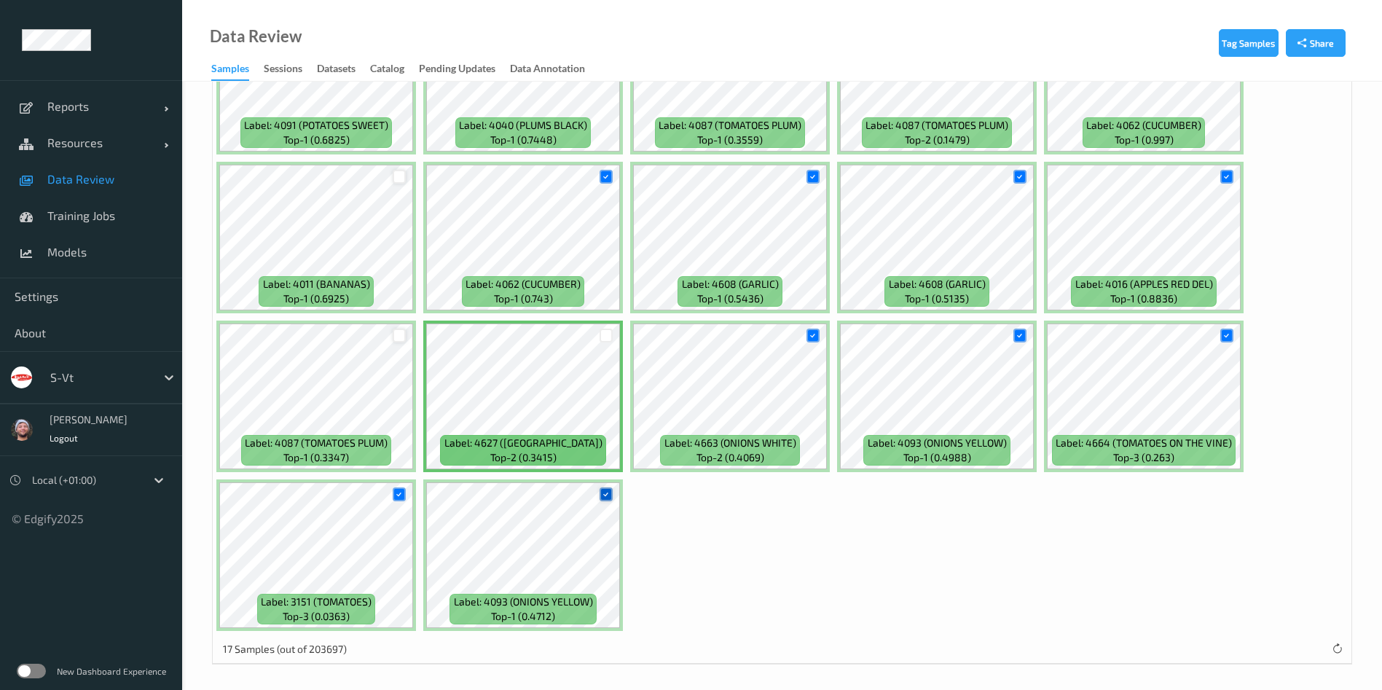
click at [604, 490] on div at bounding box center [607, 494] width 14 height 14
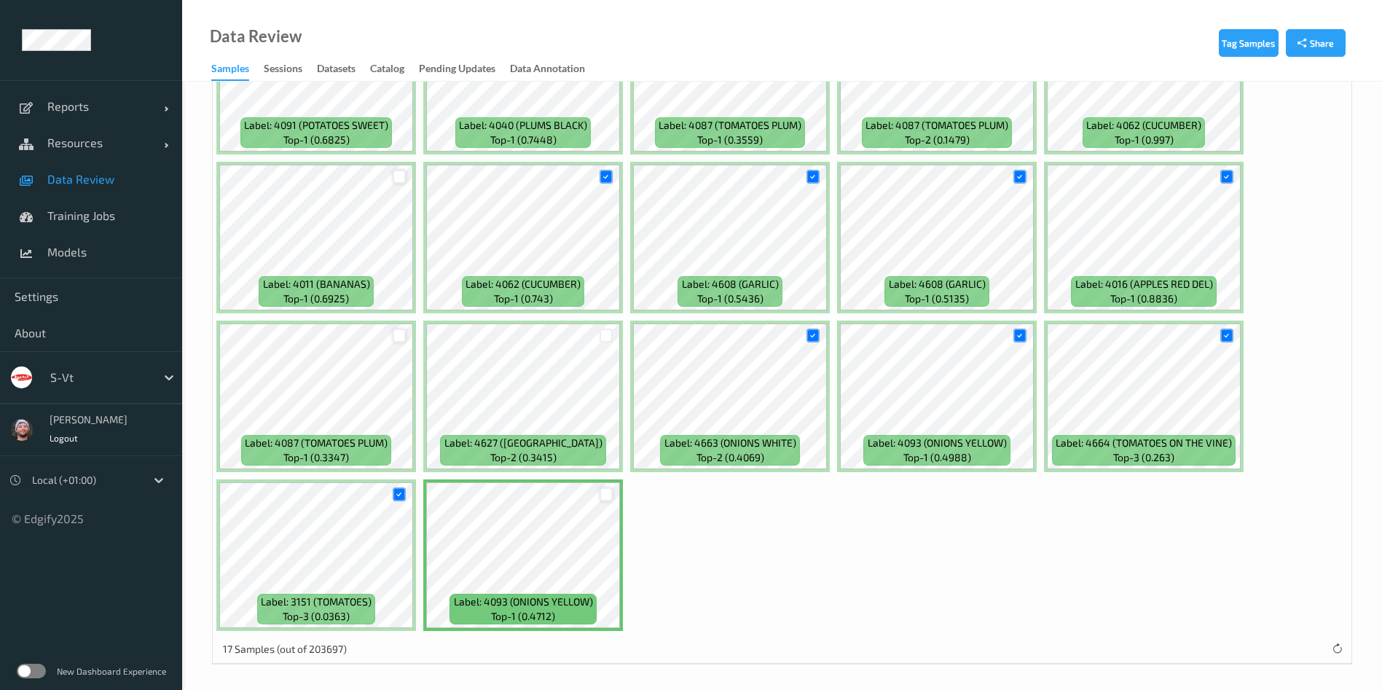
click at [407, 497] on div at bounding box center [399, 494] width 28 height 24
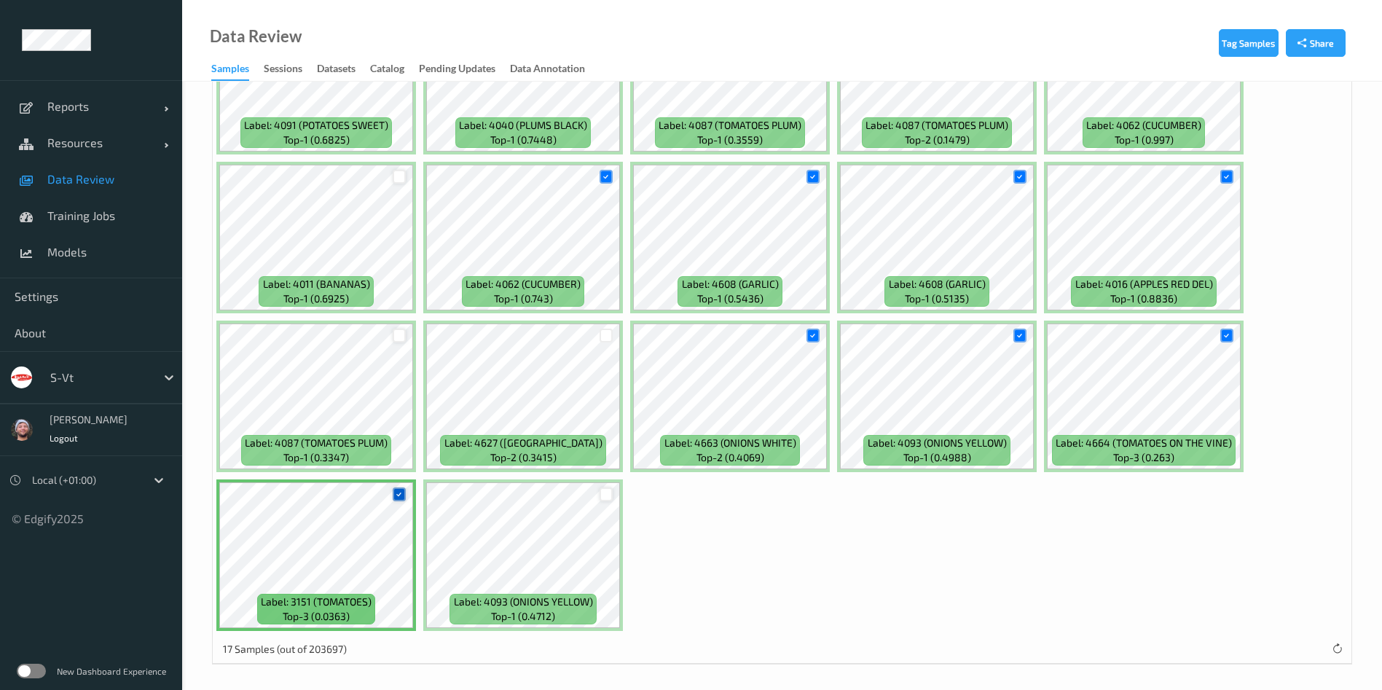
click at [401, 495] on icon at bounding box center [398, 494] width 9 height 9
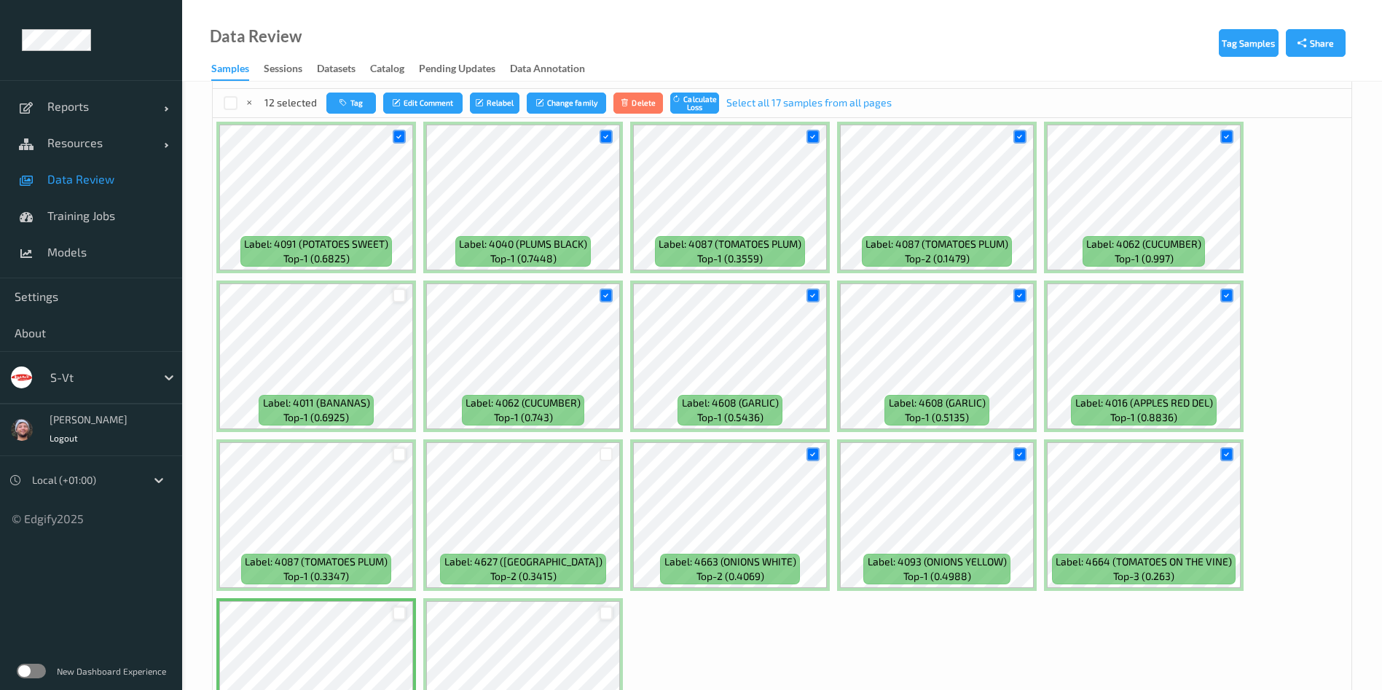
scroll to position [219, 0]
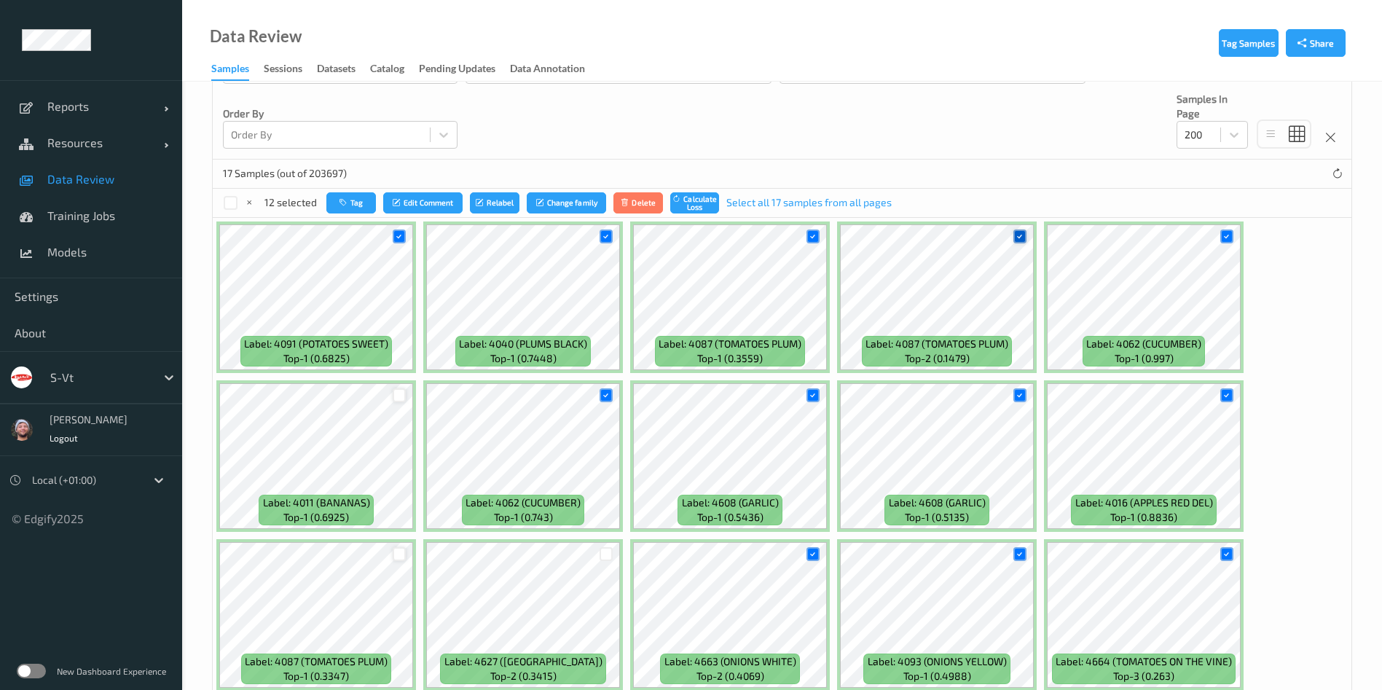
click at [1021, 235] on icon at bounding box center [1019, 236] width 9 height 9
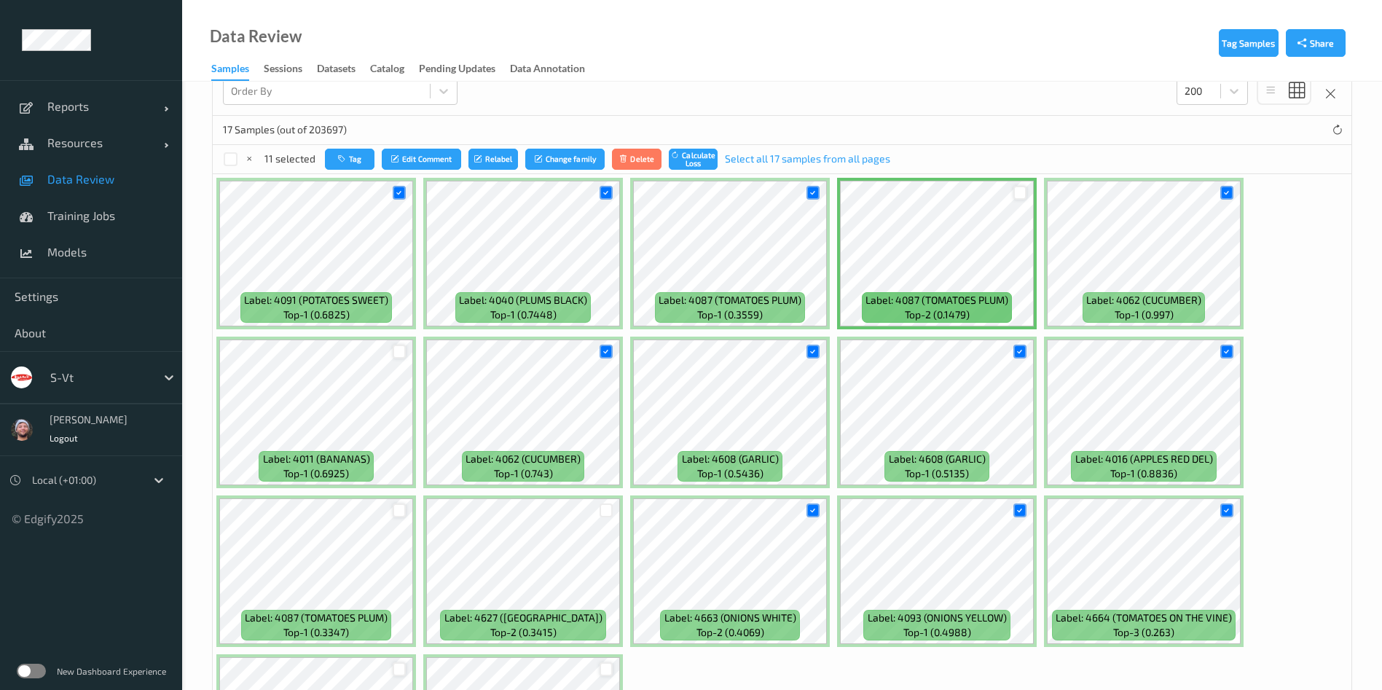
scroll to position [328, 0]
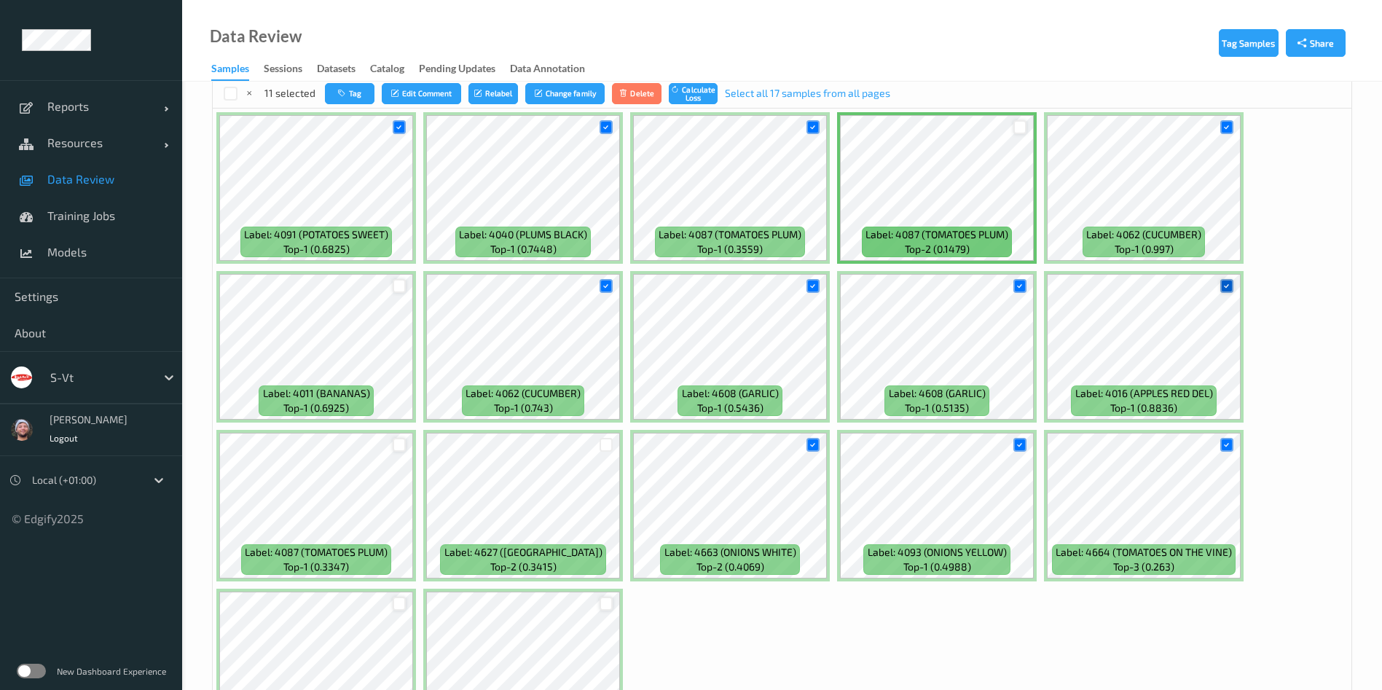
click at [1228, 288] on icon at bounding box center [1226, 285] width 9 height 9
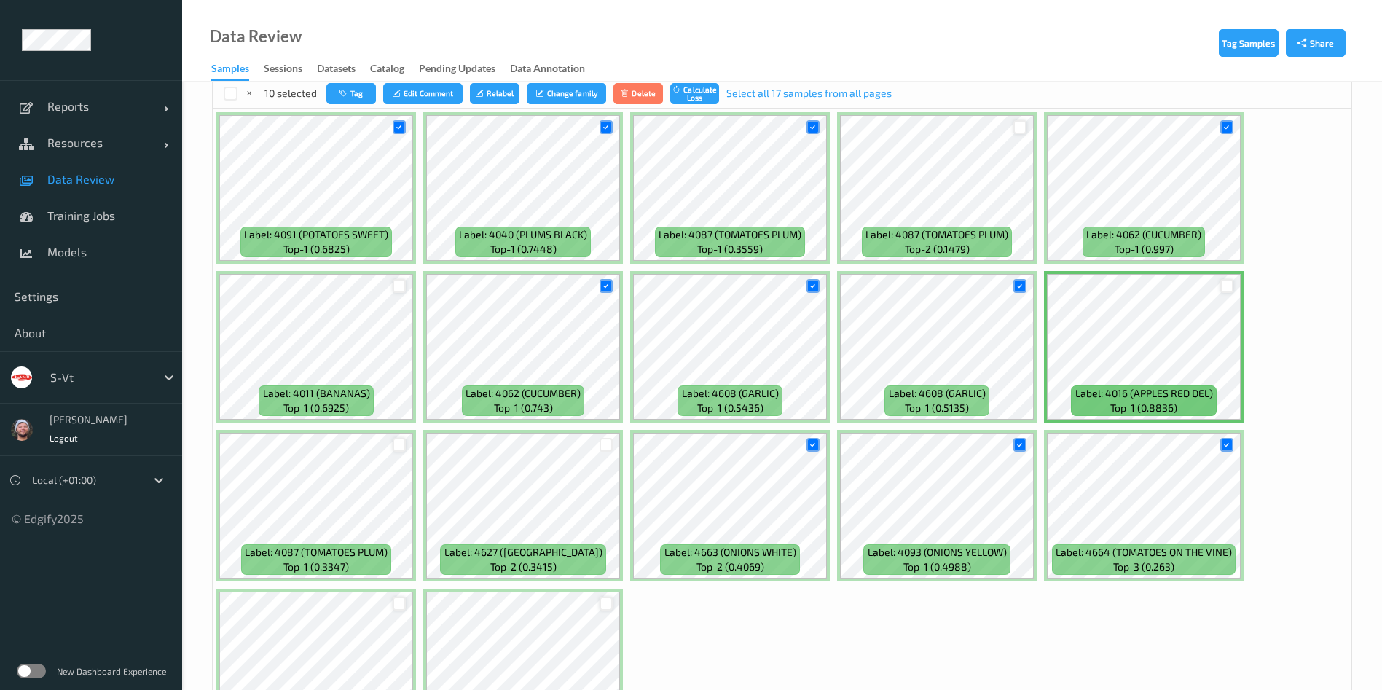
click at [1234, 121] on div at bounding box center [1227, 127] width 28 height 24
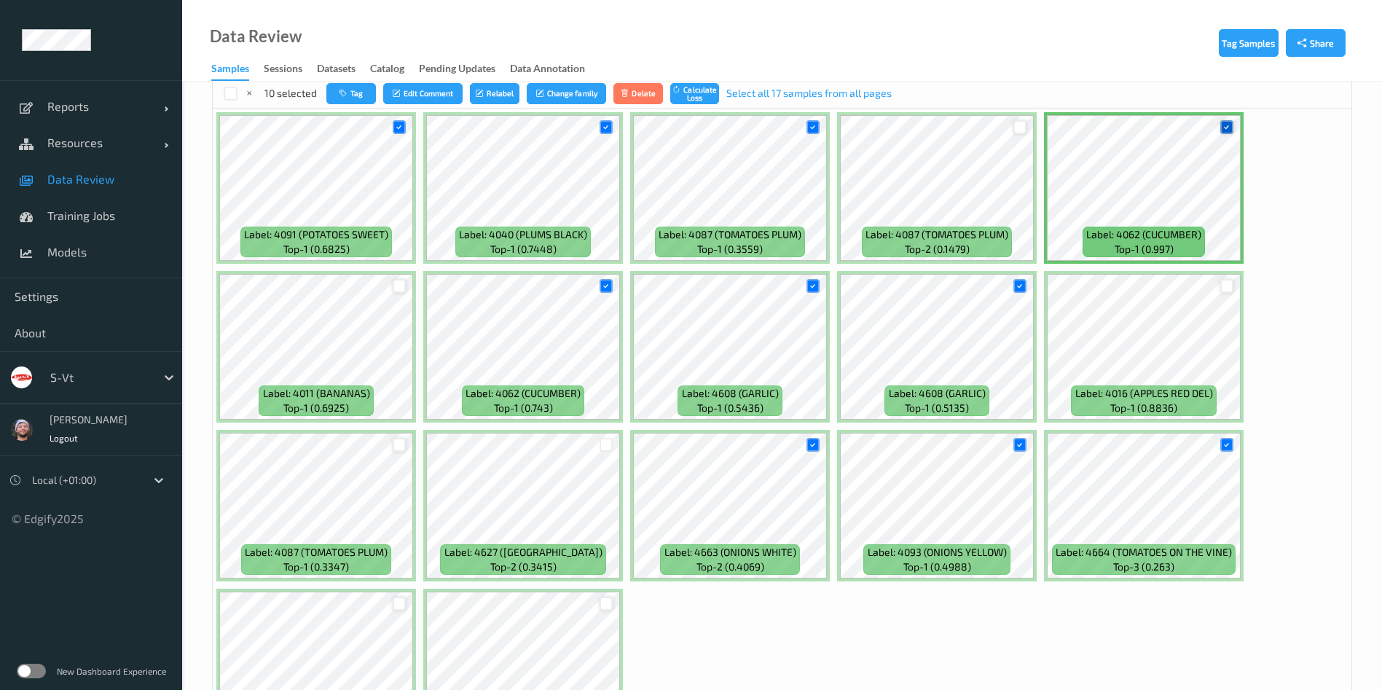
click at [1228, 123] on icon at bounding box center [1226, 126] width 9 height 9
click at [814, 287] on icon at bounding box center [812, 285] width 9 height 9
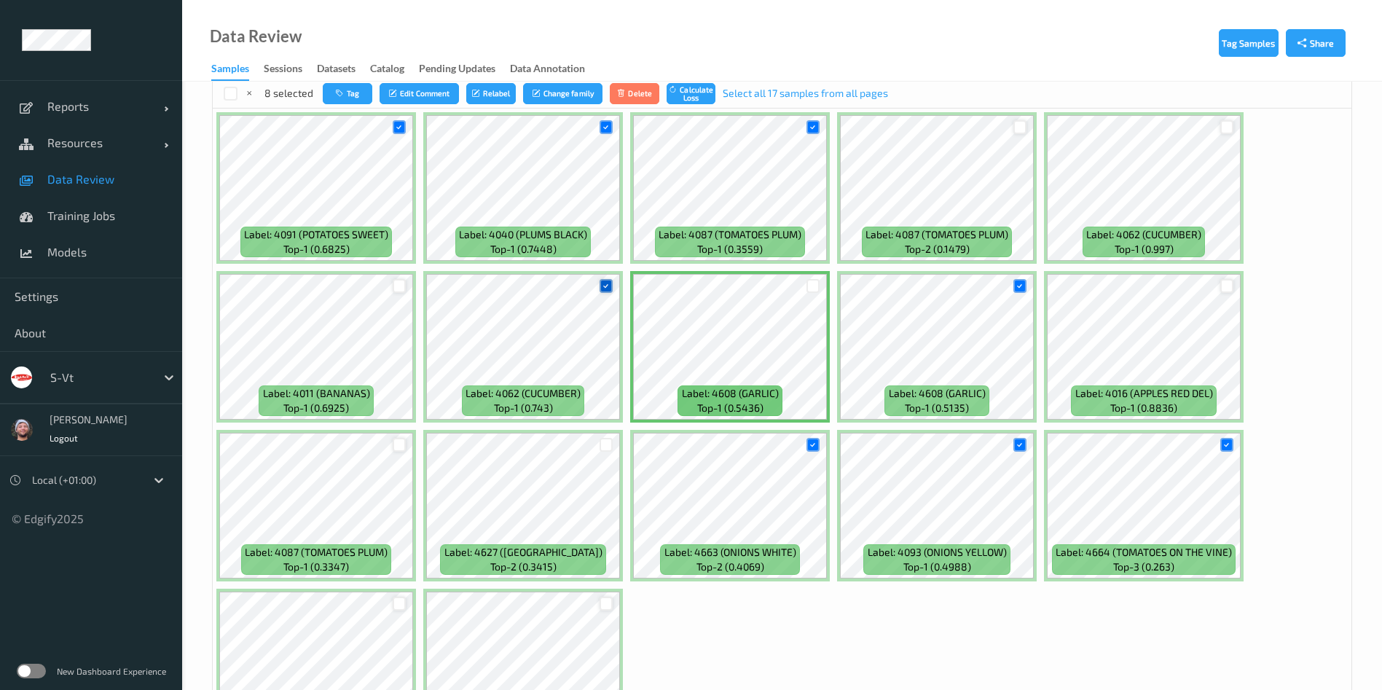
click at [604, 283] on icon at bounding box center [605, 285] width 9 height 9
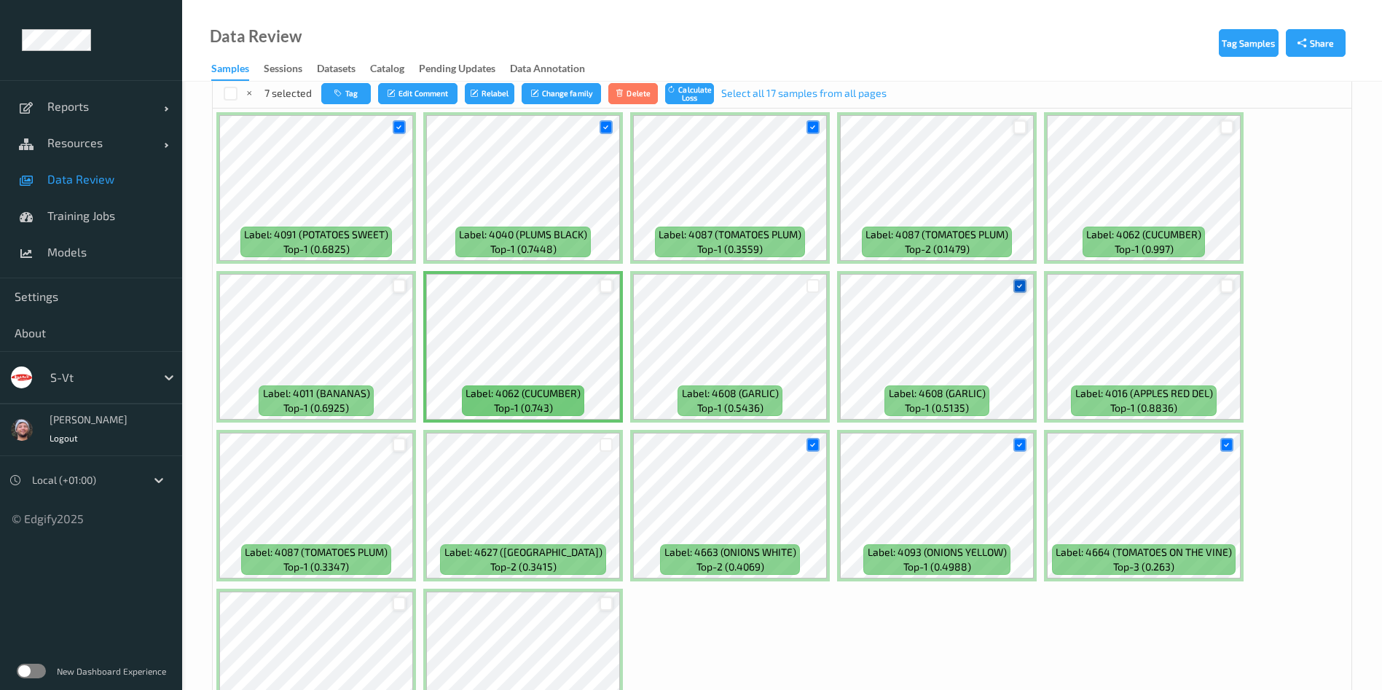
click at [1014, 289] on div at bounding box center [1020, 286] width 14 height 14
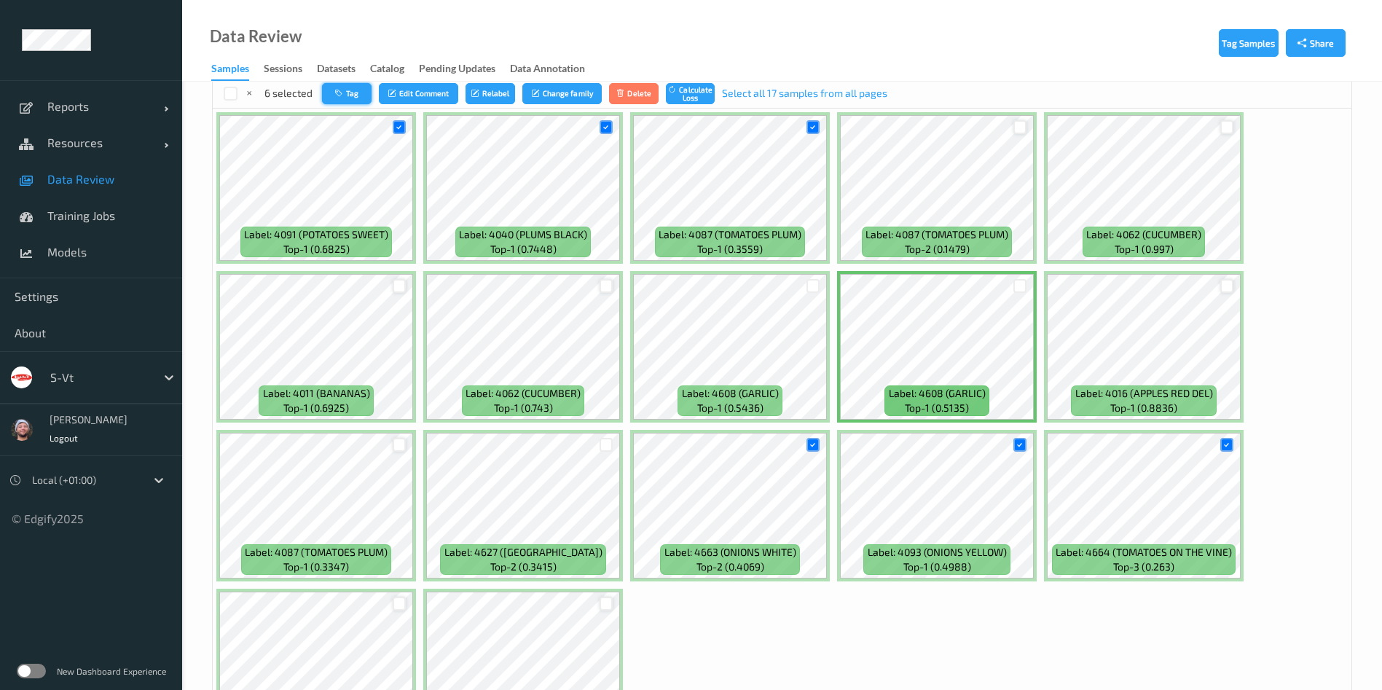
click at [340, 93] on icon "button" at bounding box center [340, 93] width 11 height 9
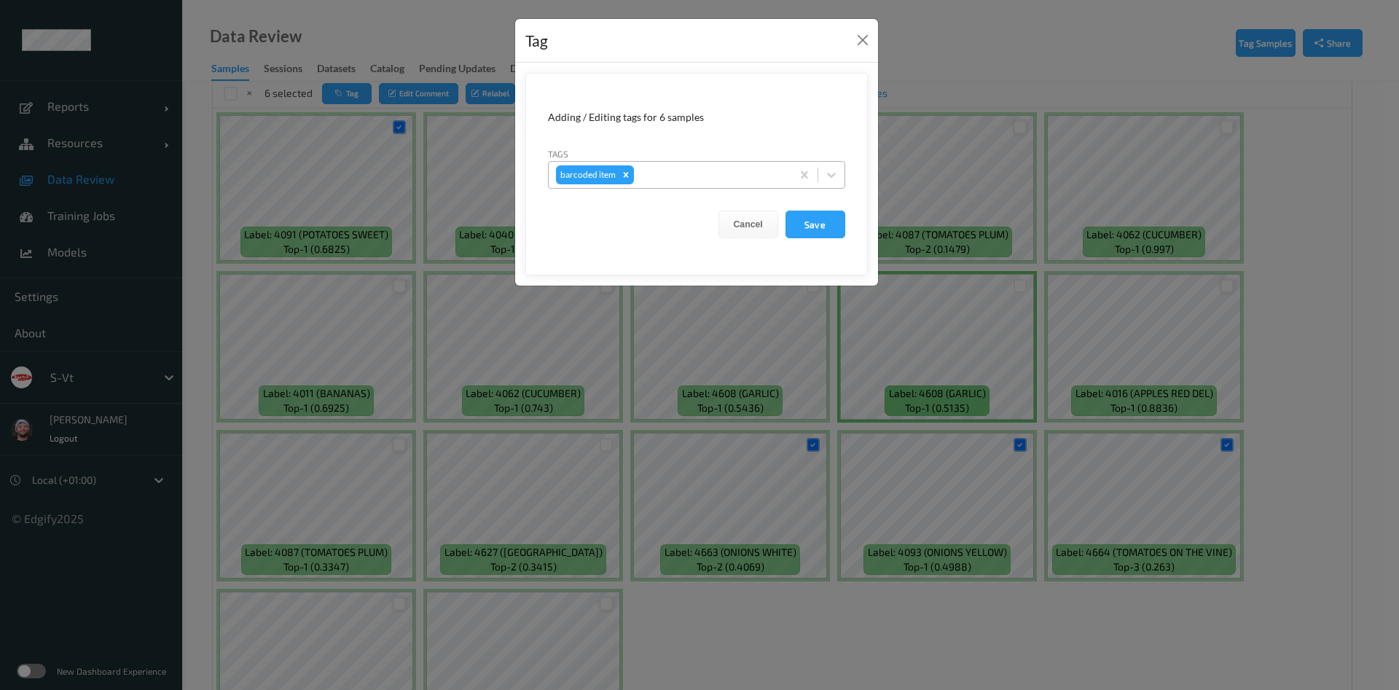
click at [616, 176] on div "barcoded item" at bounding box center [587, 174] width 62 height 19
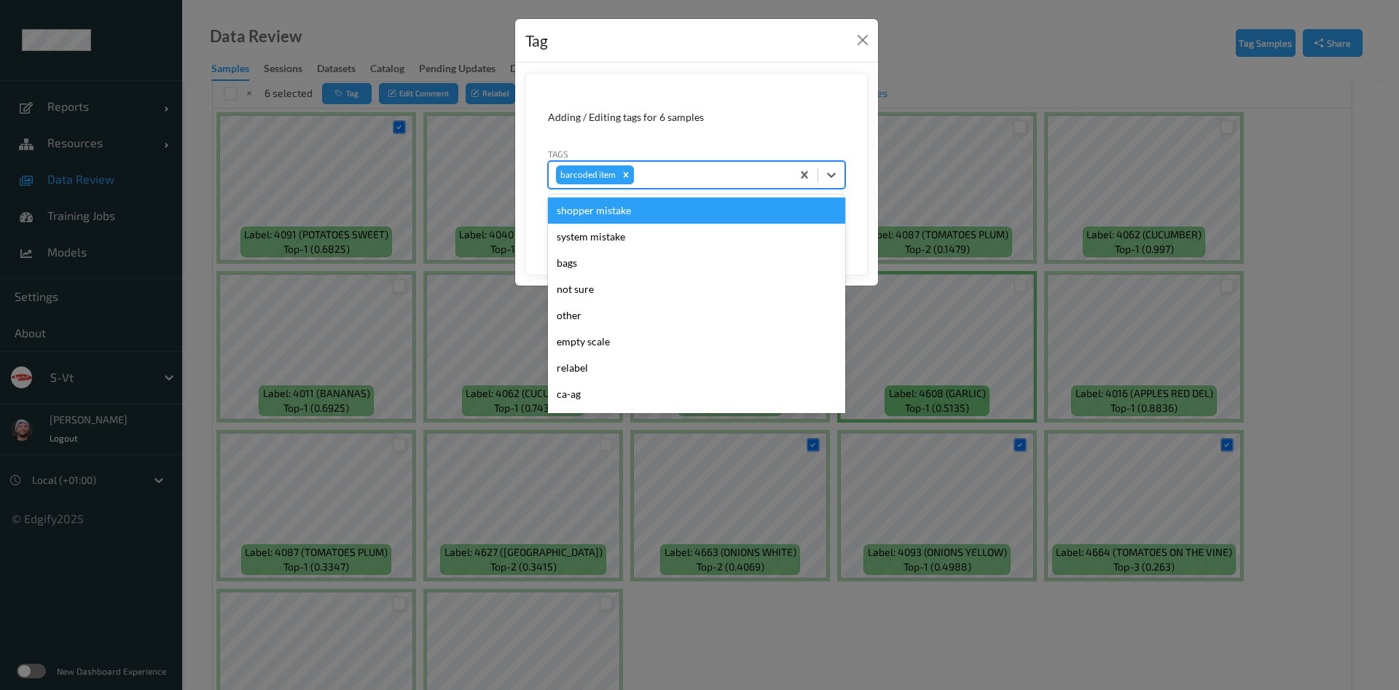
click at [622, 176] on icon "Remove barcoded item" at bounding box center [626, 175] width 10 height 10
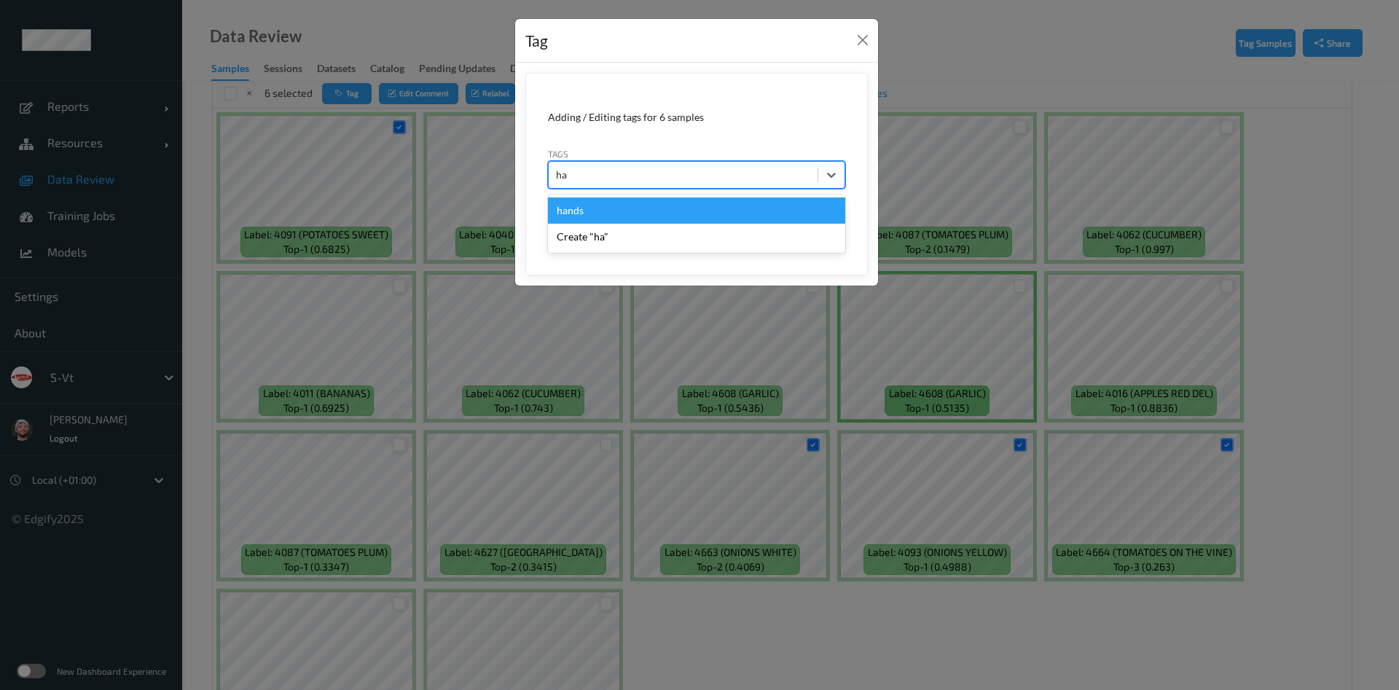
type input "han"
click at [607, 200] on div "hands" at bounding box center [696, 210] width 297 height 26
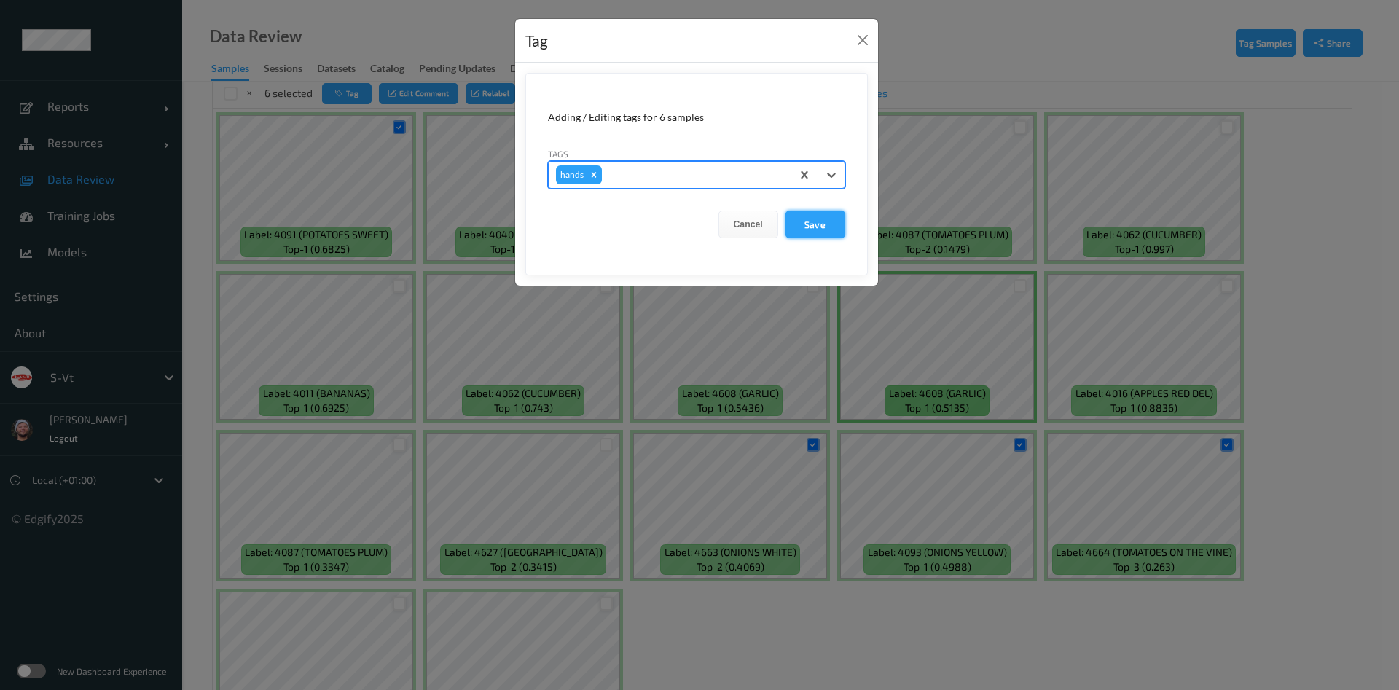
click at [815, 222] on button "Save" at bounding box center [815, 225] width 60 height 28
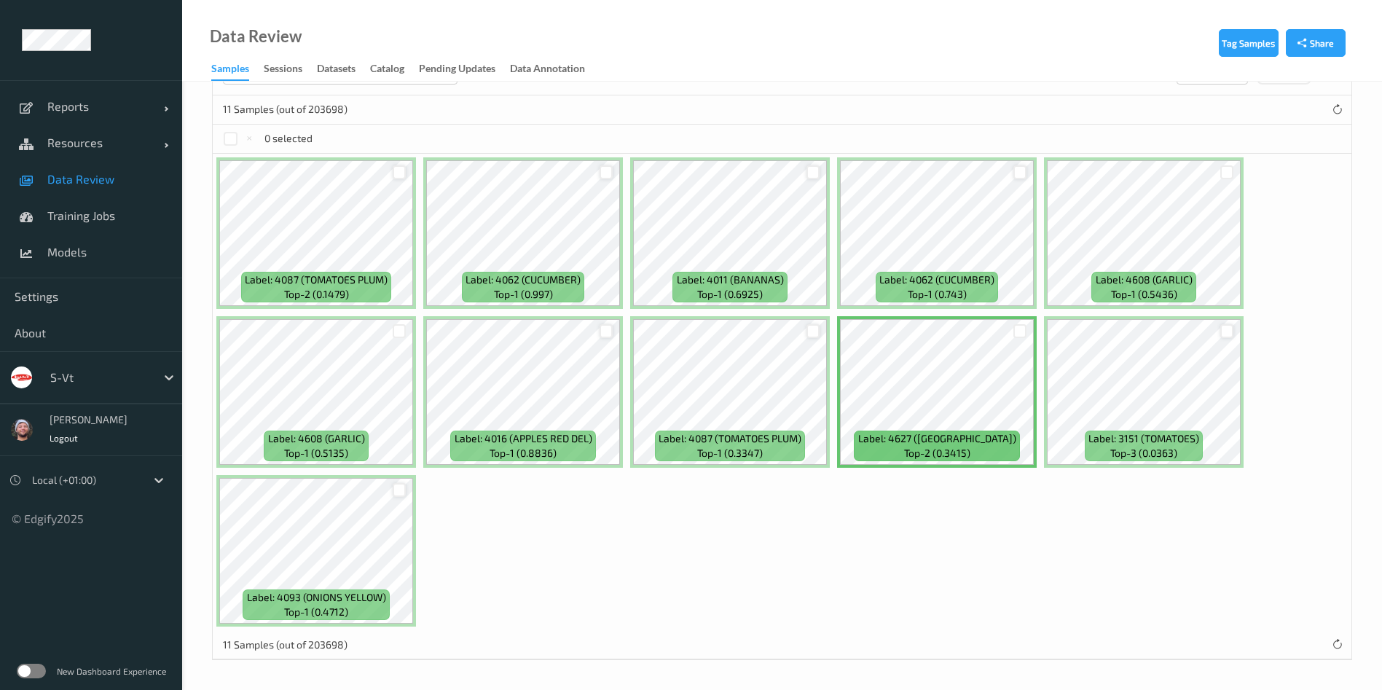
scroll to position [283, 0]
click at [602, 171] on div at bounding box center [607, 172] width 14 height 14
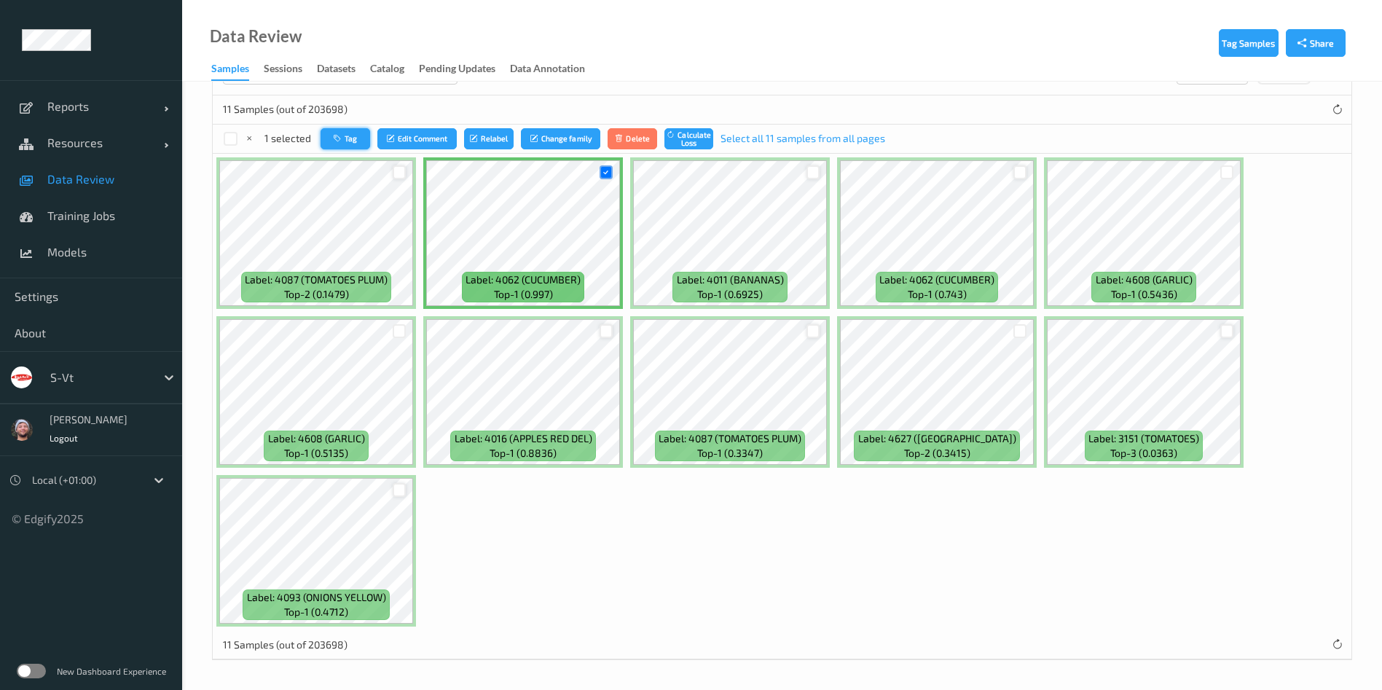
click at [331, 138] on button "Tag" at bounding box center [346, 138] width 50 height 21
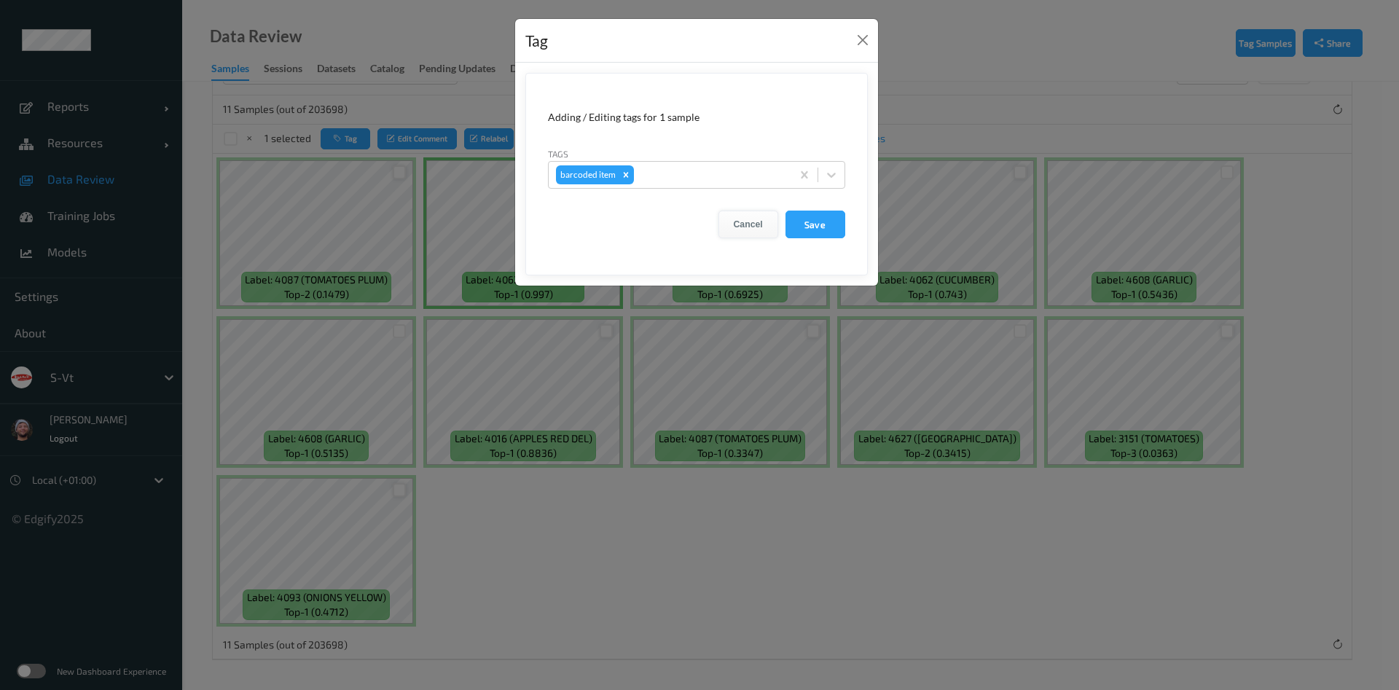
click at [741, 235] on button "Cancel" at bounding box center [748, 225] width 60 height 28
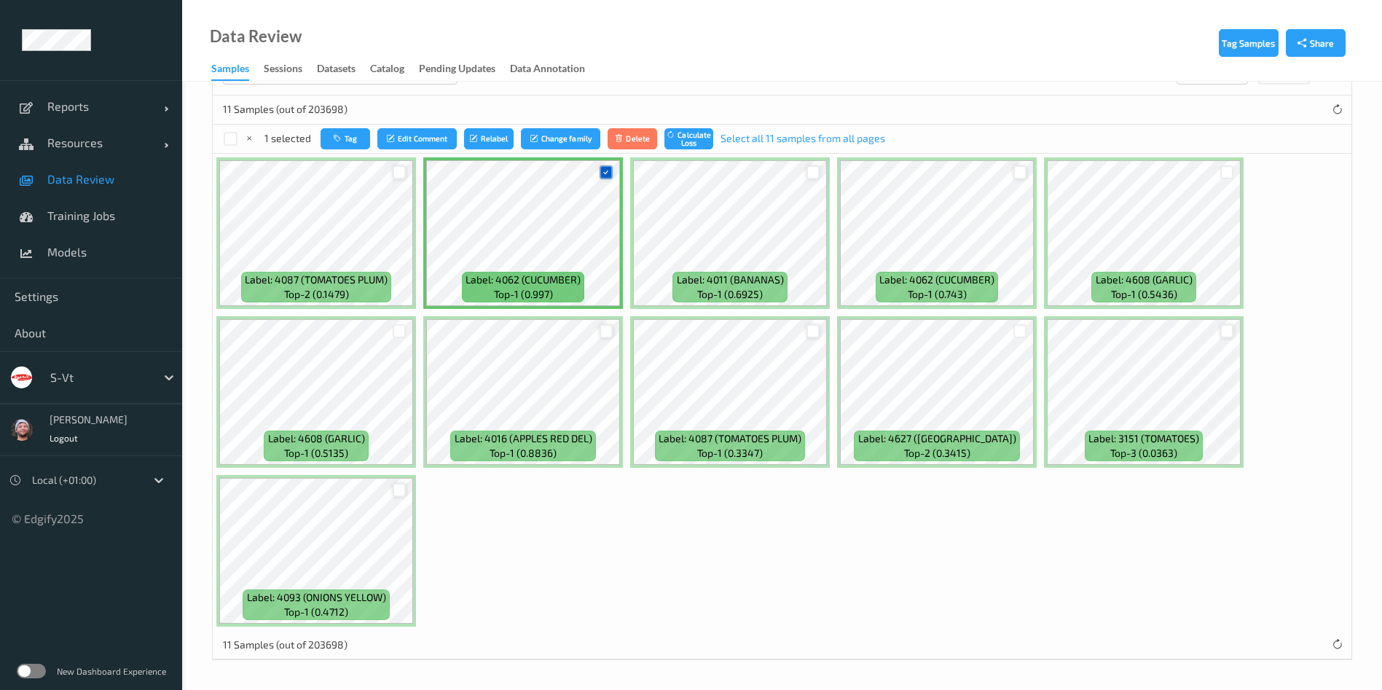
click at [601, 170] on icon at bounding box center [605, 172] width 9 height 9
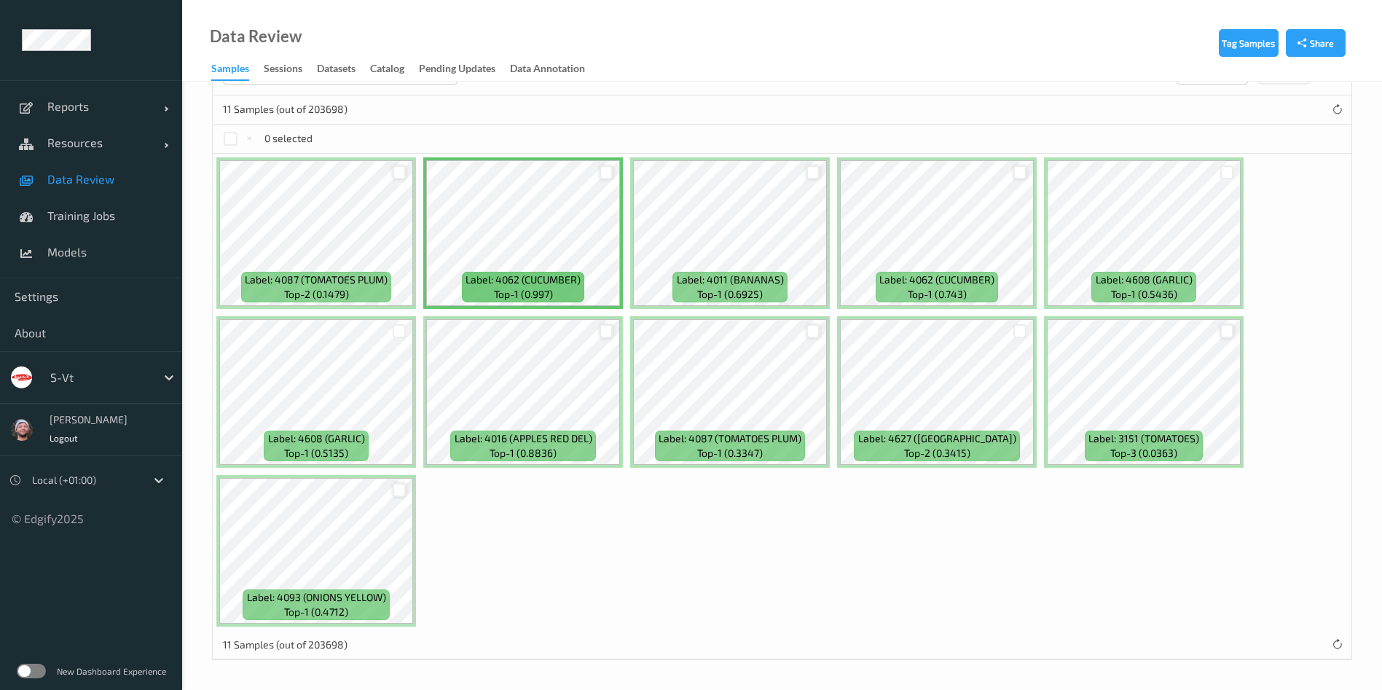
click at [600, 328] on div at bounding box center [607, 331] width 14 height 14
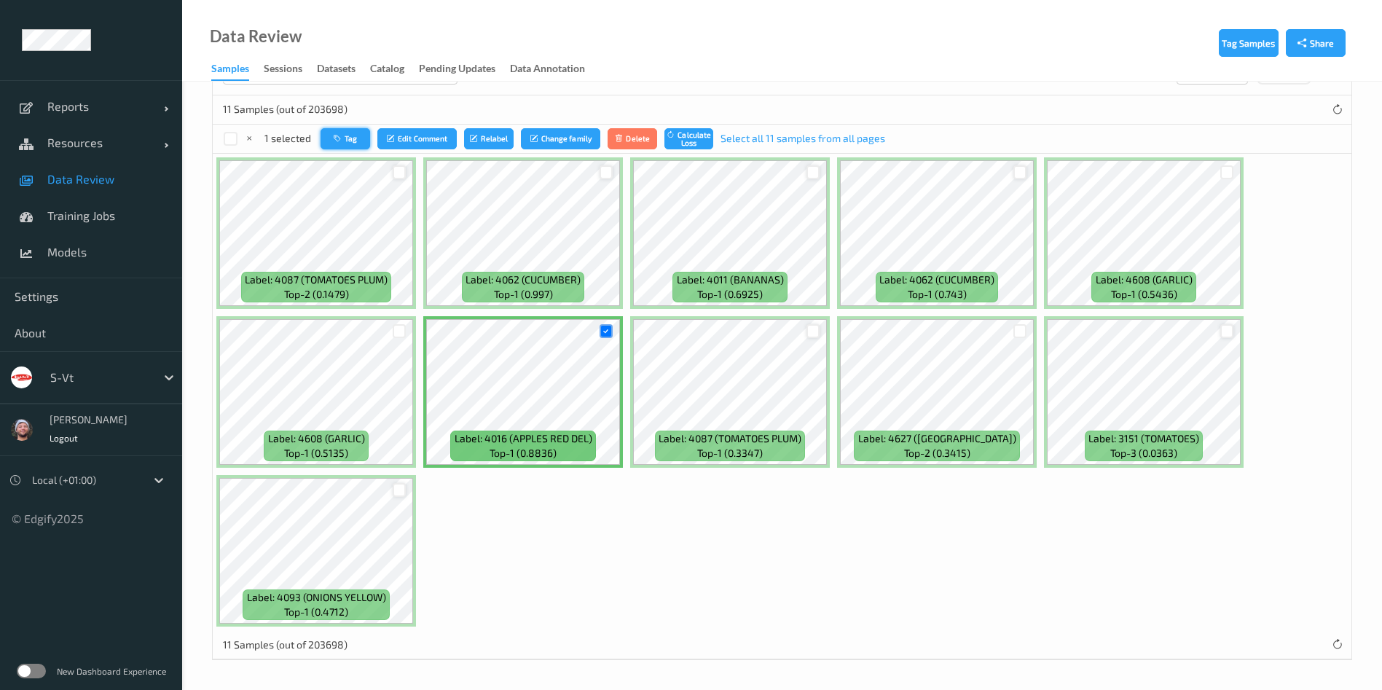
click at [348, 144] on button "Tag" at bounding box center [346, 138] width 50 height 21
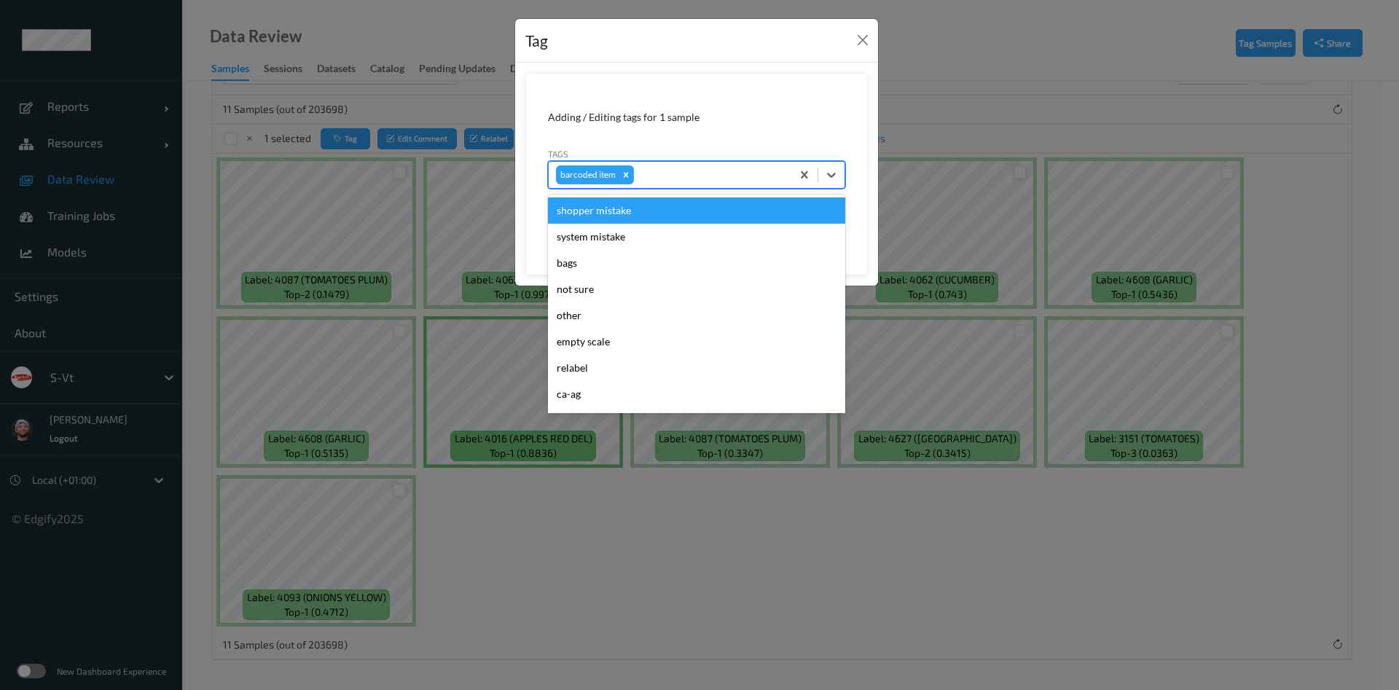
click at [684, 172] on div at bounding box center [710, 174] width 147 height 17
type input "em"
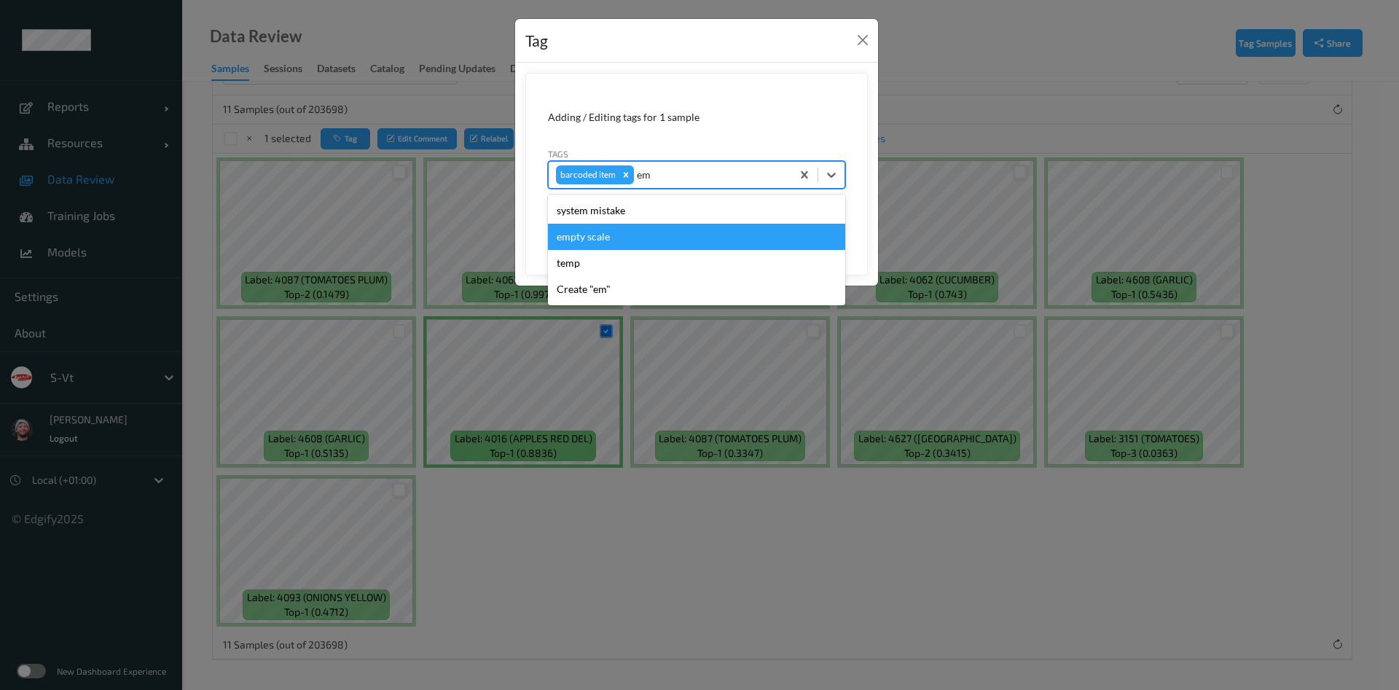
click at [650, 230] on div "empty scale" at bounding box center [696, 237] width 297 height 26
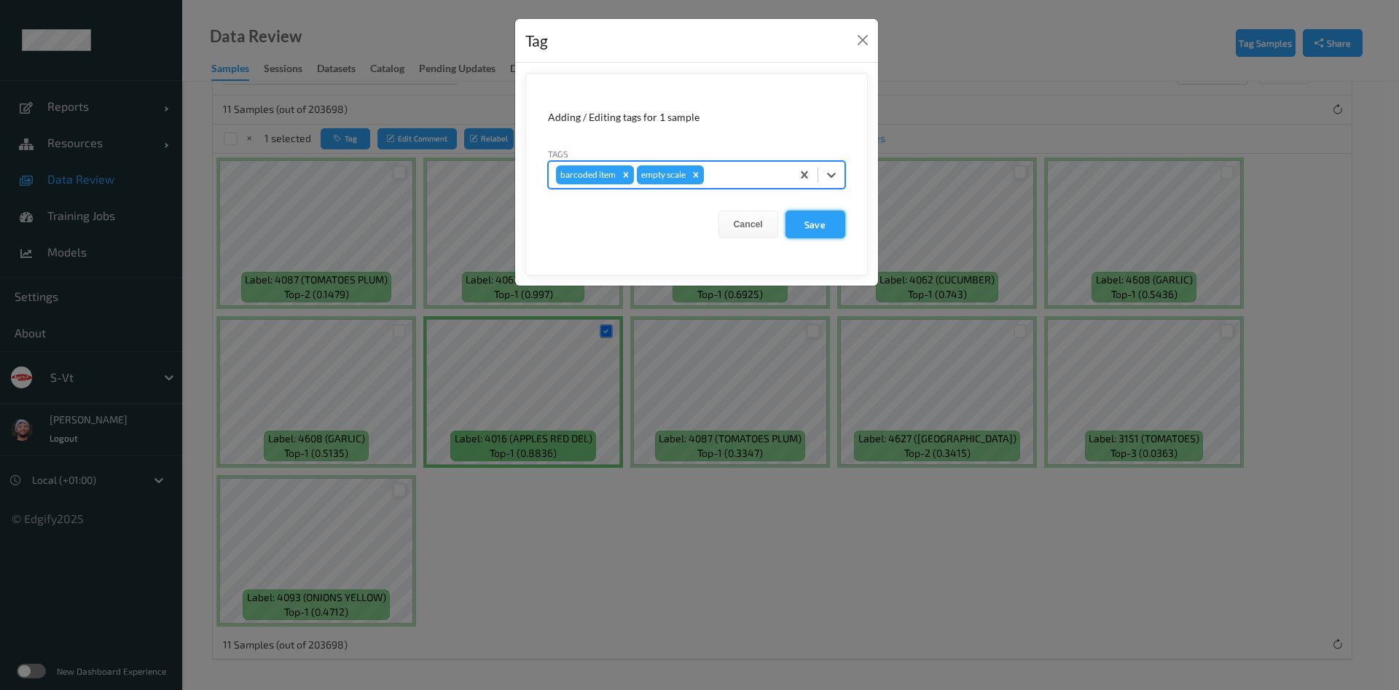
click at [805, 230] on button "Save" at bounding box center [815, 225] width 60 height 28
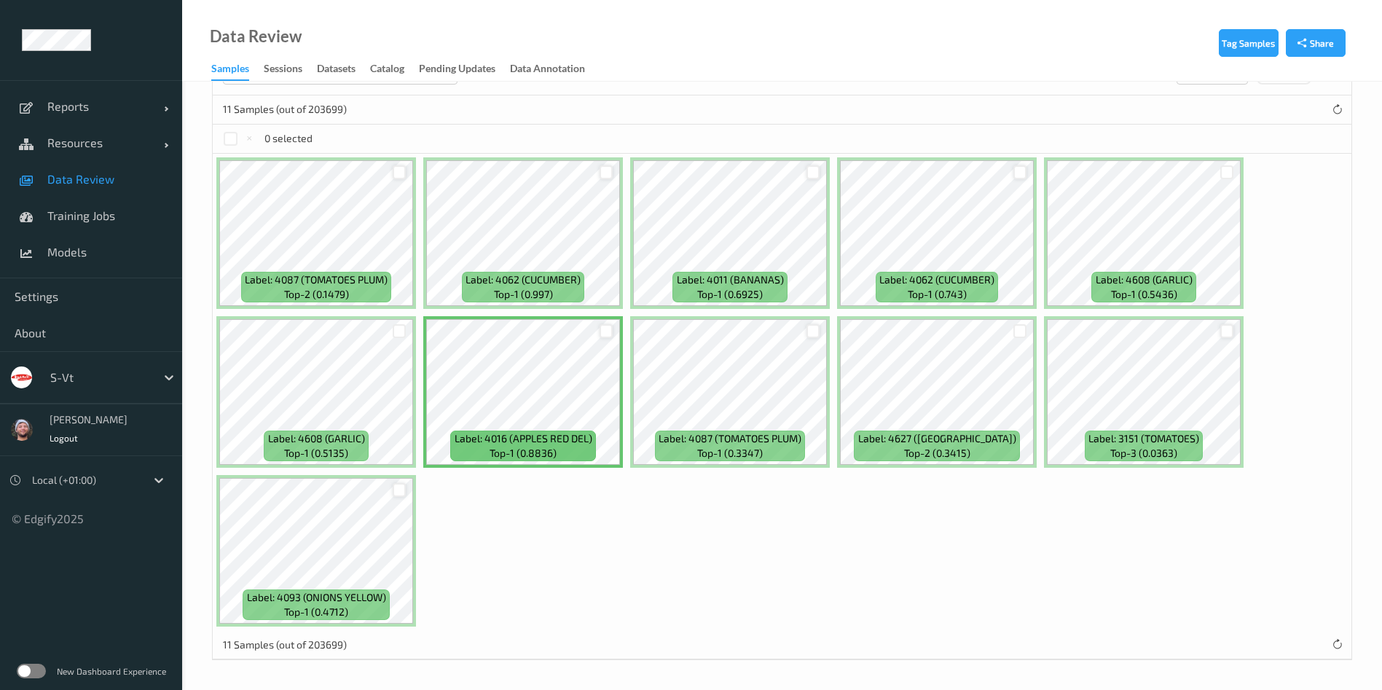
click at [605, 331] on div at bounding box center [607, 331] width 14 height 14
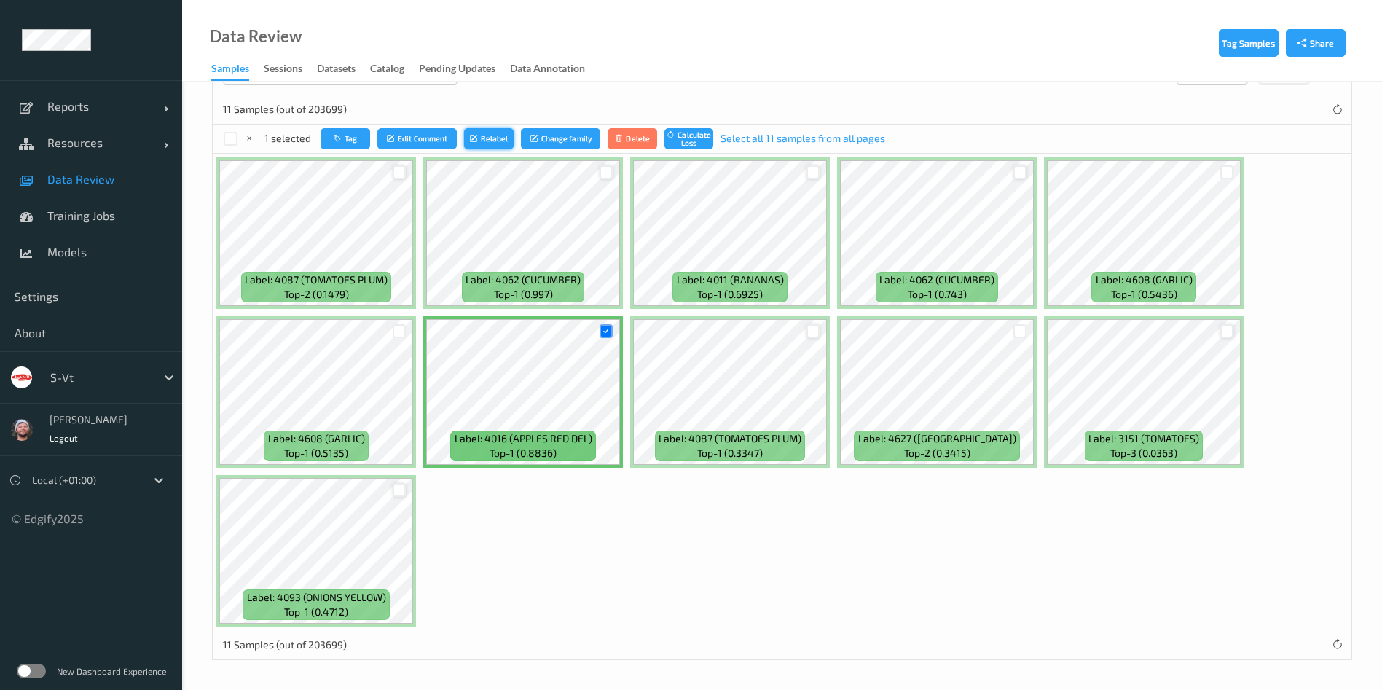
click at [490, 140] on button "Relabel" at bounding box center [489, 138] width 50 height 21
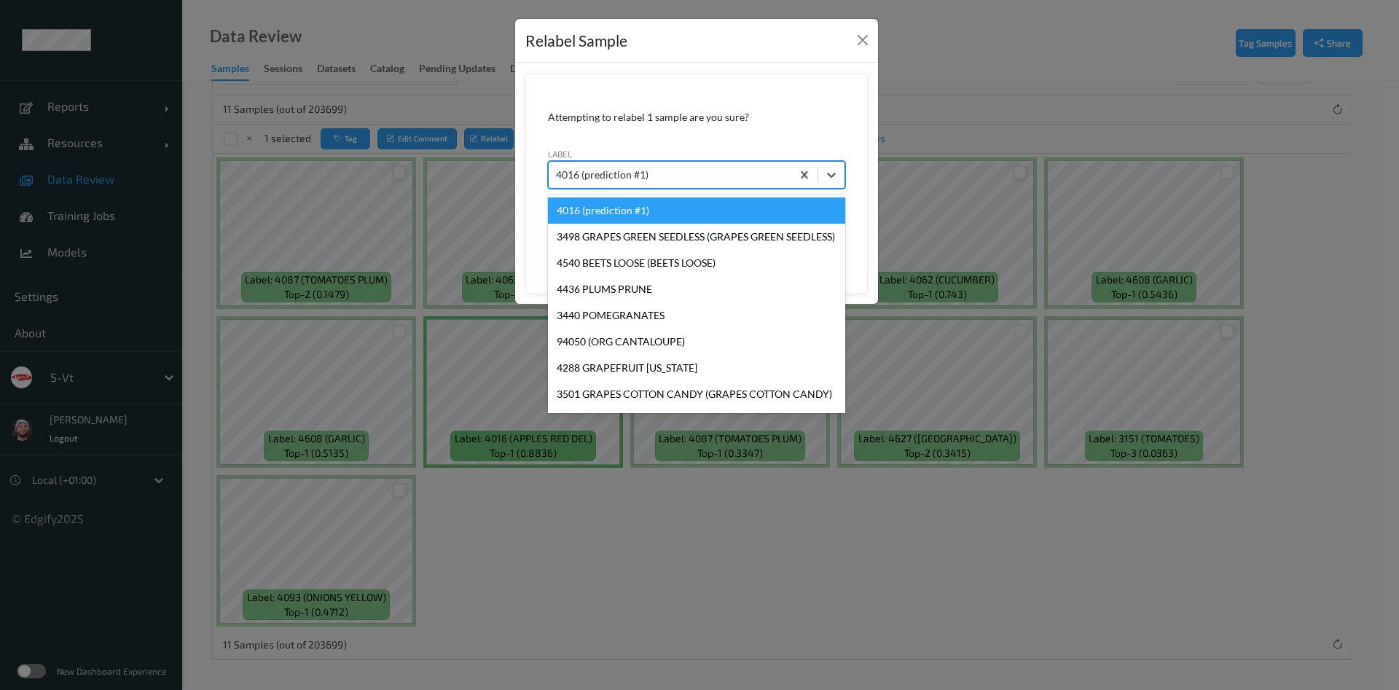
click at [673, 181] on div at bounding box center [670, 174] width 228 height 17
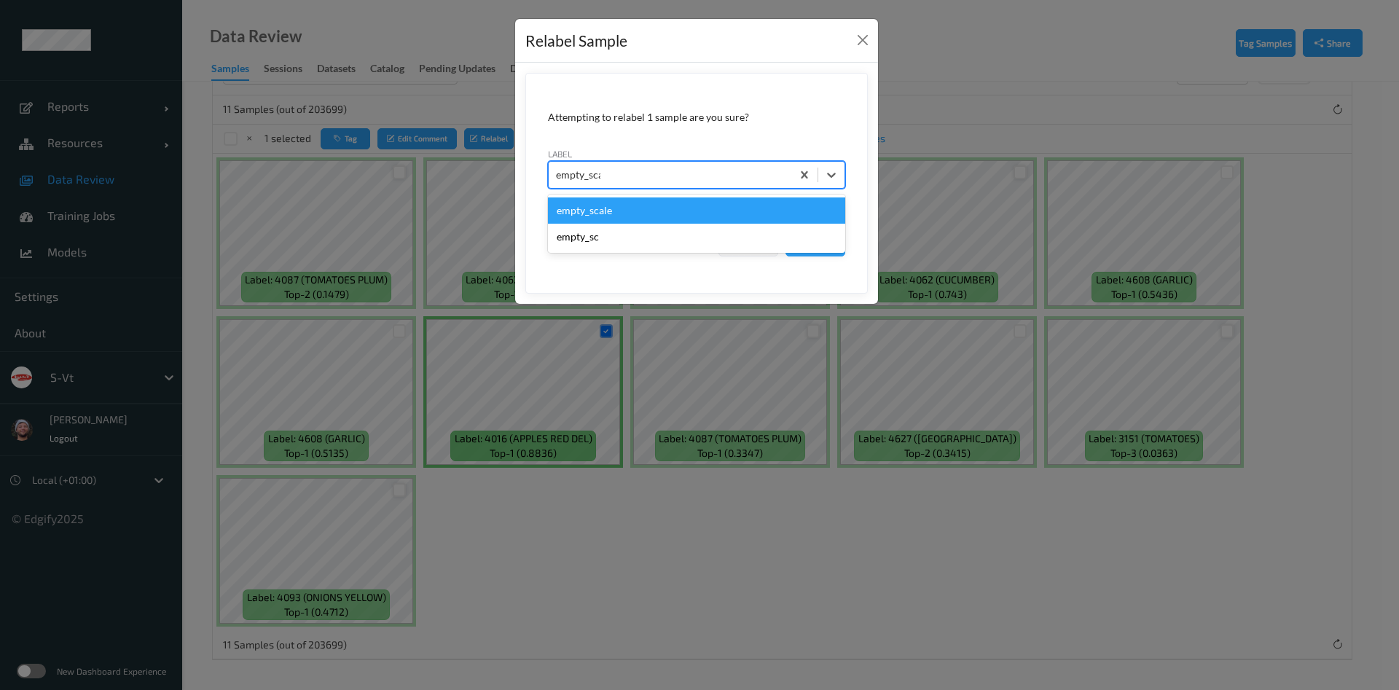
type input "empty_scale"
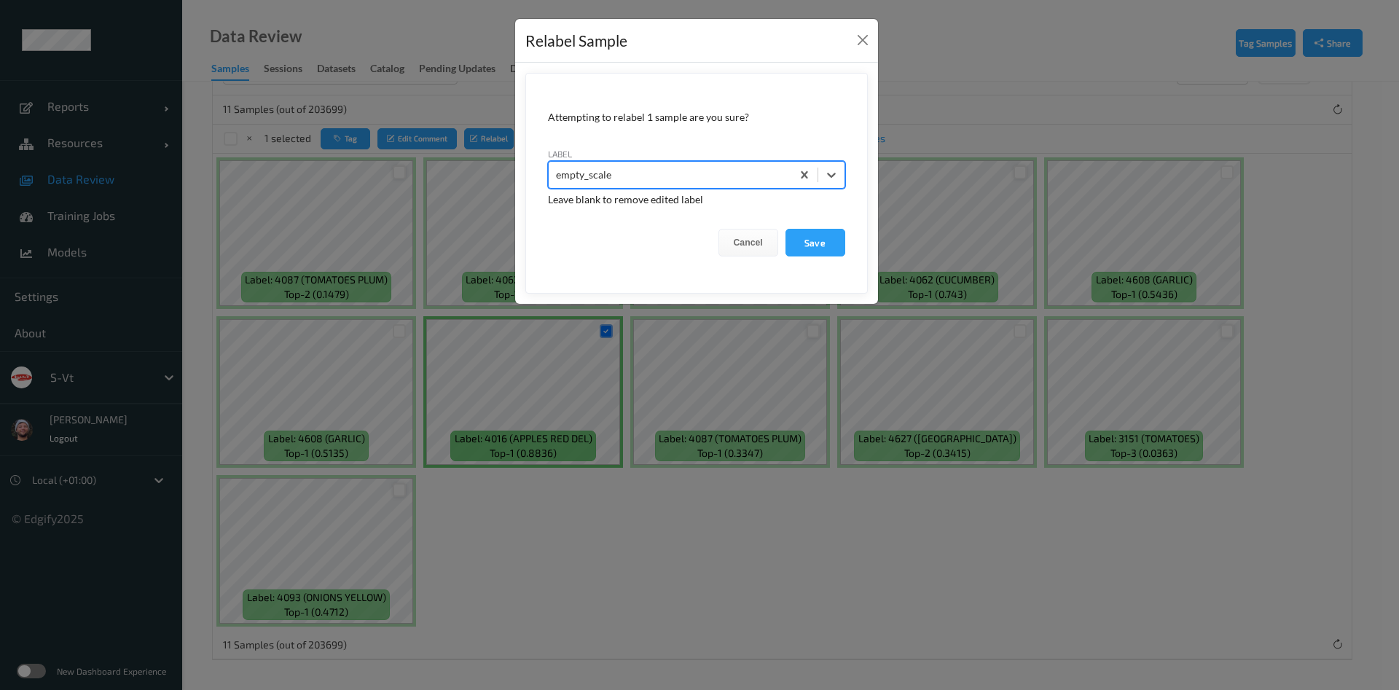
click at [785, 229] on button "Save" at bounding box center [815, 243] width 60 height 28
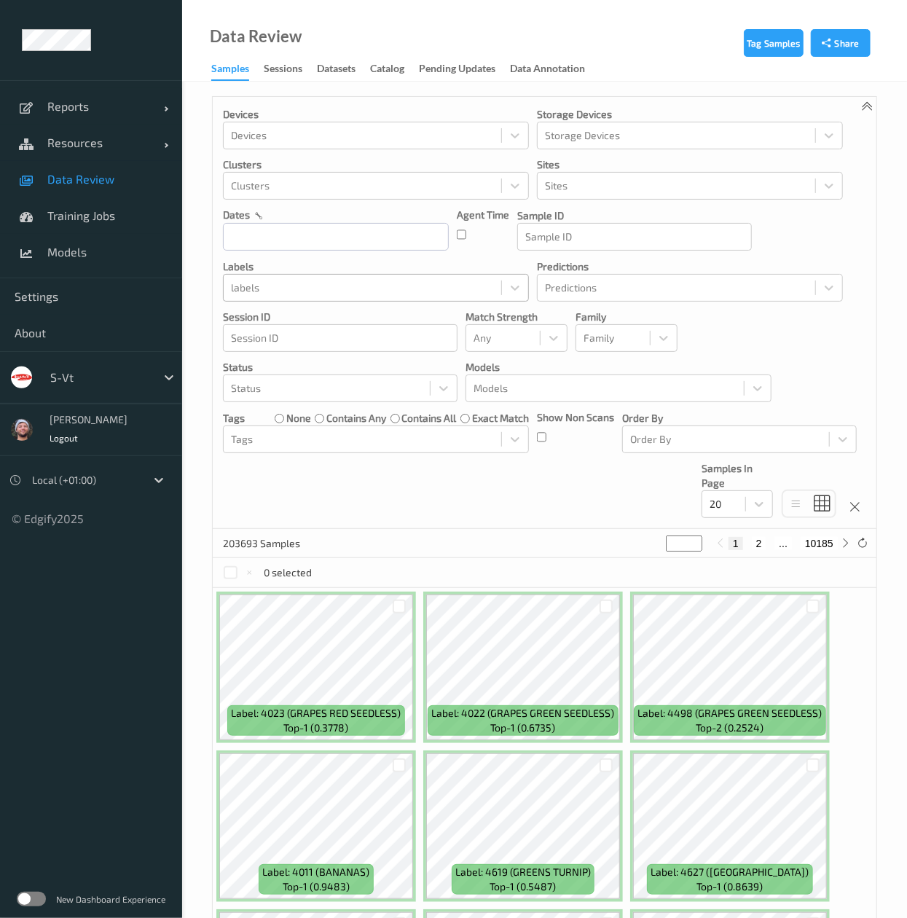
click at [297, 291] on div at bounding box center [362, 287] width 263 height 17
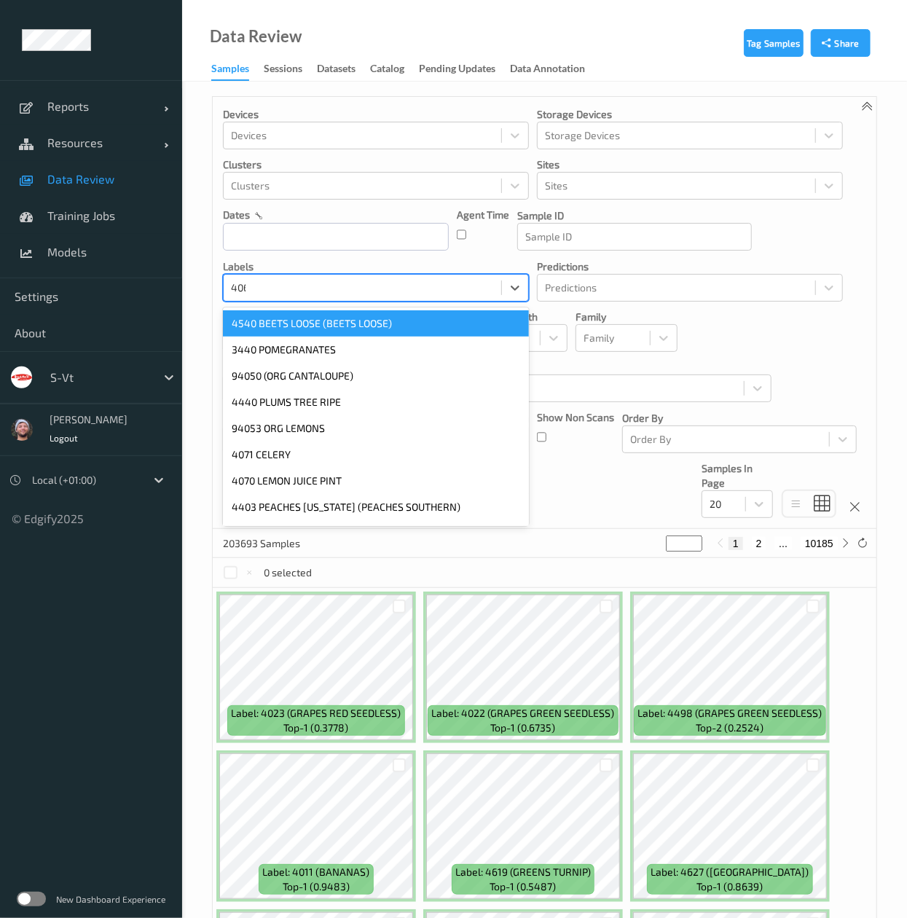
type input "4069"
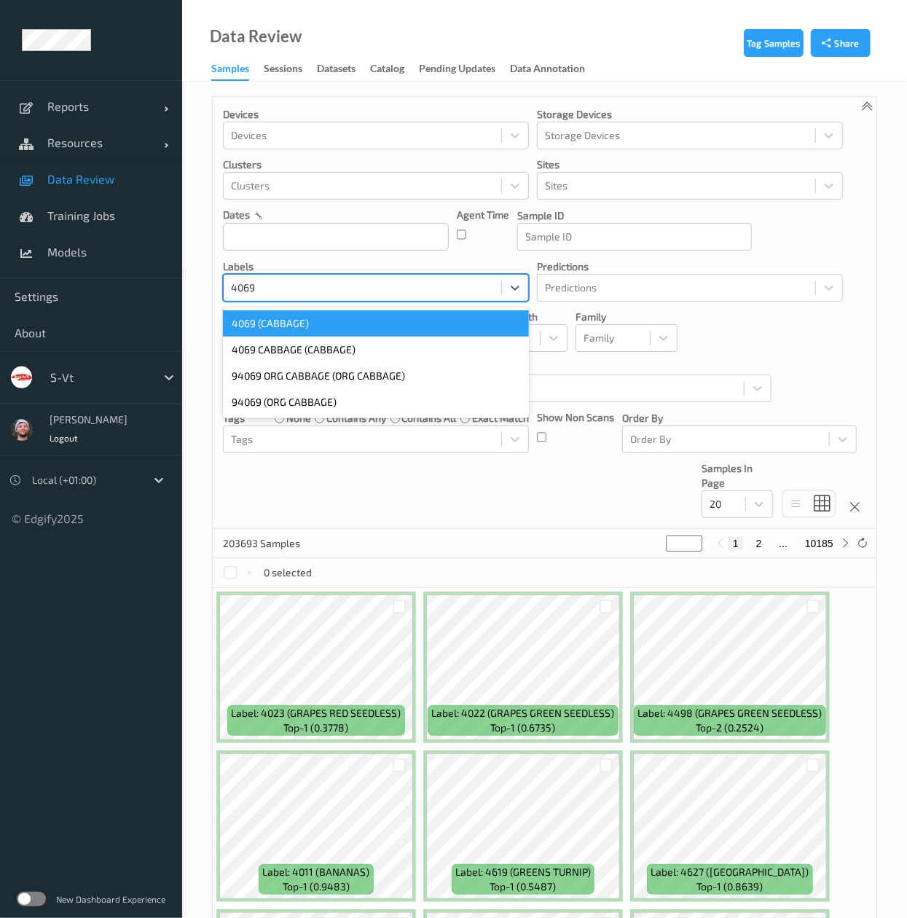
click at [306, 321] on div "4069 (CABBAGE)" at bounding box center [376, 323] width 306 height 26
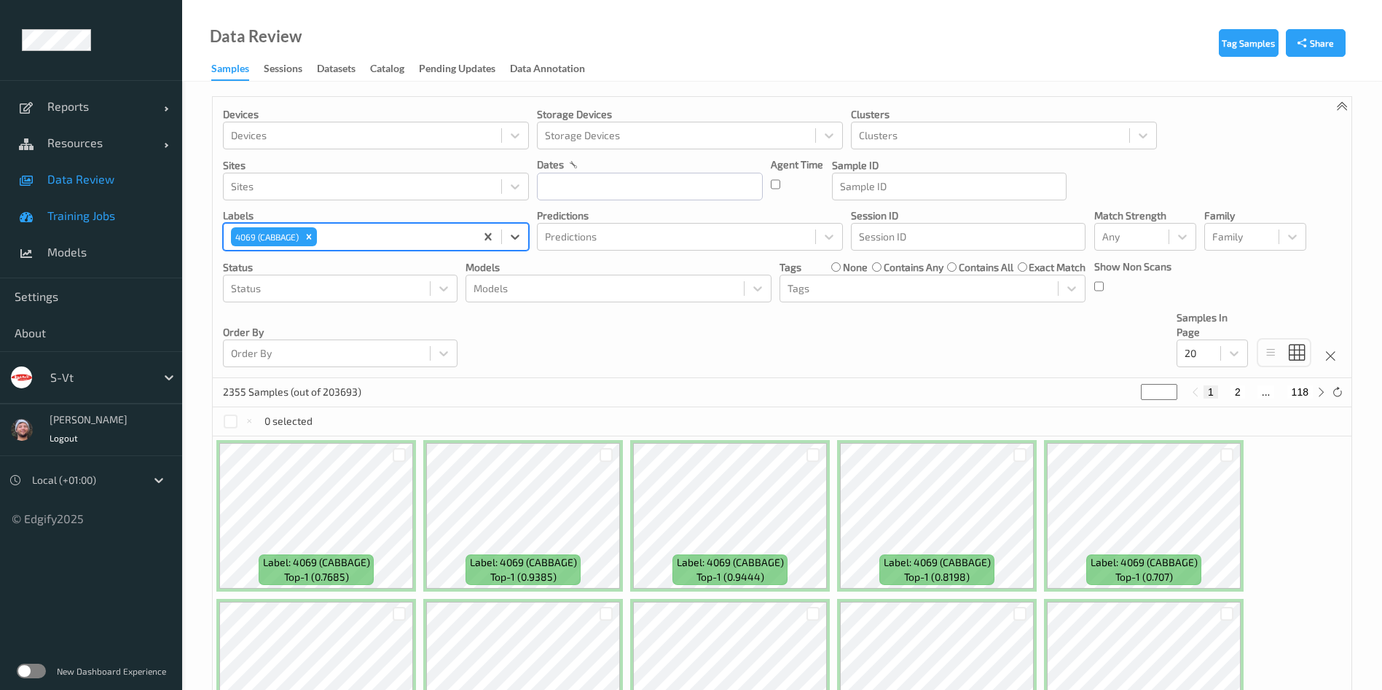
click at [98, 219] on span "Training Jobs" at bounding box center [107, 215] width 120 height 15
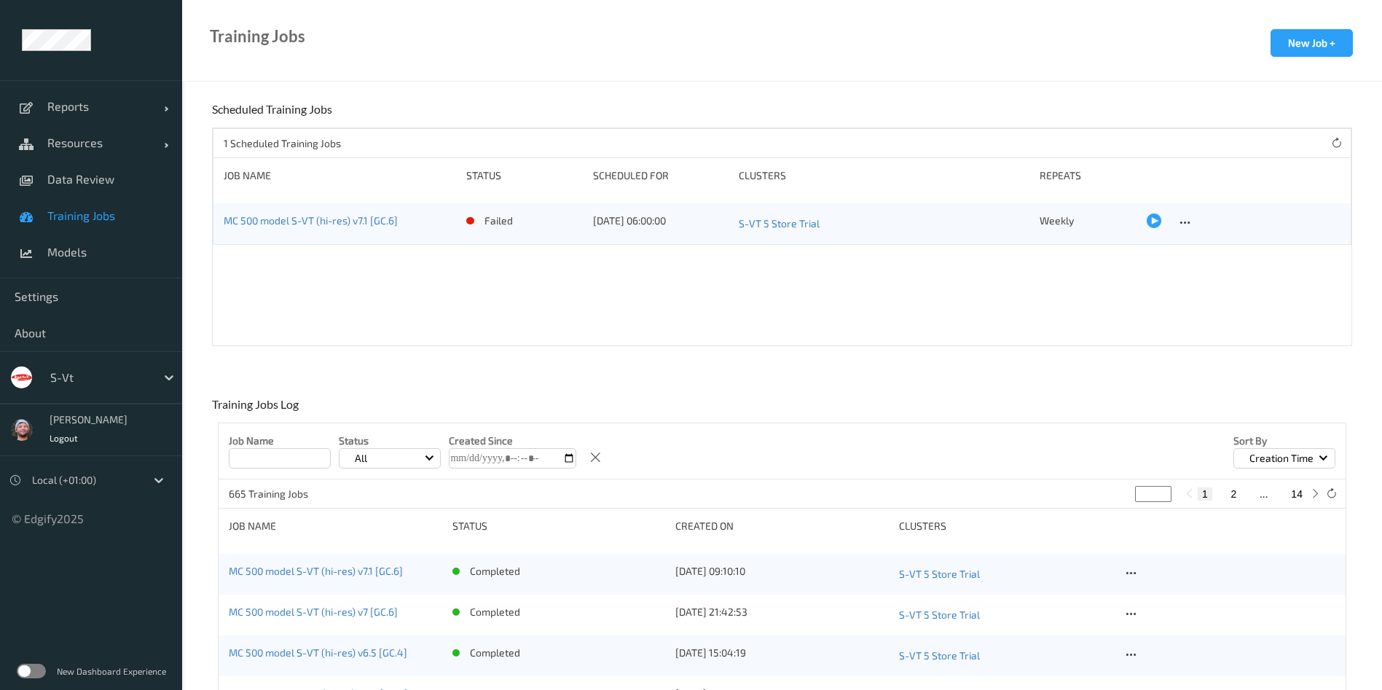
click at [104, 381] on div at bounding box center [99, 377] width 98 height 17
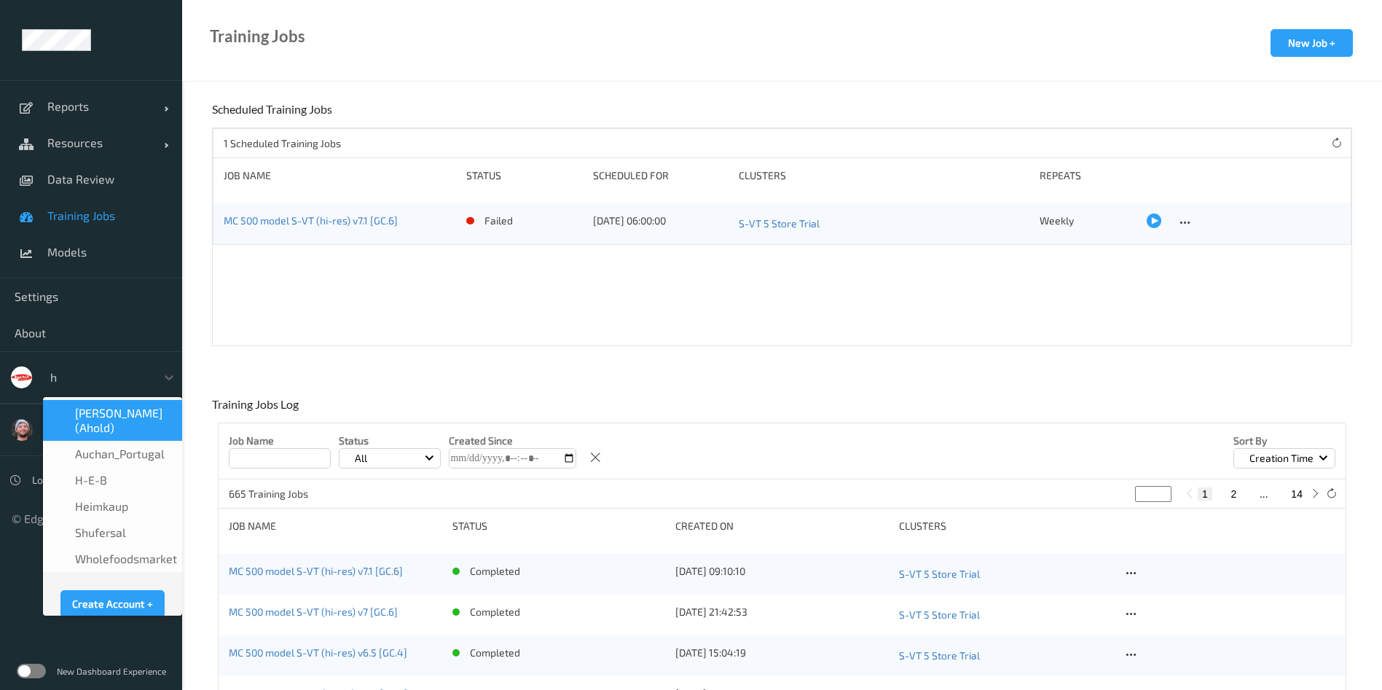
type input "h-"
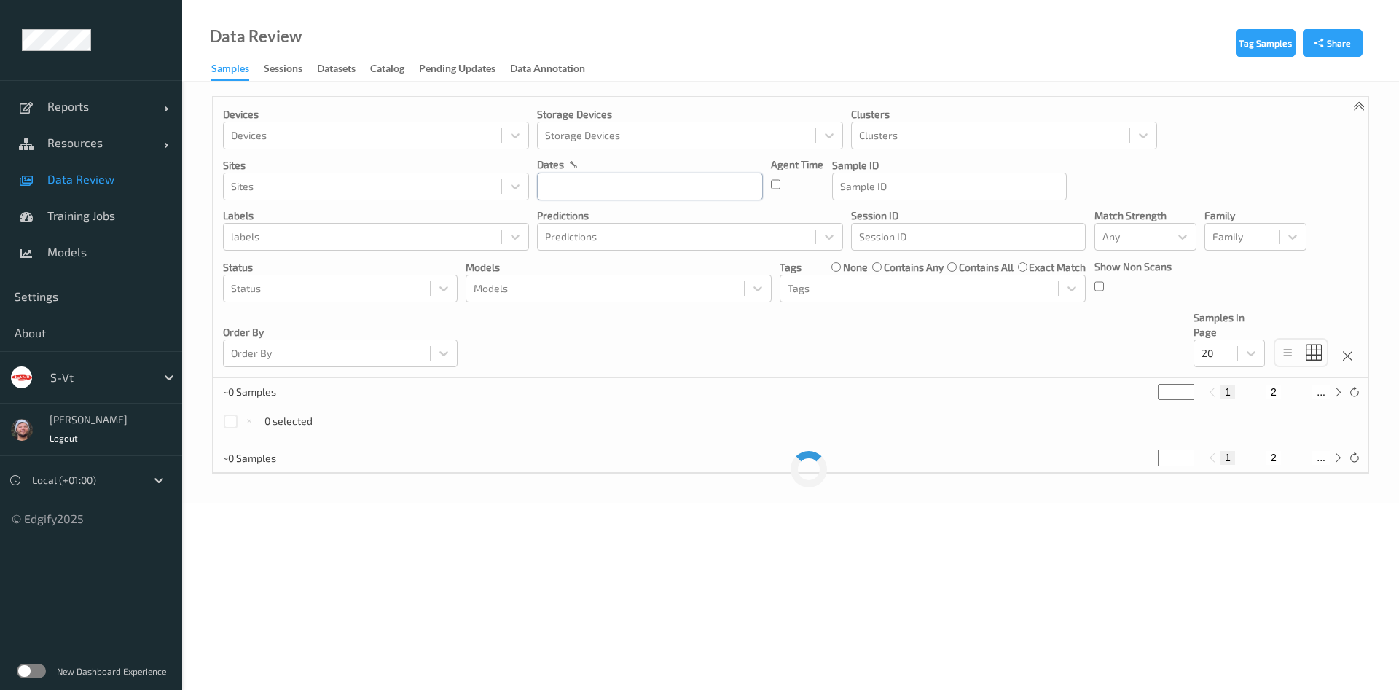
click at [627, 191] on input "text" at bounding box center [650, 187] width 226 height 28
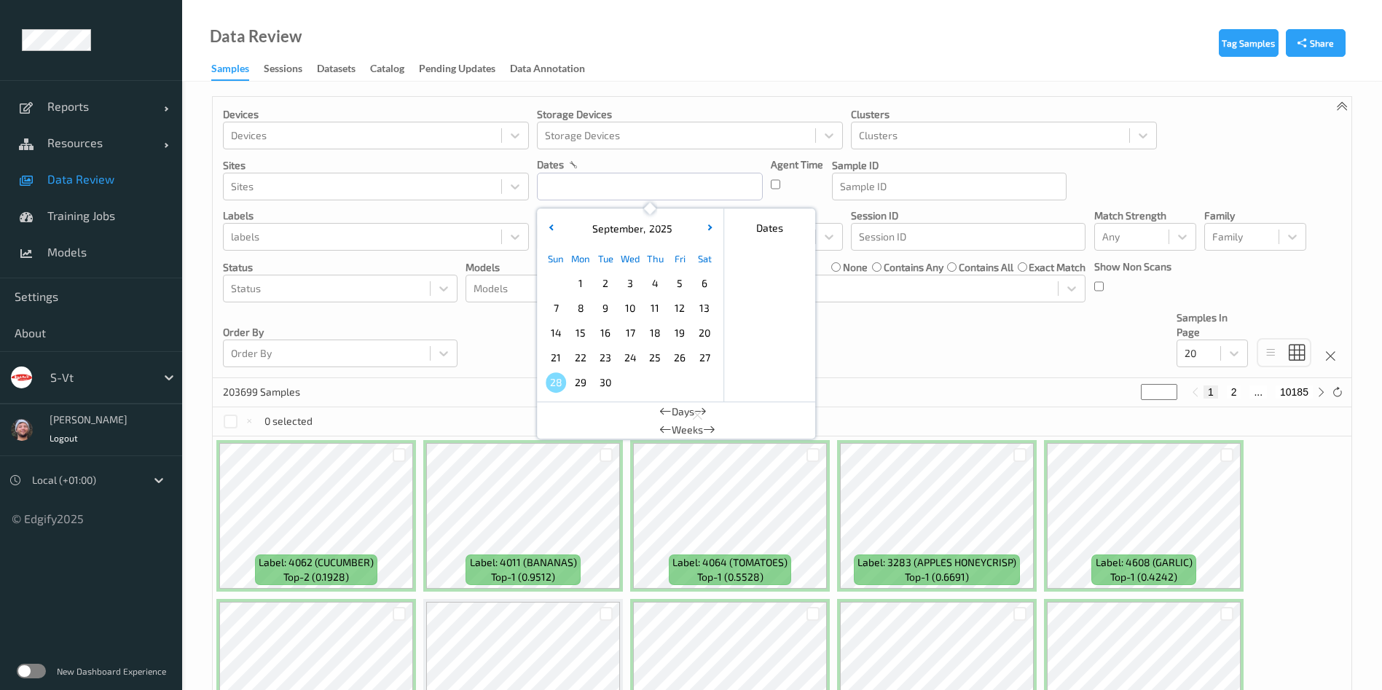
click at [661, 361] on span "25" at bounding box center [655, 358] width 20 height 20
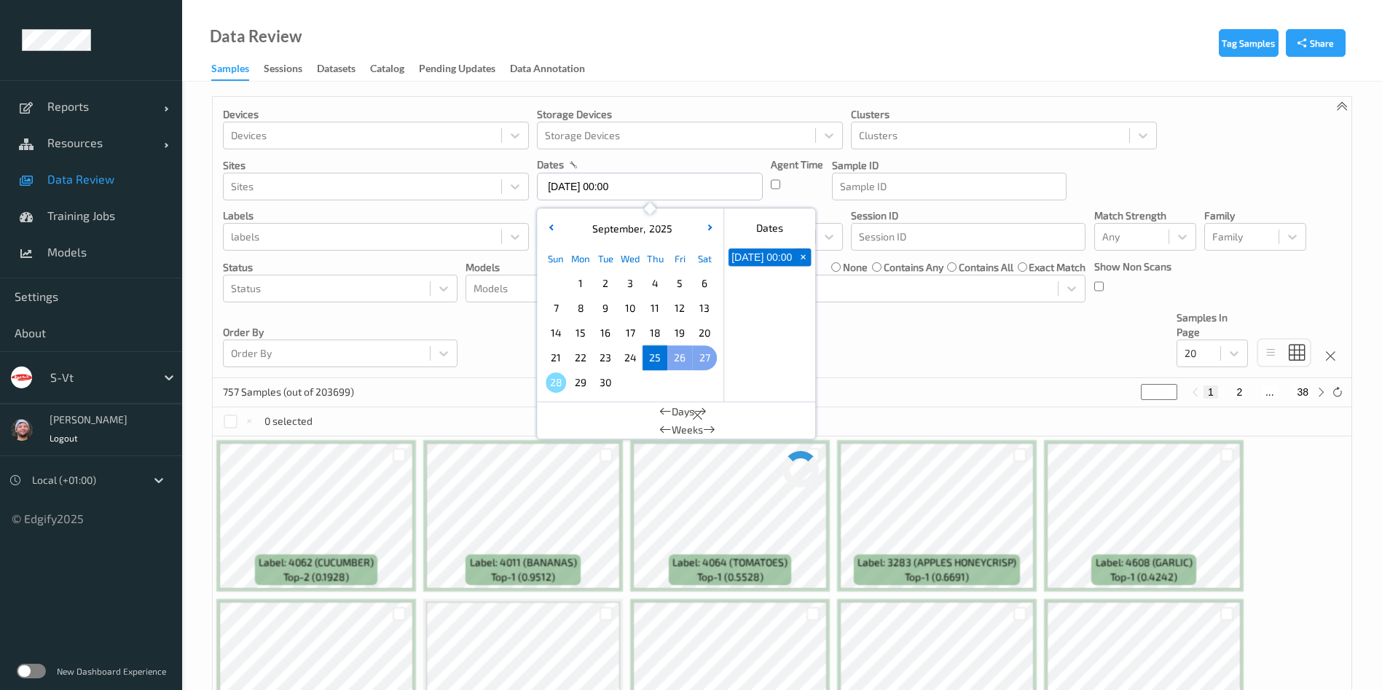
click at [699, 356] on span "27" at bounding box center [704, 358] width 20 height 20
type input "[DATE] 00:00 -> [DATE] 23:59"
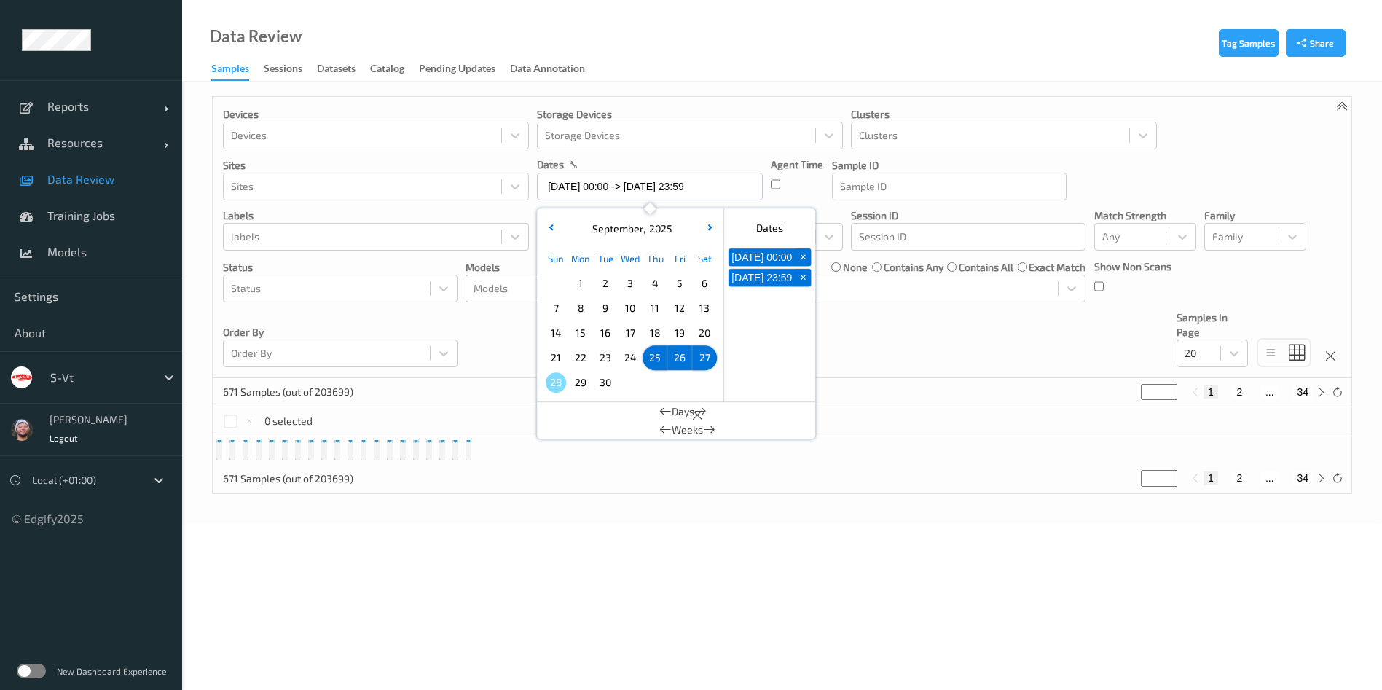
click at [853, 345] on div "Devices Devices Storage Devices Storage Devices Clusters Clusters Sites Sites d…" at bounding box center [782, 237] width 1139 height 281
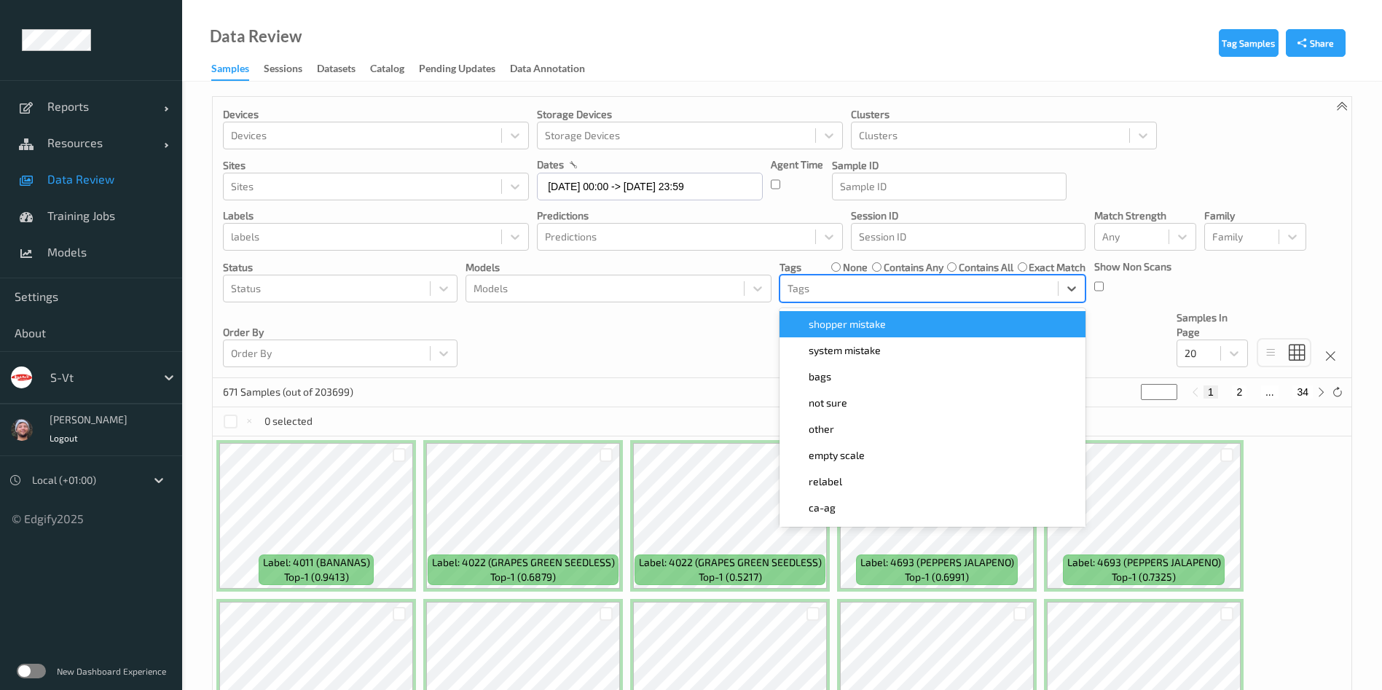
click at [807, 292] on div at bounding box center [919, 288] width 263 height 17
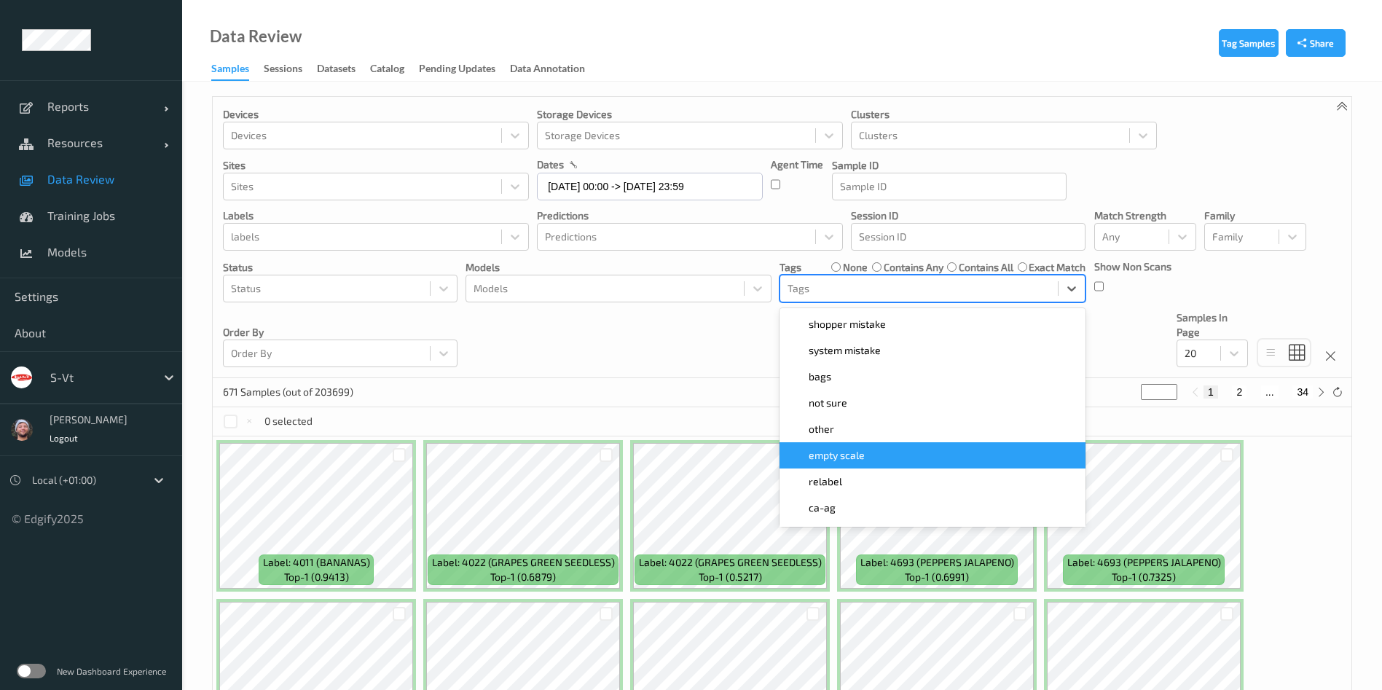
type input "b"
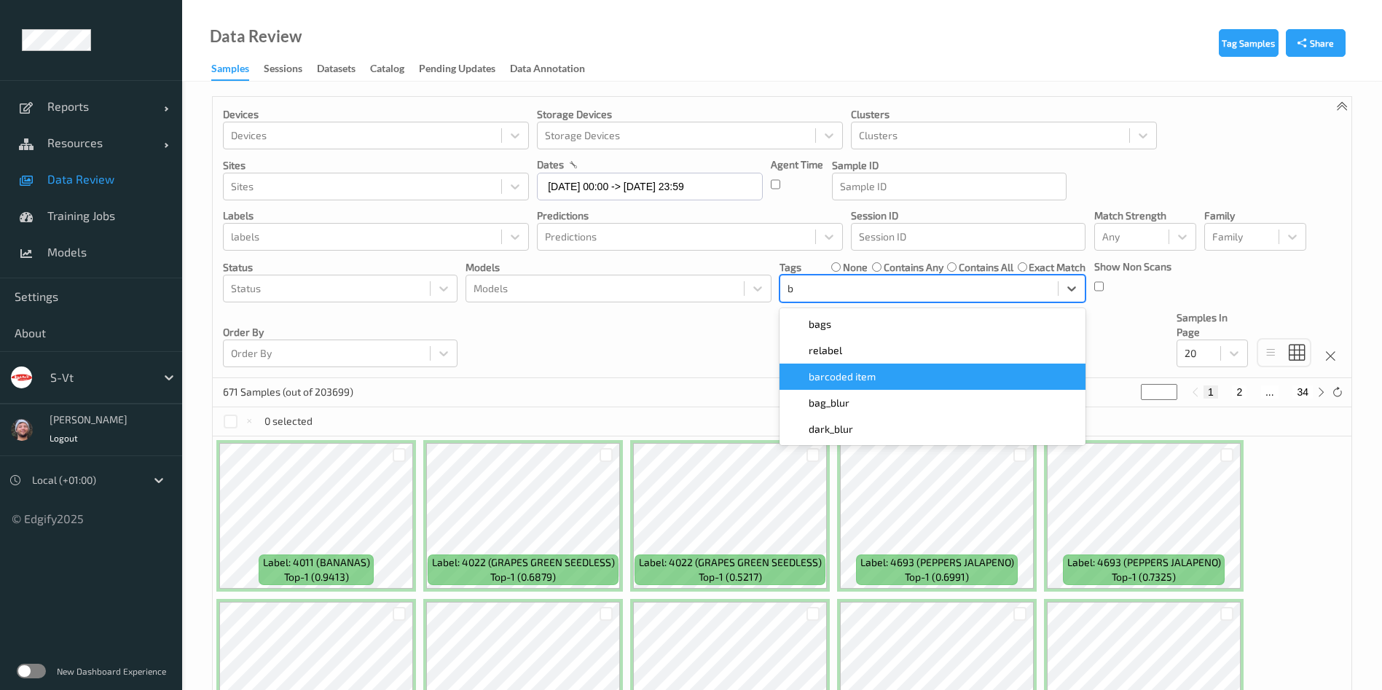
click at [852, 382] on span "barcoded item" at bounding box center [842, 376] width 67 height 15
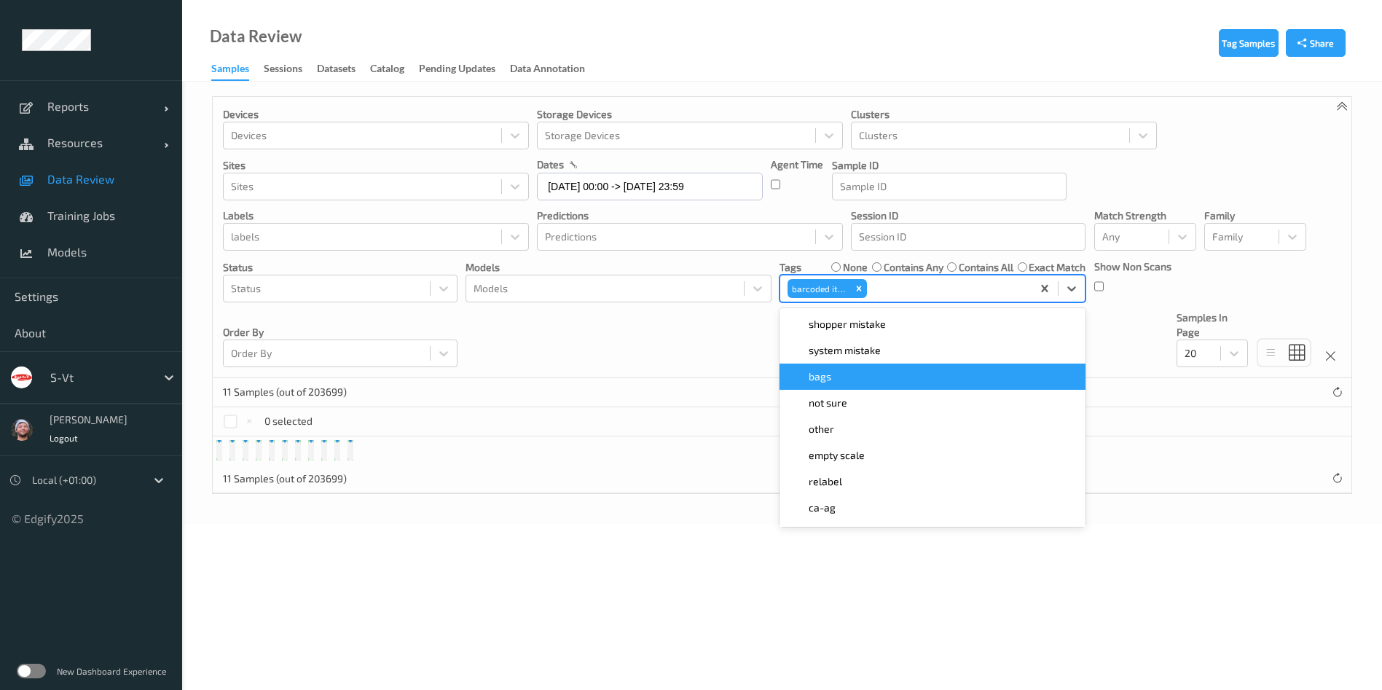
click at [662, 340] on div "Devices Devices Storage Devices Storage Devices Clusters Clusters Sites Sites d…" at bounding box center [782, 237] width 1139 height 281
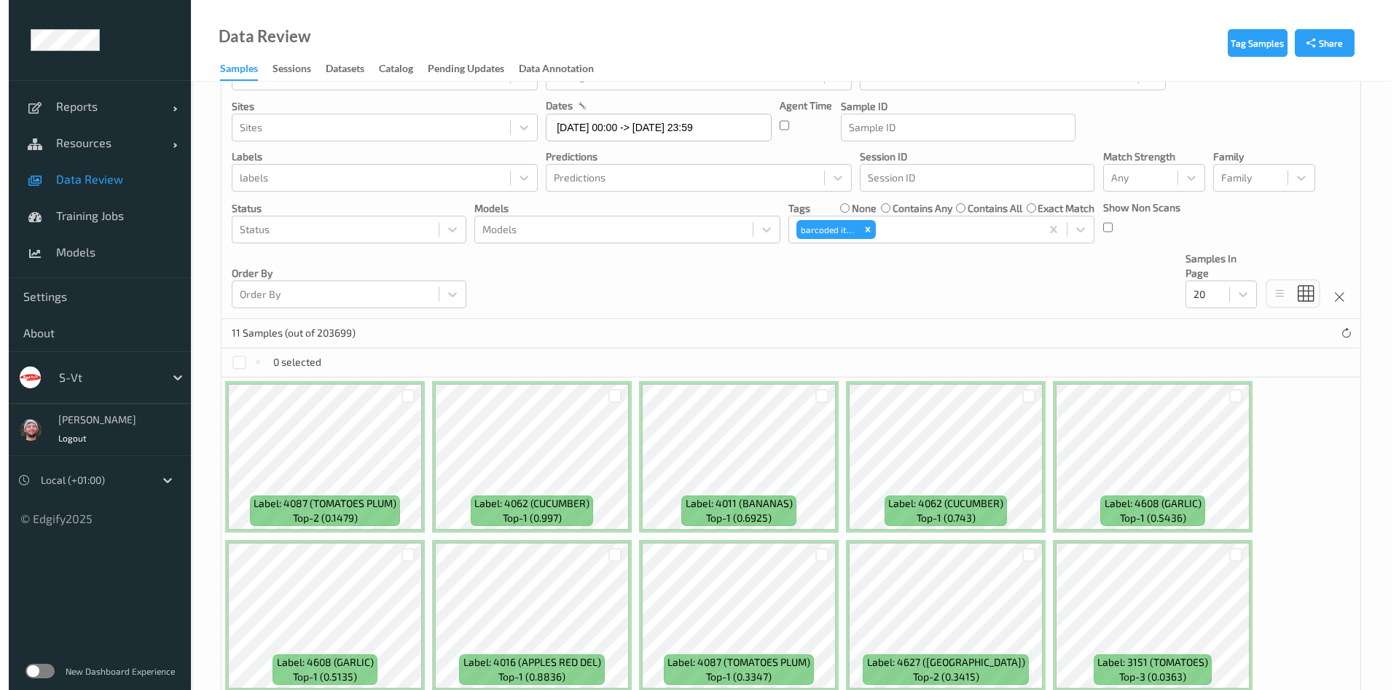
scroll to position [283, 0]
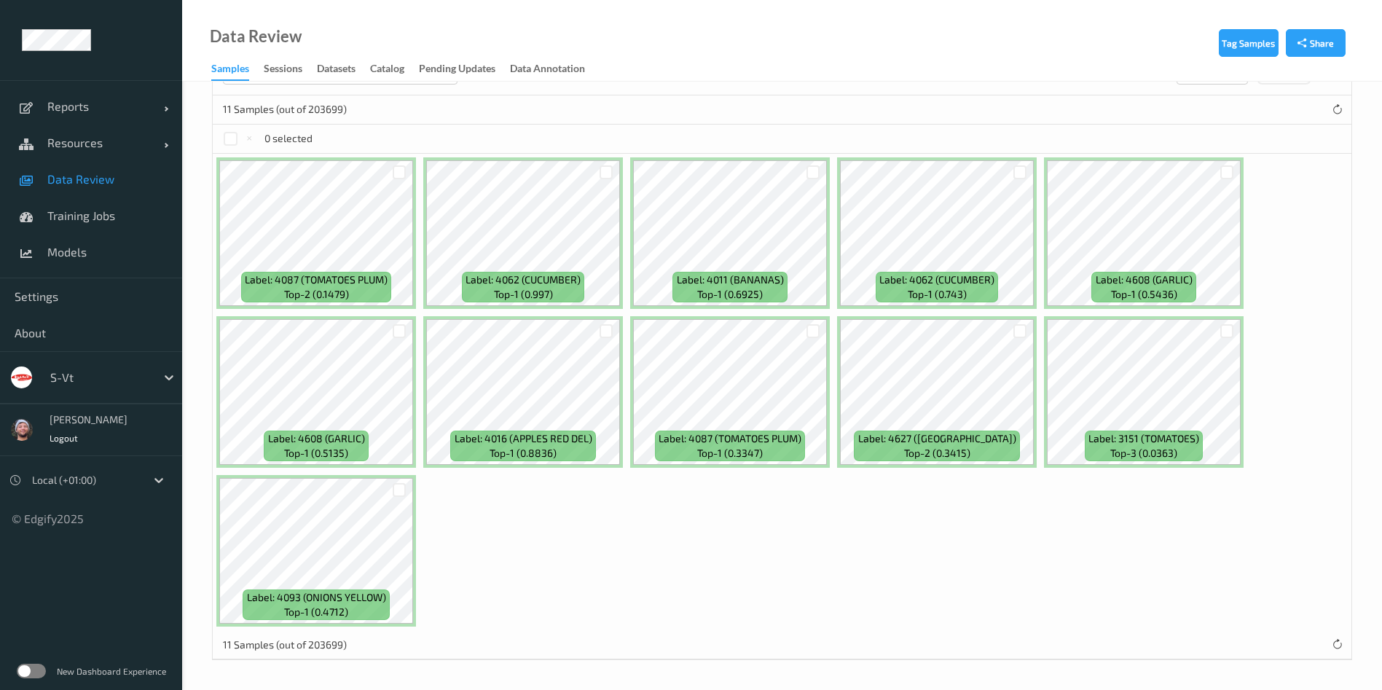
click at [601, 179] on div at bounding box center [606, 172] width 28 height 24
click at [600, 328] on div at bounding box center [607, 331] width 14 height 14
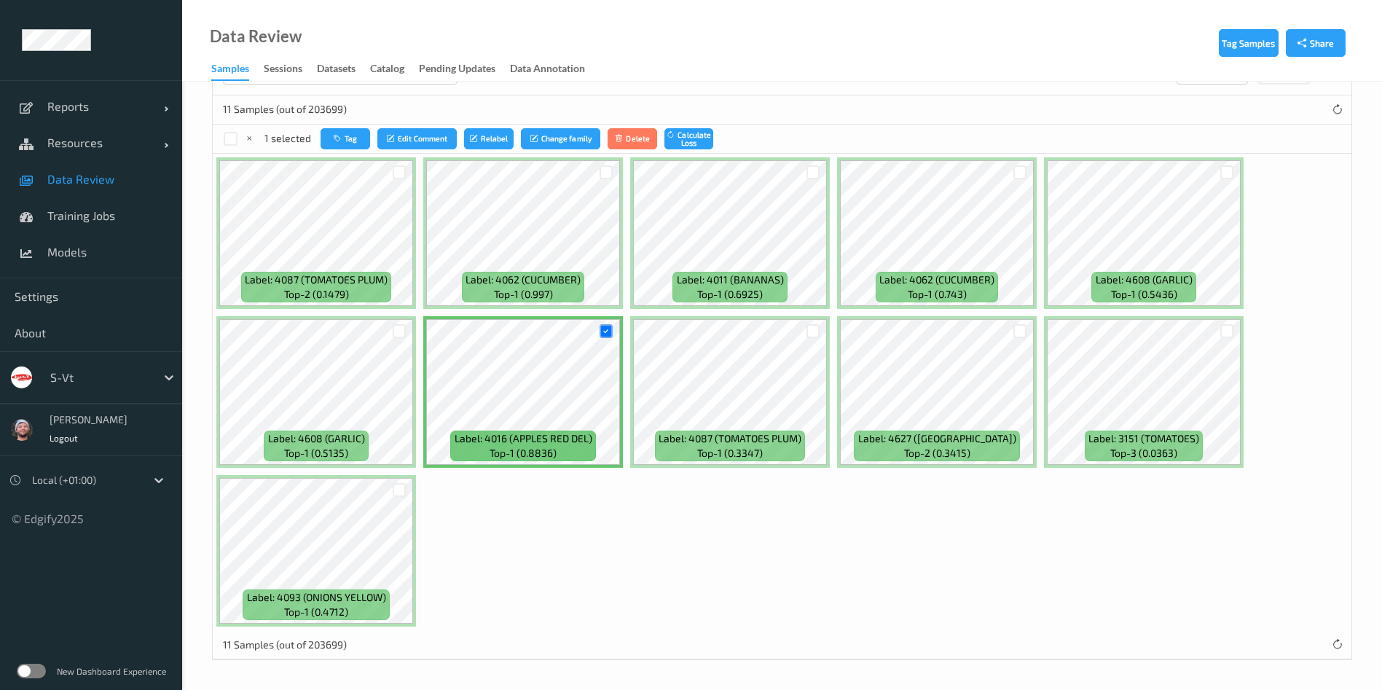
click at [471, 125] on div "1 selected Tag Edit Comment Relabel Change family Delete Calculate Loss" at bounding box center [782, 139] width 1139 height 29
click at [471, 136] on icon "submit" at bounding box center [475, 138] width 11 height 9
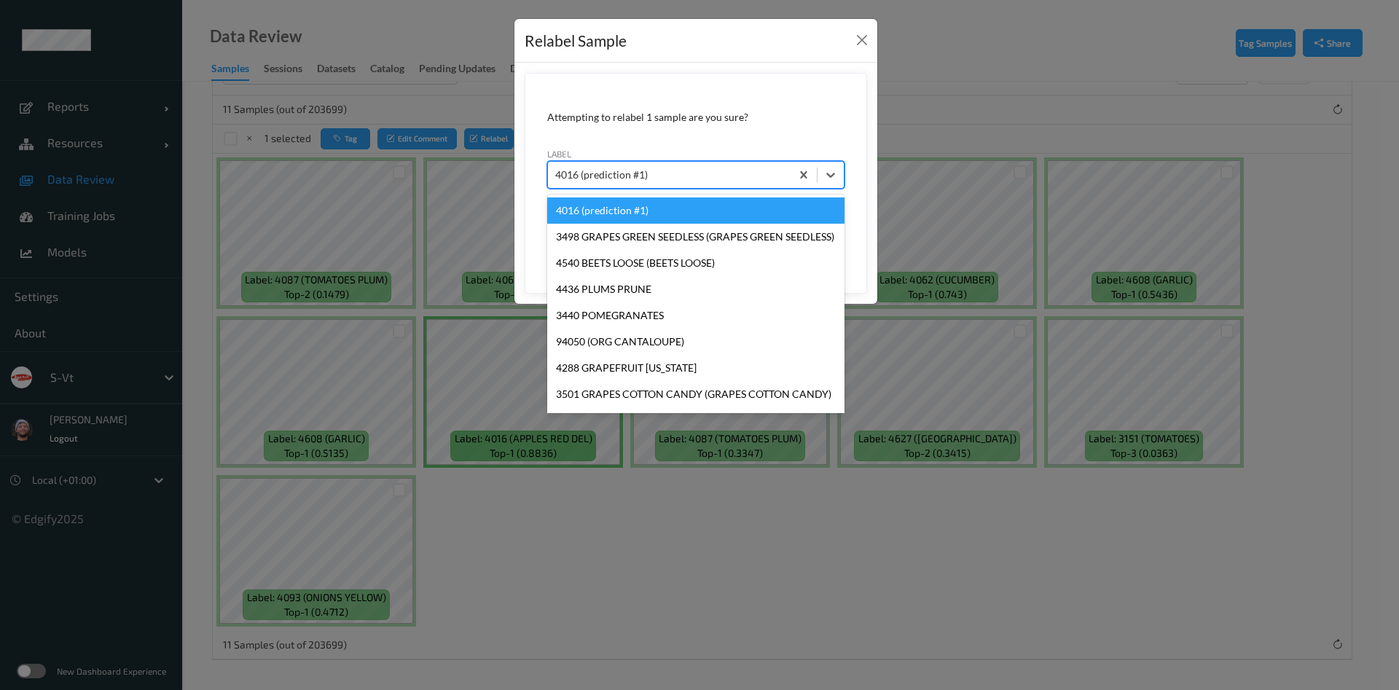
click at [638, 176] on div at bounding box center [669, 174] width 228 height 17
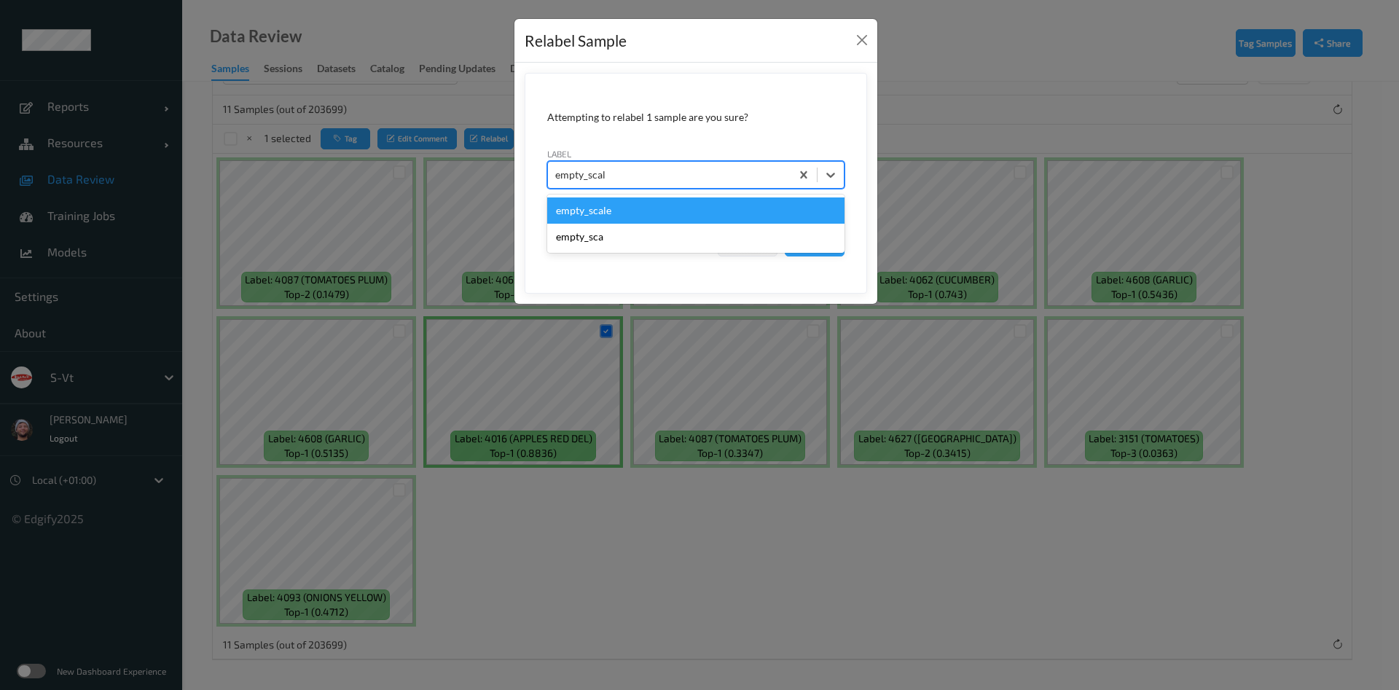
type input "empty_scale"
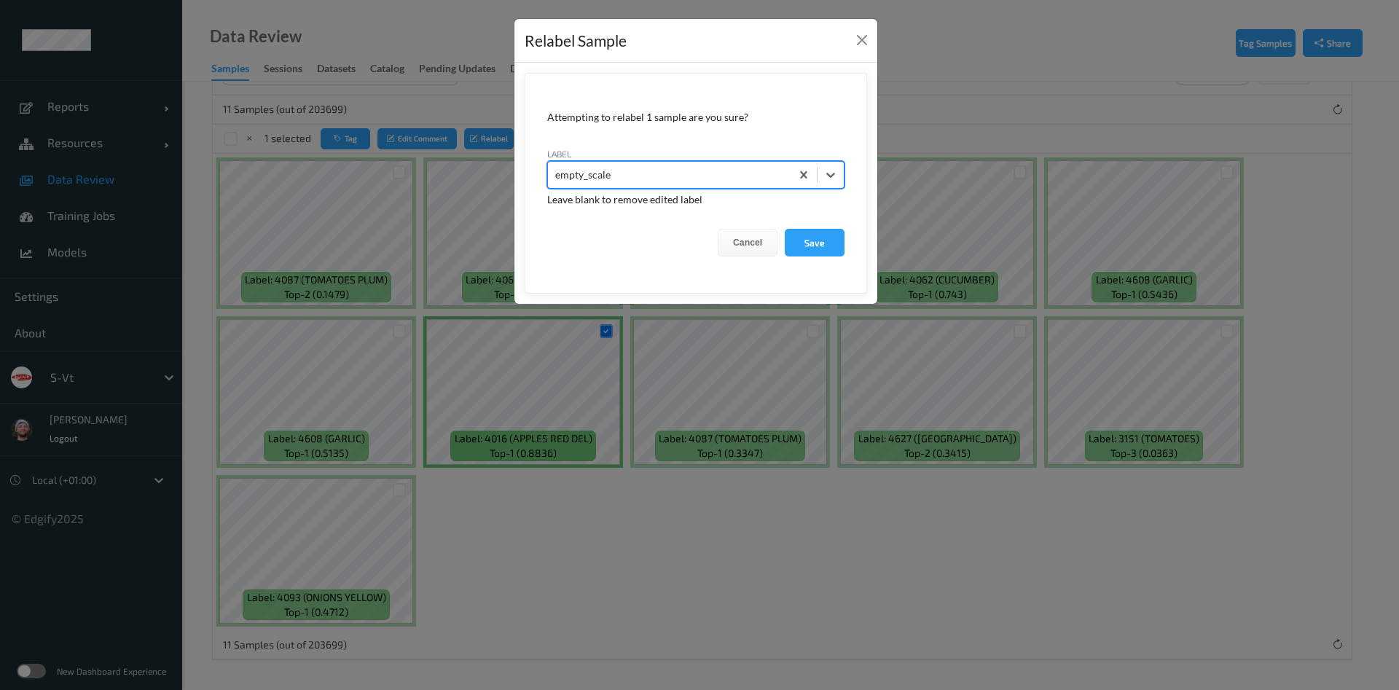
click at [785, 229] on button "Save" at bounding box center [815, 243] width 60 height 28
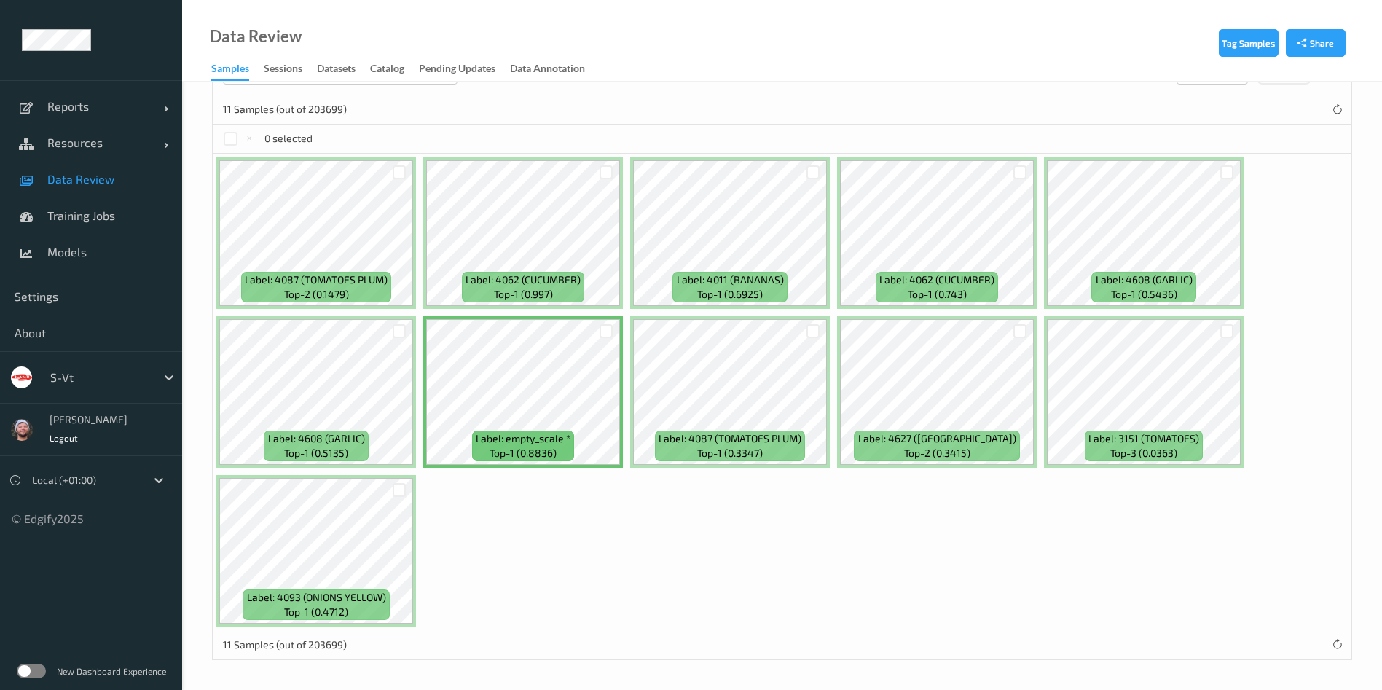
click at [612, 325] on div at bounding box center [607, 331] width 14 height 14
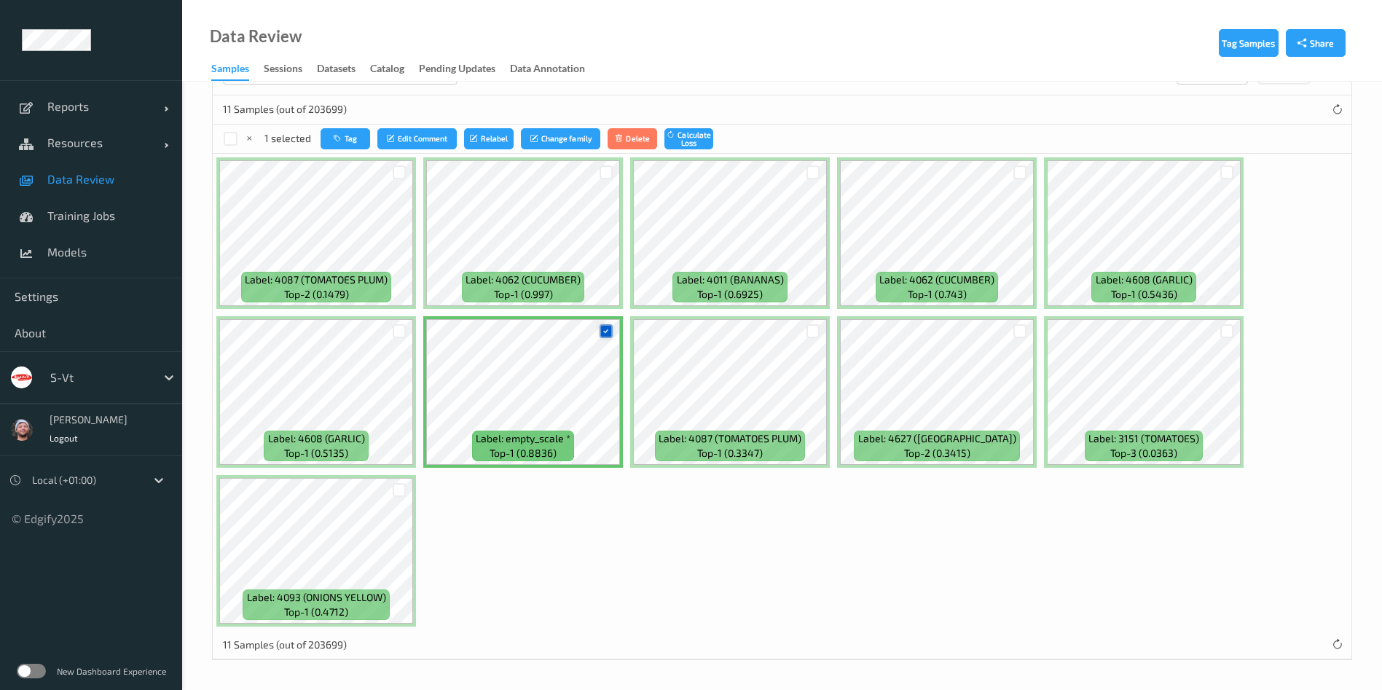
click at [605, 329] on icon at bounding box center [605, 330] width 9 height 9
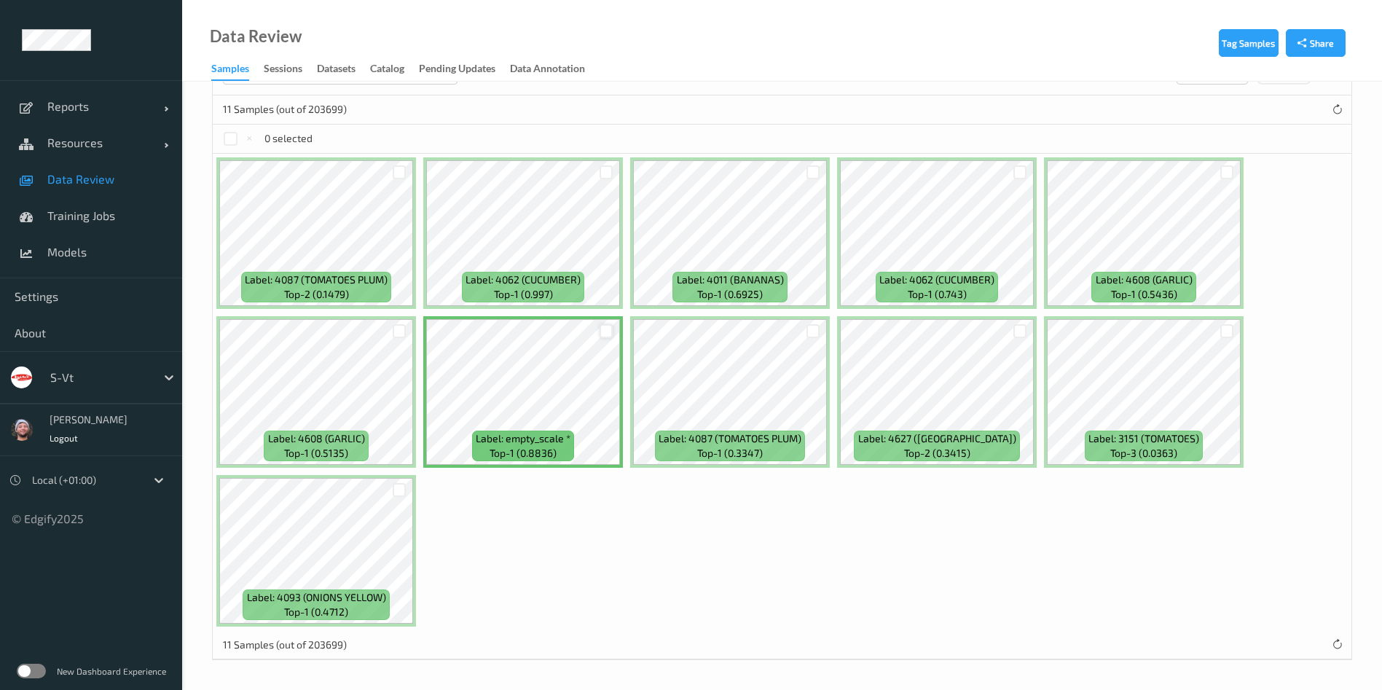
click at [604, 332] on div at bounding box center [607, 331] width 14 height 14
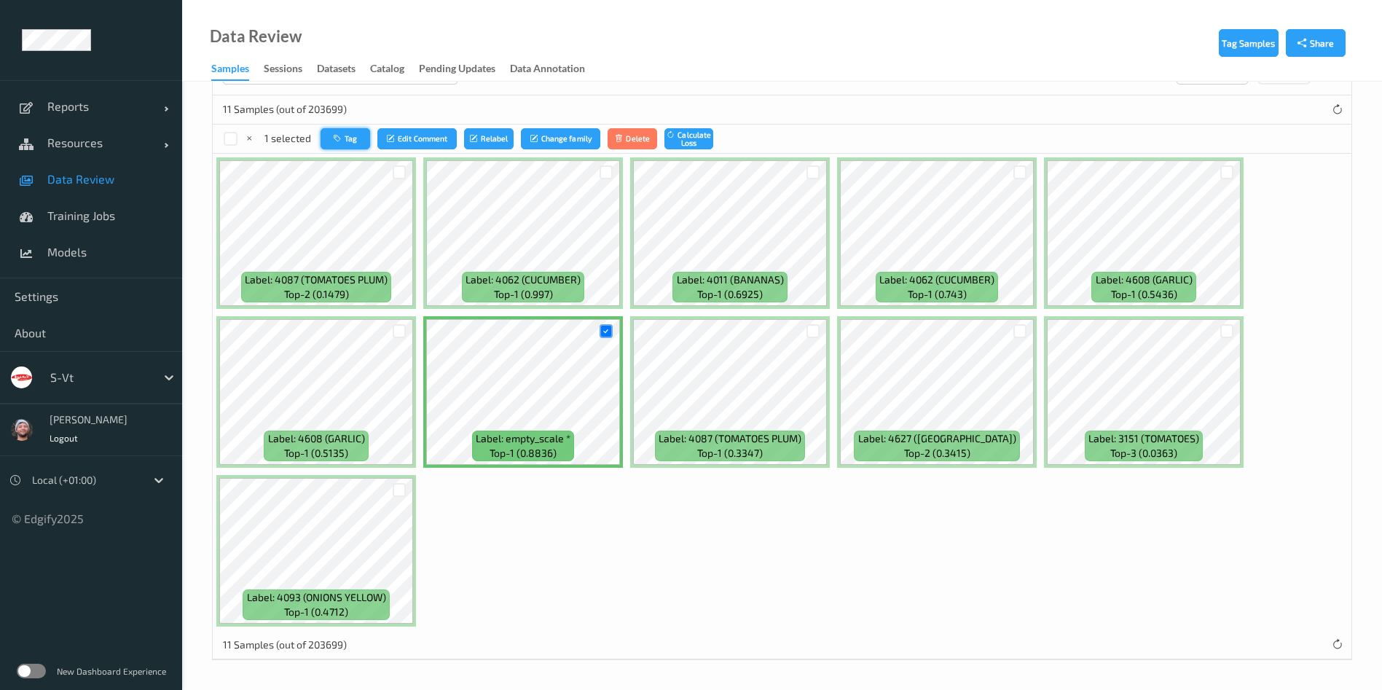
click at [361, 133] on button "Tag" at bounding box center [346, 138] width 50 height 21
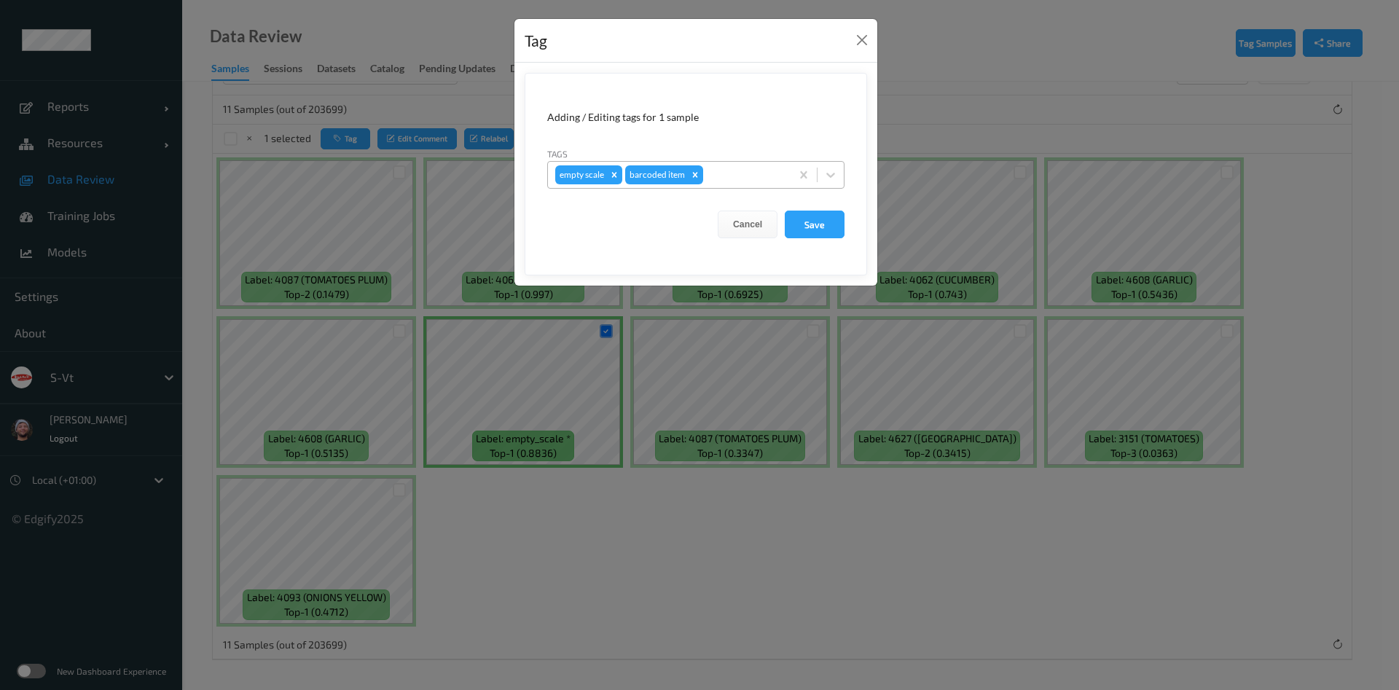
click at [693, 176] on icon "Remove barcoded item" at bounding box center [695, 175] width 10 height 10
click at [820, 223] on button "Save" at bounding box center [815, 225] width 60 height 28
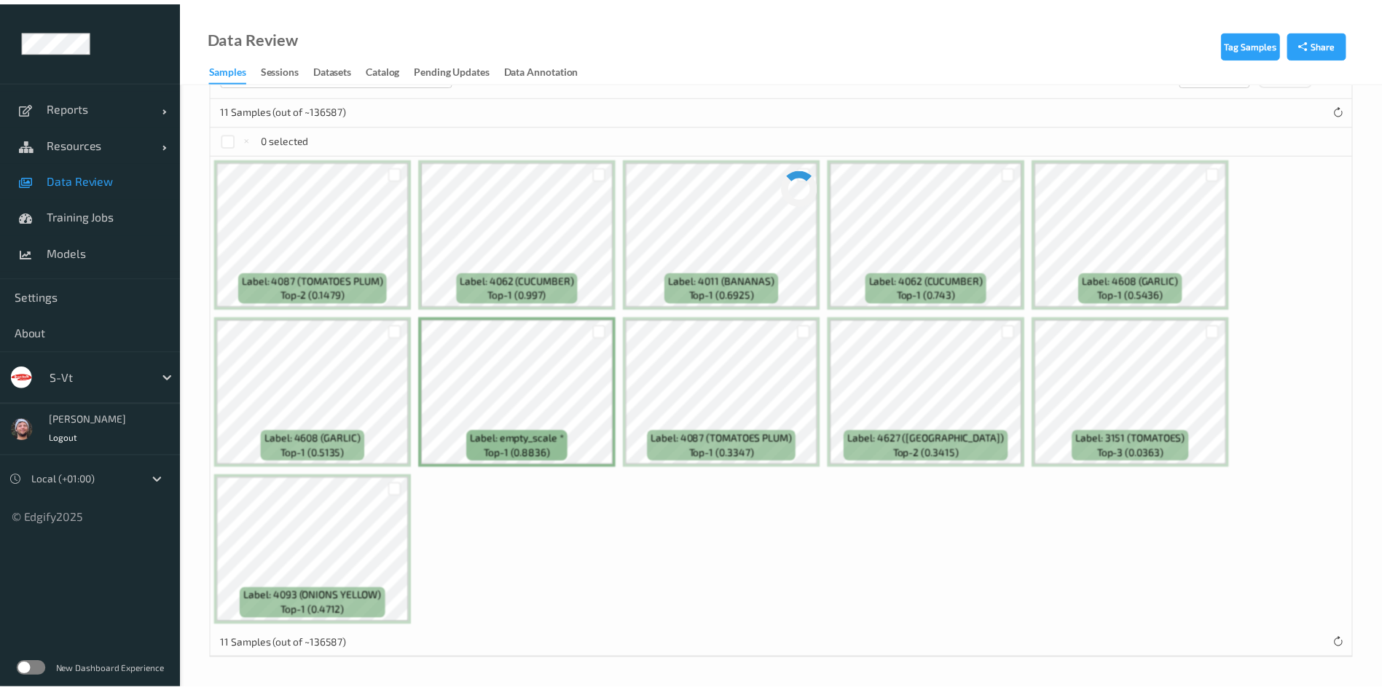
scroll to position [124, 0]
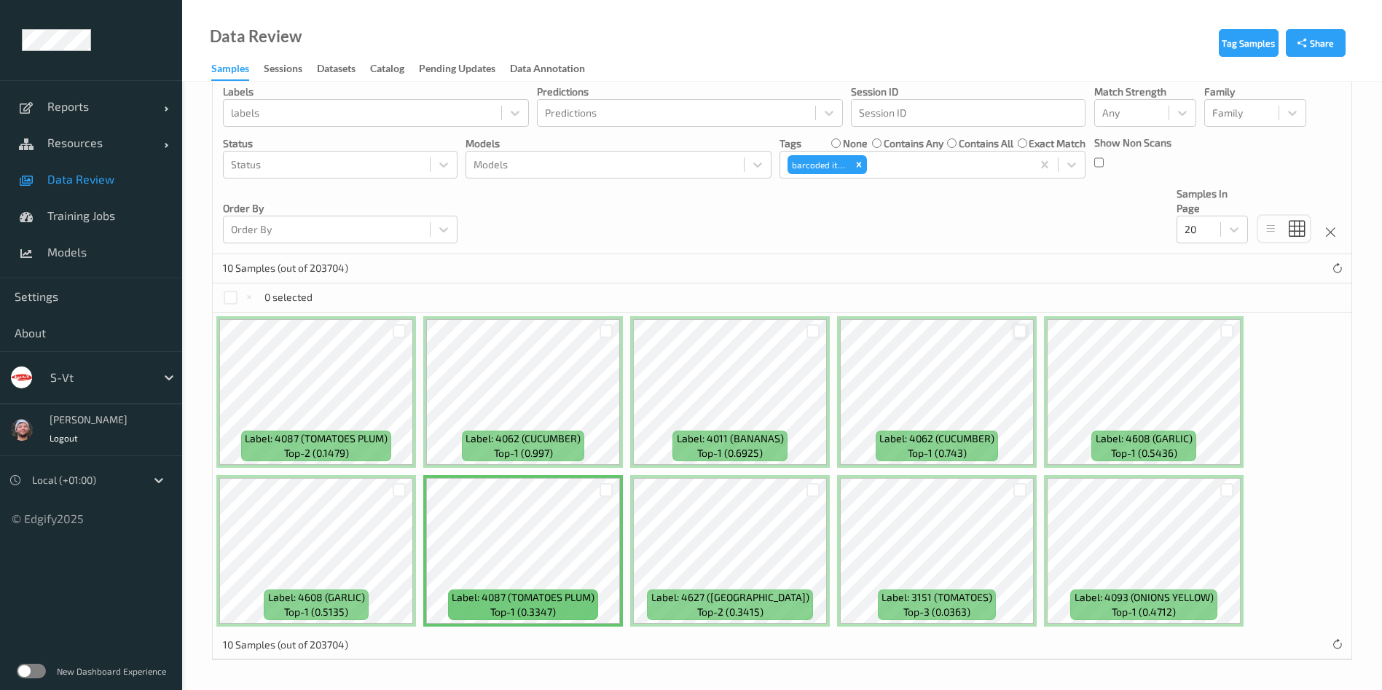
click at [1024, 335] on div at bounding box center [1020, 331] width 14 height 14
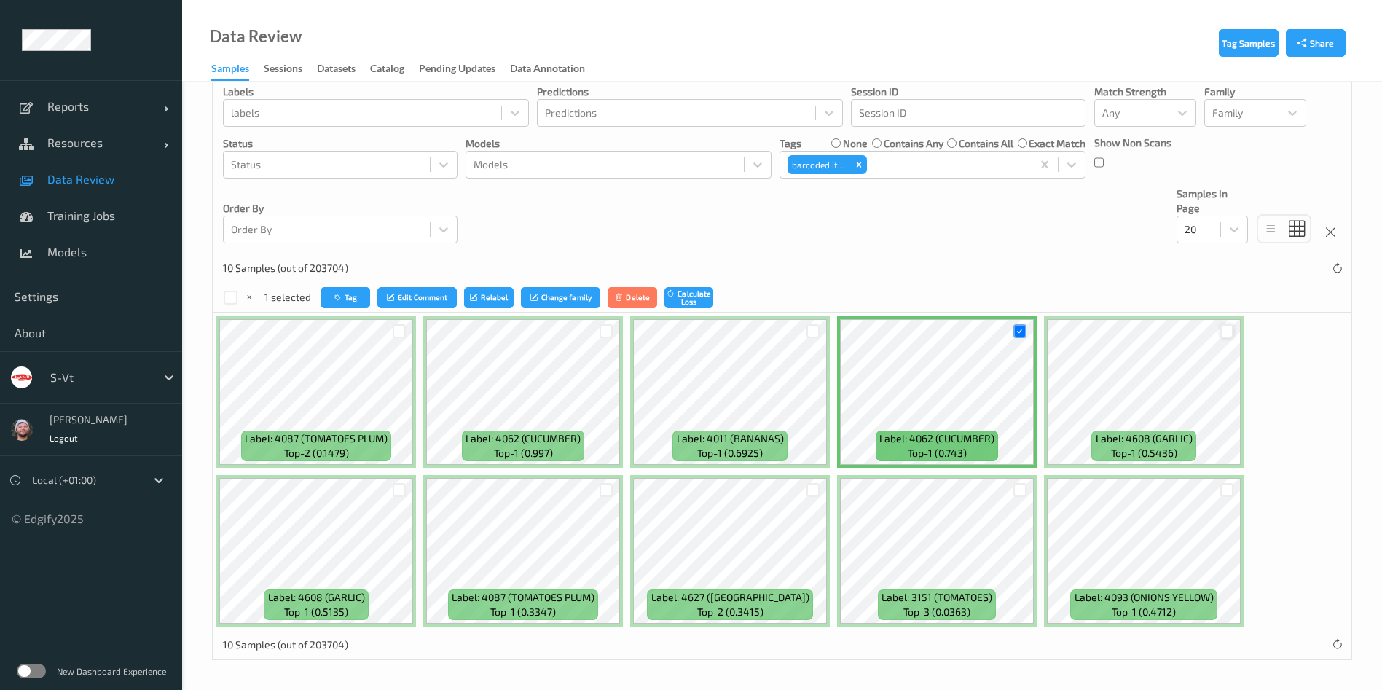
click at [1223, 337] on div at bounding box center [1227, 331] width 14 height 14
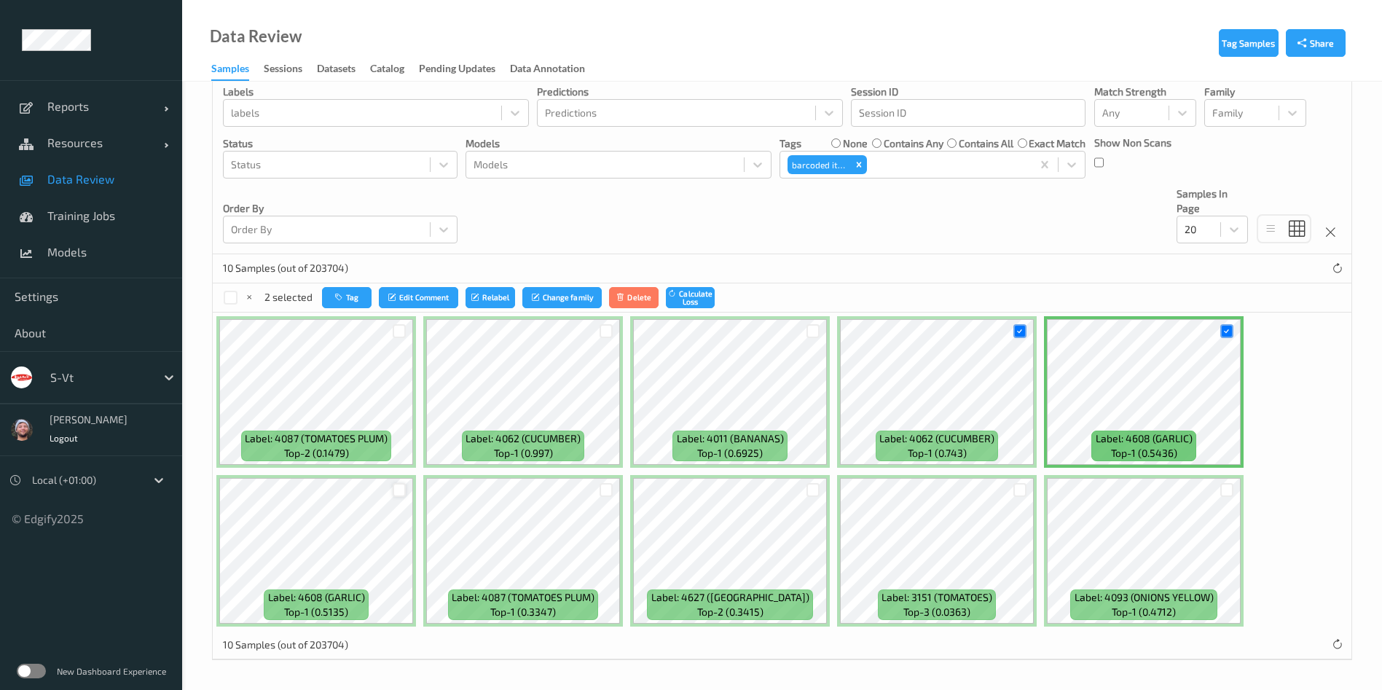
click at [401, 490] on div at bounding box center [400, 490] width 14 height 14
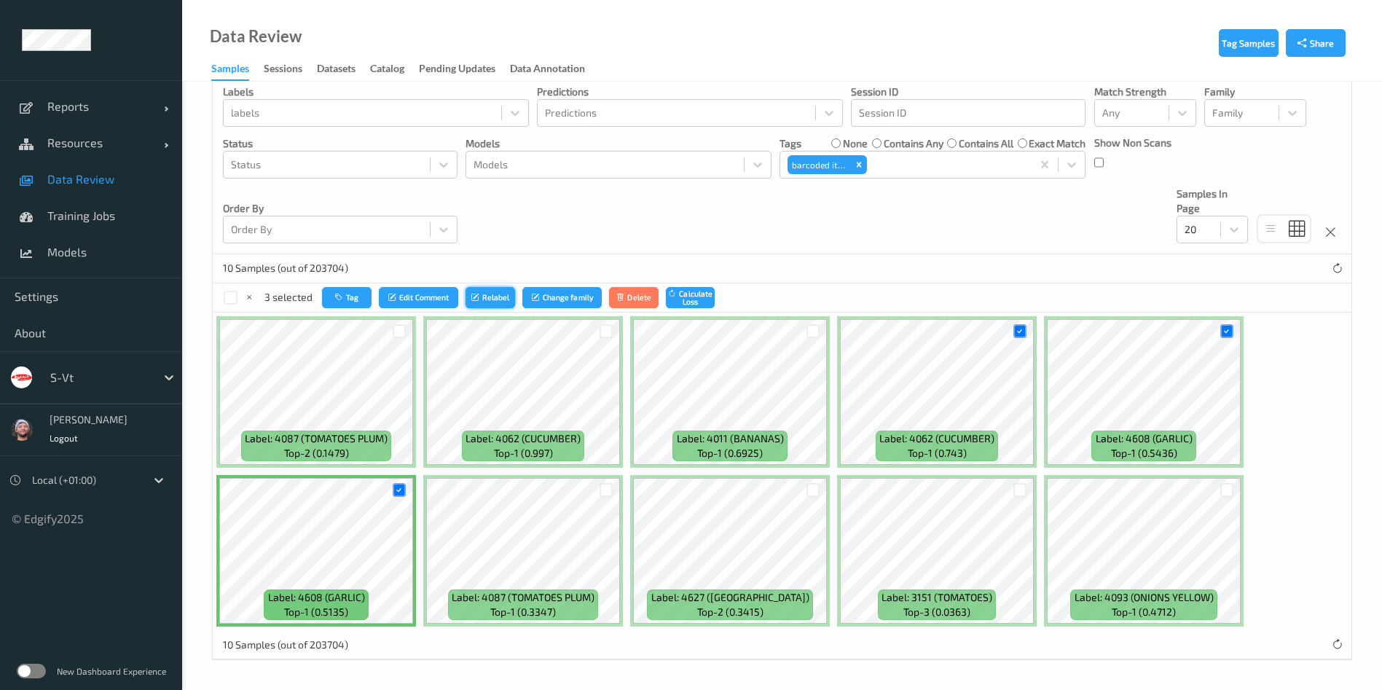
click at [503, 296] on button "Relabel" at bounding box center [491, 297] width 50 height 21
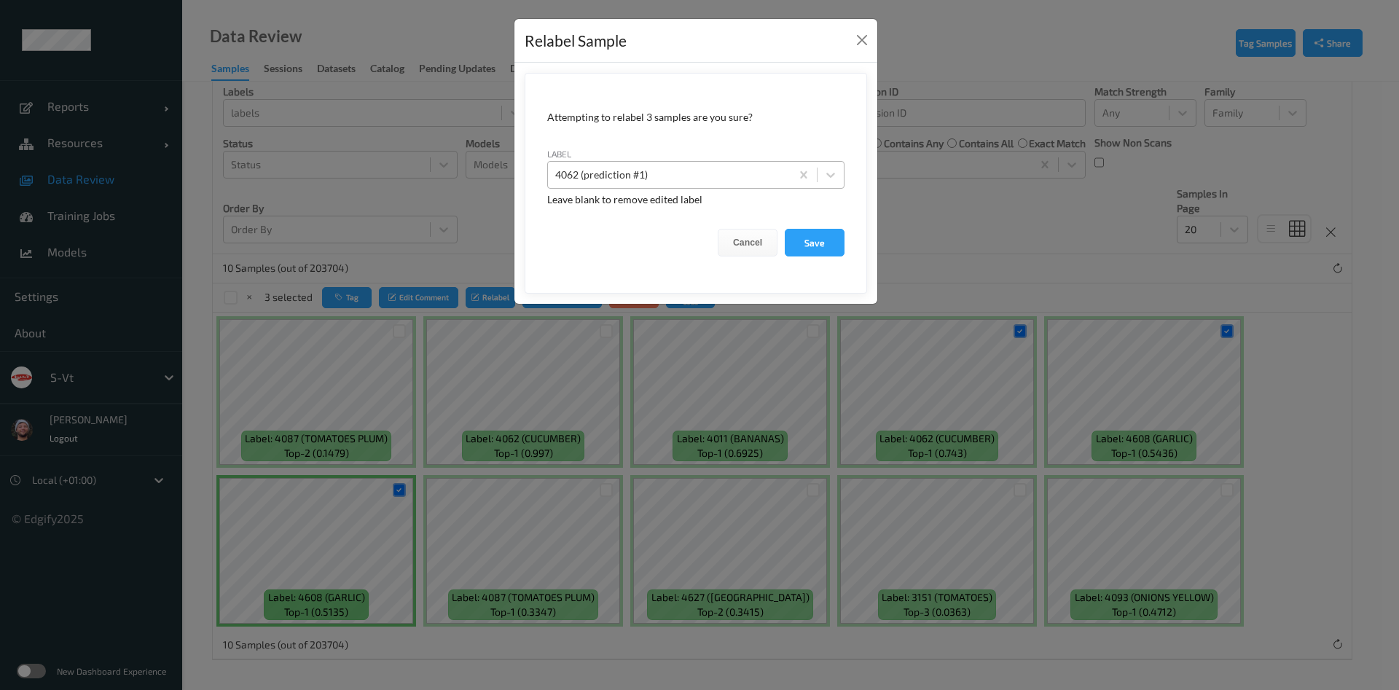
click at [689, 186] on div "4062 (prediction #1)" at bounding box center [669, 174] width 243 height 23
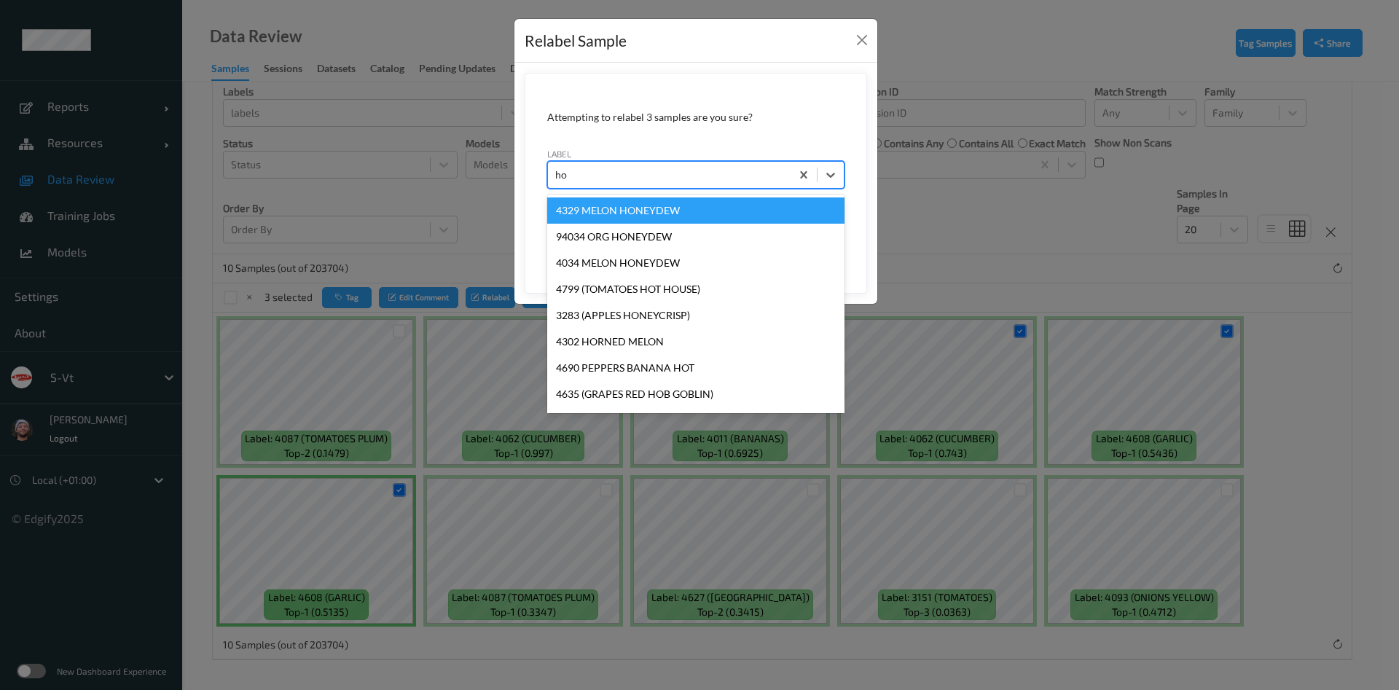
type input "hos"
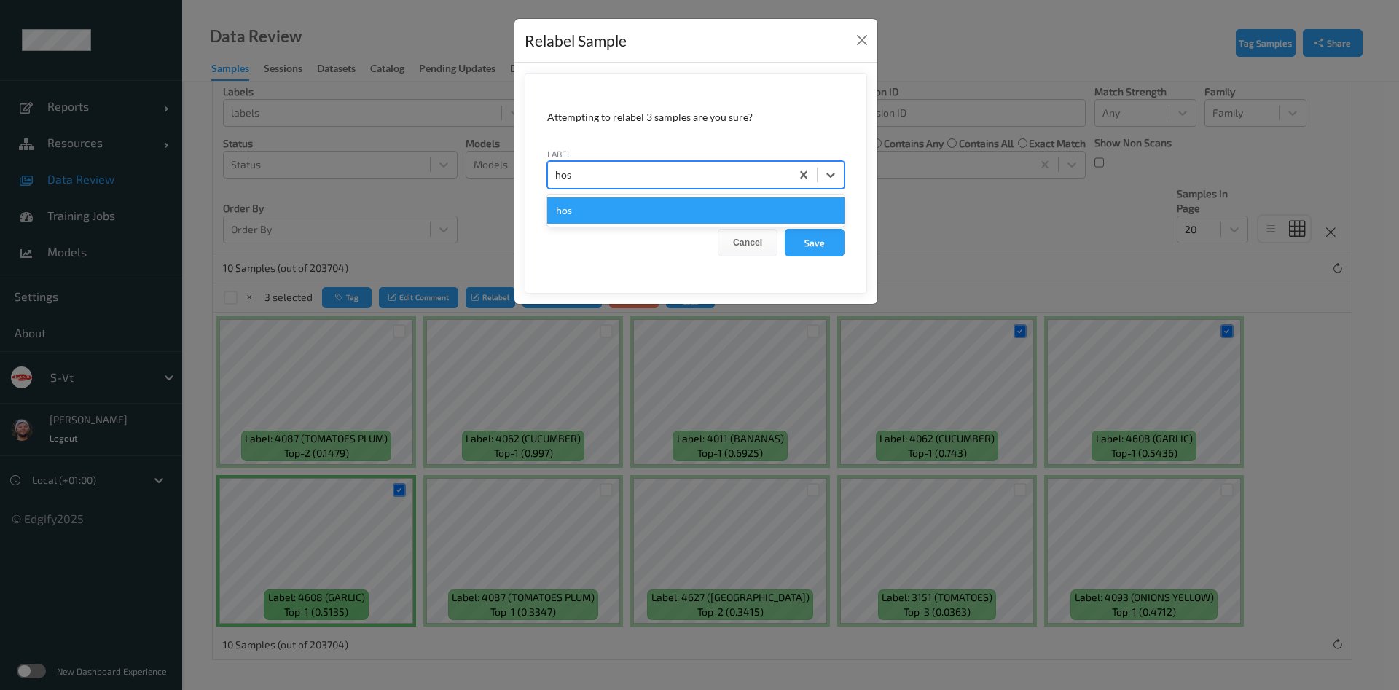
click at [682, 216] on div "hos" at bounding box center [695, 210] width 297 height 26
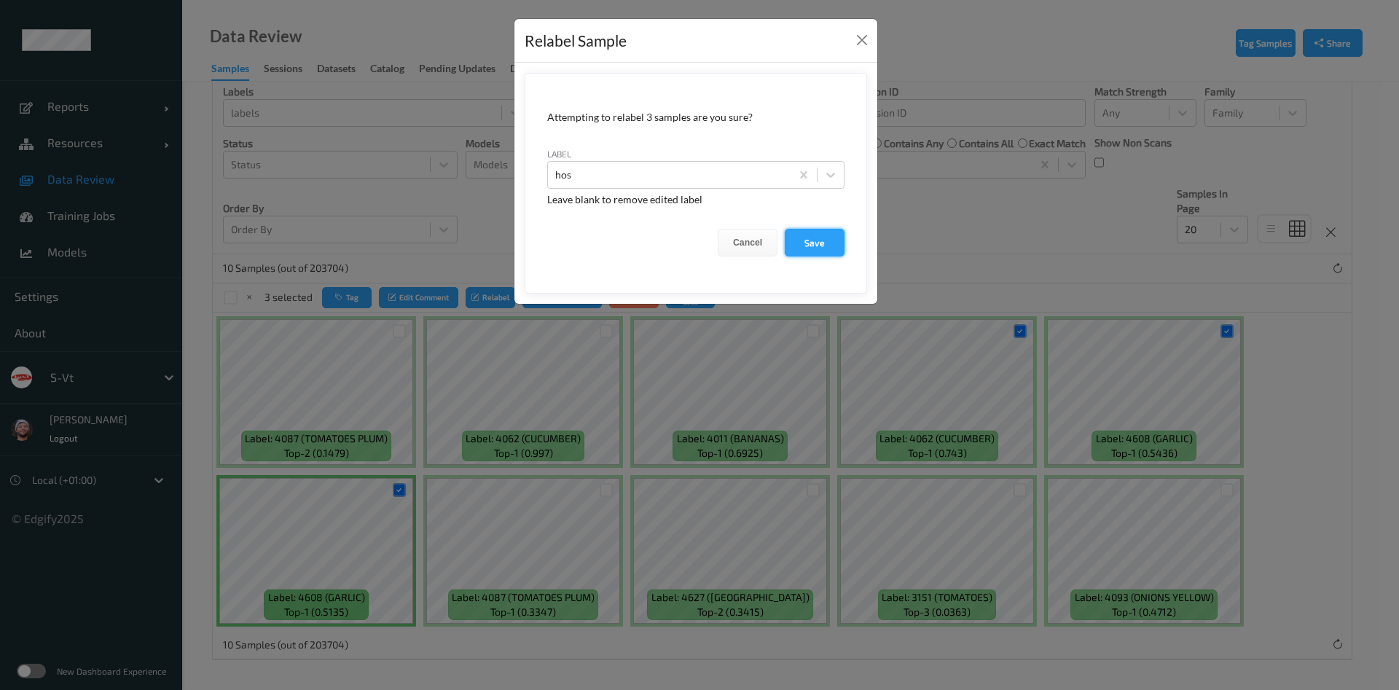
click at [830, 242] on button "Save" at bounding box center [815, 243] width 60 height 28
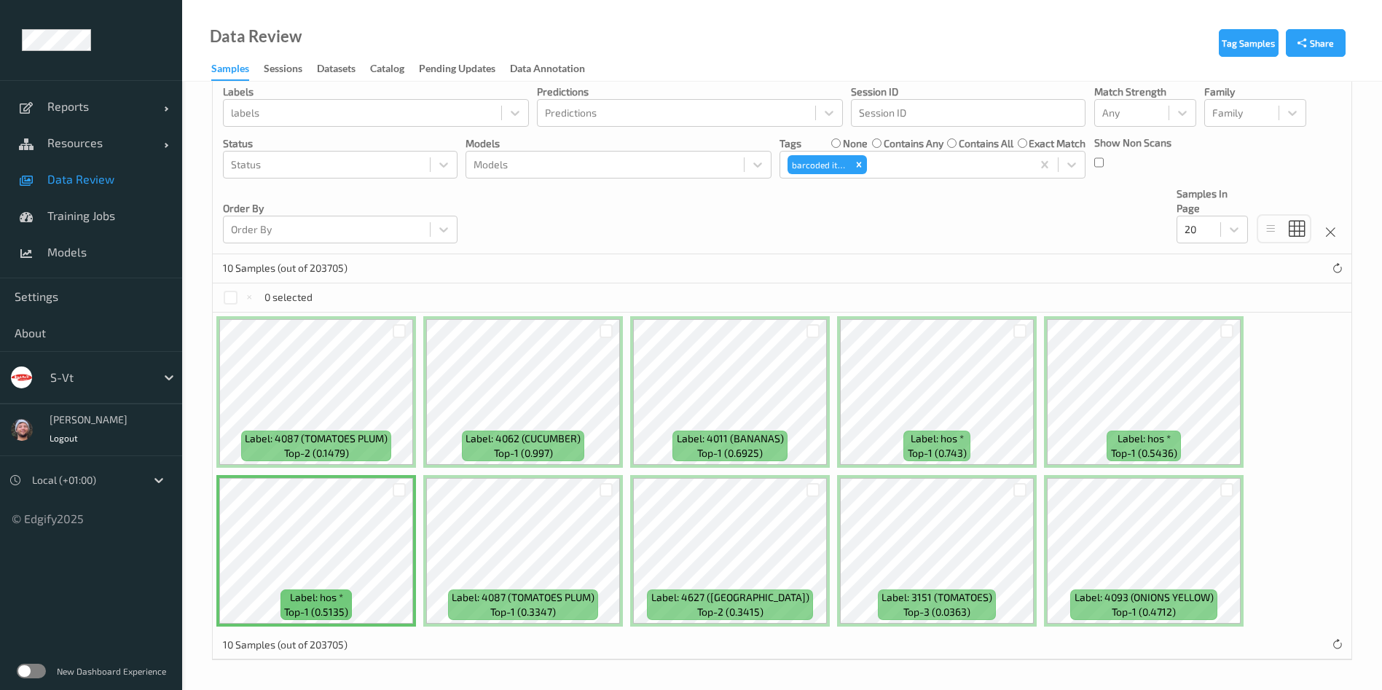
click at [1024, 329] on div at bounding box center [1020, 331] width 14 height 14
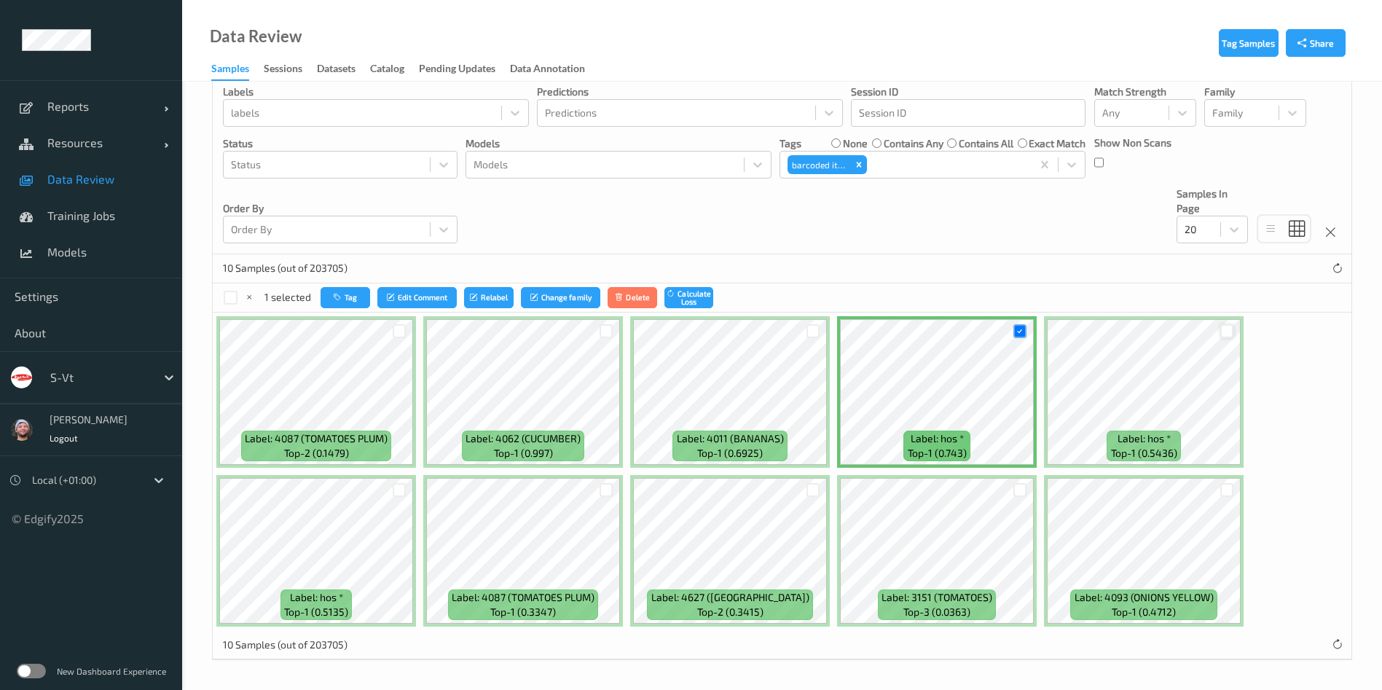
click at [1229, 329] on div at bounding box center [1227, 331] width 14 height 14
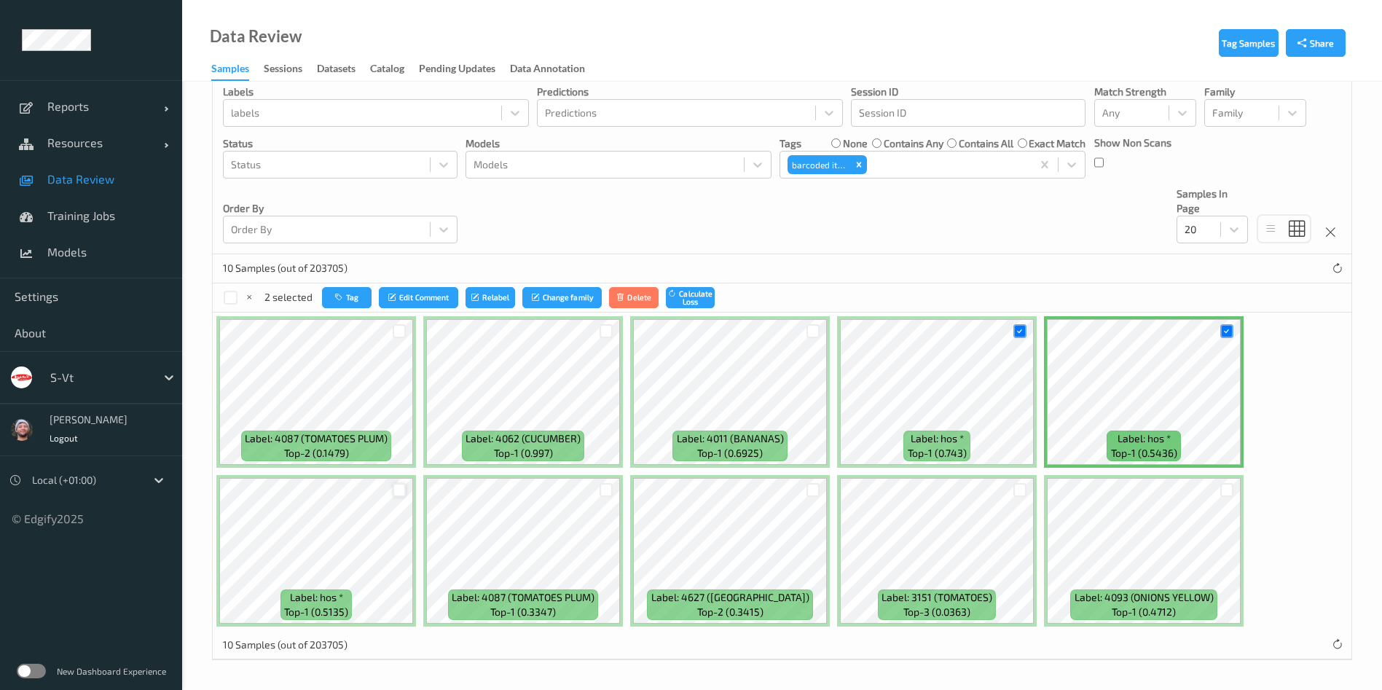
click at [399, 491] on div at bounding box center [400, 490] width 14 height 14
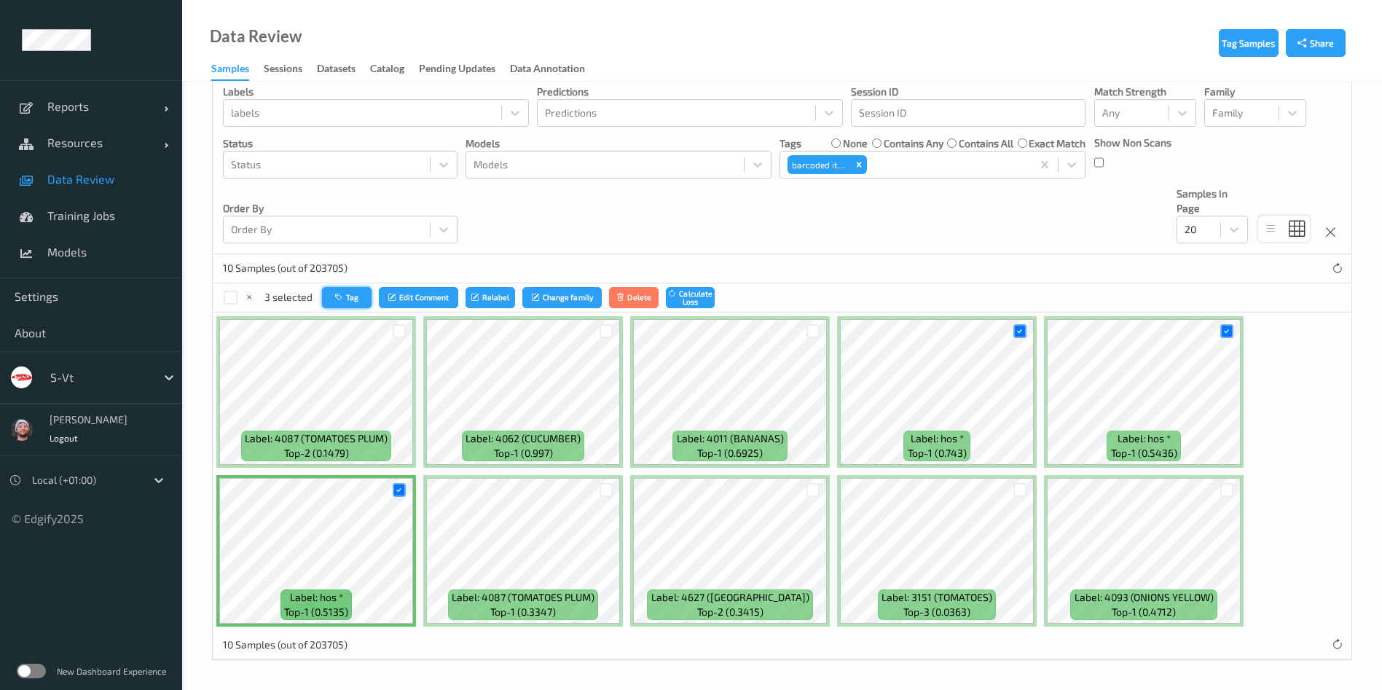
click at [356, 293] on button "Tag" at bounding box center [347, 297] width 50 height 21
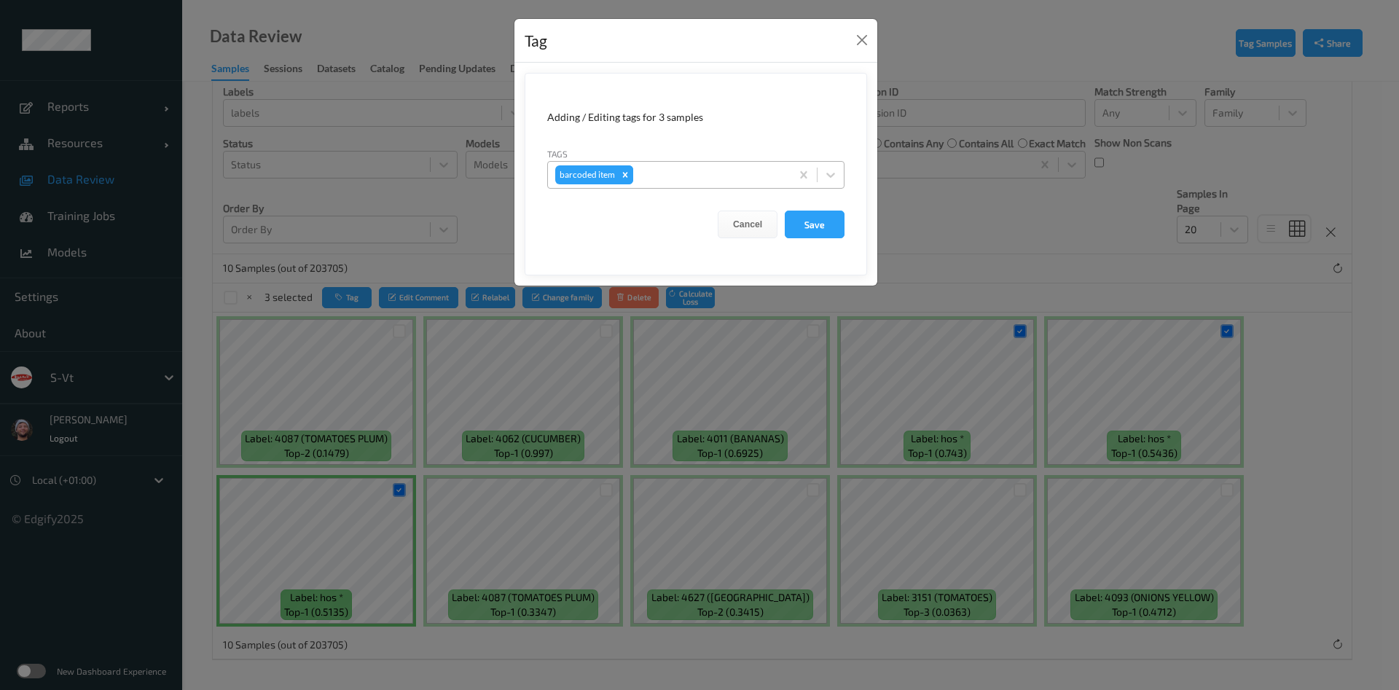
click at [625, 180] on div "Remove barcoded item" at bounding box center [625, 174] width 16 height 19
click at [706, 181] on div at bounding box center [682, 174] width 254 height 17
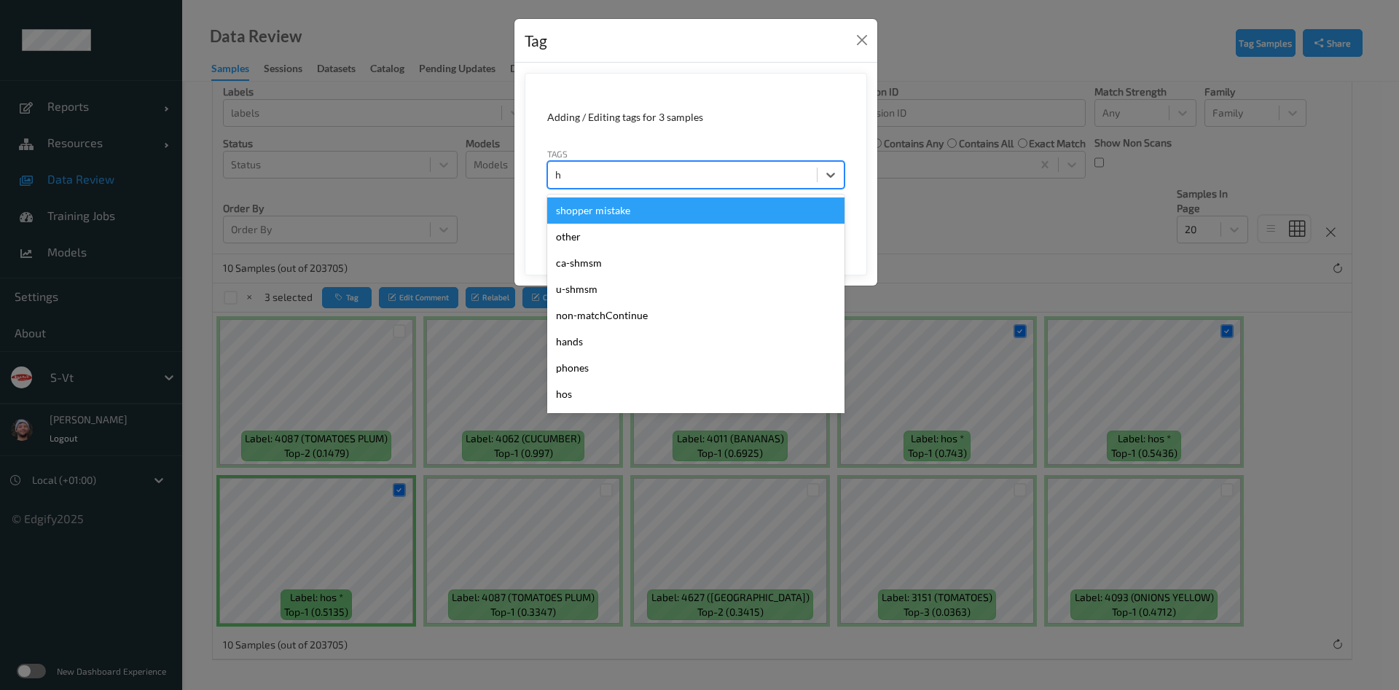
type input "ho"
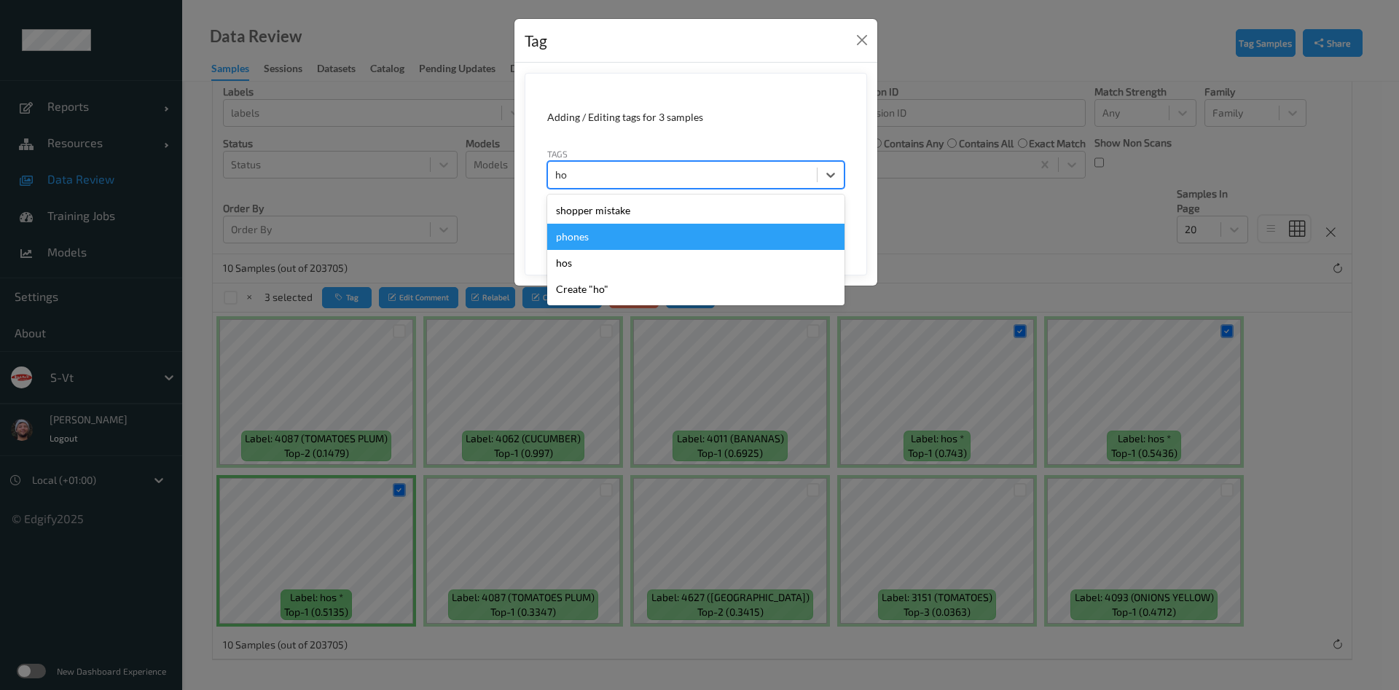
click at [643, 264] on div "hos" at bounding box center [695, 263] width 297 height 26
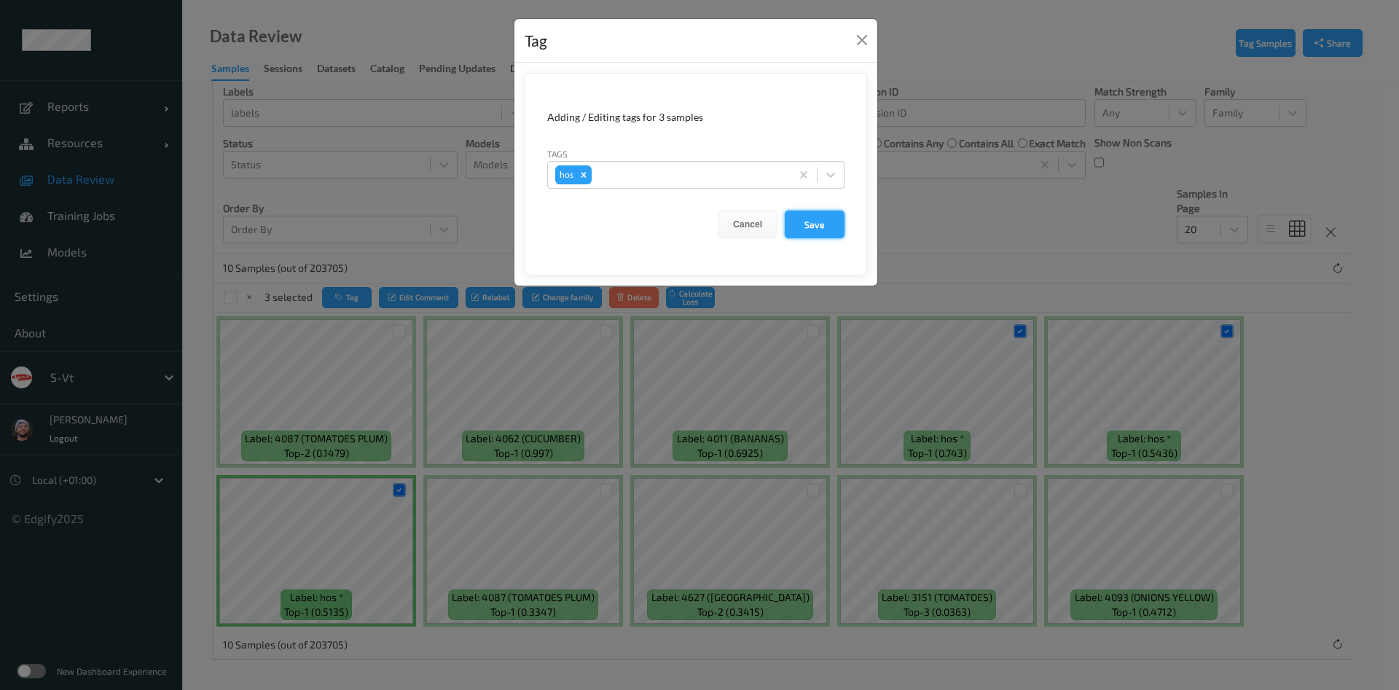
click at [816, 217] on button "Save" at bounding box center [815, 225] width 60 height 28
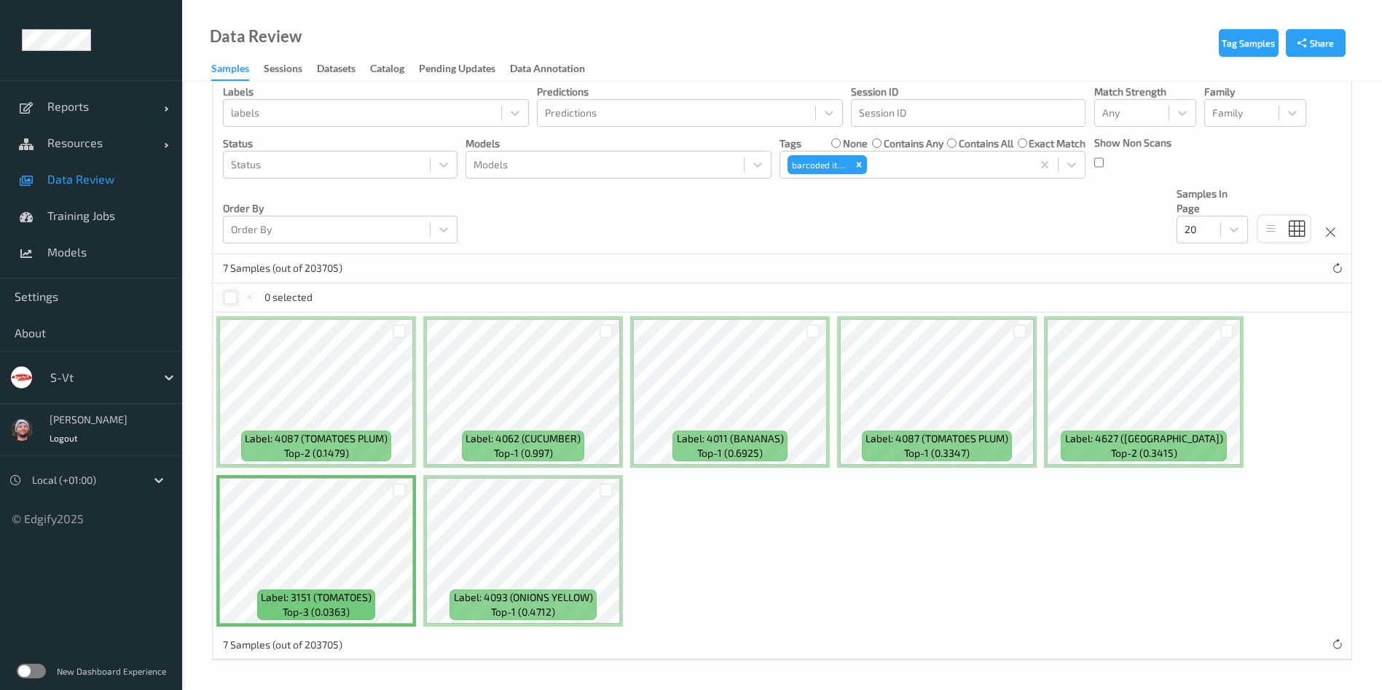
click at [235, 294] on div at bounding box center [231, 298] width 14 height 14
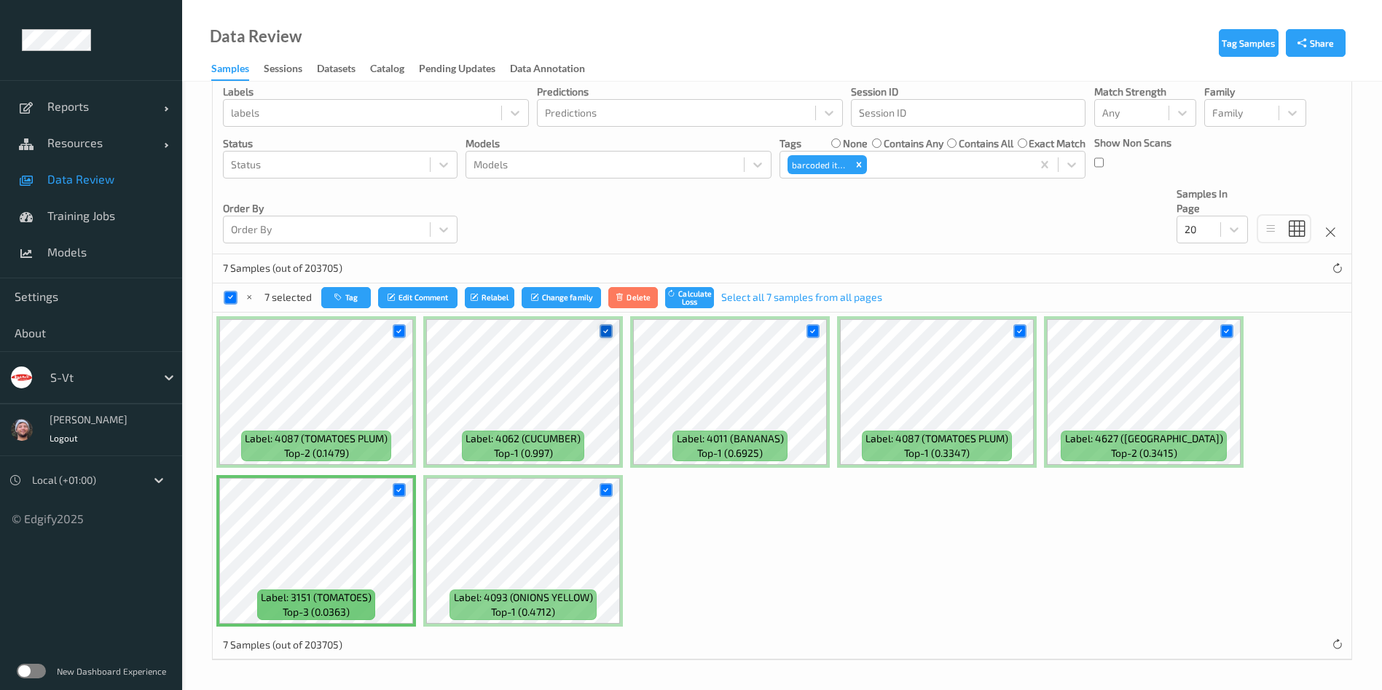
click at [603, 334] on icon at bounding box center [605, 330] width 9 height 9
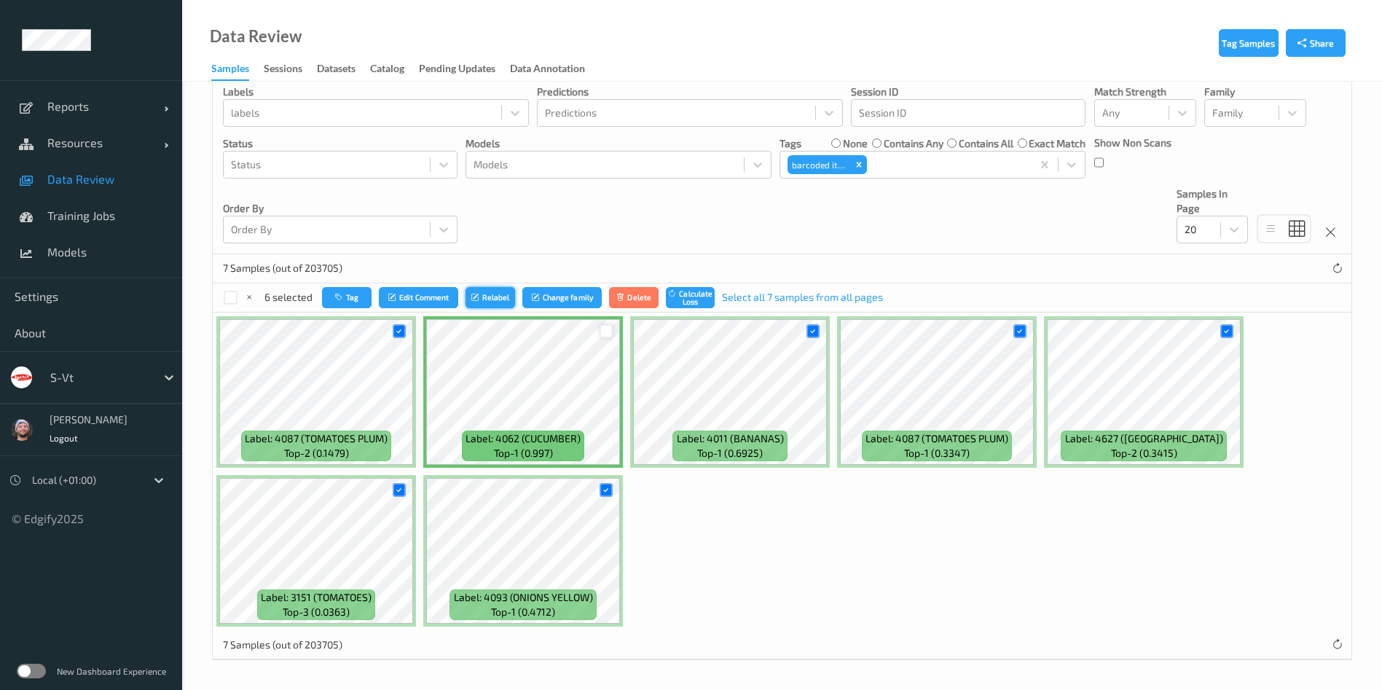
click at [484, 294] on button "Relabel" at bounding box center [491, 297] width 50 height 21
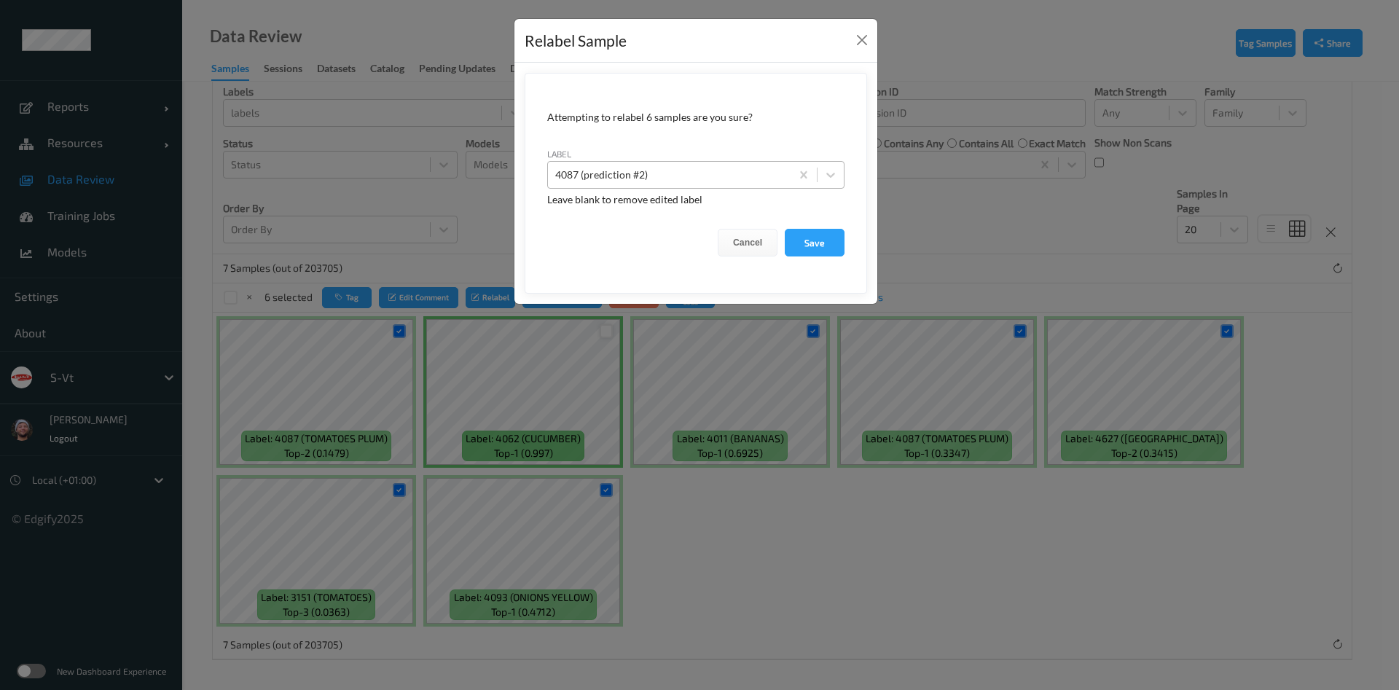
click at [609, 166] on div at bounding box center [669, 174] width 228 height 17
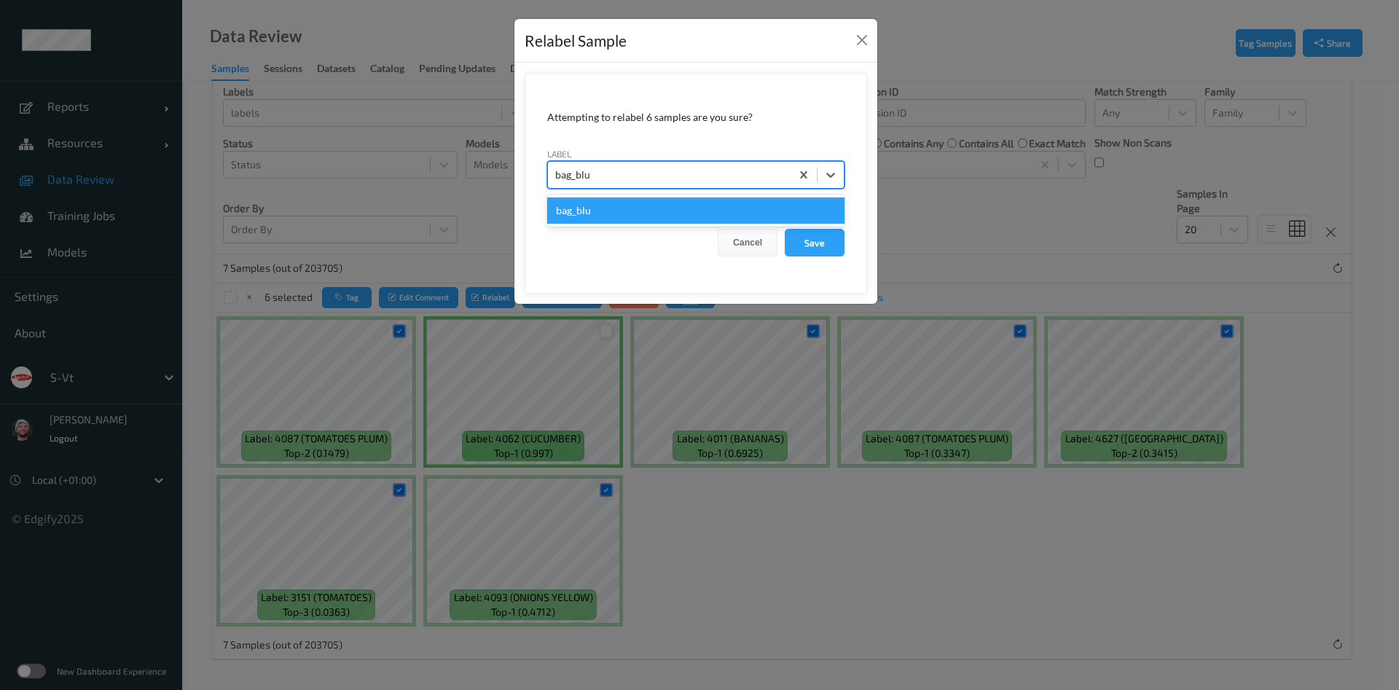
type input "bag_blur"
click at [785, 229] on button "Save" at bounding box center [815, 243] width 60 height 28
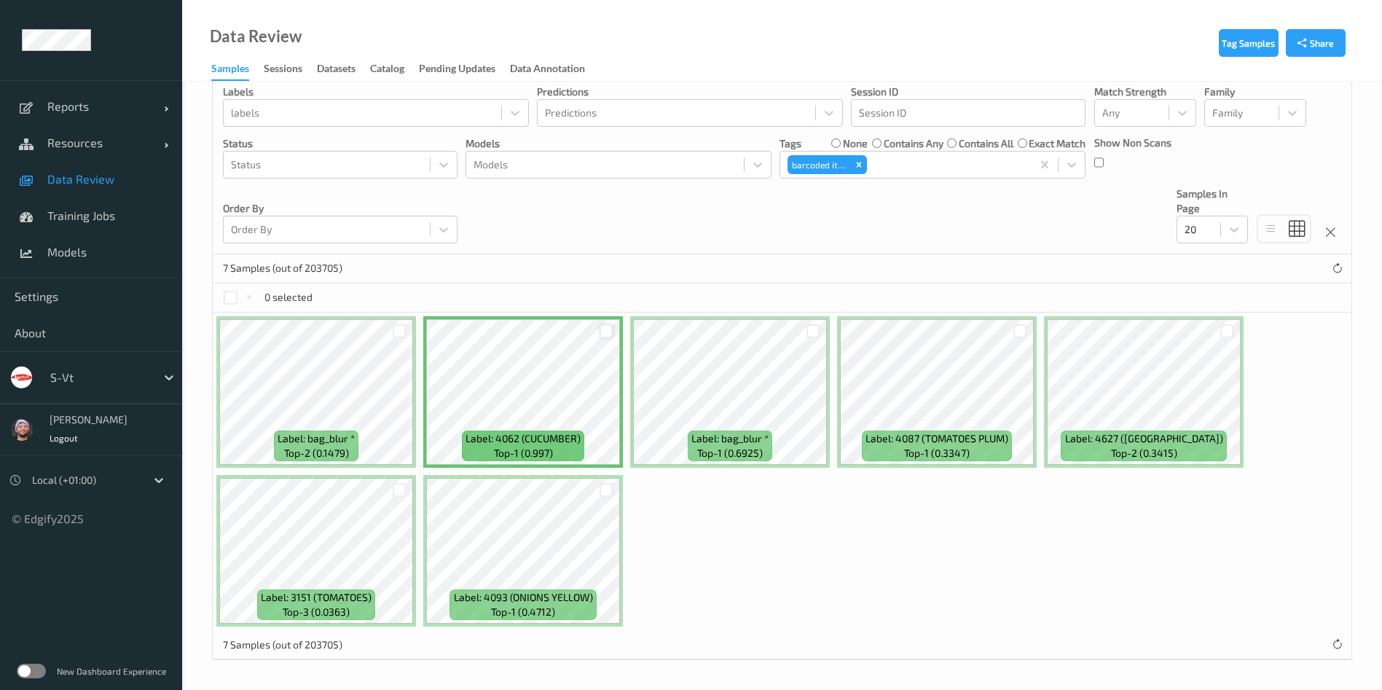
click at [133, 185] on span "Data Review" at bounding box center [107, 179] width 120 height 15
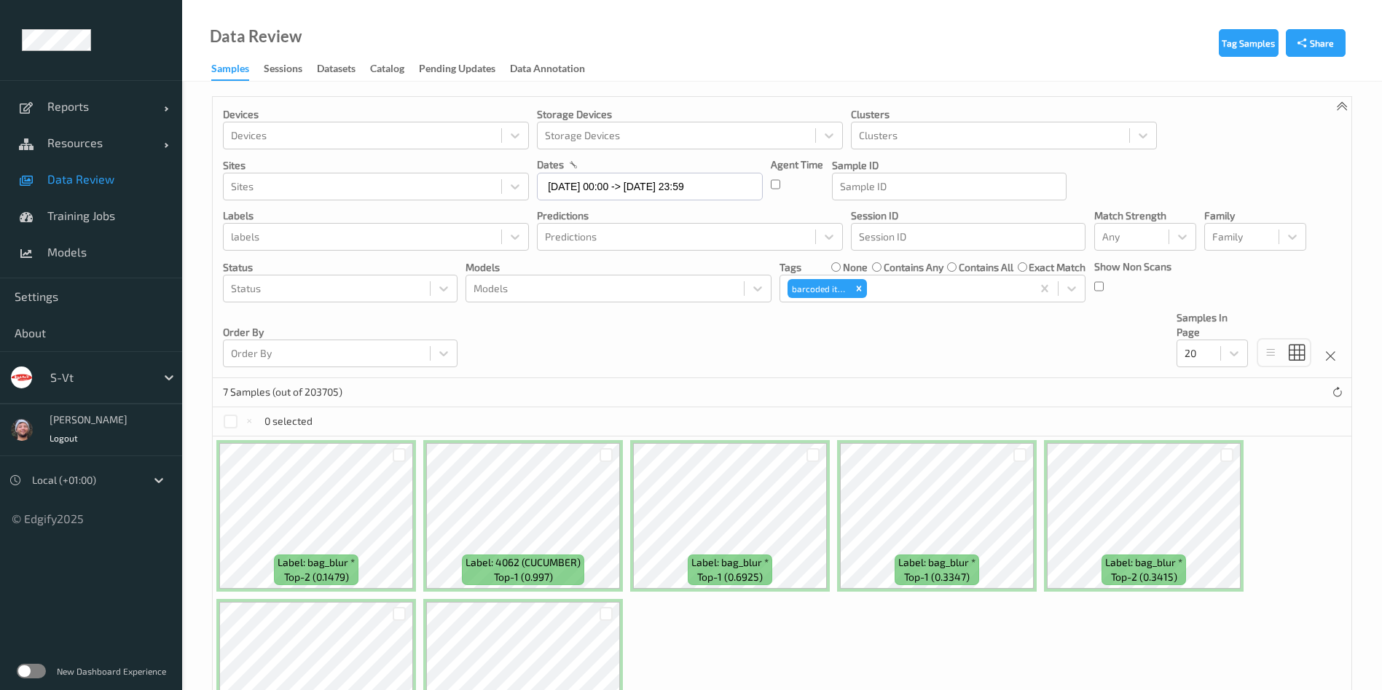
scroll to position [124, 0]
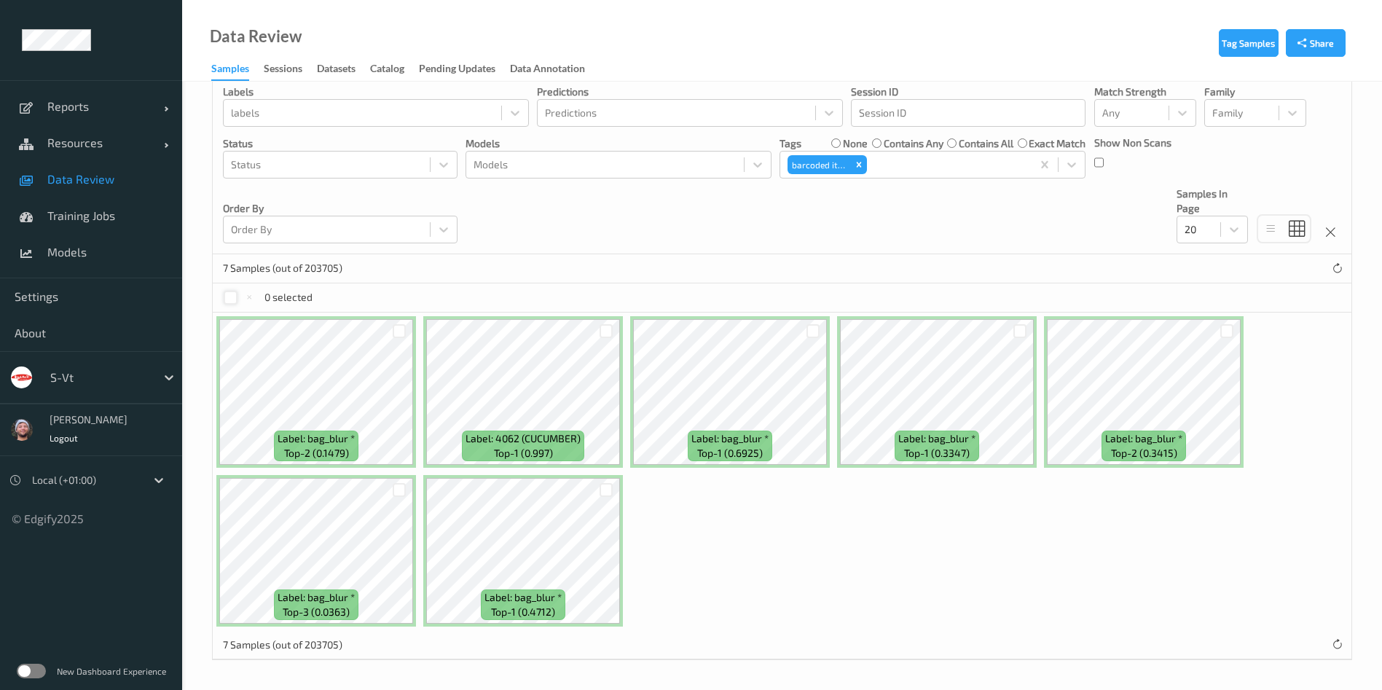
click at [232, 299] on div at bounding box center [231, 298] width 14 height 14
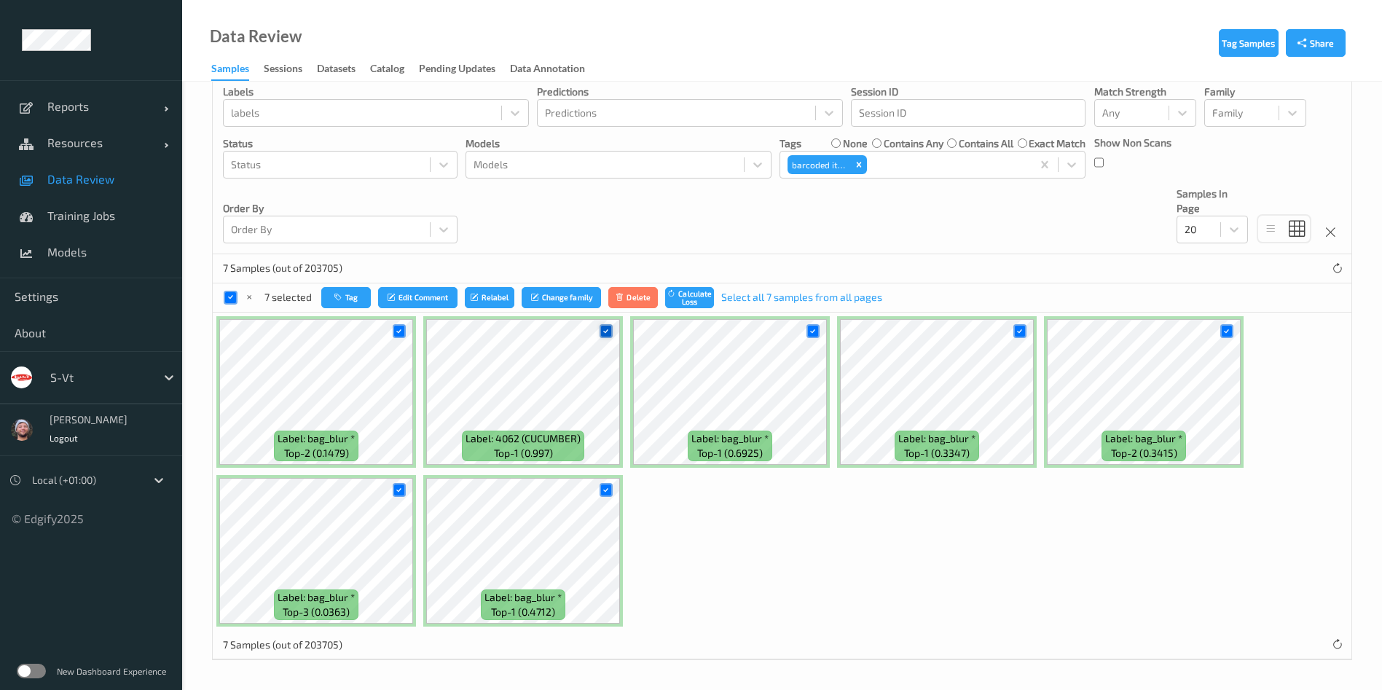
click at [605, 330] on icon at bounding box center [605, 330] width 9 height 9
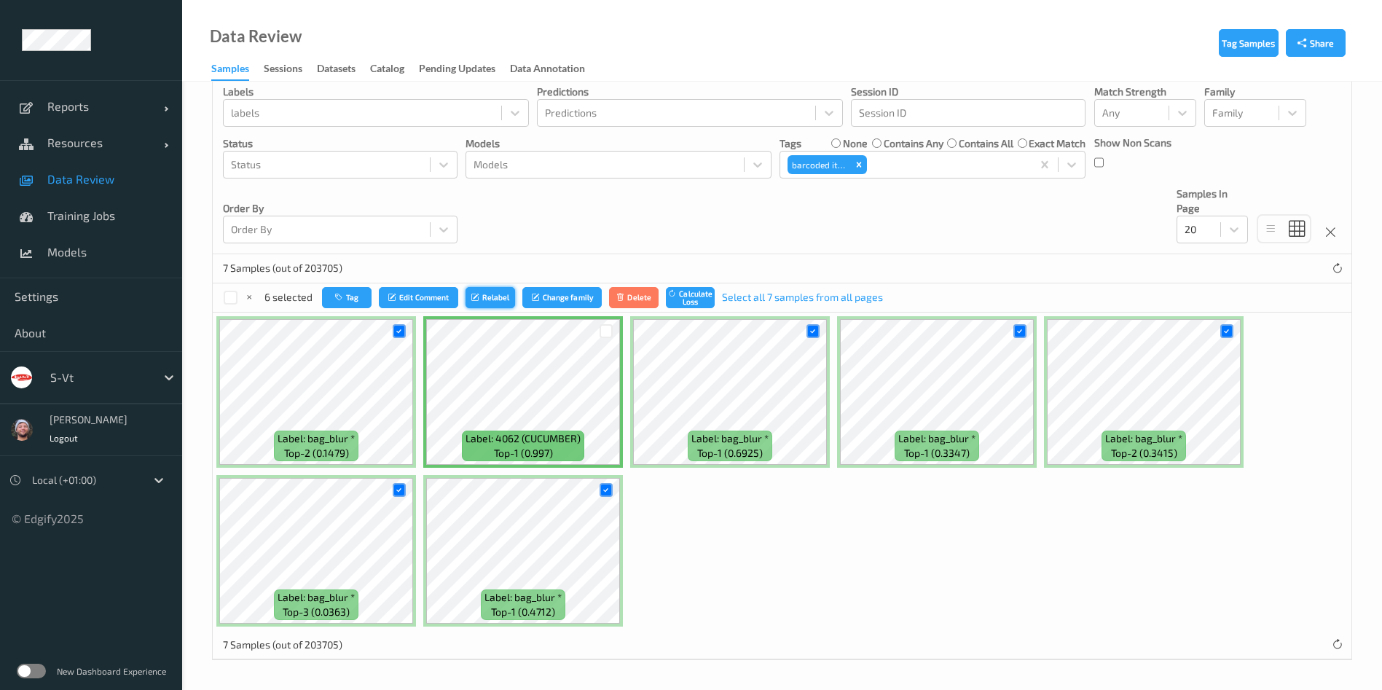
click at [504, 303] on button "Relabel" at bounding box center [491, 297] width 50 height 21
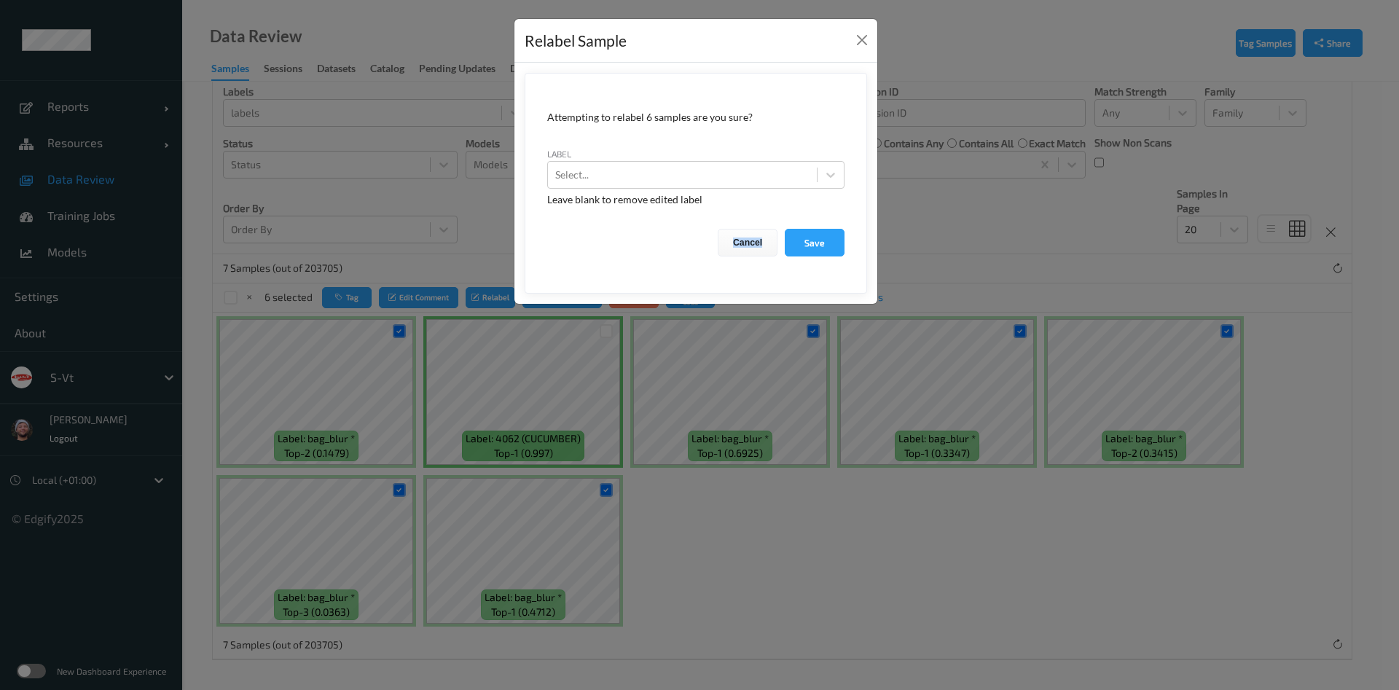
click at [474, 293] on div "Relabel Sample Attempting to relabel 6 samples are you sure? label Select... Le…" at bounding box center [699, 345] width 1399 height 690
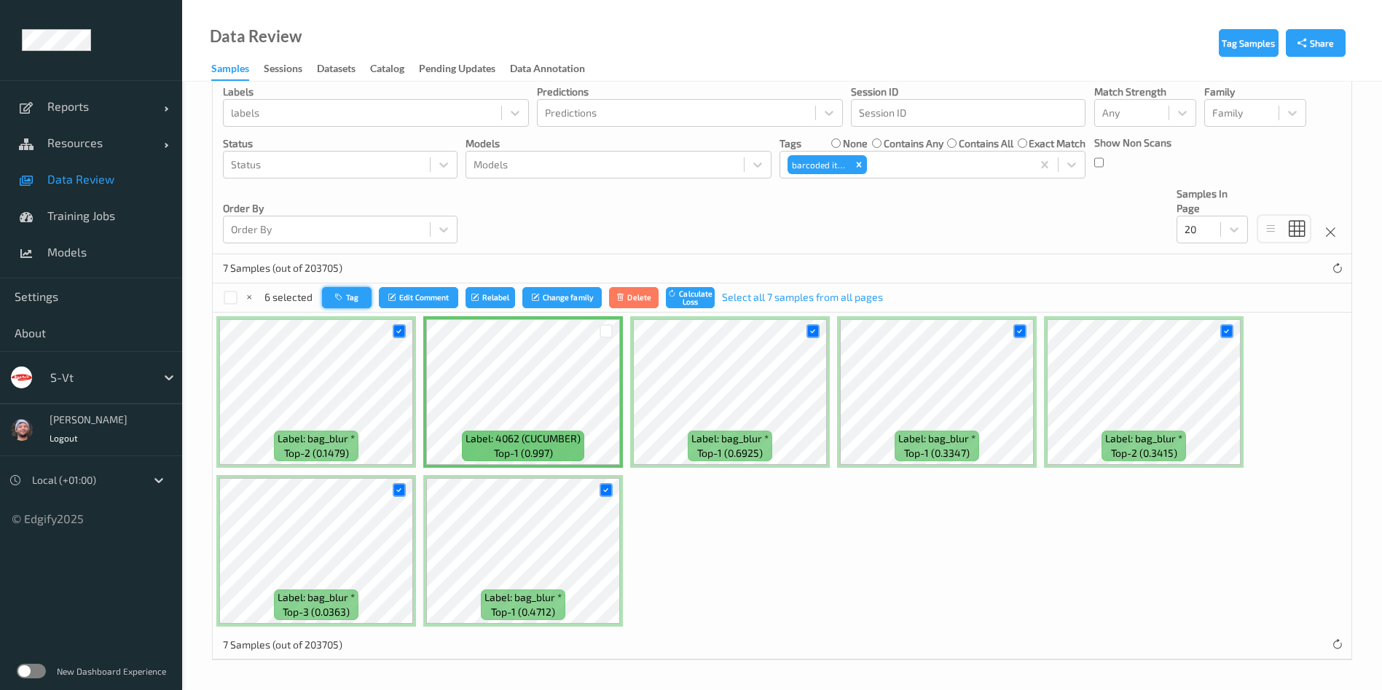
click at [351, 293] on button "Tag" at bounding box center [347, 297] width 50 height 21
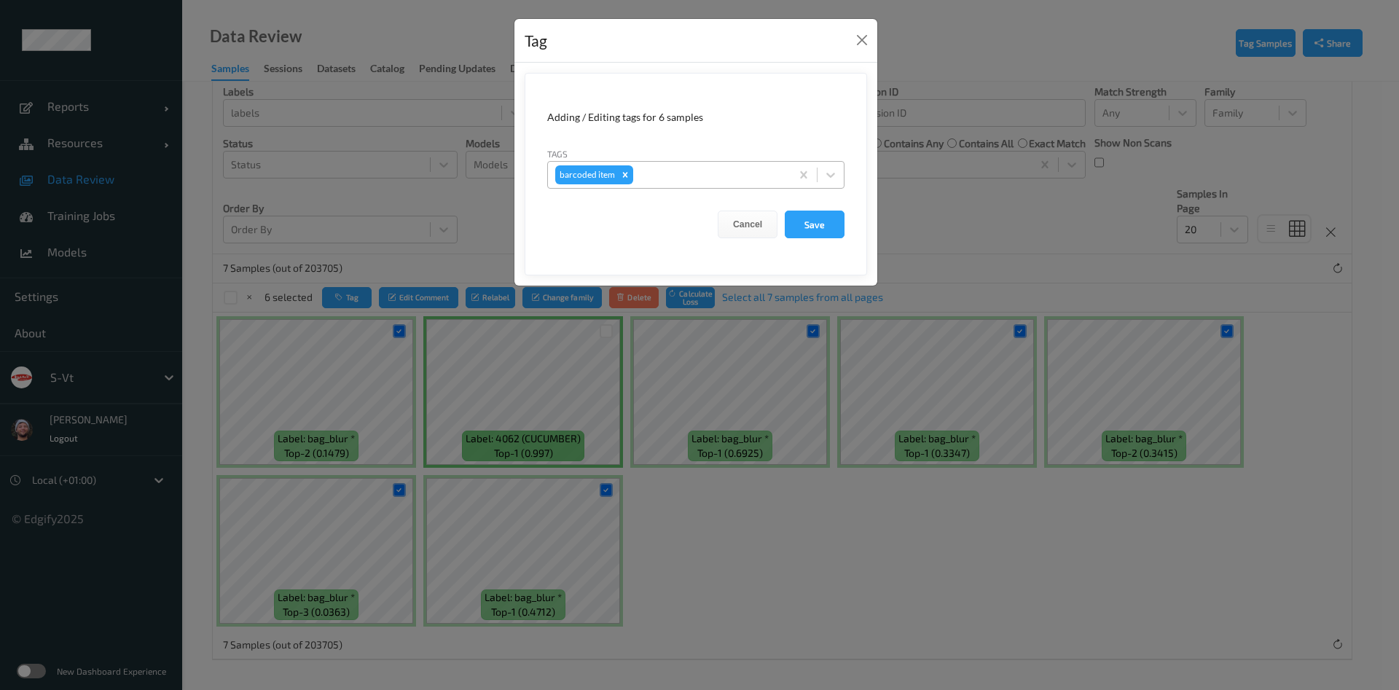
click at [684, 182] on div at bounding box center [709, 174] width 147 height 17
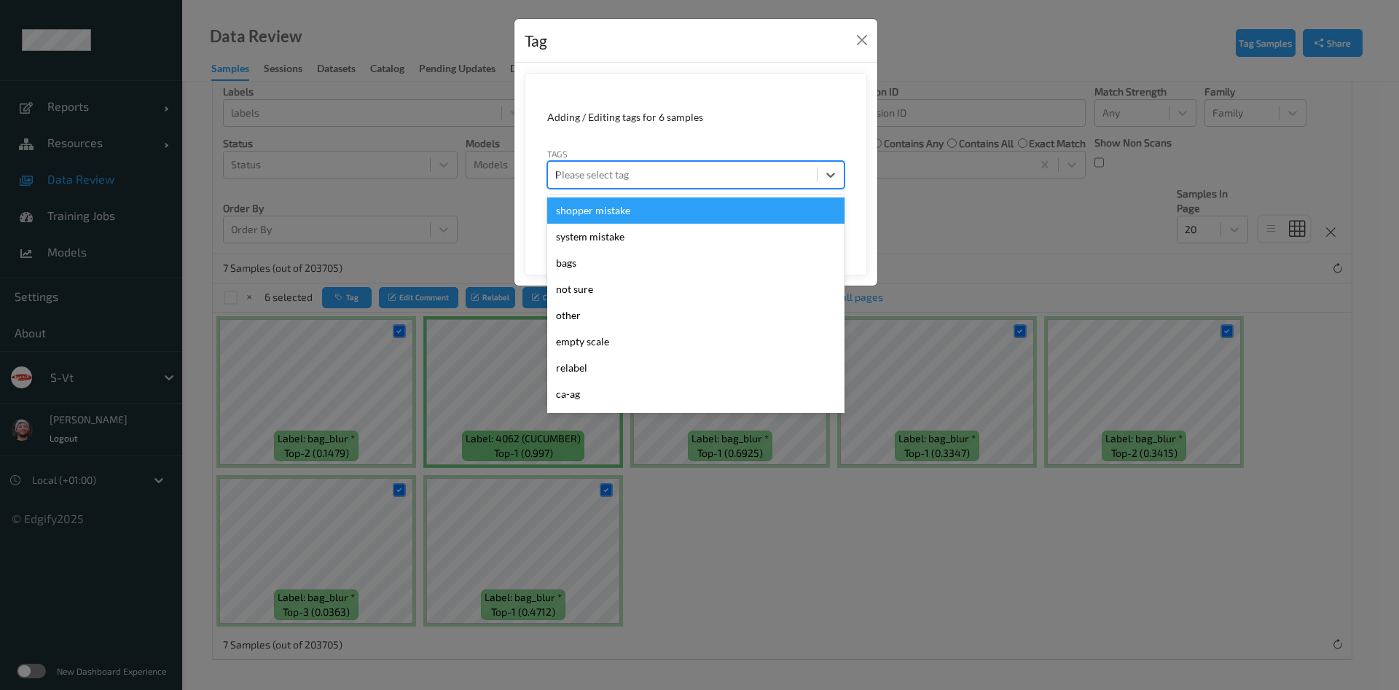
type input "bag"
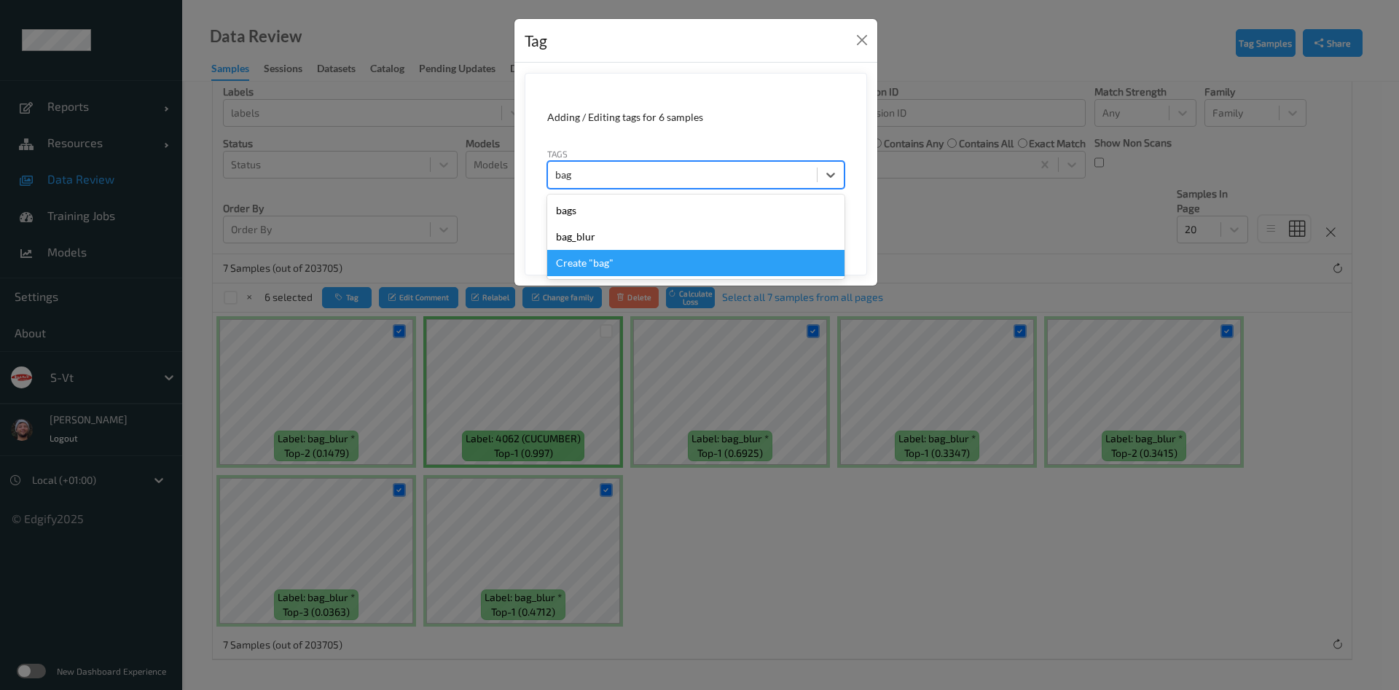
click at [642, 238] on div "bag_blur" at bounding box center [695, 237] width 297 height 26
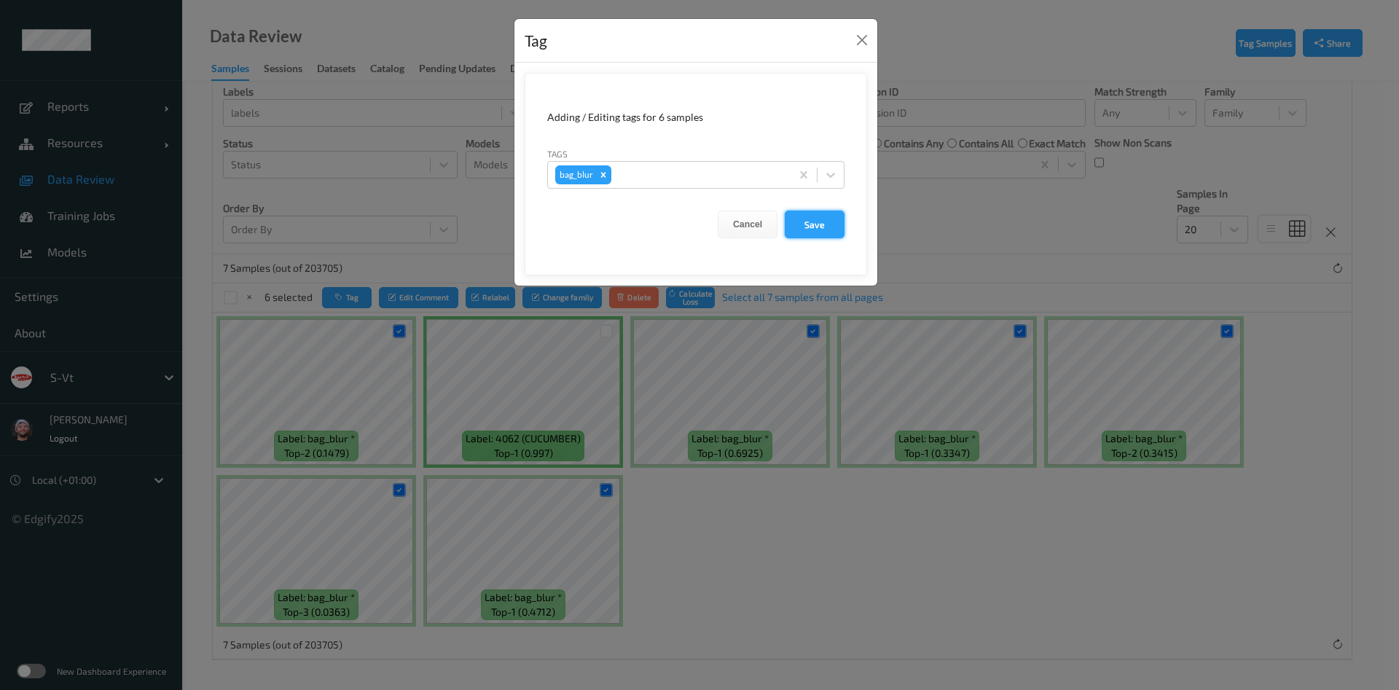
click at [806, 216] on button "Save" at bounding box center [815, 225] width 60 height 28
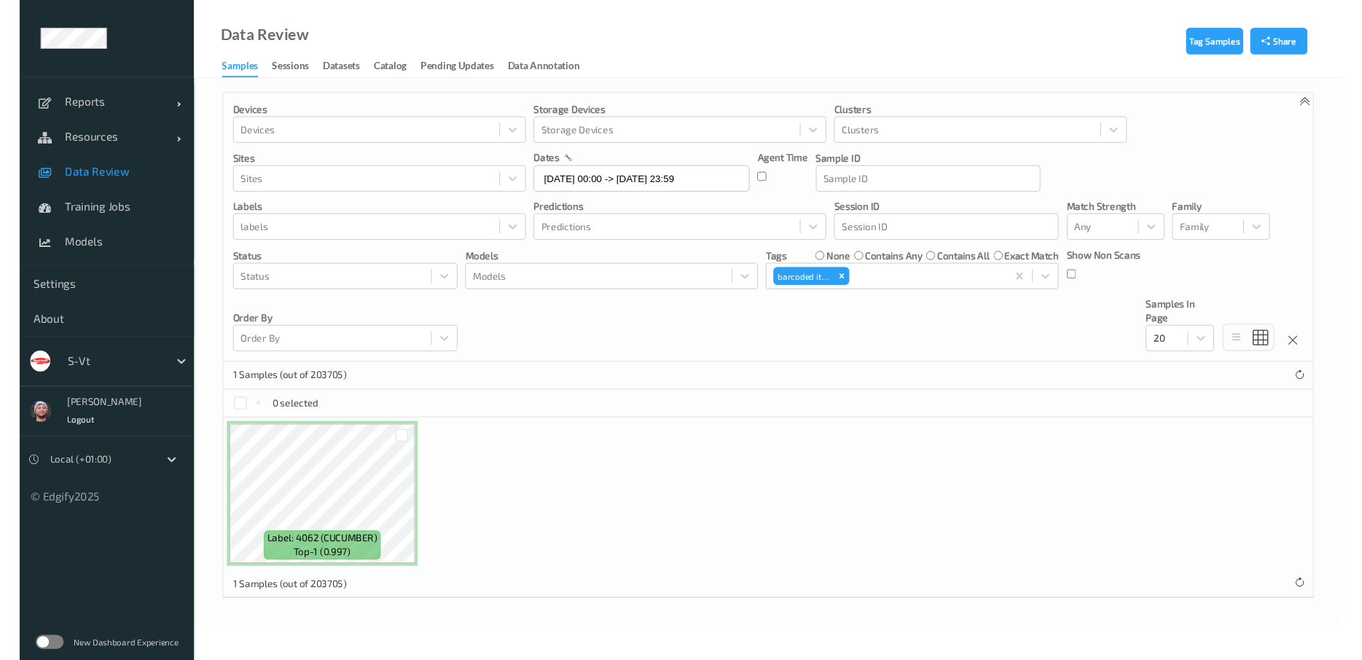
scroll to position [0, 0]
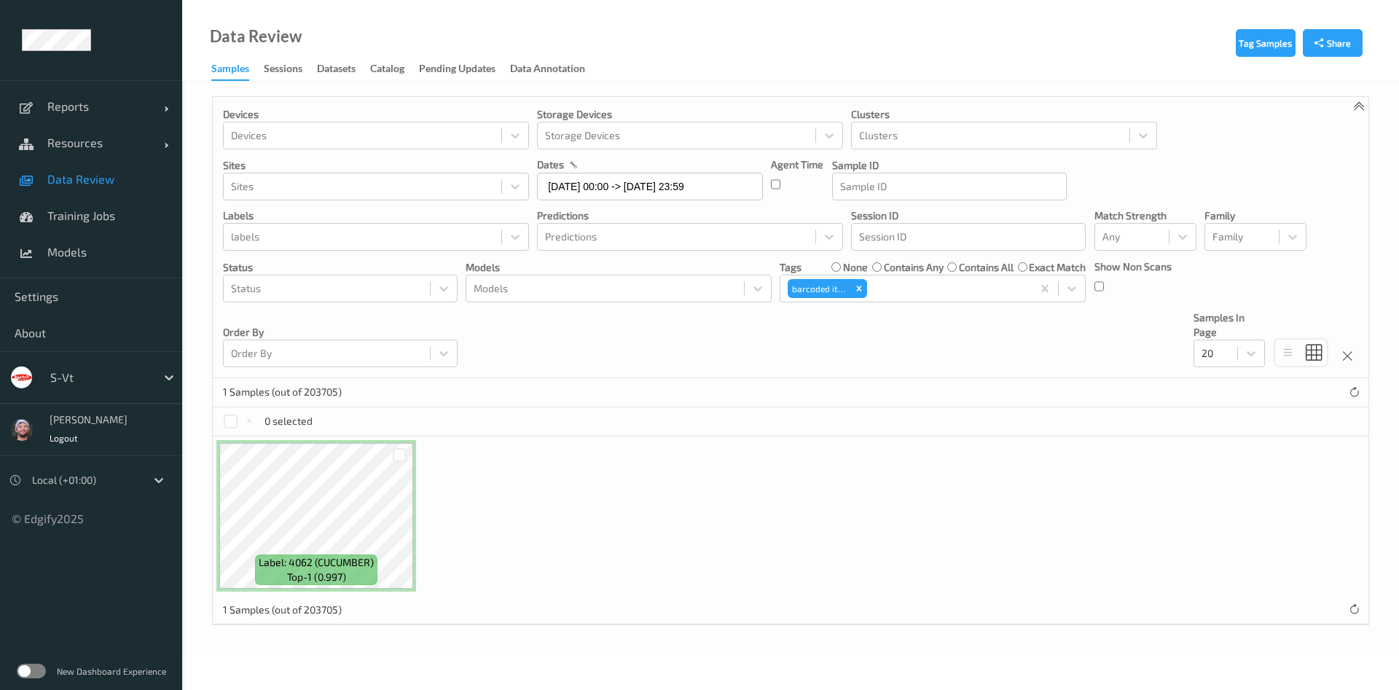
click at [621, 476] on div "Label: 4062 (CUCUMBER) top-1 (0.997)" at bounding box center [790, 515] width 1155 height 159
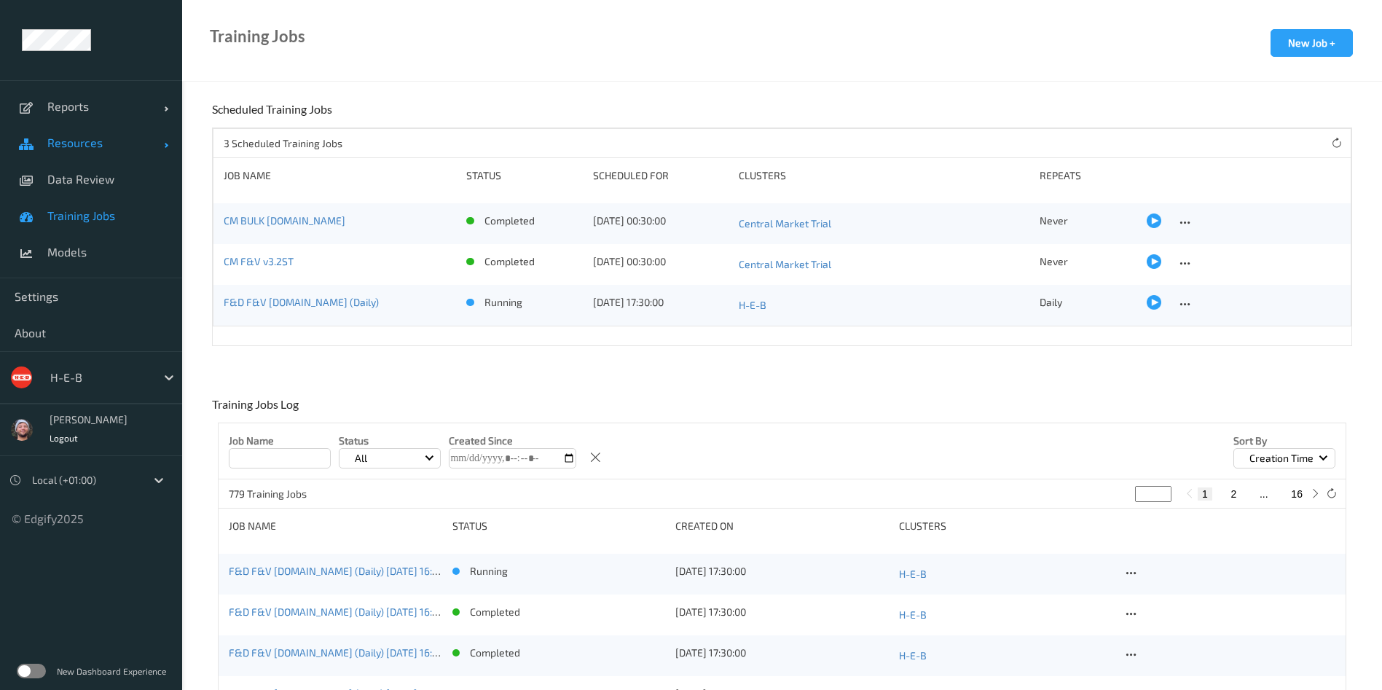
click at [123, 165] on link "Data Review" at bounding box center [91, 179] width 182 height 36
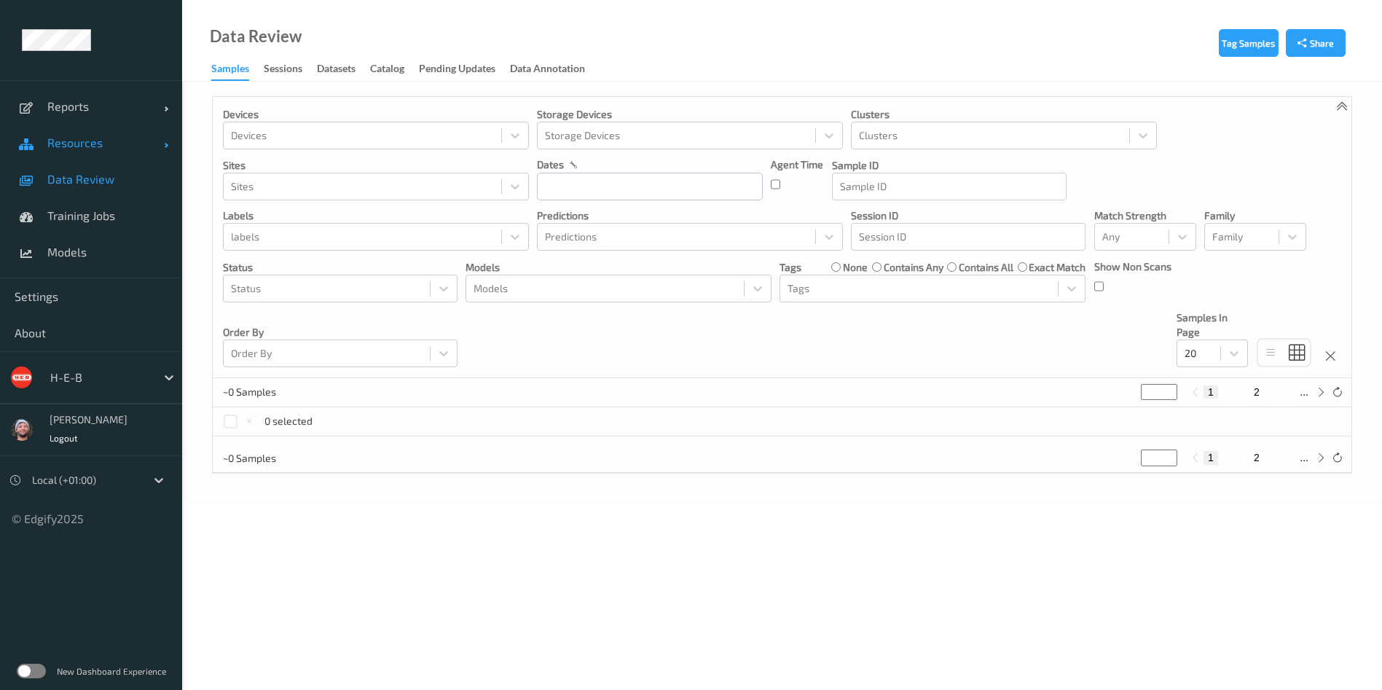
click at [119, 153] on link "Resources" at bounding box center [91, 143] width 182 height 36
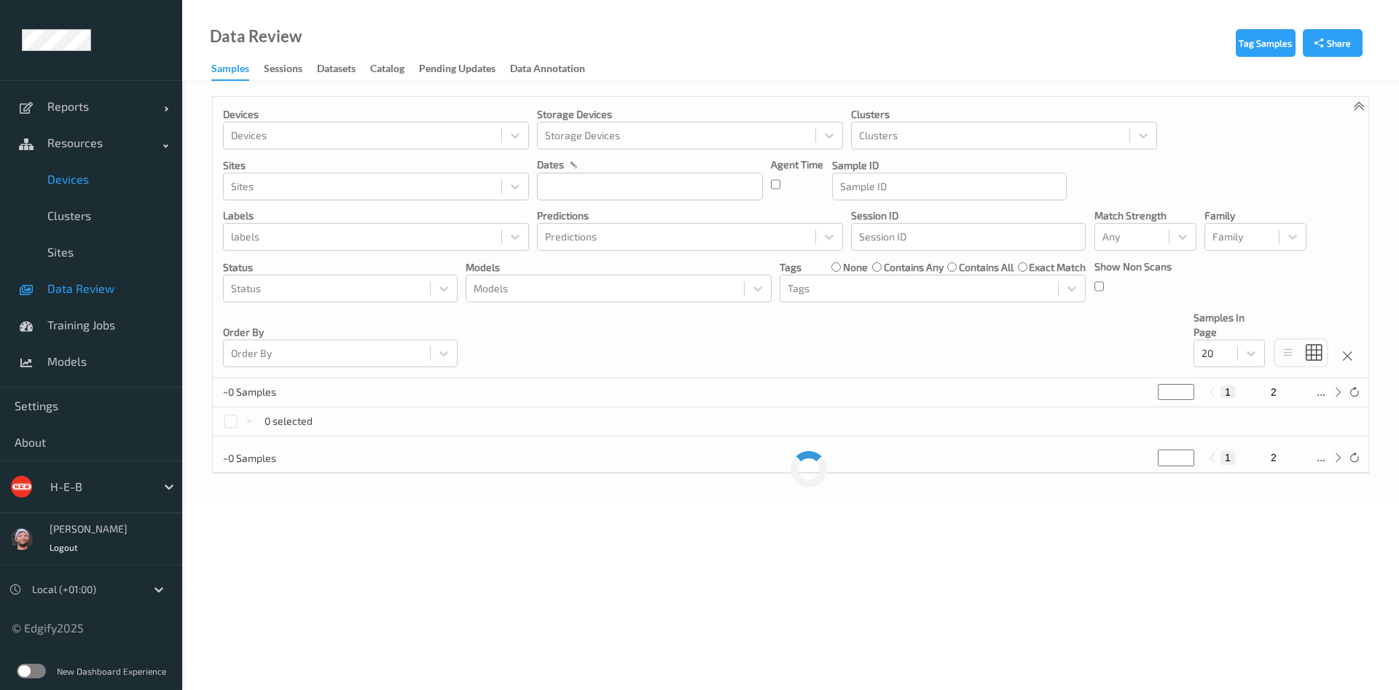
click at [116, 181] on span "Devices" at bounding box center [107, 179] width 120 height 15
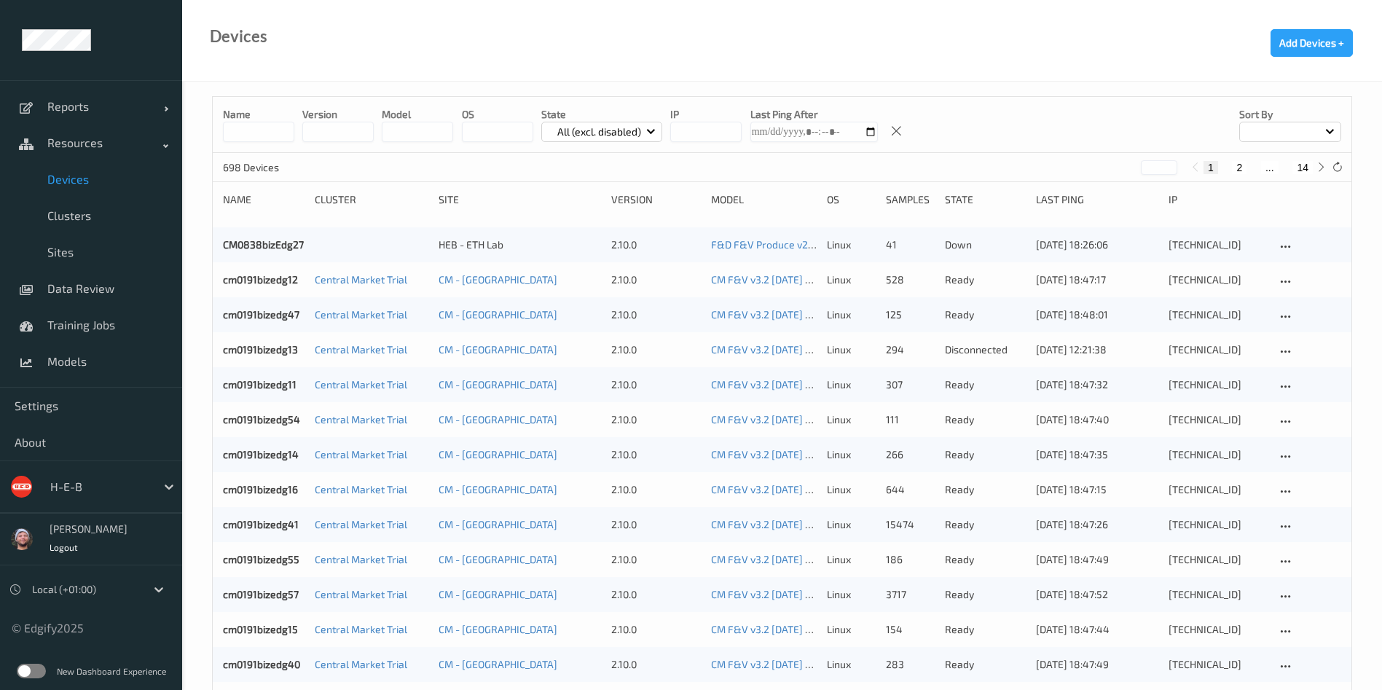
click at [1303, 167] on button "14" at bounding box center [1302, 167] width 20 height 13
type input "**"
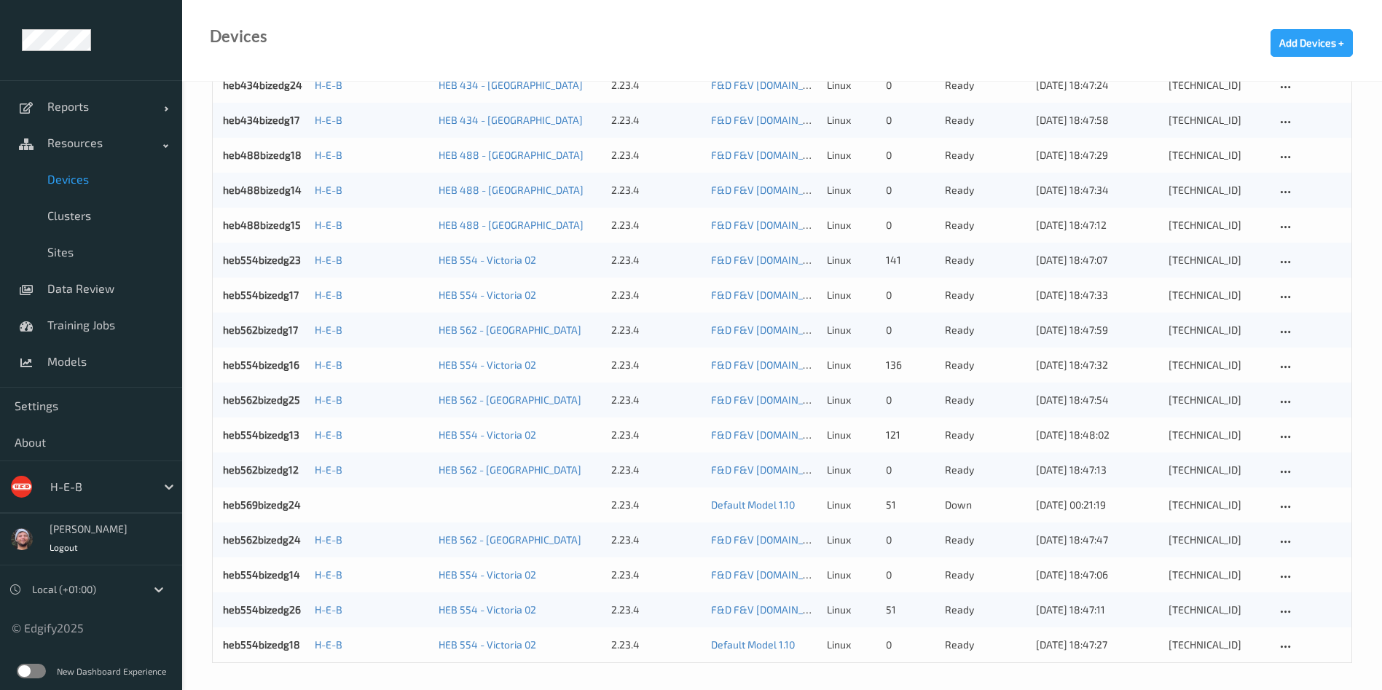
scroll to position [1247, 0]
click at [87, 196] on link "Devices" at bounding box center [91, 179] width 182 height 36
click at [82, 226] on link "Clusters" at bounding box center [91, 215] width 182 height 36
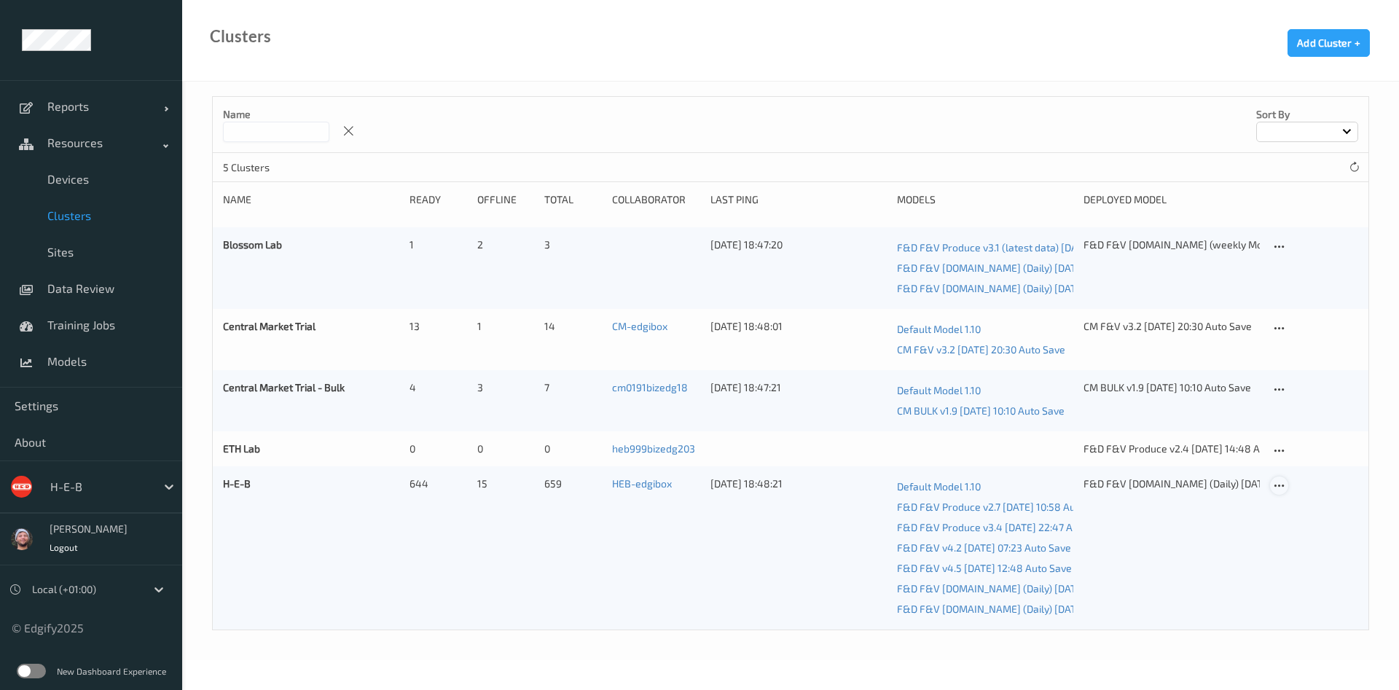
click at [1279, 485] on icon at bounding box center [1279, 485] width 12 height 13
click at [1290, 519] on link "Edit Cluster" at bounding box center [1316, 511] width 90 height 27
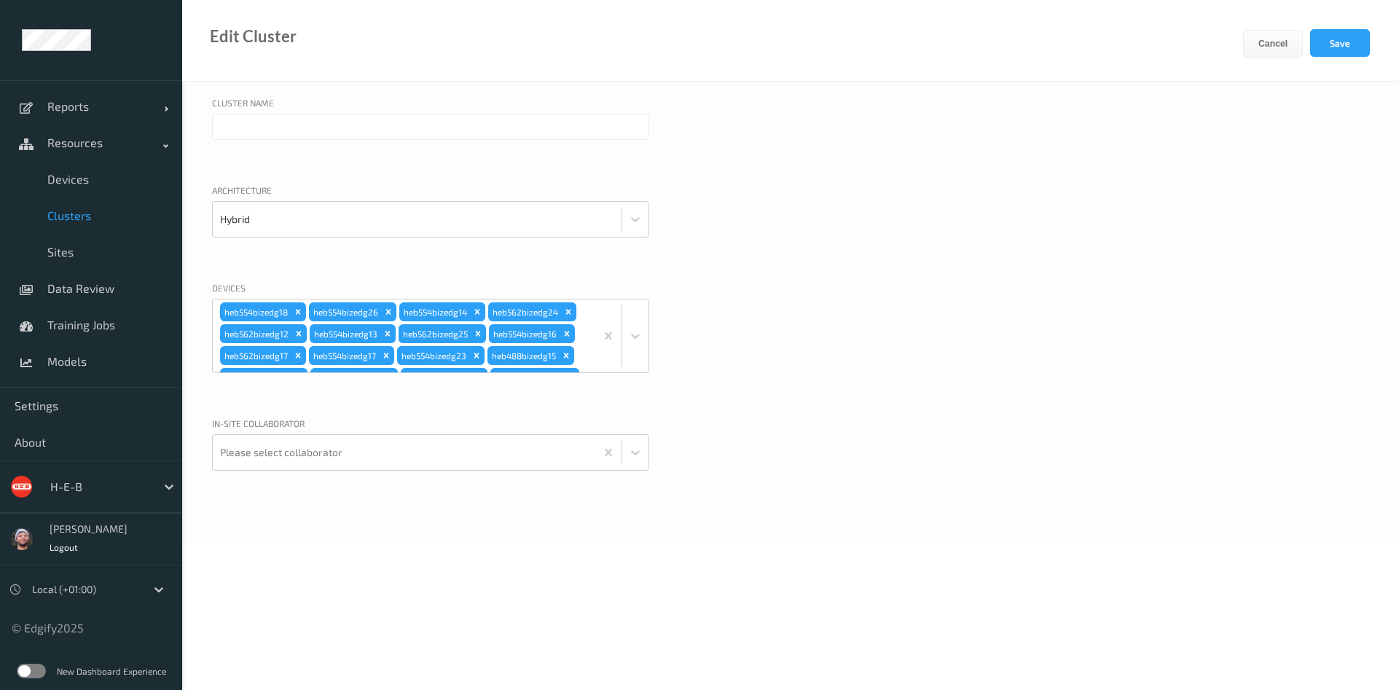
type input "H-E-B"
click at [583, 342] on div "heb554bizedg18 heb554bizedg26 heb554bizedg14 heb562bizedg24 heb562bizedg12 heb5…" at bounding box center [404, 335] width 382 height 73
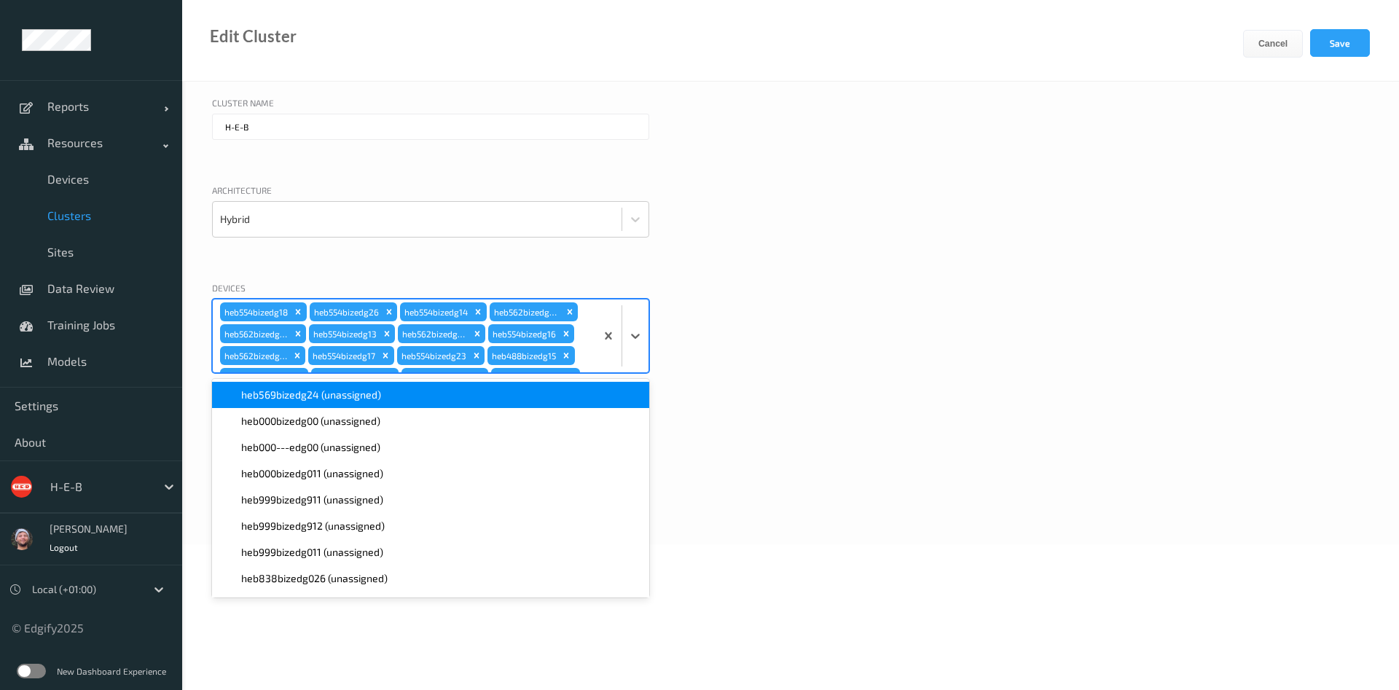
scroll to position [3634, 0]
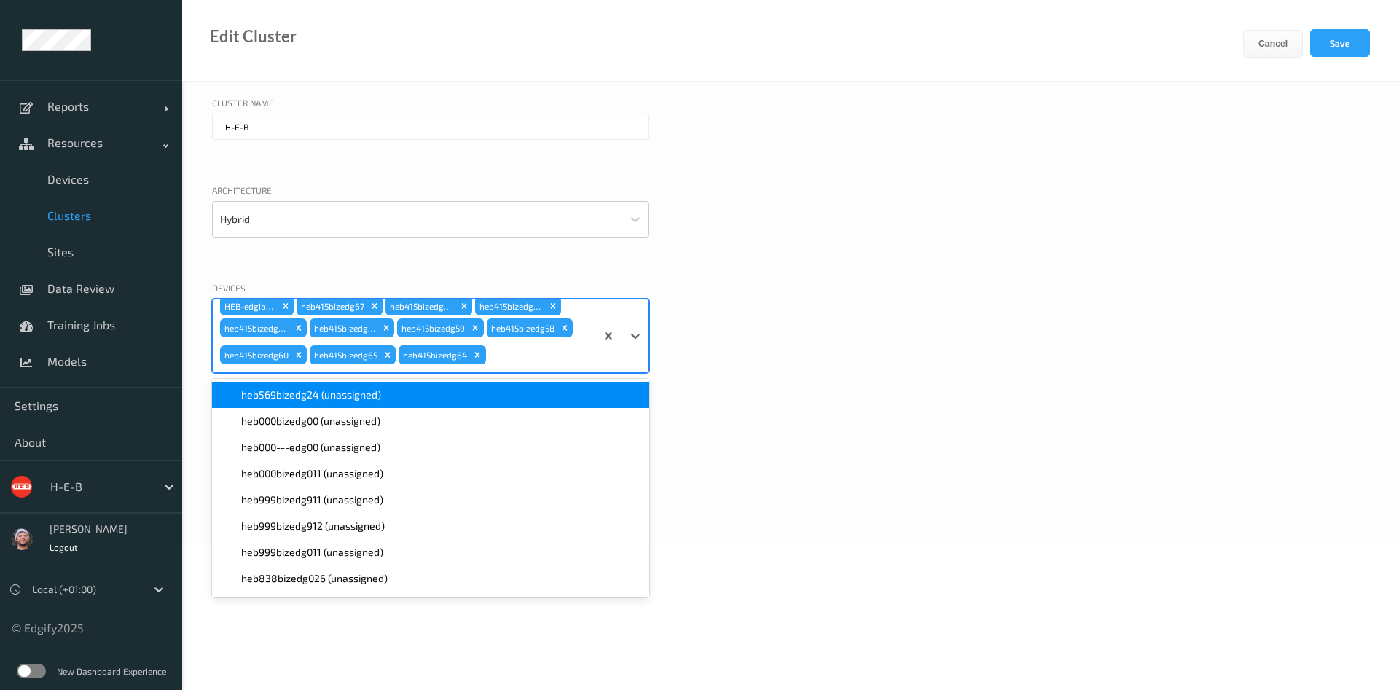
click at [338, 394] on span "heb569bizedg24 (unassigned)" at bounding box center [311, 395] width 140 height 15
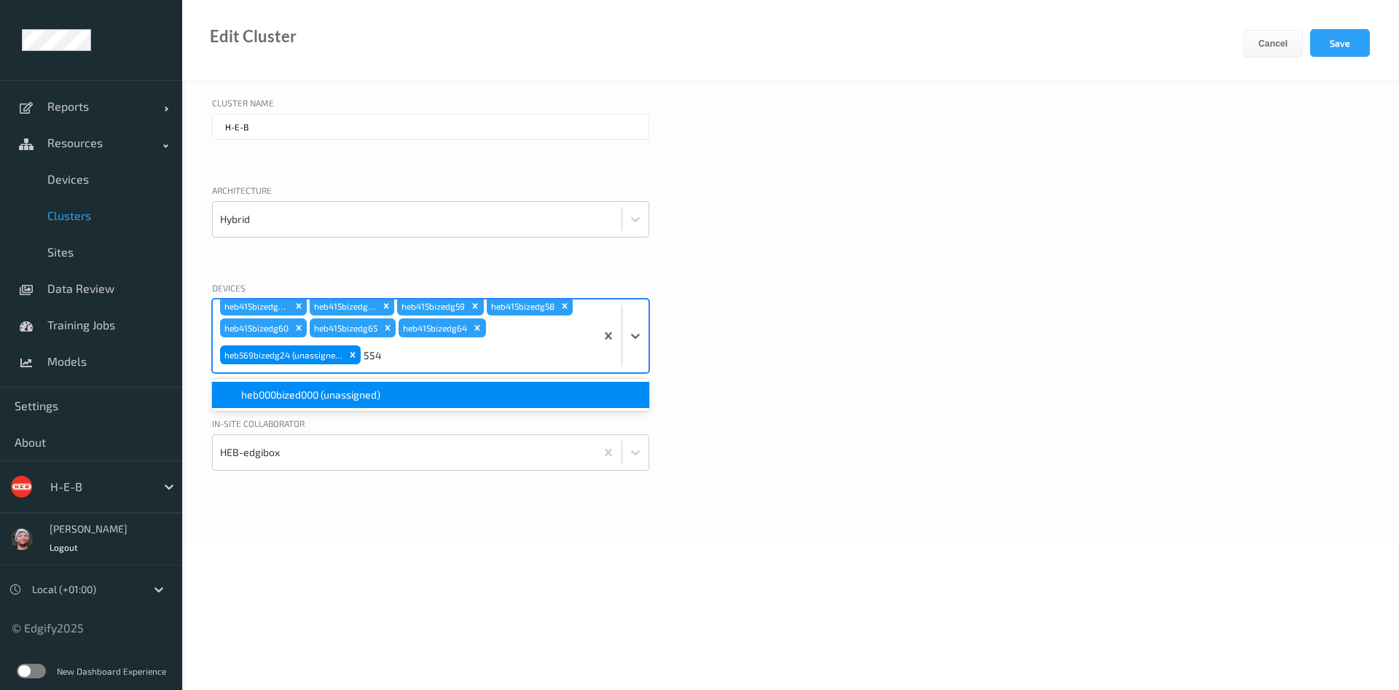
scroll to position [3645, 0]
type input "554"
click at [846, 298] on div "Devices option heb569bizedg24 (unassigned), selected. option heb000bized000 (un…" at bounding box center [790, 345] width 1157 height 128
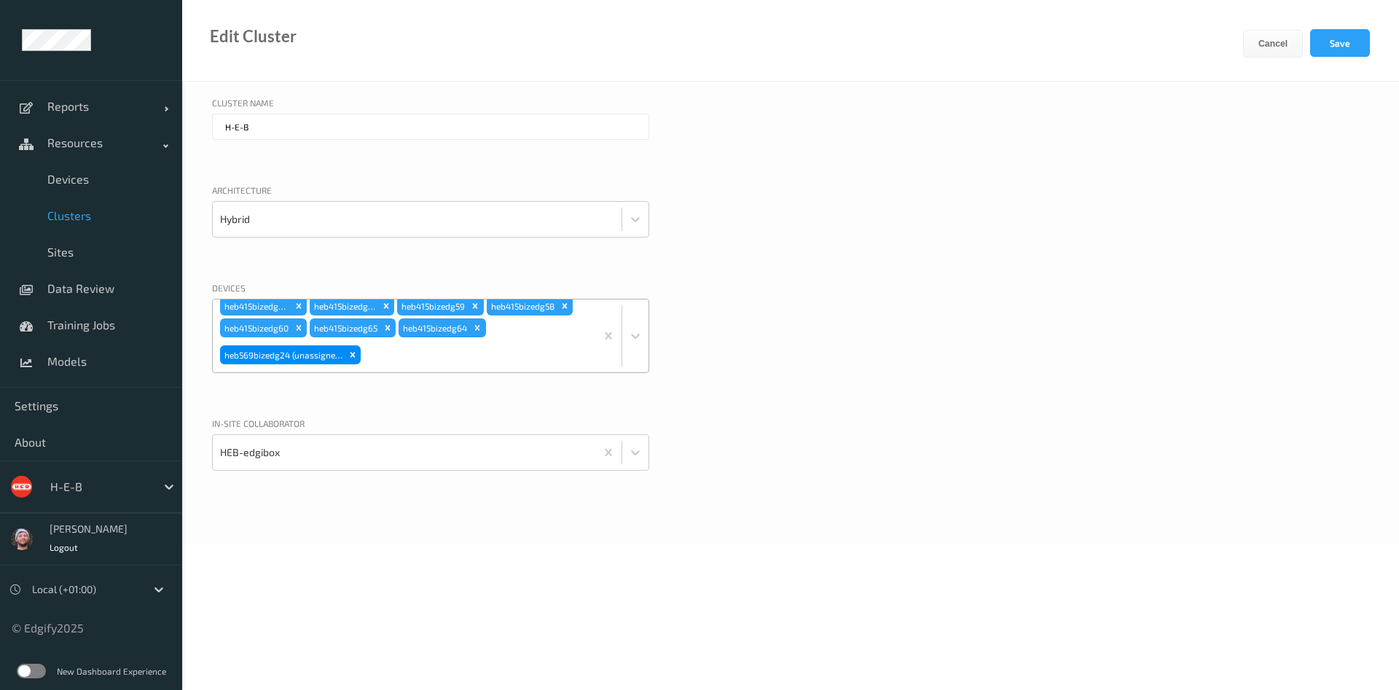
click at [404, 362] on div at bounding box center [476, 354] width 224 height 29
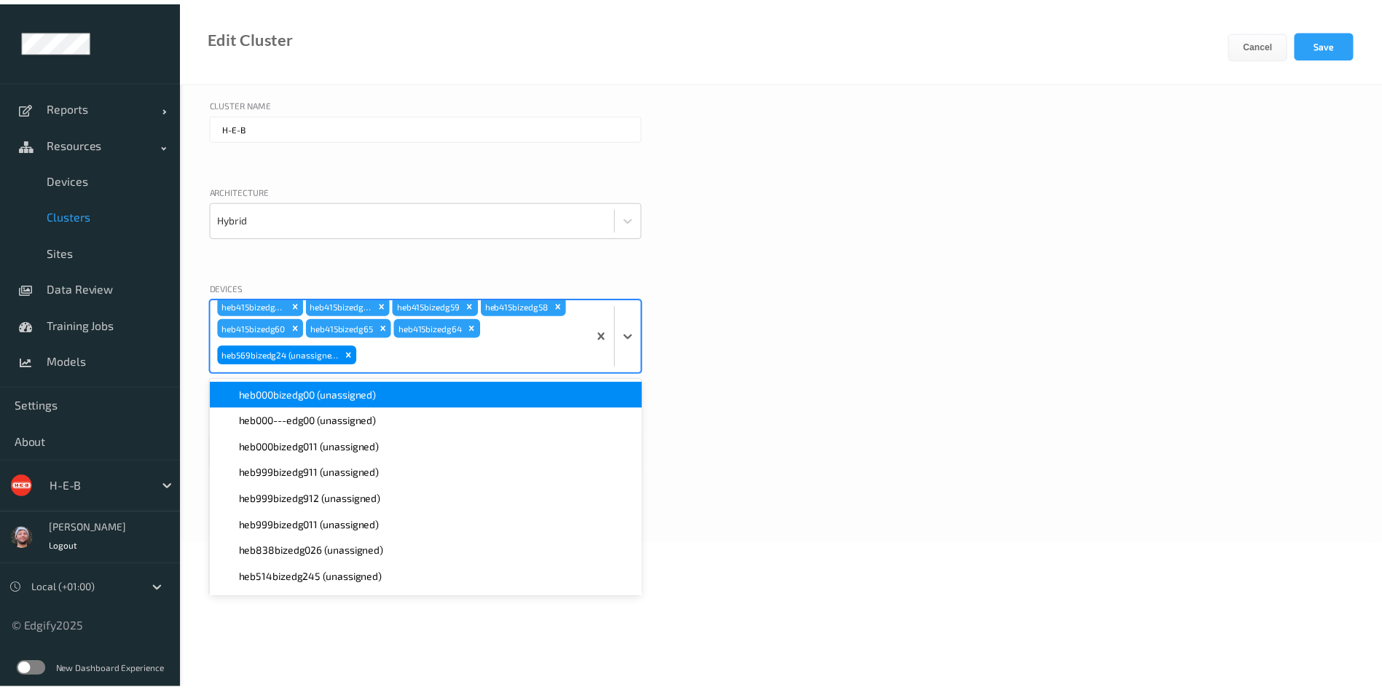
scroll to position [3651, 0]
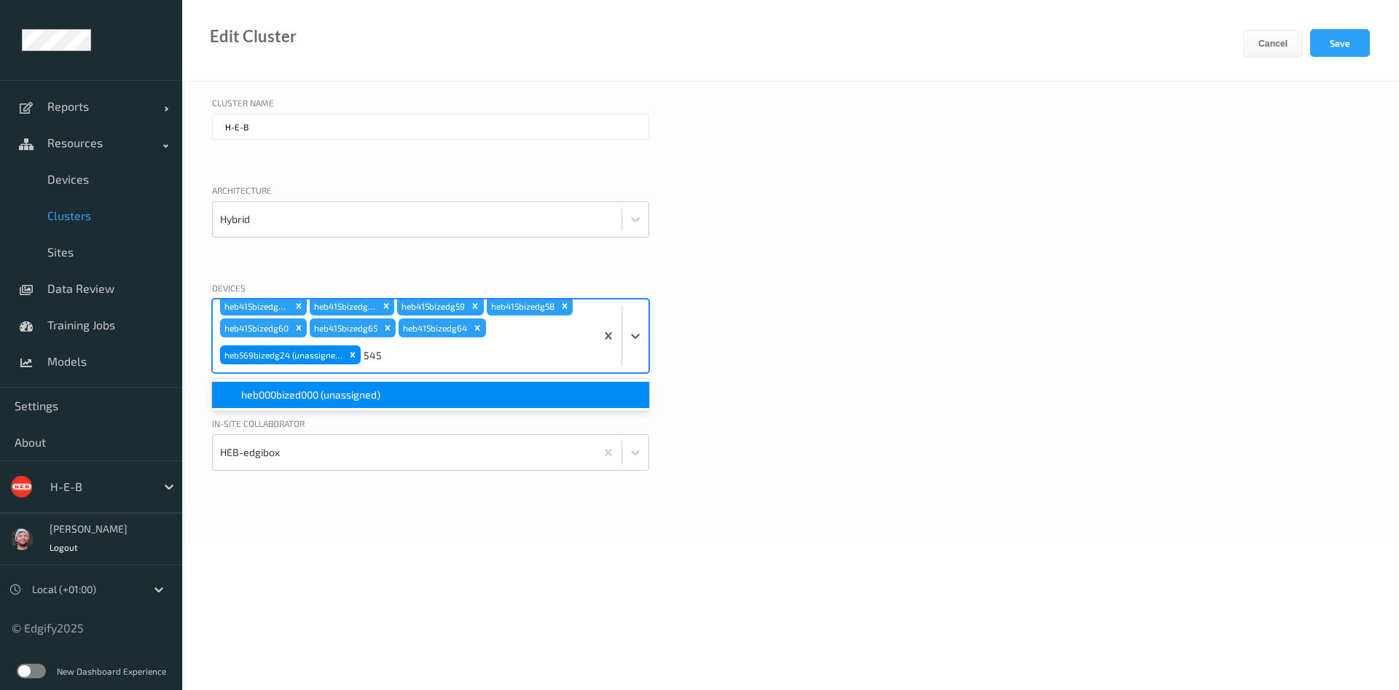
type input "545"
click at [1091, 305] on div "Devices option heb000bized000 (unassigned) focused, 1 of 1. 1 result available …" at bounding box center [790, 345] width 1157 height 128
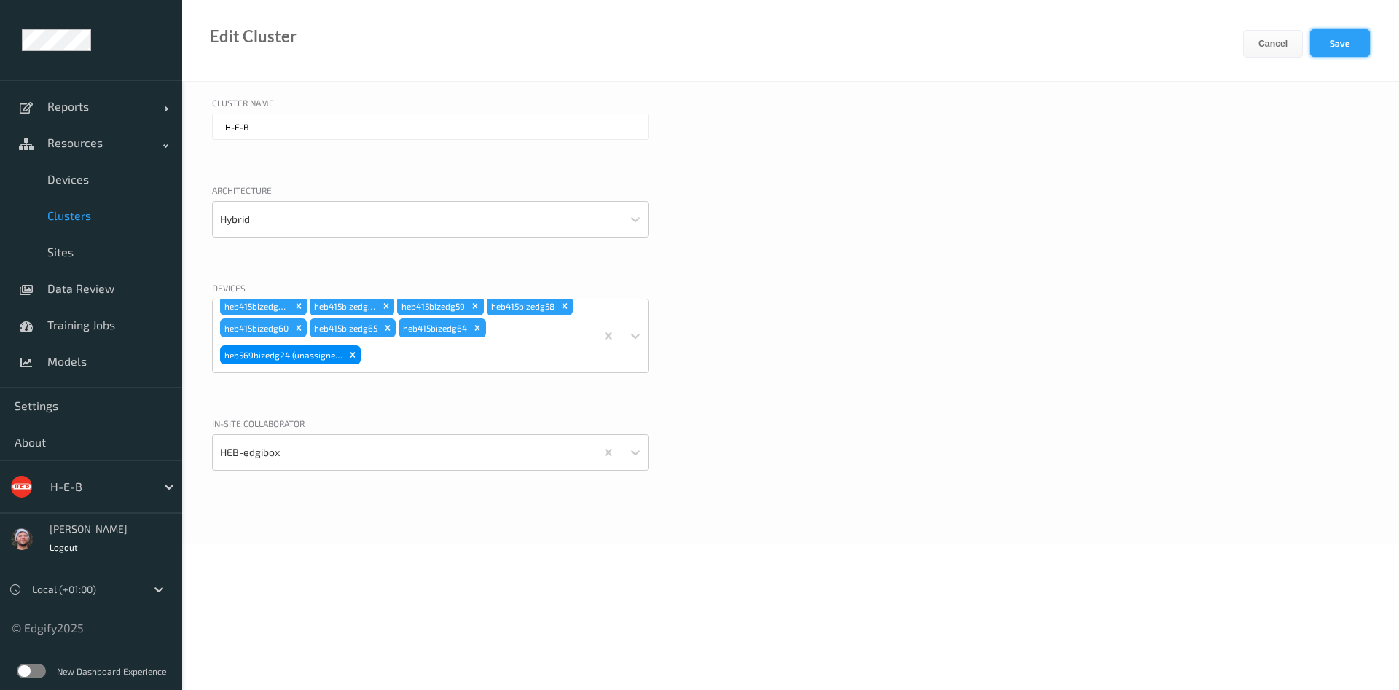
click at [1349, 43] on button "Save" at bounding box center [1340, 43] width 60 height 28
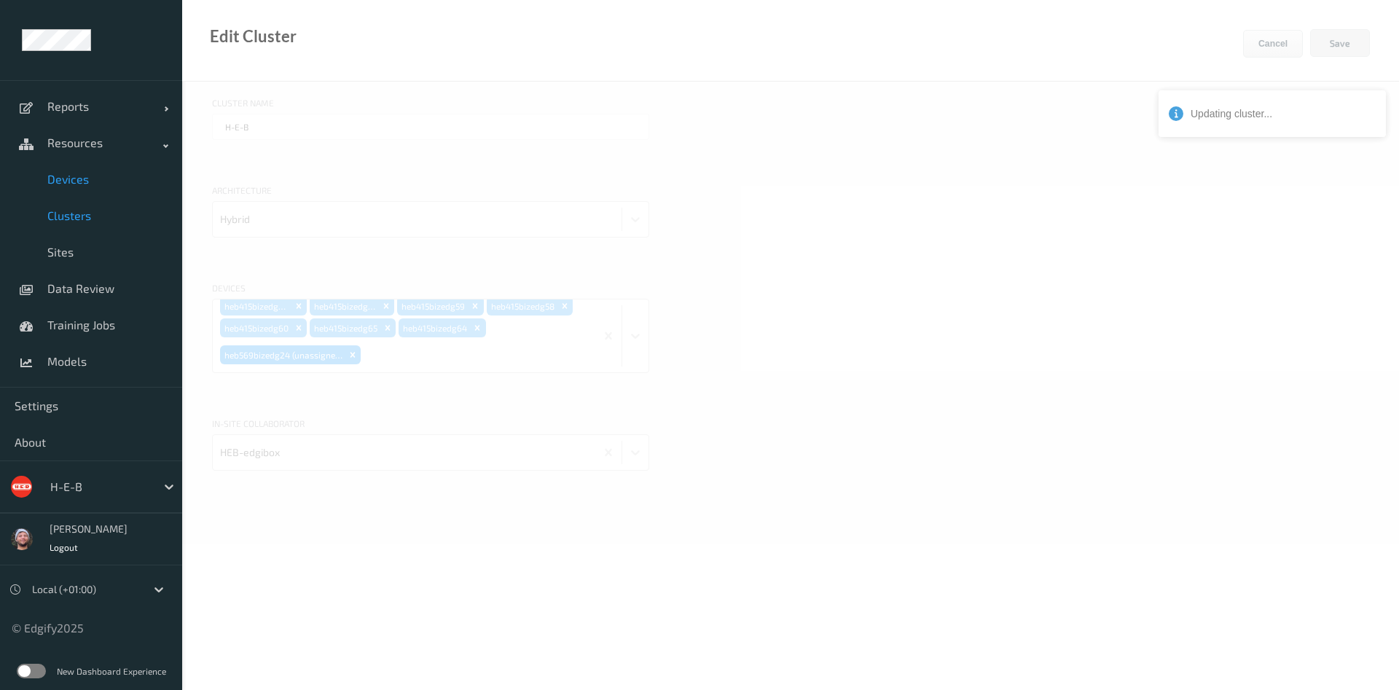
click at [43, 176] on link "Devices" at bounding box center [91, 179] width 182 height 36
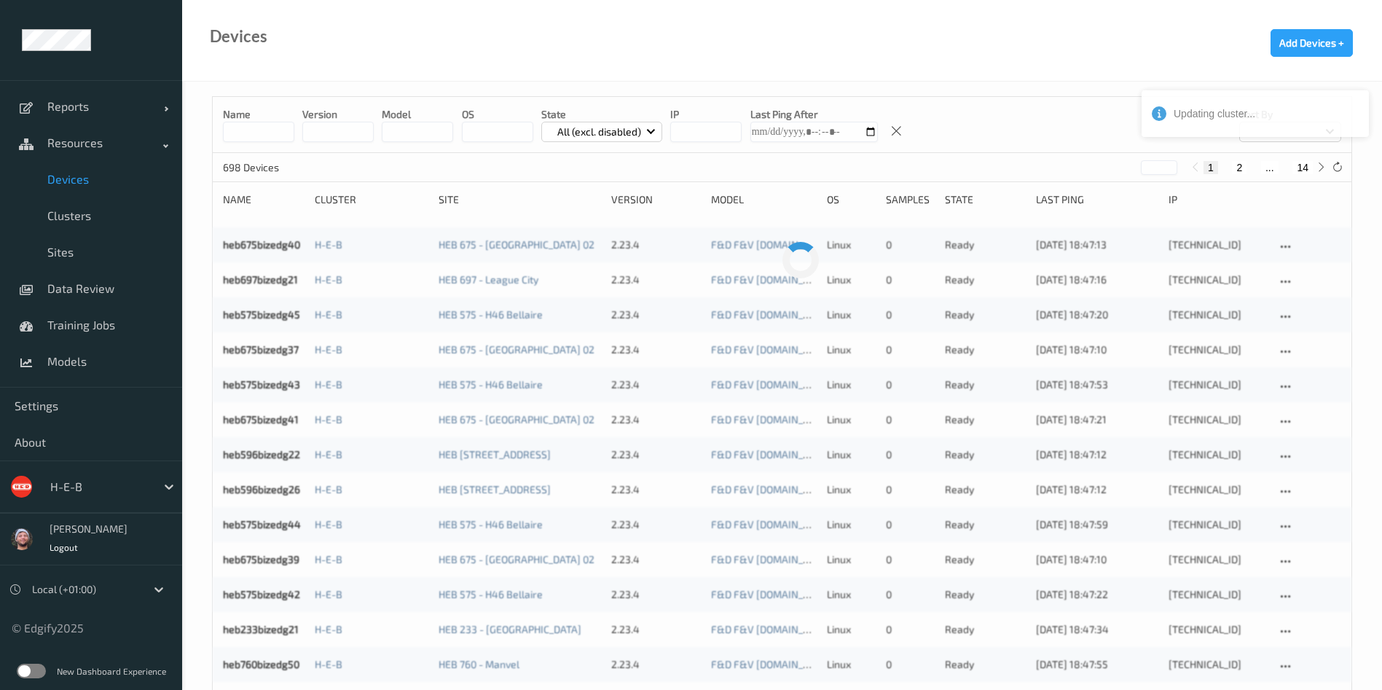
click at [1298, 165] on button "14" at bounding box center [1302, 167] width 20 height 13
type input "**"
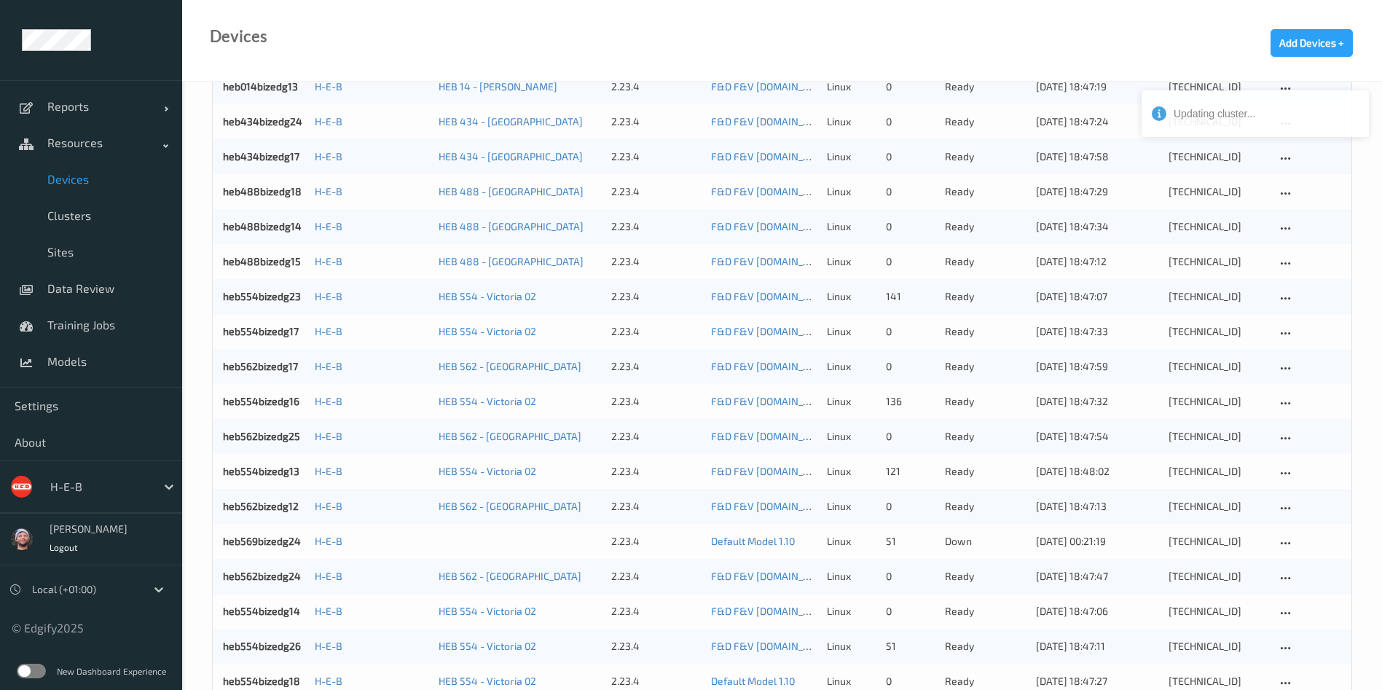
scroll to position [1247, 0]
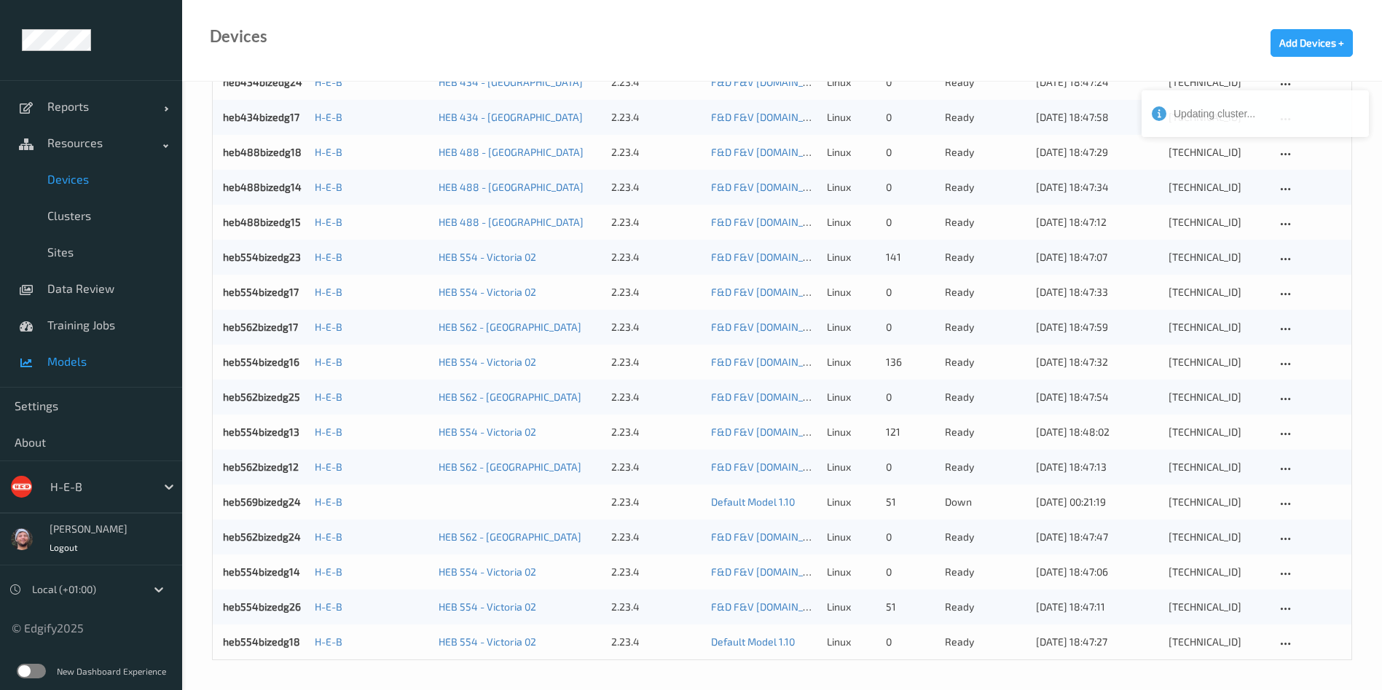
click at [79, 366] on span "Models" at bounding box center [107, 361] width 120 height 15
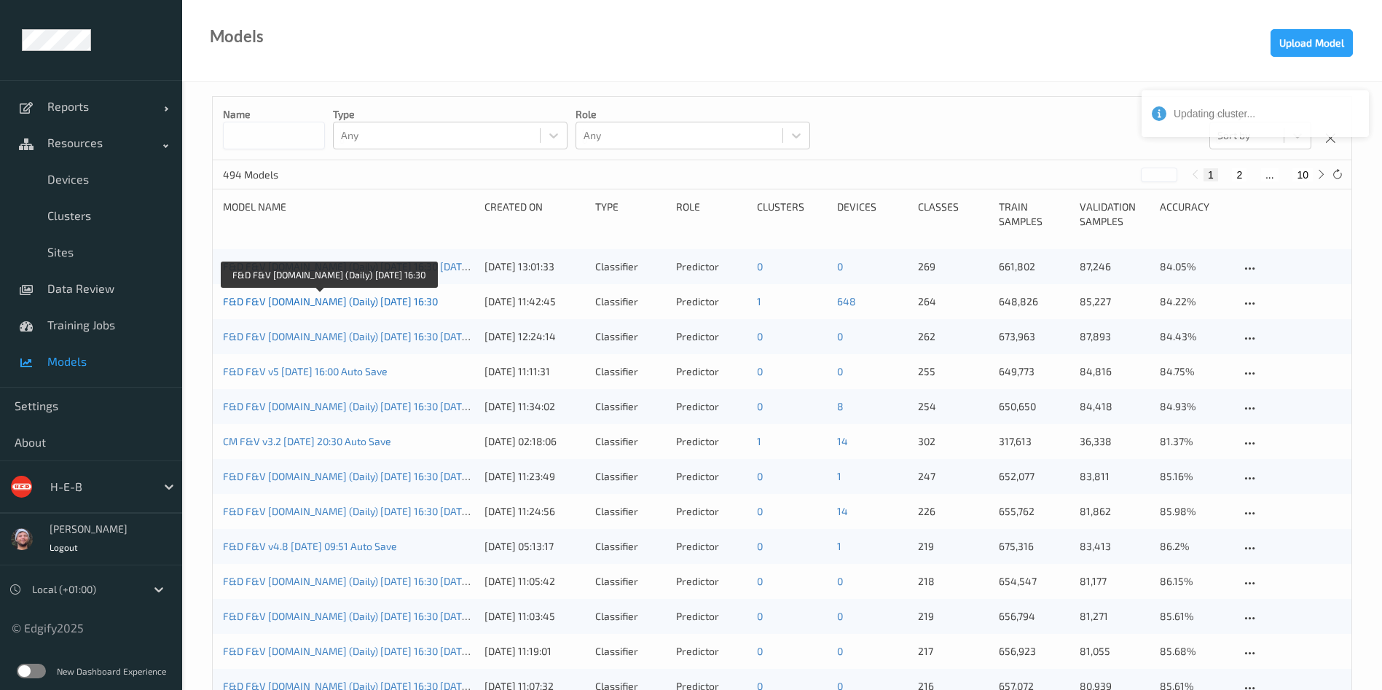
click at [330, 298] on link "F&D F&V [DOMAIN_NAME] (Daily) [DATE] 16:30" at bounding box center [330, 301] width 215 height 12
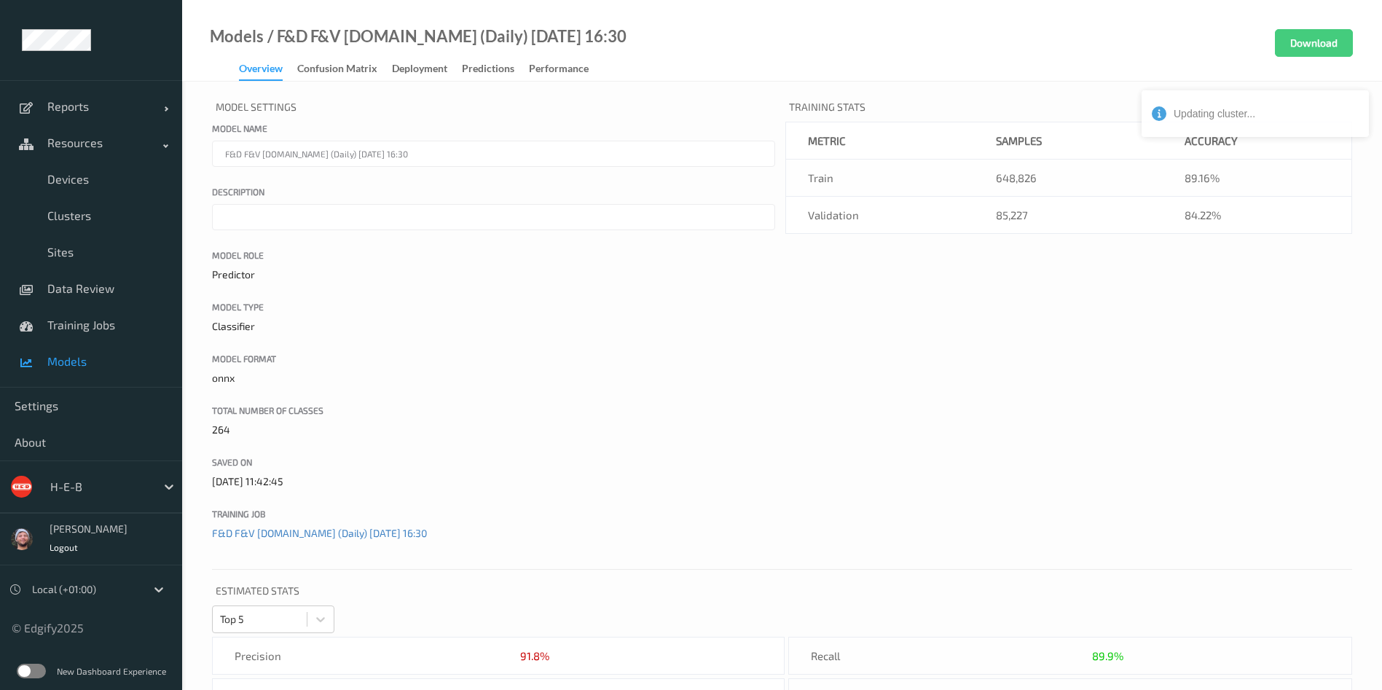
click at [414, 70] on div "Deployment" at bounding box center [419, 70] width 55 height 18
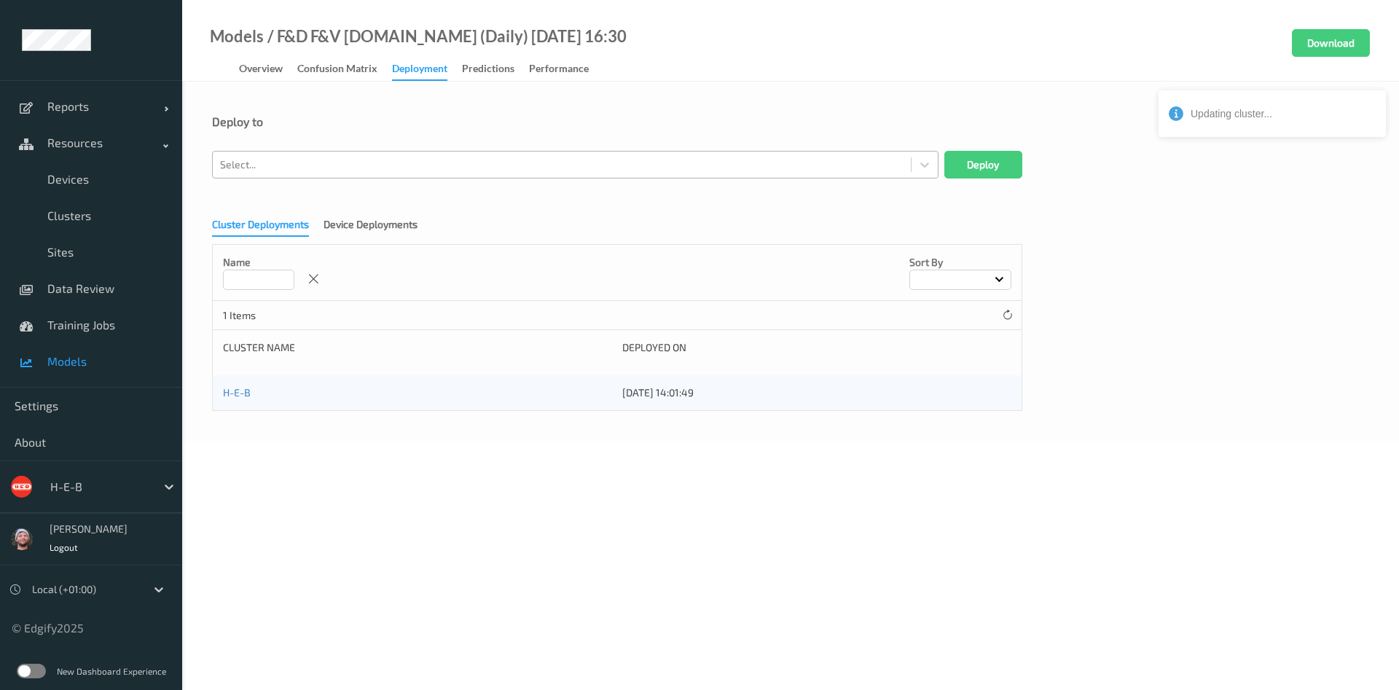
click at [350, 165] on div at bounding box center [561, 164] width 683 height 17
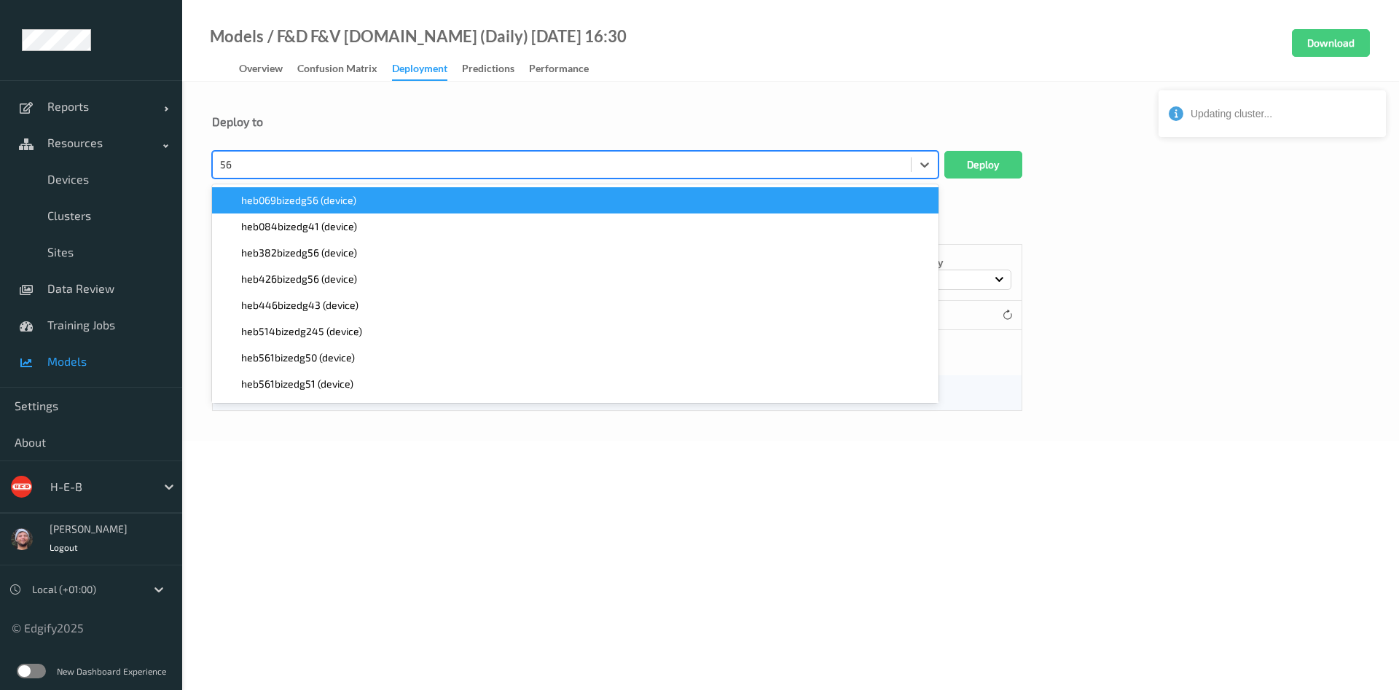
type input "569"
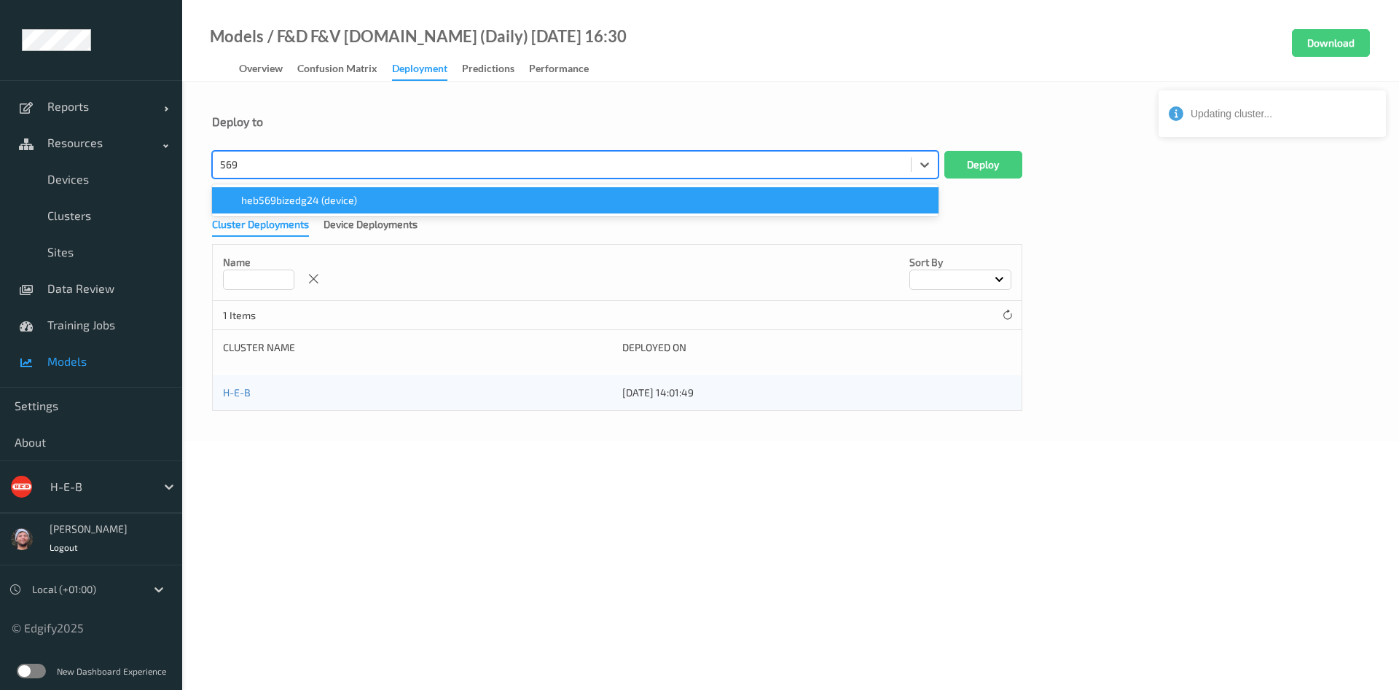
click at [375, 205] on div "heb569bizedg24 (device)" at bounding box center [575, 200] width 709 height 15
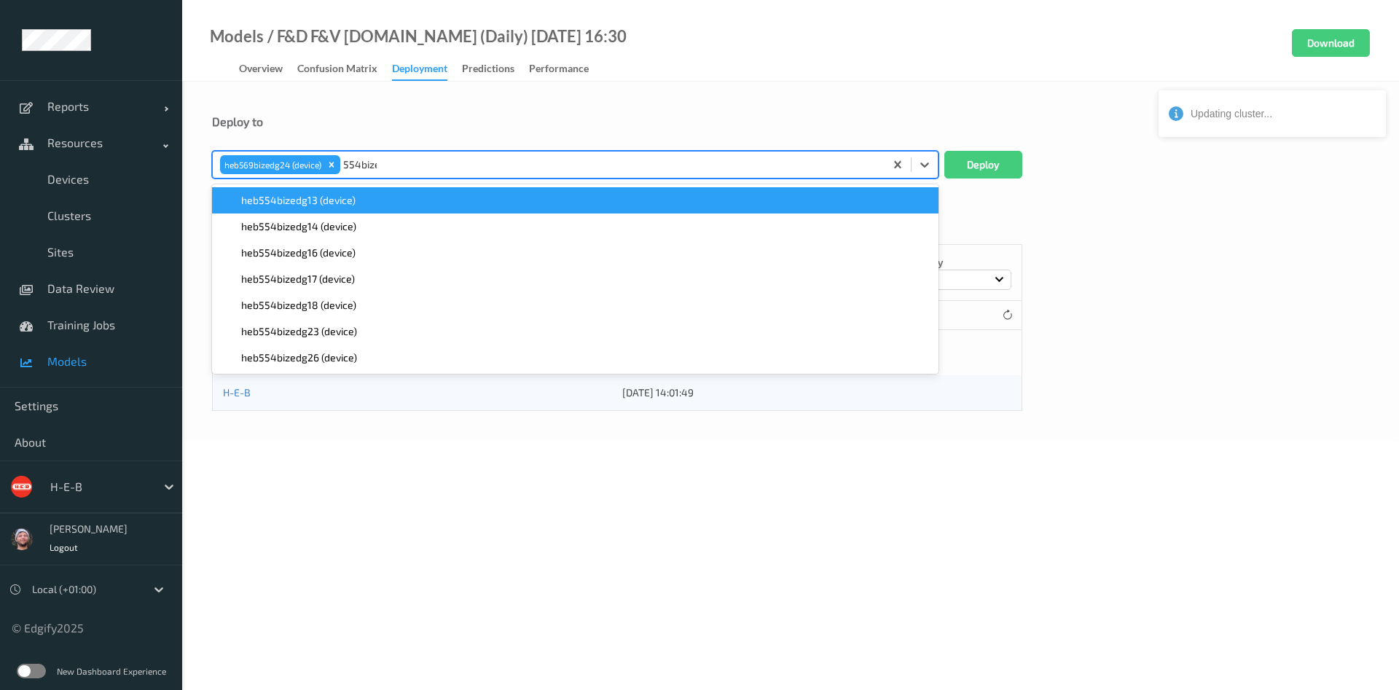
type input "554bized"
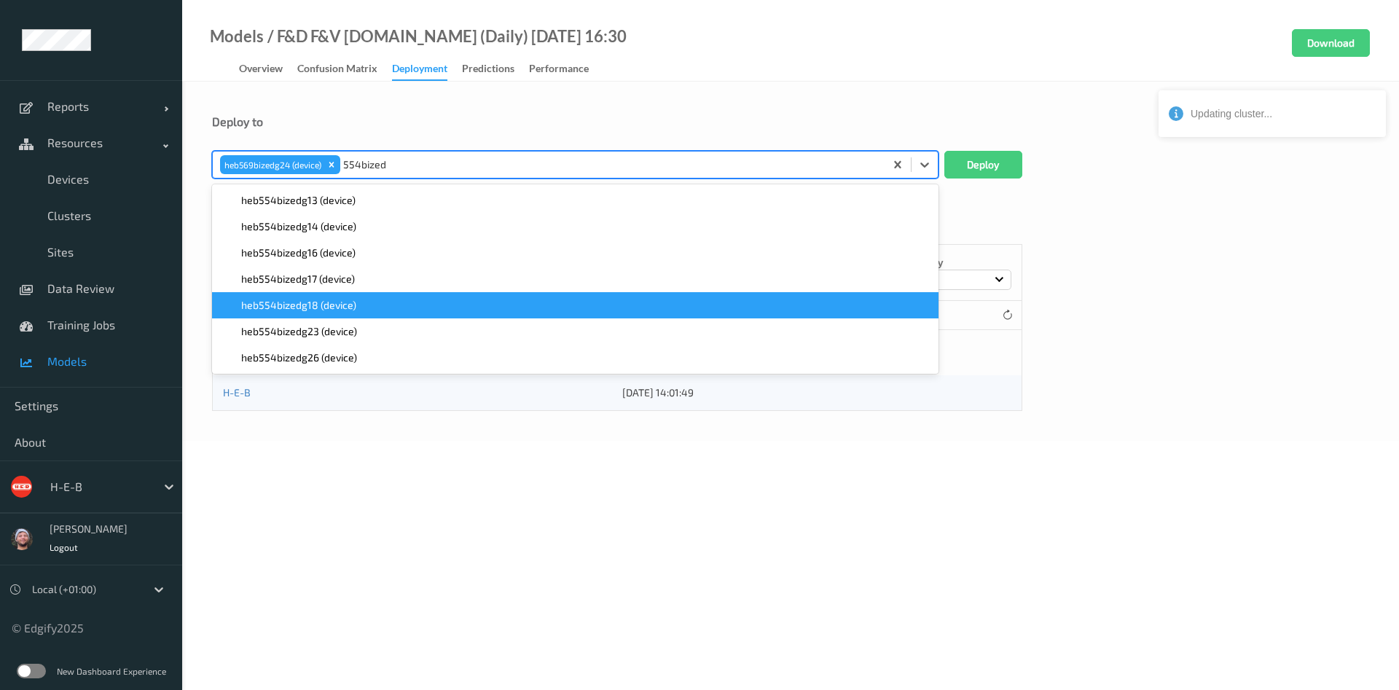
click at [367, 303] on div "heb554bizedg18 (device)" at bounding box center [575, 305] width 709 height 15
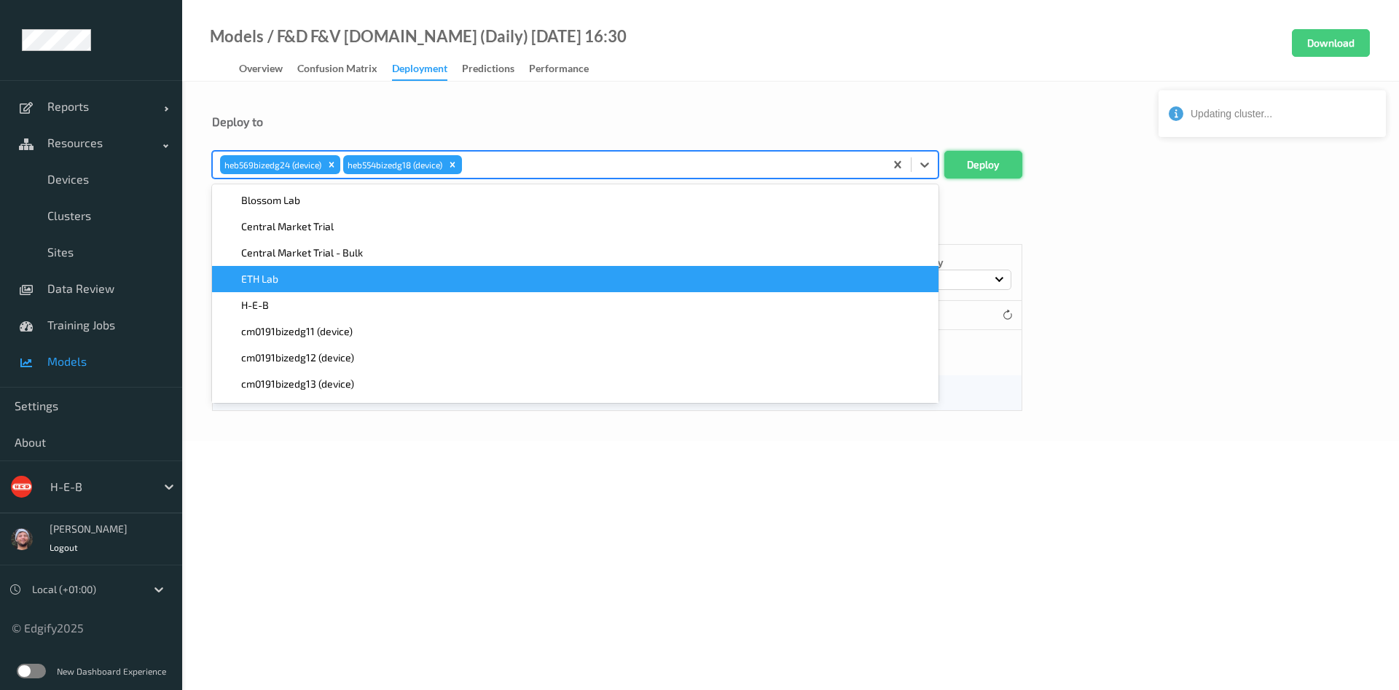
click at [962, 165] on button "Deploy" at bounding box center [983, 165] width 78 height 28
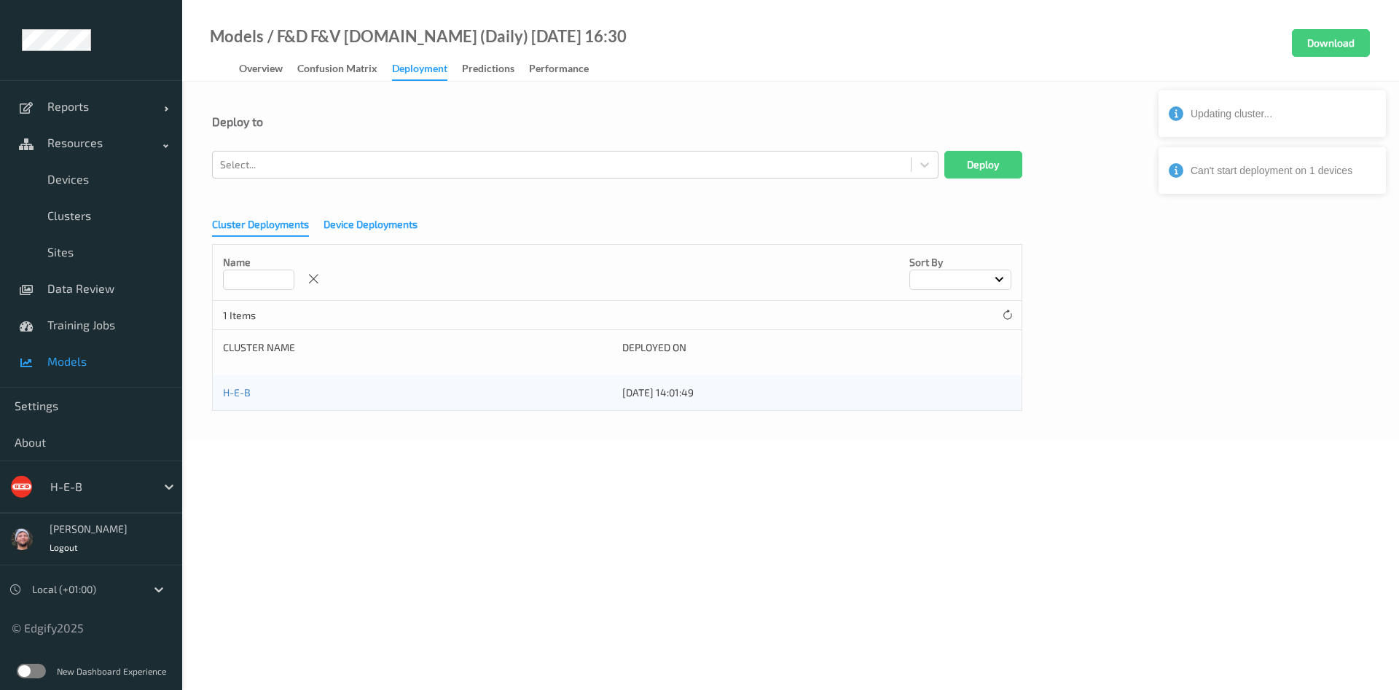
click at [380, 225] on div "Device Deployments" at bounding box center [370, 226] width 94 height 18
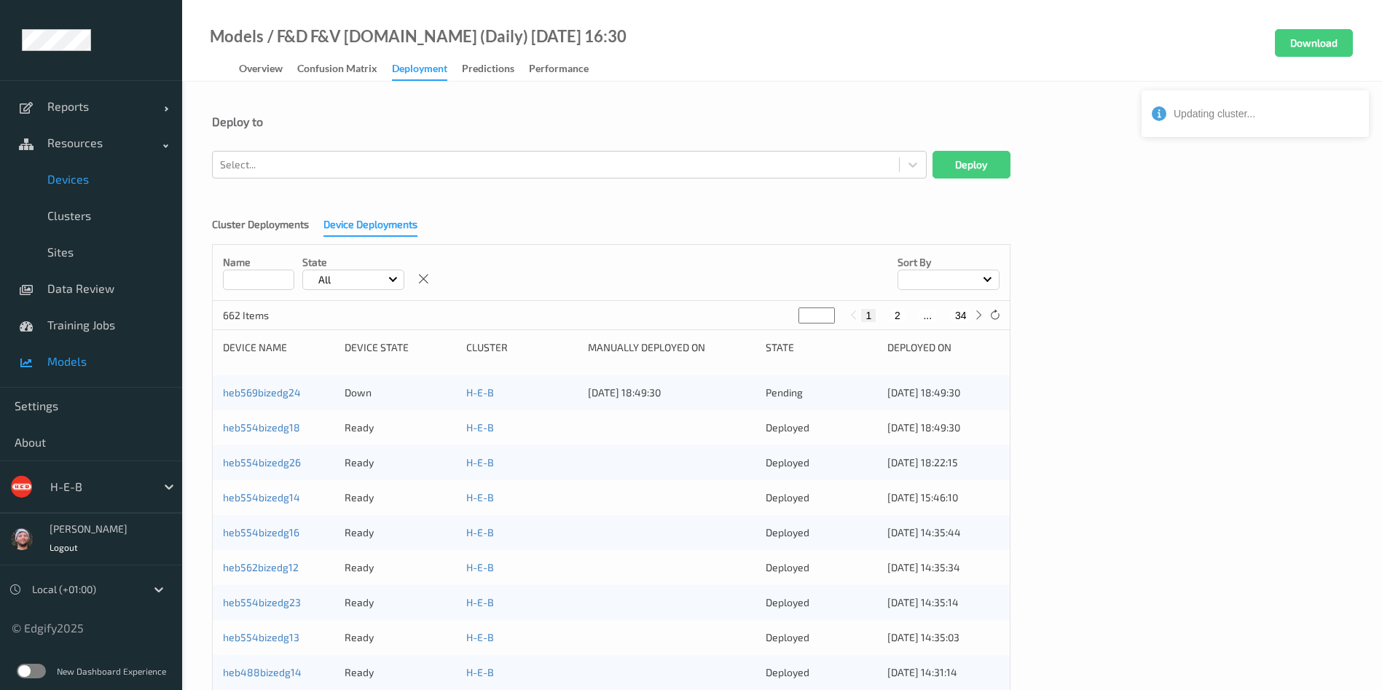
click at [119, 164] on link "Devices" at bounding box center [91, 179] width 182 height 36
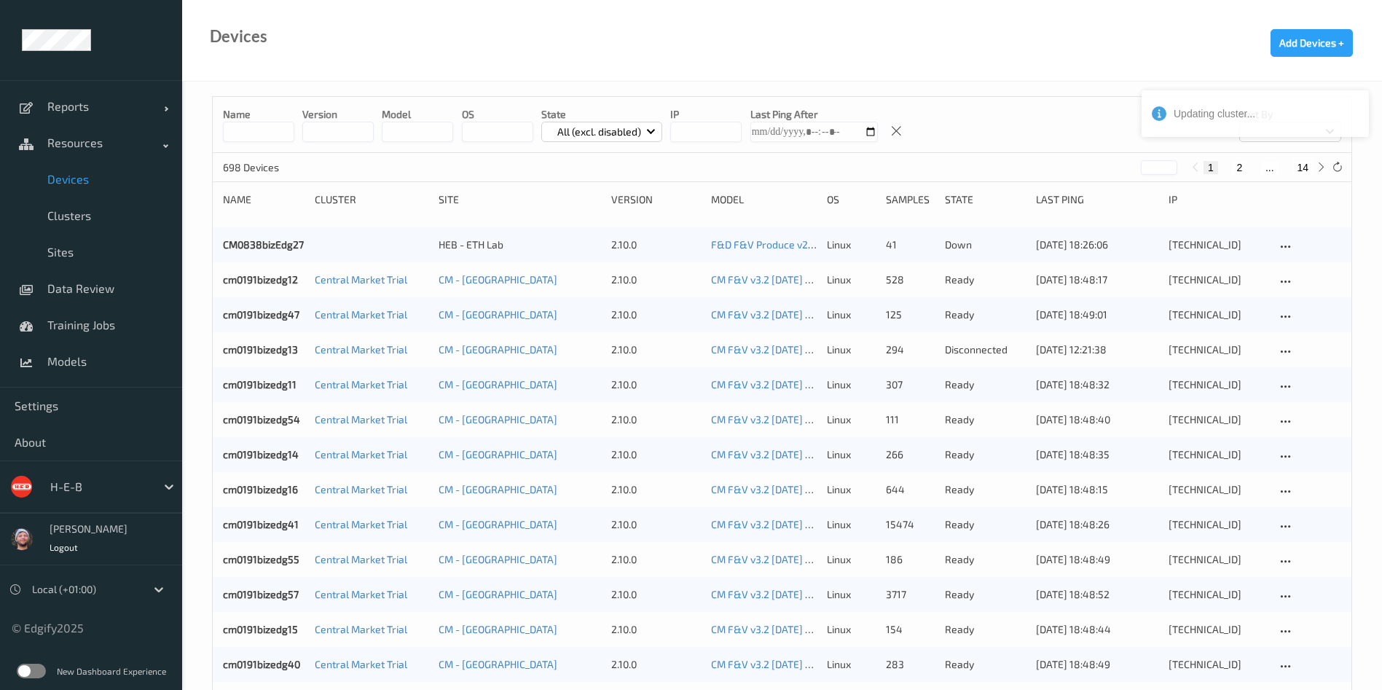
click at [1301, 166] on button "14" at bounding box center [1302, 167] width 20 height 13
type input "**"
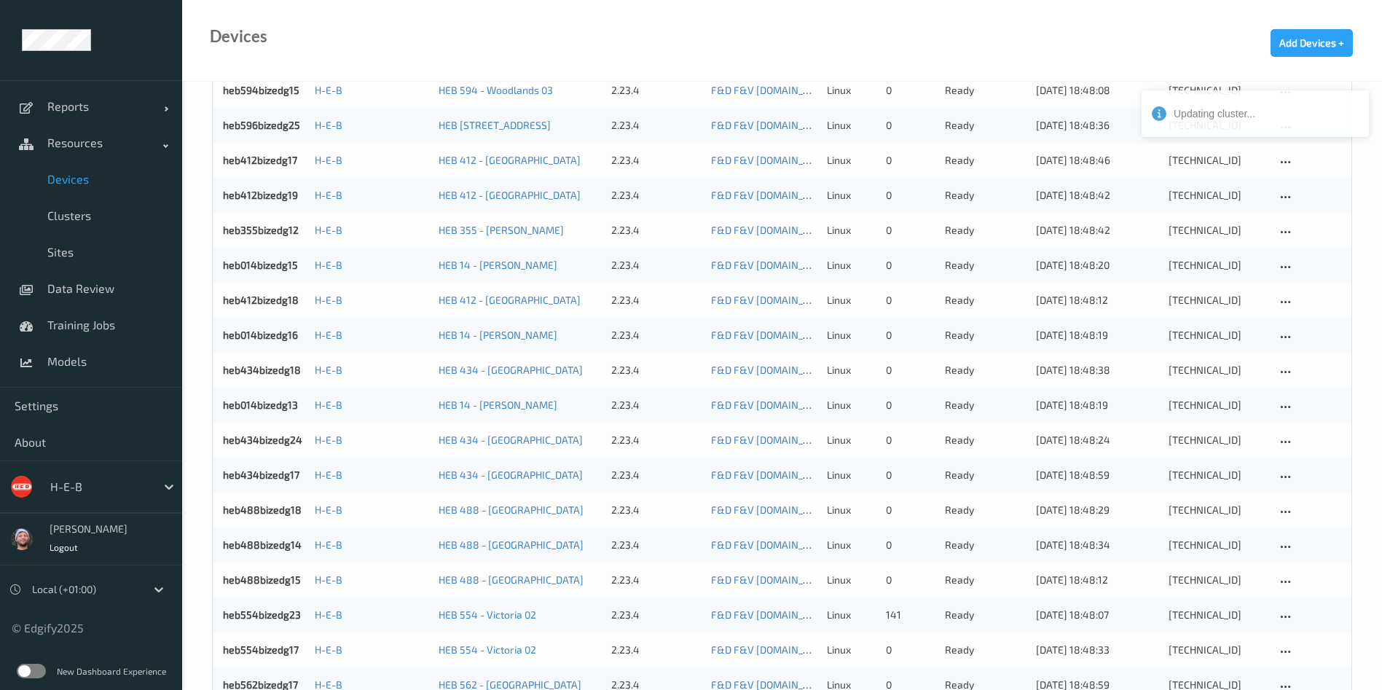
scroll to position [1247, 0]
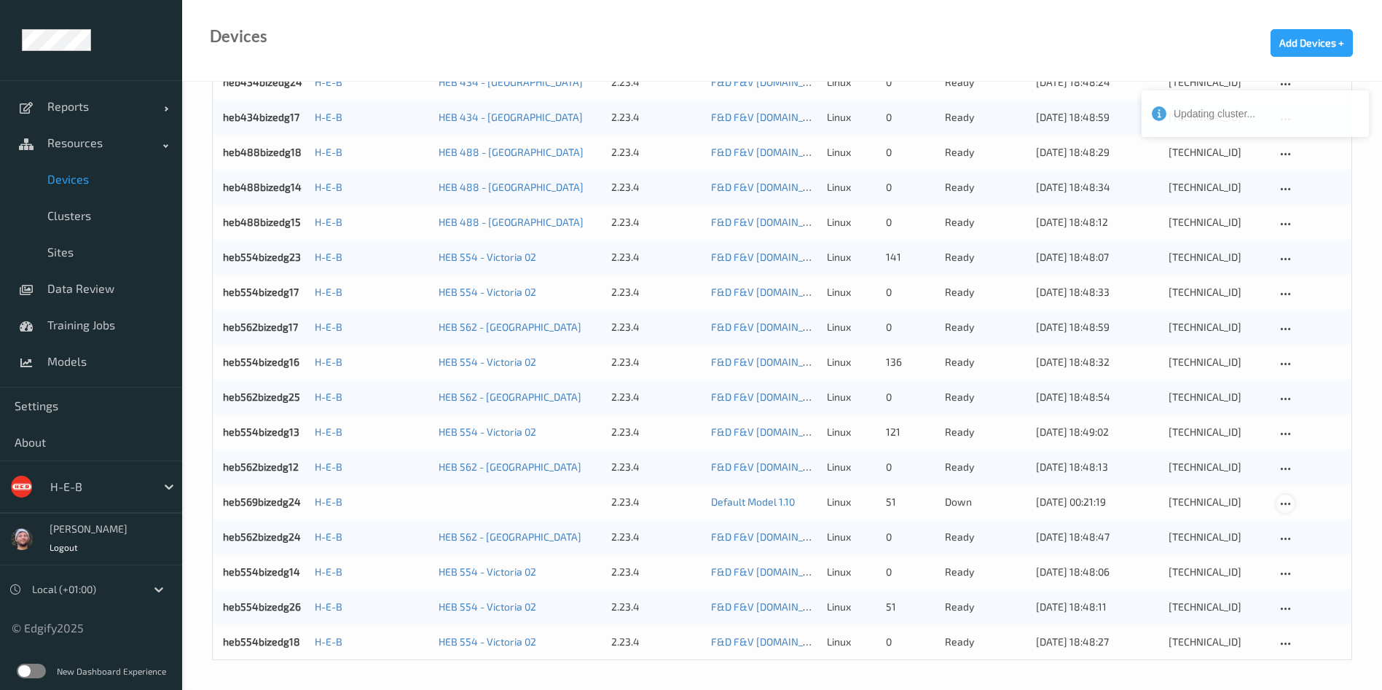
click at [1290, 506] on icon at bounding box center [1285, 504] width 12 height 13
click at [1309, 576] on div "Disable Device" at bounding box center [1331, 582] width 58 height 14
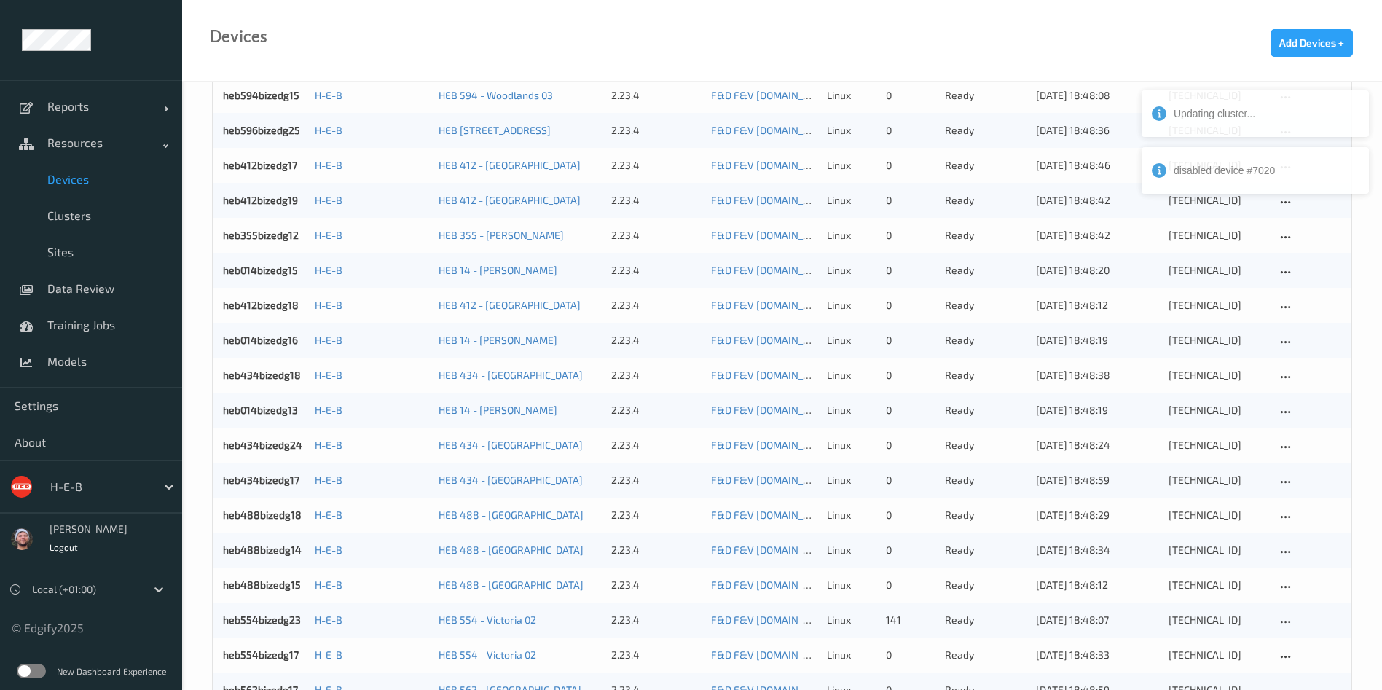
scroll to position [1212, 0]
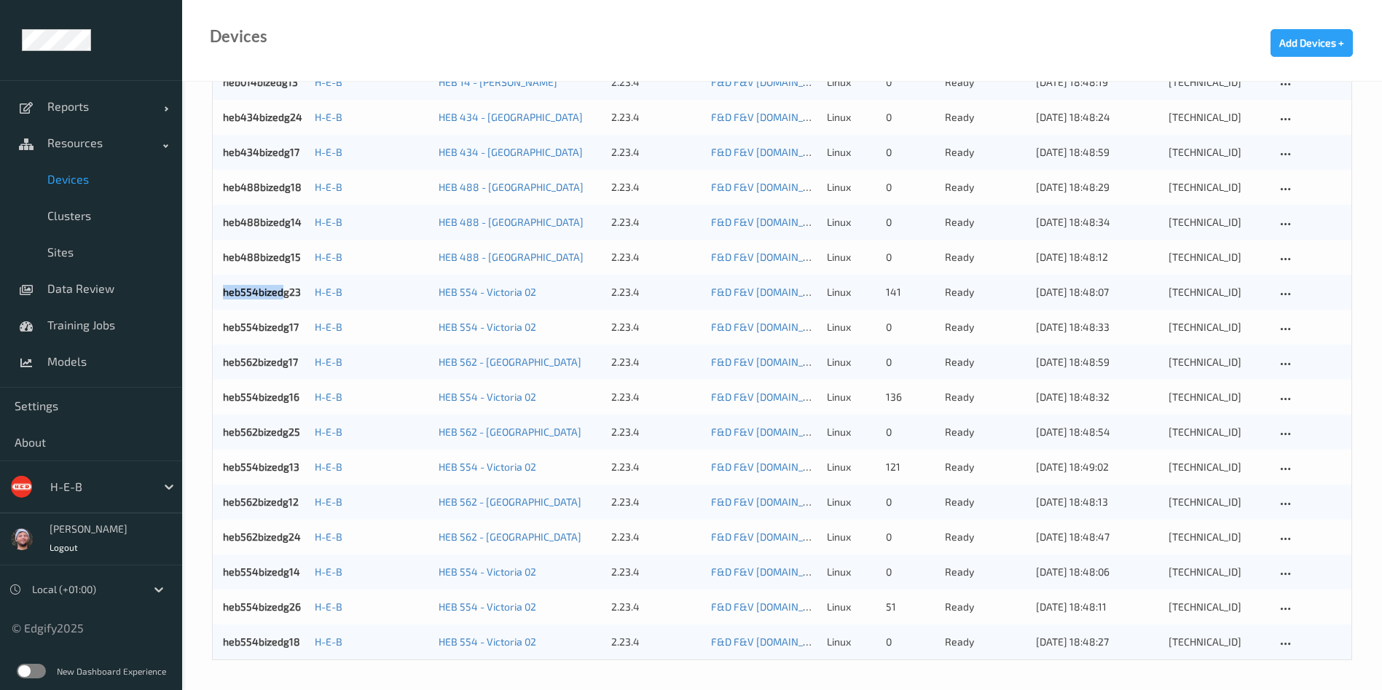
drag, startPoint x: 272, startPoint y: 291, endPoint x: 197, endPoint y: 297, distance: 75.3
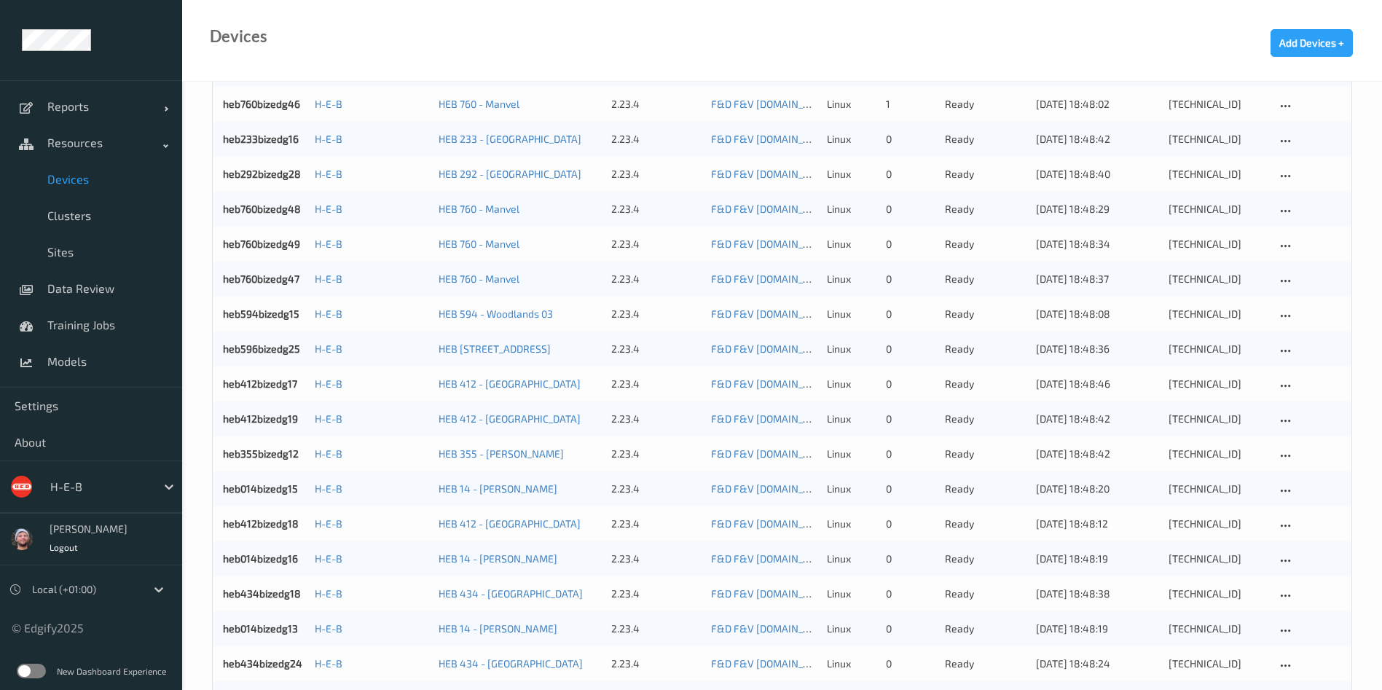
scroll to position [556, 0]
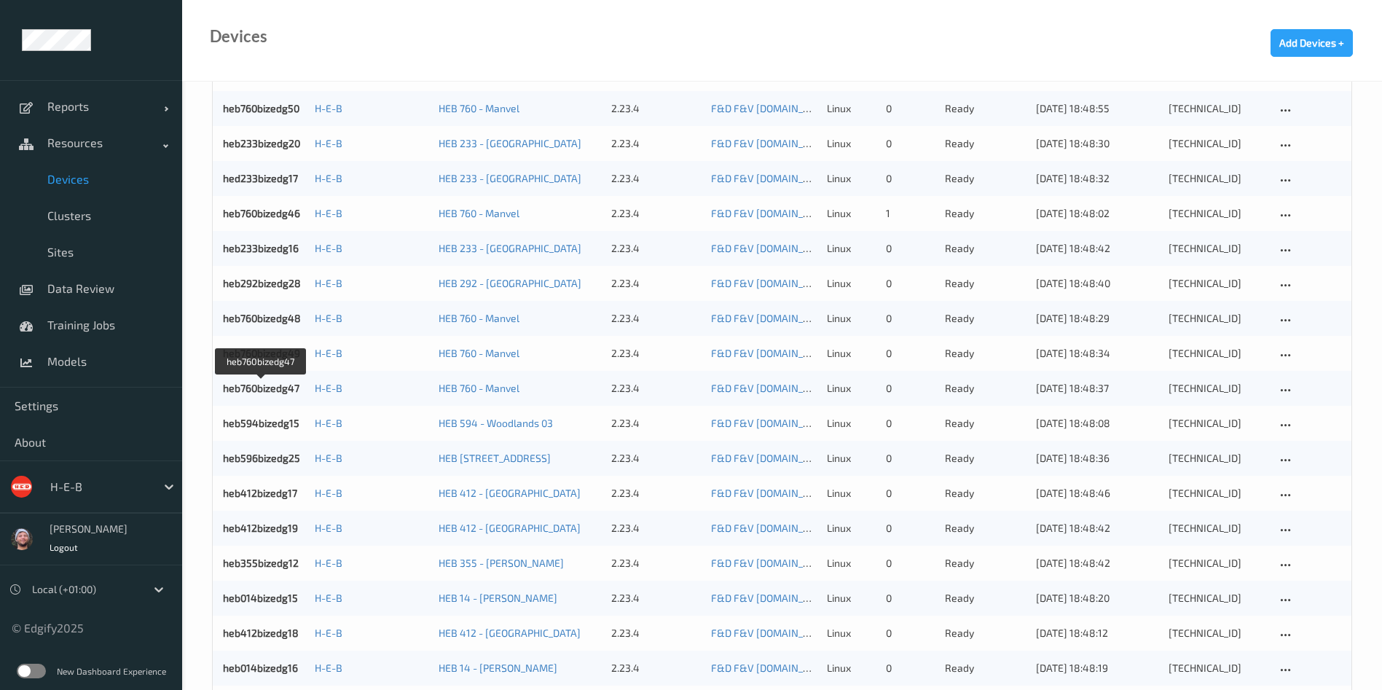
drag, startPoint x: 269, startPoint y: 387, endPoint x: 197, endPoint y: 387, distance: 71.4
click at [197, 387] on div "Name version model OS State All (excl. disabled) IP Last Ping After Sort by 697…" at bounding box center [782, 436] width 1200 height 1820
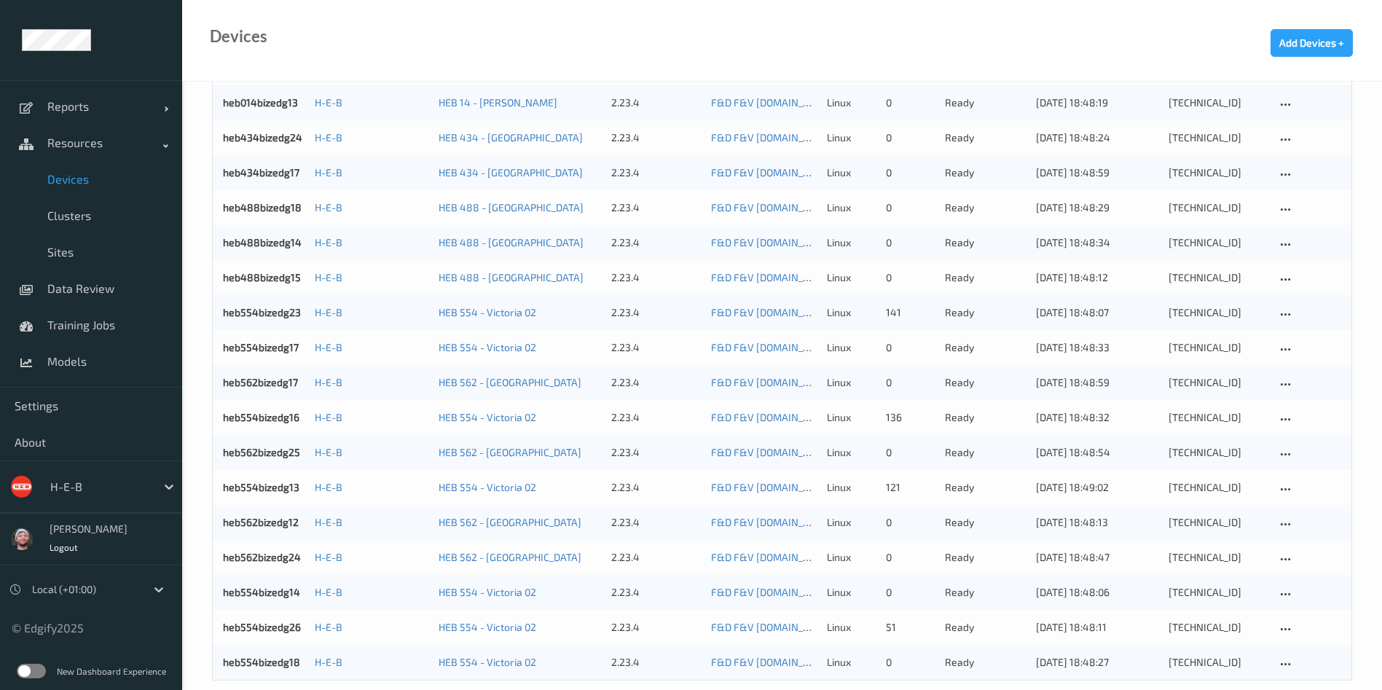
scroll to position [1212, 0]
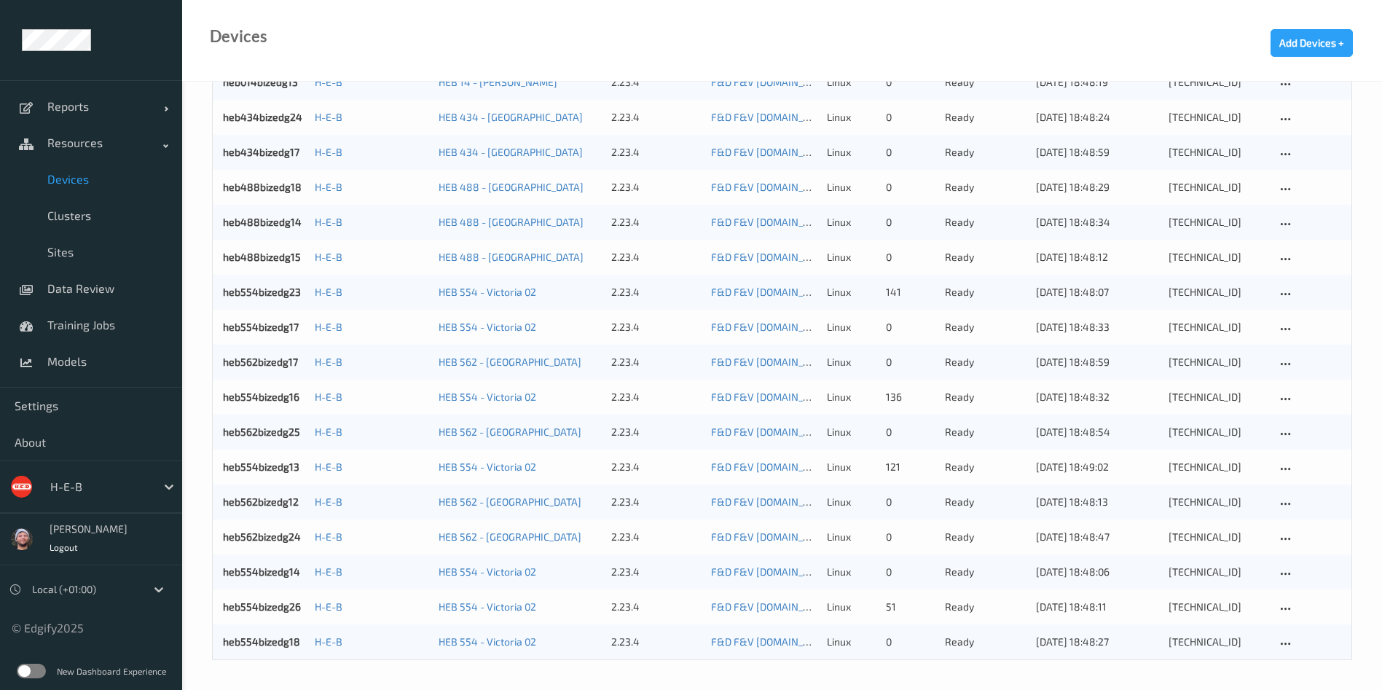
click at [103, 482] on div at bounding box center [99, 486] width 98 height 17
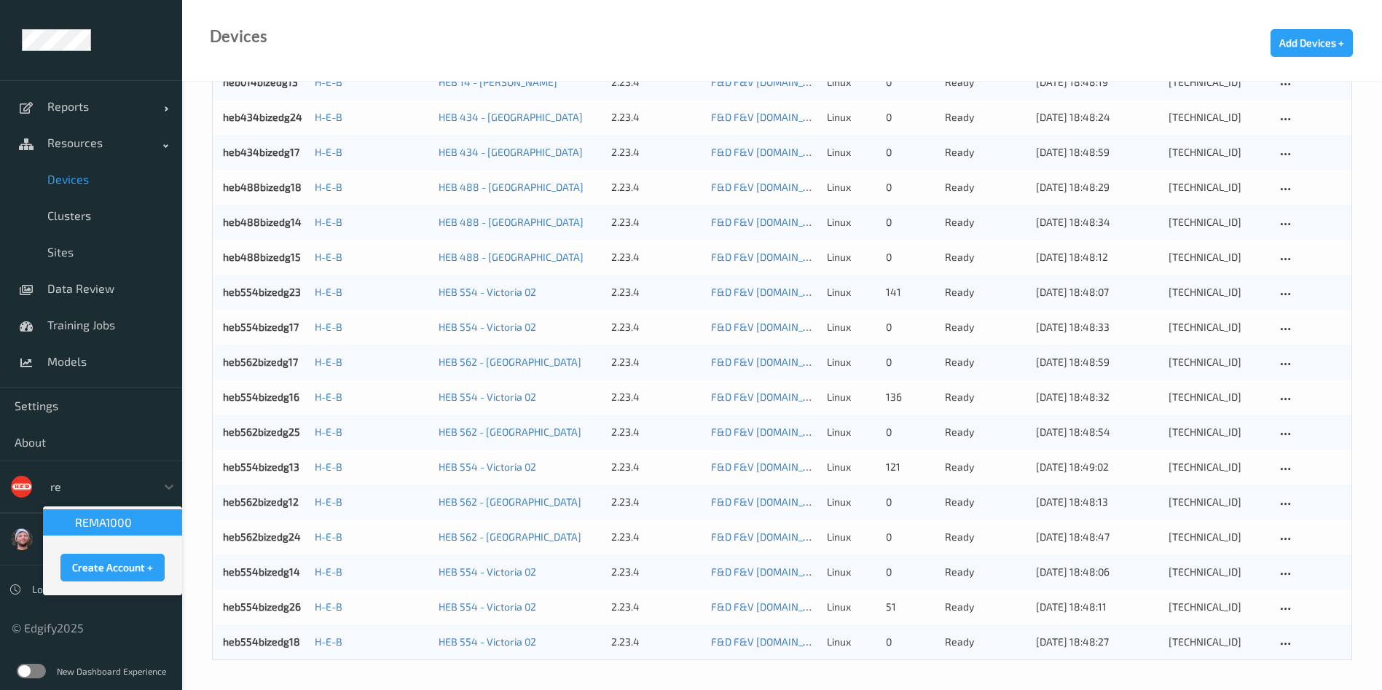
scroll to position [0, 0]
type input "rem"
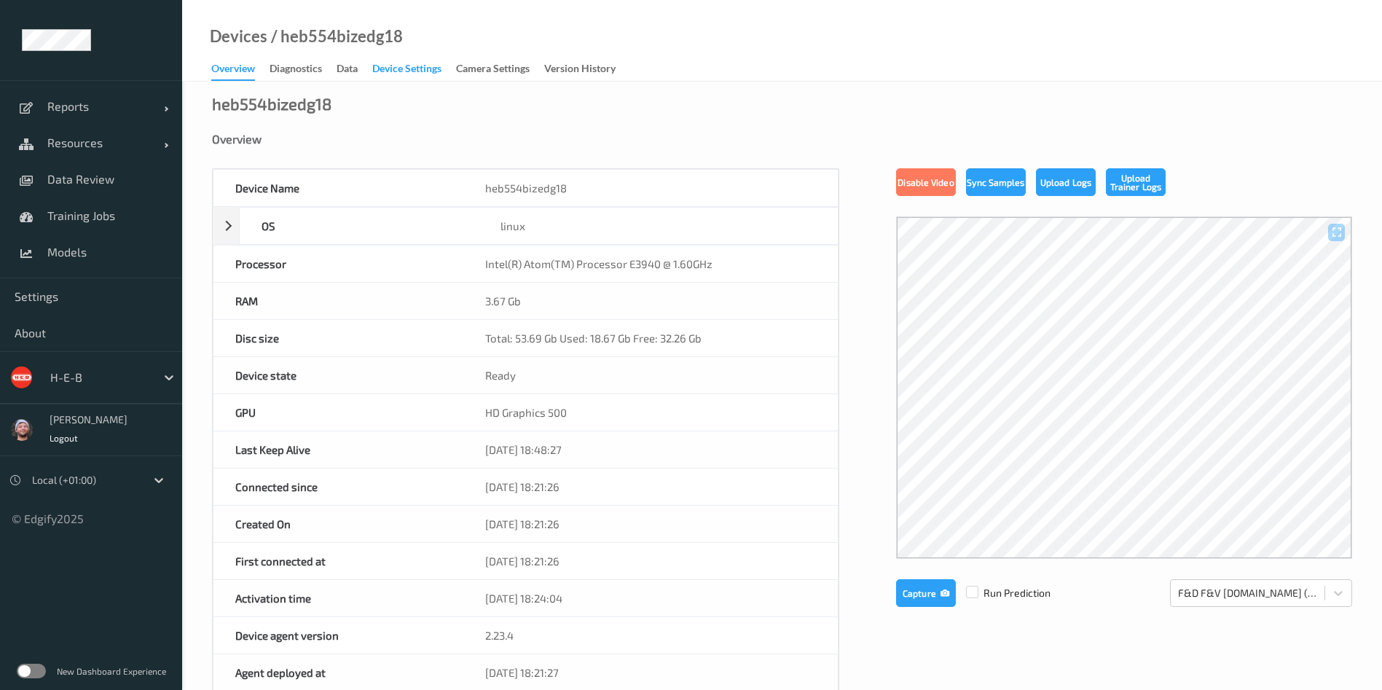
click at [392, 71] on div "Device Settings" at bounding box center [406, 70] width 69 height 18
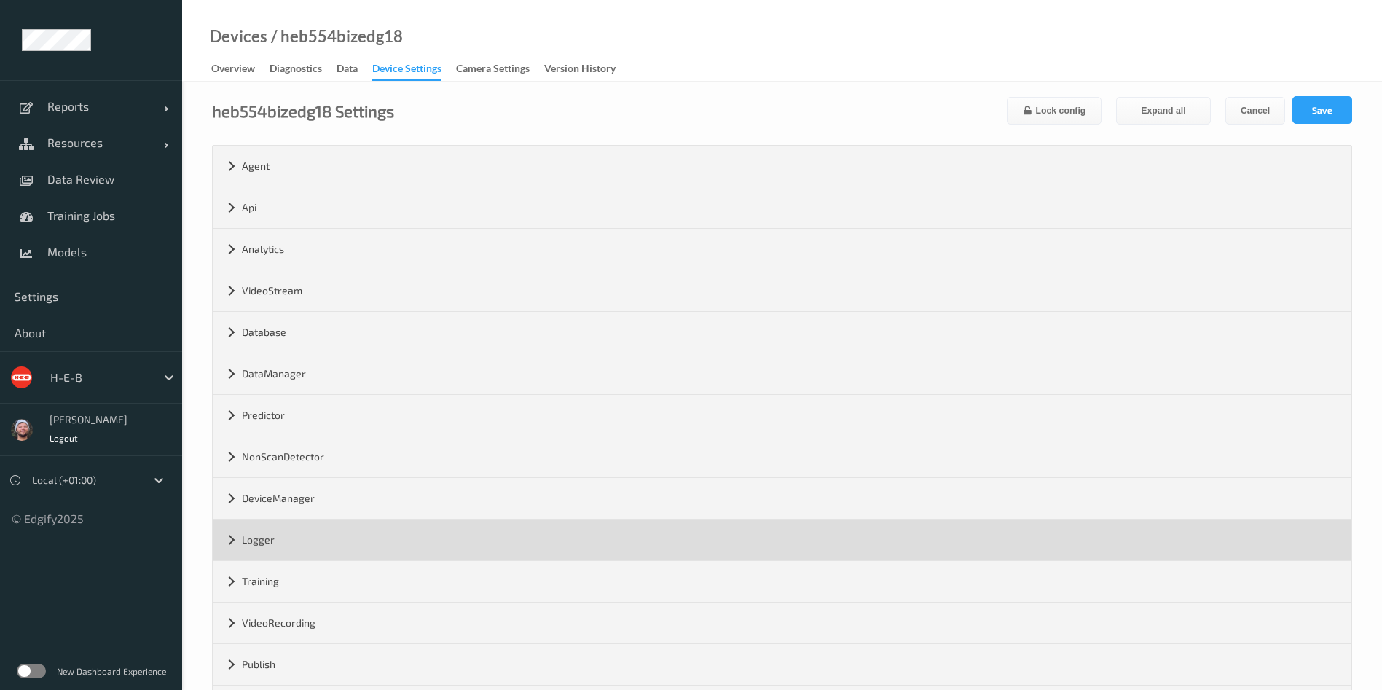
click at [334, 540] on div "Logger" at bounding box center [782, 539] width 1139 height 41
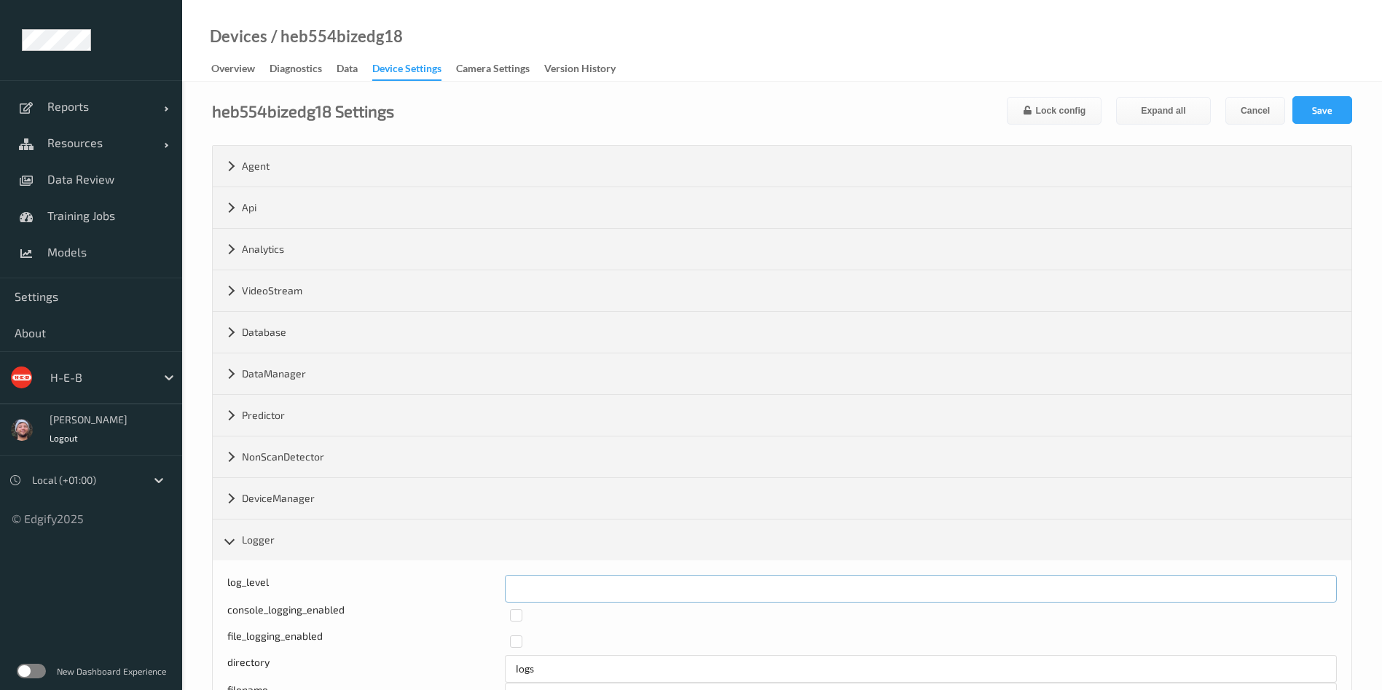
drag, startPoint x: 549, startPoint y: 590, endPoint x: 491, endPoint y: 592, distance: 57.6
click at [494, 592] on div "log_level *" at bounding box center [782, 589] width 1110 height 28
type input "*"
click at [1354, 113] on div "heb554bizedg18 Settings Lock config Expand all Cancel Save Agent version 2.23.4…" at bounding box center [782, 578] width 1200 height 992
click at [1326, 116] on button "Save" at bounding box center [1322, 110] width 60 height 28
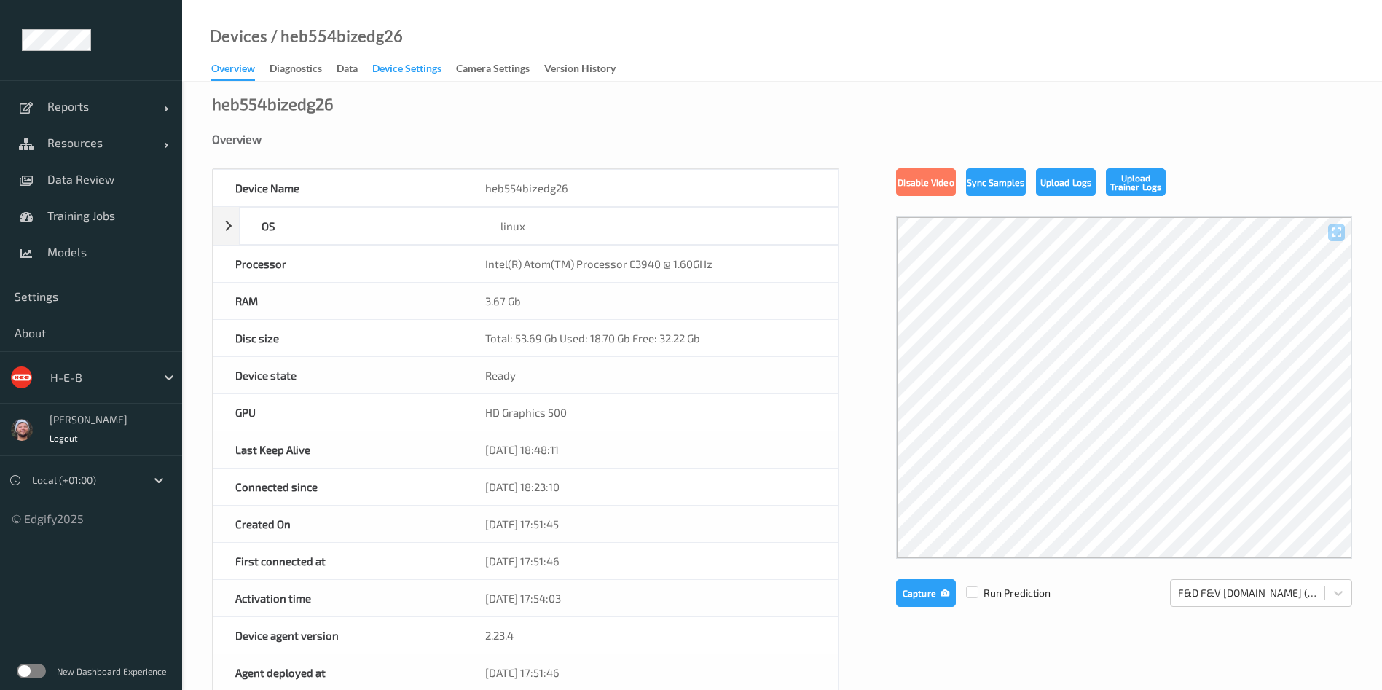
click at [432, 69] on div "Device Settings" at bounding box center [406, 70] width 69 height 18
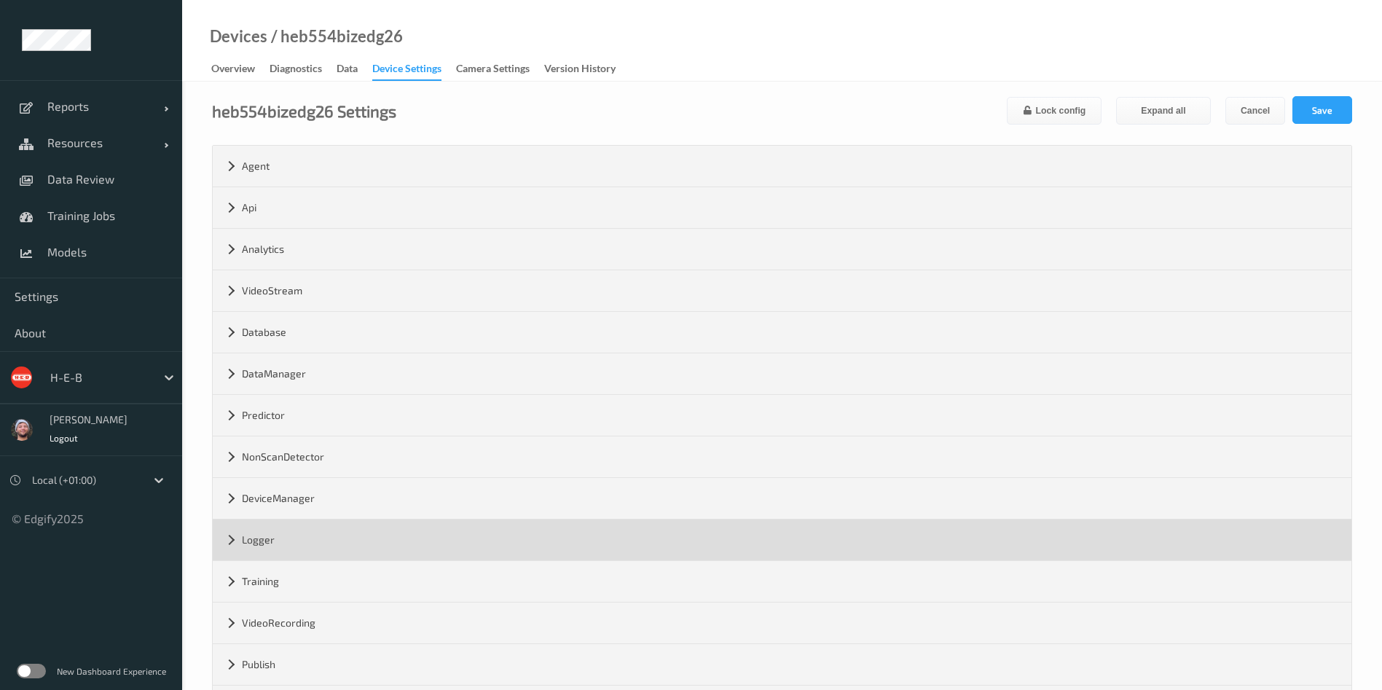
click at [285, 549] on div "Logger" at bounding box center [782, 539] width 1139 height 41
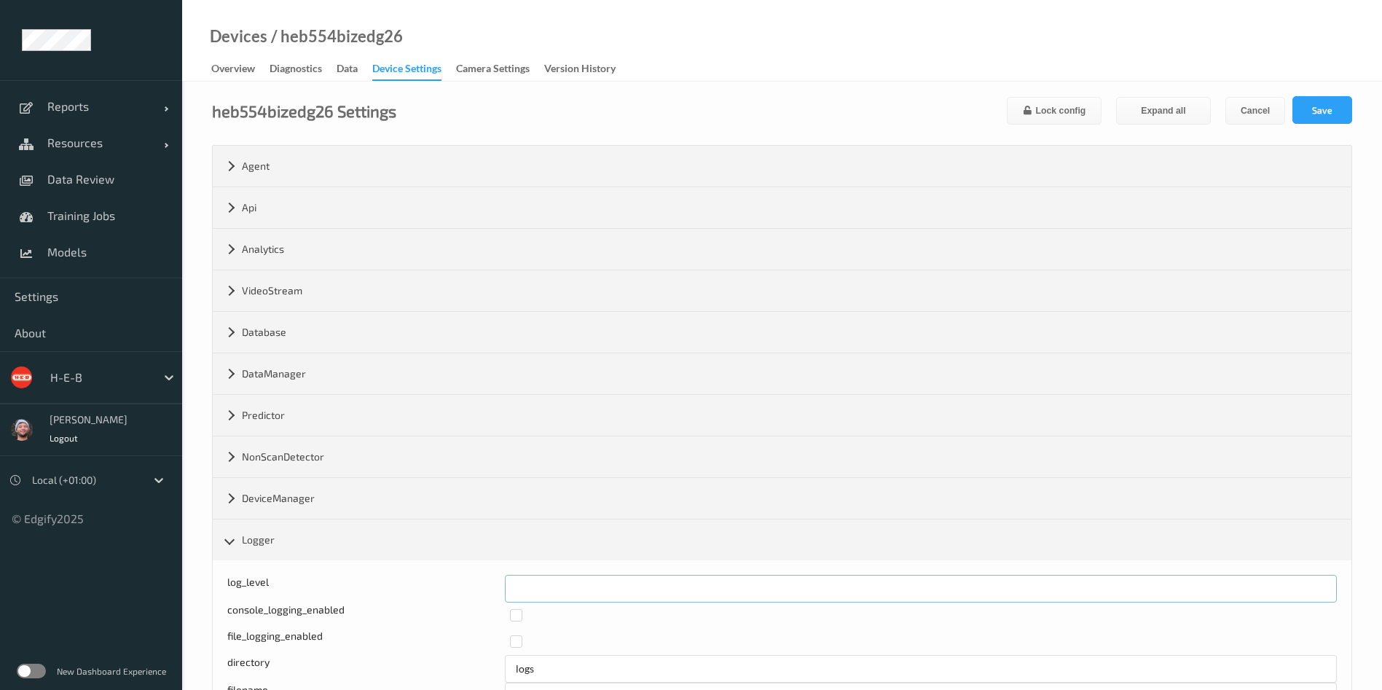
drag, startPoint x: 562, startPoint y: 581, endPoint x: 466, endPoint y: 581, distance: 95.4
click at [466, 581] on div "Log level: -1- trace, 0- debug, 1- info, 2-warn, 3-error, 4-fatal, 5-panic log_…" at bounding box center [782, 589] width 1110 height 28
type input "*"
click at [1326, 99] on button "Save" at bounding box center [1322, 110] width 60 height 28
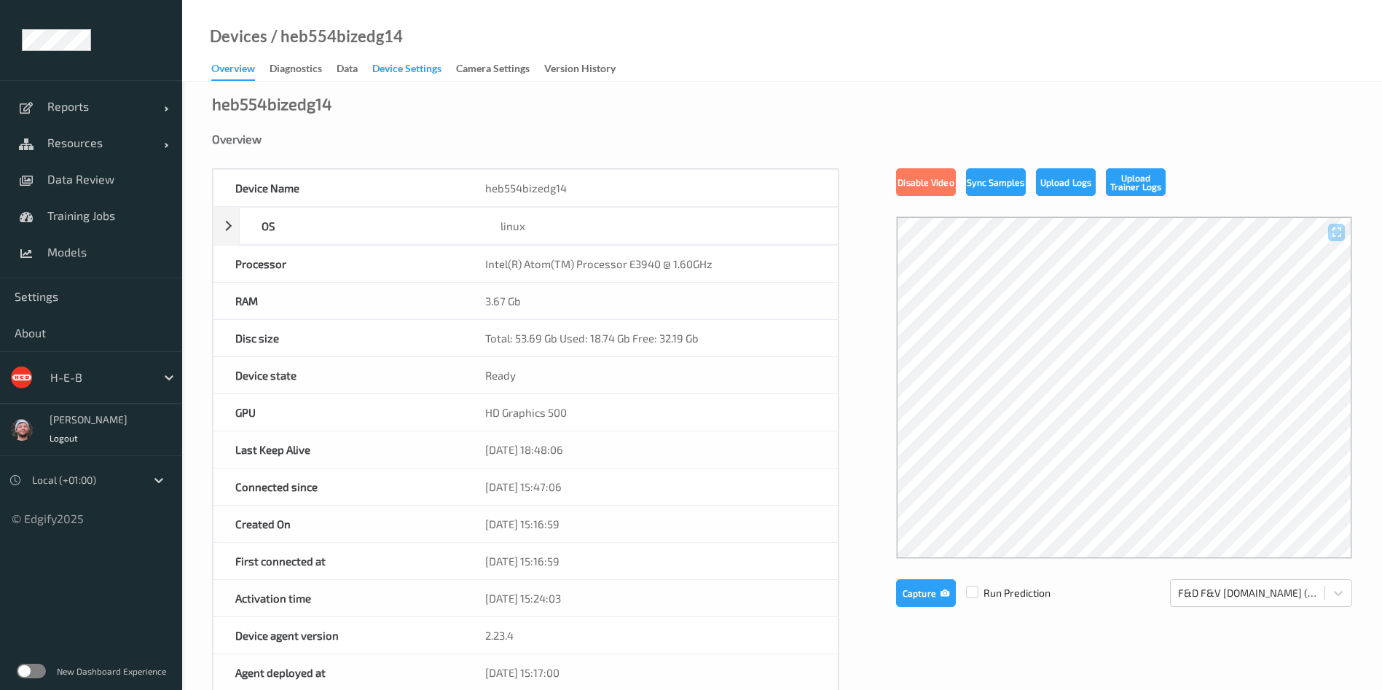
click at [388, 75] on div "Device Settings" at bounding box center [406, 70] width 69 height 18
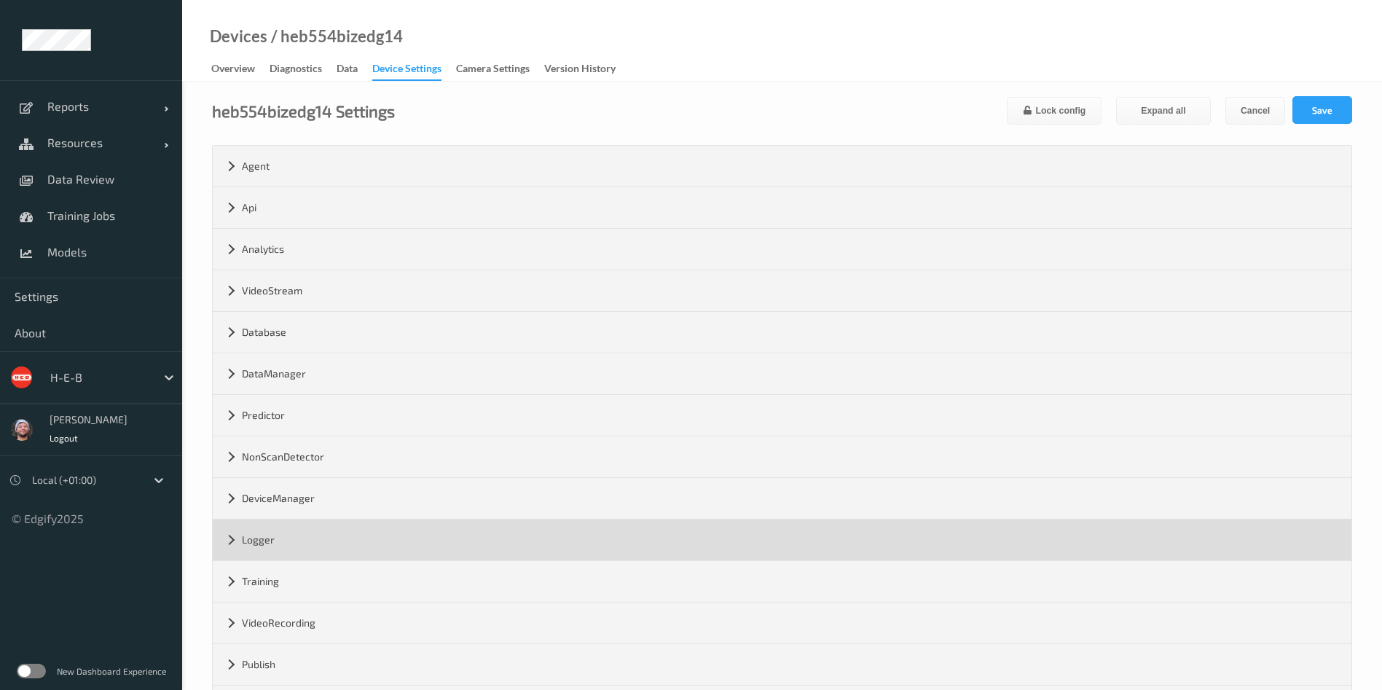
click at [305, 538] on div "Logger" at bounding box center [782, 539] width 1139 height 41
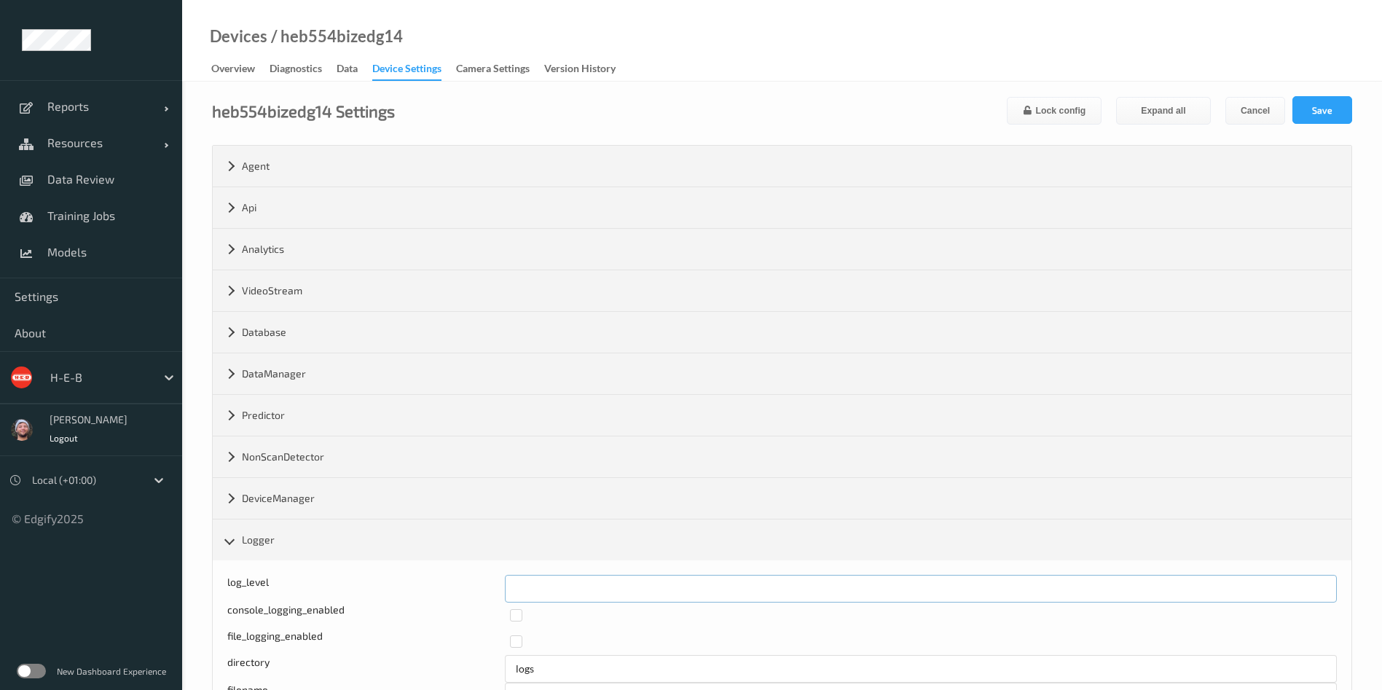
drag, startPoint x: 563, startPoint y: 589, endPoint x: 492, endPoint y: 571, distance: 72.8
click at [452, 587] on div "log_level *" at bounding box center [782, 589] width 1110 height 28
type input "*"
click at [1348, 114] on button "Save" at bounding box center [1322, 110] width 60 height 28
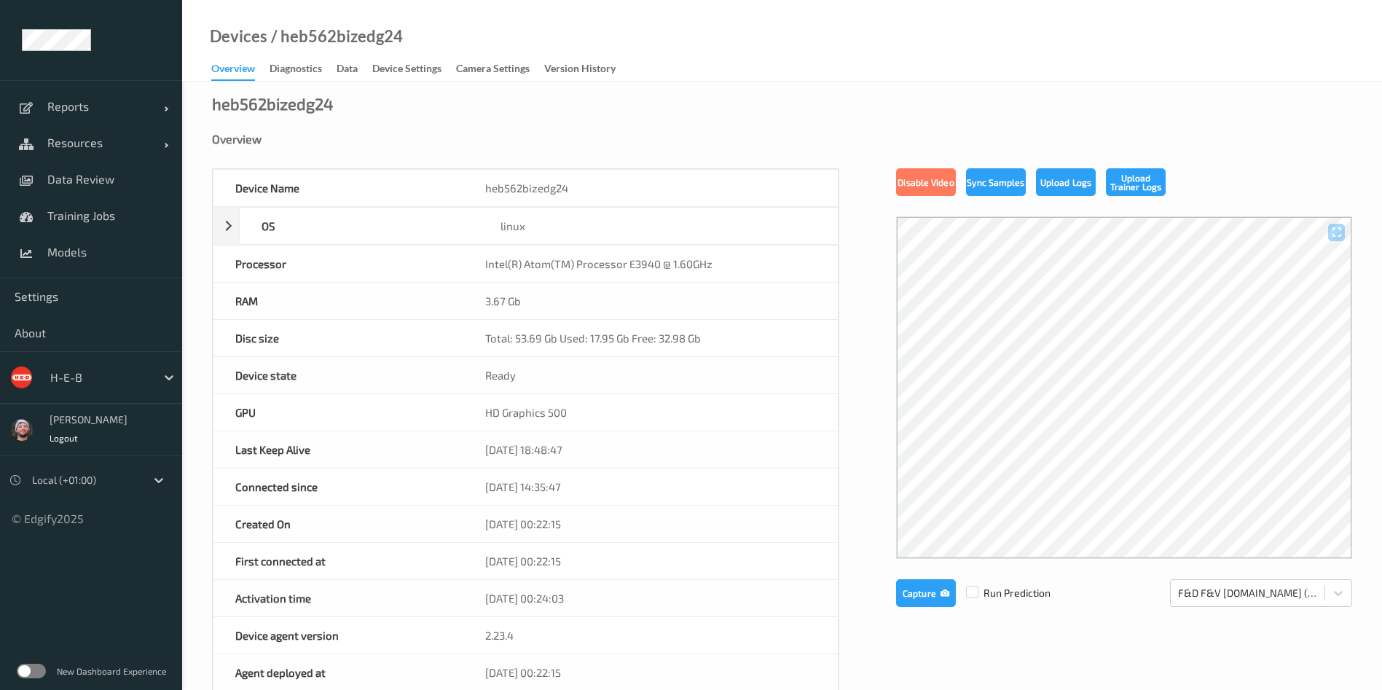
click at [406, 57] on div "Devices / heb562bizedg24 Overview Diagnostics Data Device Settings Camera Setti…" at bounding box center [782, 41] width 1200 height 82
click at [401, 67] on div "Device Settings" at bounding box center [406, 70] width 69 height 18
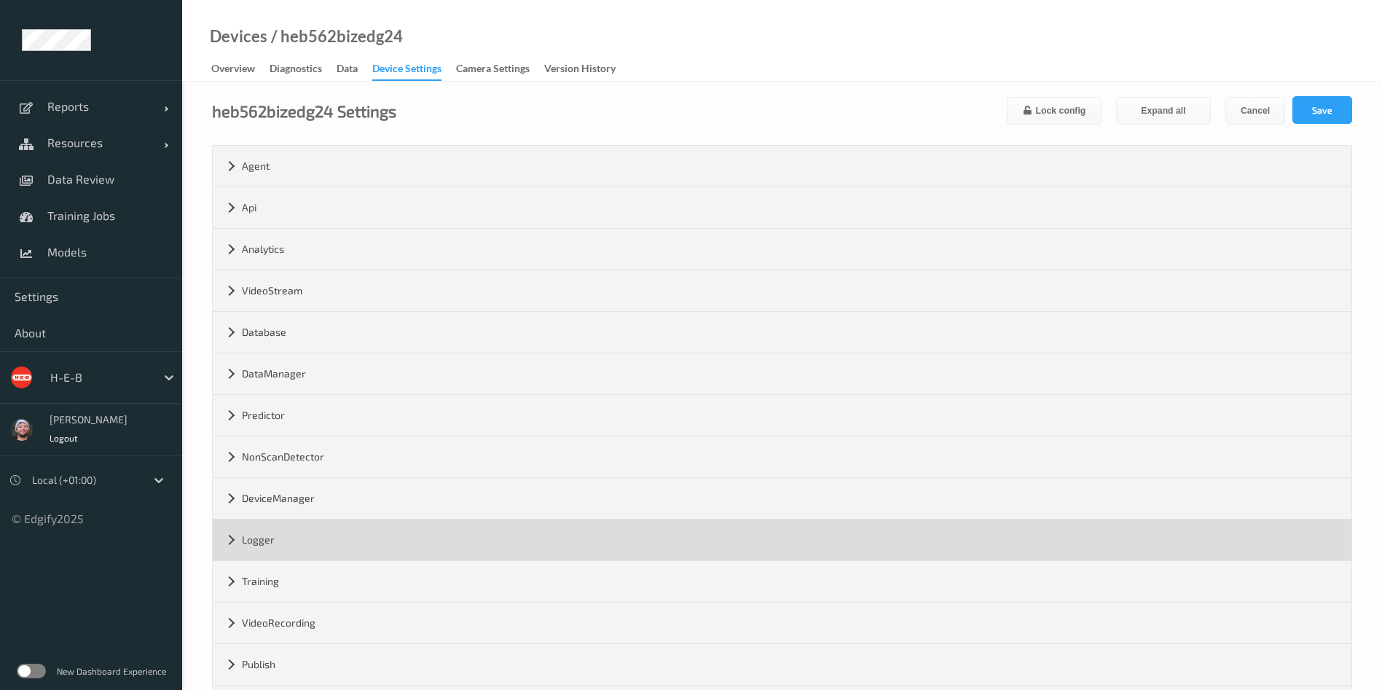
click at [286, 544] on div "Logger" at bounding box center [782, 539] width 1139 height 41
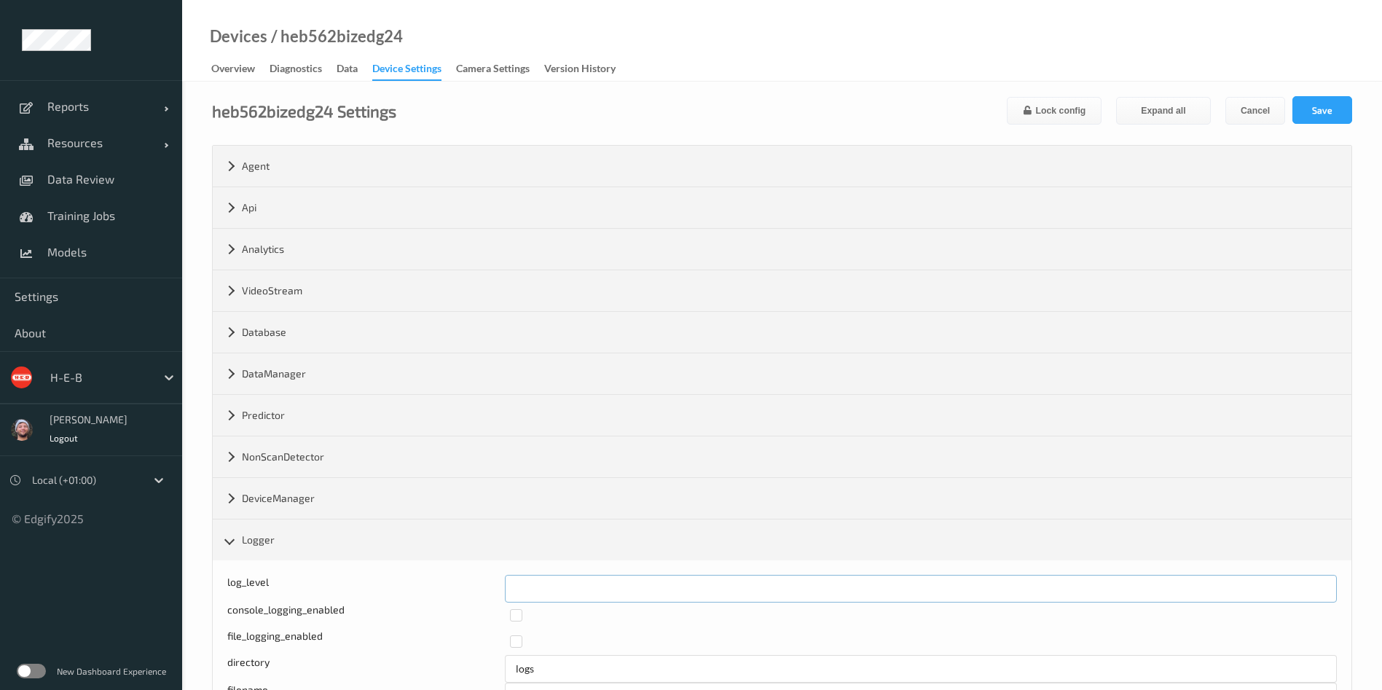
drag, startPoint x: 557, startPoint y: 594, endPoint x: 521, endPoint y: 594, distance: 35.7
click at [522, 594] on input "*" at bounding box center [921, 589] width 832 height 28
drag, startPoint x: 515, startPoint y: 585, endPoint x: 484, endPoint y: 589, distance: 31.6
click at [484, 589] on div "log_level **" at bounding box center [782, 589] width 1110 height 28
type input "*"
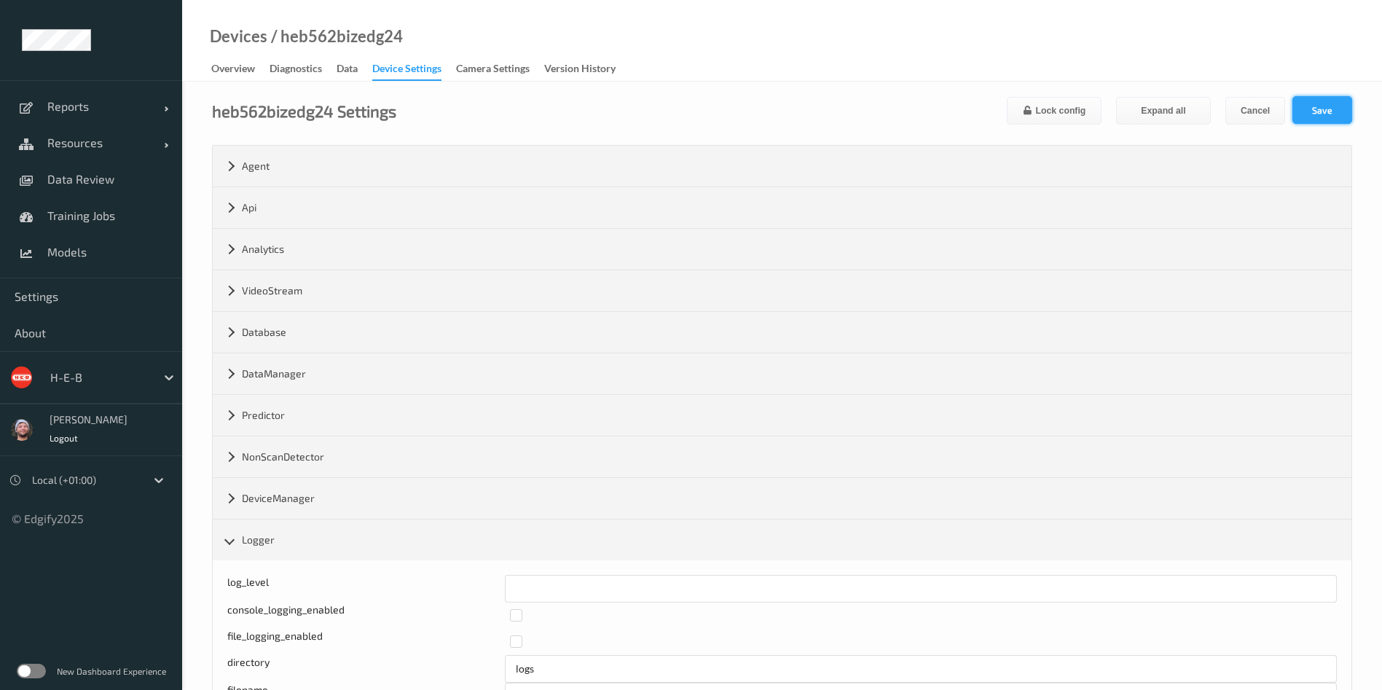
click at [1313, 106] on button "Save" at bounding box center [1322, 110] width 60 height 28
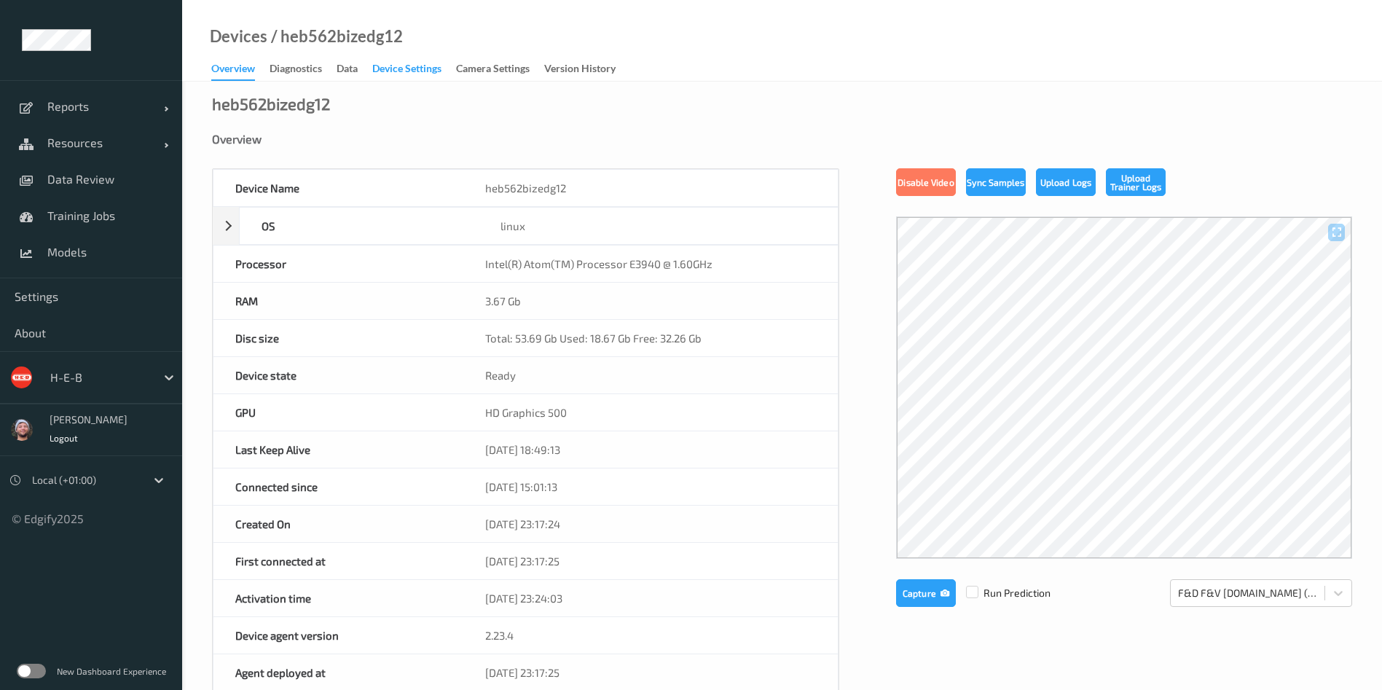
click at [401, 76] on div "Device Settings" at bounding box center [406, 70] width 69 height 18
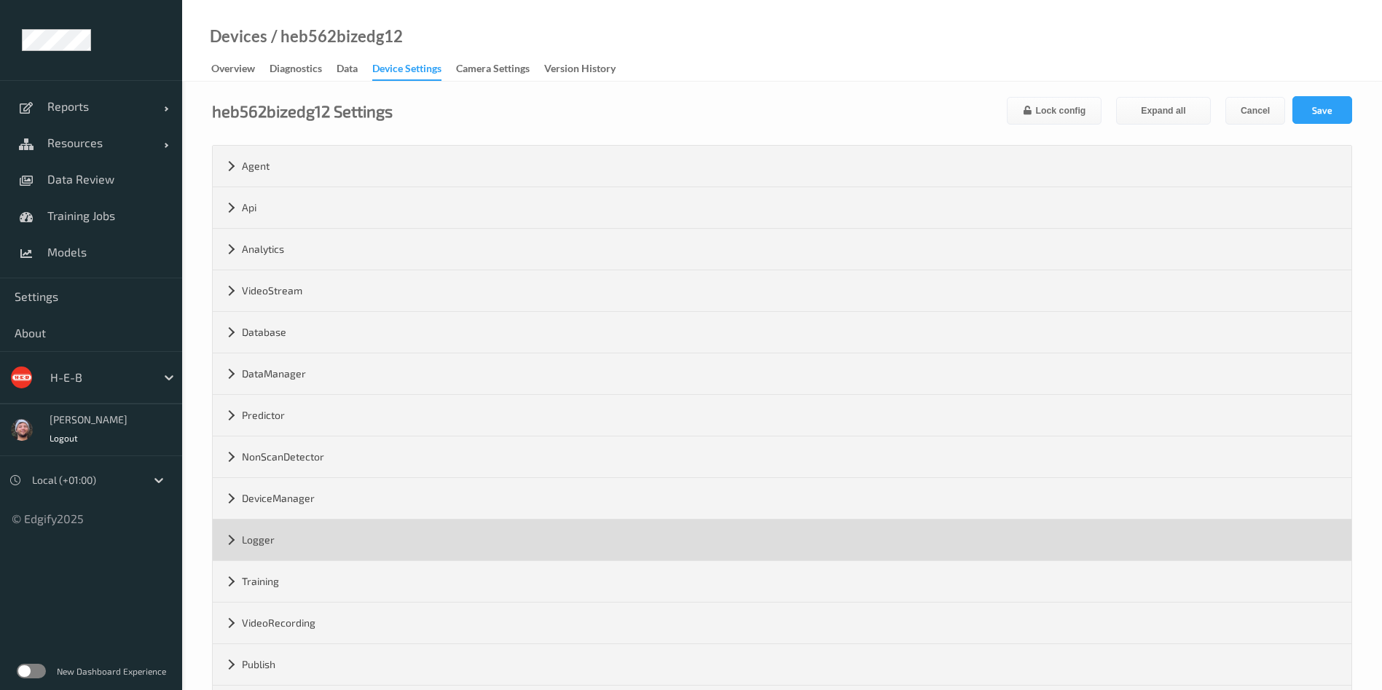
click at [334, 533] on div "Logger" at bounding box center [782, 539] width 1139 height 41
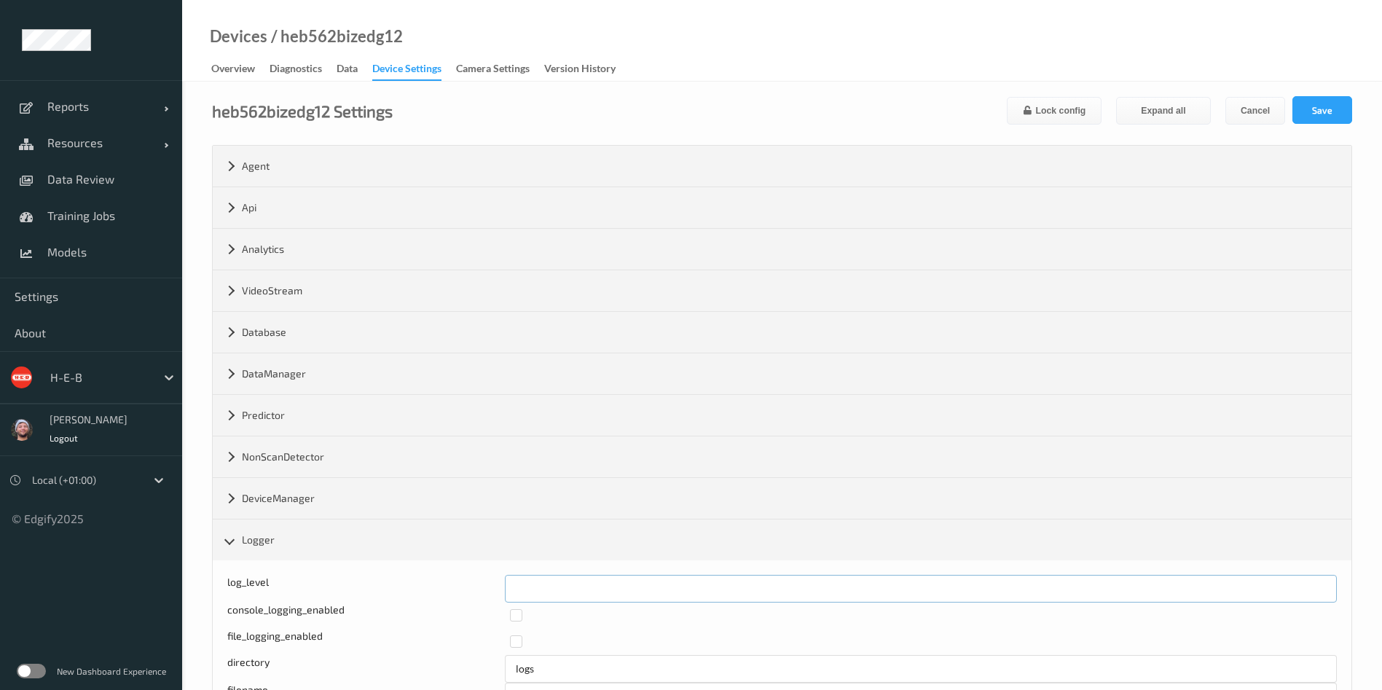
drag, startPoint x: 500, startPoint y: 593, endPoint x: 441, endPoint y: 589, distance: 58.4
click at [442, 590] on div "log_level *" at bounding box center [782, 589] width 1110 height 28
type input "*"
click at [1295, 109] on button "Save" at bounding box center [1322, 110] width 60 height 28
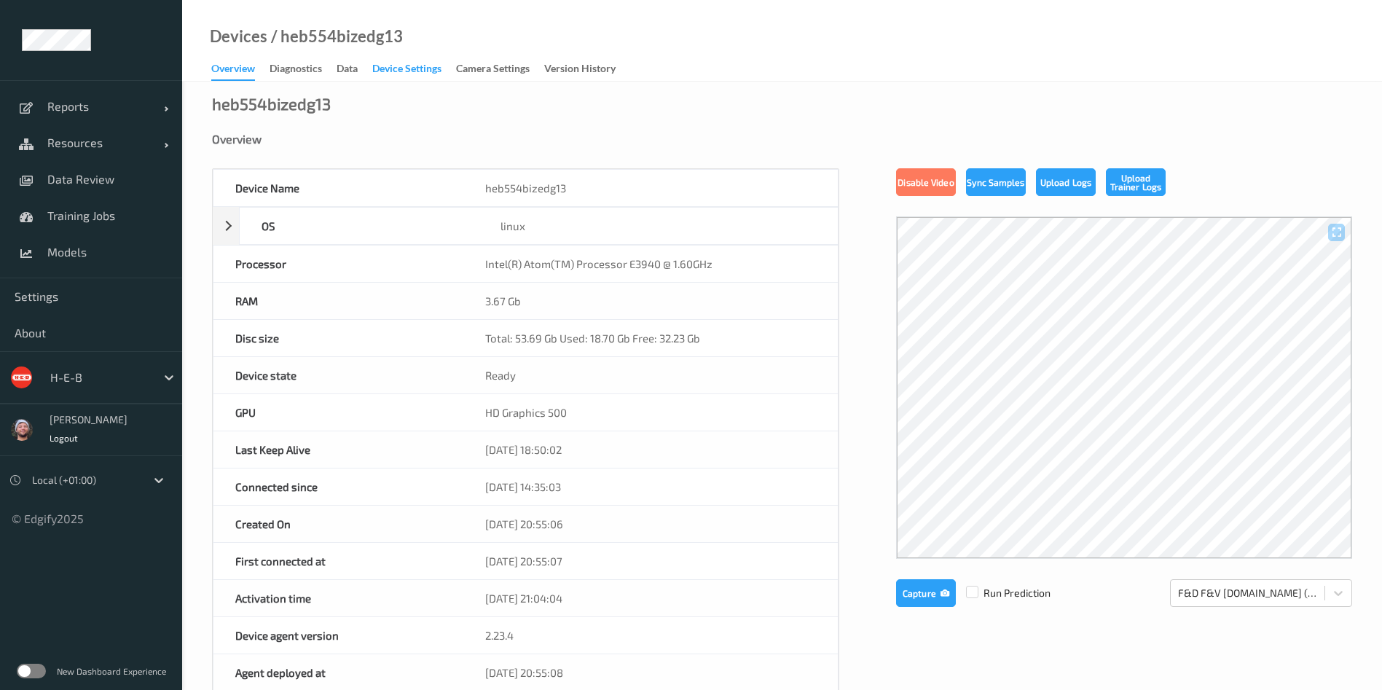
click at [403, 68] on div "Device Settings" at bounding box center [406, 70] width 69 height 18
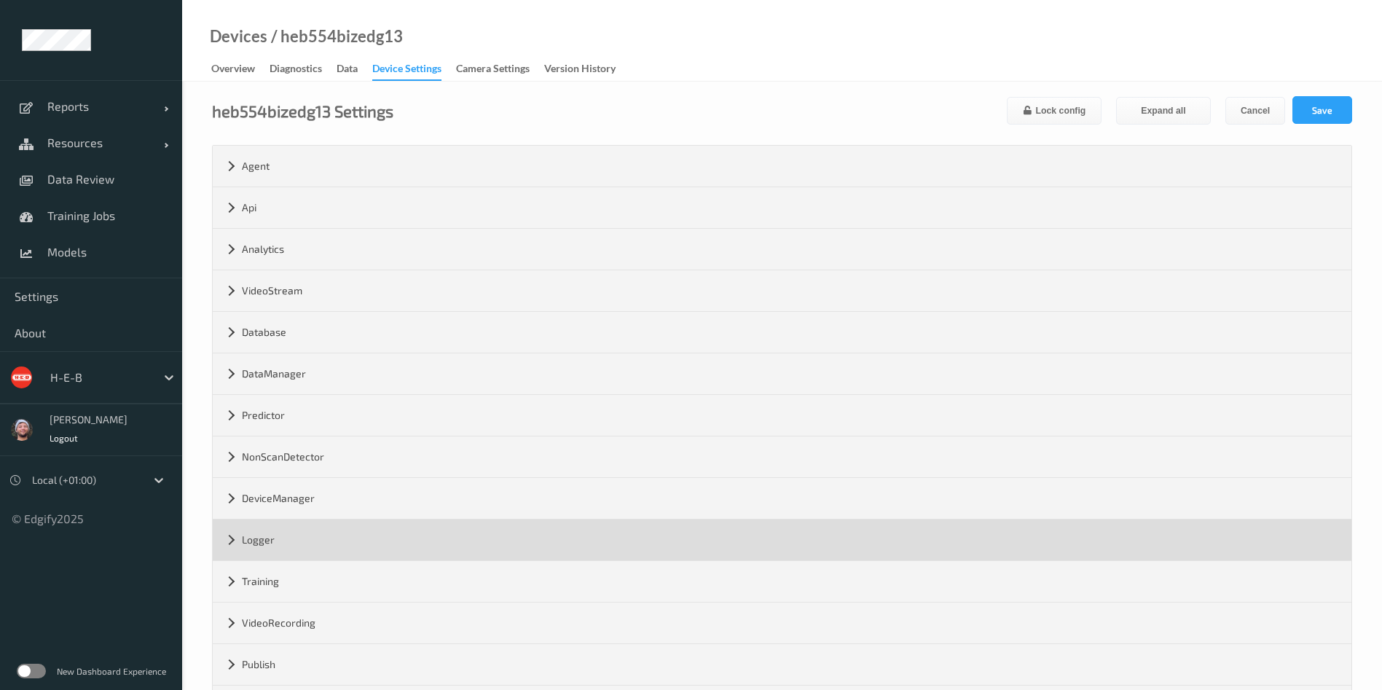
click at [340, 547] on div "Logger" at bounding box center [782, 539] width 1139 height 41
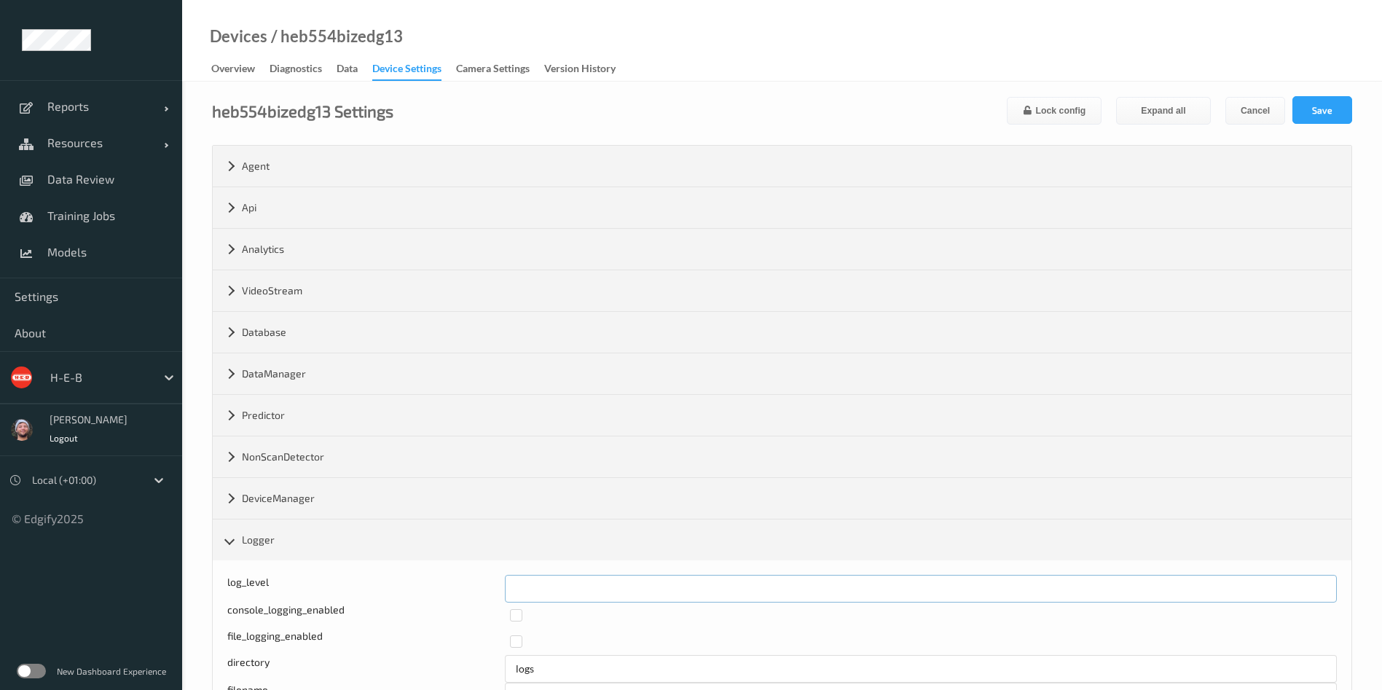
drag, startPoint x: 560, startPoint y: 587, endPoint x: 432, endPoint y: 578, distance: 127.8
click at [432, 578] on div "log_level *" at bounding box center [782, 589] width 1110 height 28
type input "*"
click at [1343, 113] on button "Save" at bounding box center [1322, 110] width 60 height 28
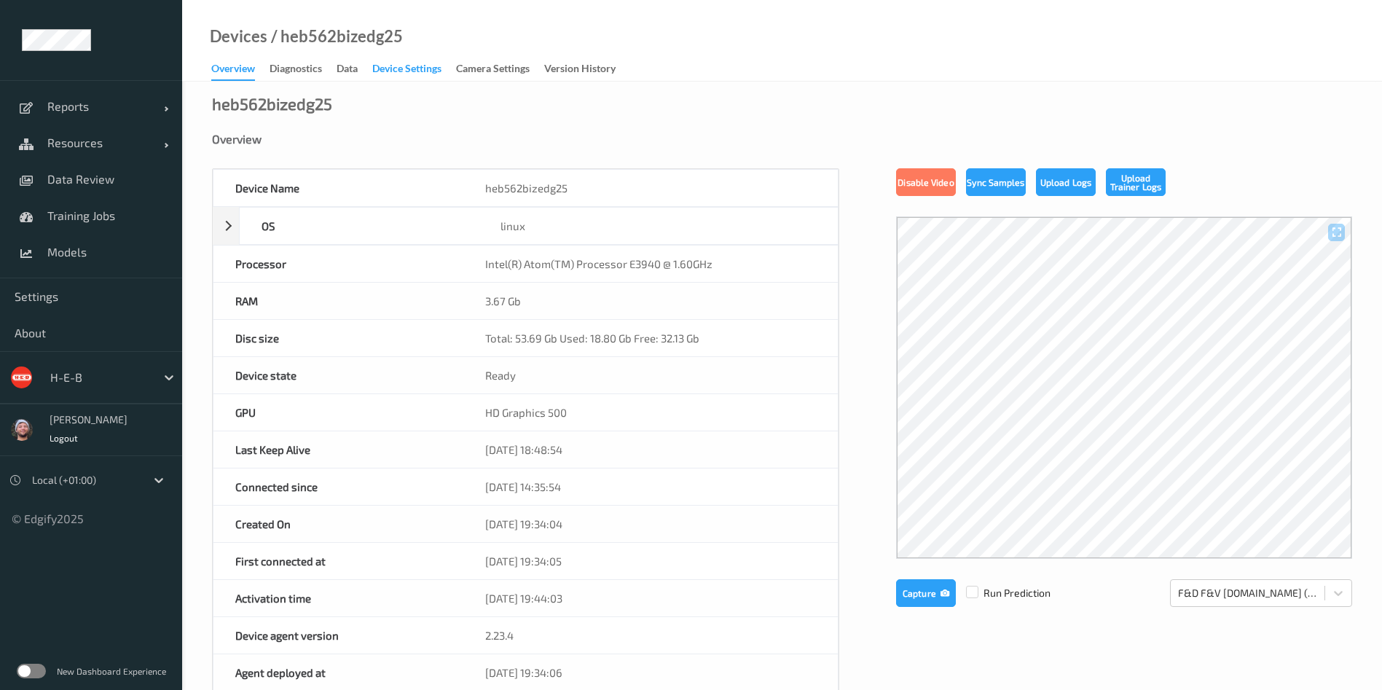
click at [417, 66] on div "Device Settings" at bounding box center [406, 70] width 69 height 18
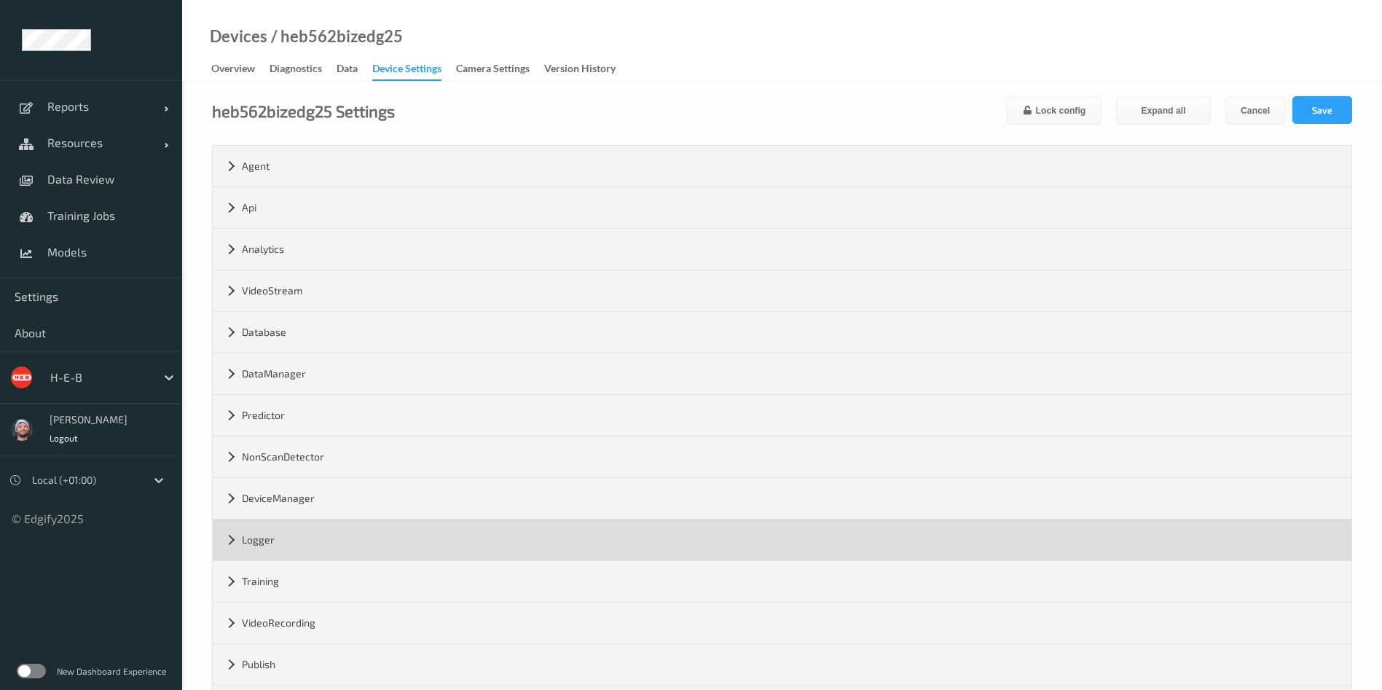
click at [377, 527] on div "Logger" at bounding box center [782, 539] width 1139 height 41
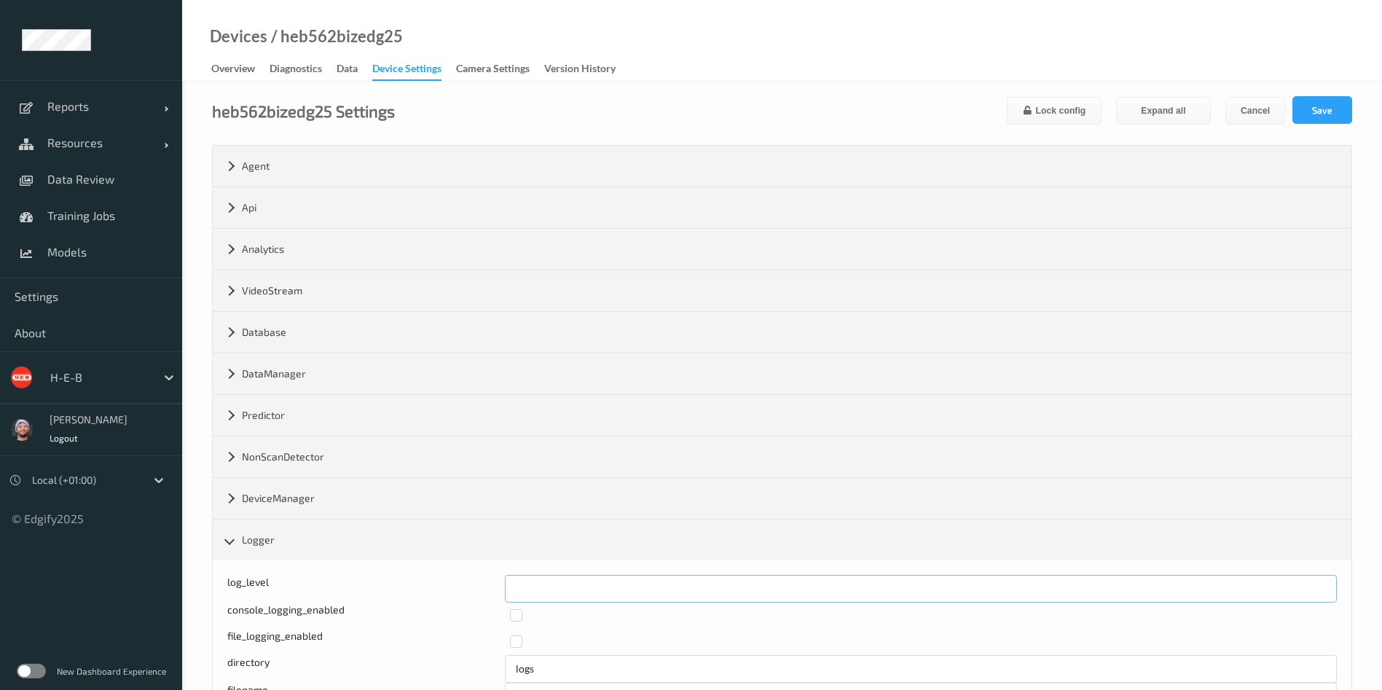
drag, startPoint x: 530, startPoint y: 579, endPoint x: 515, endPoint y: 573, distance: 16.4
click at [484, 584] on div "Log level: -1- trace, 0- debug, 1- info, 2-warn, 3-error, 4-fatal, 5-panic log_…" at bounding box center [782, 589] width 1110 height 28
type input "*"
click at [1314, 117] on button "Save" at bounding box center [1322, 110] width 60 height 28
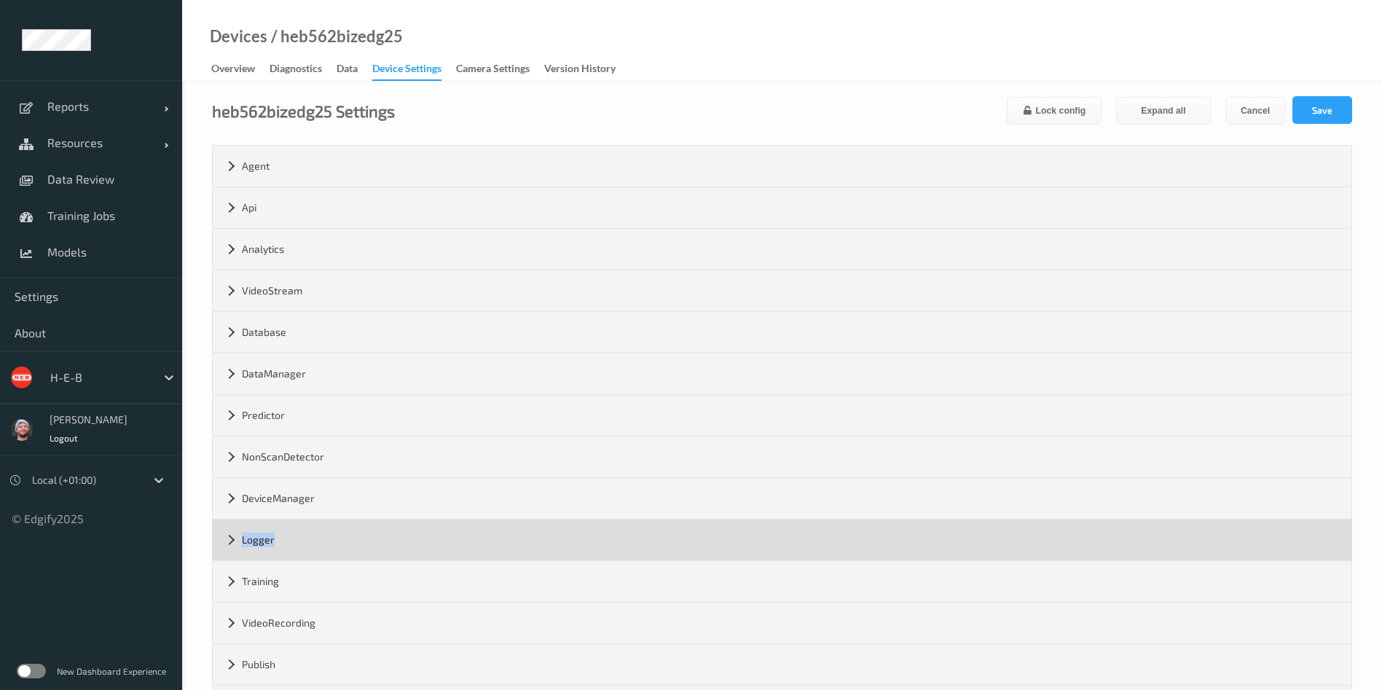
drag, startPoint x: 335, startPoint y: 514, endPoint x: 340, endPoint y: 546, distance: 32.5
click at [340, 546] on div "Agent version 2.23.4 max_msg_size ********* grpc_port ***** web_server_port ***…" at bounding box center [782, 457] width 1139 height 622
click at [340, 546] on div "Logger" at bounding box center [782, 539] width 1139 height 41
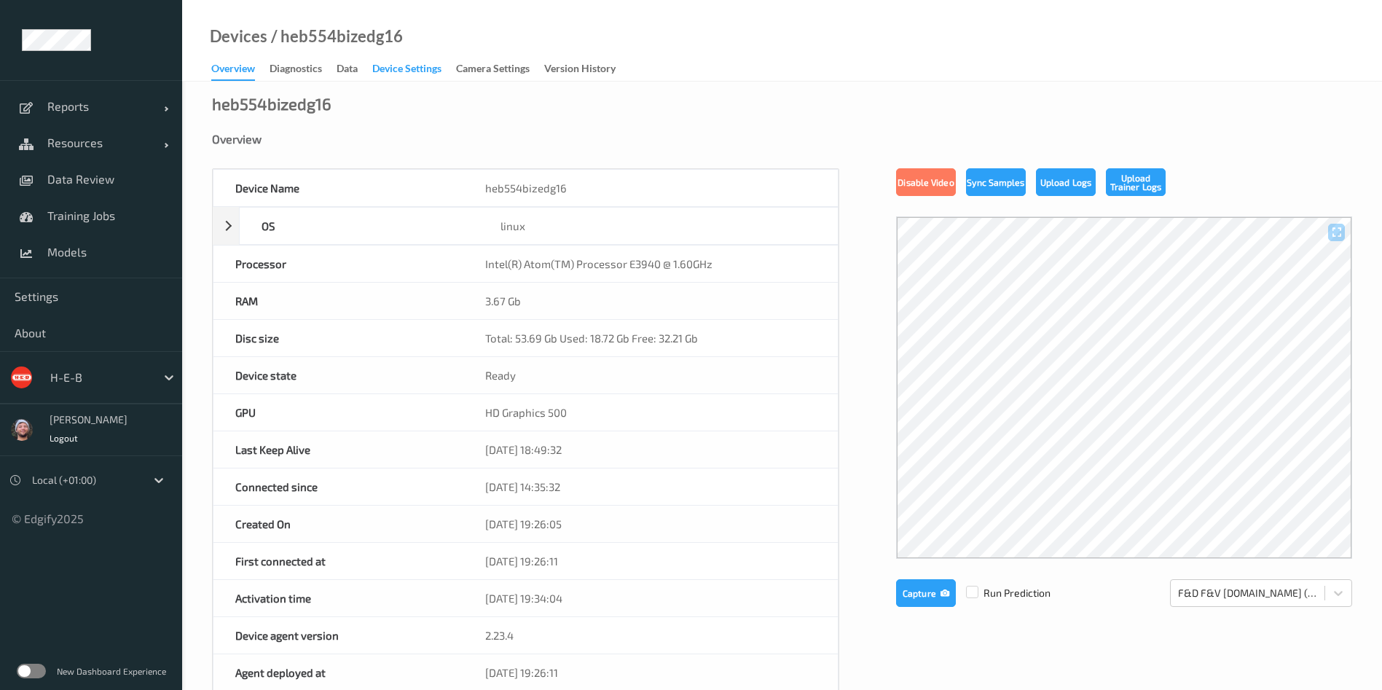
click at [377, 73] on div "Device Settings" at bounding box center [406, 70] width 69 height 18
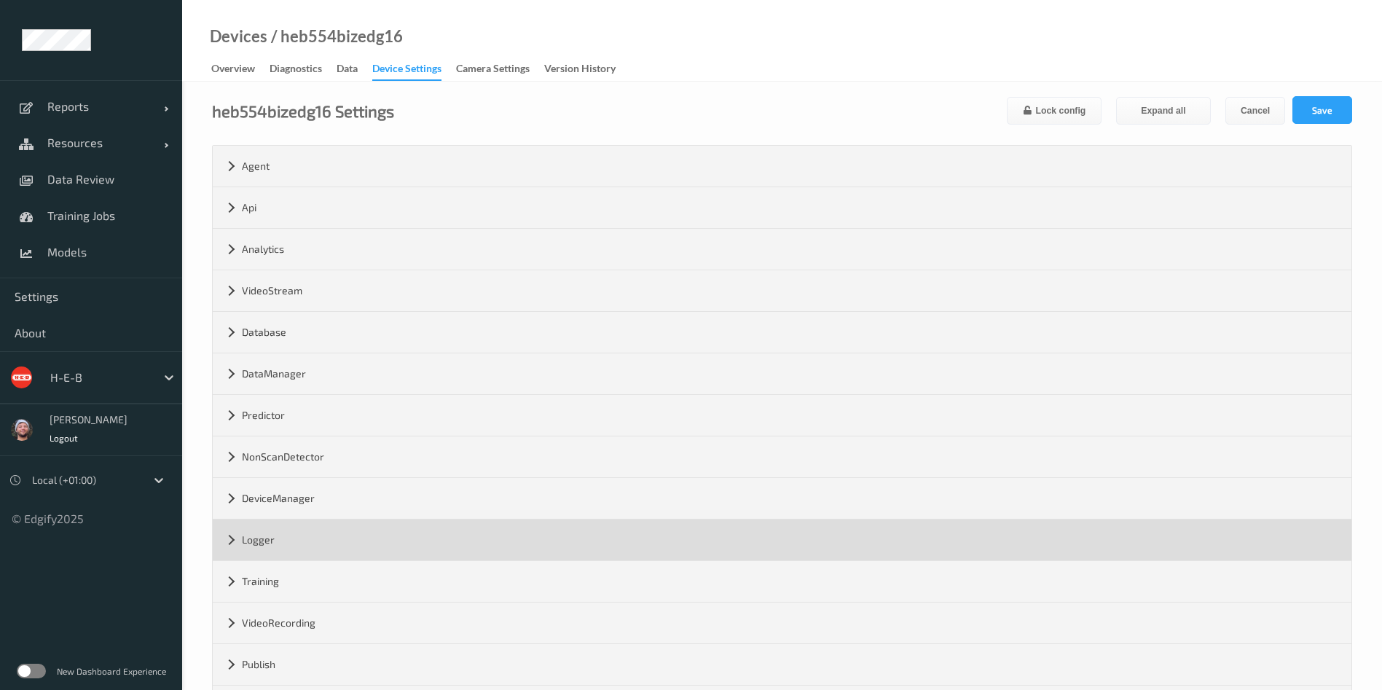
drag, startPoint x: 313, startPoint y: 542, endPoint x: 329, endPoint y: 542, distance: 16.8
click at [313, 542] on div "Logger" at bounding box center [782, 539] width 1139 height 41
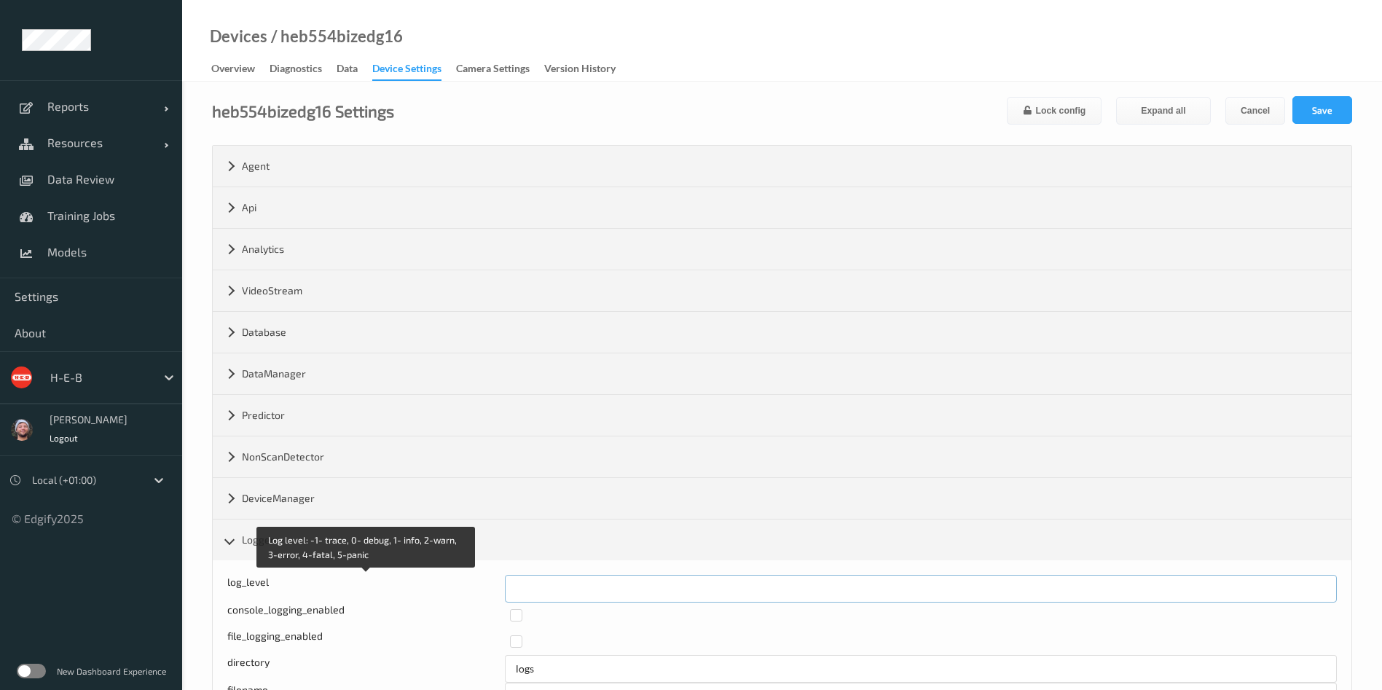
drag, startPoint x: 538, startPoint y: 586, endPoint x: 494, endPoint y: 588, distance: 44.5
click at [494, 588] on div "Log level: -1- trace, 0- debug, 1- info, 2-warn, 3-error, 4-fatal, 5-panic log_…" at bounding box center [782, 589] width 1110 height 28
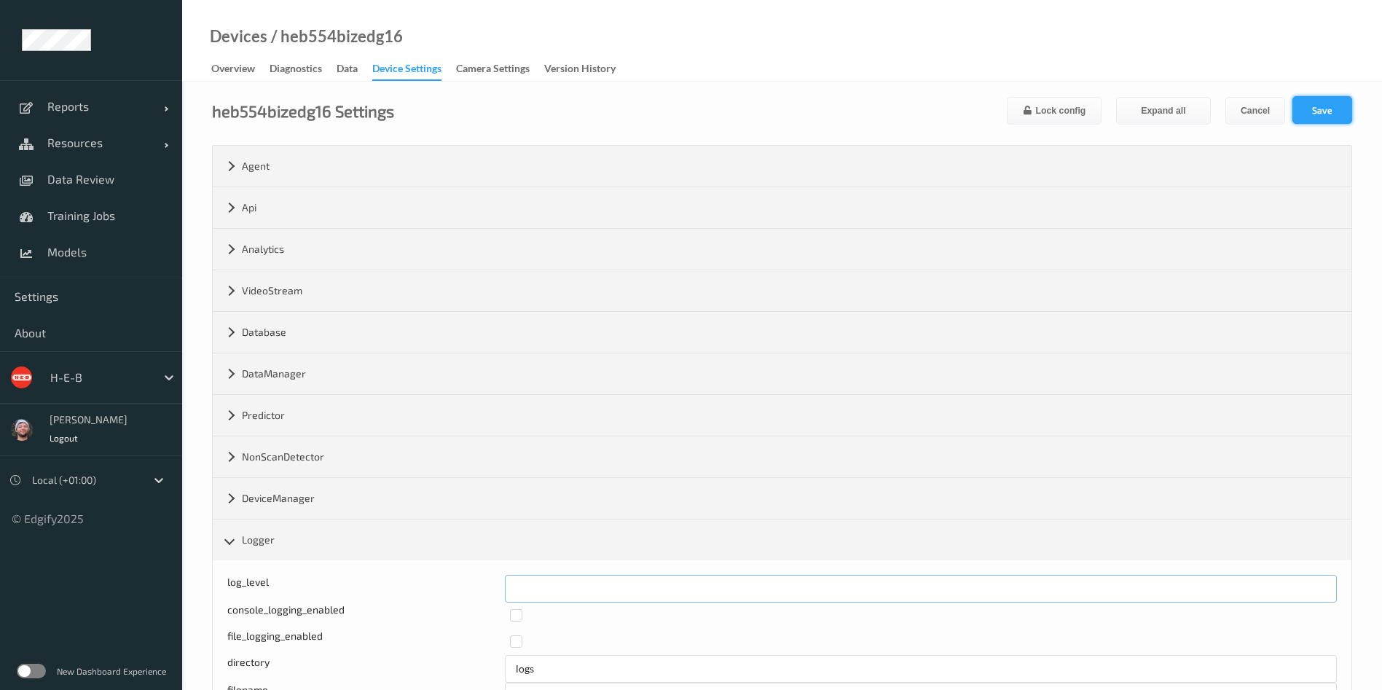
type input "*"
click at [1322, 110] on button "Save" at bounding box center [1322, 110] width 60 height 28
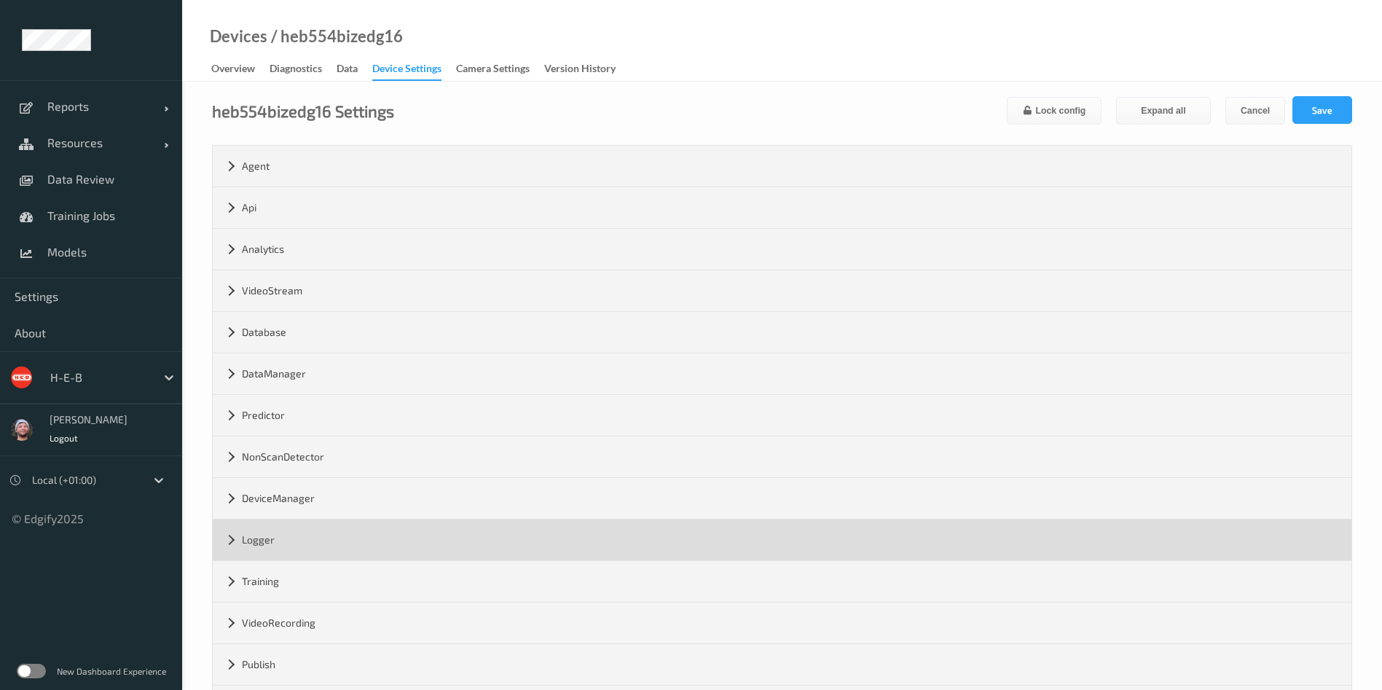
click at [285, 534] on div "Logger" at bounding box center [782, 539] width 1139 height 41
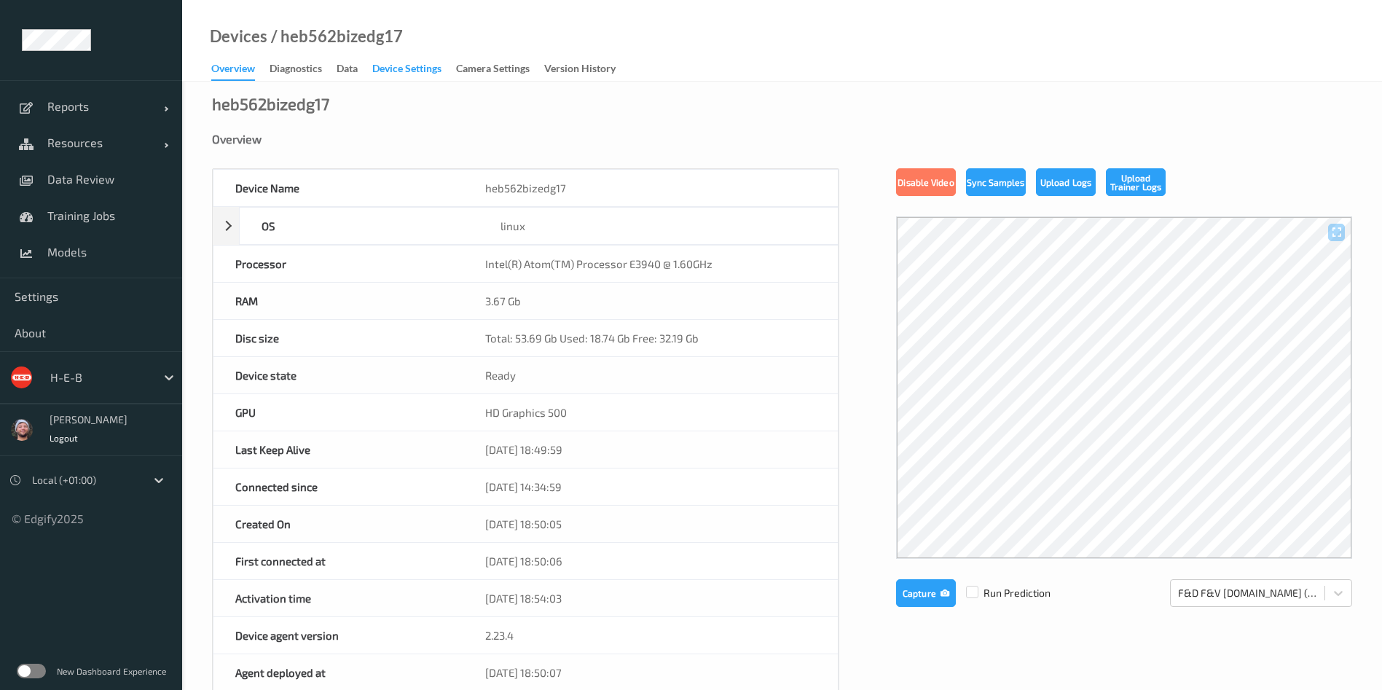
click at [388, 70] on div "Device Settings" at bounding box center [406, 70] width 69 height 18
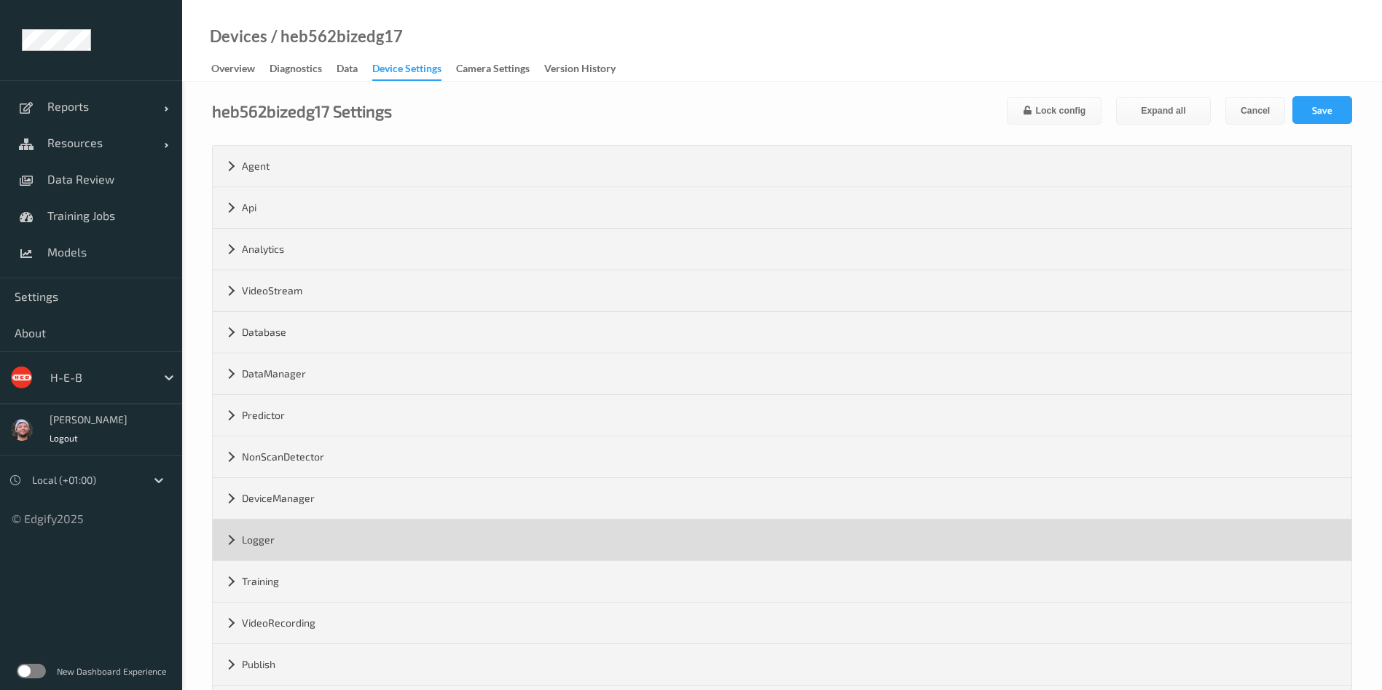
click at [387, 534] on div "Logger" at bounding box center [782, 539] width 1139 height 41
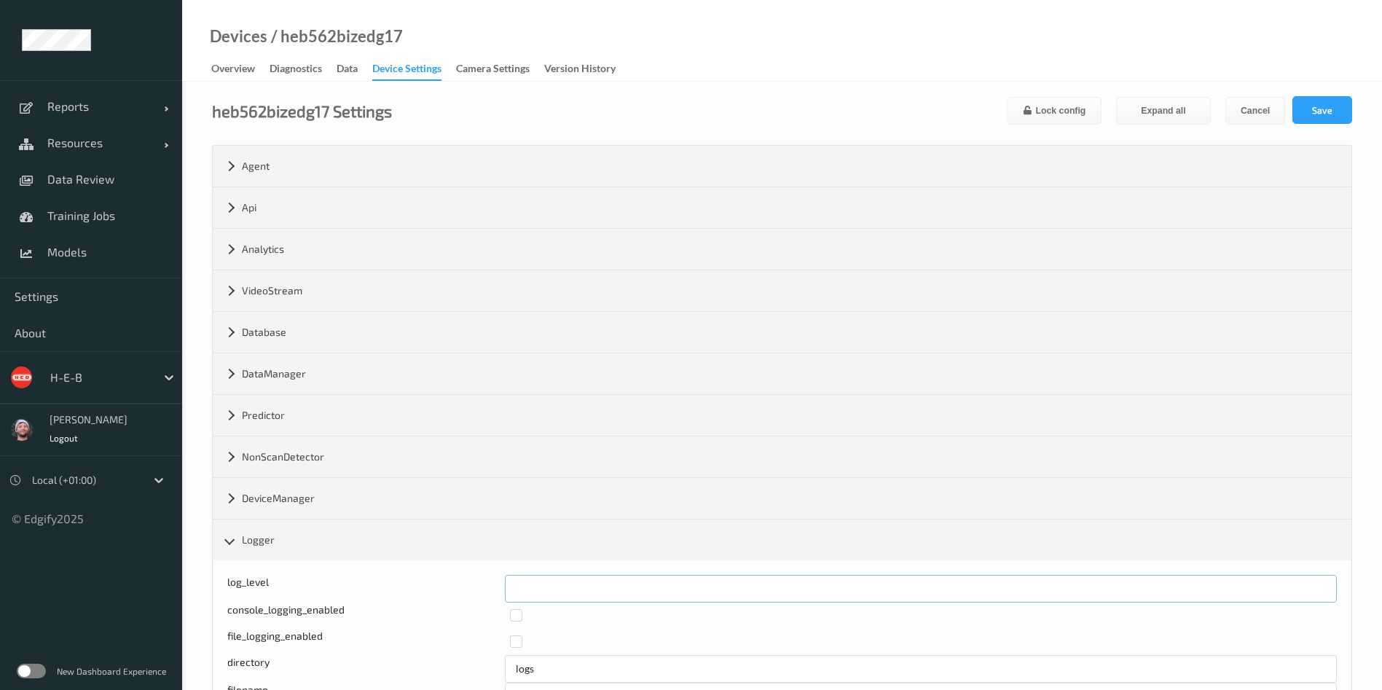
drag, startPoint x: 557, startPoint y: 577, endPoint x: 484, endPoint y: 581, distance: 73.7
click at [484, 581] on div "log_level *" at bounding box center [782, 589] width 1110 height 28
type input "*"
click at [1321, 100] on button "Save" at bounding box center [1322, 110] width 60 height 28
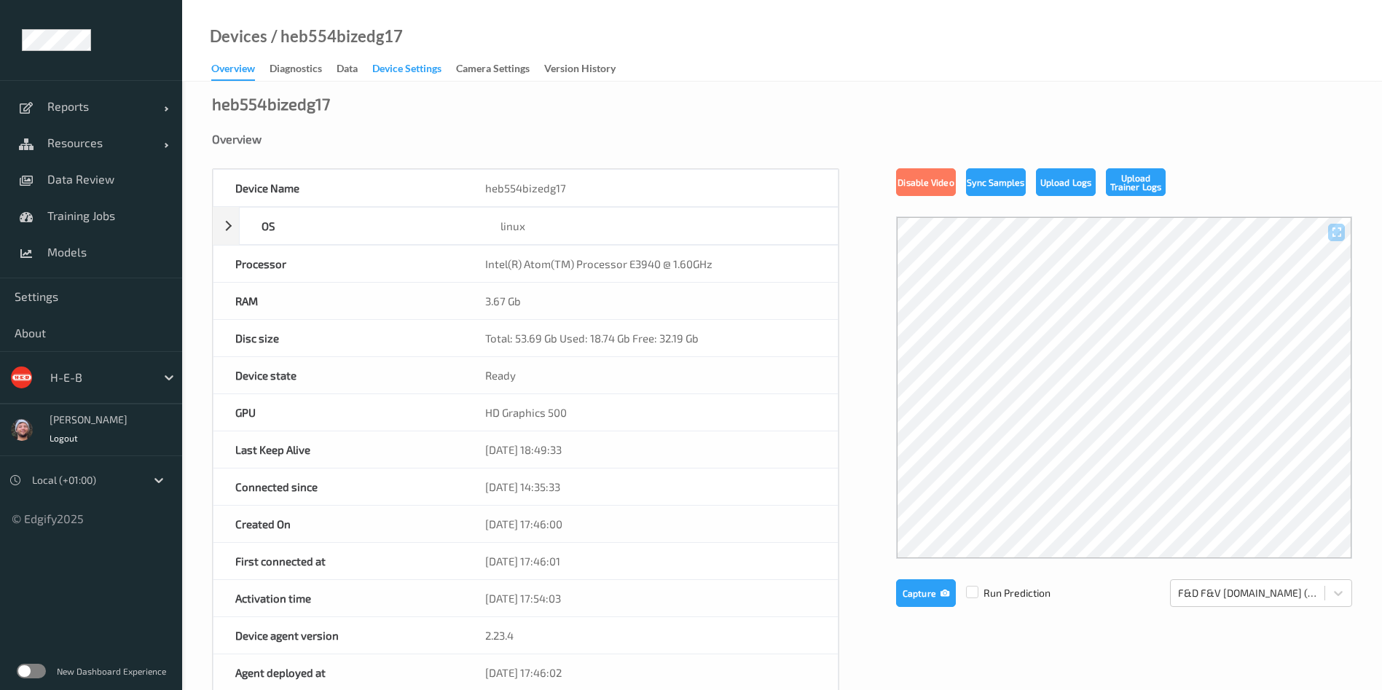
click at [410, 71] on div "Device Settings" at bounding box center [406, 70] width 69 height 18
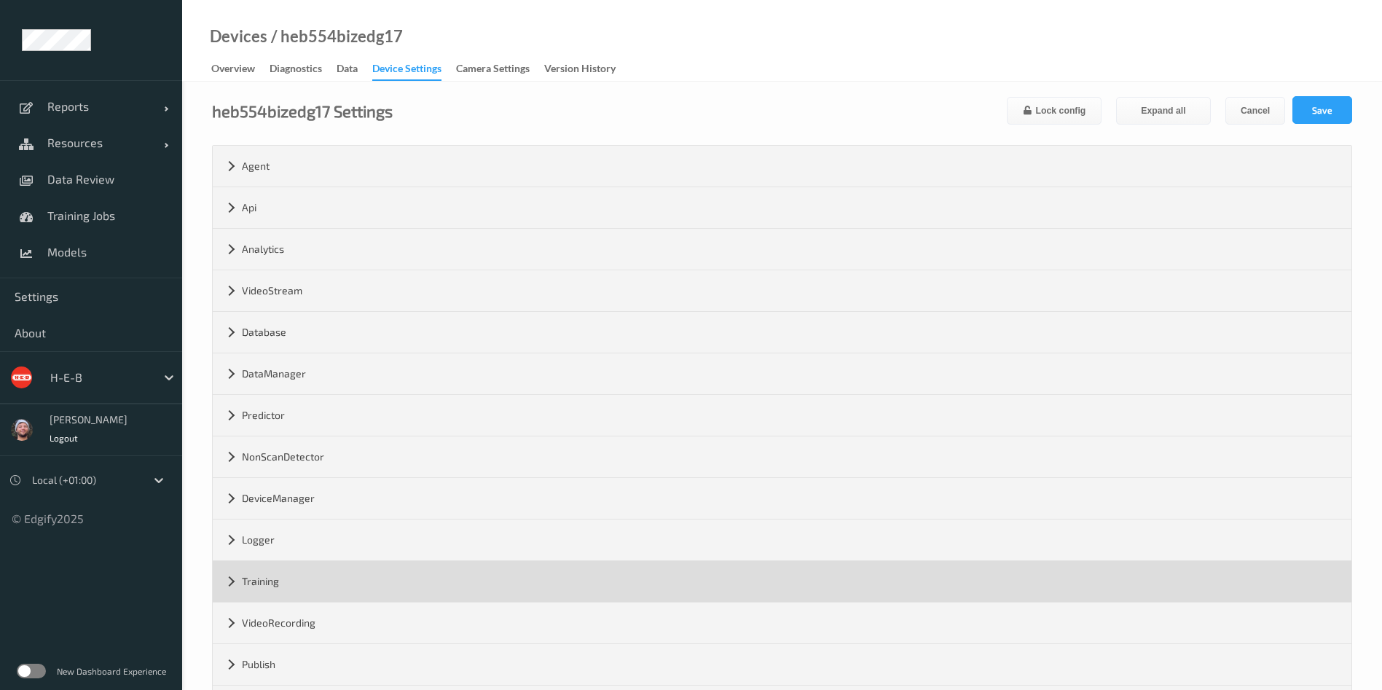
click at [308, 561] on div "Training" at bounding box center [782, 581] width 1139 height 41
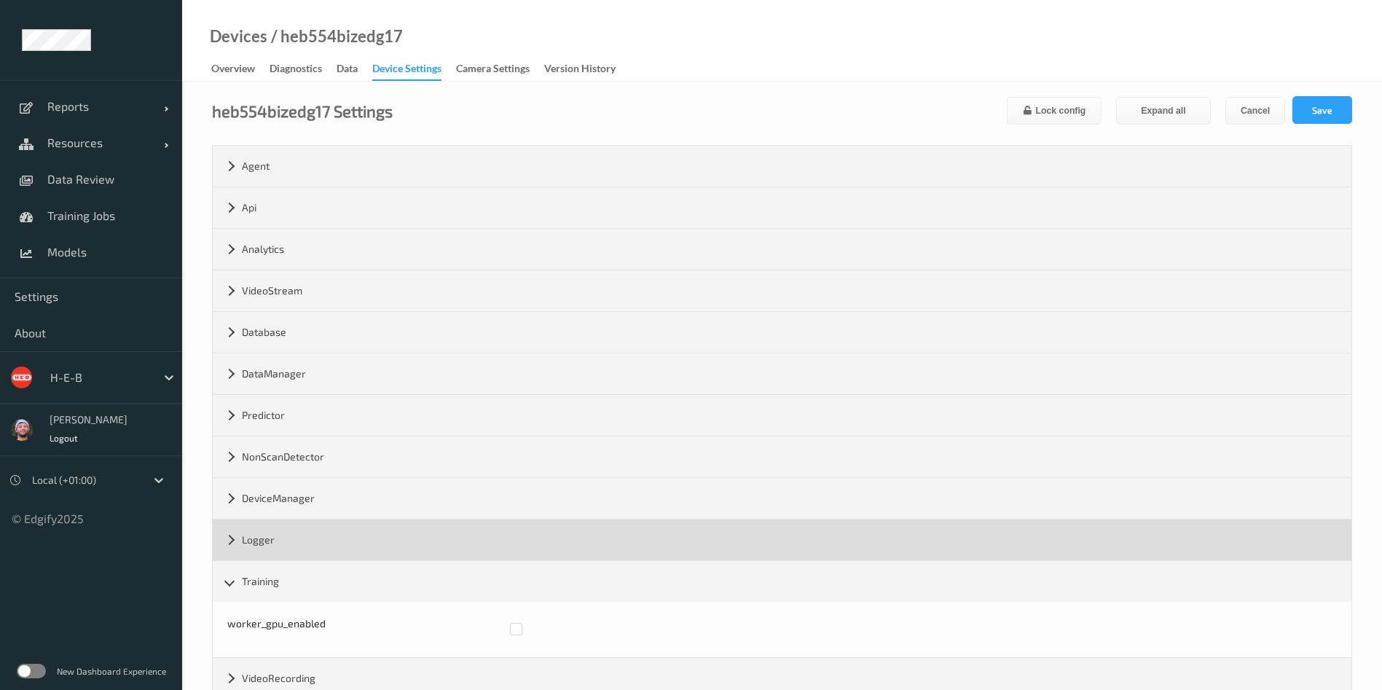
click at [301, 546] on div "Logger" at bounding box center [782, 539] width 1139 height 41
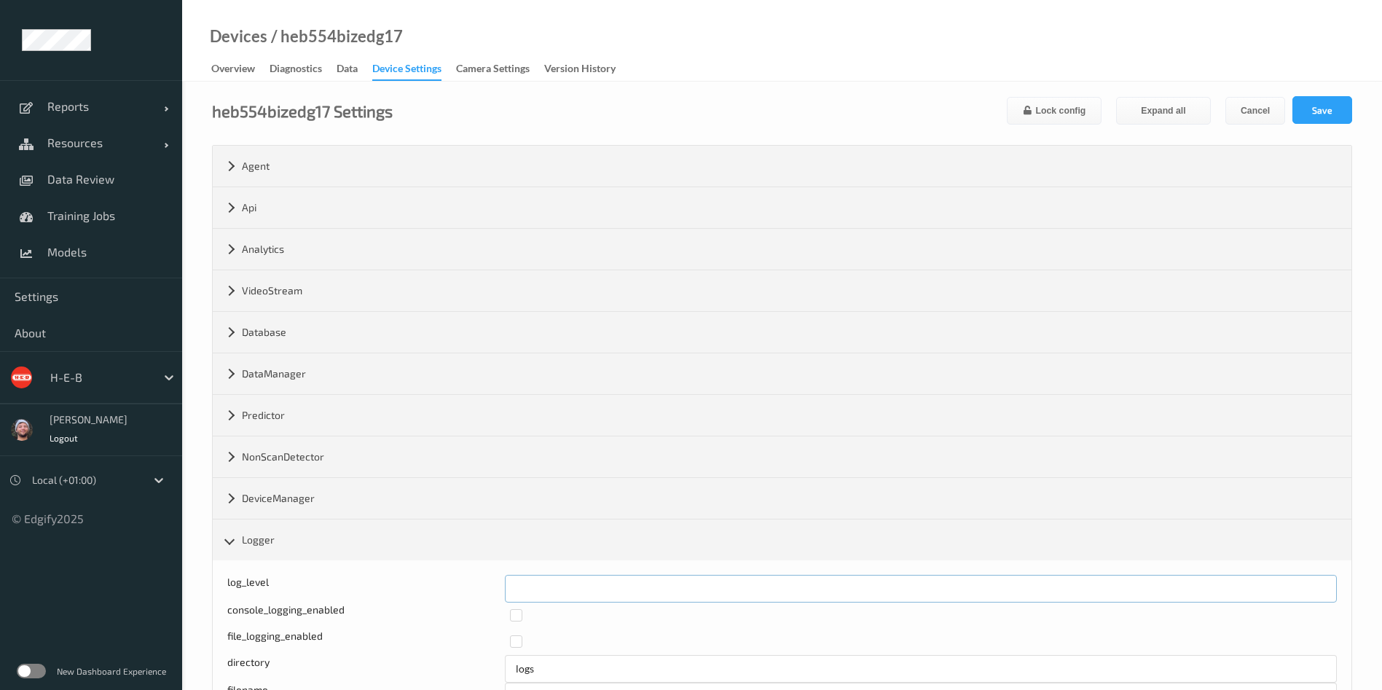
drag, startPoint x: 561, startPoint y: 584, endPoint x: 463, endPoint y: 582, distance: 98.4
click at [463, 582] on div "log_level *" at bounding box center [782, 589] width 1110 height 28
type input "*"
click at [1338, 115] on button "Save" at bounding box center [1322, 110] width 60 height 28
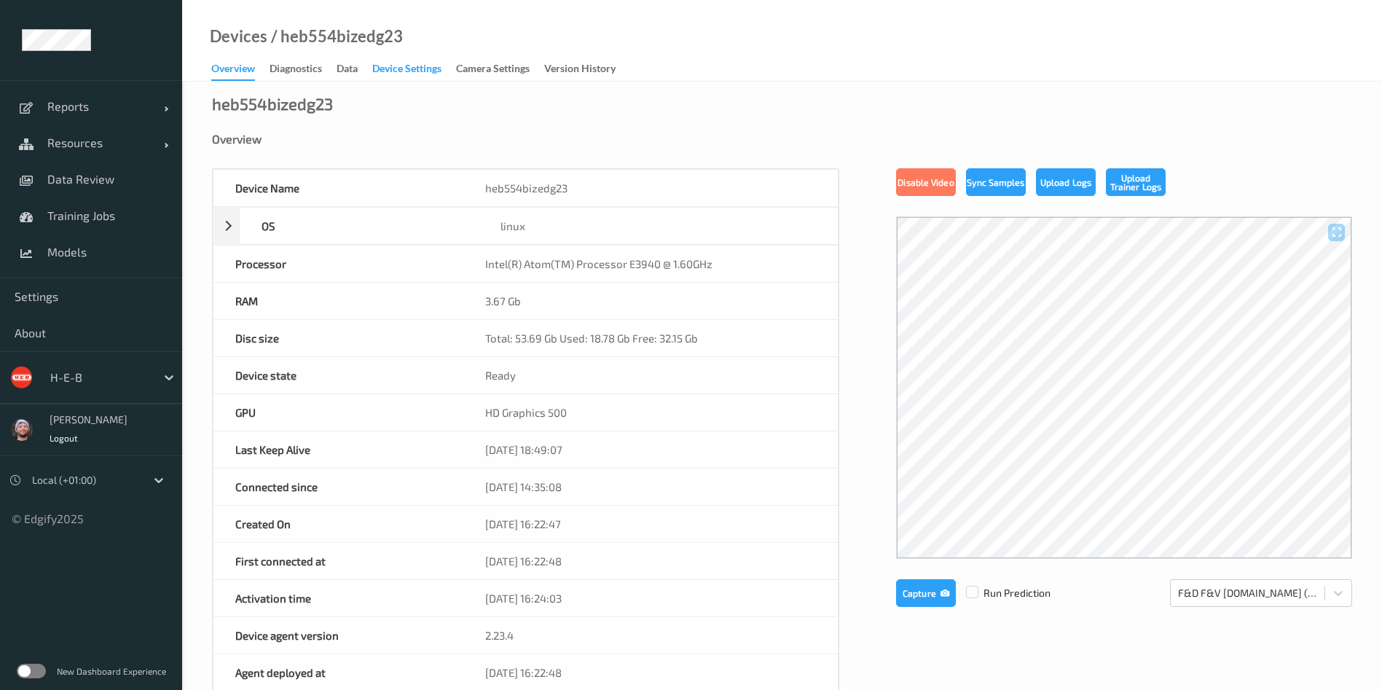
click at [395, 71] on div "Device Settings" at bounding box center [406, 70] width 69 height 18
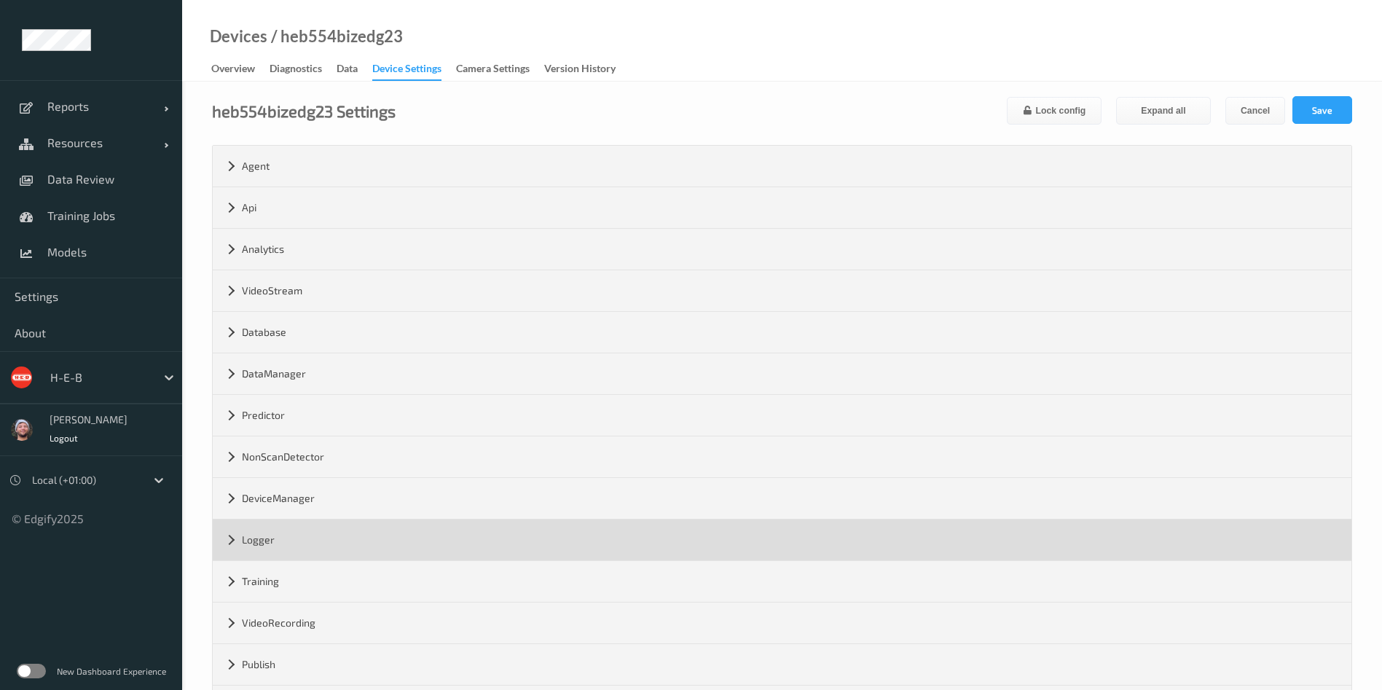
click at [391, 549] on div "Logger" at bounding box center [782, 539] width 1139 height 41
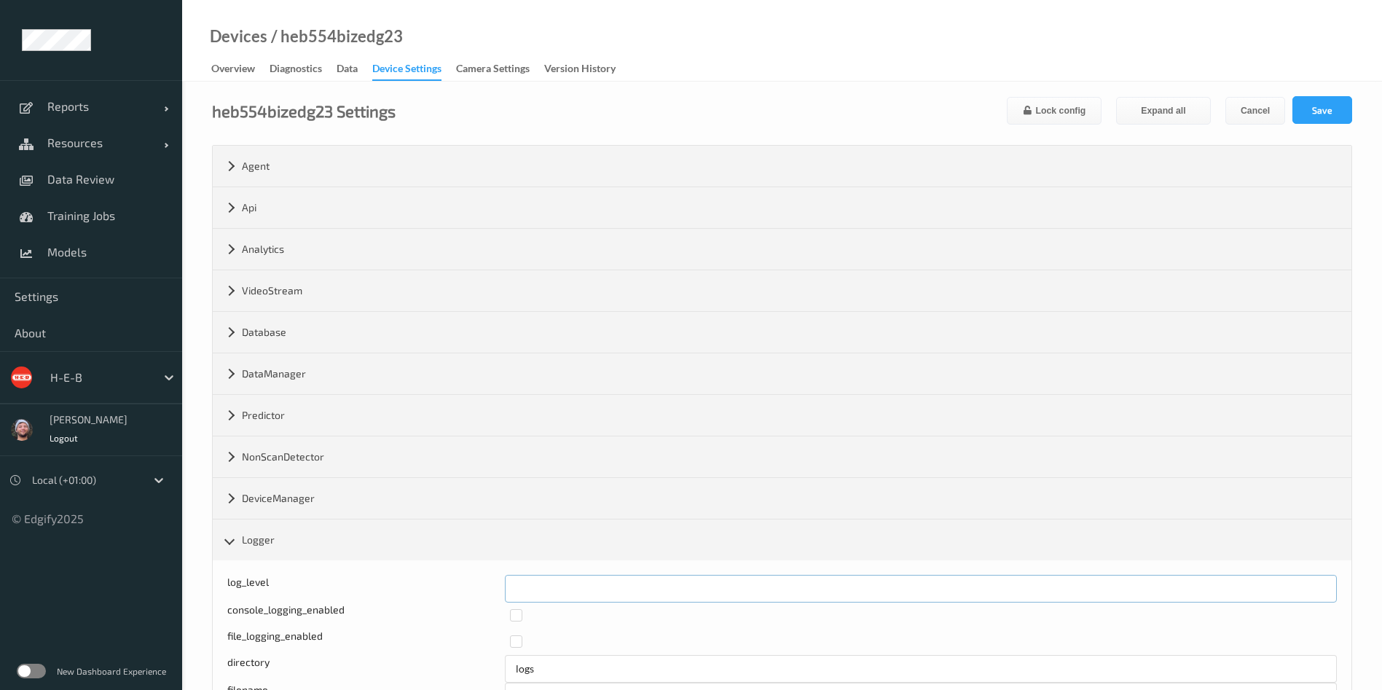
drag, startPoint x: 549, startPoint y: 586, endPoint x: 495, endPoint y: 580, distance: 55.0
click at [497, 580] on div "log_level *" at bounding box center [782, 589] width 1110 height 28
type input "*"
click at [1332, 118] on button "Save" at bounding box center [1322, 110] width 60 height 28
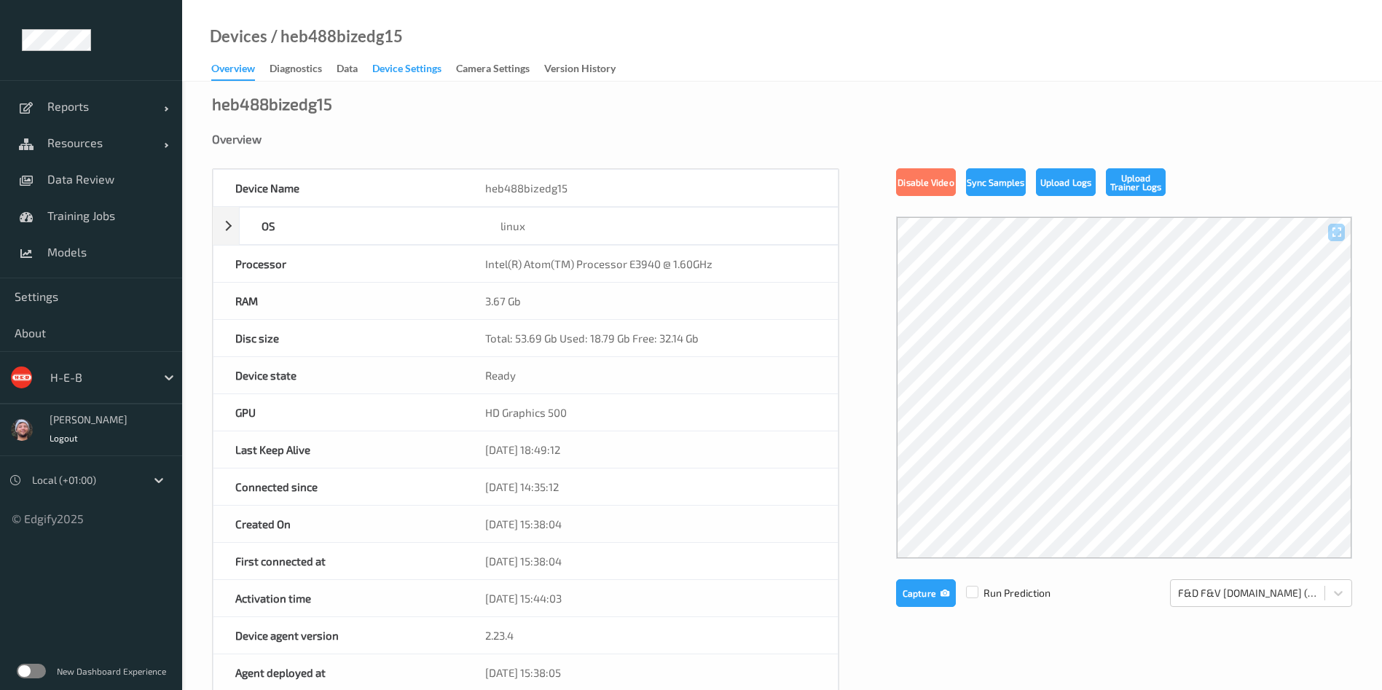
click at [391, 76] on div "Device Settings" at bounding box center [406, 70] width 69 height 18
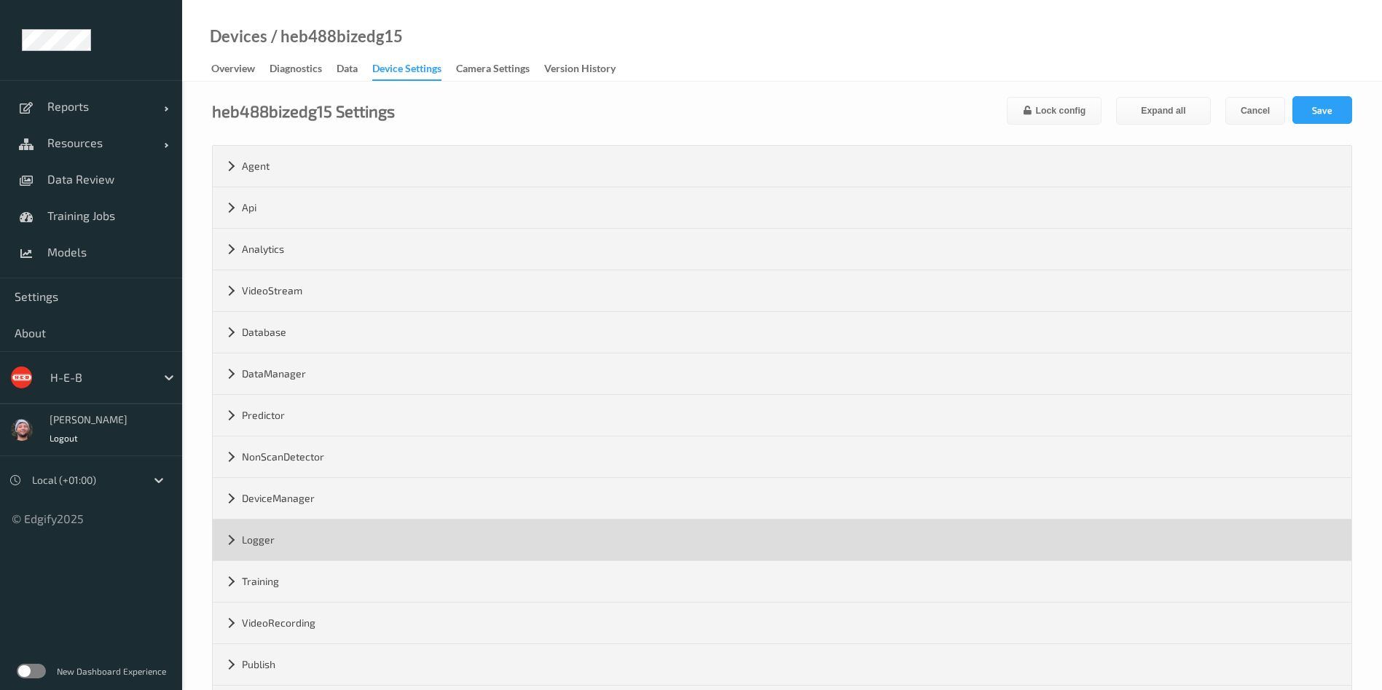
click at [391, 527] on div "Logger" at bounding box center [782, 539] width 1139 height 41
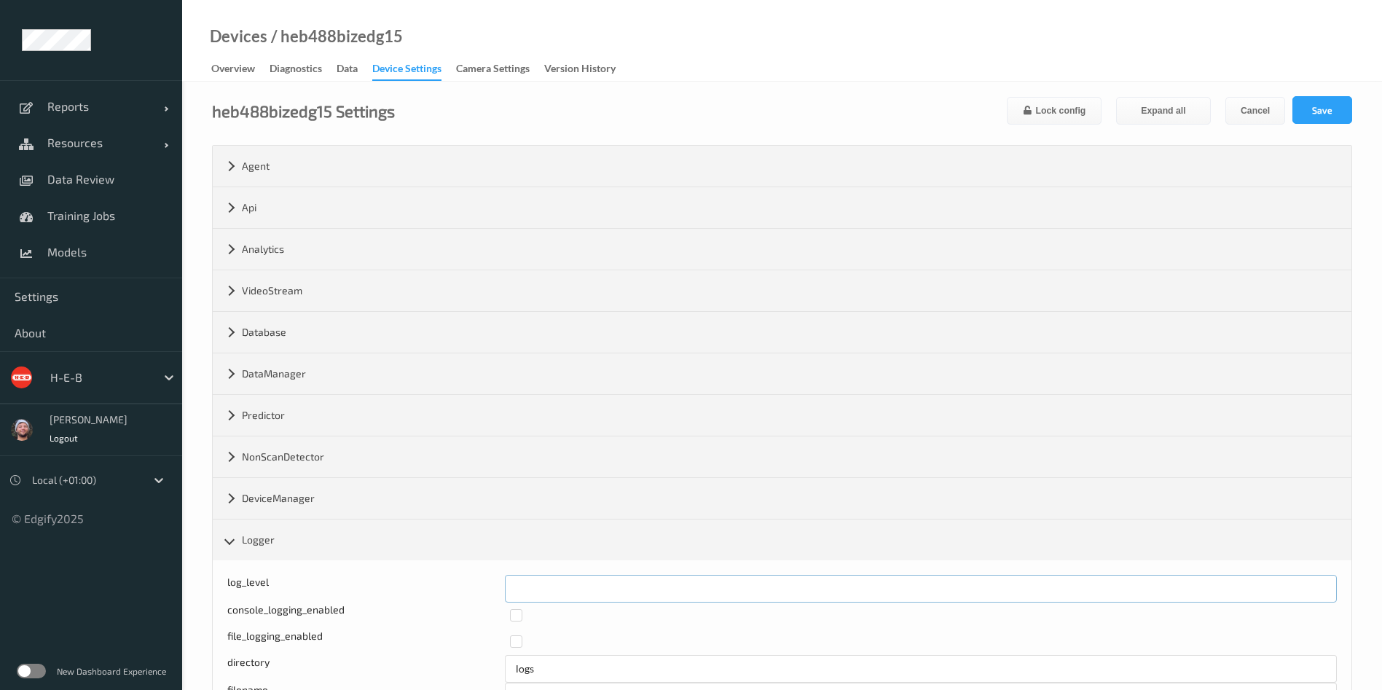
drag, startPoint x: 543, startPoint y: 594, endPoint x: 467, endPoint y: 578, distance: 78.2
click at [468, 581] on div "log_level *" at bounding box center [782, 589] width 1110 height 28
type input "*"
click at [1306, 109] on button "Save" at bounding box center [1322, 110] width 60 height 28
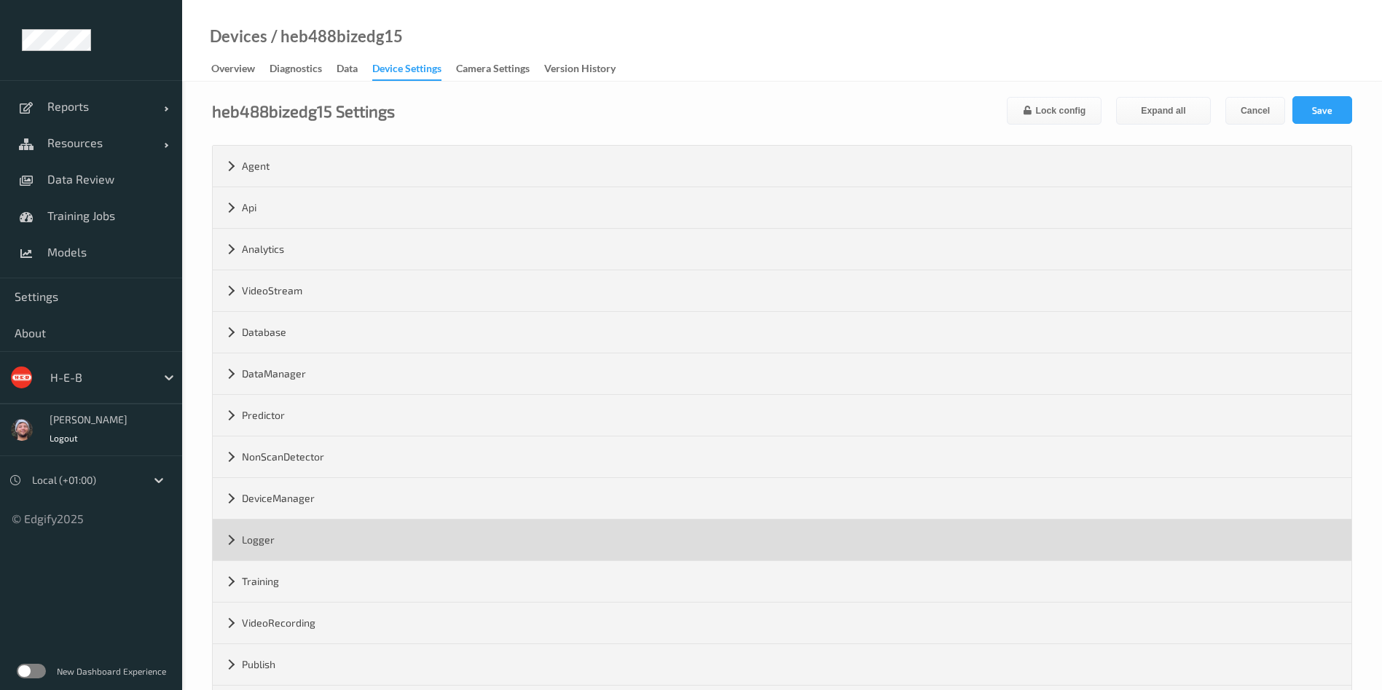
click at [243, 541] on div "Logger" at bounding box center [782, 539] width 1139 height 41
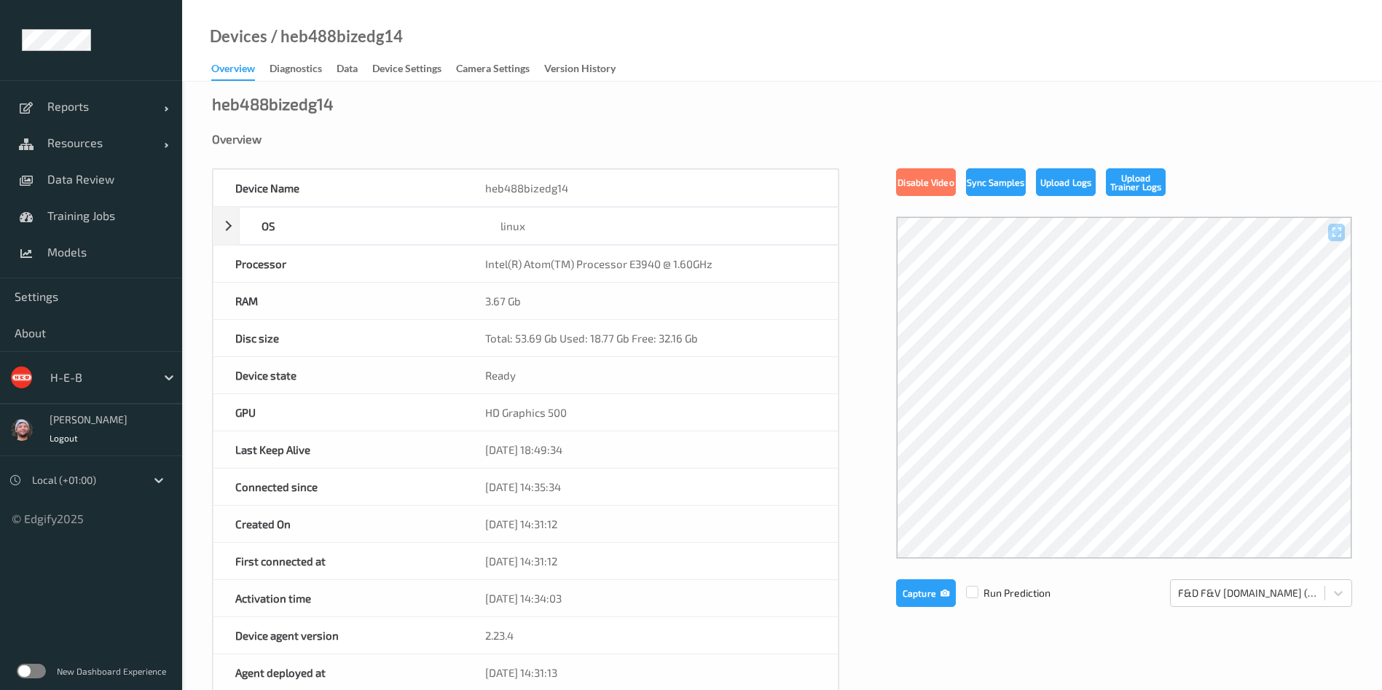
click at [408, 59] on link "Device Settings" at bounding box center [414, 69] width 84 height 20
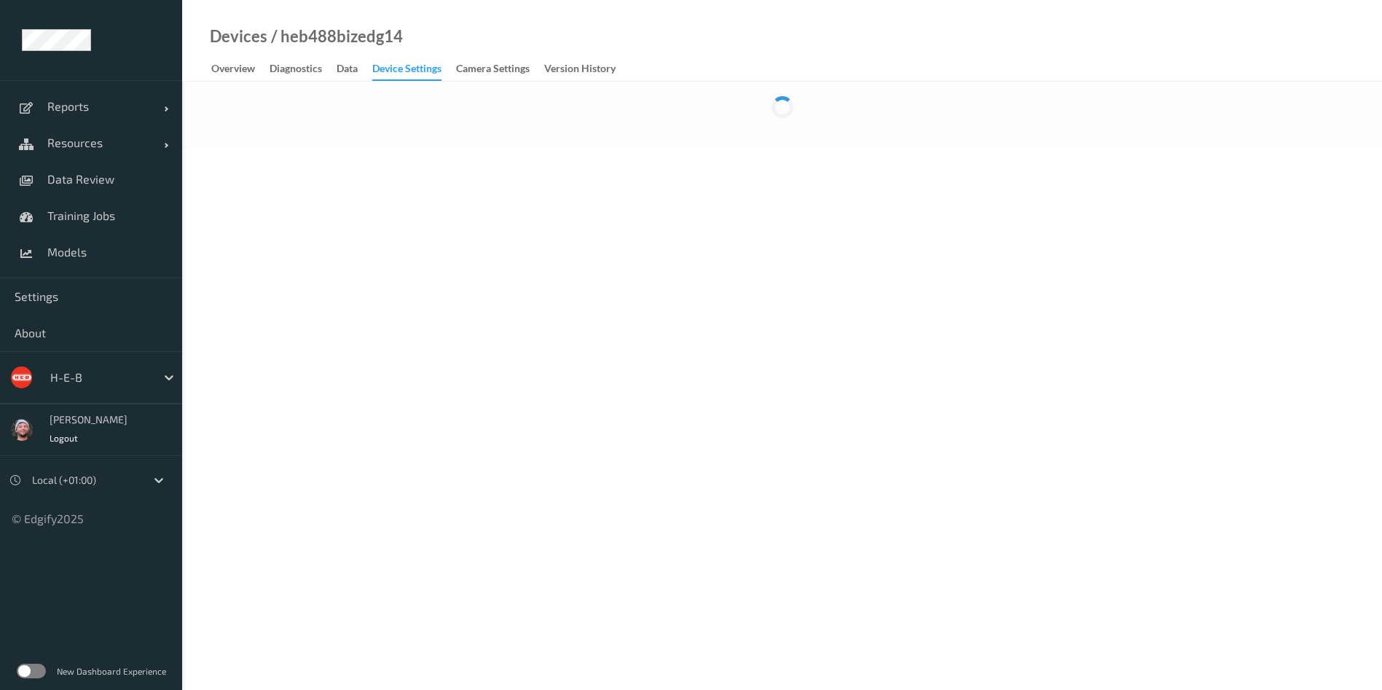
drag, startPoint x: 407, startPoint y: 59, endPoint x: 403, endPoint y: 66, distance: 7.9
click at [407, 59] on link "Device Settings" at bounding box center [414, 70] width 84 height 22
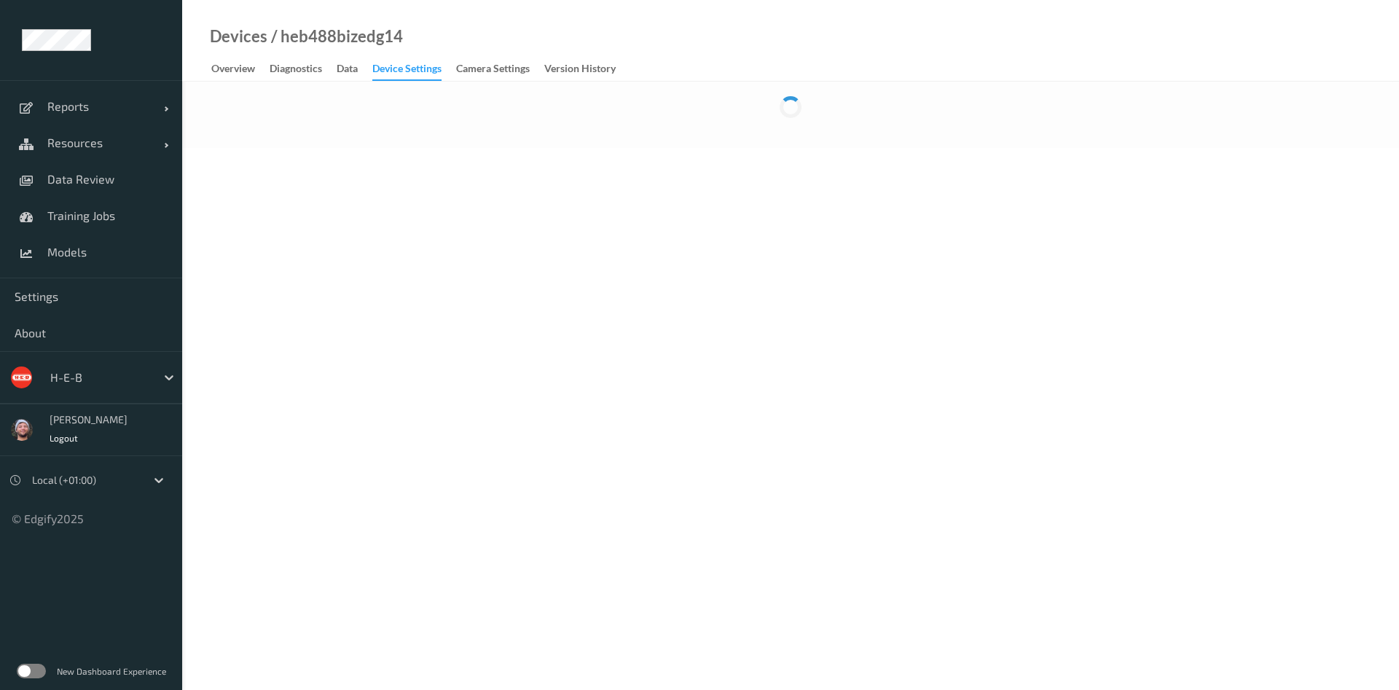
click at [403, 66] on div "Device Settings" at bounding box center [406, 71] width 69 height 20
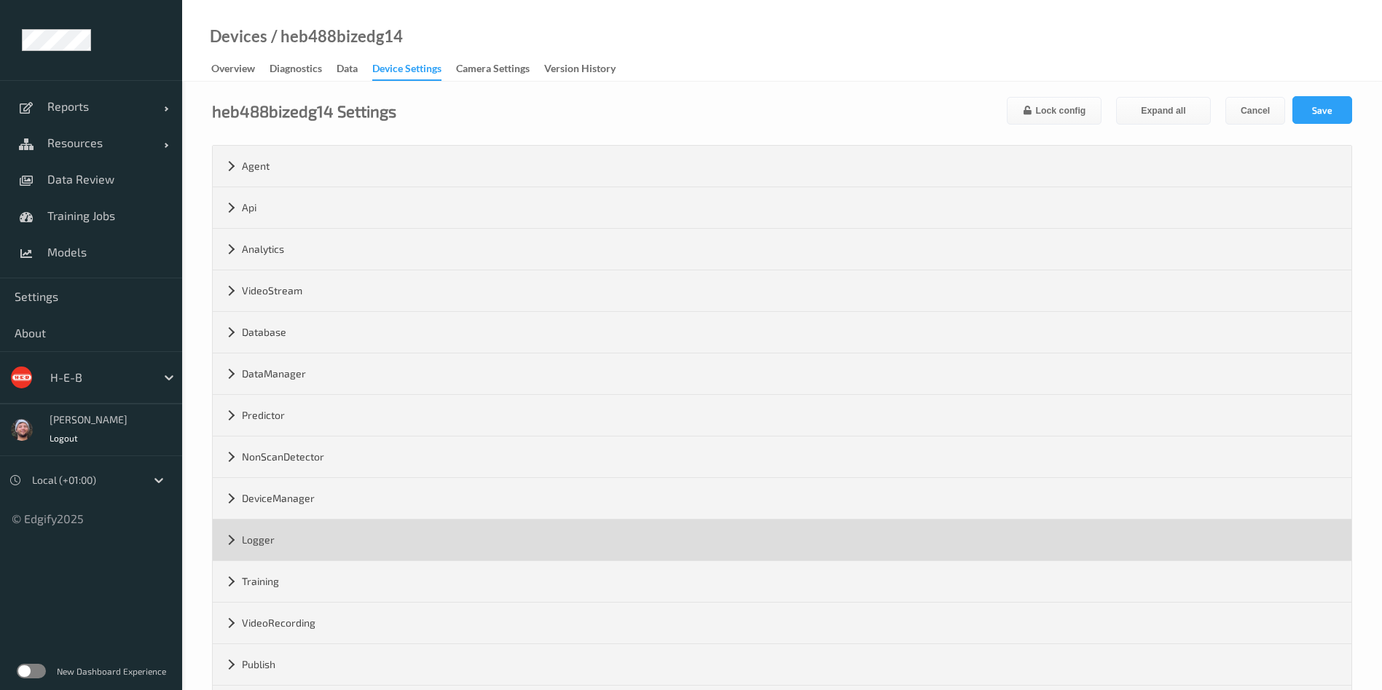
click at [334, 533] on div "Logger" at bounding box center [782, 539] width 1139 height 41
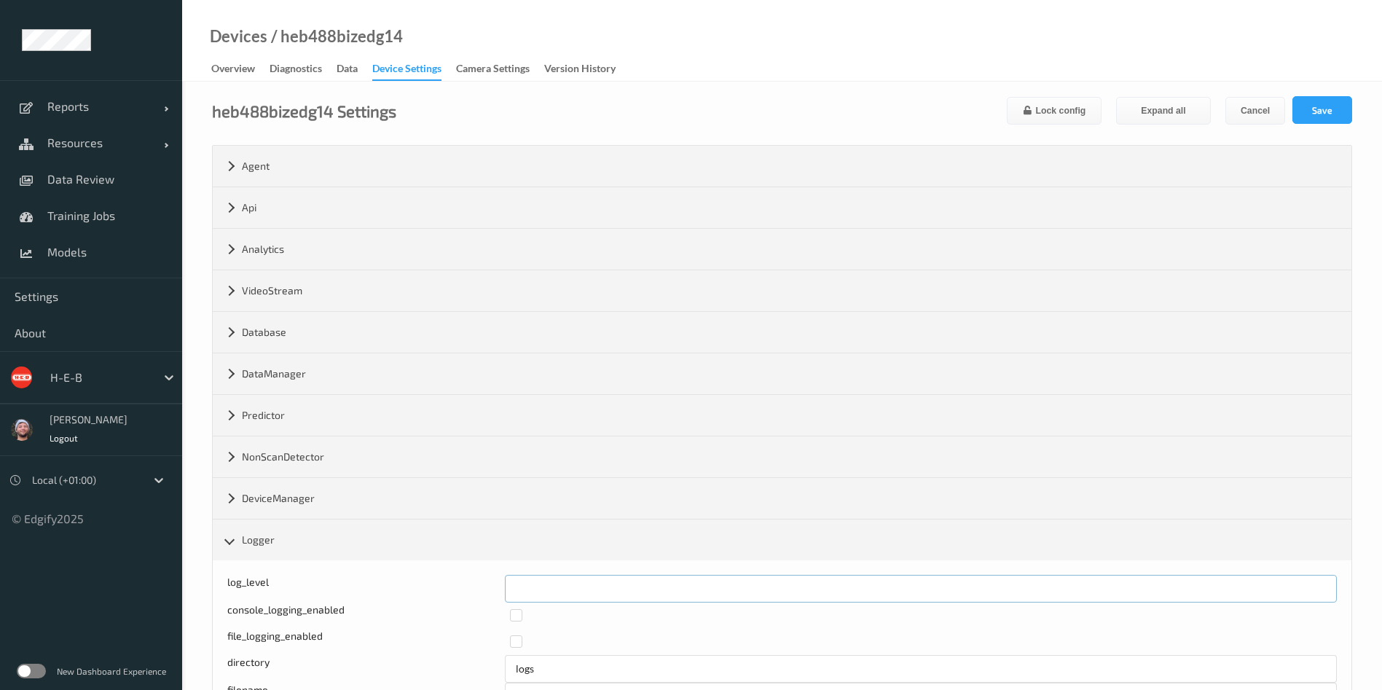
drag, startPoint x: 535, startPoint y: 584, endPoint x: 493, endPoint y: 584, distance: 42.3
click at [493, 584] on div "log_level *" at bounding box center [782, 589] width 1110 height 28
type input "*"
click at [1332, 114] on button "Save" at bounding box center [1322, 110] width 60 height 28
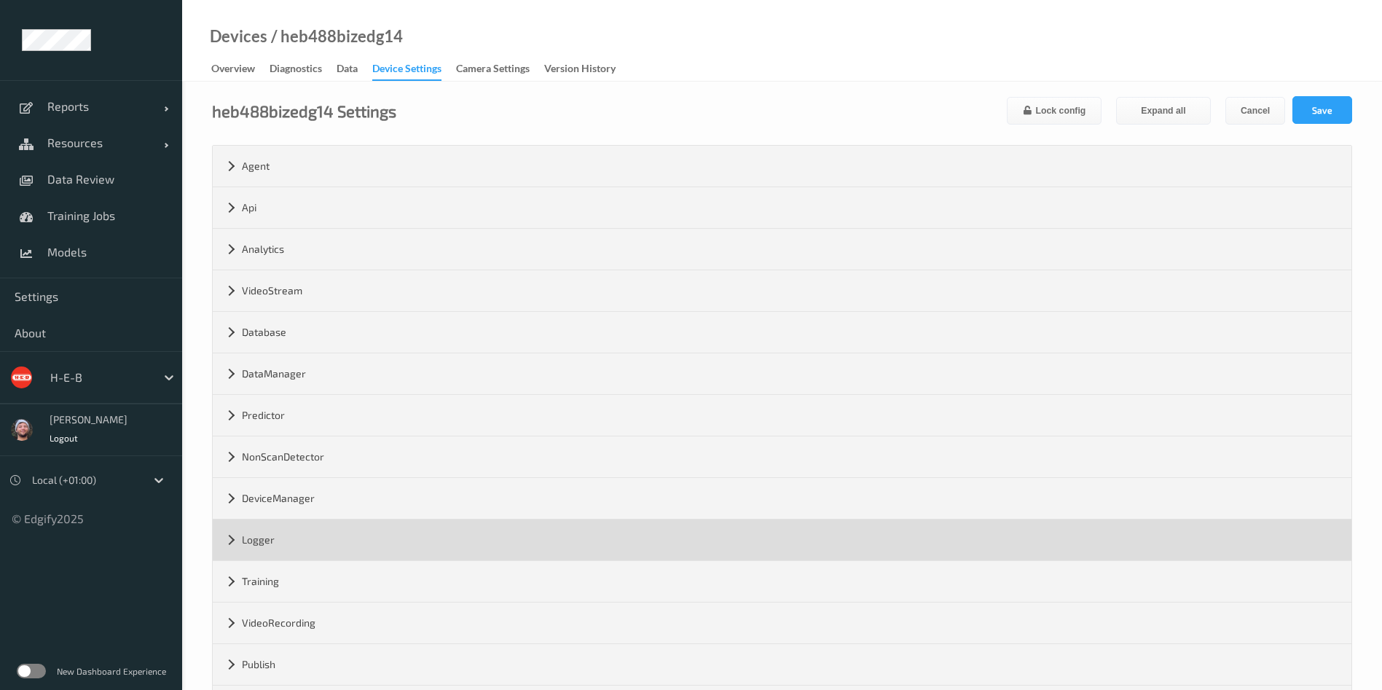
click at [268, 537] on div "Logger" at bounding box center [782, 539] width 1139 height 41
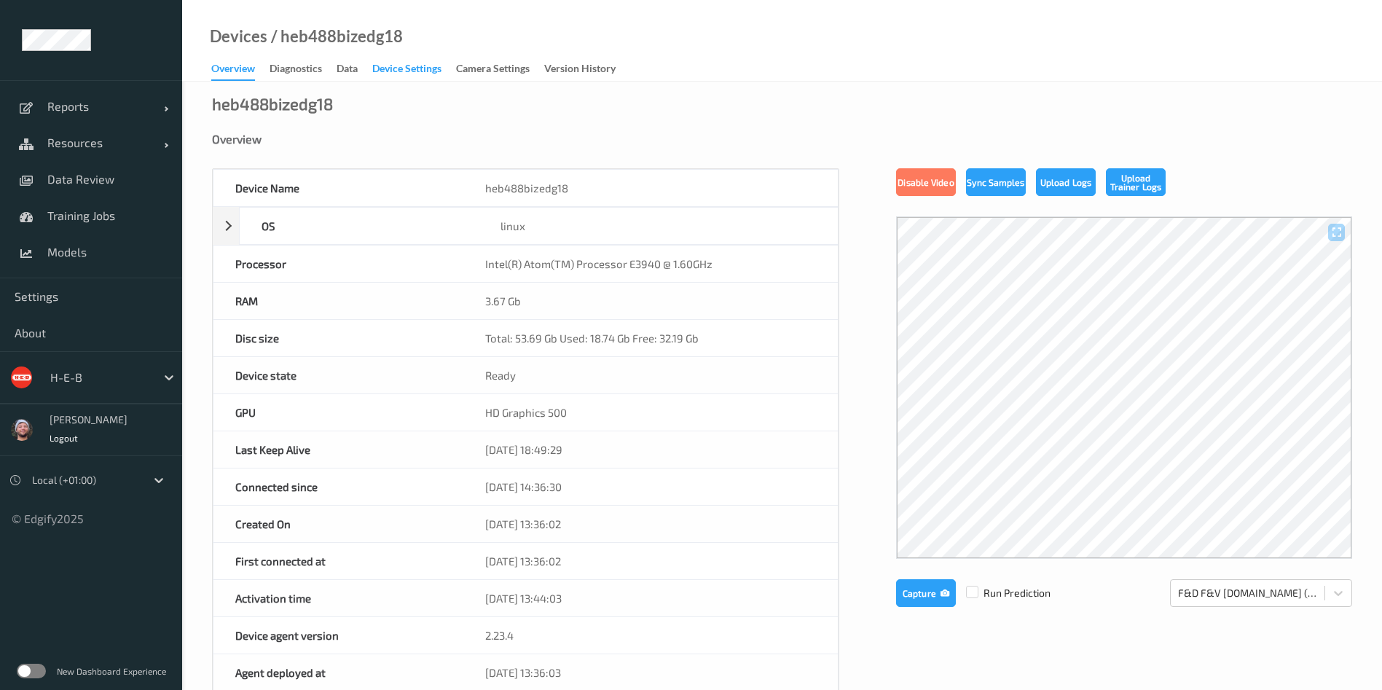
click at [387, 66] on div "Device Settings" at bounding box center [406, 70] width 69 height 18
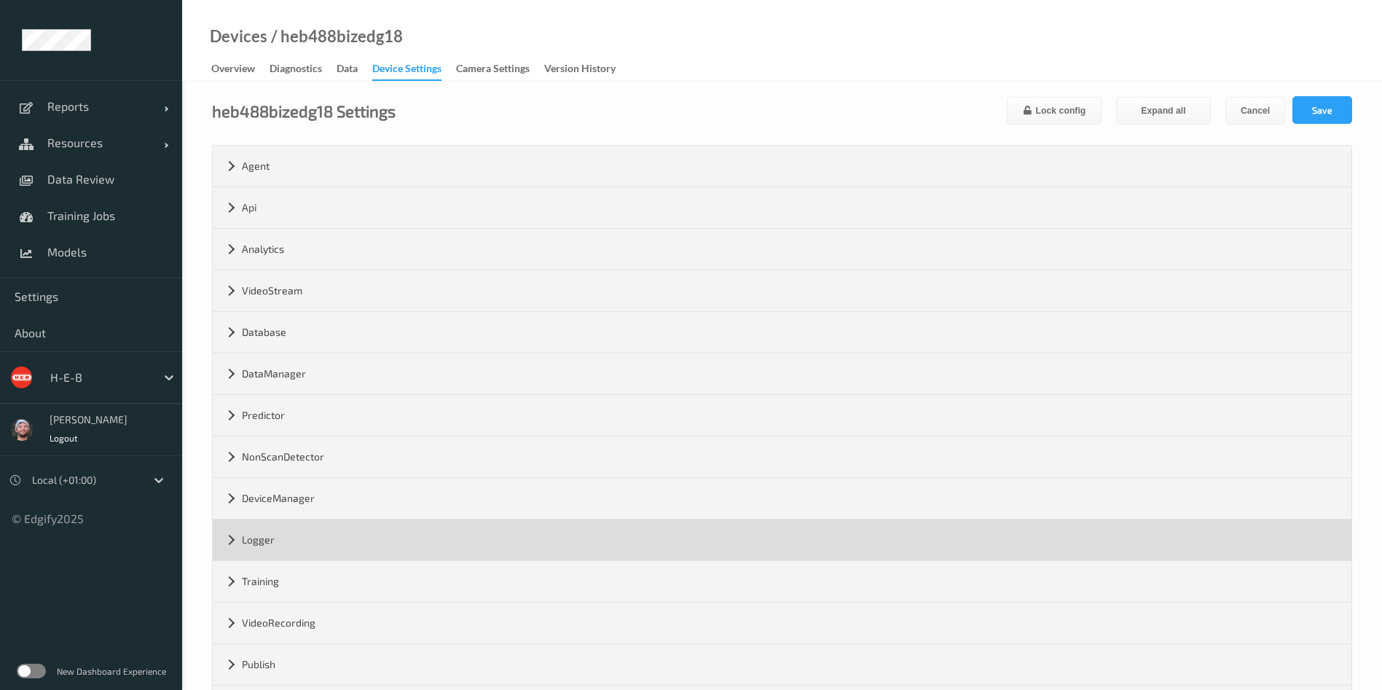
click at [340, 535] on div "Logger" at bounding box center [782, 539] width 1139 height 41
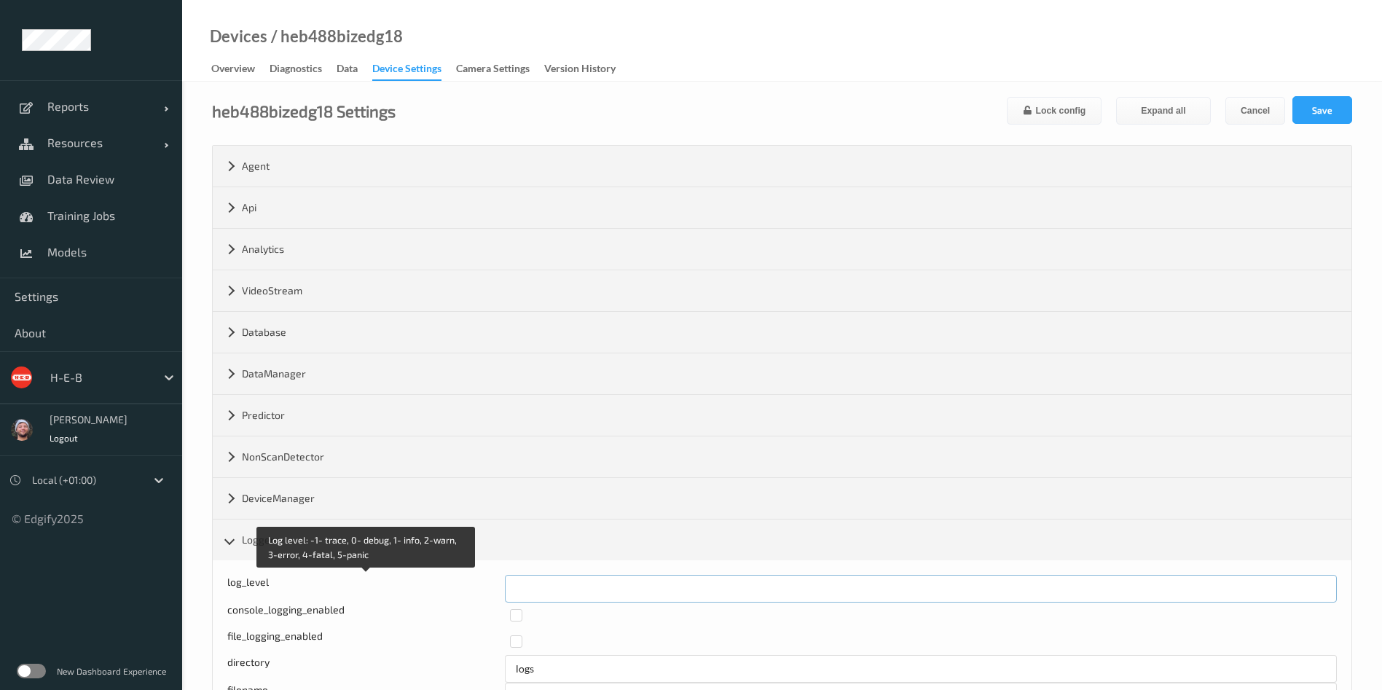
drag, startPoint x: 503, startPoint y: 594, endPoint x: 490, endPoint y: 594, distance: 13.8
click at [490, 594] on div "Log level: -1- trace, 0- debug, 1- info, 2-warn, 3-error, 4-fatal, 5-panic log_…" at bounding box center [782, 589] width 1110 height 28
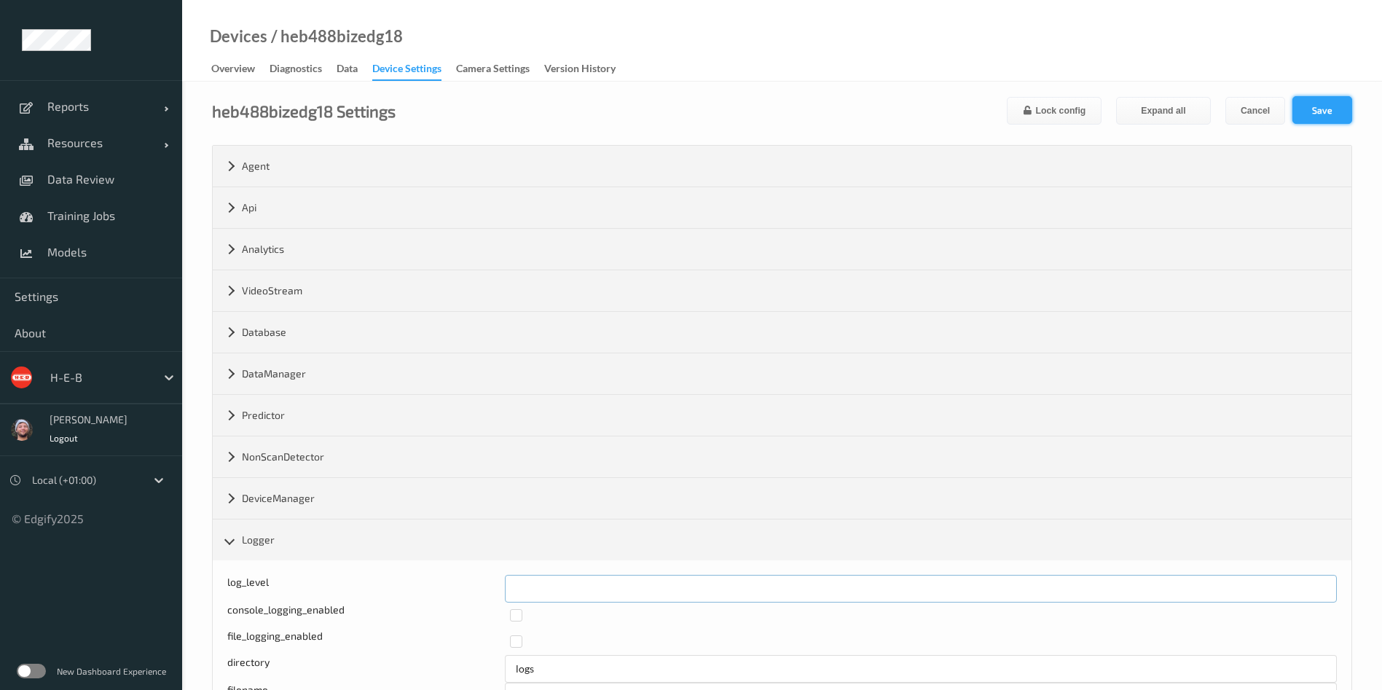
type input "*"
click at [1323, 103] on button "Save" at bounding box center [1322, 110] width 60 height 28
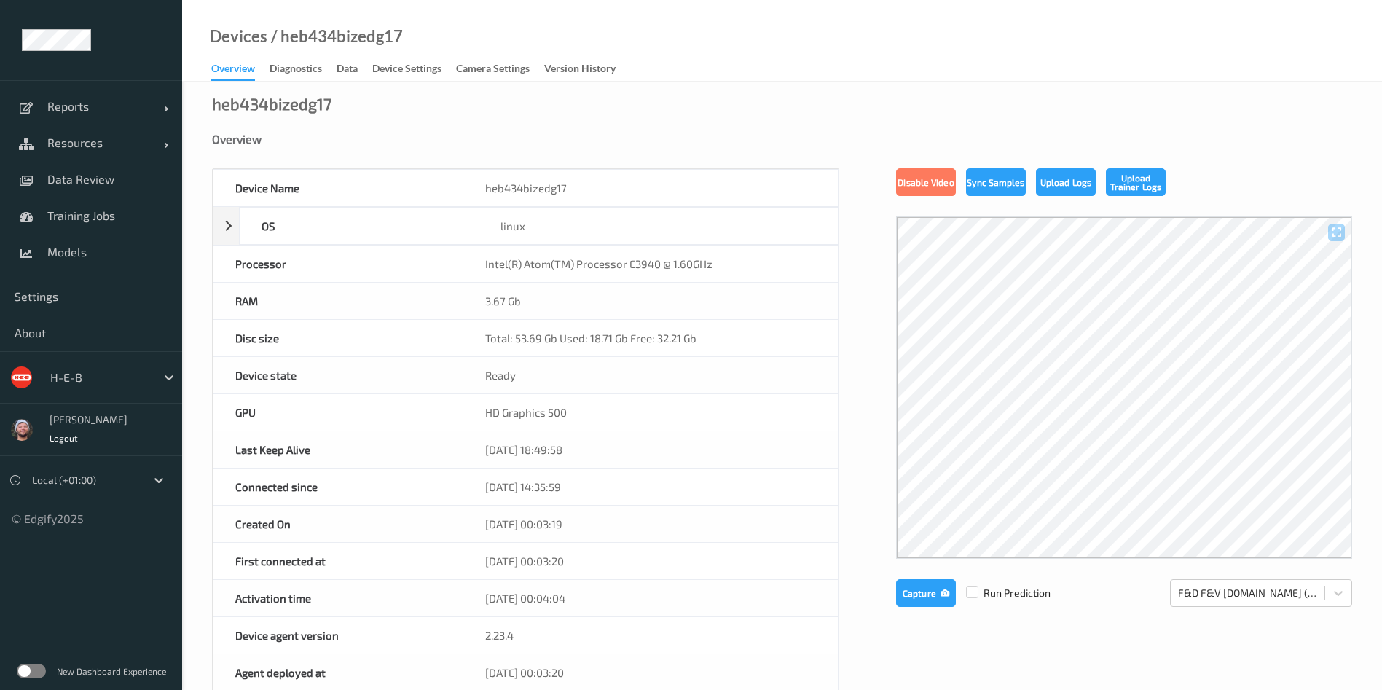
drag, startPoint x: 382, startPoint y: 76, endPoint x: 381, endPoint y: 125, distance: 48.8
click at [383, 76] on div "Device Settings" at bounding box center [406, 70] width 69 height 18
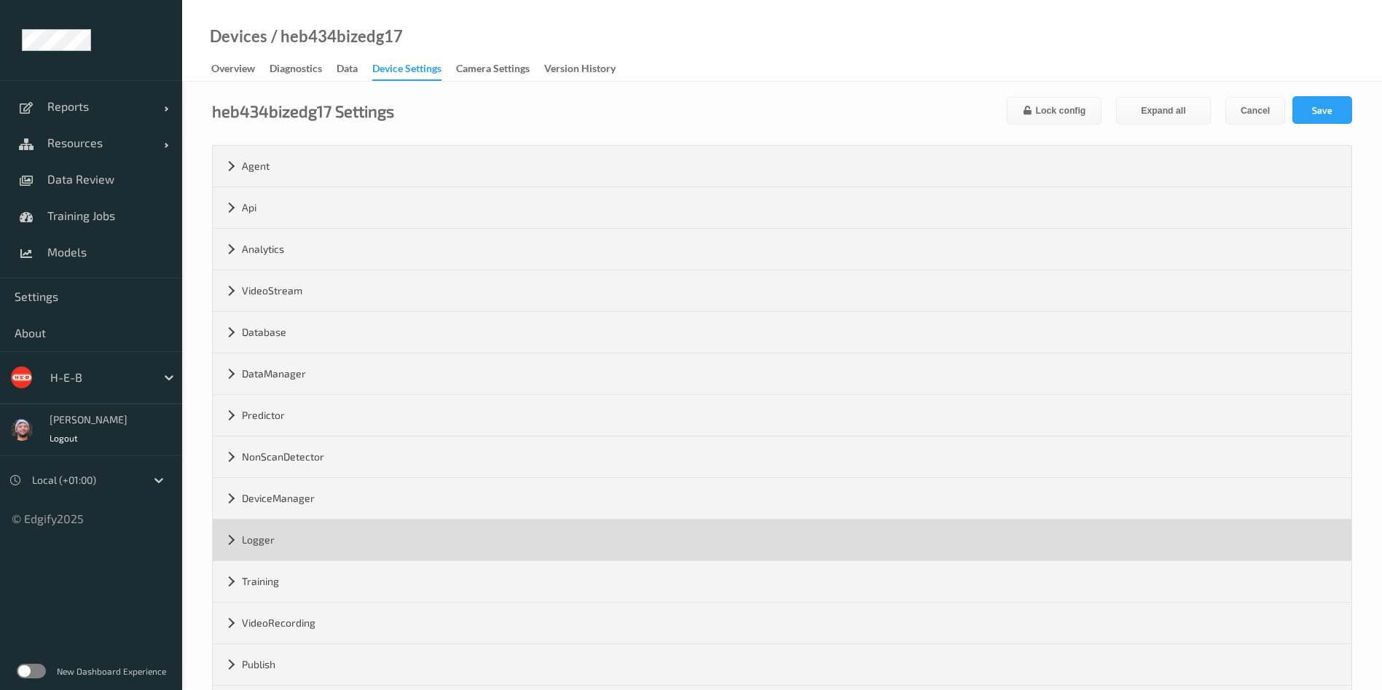
click at [355, 551] on div "Logger" at bounding box center [782, 539] width 1139 height 41
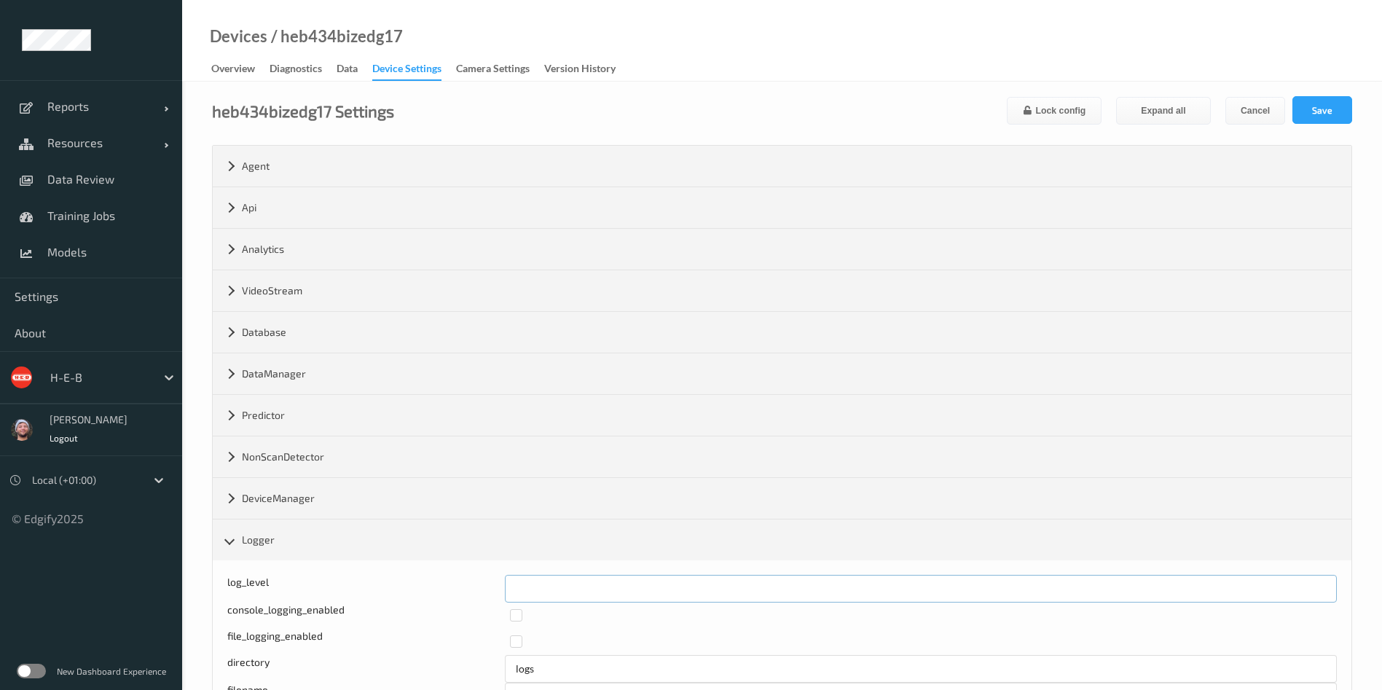
drag, startPoint x: 543, startPoint y: 595, endPoint x: 460, endPoint y: 584, distance: 84.6
click at [460, 584] on div "log_level *" at bounding box center [782, 589] width 1110 height 28
type input "*"
click at [1340, 103] on button "Save" at bounding box center [1322, 110] width 60 height 28
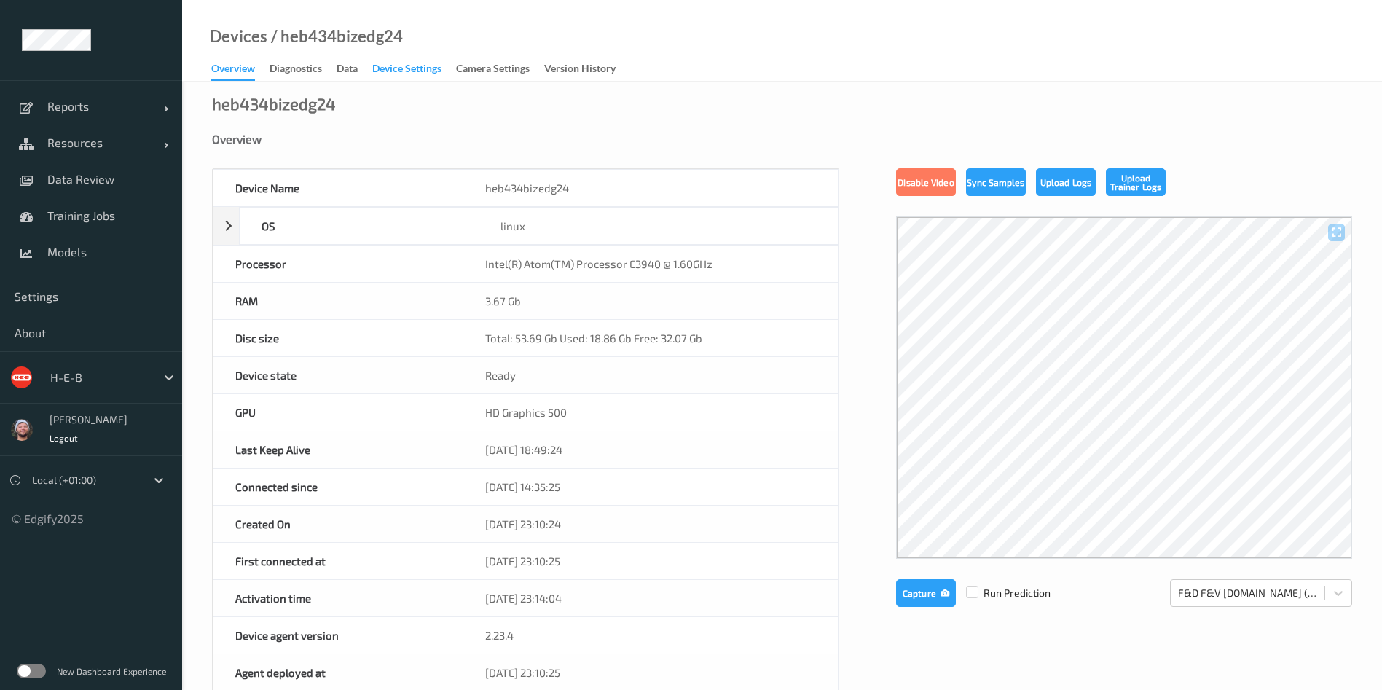
click at [400, 76] on div "Device Settings" at bounding box center [406, 70] width 69 height 18
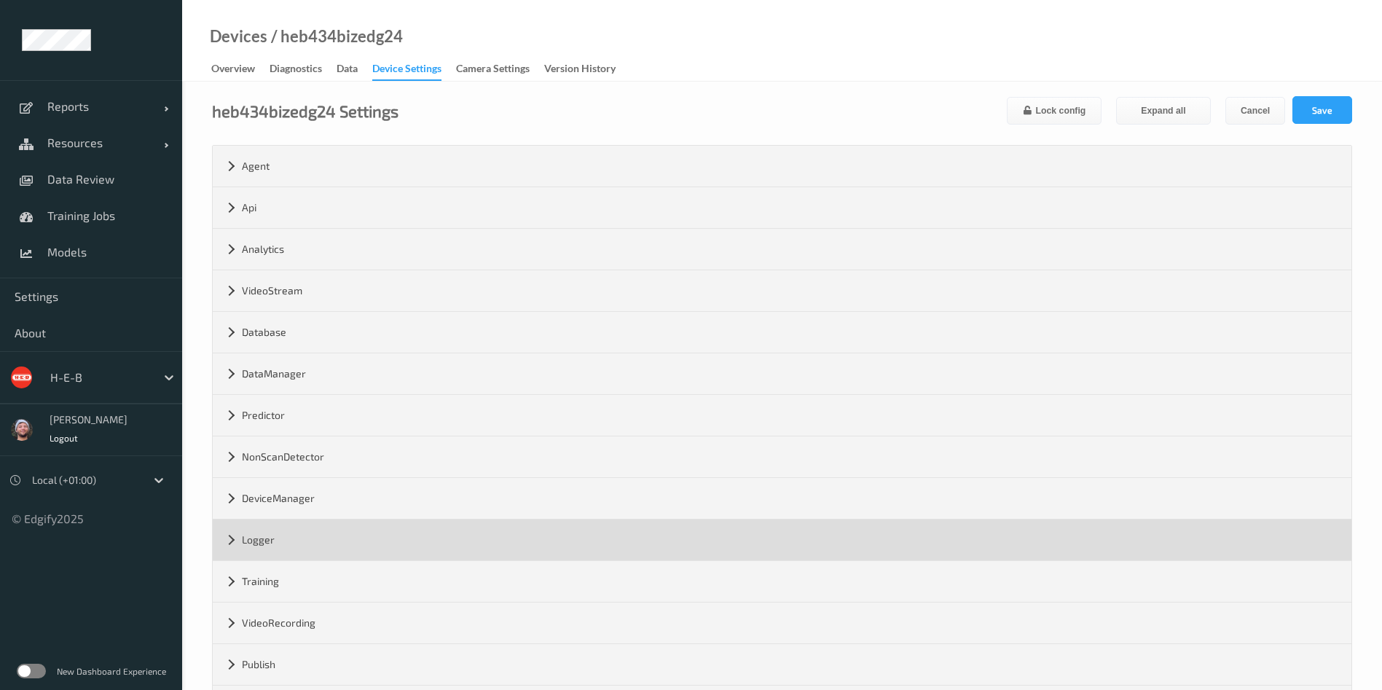
click at [345, 546] on div "Logger" at bounding box center [782, 539] width 1139 height 41
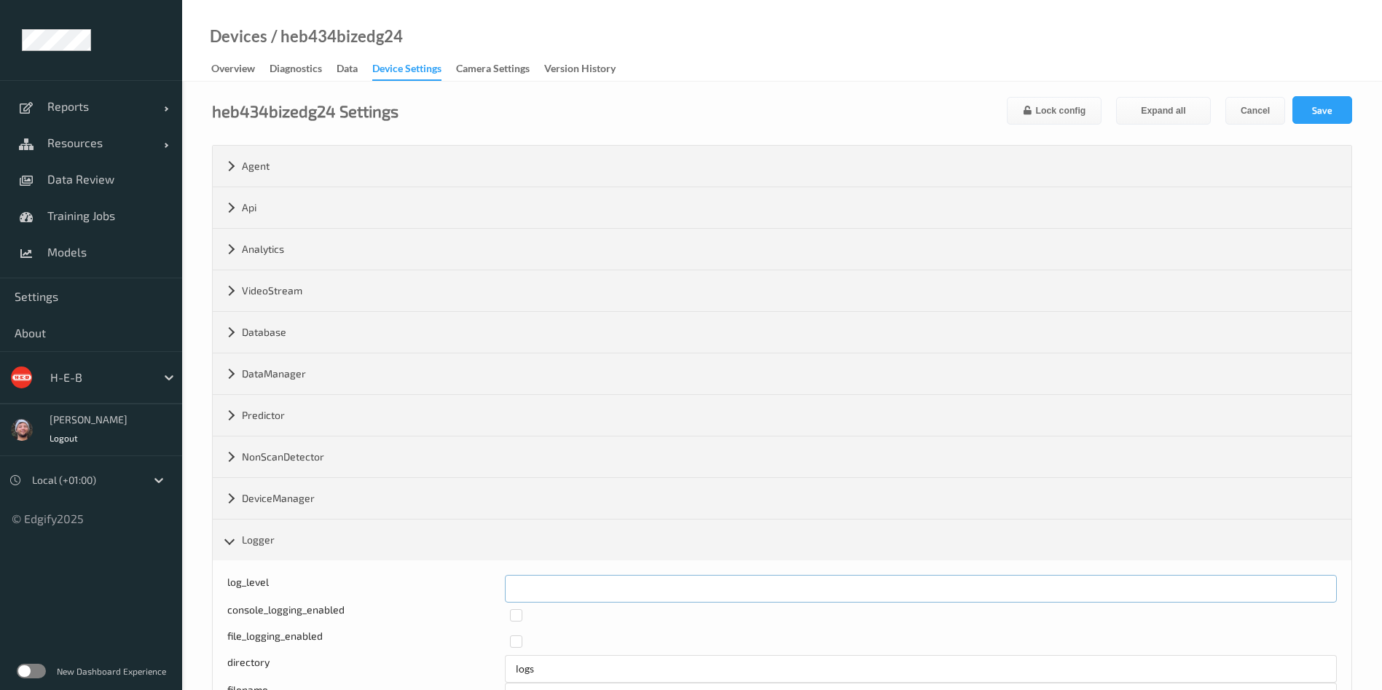
drag, startPoint x: 559, startPoint y: 594, endPoint x: 507, endPoint y: 587, distance: 52.1
click at [498, 592] on div "log_level *" at bounding box center [782, 589] width 1110 height 28
type input "*"
click at [1327, 119] on button "Save" at bounding box center [1322, 110] width 60 height 28
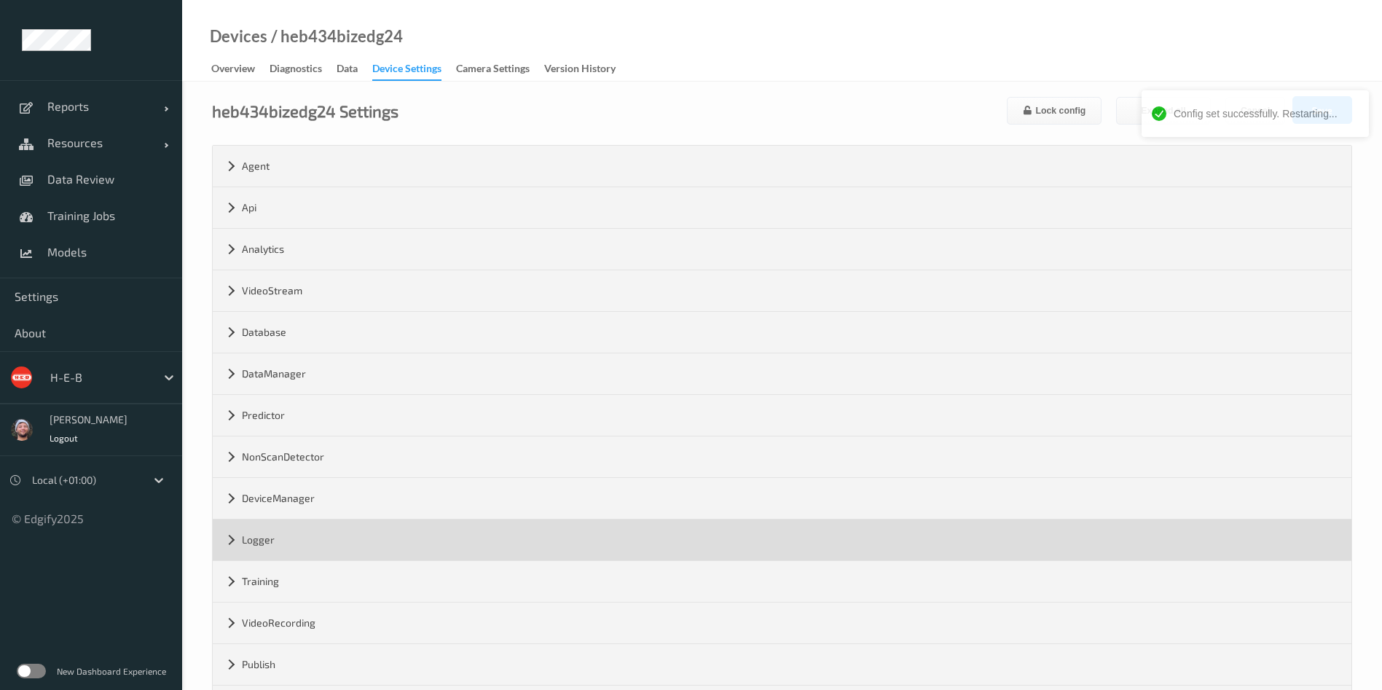
click at [268, 542] on div "Logger" at bounding box center [782, 539] width 1139 height 41
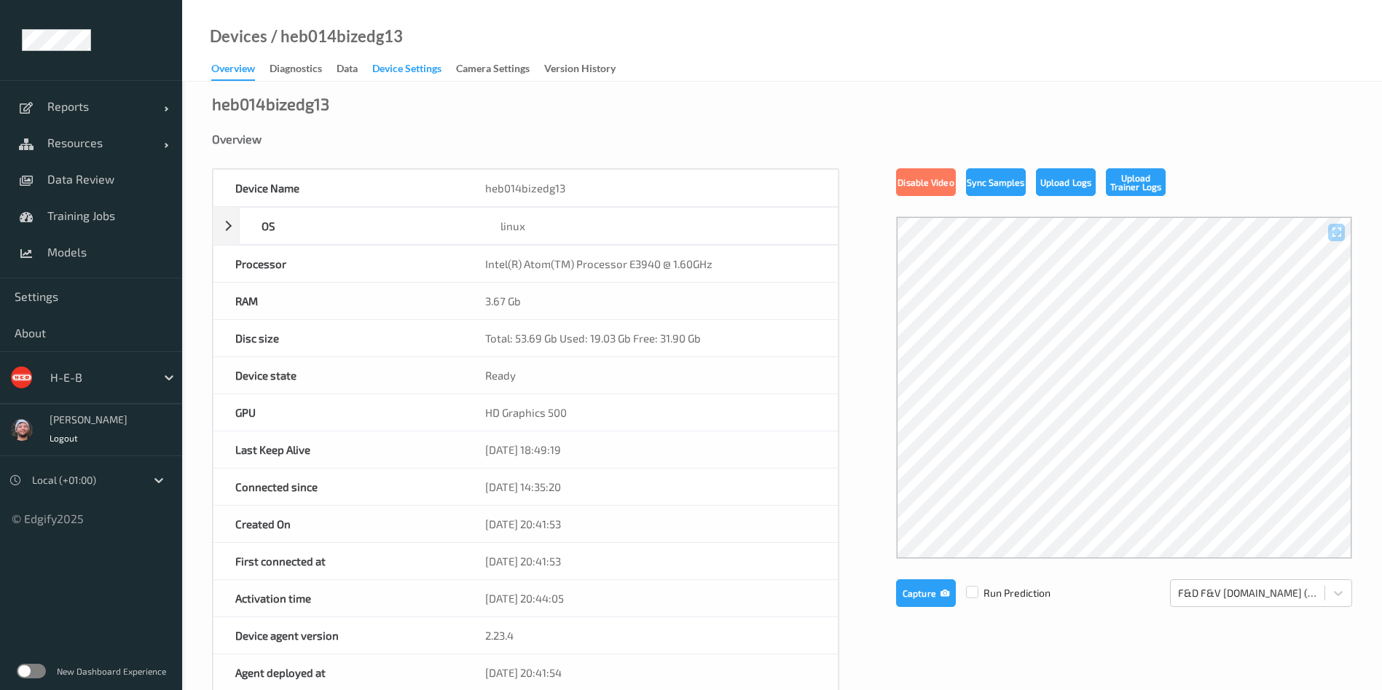
click at [386, 71] on div "Device Settings" at bounding box center [406, 70] width 69 height 18
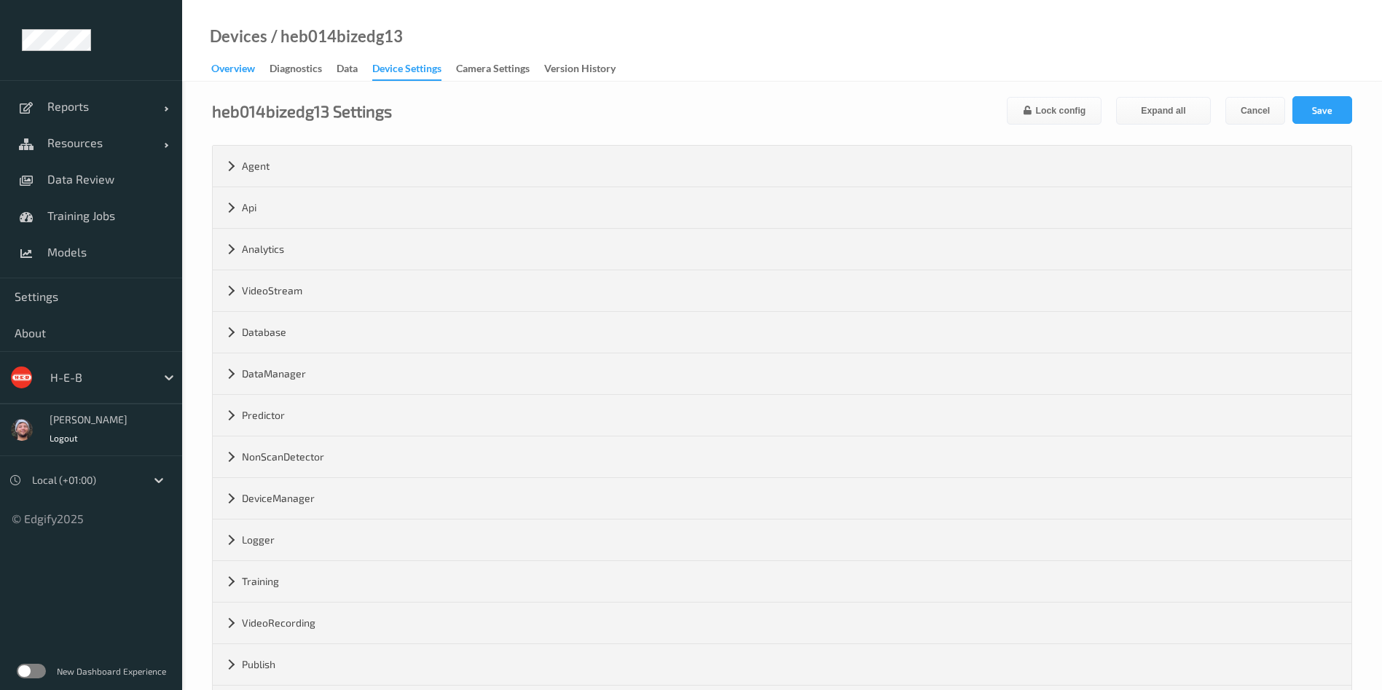
click at [217, 74] on div "Overview" at bounding box center [233, 70] width 44 height 18
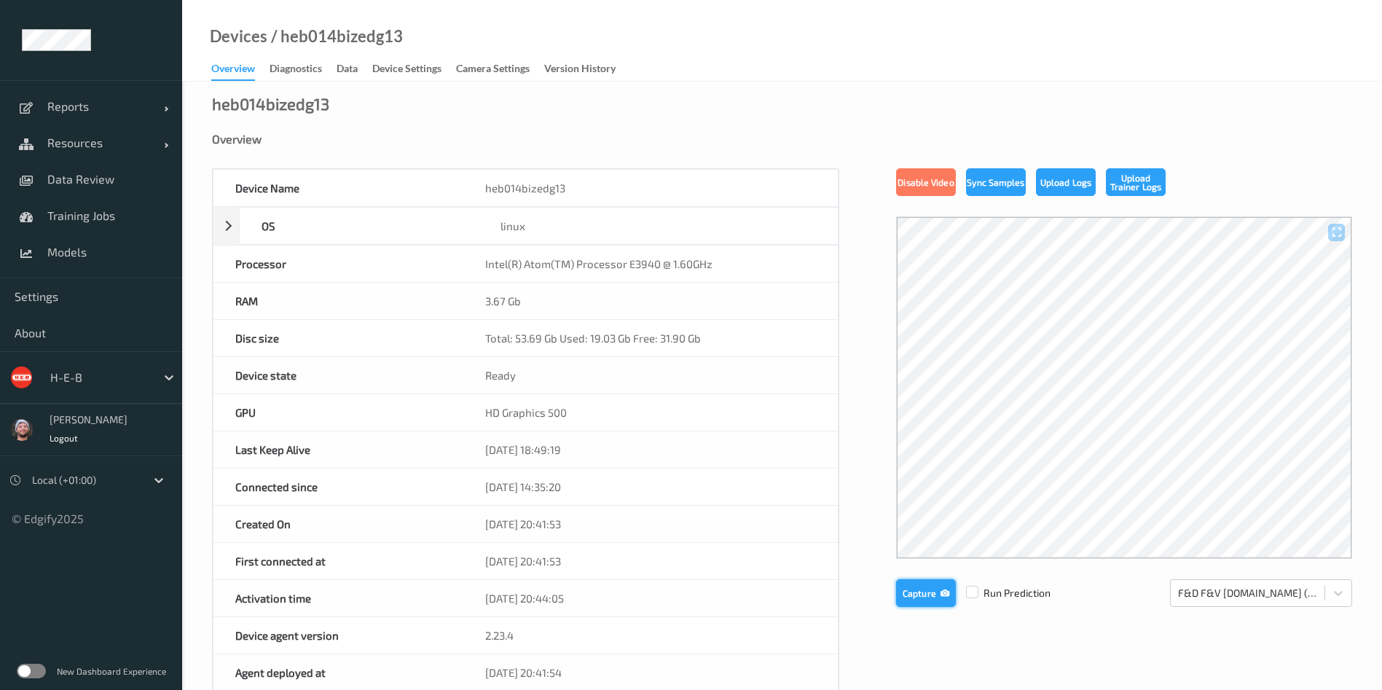
click at [915, 587] on button "Capture" at bounding box center [926, 593] width 60 height 28
click at [402, 67] on div "Device Settings" at bounding box center [406, 70] width 69 height 18
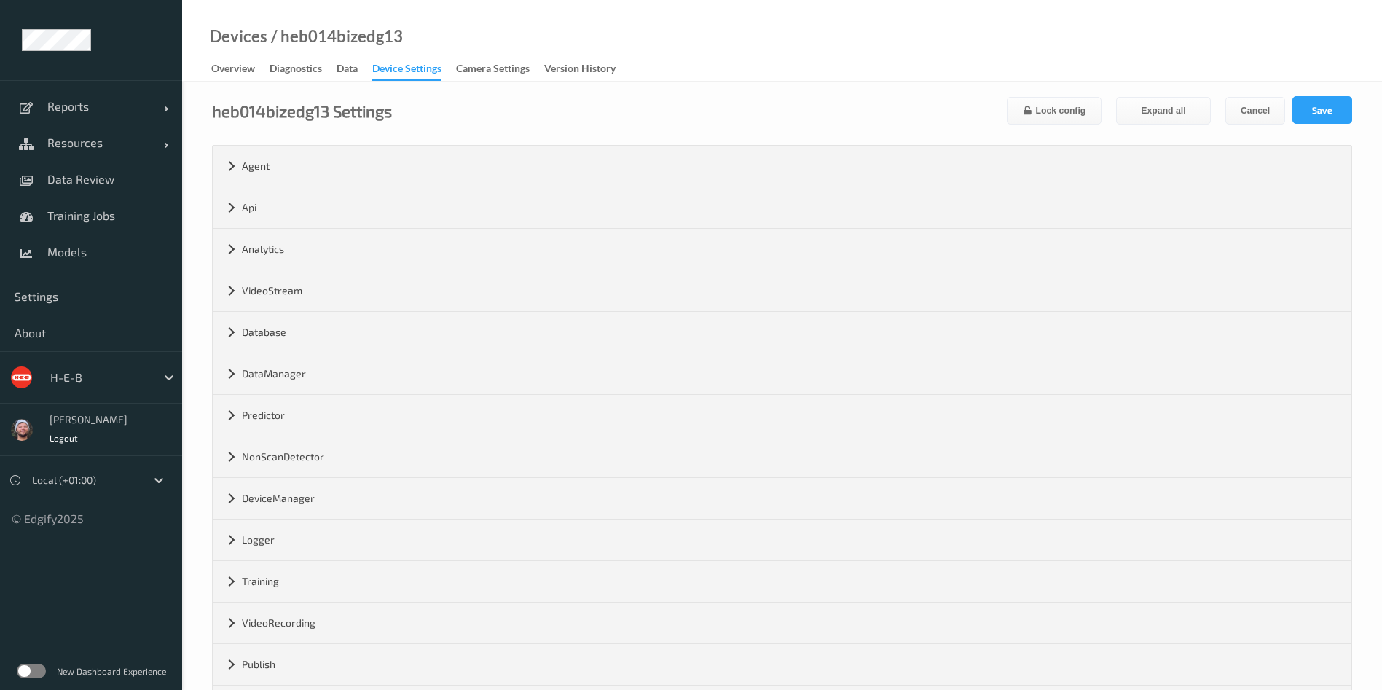
click at [334, 560] on div "Training worker_gpu_enabled" at bounding box center [782, 581] width 1139 height 42
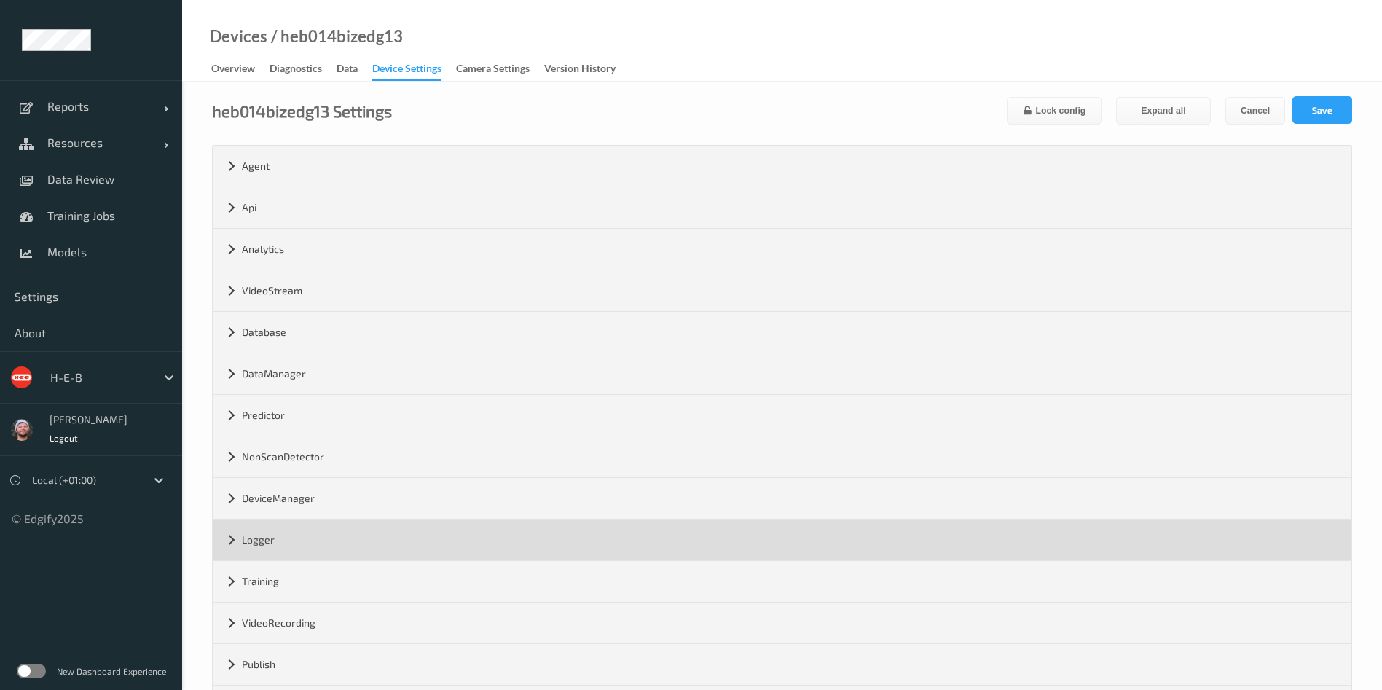
click at [333, 548] on div "Logger" at bounding box center [782, 539] width 1139 height 41
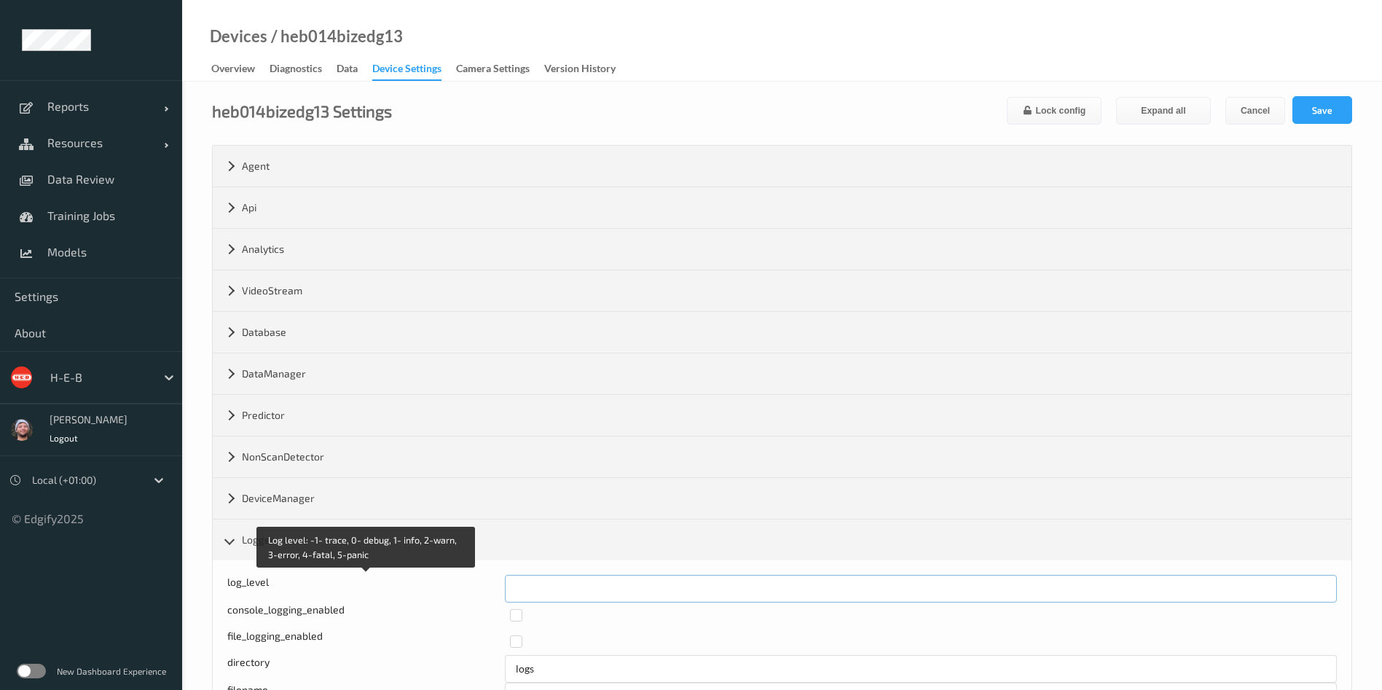
drag, startPoint x: 543, startPoint y: 581, endPoint x: 477, endPoint y: 587, distance: 66.6
click at [477, 587] on div "Log level: -1- trace, 0- debug, 1- info, 2-warn, 3-error, 4-fatal, 5-panic log_…" at bounding box center [782, 589] width 1110 height 28
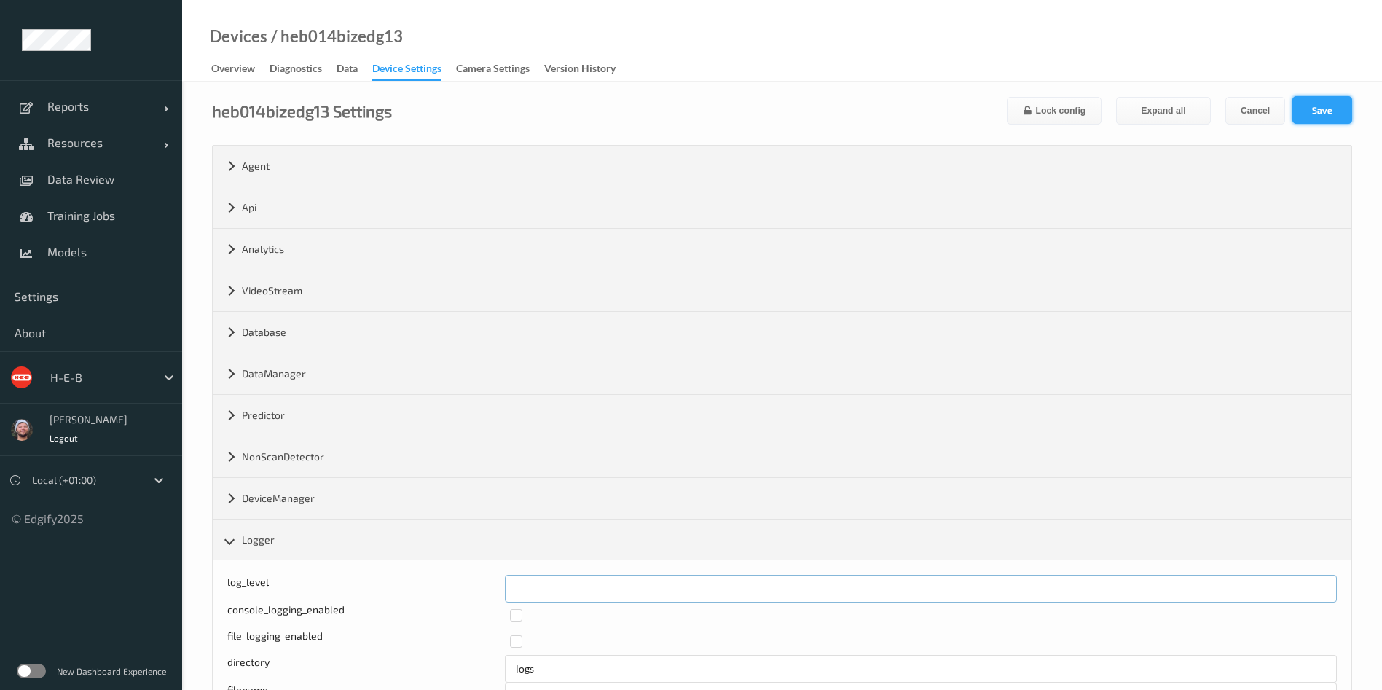
type input "*"
click at [1316, 120] on button "Save" at bounding box center [1322, 110] width 60 height 28
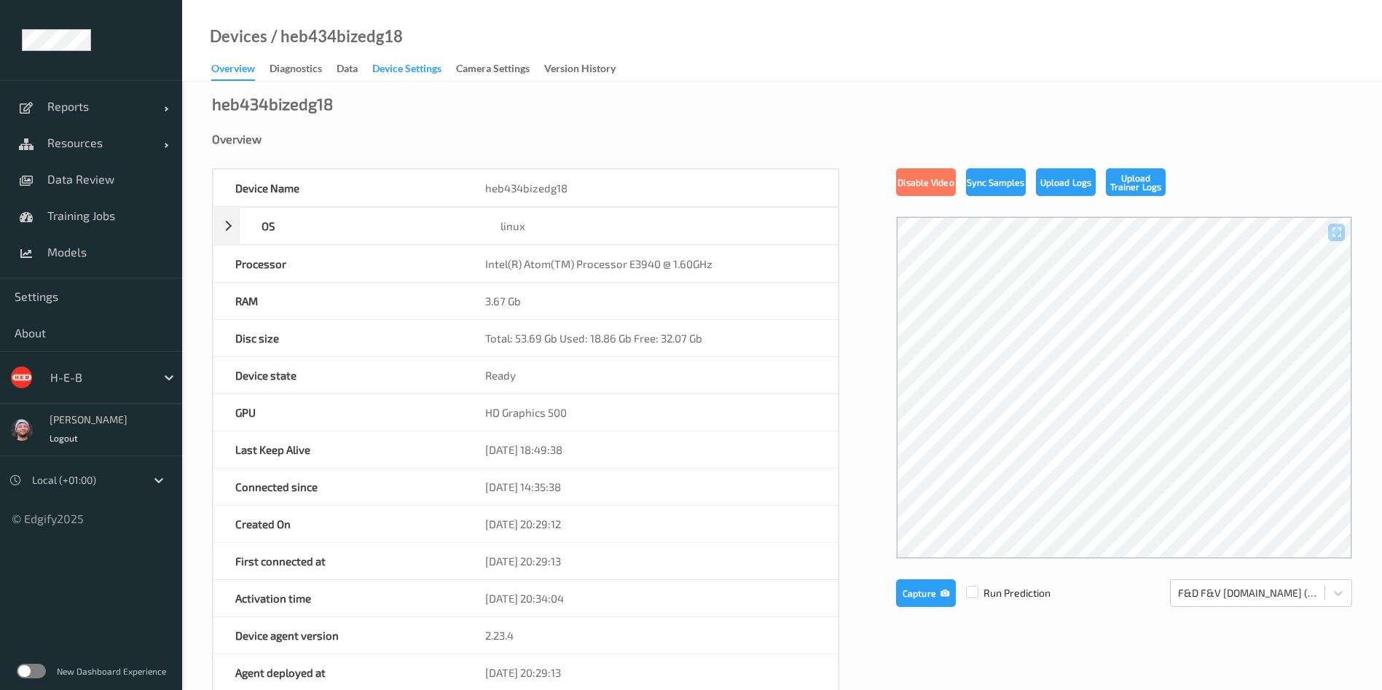
click at [418, 67] on div "Device Settings" at bounding box center [406, 70] width 69 height 18
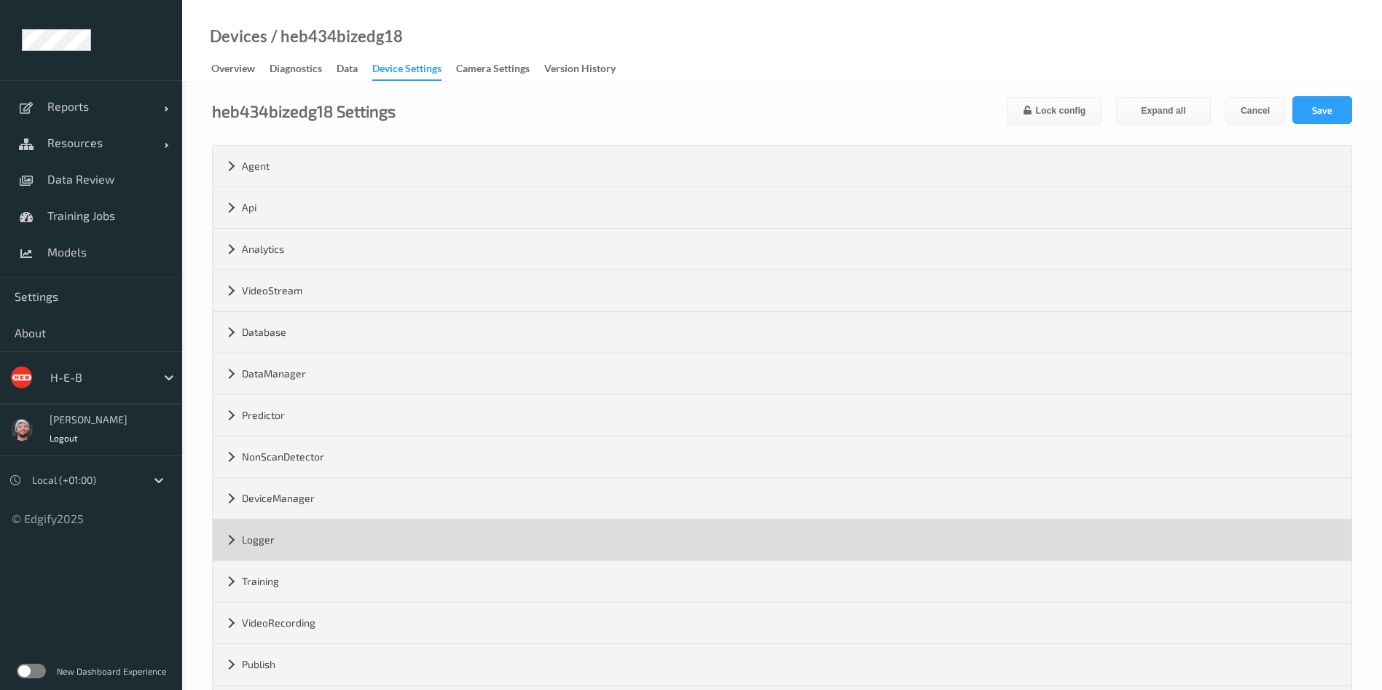
click at [315, 548] on div "Logger" at bounding box center [782, 539] width 1139 height 41
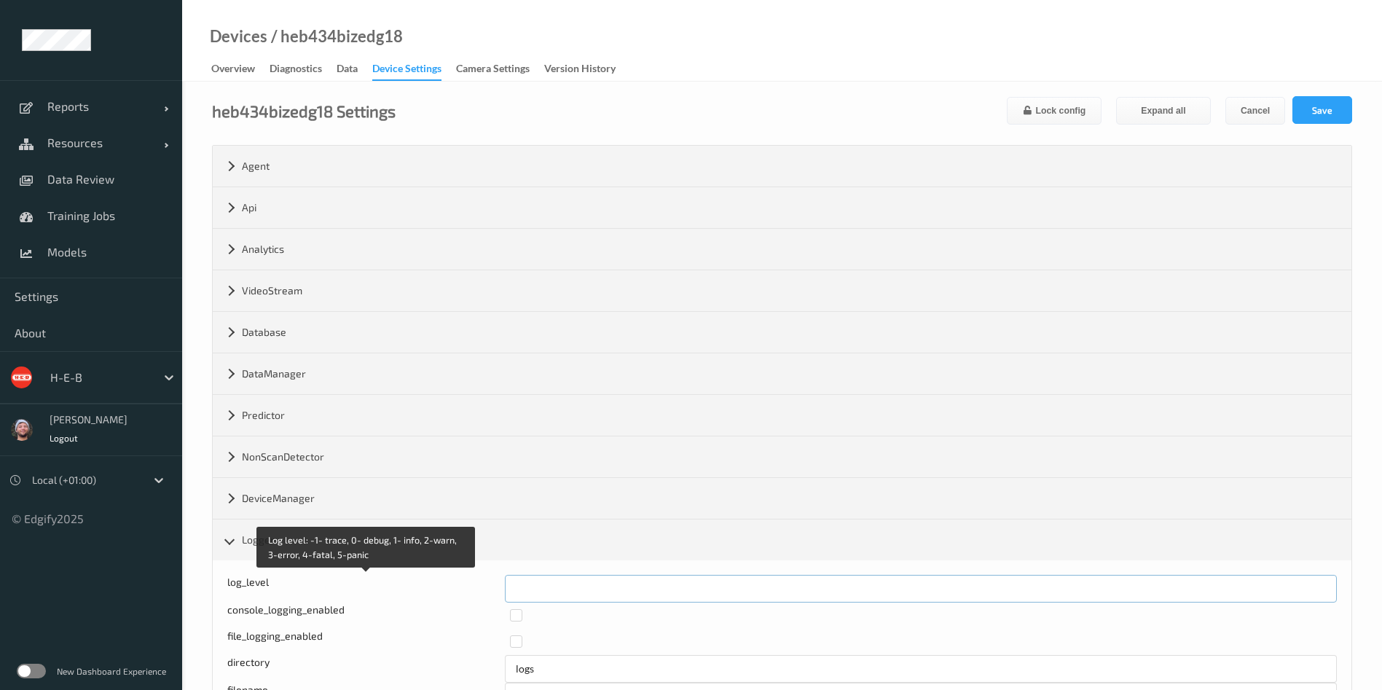
drag, startPoint x: 520, startPoint y: 589, endPoint x: 499, endPoint y: 589, distance: 21.1
click at [499, 589] on div "Log level: -1- trace, 0- debug, 1- info, 2-warn, 3-error, 4-fatal, 5-panic log_…" at bounding box center [782, 589] width 1110 height 28
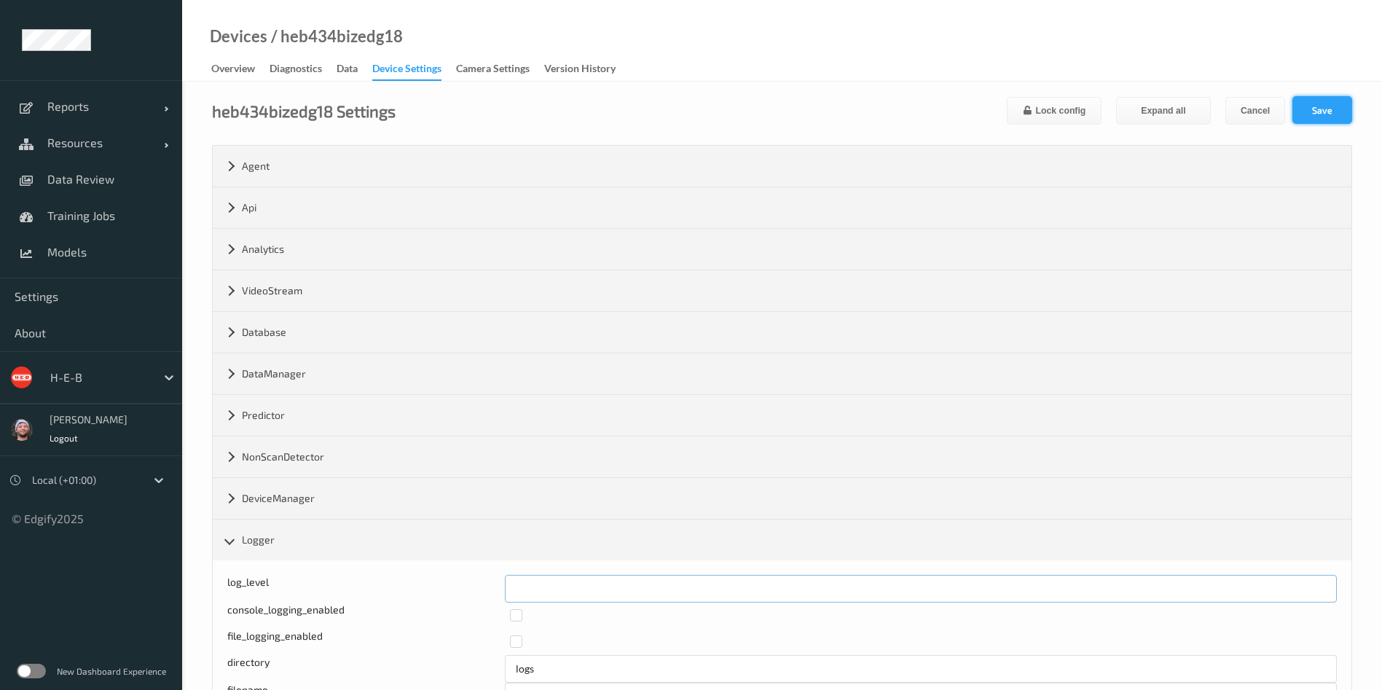
type input "*"
click at [1322, 109] on button "Save" at bounding box center [1322, 110] width 60 height 28
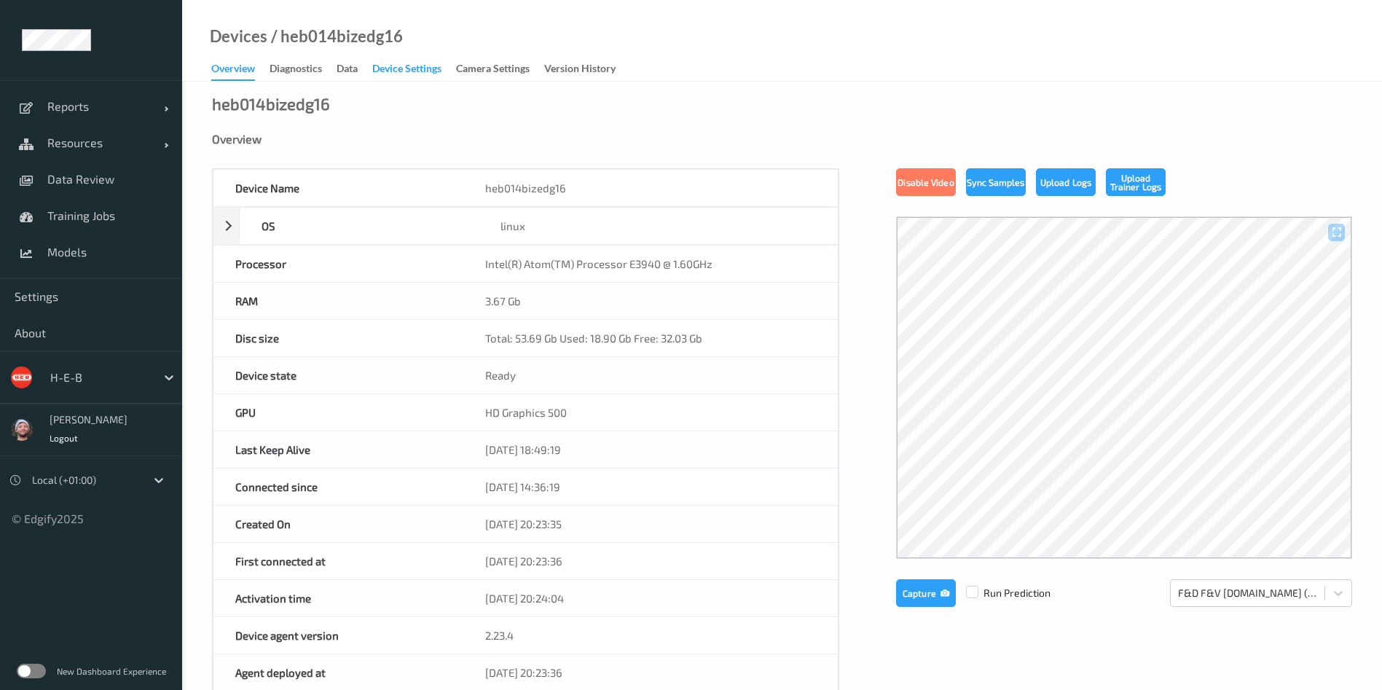
click at [422, 78] on div "Device Settings" at bounding box center [406, 70] width 69 height 18
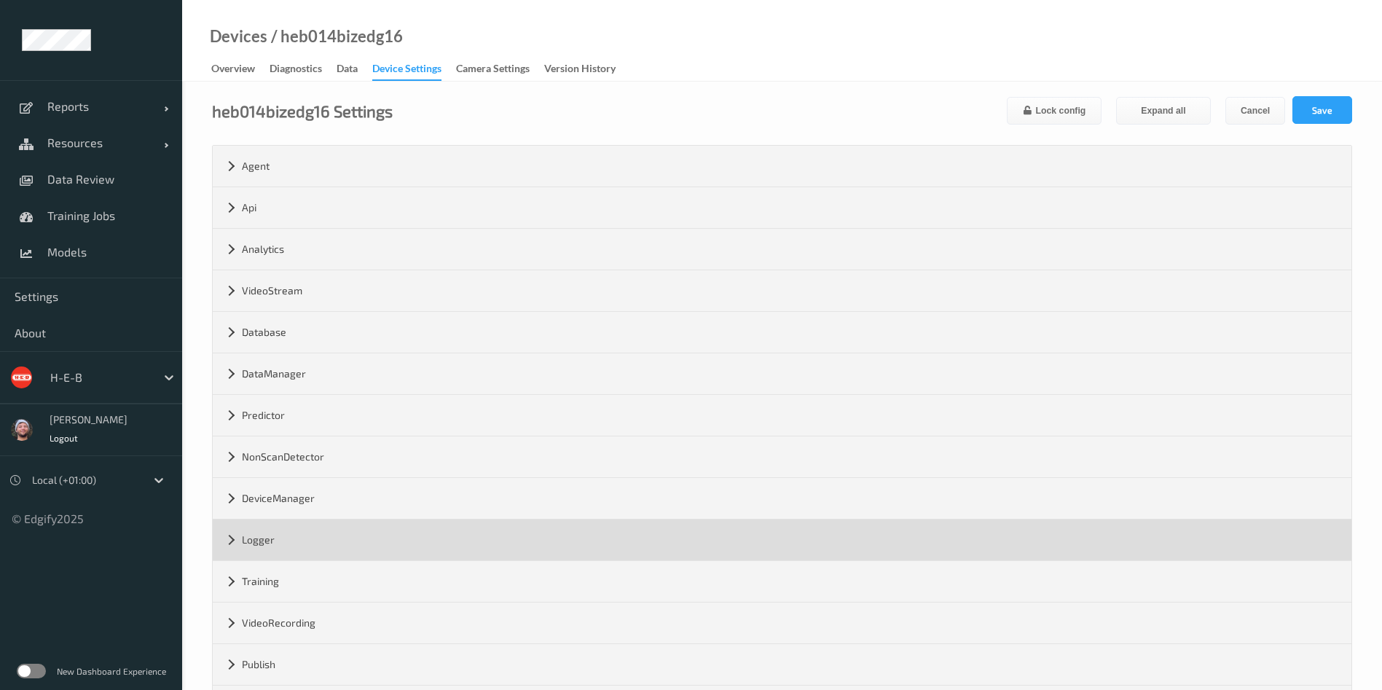
click at [427, 540] on div "Logger" at bounding box center [782, 539] width 1139 height 41
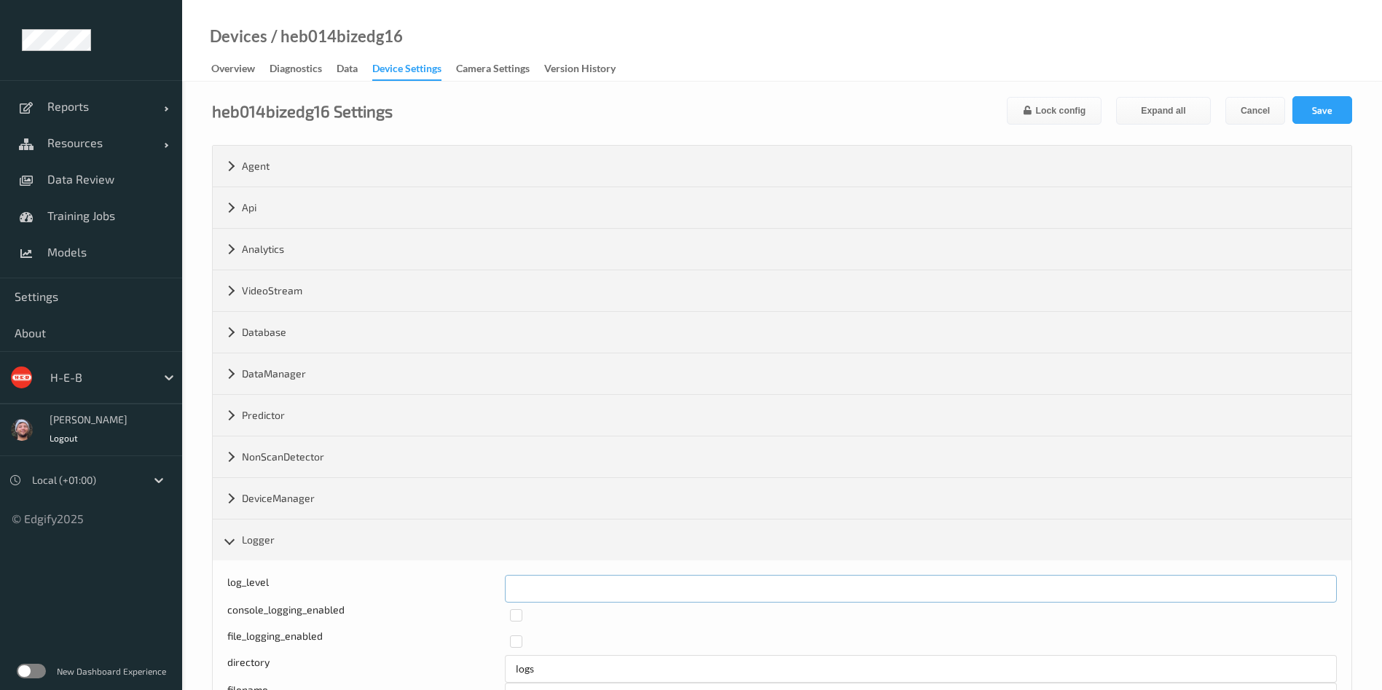
drag, startPoint x: 486, startPoint y: 591, endPoint x: 557, endPoint y: 576, distance: 72.3
click at [468, 593] on div "log_level *" at bounding box center [782, 589] width 1110 height 28
type input "*"
click at [1323, 105] on button "Save" at bounding box center [1322, 110] width 60 height 28
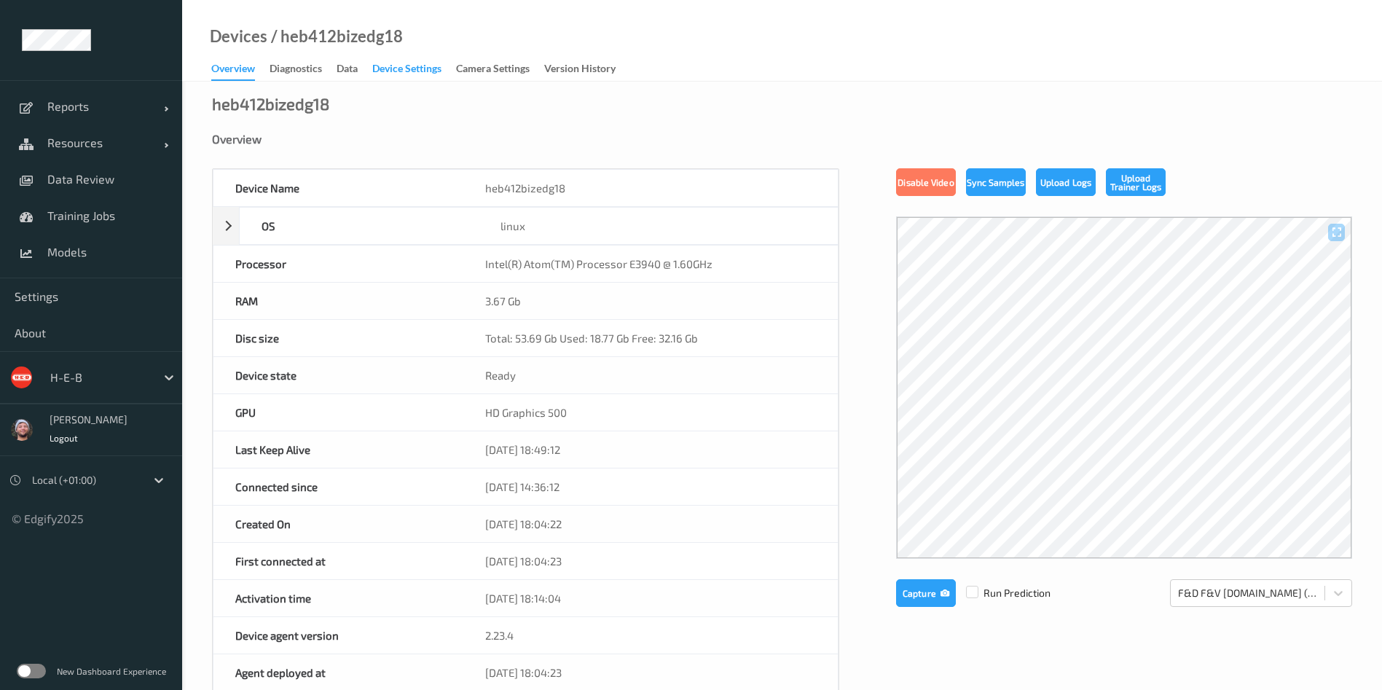
click at [378, 54] on div "Devices / heb412bizedg18" at bounding box center [292, 55] width 221 height 52
click at [382, 71] on div "Device Settings" at bounding box center [406, 70] width 69 height 18
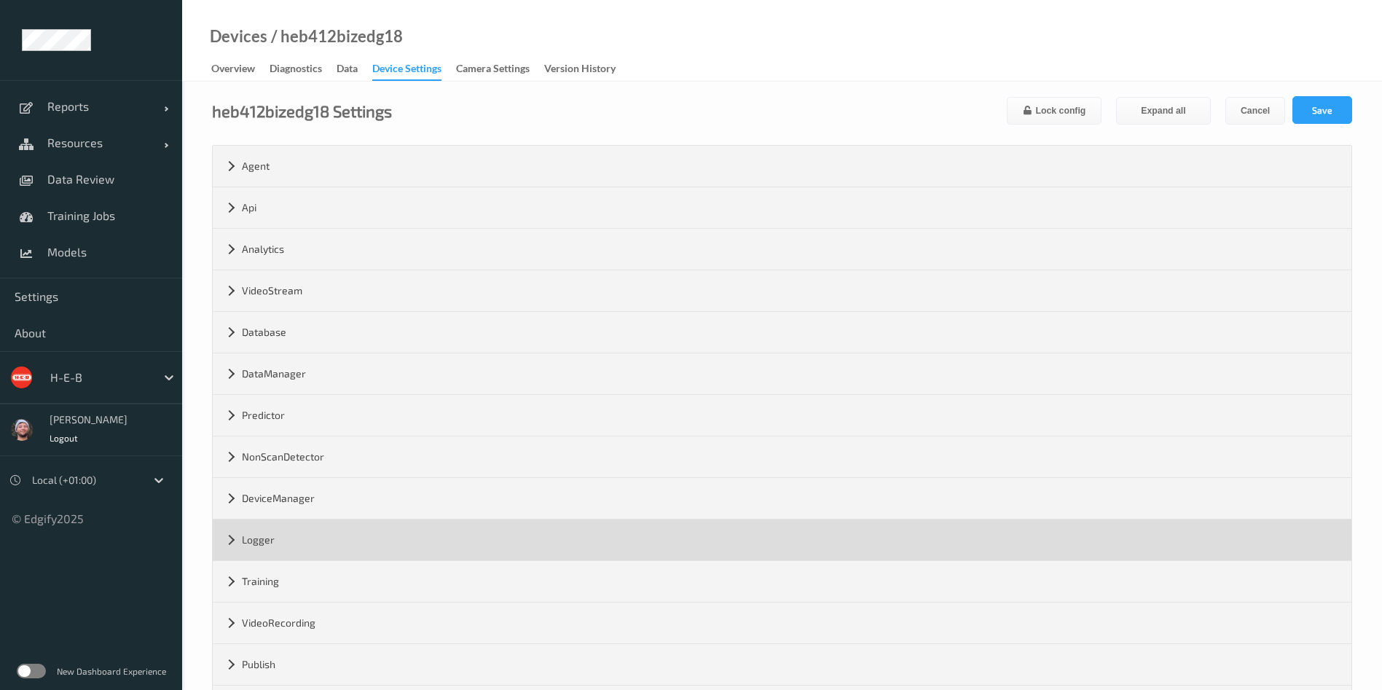
click at [397, 545] on div "Logger" at bounding box center [782, 539] width 1139 height 41
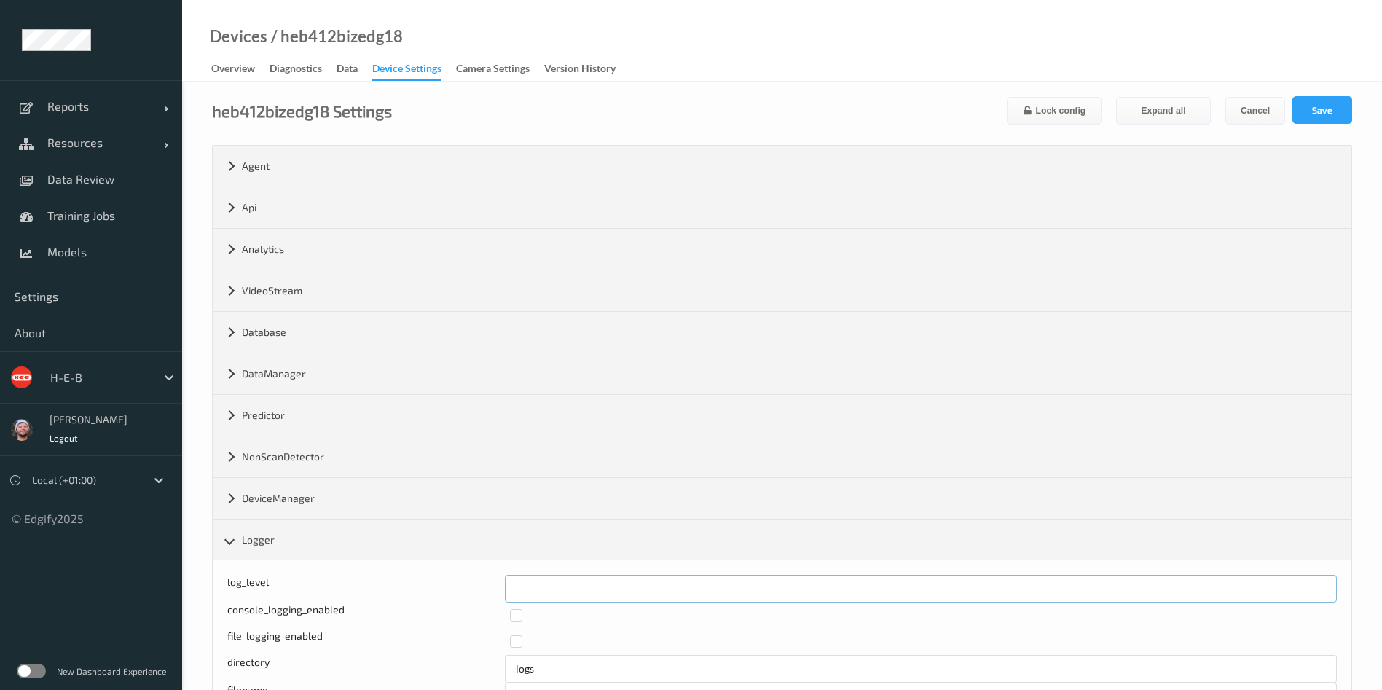
drag, startPoint x: 577, startPoint y: 576, endPoint x: 568, endPoint y: 558, distance: 19.9
click at [567, 579] on input "*" at bounding box center [921, 589] width 832 height 28
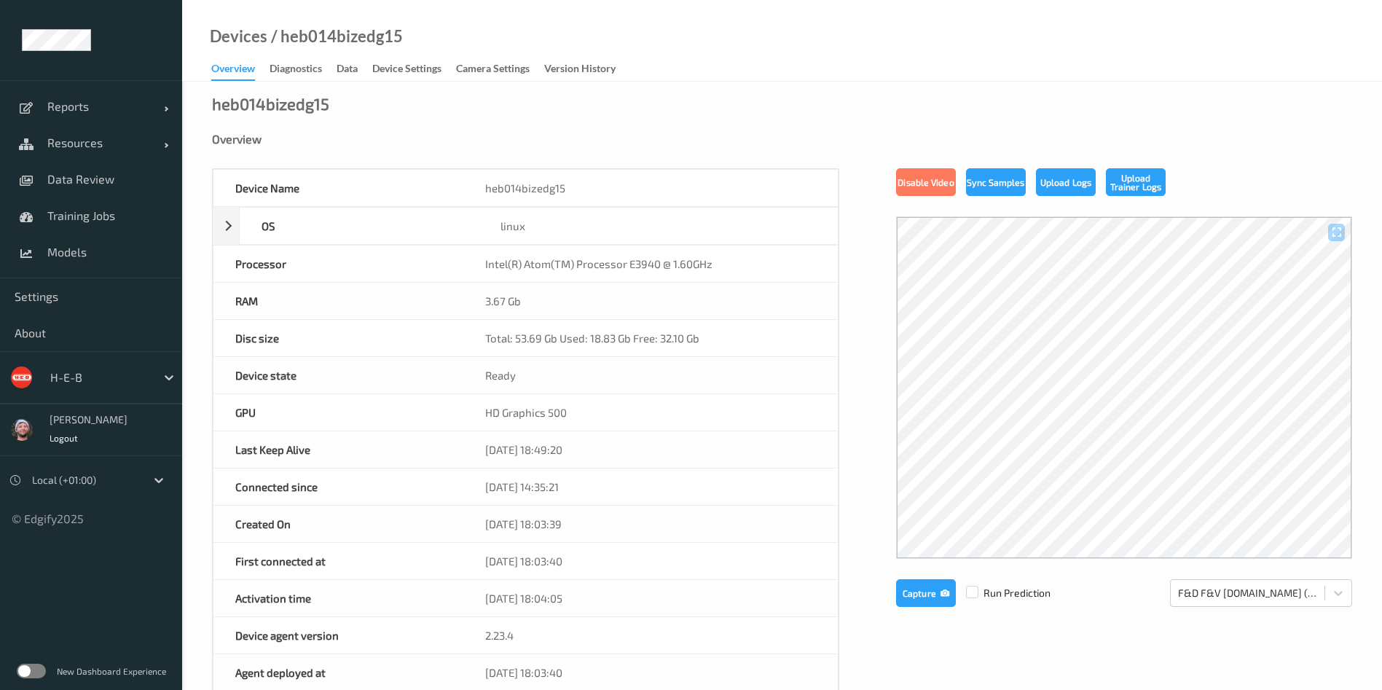
click at [418, 46] on div "Devices / heb014bizedg15 Overview Diagnostics Data Device Settings Camera Setti…" at bounding box center [782, 41] width 1200 height 82
click at [411, 59] on link "Device Settings" at bounding box center [414, 69] width 84 height 20
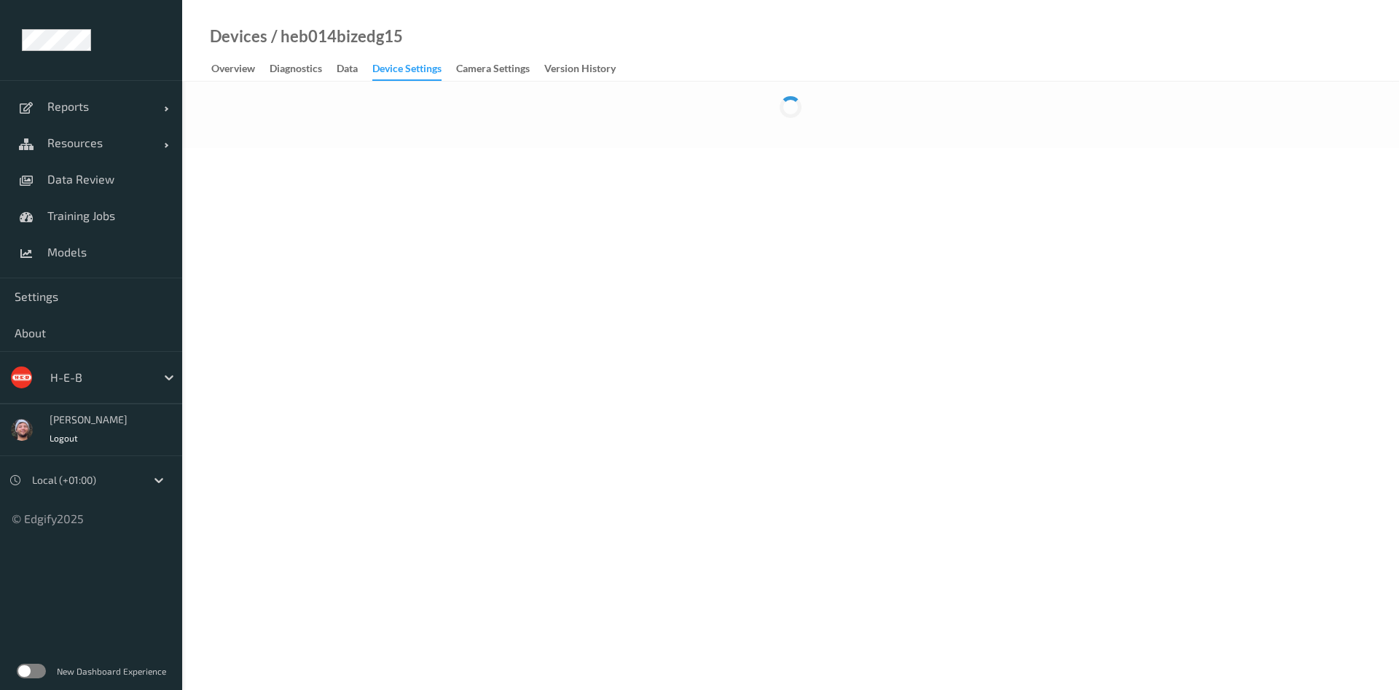
click at [408, 66] on div "Device Settings" at bounding box center [406, 71] width 69 height 20
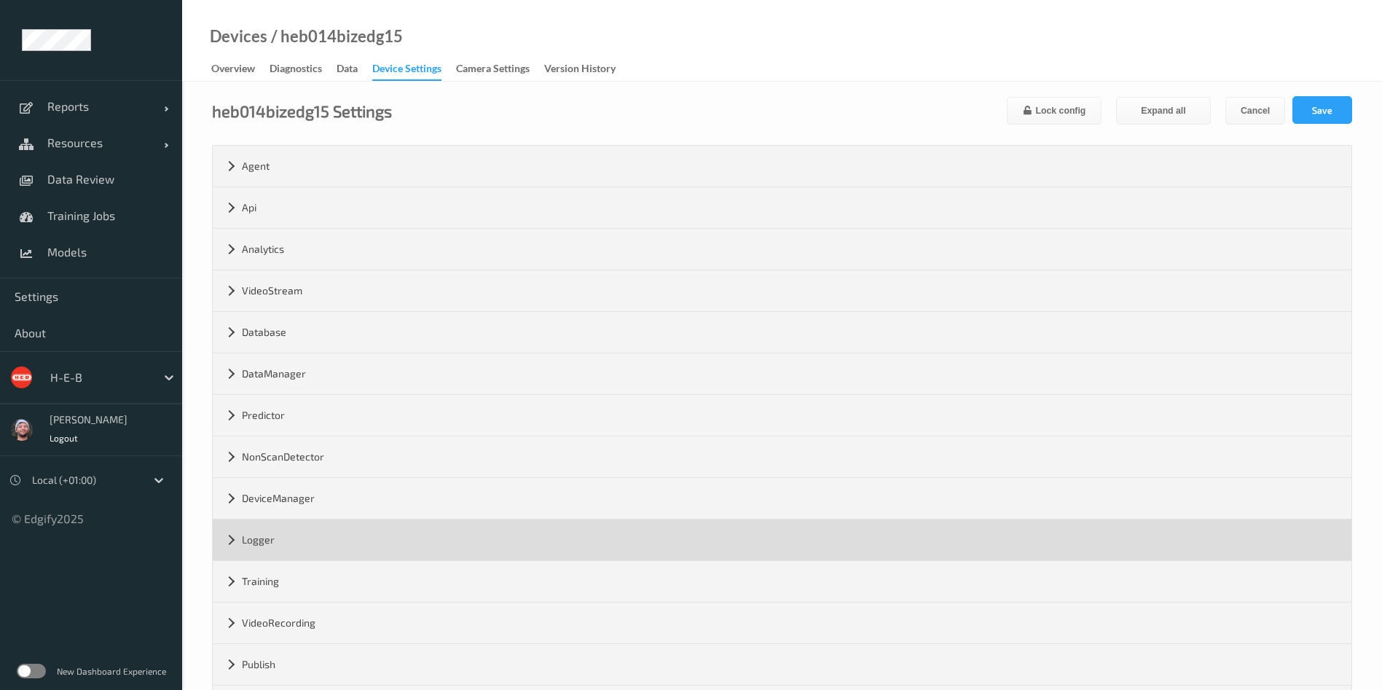
click at [319, 537] on div "Logger" at bounding box center [782, 539] width 1139 height 41
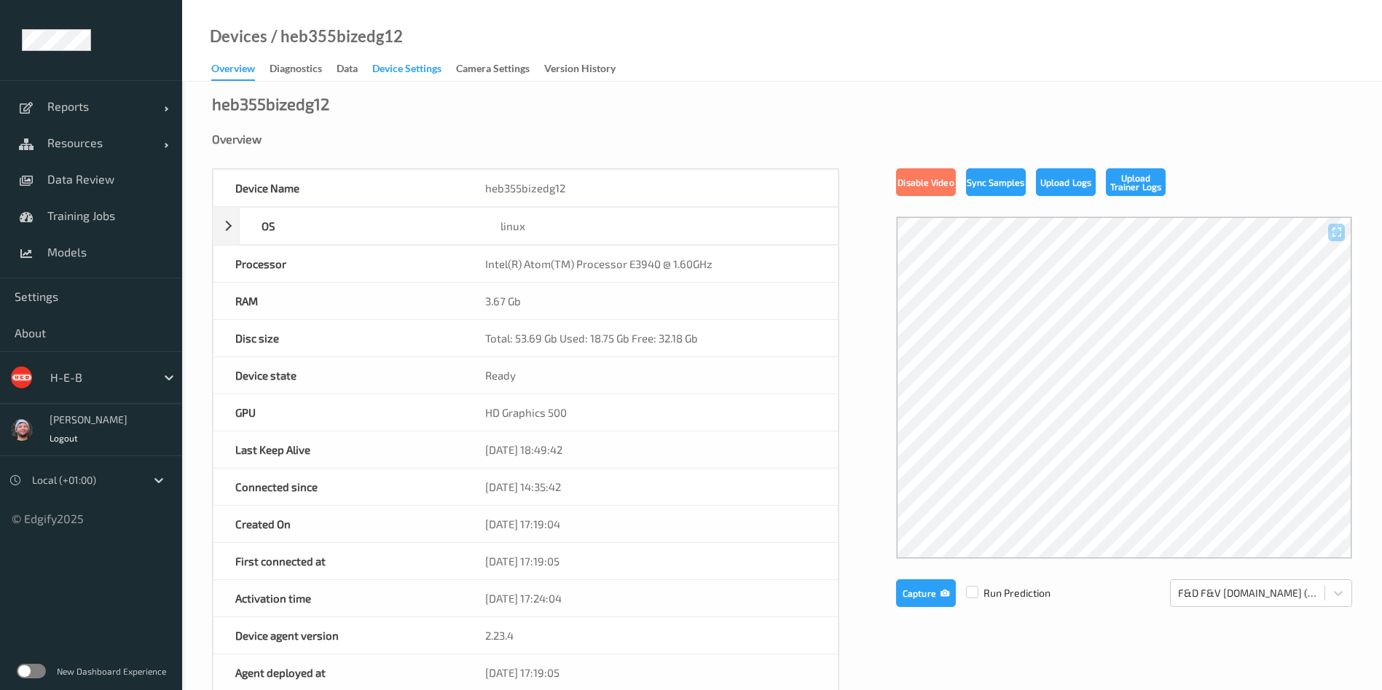
click at [428, 61] on div "Device Settings" at bounding box center [406, 70] width 69 height 18
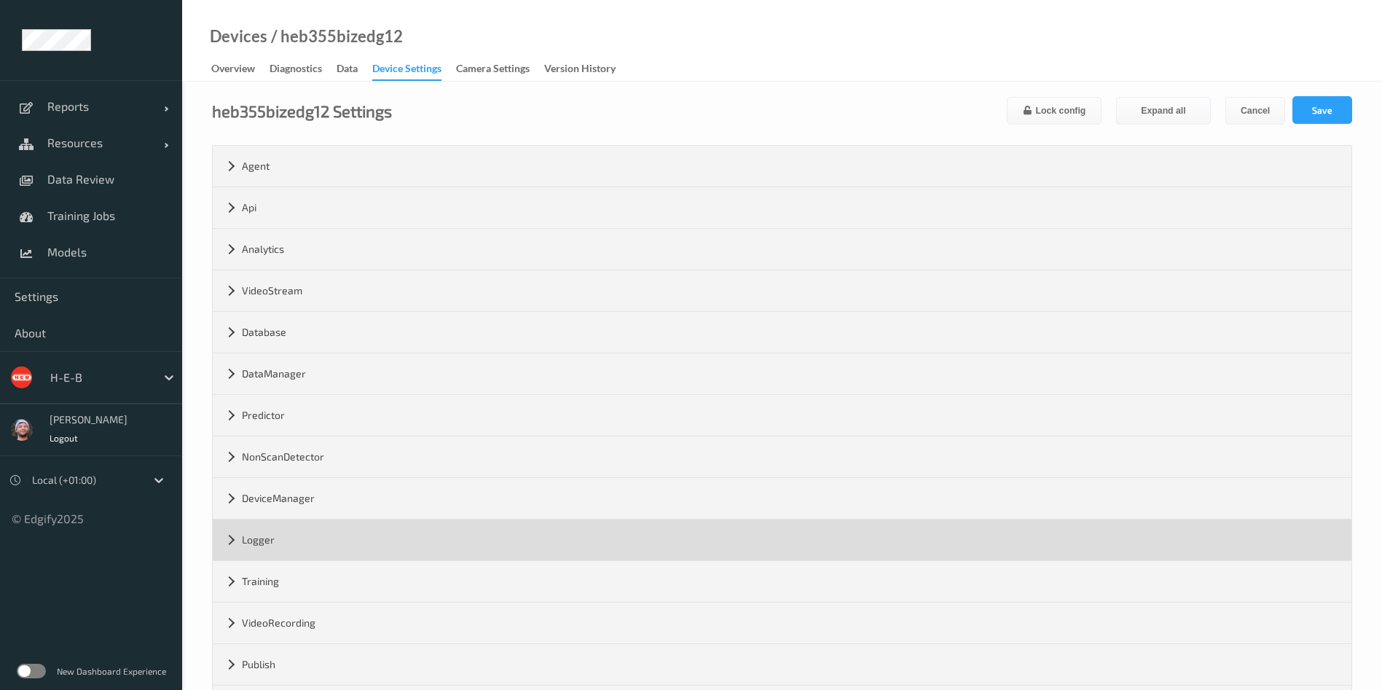
click at [356, 531] on div "Logger" at bounding box center [782, 539] width 1139 height 41
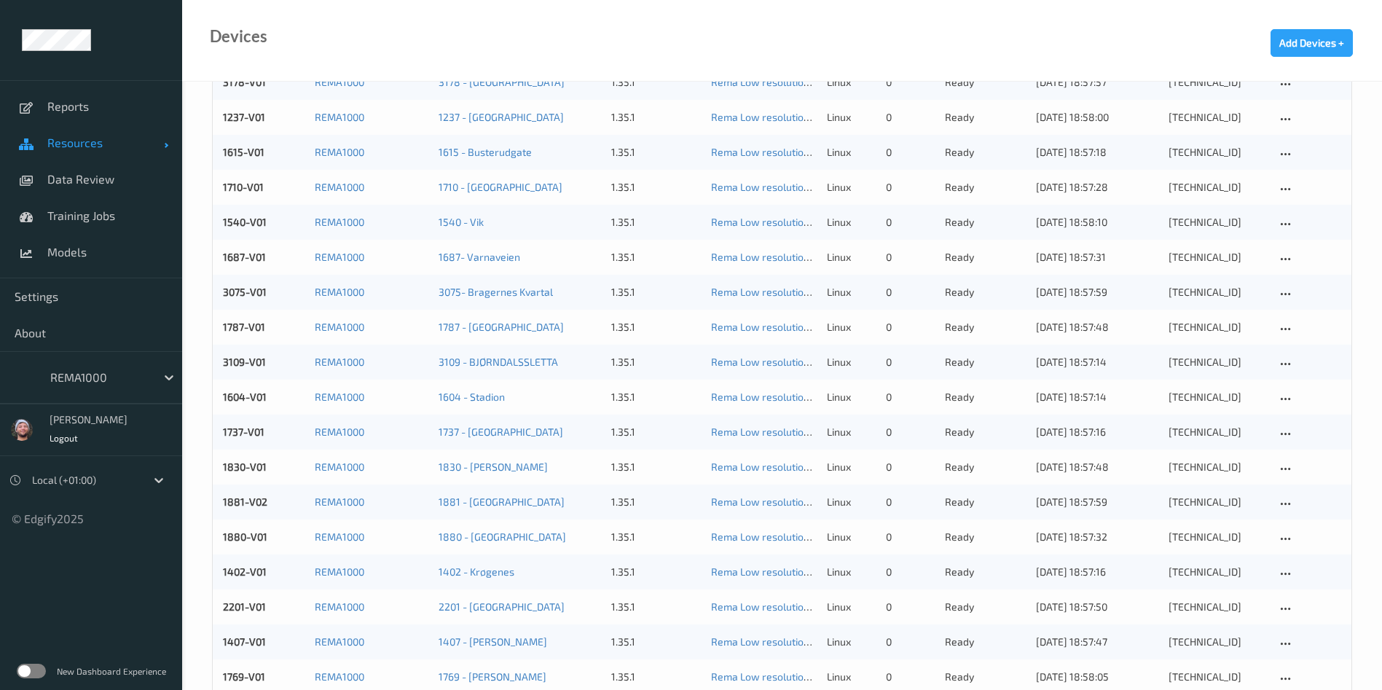
scroll to position [556, 0]
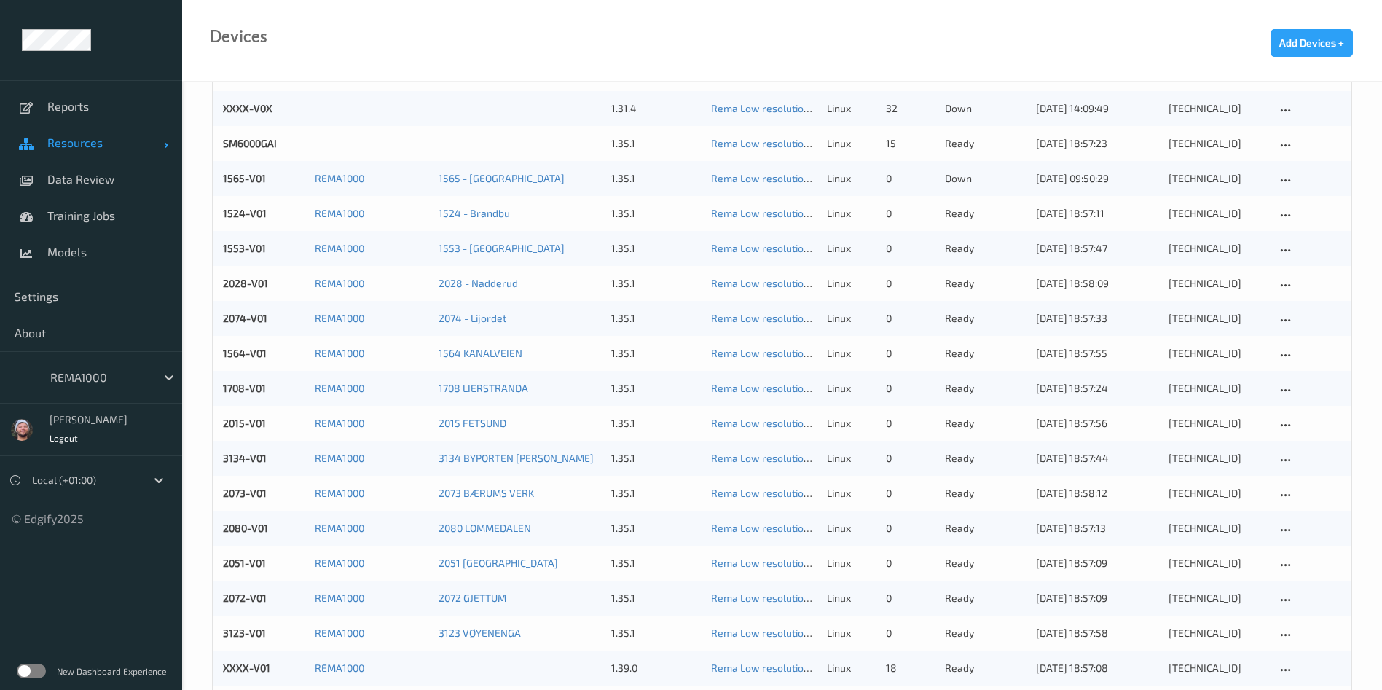
click at [138, 152] on link "Resources" at bounding box center [91, 143] width 182 height 36
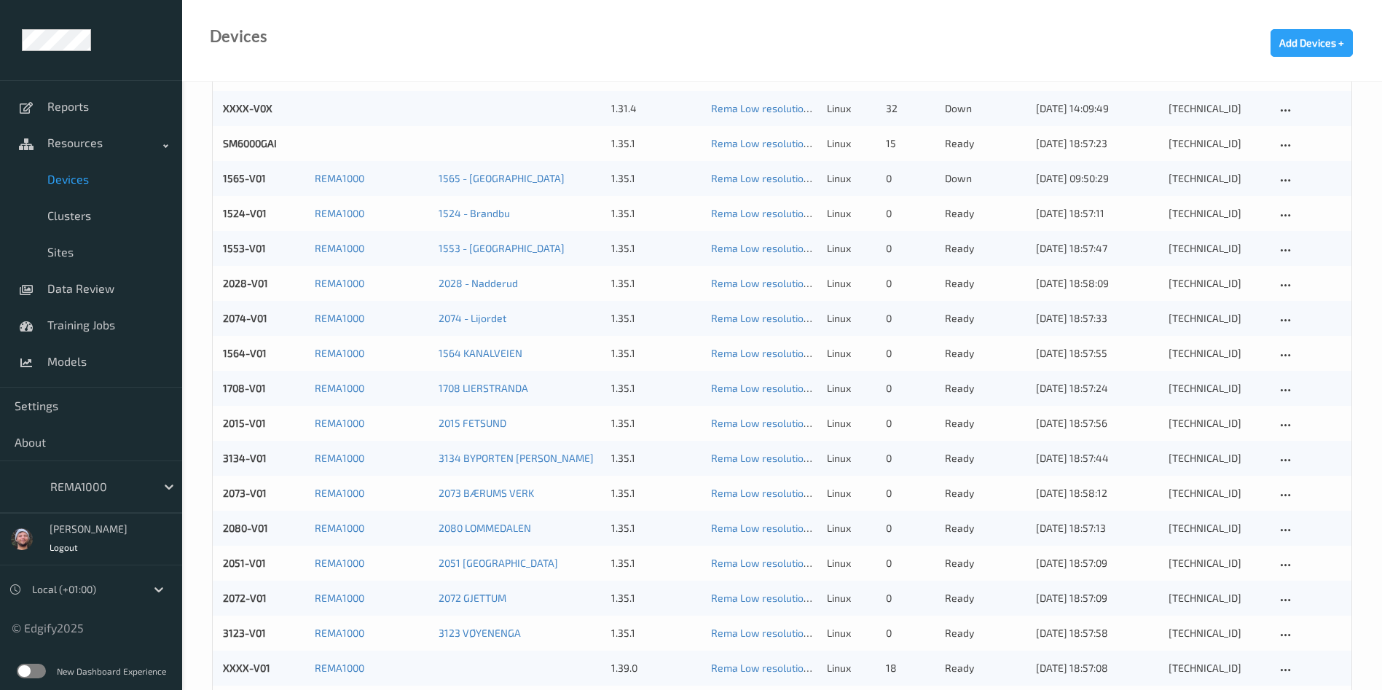
click at [75, 177] on span "Devices" at bounding box center [107, 179] width 120 height 15
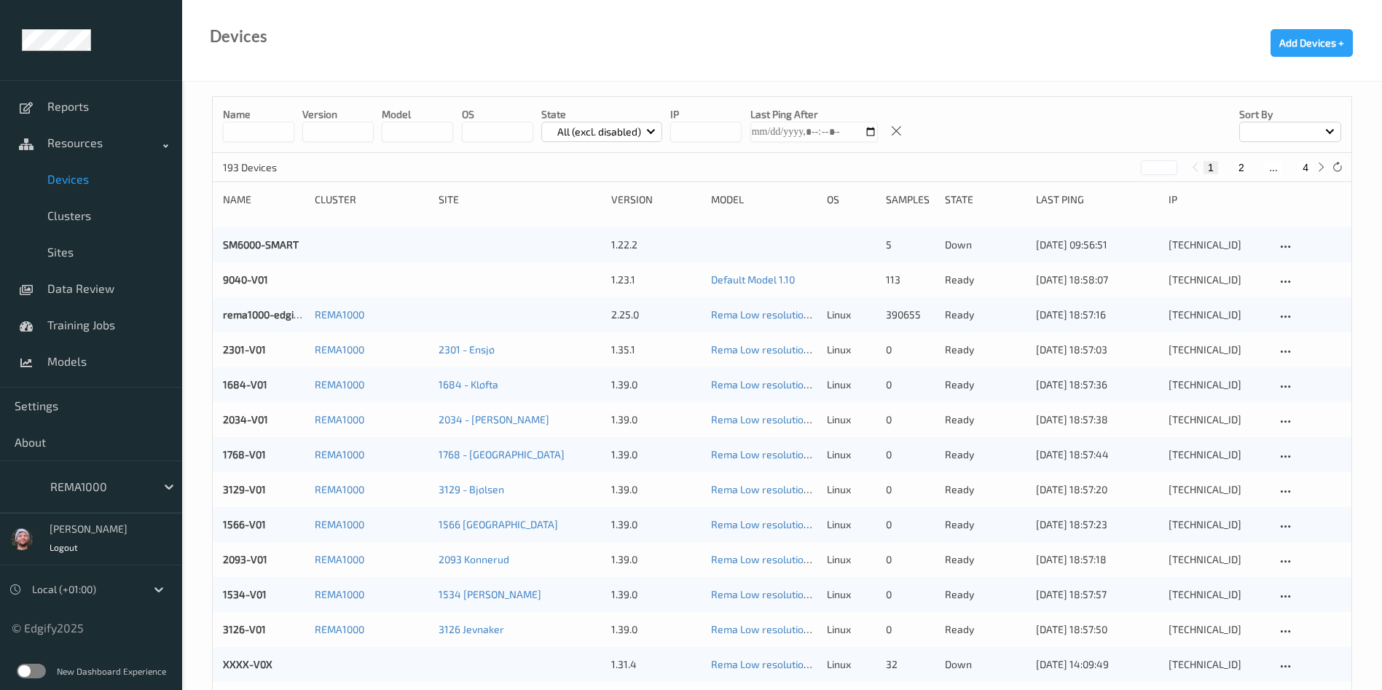
click at [1308, 167] on button "4" at bounding box center [1305, 167] width 15 height 13
type input "*"
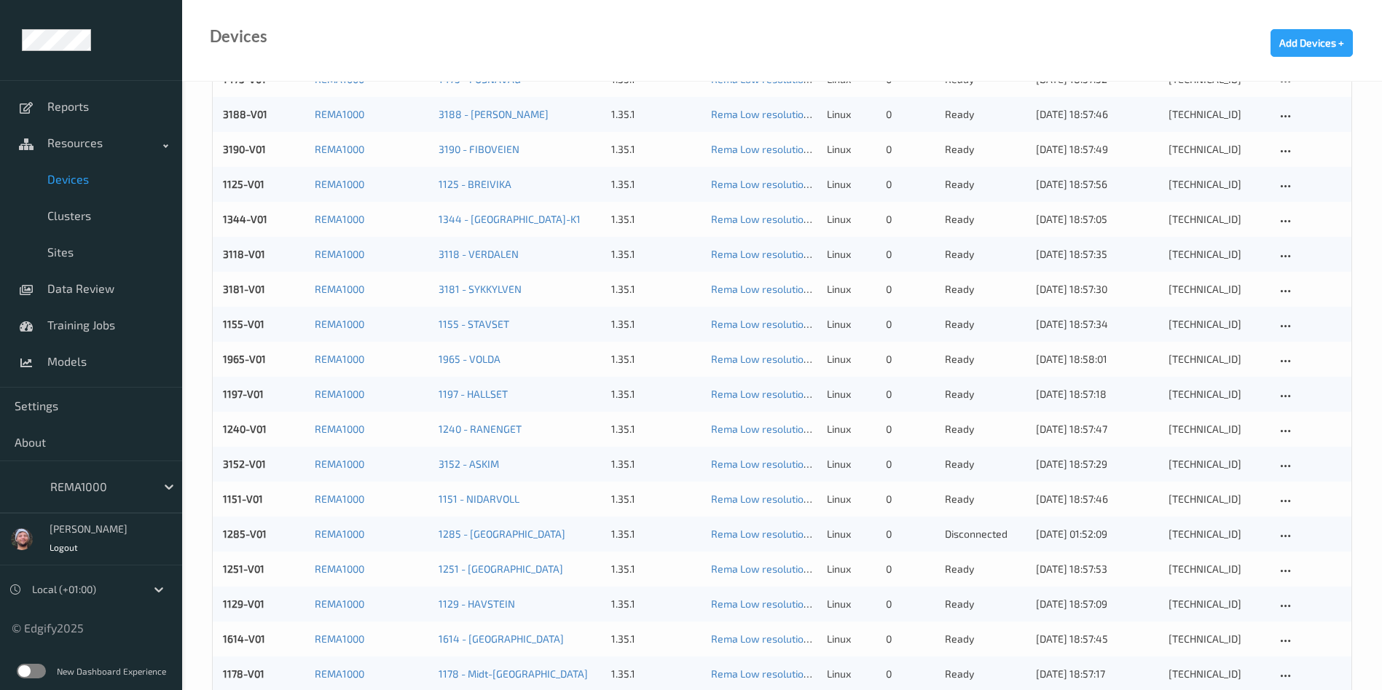
scroll to position [1072, 0]
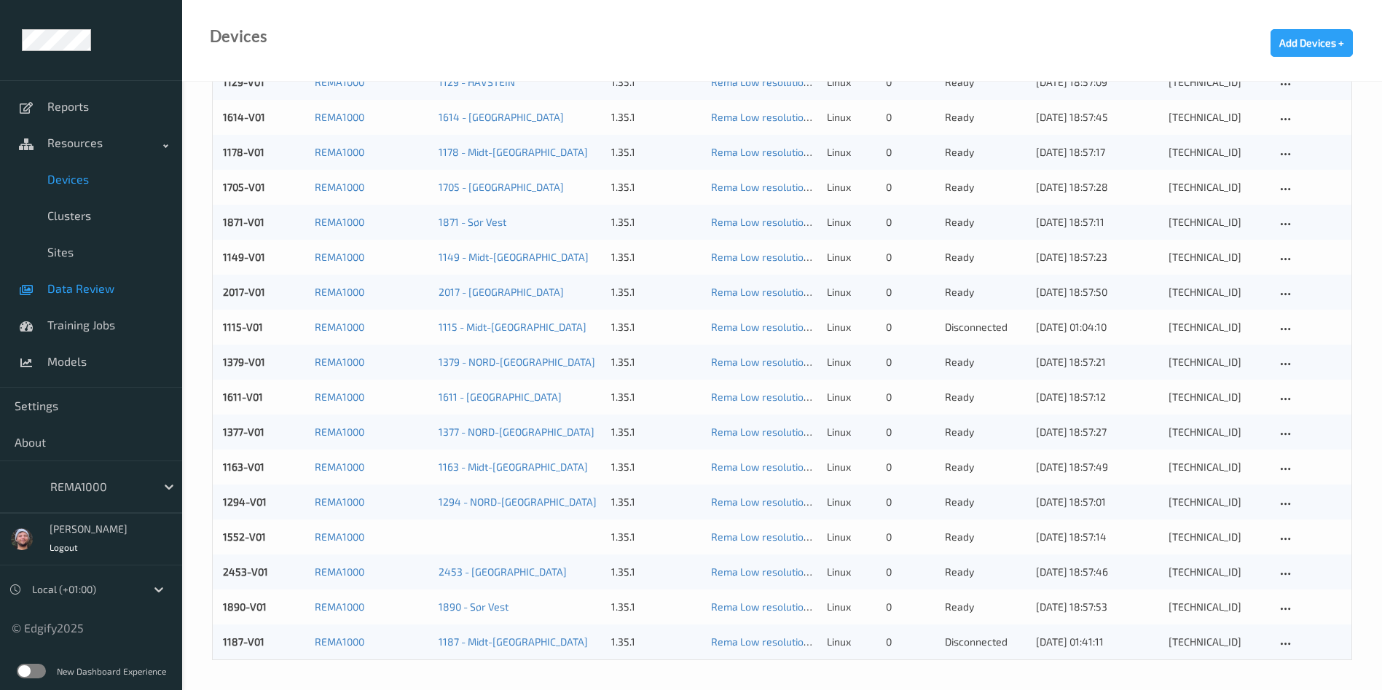
click at [56, 278] on link "Data Review" at bounding box center [91, 288] width 182 height 36
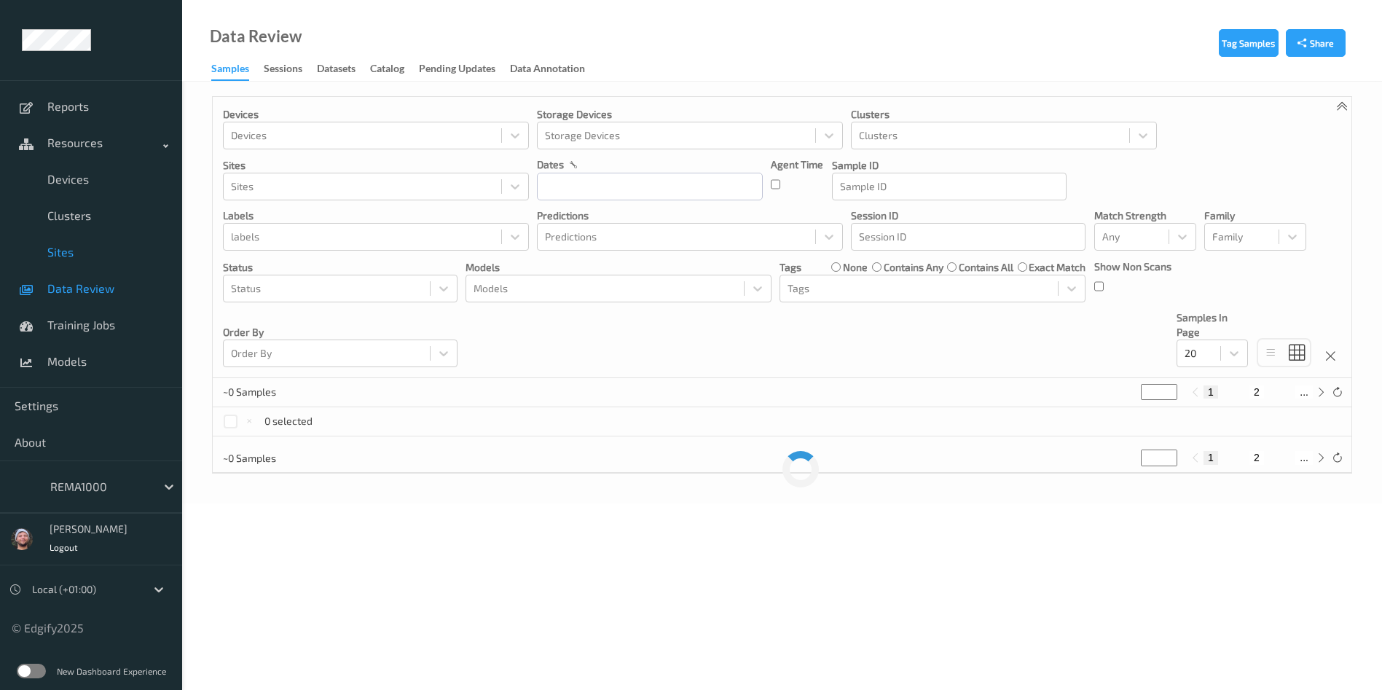
click at [63, 257] on span "Sites" at bounding box center [107, 252] width 120 height 15
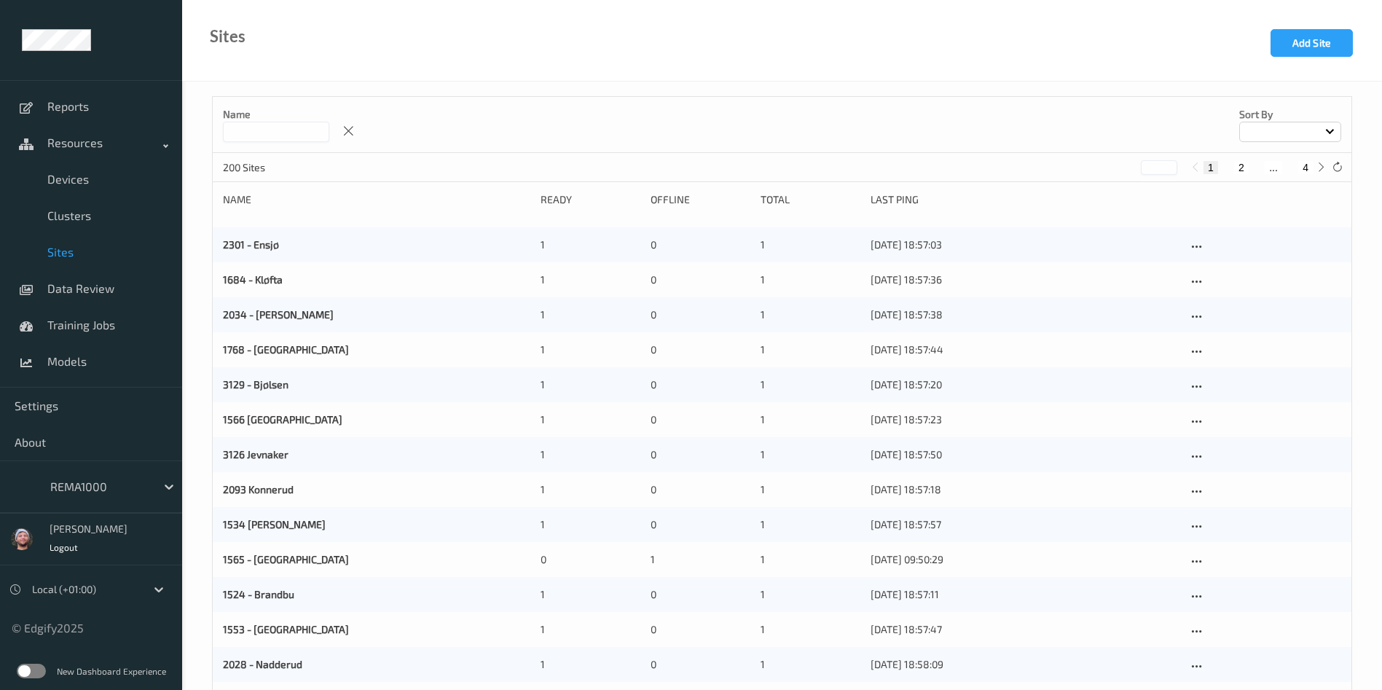
click at [303, 127] on input at bounding box center [276, 132] width 106 height 20
type input "*"
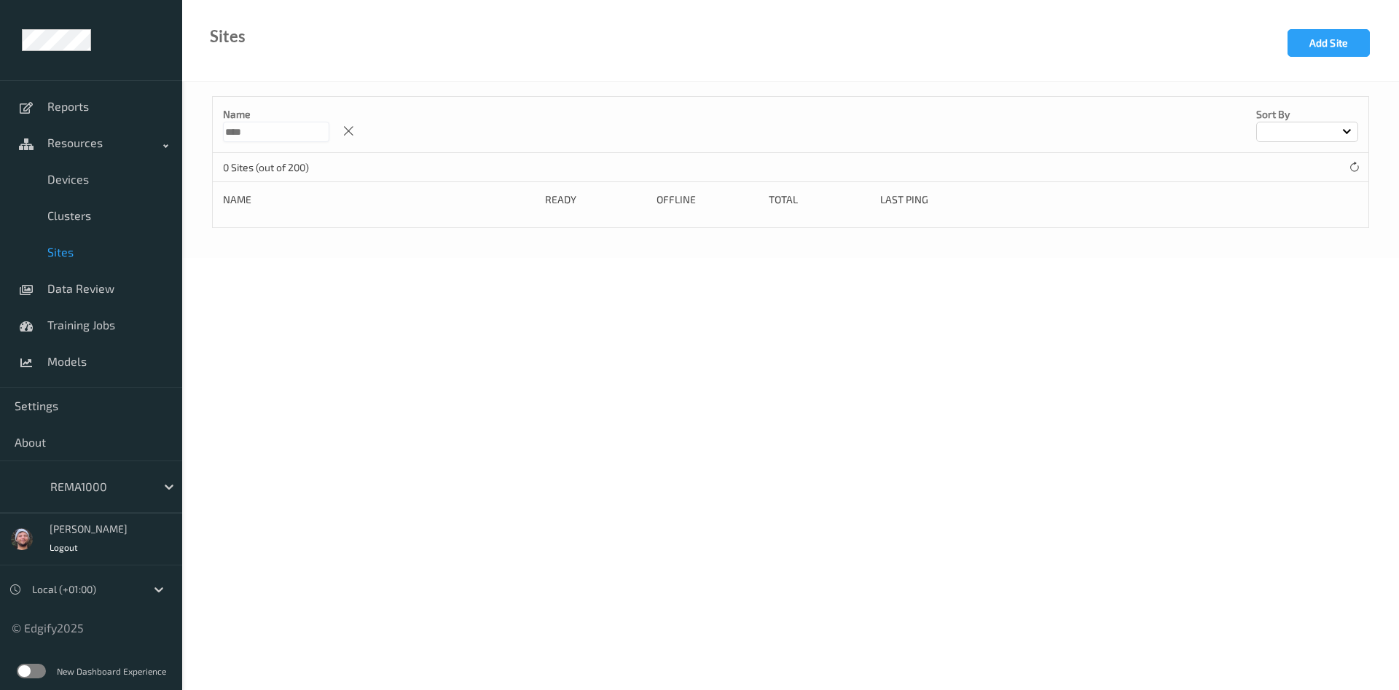
drag, startPoint x: 199, startPoint y: 133, endPoint x: 189, endPoint y: 129, distance: 11.1
click at [176, 132] on div "Reports Resources Devices Clusters Sites Data Review Training Jobs Models Setti…" at bounding box center [699, 88] width 1399 height 176
type input "****"
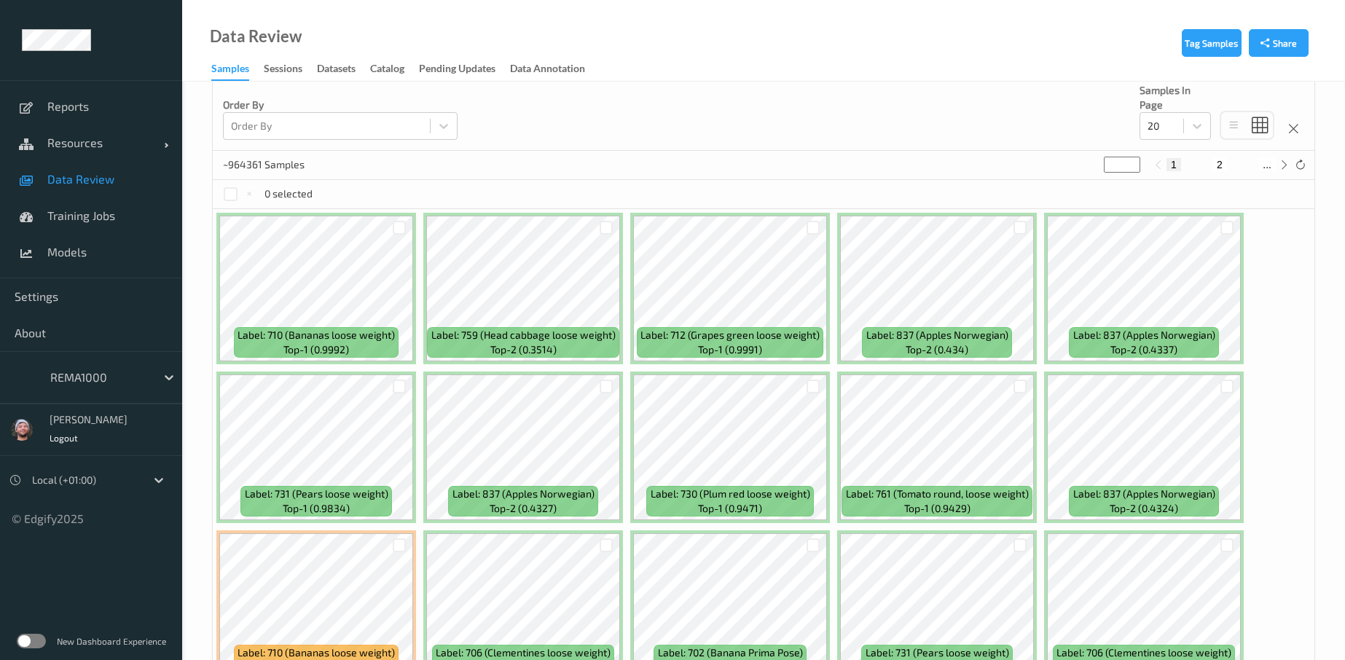
scroll to position [328, 0]
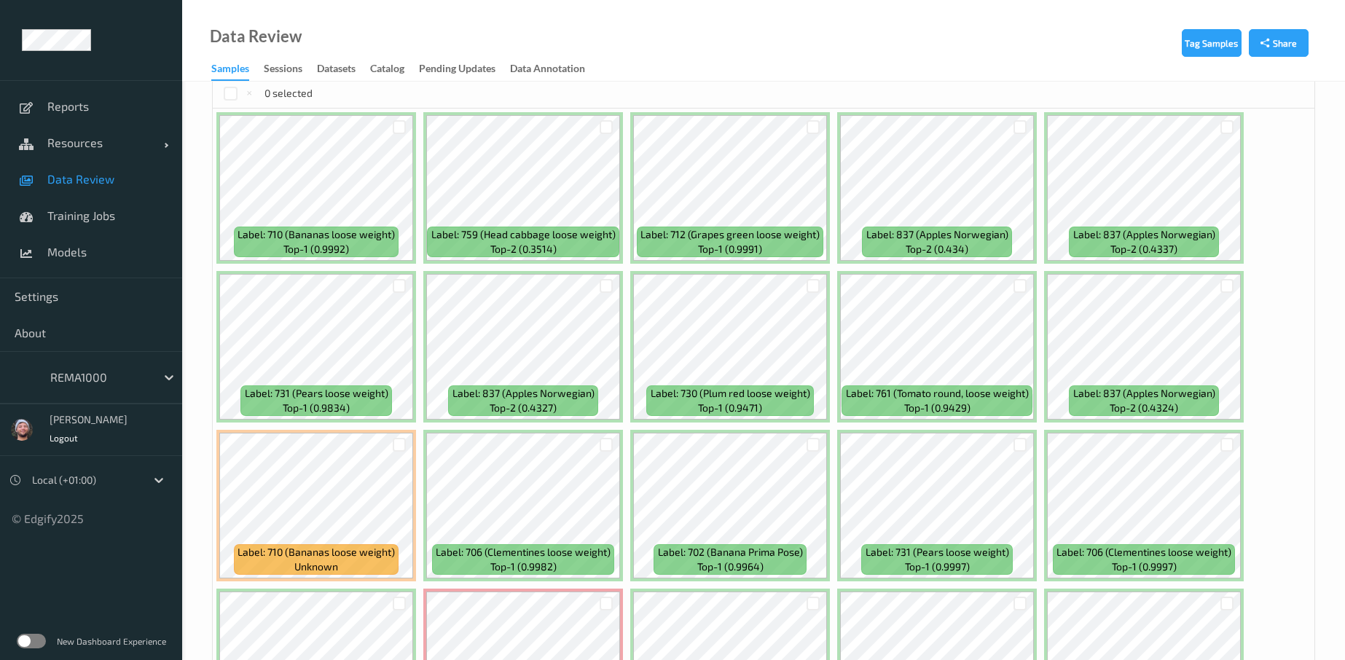
click at [103, 372] on div at bounding box center [99, 377] width 98 height 17
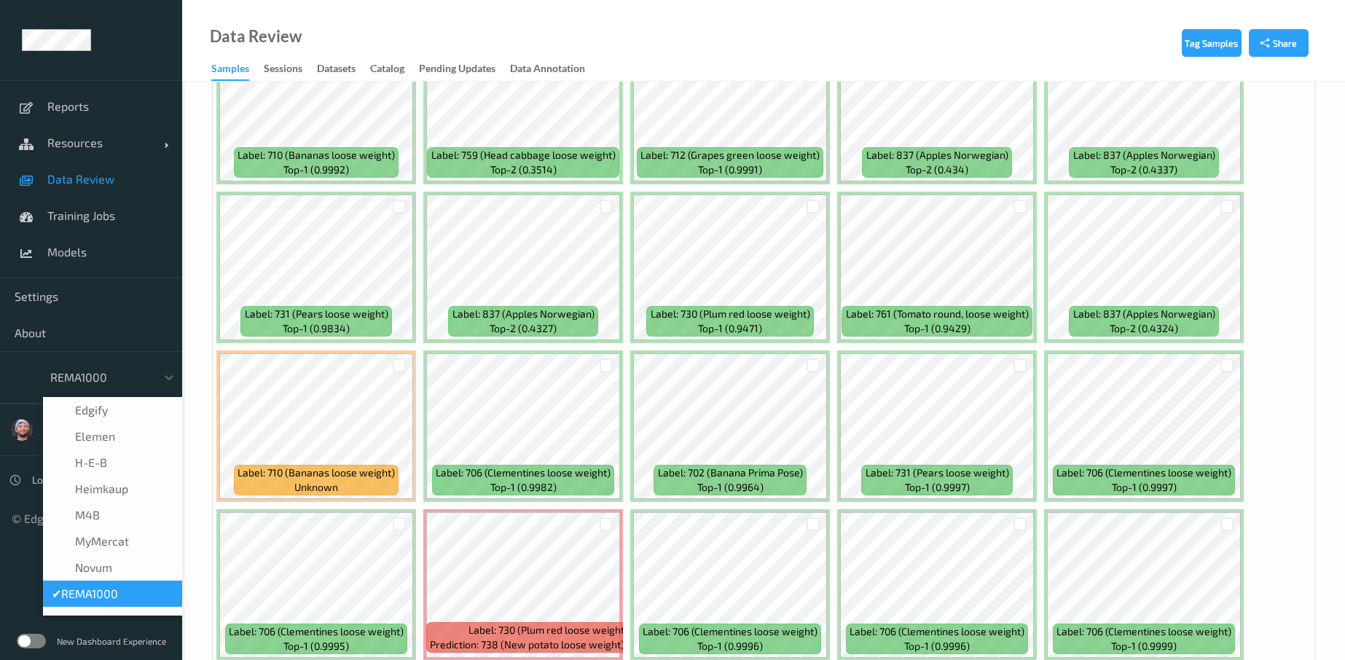
scroll to position [471, 0]
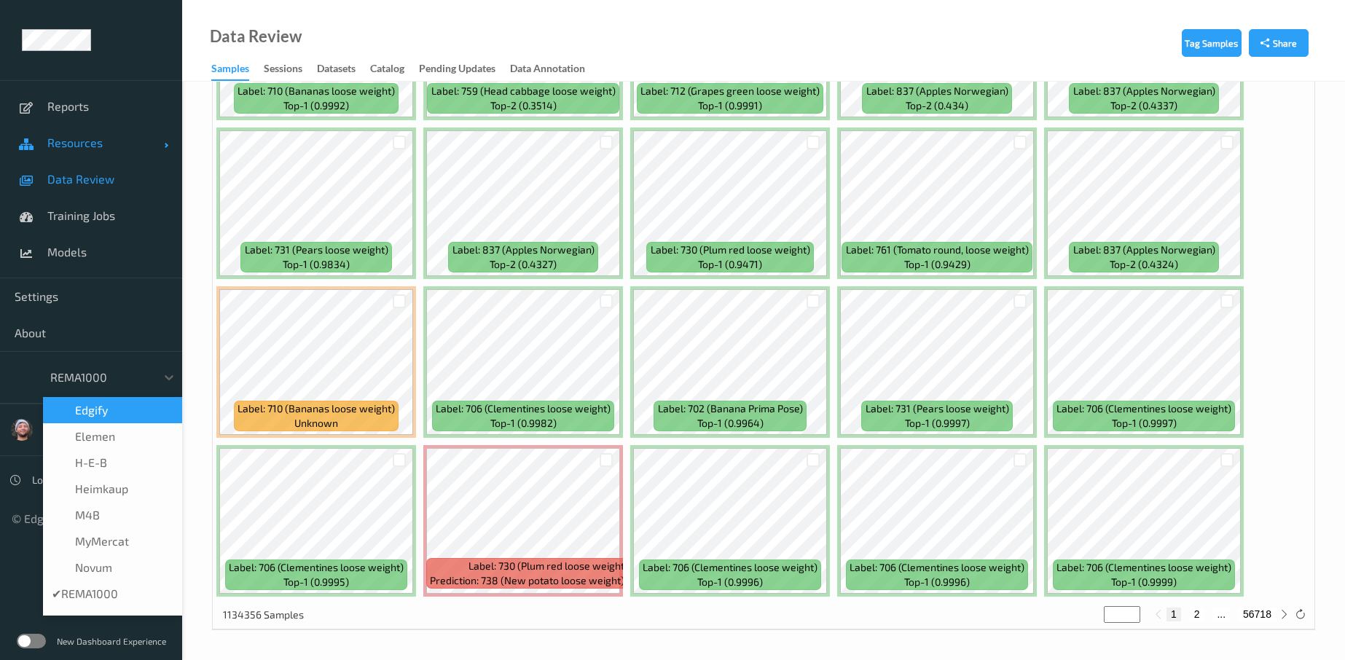
click at [109, 126] on link "Resources" at bounding box center [91, 143] width 182 height 36
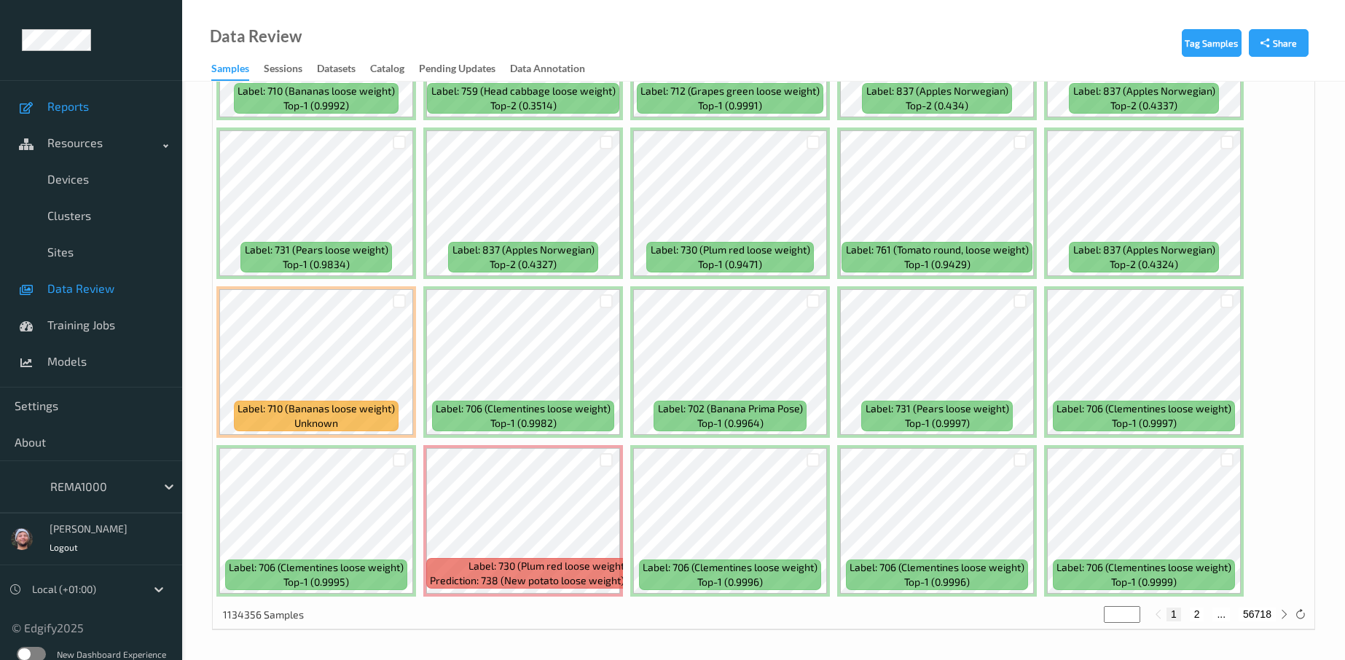
click at [109, 109] on span "Reports" at bounding box center [107, 106] width 120 height 15
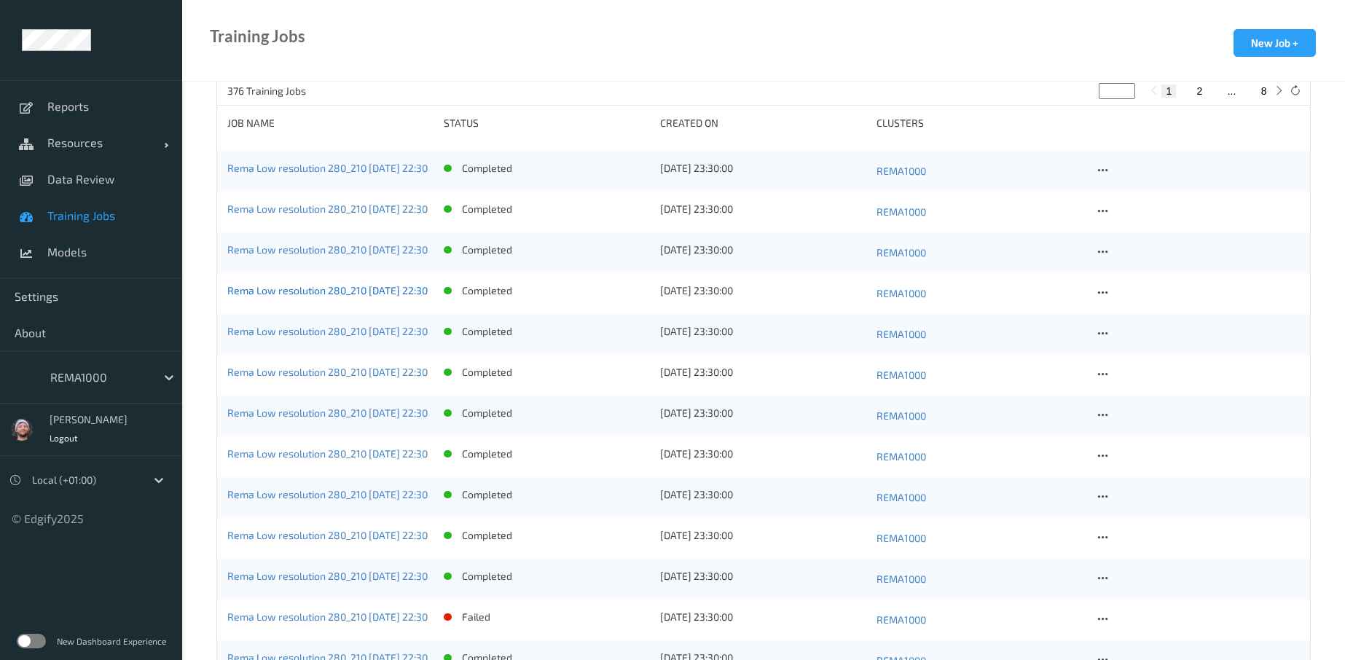
scroll to position [437, 0]
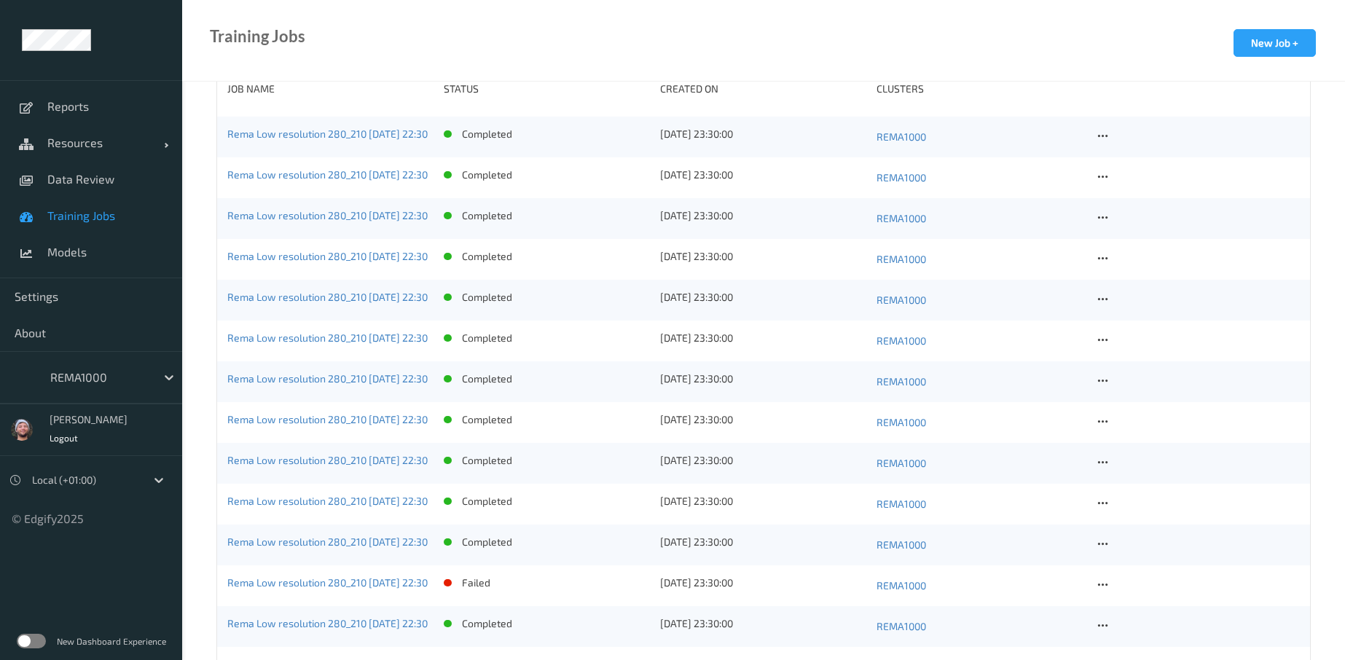
click at [102, 378] on div at bounding box center [99, 377] width 98 height 17
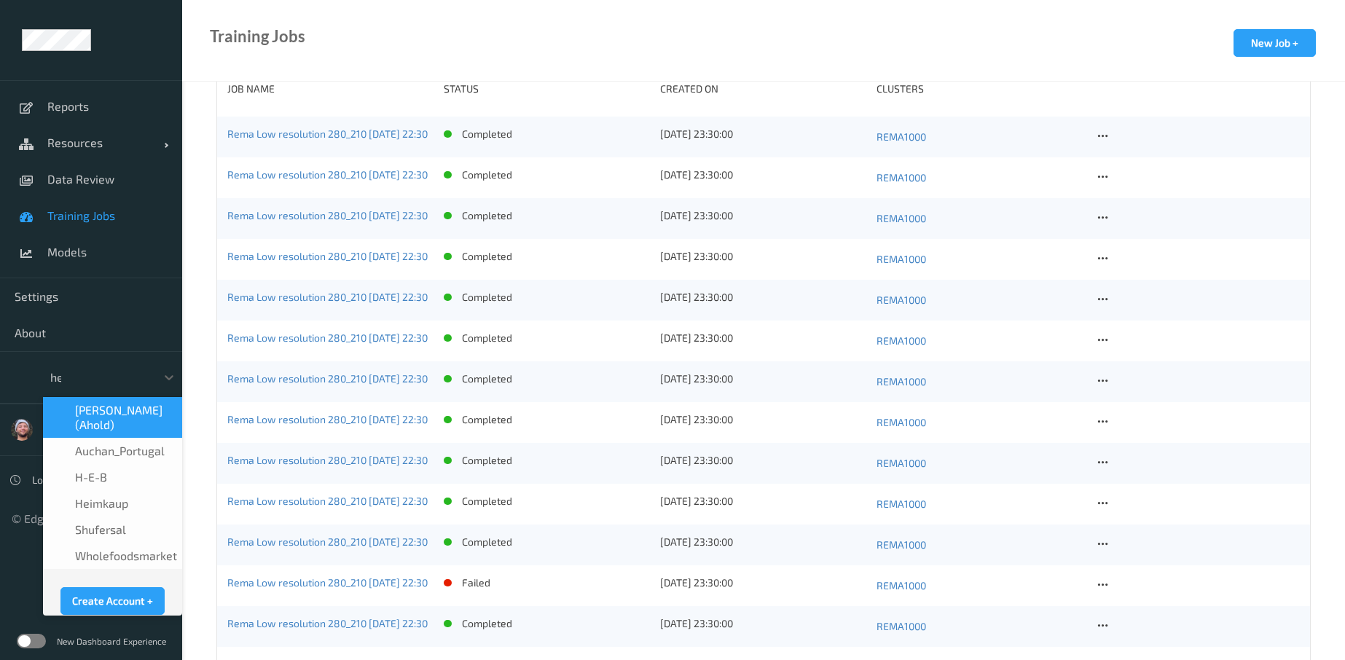
scroll to position [0, 0]
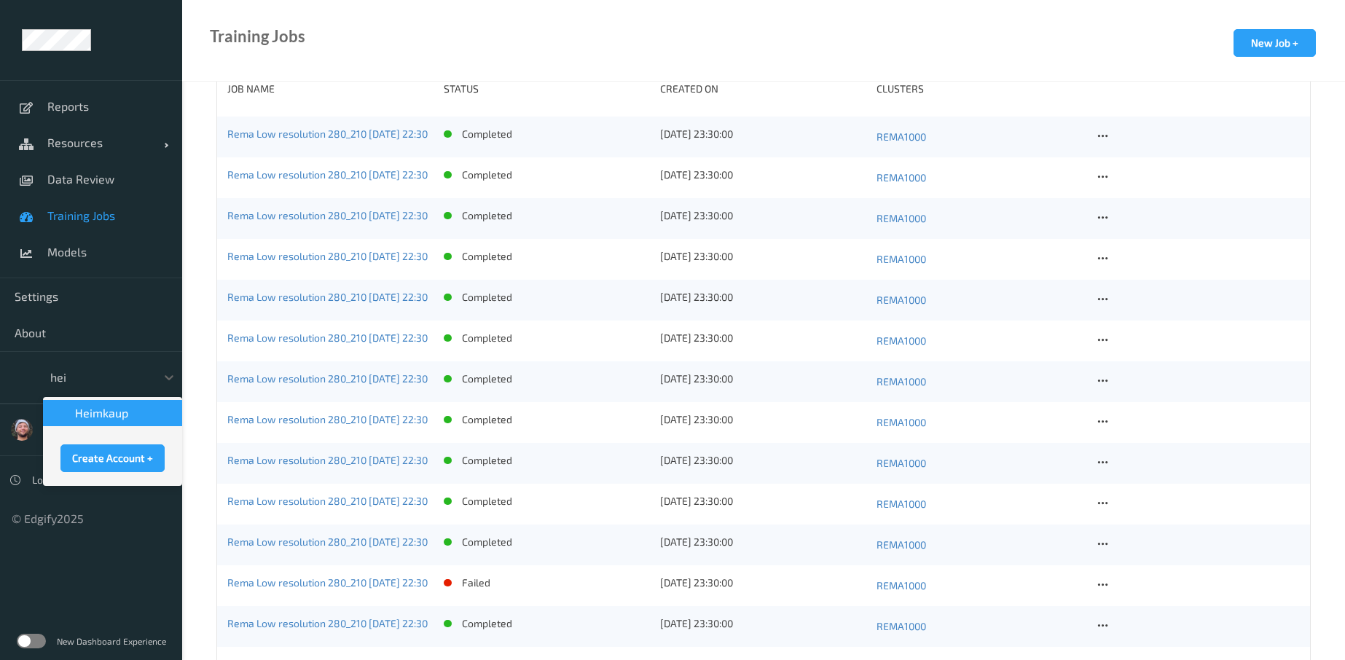
type input "[PERSON_NAME]"
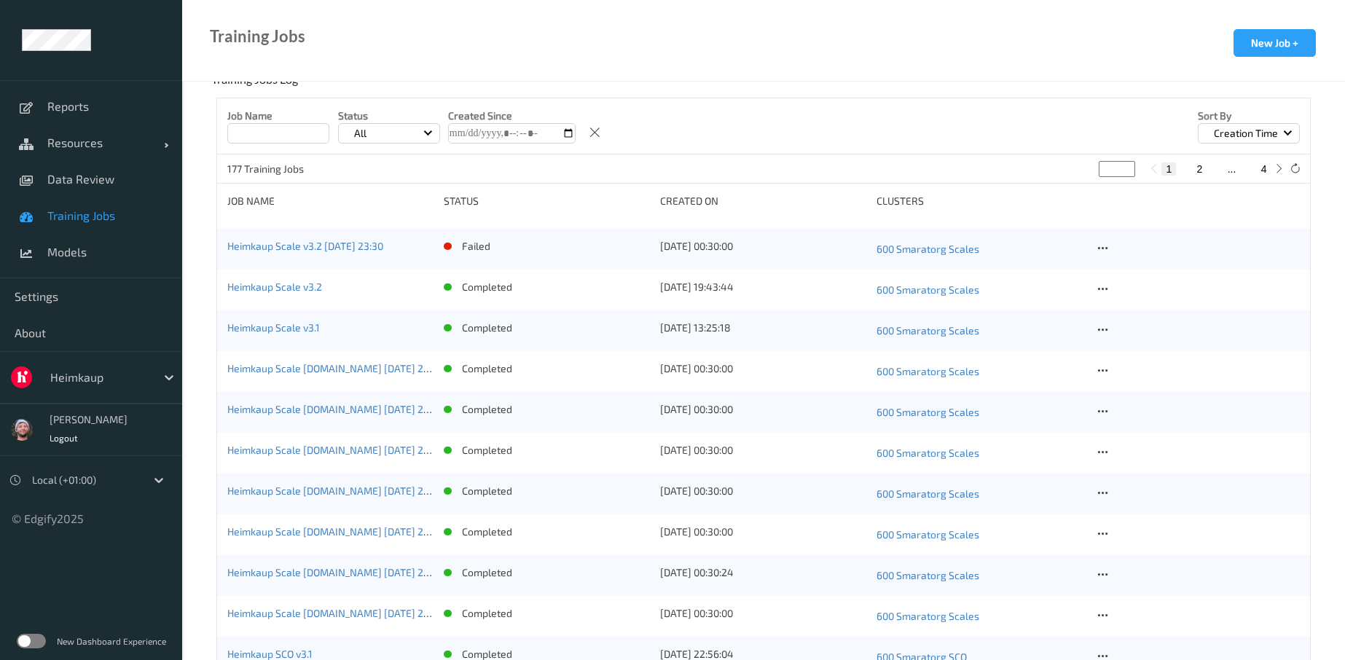
scroll to position [328, 0]
click at [332, 238] on link "Heimkaup Scale v3.2 [DATE] 23:30" at bounding box center [305, 243] width 156 height 12
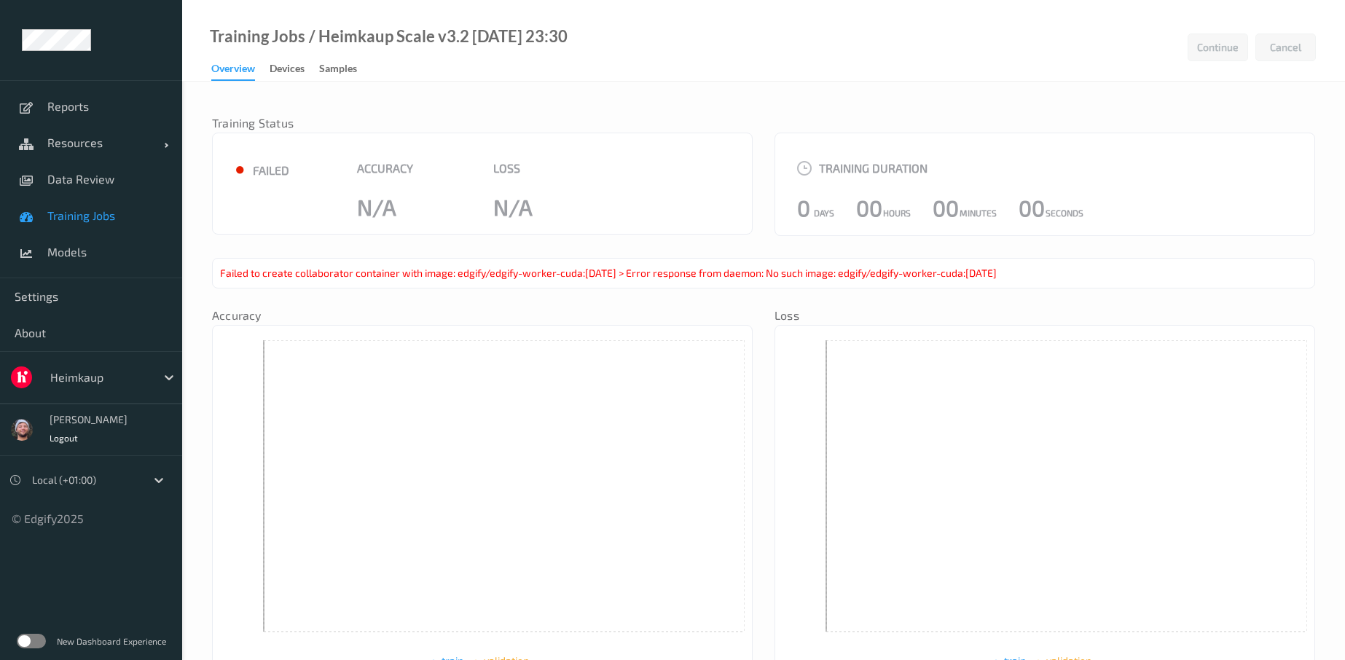
click at [107, 225] on link "Training Jobs" at bounding box center [91, 215] width 182 height 36
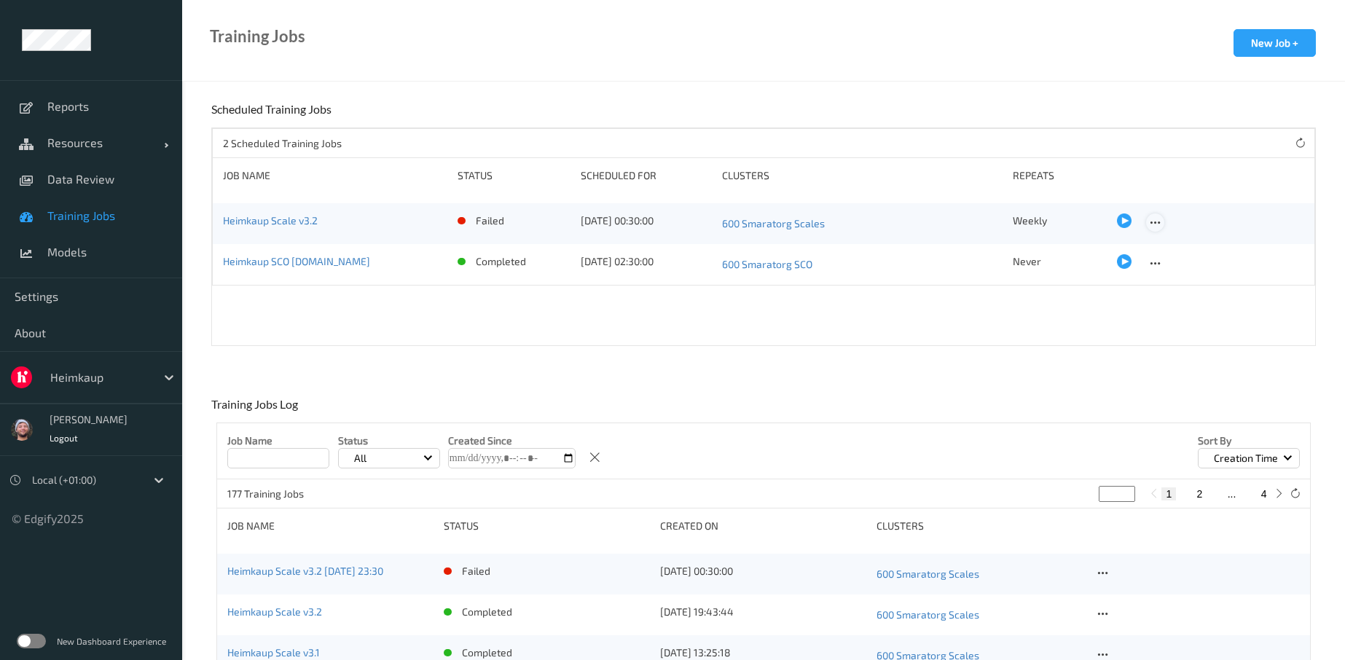
click at [1149, 224] on icon at bounding box center [1155, 222] width 12 height 13
click at [1156, 239] on div at bounding box center [1161, 246] width 12 height 14
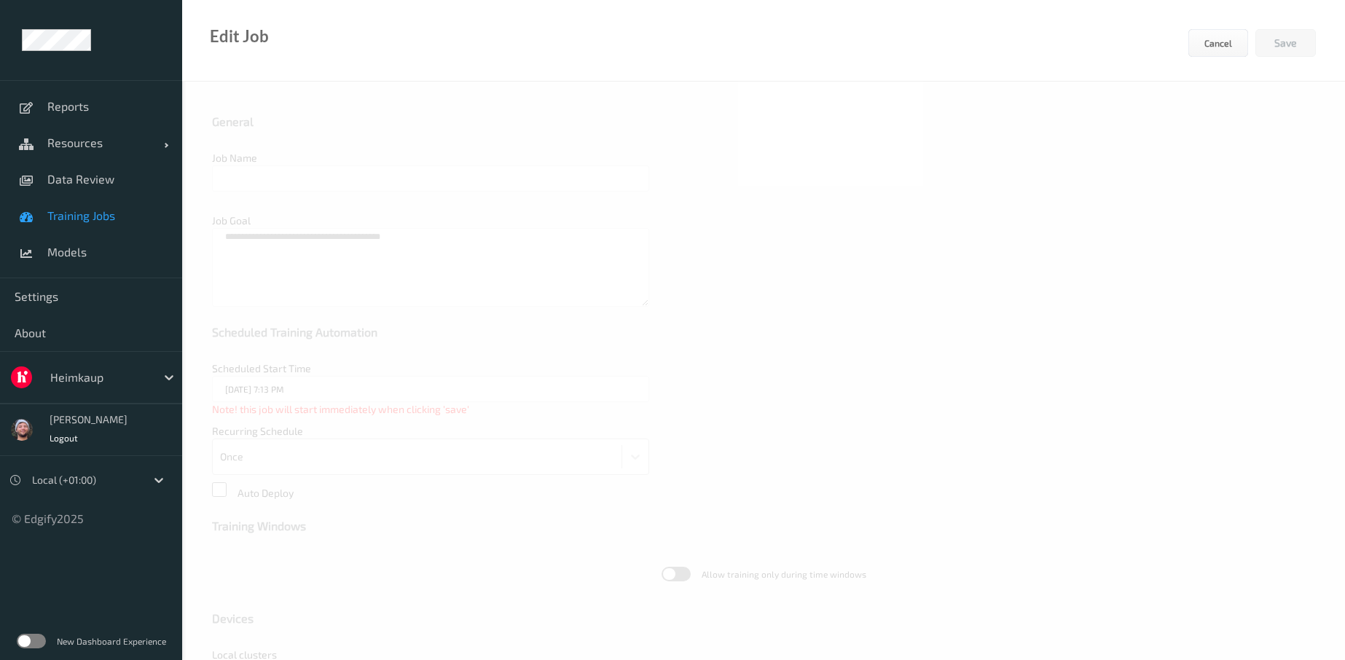
type input "Heimkaup Scale v3.2"
type textarea "**********"
type input "[DATE] 12:30 AM"
type input "edgify/edgify-worker-cuda:[DATE]"
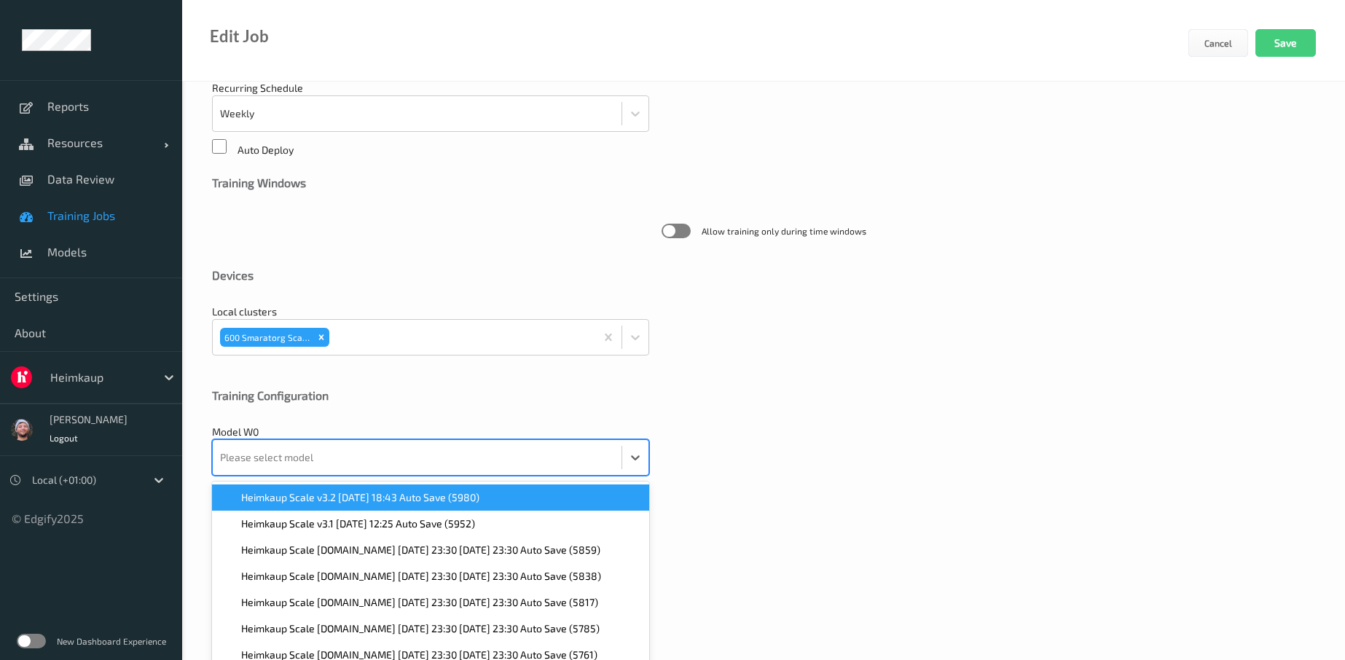
click at [280, 458] on div at bounding box center [417, 457] width 394 height 29
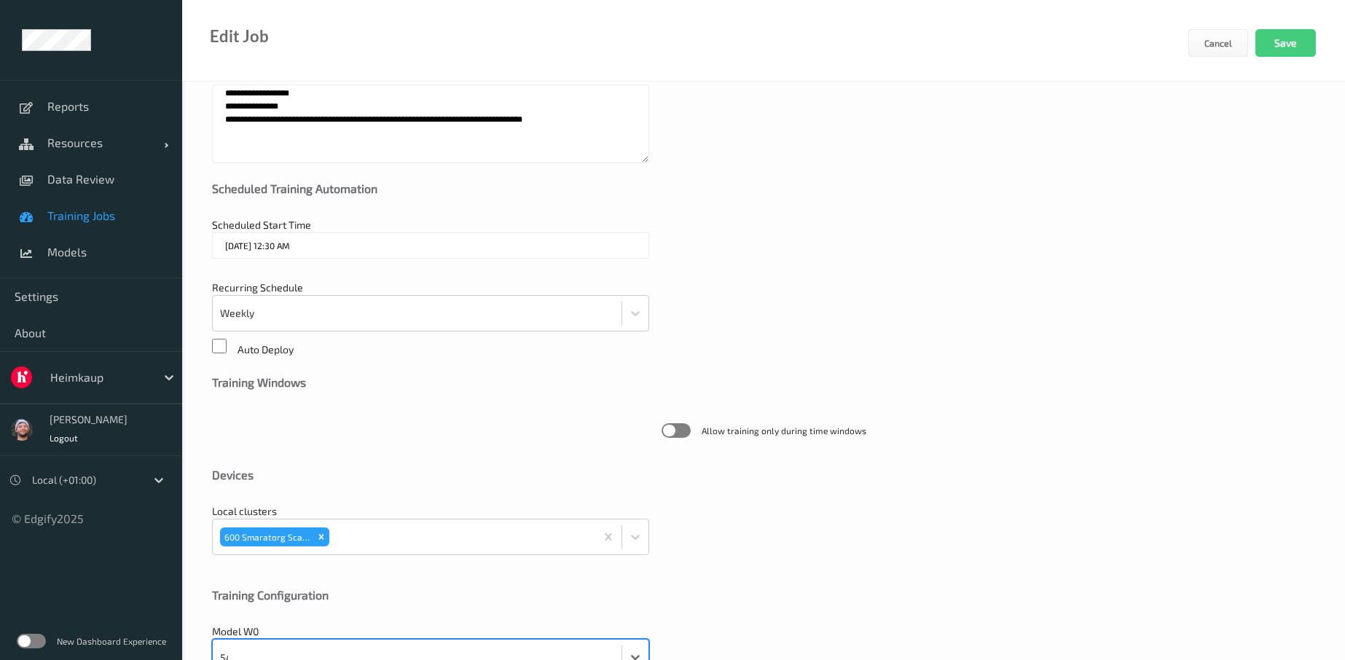
scroll to position [147, 0]
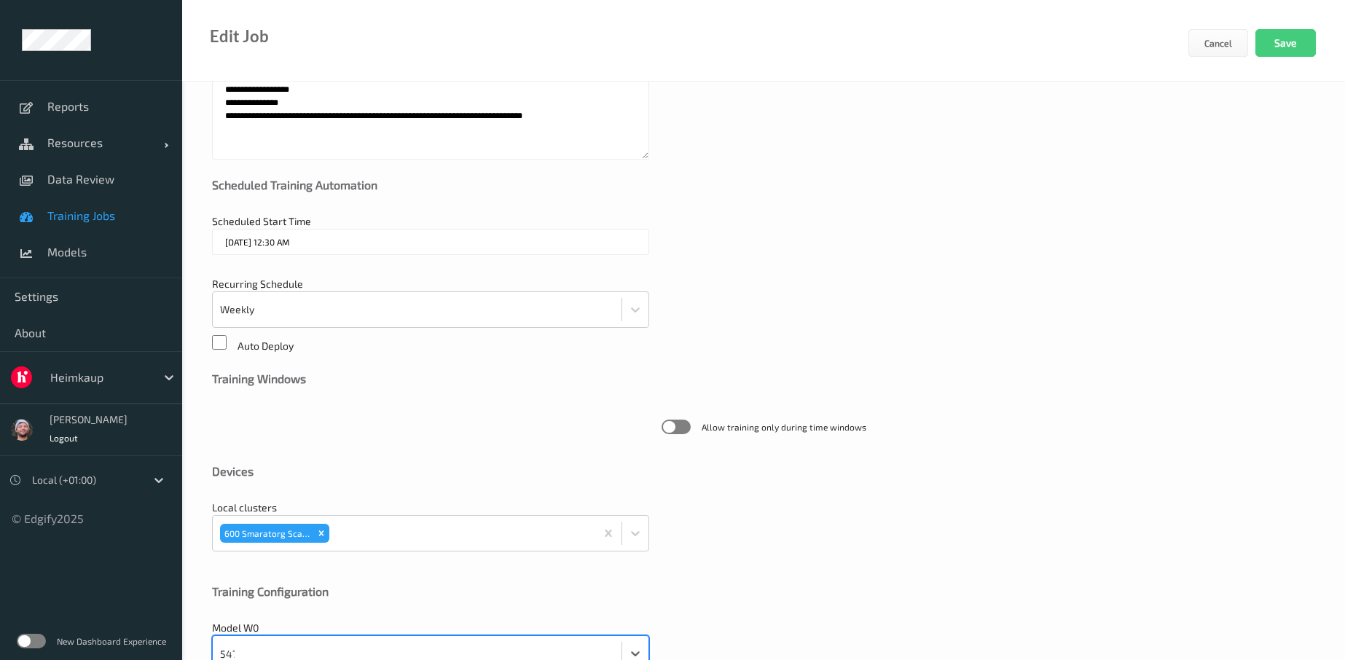
type input "5476"
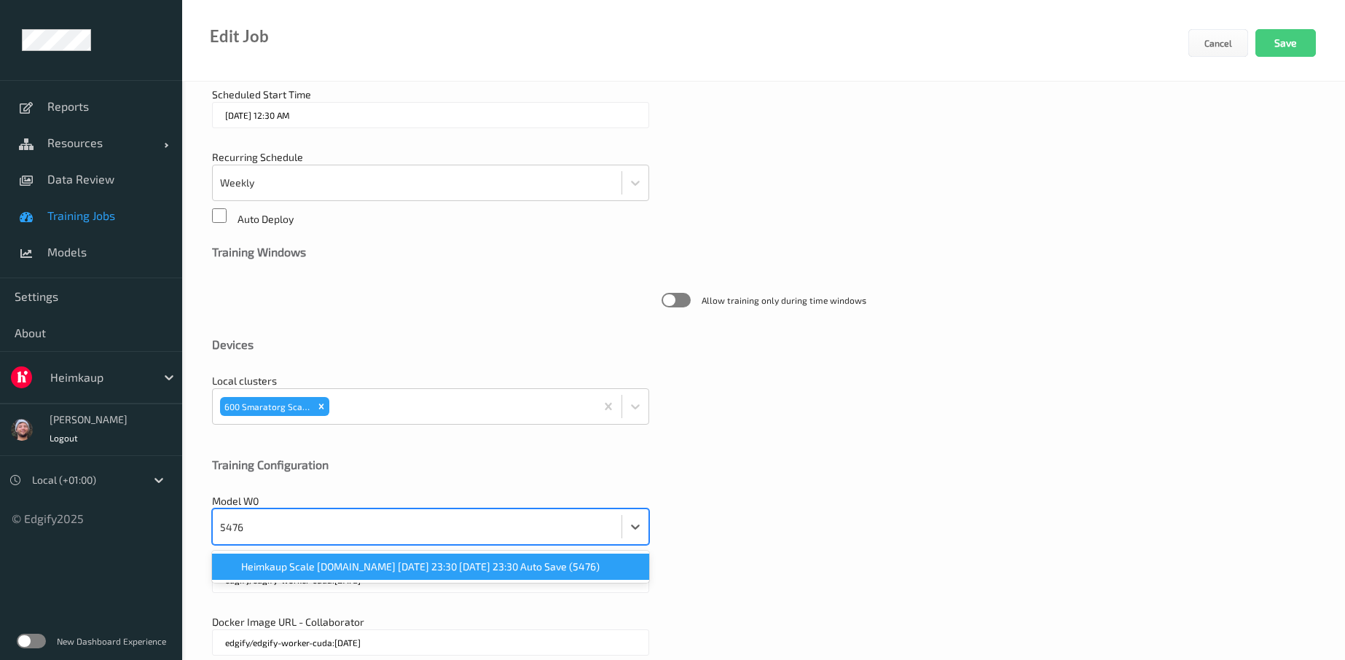
scroll to position [343, 0]
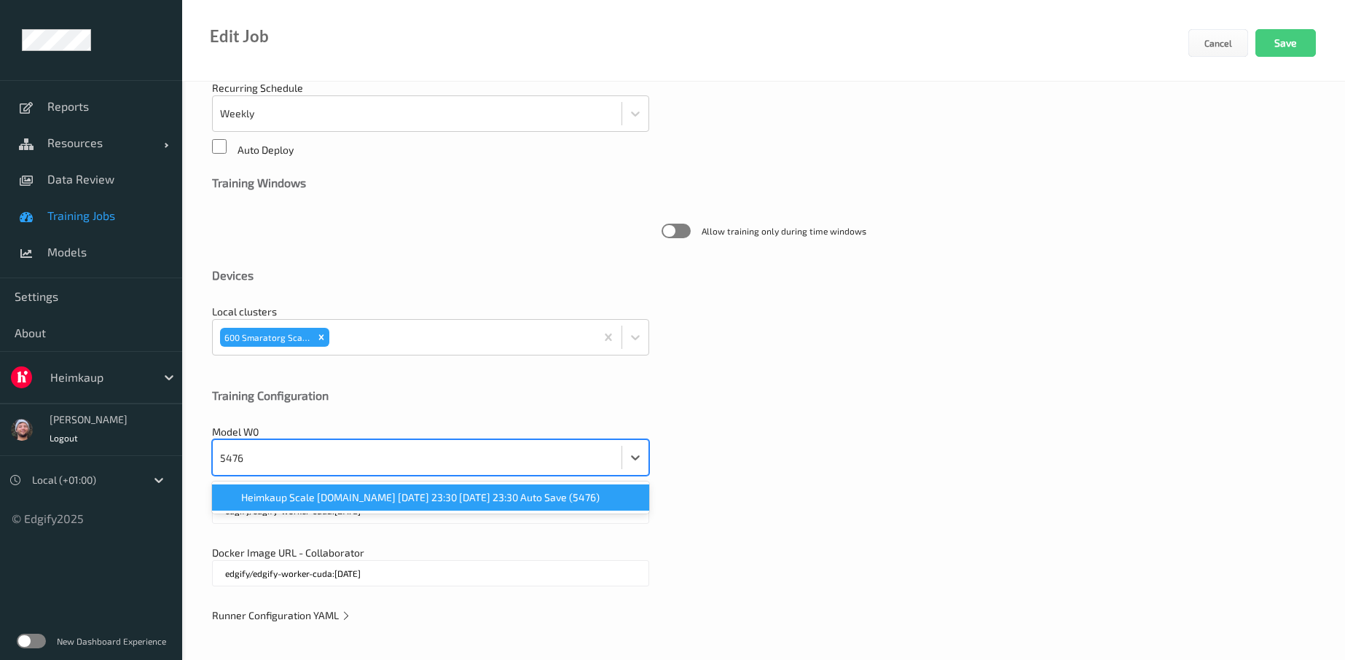
click at [361, 483] on div "Heimkaup Scale v2.6.ST 2025-05-05 23:30 2025-05-05 23:30 Auto Save (5476)" at bounding box center [430, 498] width 437 height 32
click at [390, 499] on span "Heimkaup Scale v2.6.ST 2025-05-05 23:30 2025-05-05 23:30 Auto Save (5476)" at bounding box center [420, 497] width 358 height 15
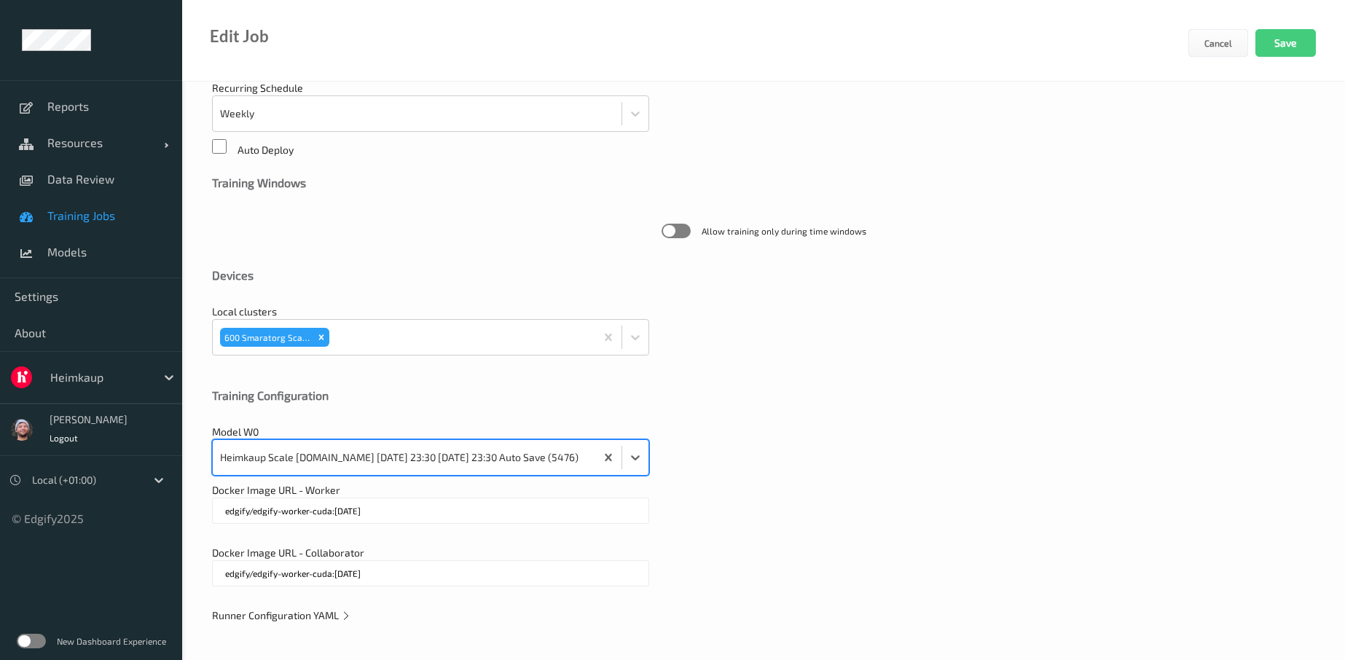
click at [381, 511] on input "edgify/edgify-worker-cuda:2.5.15" at bounding box center [430, 511] width 437 height 26
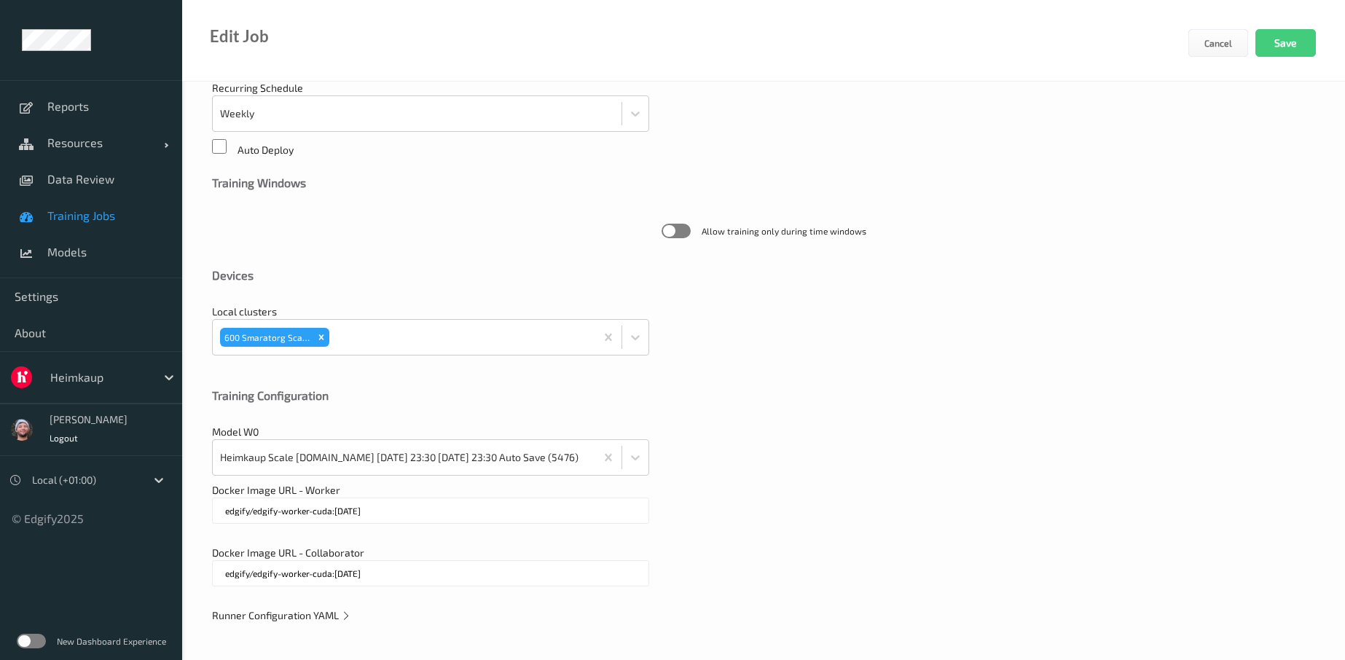
type input "edgify/edgify-worker-cuda:2.5.20"
click at [376, 568] on input "edgify/edgify-worker-cuda:2.5.15" at bounding box center [430, 573] width 437 height 26
paste input "20"
type input "edgify/edgify-worker-cuda:2.5.20"
click at [822, 492] on div "Docker Image URL - Worker edgify/edgify-worker-cuda:2.5.20" at bounding box center [763, 510] width 1103 height 55
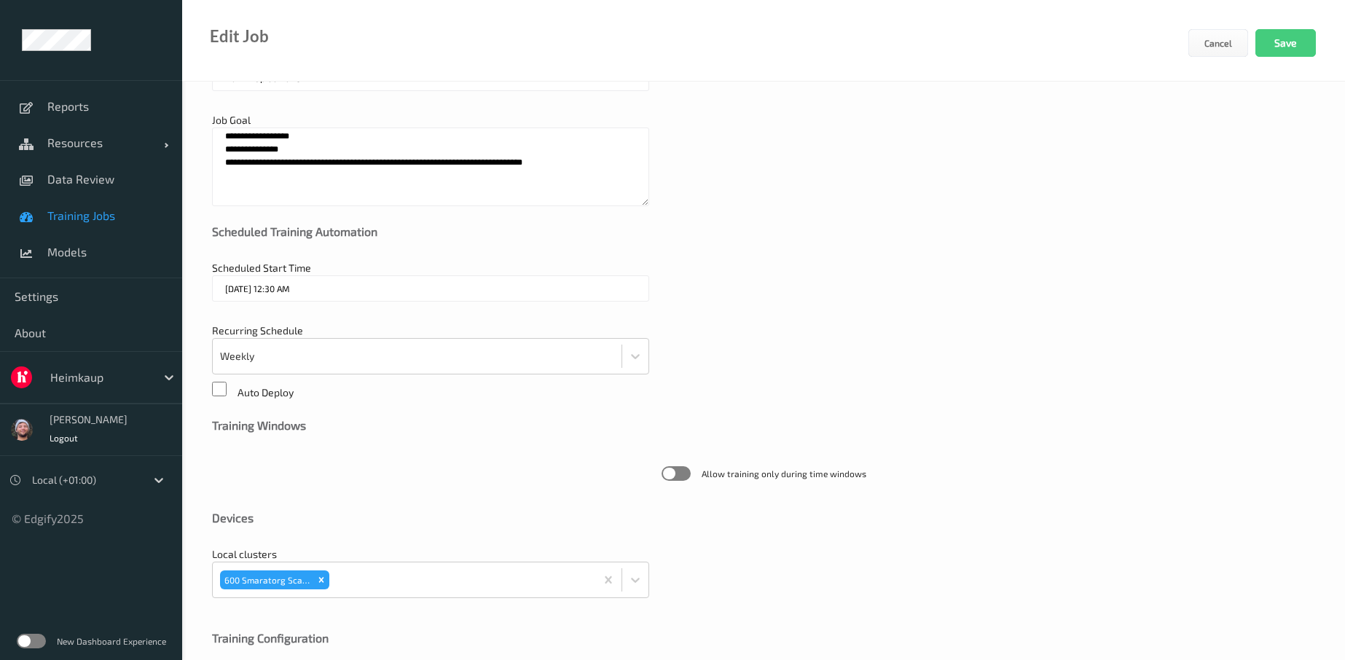
scroll to position [0, 0]
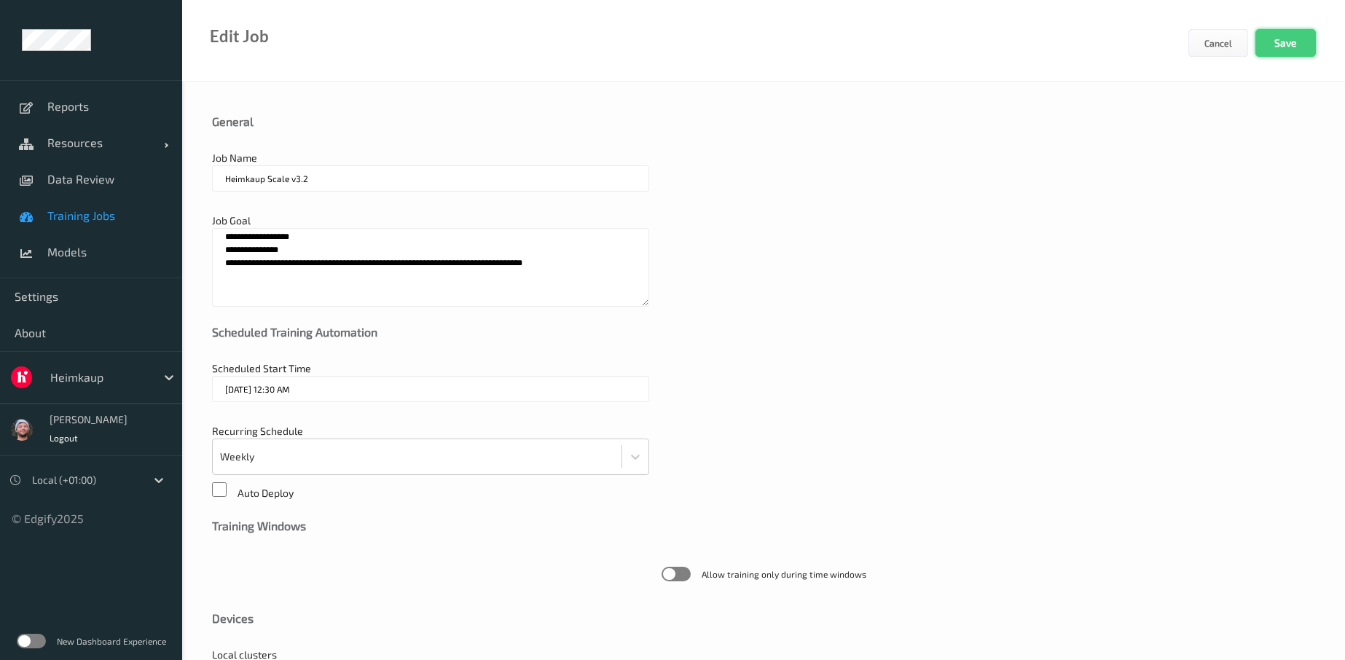
click at [1275, 47] on button "Save" at bounding box center [1285, 43] width 60 height 28
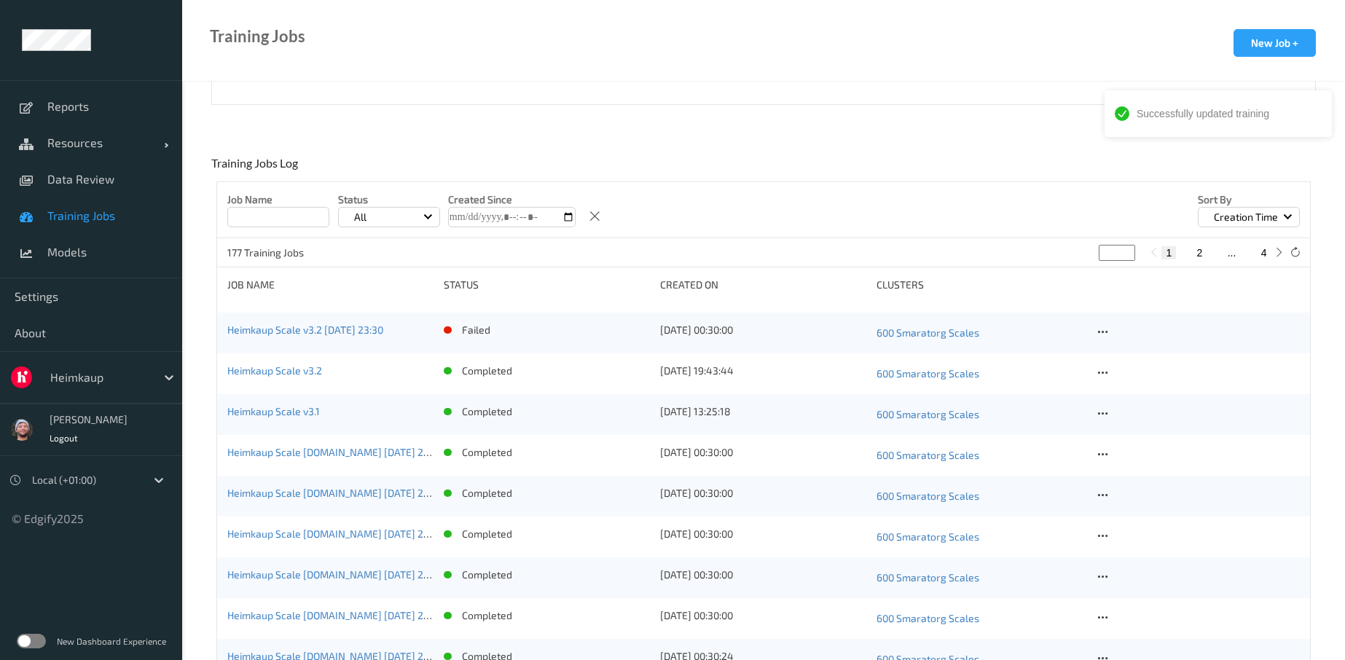
scroll to position [328, 0]
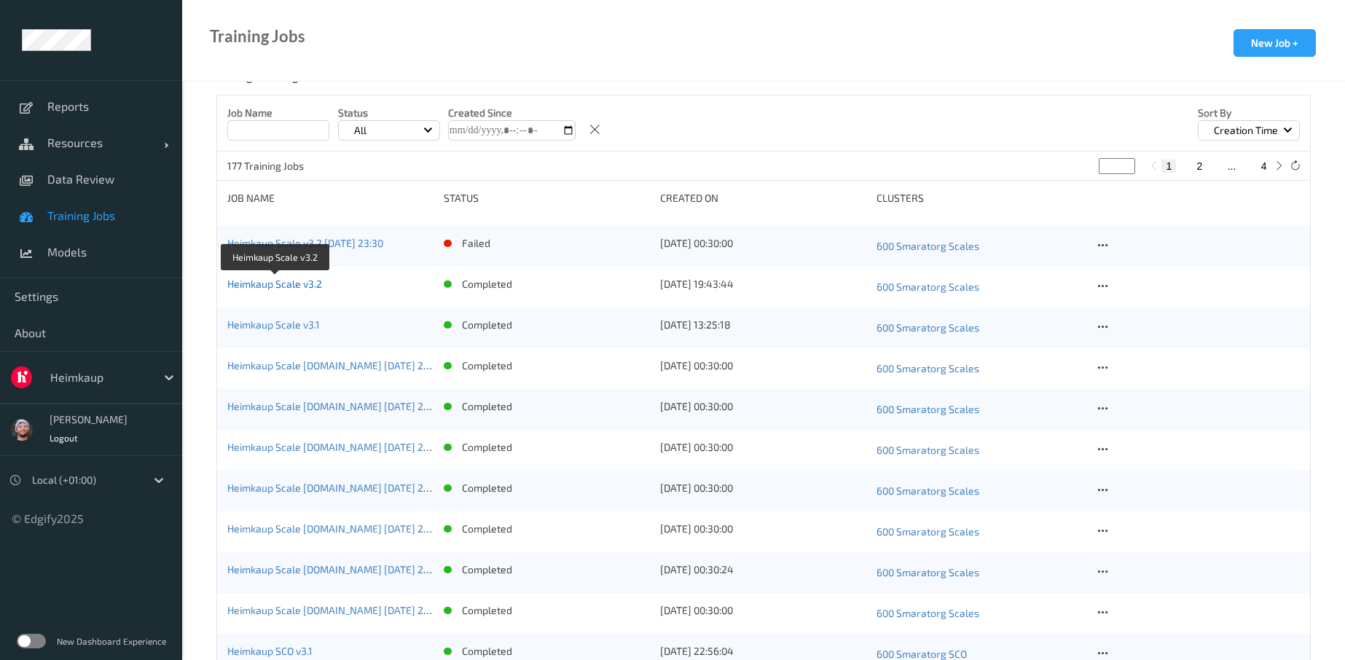
click at [279, 289] on link "Heimkaup Scale v3.2" at bounding box center [274, 284] width 95 height 12
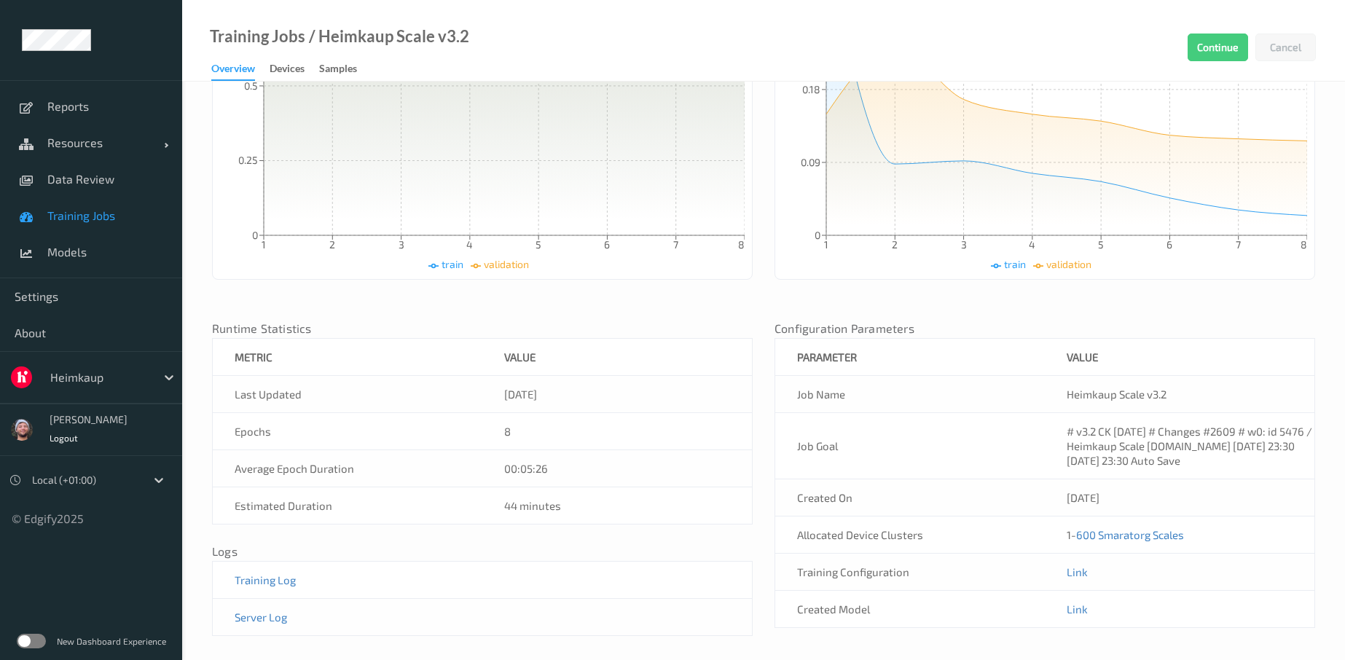
scroll to position [393, 0]
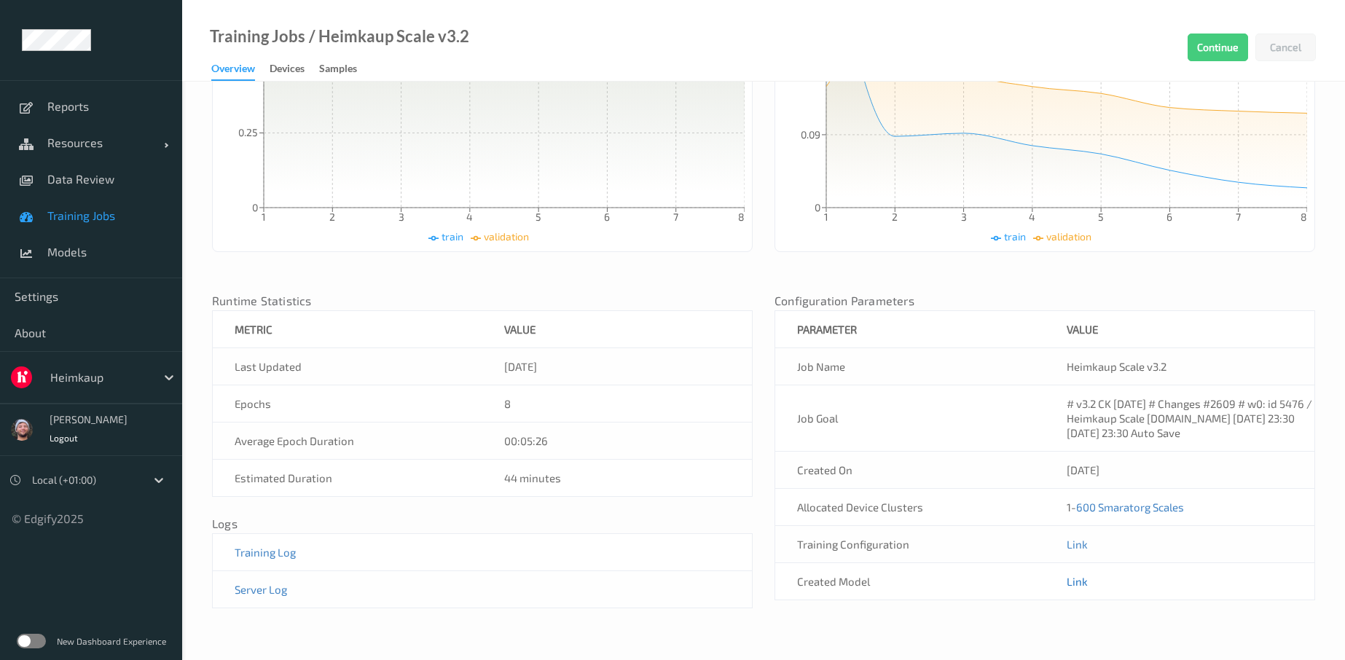
click at [1074, 578] on link "Link" at bounding box center [1077, 581] width 21 height 13
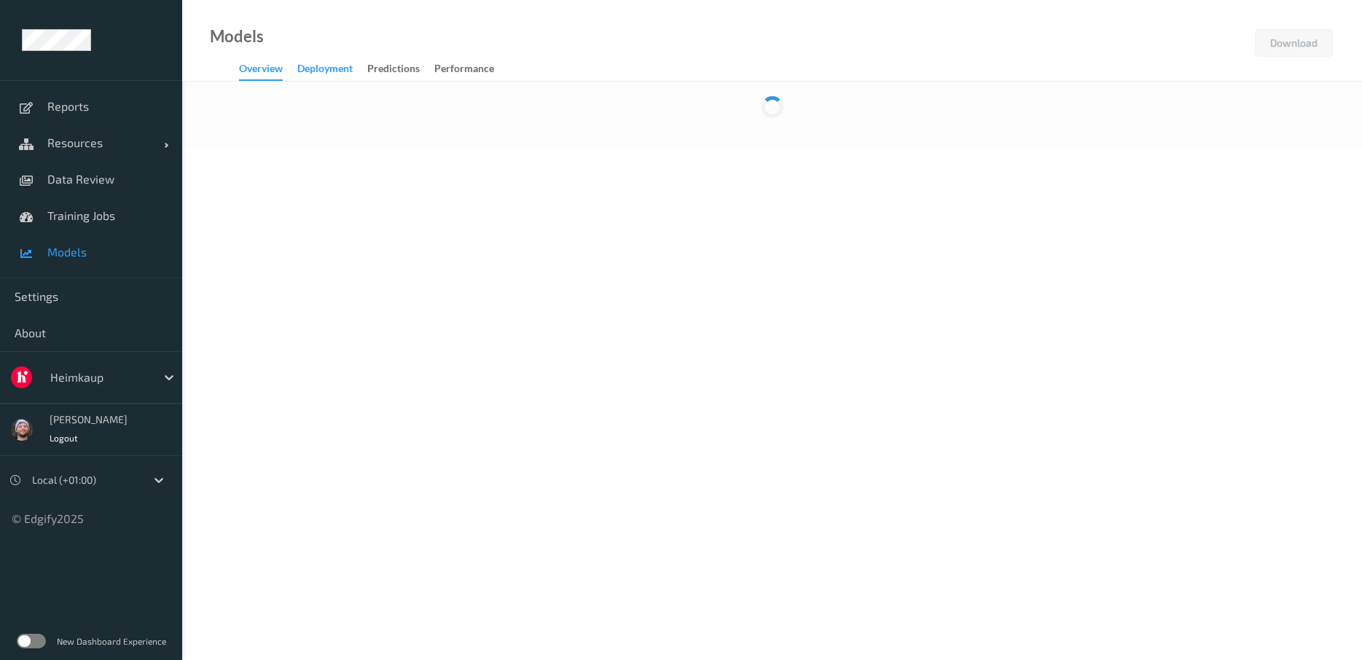
click at [344, 71] on div "Deployment" at bounding box center [324, 70] width 55 height 18
click at [420, 75] on div "Predictions" at bounding box center [393, 70] width 52 height 18
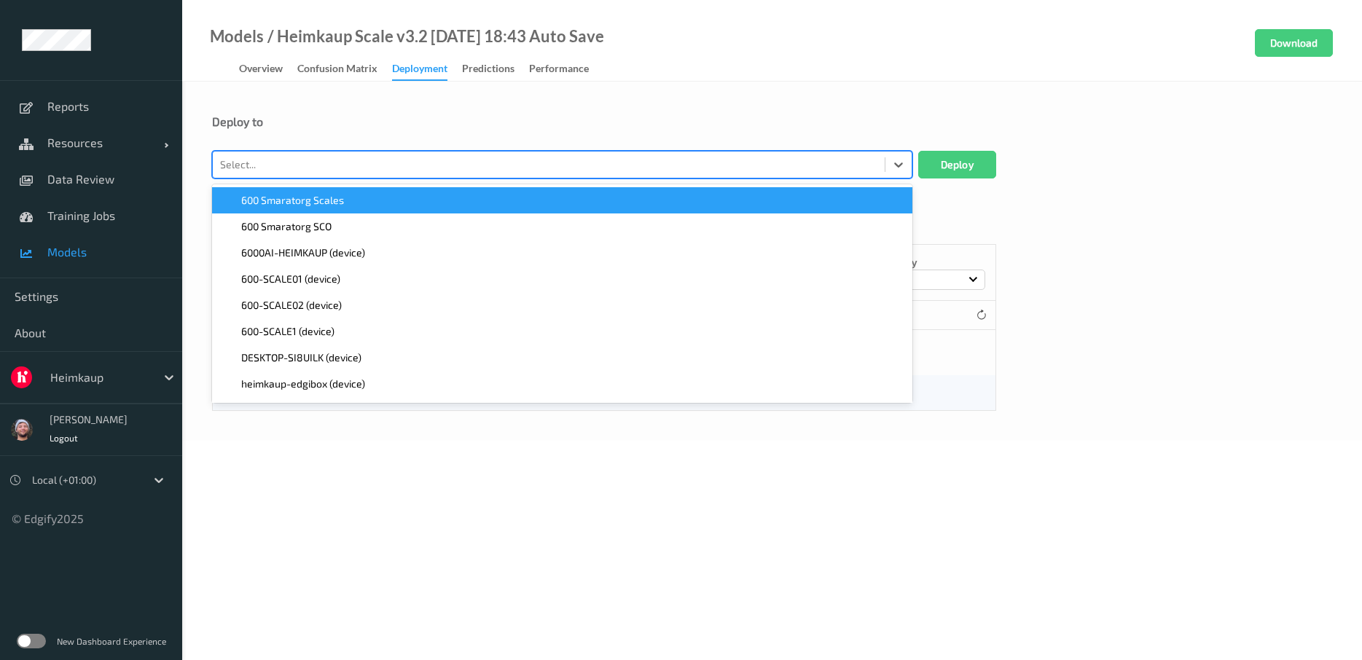
click at [357, 156] on div at bounding box center [548, 164] width 657 height 17
click at [329, 198] on span "600 Smaratorg Scales" at bounding box center [292, 200] width 103 height 15
click at [990, 170] on button "Deploy" at bounding box center [957, 165] width 78 height 28
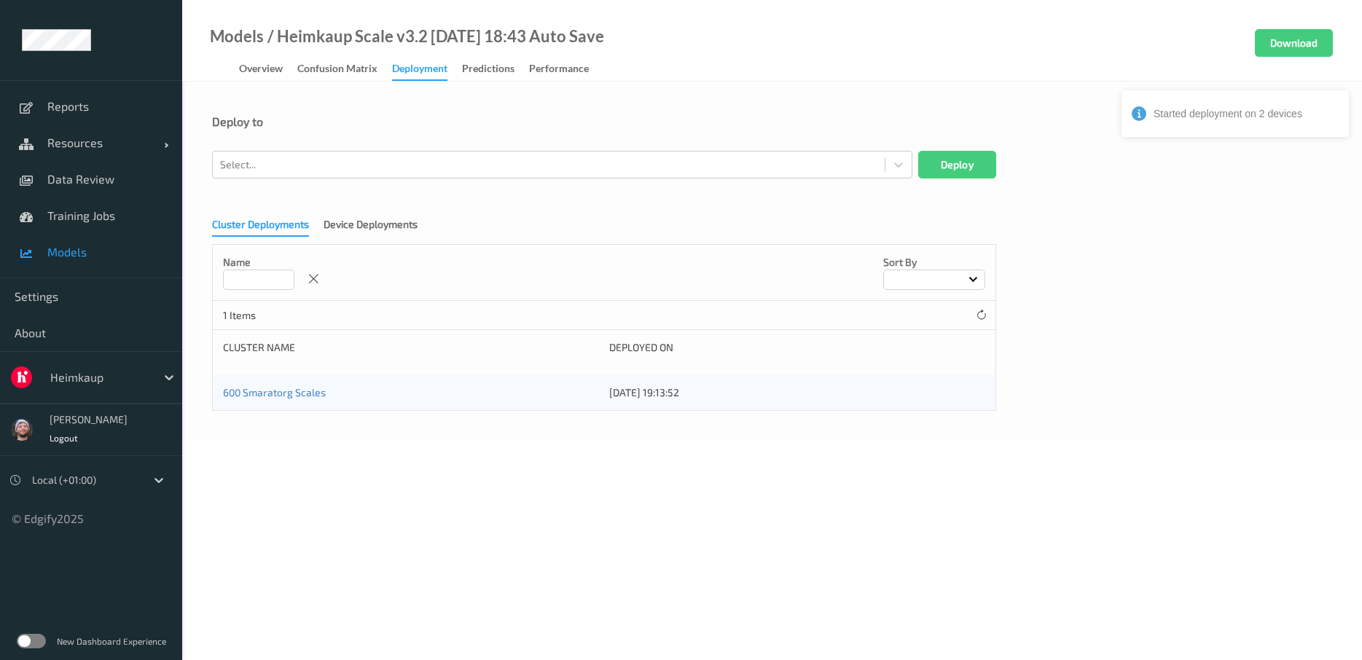
click at [383, 124] on div "Deploy to" at bounding box center [772, 121] width 1120 height 15
click at [105, 141] on span "Resources" at bounding box center [105, 143] width 117 height 15
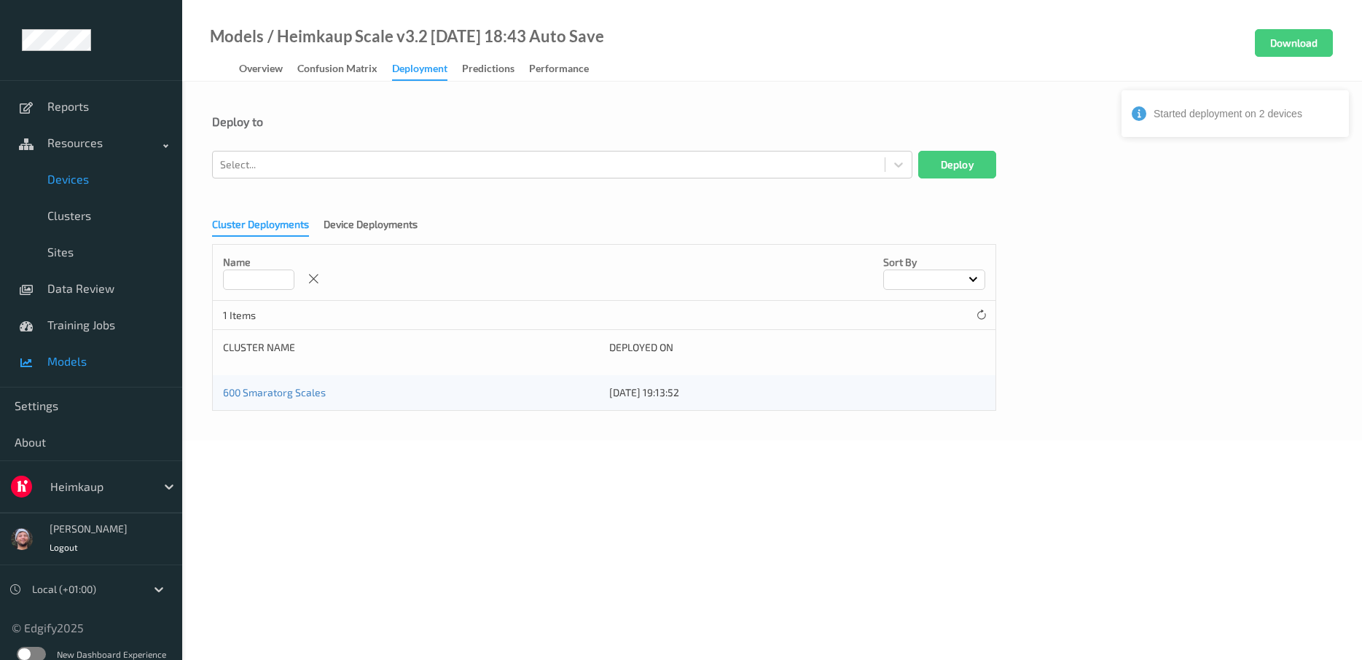
click at [103, 176] on span "Devices" at bounding box center [107, 179] width 120 height 15
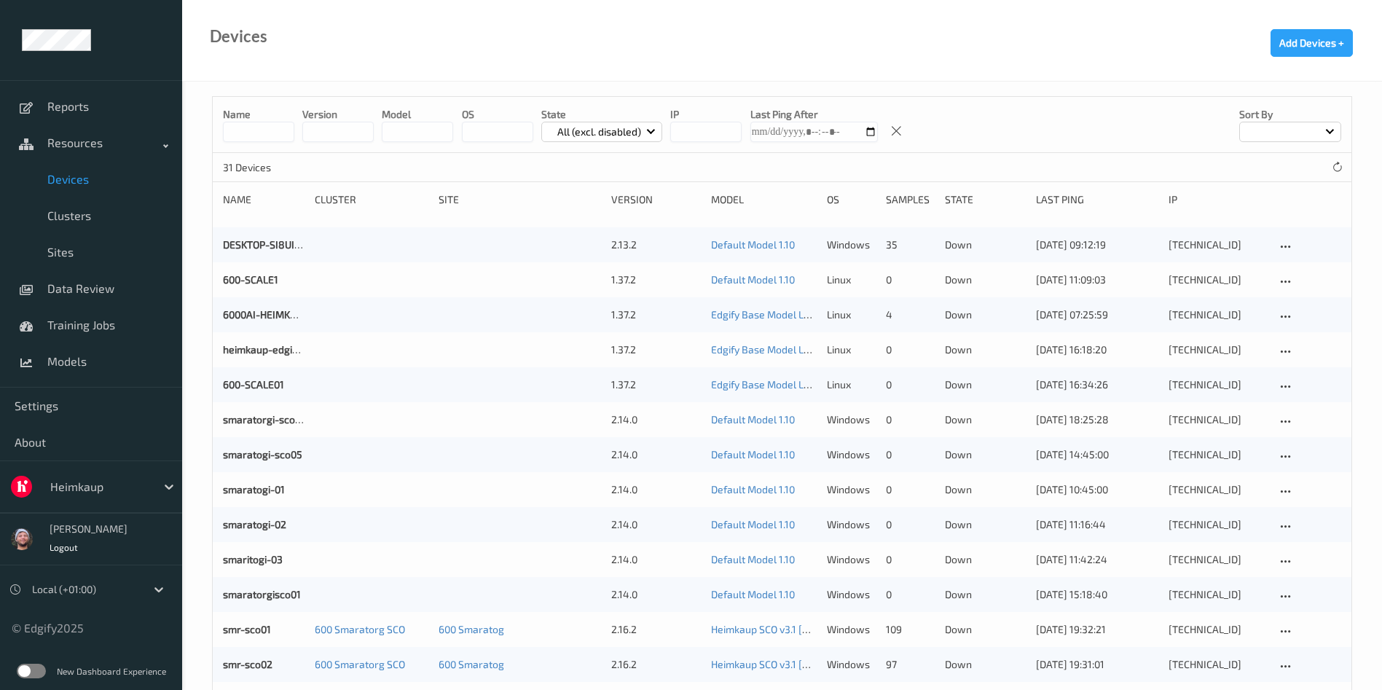
click at [33, 659] on label at bounding box center [31, 671] width 29 height 15
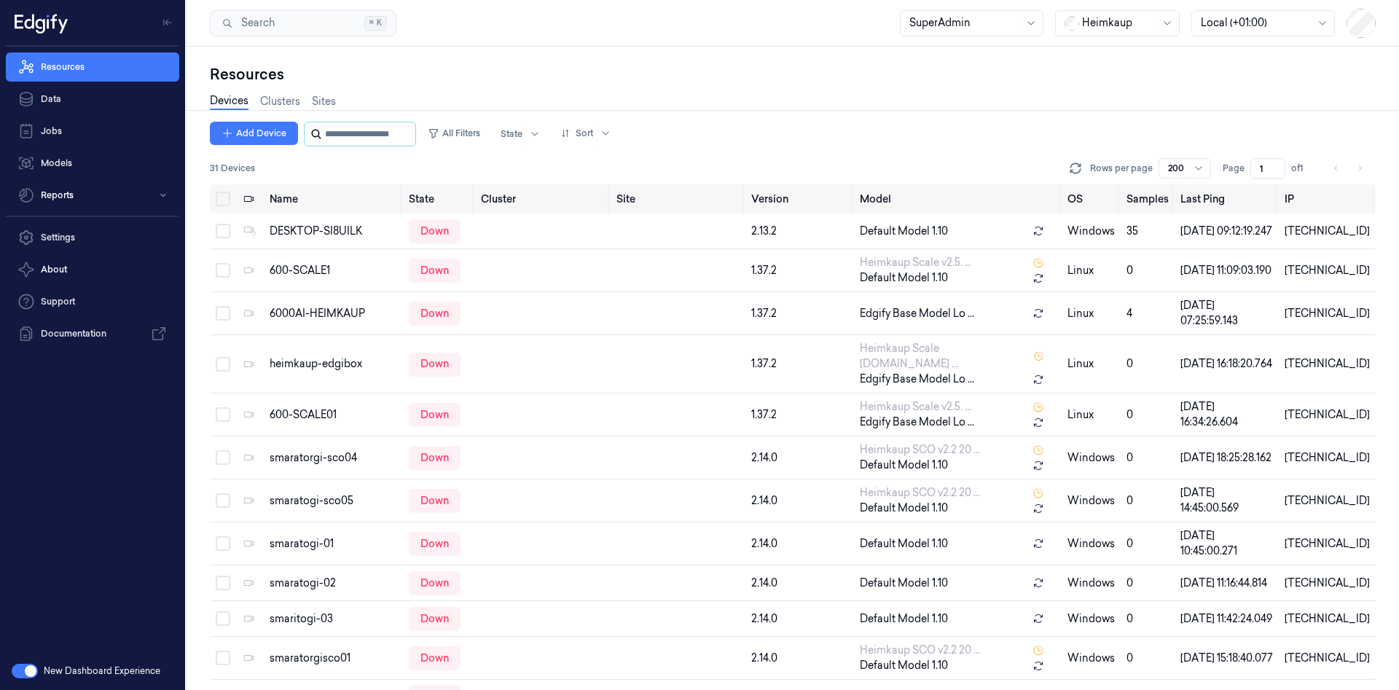
click at [372, 137] on input "string" at bounding box center [368, 133] width 87 height 23
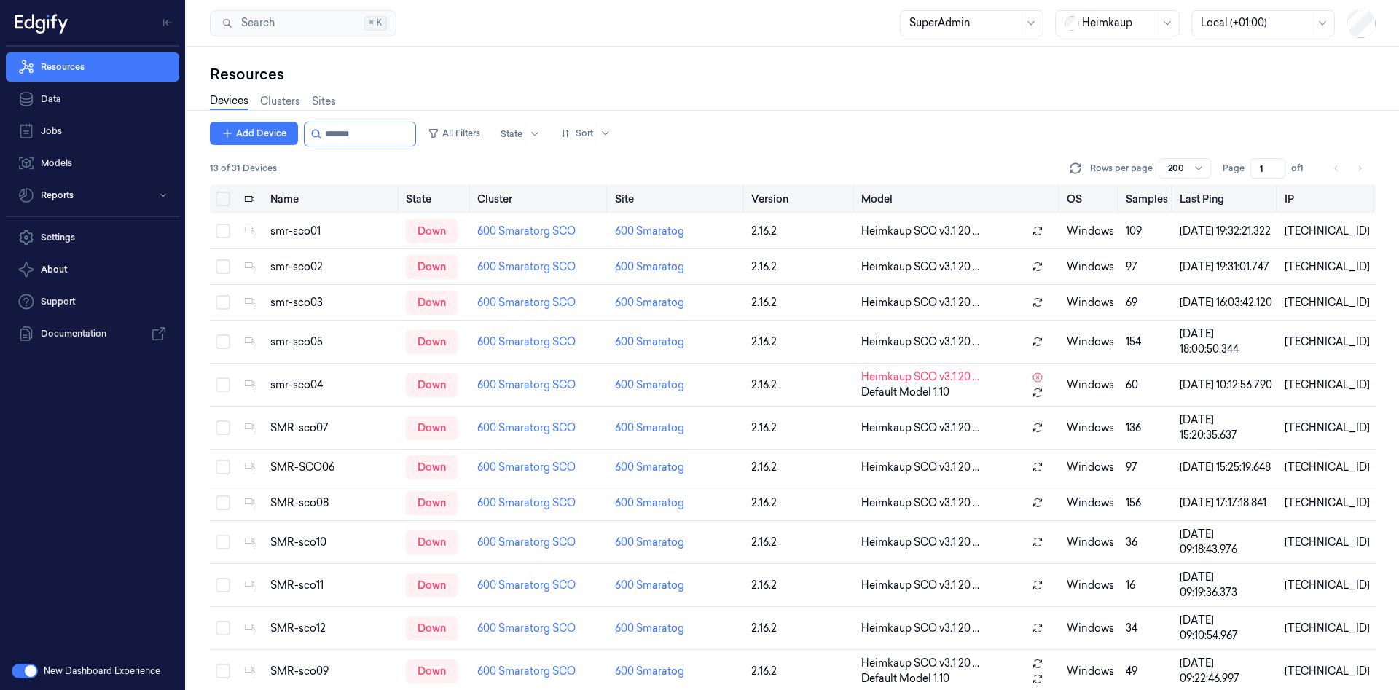
type input "*******"
click at [224, 197] on button "Select all" at bounding box center [223, 199] width 15 height 15
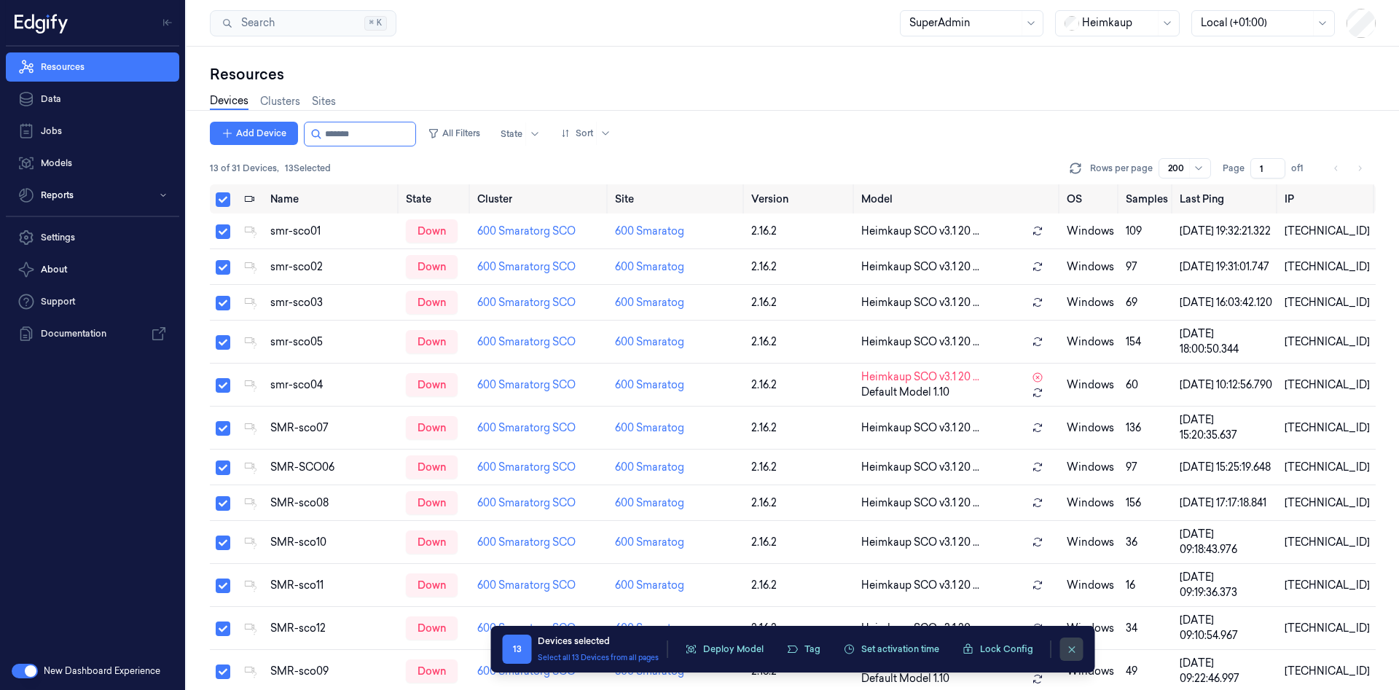
click at [1067, 645] on icon "clearSelection" at bounding box center [1071, 649] width 11 height 11
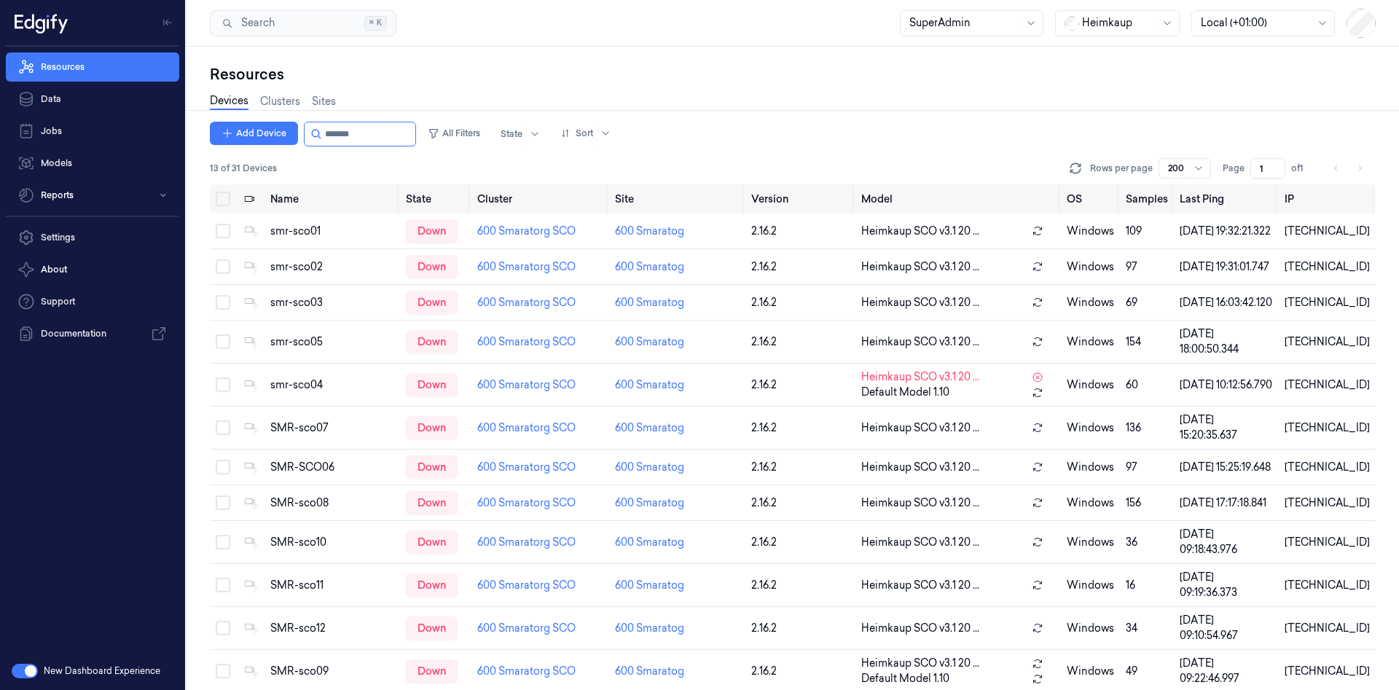
click at [27, 670] on button "button" at bounding box center [25, 671] width 26 height 15
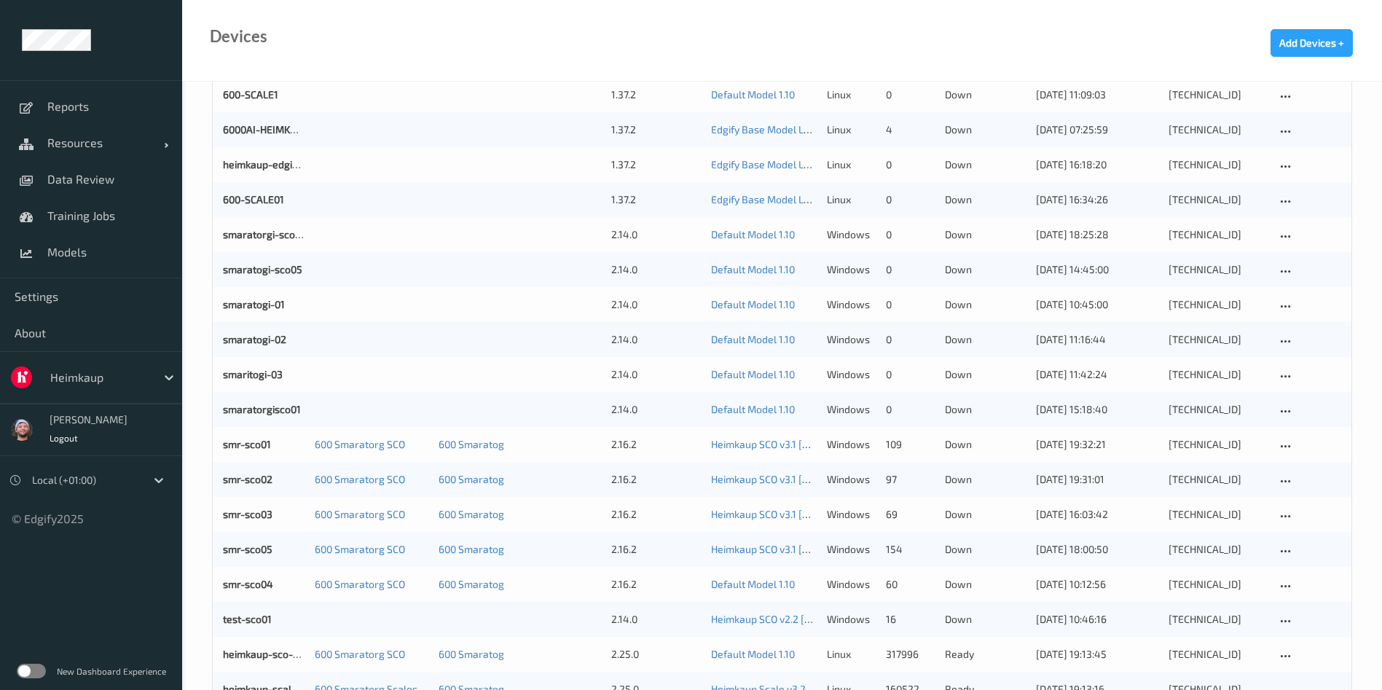
scroll to position [219, 0]
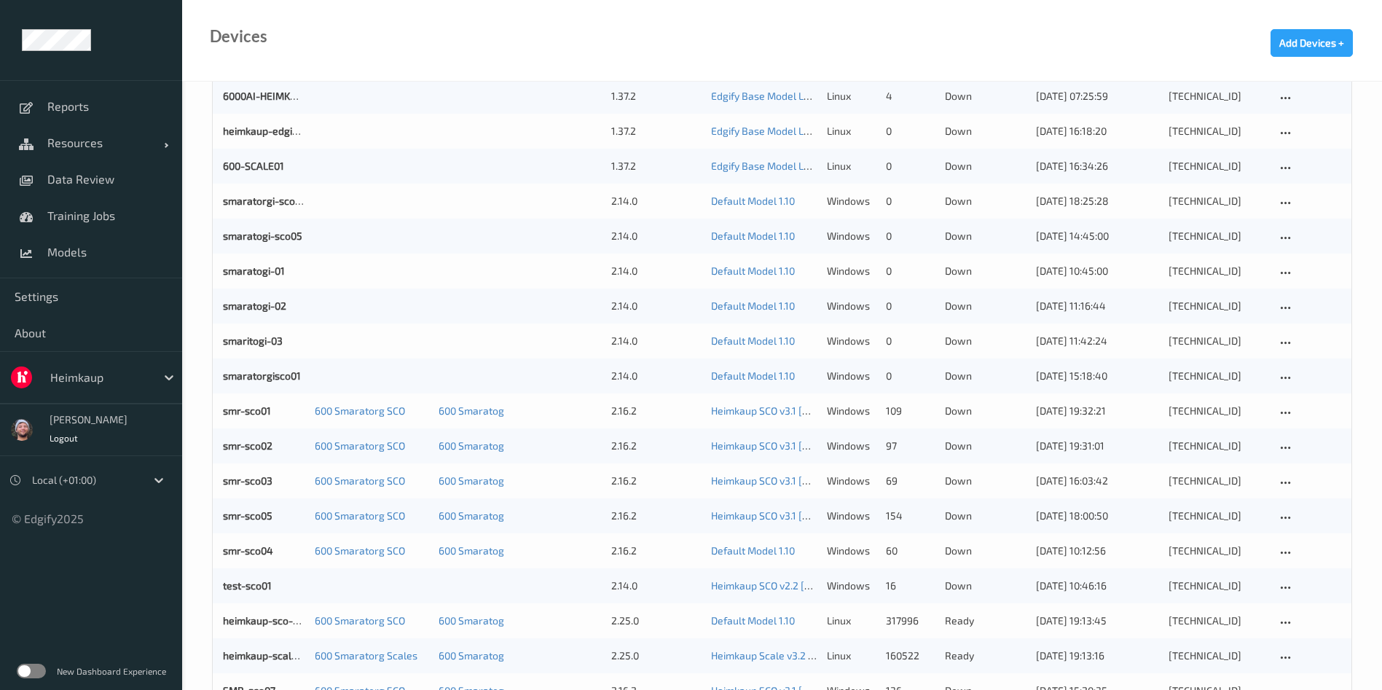
click at [23, 670] on label at bounding box center [31, 671] width 29 height 15
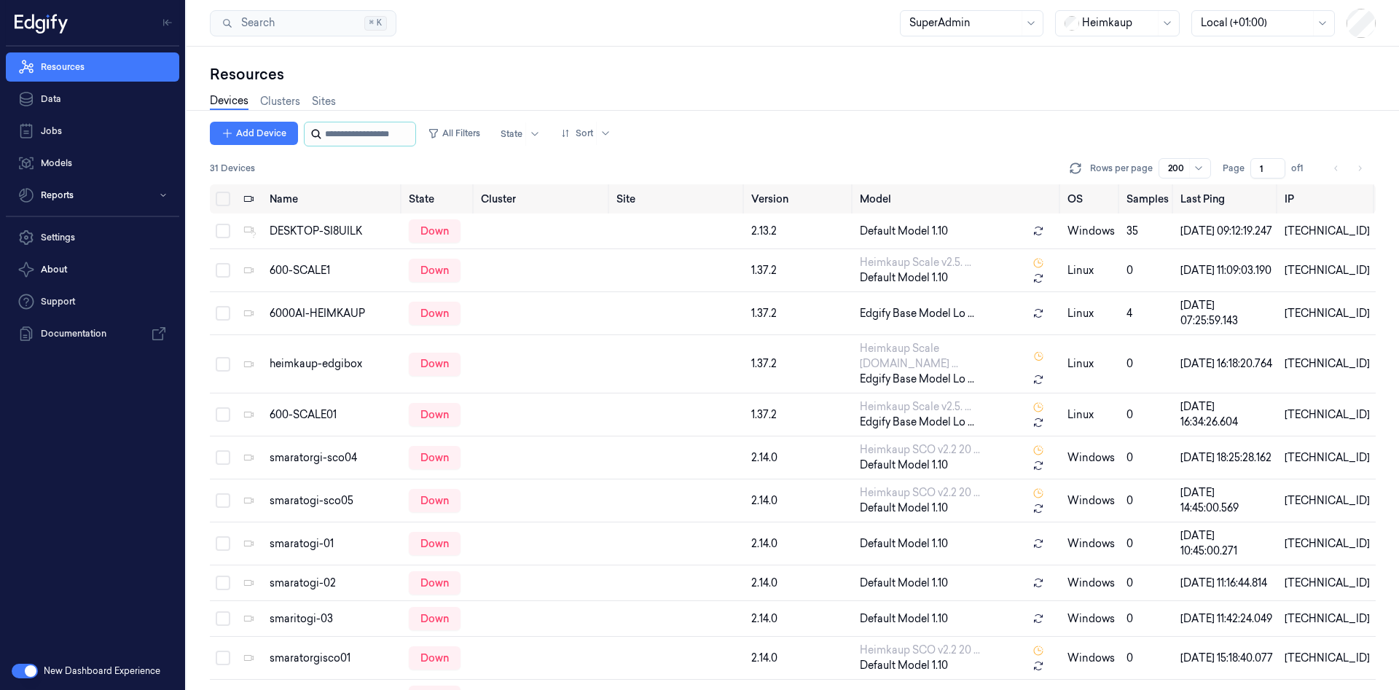
click at [354, 136] on input "string" at bounding box center [368, 133] width 87 height 23
type input "*******"
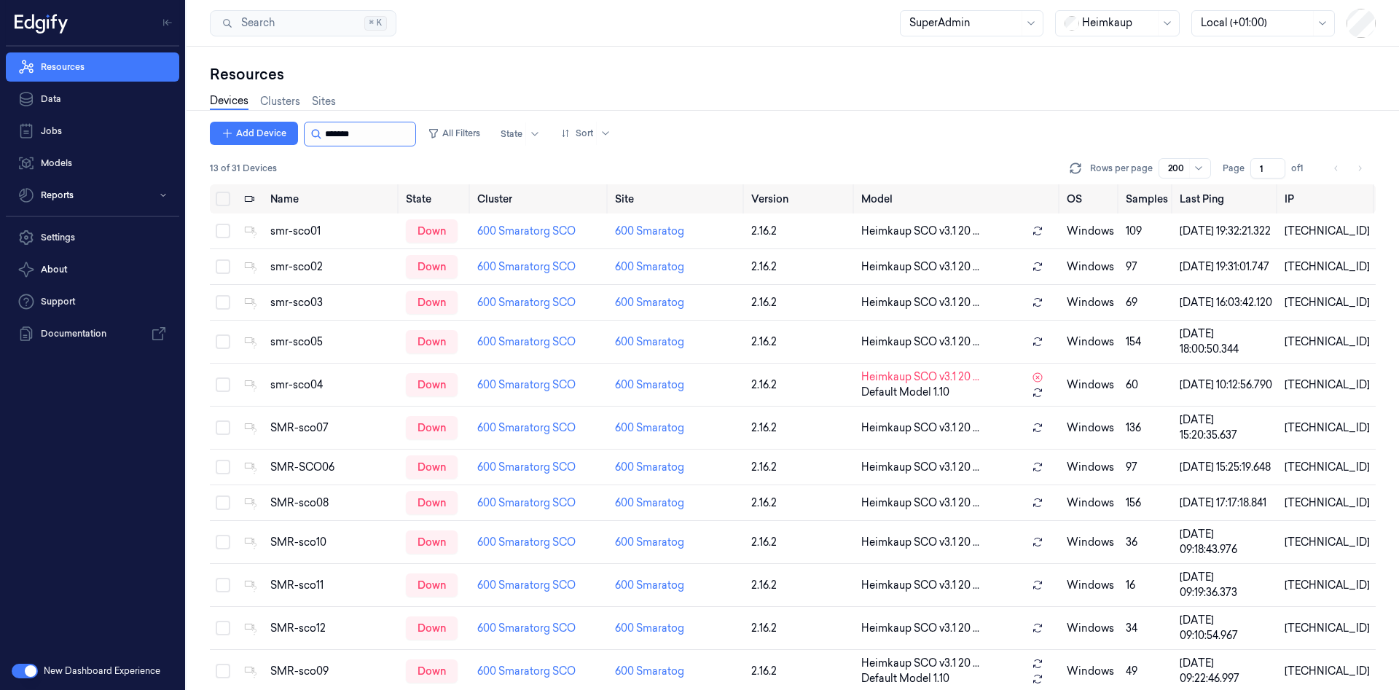
click at [343, 129] on input "string" at bounding box center [368, 133] width 87 height 23
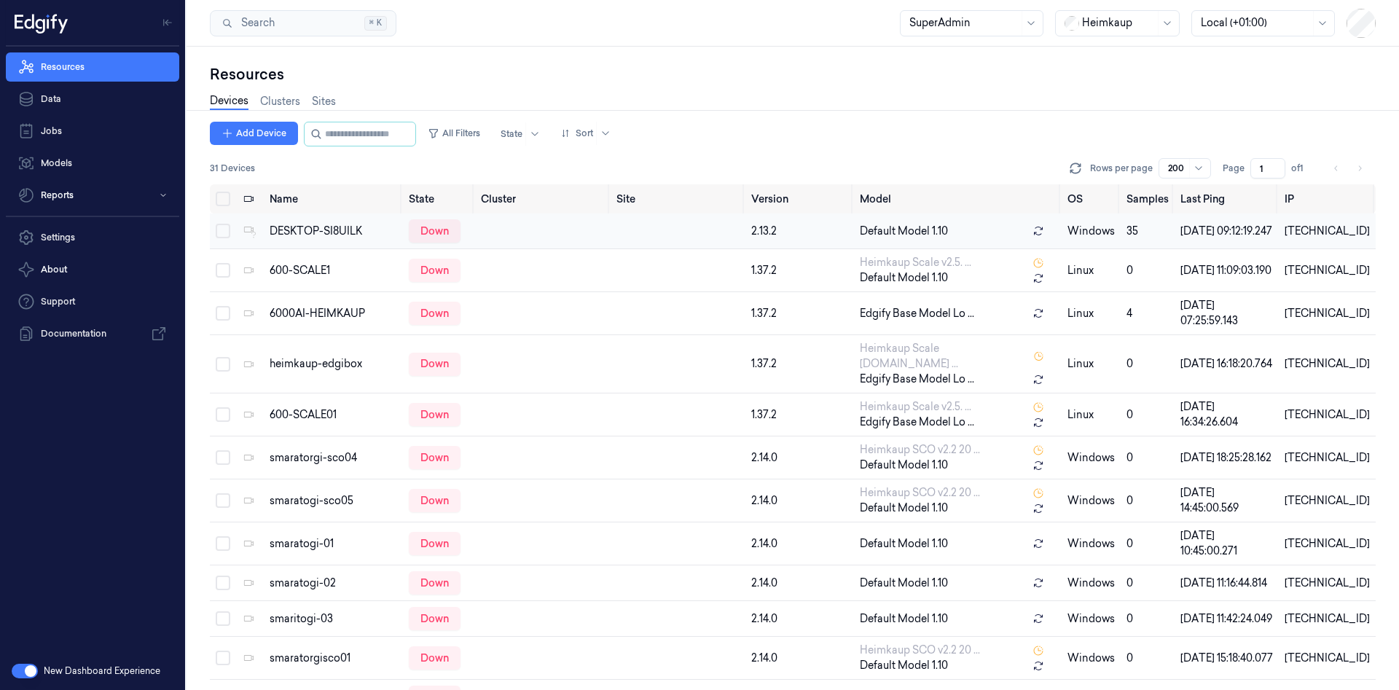
click at [326, 230] on div "DESKTOP-SI8UILK" at bounding box center [333, 231] width 127 height 15
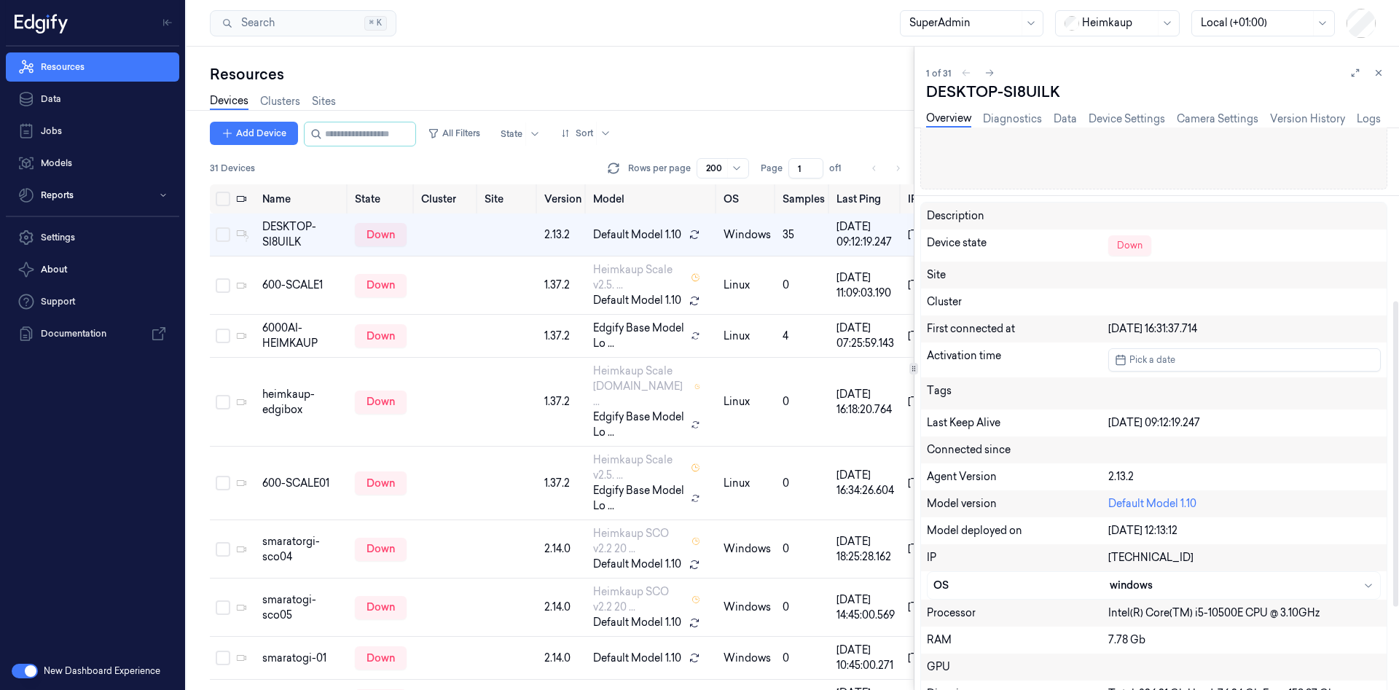
scroll to position [328, 0]
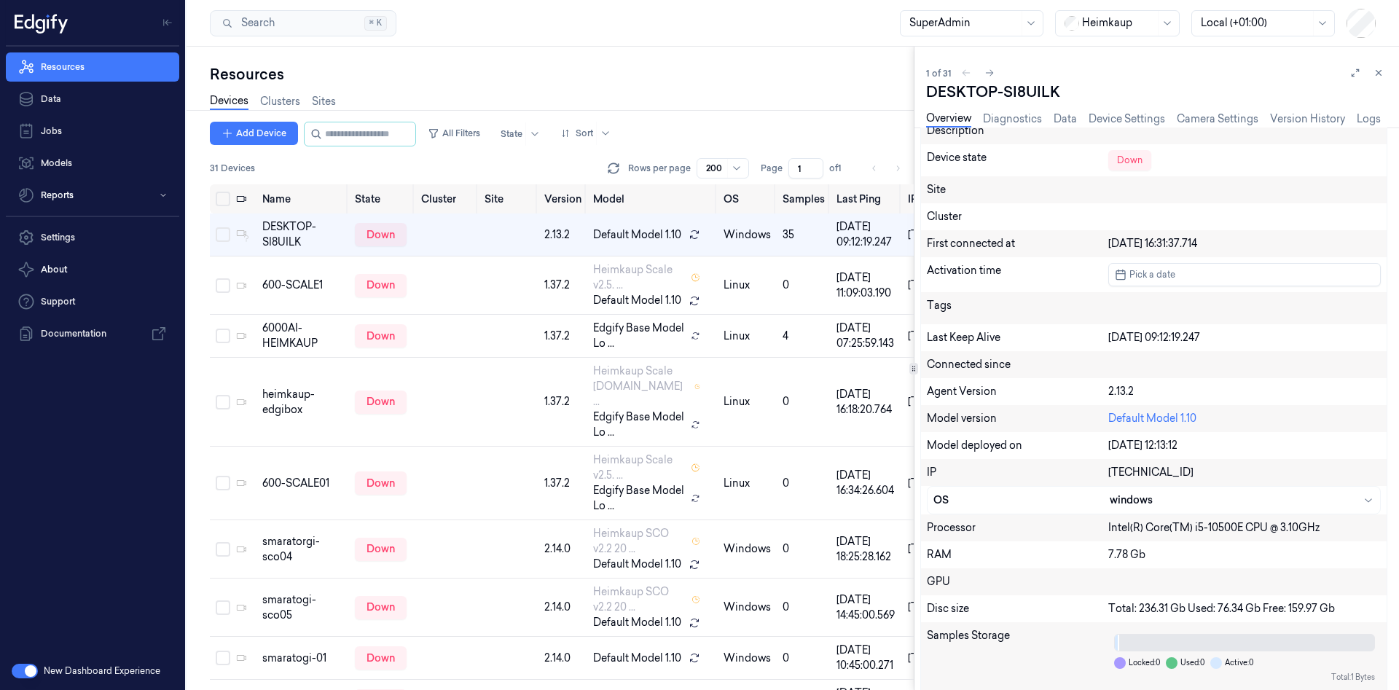
drag, startPoint x: 1383, startPoint y: 76, endPoint x: 1215, endPoint y: 155, distance: 185.4
click at [1383, 76] on icon at bounding box center [1378, 73] width 10 height 10
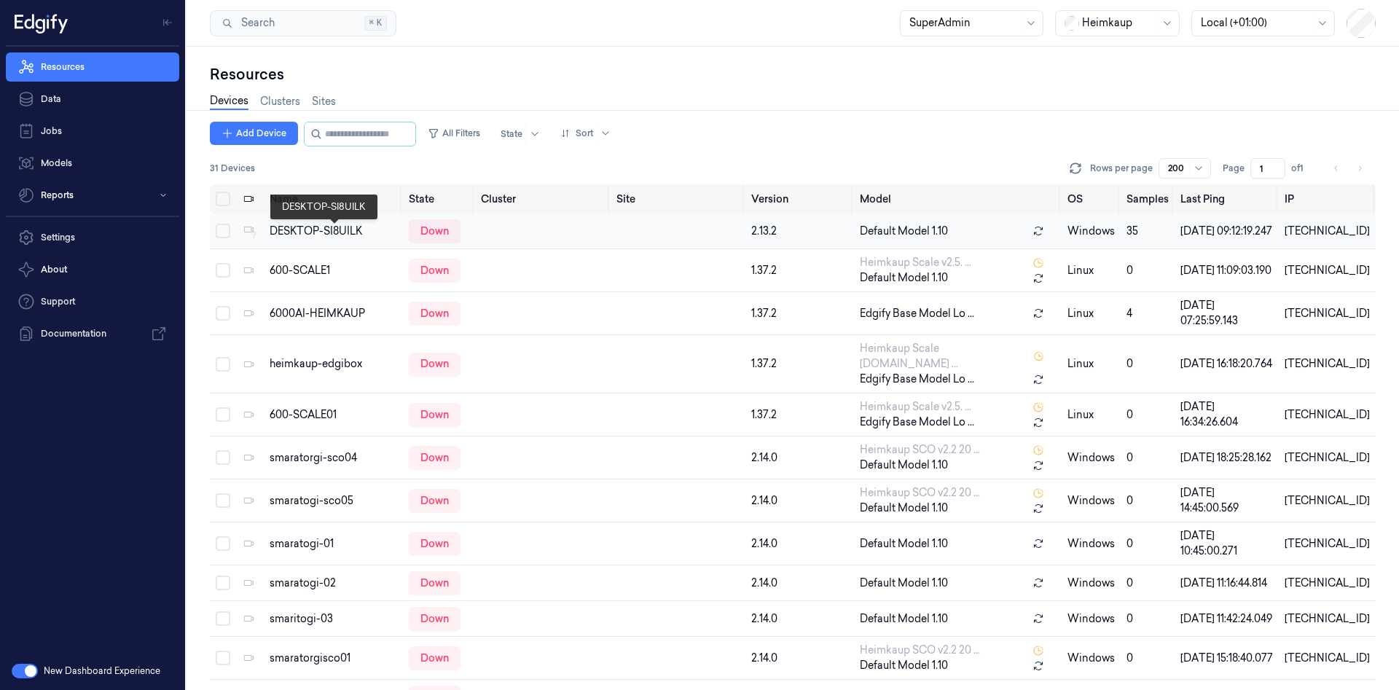
click at [348, 235] on div "DESKTOP-SI8UILK" at bounding box center [333, 231] width 127 height 15
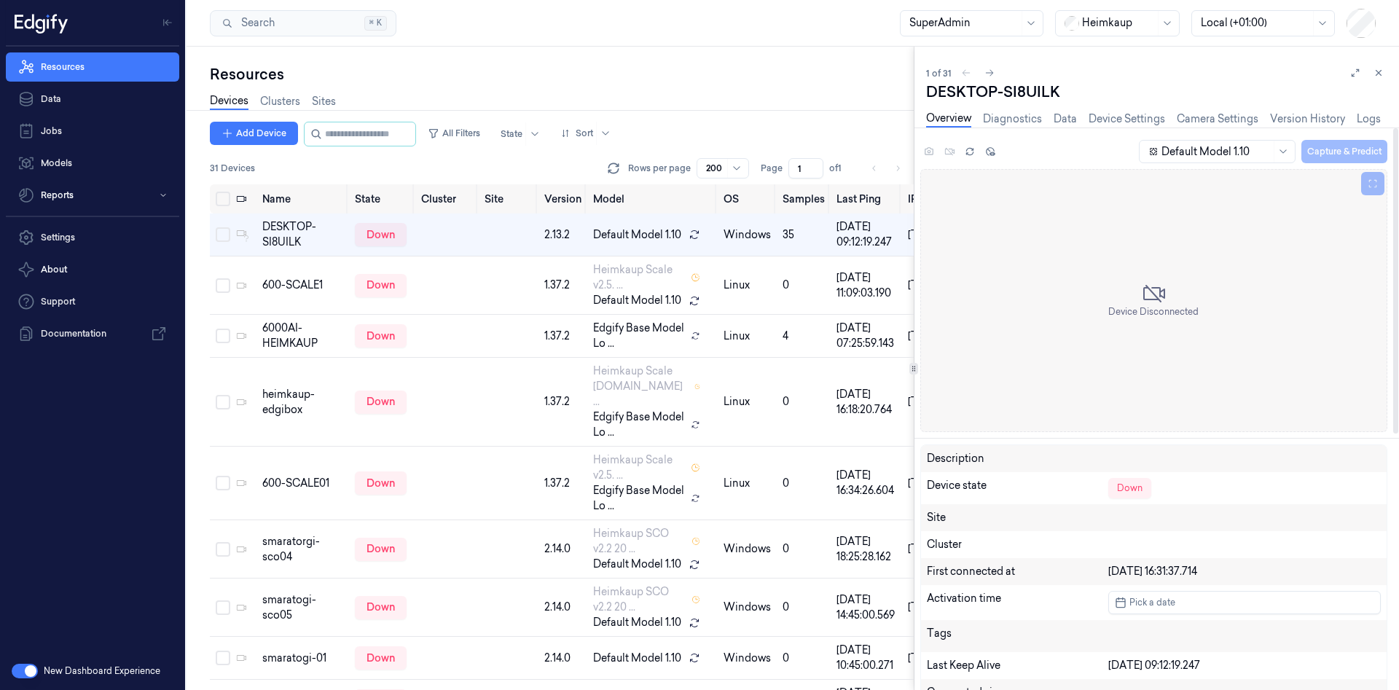
click at [725, 76] on div "Resources" at bounding box center [562, 74] width 704 height 20
click at [1376, 67] on button at bounding box center [1378, 72] width 17 height 17
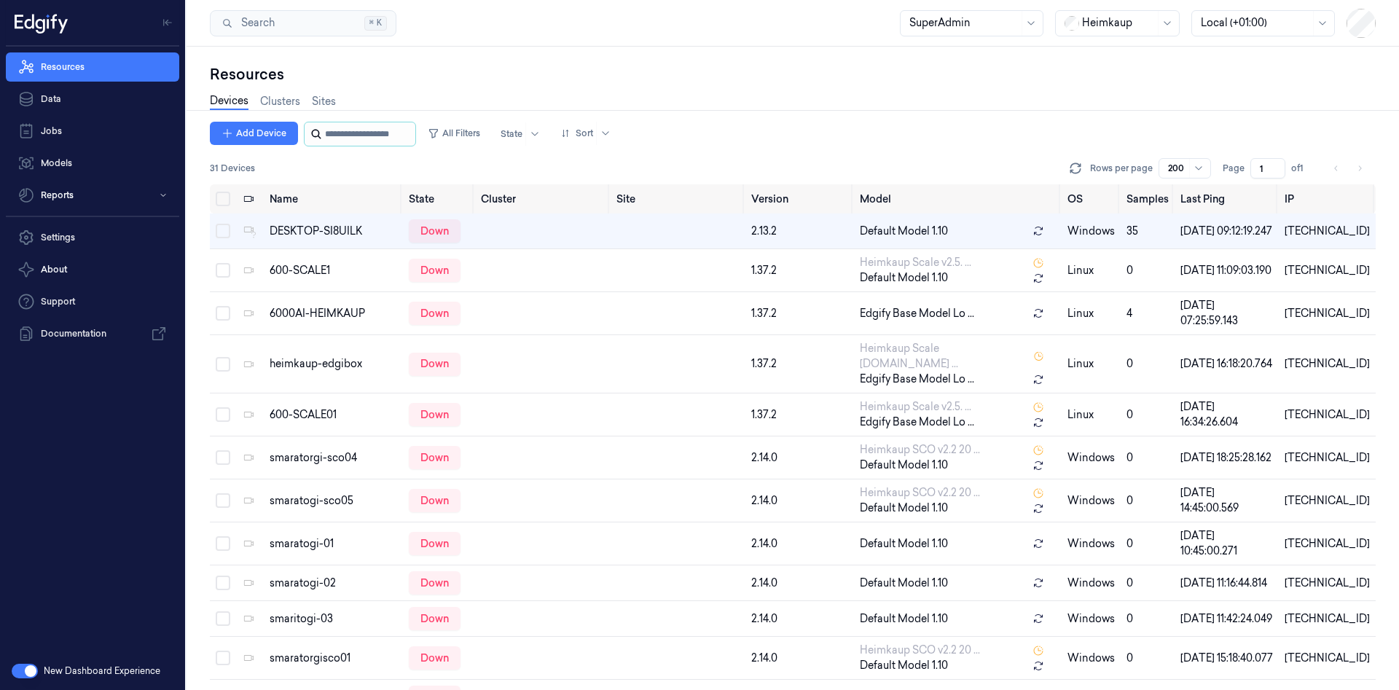
click at [359, 140] on input "string" at bounding box center [368, 133] width 87 height 23
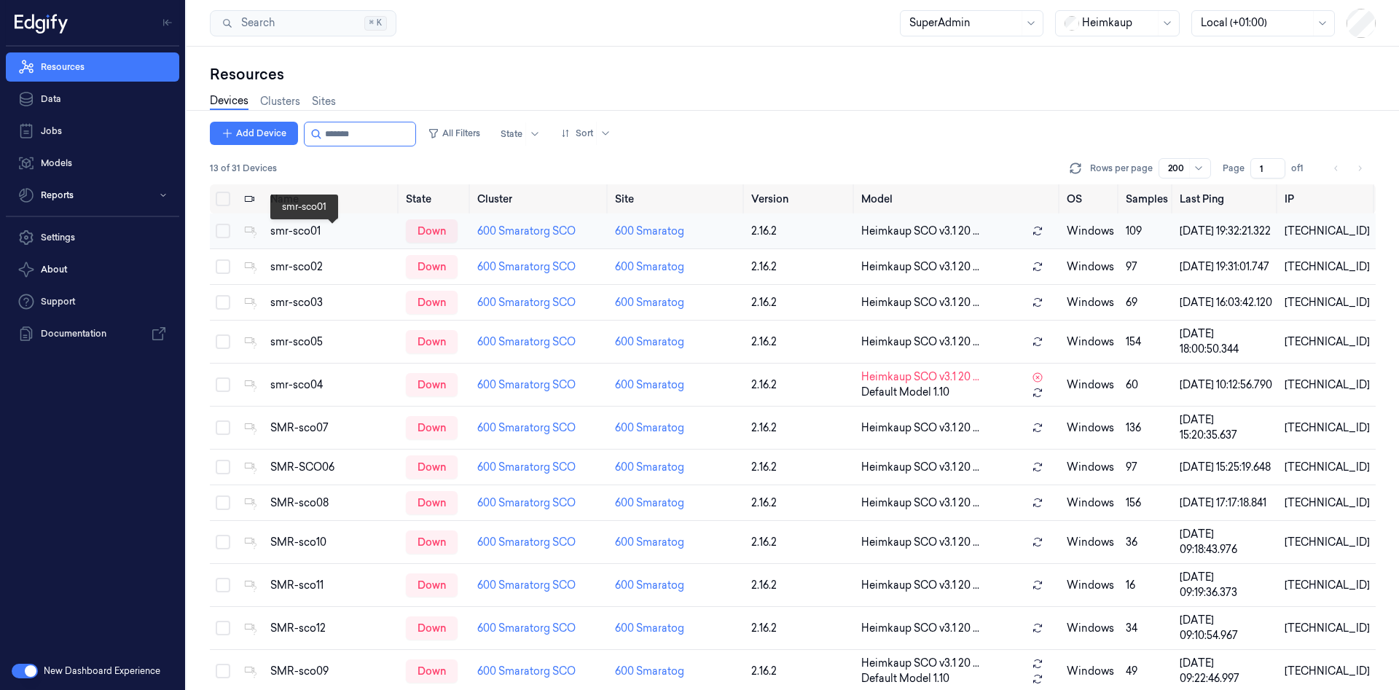
type input "*******"
click at [294, 235] on div "smr-sco01" at bounding box center [332, 231] width 125 height 15
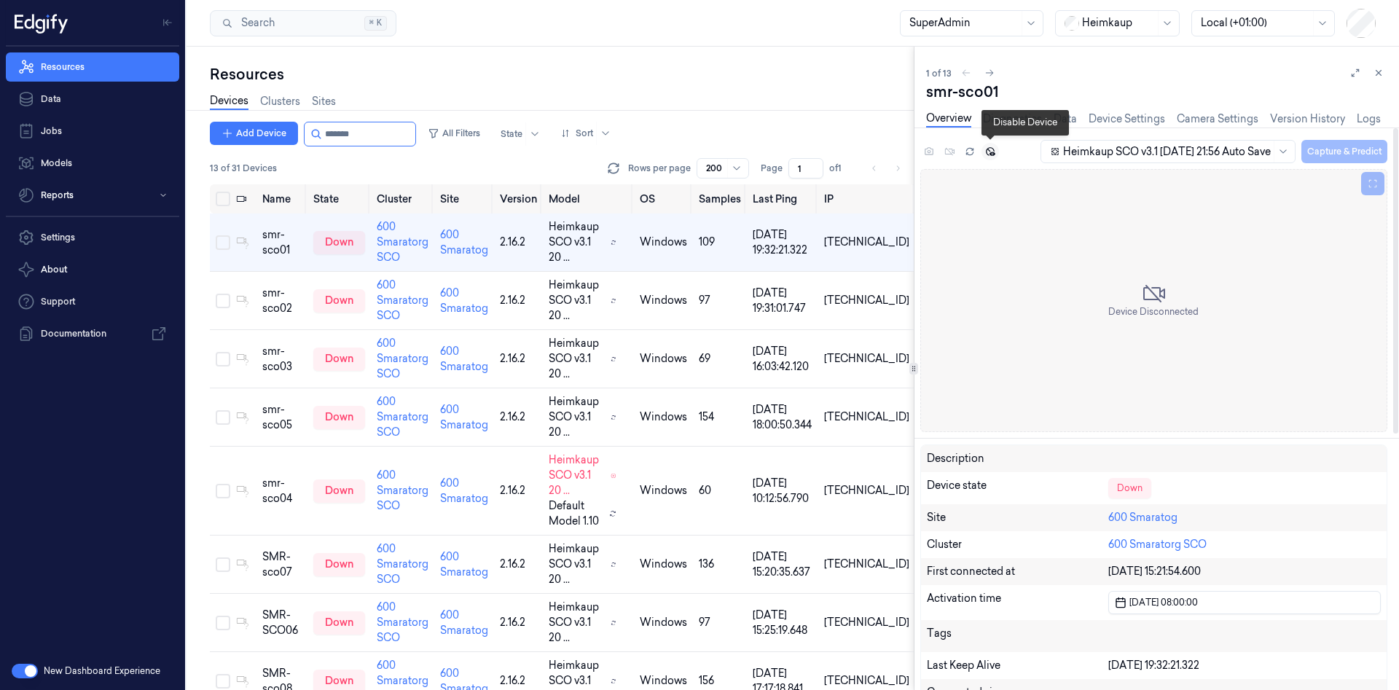
click at [992, 152] on icon at bounding box center [990, 151] width 10 height 10
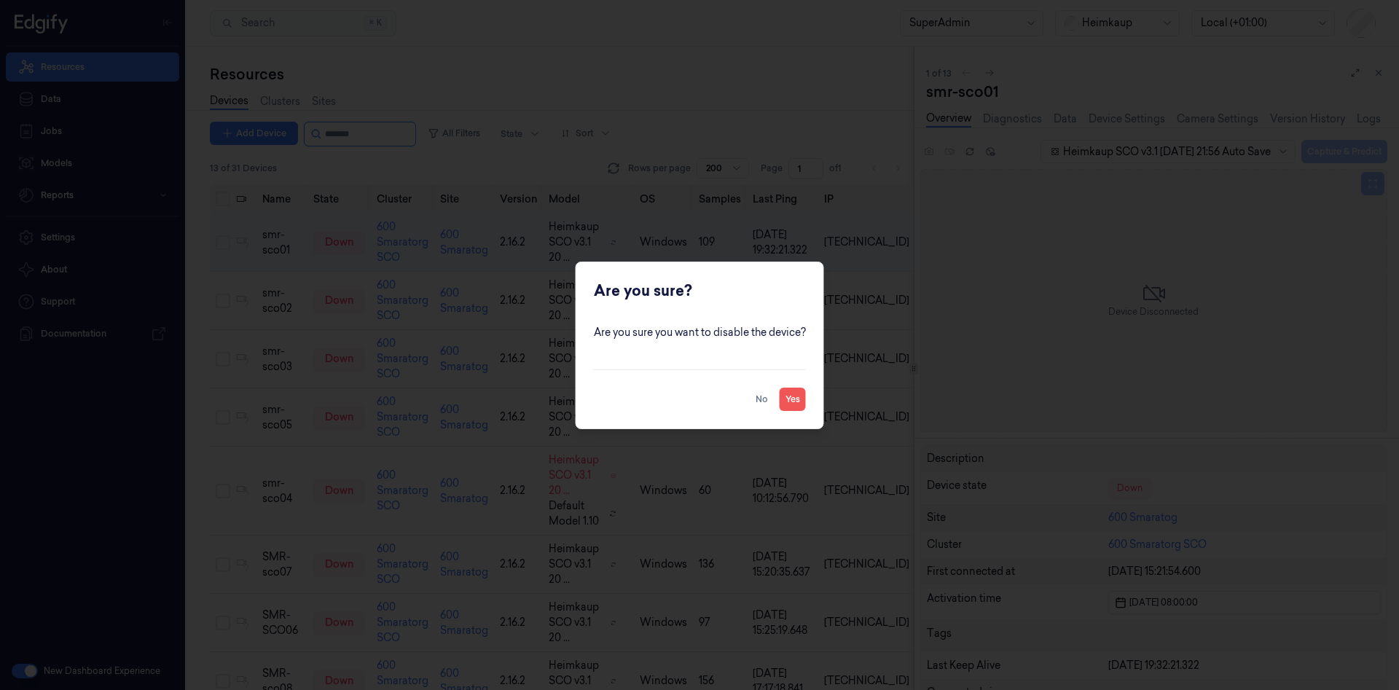
click at [788, 402] on button "Yes" at bounding box center [793, 399] width 26 height 23
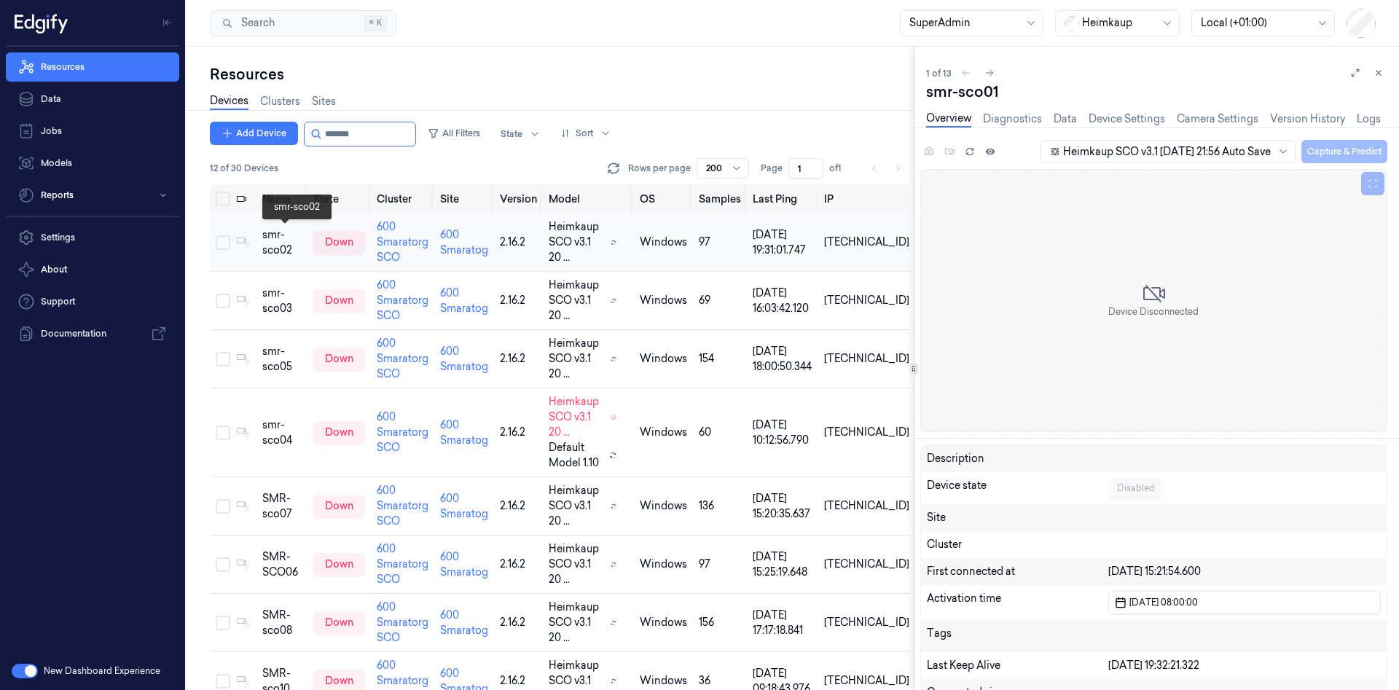
click at [300, 237] on div "smr-sco02" at bounding box center [281, 242] width 39 height 31
click at [1383, 79] on button at bounding box center [1378, 72] width 17 height 17
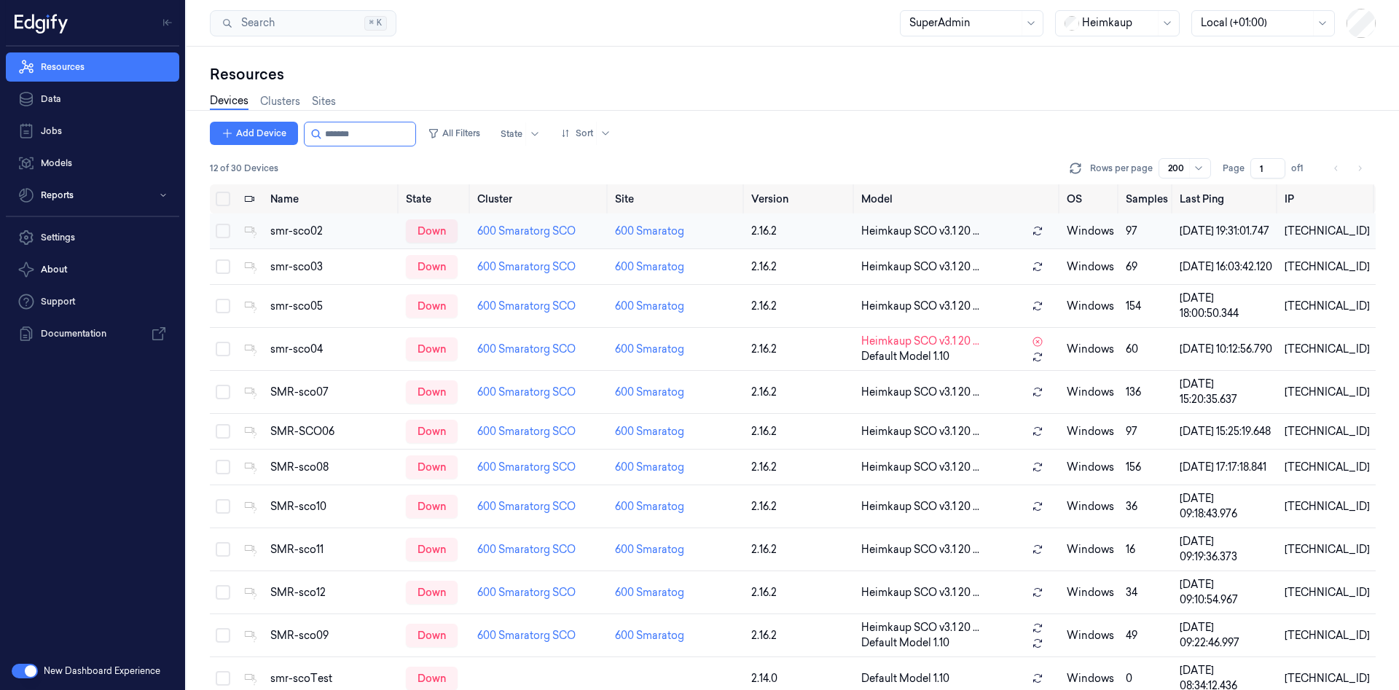
click at [323, 243] on td "smr-sco02" at bounding box center [332, 231] width 136 height 36
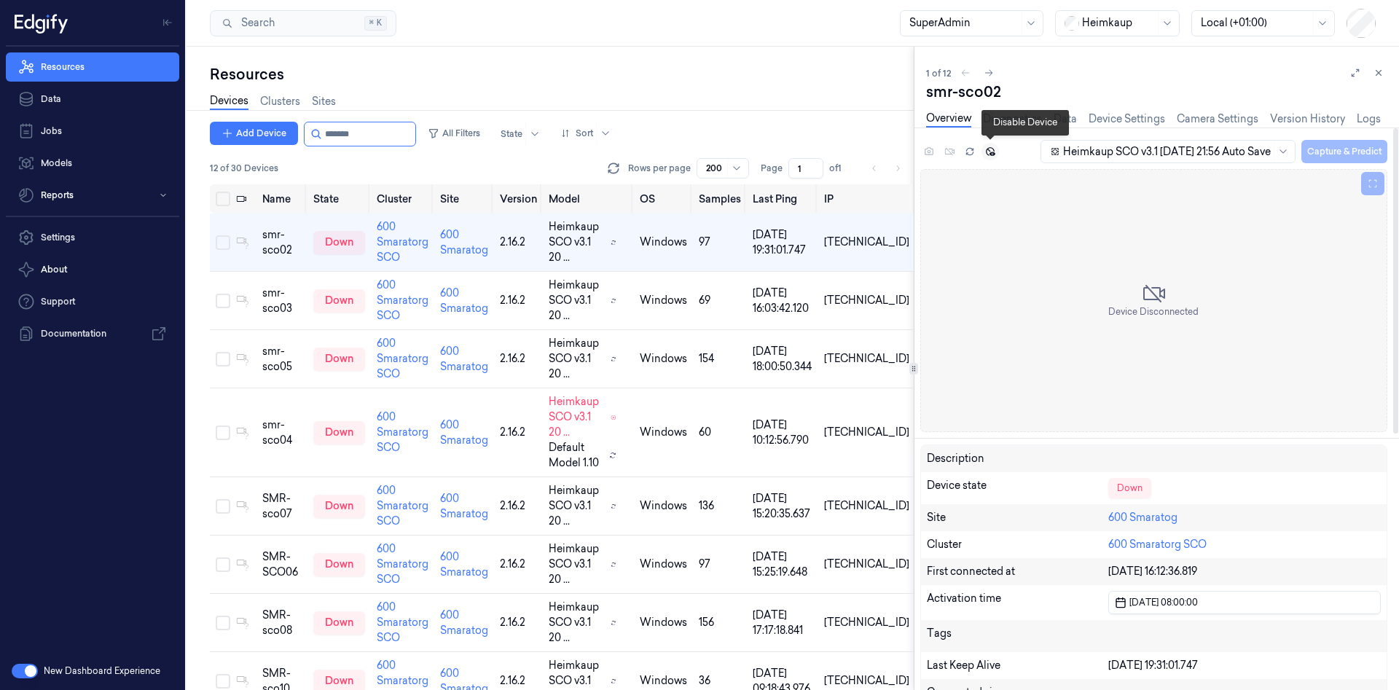
click at [988, 152] on icon at bounding box center [990, 151] width 10 height 10
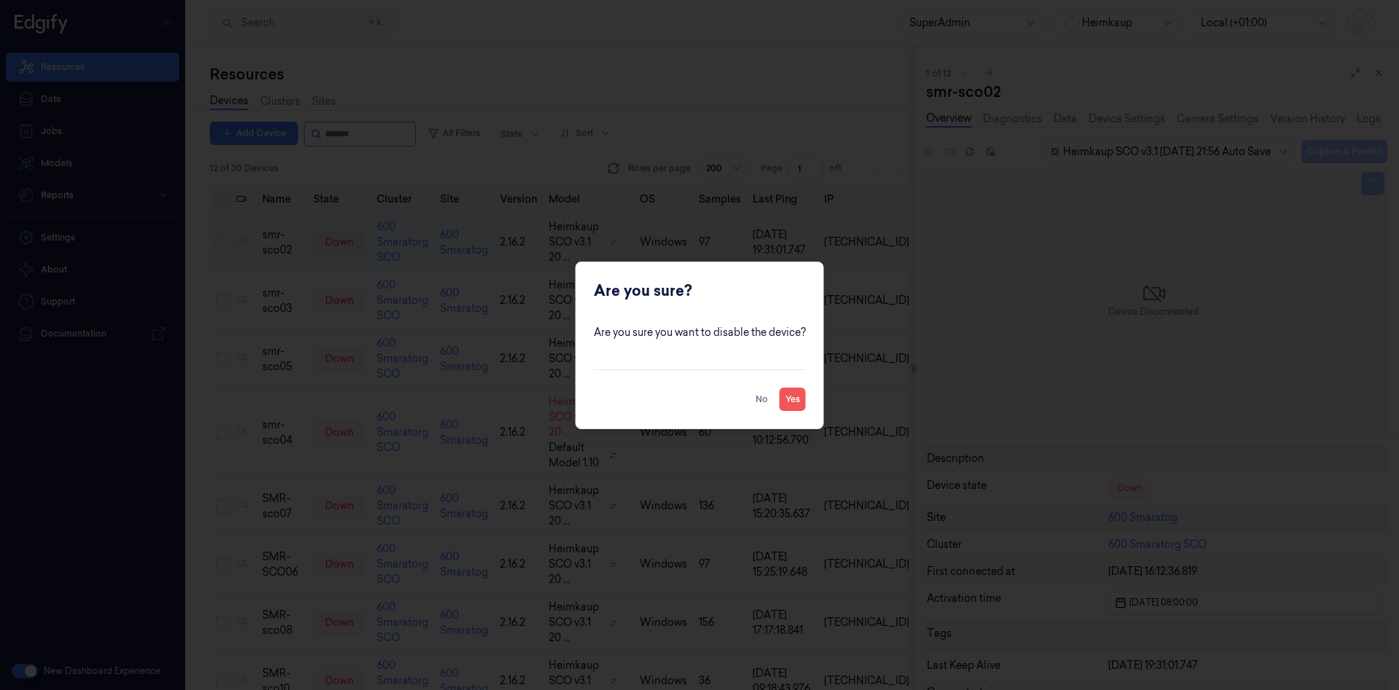
click at [788, 404] on button "Yes" at bounding box center [793, 399] width 26 height 23
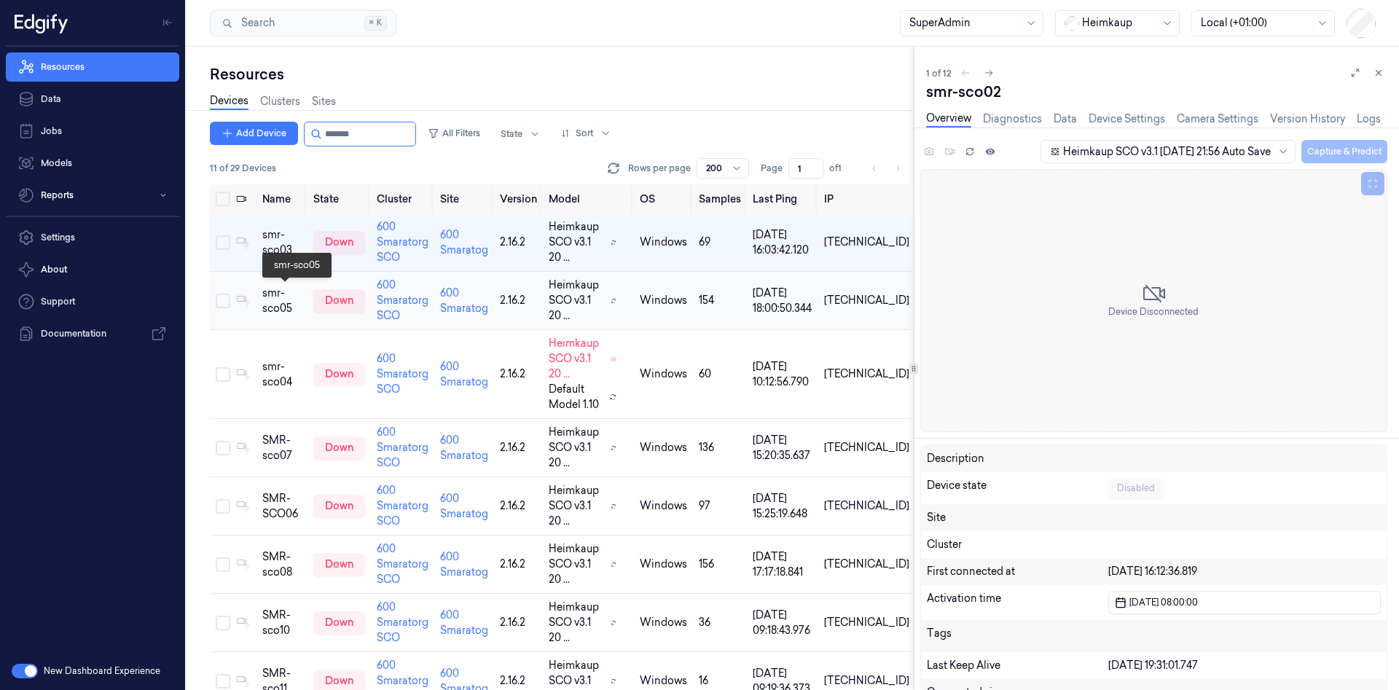
click at [297, 293] on div "smr-sco05" at bounding box center [281, 301] width 39 height 31
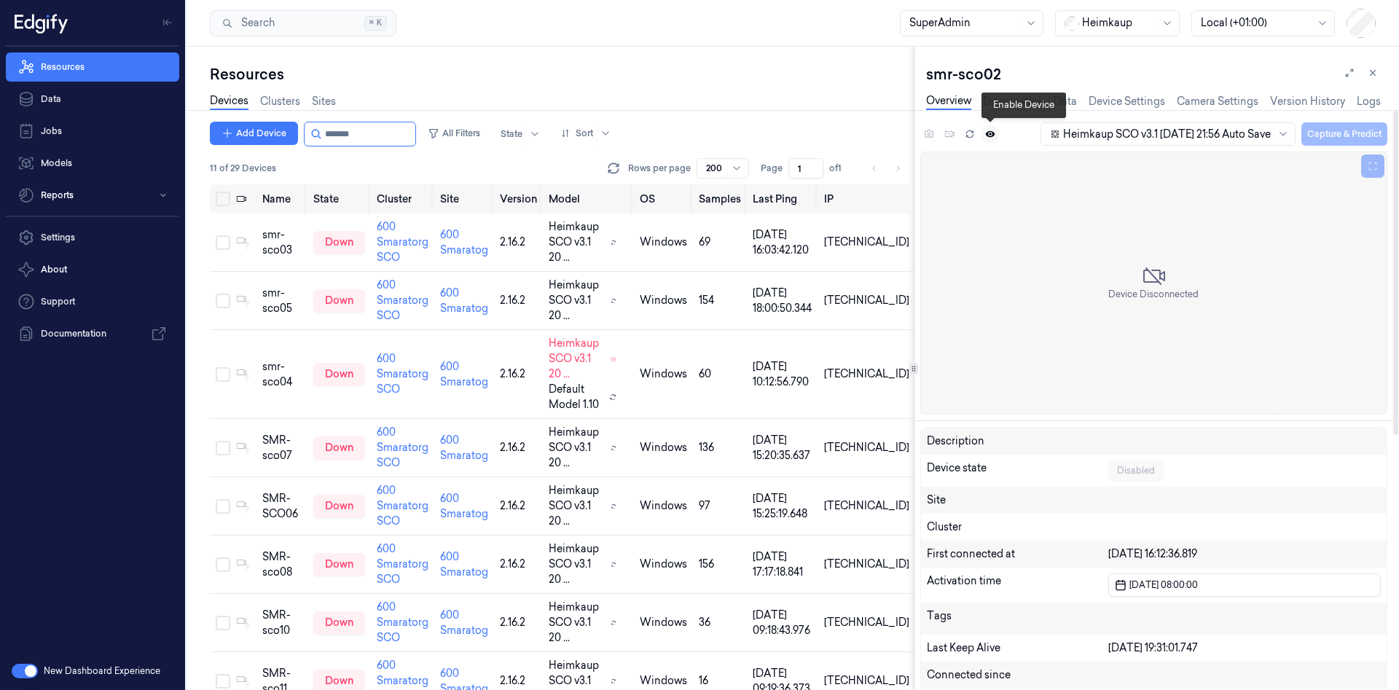
click at [994, 130] on icon at bounding box center [990, 134] width 10 height 10
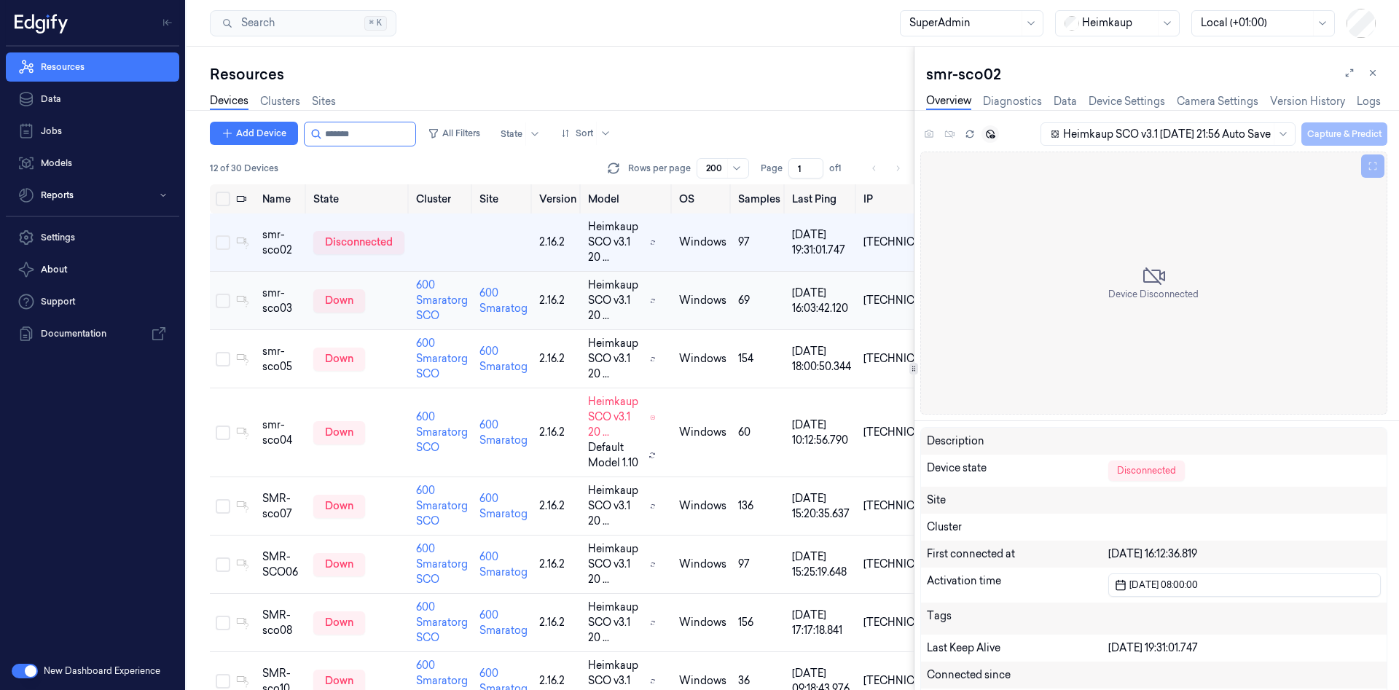
click at [380, 297] on td "down" at bounding box center [358, 301] width 103 height 58
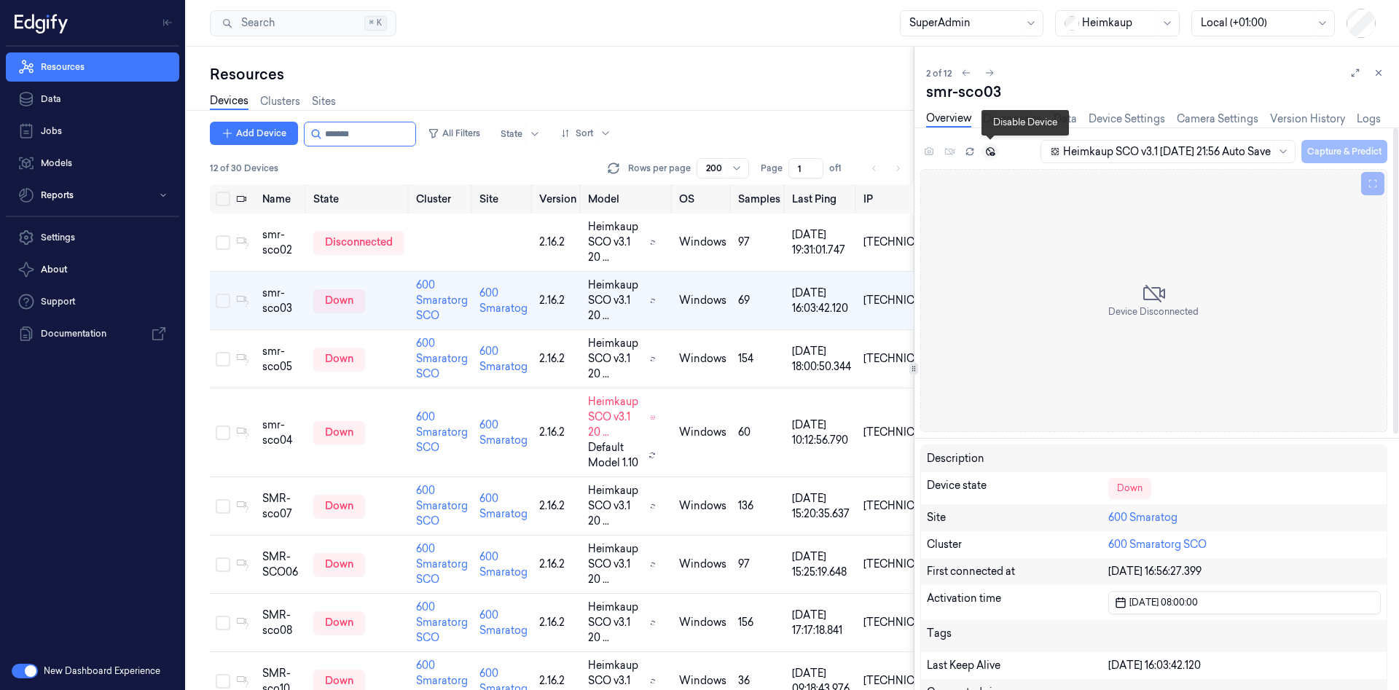
click at [991, 150] on icon at bounding box center [990, 151] width 10 height 10
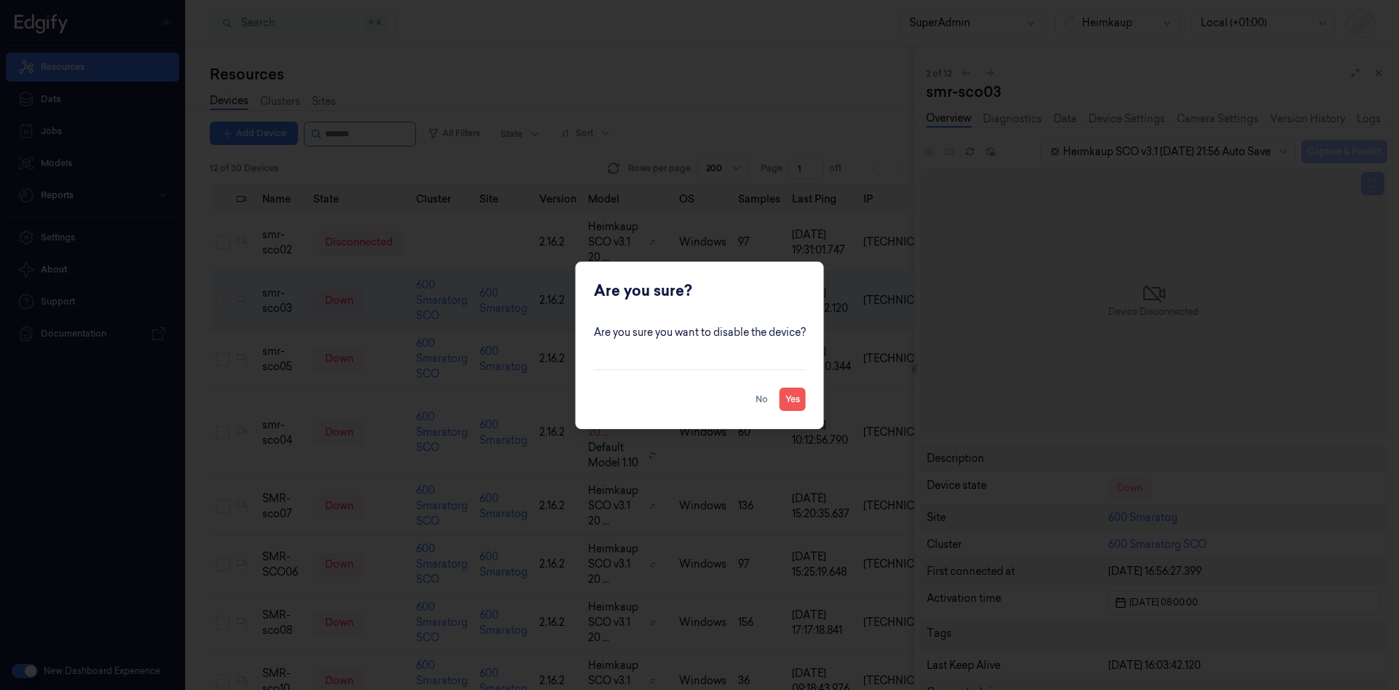
click at [789, 393] on button "Yes" at bounding box center [793, 399] width 26 height 23
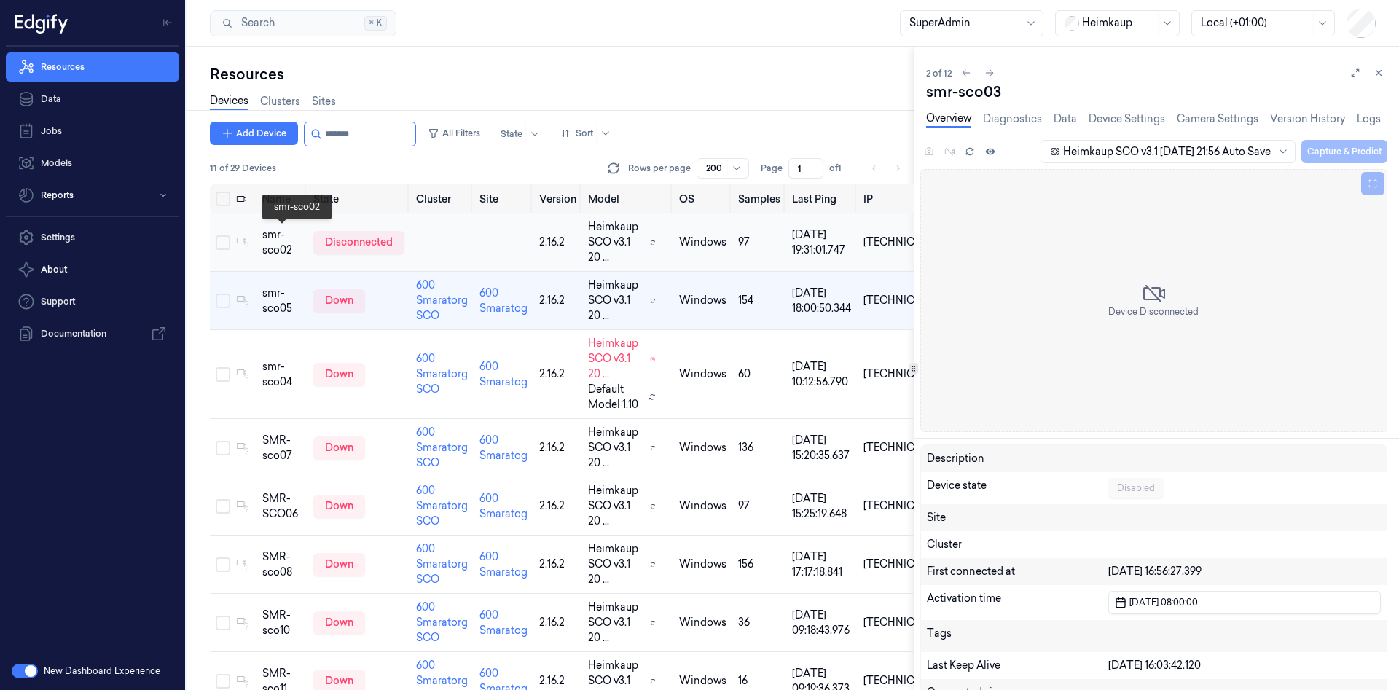
drag, startPoint x: 279, startPoint y: 243, endPoint x: 486, endPoint y: 262, distance: 207.8
click at [279, 243] on div "smr-sco02" at bounding box center [281, 242] width 39 height 31
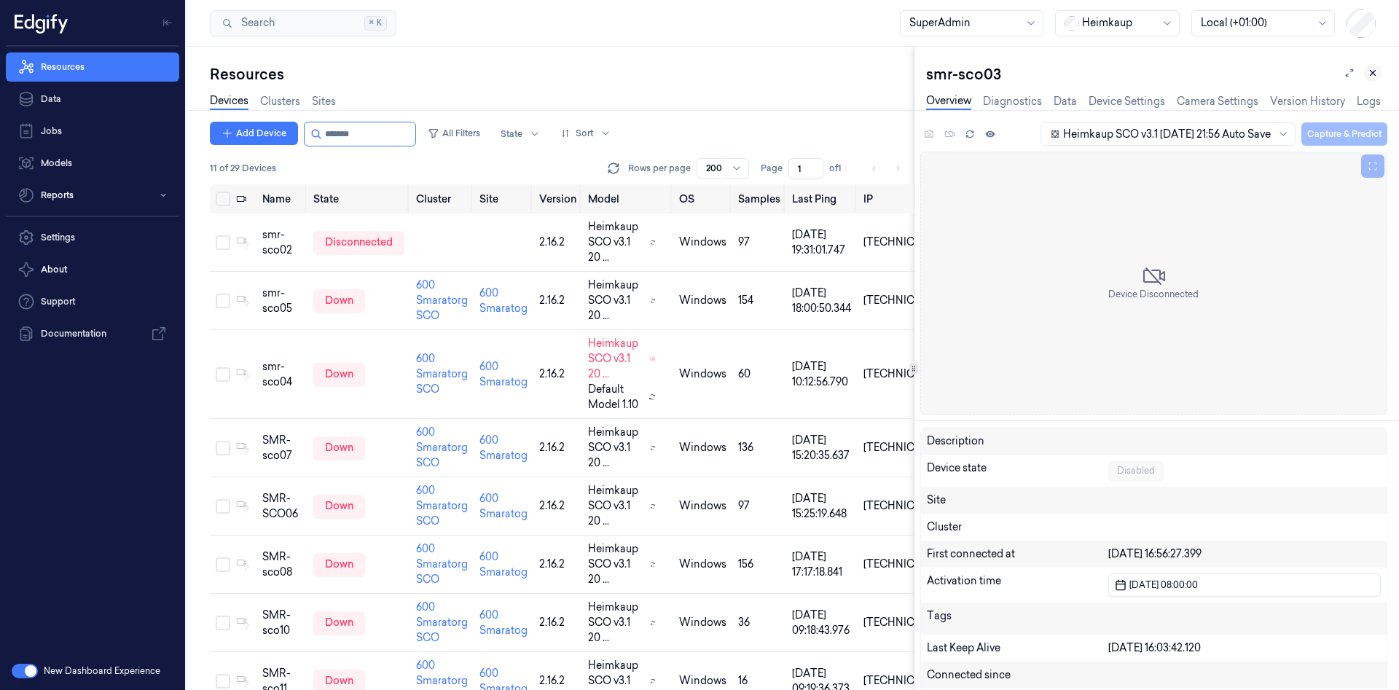
click at [1369, 76] on icon at bounding box center [1372, 73] width 10 height 10
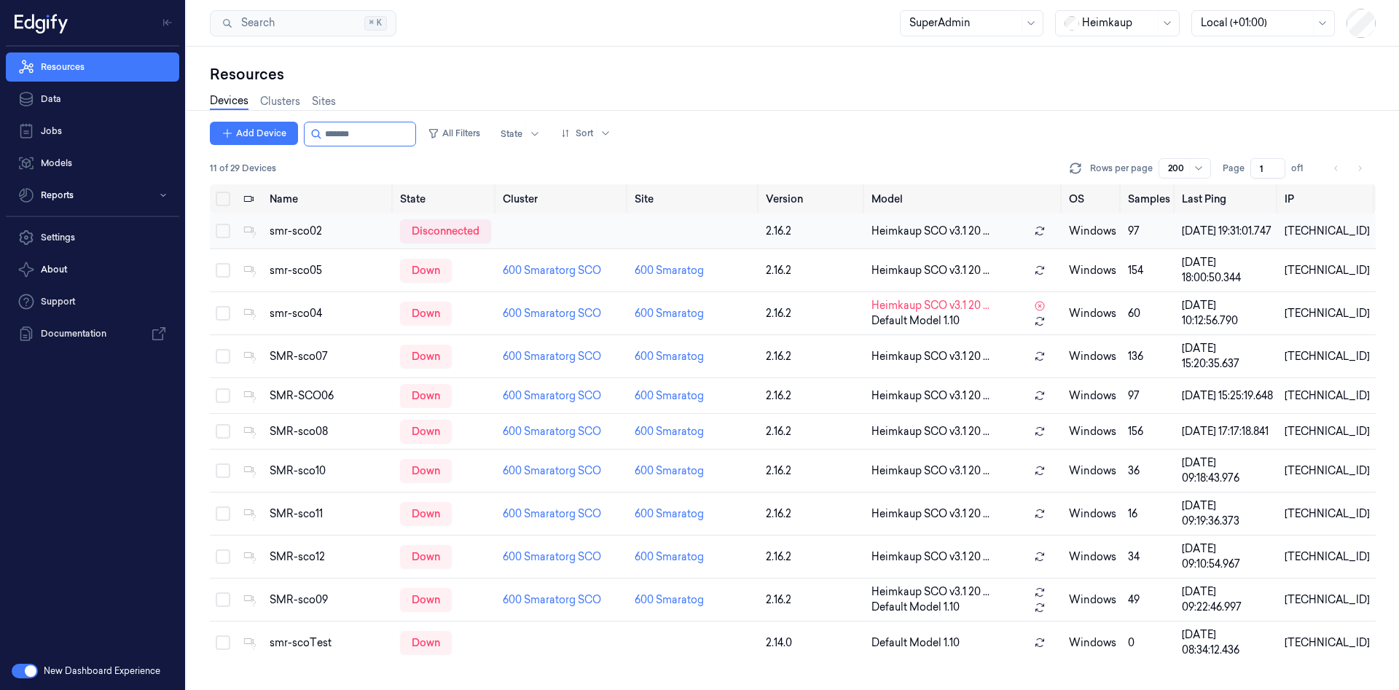
click at [372, 215] on td "smr-sco02" at bounding box center [329, 231] width 130 height 36
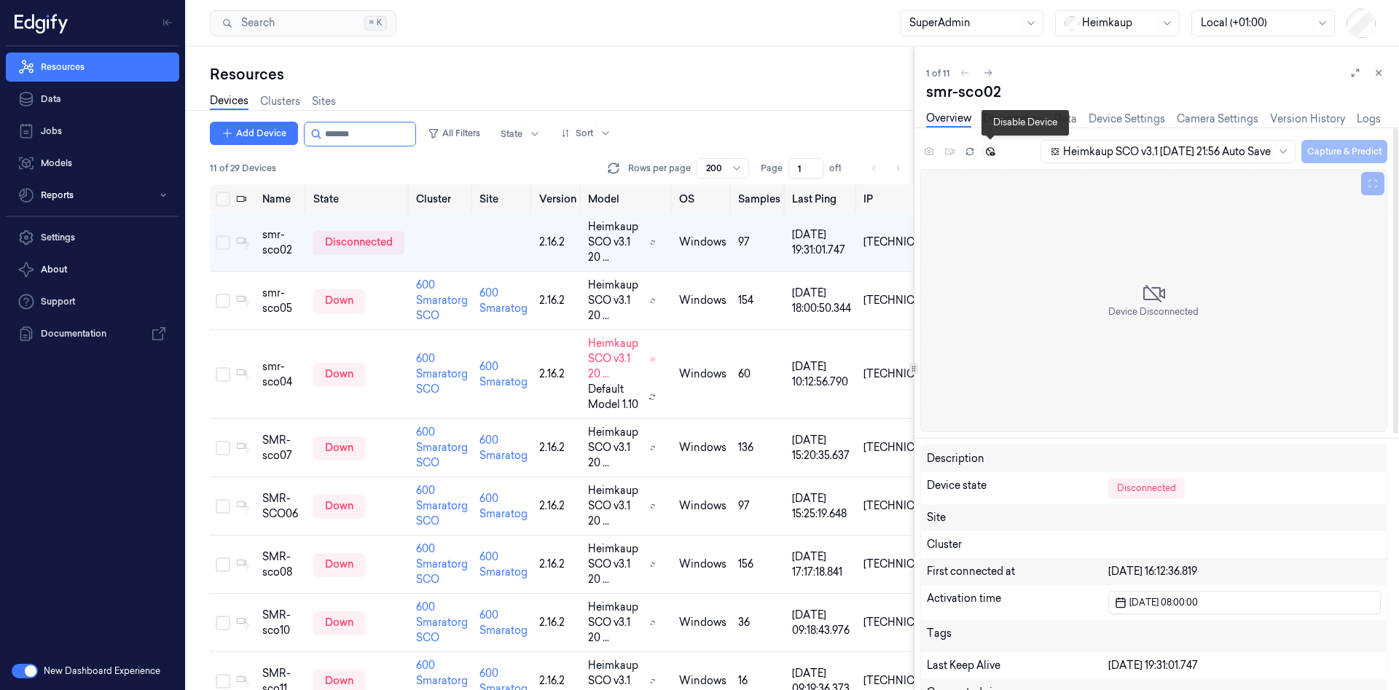
click at [994, 154] on icon at bounding box center [990, 151] width 9 height 9
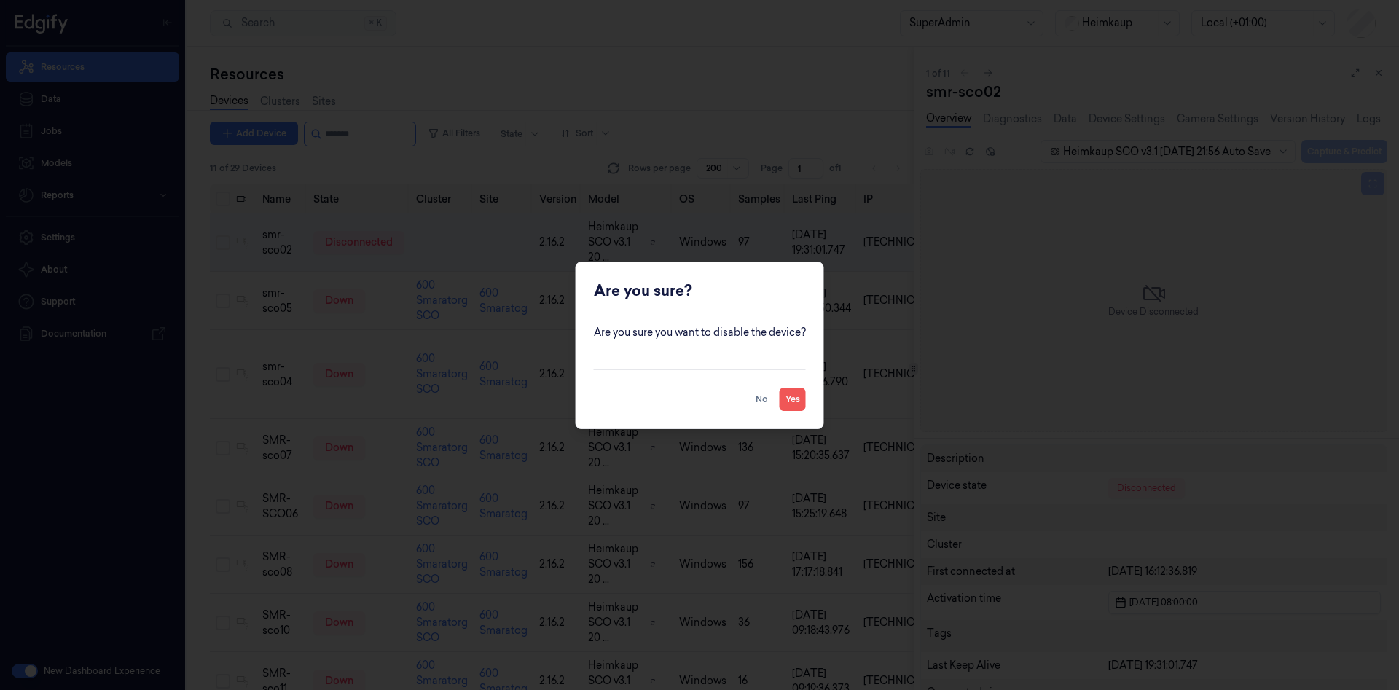
click at [803, 391] on button "Yes" at bounding box center [793, 399] width 26 height 23
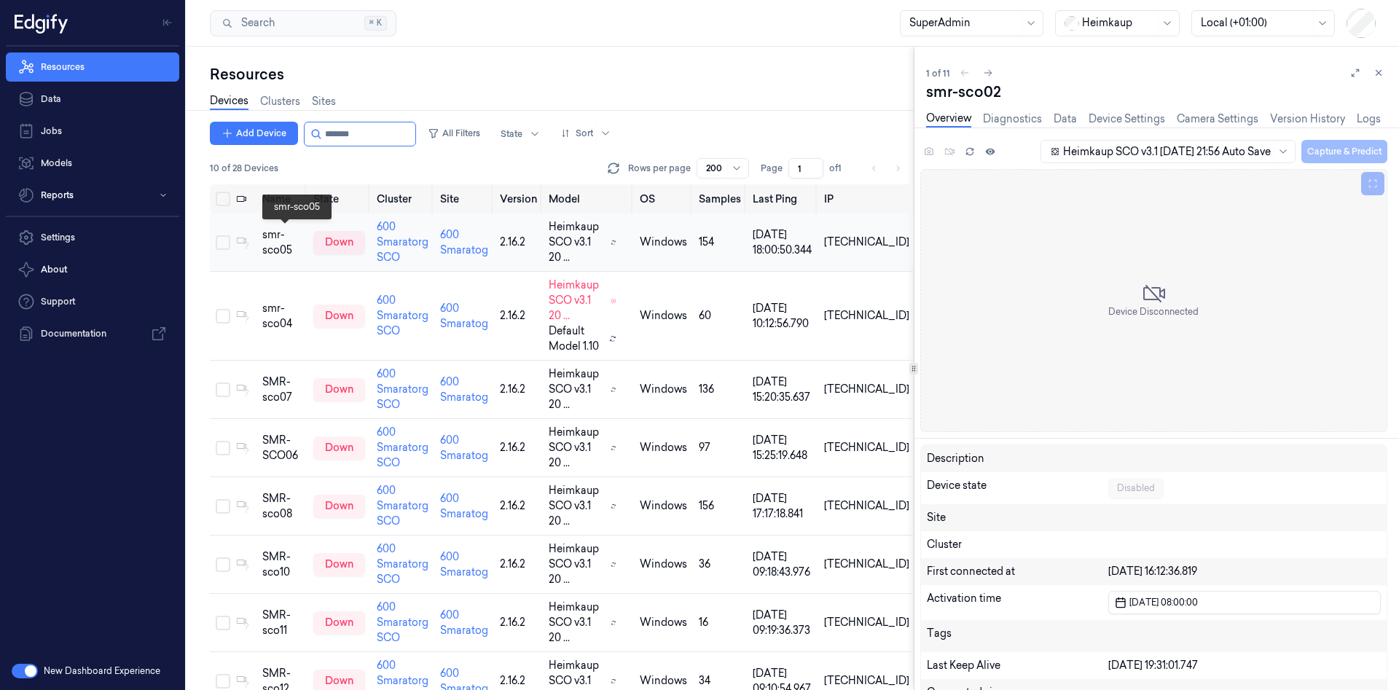
click at [279, 249] on div "smr-sco05" at bounding box center [281, 242] width 39 height 31
click at [249, 317] on icon at bounding box center [246, 319] width 9 height 9
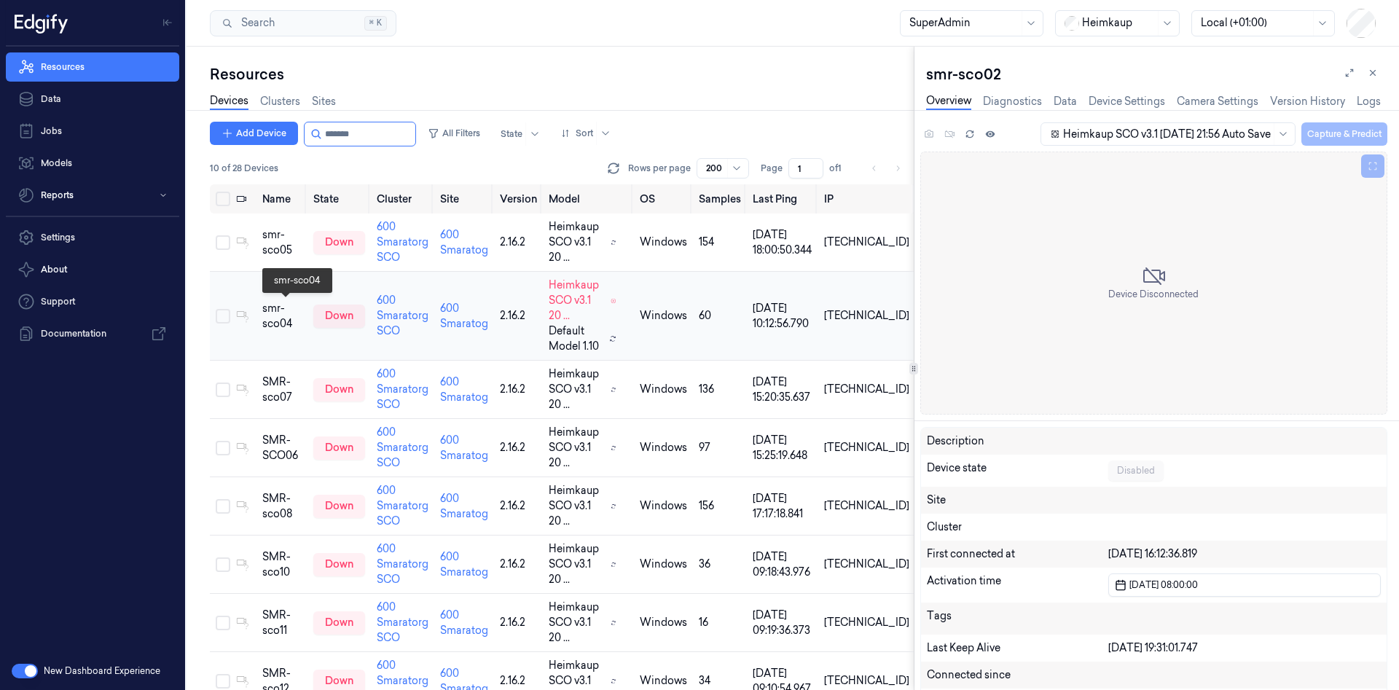
click at [286, 318] on div "smr-sco04" at bounding box center [281, 316] width 39 height 31
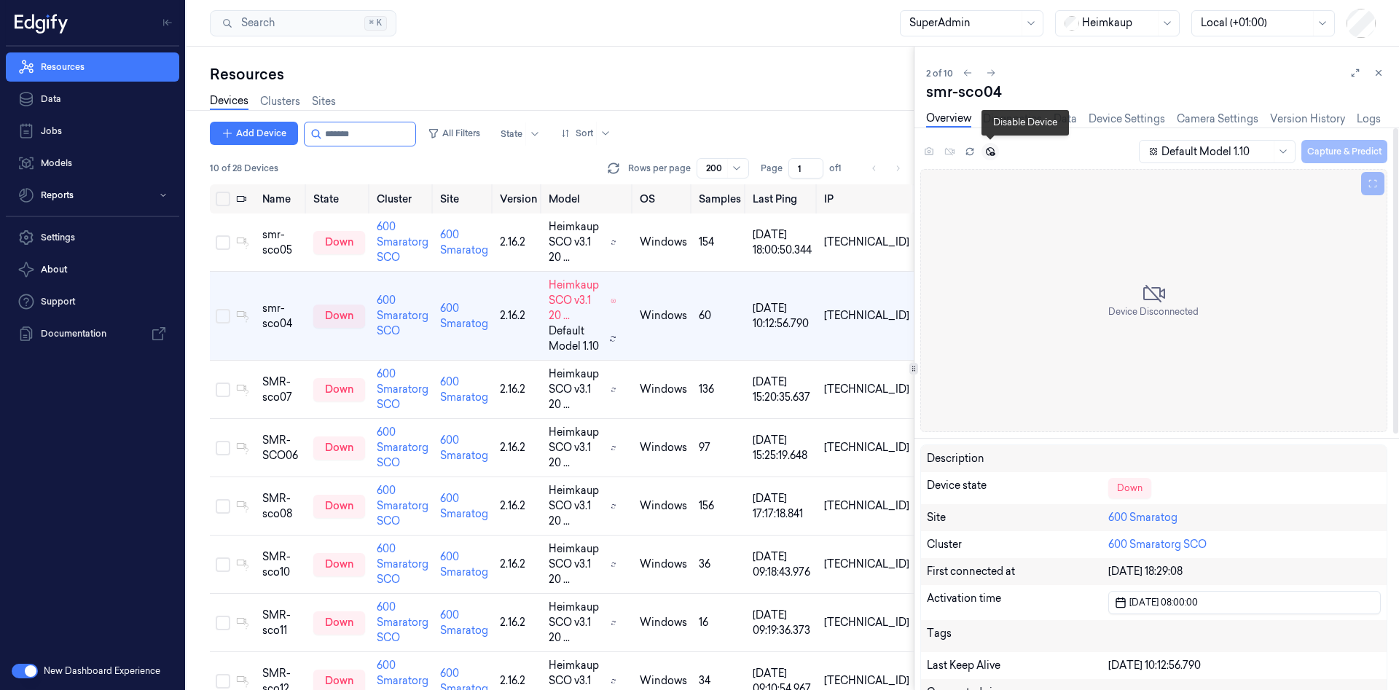
click at [987, 152] on icon at bounding box center [990, 151] width 10 height 10
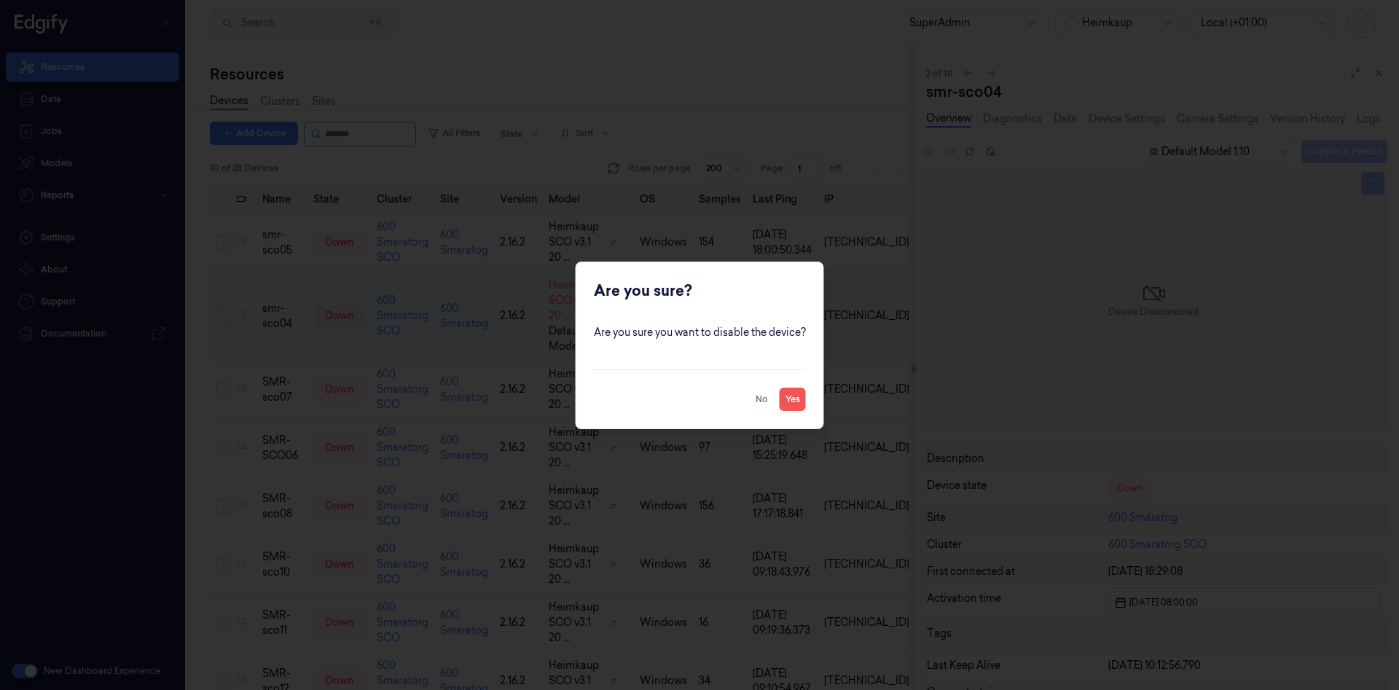
click at [793, 393] on button "Yes" at bounding box center [793, 399] width 26 height 23
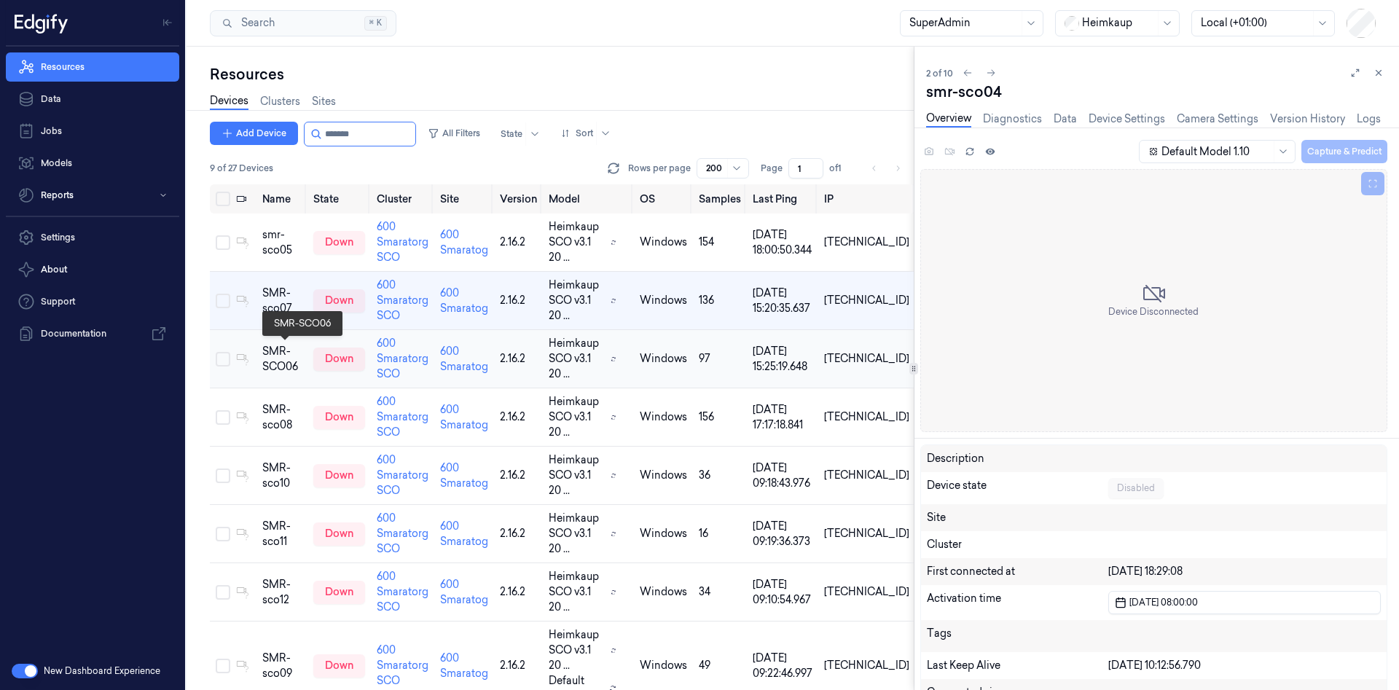
click at [299, 350] on div "SMR-SCO06" at bounding box center [281, 359] width 39 height 31
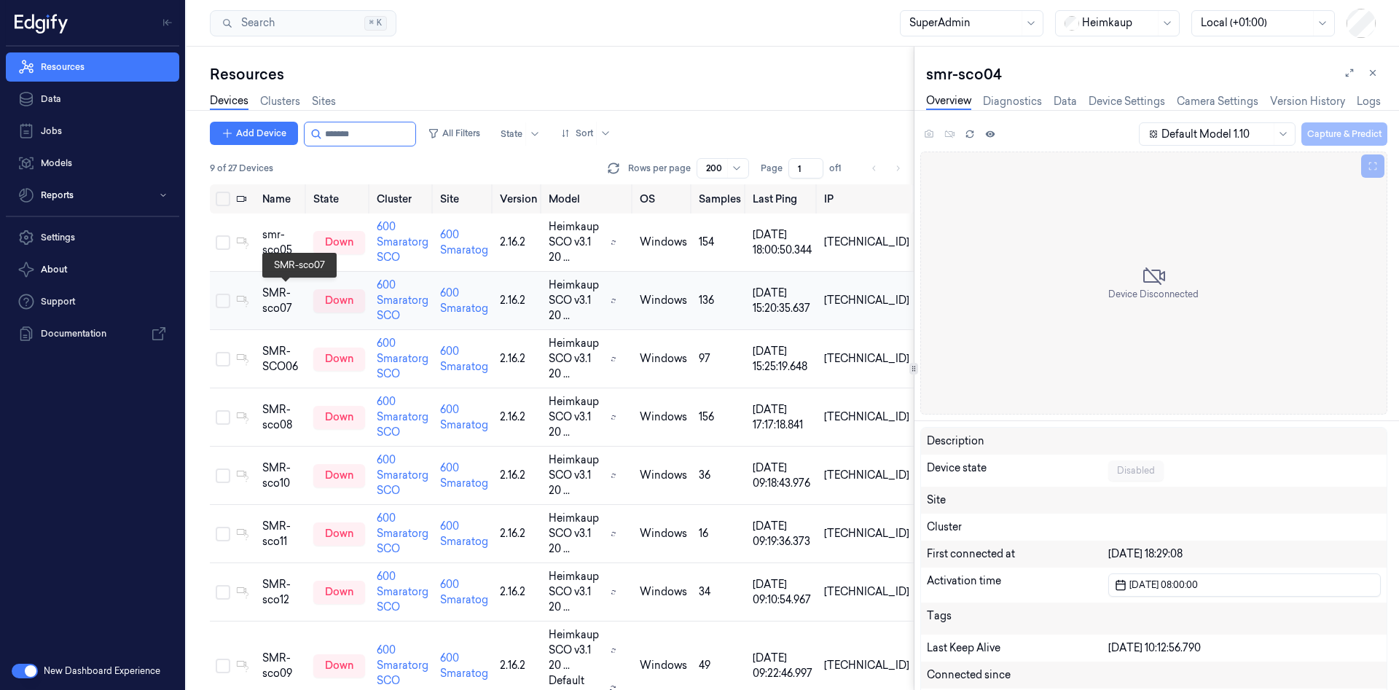
click at [302, 305] on div "SMR-sco07" at bounding box center [281, 301] width 39 height 31
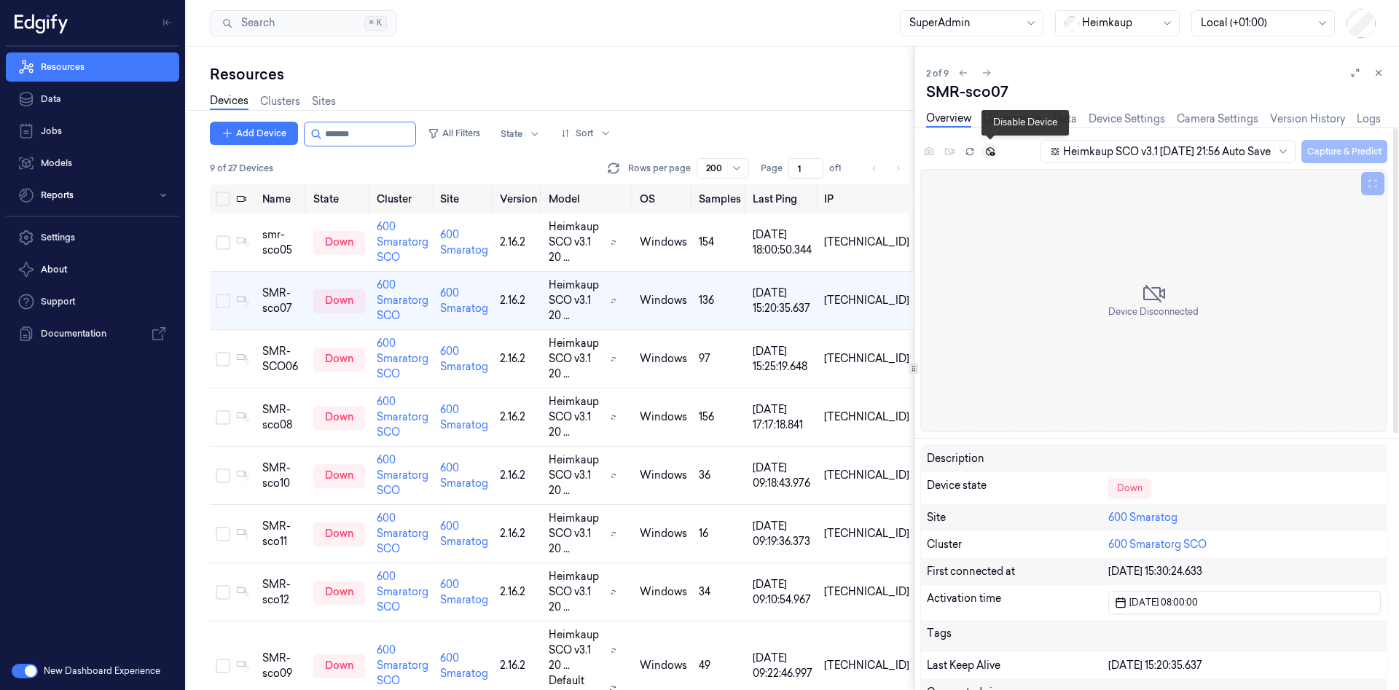
click at [995, 152] on button at bounding box center [989, 151] width 17 height 17
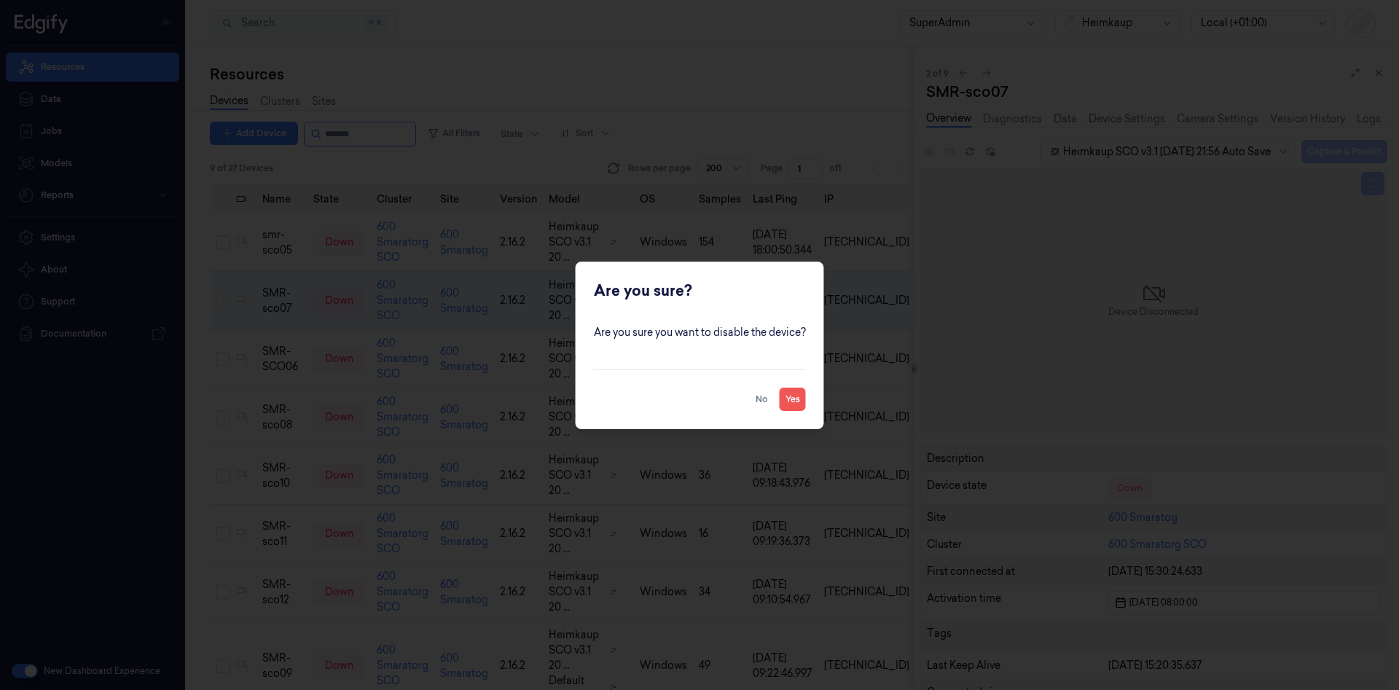
click at [785, 400] on button "Yes" at bounding box center [793, 399] width 26 height 23
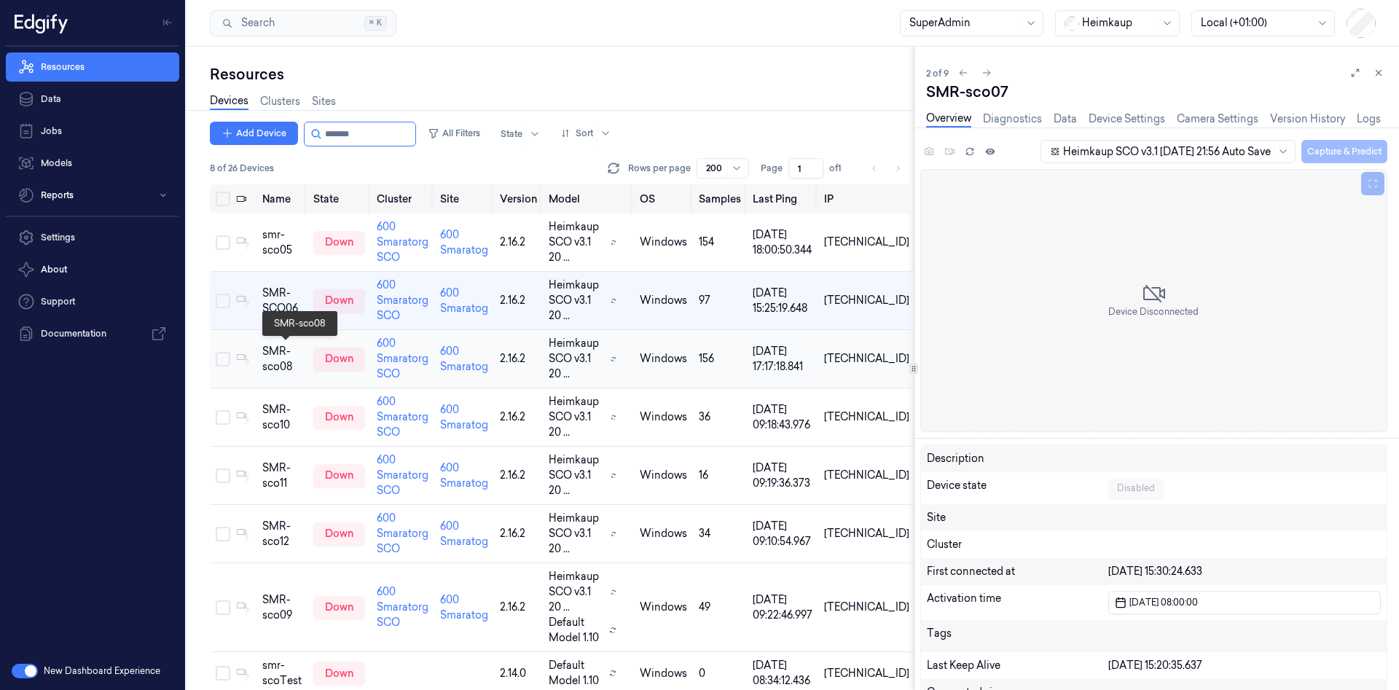
click at [299, 350] on div "SMR-sco08" at bounding box center [281, 359] width 39 height 31
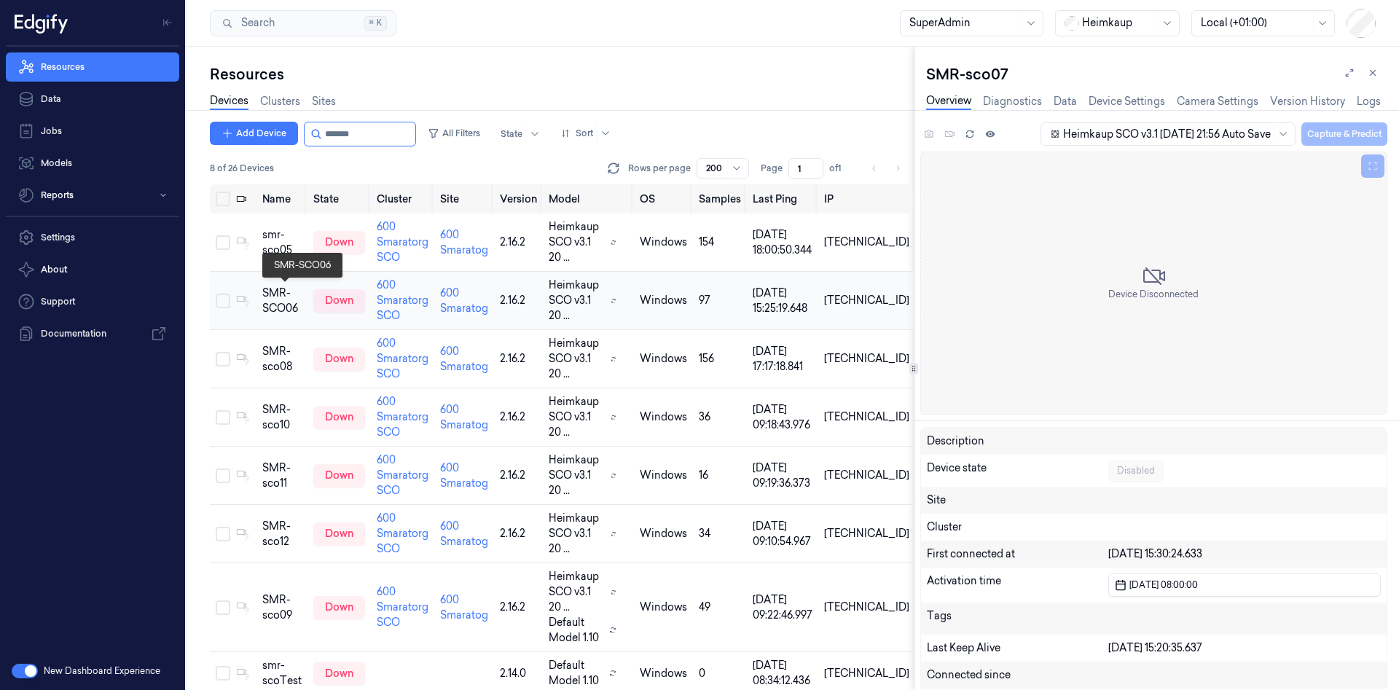
click at [296, 309] on div "SMR-SCO06" at bounding box center [281, 301] width 39 height 31
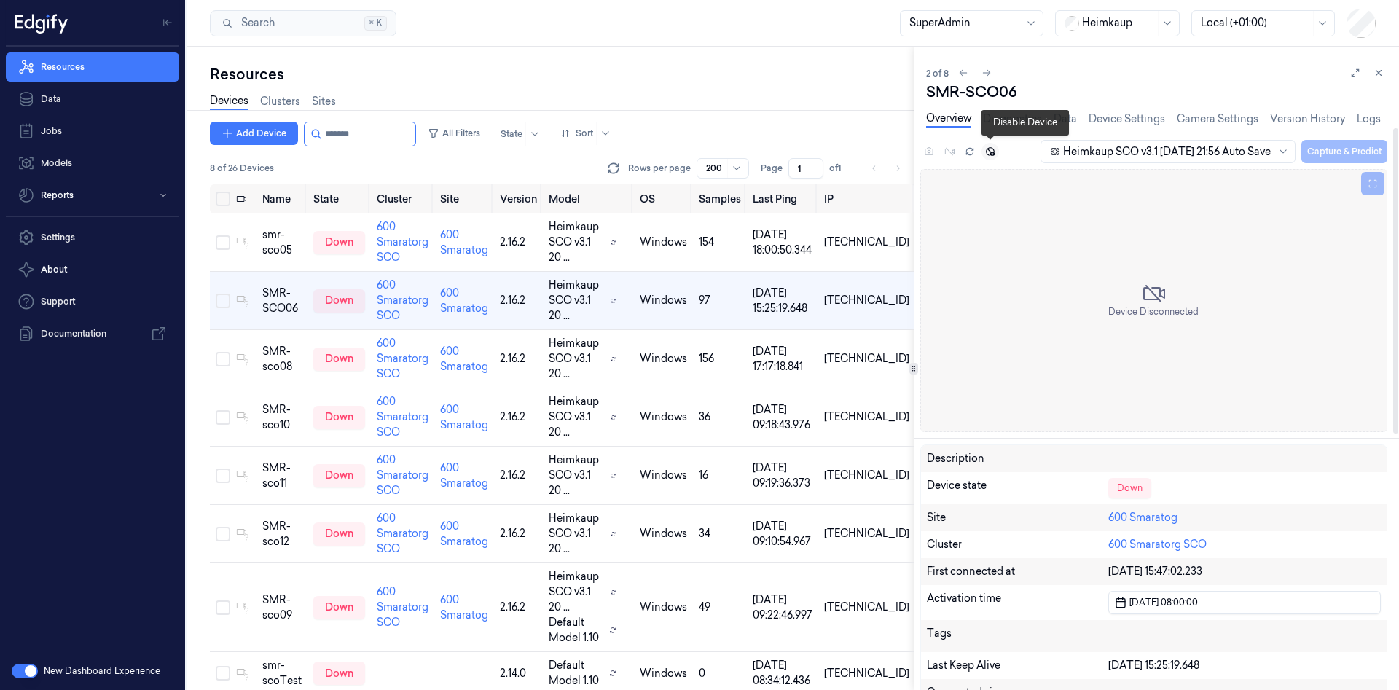
click at [994, 154] on icon at bounding box center [990, 151] width 9 height 9
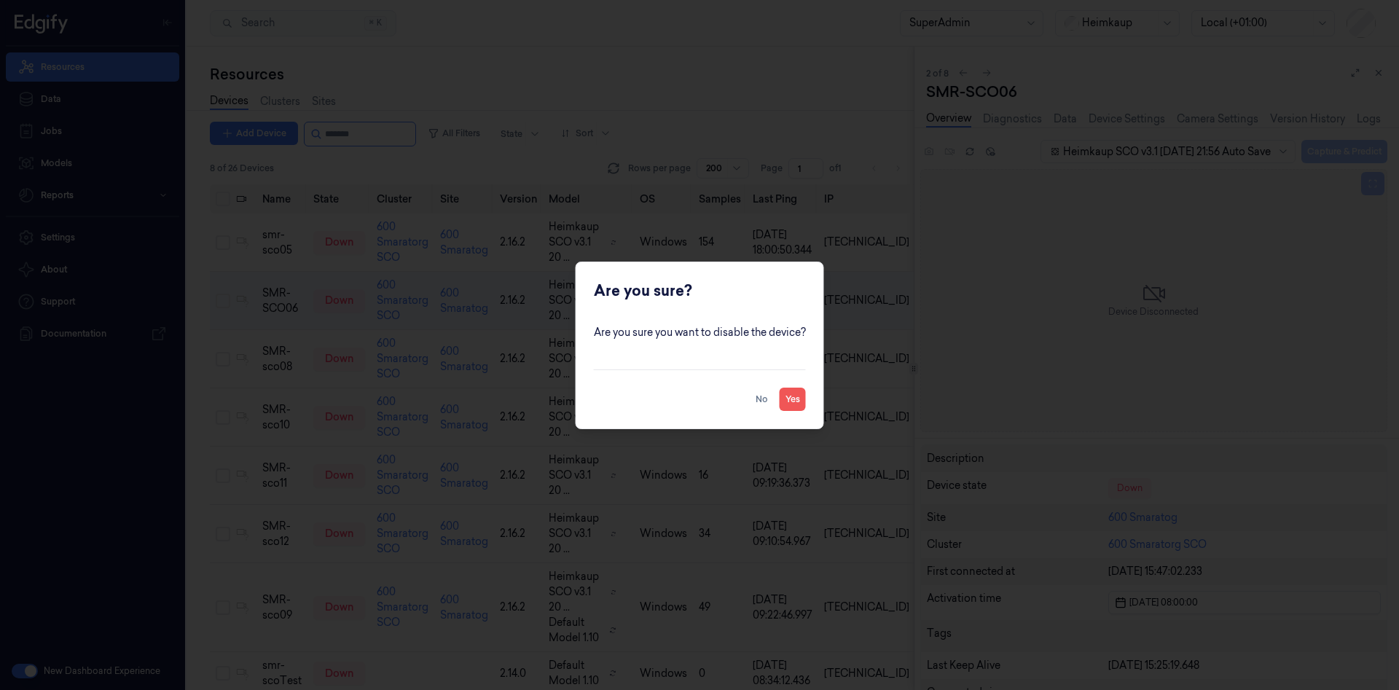
click at [790, 399] on button "Yes" at bounding box center [793, 399] width 26 height 23
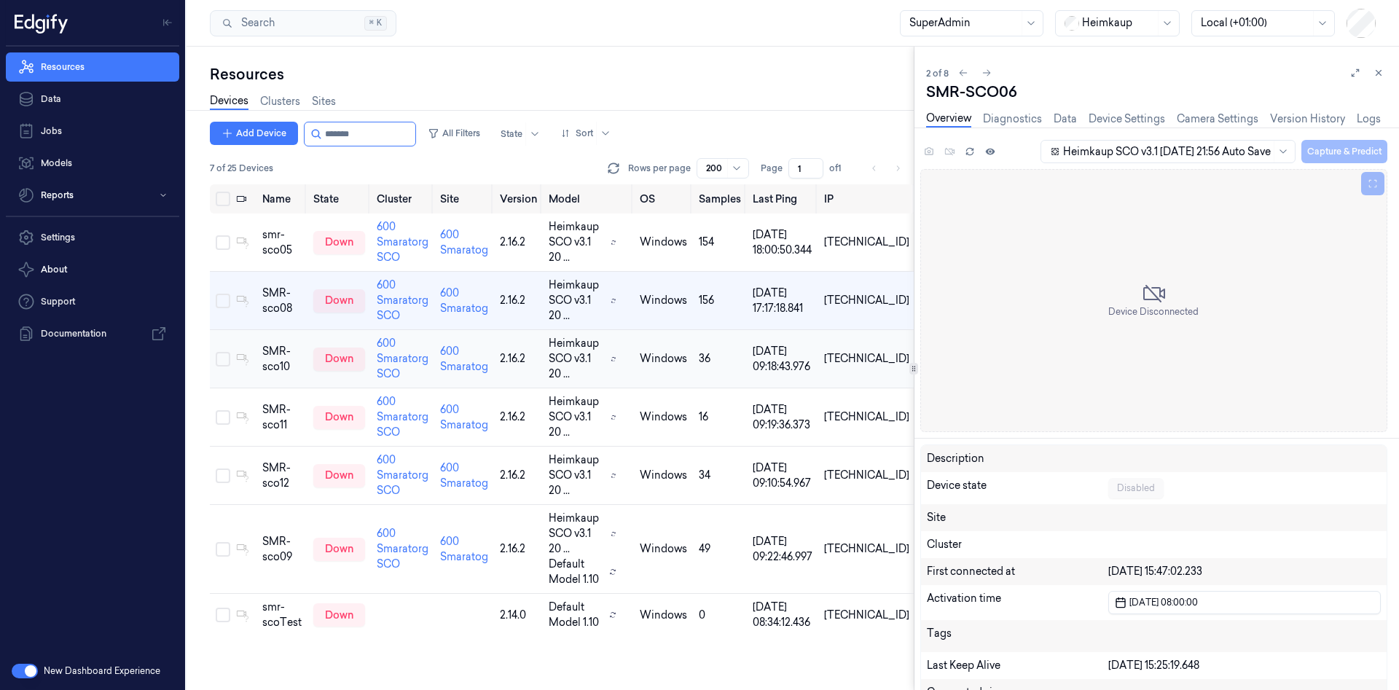
click at [294, 353] on div "SMR-sco10" at bounding box center [281, 359] width 39 height 31
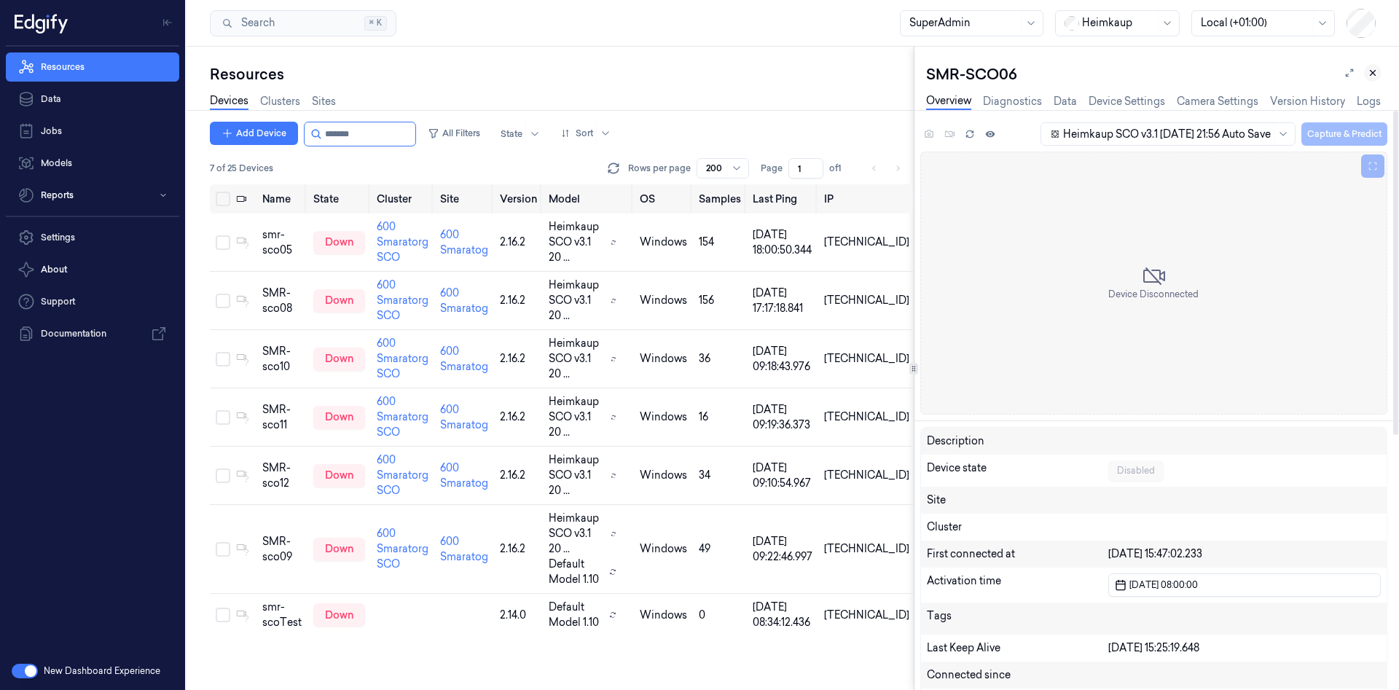
click at [1373, 70] on icon at bounding box center [1372, 73] width 10 height 10
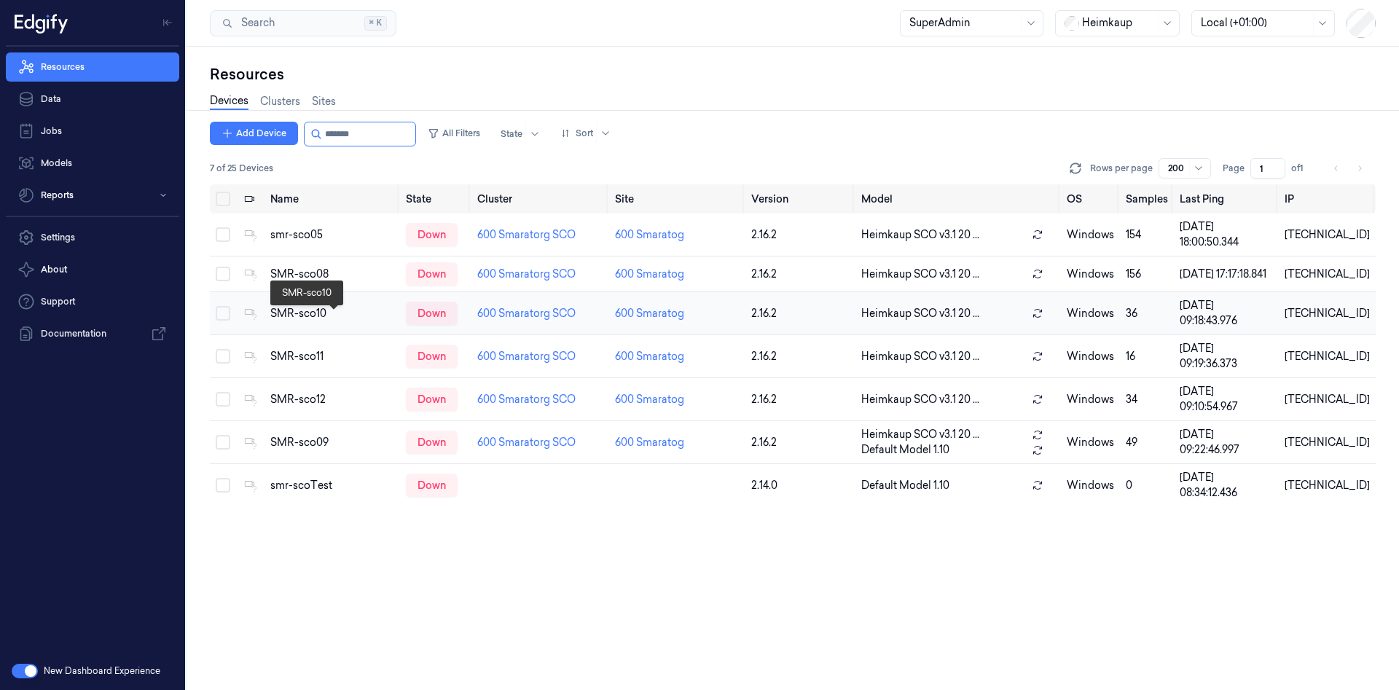
click at [342, 321] on div "SMR-sco10" at bounding box center [332, 313] width 125 height 15
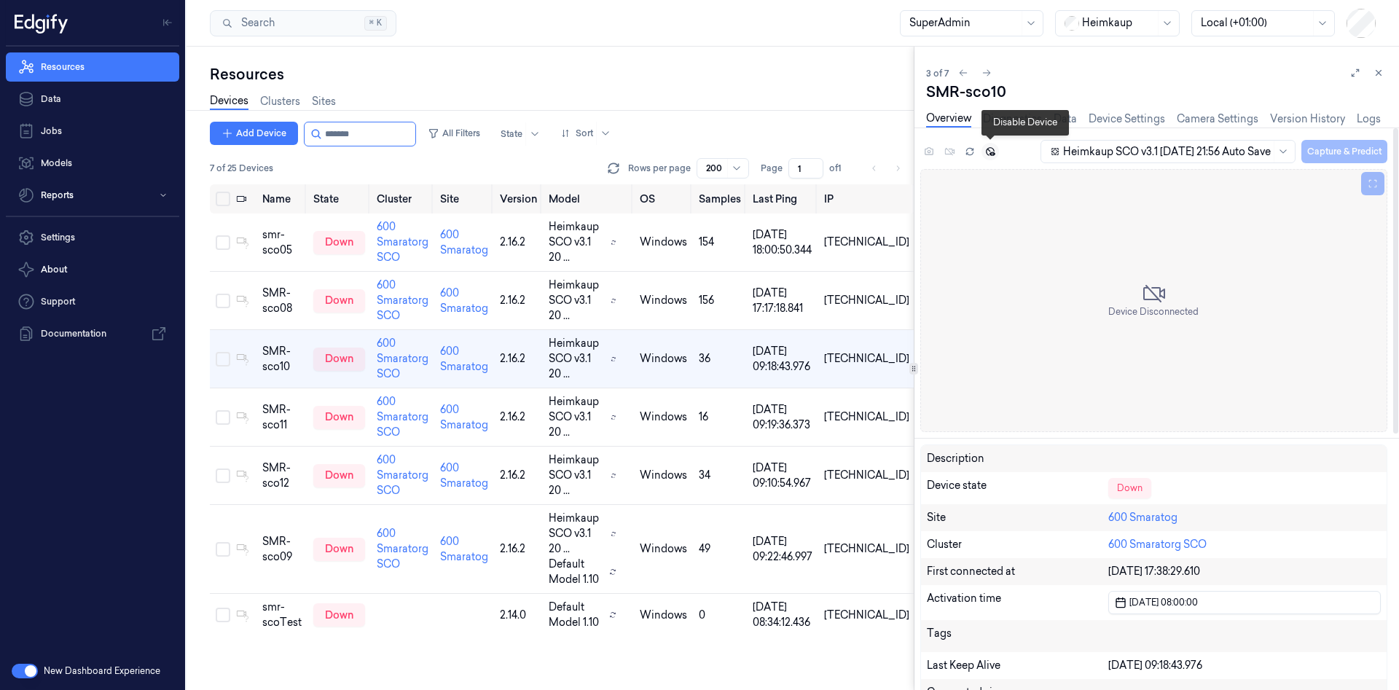
click at [990, 155] on icon at bounding box center [990, 151] width 10 height 10
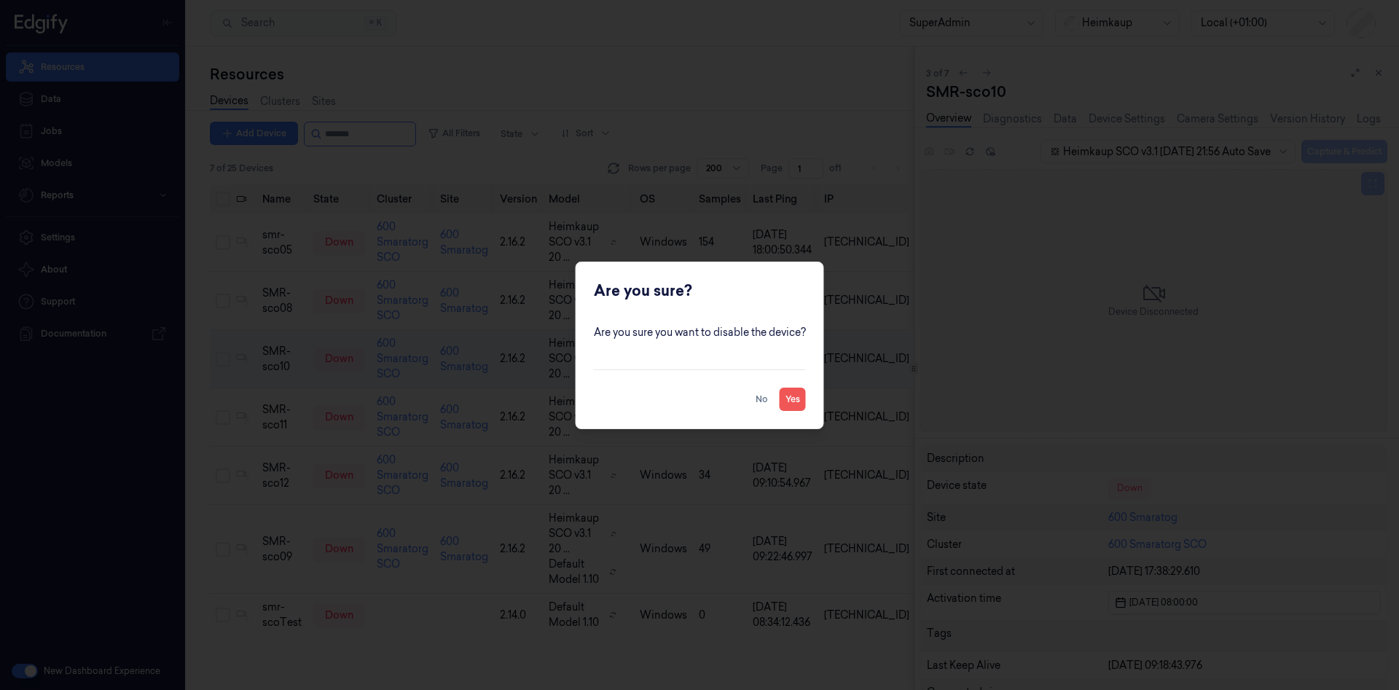
click at [796, 397] on button "Yes" at bounding box center [793, 399] width 26 height 23
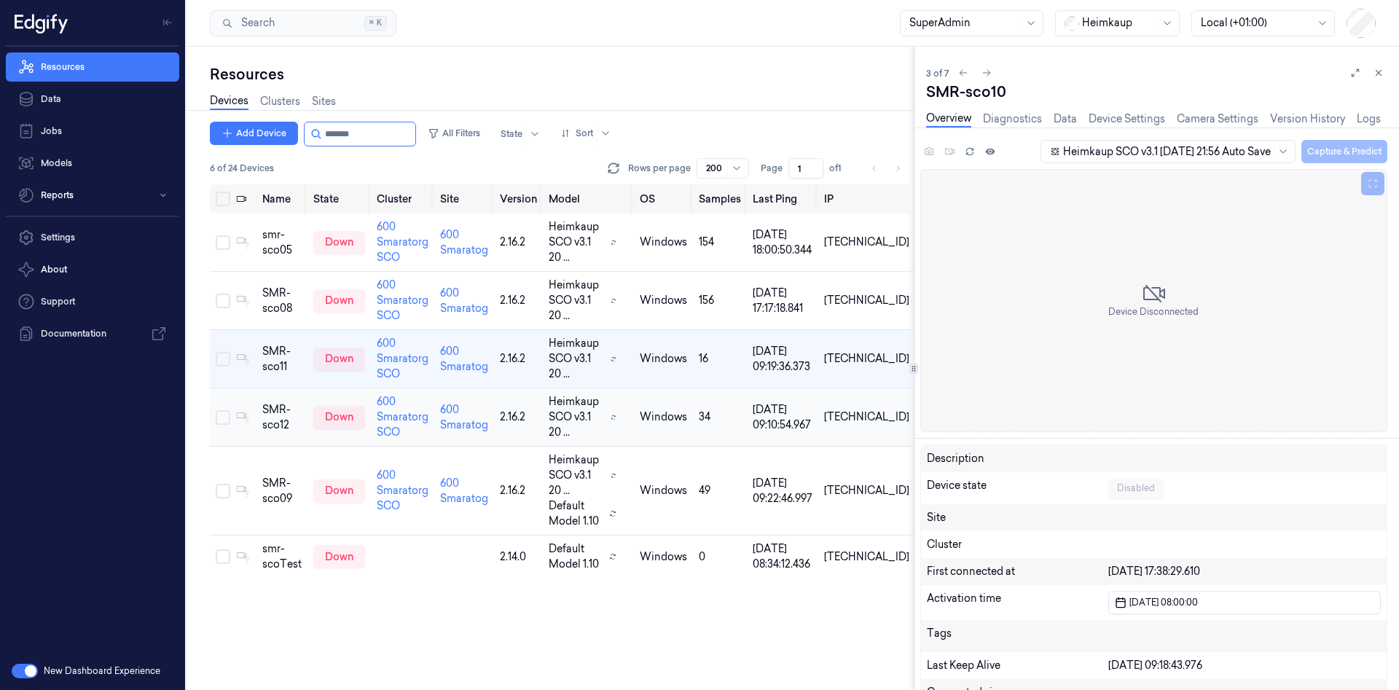
click at [307, 411] on td "SMR-sco12" at bounding box center [281, 417] width 51 height 58
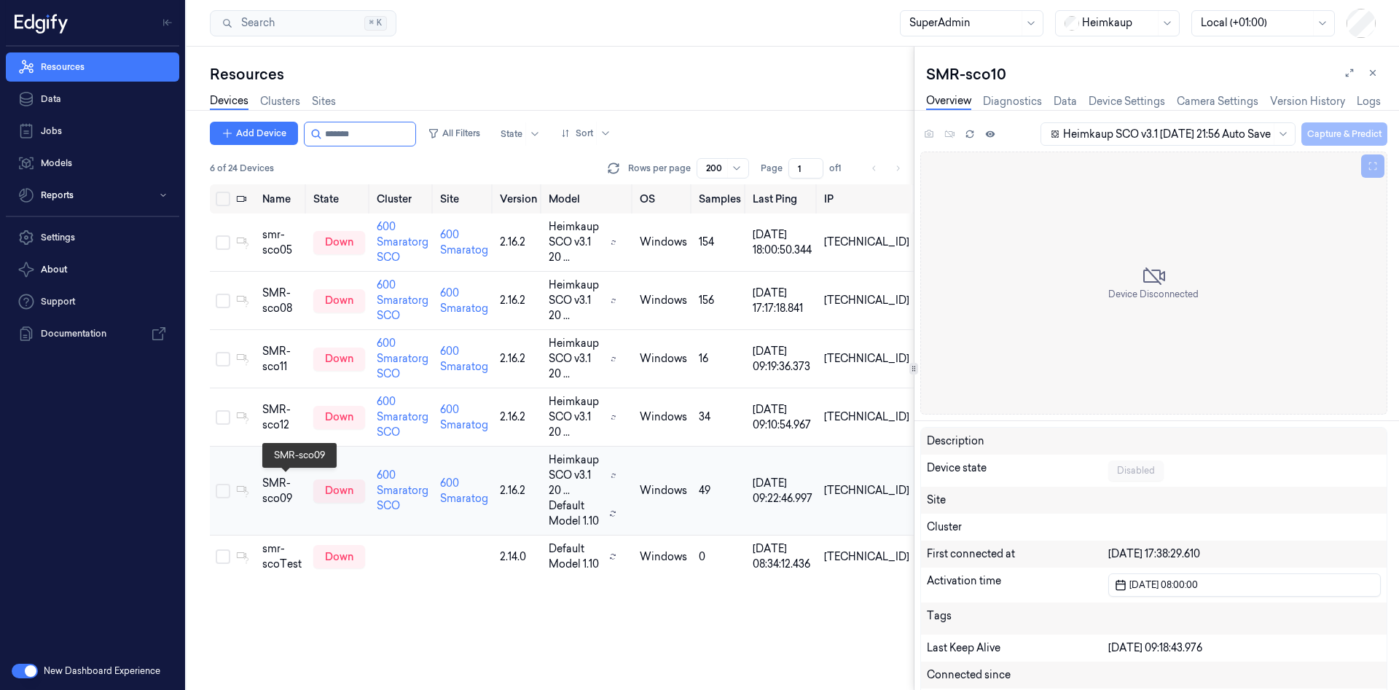
click at [295, 489] on div "SMR-sco09" at bounding box center [281, 491] width 39 height 31
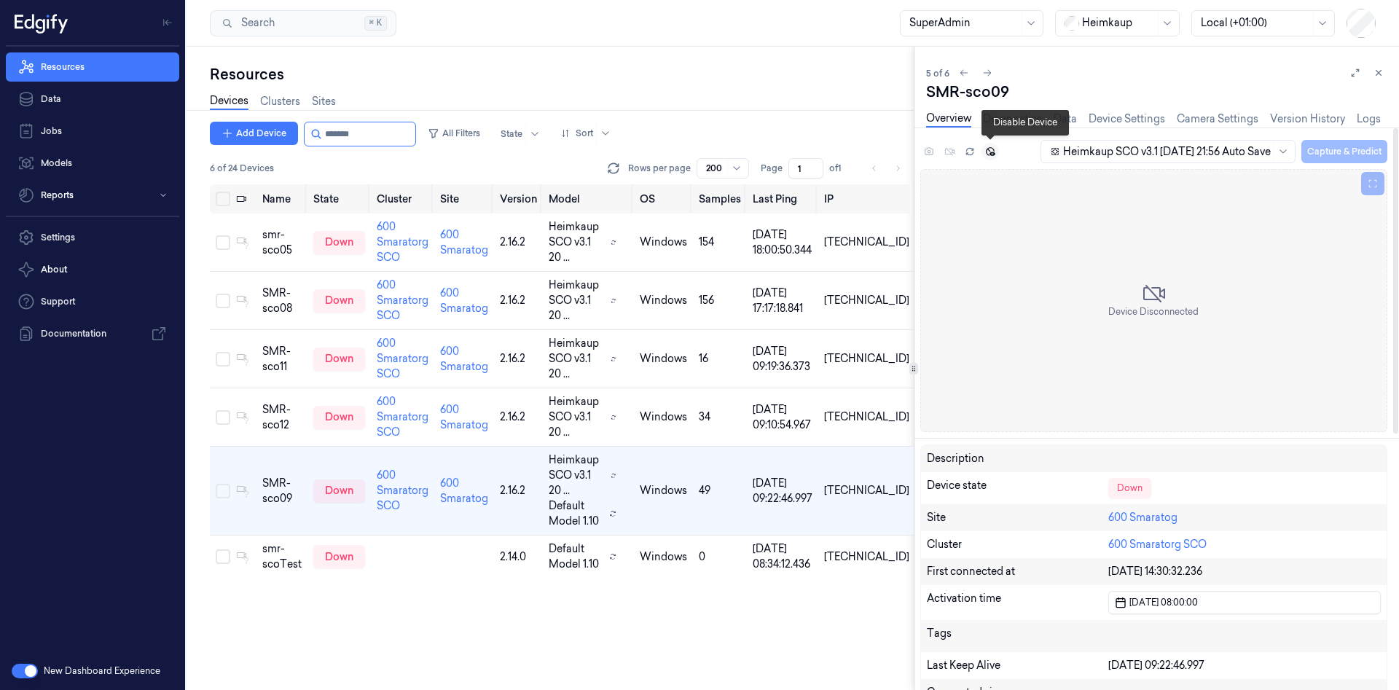
click at [989, 157] on button at bounding box center [989, 151] width 17 height 17
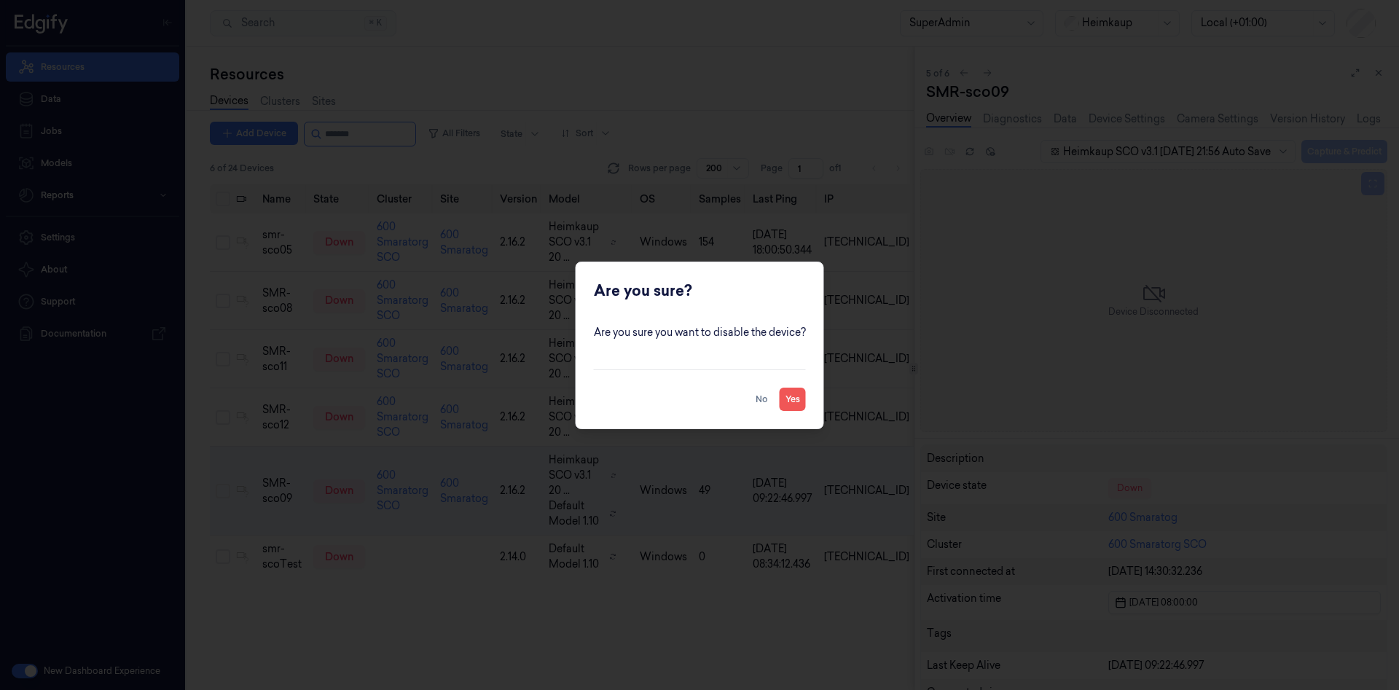
click at [795, 401] on button "Yes" at bounding box center [793, 399] width 26 height 23
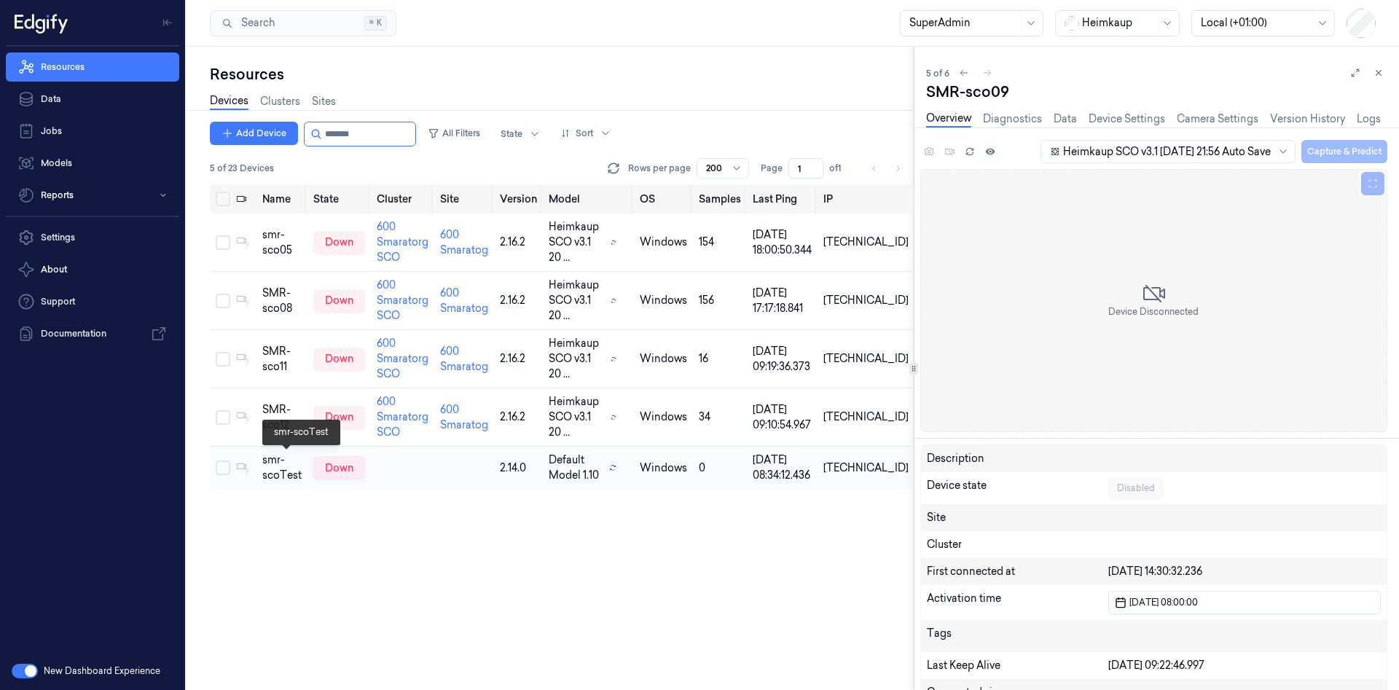
click at [279, 470] on div "smr-scoTest" at bounding box center [281, 467] width 39 height 31
click at [283, 259] on td "smr-sco05" at bounding box center [281, 242] width 51 height 58
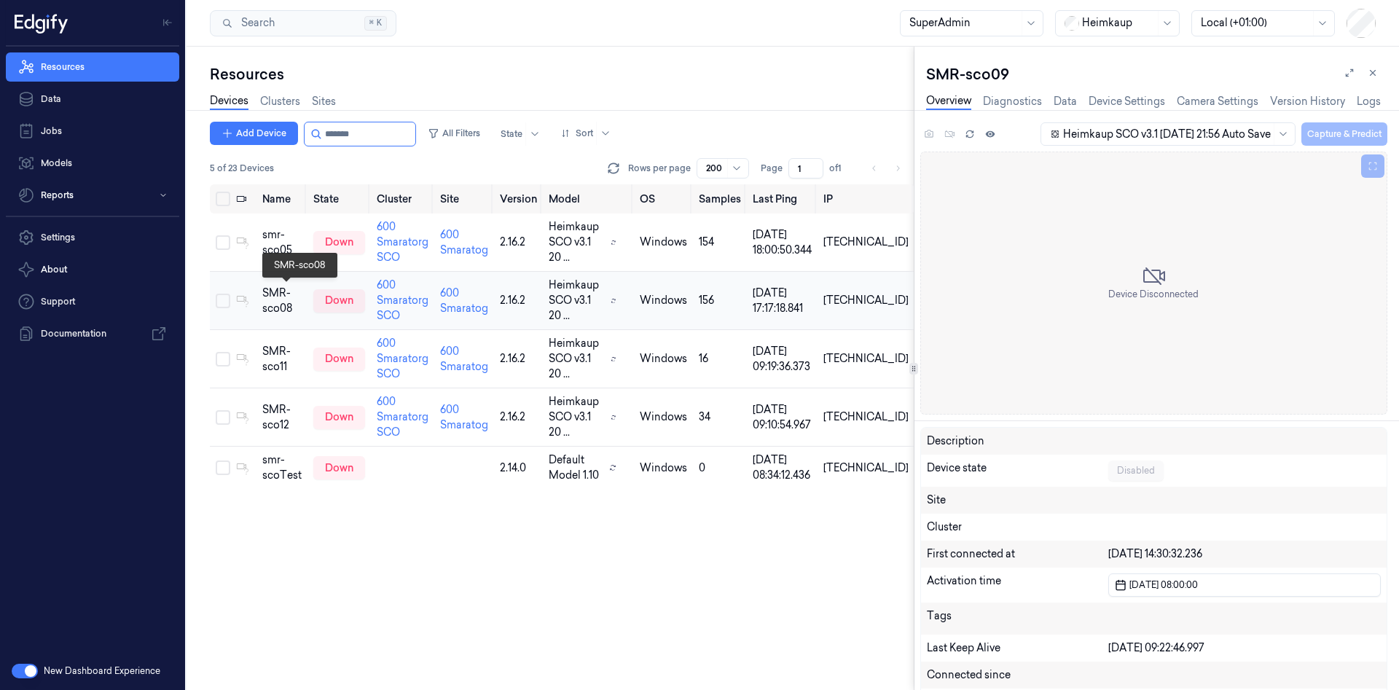
click at [249, 309] on td at bounding box center [243, 301] width 26 height 58
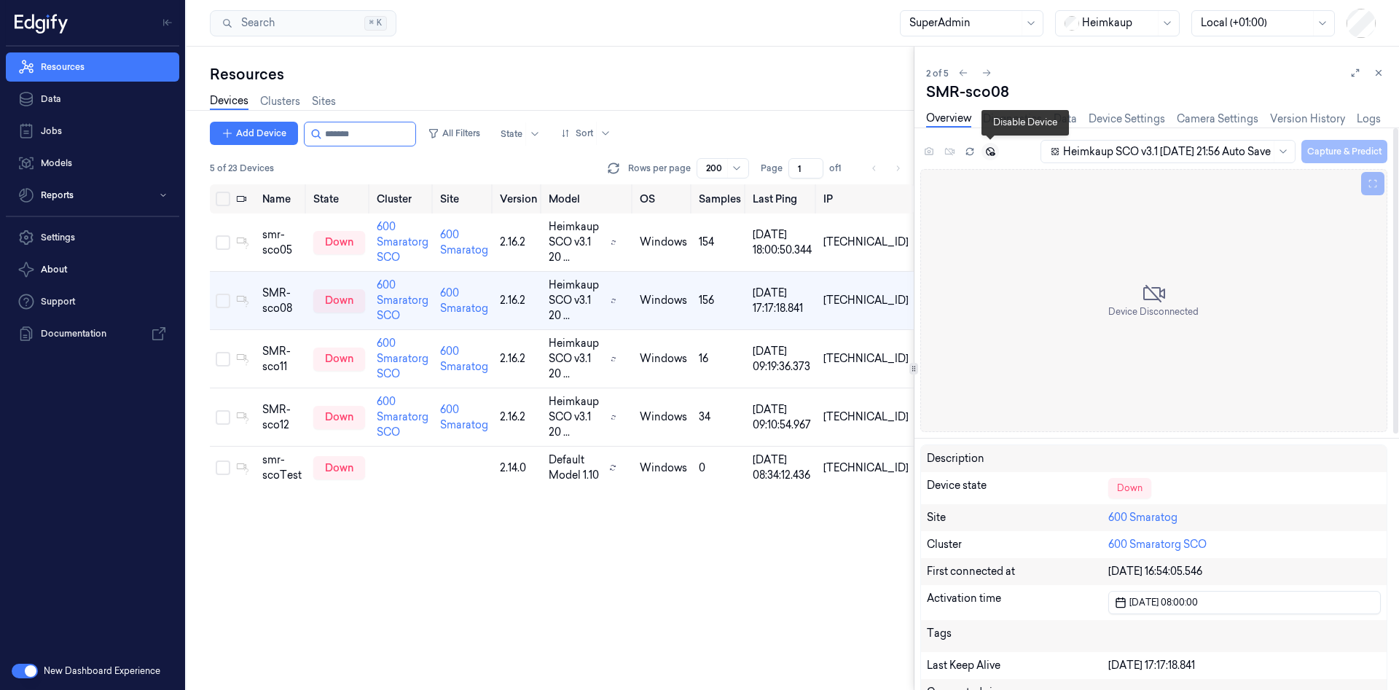
click at [996, 152] on button at bounding box center [989, 151] width 17 height 17
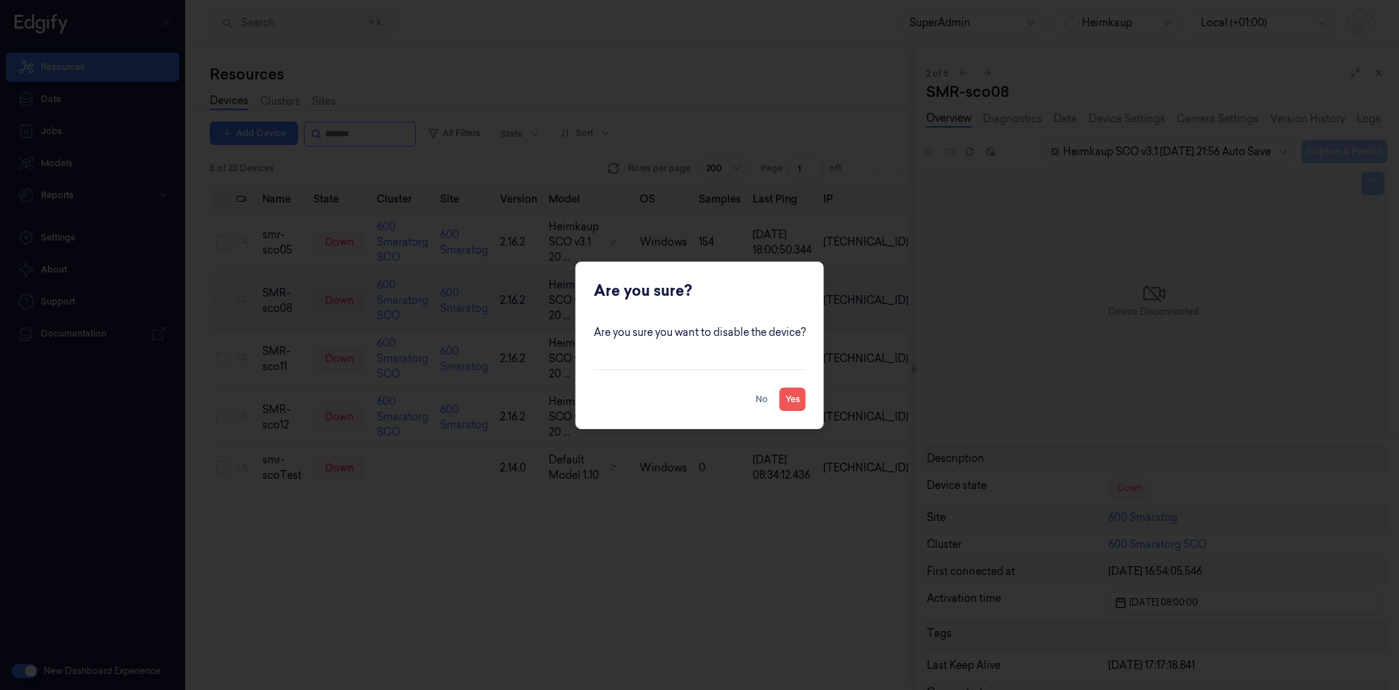
click at [791, 401] on button "Yes" at bounding box center [793, 399] width 26 height 23
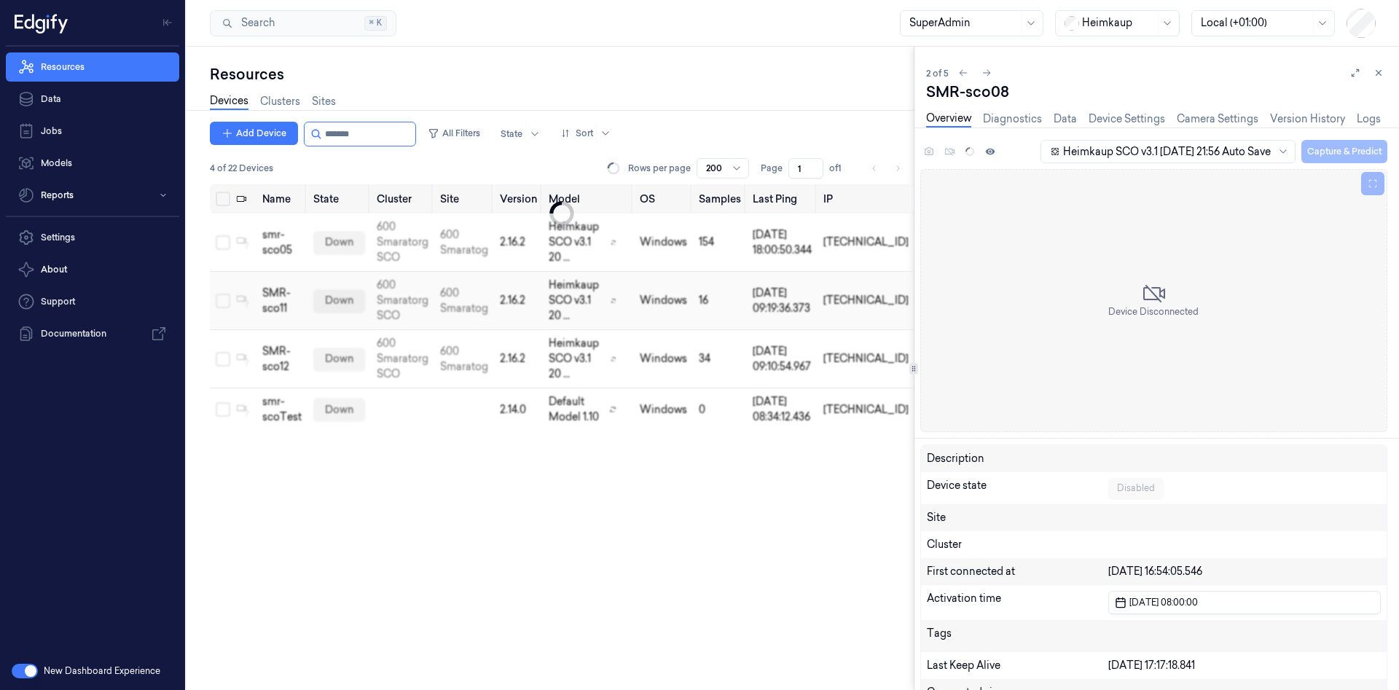
click at [294, 307] on div "SMR-sco11" at bounding box center [281, 301] width 39 height 31
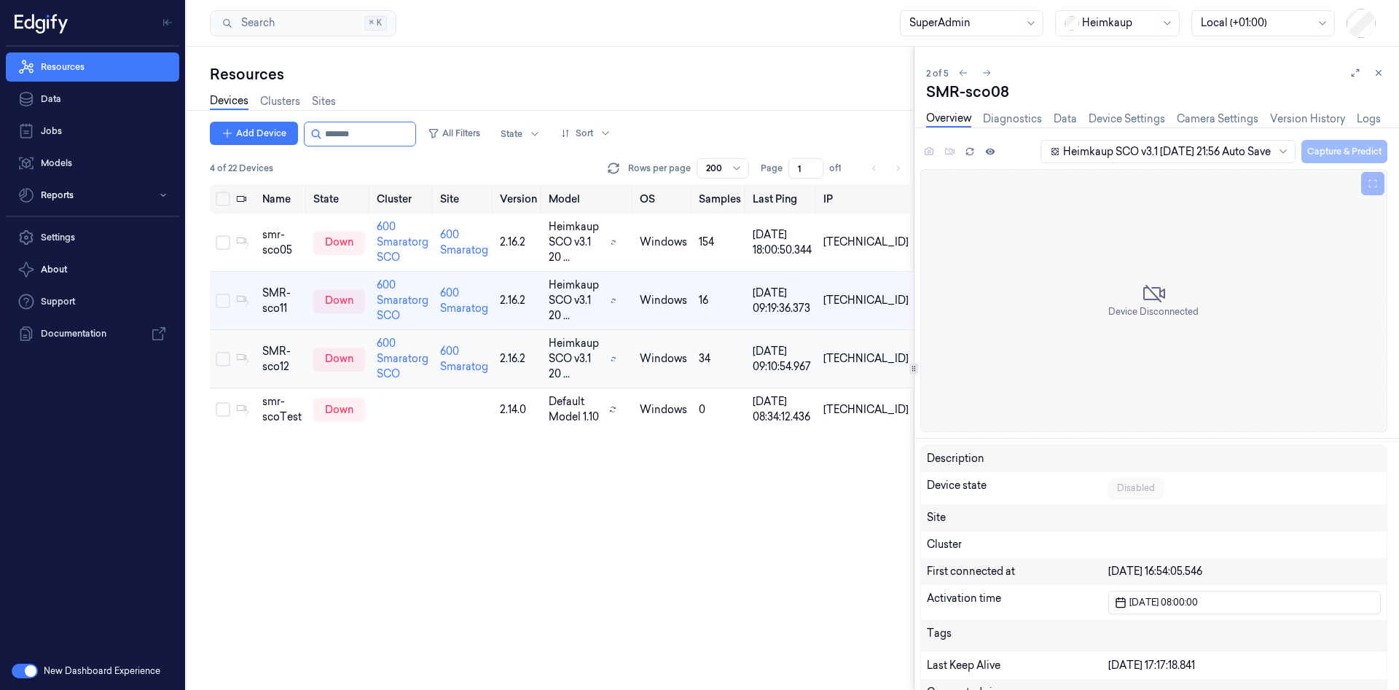
click at [291, 352] on div "SMR-sco12" at bounding box center [281, 359] width 39 height 31
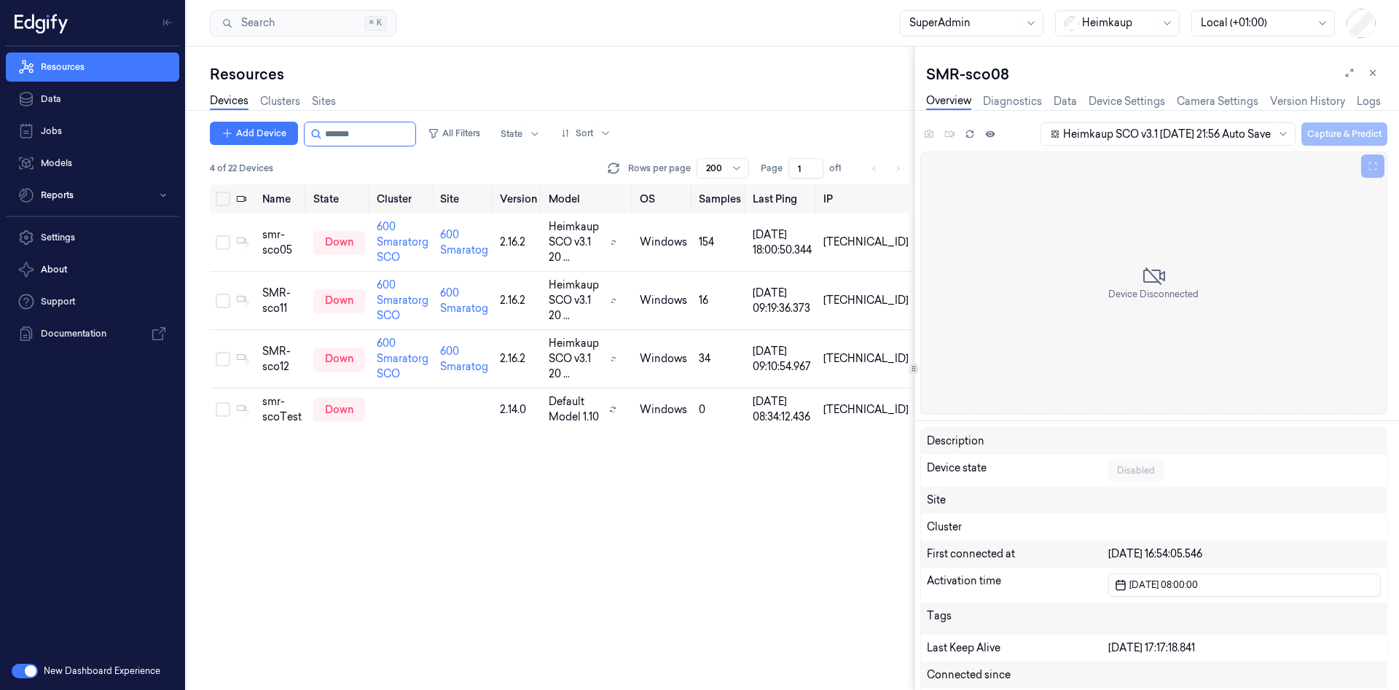
drag, startPoint x: 119, startPoint y: 60, endPoint x: 122, endPoint y: 36, distance: 23.5
click at [119, 59] on link "Resources" at bounding box center [92, 66] width 173 height 29
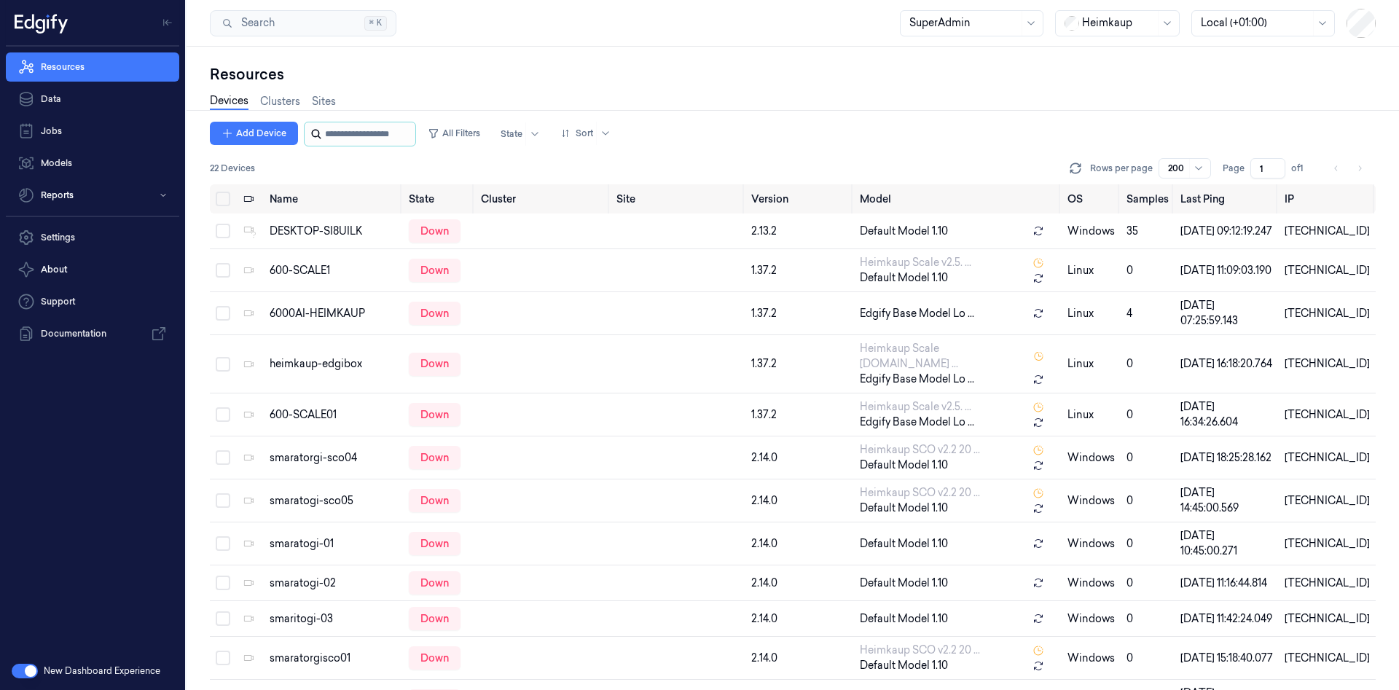
click at [341, 125] on input "string" at bounding box center [368, 133] width 87 height 23
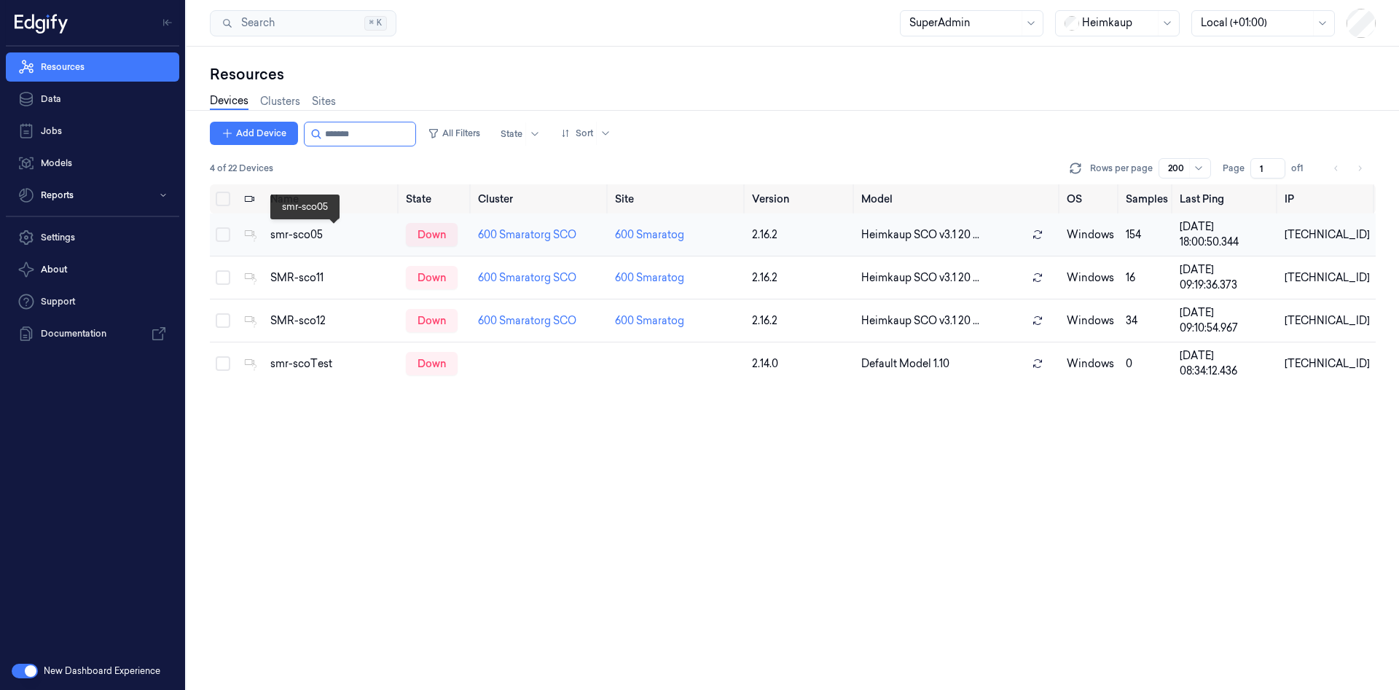
click at [356, 228] on div "smr-sco05" at bounding box center [332, 234] width 125 height 15
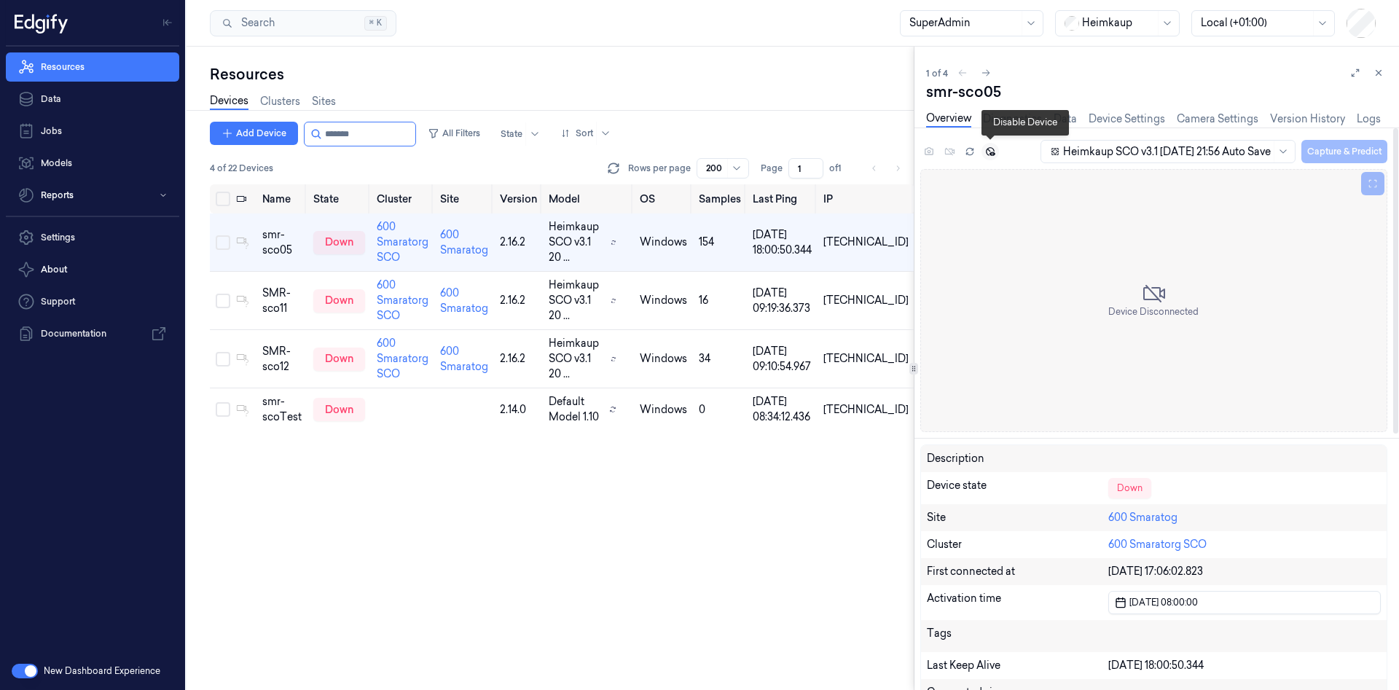
click at [986, 152] on icon at bounding box center [990, 151] width 9 height 9
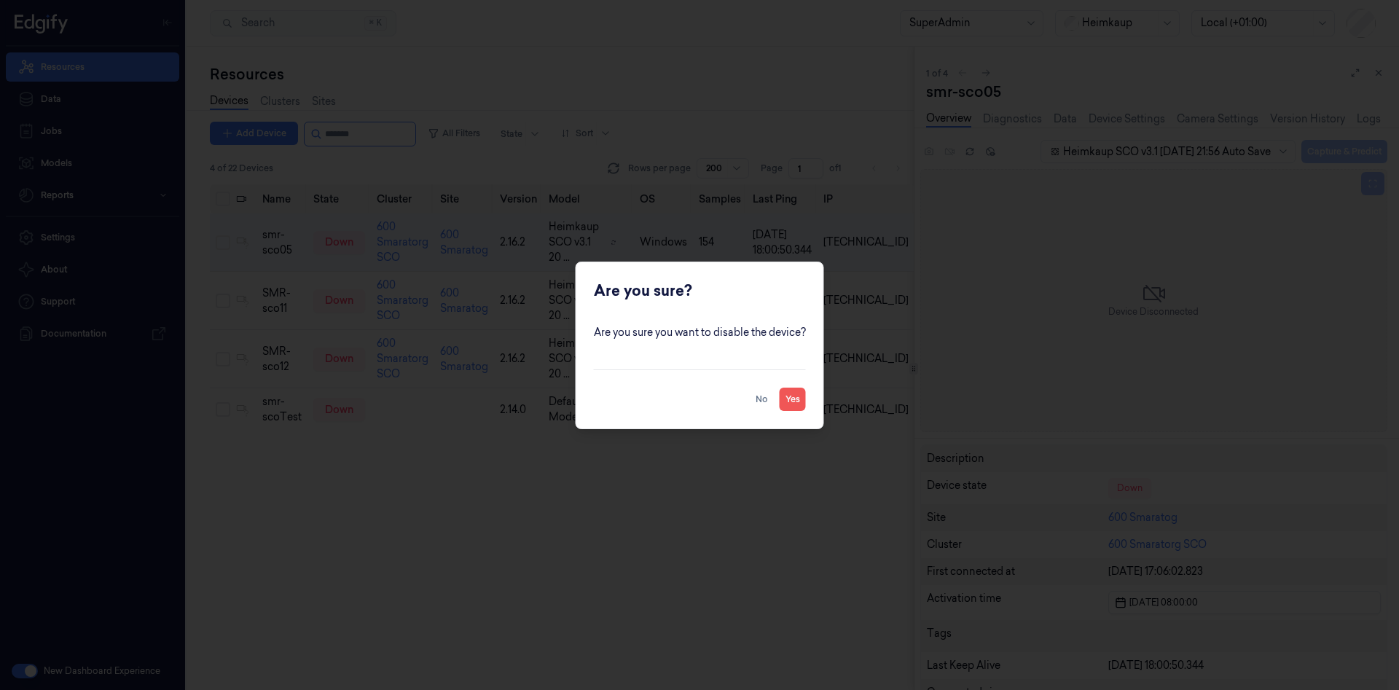
click at [798, 399] on button "Yes" at bounding box center [793, 399] width 26 height 23
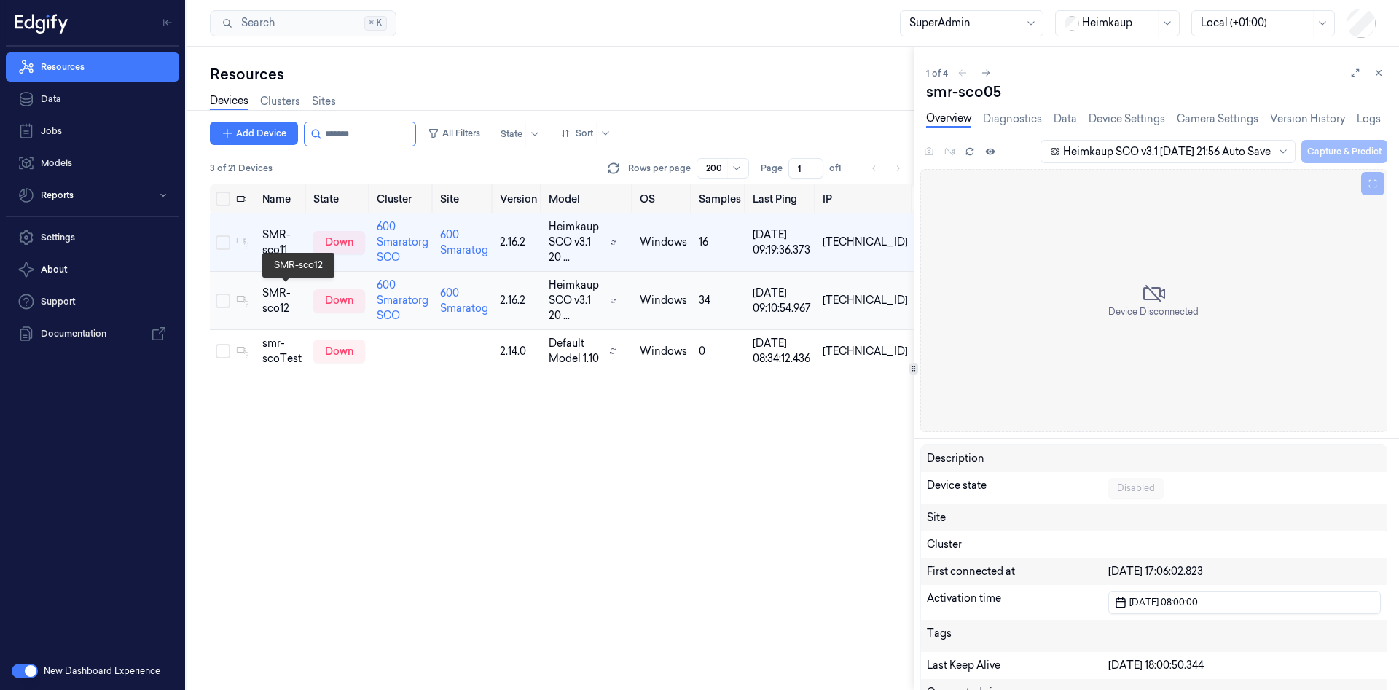
click at [280, 305] on div "SMR-sco12" at bounding box center [281, 301] width 39 height 31
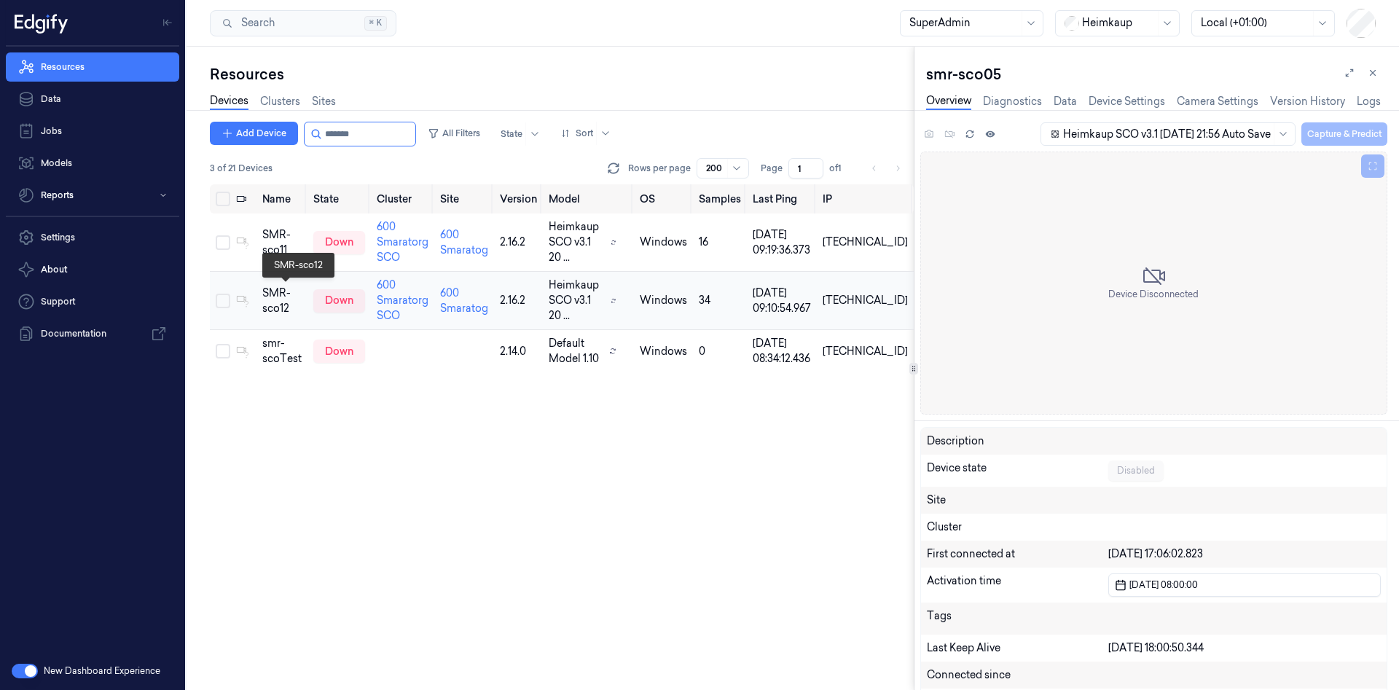
click at [280, 302] on div "SMR-sco12" at bounding box center [281, 301] width 39 height 31
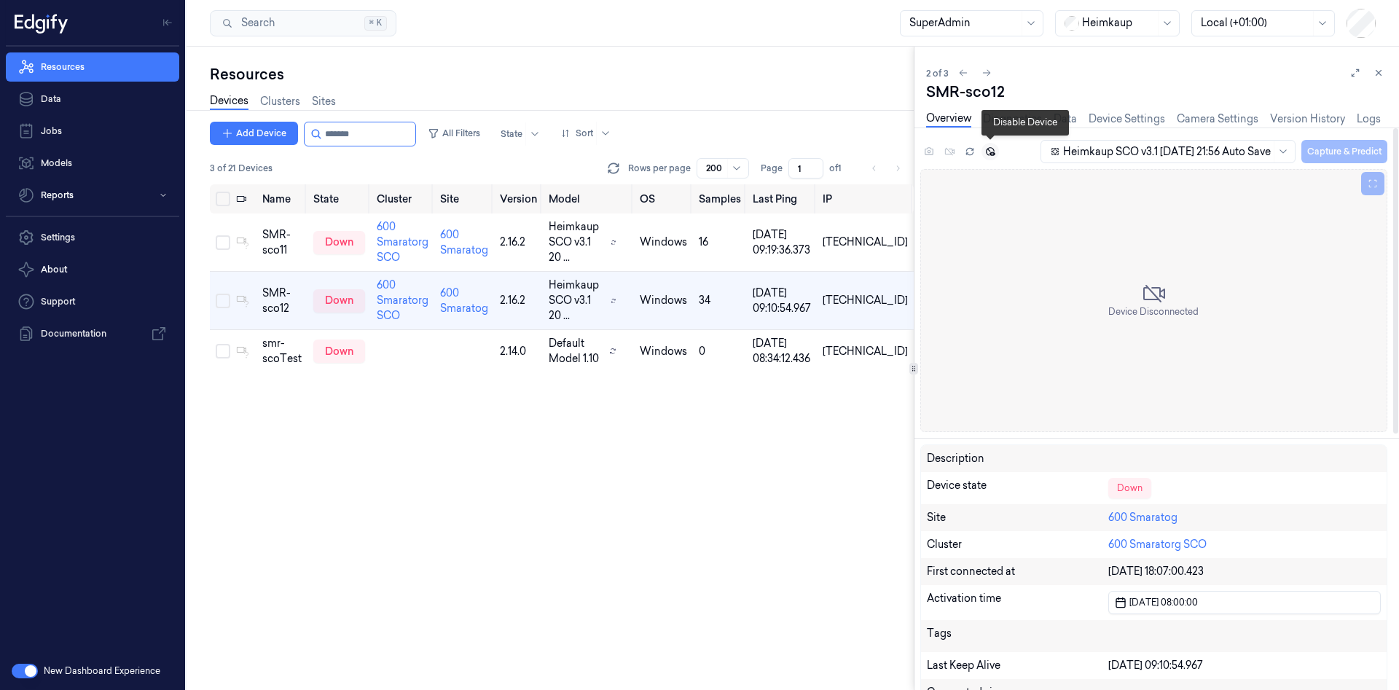
click at [995, 156] on button at bounding box center [989, 151] width 17 height 17
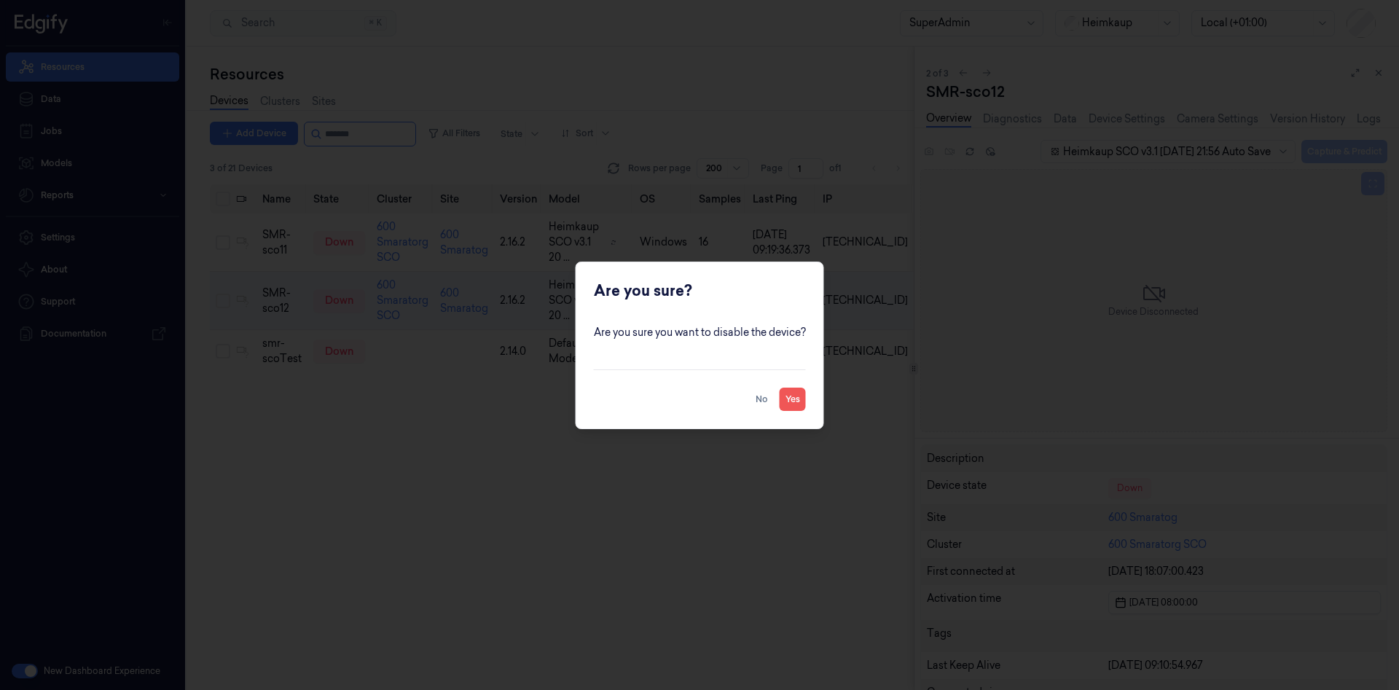
click at [793, 405] on button "Yes" at bounding box center [793, 399] width 26 height 23
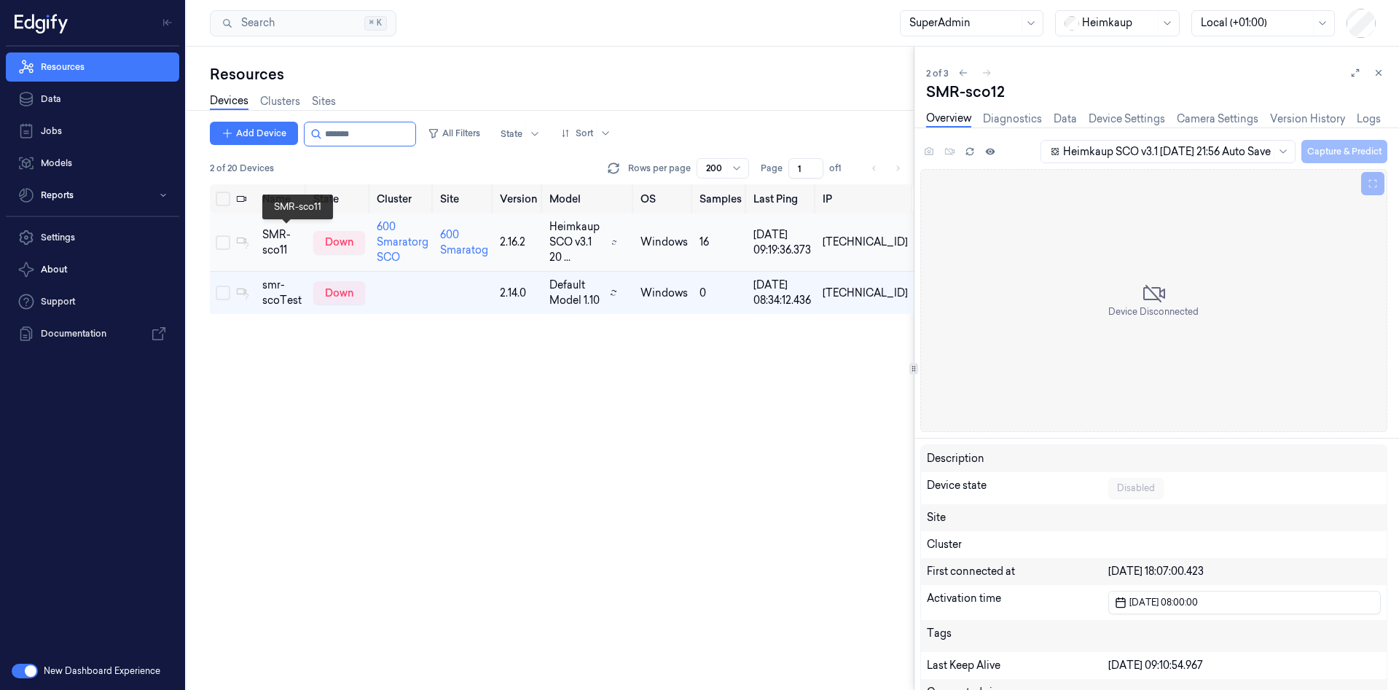
click at [294, 250] on div "SMR-sco11" at bounding box center [281, 242] width 39 height 31
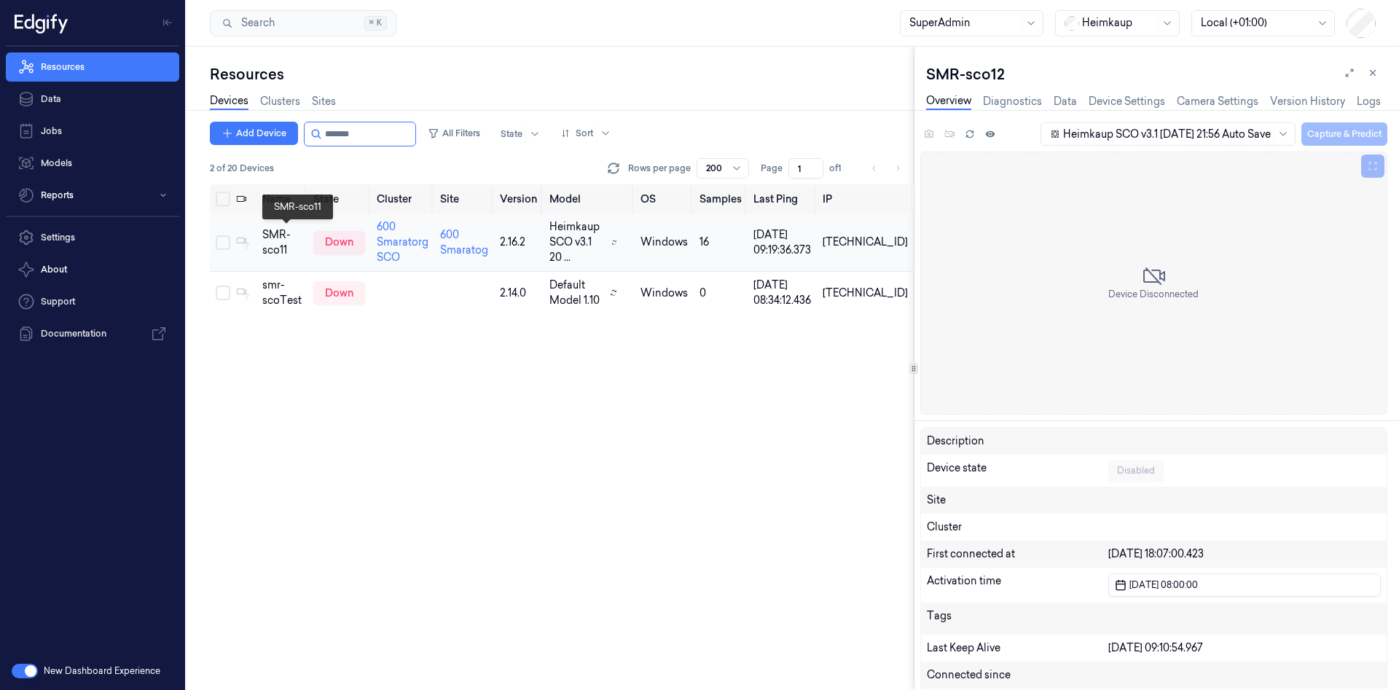
click at [294, 250] on div "SMR-sco11" at bounding box center [281, 242] width 39 height 31
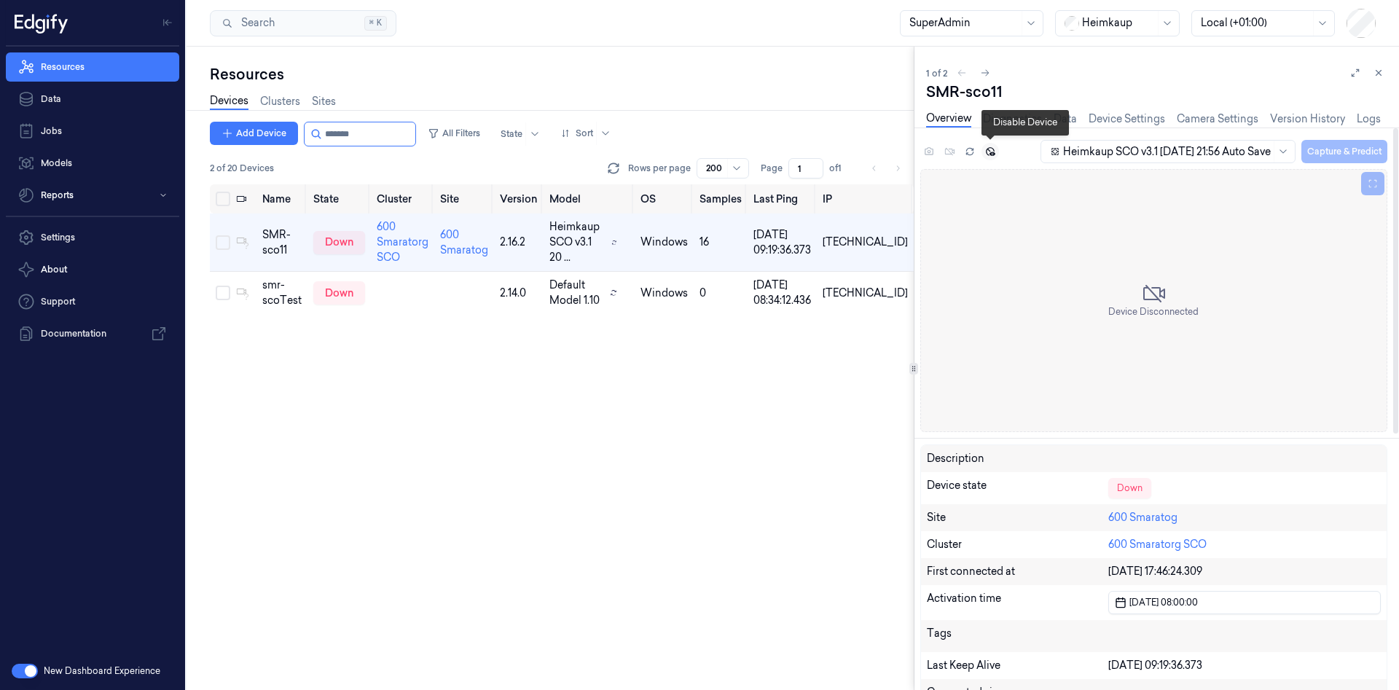
click at [995, 146] on button at bounding box center [989, 151] width 17 height 17
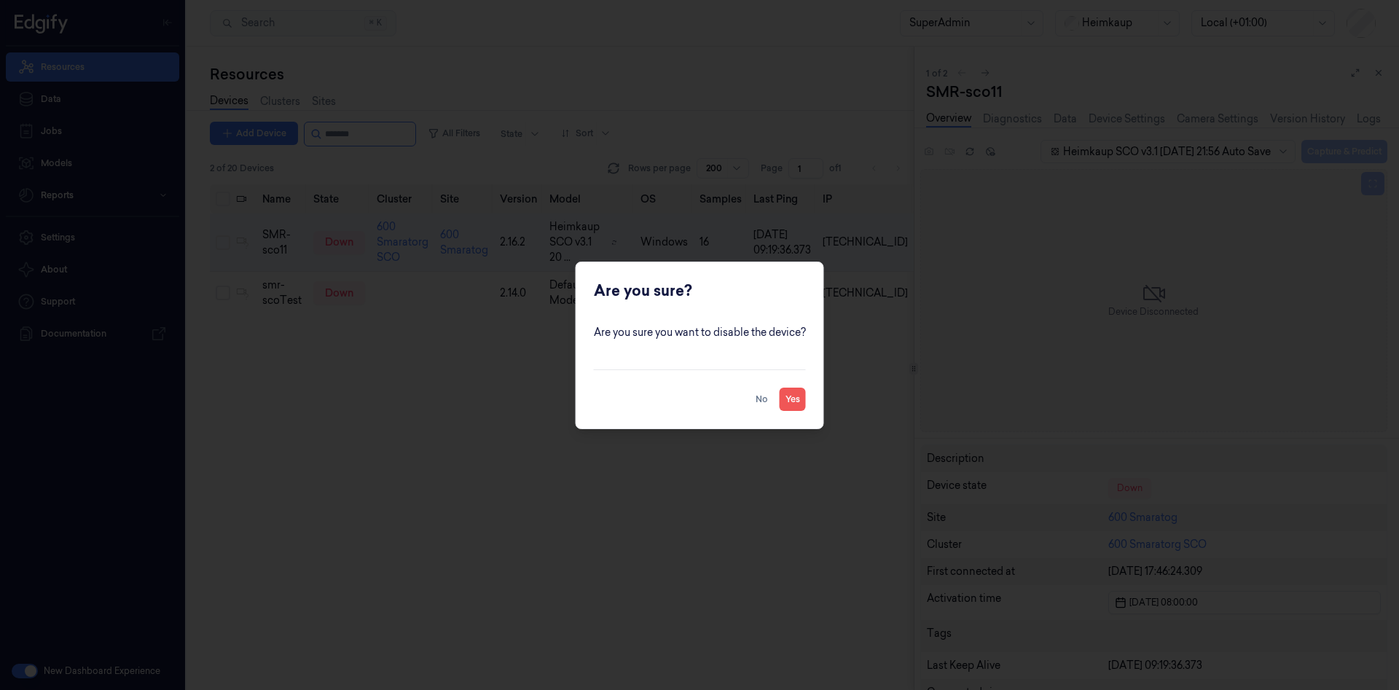
click at [787, 395] on button "Yes" at bounding box center [793, 399] width 26 height 23
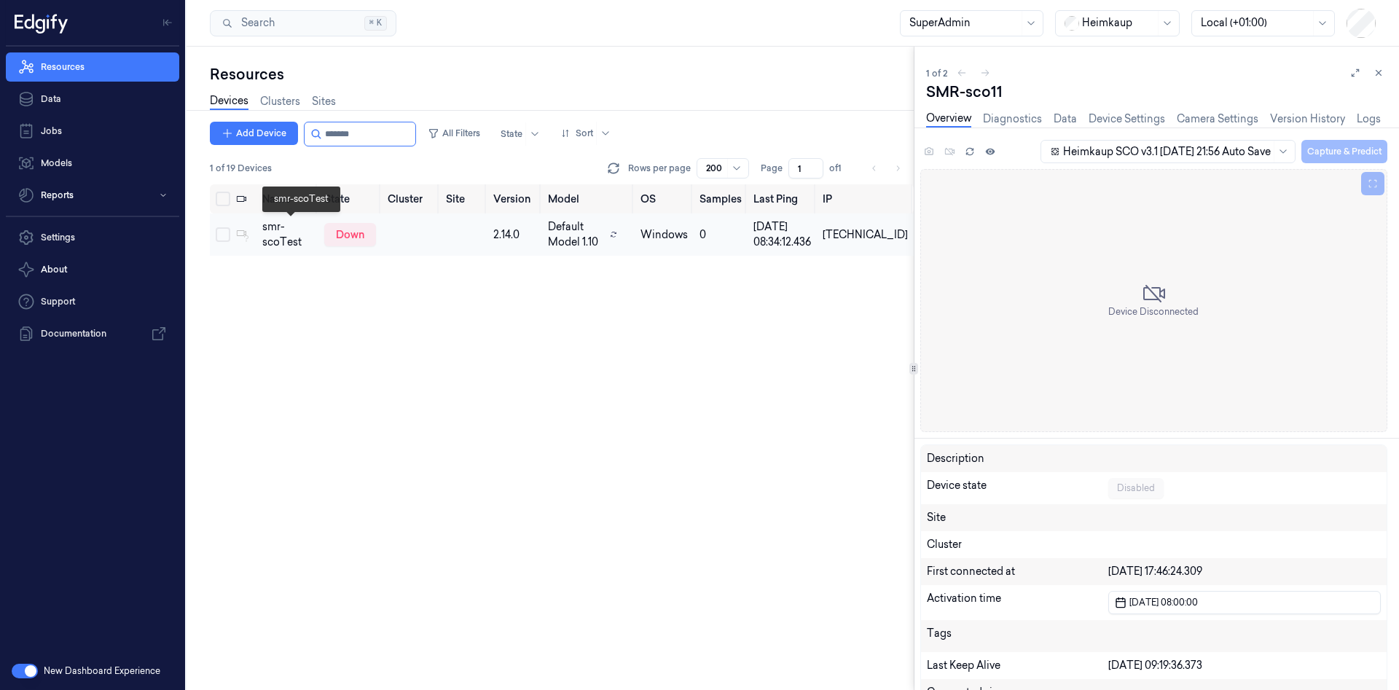
click at [289, 225] on div "smr-scoTest" at bounding box center [287, 234] width 50 height 31
click at [303, 231] on div "smr-scoTest" at bounding box center [287, 234] width 50 height 31
click at [1380, 72] on icon at bounding box center [1378, 73] width 10 height 10
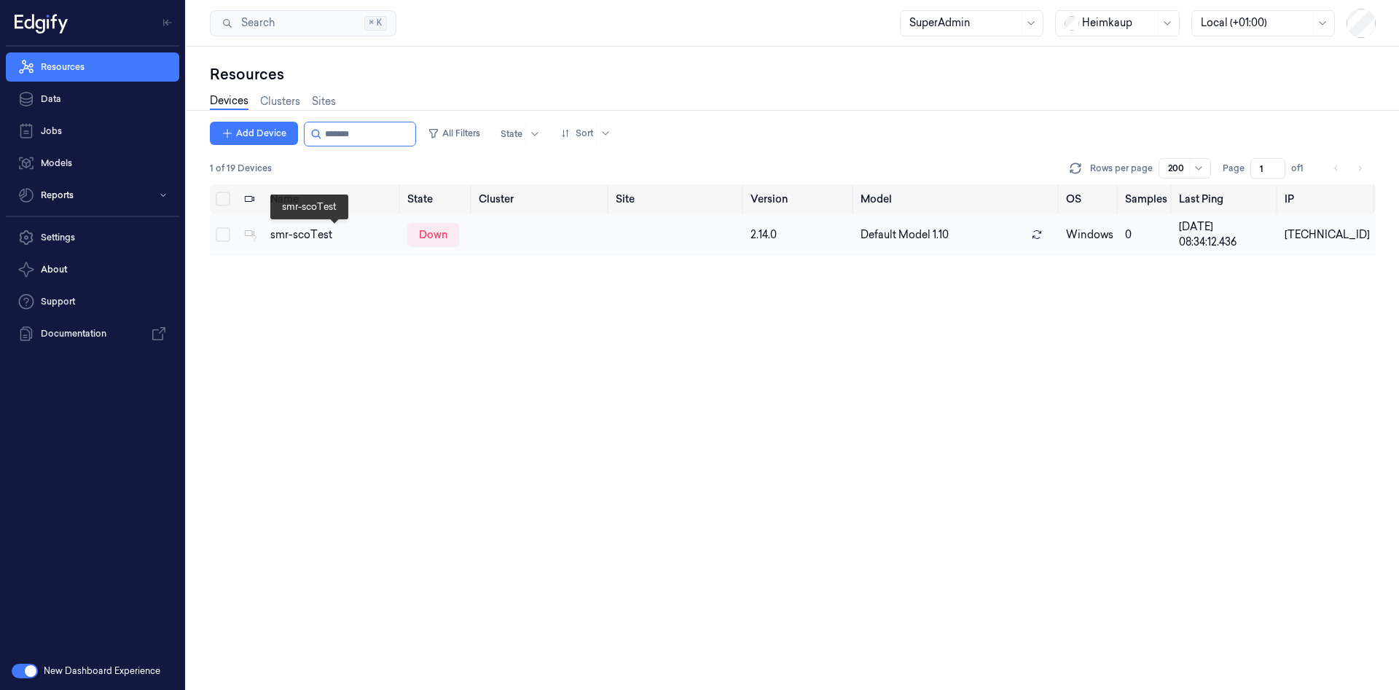
click at [296, 240] on div "smr-scoTest" at bounding box center [332, 234] width 125 height 15
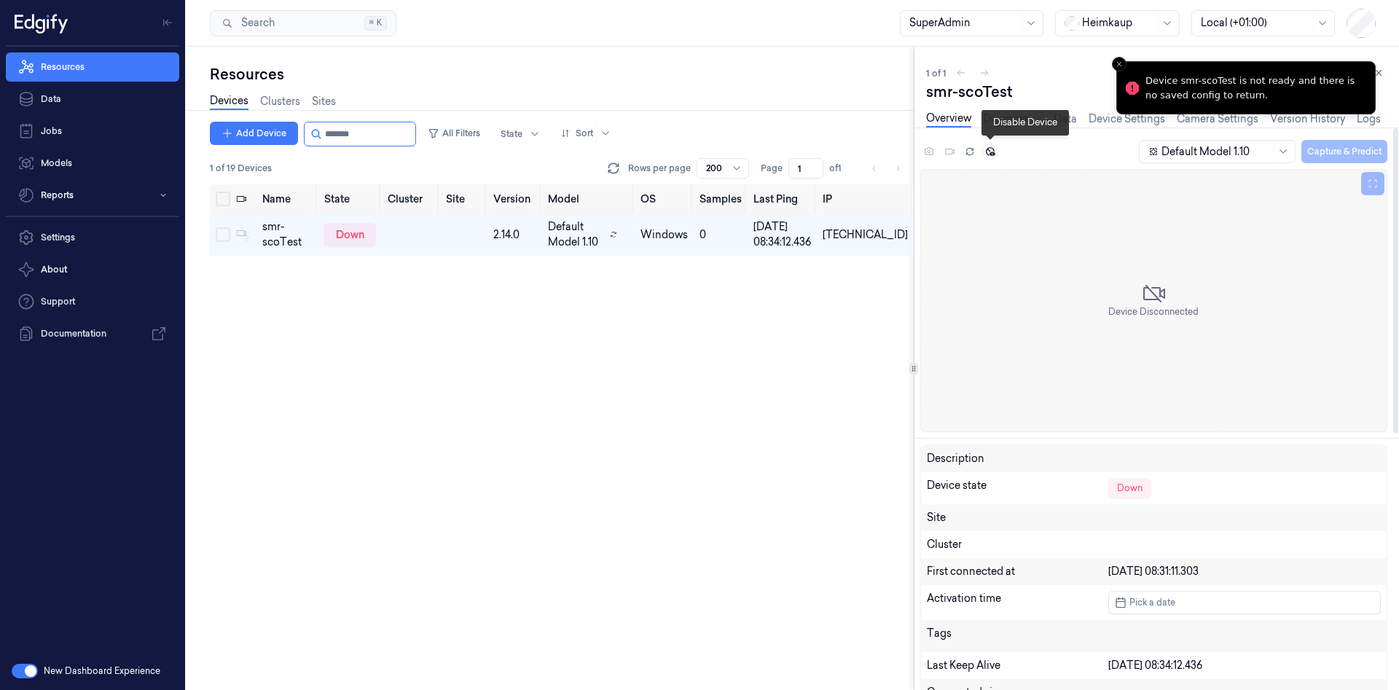
click at [986, 149] on icon at bounding box center [990, 151] width 10 height 10
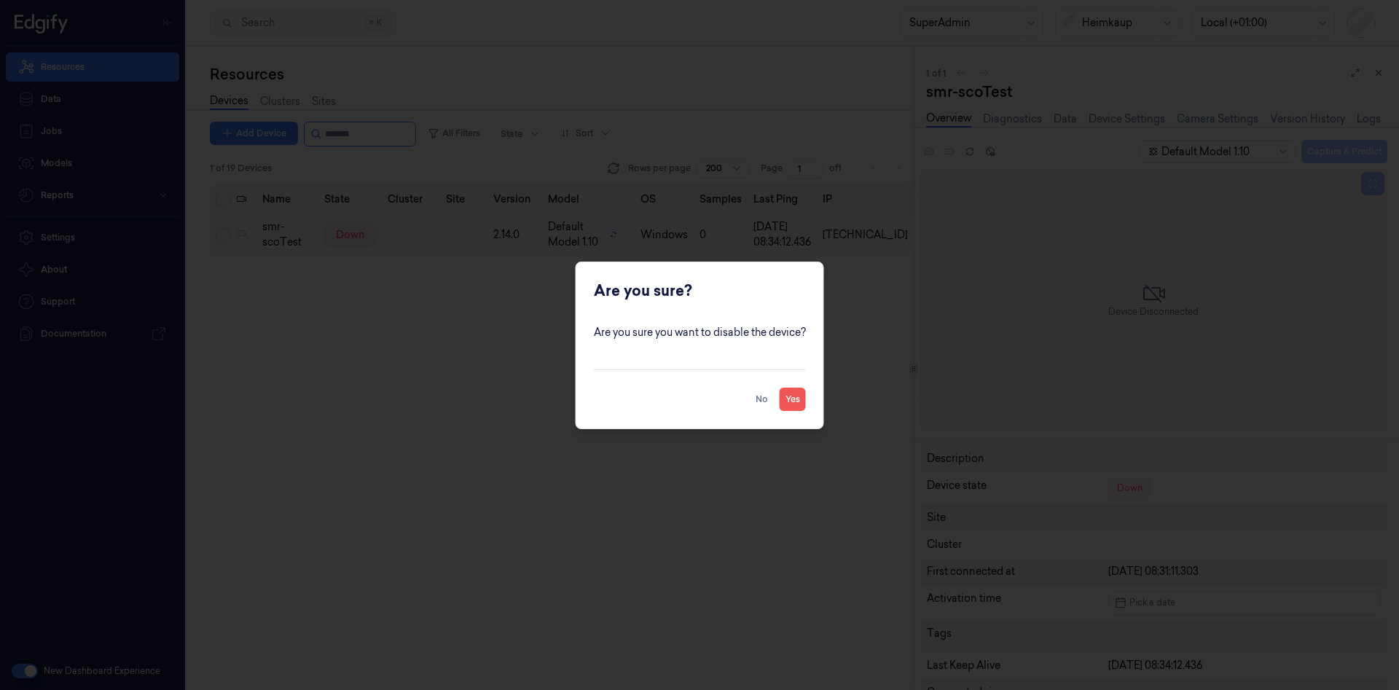
click at [800, 399] on button "Yes" at bounding box center [793, 399] width 26 height 23
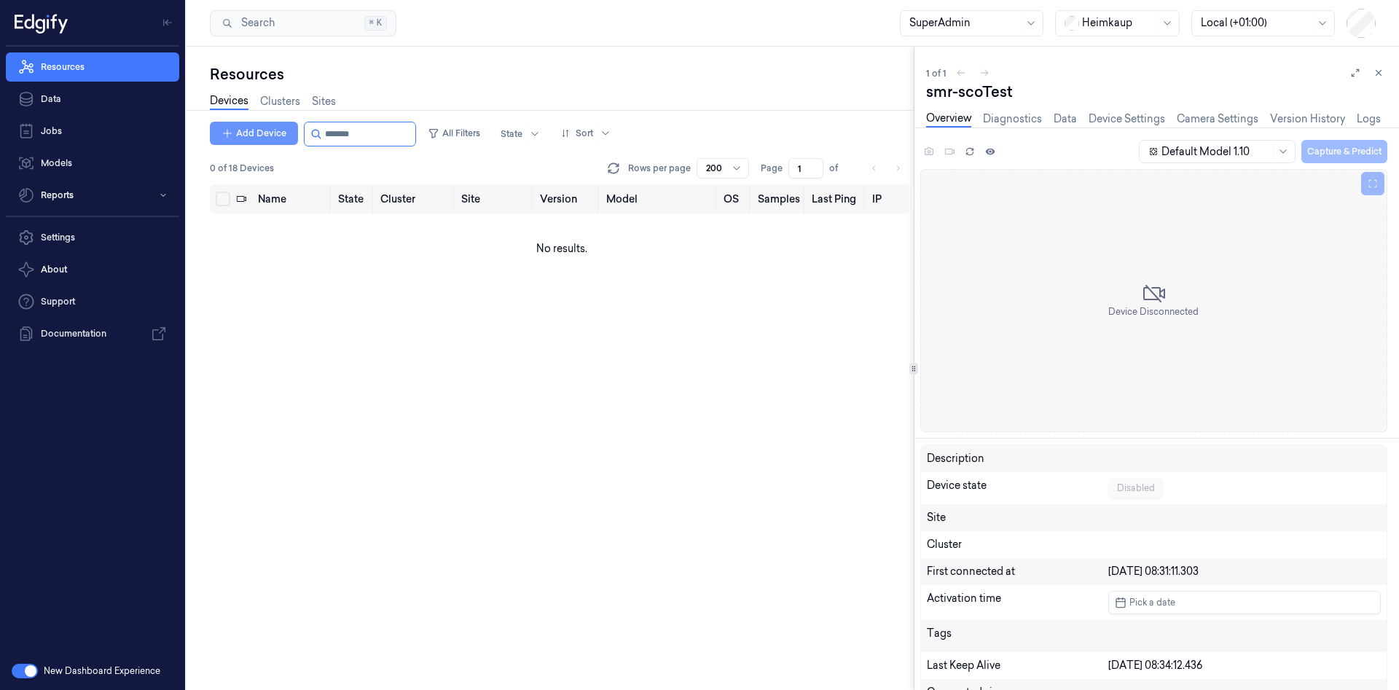
drag, startPoint x: 294, startPoint y: 119, endPoint x: 264, endPoint y: 122, distance: 29.4
click at [264, 122] on div "Add Device All Filters State Sort" at bounding box center [413, 134] width 407 height 25
type input "***"
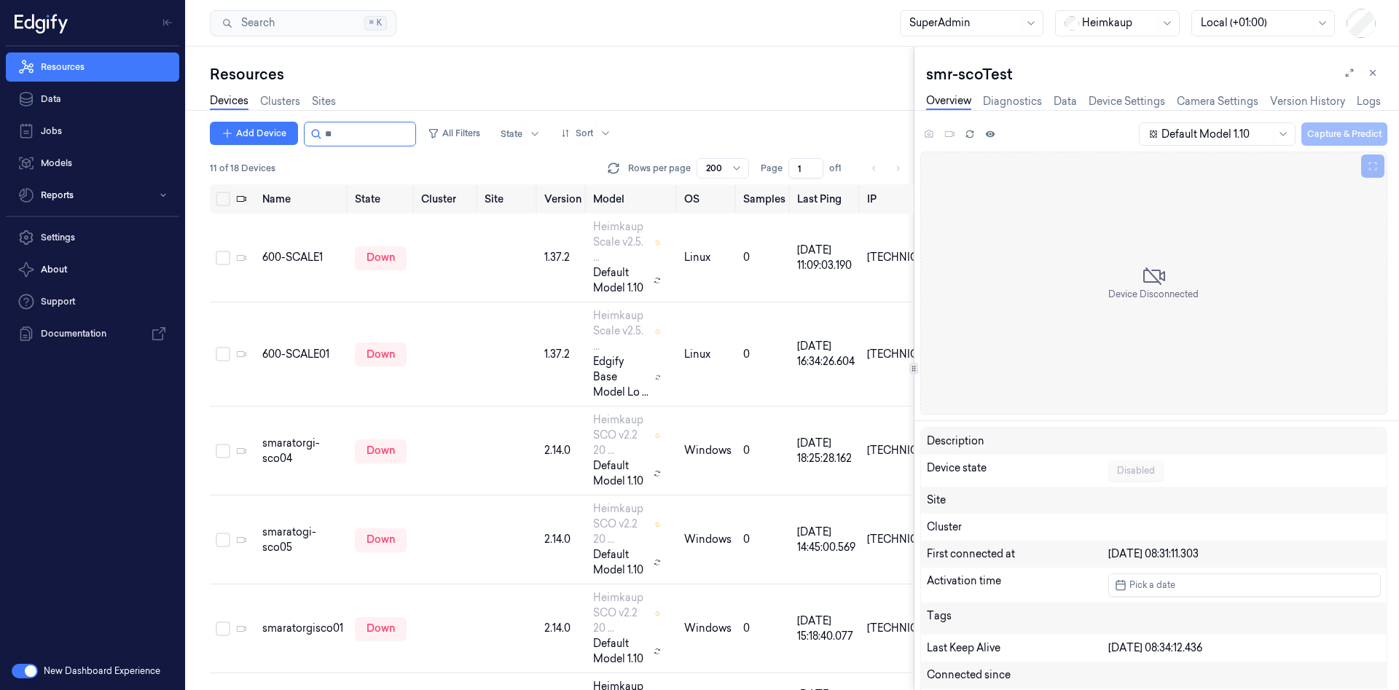
type input "***"
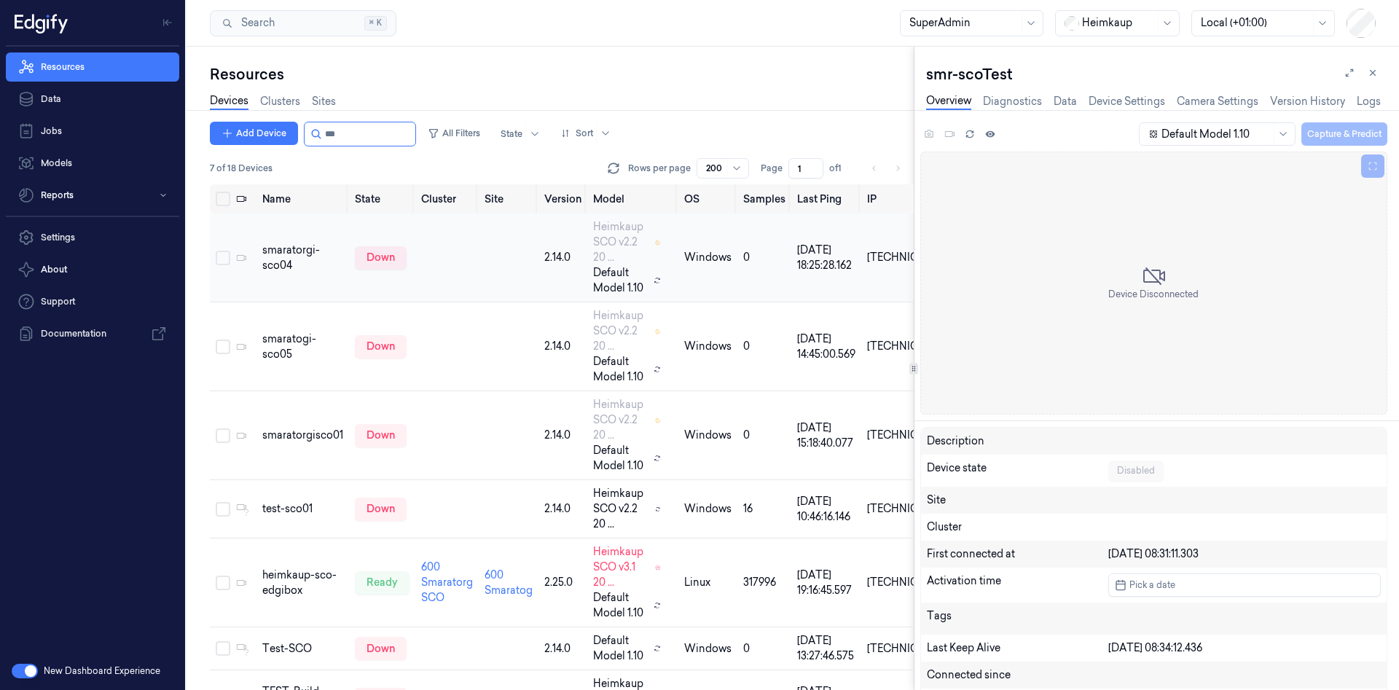
click at [415, 247] on td at bounding box center [446, 257] width 63 height 89
click at [425, 346] on td at bounding box center [446, 346] width 63 height 89
click at [289, 345] on div "smaratogi-sco05" at bounding box center [302, 346] width 81 height 31
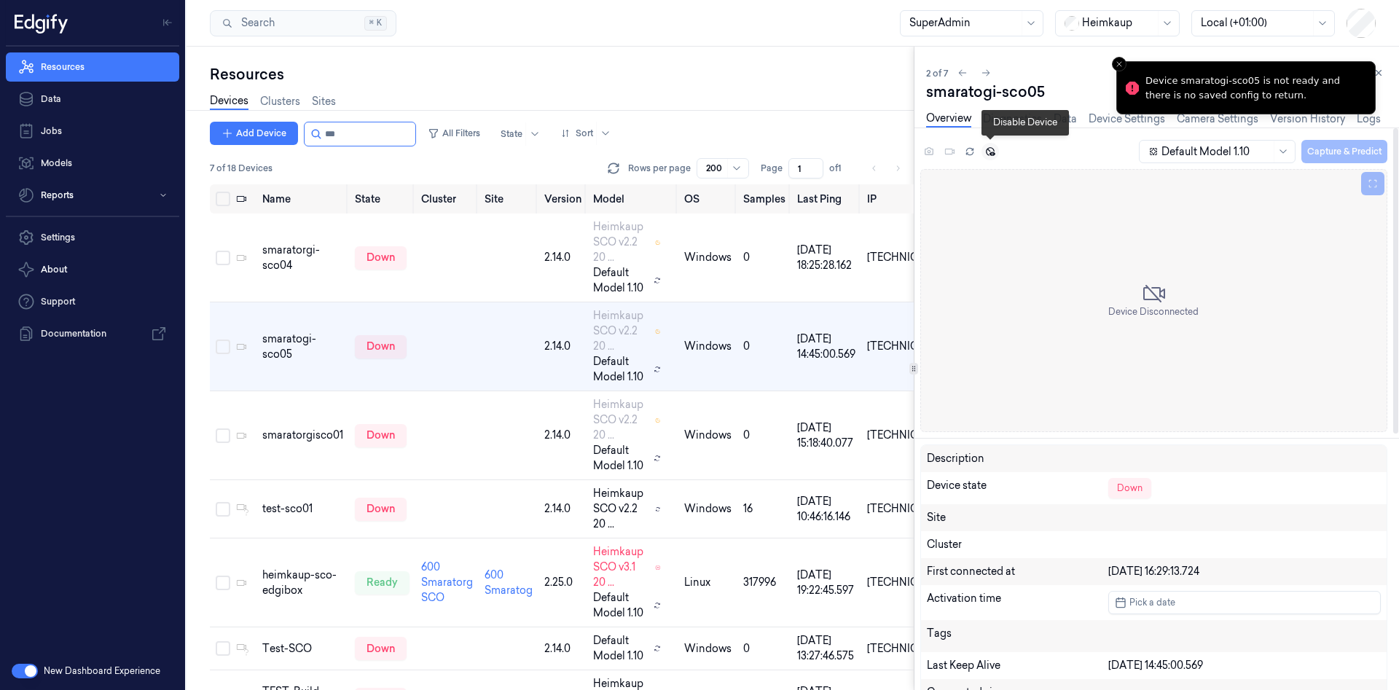
click at [990, 153] on icon at bounding box center [990, 151] width 9 height 9
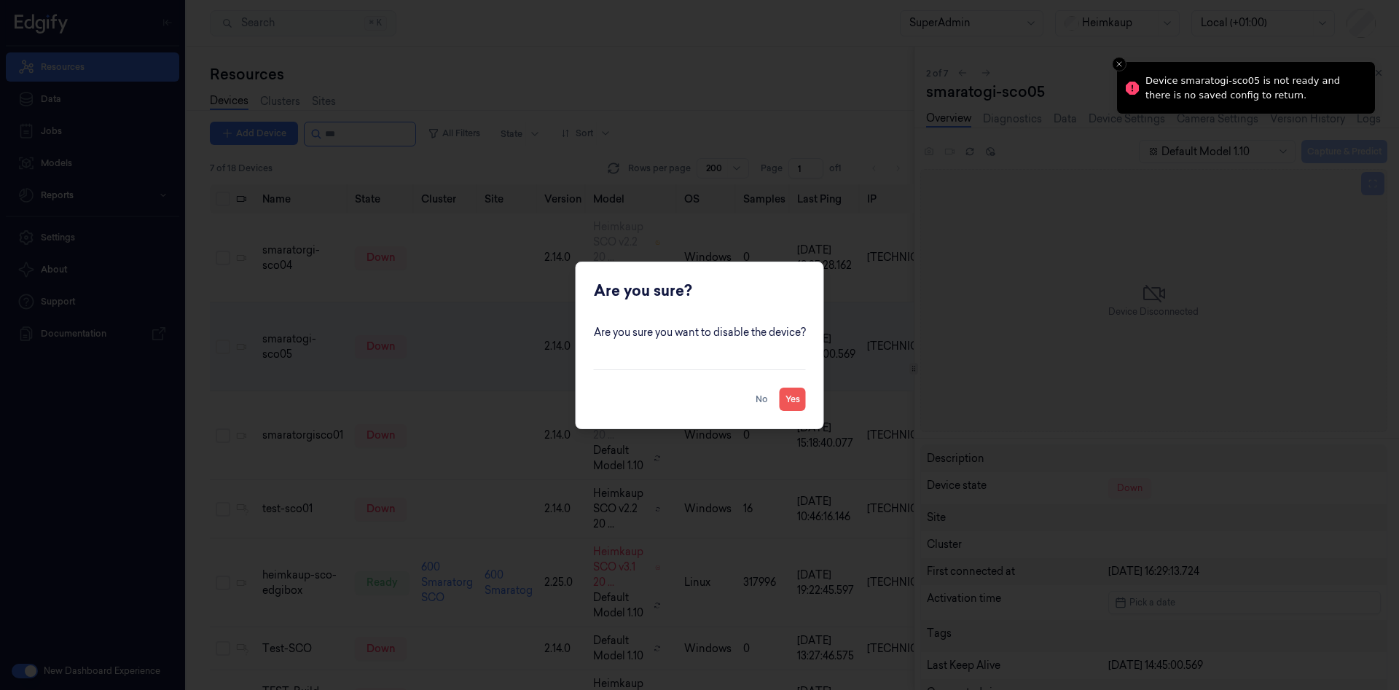
click at [800, 397] on button "Yes" at bounding box center [793, 399] width 26 height 23
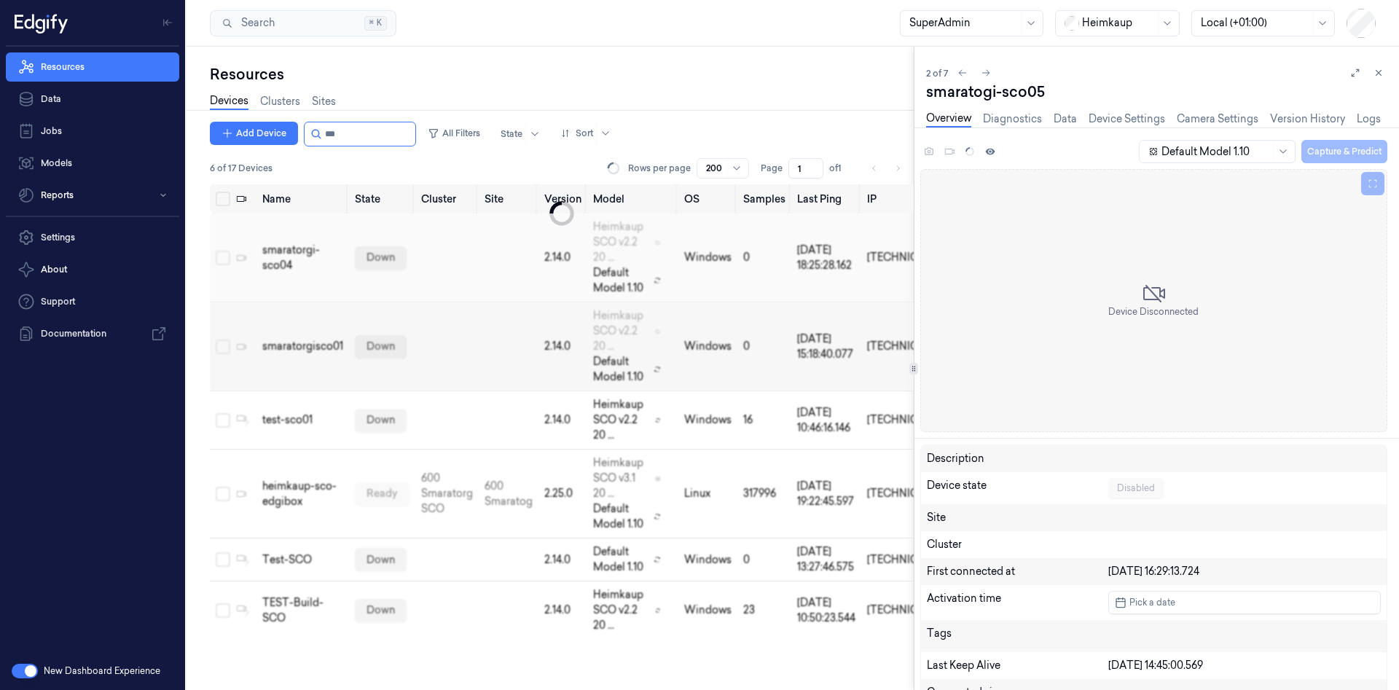
click at [309, 239] on td "smaratorgi-sco04" at bounding box center [302, 257] width 93 height 89
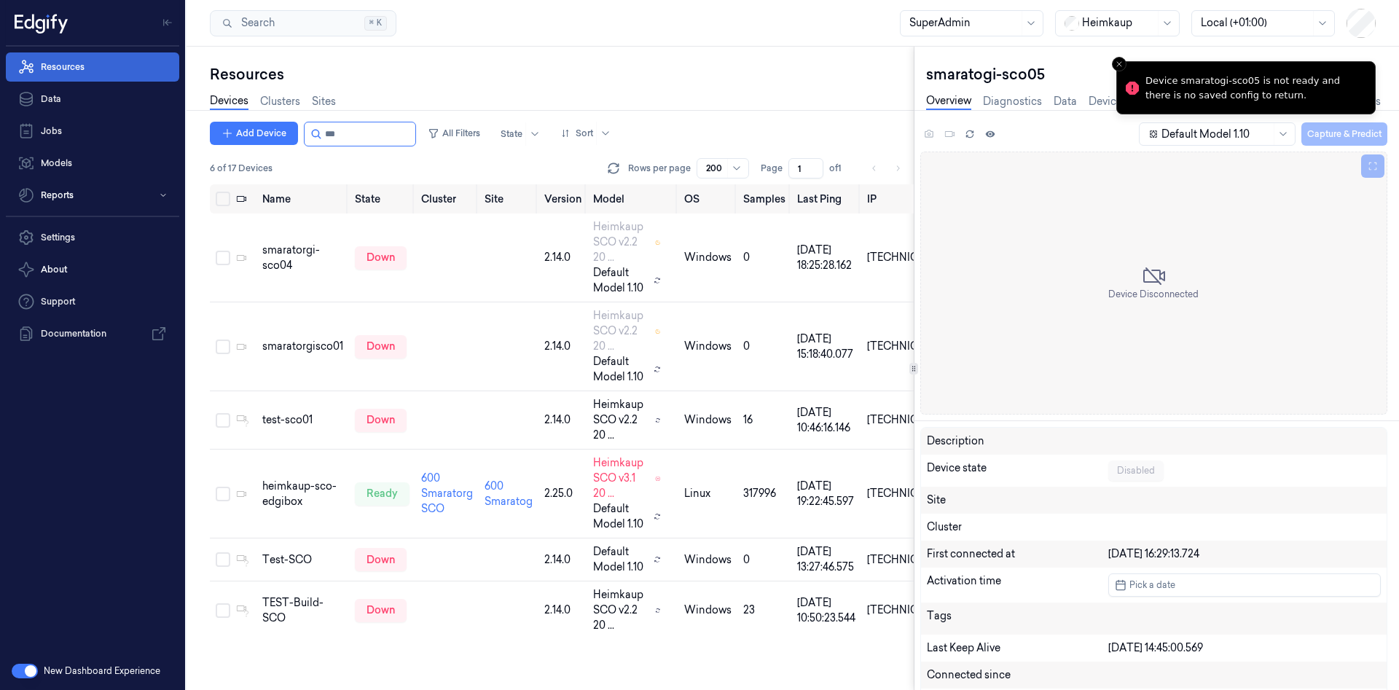
click at [142, 64] on link "Resources" at bounding box center [92, 66] width 173 height 29
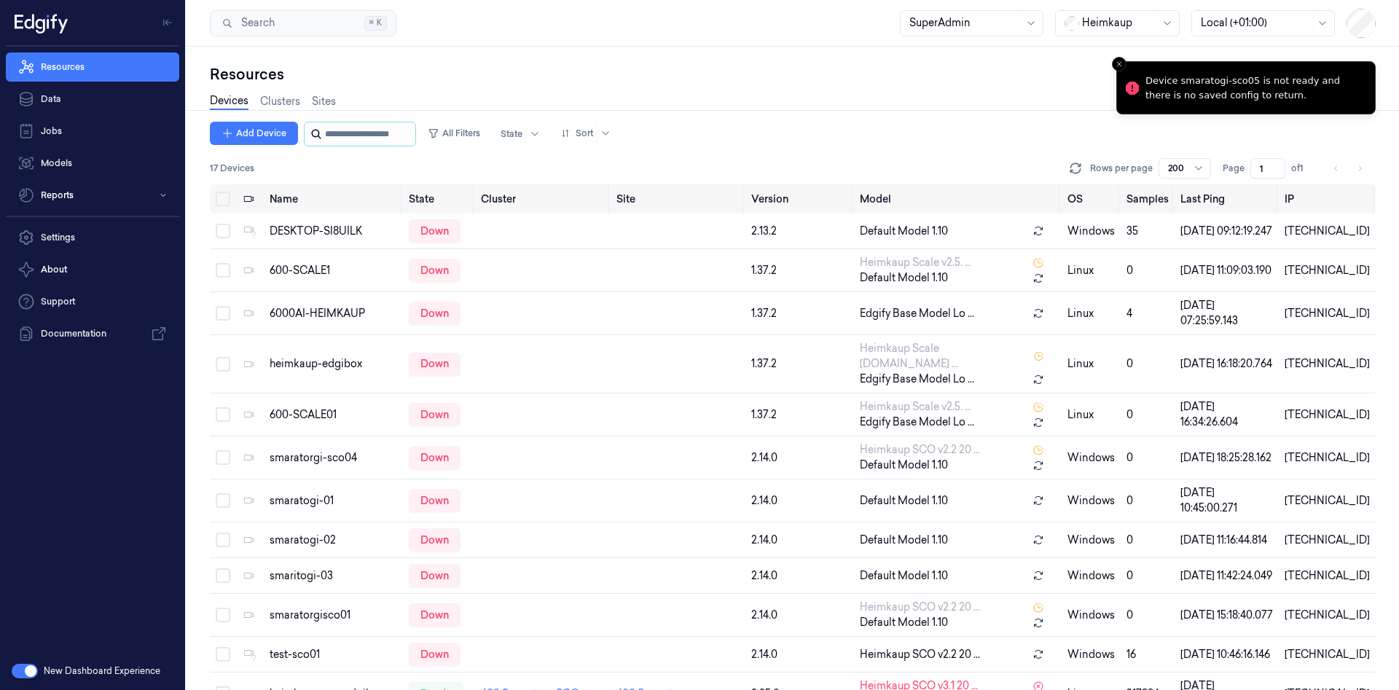
click at [382, 134] on input "string" at bounding box center [368, 133] width 87 height 23
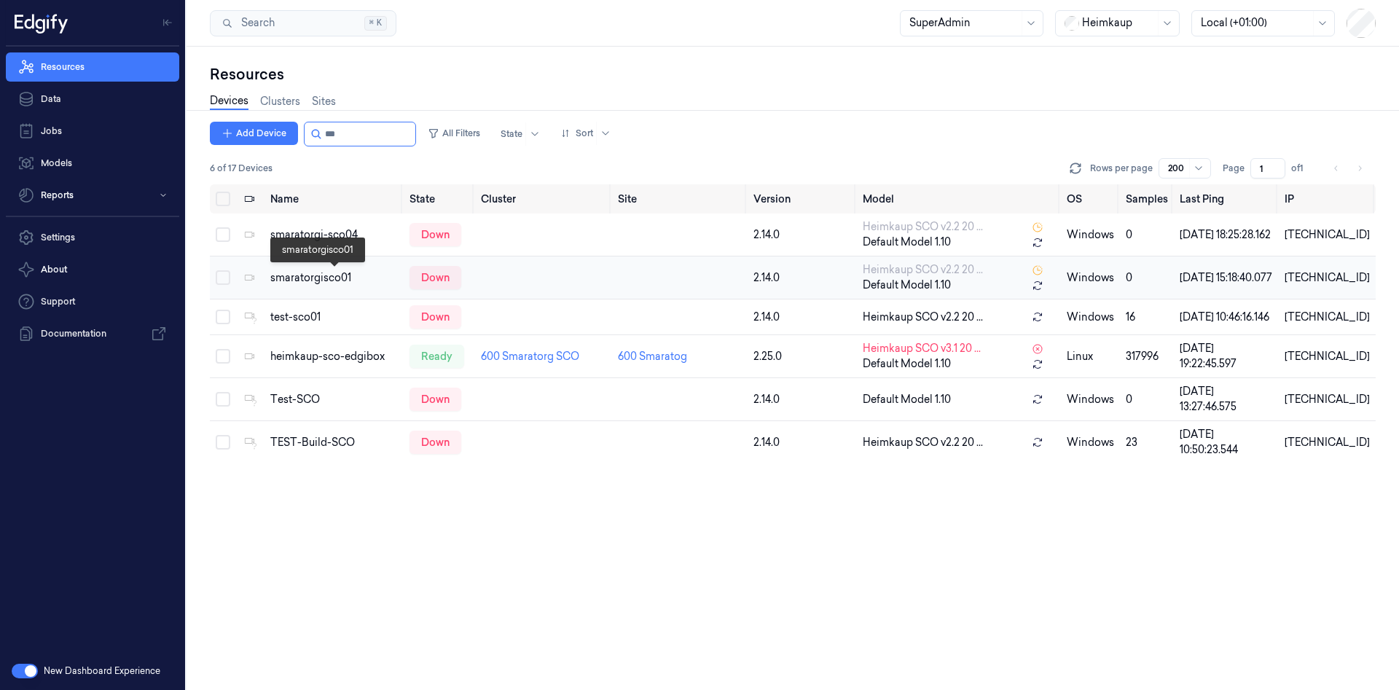
type input "***"
click at [337, 267] on td "smaratorgisco01" at bounding box center [333, 277] width 139 height 43
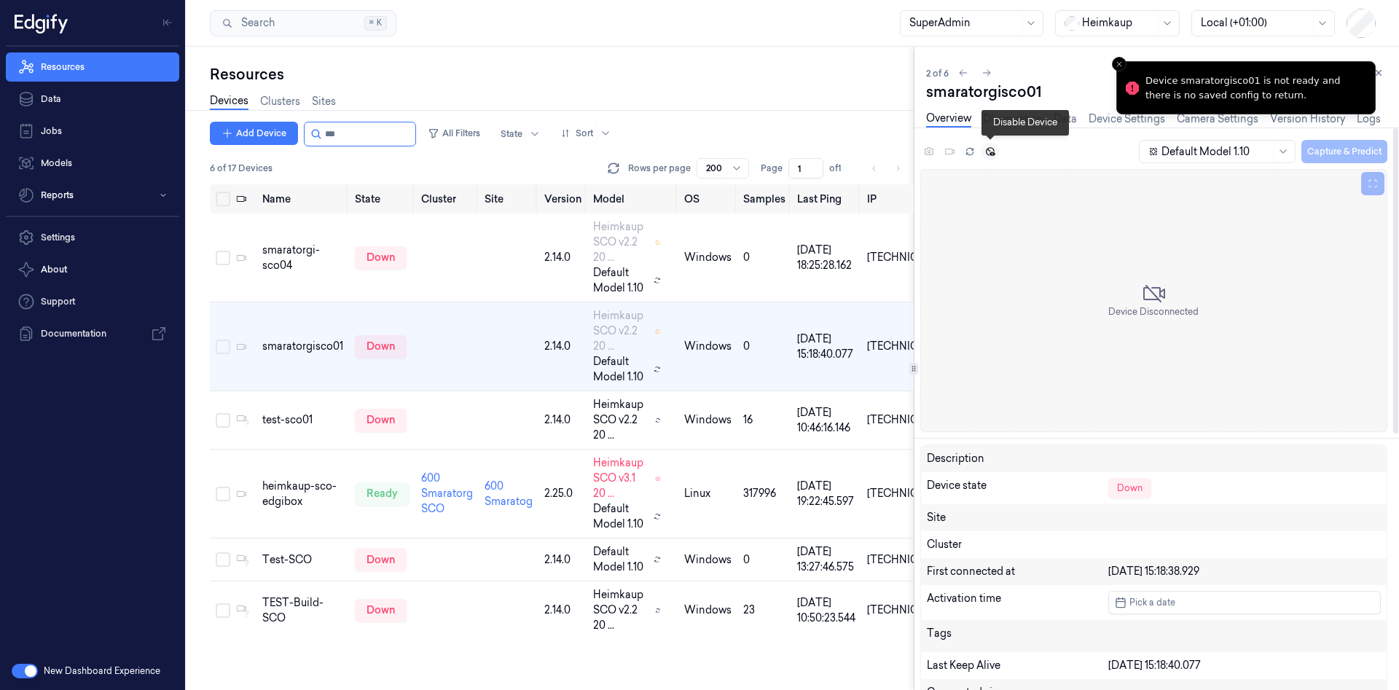
click at [993, 154] on icon at bounding box center [990, 151] width 9 height 9
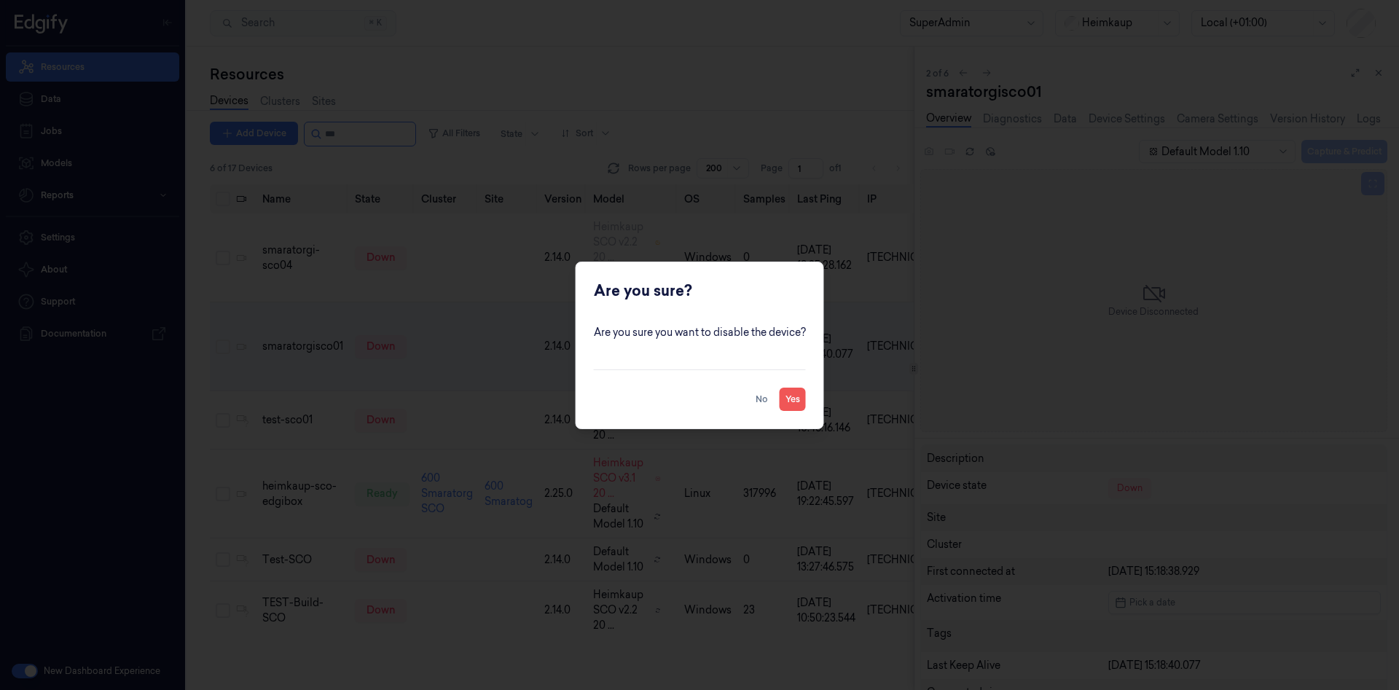
click at [793, 396] on button "Yes" at bounding box center [793, 399] width 26 height 23
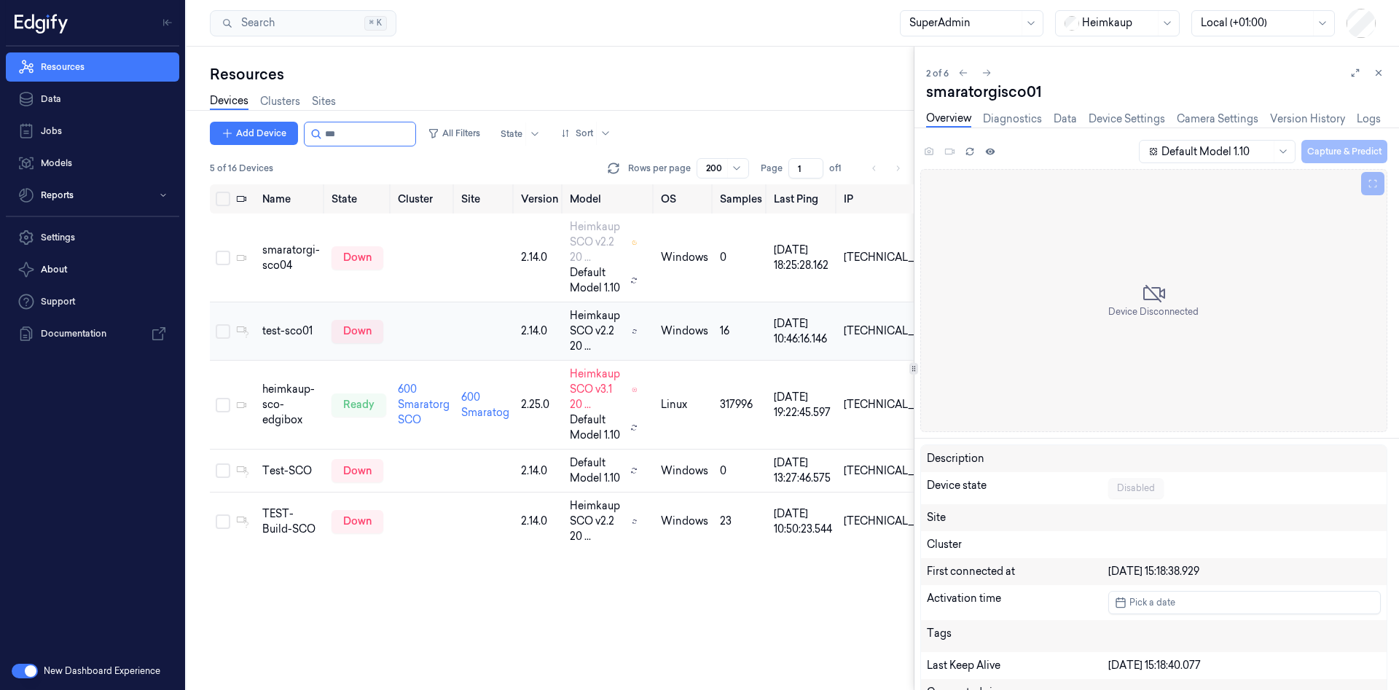
click at [281, 340] on td "test-sco01" at bounding box center [290, 331] width 69 height 58
click at [280, 470] on div "Test-SCO" at bounding box center [291, 470] width 58 height 15
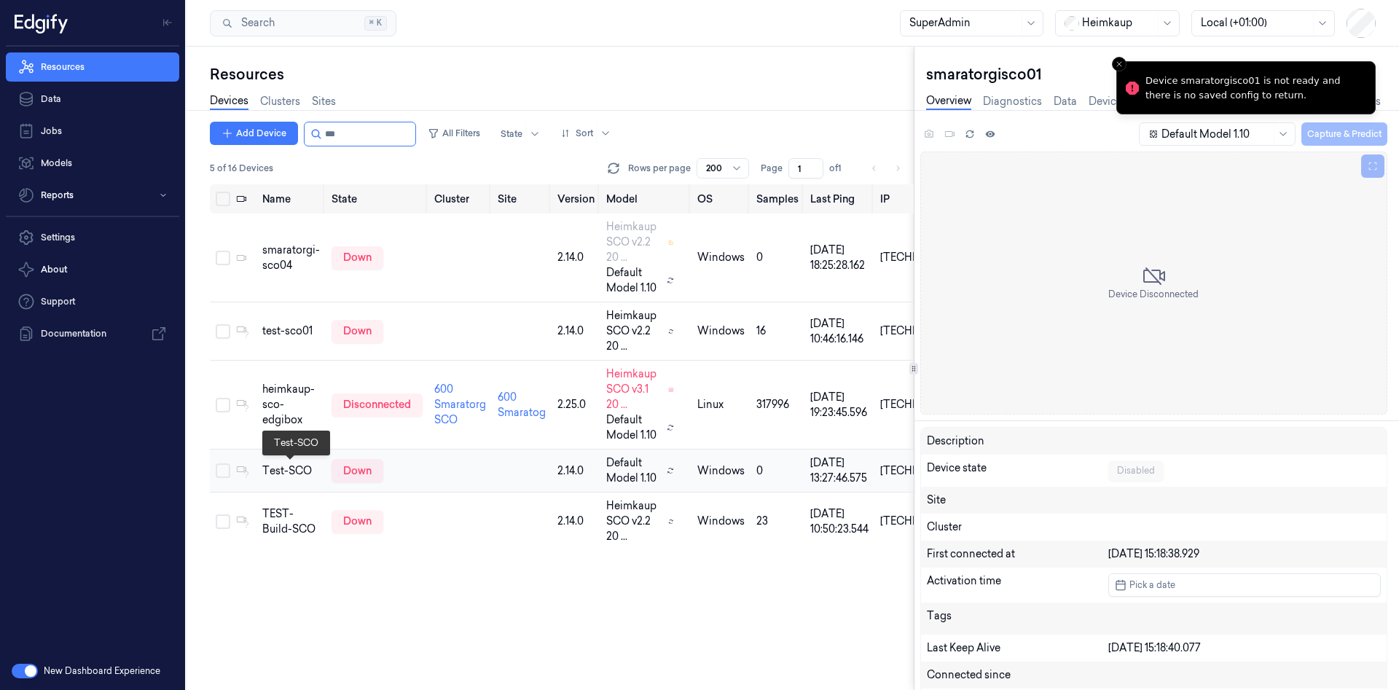
click at [272, 464] on div "Test-SCO" at bounding box center [291, 470] width 58 height 15
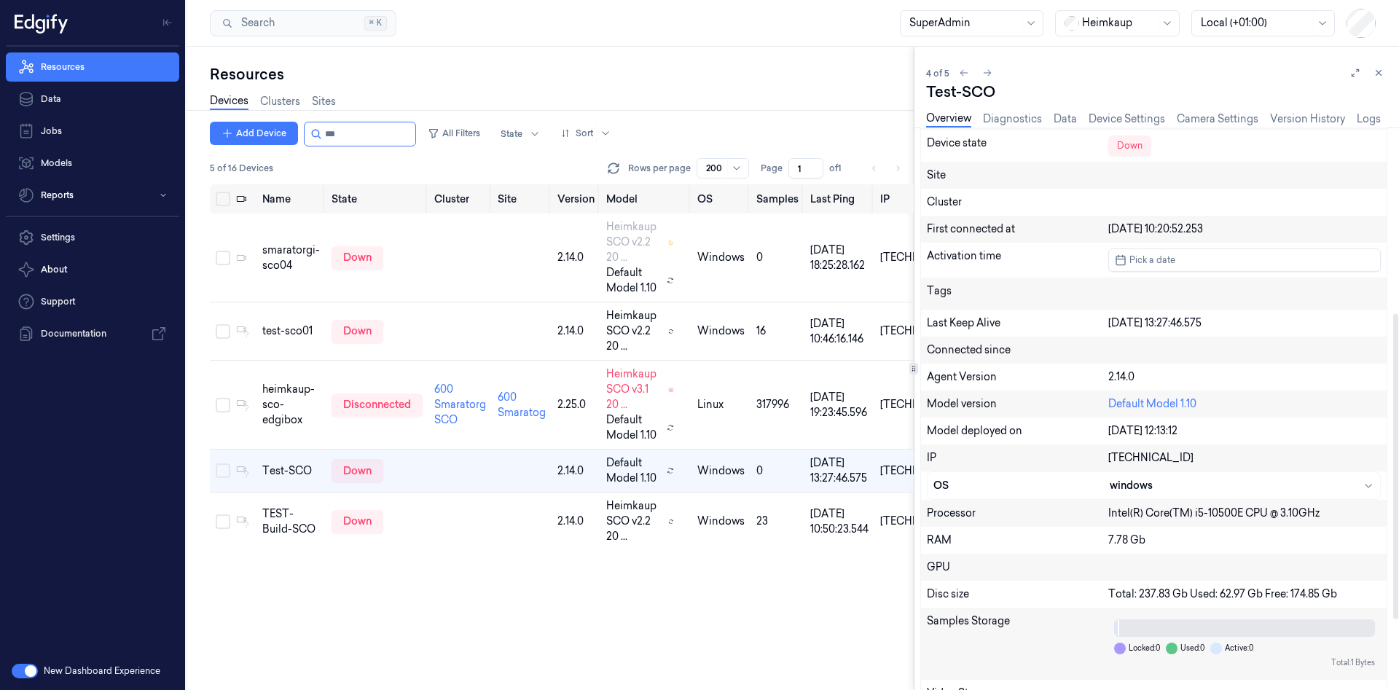
scroll to position [437, 0]
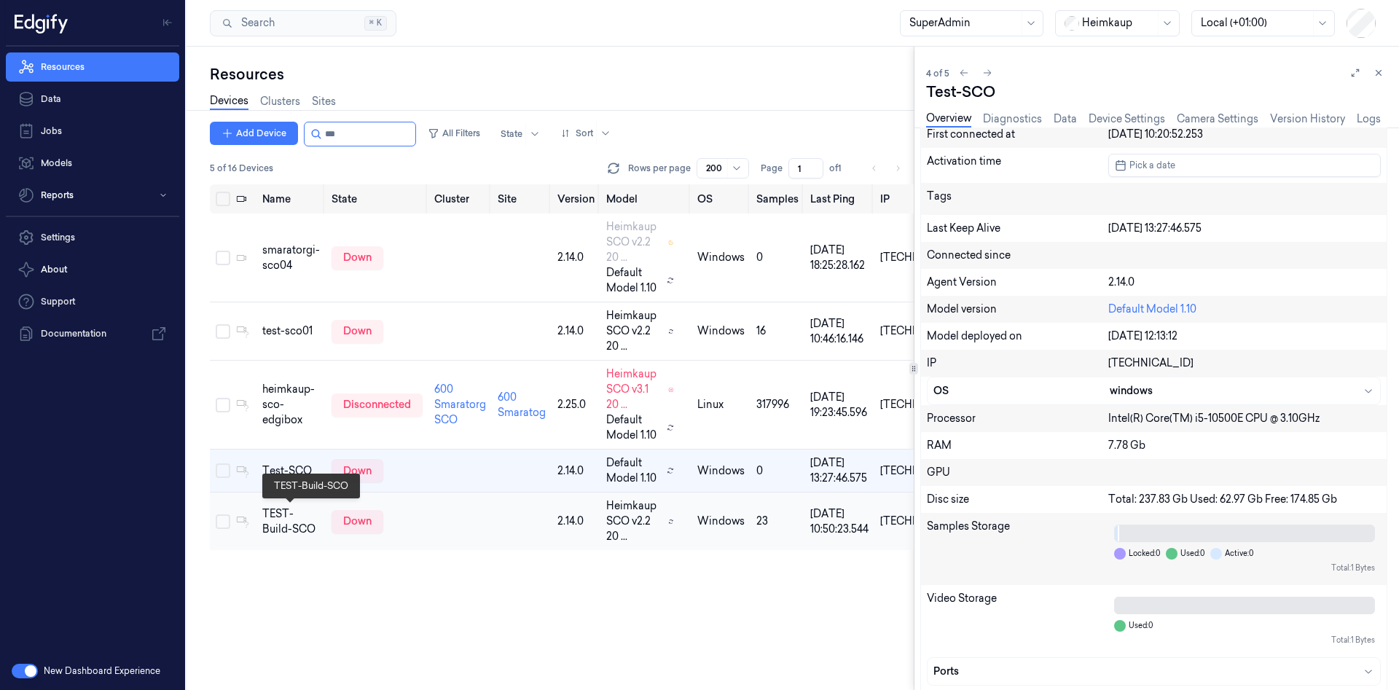
click at [267, 516] on div "TEST-Build-SCO" at bounding box center [291, 521] width 58 height 31
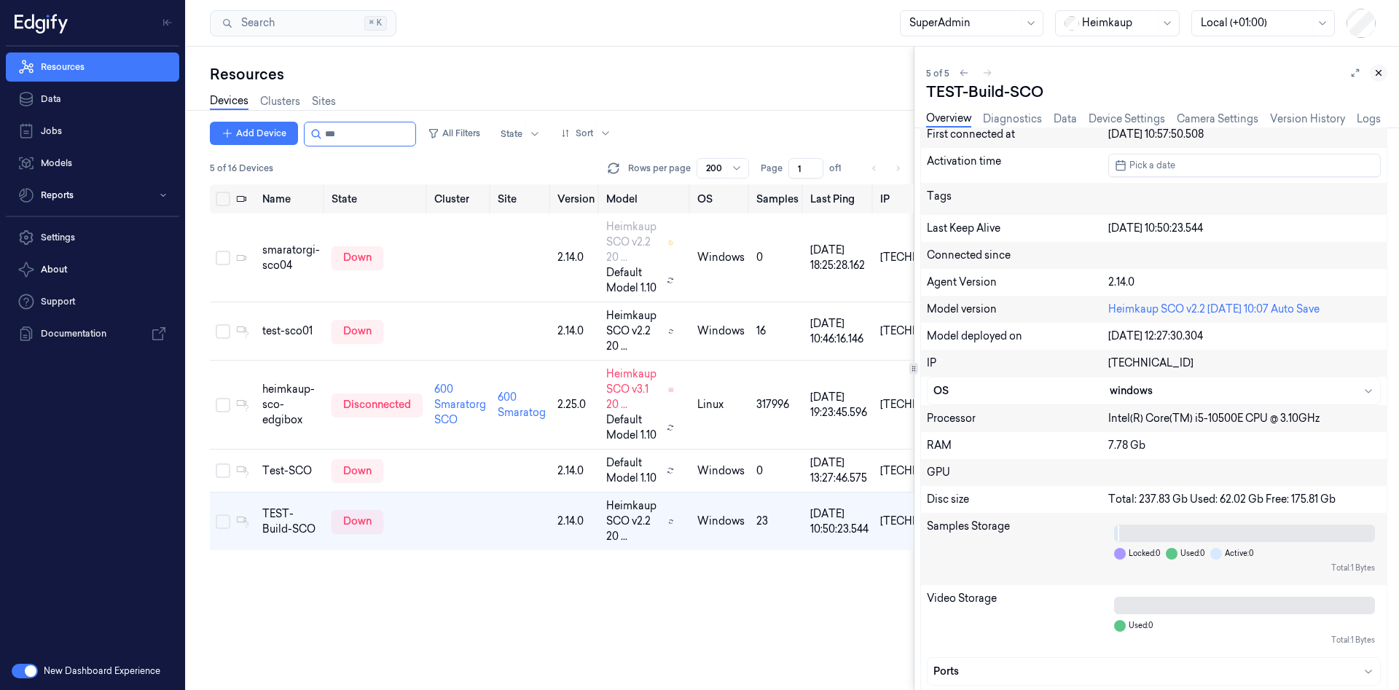
click at [1380, 81] on button at bounding box center [1378, 72] width 17 height 17
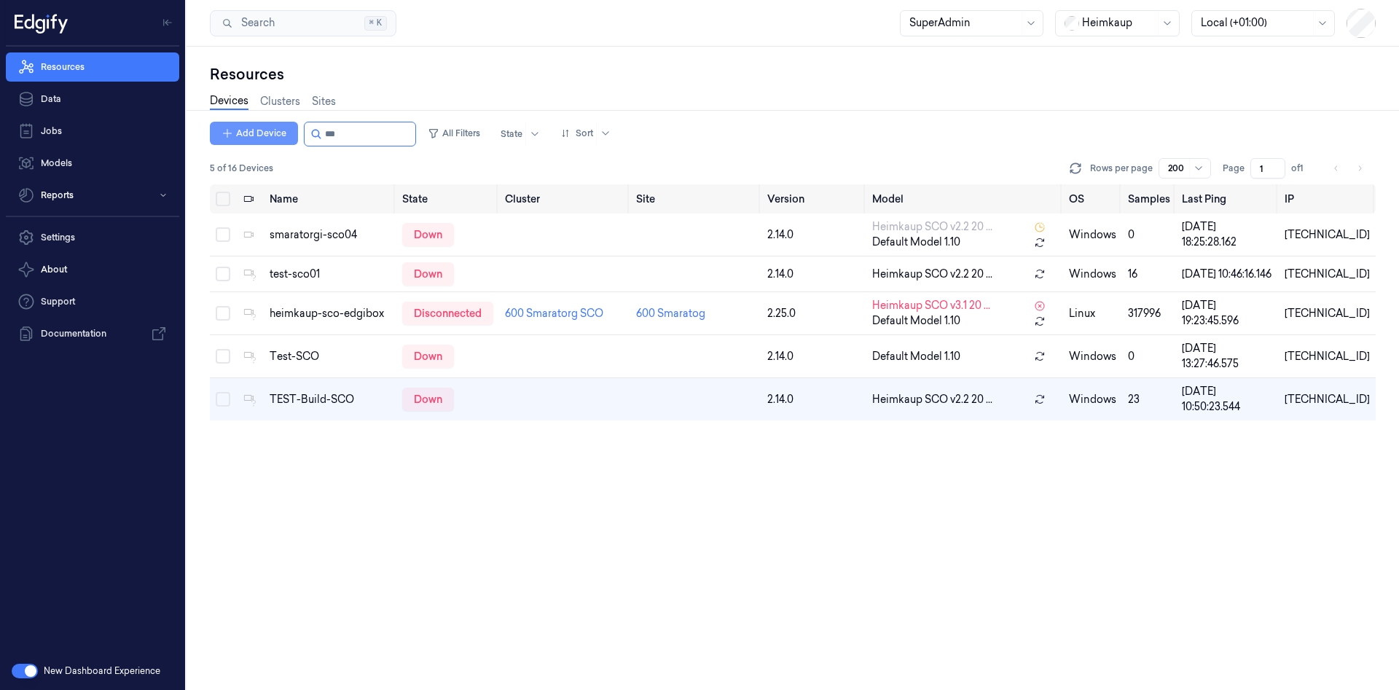
drag, startPoint x: 356, startPoint y: 134, endPoint x: 280, endPoint y: 134, distance: 75.8
click at [280, 134] on div "Add Device All Filters State Sort" at bounding box center [413, 134] width 407 height 25
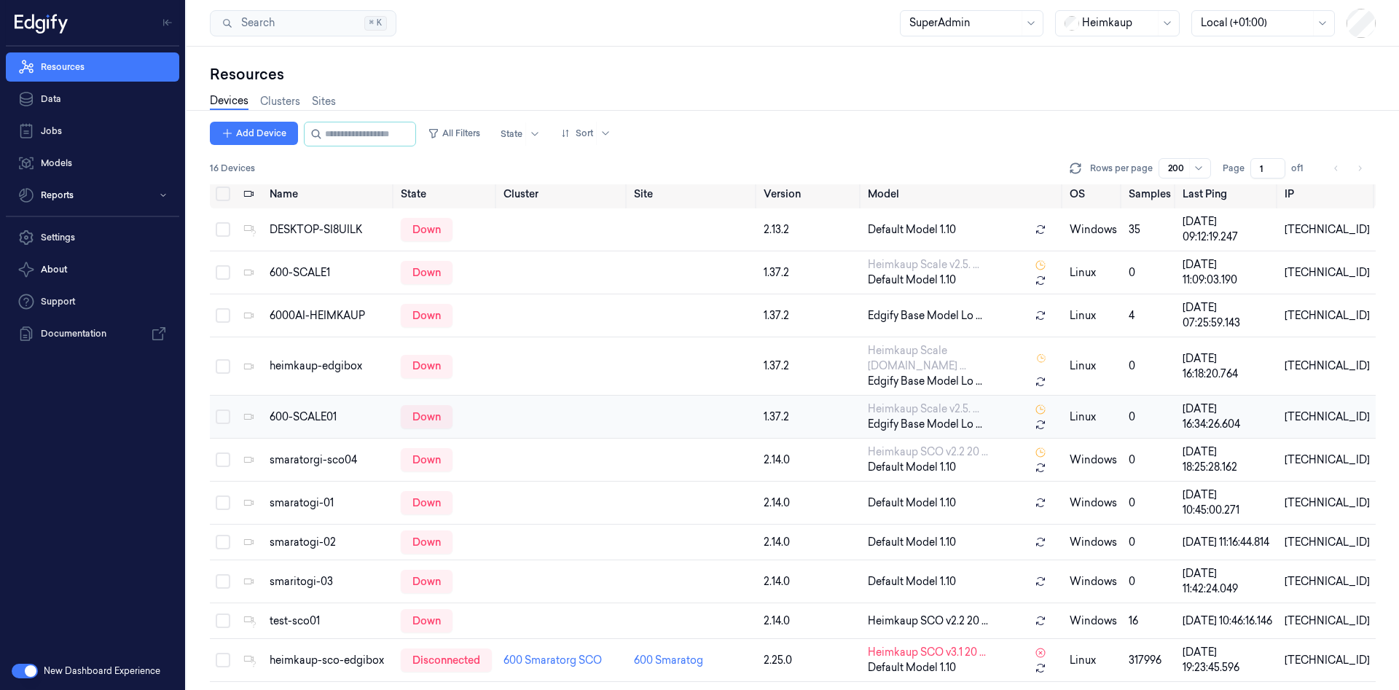
scroll to position [4, 0]
click at [321, 497] on div "smaratogi-01" at bounding box center [329, 504] width 119 height 15
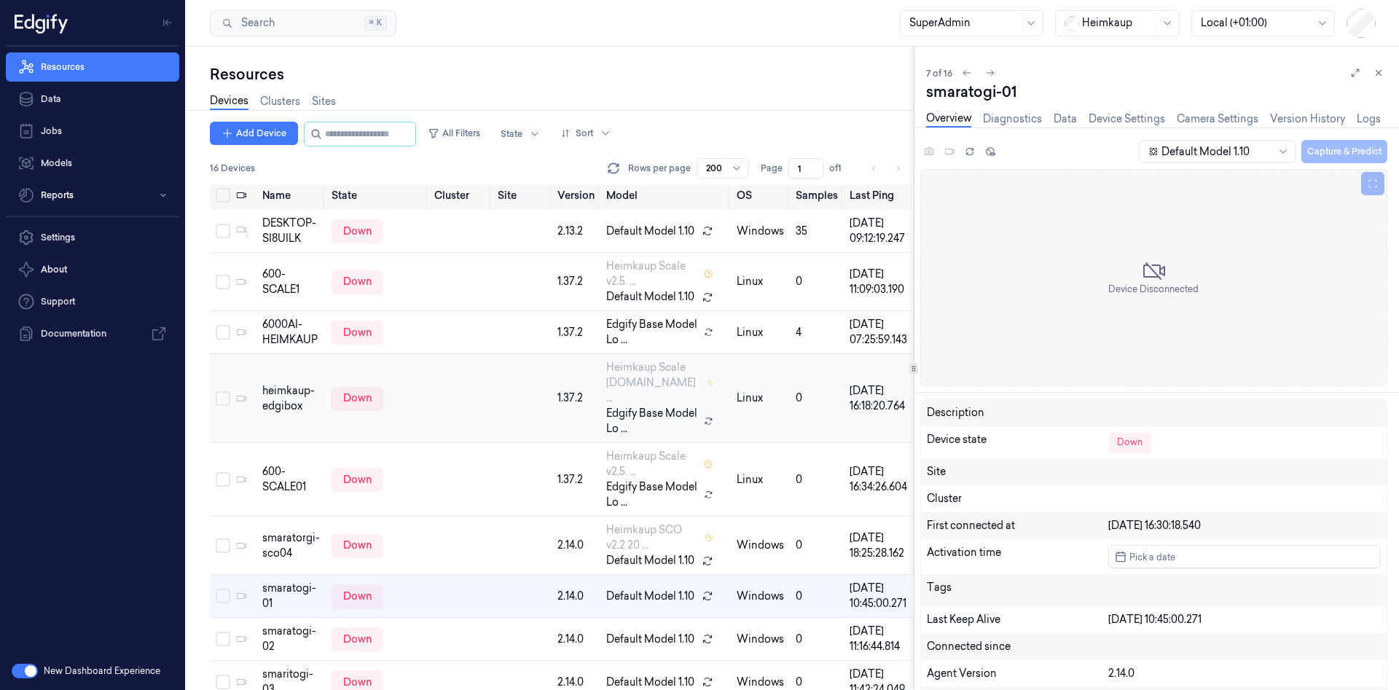
scroll to position [55, 0]
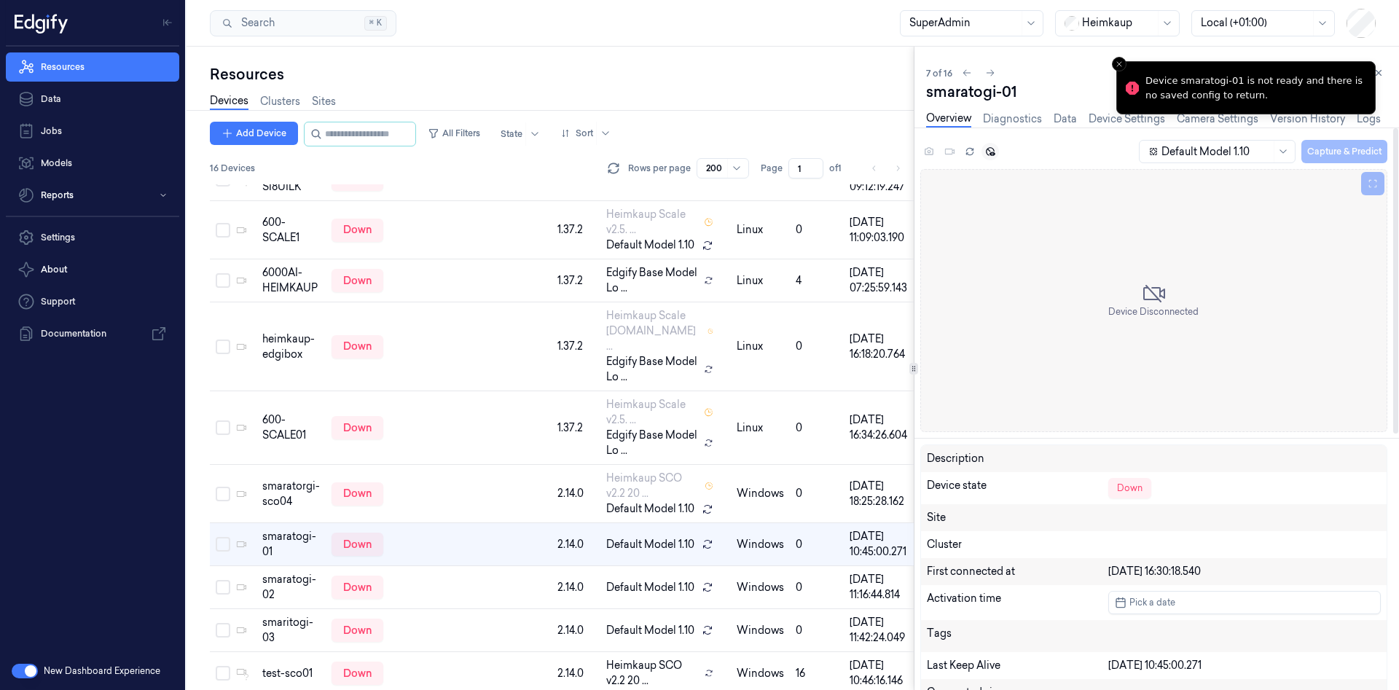
click at [992, 150] on icon at bounding box center [990, 151] width 10 height 10
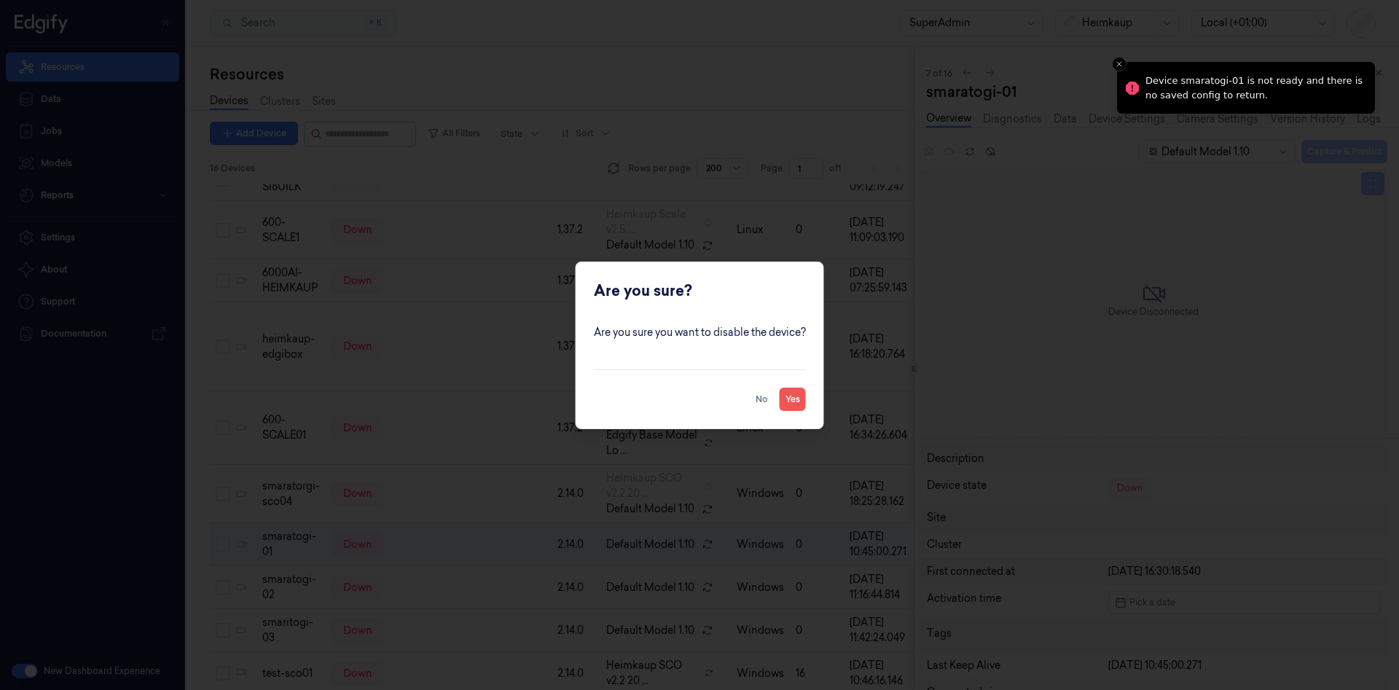
click at [793, 394] on button "Yes" at bounding box center [793, 399] width 26 height 23
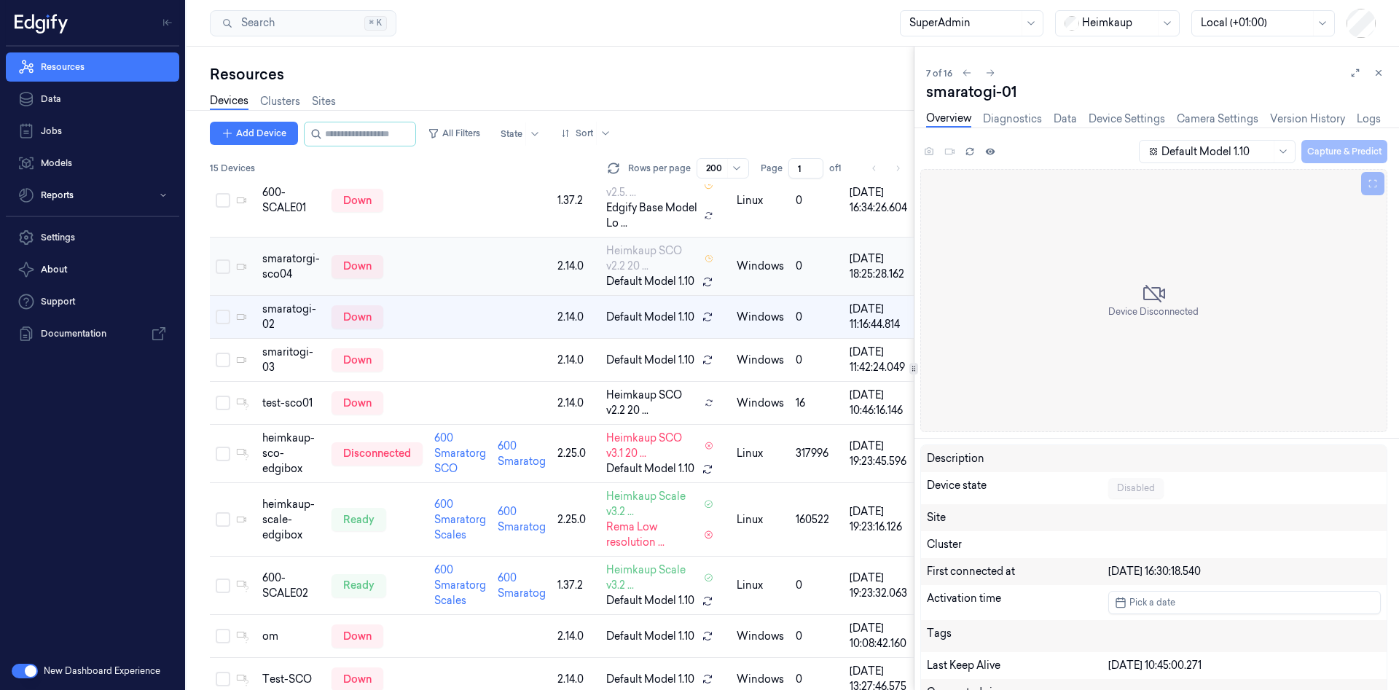
scroll to position [285, 0]
click at [288, 330] on div "smaratogi-02" at bounding box center [291, 314] width 58 height 31
click at [297, 373] on div "smaritogi-03" at bounding box center [291, 357] width 58 height 31
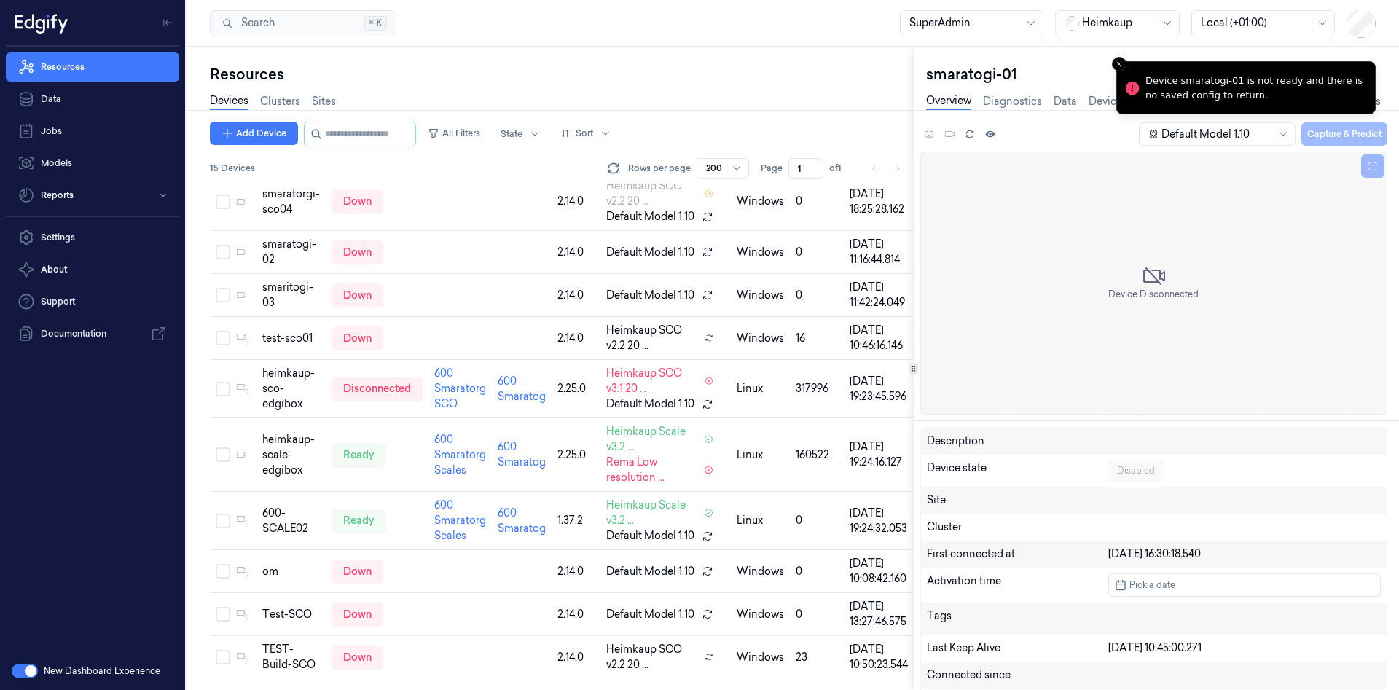
scroll to position [161, 0]
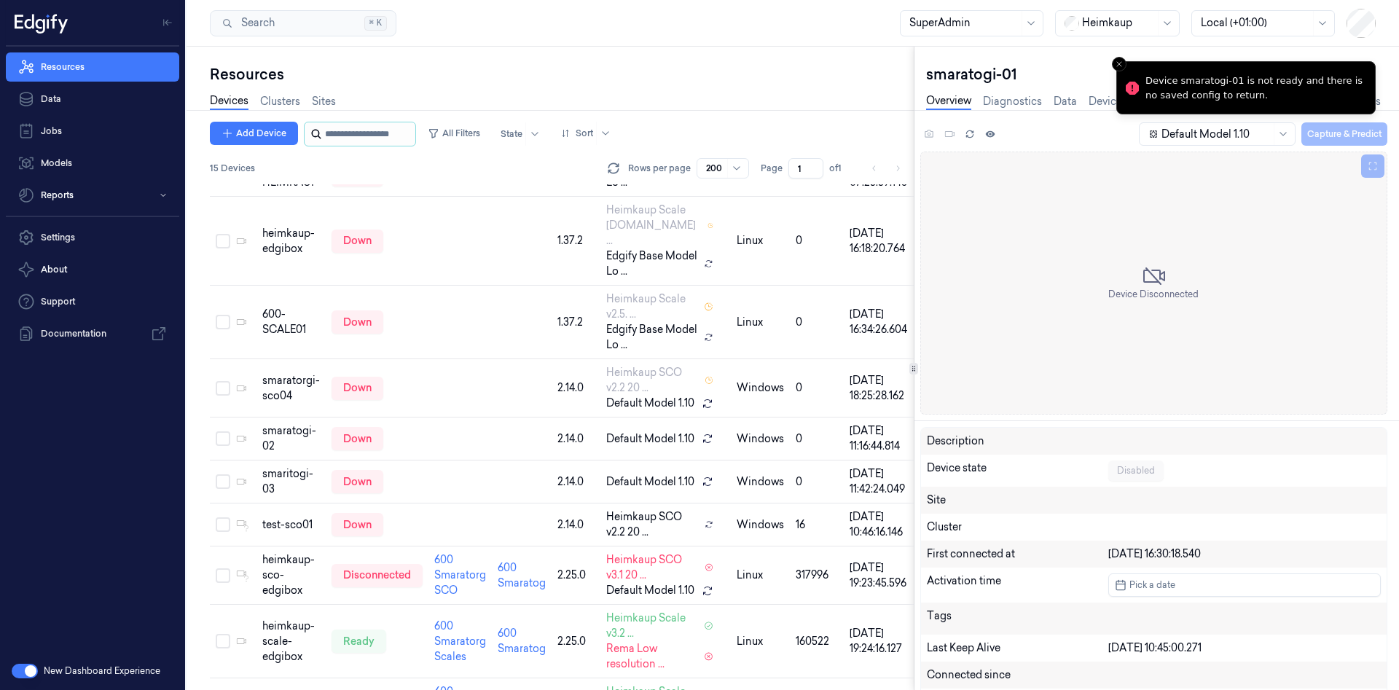
click at [355, 139] on input "string" at bounding box center [368, 133] width 87 height 23
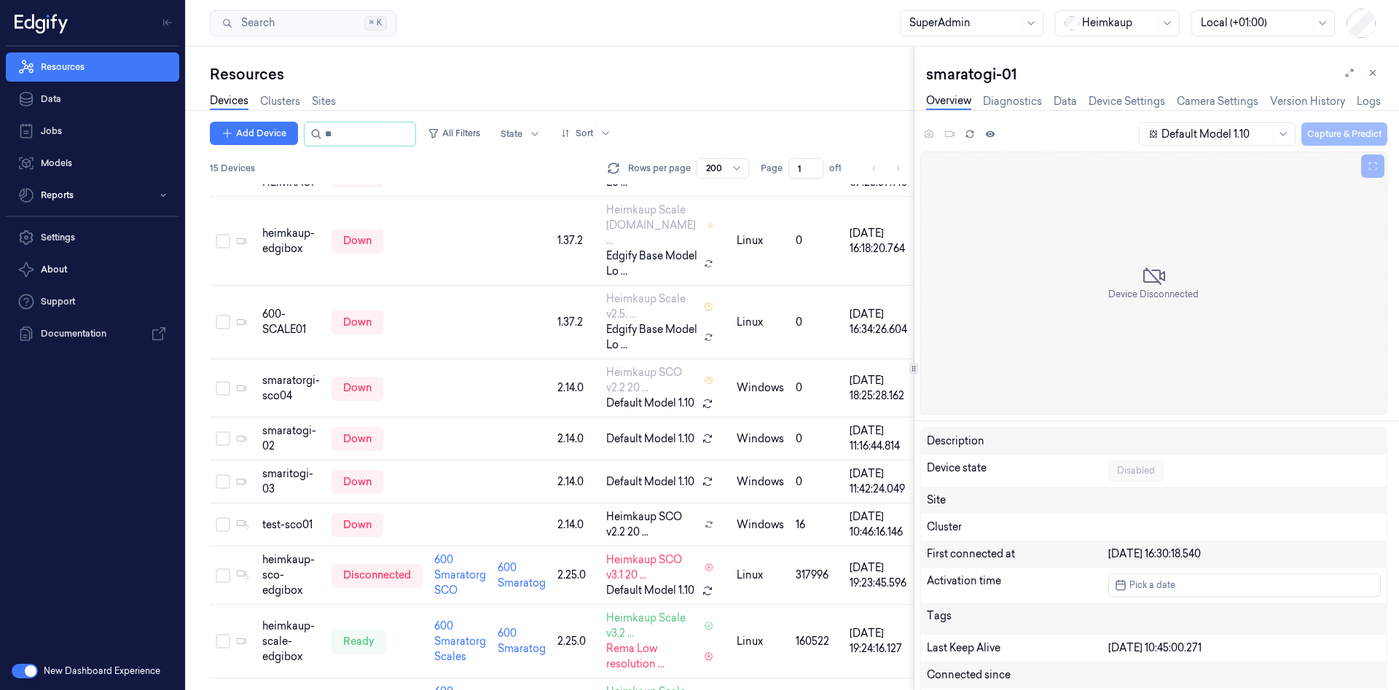
type input "***"
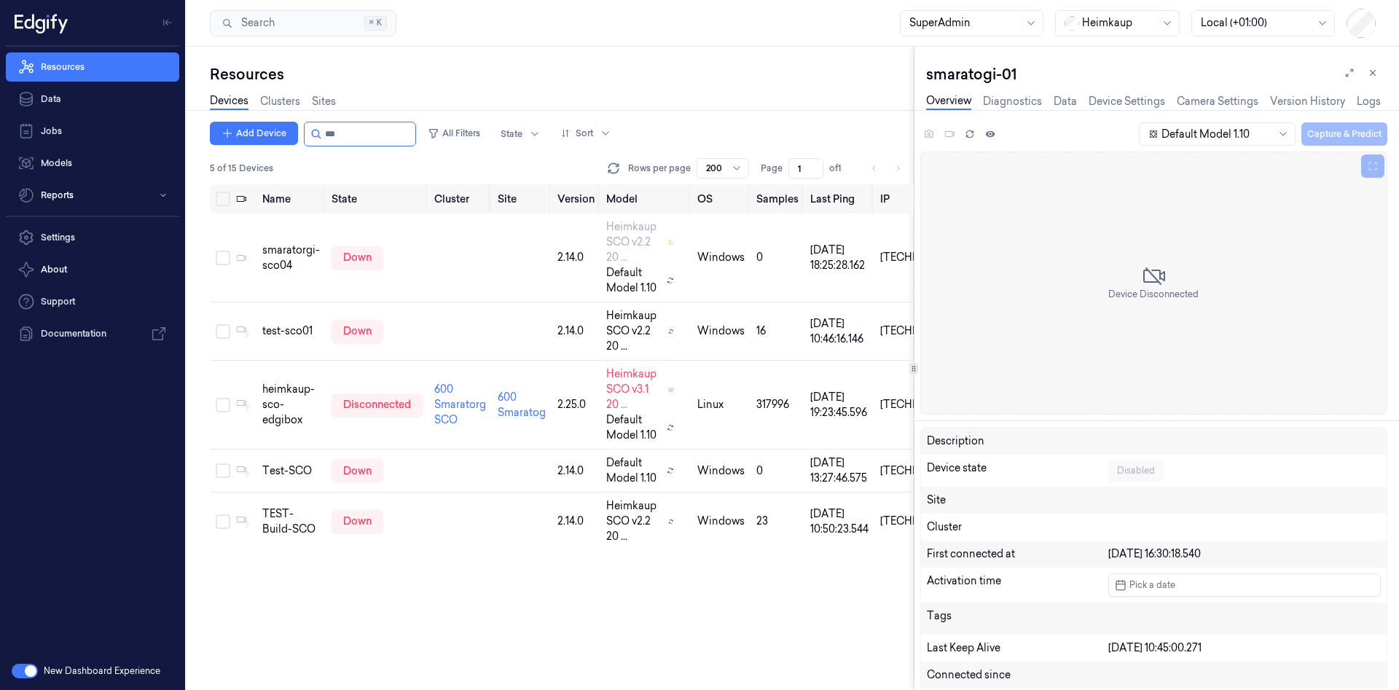
drag, startPoint x: 374, startPoint y: 136, endPoint x: 237, endPoint y: 147, distance: 138.2
click at [237, 147] on div "Add Device All Filters State Sort 5 of 15 Devices Rows per page 200 Page 1 of 1" at bounding box center [562, 153] width 704 height 63
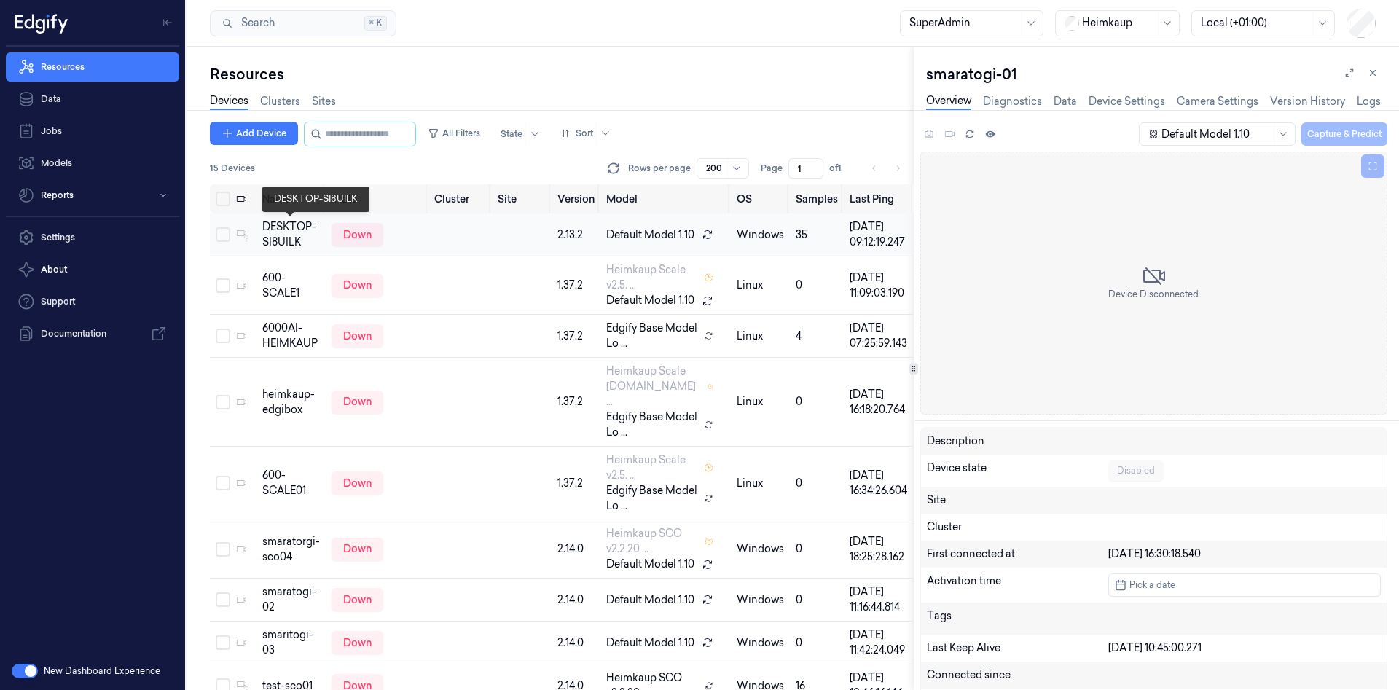
click at [289, 232] on div "DESKTOP-SI8UILK" at bounding box center [291, 234] width 58 height 31
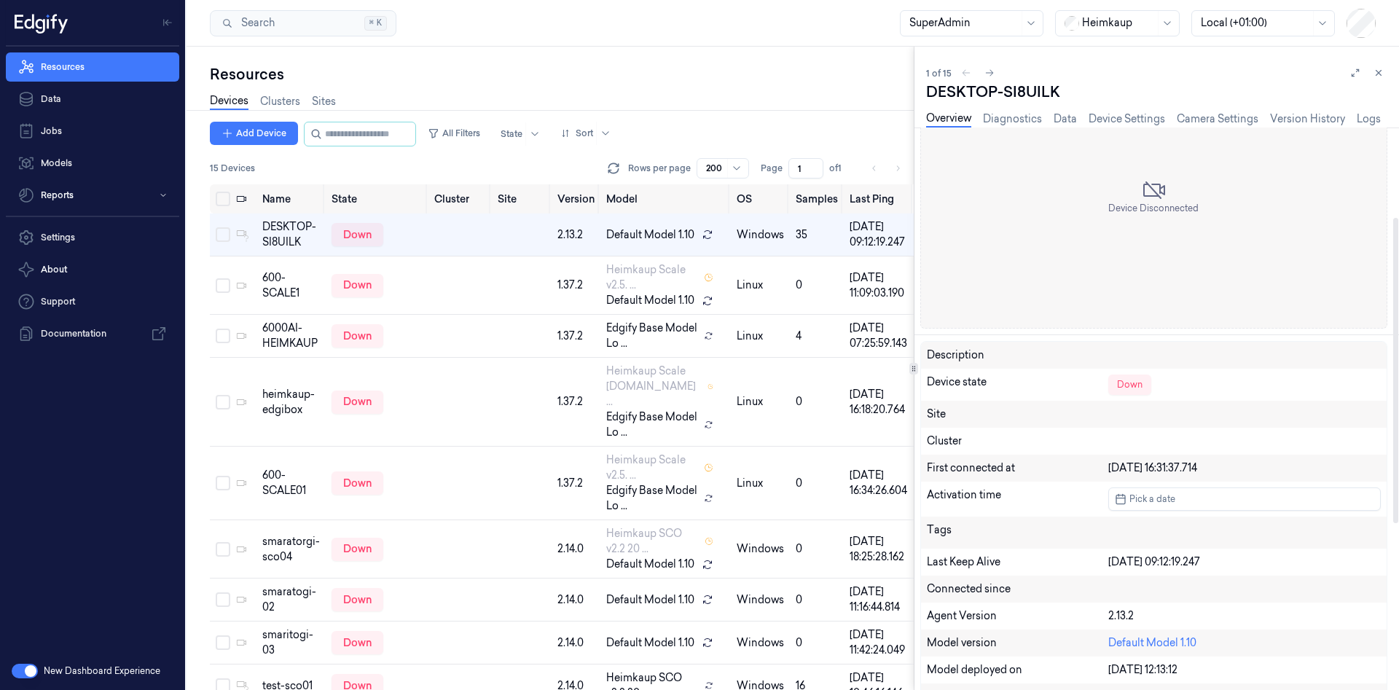
scroll to position [219, 0]
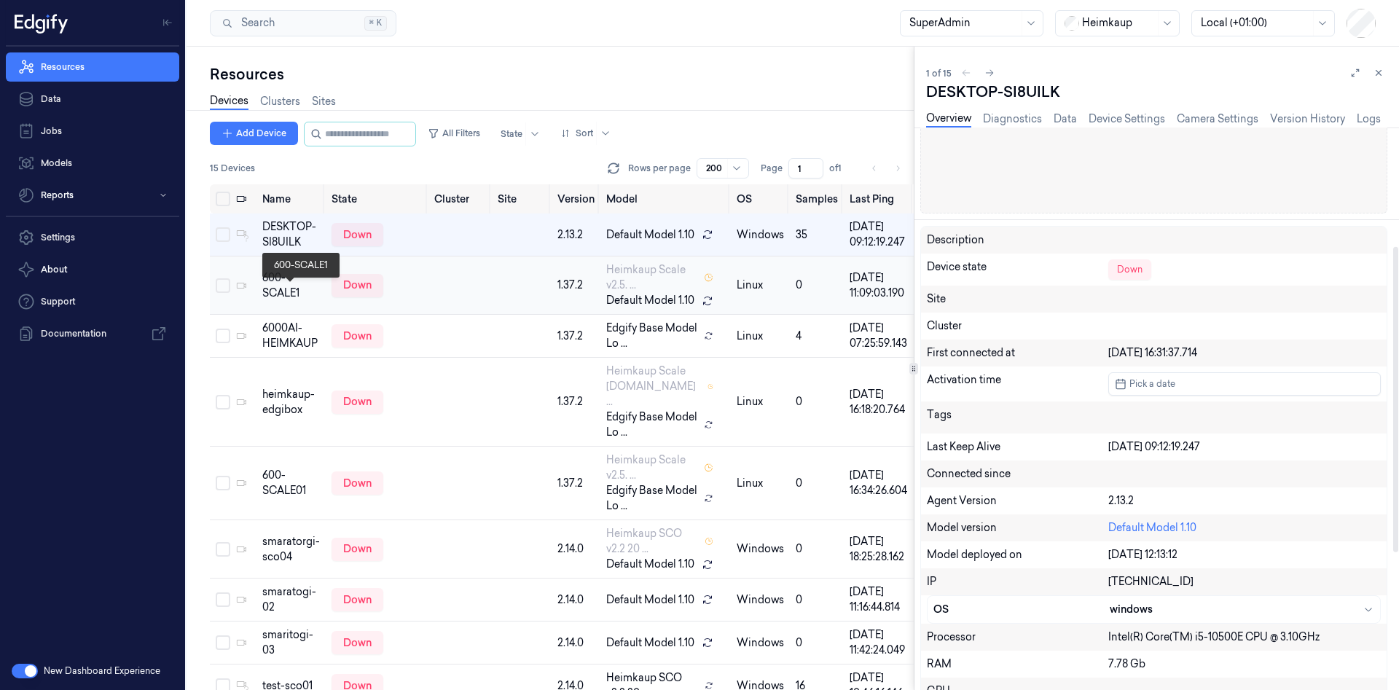
click at [260, 298] on td "600-SCALE1" at bounding box center [290, 285] width 69 height 58
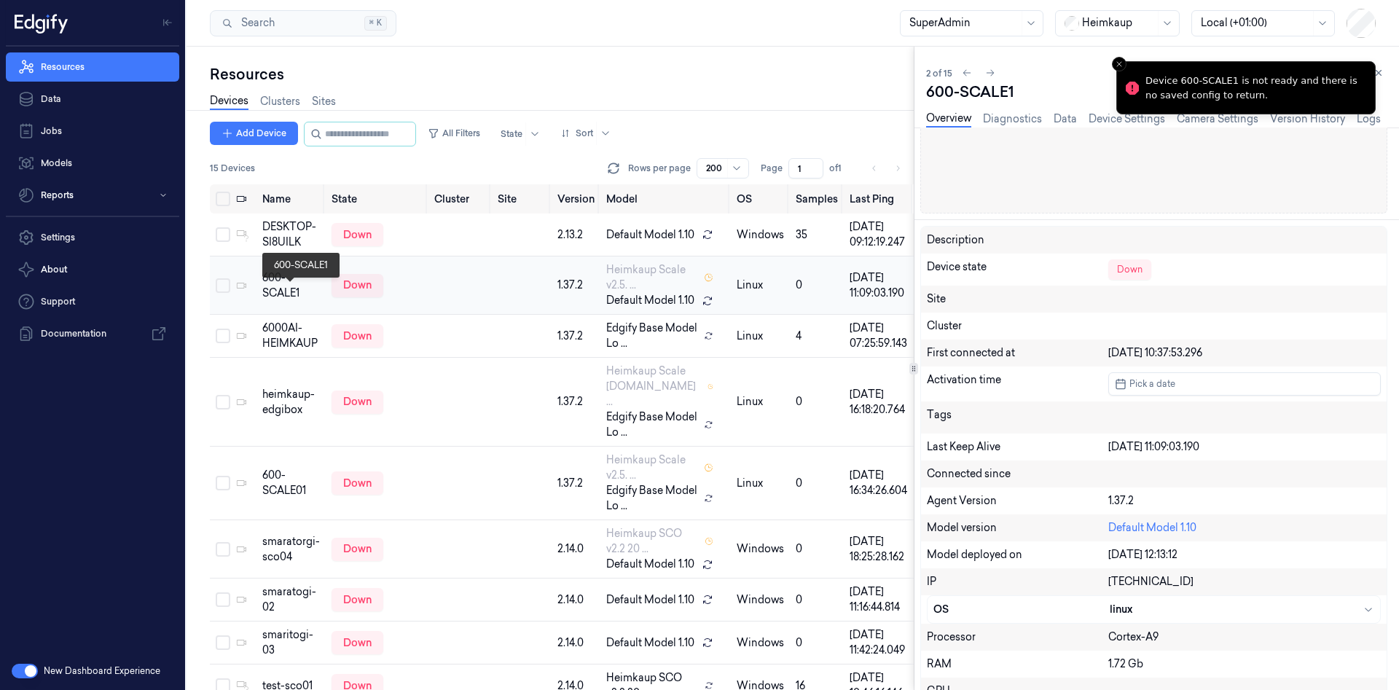
click at [281, 301] on div "600-SCALE1" at bounding box center [291, 285] width 58 height 31
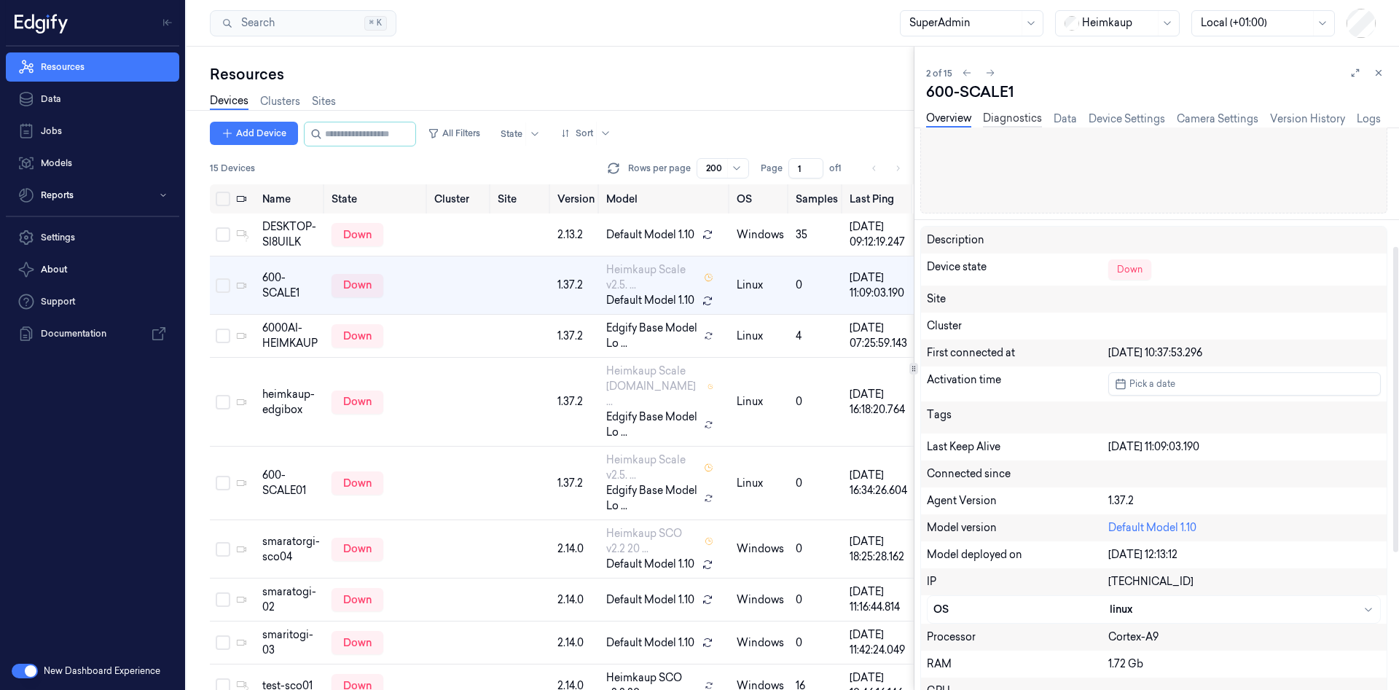
click at [1000, 125] on link "Diagnostics" at bounding box center [1012, 119] width 59 height 17
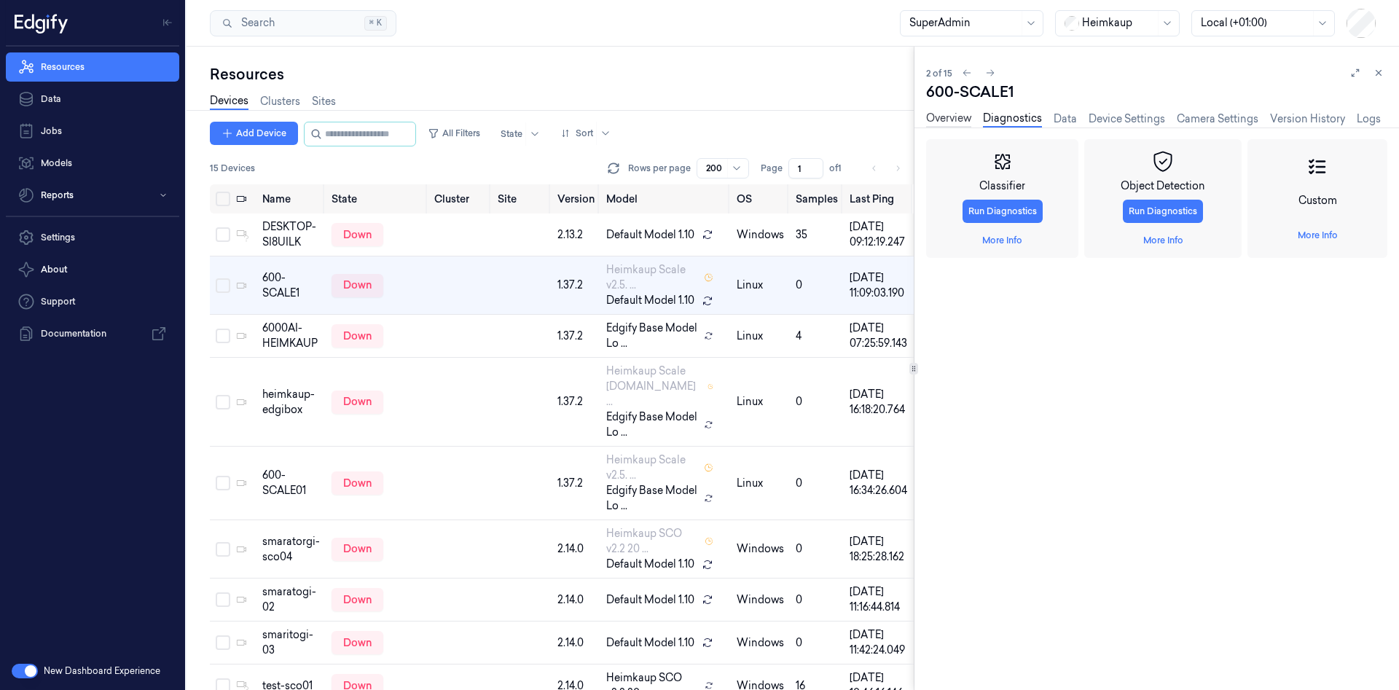
click at [951, 122] on link "Overview" at bounding box center [948, 119] width 45 height 17
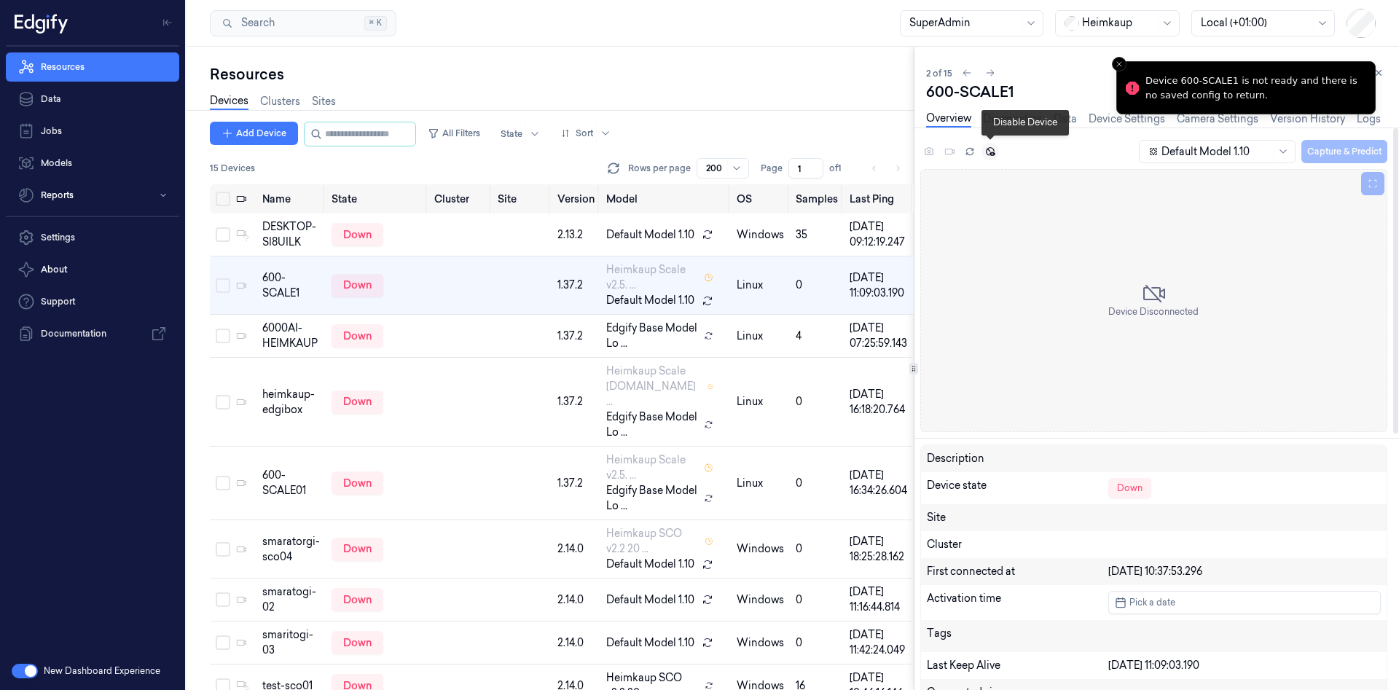
click at [992, 153] on icon at bounding box center [990, 151] width 9 height 9
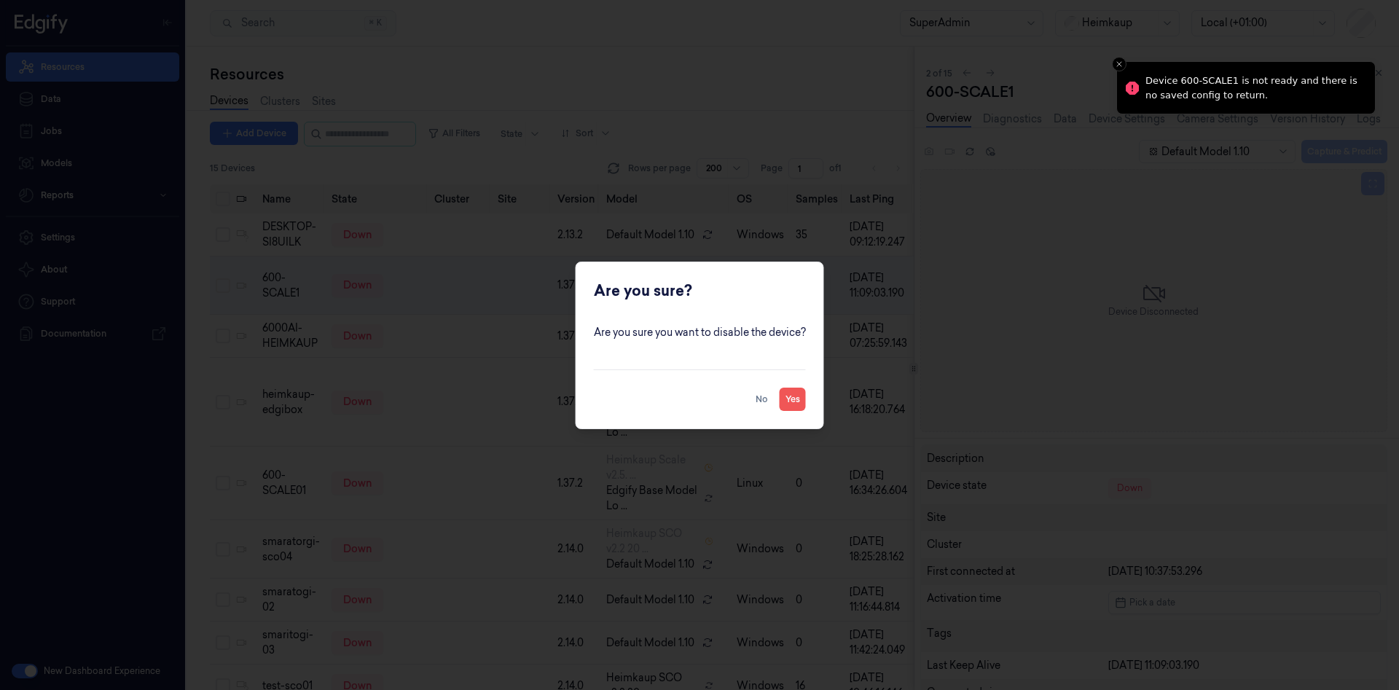
click at [801, 392] on button "Yes" at bounding box center [793, 399] width 26 height 23
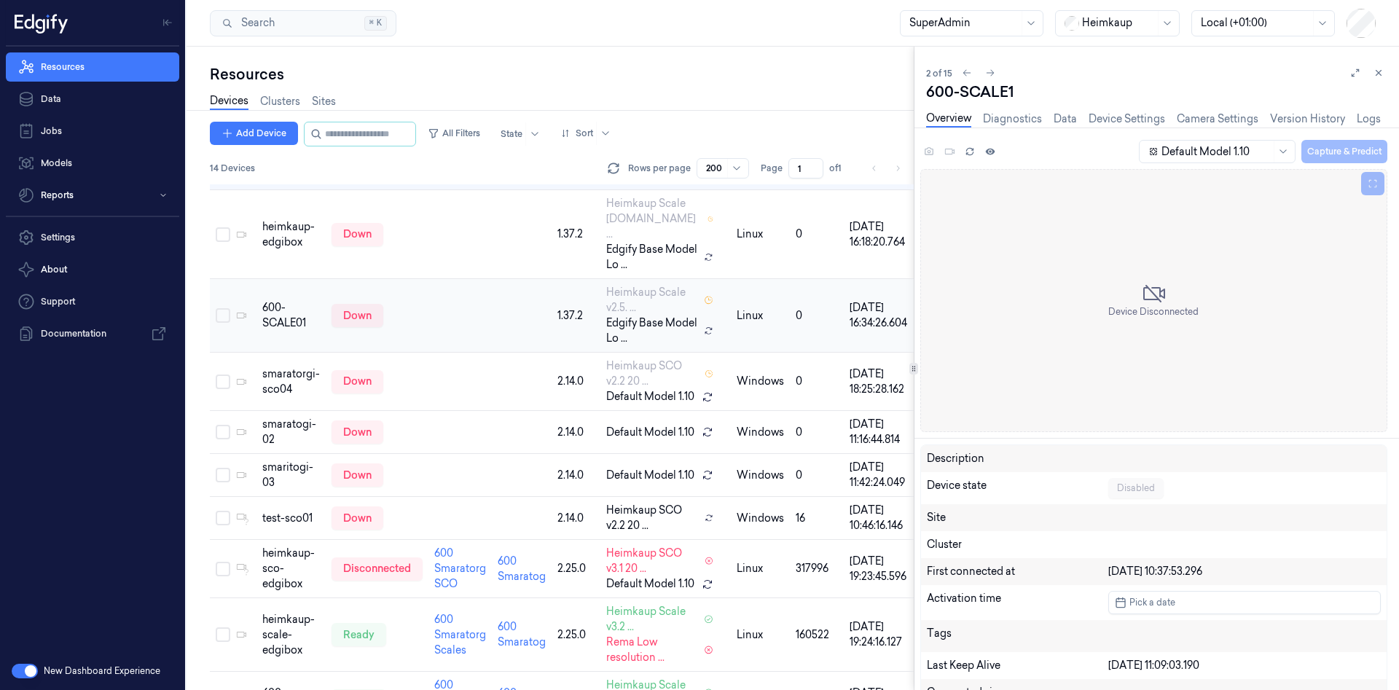
scroll to position [219, 0]
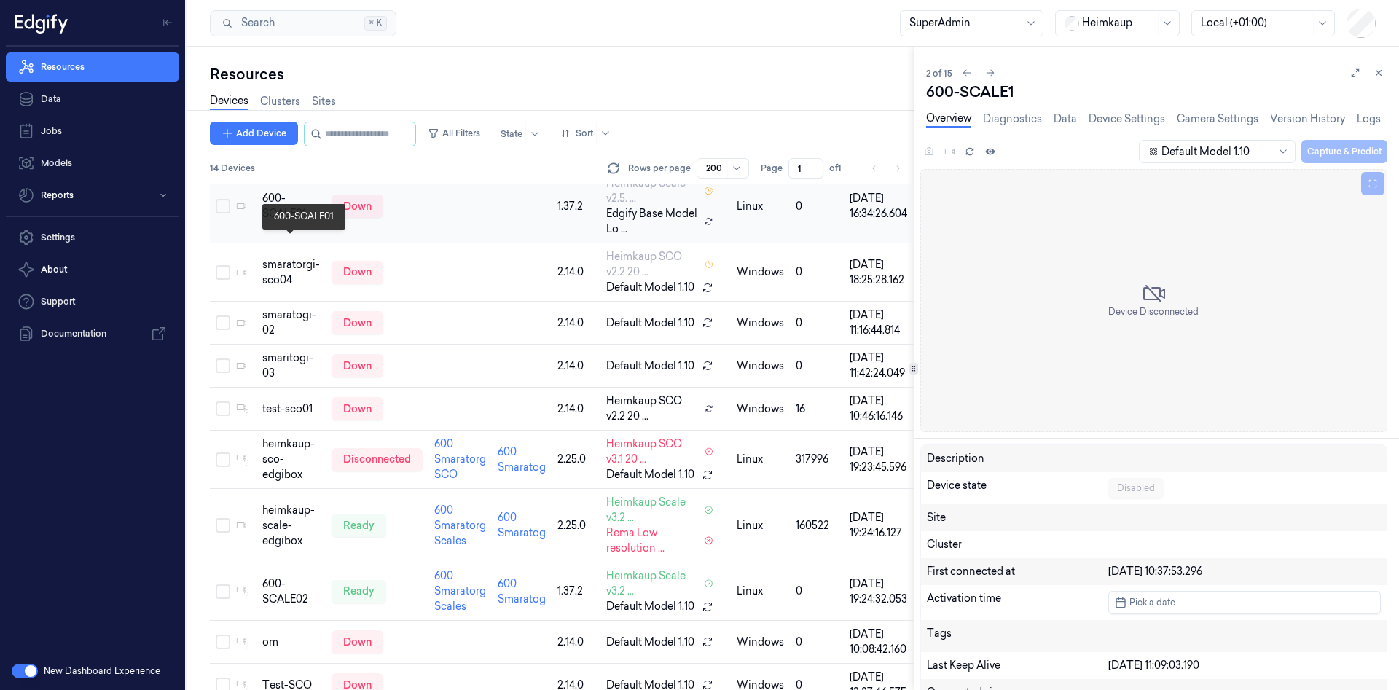
click at [276, 221] on div "600-SCALE01" at bounding box center [291, 206] width 58 height 31
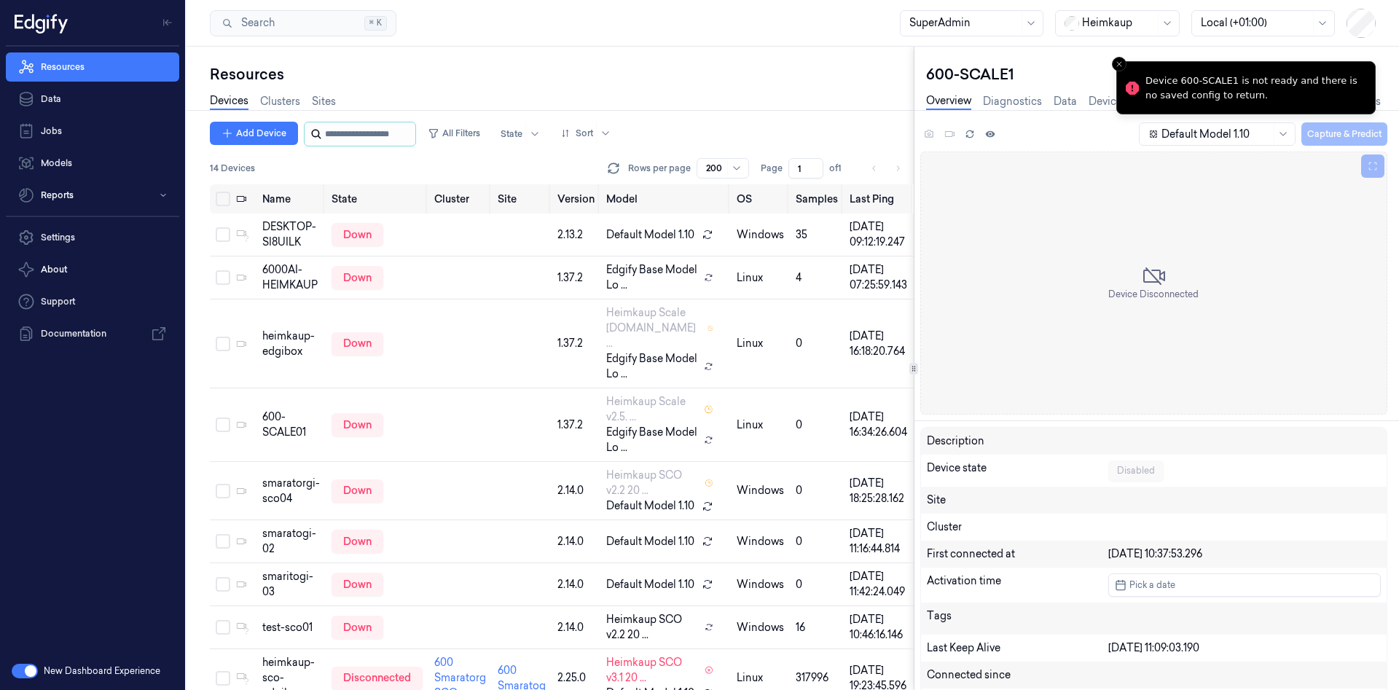
click at [374, 133] on input "string" at bounding box center [368, 133] width 87 height 23
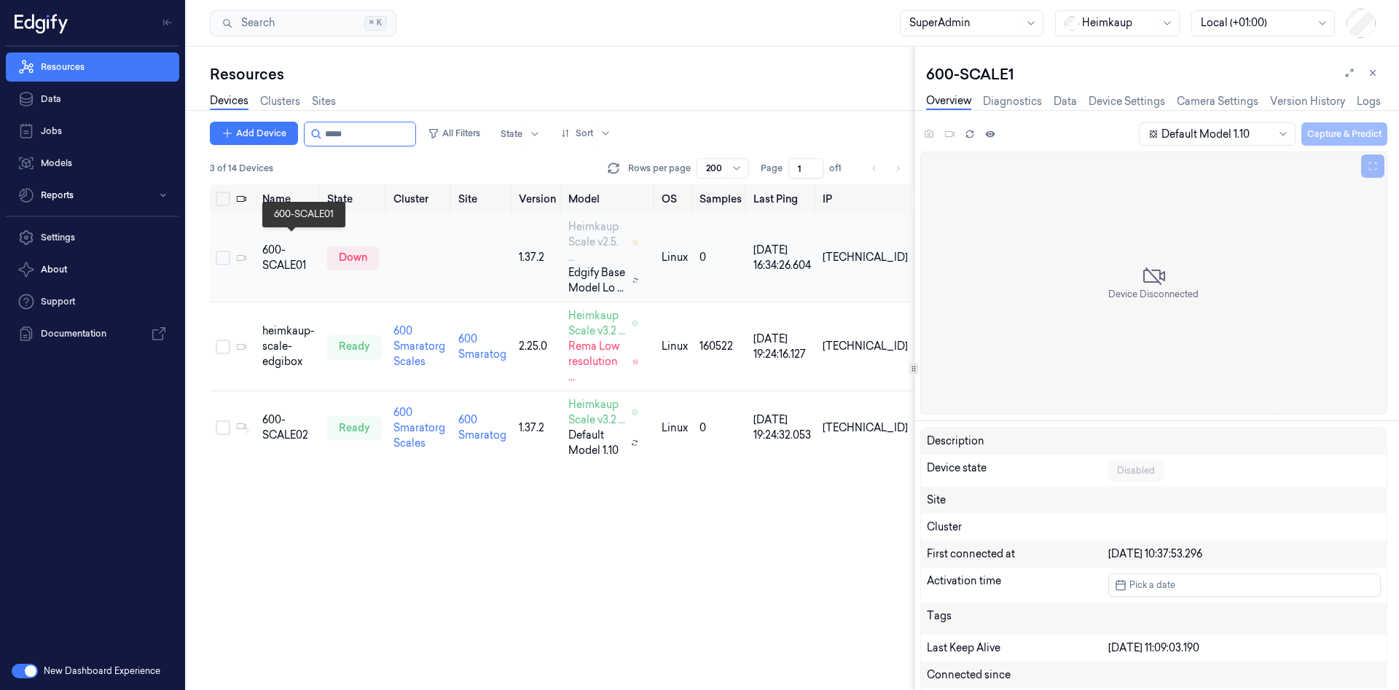
type input "*****"
click at [279, 253] on div "600-SCALE01" at bounding box center [288, 258] width 53 height 31
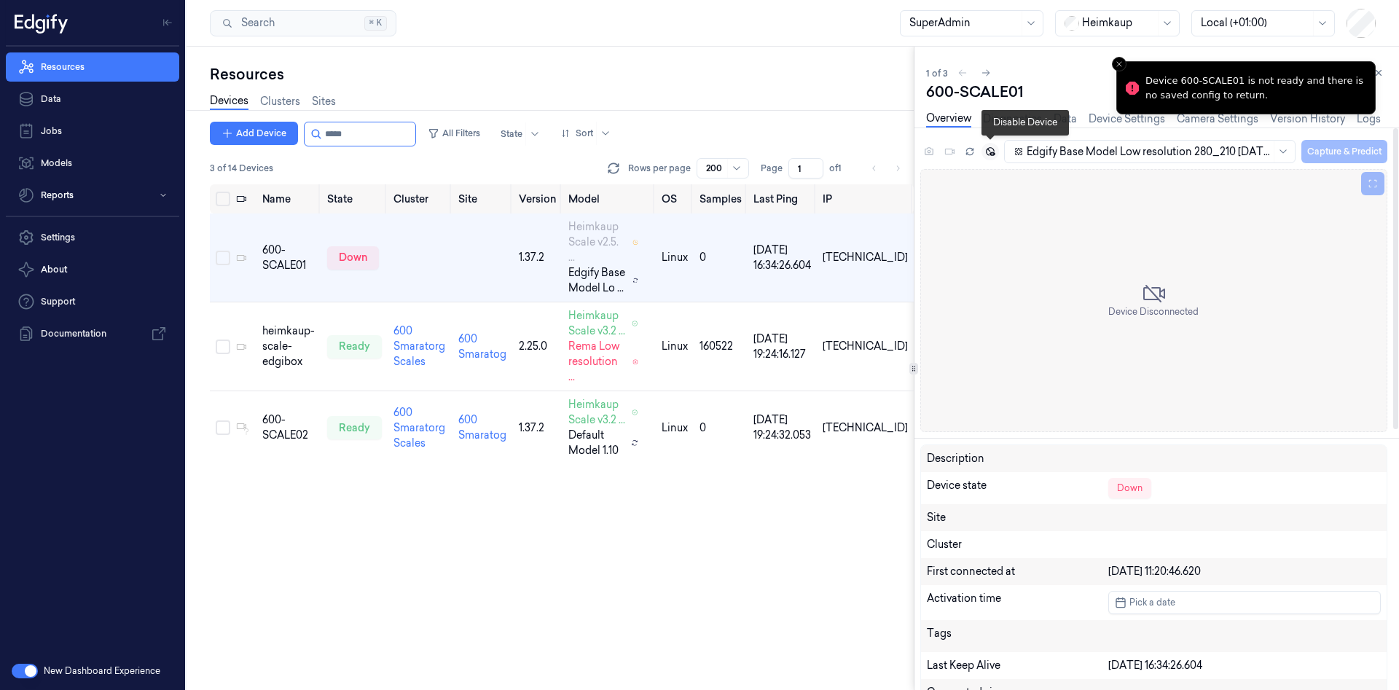
click at [986, 149] on icon at bounding box center [990, 151] width 9 height 9
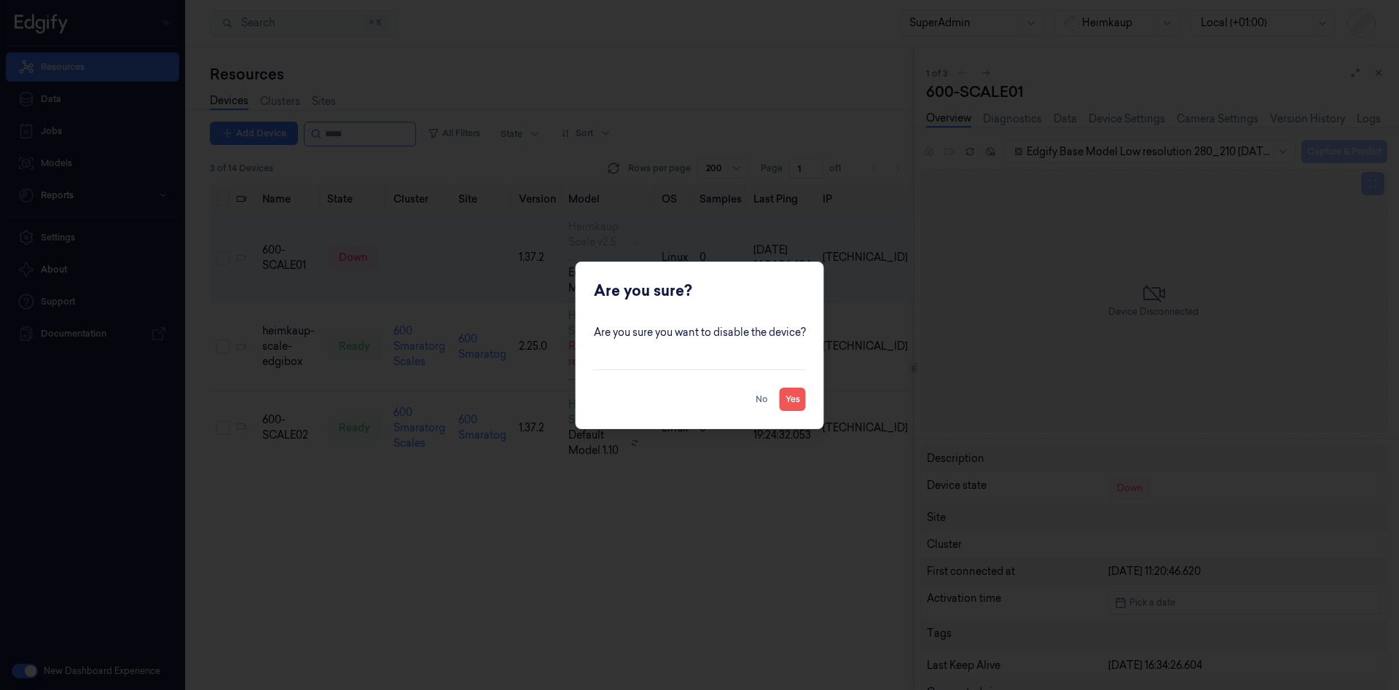
click at [795, 400] on button "Yes" at bounding box center [793, 399] width 26 height 23
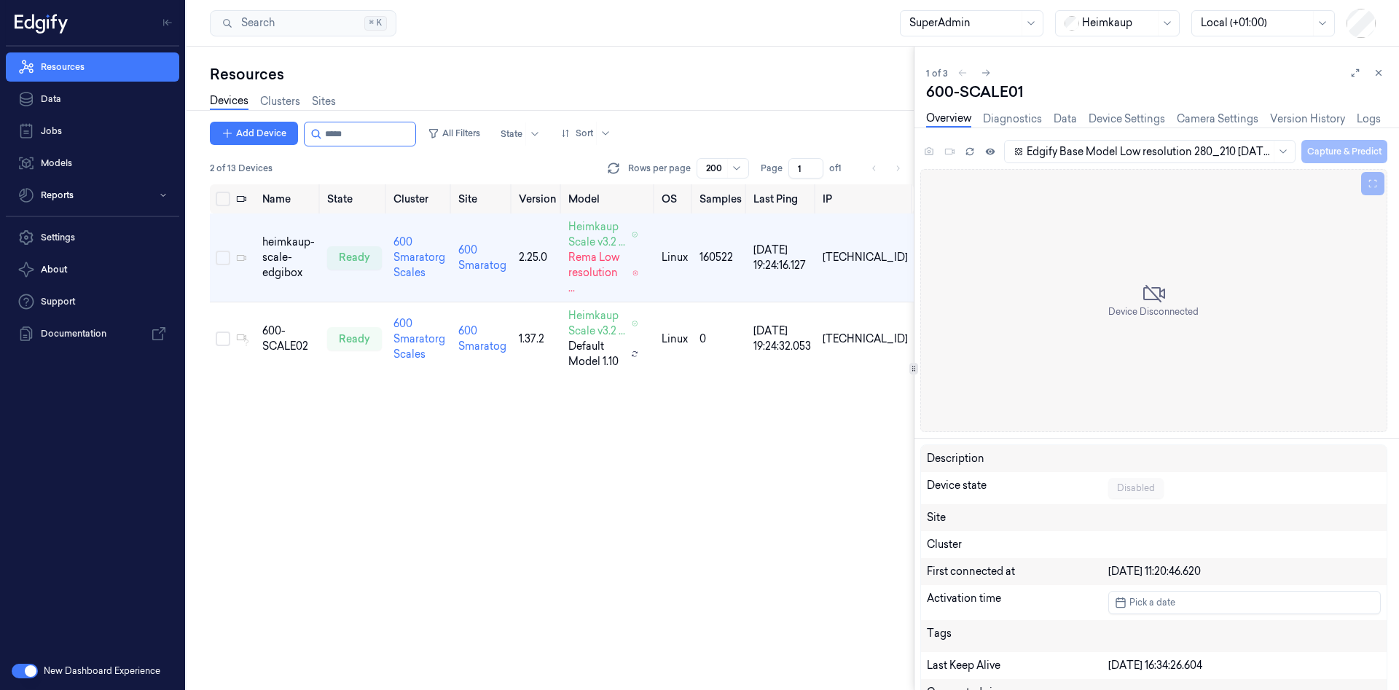
drag, startPoint x: 379, startPoint y: 133, endPoint x: 243, endPoint y: 120, distance: 136.1
click at [244, 120] on div "Resources Devices Clusters Sites Add Device All Filters State Sort 2 of 13 Devi…" at bounding box center [562, 377] width 704 height 626
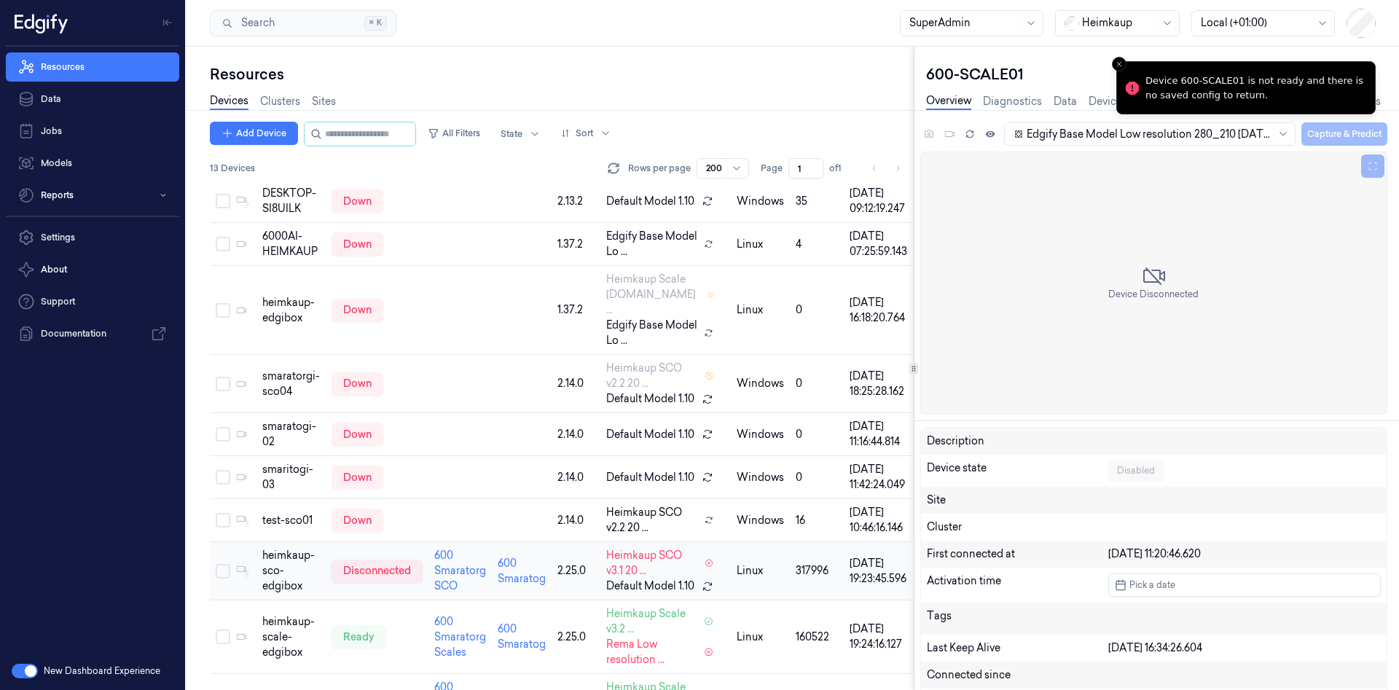
scroll to position [405, 0]
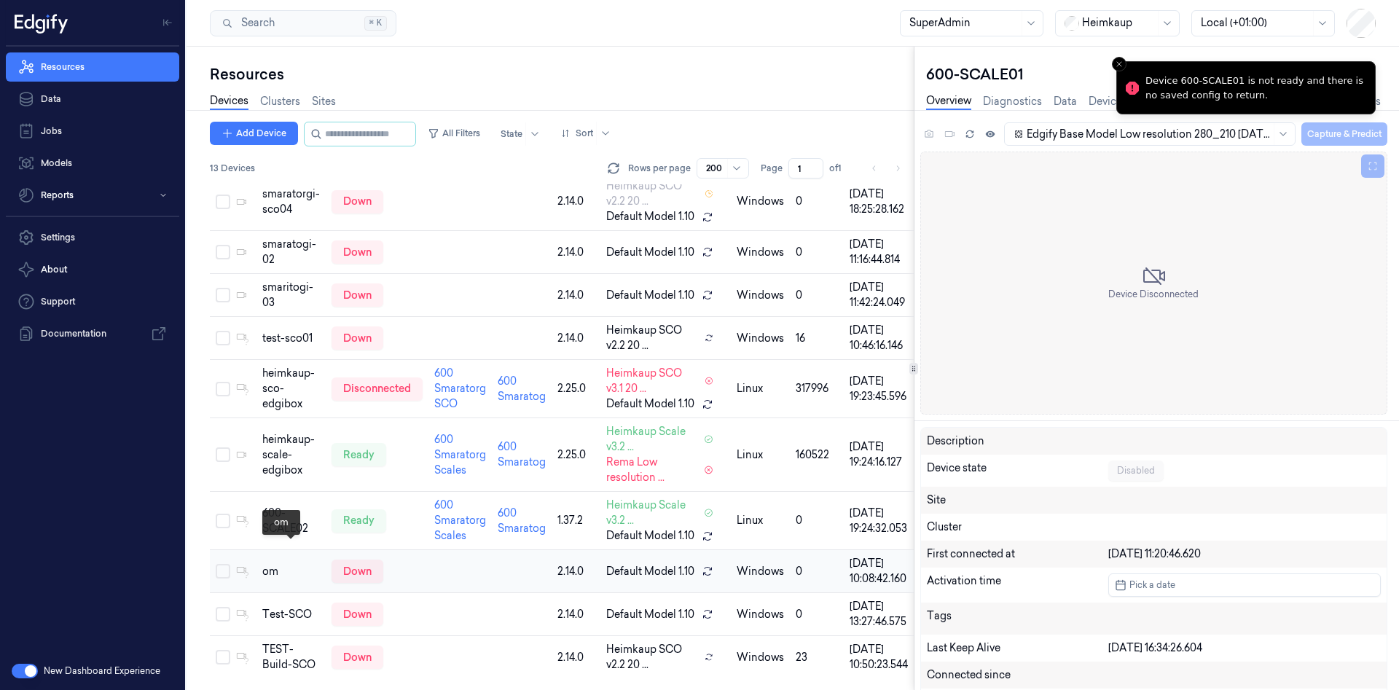
click at [274, 564] on div "om" at bounding box center [291, 571] width 58 height 15
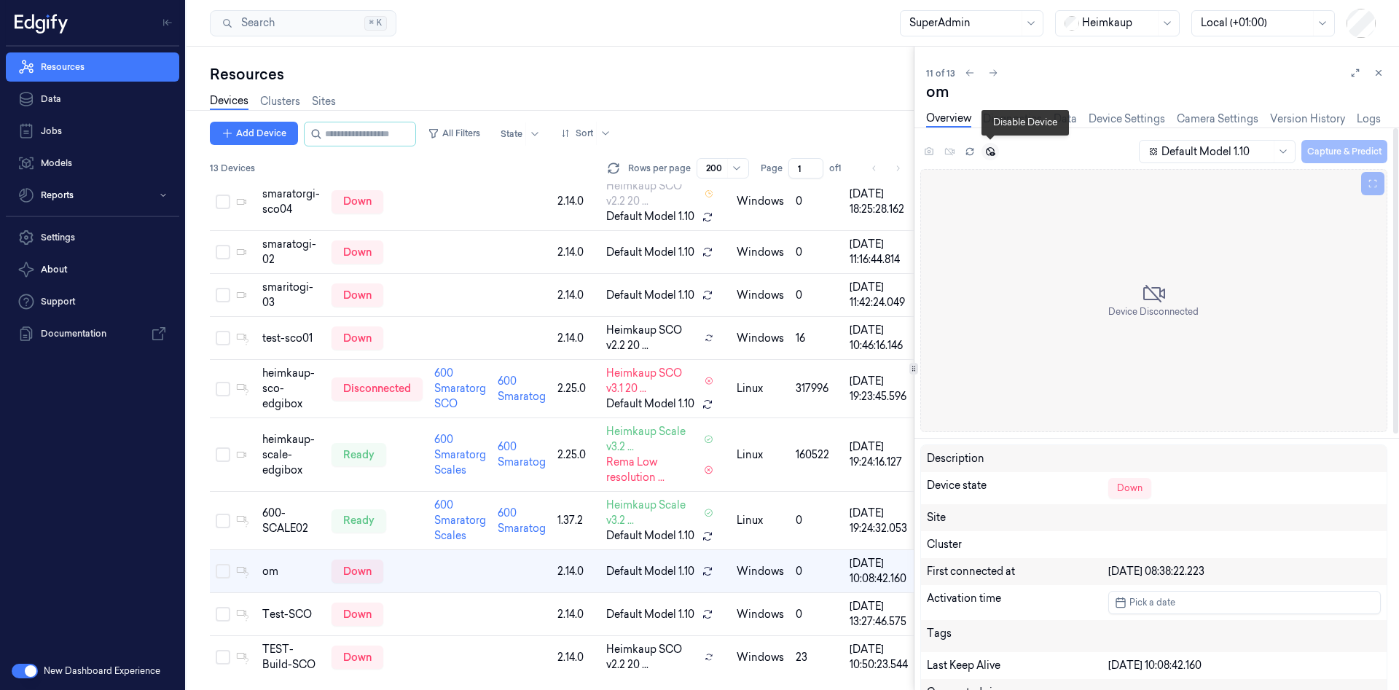
click at [987, 152] on icon at bounding box center [990, 151] width 10 height 10
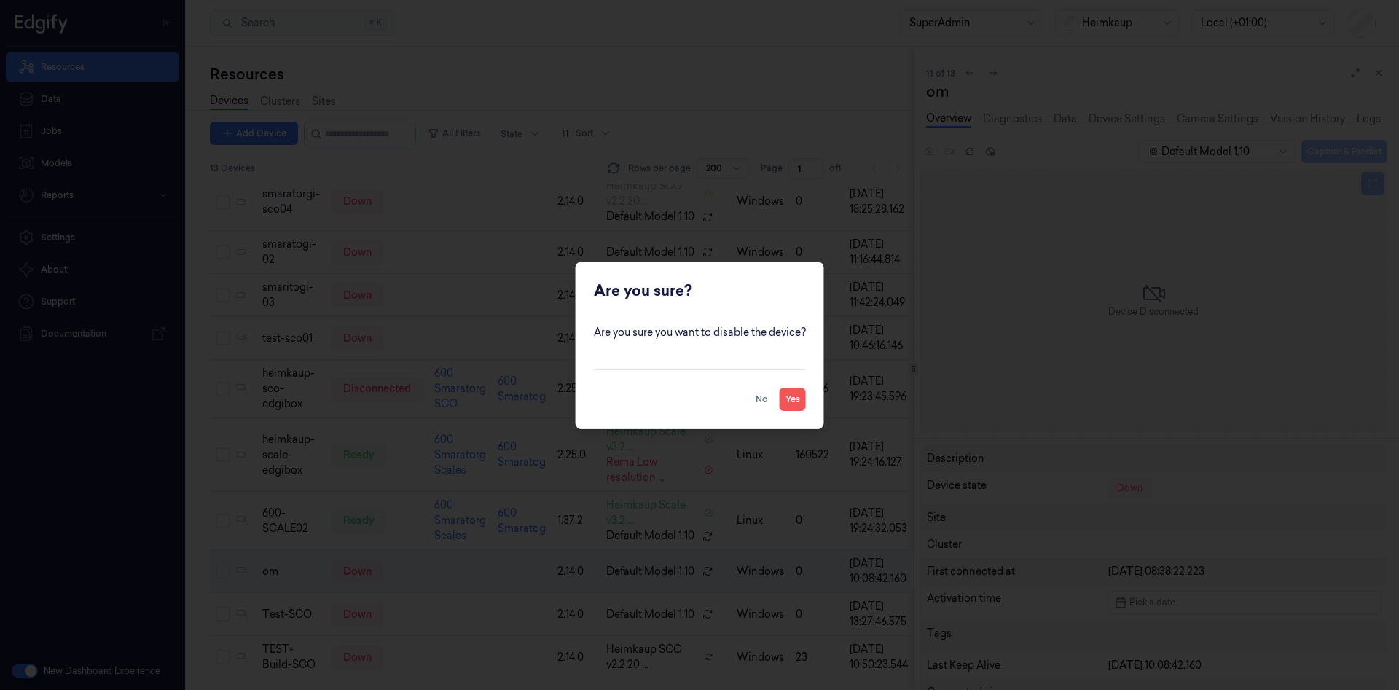
click at [787, 399] on button "Yes" at bounding box center [793, 399] width 26 height 23
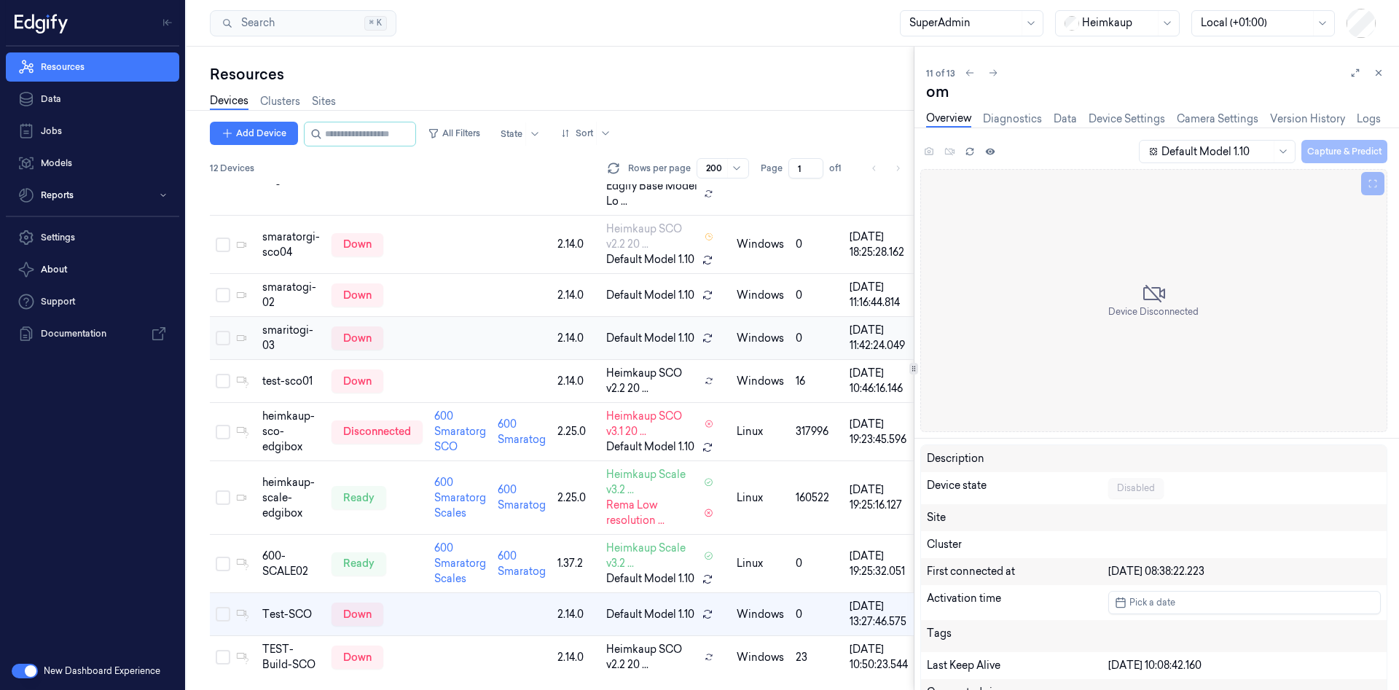
scroll to position [253, 0]
click at [277, 374] on div "test-sco01" at bounding box center [291, 381] width 58 height 15
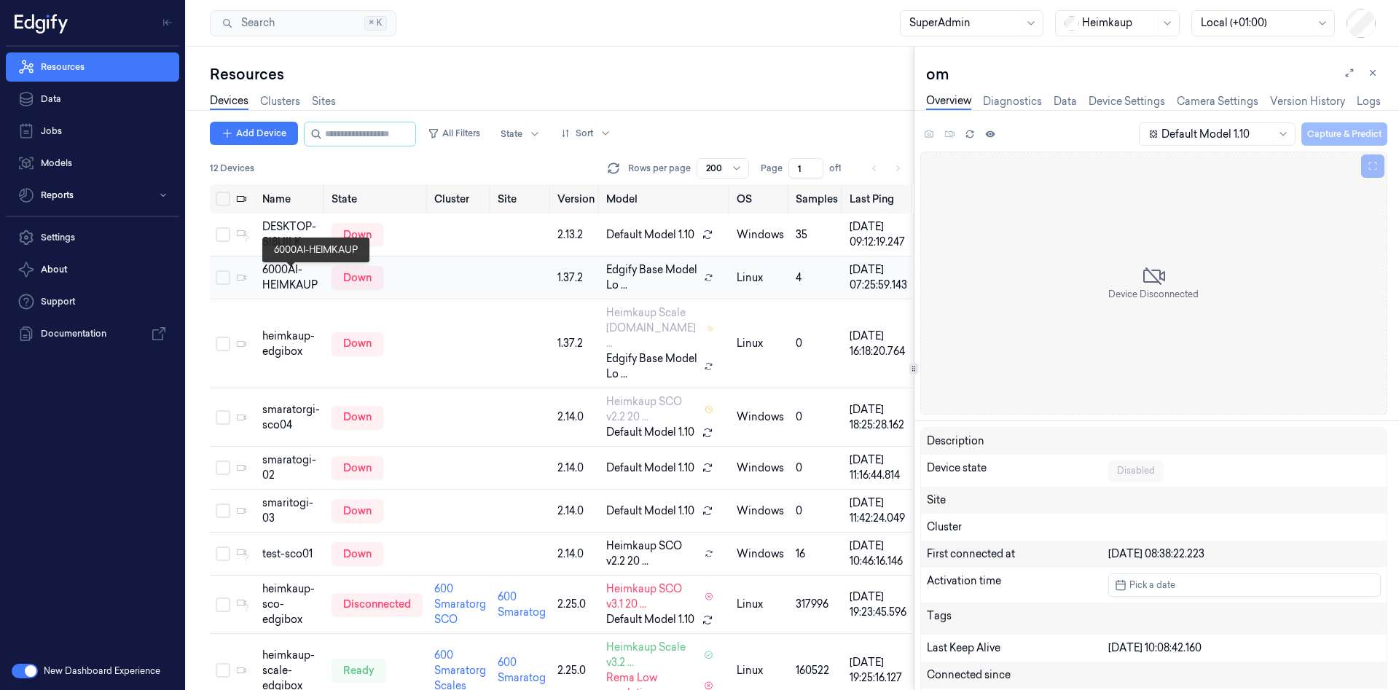
click at [297, 288] on div "6000AI-HEIMKAUP" at bounding box center [291, 277] width 58 height 31
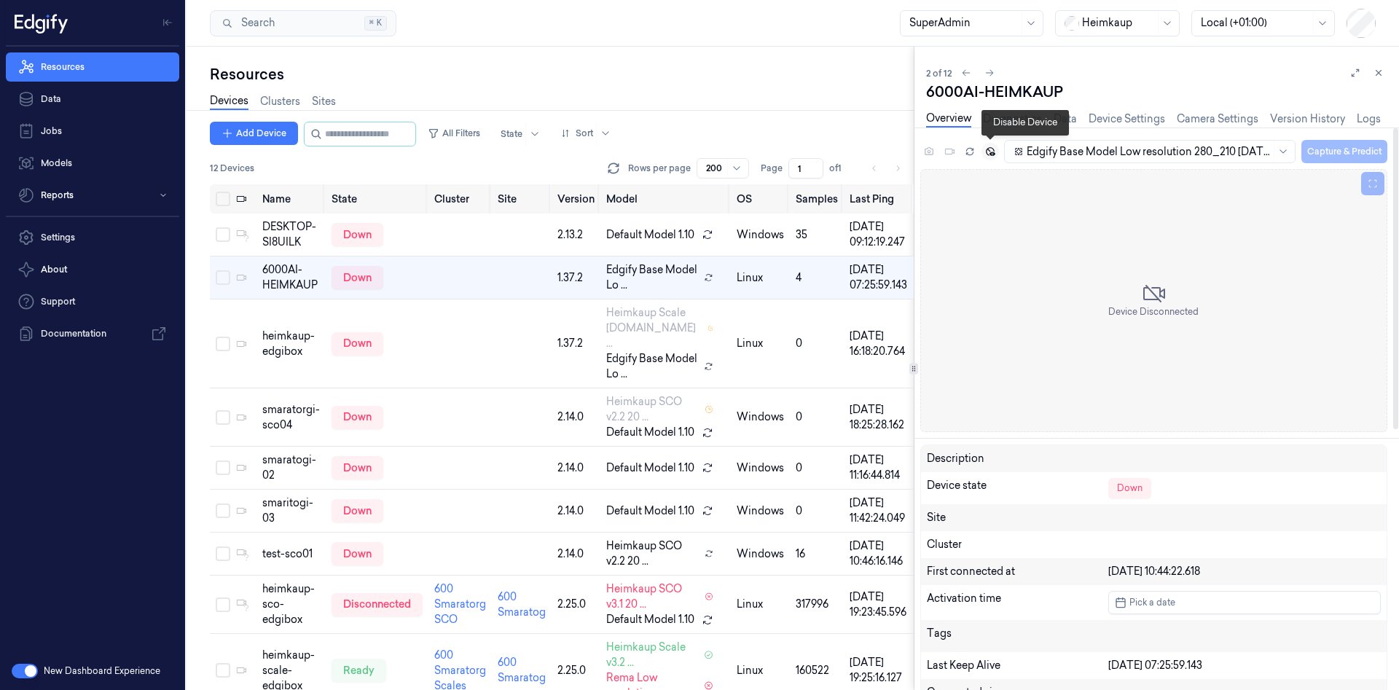
click at [989, 145] on button at bounding box center [989, 151] width 17 height 17
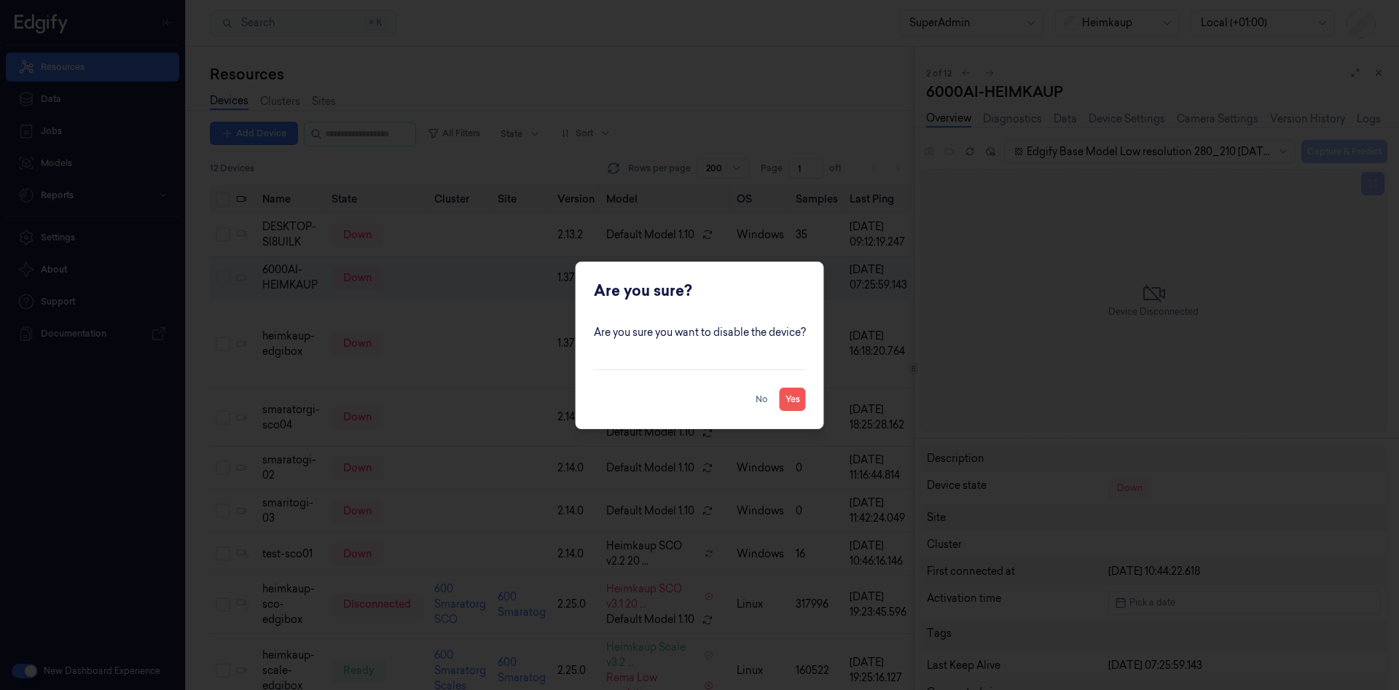
click at [799, 404] on button "Yes" at bounding box center [793, 399] width 26 height 23
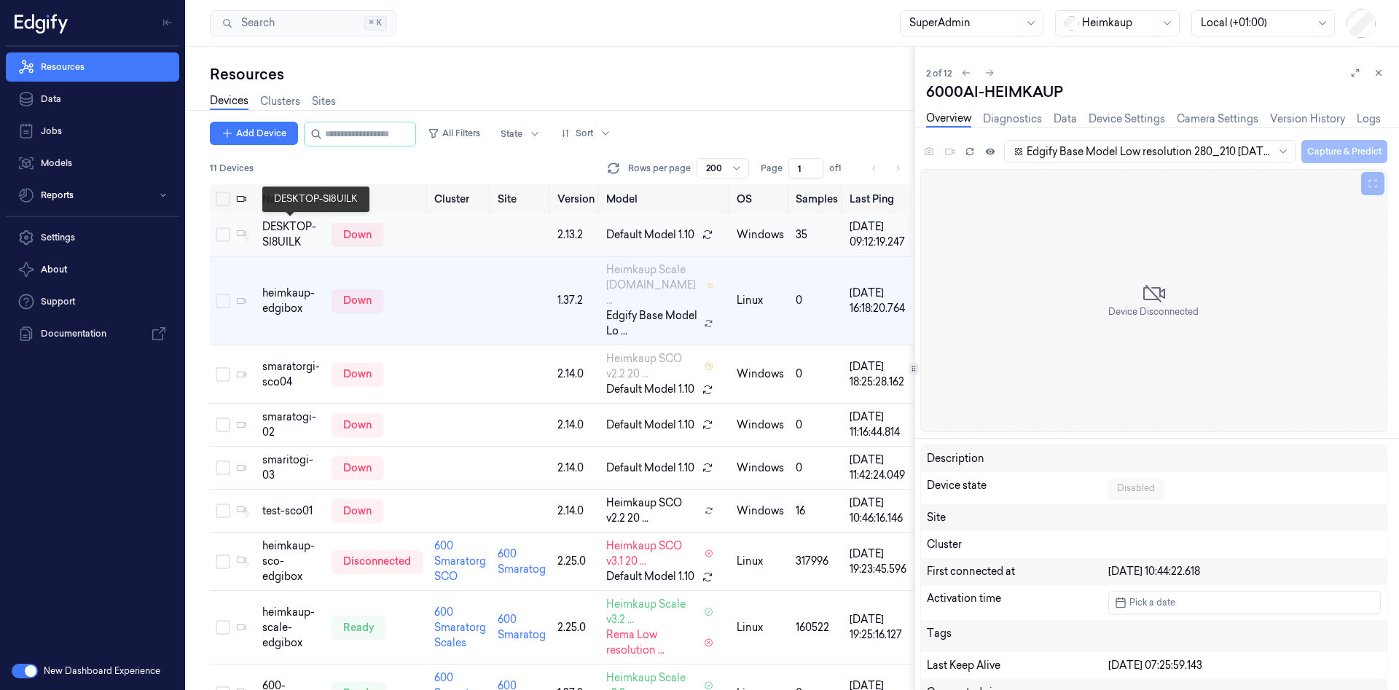
click at [285, 232] on div "DESKTOP-SI8UILK" at bounding box center [291, 234] width 58 height 31
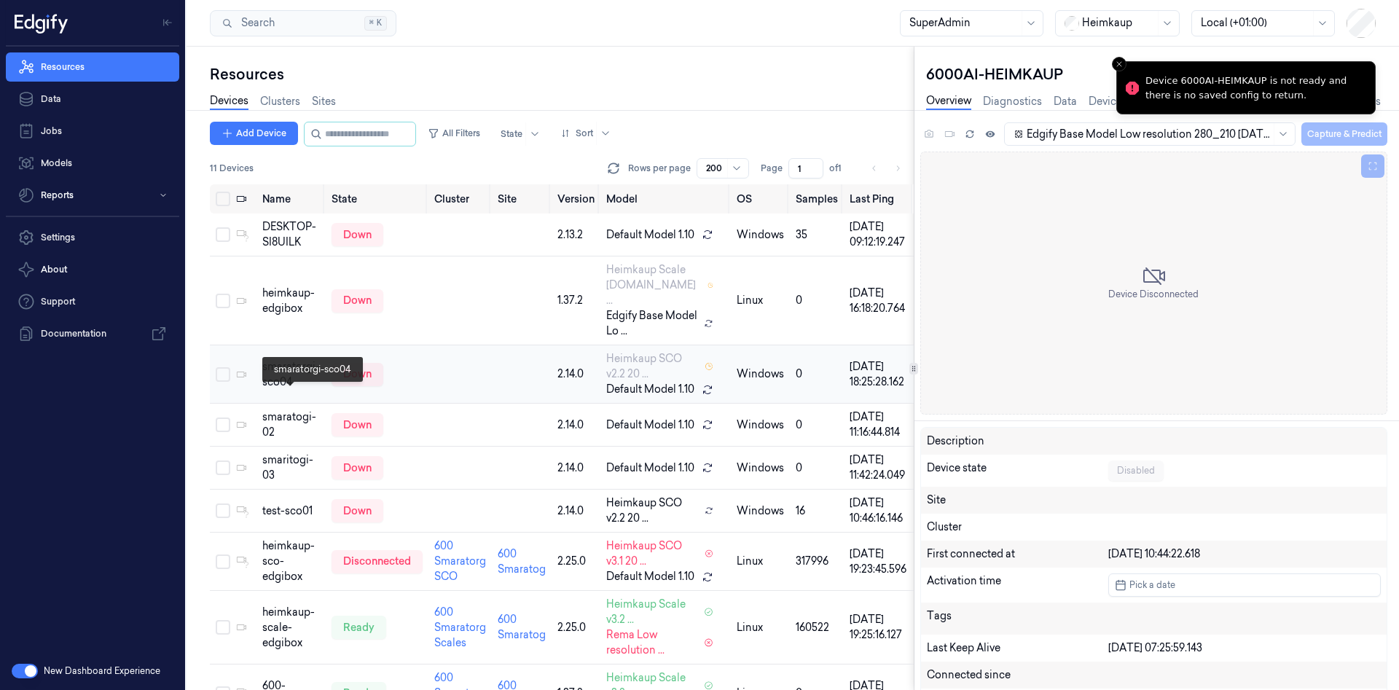
click at [286, 390] on div "smaratorgi-sco04" at bounding box center [291, 374] width 58 height 31
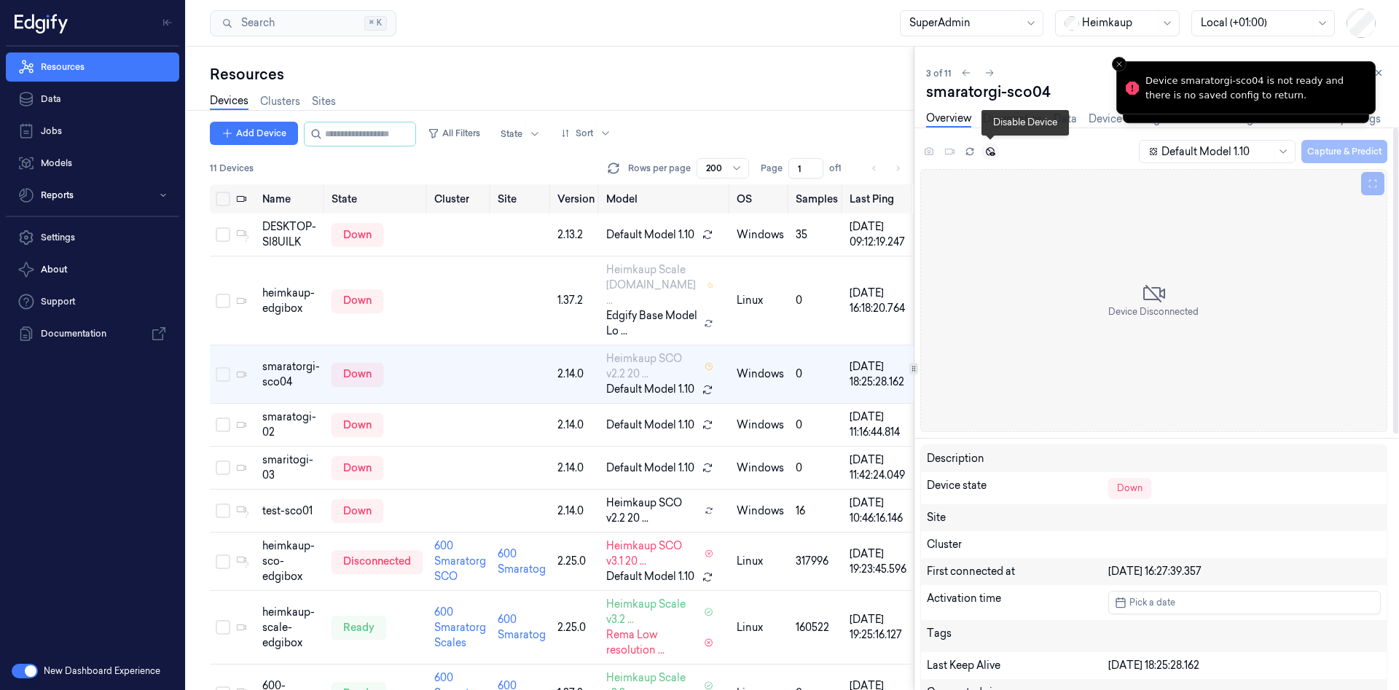
click at [988, 152] on icon at bounding box center [990, 151] width 10 height 10
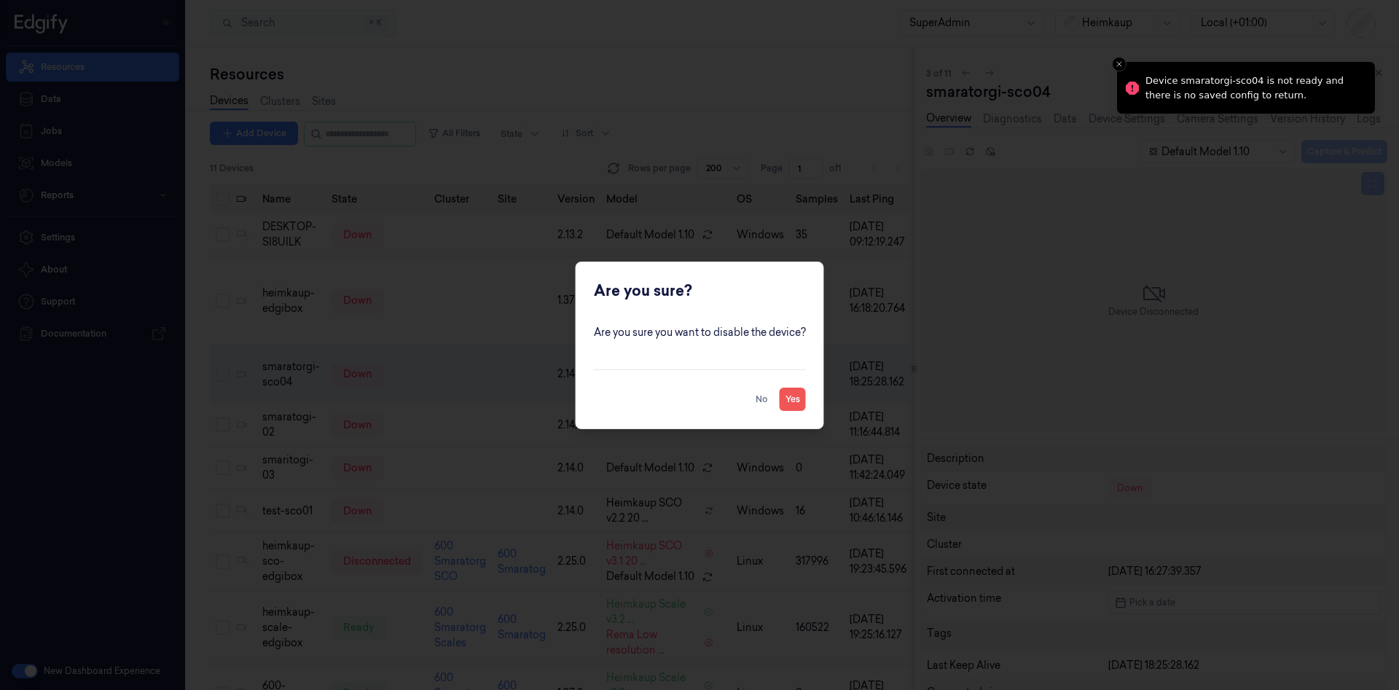
click at [792, 397] on button "Yes" at bounding box center [793, 399] width 26 height 23
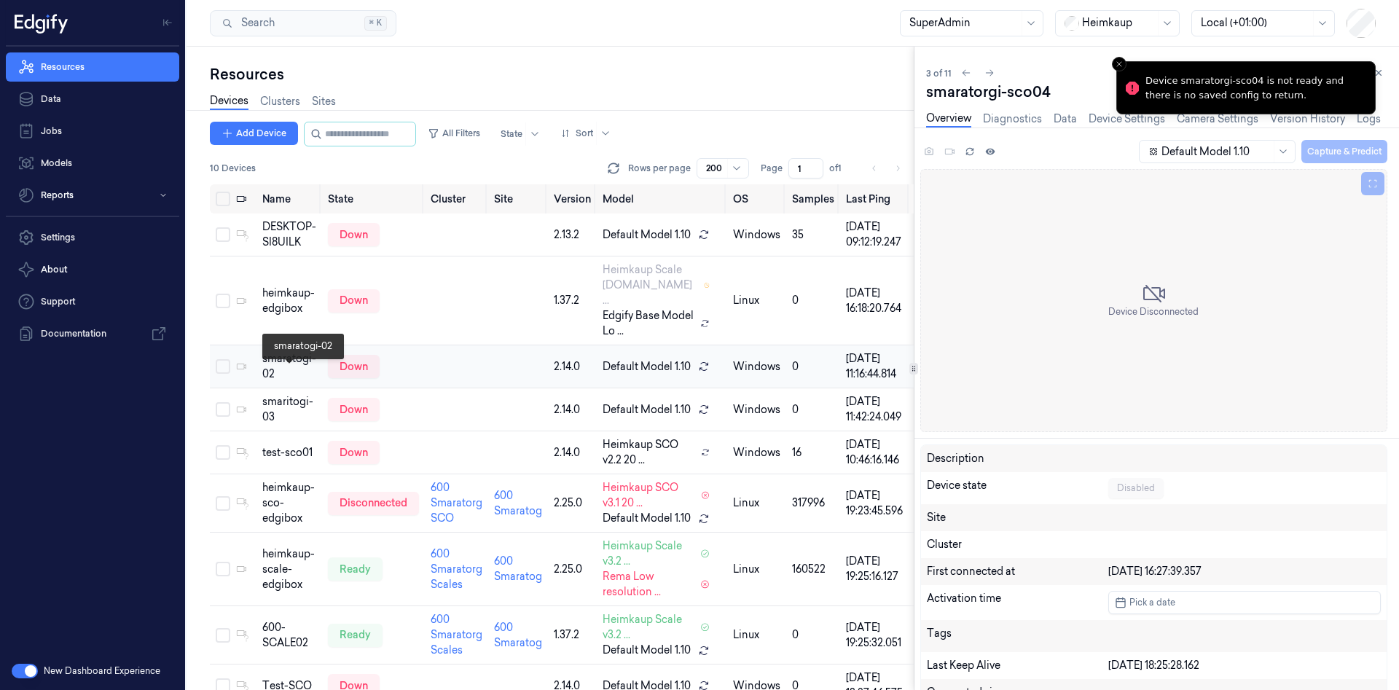
click at [296, 382] on div "smaratogi-02" at bounding box center [289, 366] width 54 height 31
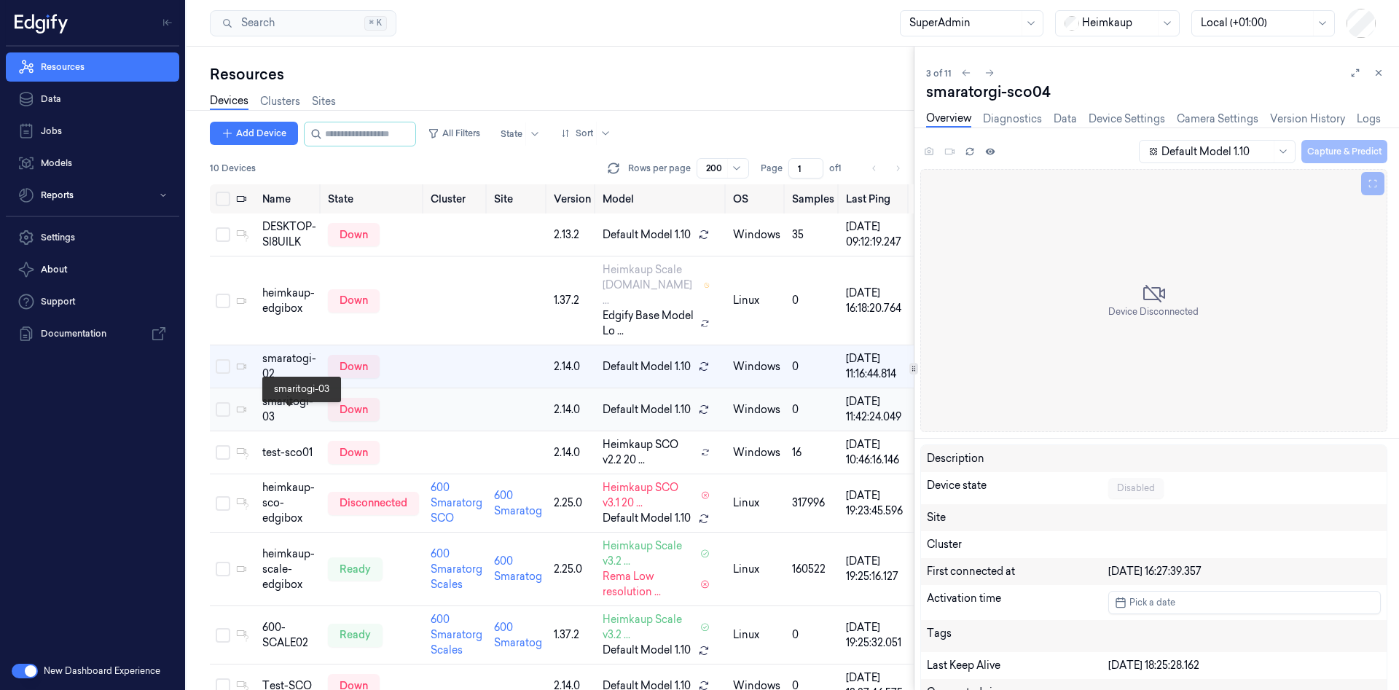
click at [281, 412] on div "smaritogi-03" at bounding box center [289, 409] width 54 height 31
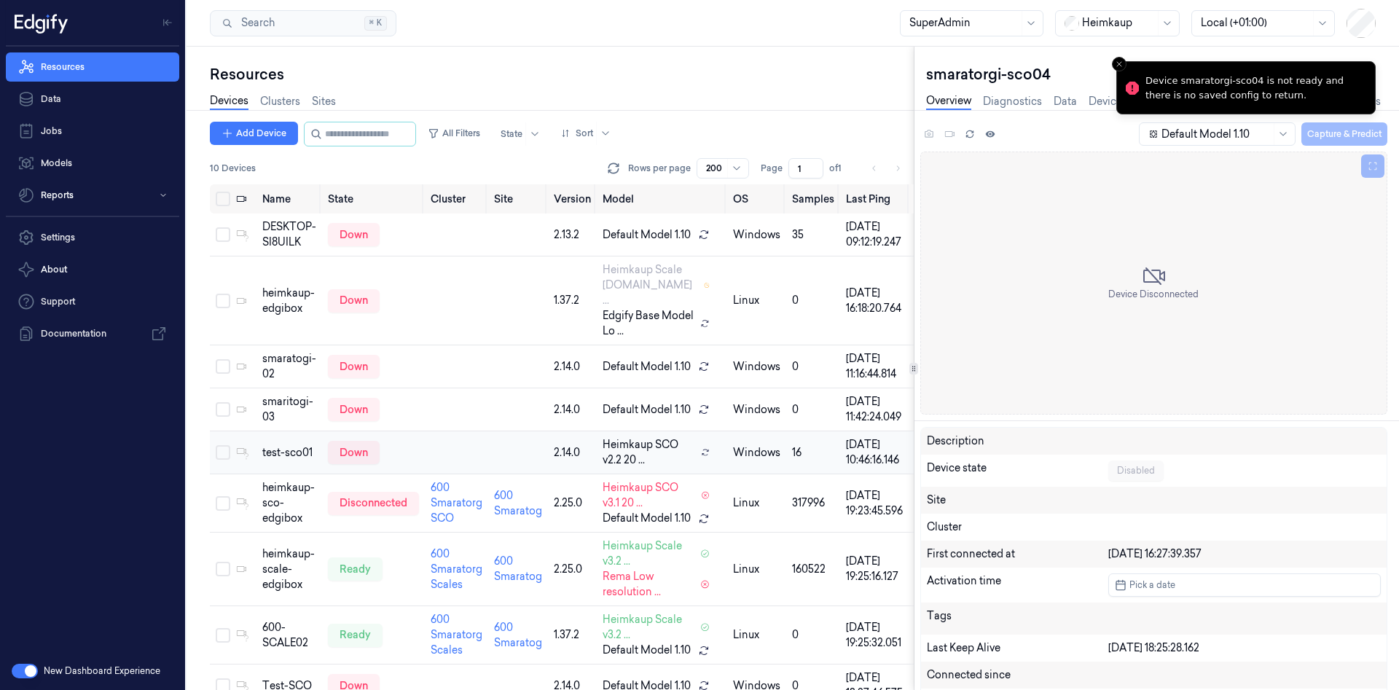
click at [273, 474] on td "test-sco01" at bounding box center [289, 452] width 66 height 43
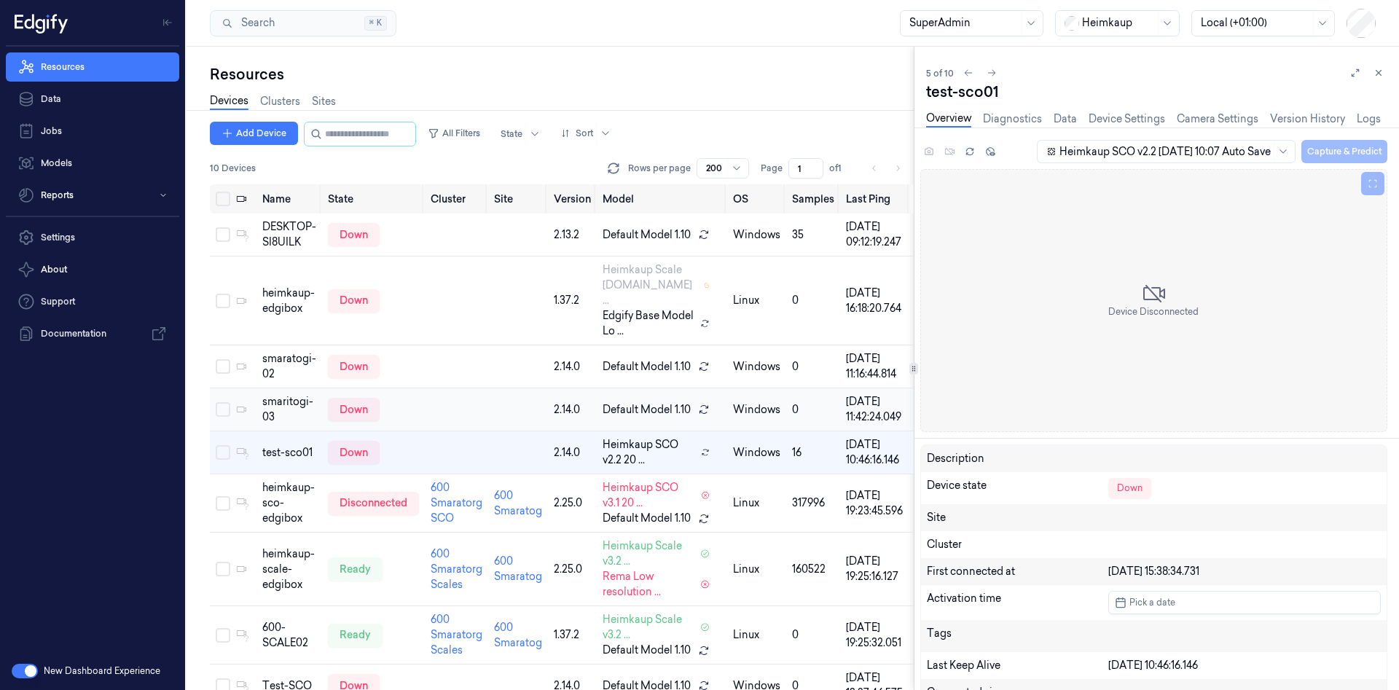
scroll to position [39, 0]
